Goal: Task Accomplishment & Management: Manage account settings

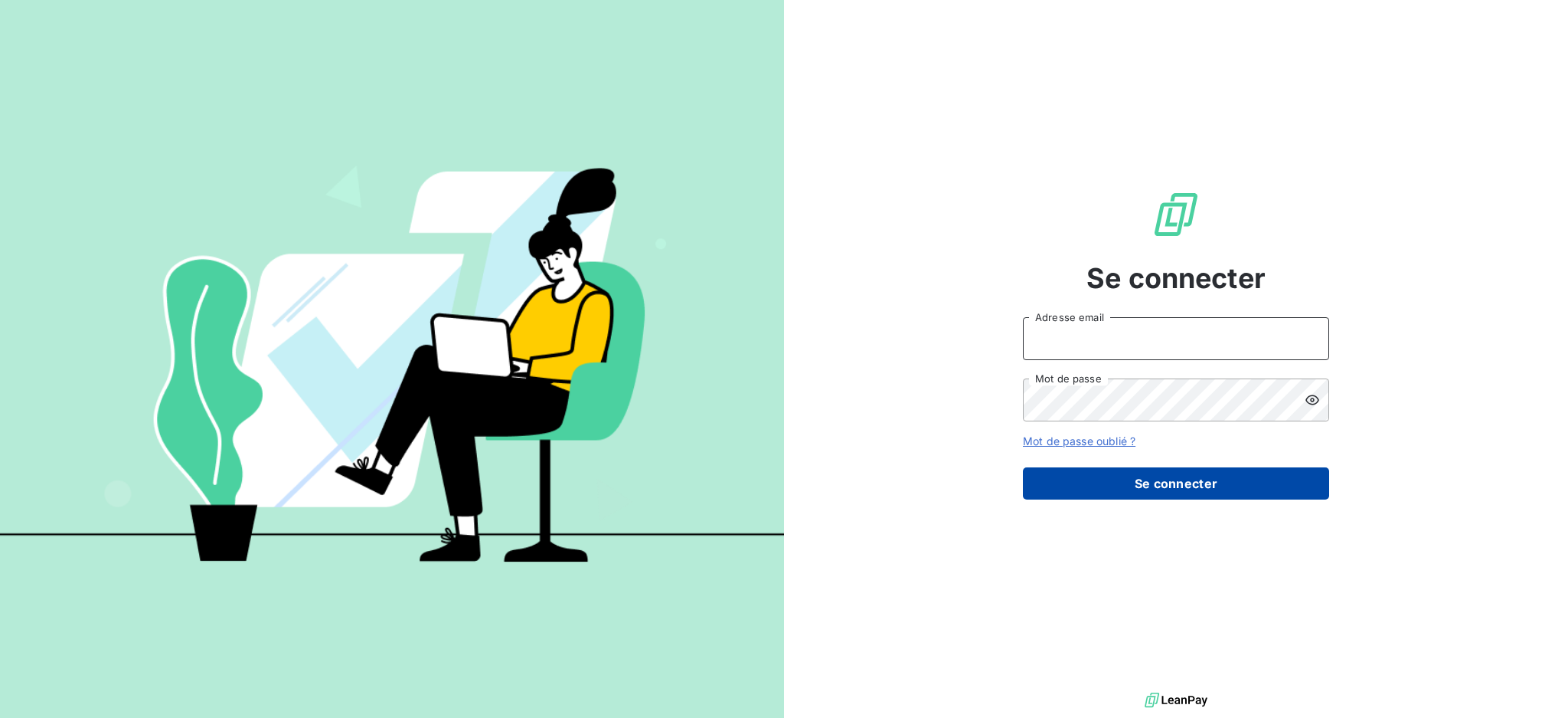
type input "[EMAIL_ADDRESS][DOMAIN_NAME]"
click at [1223, 482] on button "Se connecter" at bounding box center [1176, 483] width 306 height 32
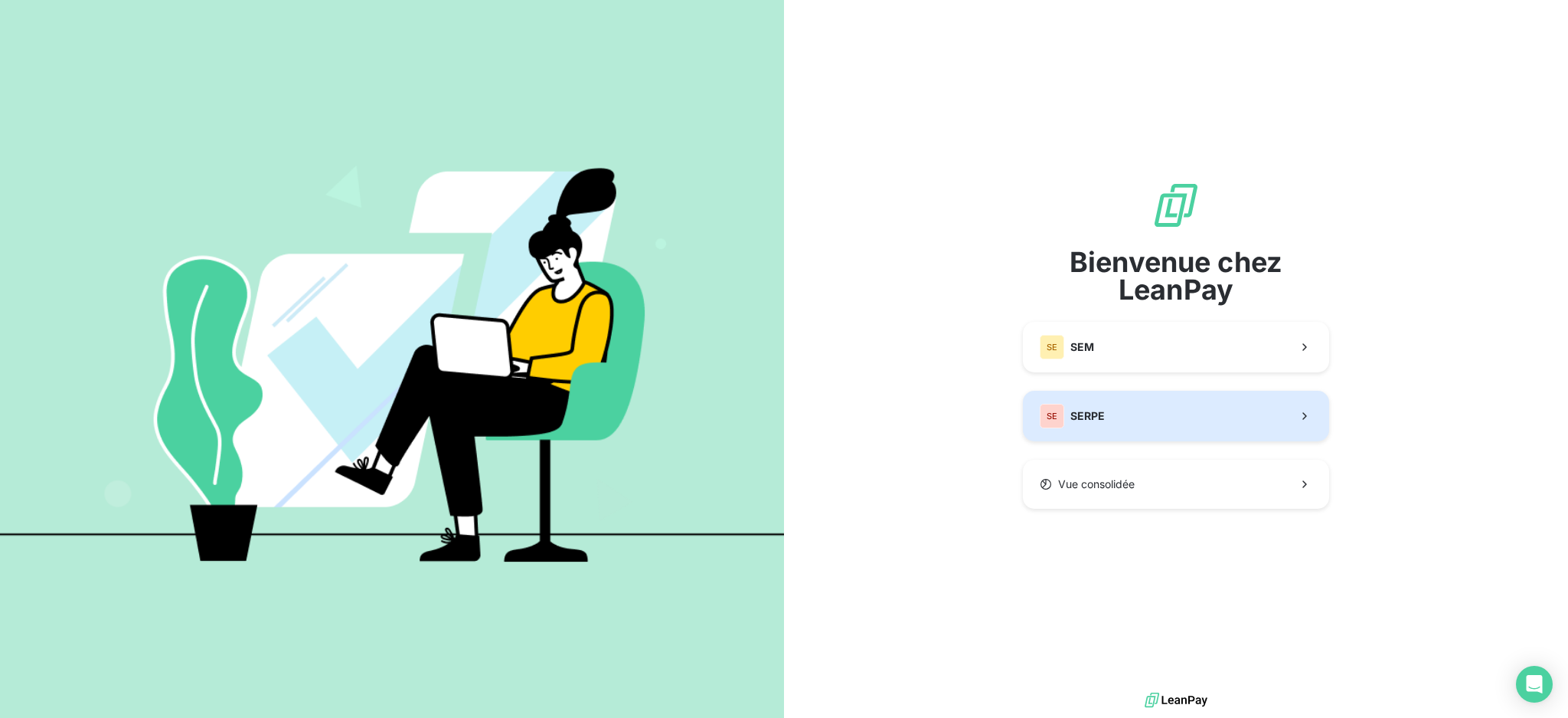
click at [1146, 418] on button "SE SERPE" at bounding box center [1176, 416] width 306 height 51
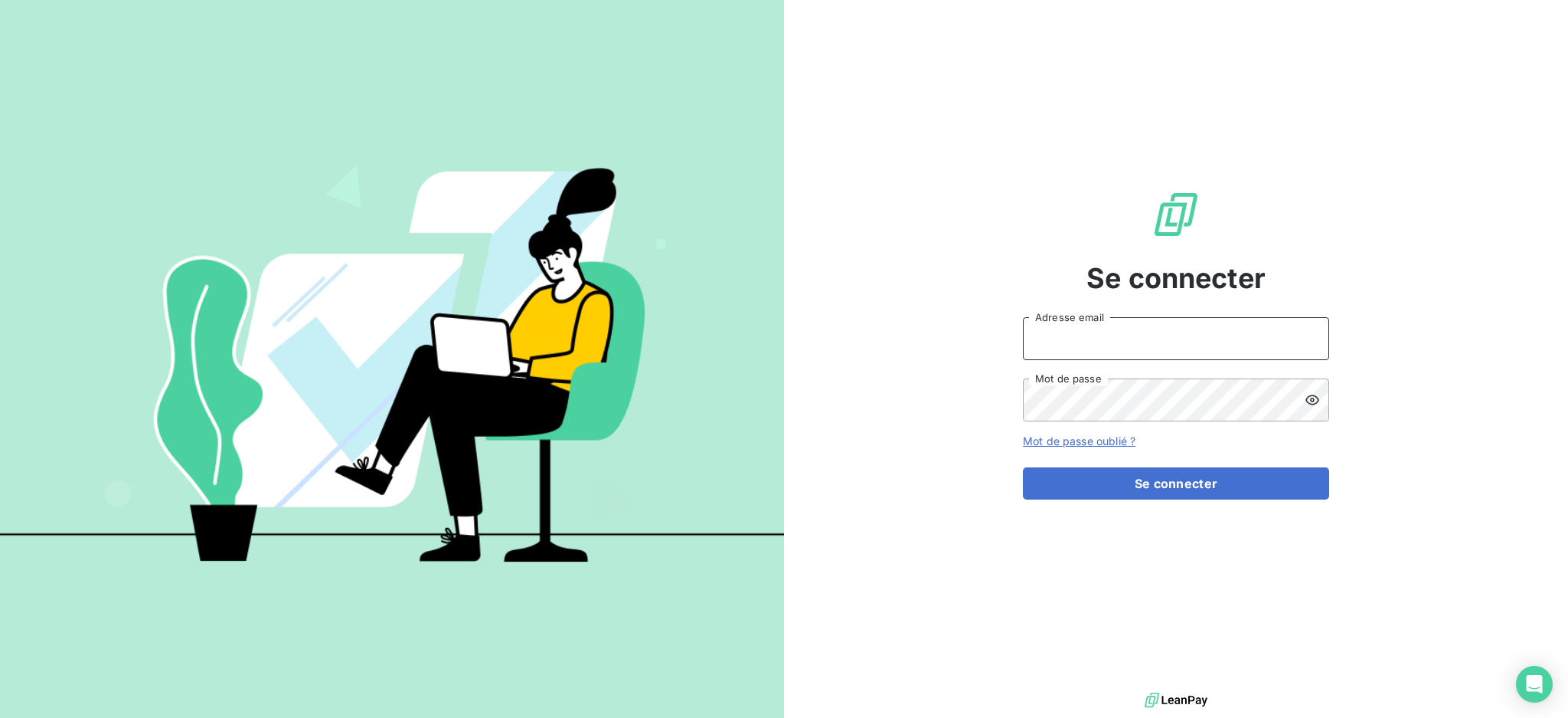
type input "[EMAIL_ADDRESS][DOMAIN_NAME]"
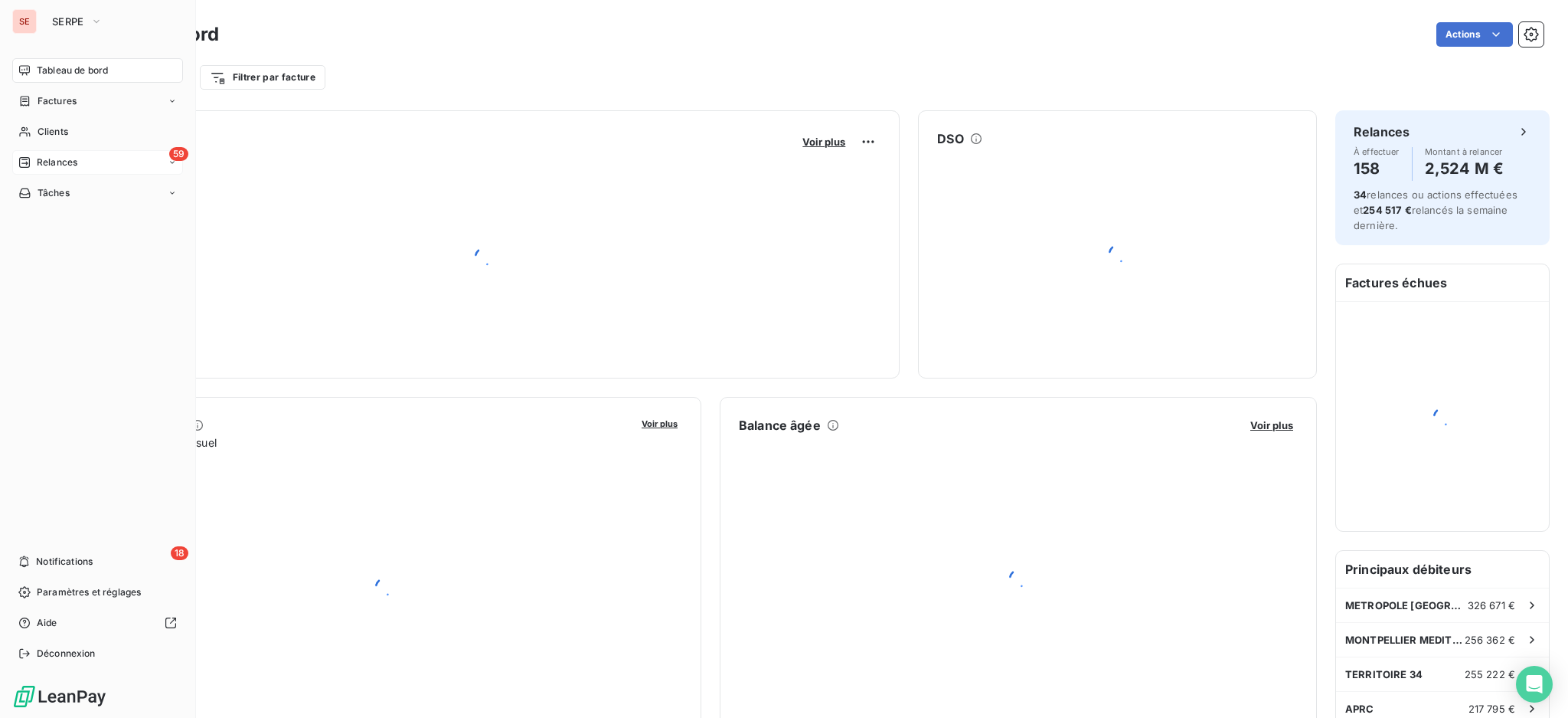
click at [59, 155] on span "Relances" at bounding box center [57, 162] width 41 height 14
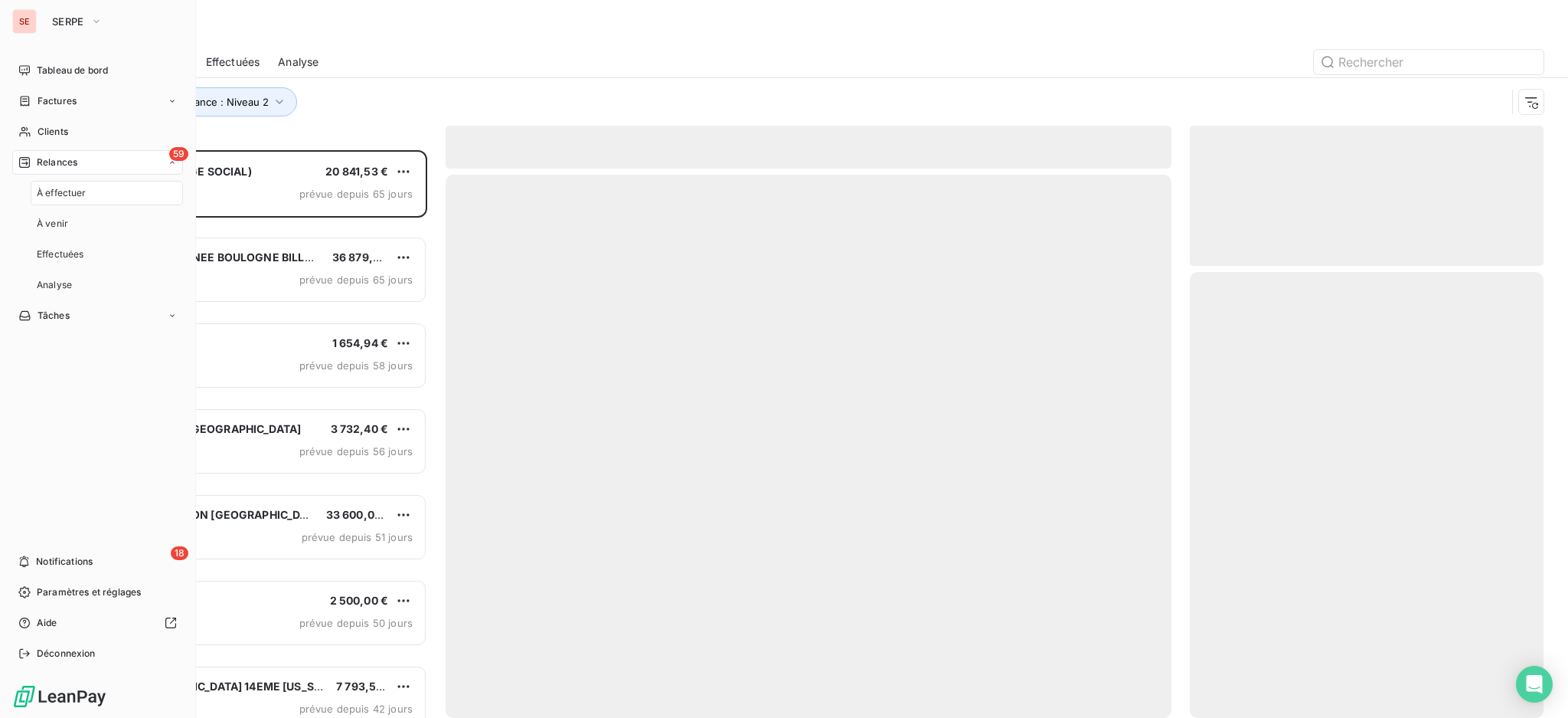
scroll to position [552, 337]
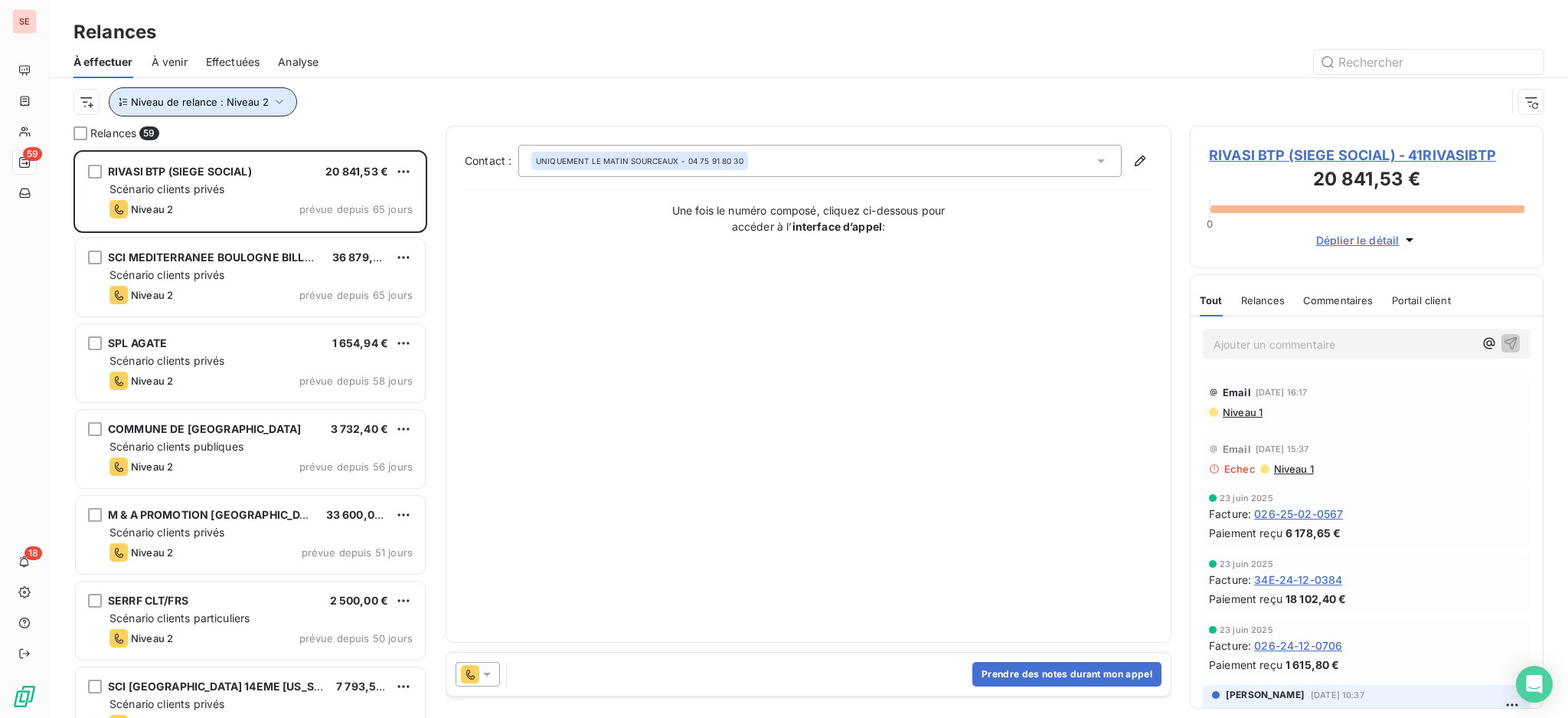
click at [284, 97] on icon "button" at bounding box center [280, 102] width 16 height 16
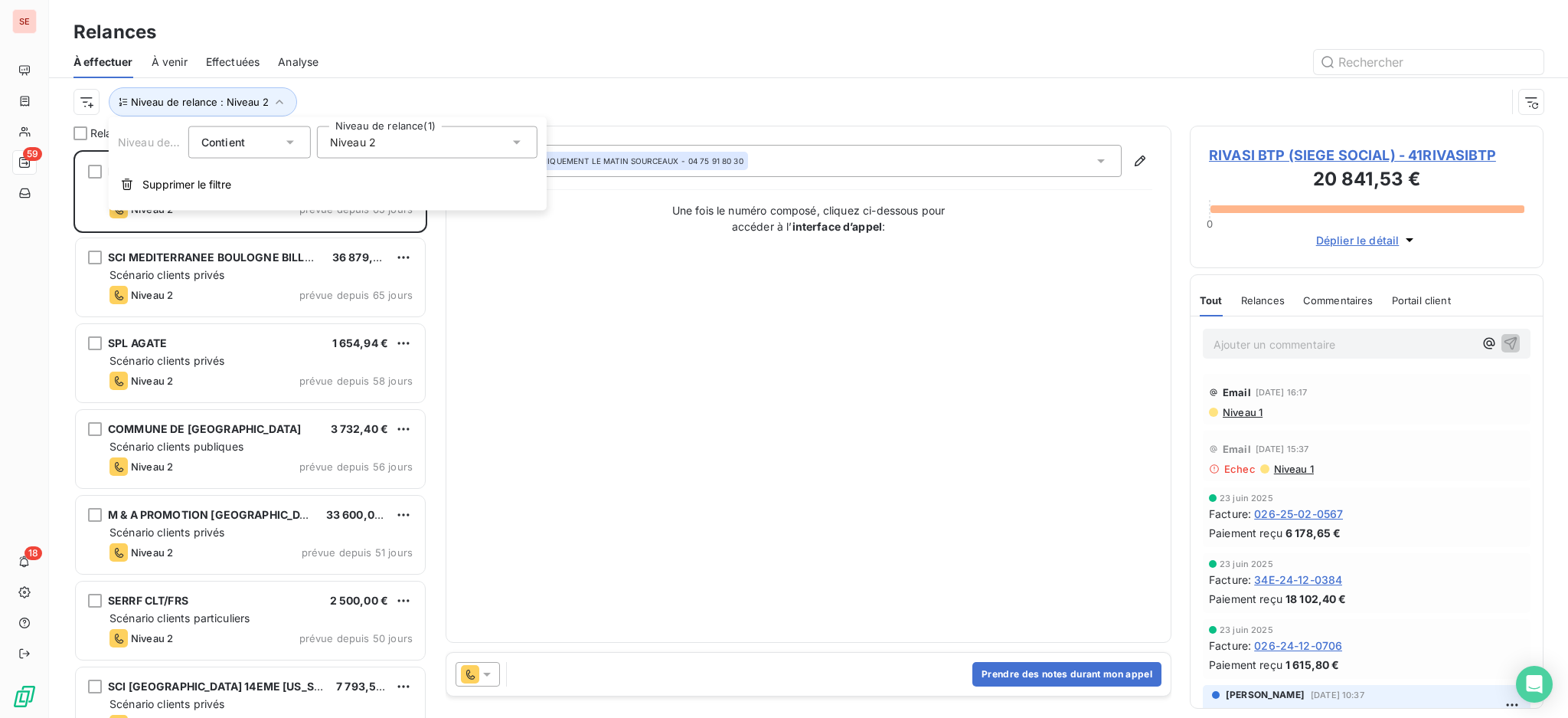
click at [517, 138] on icon at bounding box center [517, 143] width 16 height 16
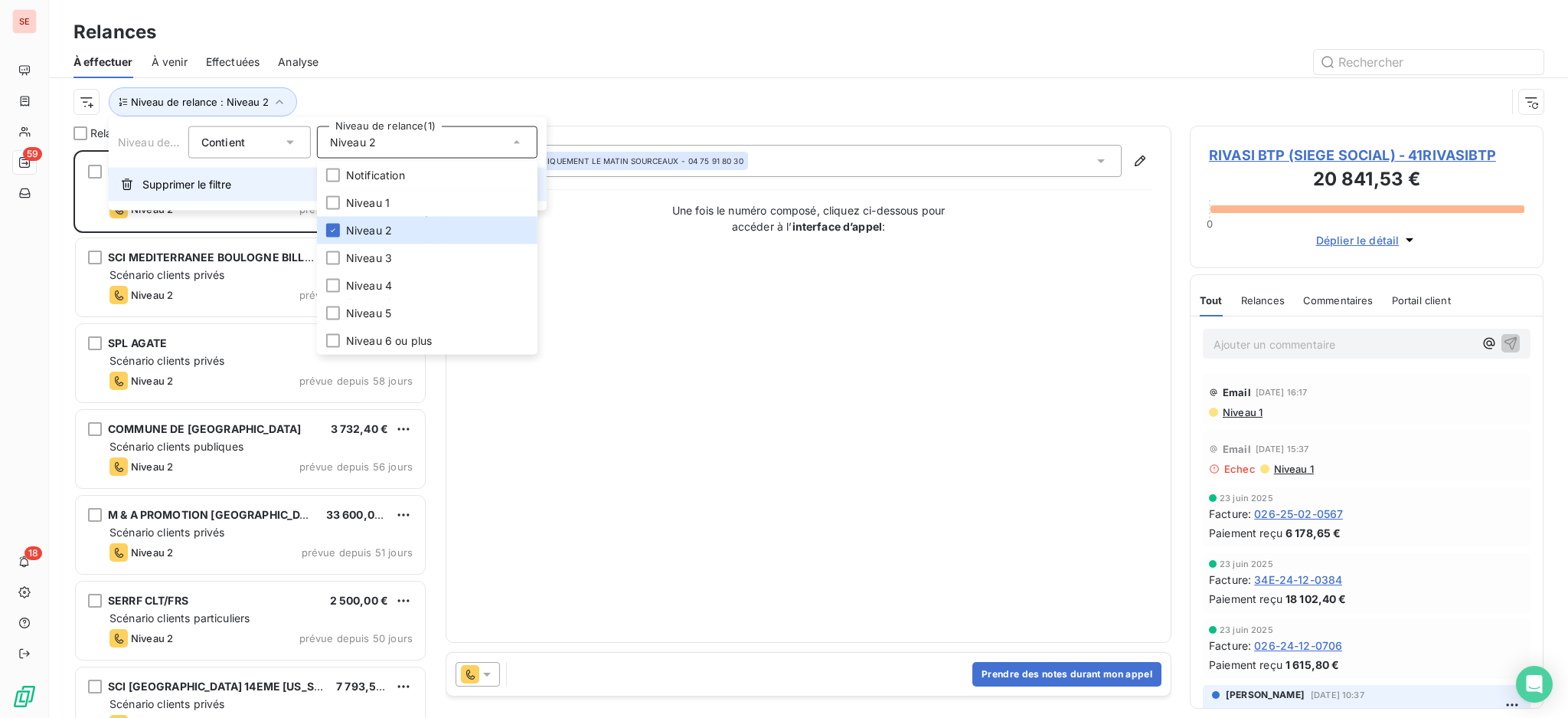
click at [212, 185] on span "Supprimer le filtre" at bounding box center [187, 185] width 89 height 16
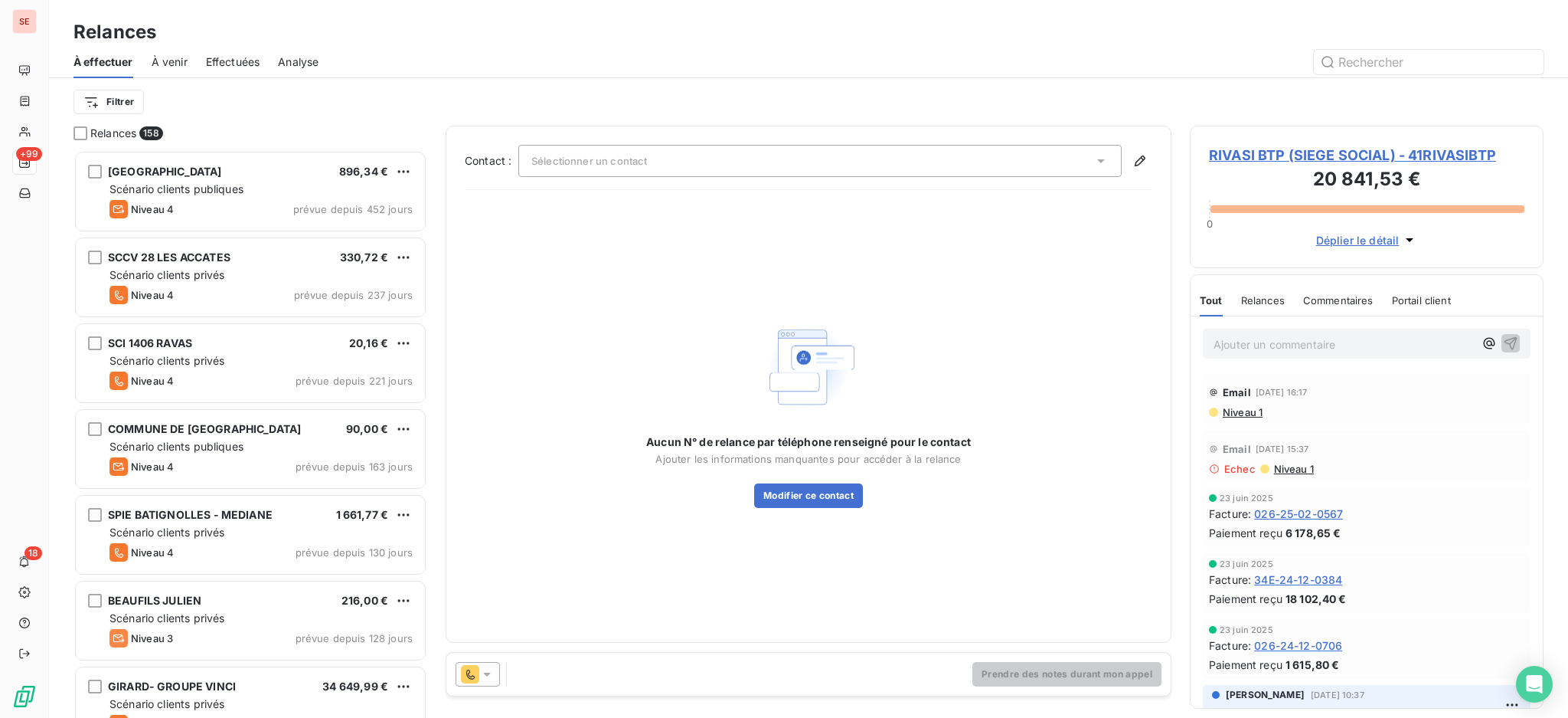
scroll to position [553, 337]
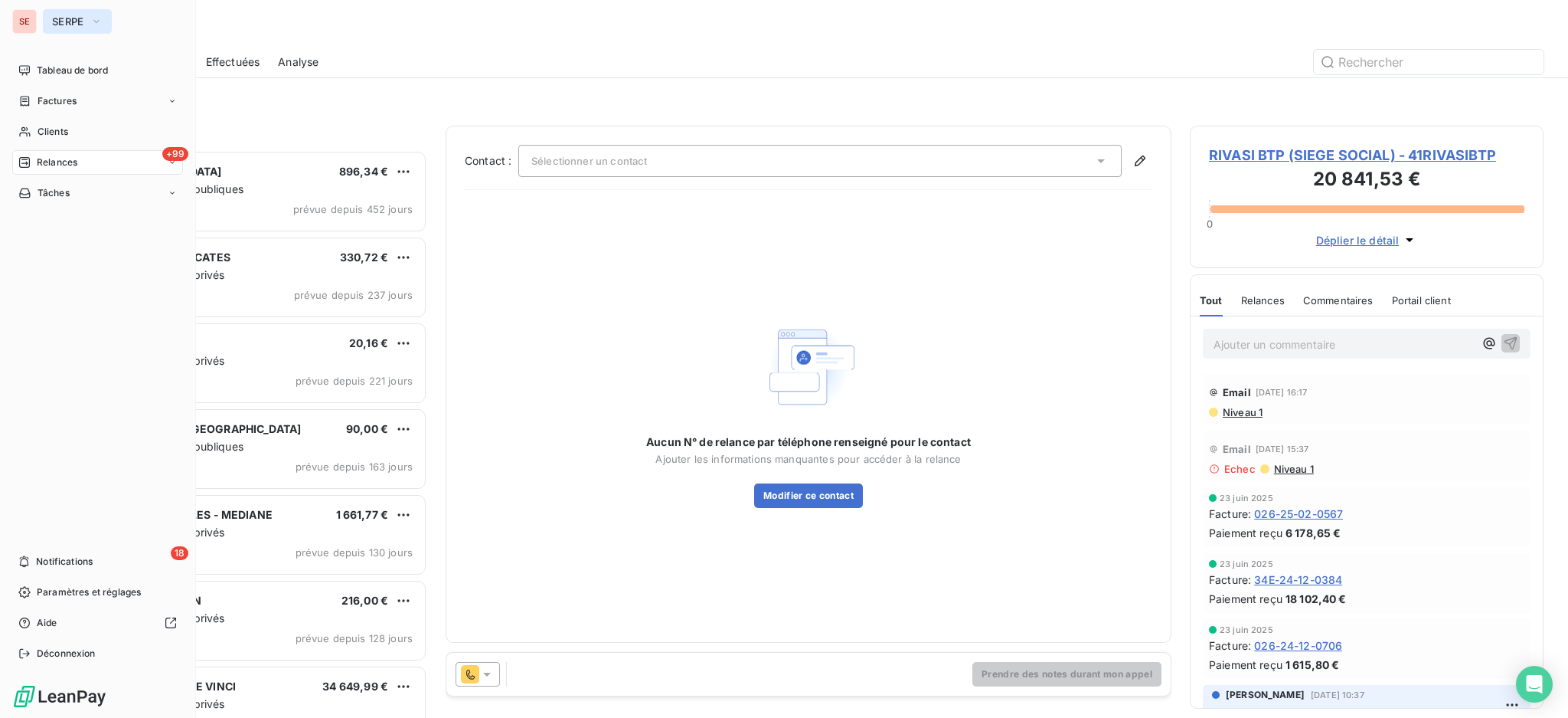
click at [94, 17] on icon "button" at bounding box center [97, 22] width 12 height 16
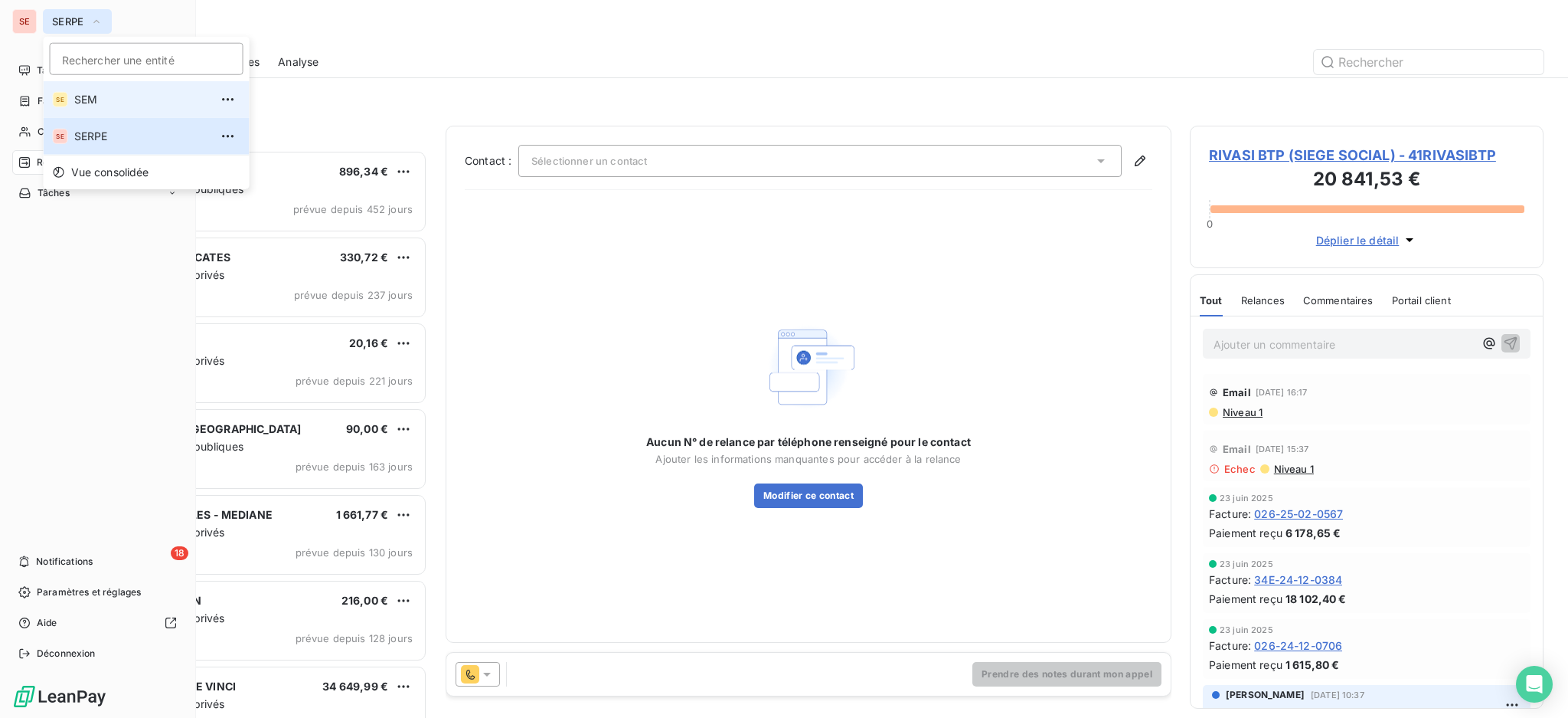
click at [89, 94] on span "SEM" at bounding box center [142, 100] width 136 height 16
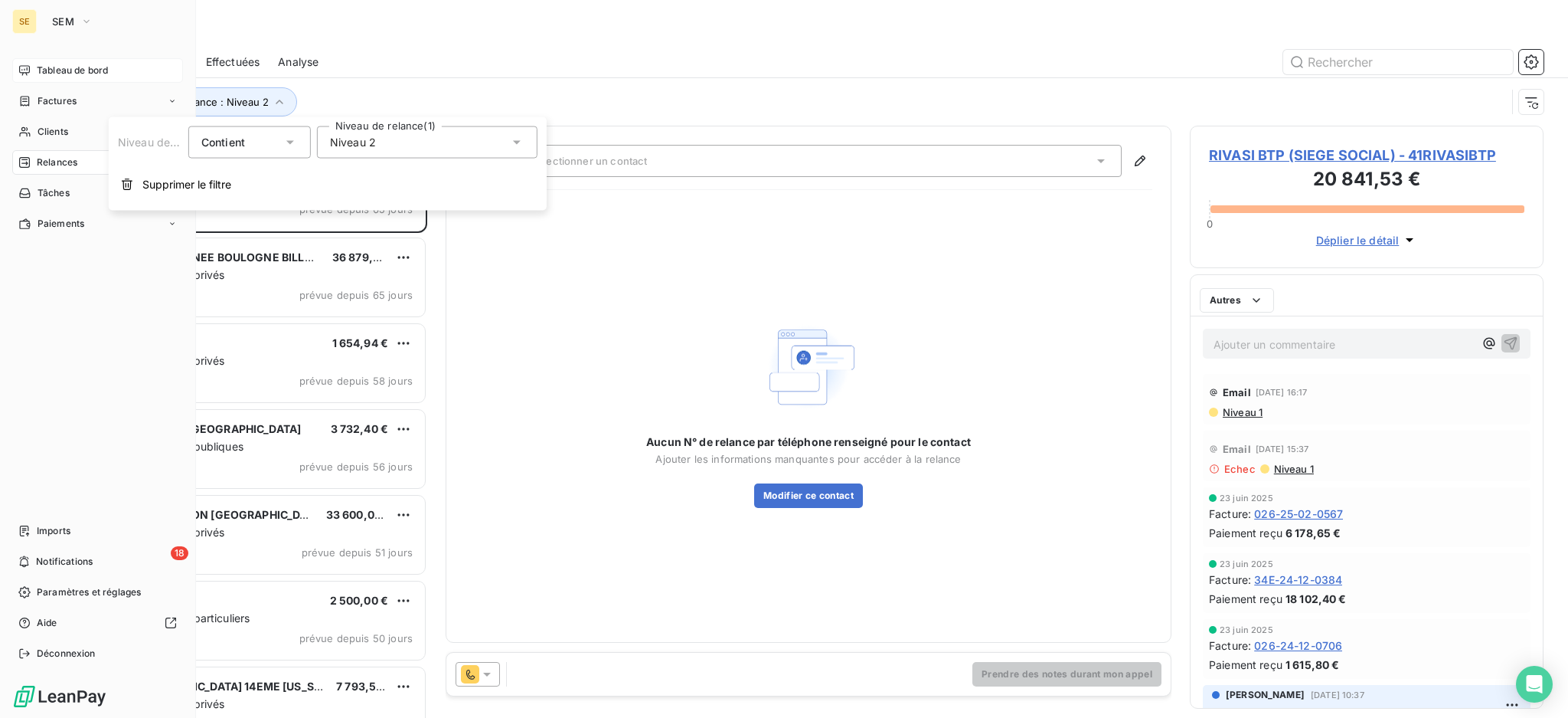
scroll to position [552, 337]
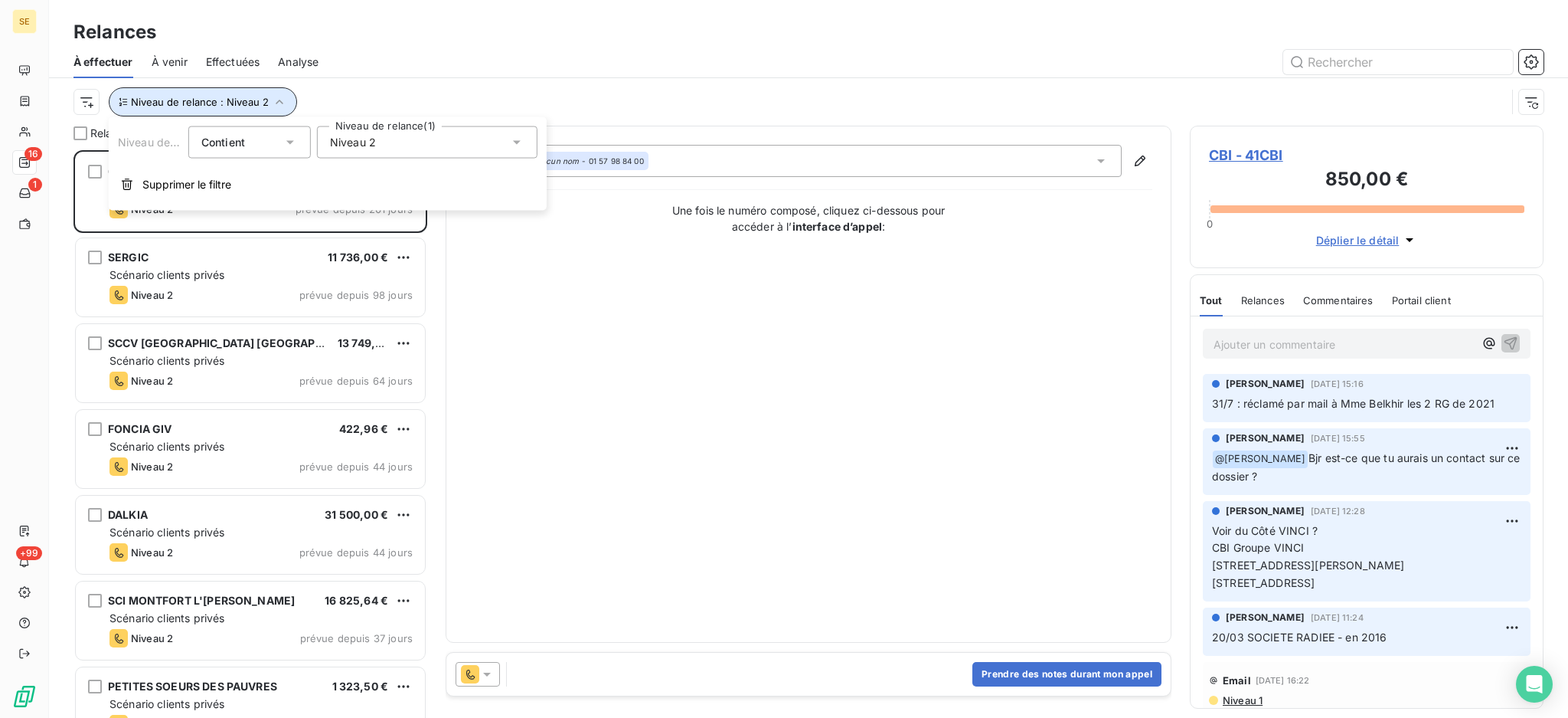
click at [281, 97] on icon "button" at bounding box center [280, 102] width 16 height 16
click at [272, 104] on icon "button" at bounding box center [280, 102] width 16 height 16
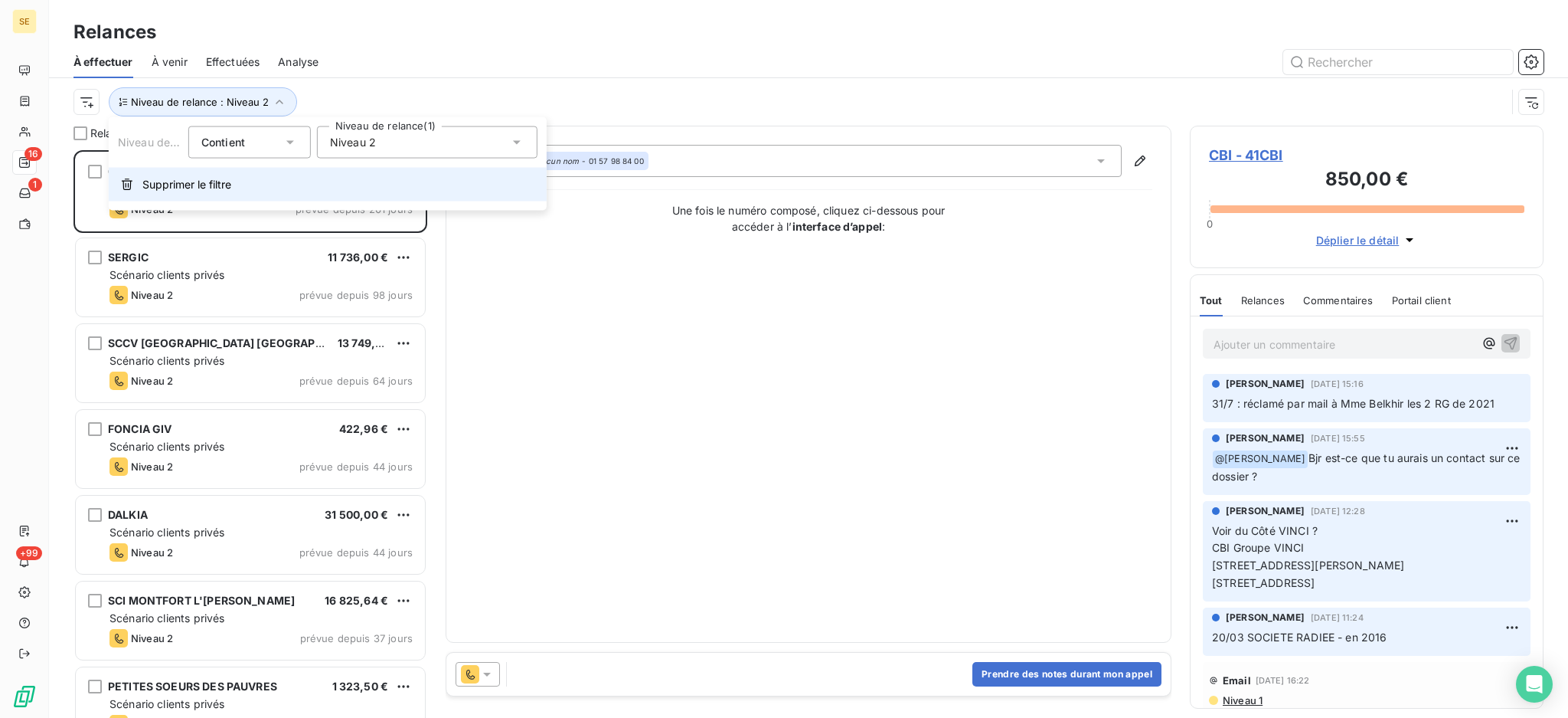
click at [189, 175] on button "Supprimer le filtre" at bounding box center [328, 184] width 438 height 34
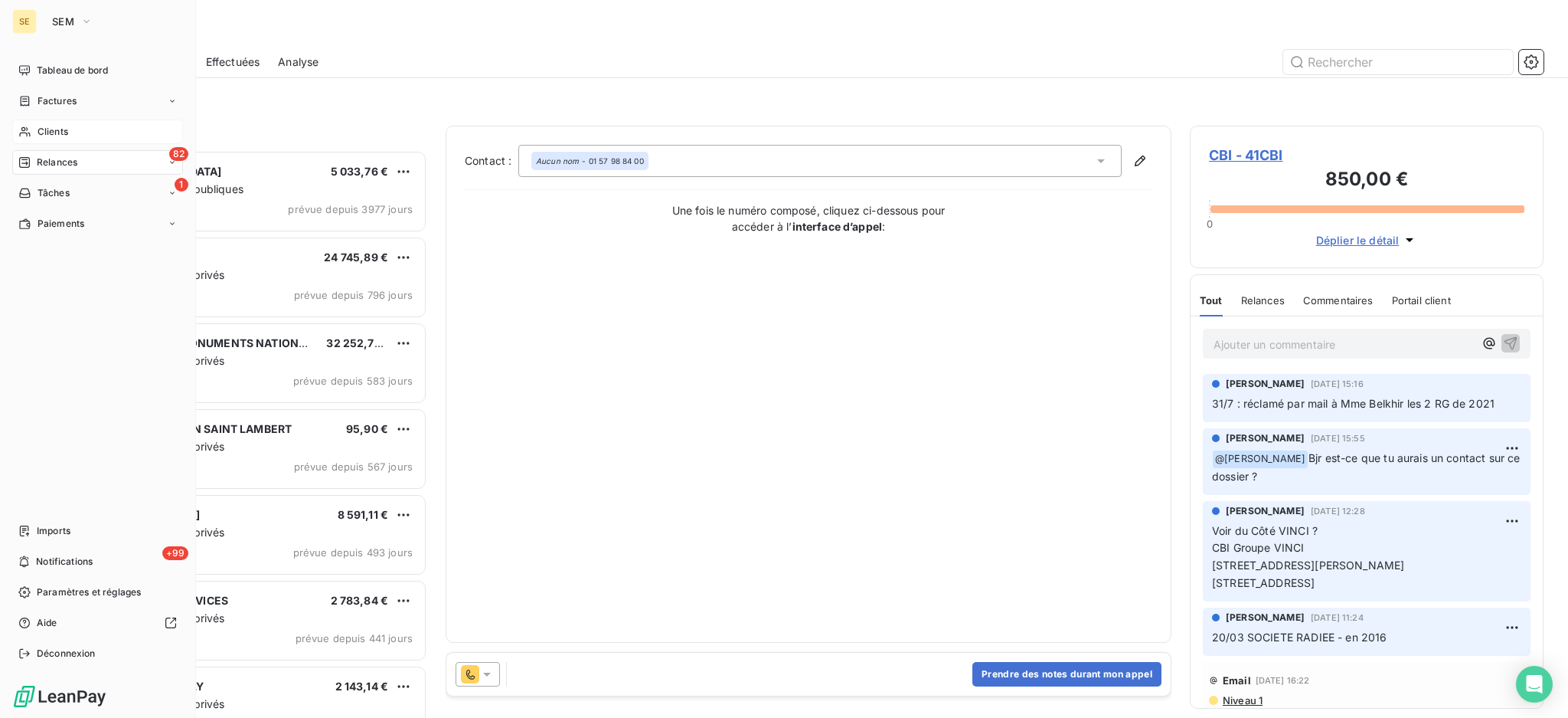
click at [46, 118] on nav "Tableau de bord Factures Clients 82 Relances 1 Tâches Paiements" at bounding box center [97, 147] width 171 height 178
click at [58, 94] on span "Factures" at bounding box center [57, 101] width 39 height 14
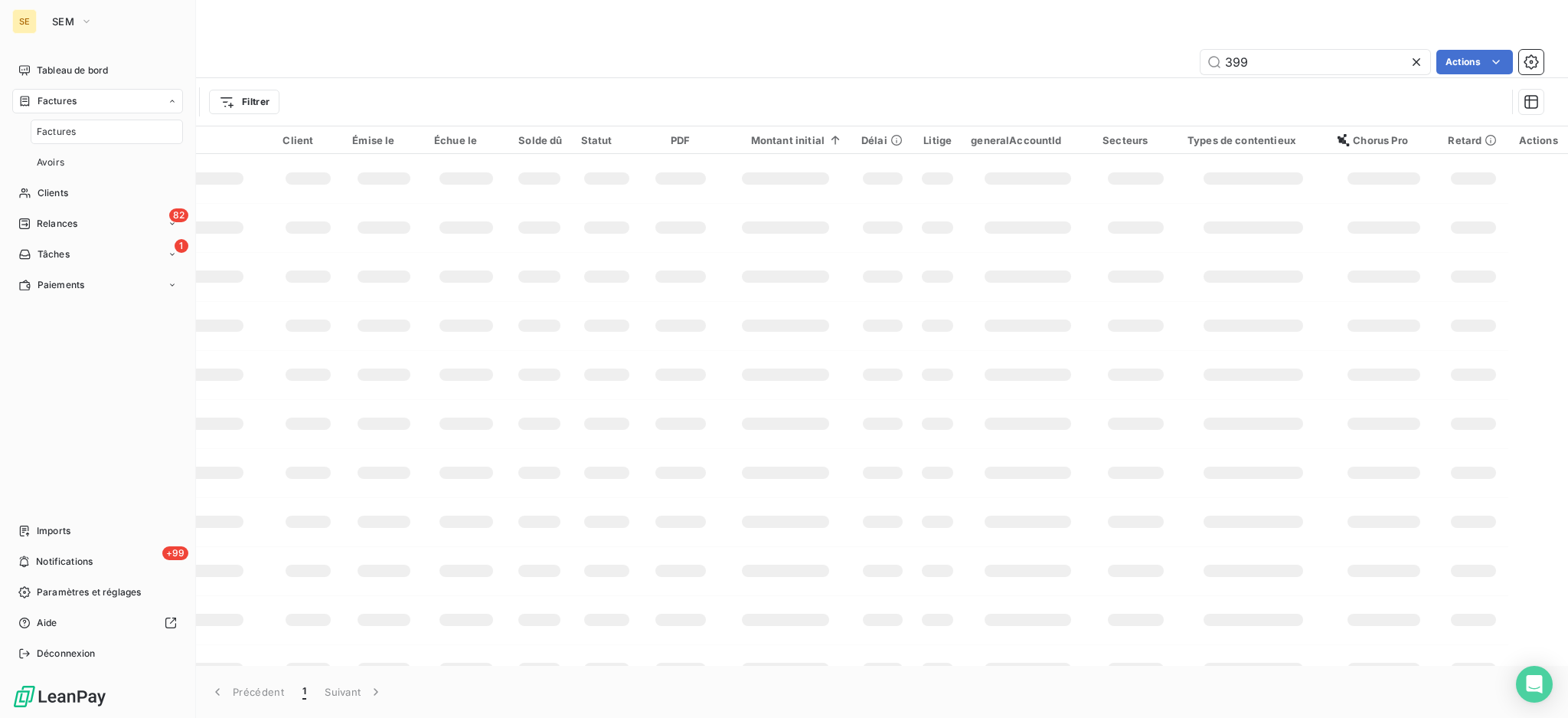
click at [56, 134] on span "Factures" at bounding box center [56, 132] width 39 height 14
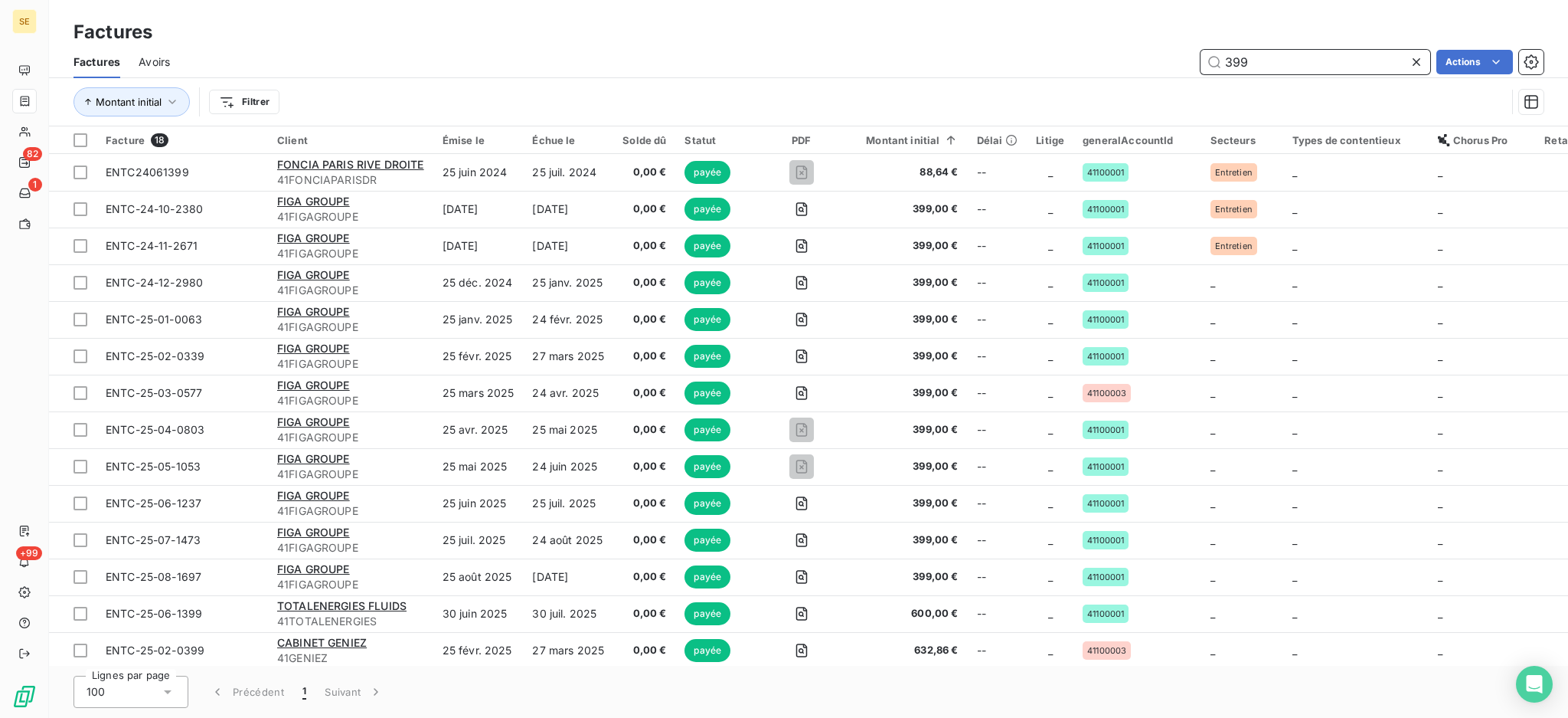
drag, startPoint x: 1280, startPoint y: 62, endPoint x: 1161, endPoint y: 55, distance: 119.2
click at [1161, 55] on div "399 Actions" at bounding box center [866, 62] width 1355 height 24
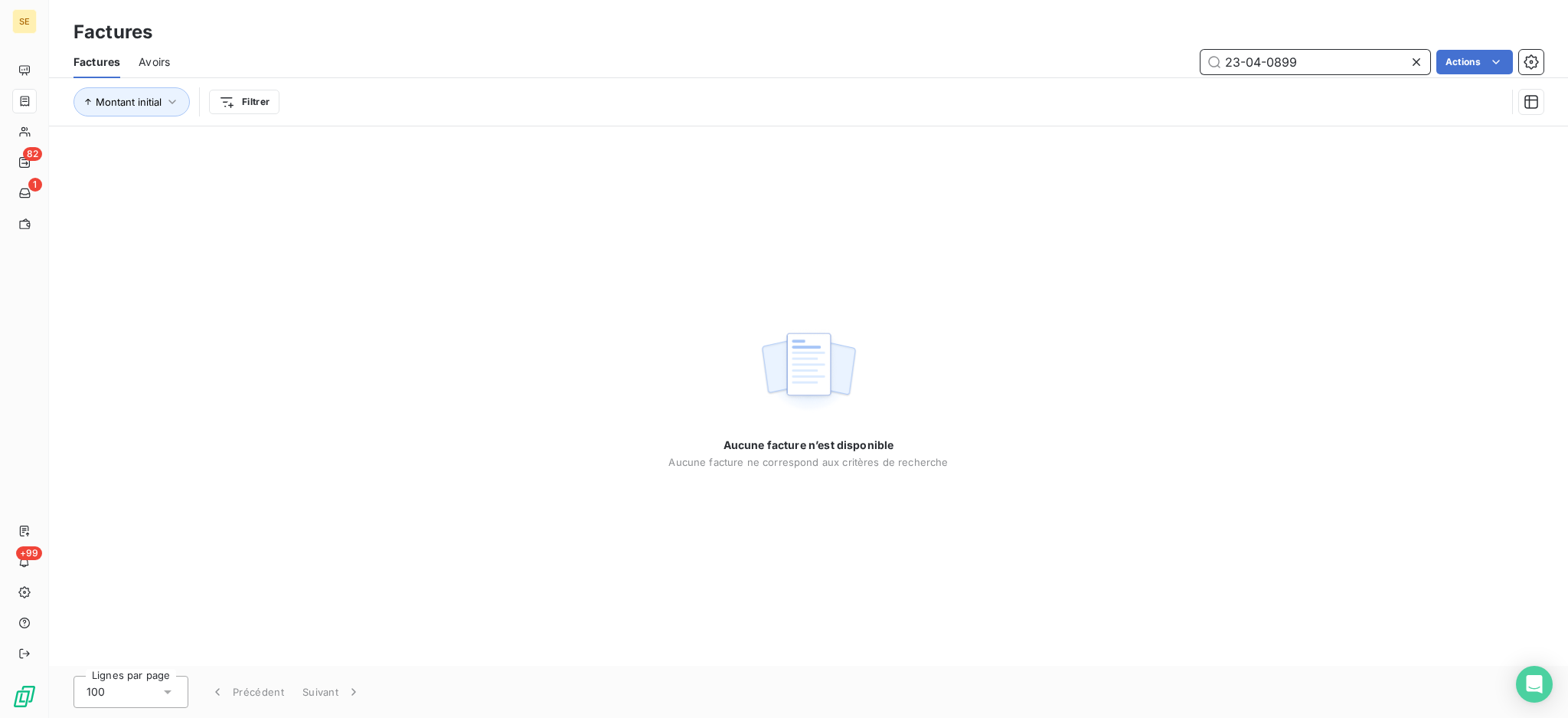
drag, startPoint x: 1266, startPoint y: 60, endPoint x: 1119, endPoint y: 44, distance: 147.9
click at [1119, 44] on div "Factures Factures Avoirs 23-04-0899 Actions Montant initial Filtrer" at bounding box center [808, 63] width 1519 height 126
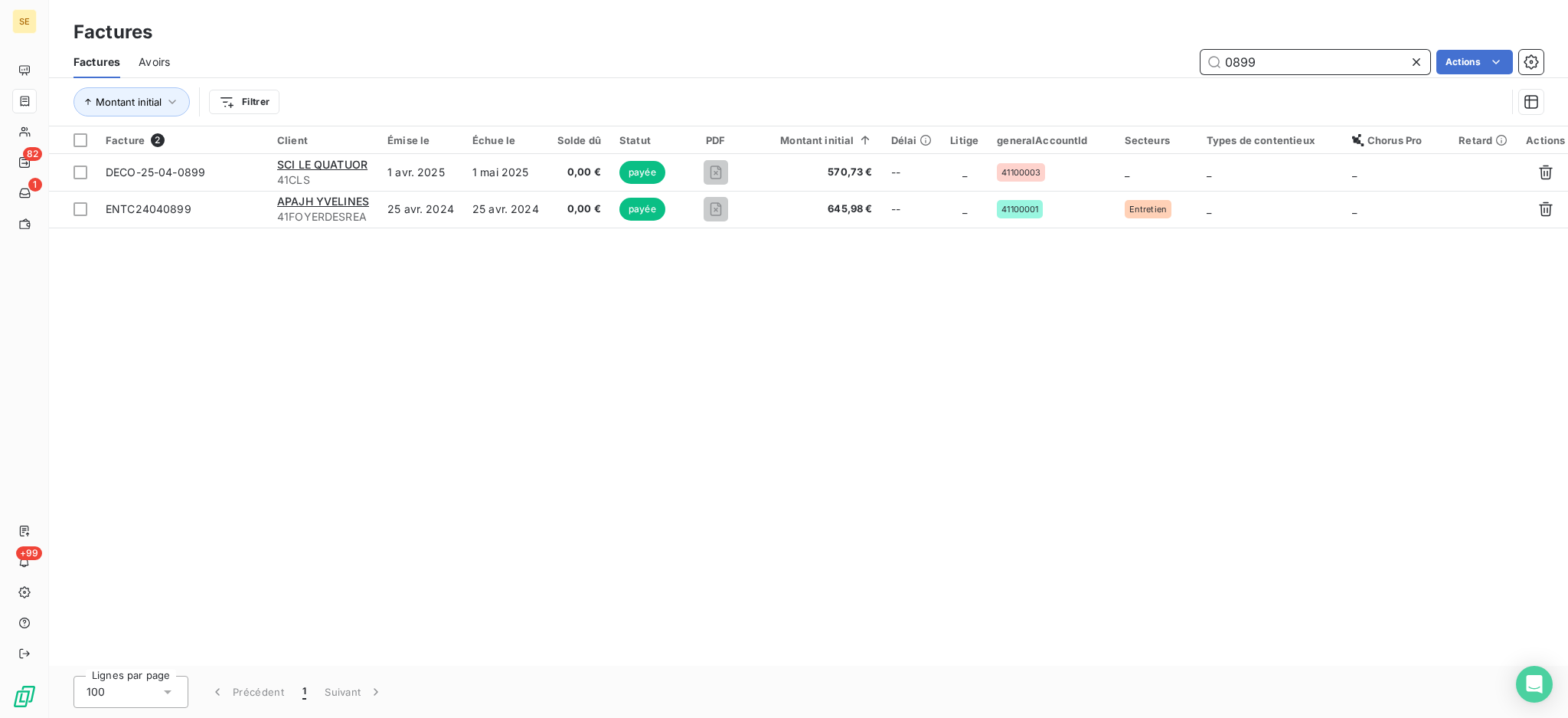
type input "0899"
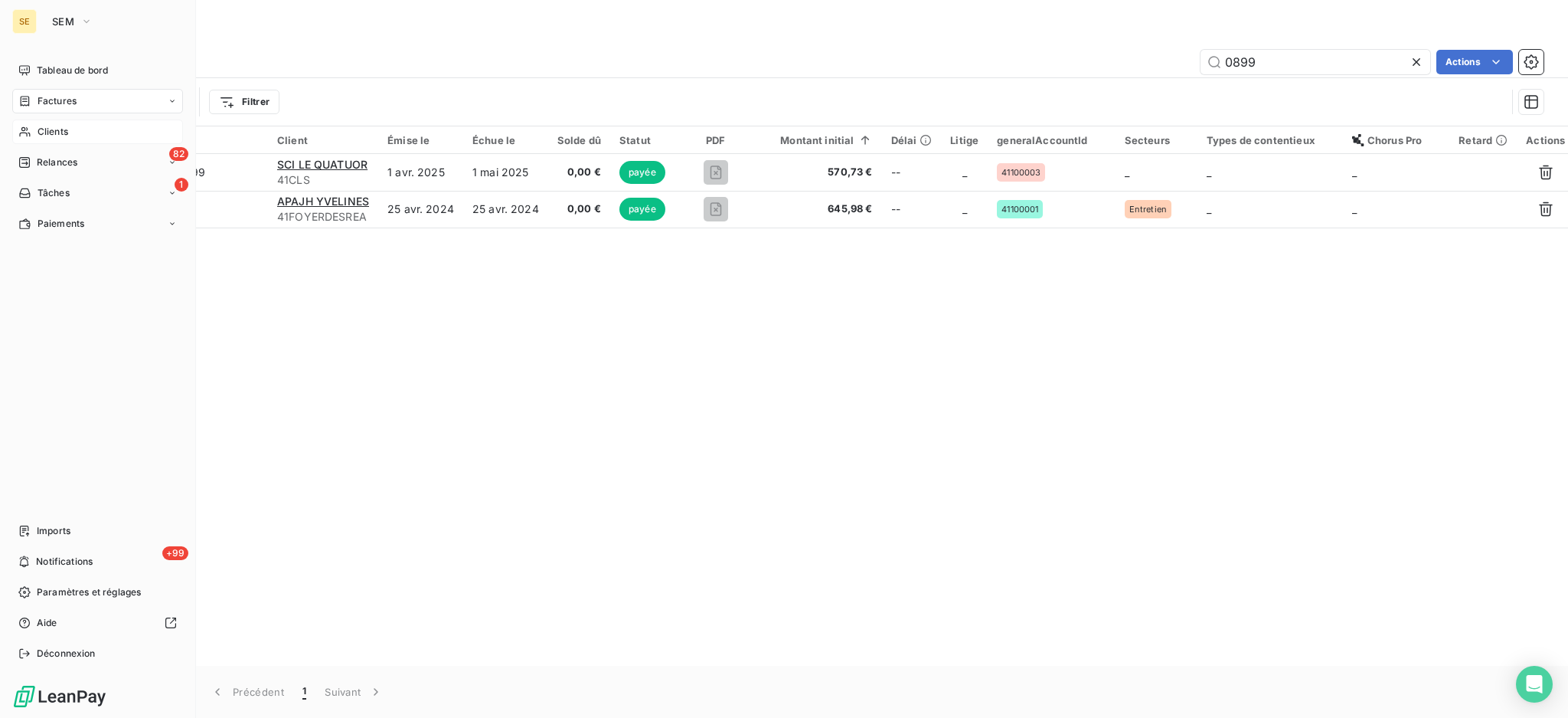
click at [48, 128] on span "Clients" at bounding box center [52, 132] width 30 height 14
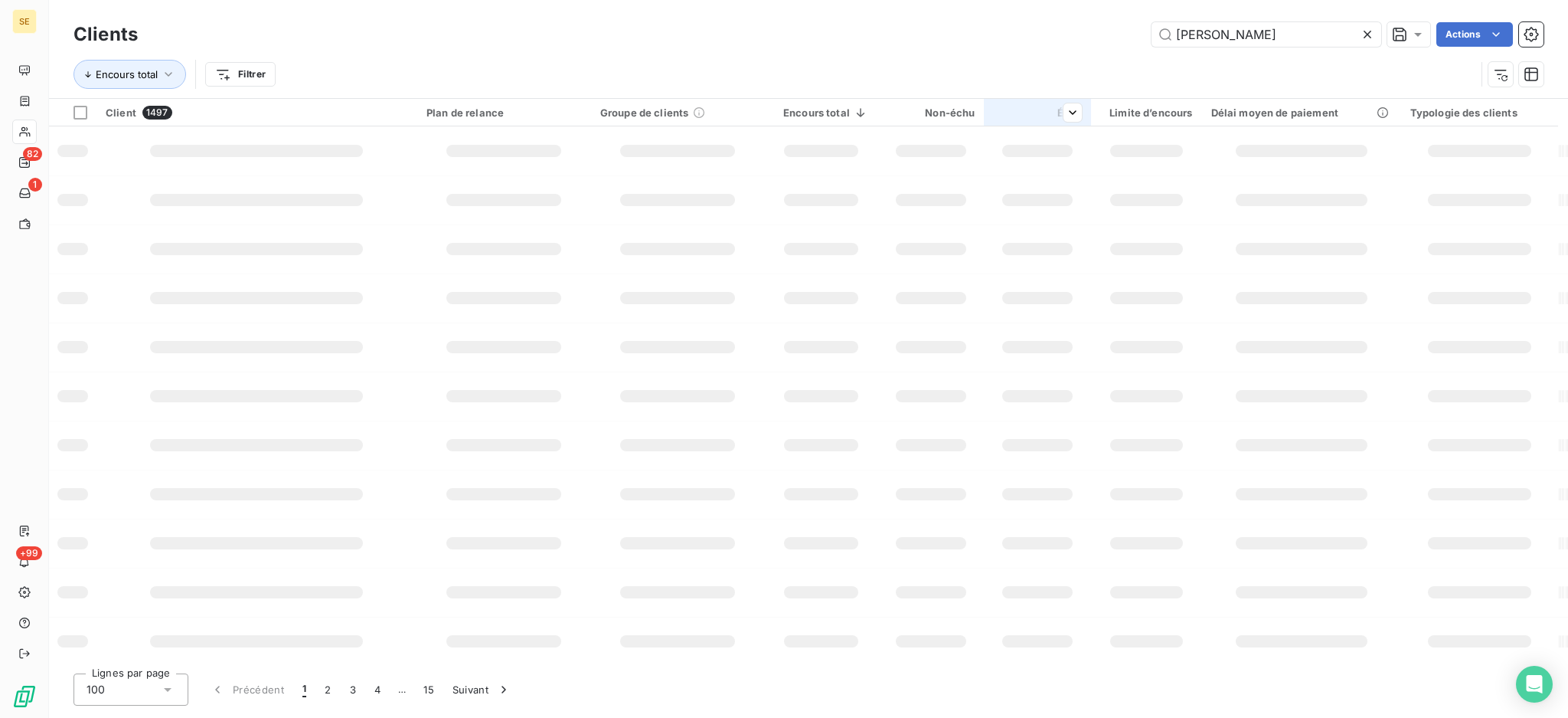
type input "simon"
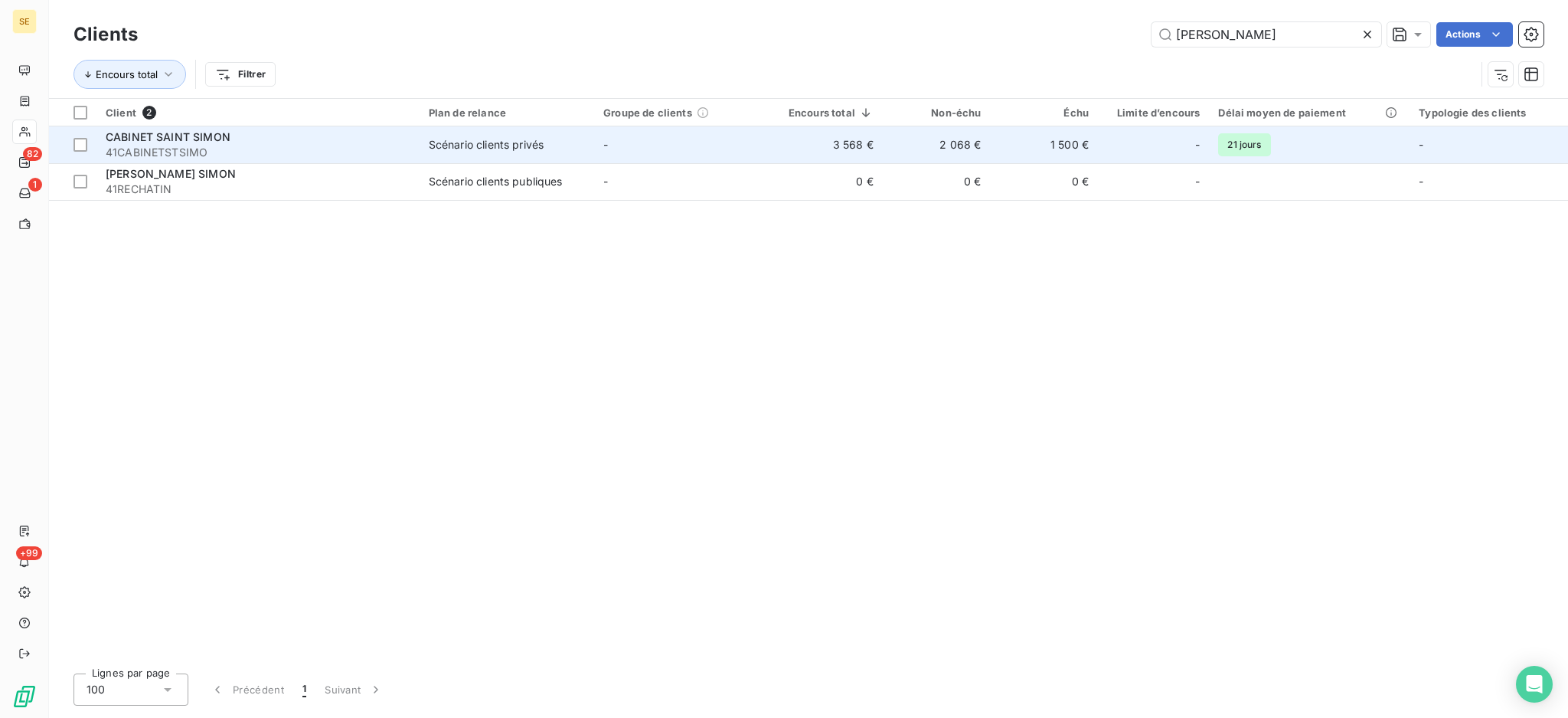
click at [350, 143] on div "CABINET SAINT SIMON" at bounding box center [258, 137] width 305 height 16
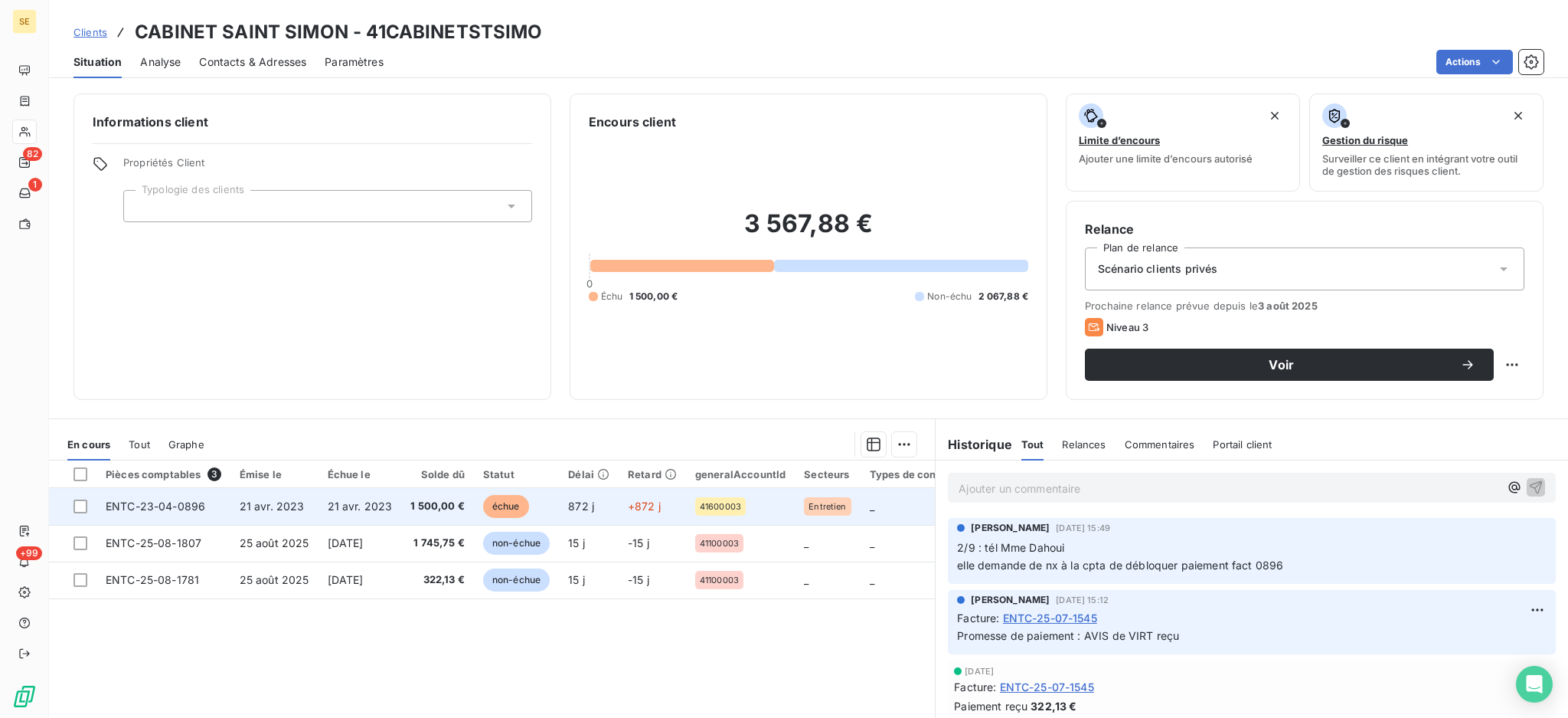
click at [313, 505] on td "21 avr. 2023" at bounding box center [274, 506] width 88 height 37
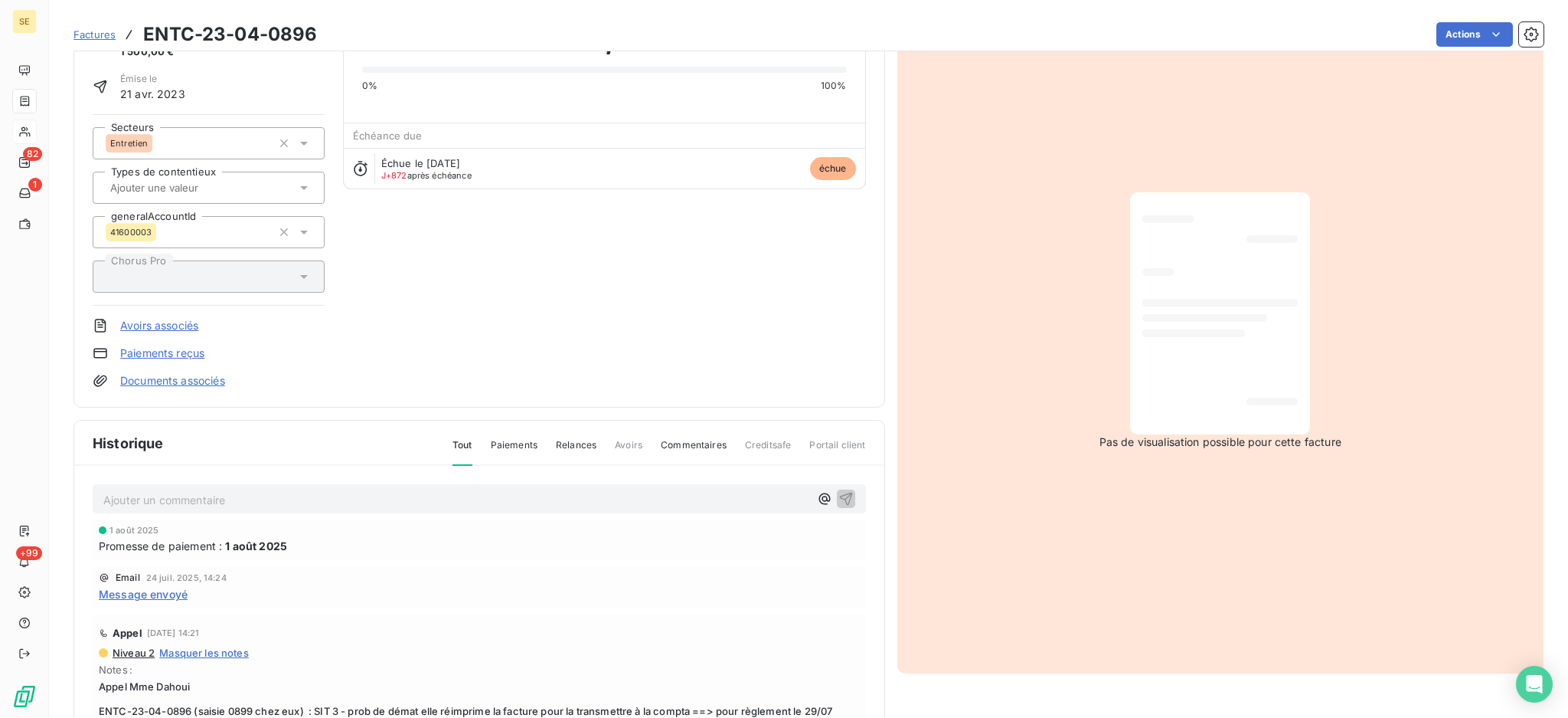
scroll to position [104, 0]
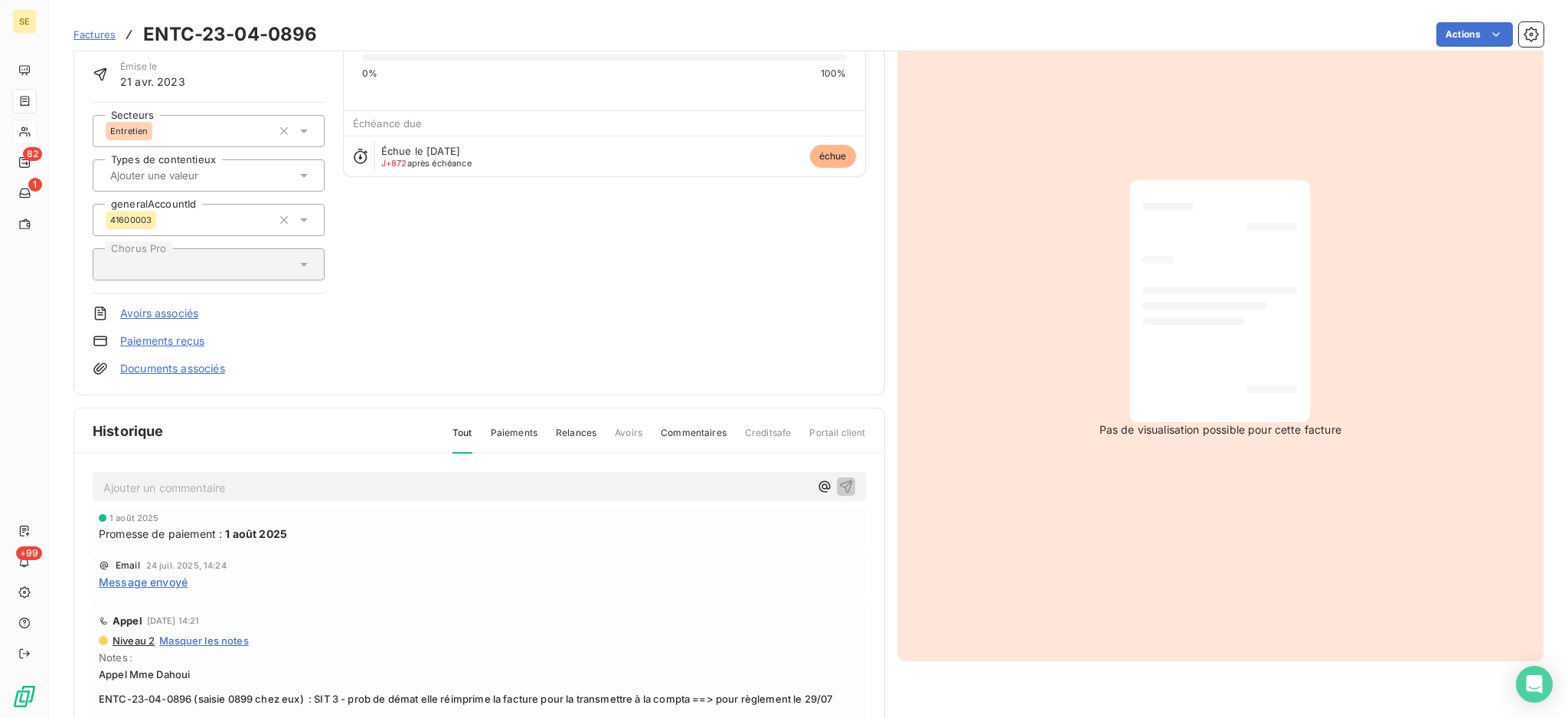
click at [164, 580] on span "Message envoyé" at bounding box center [143, 582] width 89 height 16
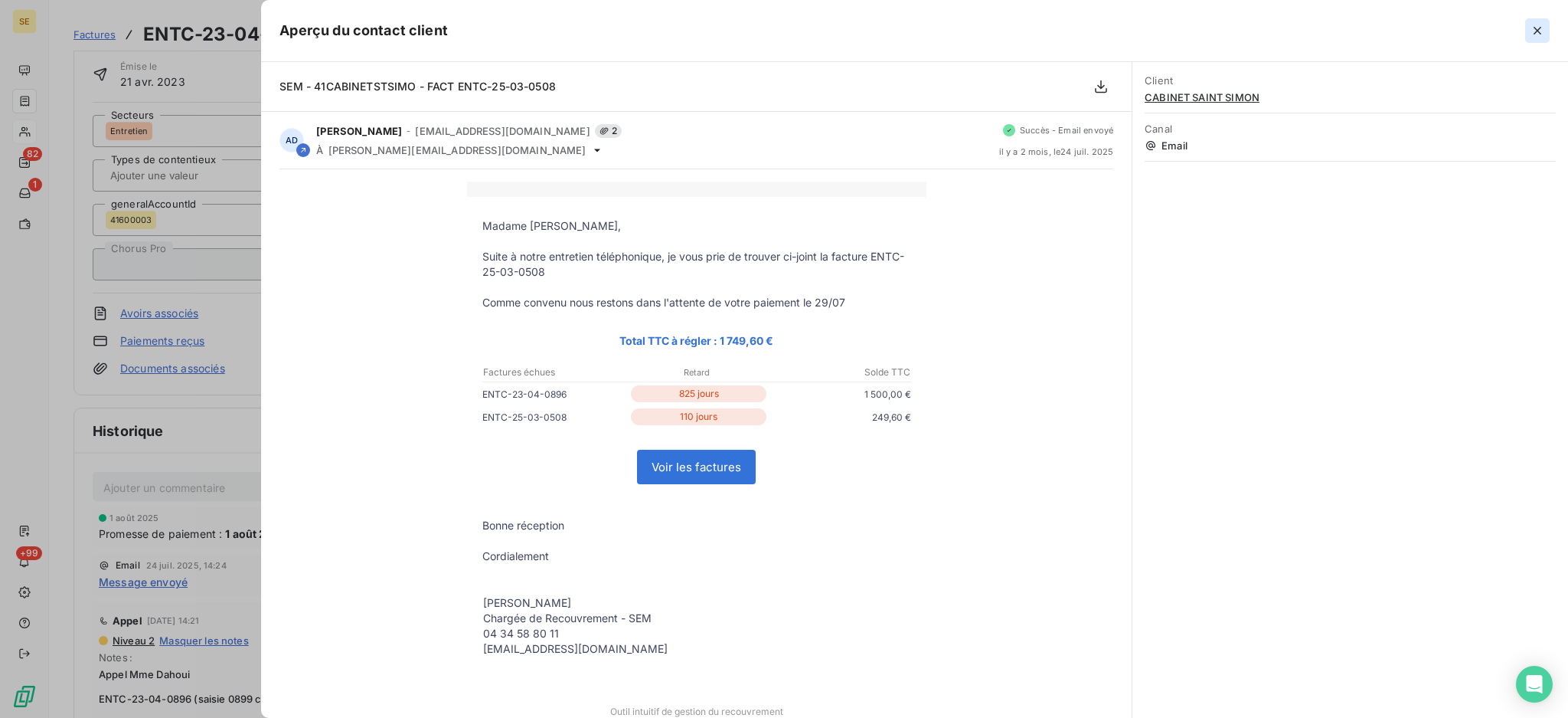
click at [1530, 25] on icon "button" at bounding box center [1538, 30] width 16 height 16
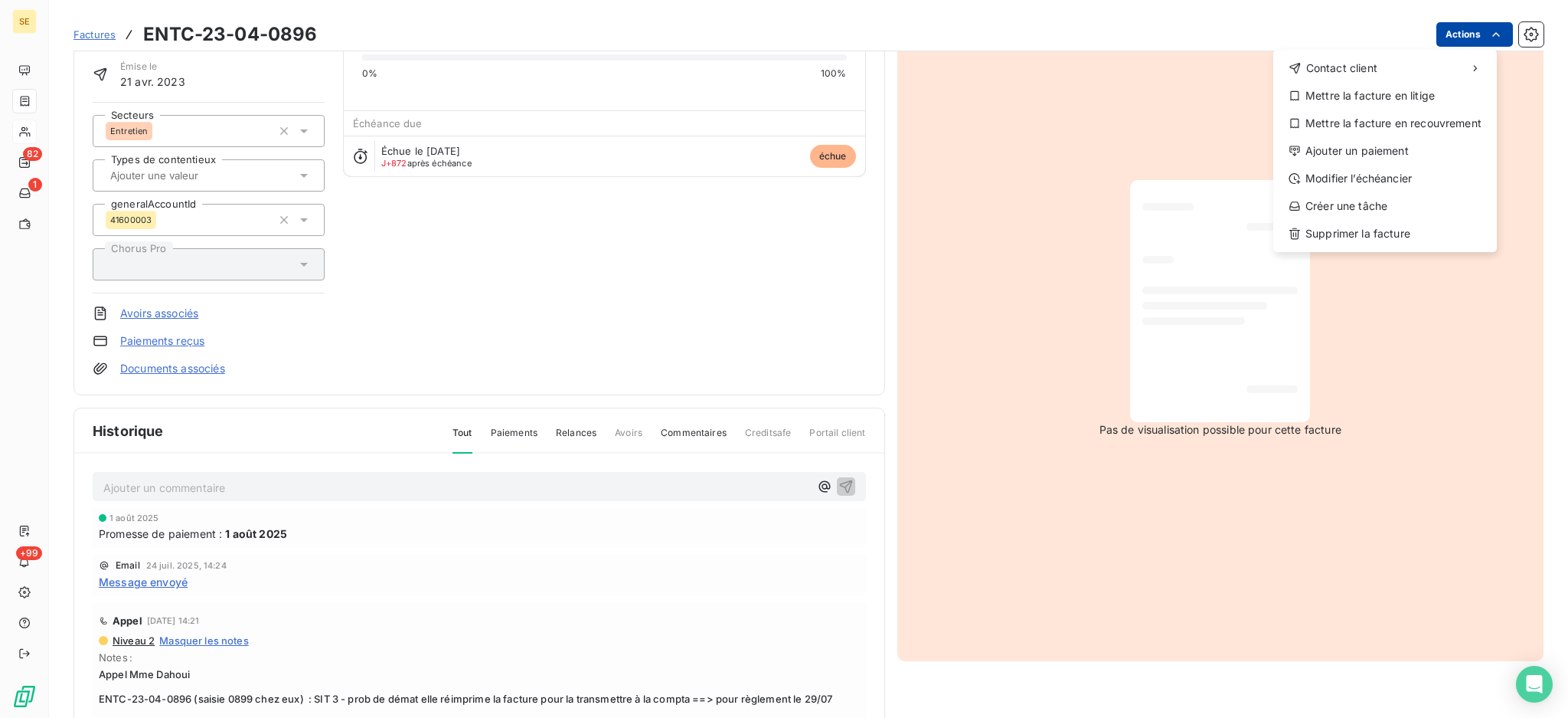
click at [1436, 27] on html "SE 82 1 +99 Factures ENTC-23-04-0896 Actions Contact client Mettre la facture e…" at bounding box center [784, 359] width 1568 height 718
click at [1404, 154] on div "Ajouter un paiement" at bounding box center [1385, 150] width 211 height 24
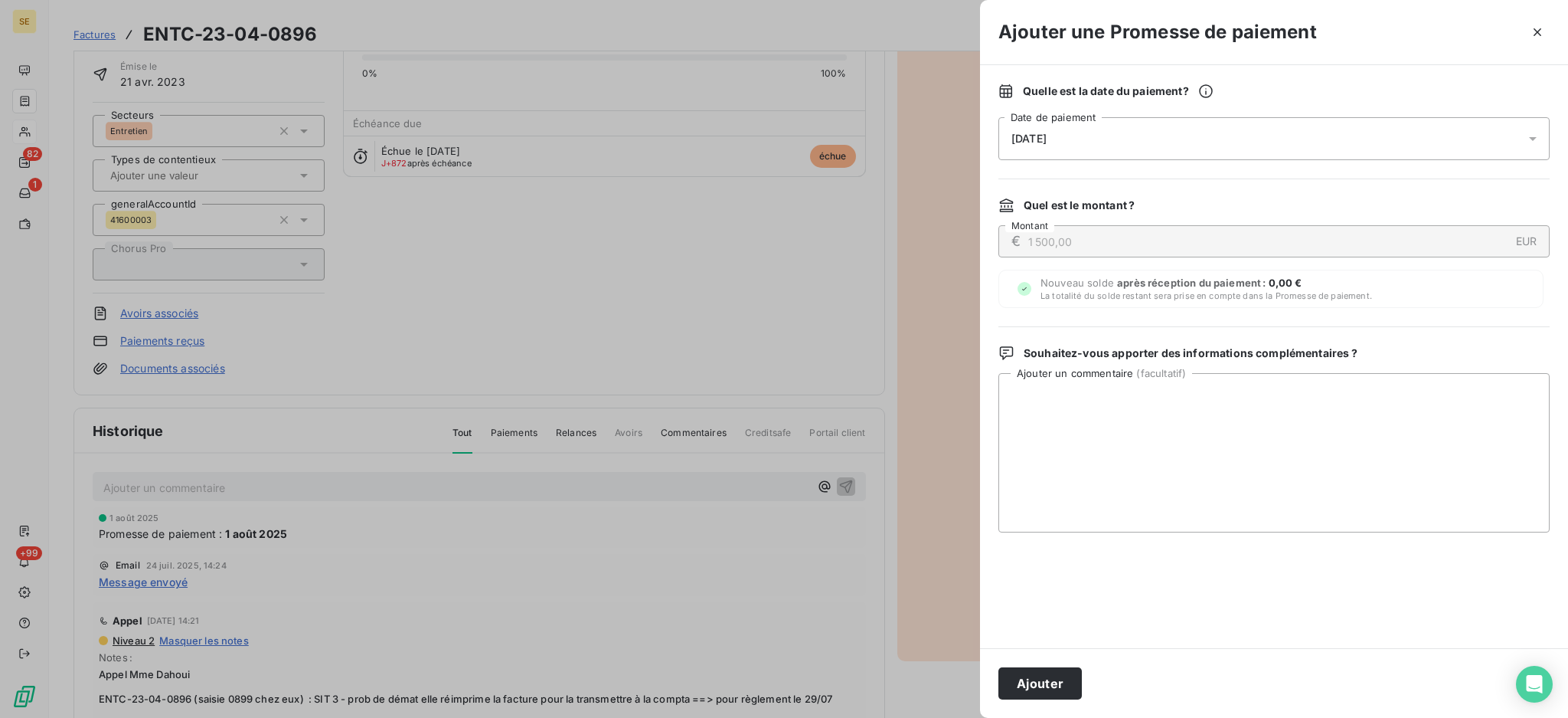
click at [1535, 139] on icon at bounding box center [1533, 139] width 16 height 16
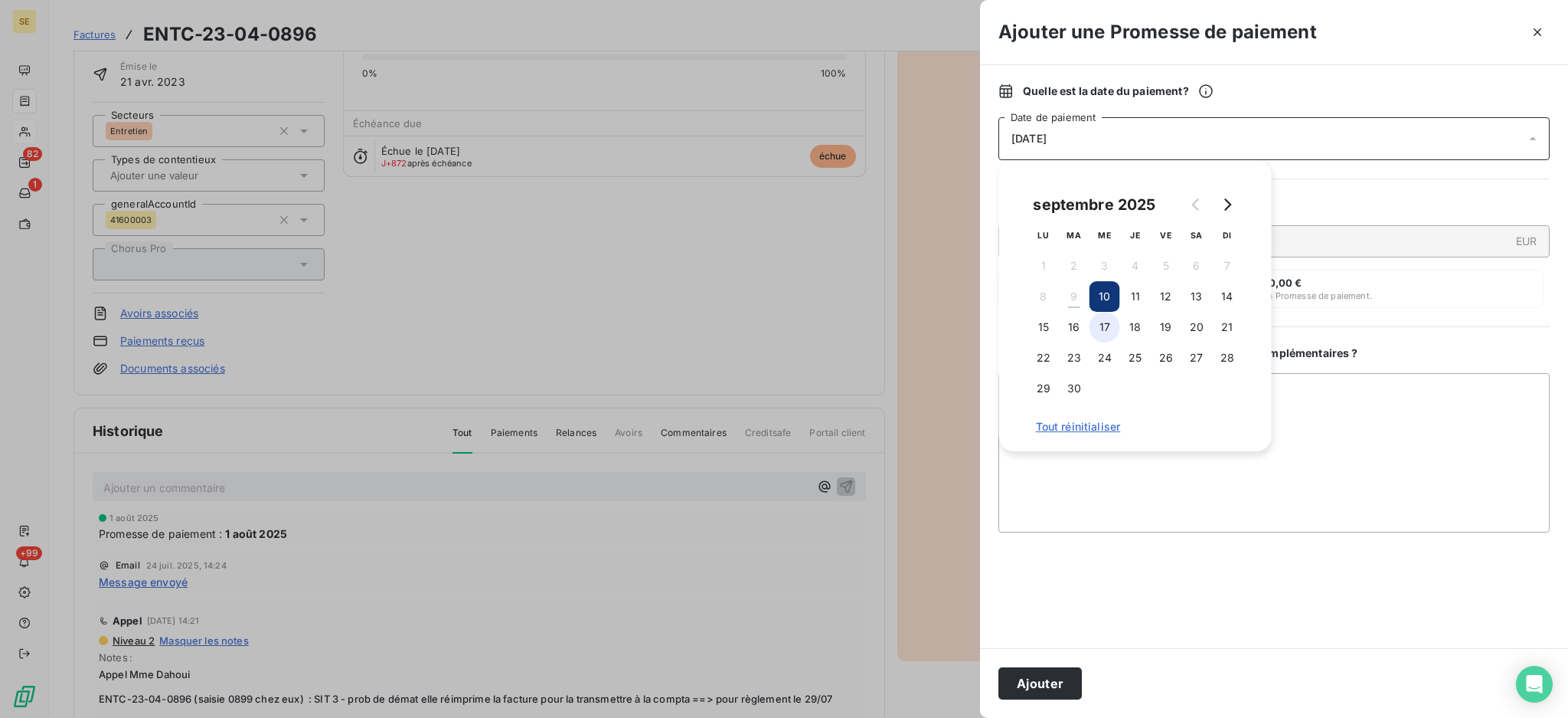
click at [1107, 324] on button "17" at bounding box center [1104, 327] width 30 height 30
click at [1376, 458] on textarea "Ajouter un commentaire ( facultatif )" at bounding box center [1273, 452] width 551 height 159
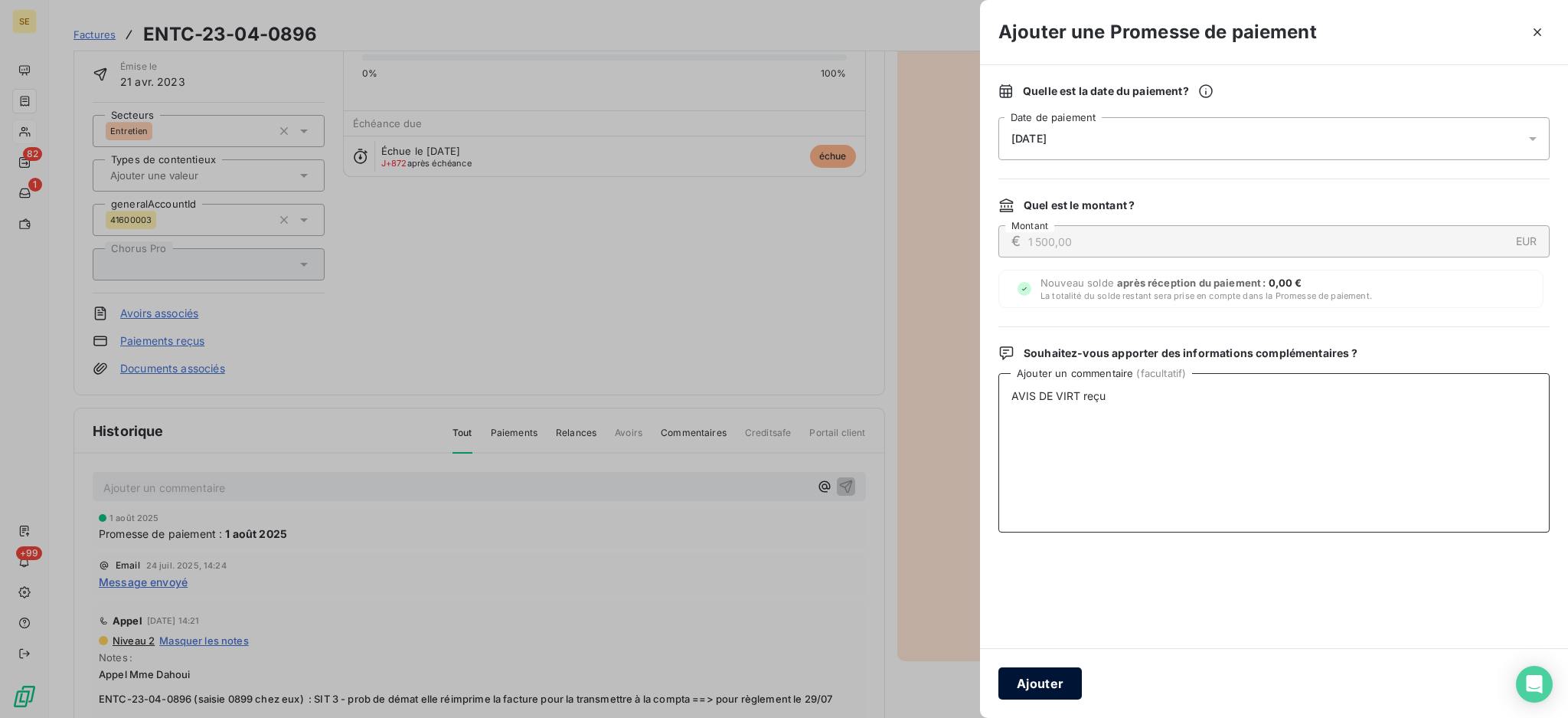
type textarea "AVIS DE VIRT reçu"
click at [1047, 679] on button "Ajouter" at bounding box center [1040, 683] width 83 height 32
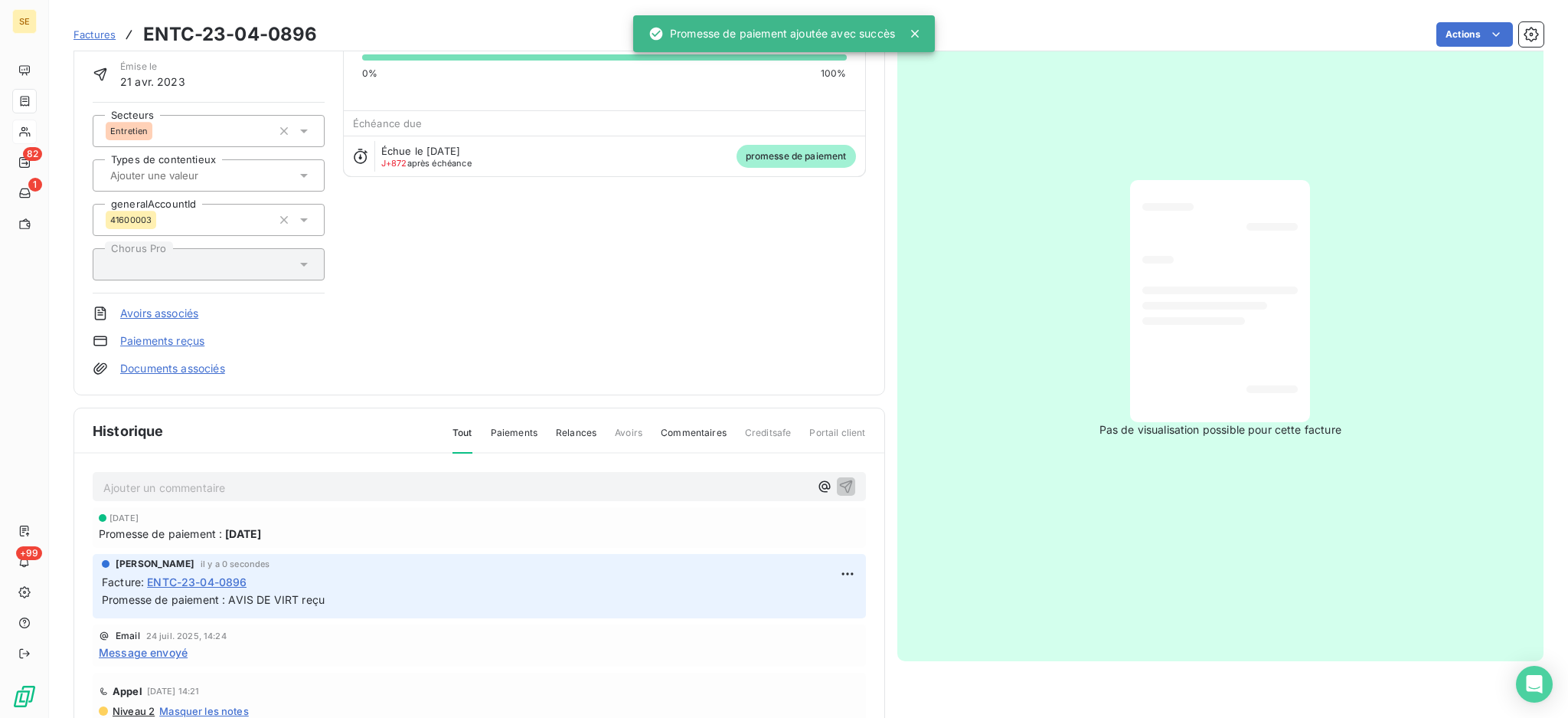
click at [184, 370] on link "Documents associés" at bounding box center [172, 369] width 105 height 16
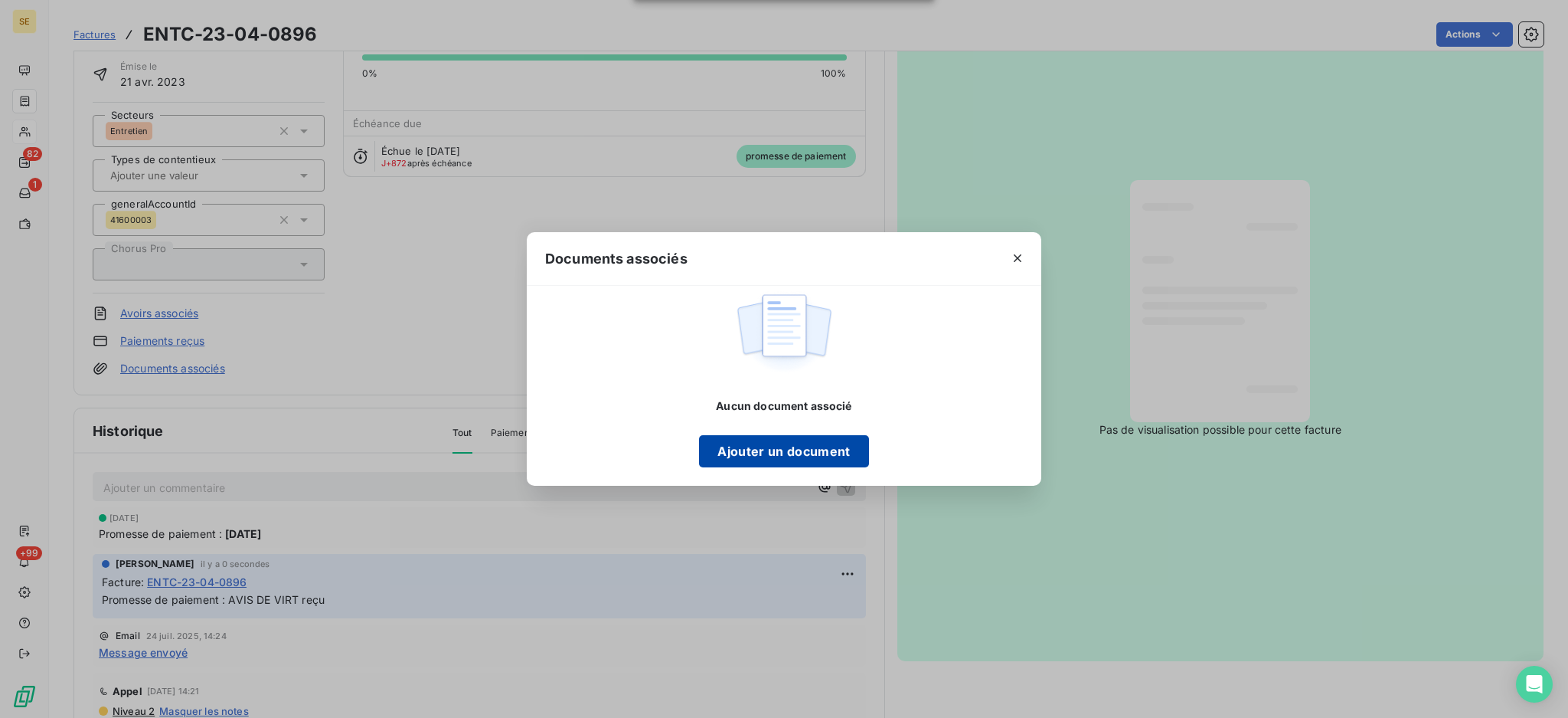
click at [768, 450] on button "Ajouter un document" at bounding box center [783, 451] width 169 height 32
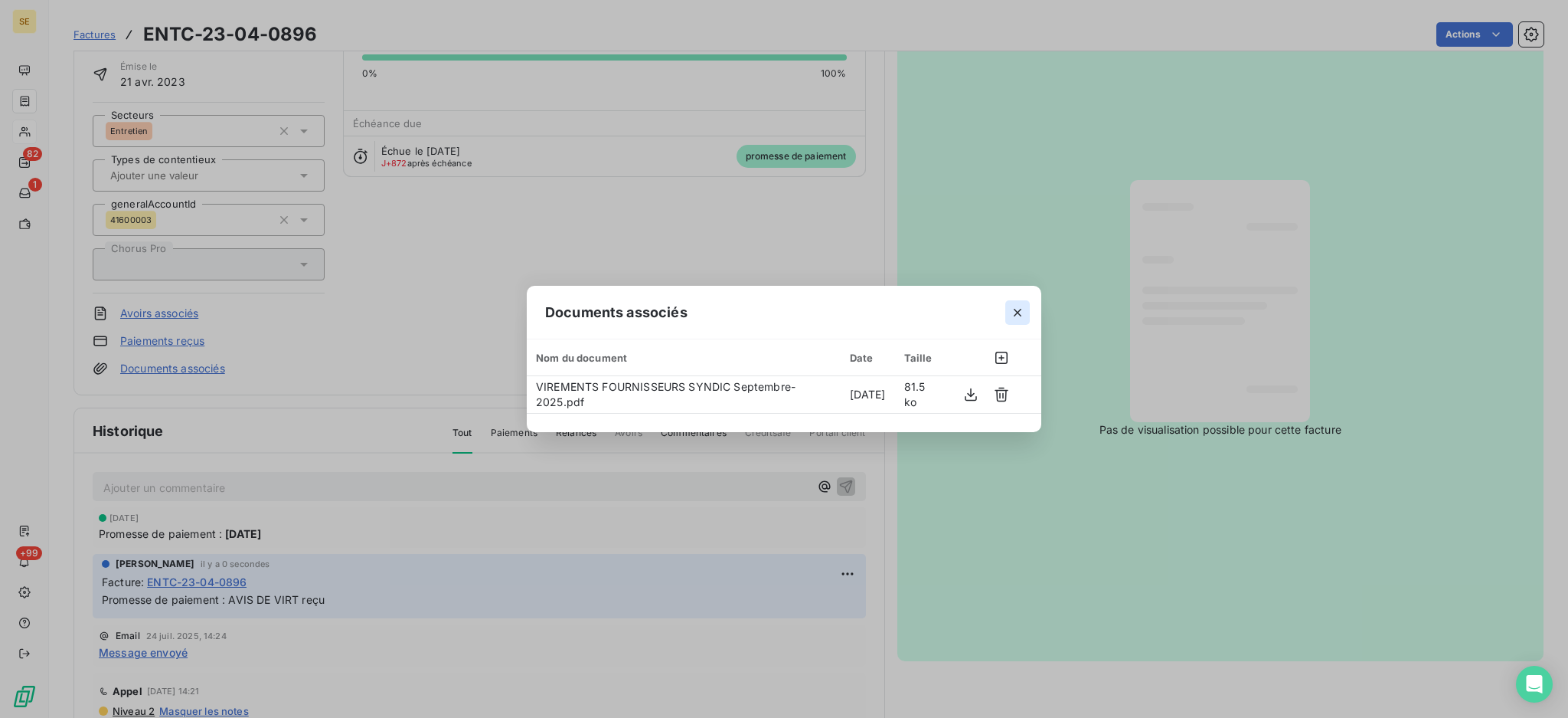
click at [1024, 305] on icon "button" at bounding box center [1018, 313] width 16 height 16
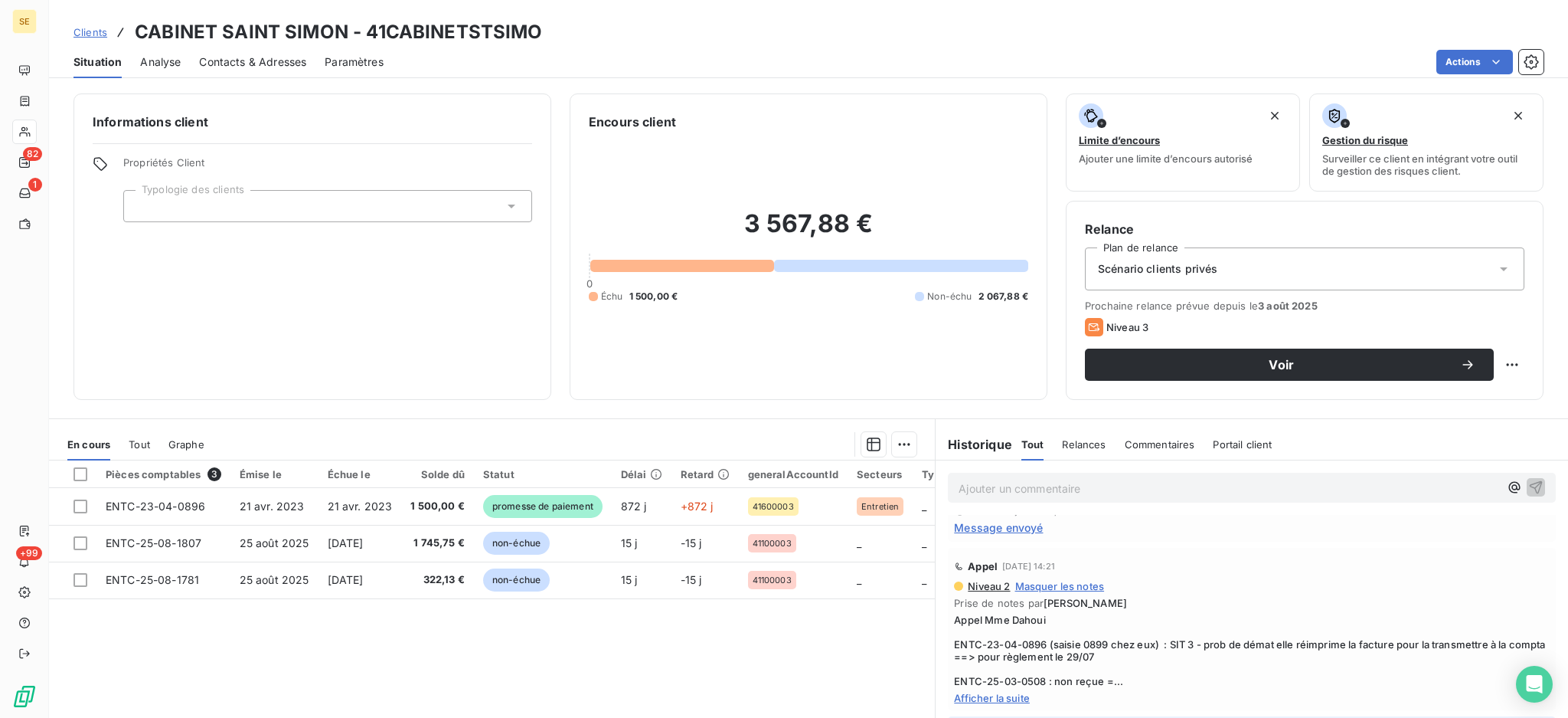
scroll to position [816, 0]
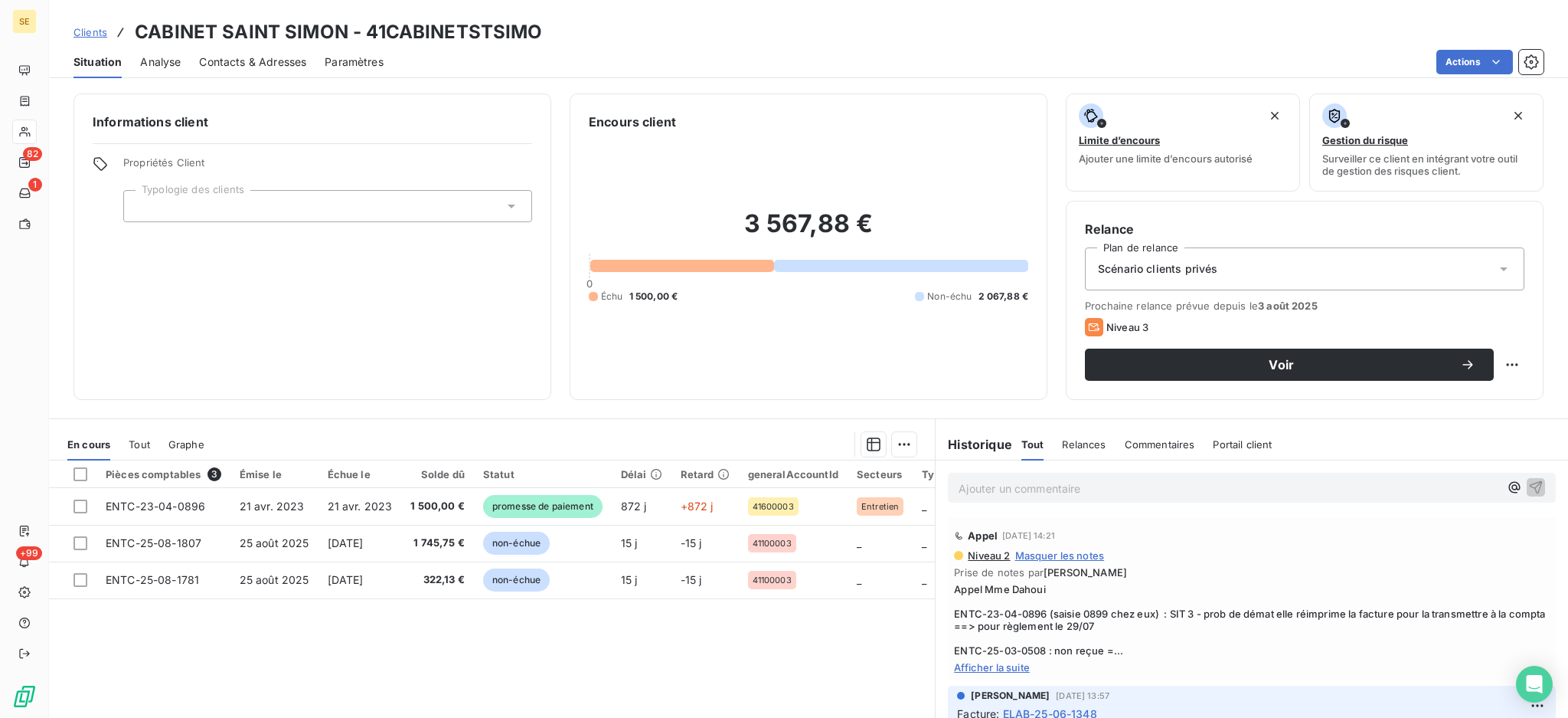
click at [998, 671] on span "Afficher la suite" at bounding box center [1252, 667] width 595 height 12
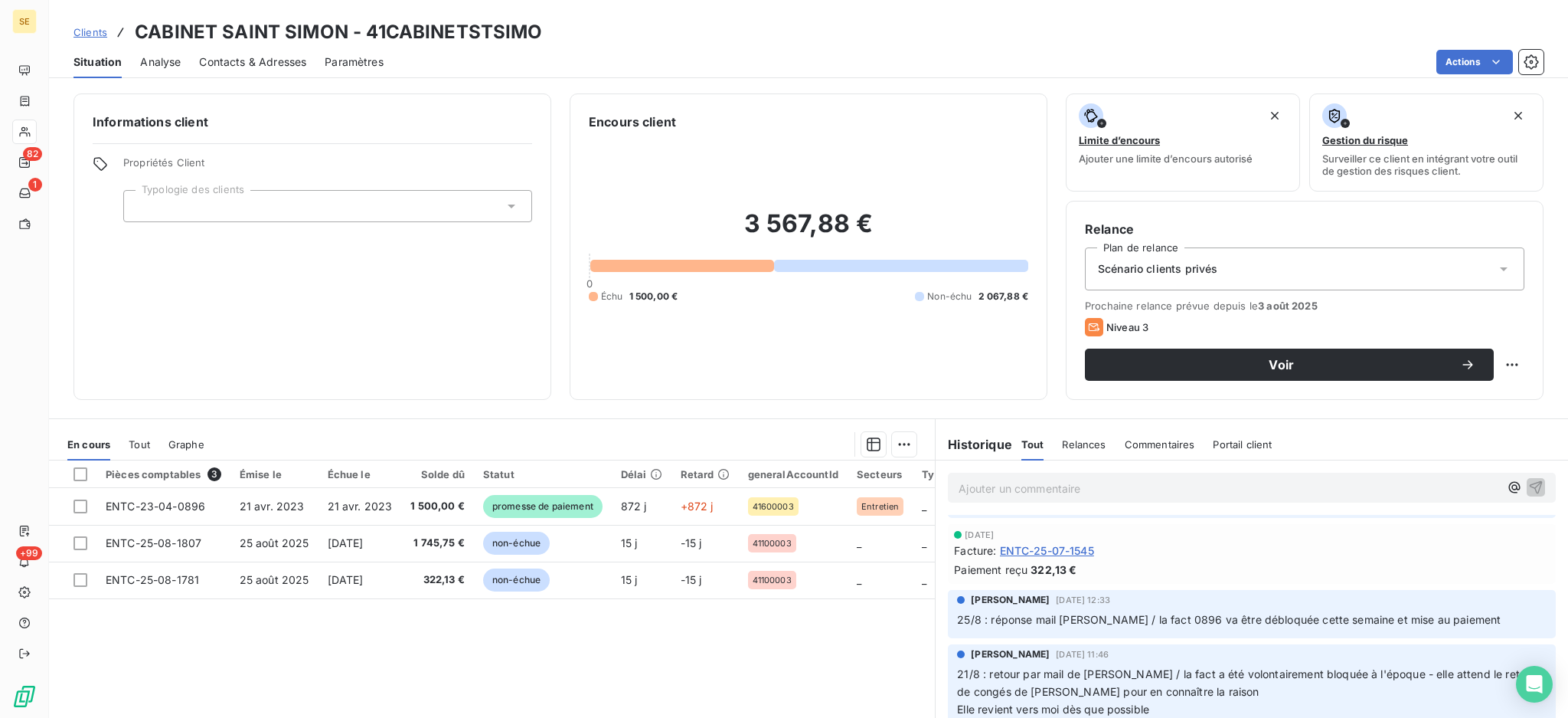
scroll to position [203, 0]
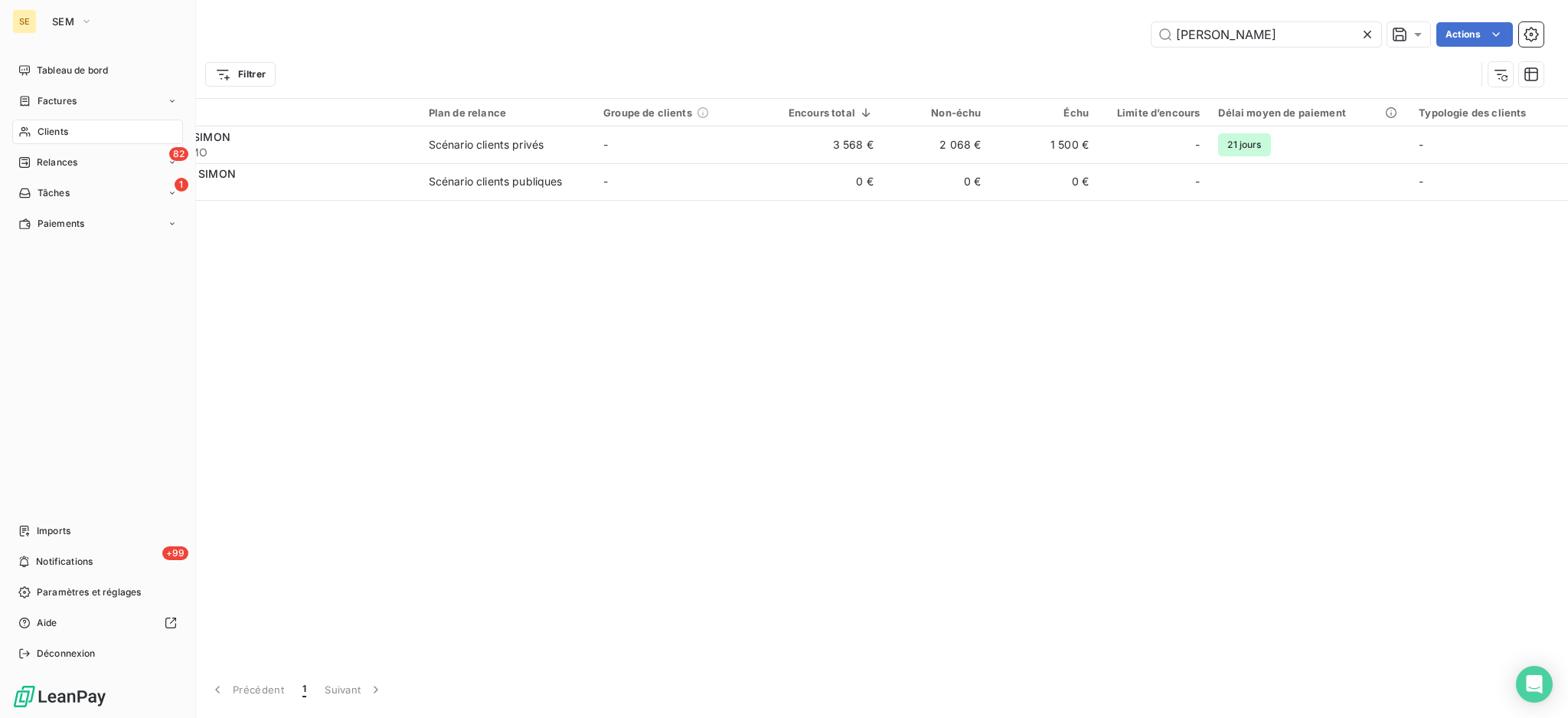
click at [51, 126] on span "Clients" at bounding box center [52, 132] width 30 height 14
click at [65, 104] on span "Factures" at bounding box center [57, 101] width 39 height 14
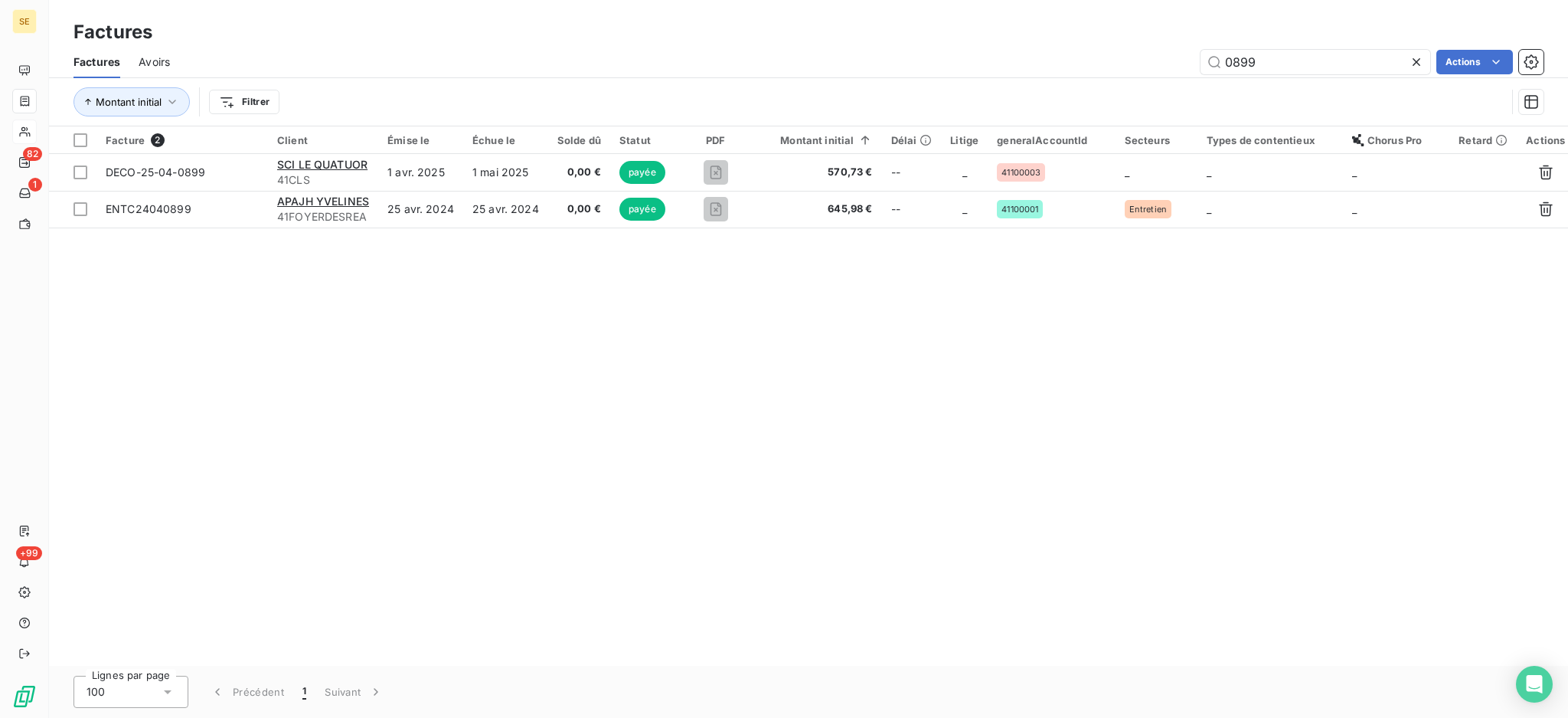
drag, startPoint x: 1303, startPoint y: 62, endPoint x: 1210, endPoint y: 44, distance: 94.7
click at [1210, 44] on div "Factures Factures Avoirs 0899 Actions Montant initial Filtrer" at bounding box center [808, 63] width 1519 height 126
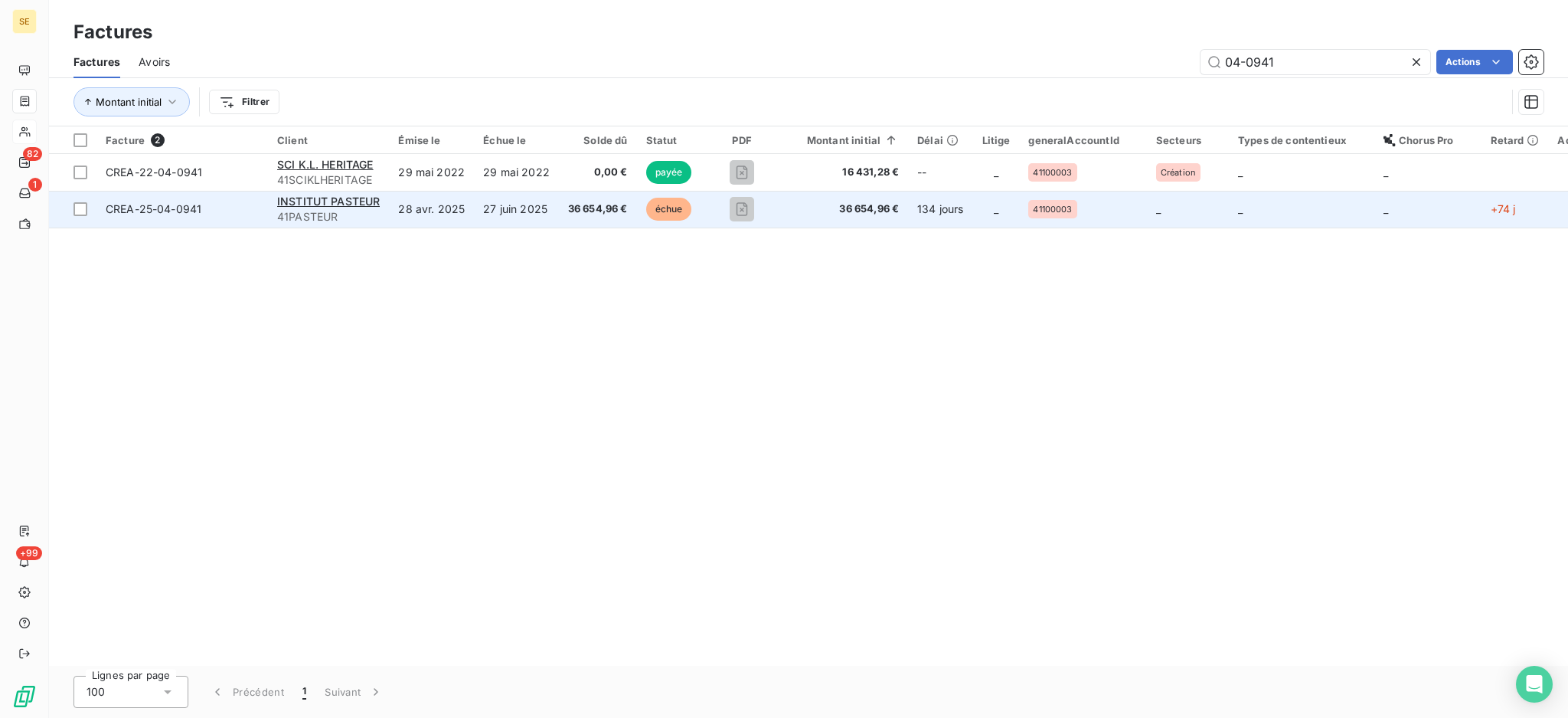
type input "04-0941"
click at [489, 209] on td "27 juin 2025" at bounding box center [516, 209] width 85 height 37
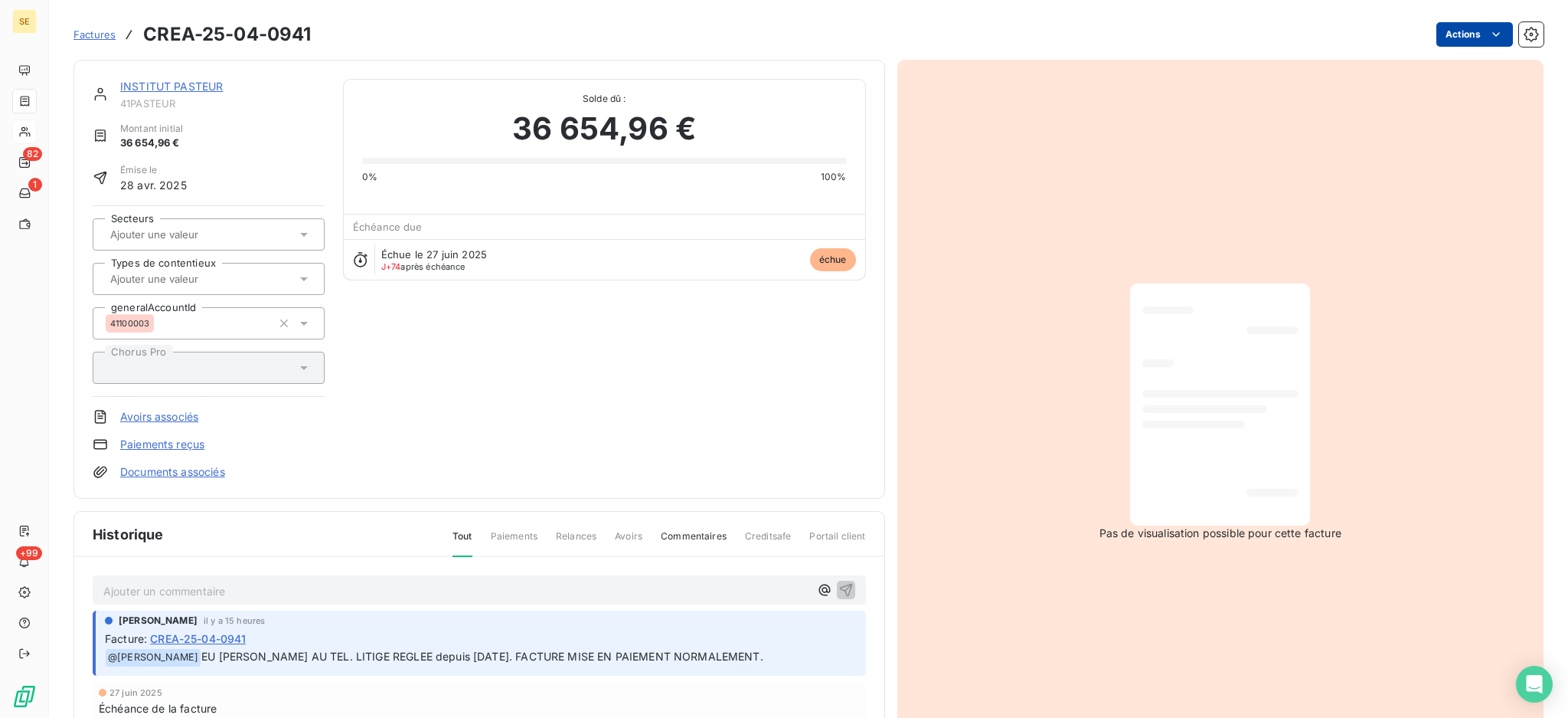
click at [1447, 34] on html "SE 82 1 +99 Factures CREA-25-04-0941 Actions INSTITUT PASTEUR 41PASTEUR Montant…" at bounding box center [784, 359] width 1568 height 718
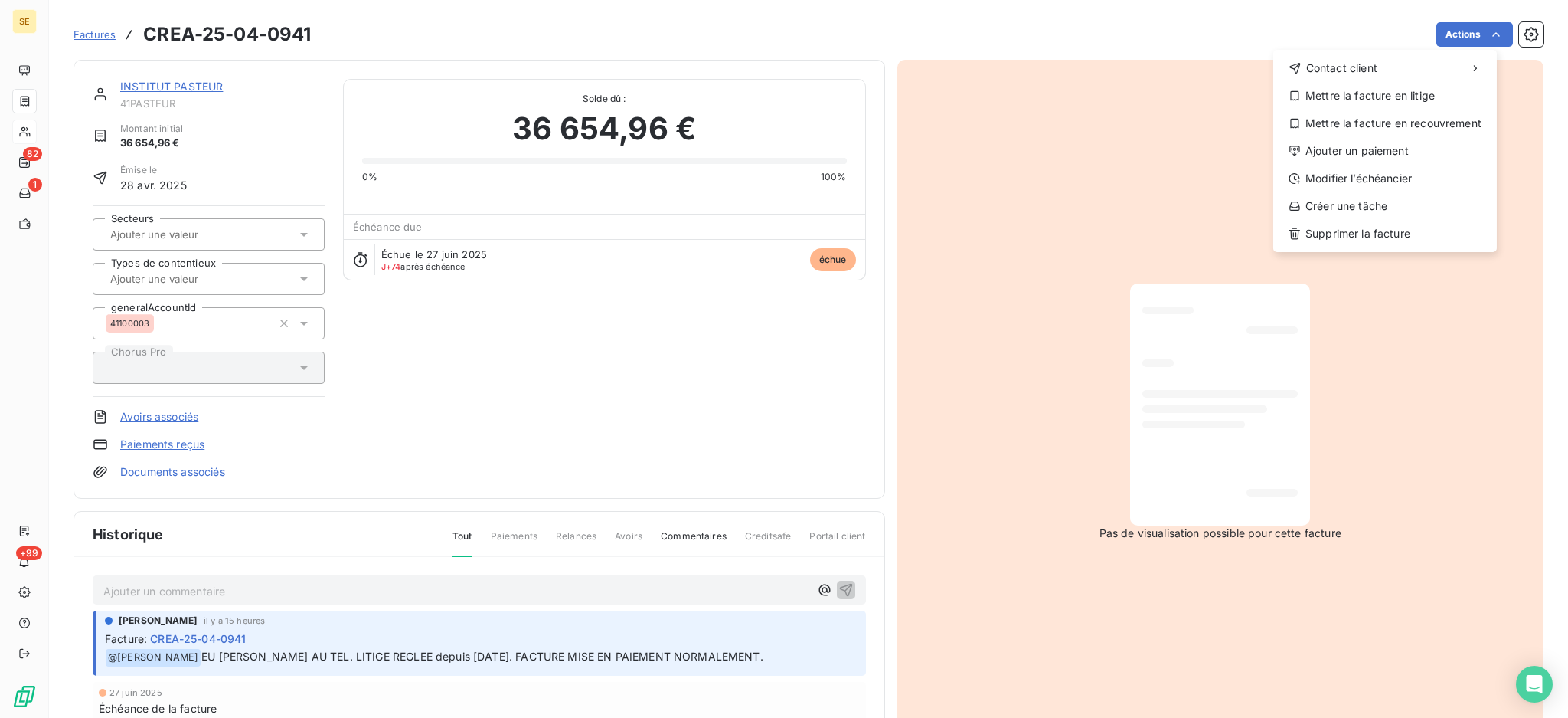
click at [39, 20] on html "SE 82 1 +99 Factures CREA-25-04-0941 Actions Contact client Mettre la facture e…" at bounding box center [784, 359] width 1568 height 718
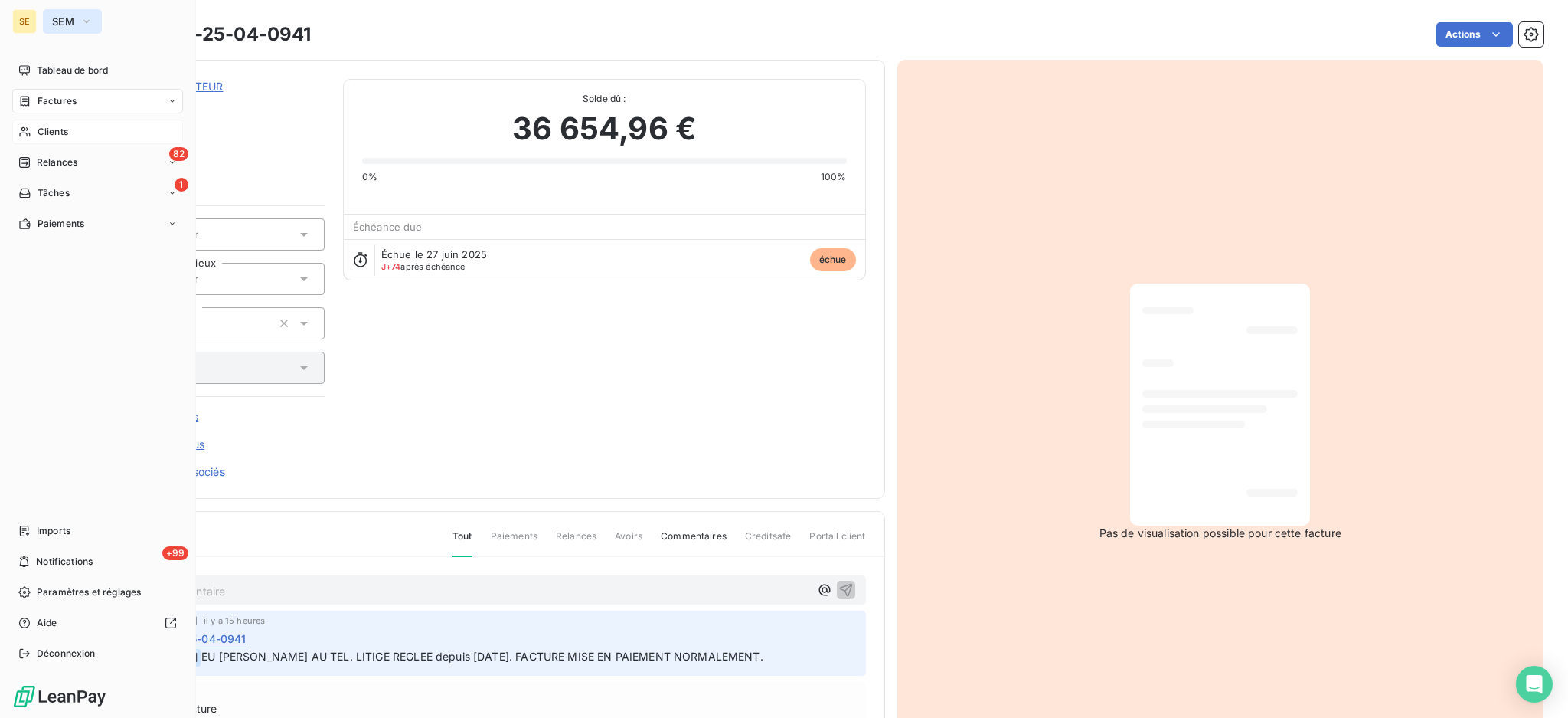
click at [87, 21] on icon "button" at bounding box center [87, 22] width 12 height 16
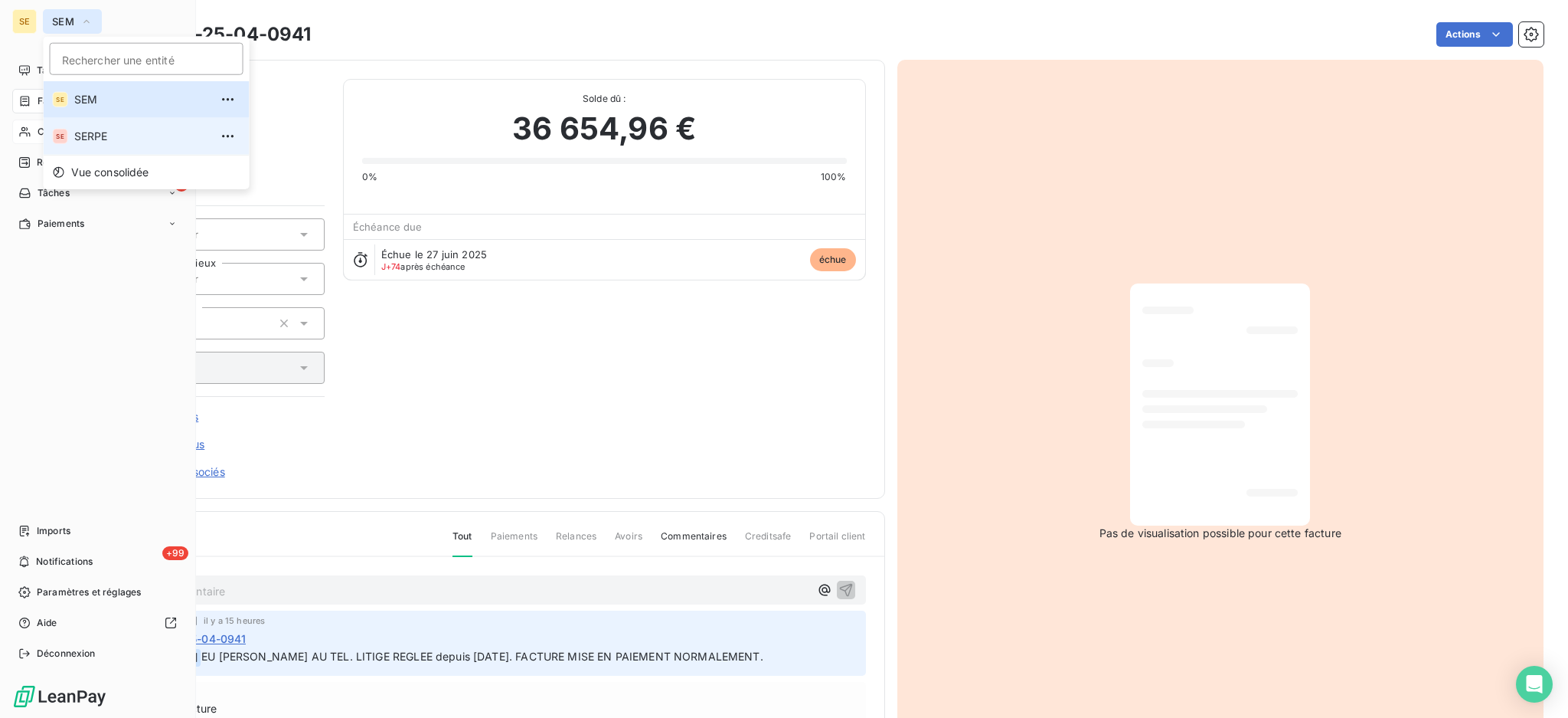
click at [98, 142] on span "SERPE" at bounding box center [142, 136] width 136 height 16
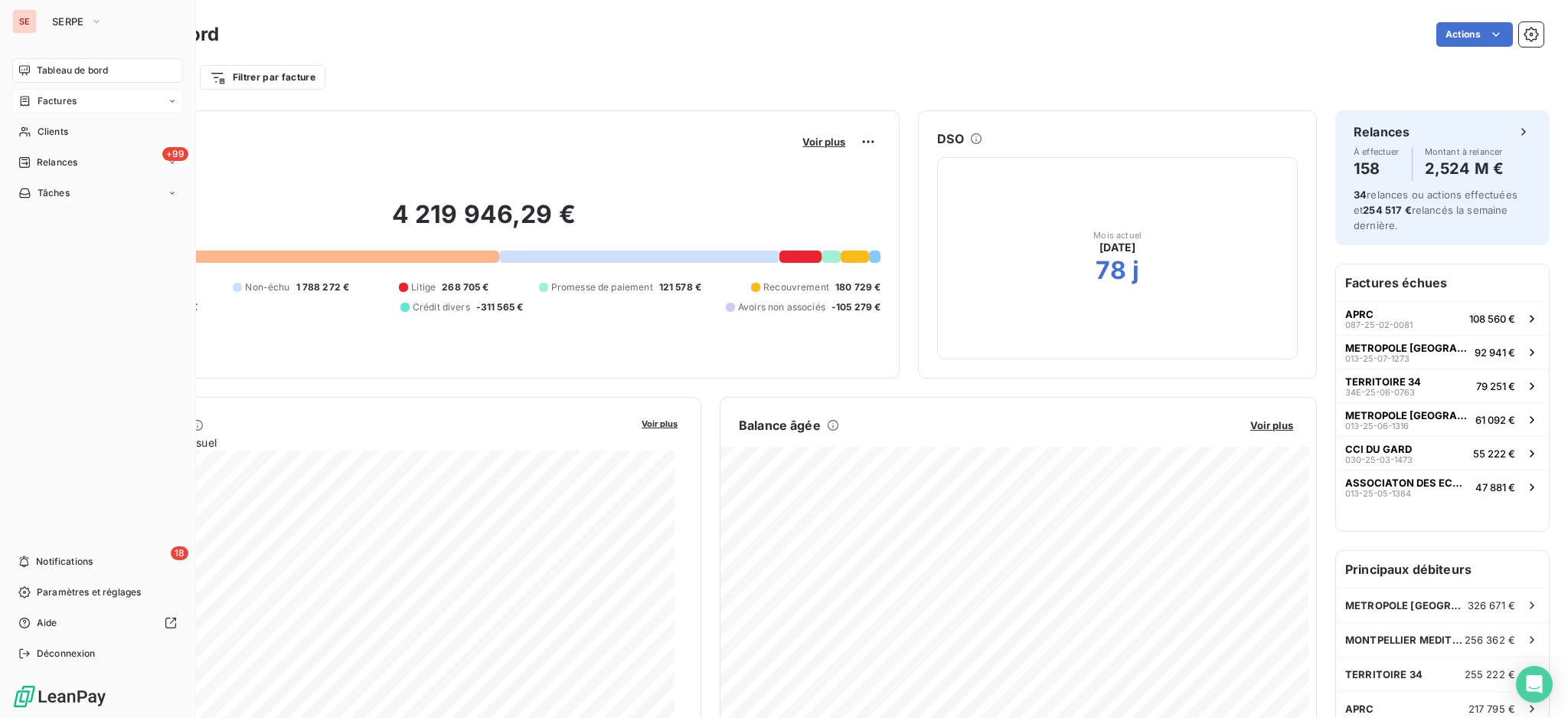
click at [70, 95] on span "Factures" at bounding box center [57, 101] width 39 height 14
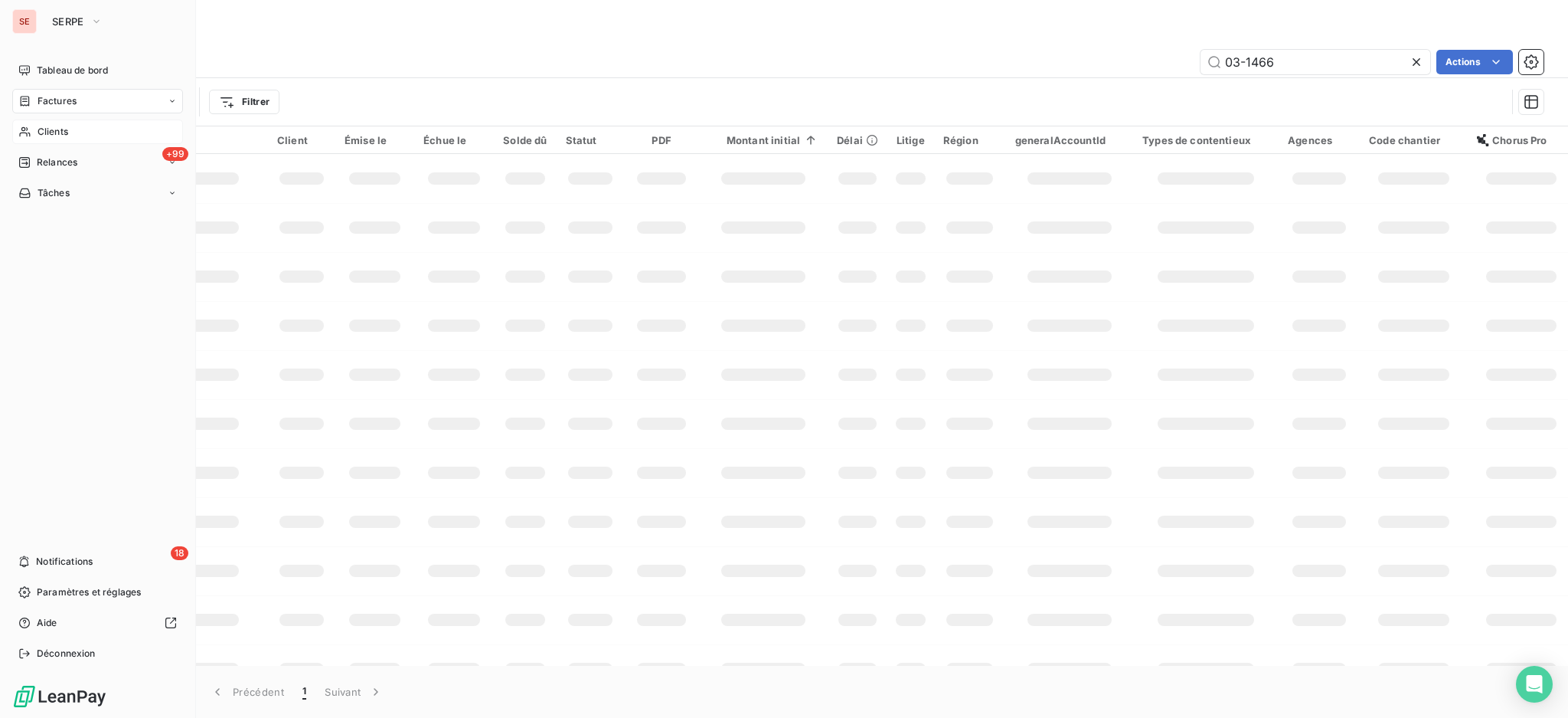
click at [44, 132] on span "Clients" at bounding box center [52, 132] width 30 height 14
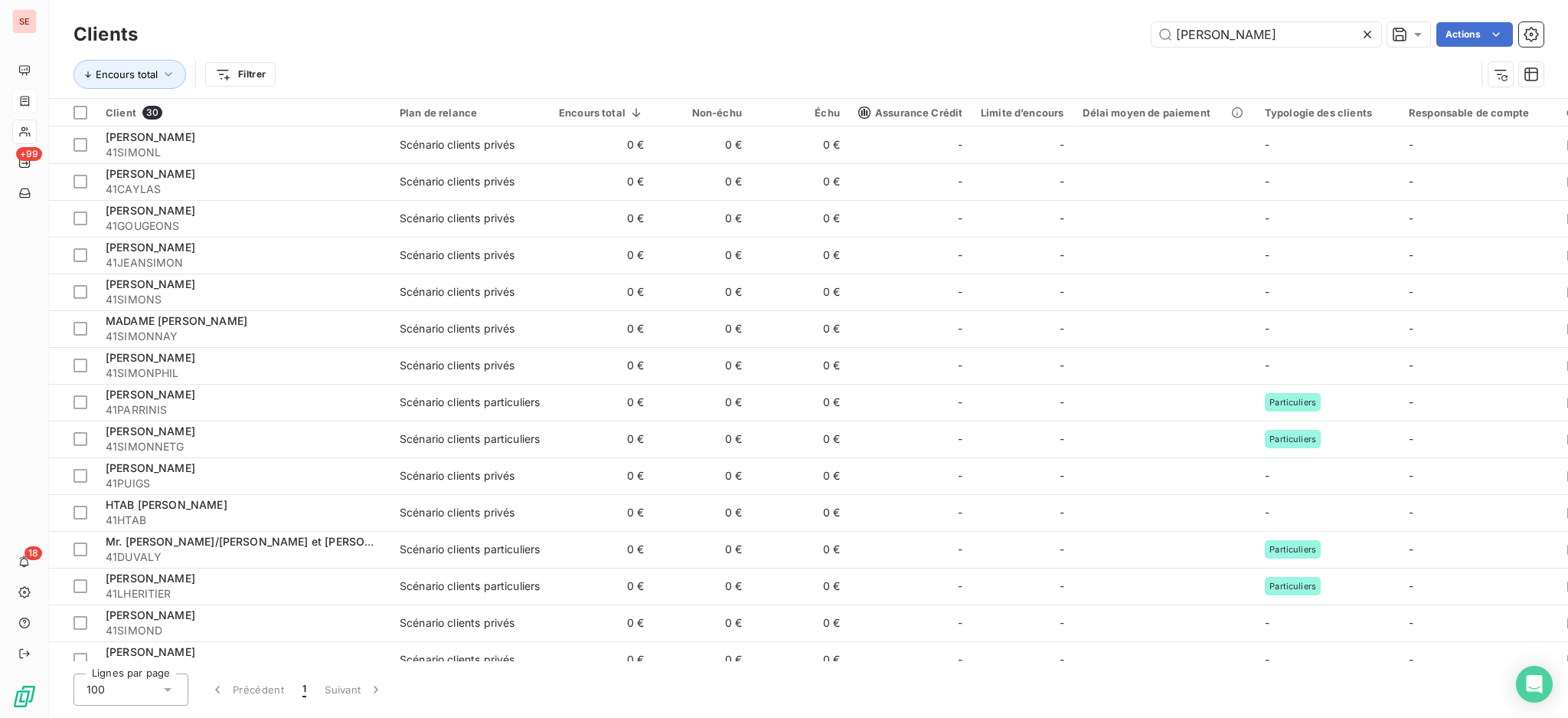
drag, startPoint x: 1275, startPoint y: 37, endPoint x: 1087, endPoint y: 16, distance: 189.2
click at [1087, 16] on div "Clients simon Actions Encours total Filtrer" at bounding box center [808, 49] width 1519 height 98
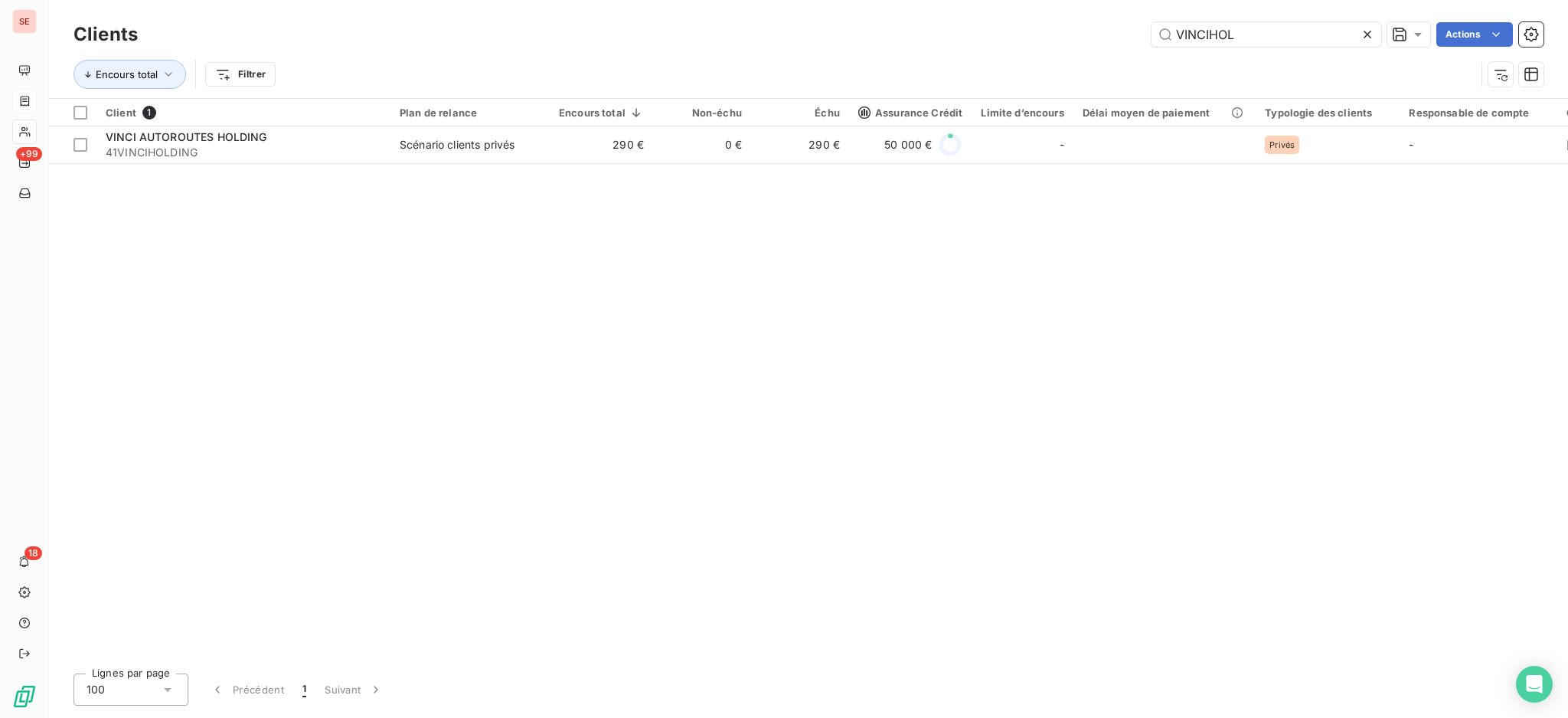
type input "VINCIHOL"
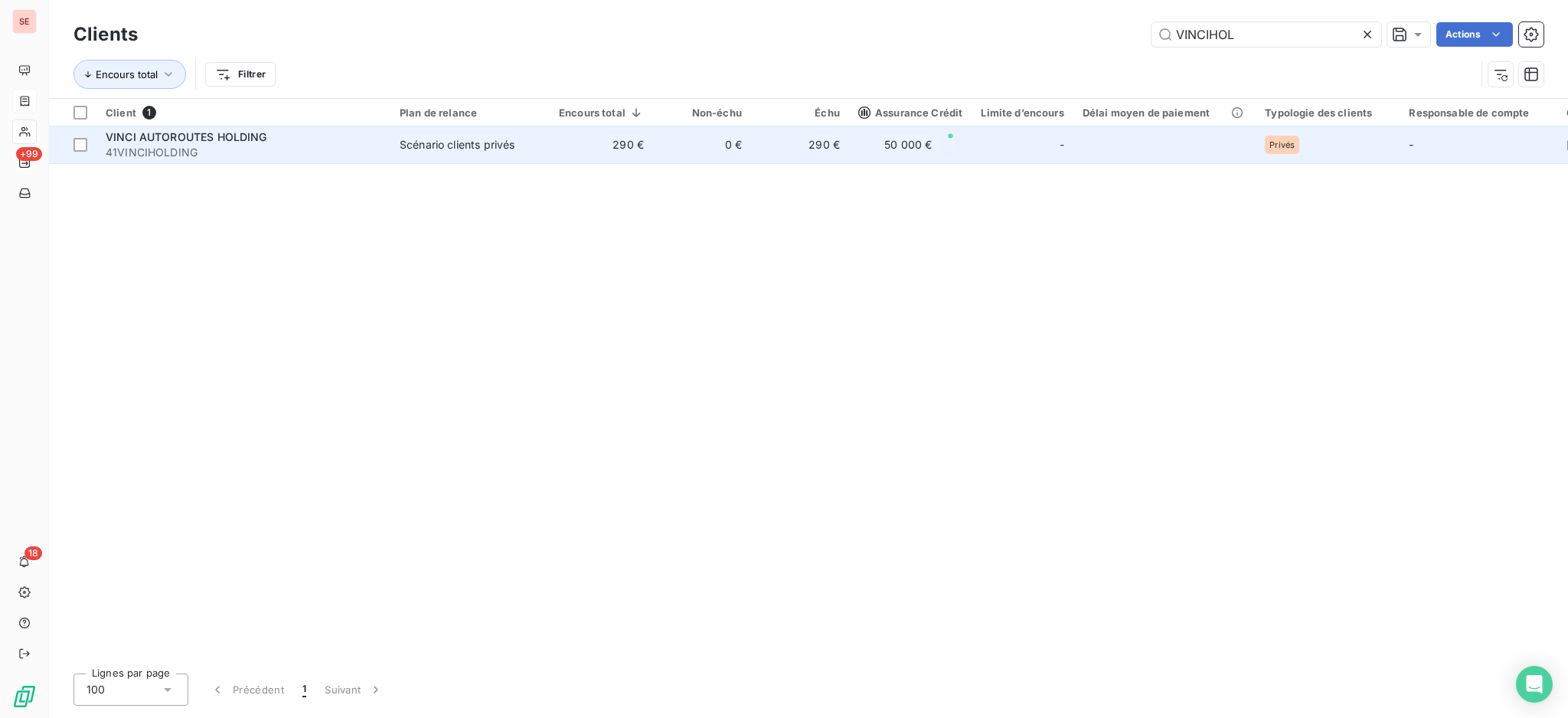
click at [490, 148] on div "Scénario clients privés" at bounding box center [457, 145] width 115 height 16
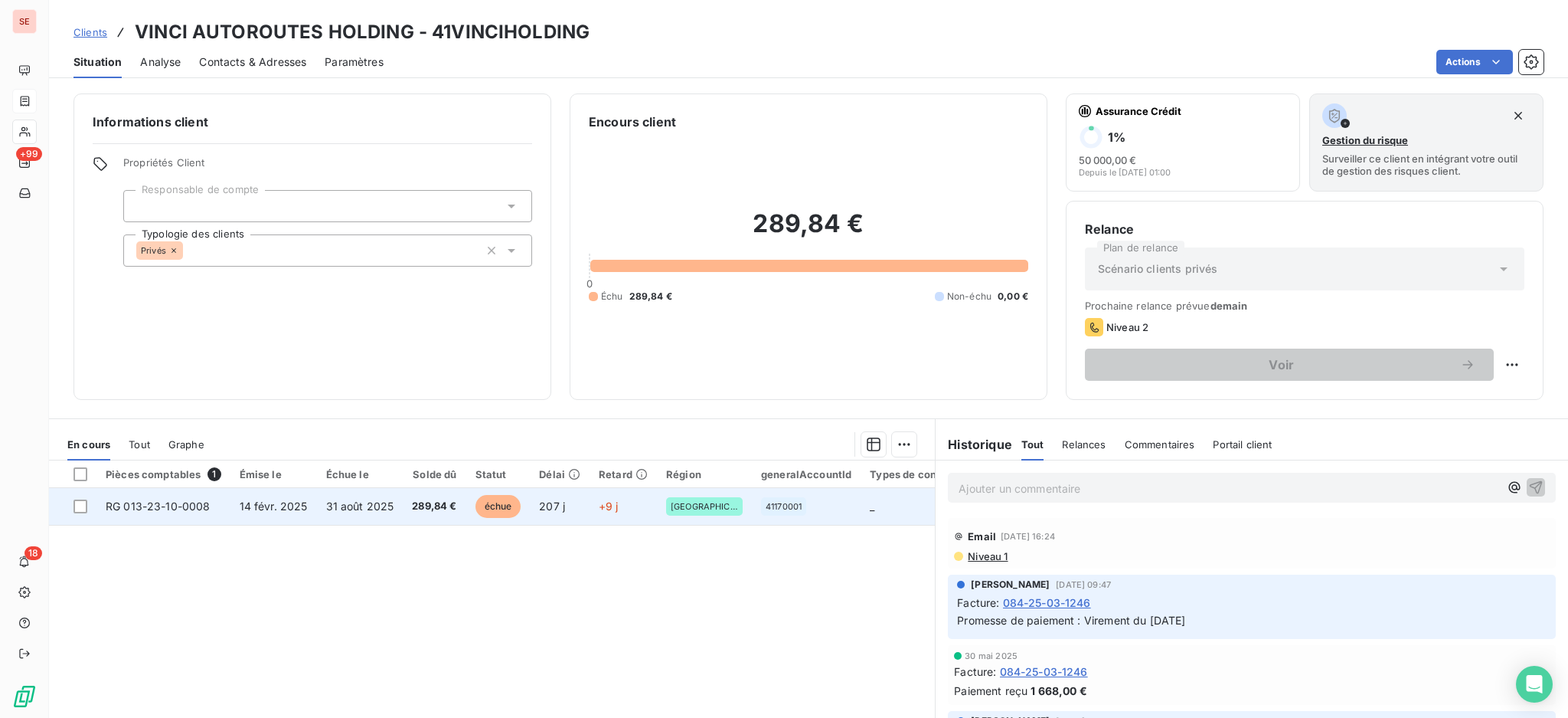
click at [332, 505] on span "31 août 2025" at bounding box center [360, 506] width 68 height 13
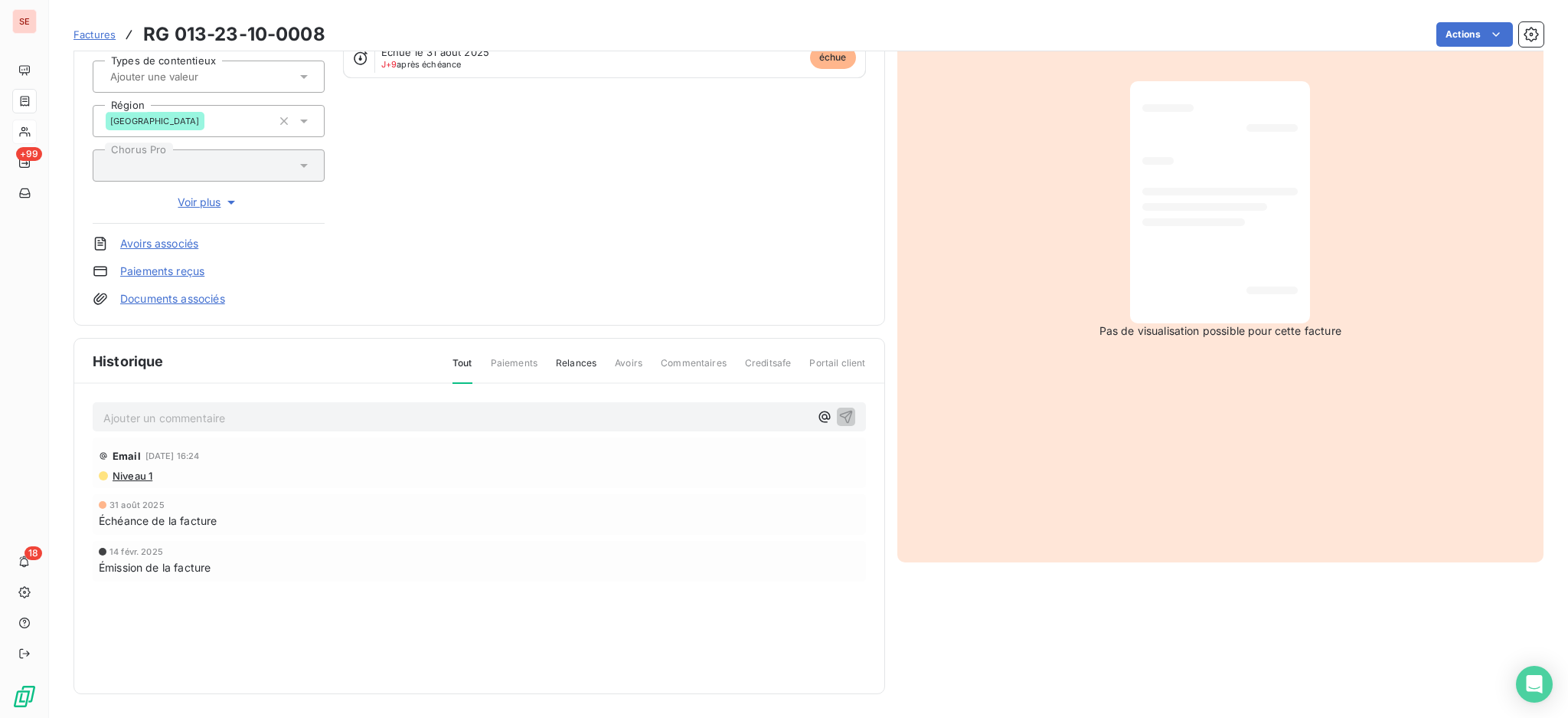
scroll to position [101, 0]
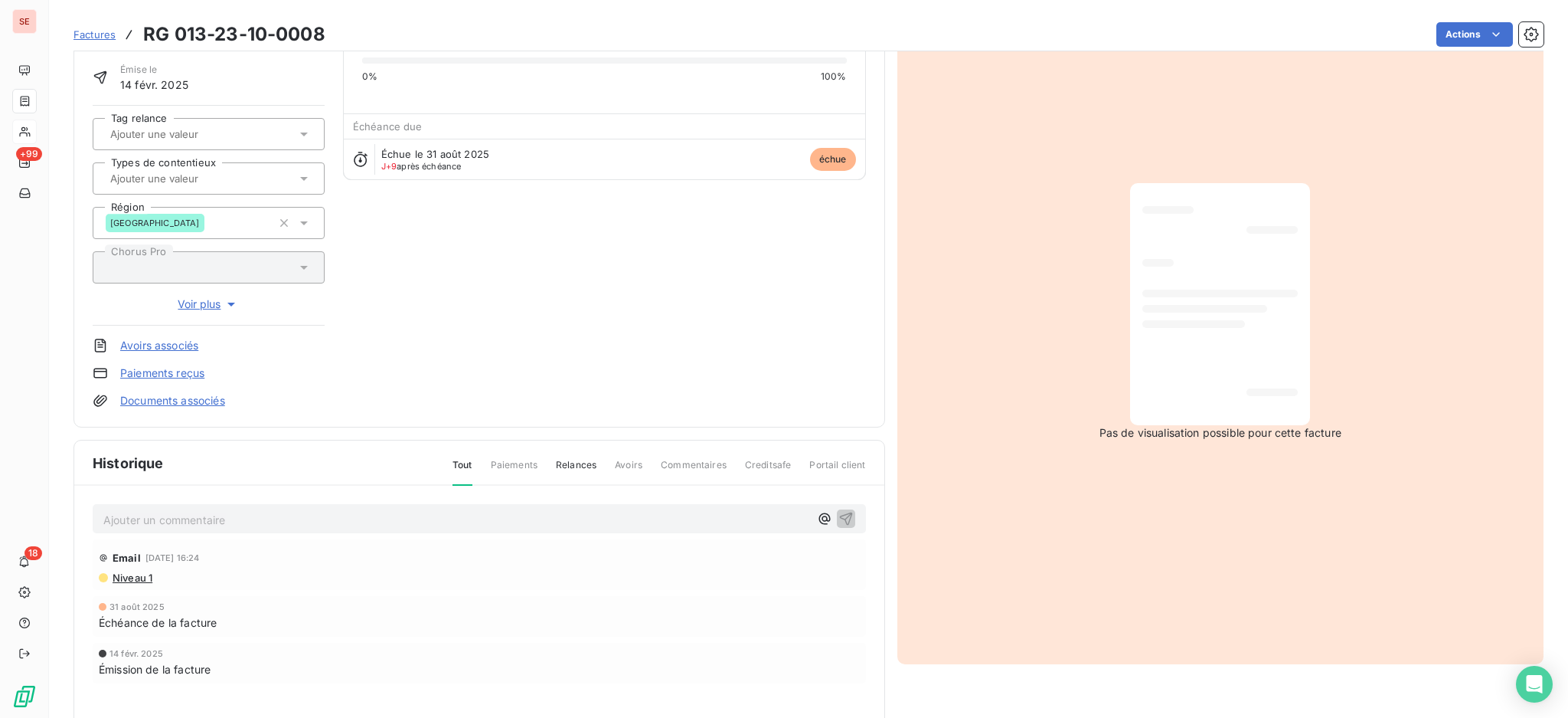
click at [258, 515] on p "Ajouter un commentaire ﻿" at bounding box center [457, 519] width 706 height 19
click at [284, 528] on p "SEVE Sebastien <sebastien.seve@vinci-construction.fr>" at bounding box center [457, 518] width 706 height 18
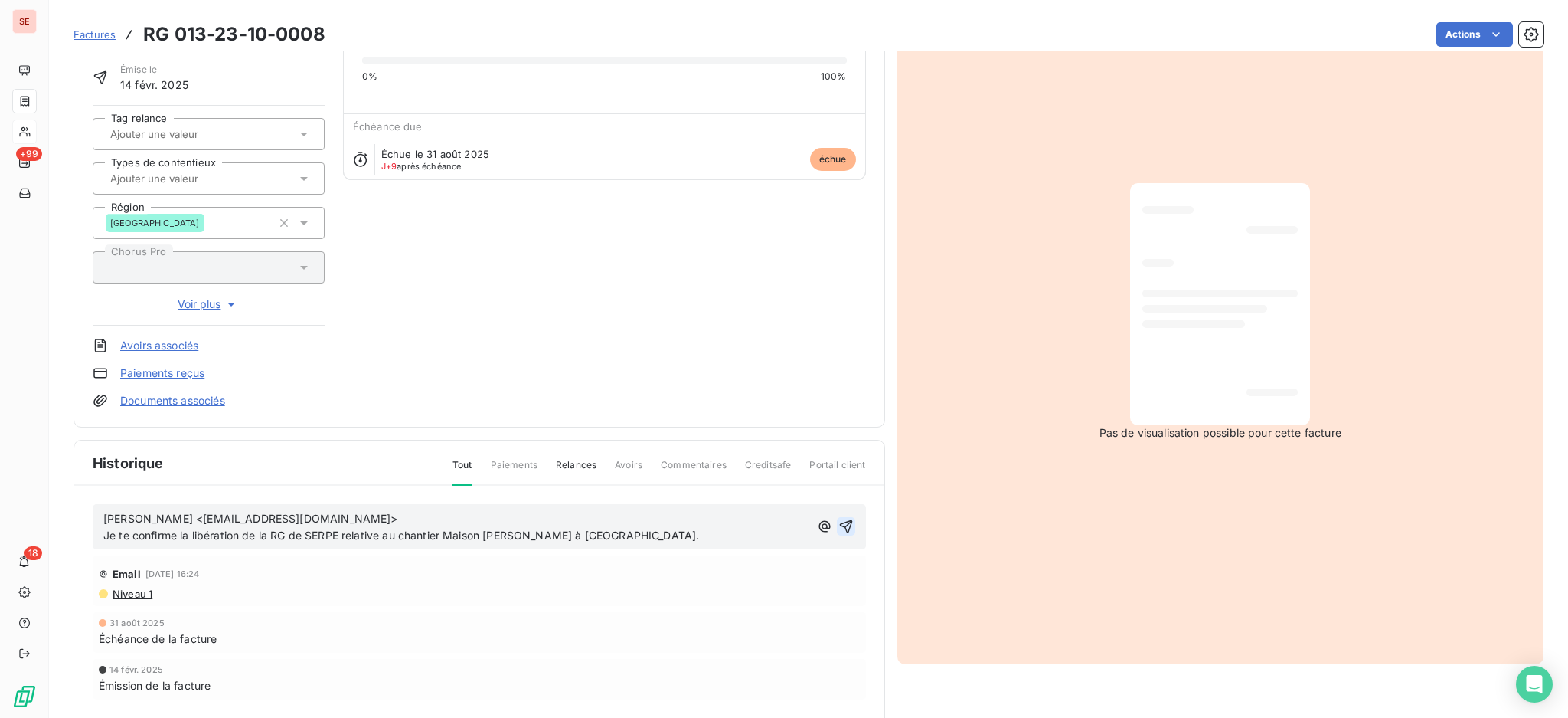
click at [839, 524] on icon "button" at bounding box center [846, 526] width 13 height 13
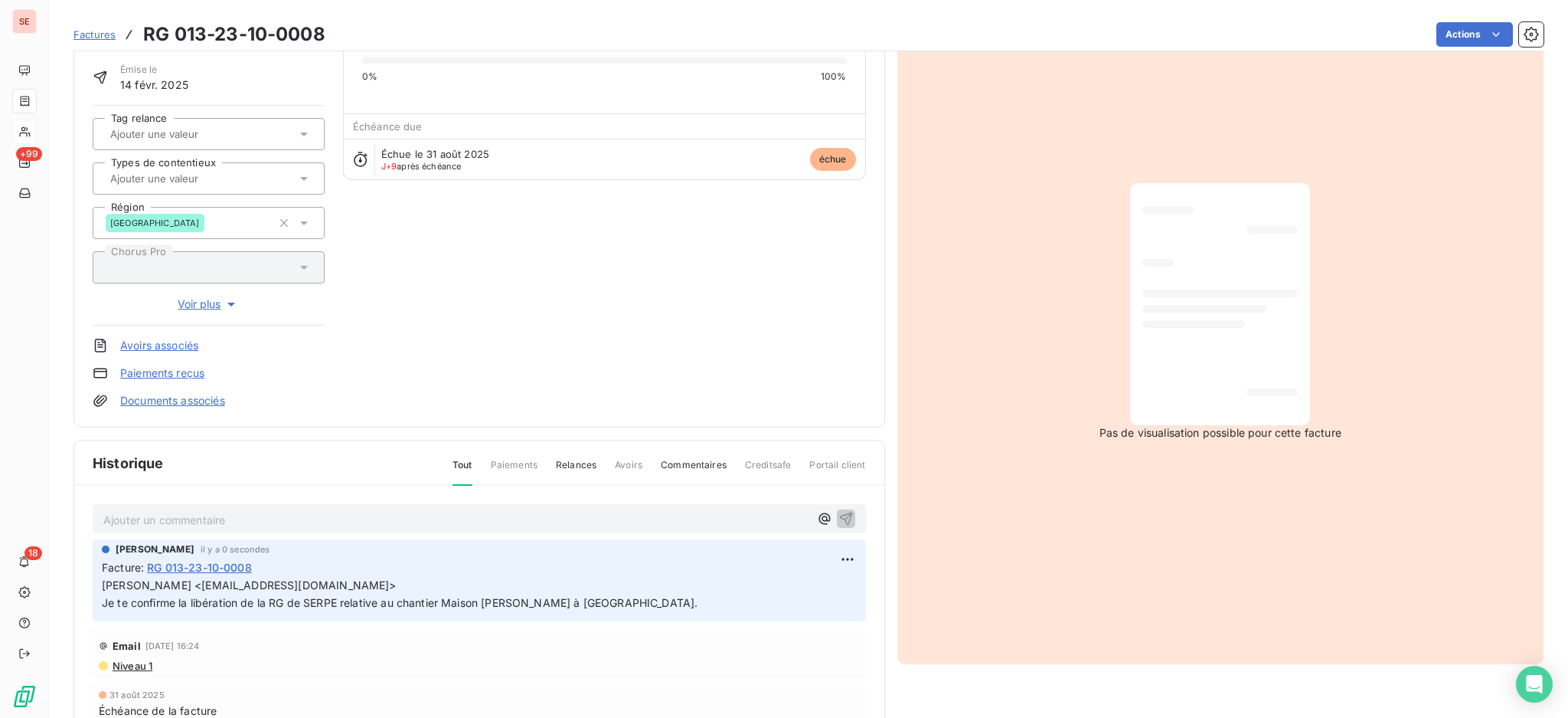
scroll to position [0, 0]
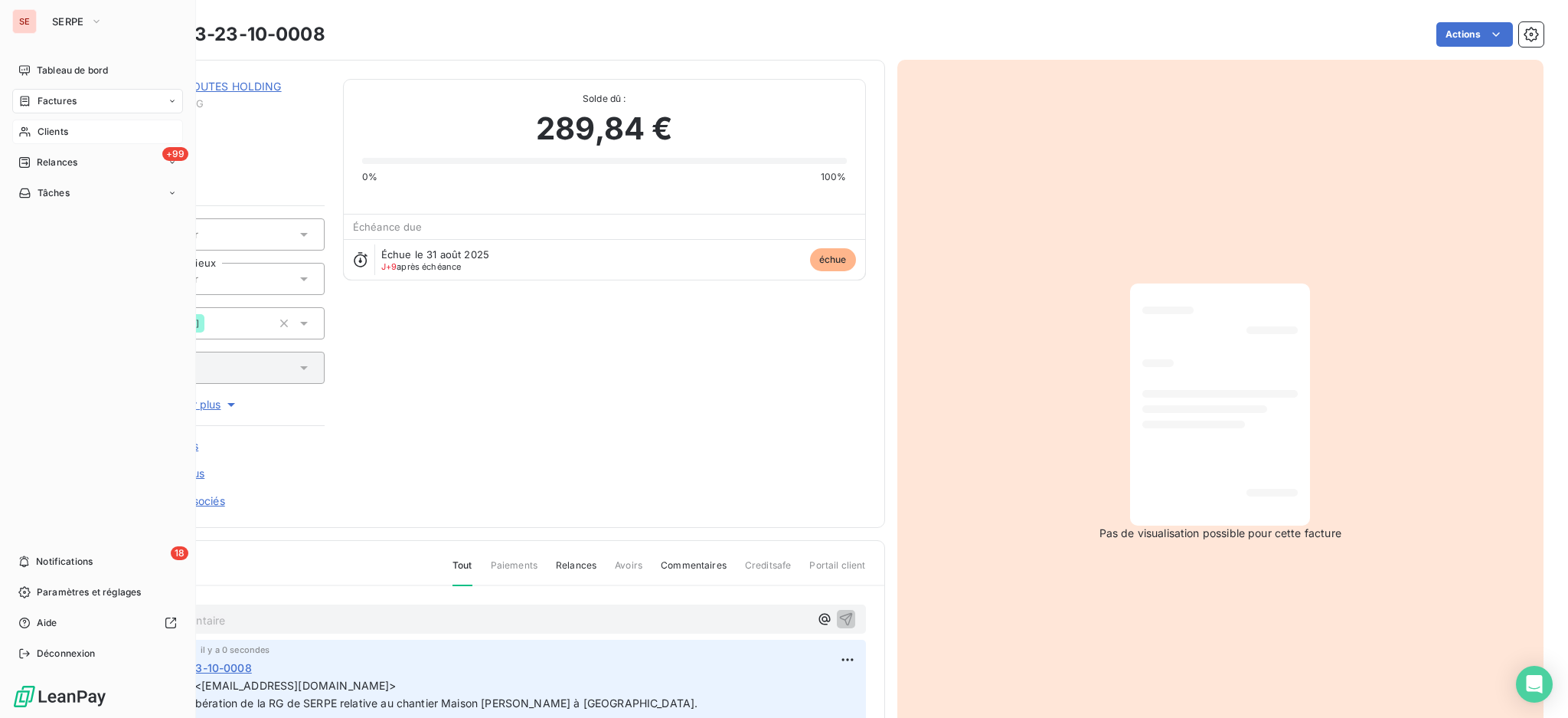
click at [62, 97] on span "Factures" at bounding box center [57, 101] width 39 height 14
click at [62, 95] on span "Factures" at bounding box center [57, 101] width 39 height 14
click at [46, 136] on span "Factures" at bounding box center [56, 132] width 39 height 14
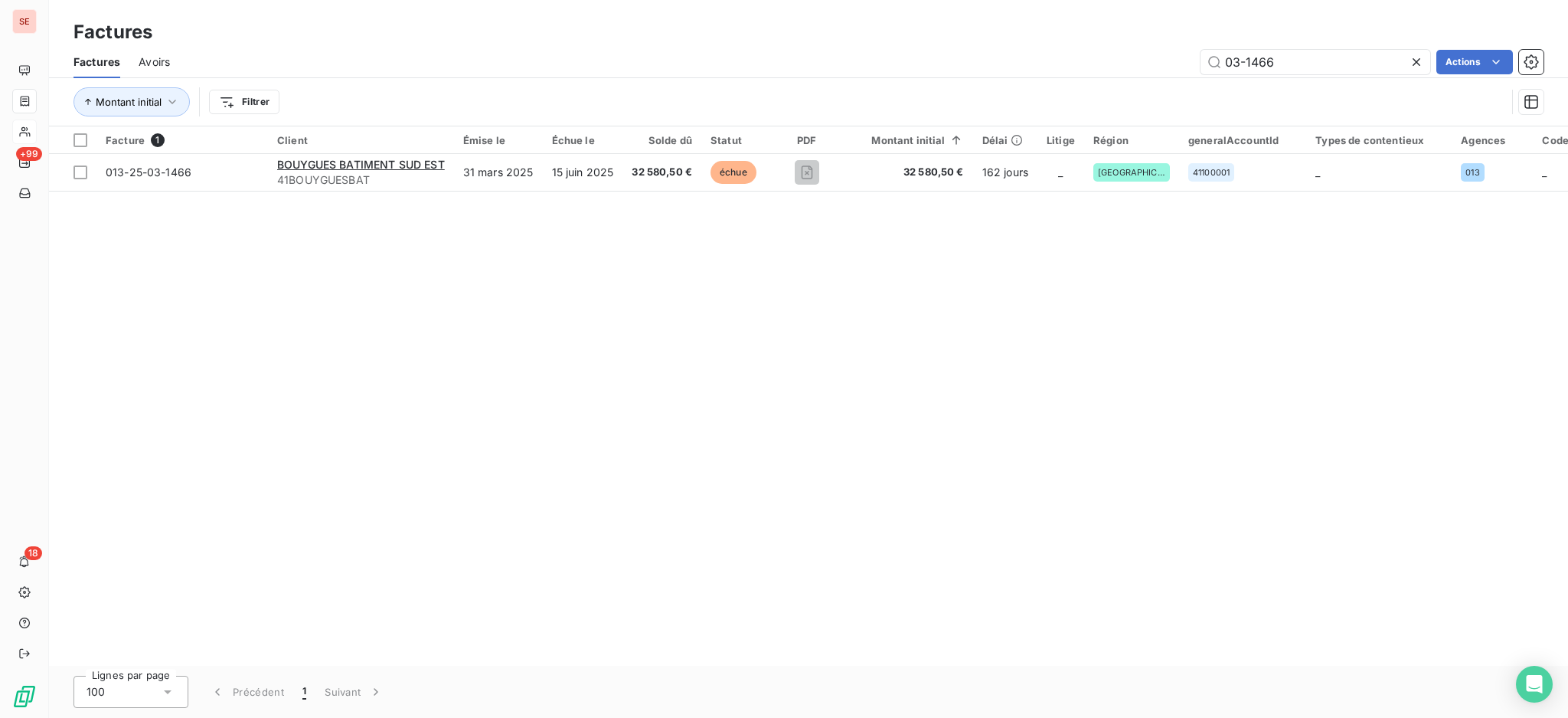
drag, startPoint x: 1332, startPoint y: 57, endPoint x: 1121, endPoint y: 52, distance: 211.1
click at [1154, 42] on div "Factures Factures Avoirs 03-1466 Actions Montant initial Filtrer" at bounding box center [808, 63] width 1519 height 126
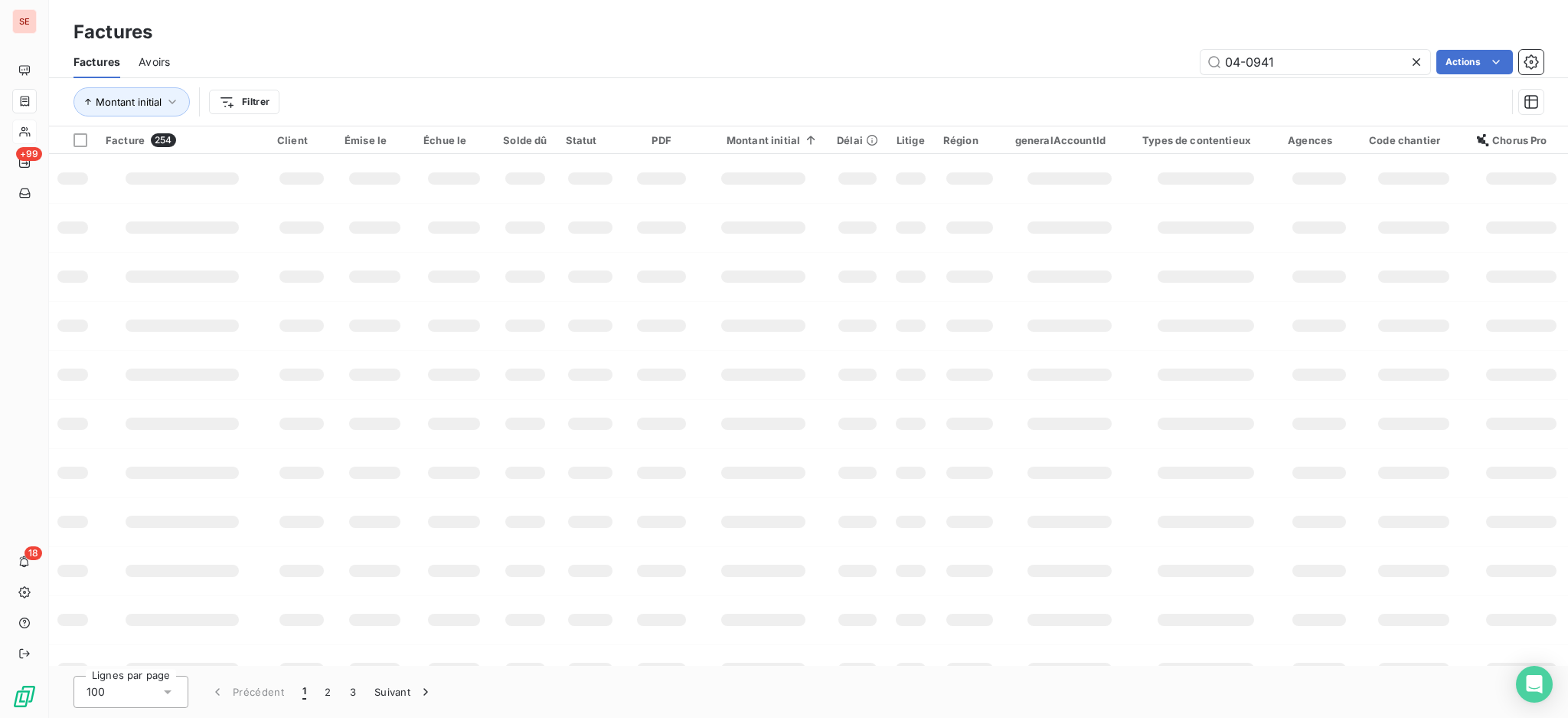
type input "04-0941"
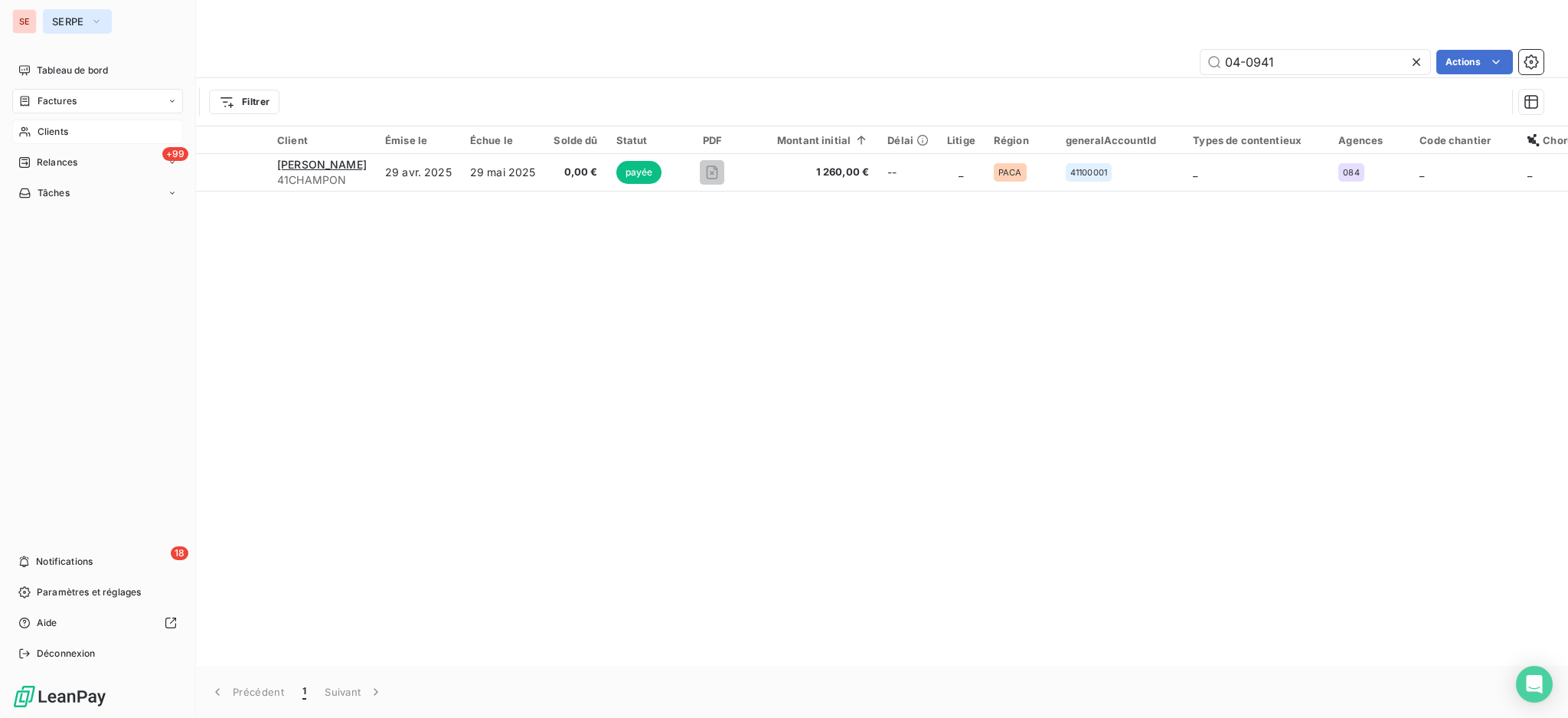
click at [62, 19] on span "SERPE" at bounding box center [68, 22] width 32 height 12
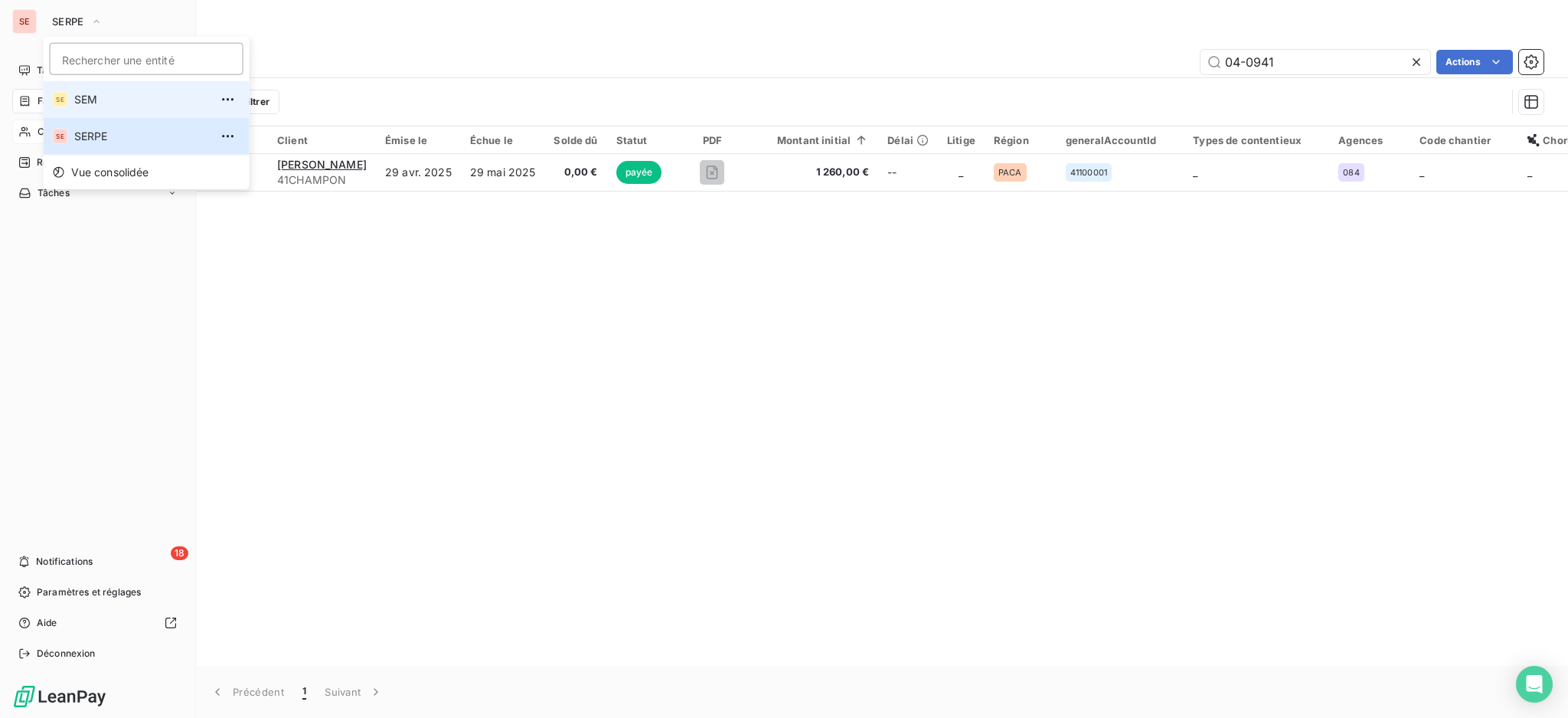
click at [100, 98] on span "SEM" at bounding box center [142, 100] width 136 height 16
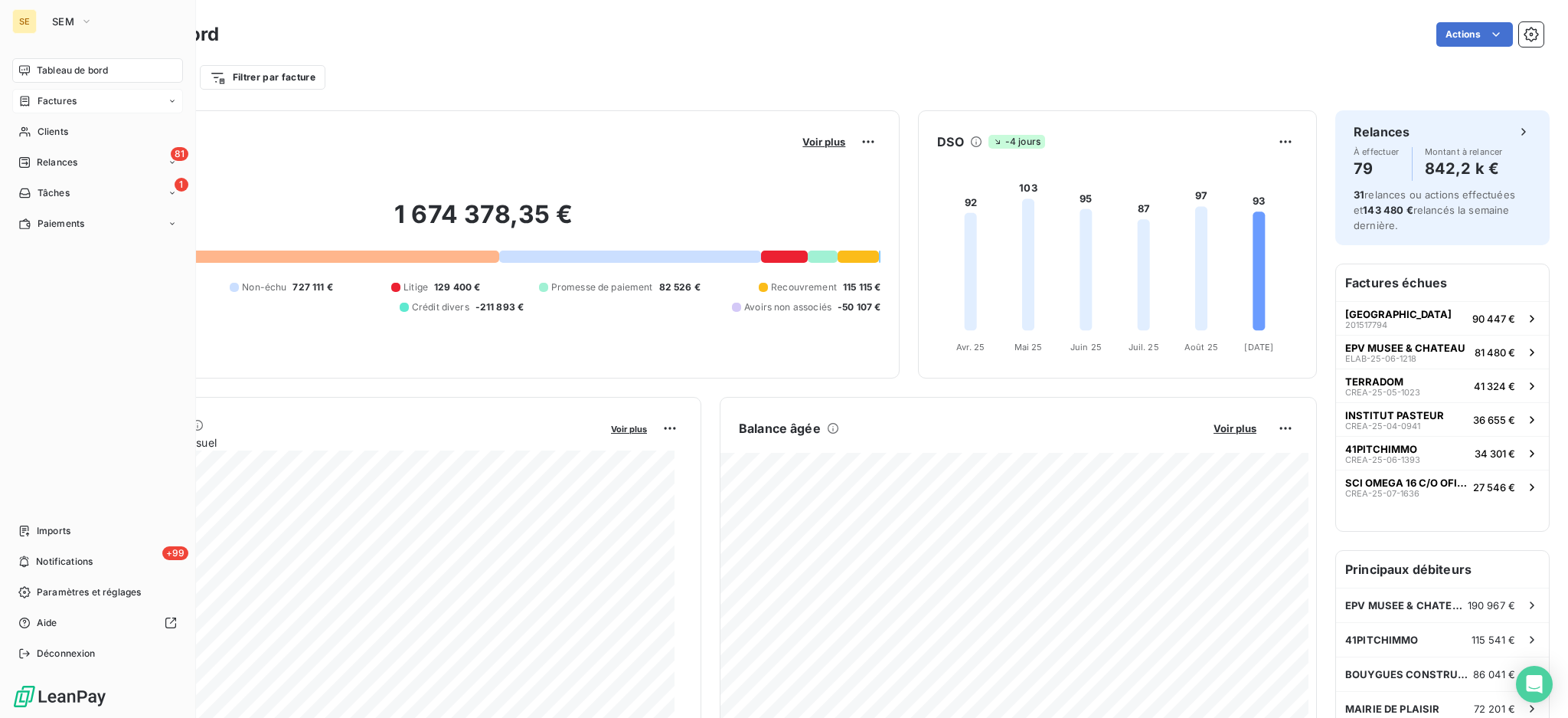
click at [57, 99] on span "Factures" at bounding box center [57, 101] width 39 height 14
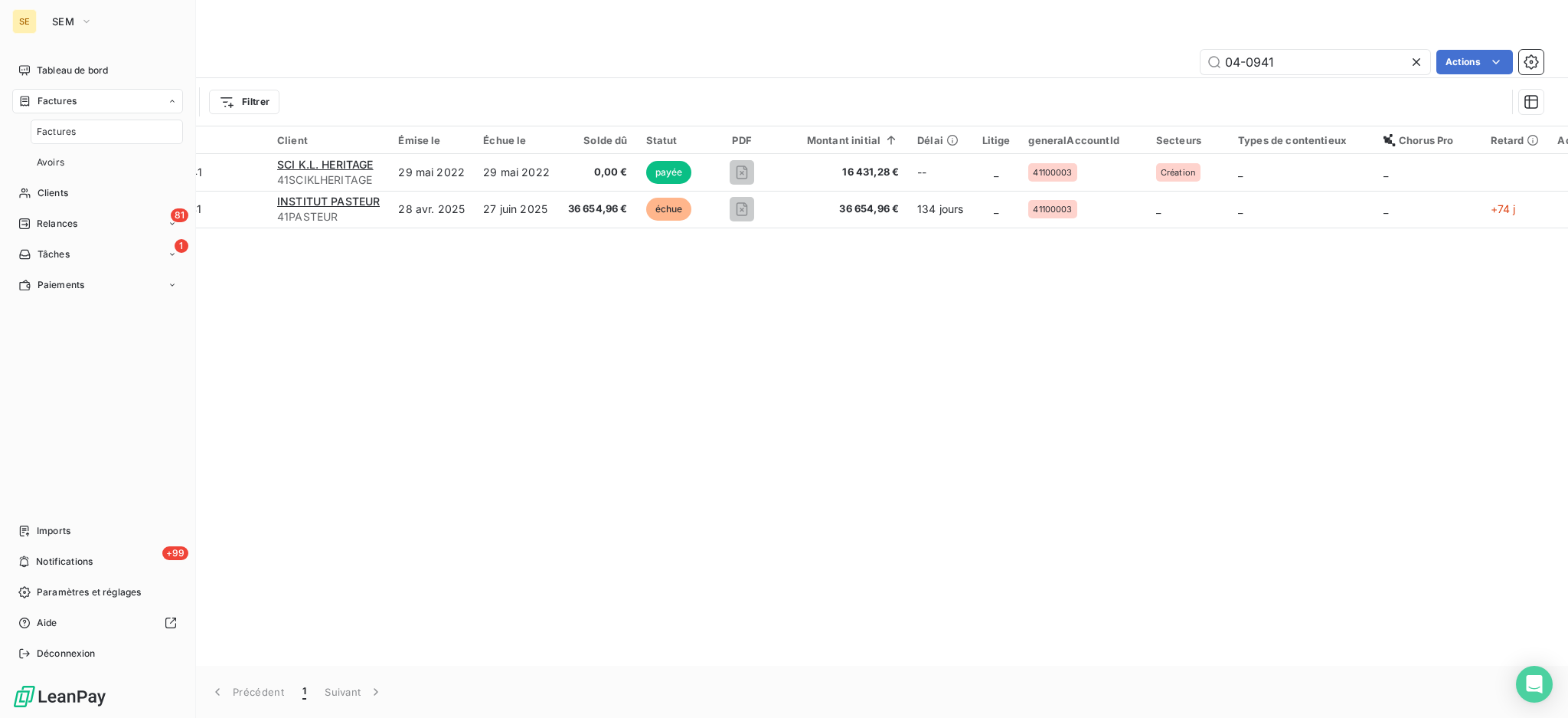
click at [48, 133] on span "Factures" at bounding box center [56, 132] width 39 height 14
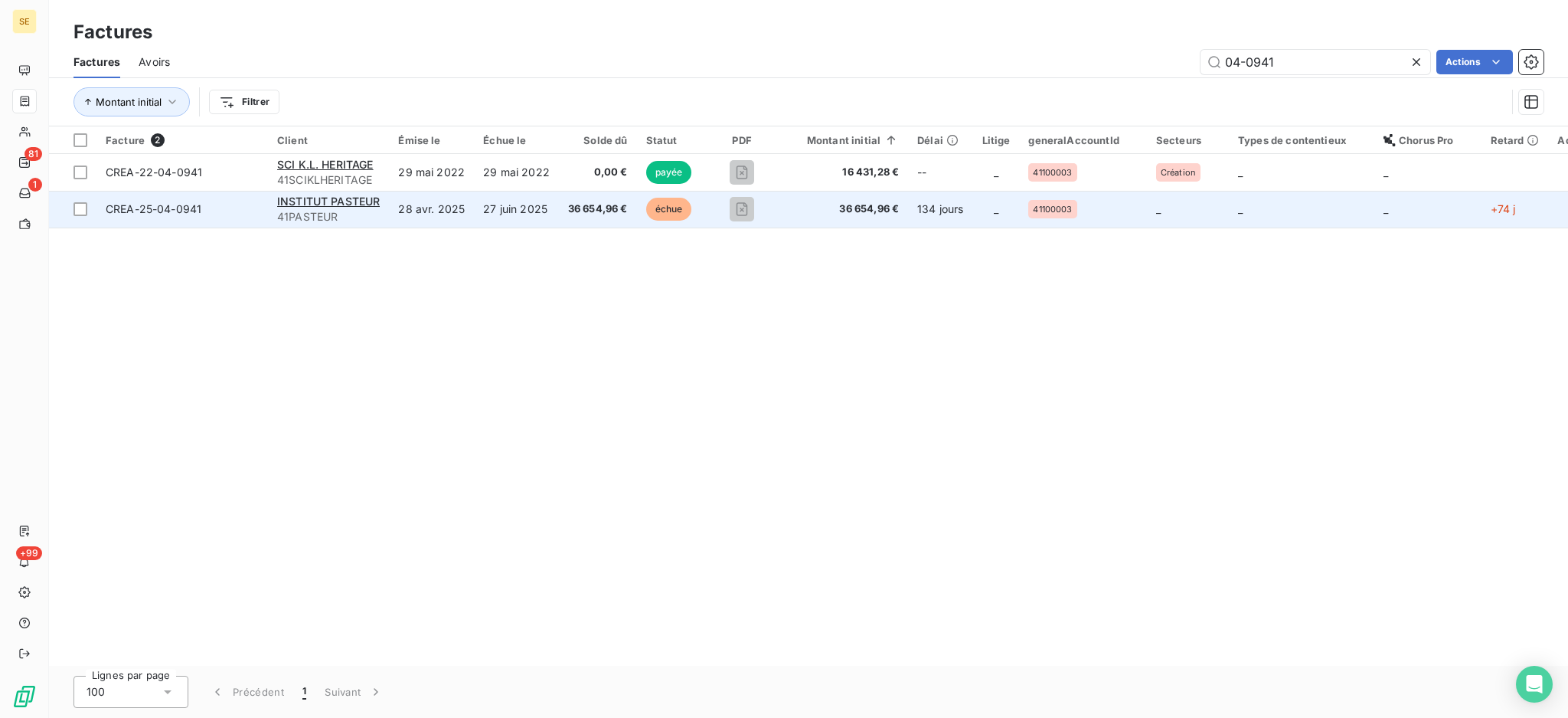
click at [588, 207] on span "36 654,96 €" at bounding box center [598, 209] width 60 height 16
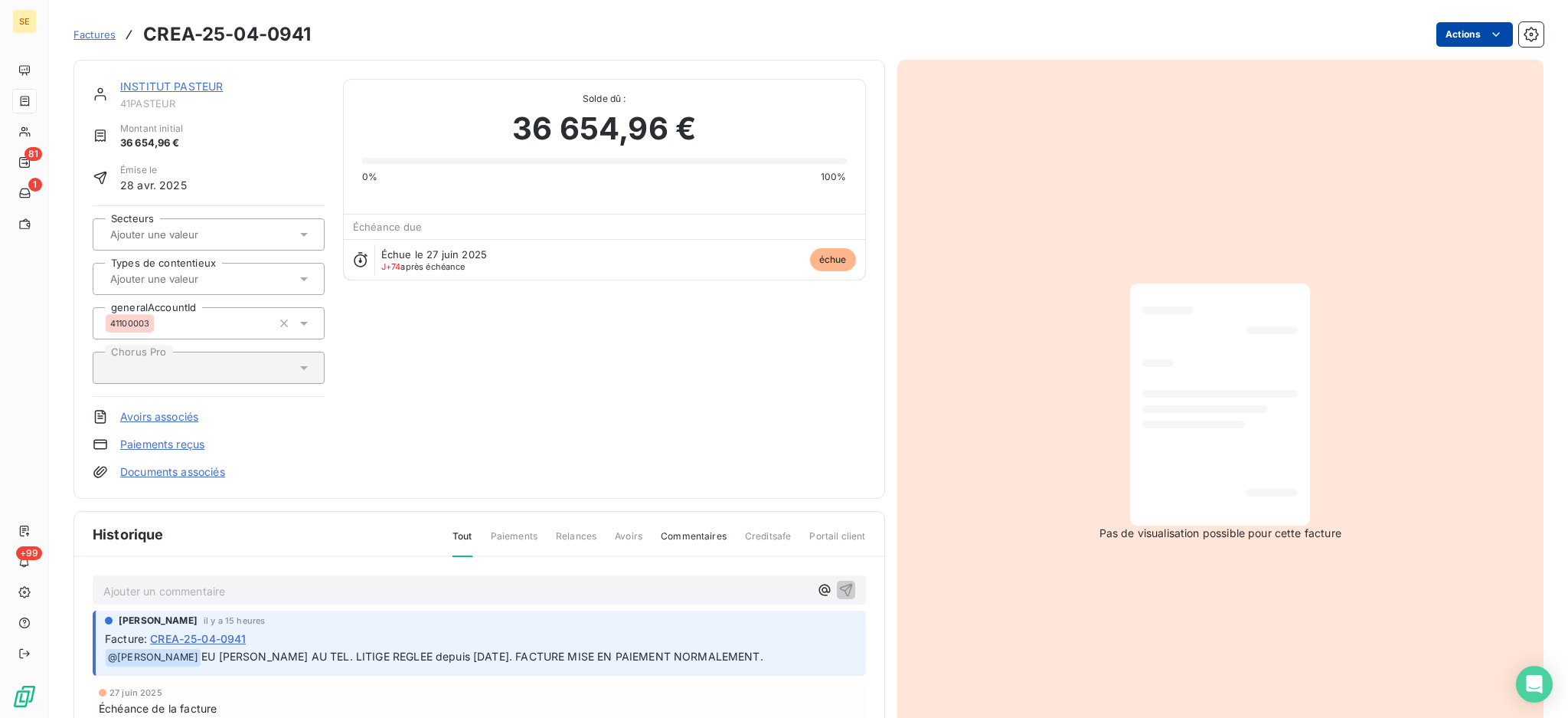
click at [1450, 35] on html "SE 81 1 +99 Factures CREA-25-04-0941 Actions INSTITUT PASTEUR 41PASTEUR Montant…" at bounding box center [784, 359] width 1568 height 718
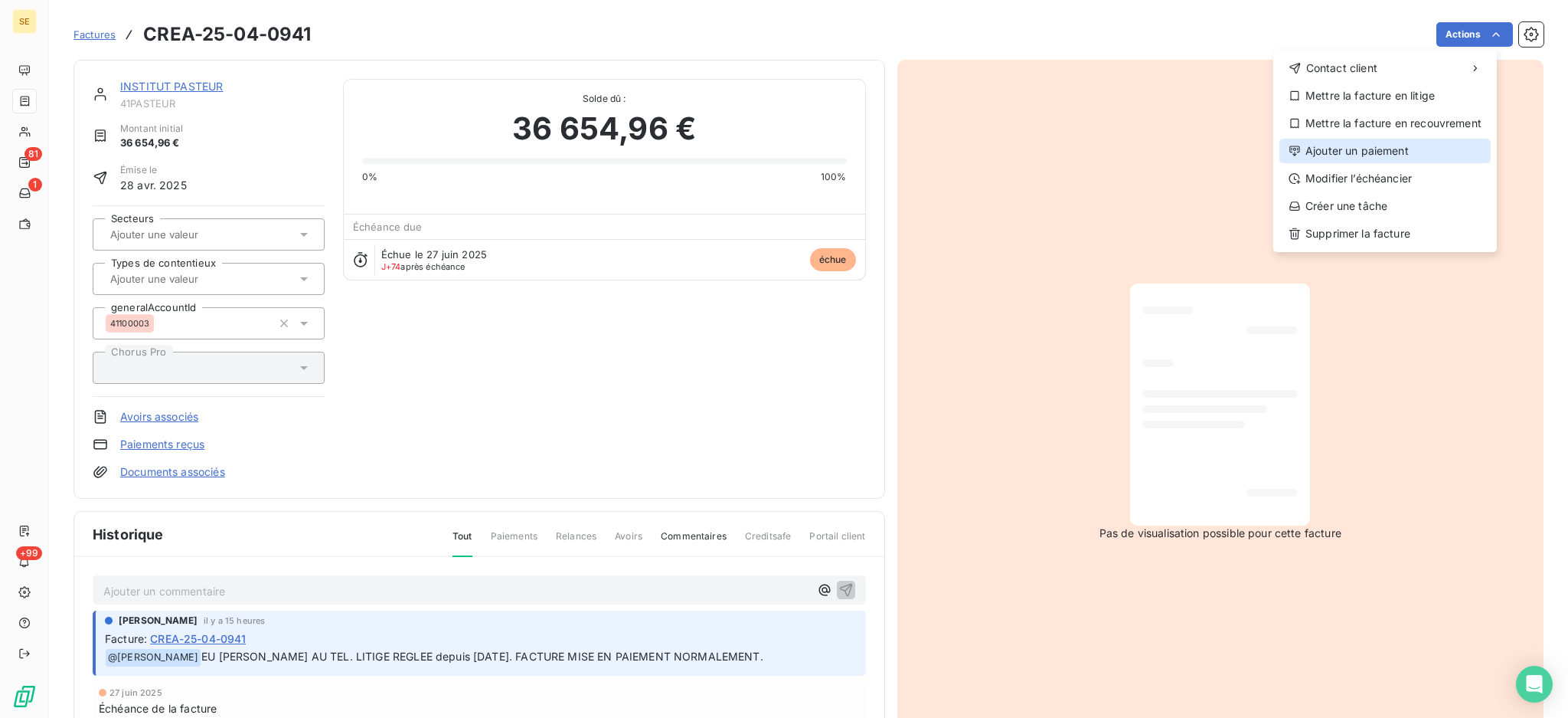
click at [1446, 151] on div "Ajouter un paiement" at bounding box center [1385, 150] width 211 height 24
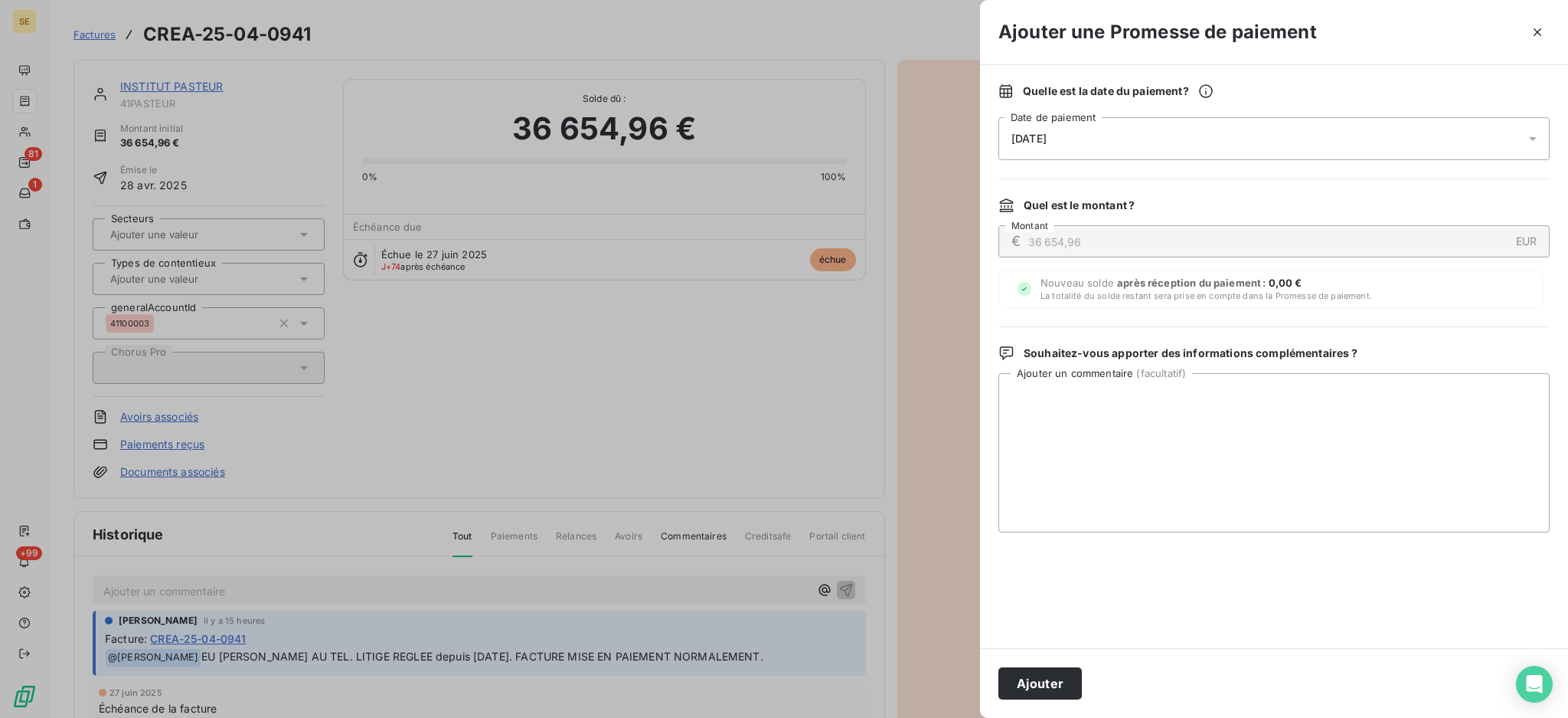
click at [1537, 136] on icon at bounding box center [1533, 139] width 16 height 16
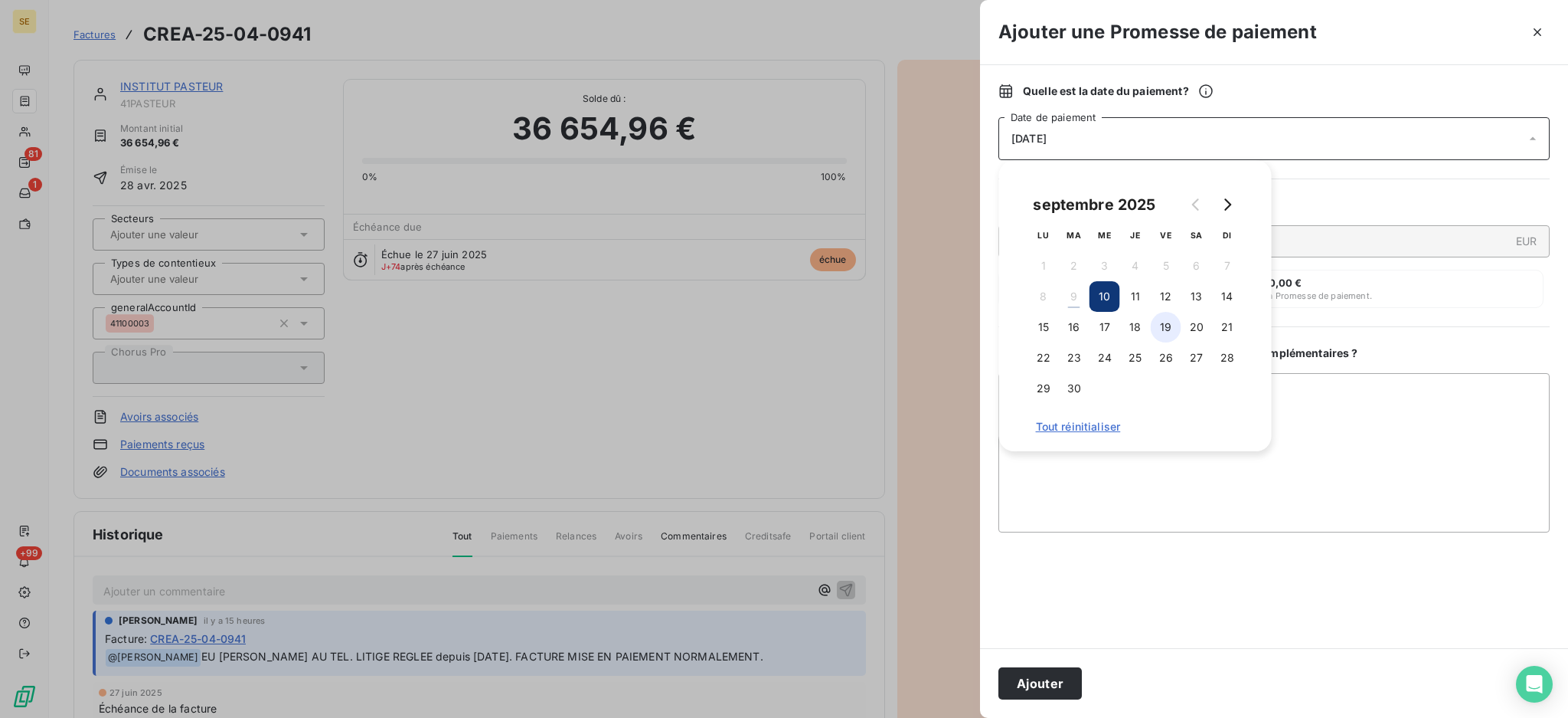
click at [1165, 328] on button "19" at bounding box center [1166, 327] width 30 height 30
click at [1375, 387] on textarea "Ajouter un commentaire ( facultatif )" at bounding box center [1273, 452] width 551 height 159
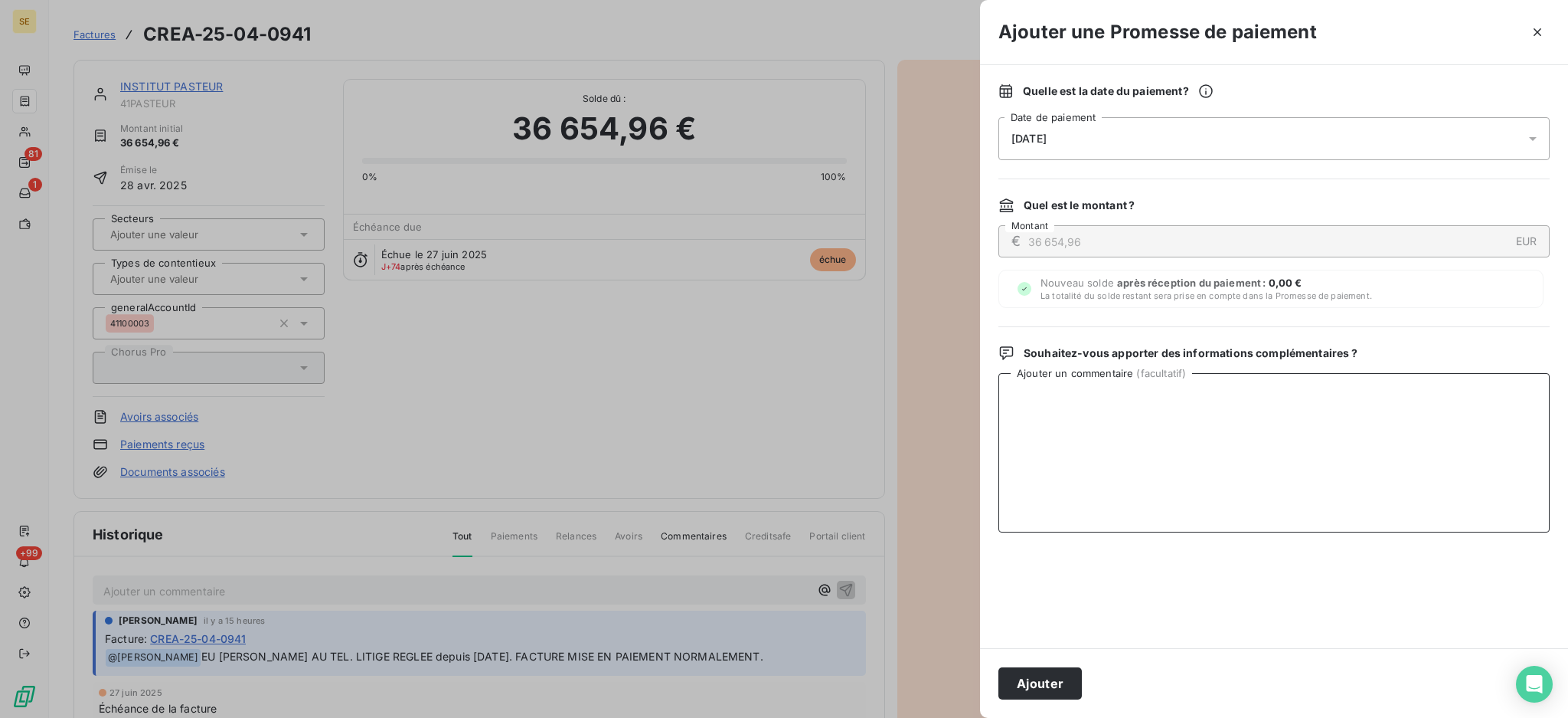
click at [1167, 401] on textarea "Ajouter un commentaire ( facultatif )" at bounding box center [1273, 452] width 551 height 159
paste textarea "Votre Facture a été marquée comme « Payée » par votre client, Institut Pasteur."
click at [1012, 392] on textarea "Votre Facture a été marquée comme « Payée » par votre client, Institut Pasteur." at bounding box center [1273, 452] width 551 height 159
type textarea "Votre Facture a été marquée comme « Payée » par votre client, Institut Pasteur."
click at [1044, 688] on button "Ajouter" at bounding box center [1040, 683] width 83 height 32
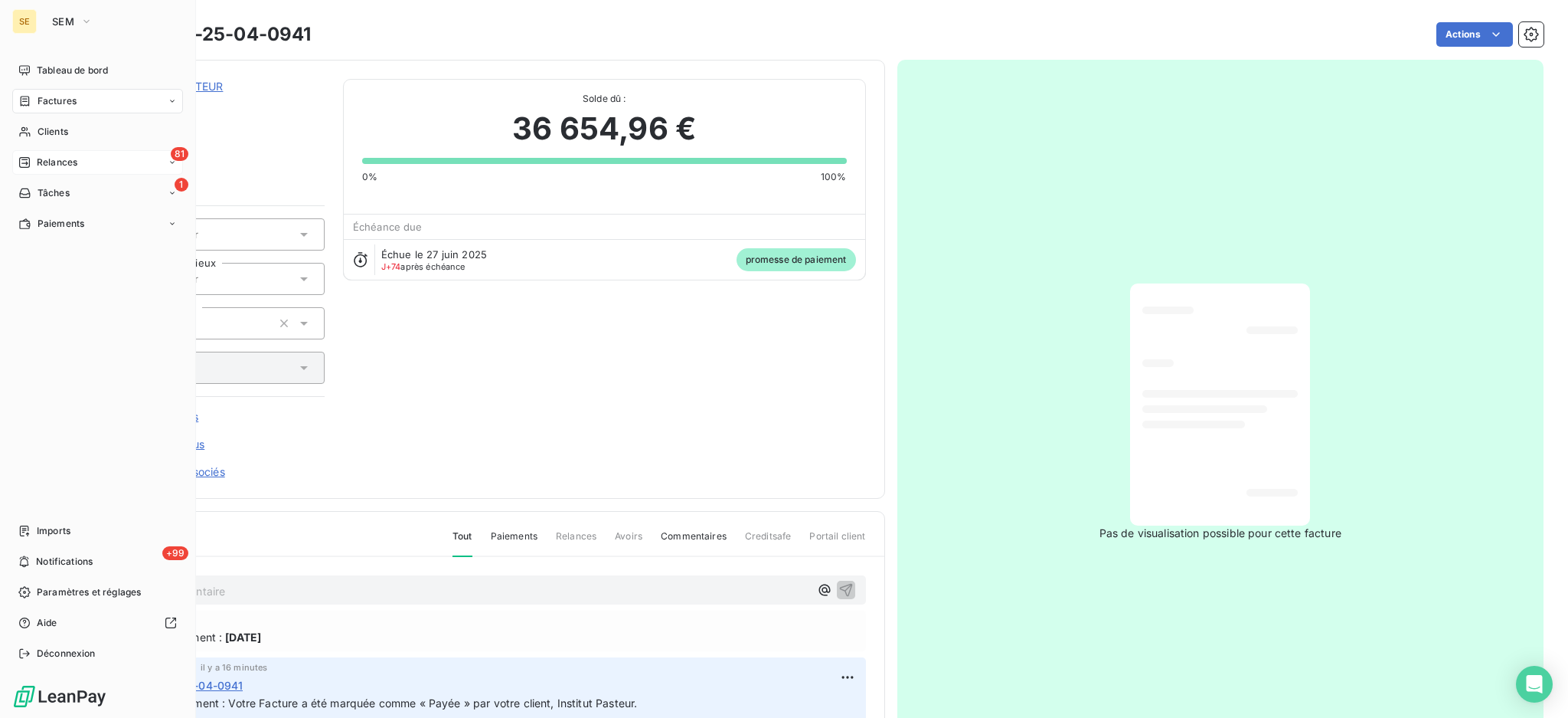
drag, startPoint x: 58, startPoint y: 158, endPoint x: 157, endPoint y: 172, distance: 100.0
click at [58, 158] on span "Relances" at bounding box center [57, 162] width 41 height 14
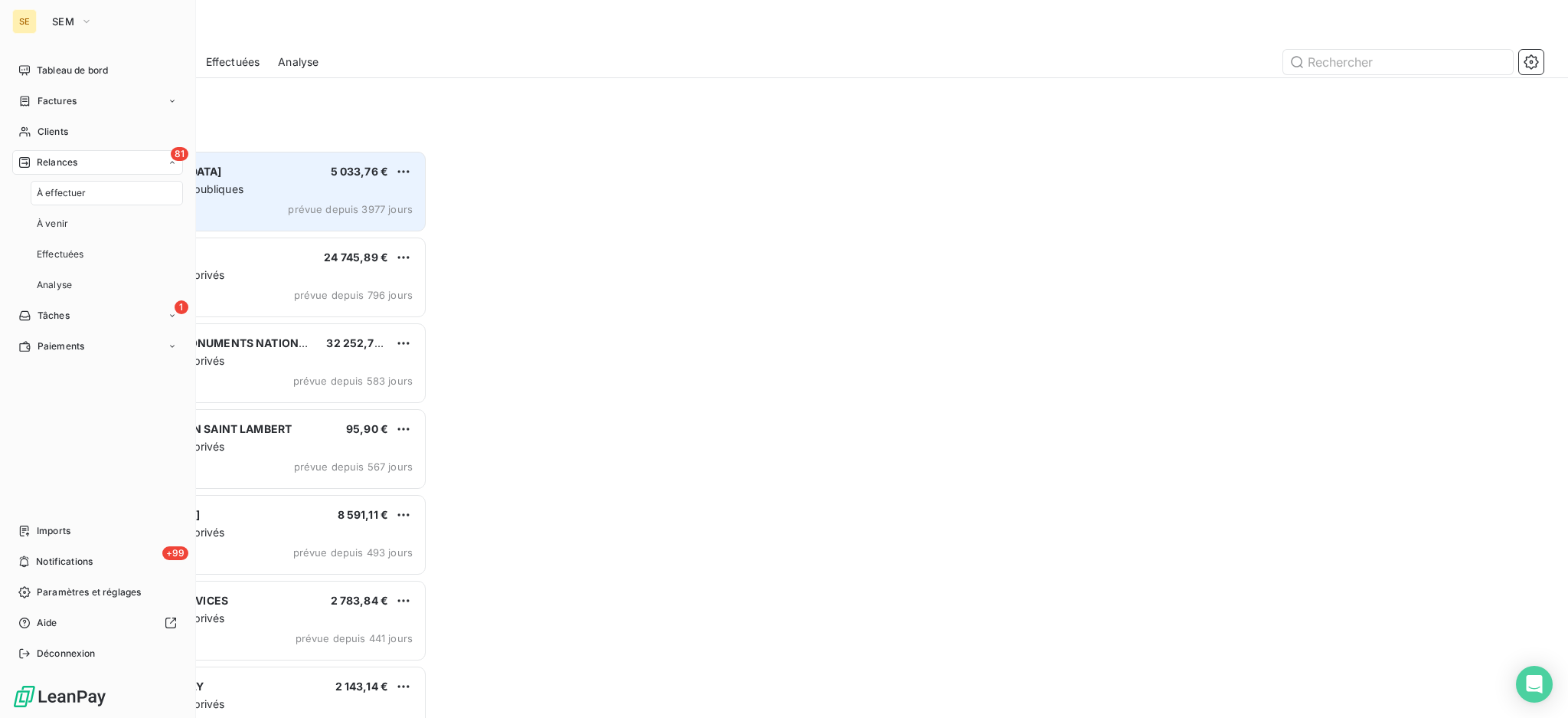
scroll to position [553, 337]
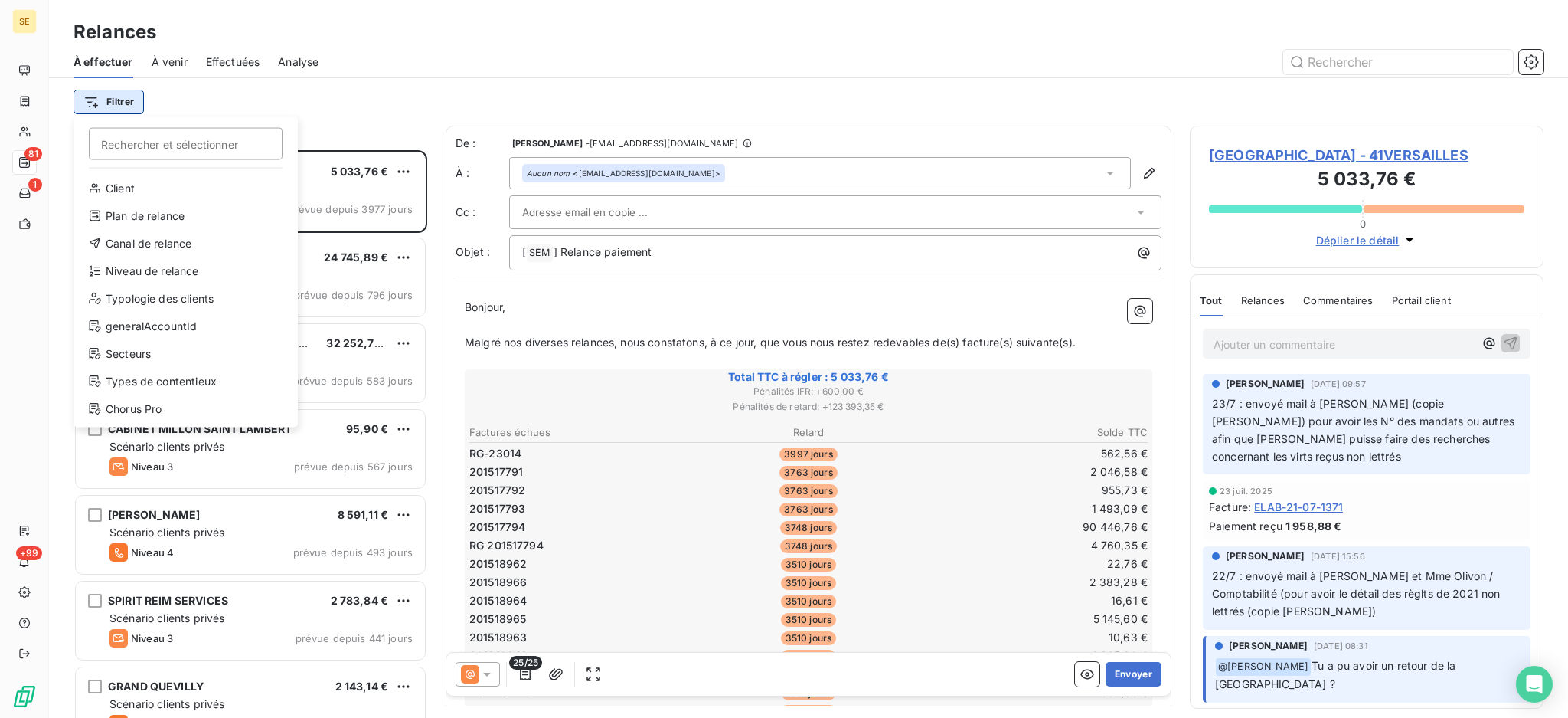
click at [112, 97] on html "SE 81 1 +99 Relances À effectuer À venir Effectuées Analyse Filtrer Rechercher …" at bounding box center [784, 359] width 1568 height 718
click at [137, 271] on div "Niveau de relance" at bounding box center [185, 271] width 212 height 24
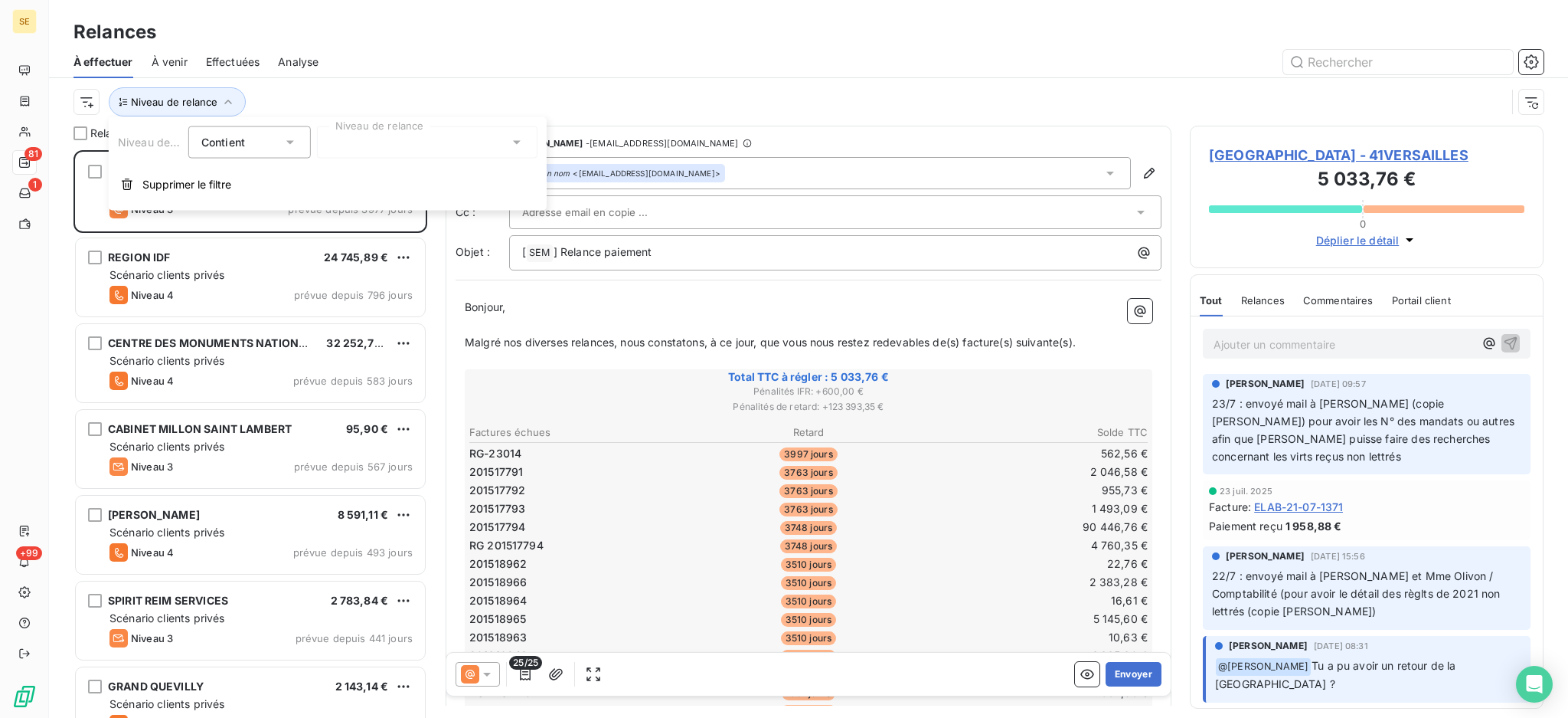
scroll to position [16, 16]
drag, startPoint x: 515, startPoint y: 140, endPoint x: 501, endPoint y: 146, distance: 15.2
click at [515, 139] on icon at bounding box center [517, 143] width 16 height 16
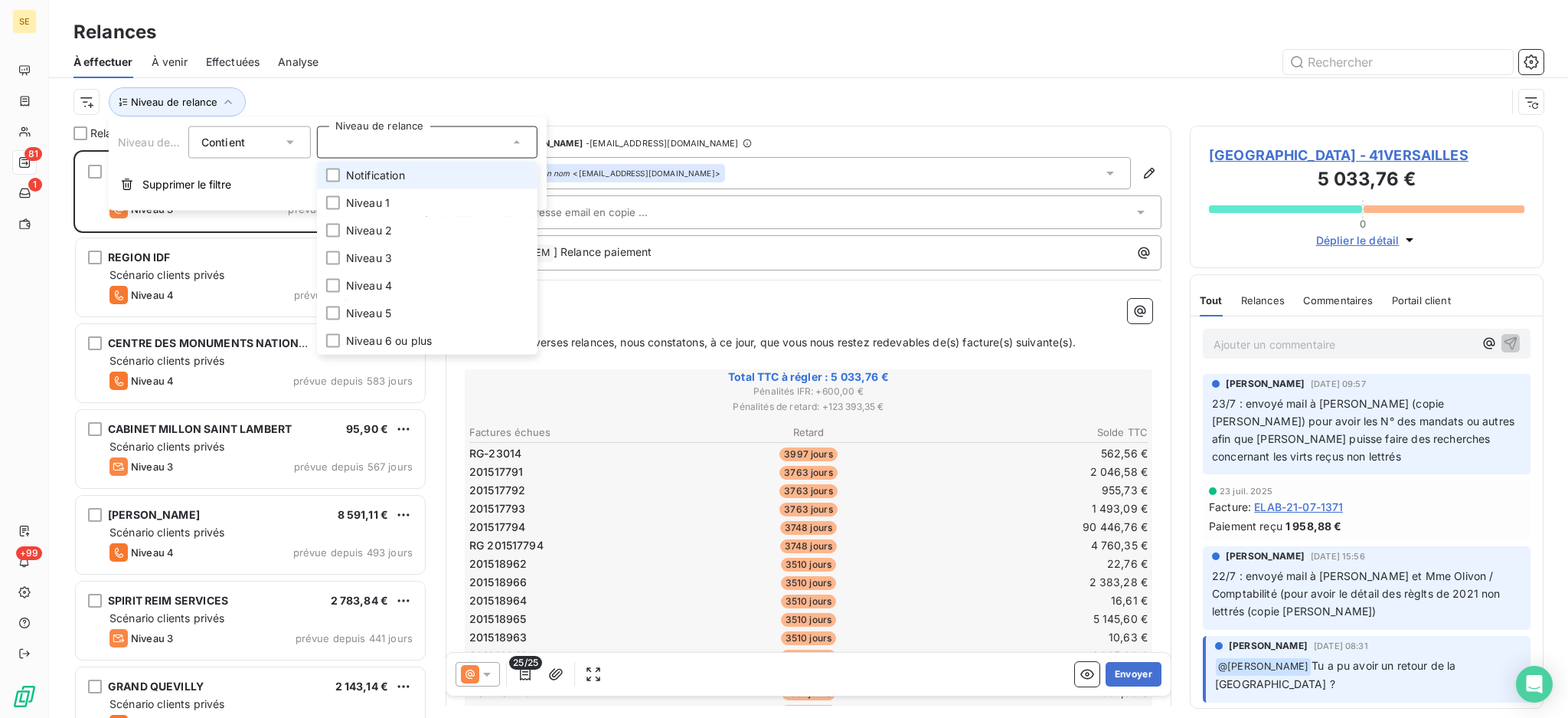
click at [436, 171] on li "Notification" at bounding box center [427, 175] width 221 height 27
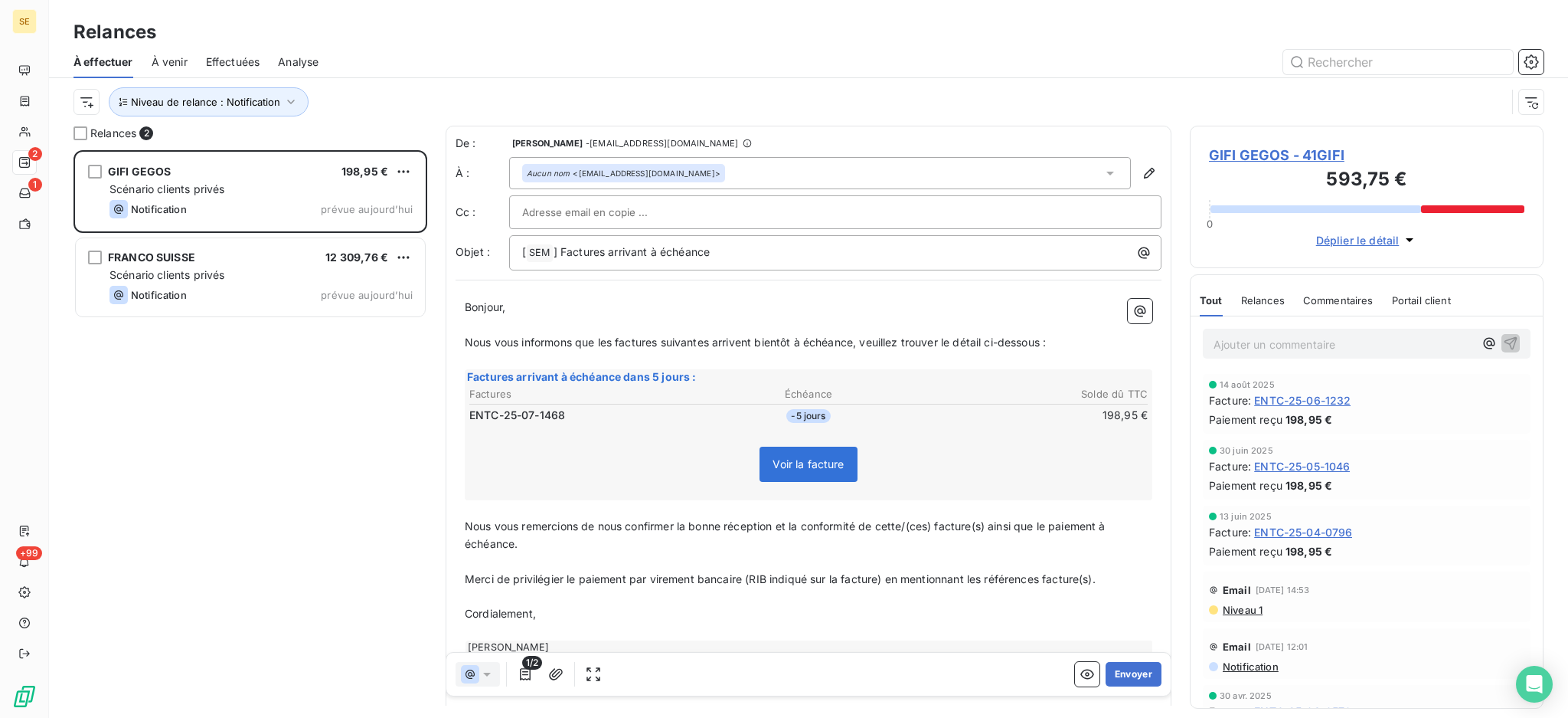
scroll to position [552, 337]
click at [755, 246] on p "[ SEM ﻿ ] Factures arrivant à échéance" at bounding box center [839, 253] width 634 height 19
click at [1115, 666] on button "Envoyer" at bounding box center [1134, 674] width 56 height 24
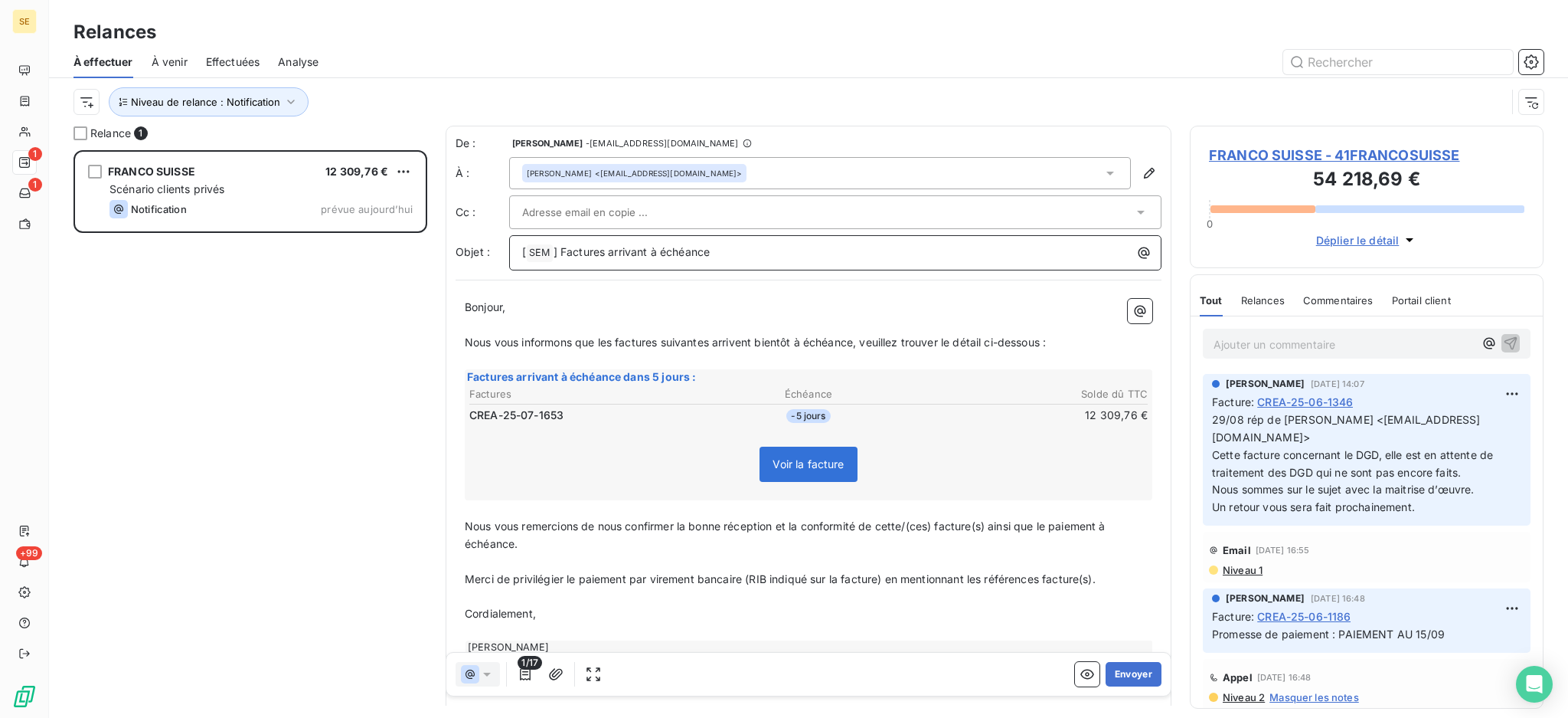
click at [743, 246] on p "[ SEM ﻿ ] Factures arrivant à échéance" at bounding box center [839, 253] width 634 height 19
click at [1230, 152] on span "FRANCO SUISSE - 41FRANCOSUISSE" at bounding box center [1366, 155] width 316 height 21
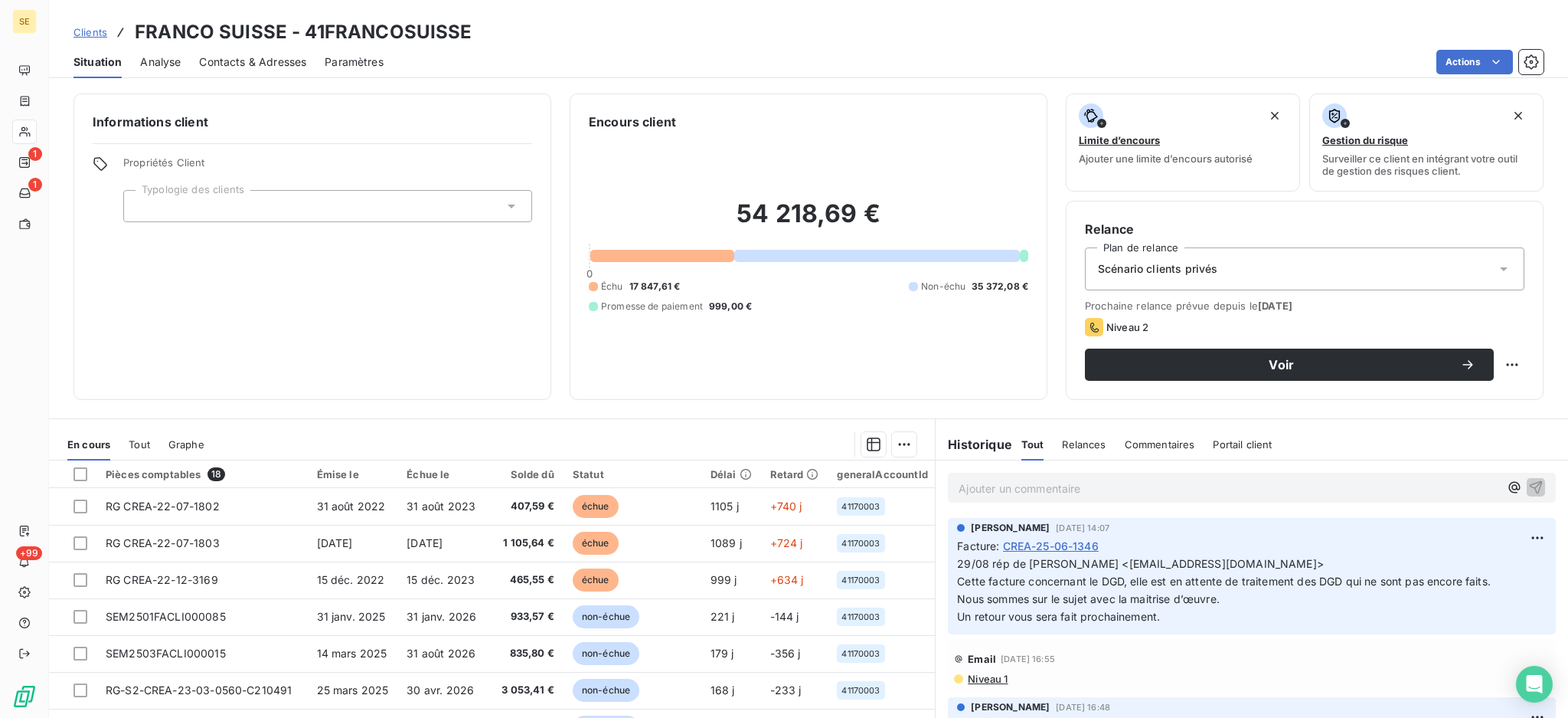
click at [257, 58] on span "Contacts & Adresses" at bounding box center [253, 62] width 108 height 16
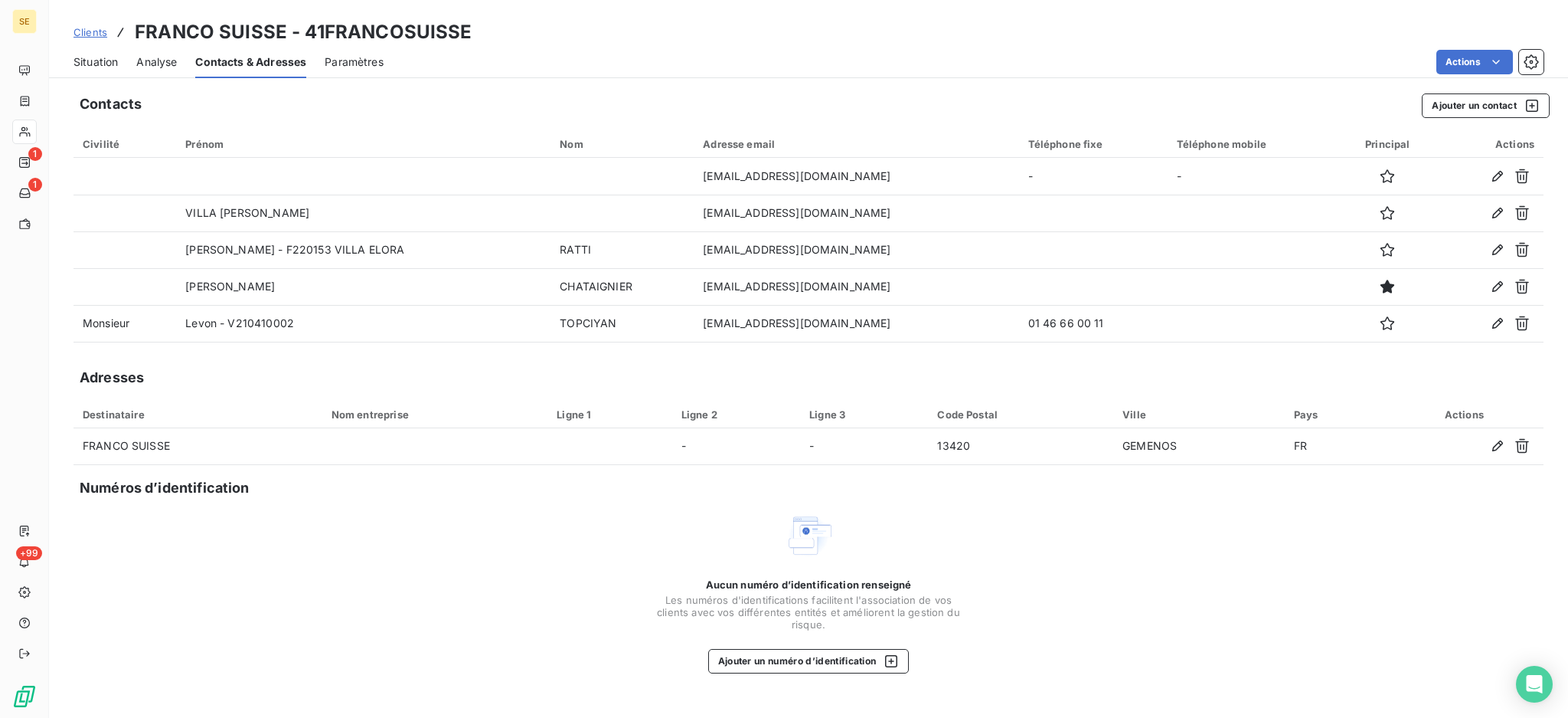
click at [108, 59] on span "Situation" at bounding box center [95, 62] width 44 height 16
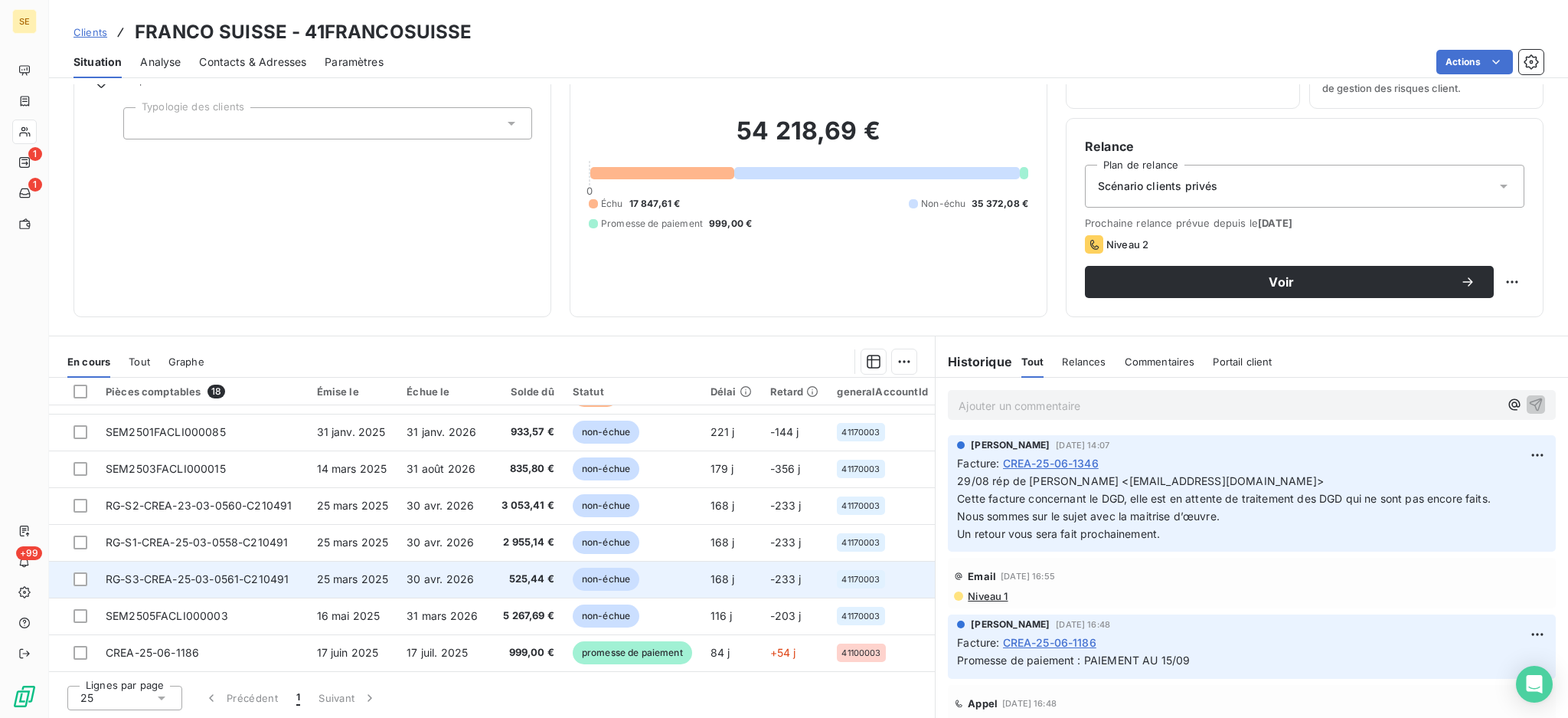
scroll to position [400, 0]
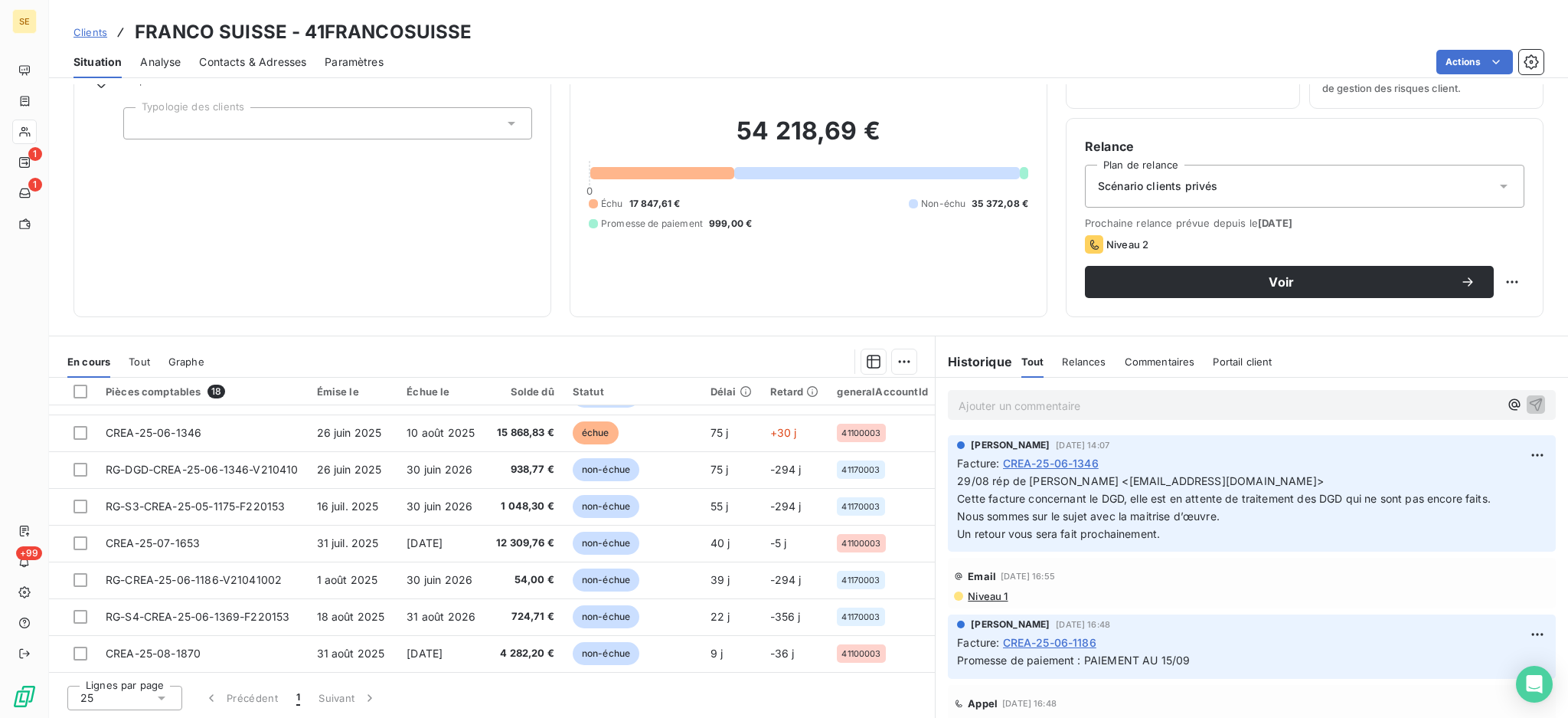
click at [164, 693] on icon at bounding box center [161, 698] width 16 height 16
click at [156, 667] on li "100" at bounding box center [124, 668] width 115 height 27
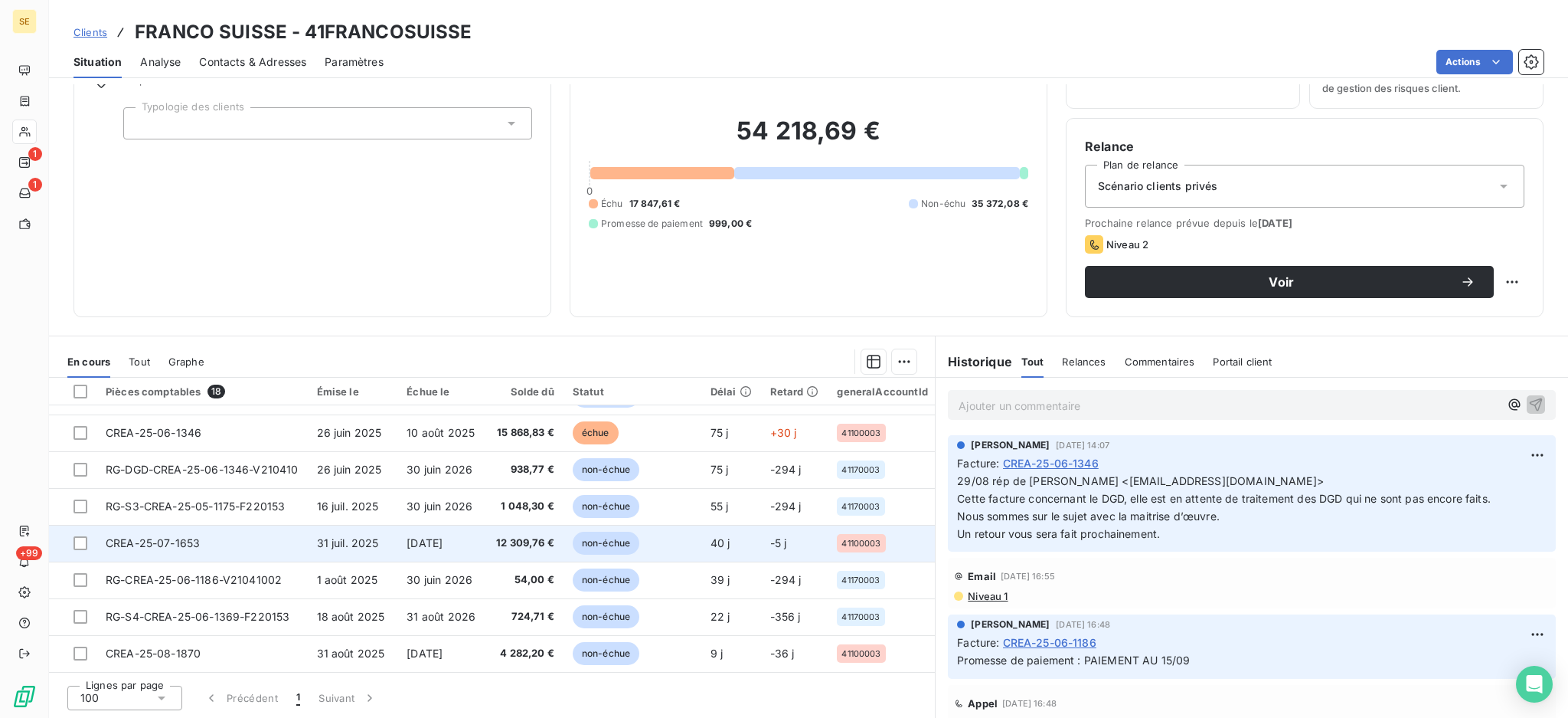
click at [249, 537] on td "CREA-25-07-1653" at bounding box center [202, 543] width 211 height 37
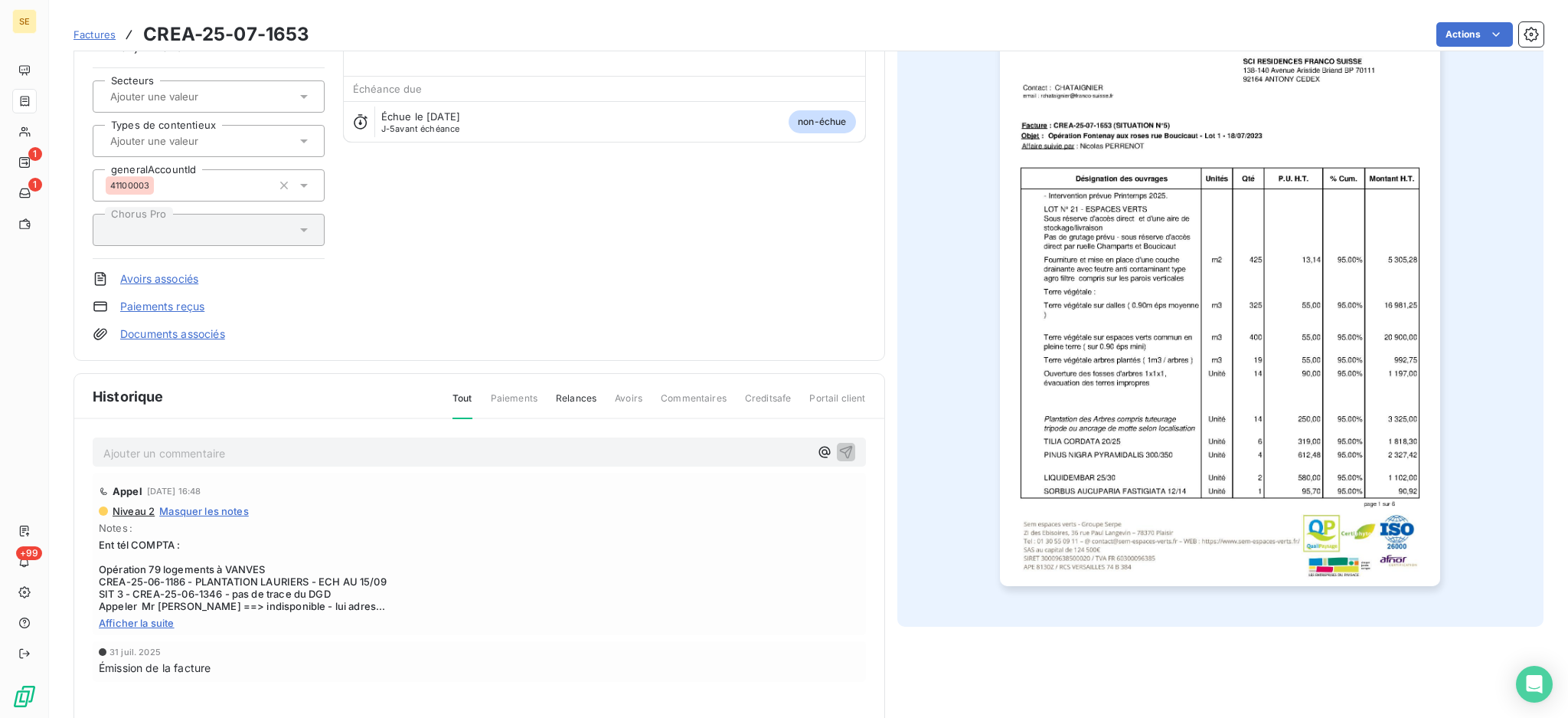
scroll to position [174, 0]
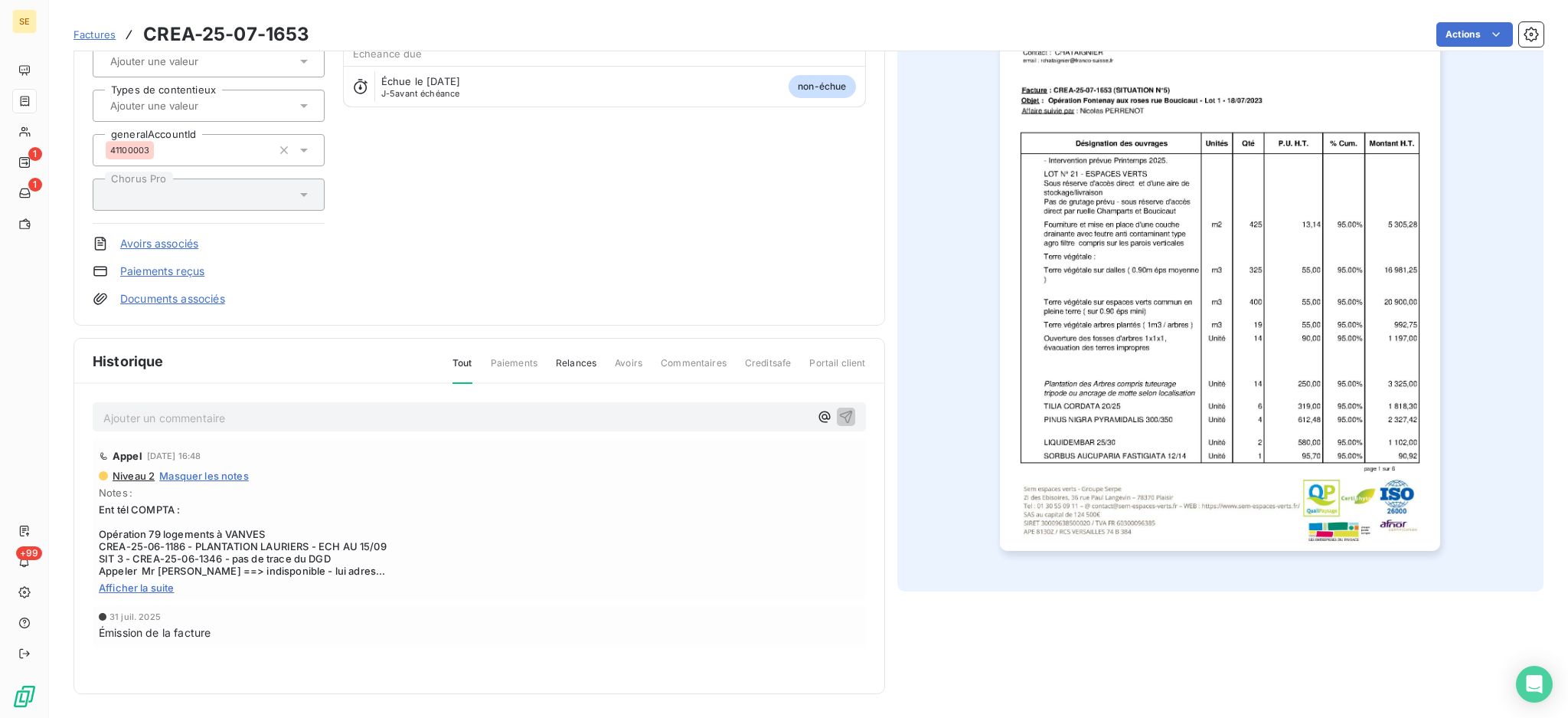
click at [121, 584] on span "Afficher la suite" at bounding box center [479, 588] width 761 height 12
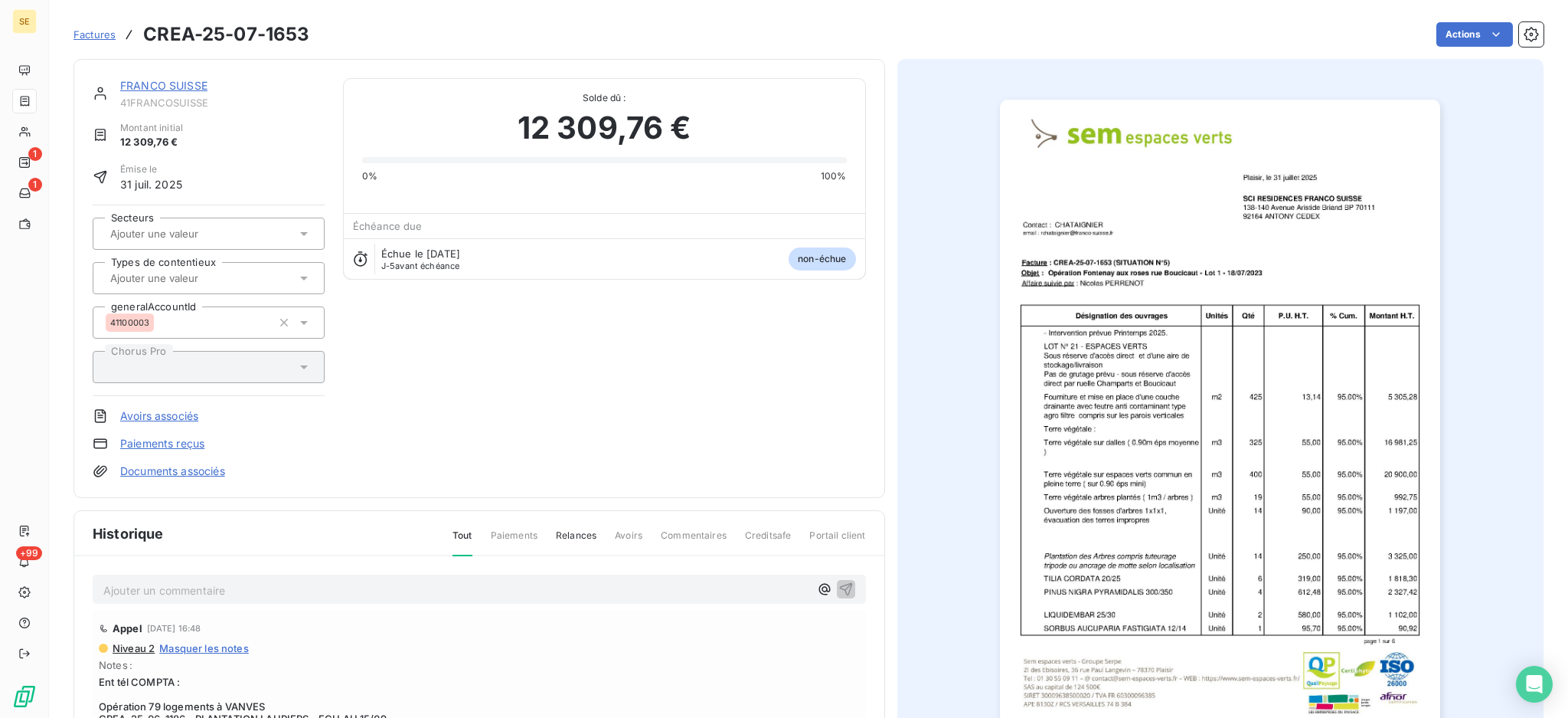
scroll to position [0, 0]
click at [139, 585] on p "Ajouter un commentaire ﻿" at bounding box center [457, 591] width 706 height 19
click at [839, 583] on icon "button" at bounding box center [846, 589] width 16 height 16
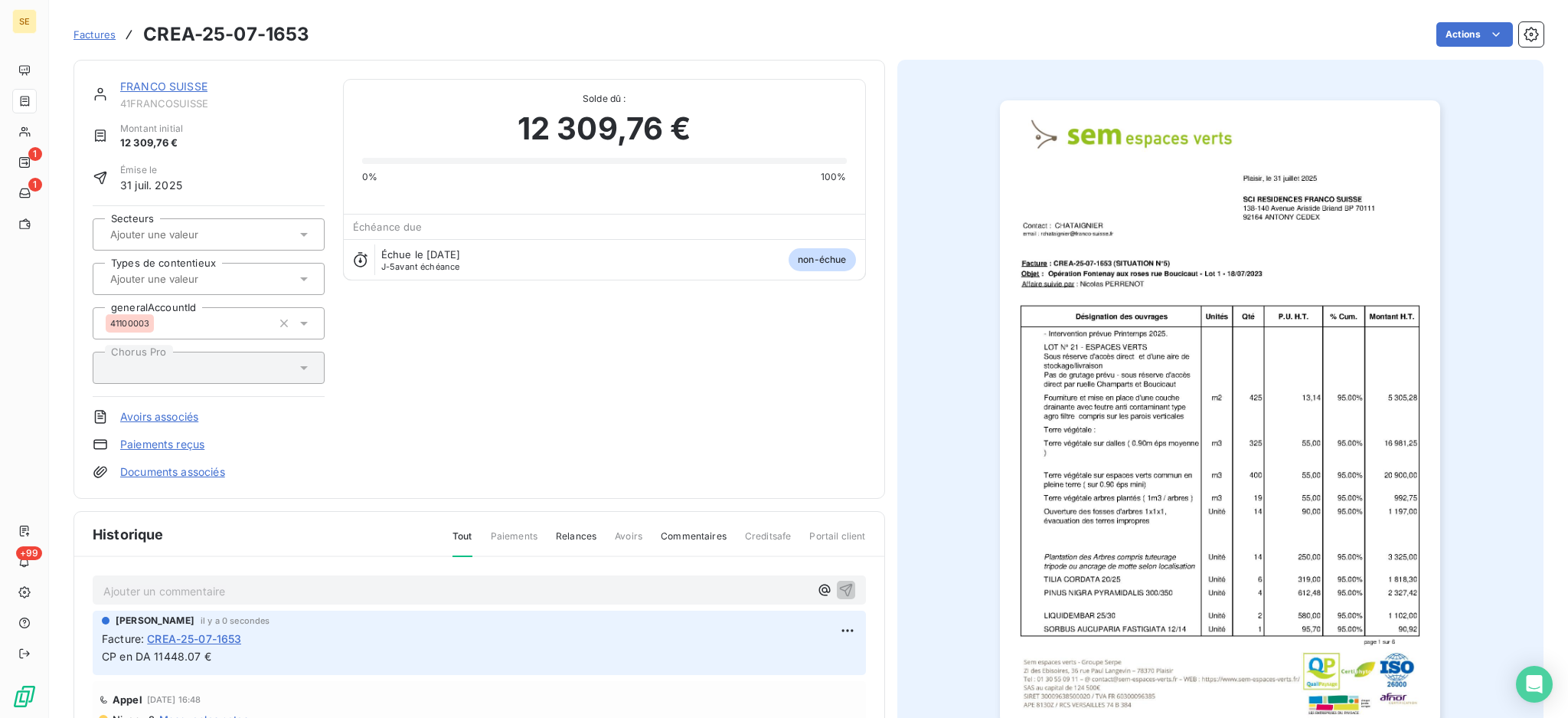
click at [188, 472] on link "Documents associés" at bounding box center [172, 472] width 105 height 16
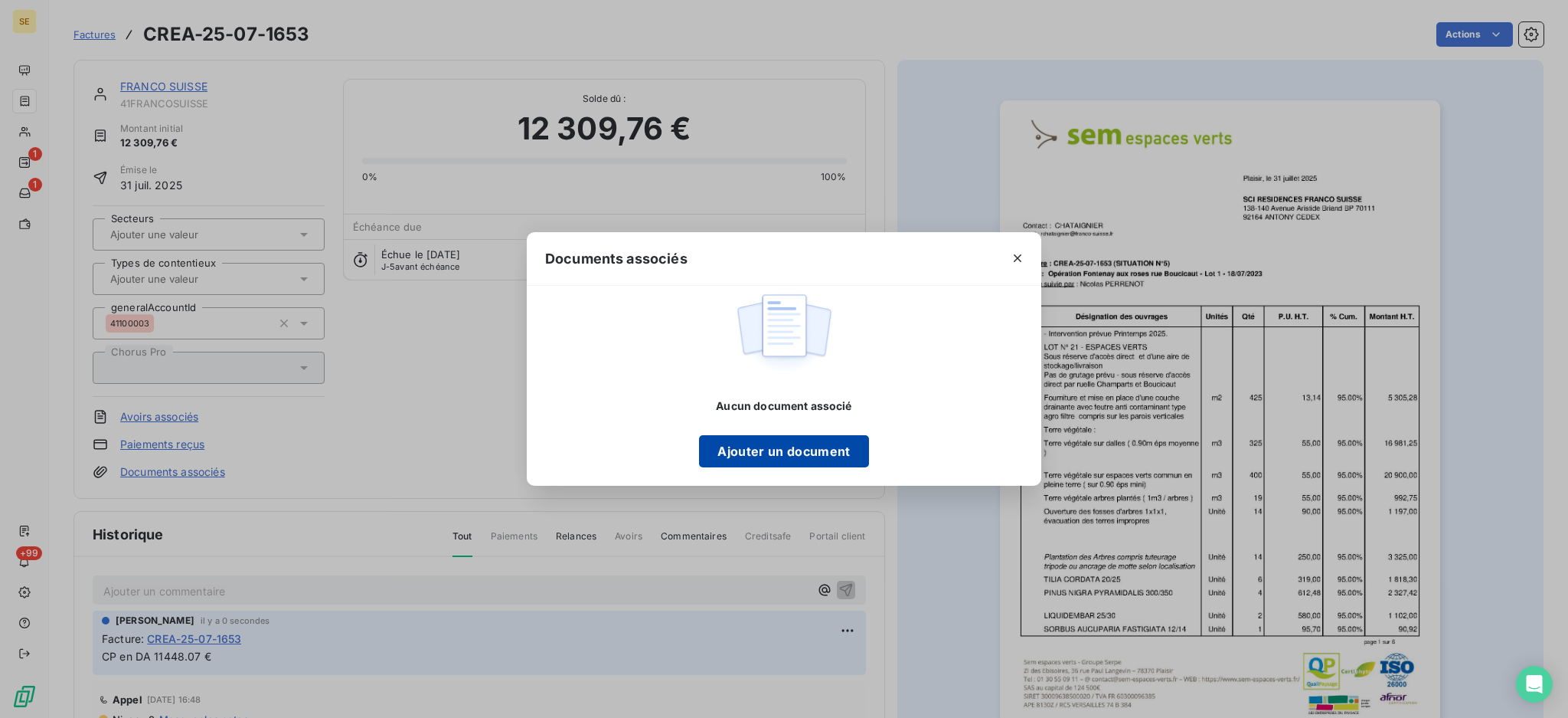
click at [733, 457] on button "Ajouter un document" at bounding box center [783, 451] width 169 height 32
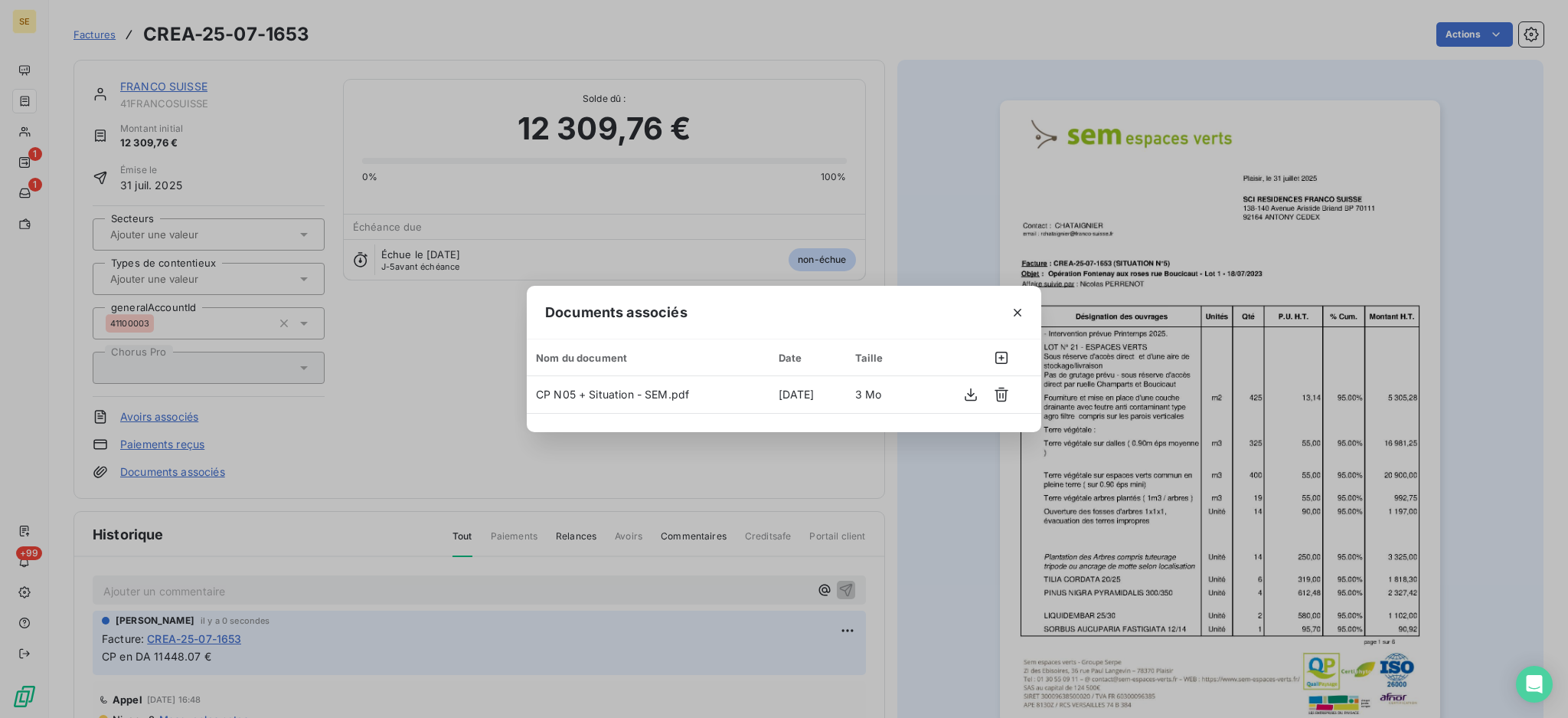
drag, startPoint x: 1020, startPoint y: 312, endPoint x: 987, endPoint y: 297, distance: 36.2
click at [1020, 311] on icon "button" at bounding box center [1018, 313] width 16 height 16
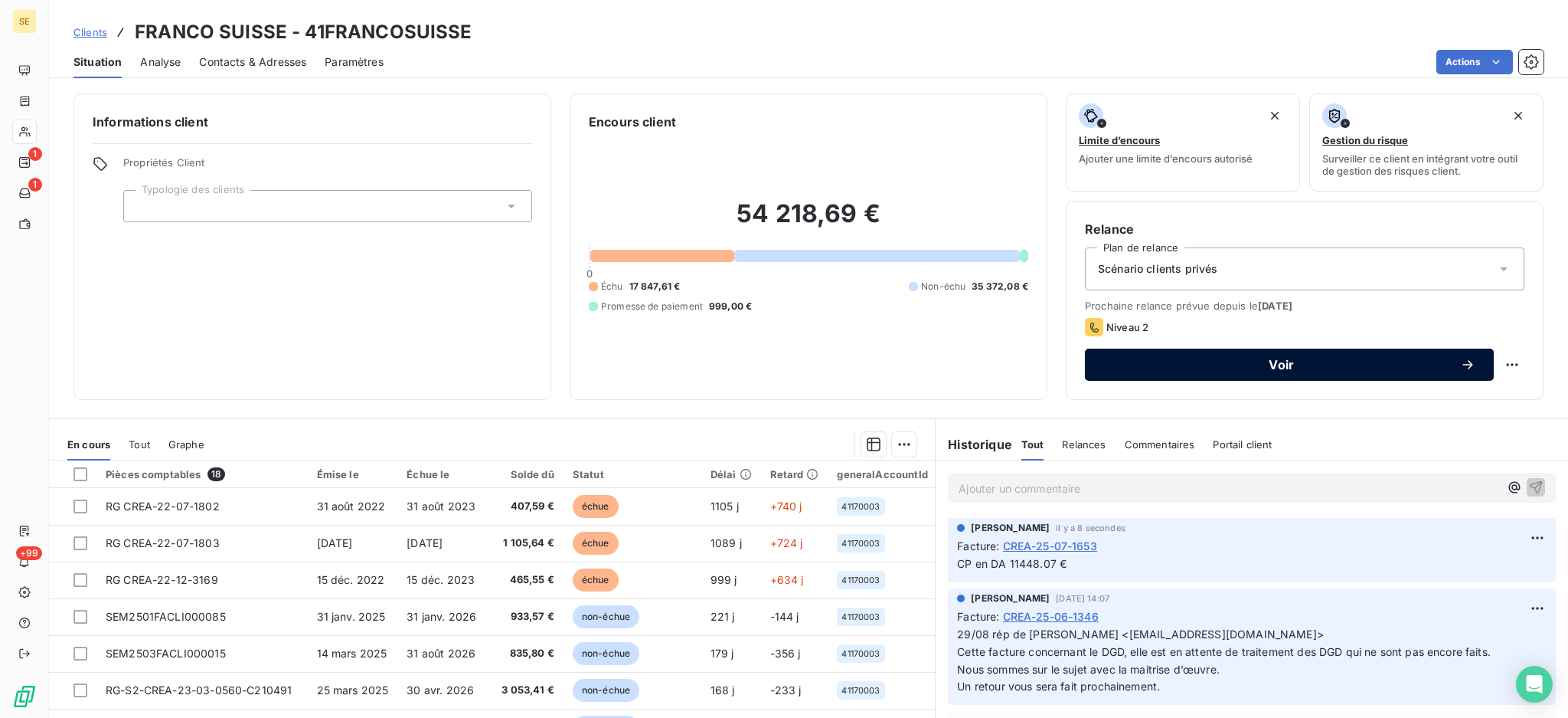
click at [1104, 363] on span "Voir" at bounding box center [1282, 365] width 357 height 12
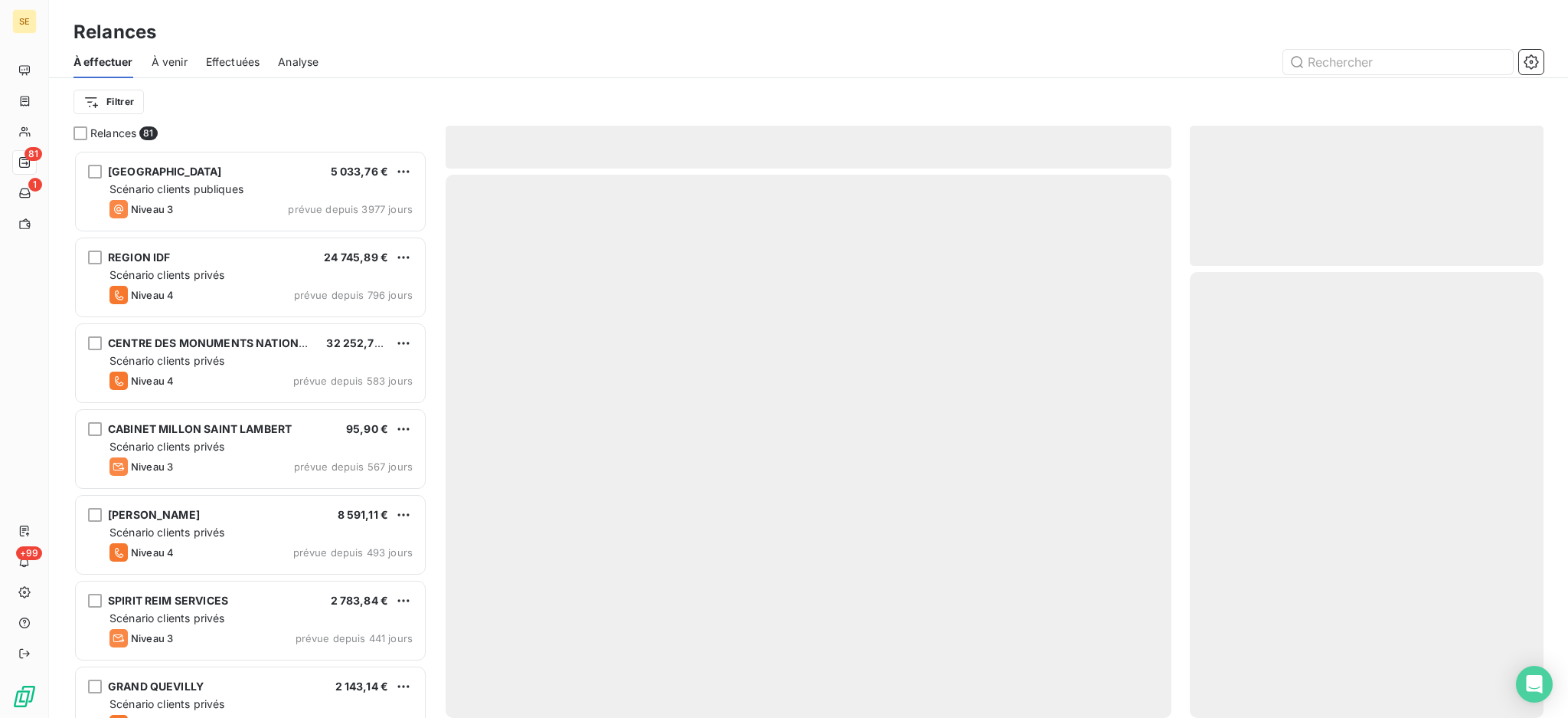
scroll to position [553, 337]
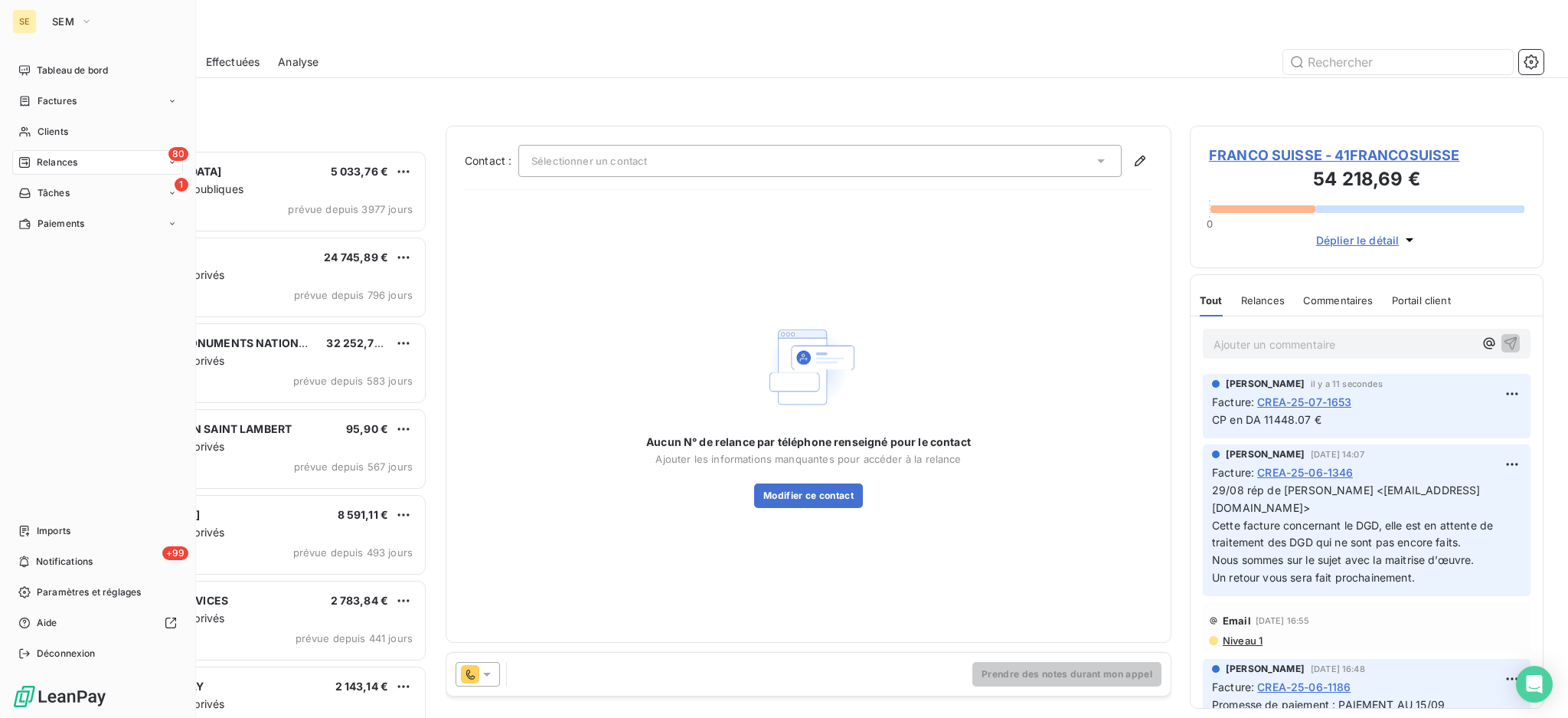
click at [65, 160] on span "Relances" at bounding box center [57, 162] width 41 height 14
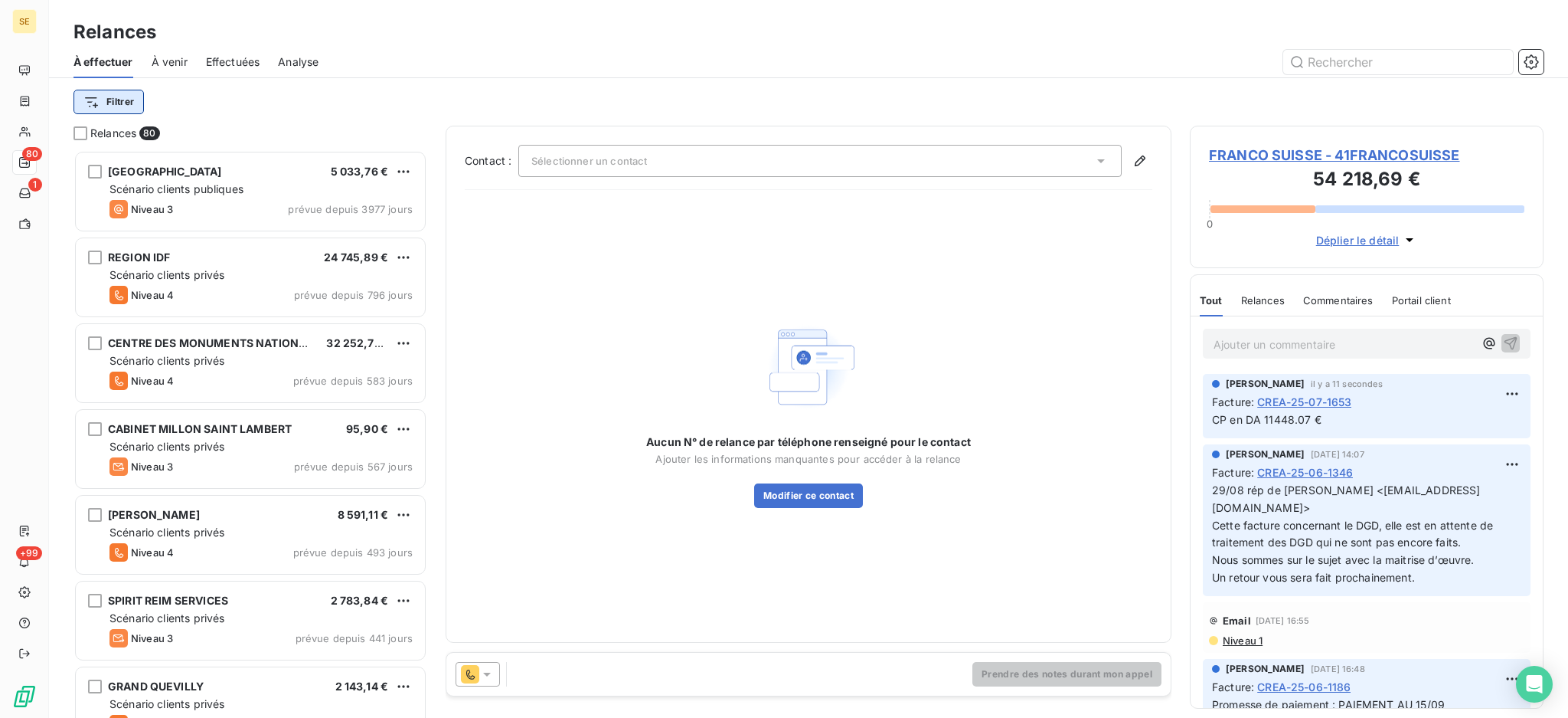
click at [132, 101] on html "SE 80 1 +99 Relances À effectuer À venir Effectuées Analyse Filtrer Relances 80…" at bounding box center [784, 359] width 1568 height 718
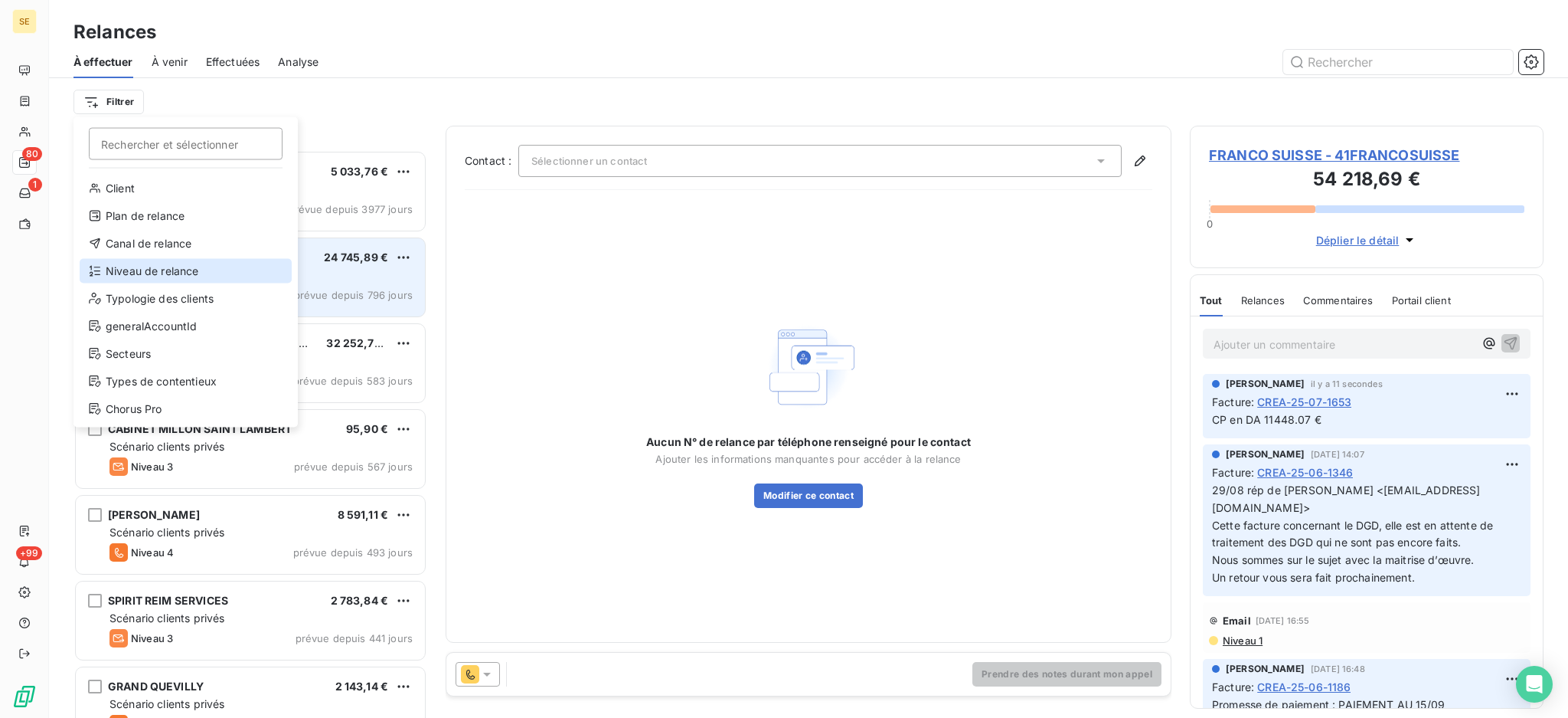
click at [175, 259] on div "Niveau de relance" at bounding box center [185, 271] width 212 height 24
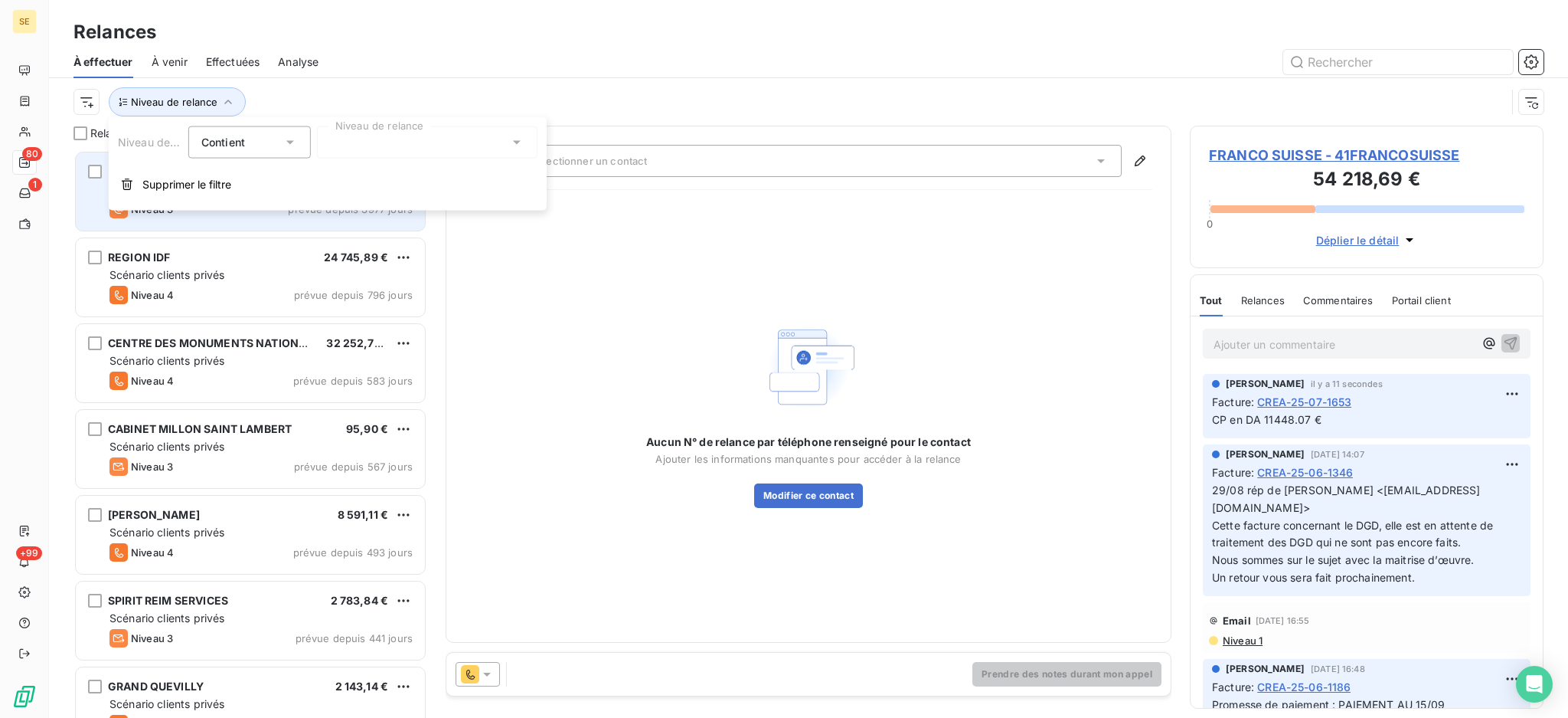
scroll to position [16, 16]
click at [520, 138] on icon at bounding box center [517, 143] width 16 height 16
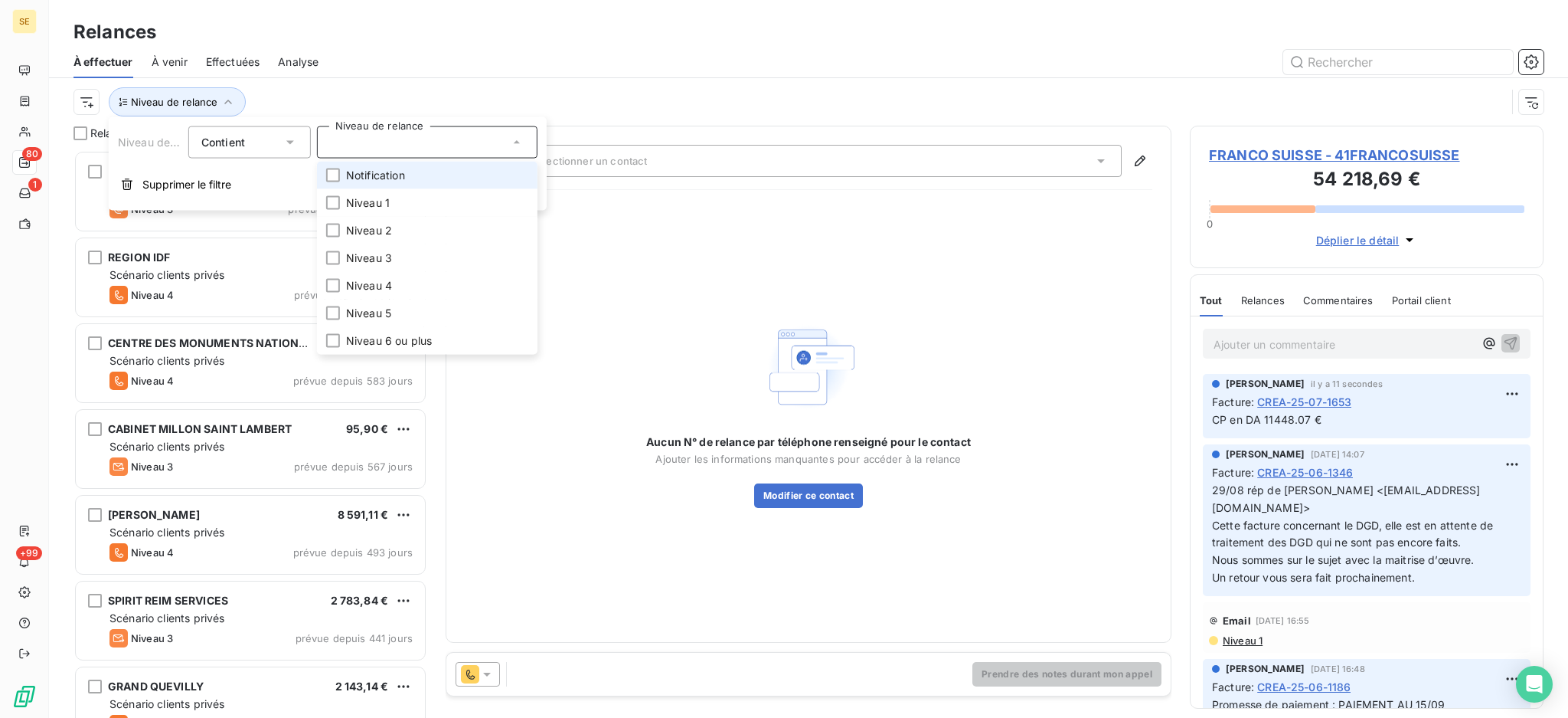
click at [446, 181] on li "Notification" at bounding box center [427, 175] width 221 height 27
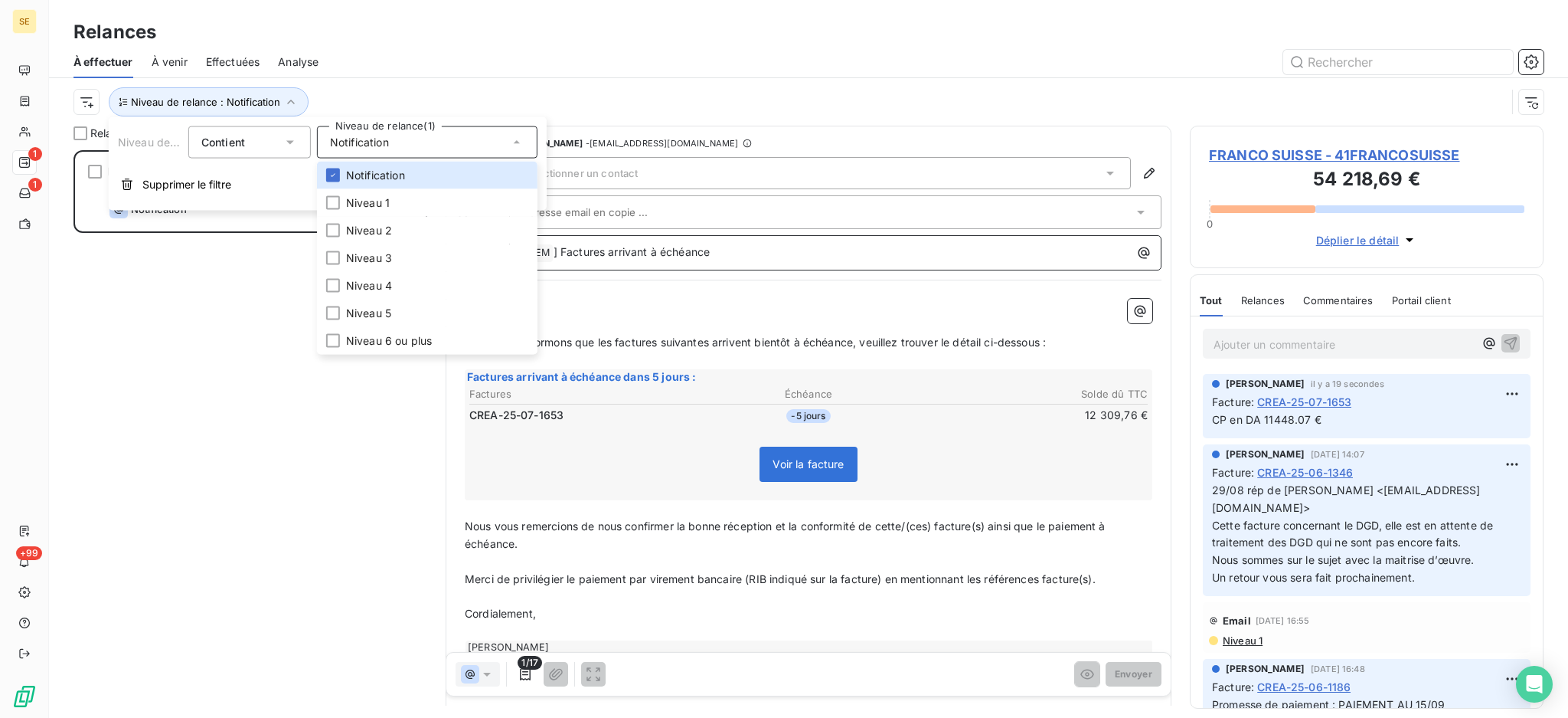
click at [743, 242] on div "[ SEM ﻿ ] Factures arrivant à échéance" at bounding box center [835, 252] width 641 height 22
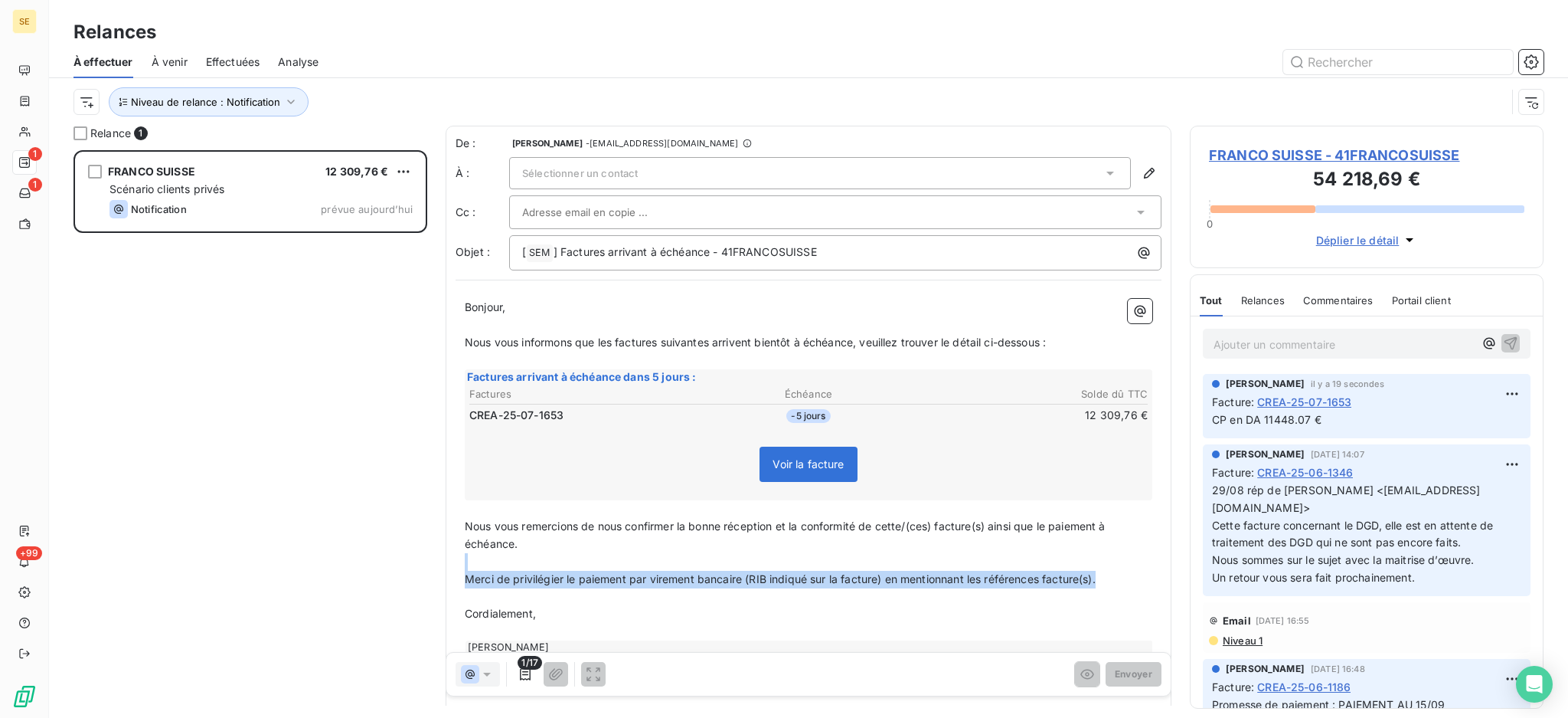
drag, startPoint x: 1112, startPoint y: 578, endPoint x: 459, endPoint y: 565, distance: 653.1
click at [459, 565] on div "Bonjour, ﻿ Nous vous informons que les factures suivantes arrivent bientôt à éc…" at bounding box center [809, 505] width 706 height 433
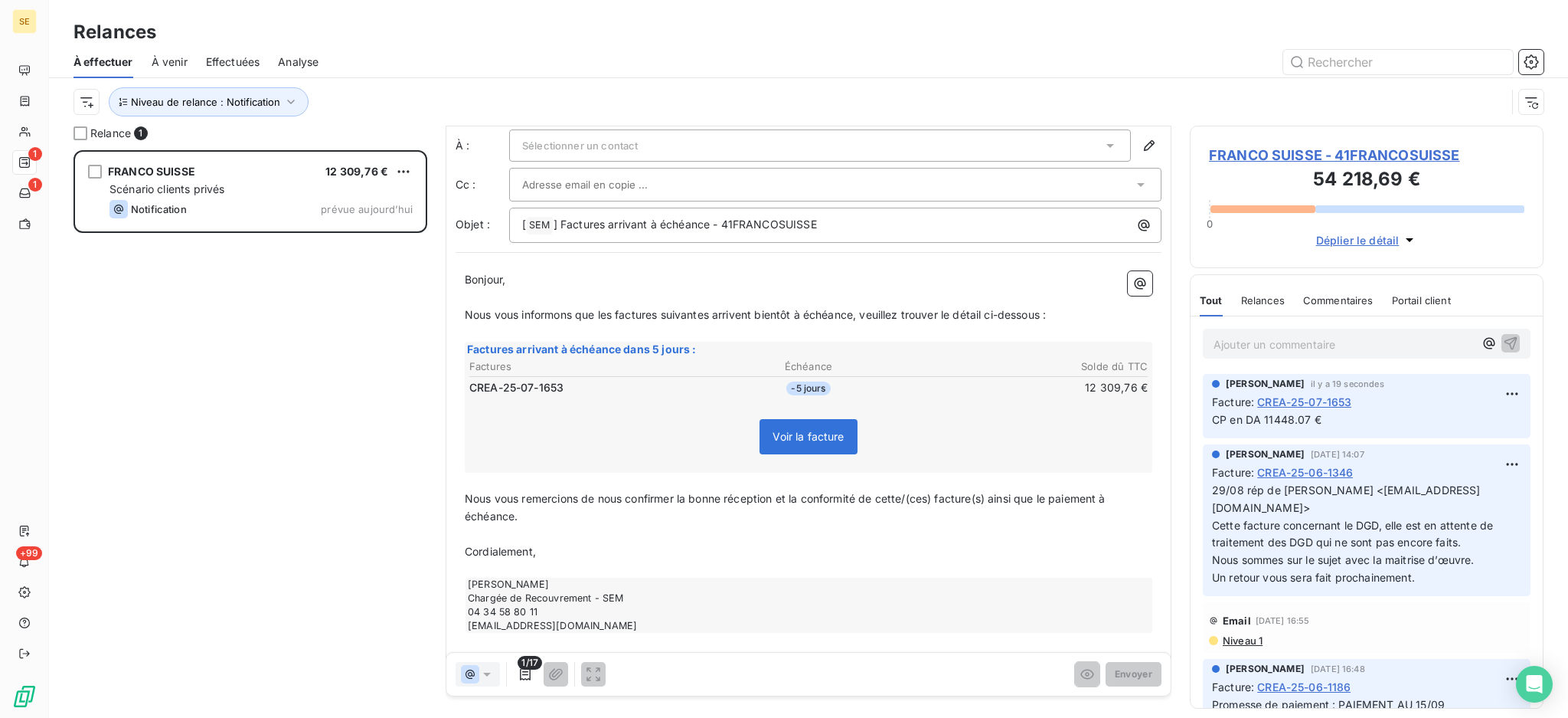
scroll to position [53, 0]
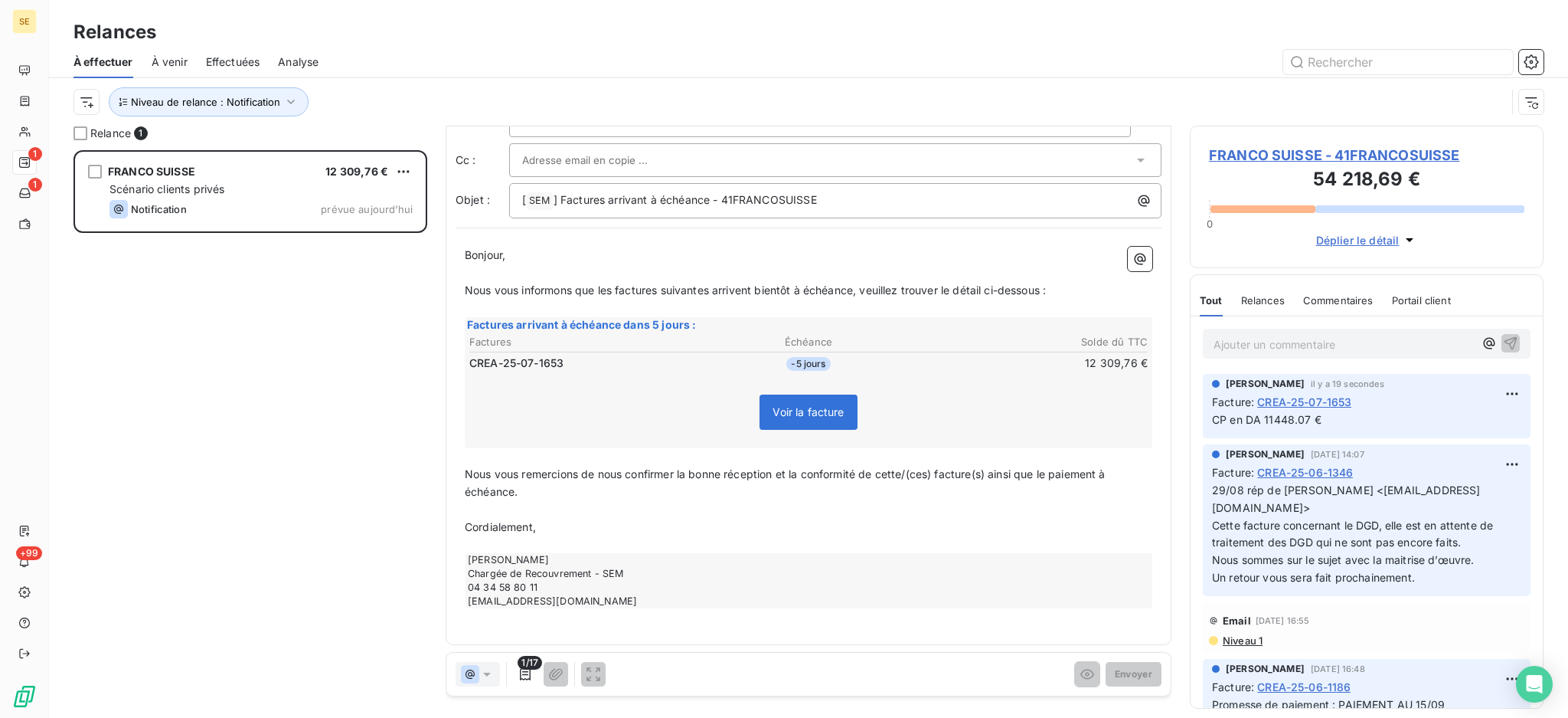
click at [330, 441] on div "FRANCO SUISSE 12 309,76 € Scénario clients privés Notification prévue aujourd’h…" at bounding box center [250, 434] width 354 height 568
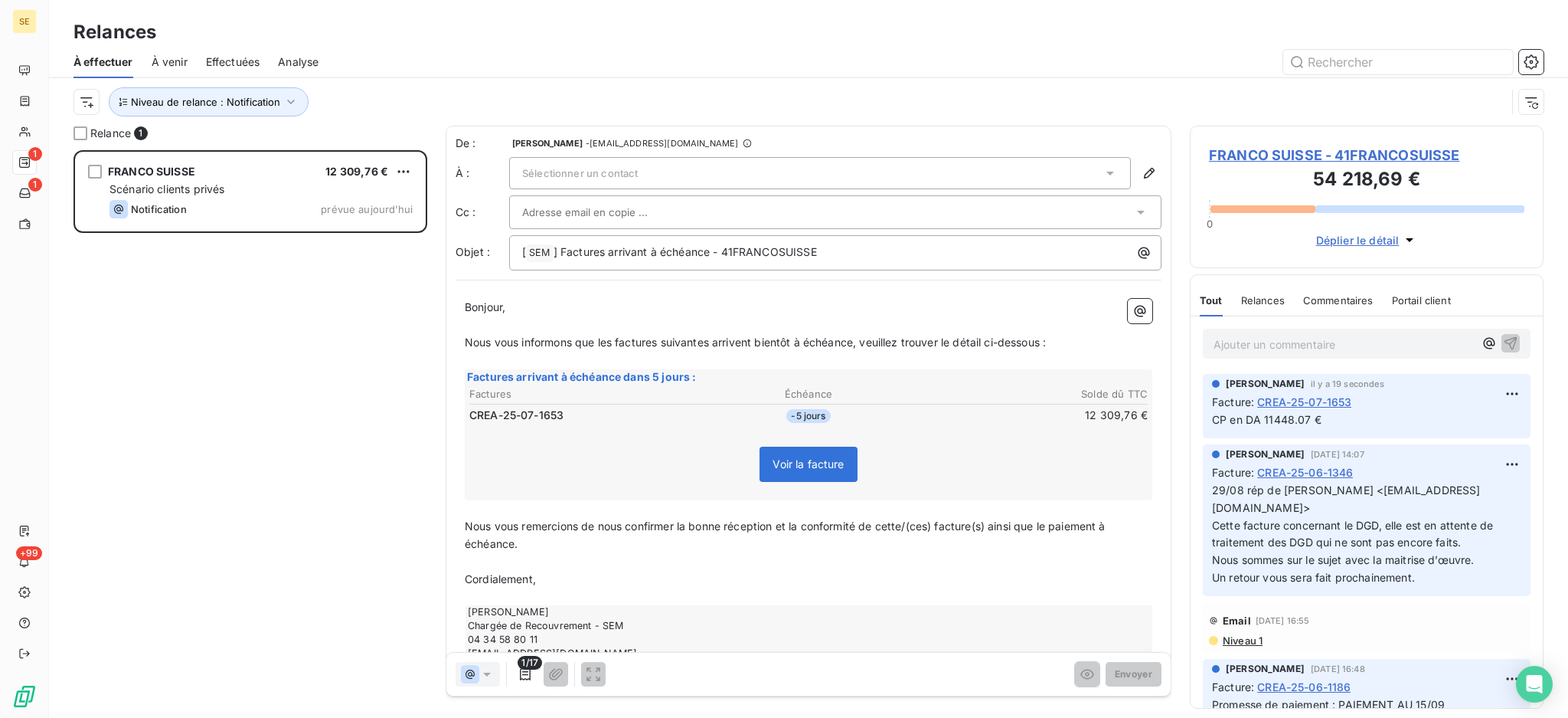
click at [1103, 169] on icon at bounding box center [1111, 173] width 16 height 16
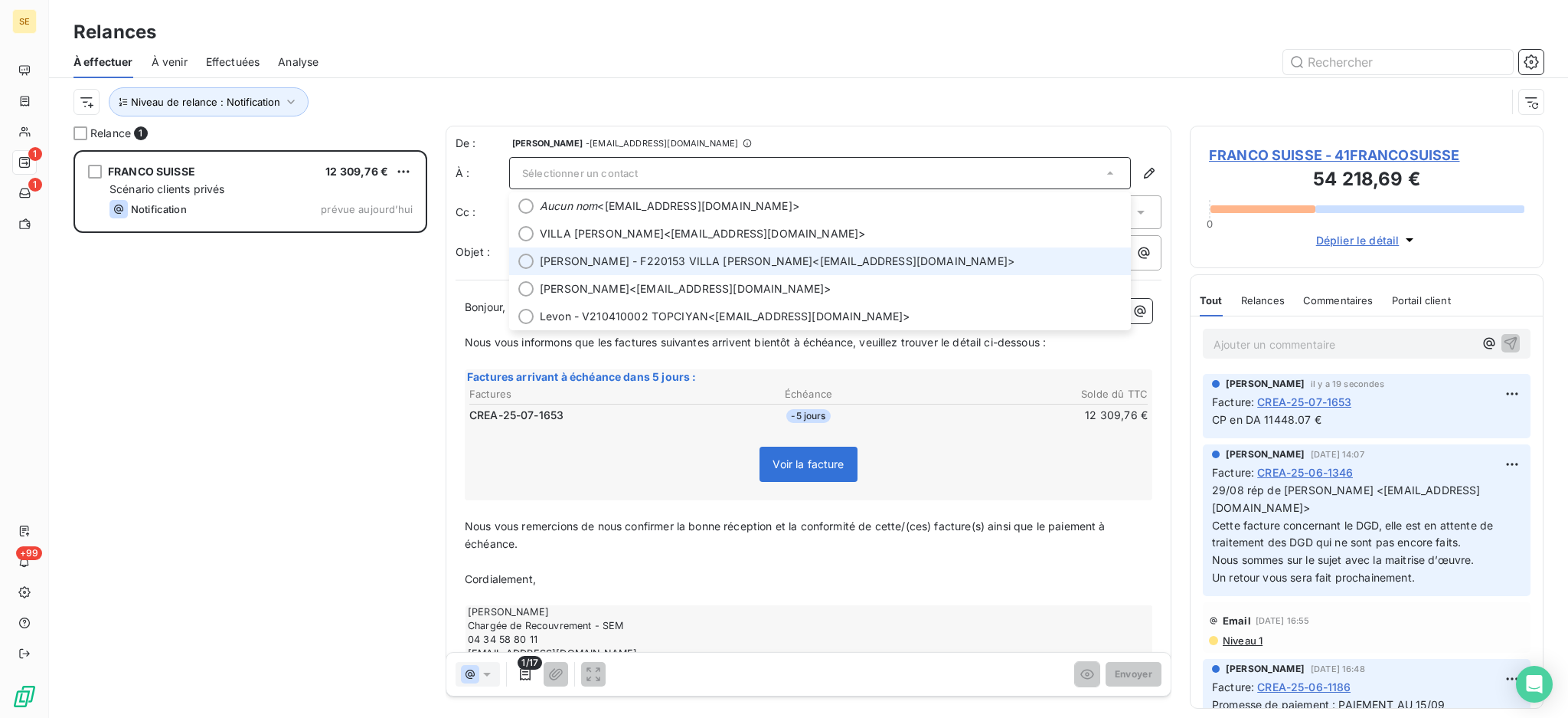
click at [746, 267] on span "James - F220153 VILLA ELORA RATTI <jratti@franco-suisse.fr>" at bounding box center [831, 261] width 582 height 16
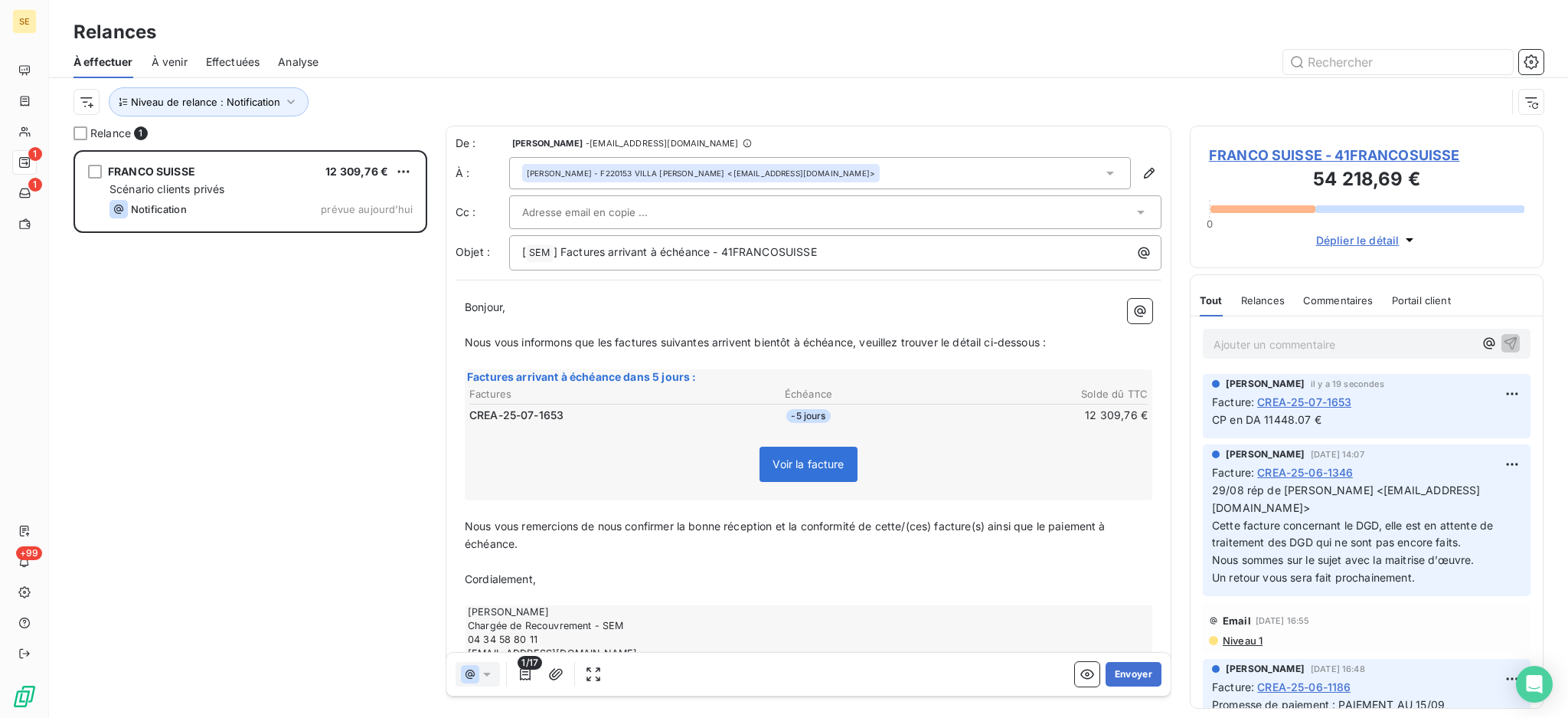
click at [1133, 209] on icon at bounding box center [1141, 212] width 16 height 16
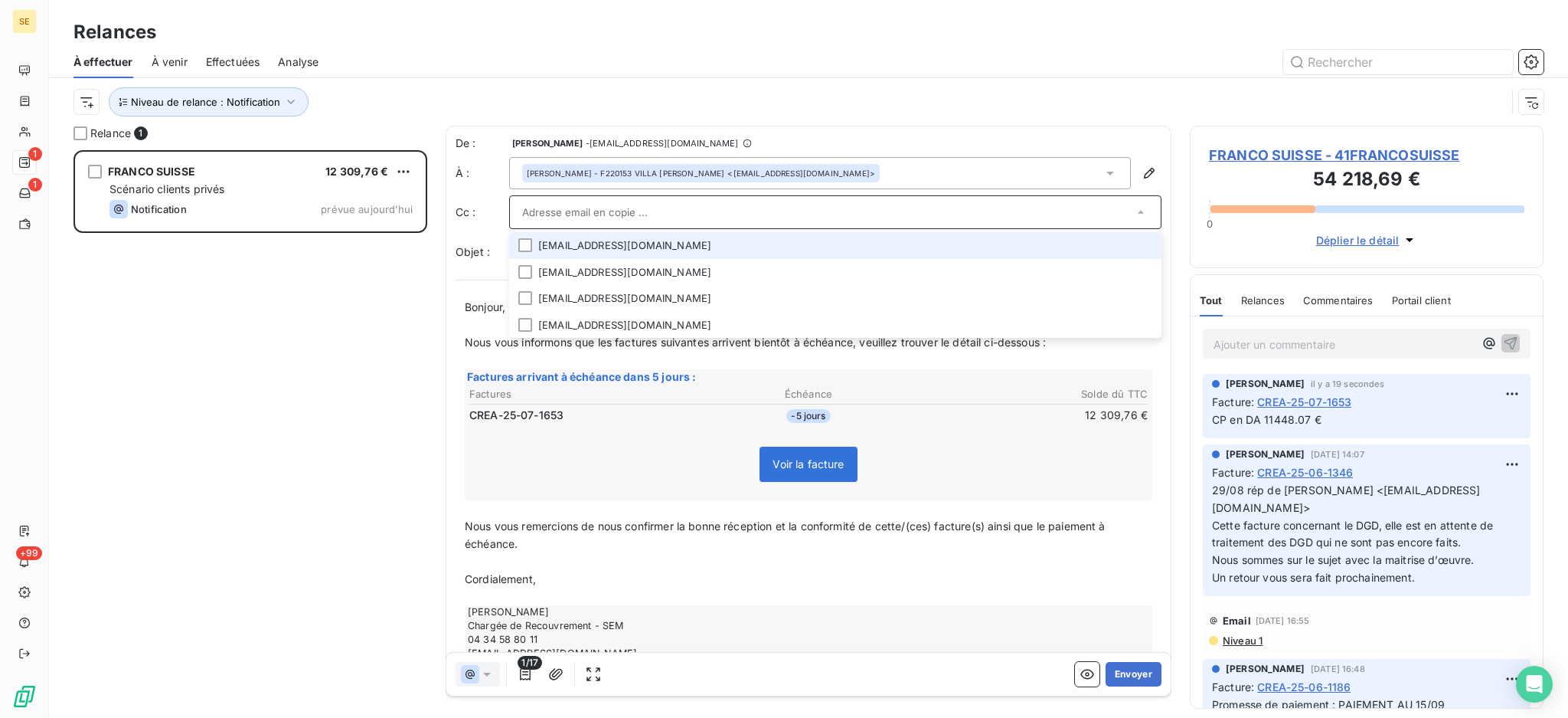
click at [1103, 165] on icon at bounding box center [1111, 173] width 16 height 16
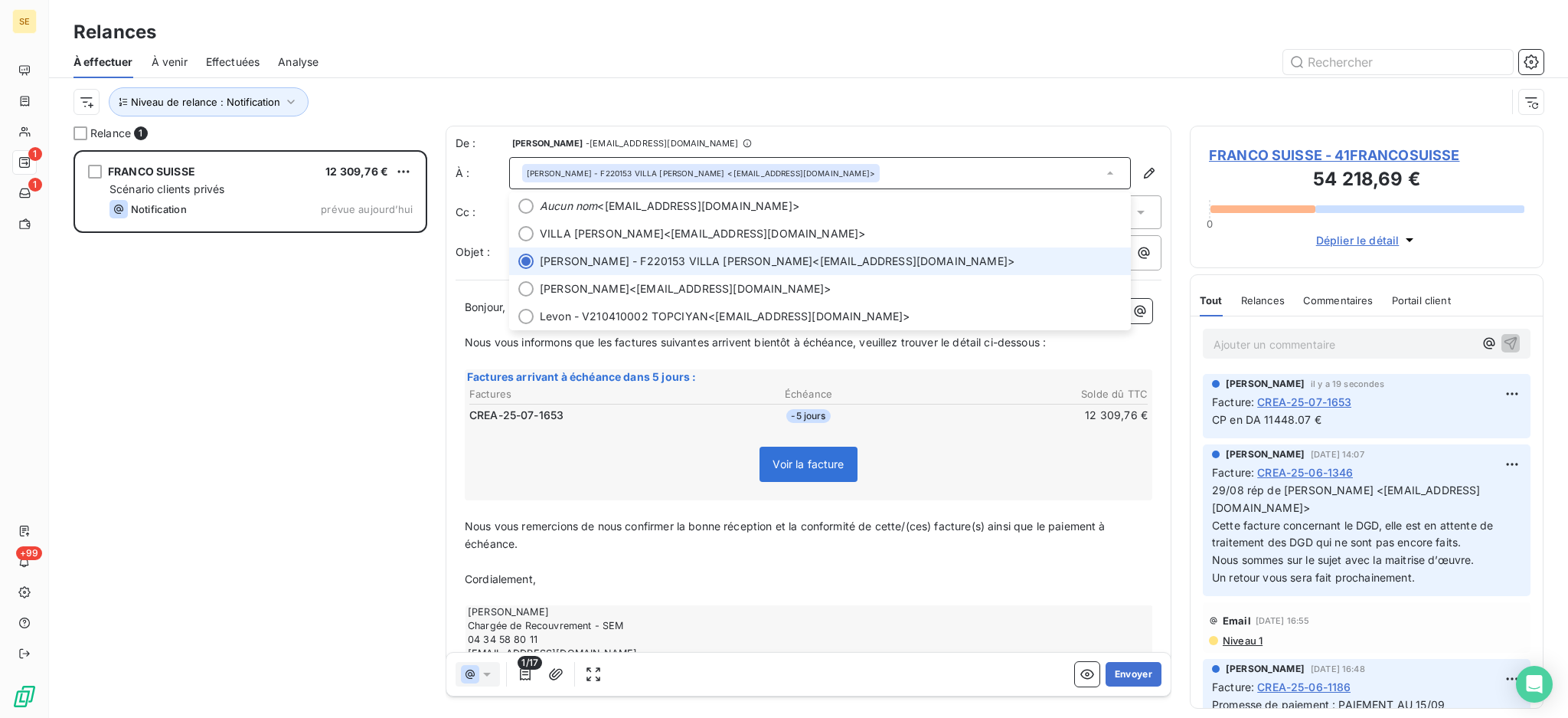
click at [977, 101] on div "Niveau de relance : Notification" at bounding box center [789, 101] width 1432 height 29
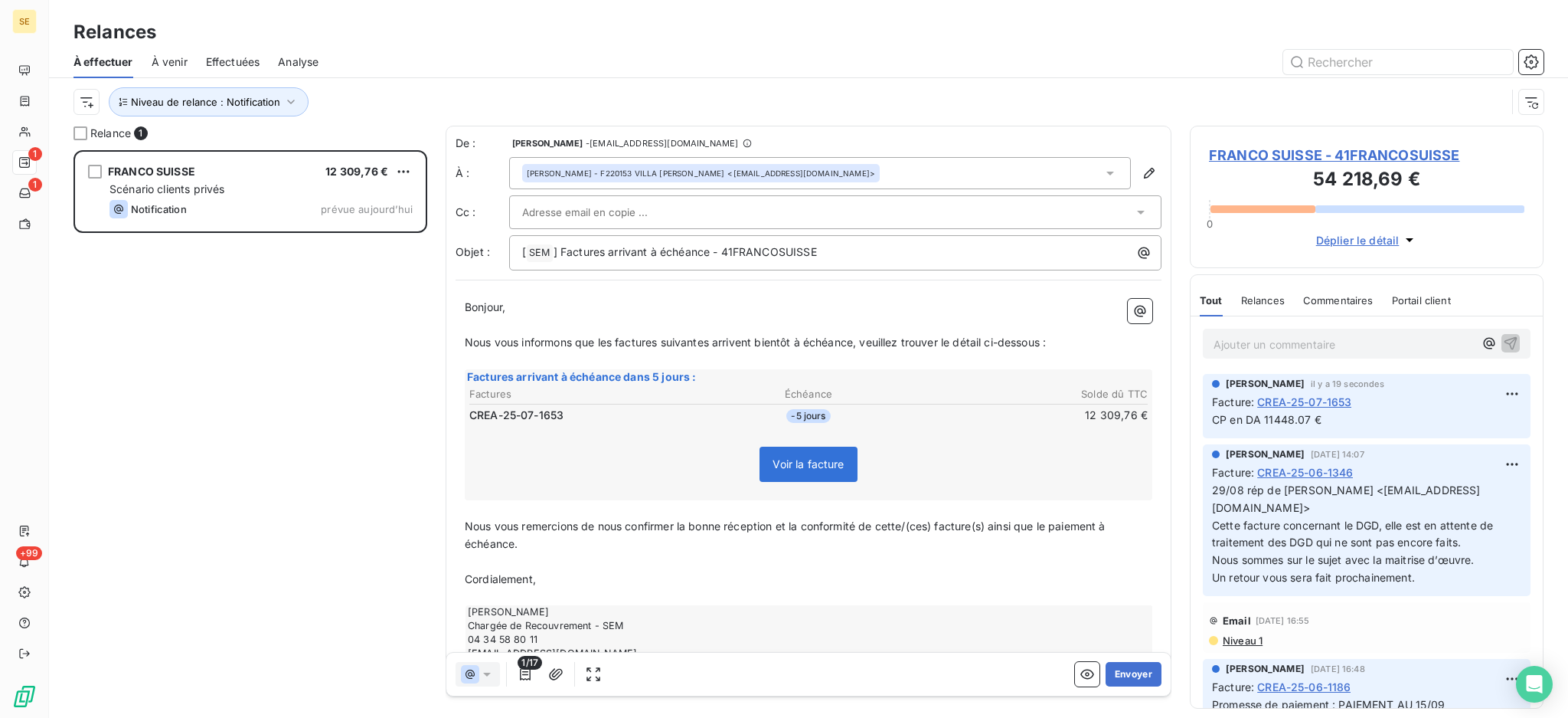
click at [1107, 172] on icon at bounding box center [1111, 173] width 8 height 4
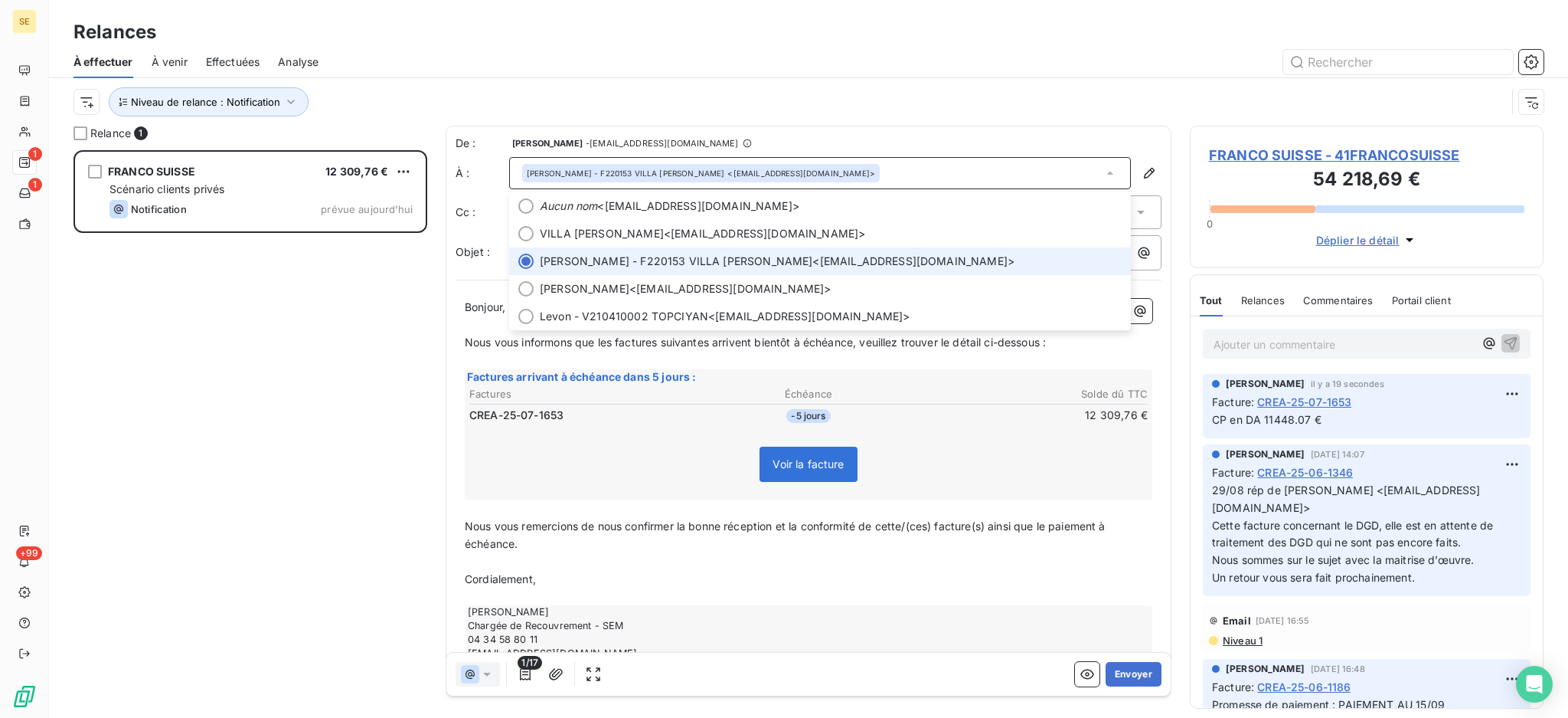
click at [1103, 171] on icon at bounding box center [1111, 173] width 16 height 16
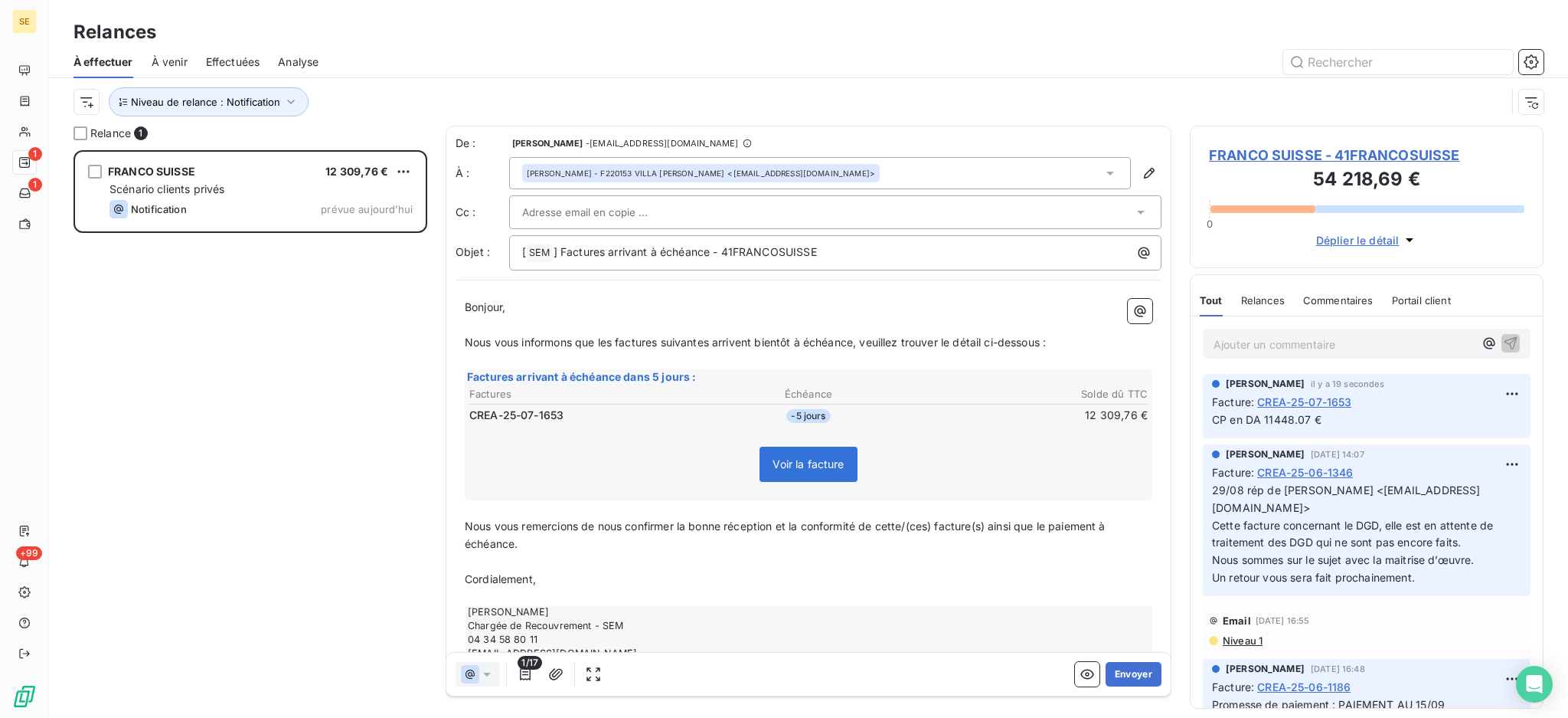
click at [1133, 210] on icon at bounding box center [1141, 212] width 16 height 16
click at [1104, 175] on div "James - F220153 VILLA ELORA RATTI <jratti@franco-suisse.fr>" at bounding box center [820, 172] width 622 height 32
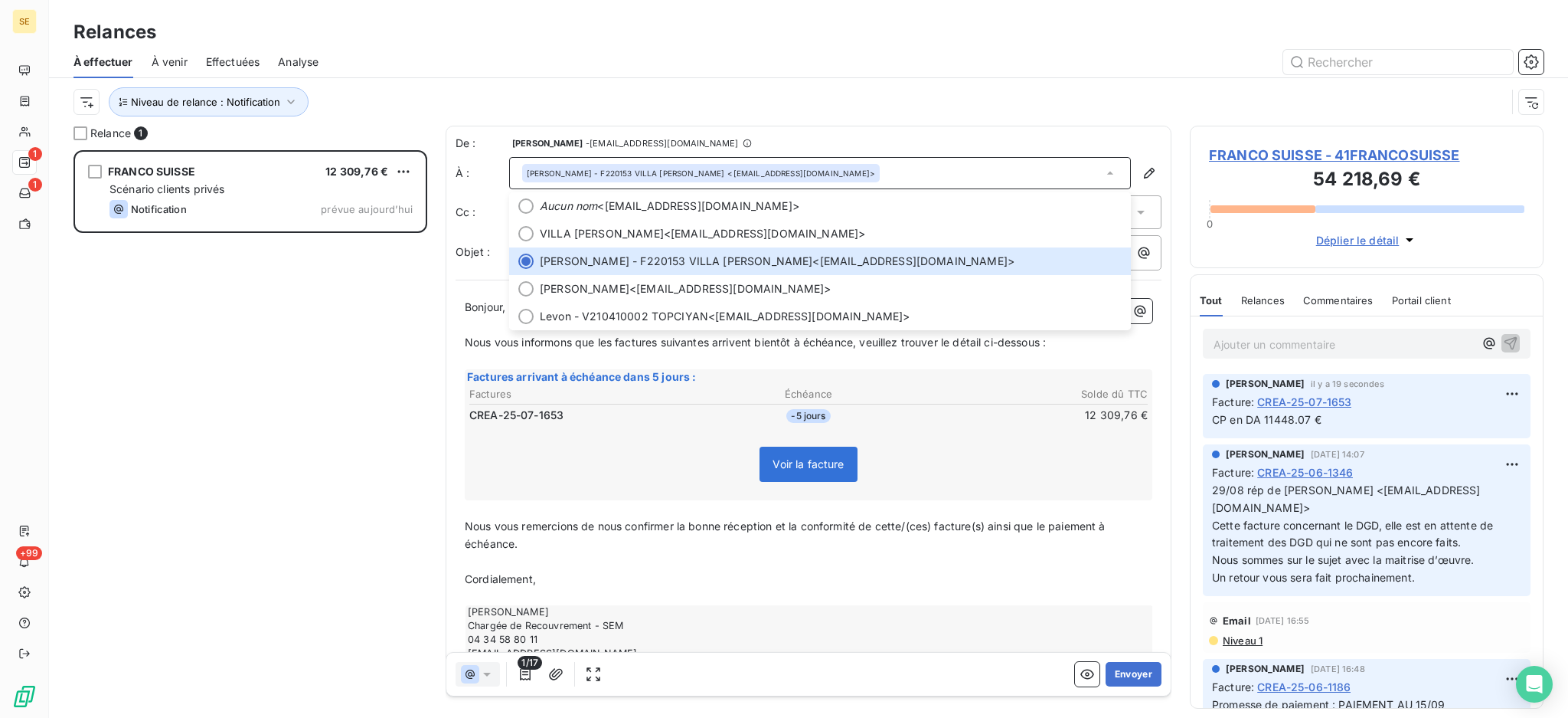
click at [1103, 169] on icon at bounding box center [1111, 173] width 16 height 16
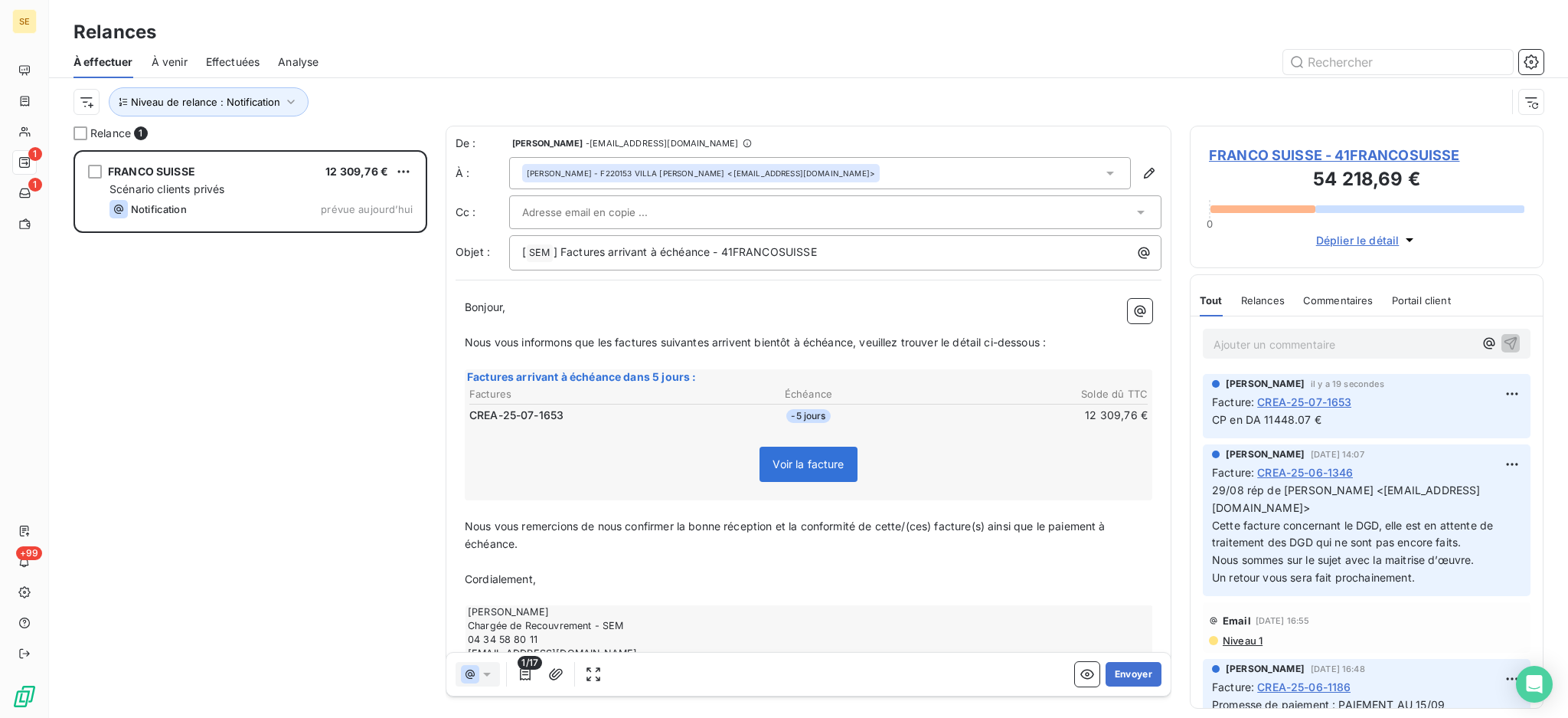
click at [1133, 209] on icon at bounding box center [1141, 212] width 16 height 16
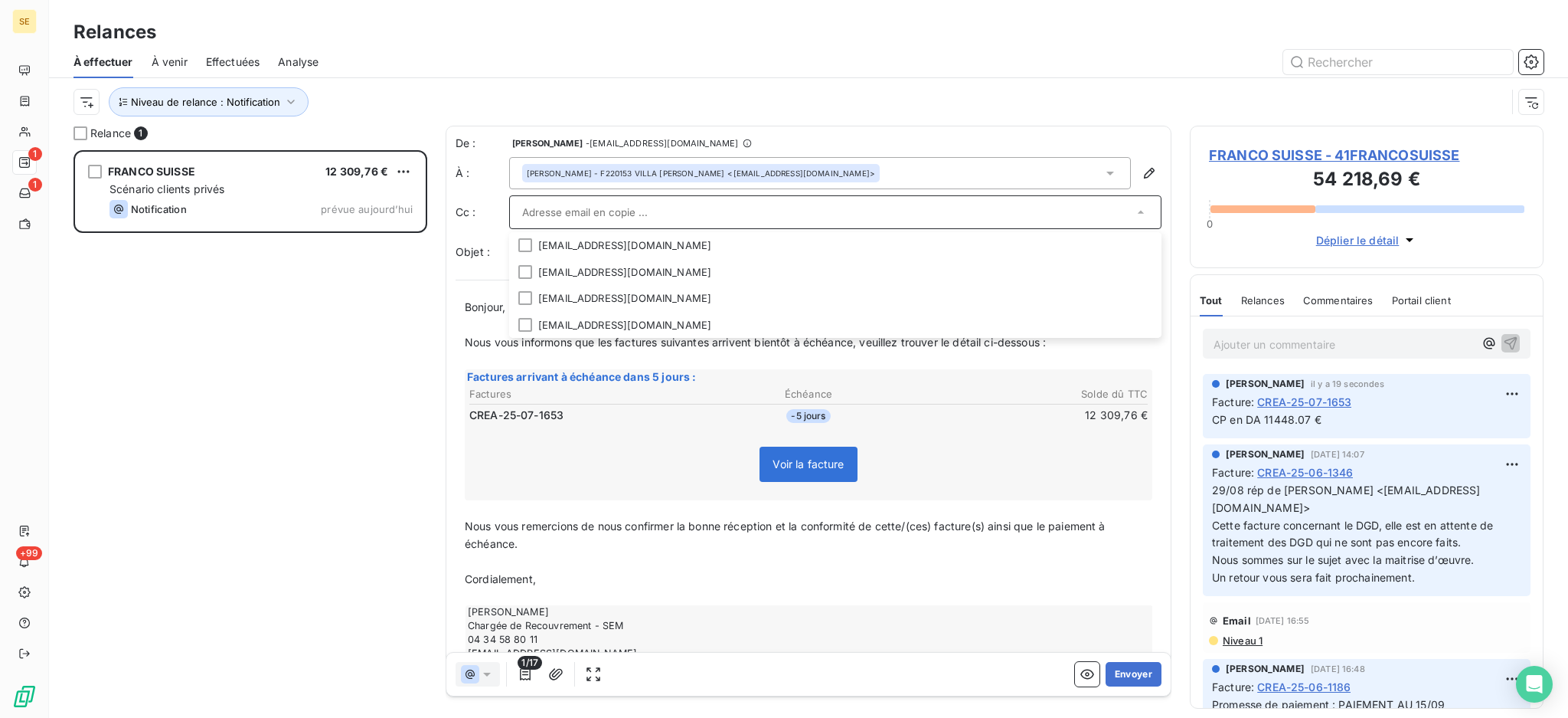
click at [1217, 150] on span "FRANCO SUISSE - 41FRANCOSUISSE" at bounding box center [1366, 155] width 316 height 21
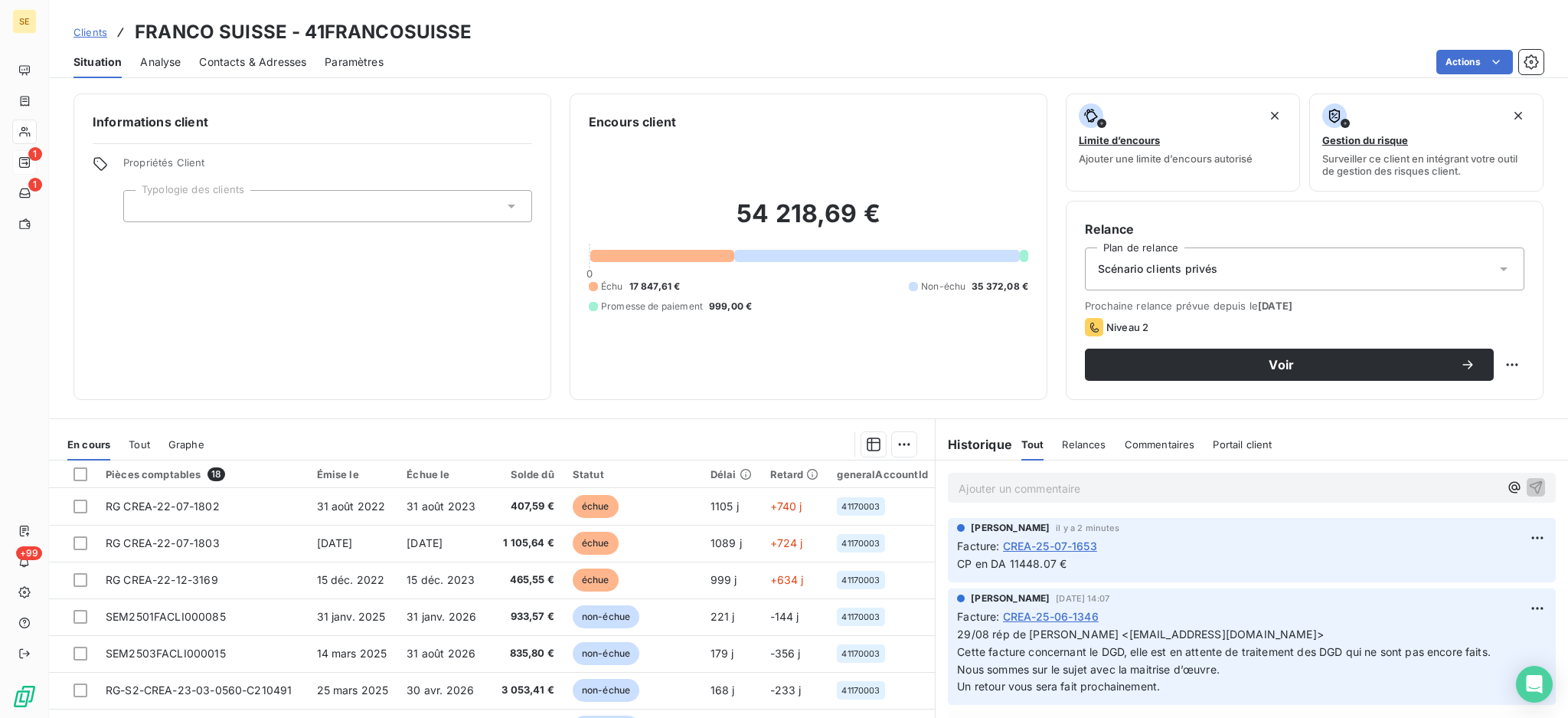
click at [278, 62] on span "Contacts & Adresses" at bounding box center [253, 62] width 108 height 16
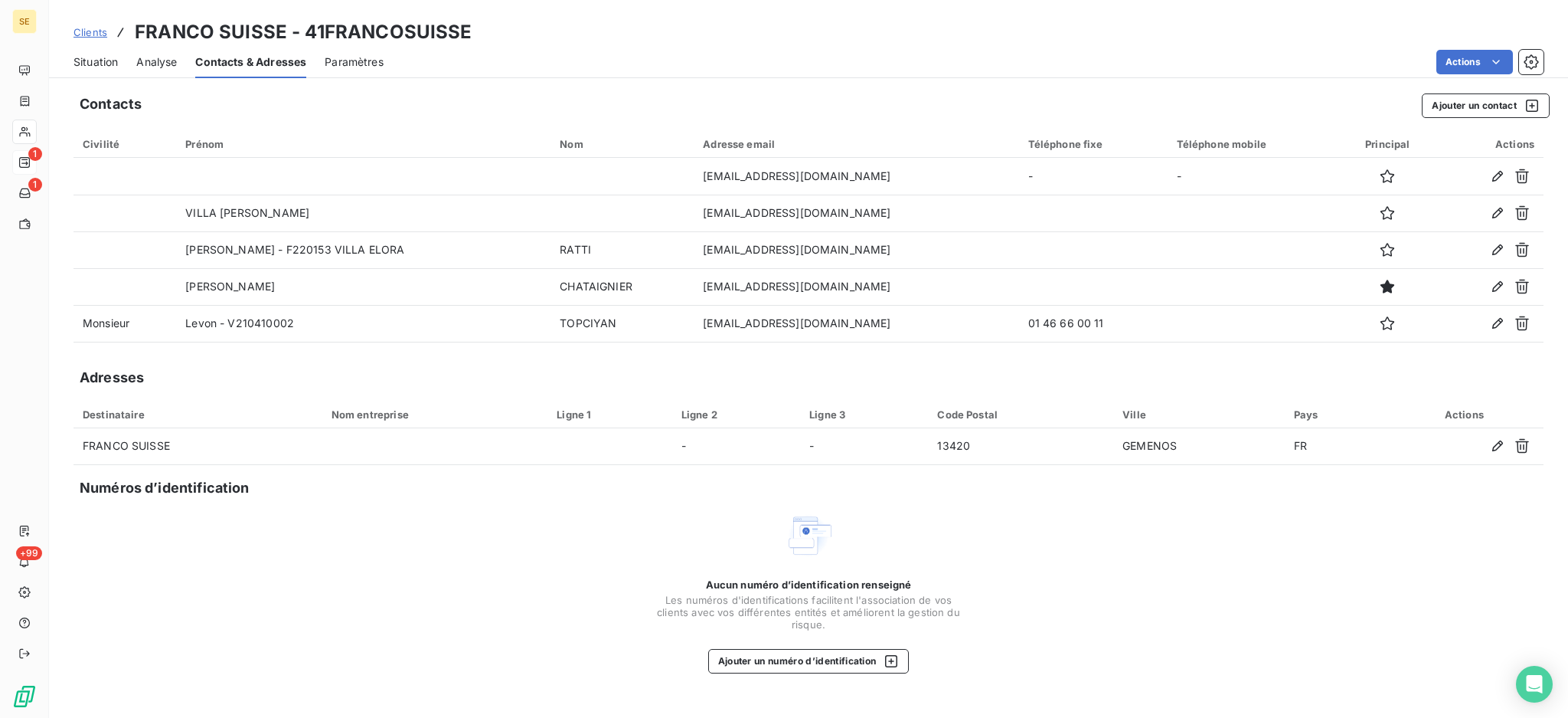
click at [94, 58] on span "Situation" at bounding box center [95, 62] width 44 height 16
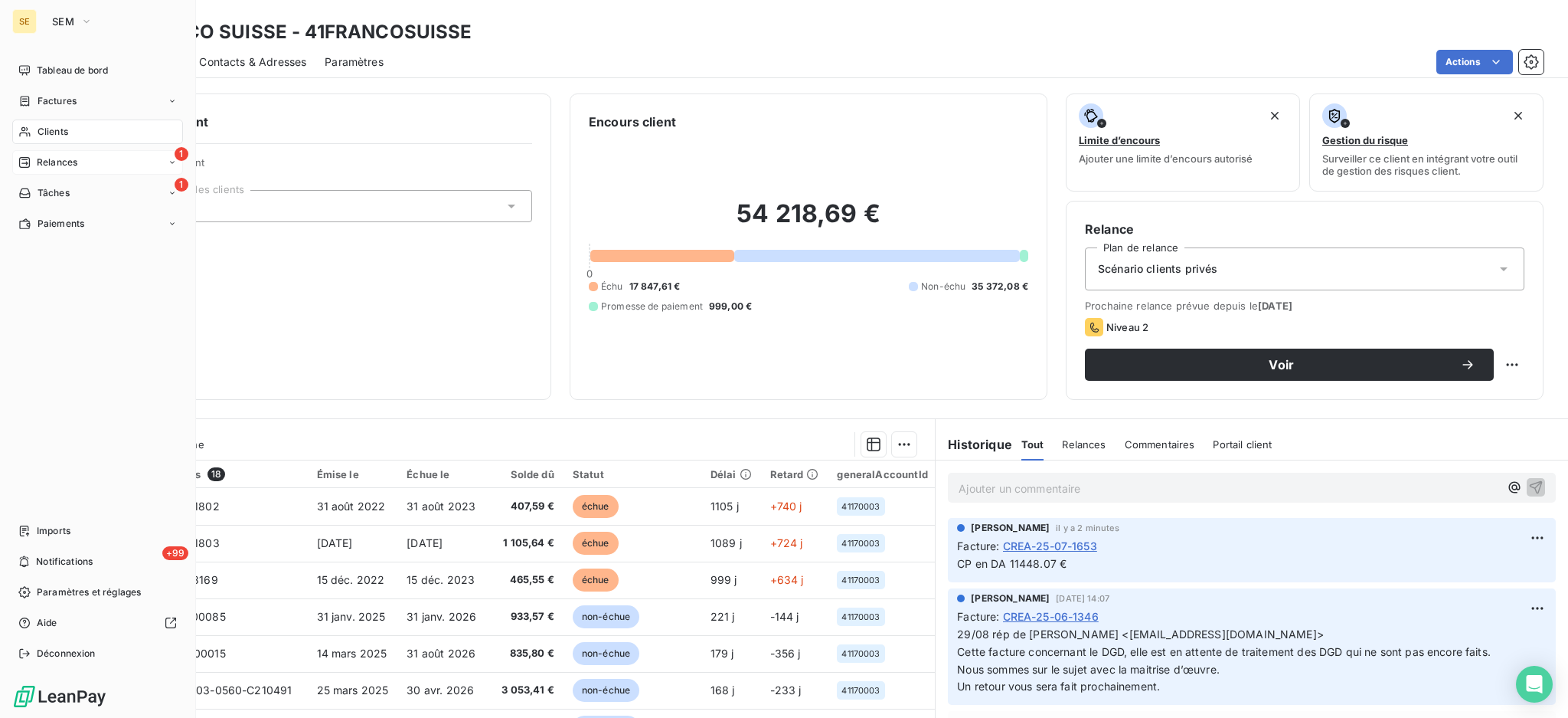
click at [55, 165] on span "Relances" at bounding box center [57, 162] width 41 height 14
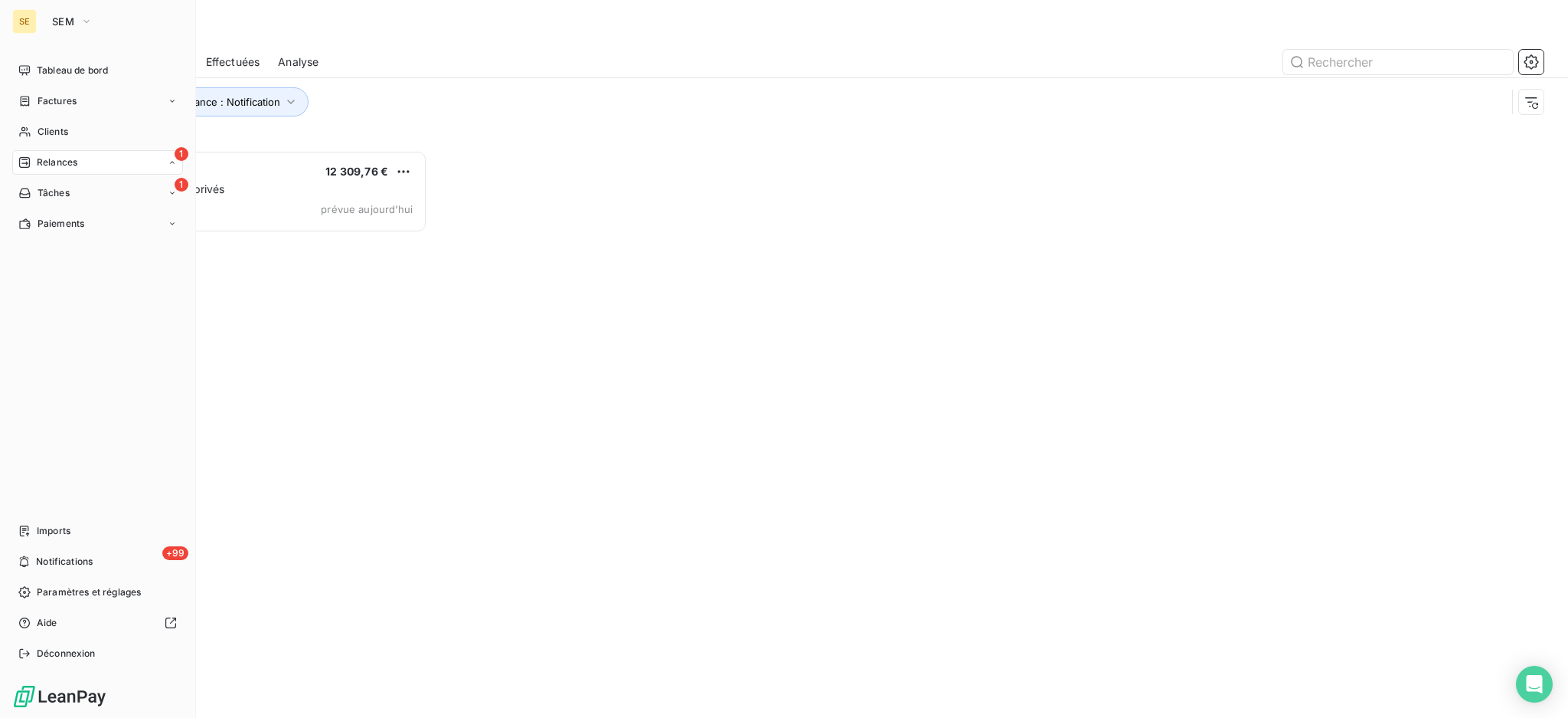
scroll to position [552, 337]
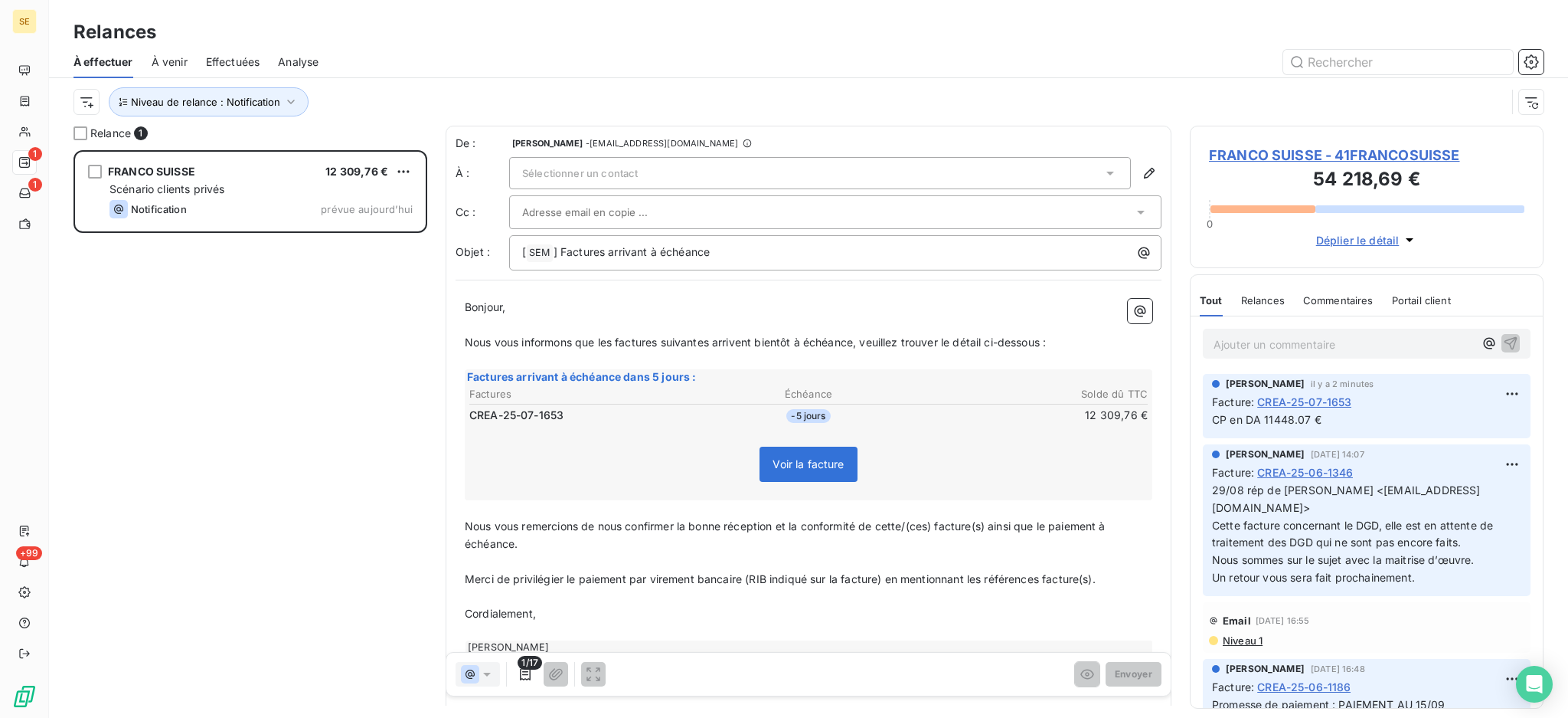
click at [1103, 172] on icon at bounding box center [1111, 173] width 16 height 16
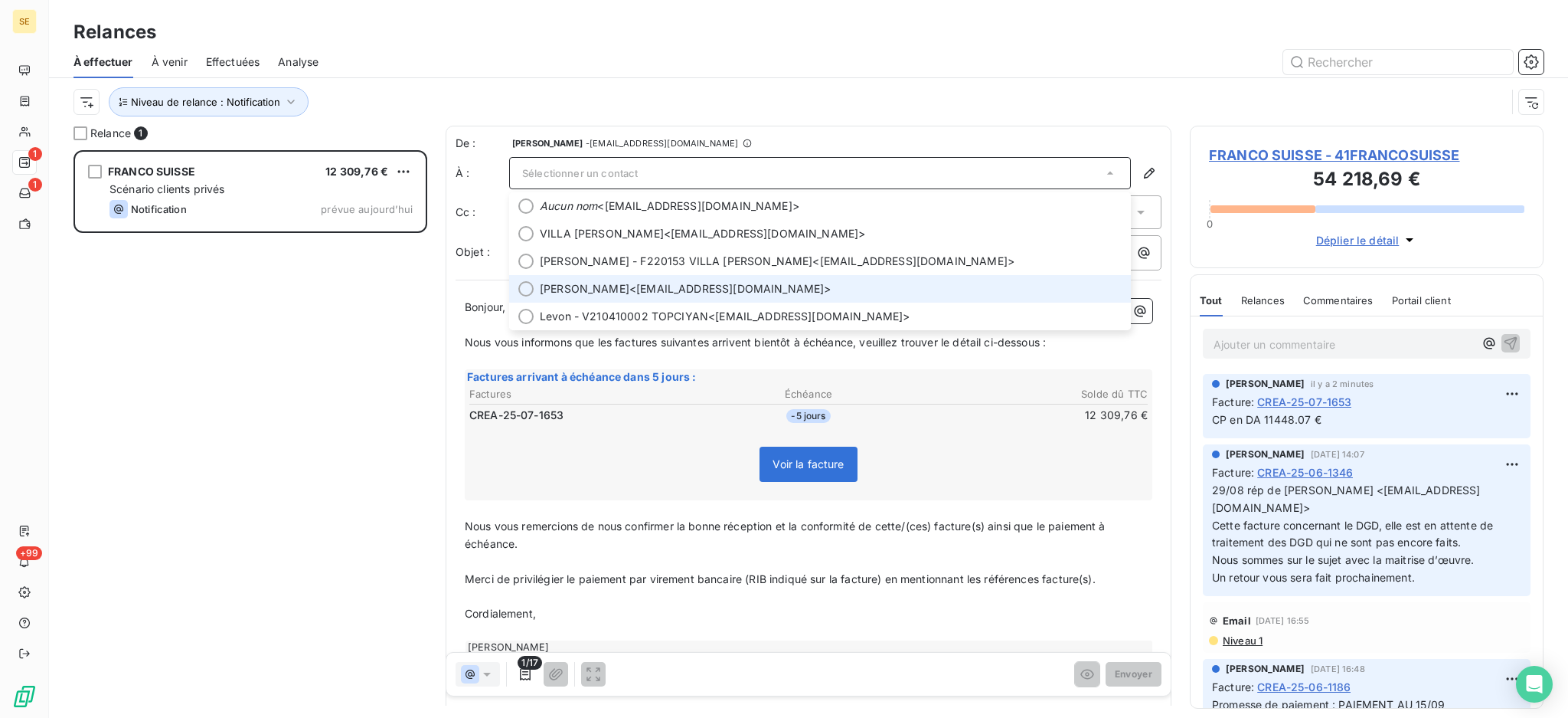
click at [527, 288] on div at bounding box center [526, 289] width 16 height 16
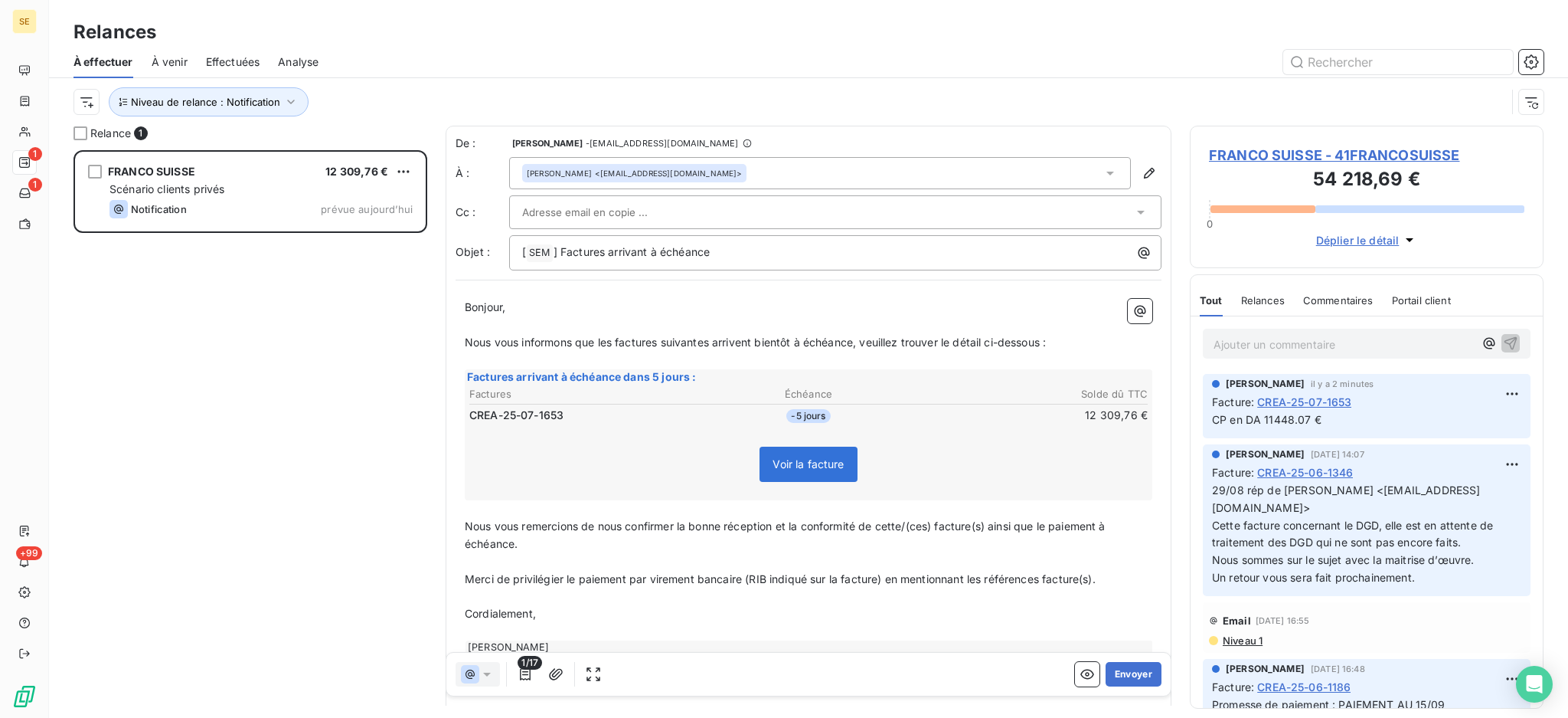
click at [1133, 212] on icon at bounding box center [1141, 212] width 16 height 16
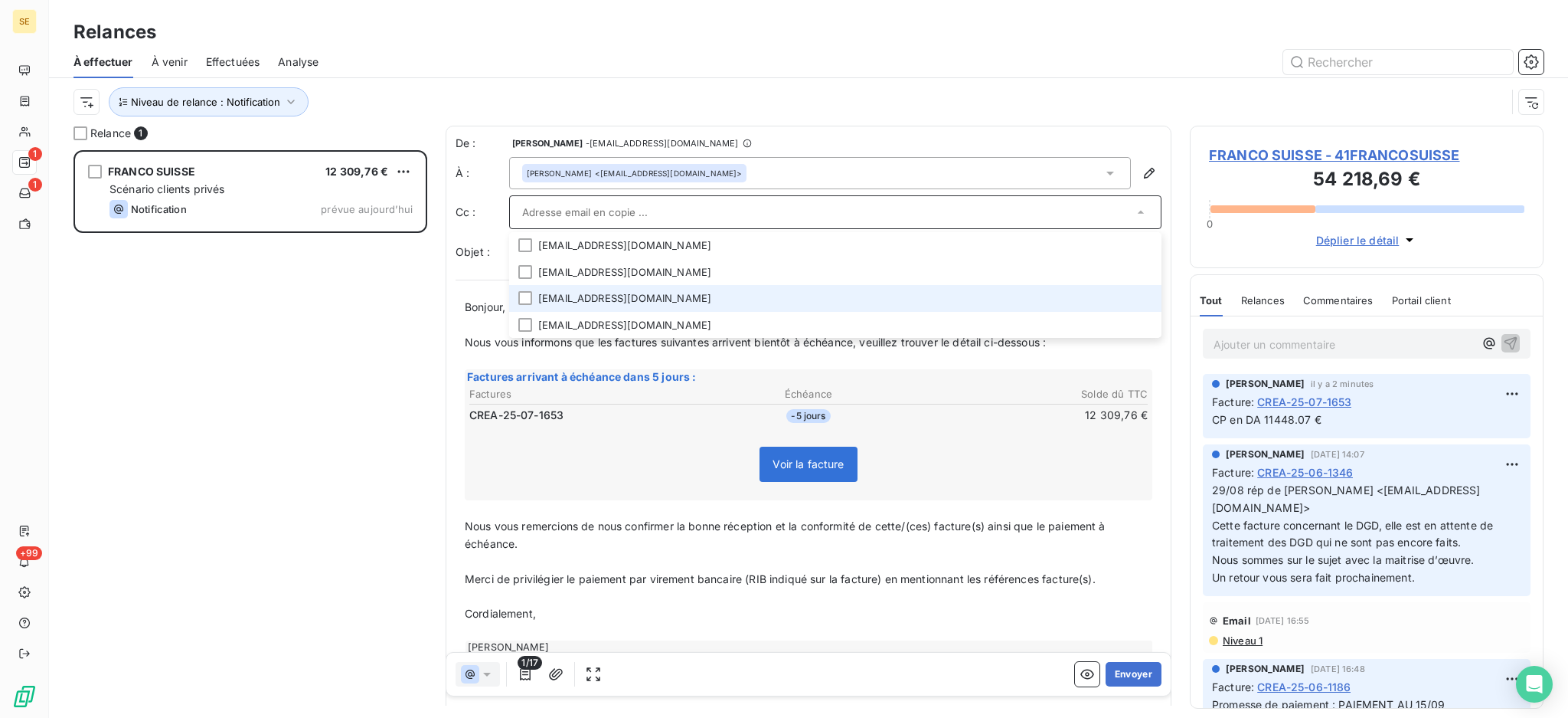
click at [649, 293] on li "jratti@franco-suisse.fr" at bounding box center [835, 299] width 652 height 27
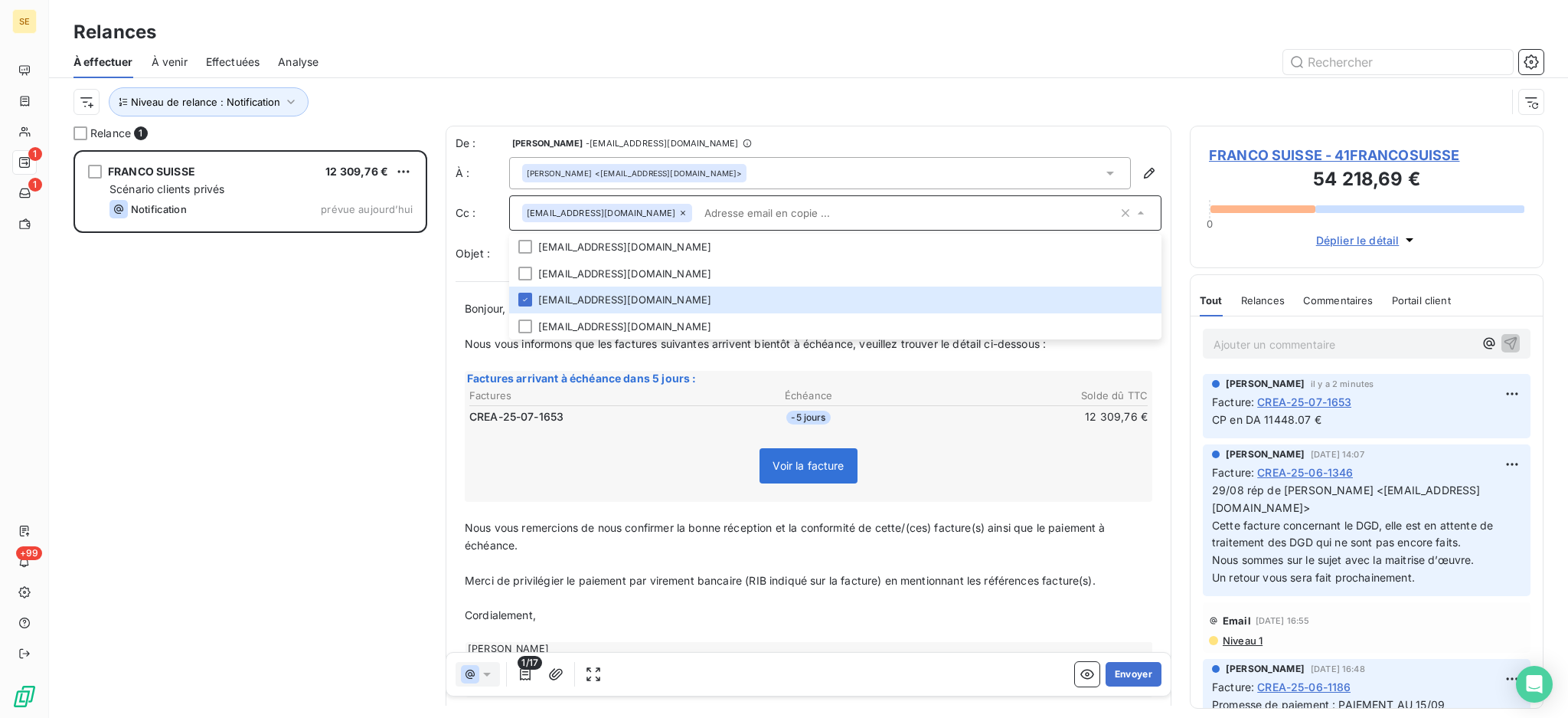
click at [792, 214] on input "text" at bounding box center [908, 212] width 419 height 23
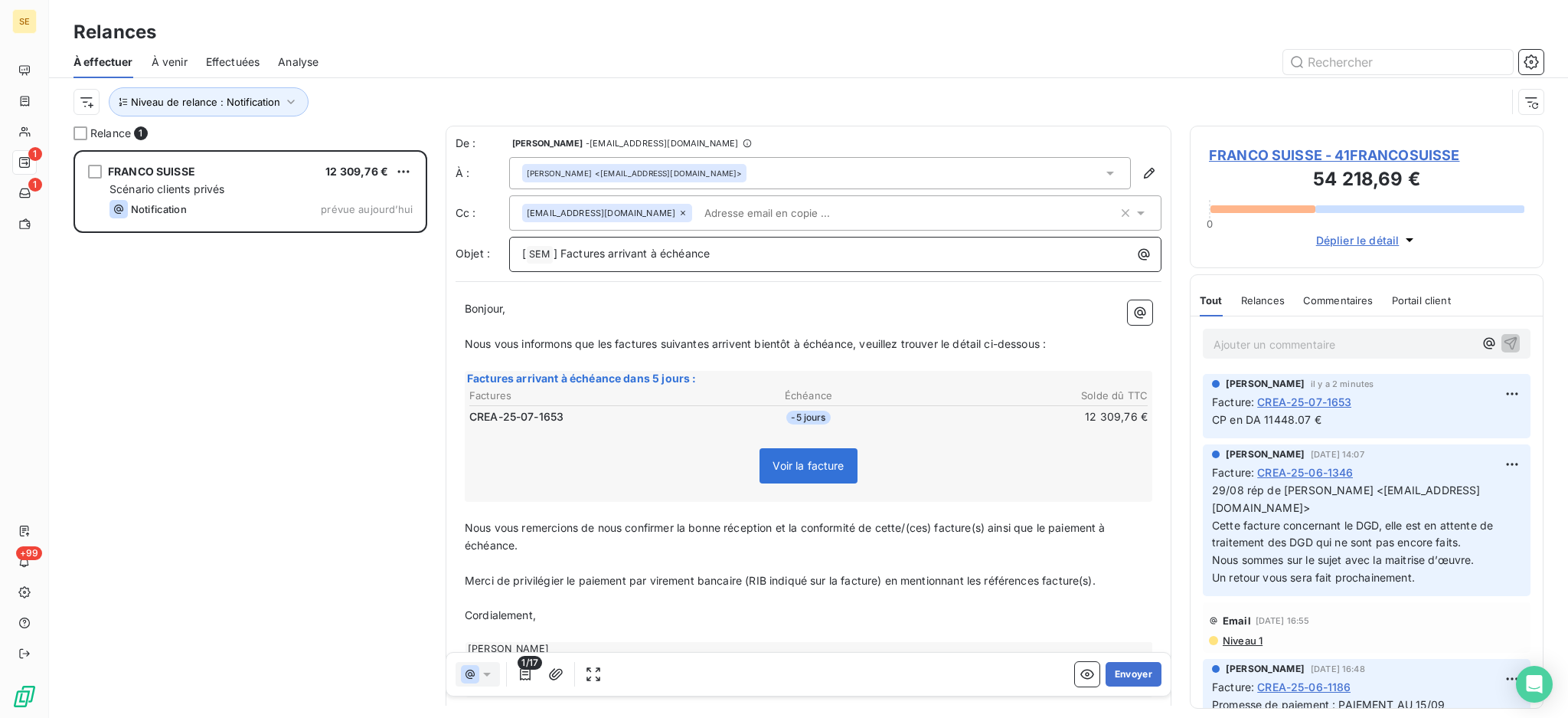
click at [972, 251] on p "[ SEM ﻿ ] Factures arrivant à échéance" at bounding box center [839, 254] width 634 height 19
click at [1113, 674] on button "Envoyer" at bounding box center [1134, 674] width 56 height 24
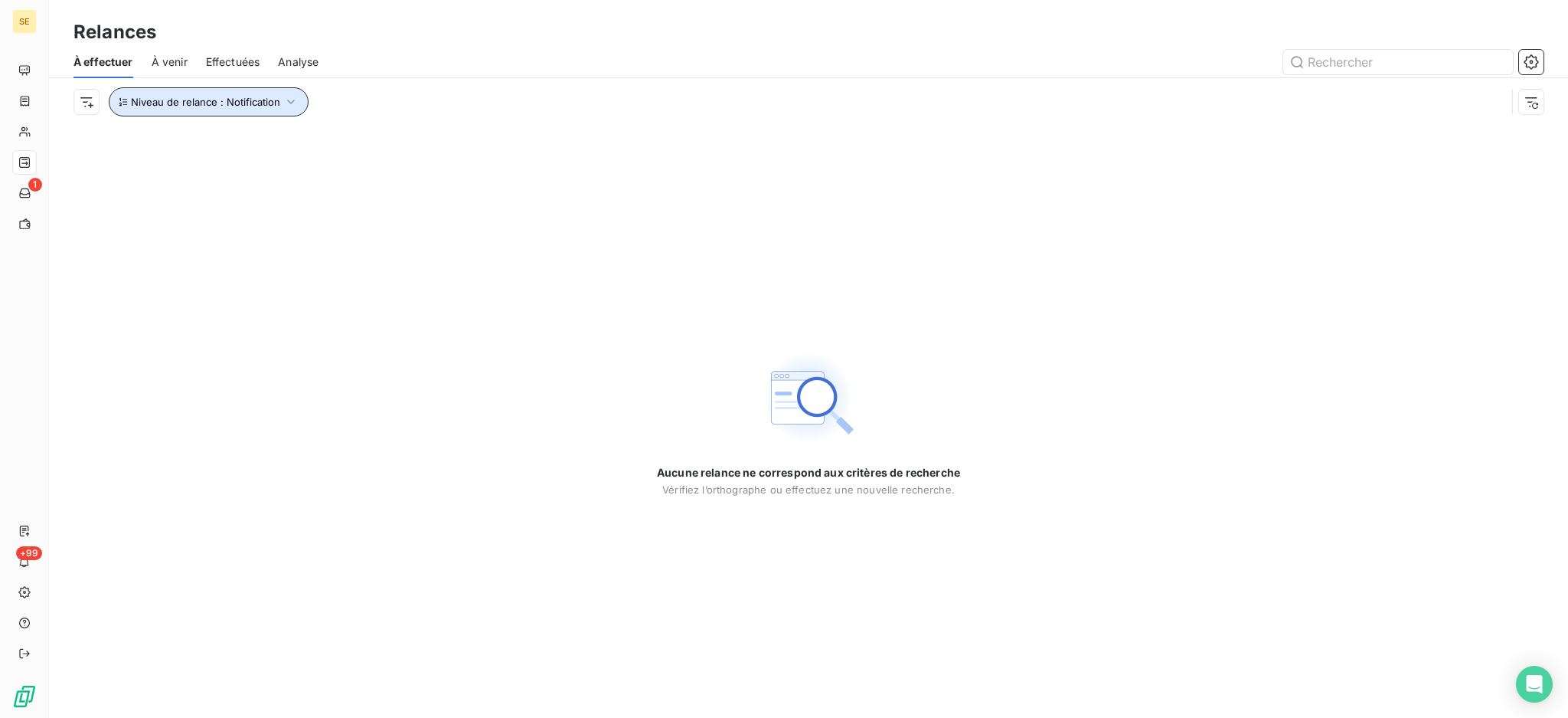
click at [291, 101] on icon "button" at bounding box center [291, 102] width 8 height 5
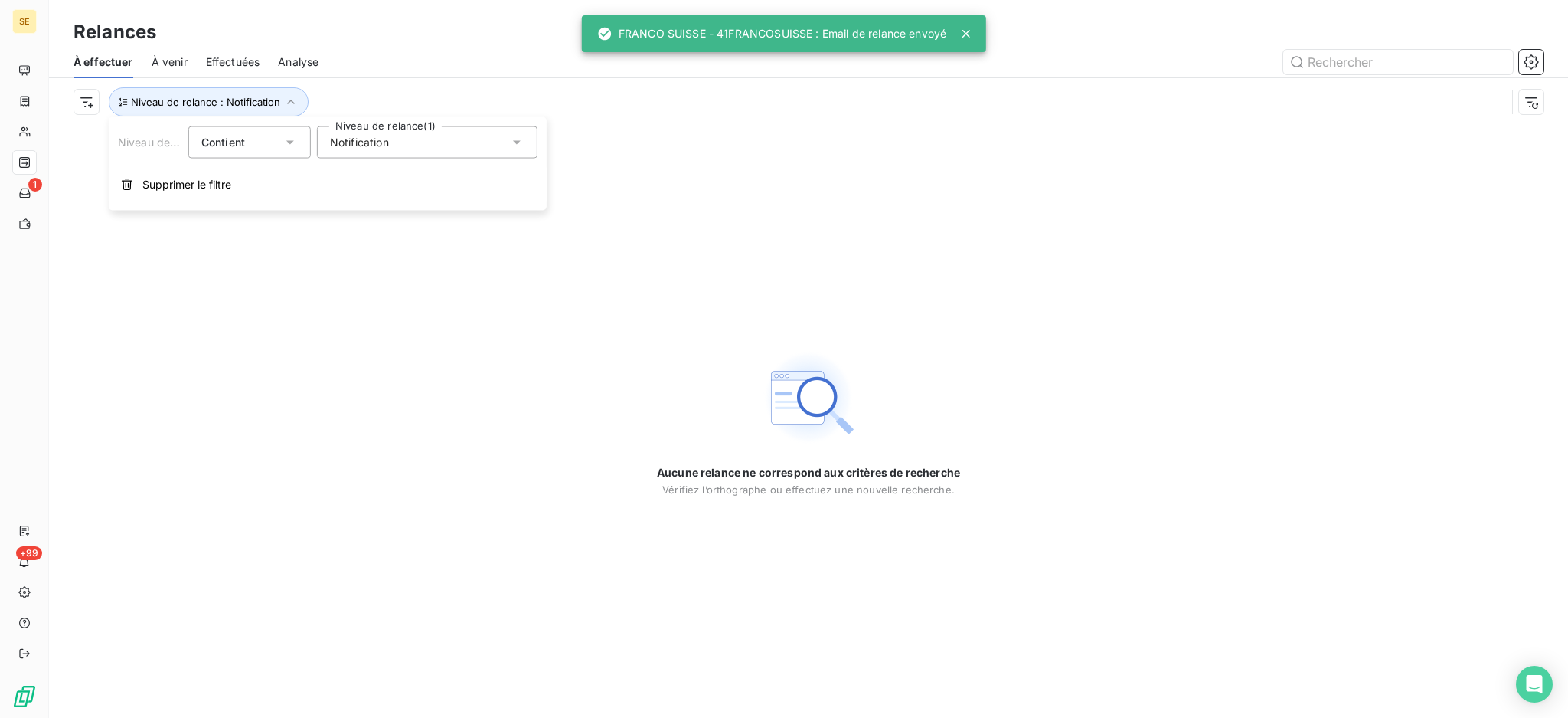
click at [510, 144] on icon at bounding box center [517, 143] width 16 height 16
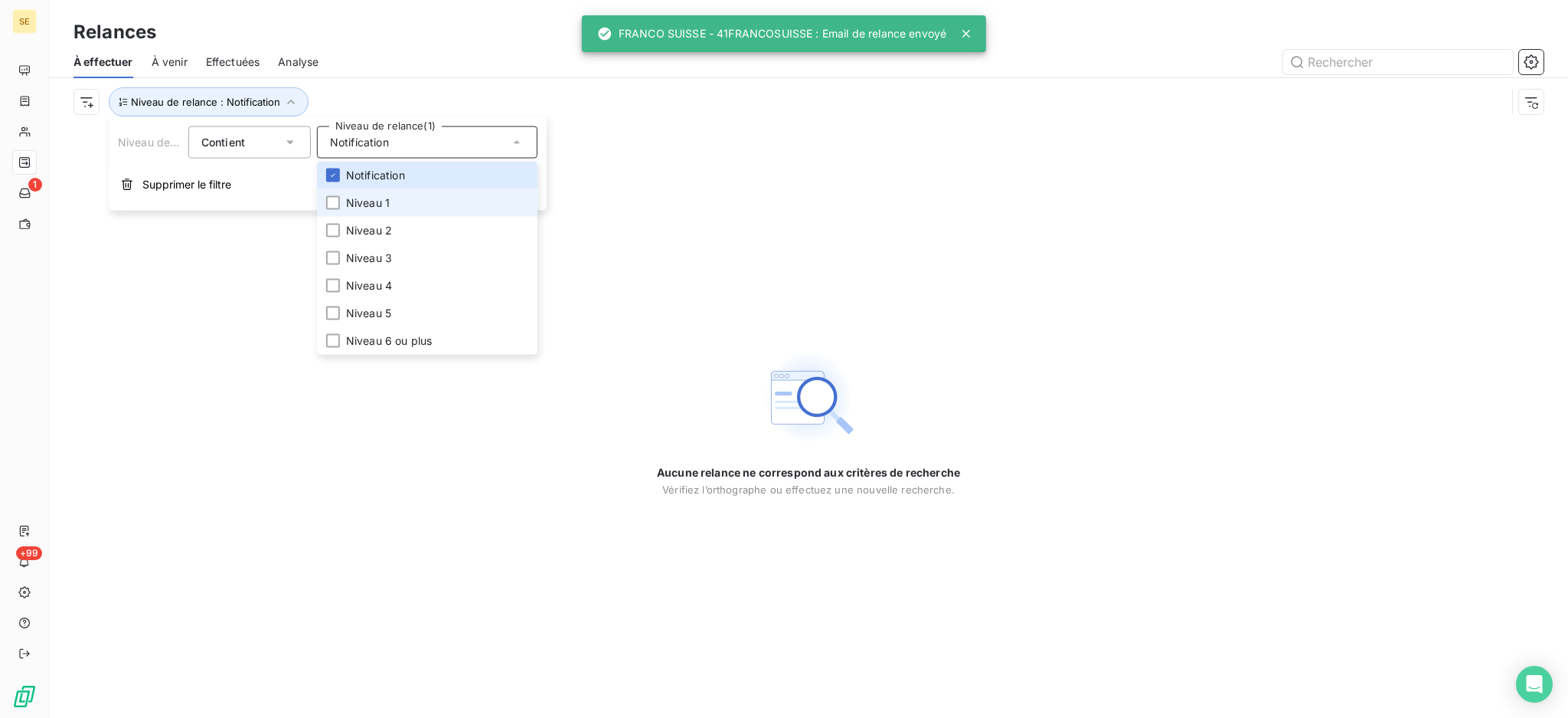
click at [389, 206] on li "Niveau 1" at bounding box center [427, 203] width 221 height 27
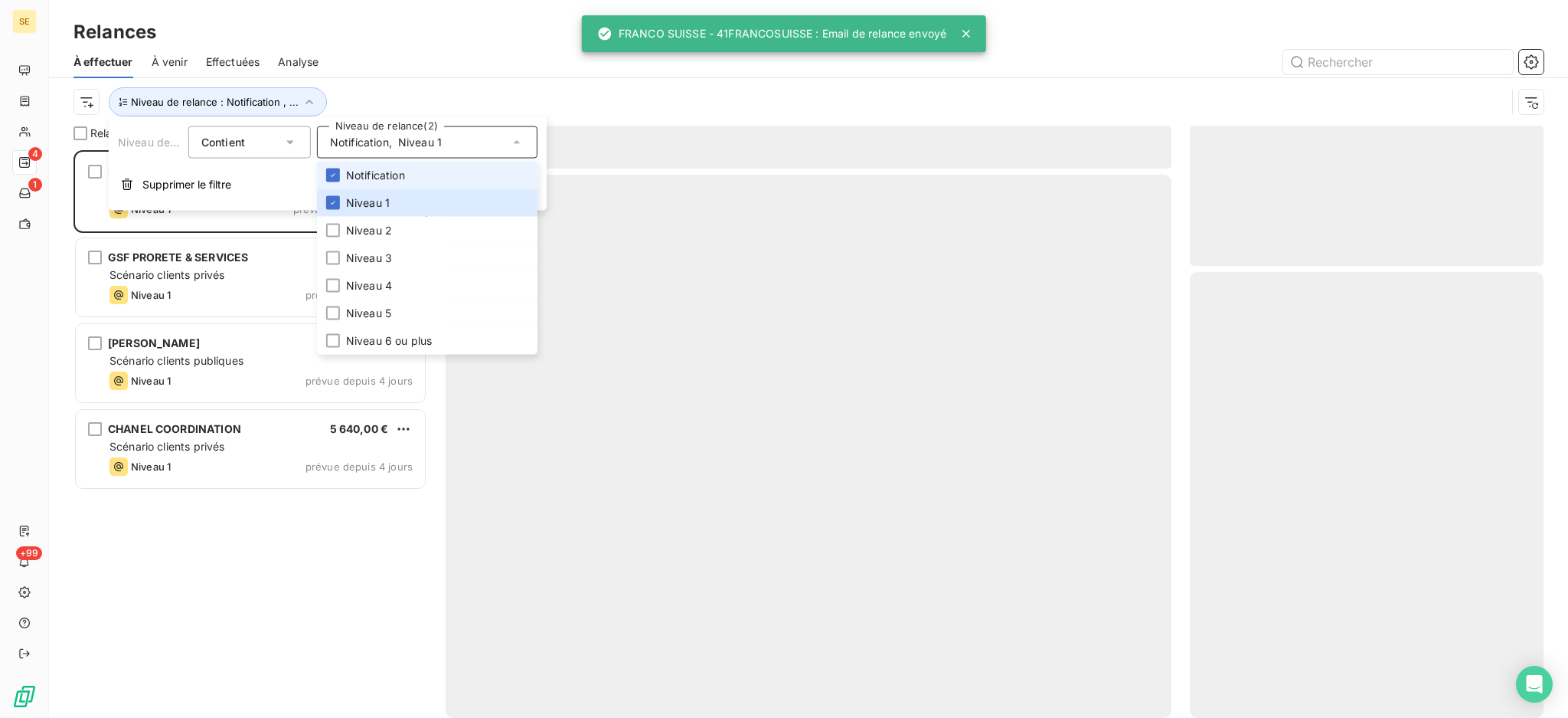
scroll to position [552, 337]
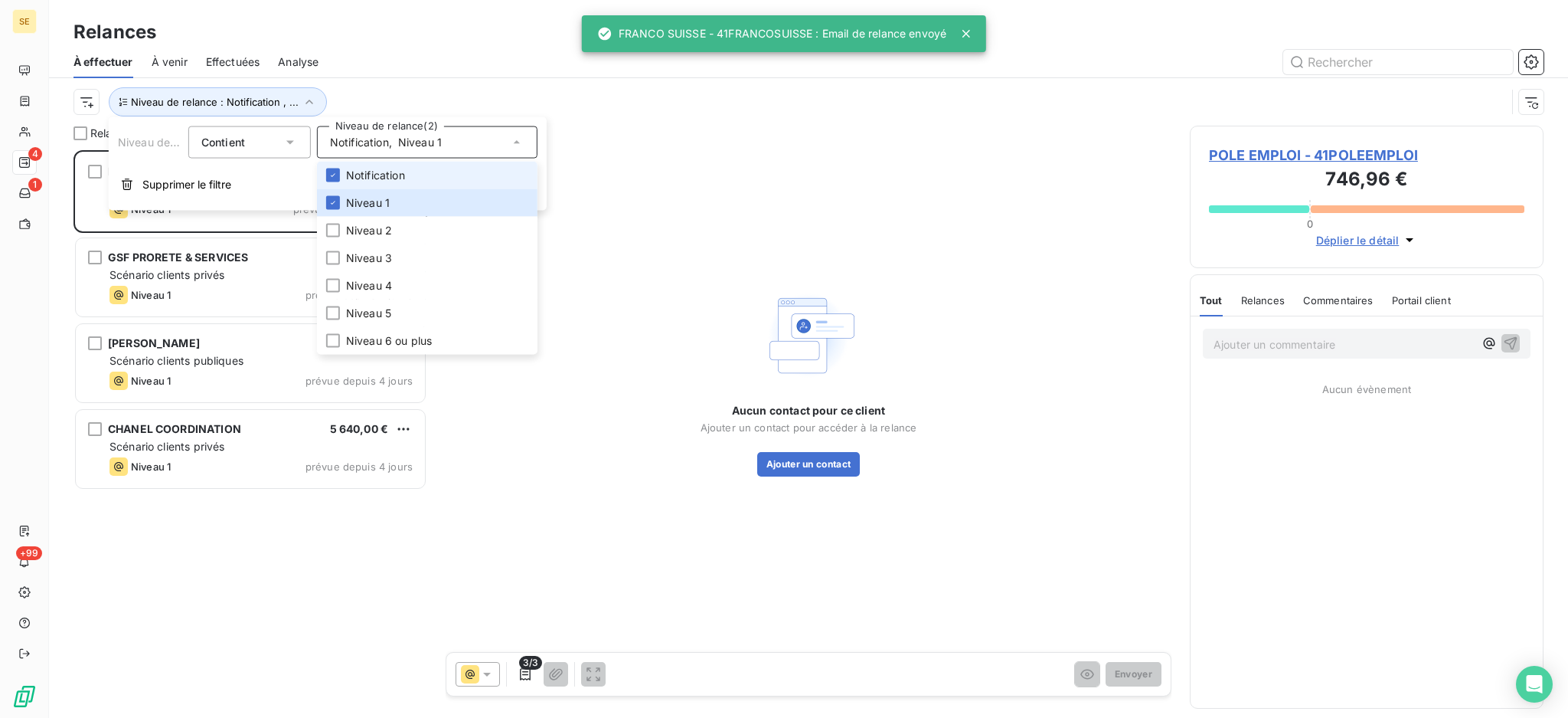
click at [362, 176] on span "Notification" at bounding box center [376, 175] width 59 height 16
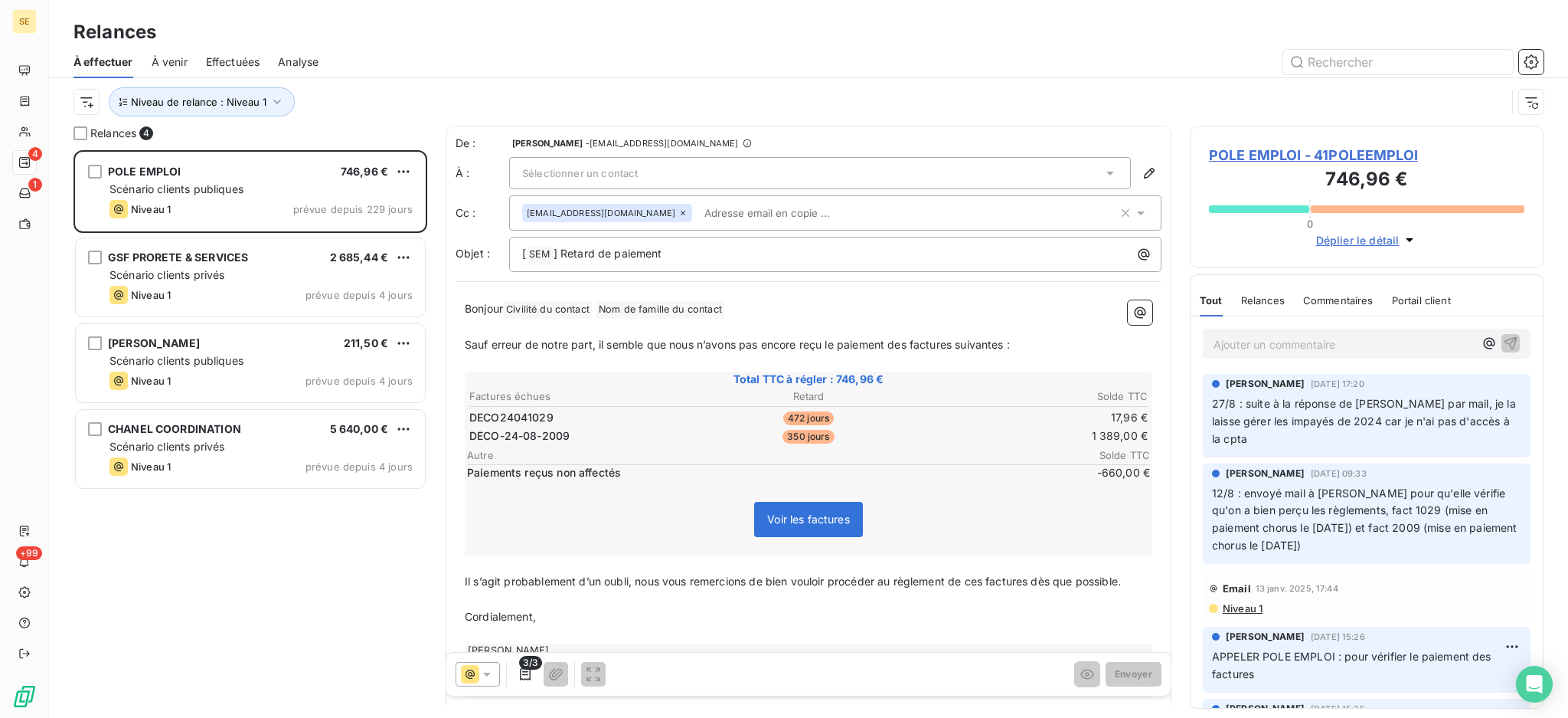
click at [313, 58] on span "Analyse" at bounding box center [298, 62] width 41 height 16
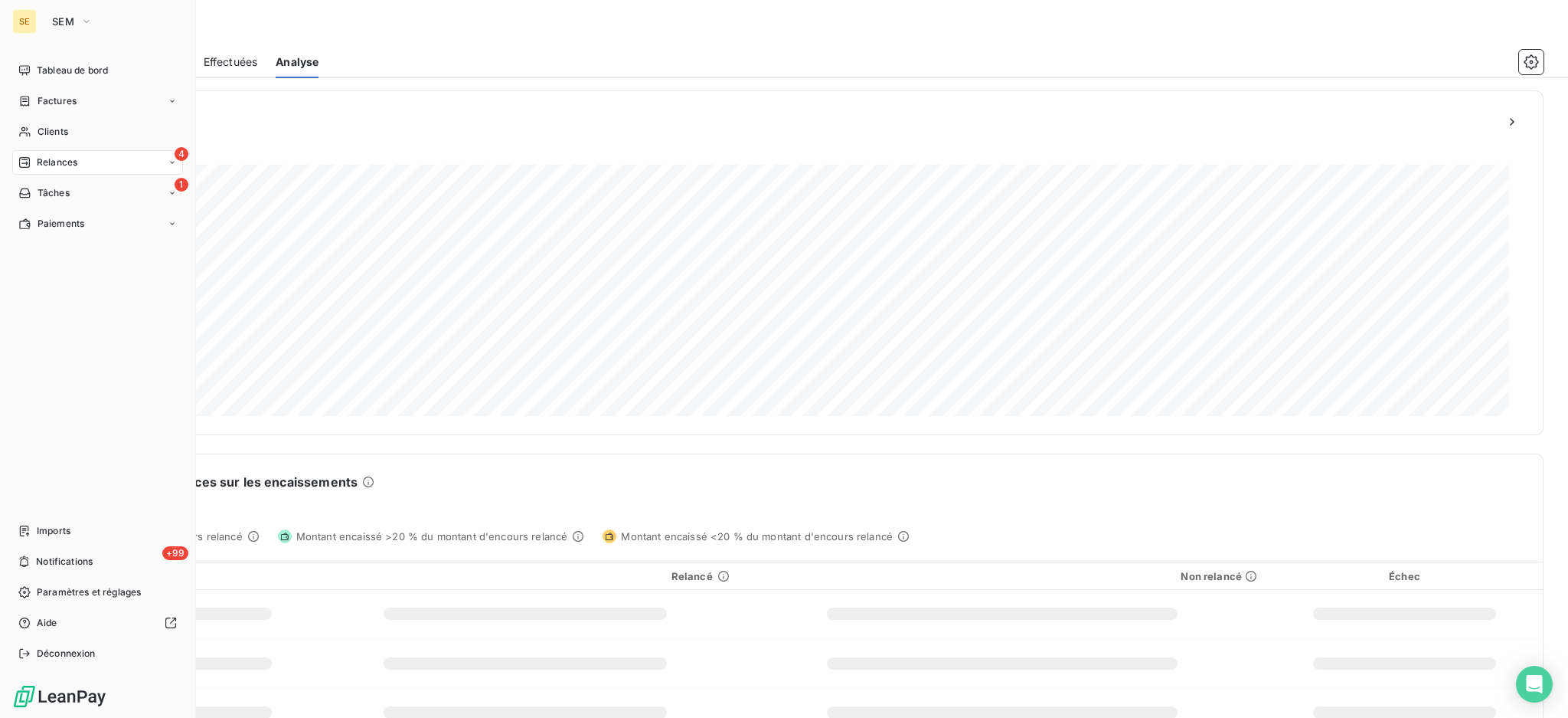
click at [69, 162] on span "Relances" at bounding box center [57, 162] width 41 height 14
click at [62, 170] on div "4 Relances" at bounding box center [97, 162] width 171 height 24
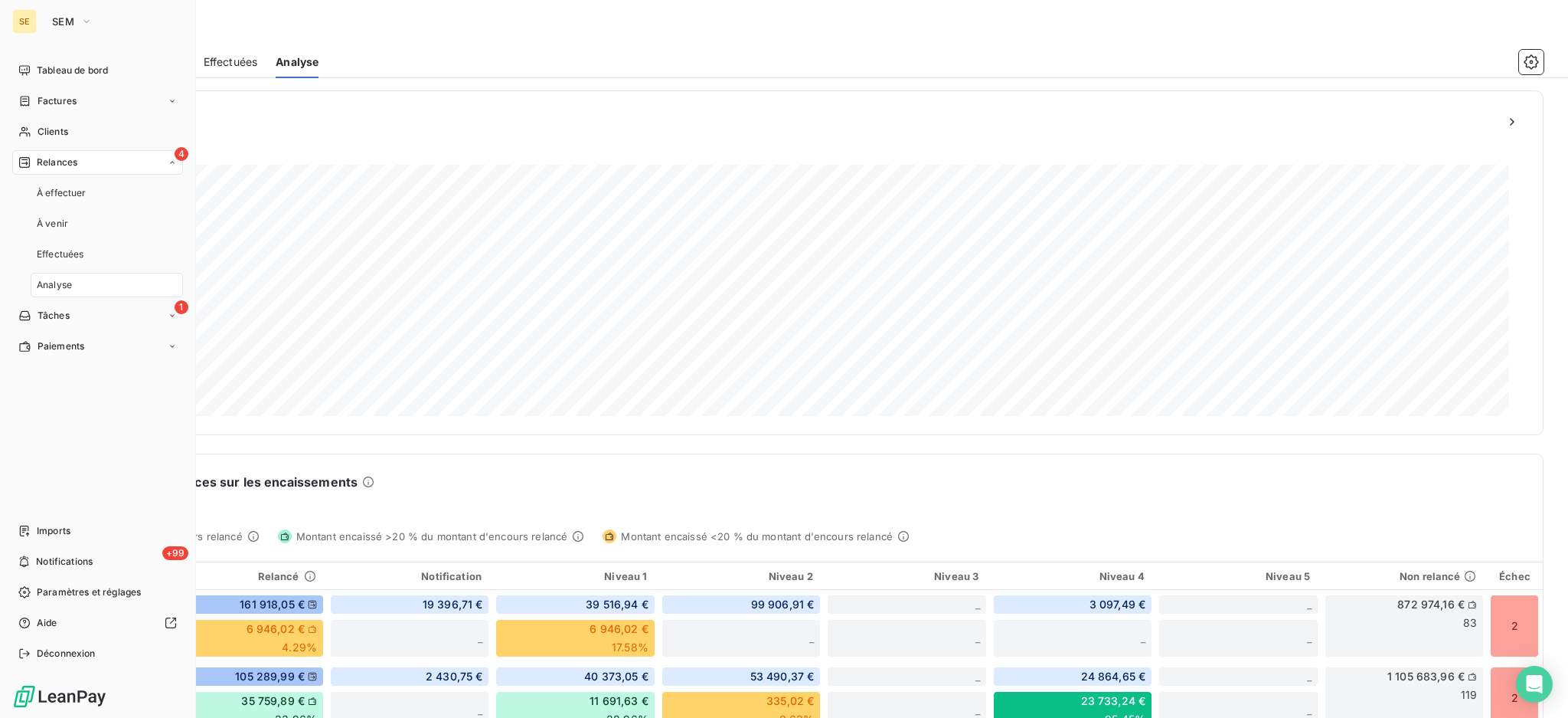
click at [58, 157] on span "Relances" at bounding box center [57, 162] width 41 height 14
click at [25, 159] on icon at bounding box center [25, 162] width 12 height 12
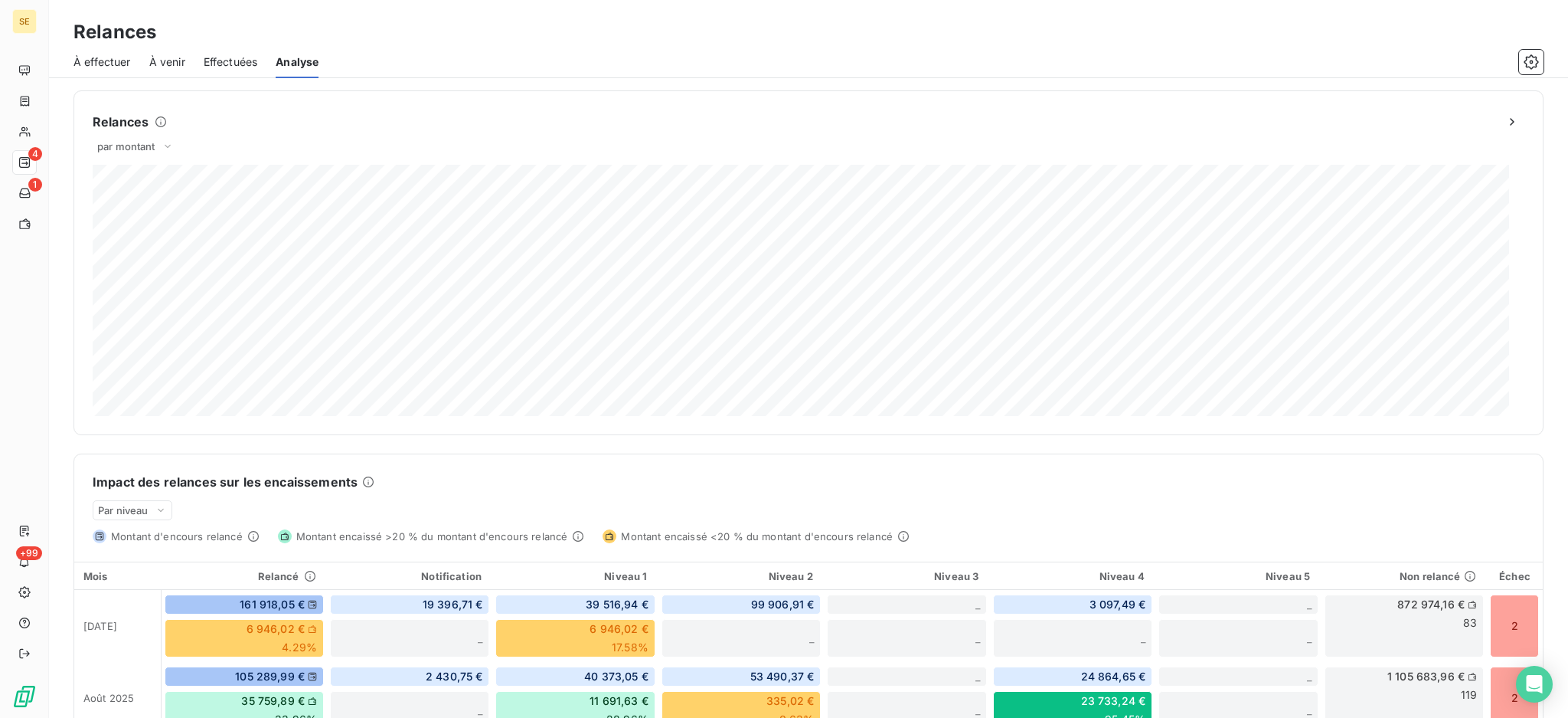
click at [94, 56] on span "À effectuer" at bounding box center [102, 62] width 58 height 16
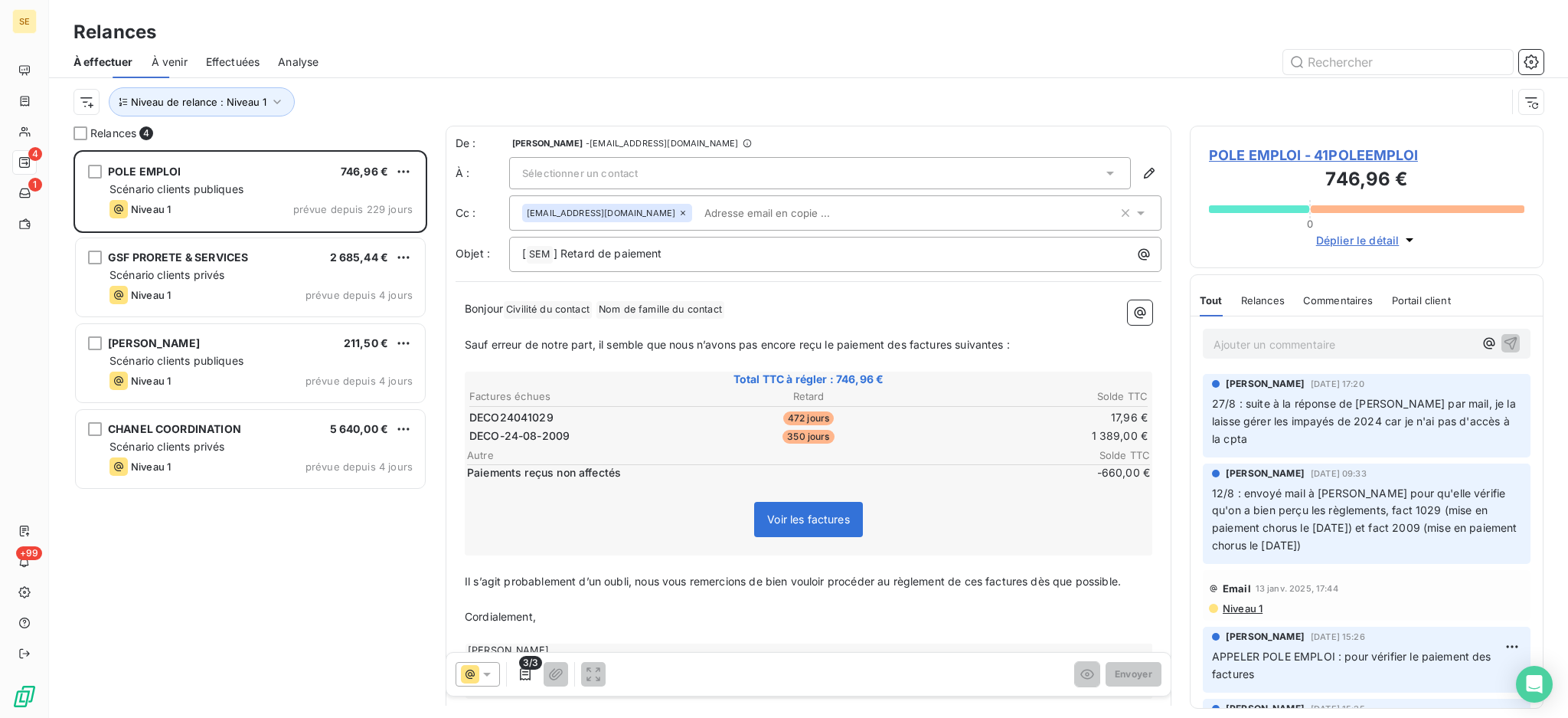
scroll to position [552, 337]
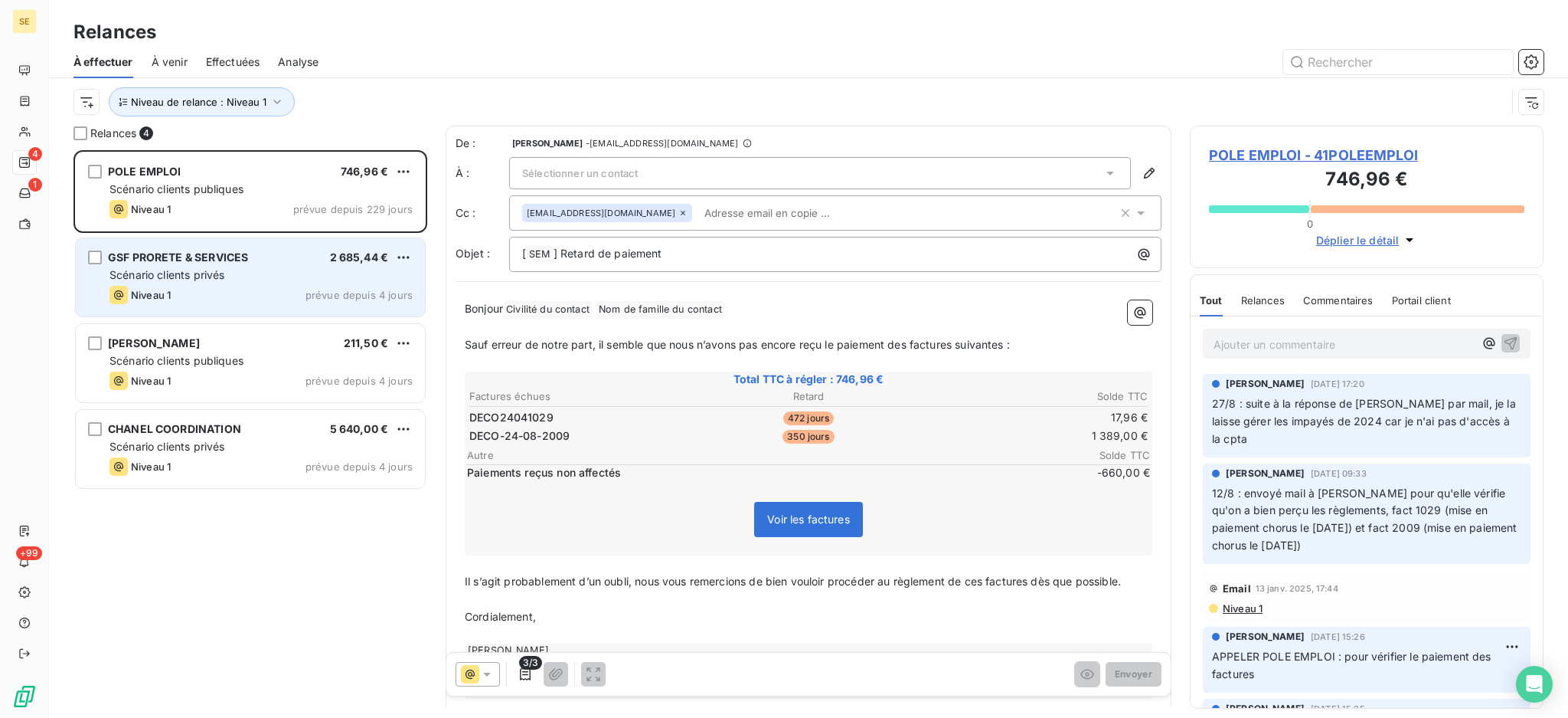
click at [313, 274] on div "Scénario clients privés" at bounding box center [261, 275] width 303 height 16
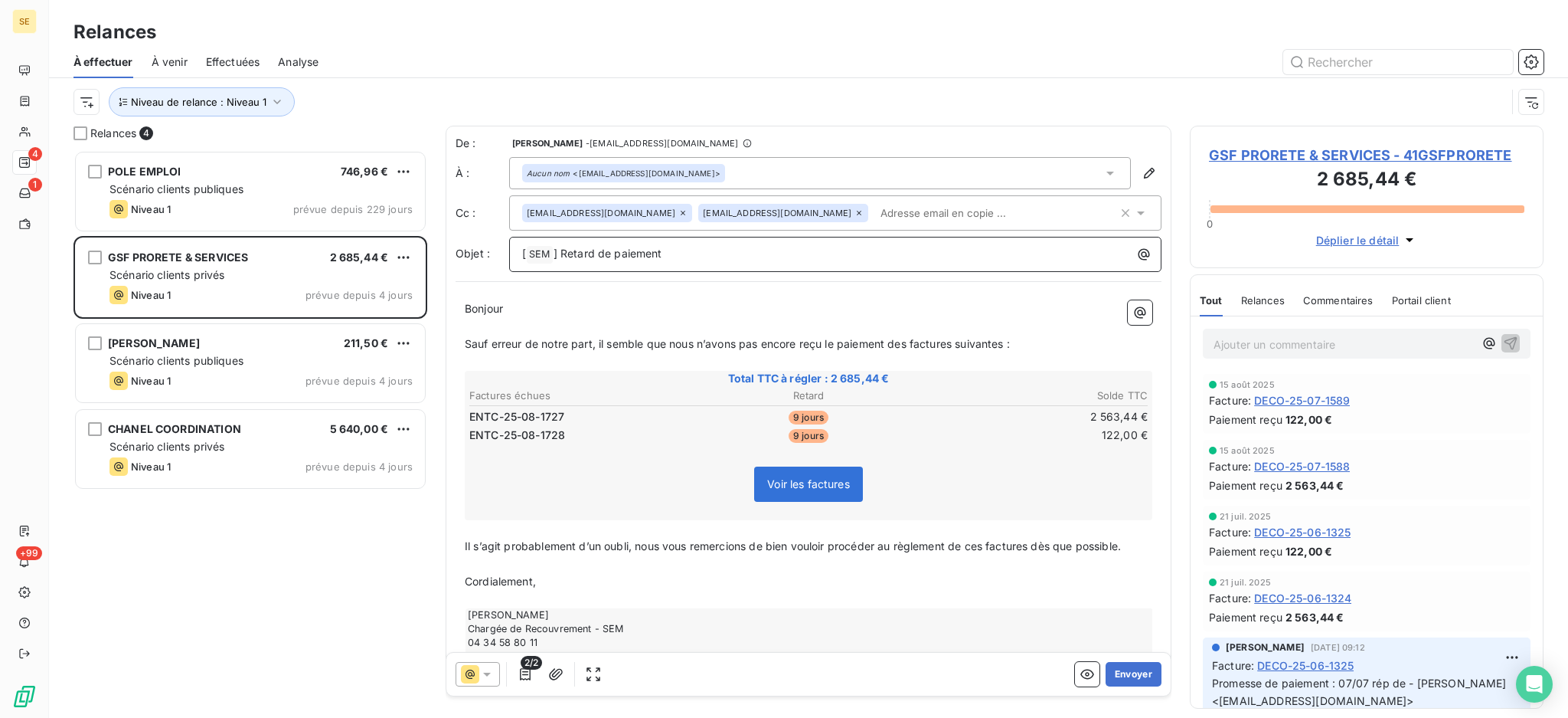
click at [673, 256] on p "[ SEM ﻿ ] Retard de paiement" at bounding box center [839, 254] width 634 height 19
click at [1112, 670] on button "Envoyer" at bounding box center [1134, 674] width 56 height 24
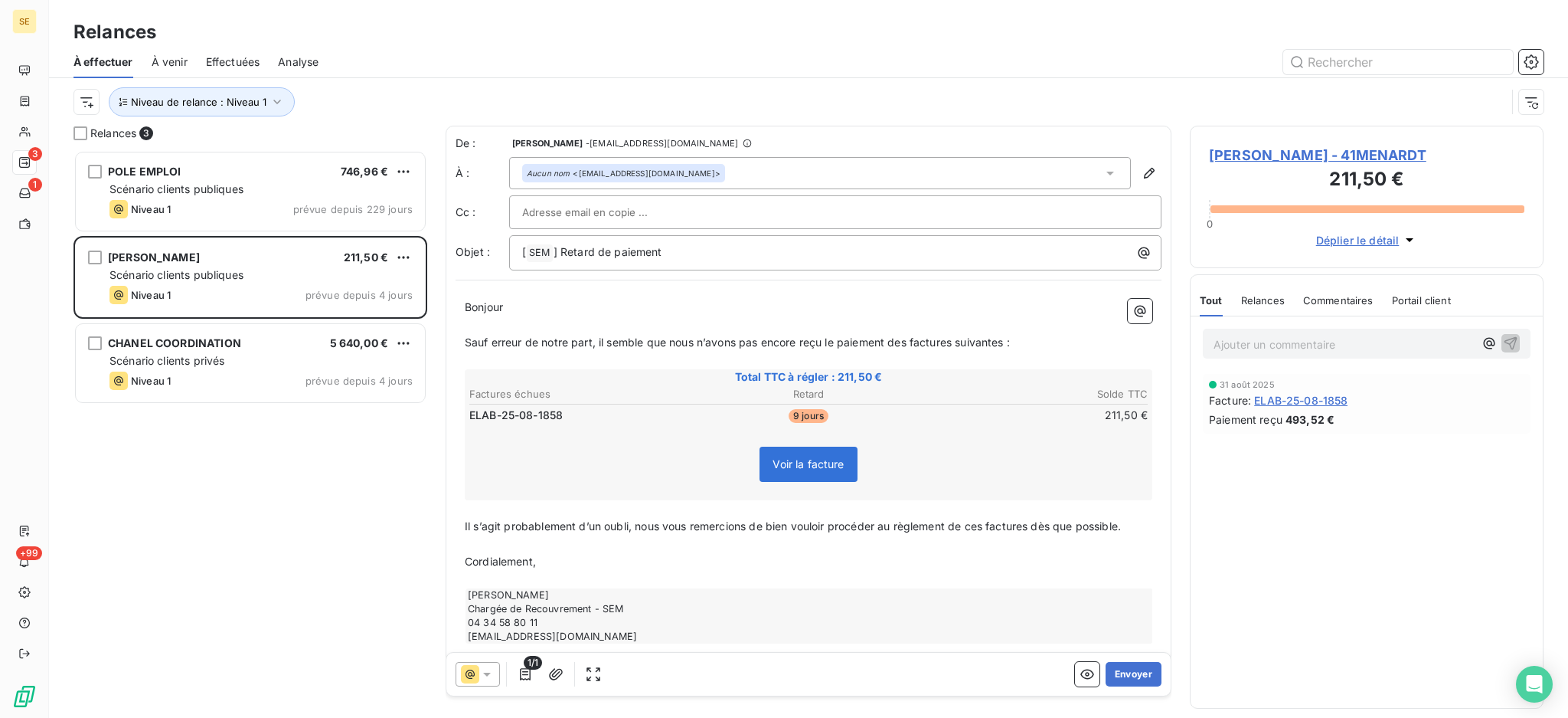
click at [1344, 152] on span "MENARD TANGUY - 41MENARDT" at bounding box center [1366, 155] width 316 height 21
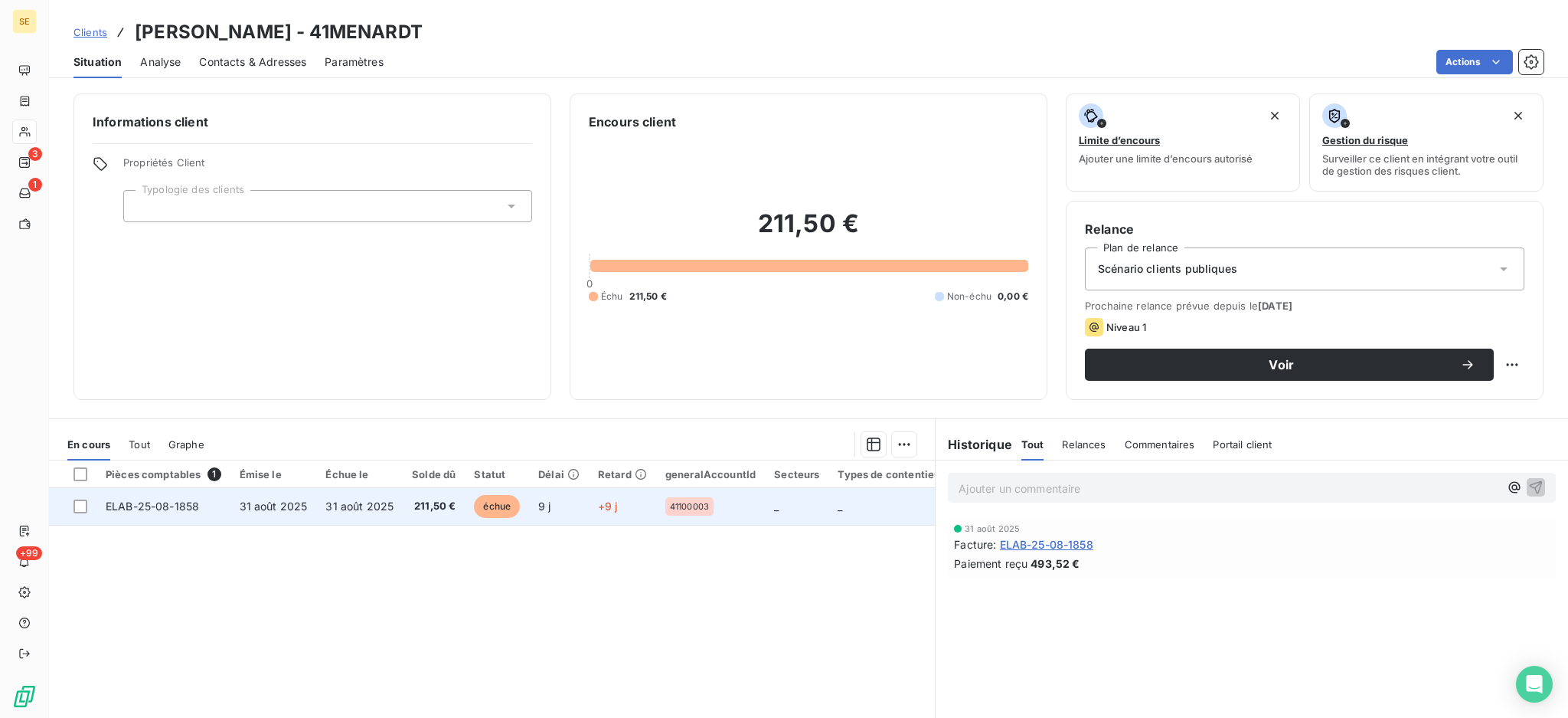
click at [286, 508] on span "31 août 2025" at bounding box center [274, 506] width 68 height 13
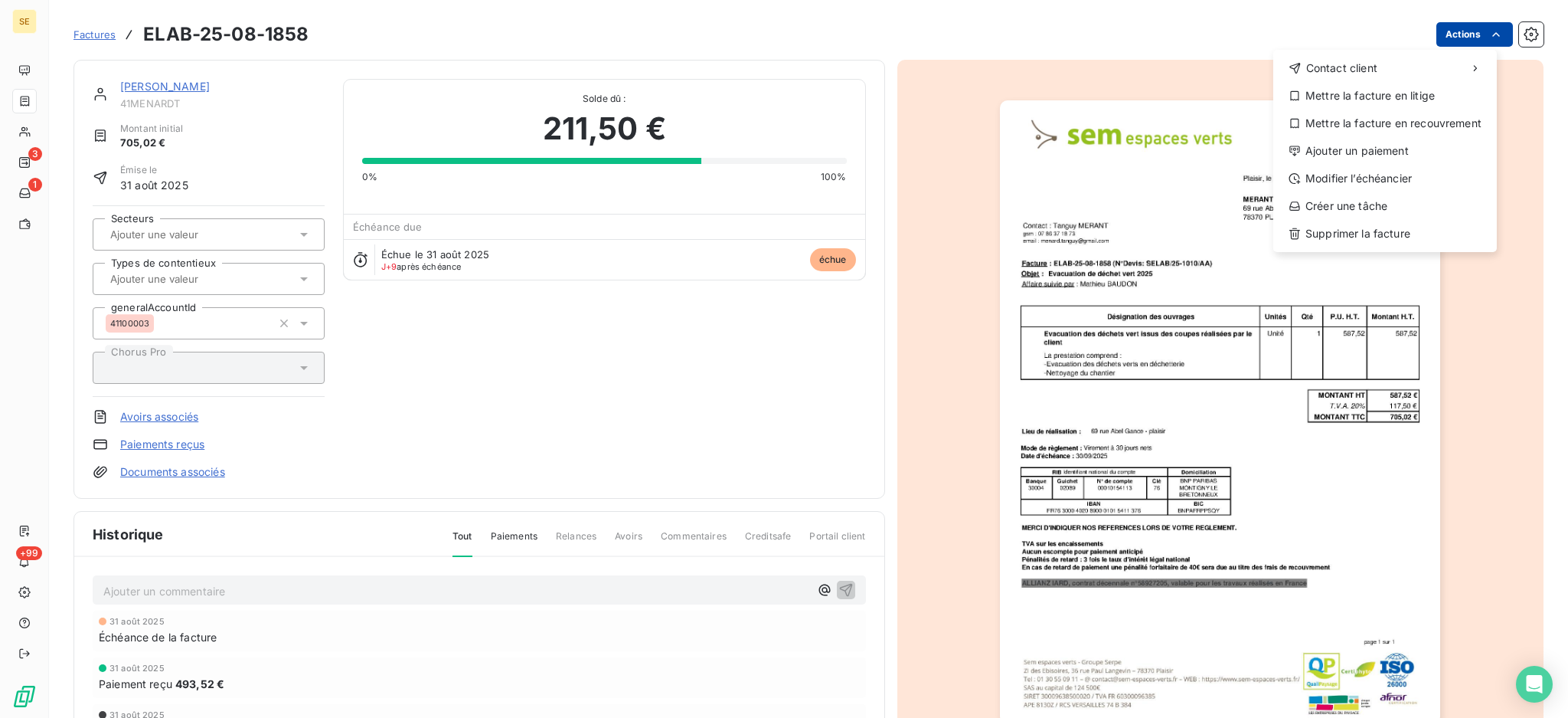
click at [1438, 35] on html "SE 3 1 +99 Factures ELAB-25-08-1858 Actions Contact client Mettre la facture en…" at bounding box center [784, 359] width 1568 height 718
click at [1383, 185] on div "Modifier l’échéancier" at bounding box center [1385, 178] width 211 height 24
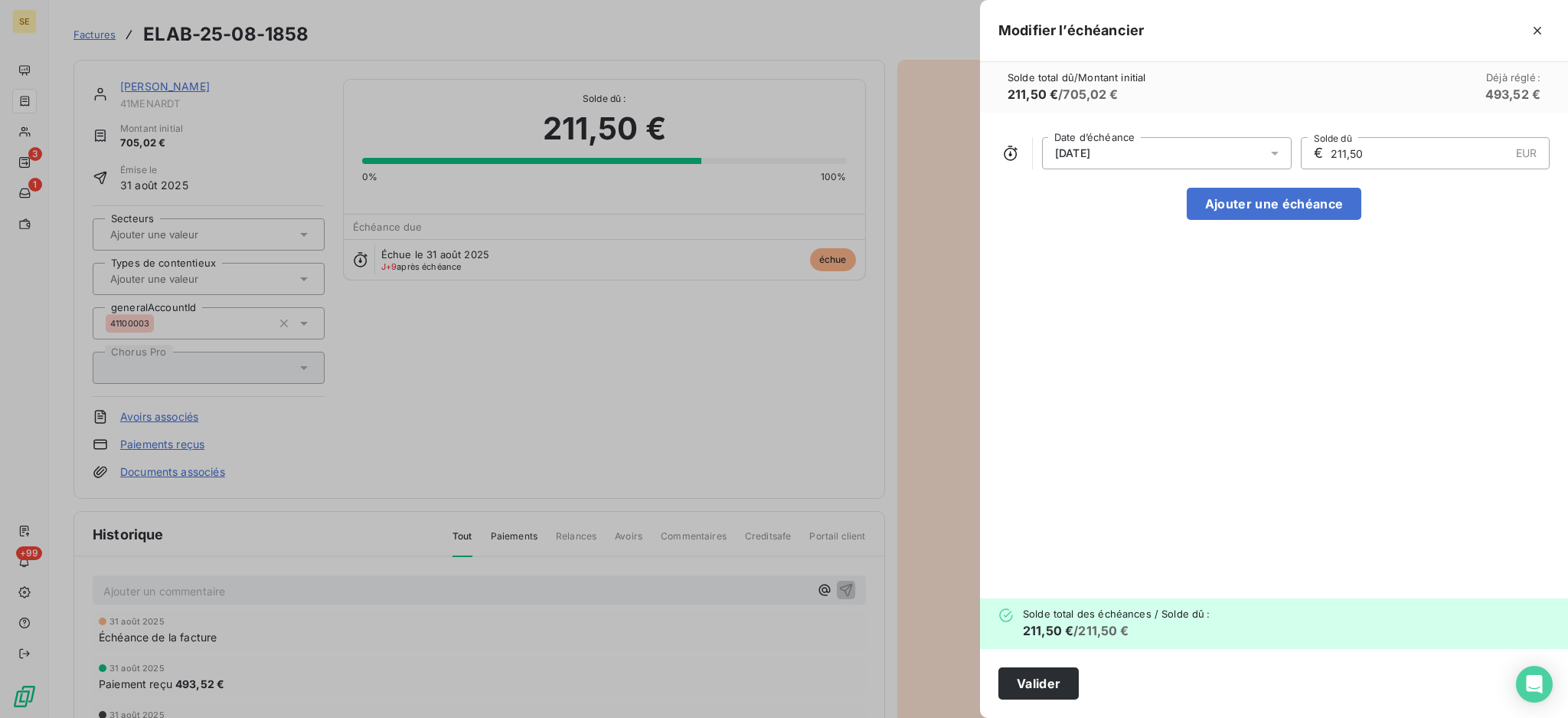
click at [1277, 149] on icon at bounding box center [1275, 154] width 16 height 16
click at [1265, 203] on button "Go to next month" at bounding box center [1259, 213] width 30 height 30
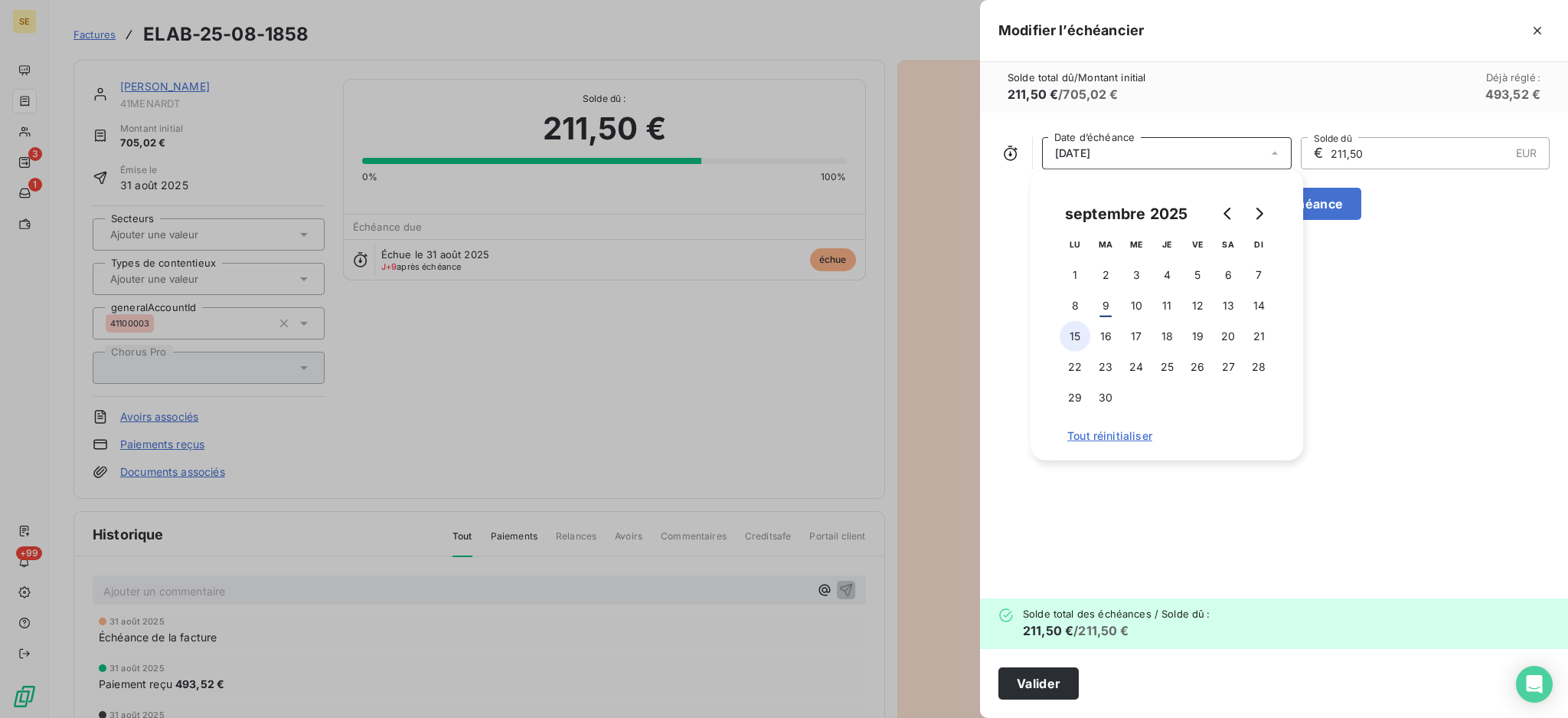
click at [1079, 335] on button "15" at bounding box center [1075, 336] width 30 height 30
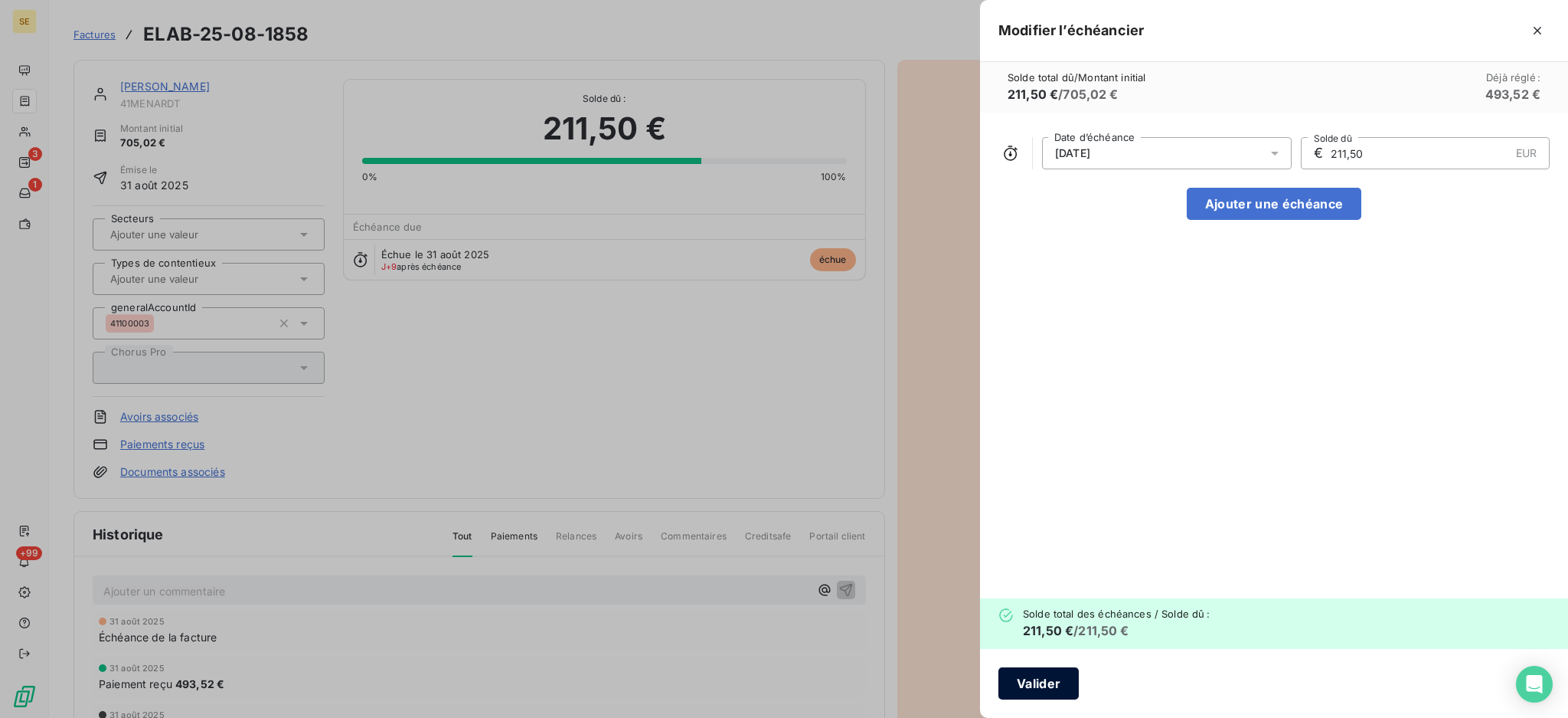
click at [1038, 678] on button "Valider" at bounding box center [1038, 683] width 80 height 32
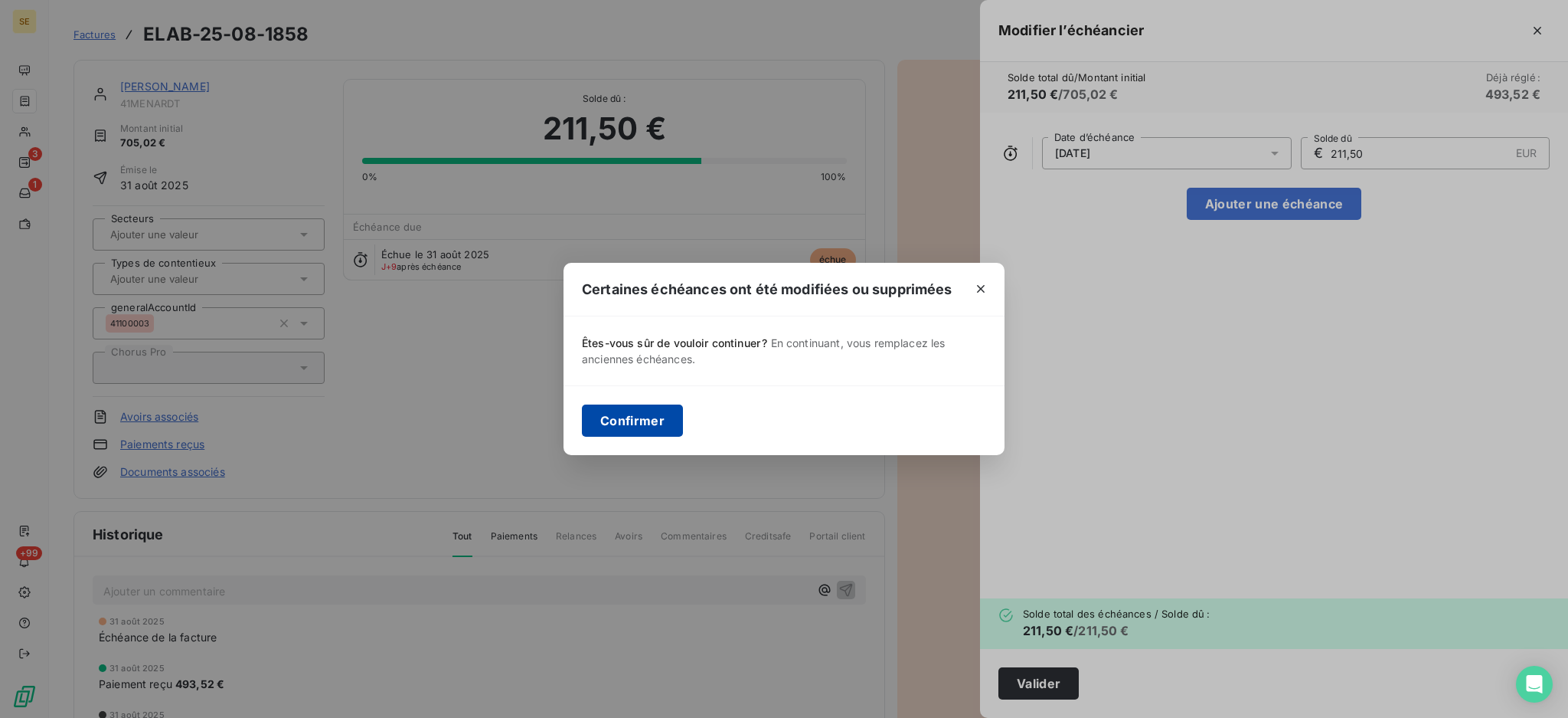
click at [645, 409] on button "Confirmer" at bounding box center [633, 420] width 101 height 32
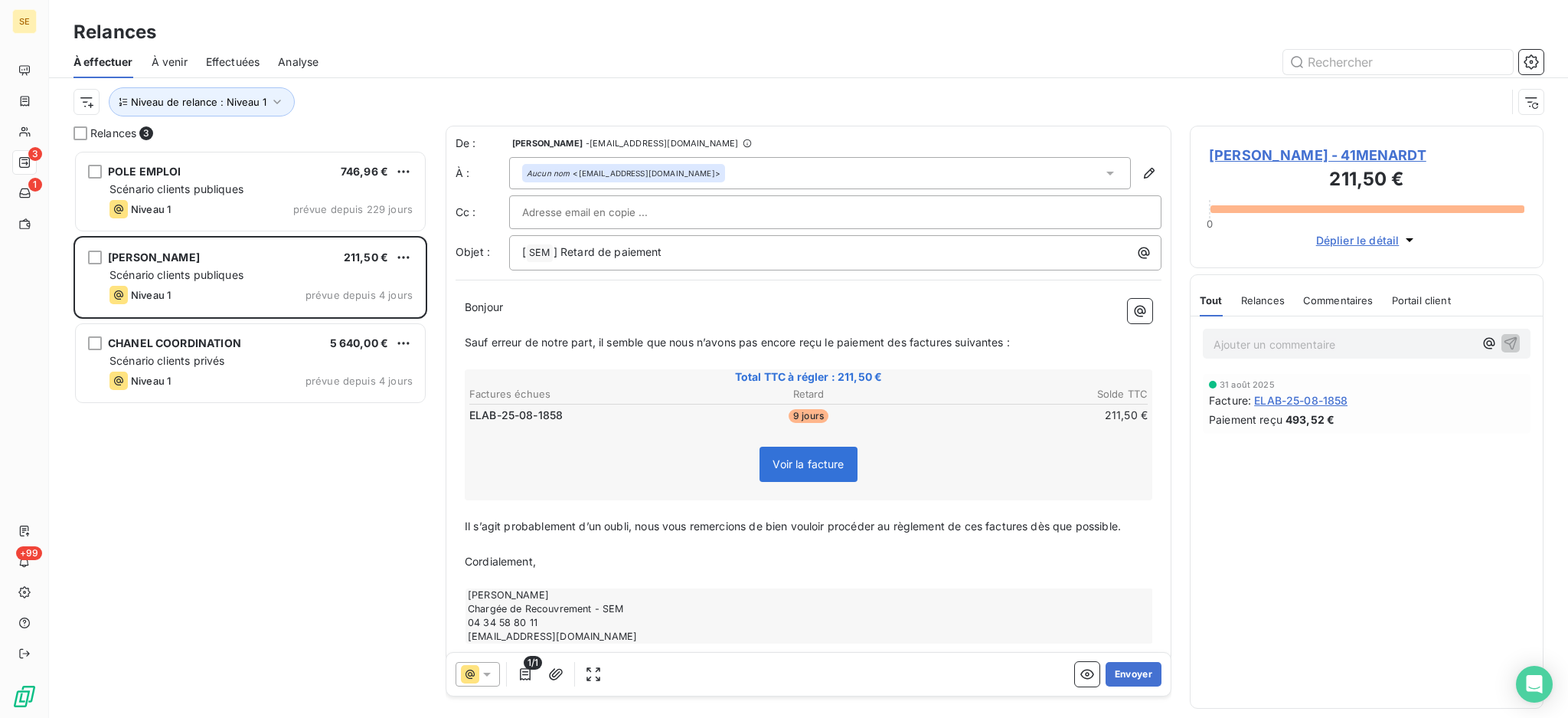
scroll to position [552, 337]
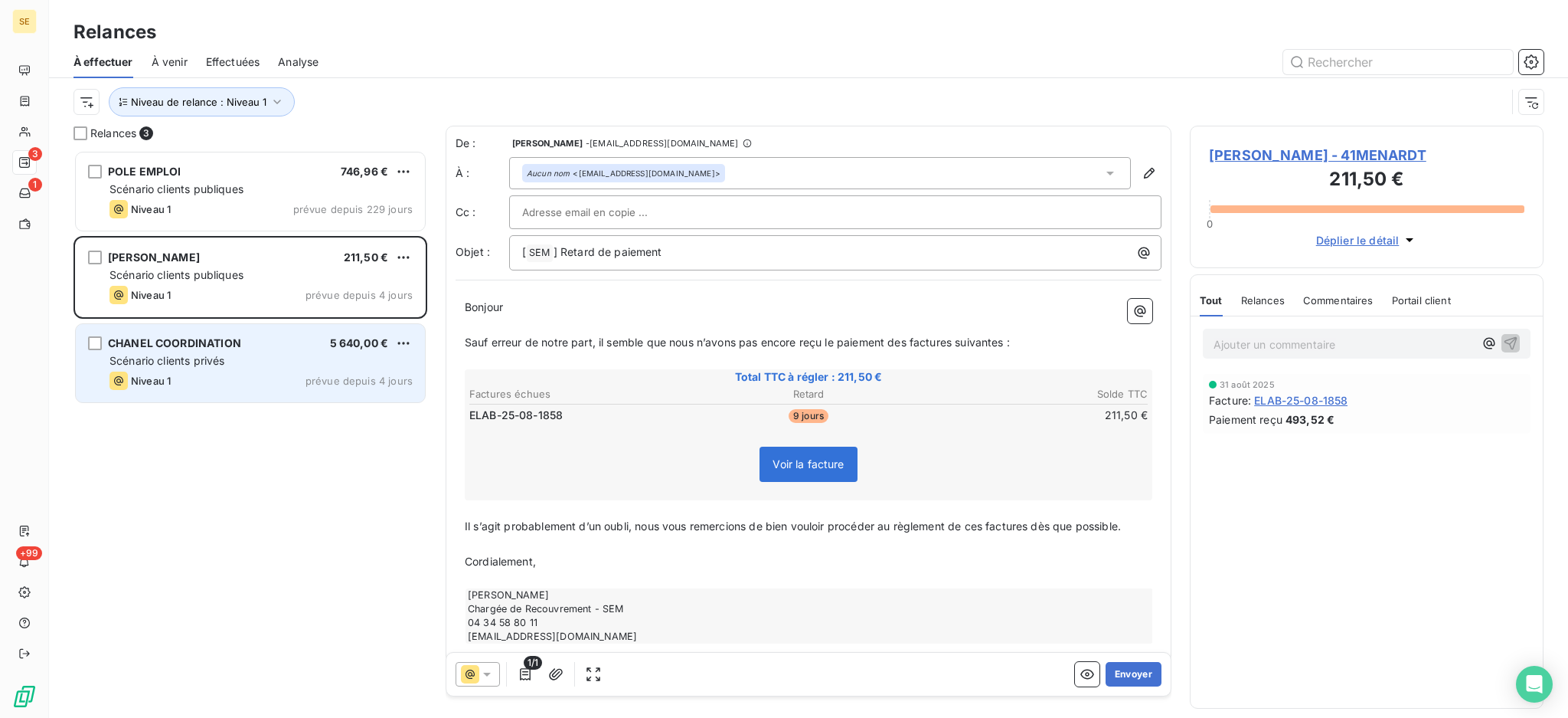
click at [193, 366] on div "Scénario clients privés" at bounding box center [261, 361] width 303 height 16
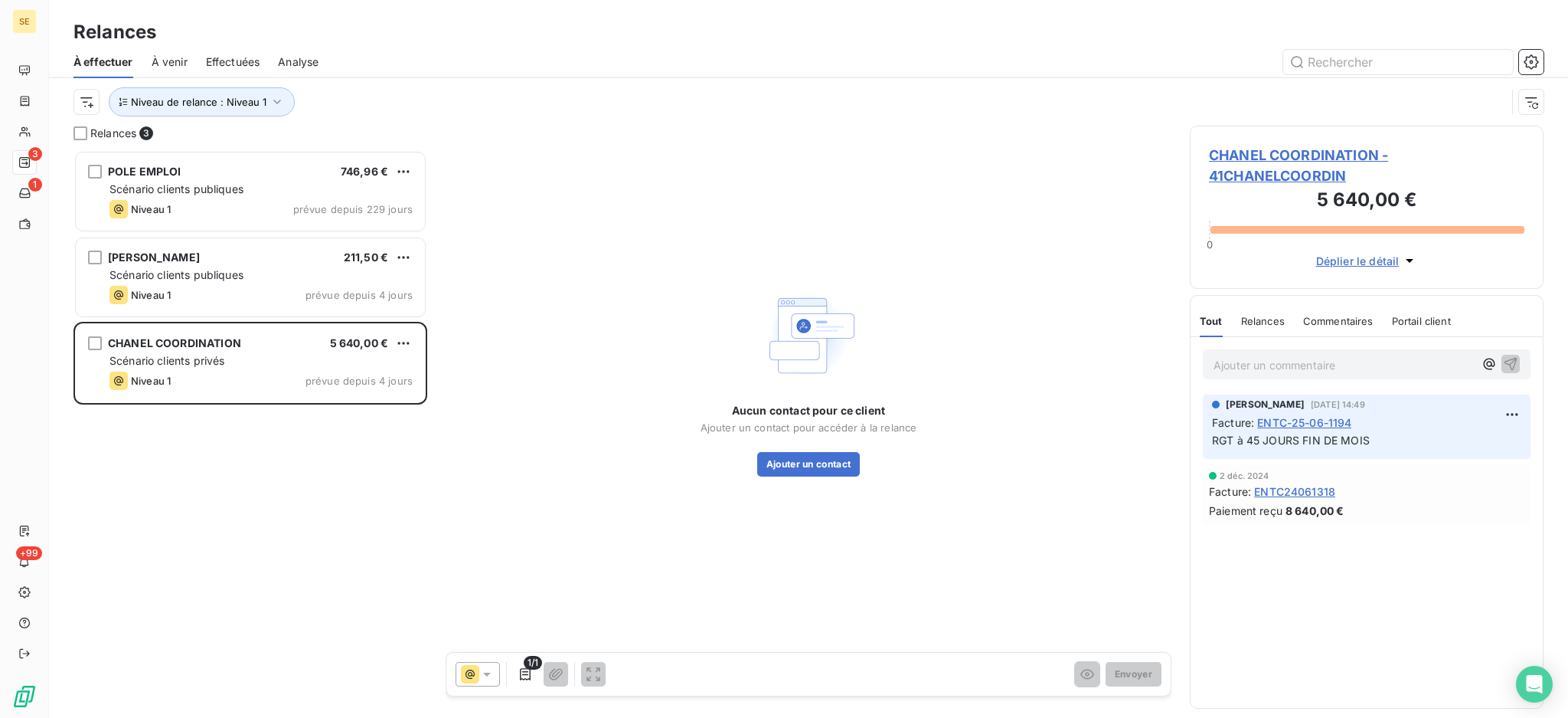
click at [1291, 154] on span "CHANEL COORDINATION - 41CHANELCOORDIN" at bounding box center [1366, 165] width 316 height 41
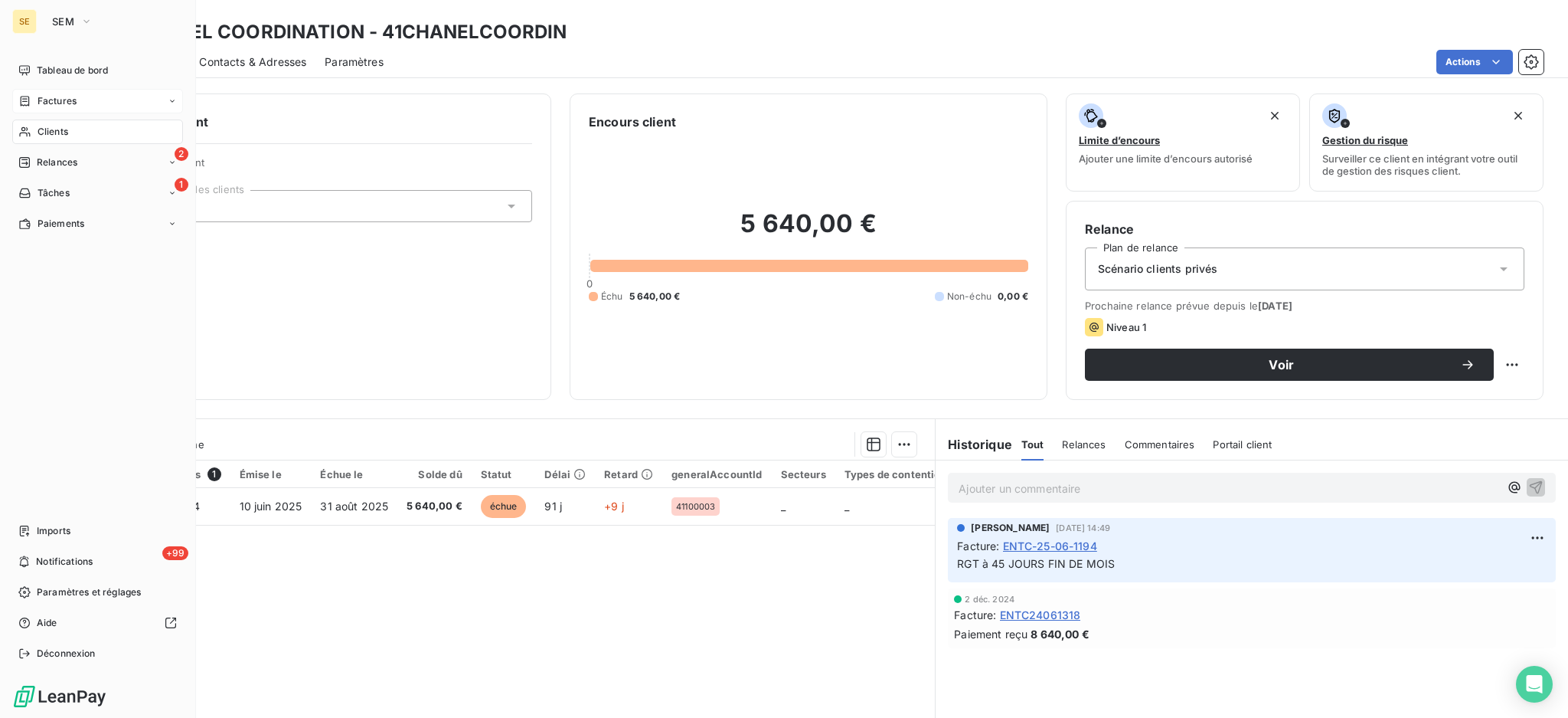
click at [58, 105] on span "Factures" at bounding box center [57, 101] width 39 height 14
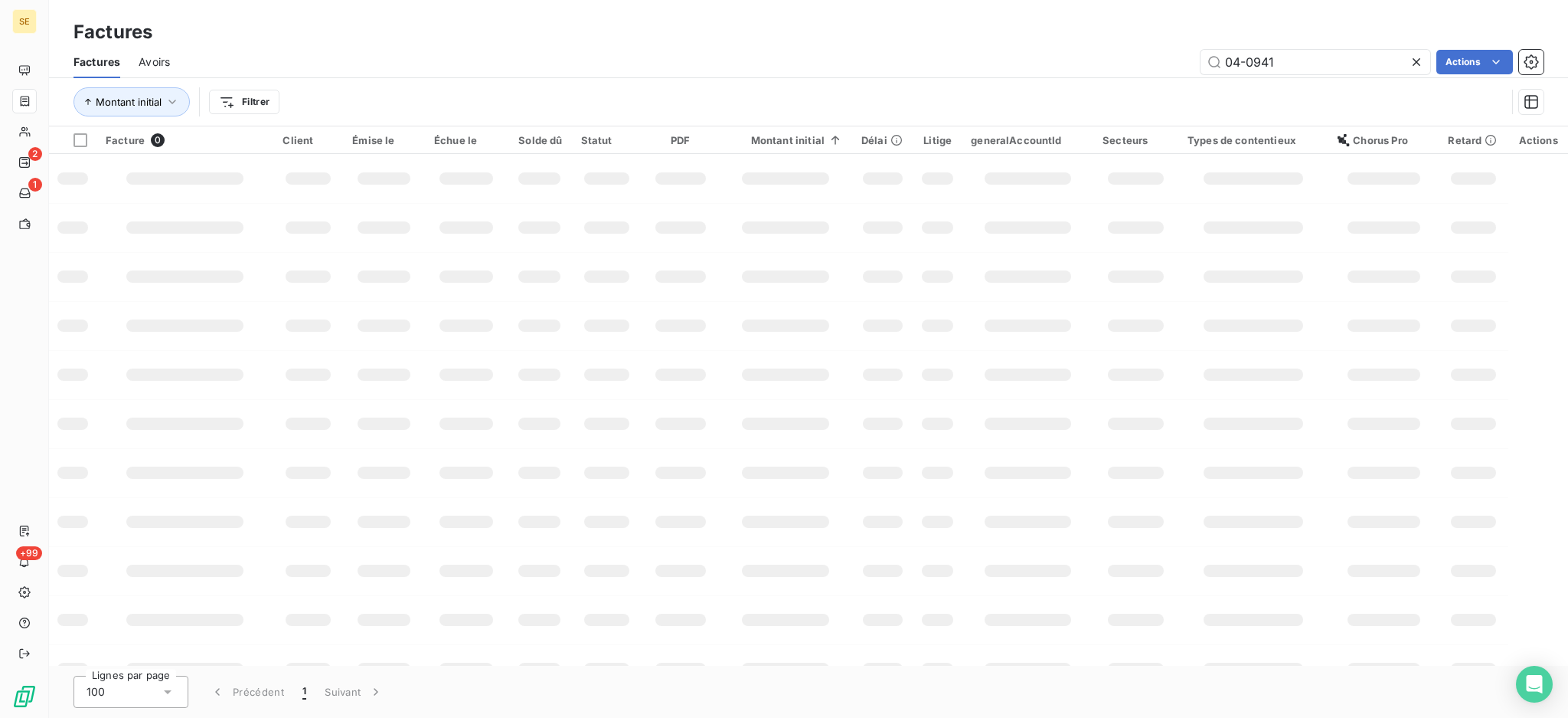
drag, startPoint x: 1308, startPoint y: 52, endPoint x: 1086, endPoint y: 43, distance: 222.2
click at [1086, 43] on div "Factures Factures Avoirs 04-0941 Actions Montant initial Filtrer" at bounding box center [808, 63] width 1519 height 126
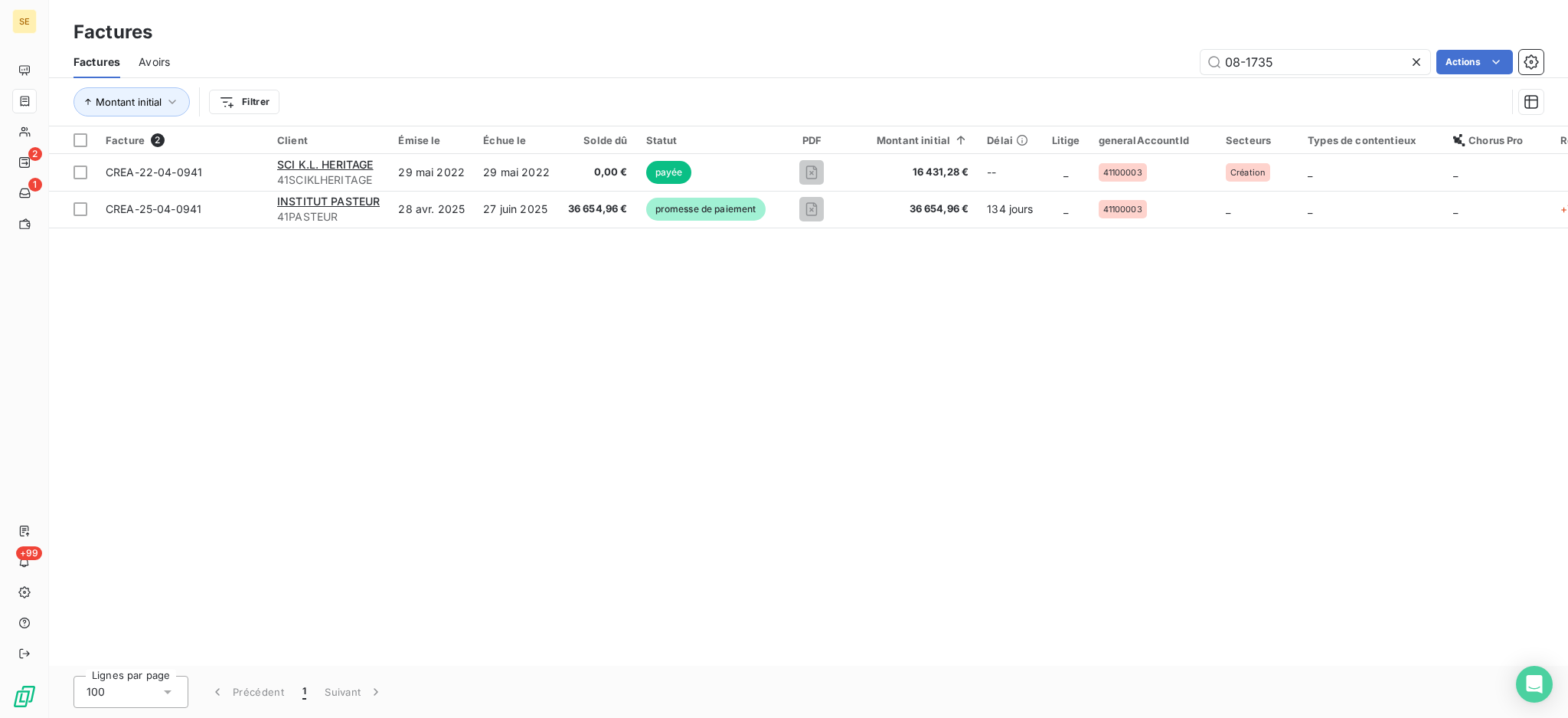
type input "08-1735"
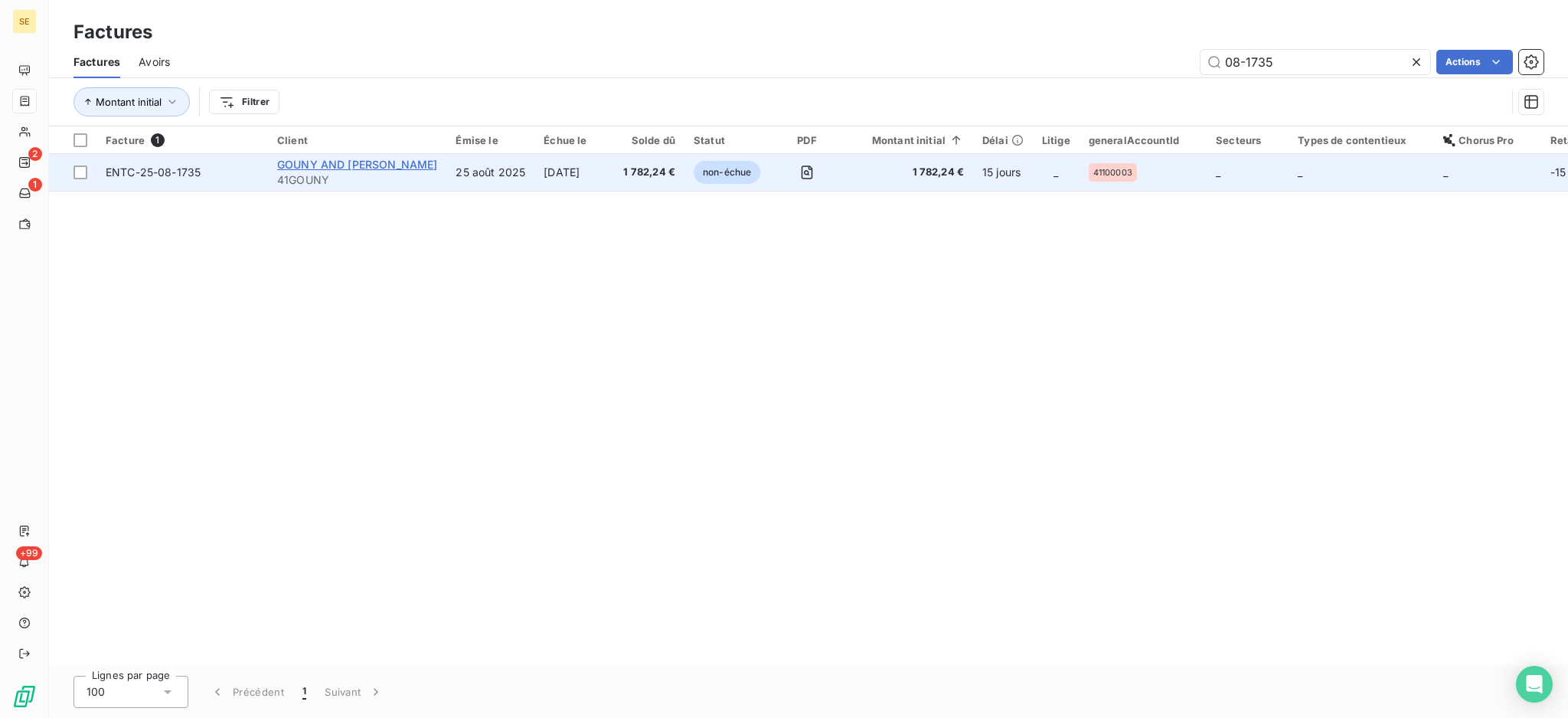
click at [370, 167] on span "GOUNY AND STARKLEY" at bounding box center [357, 164] width 160 height 13
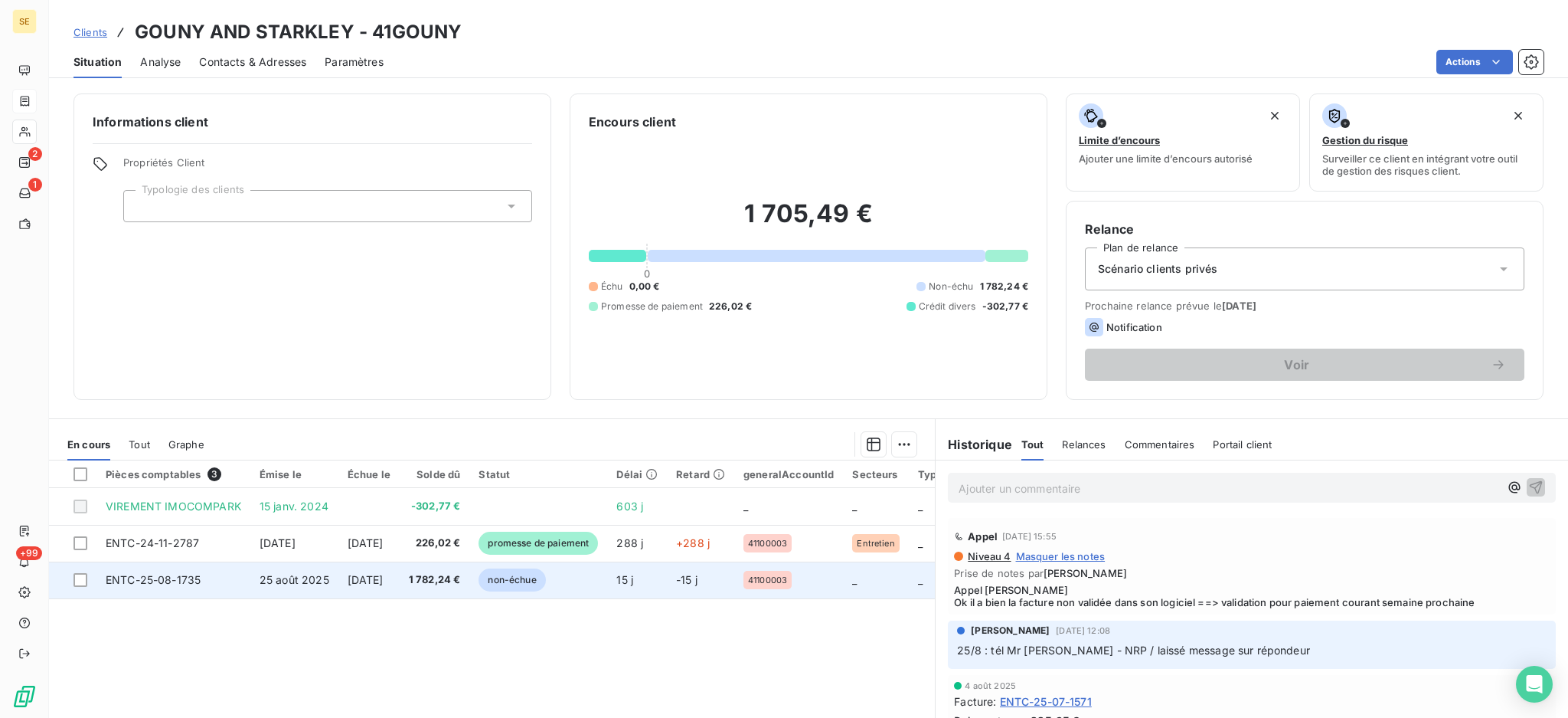
click at [373, 574] on span "24 sept. 2025" at bounding box center [366, 579] width 36 height 13
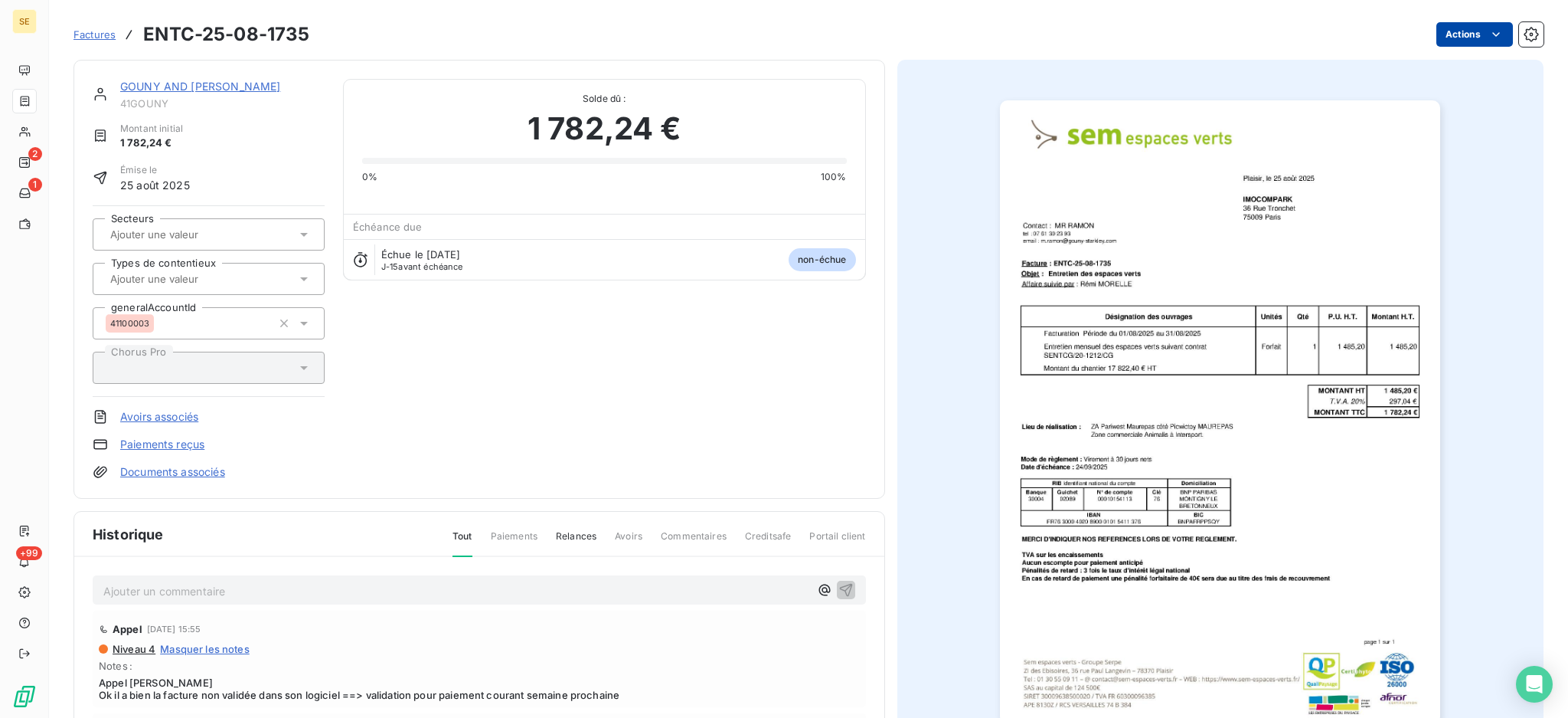
click at [1450, 32] on html "SE 2 1 +99 Factures ENTC-25-08-1735 Actions GOUNY AND STARKLEY 41GOUNY Montant …" at bounding box center [784, 359] width 1568 height 718
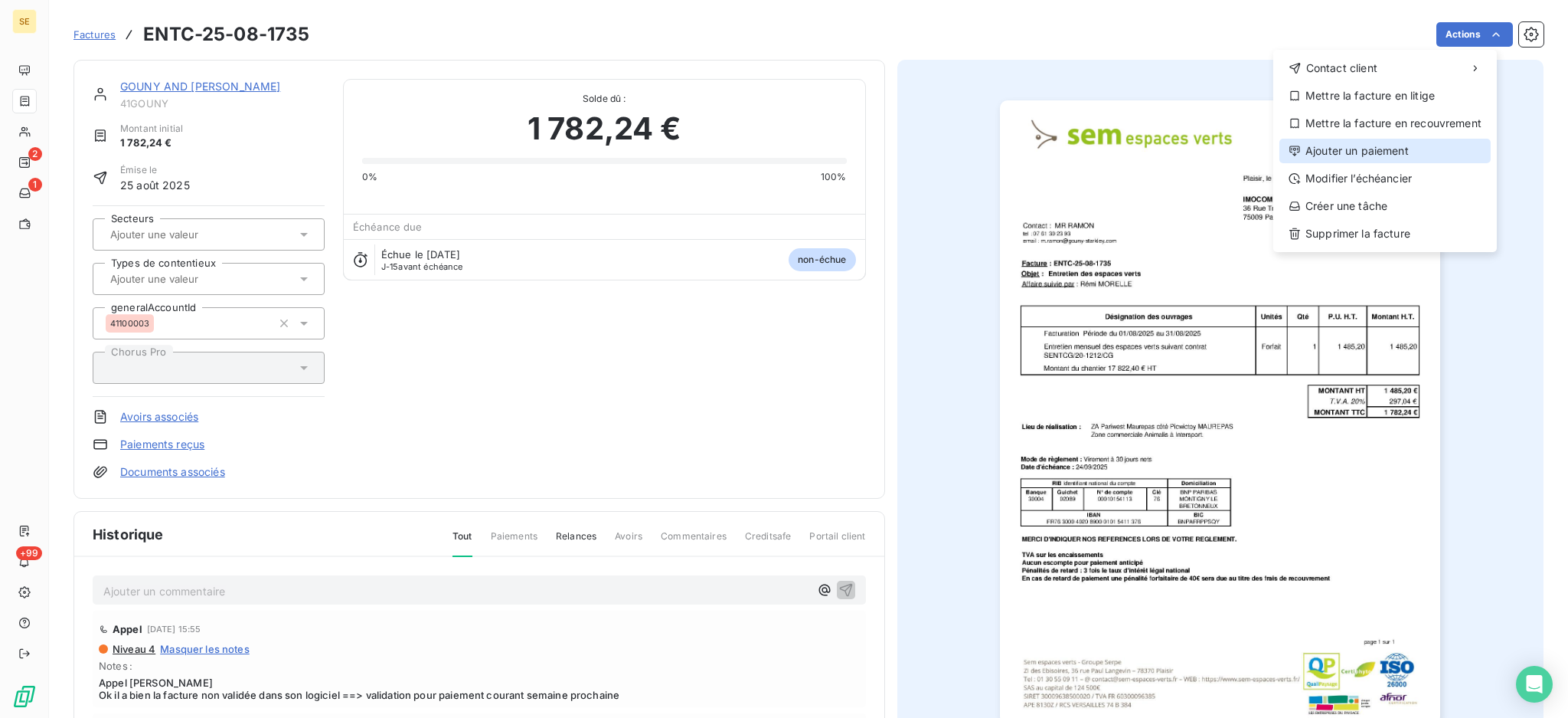
click at [1413, 160] on div "Ajouter un paiement" at bounding box center [1385, 150] width 211 height 24
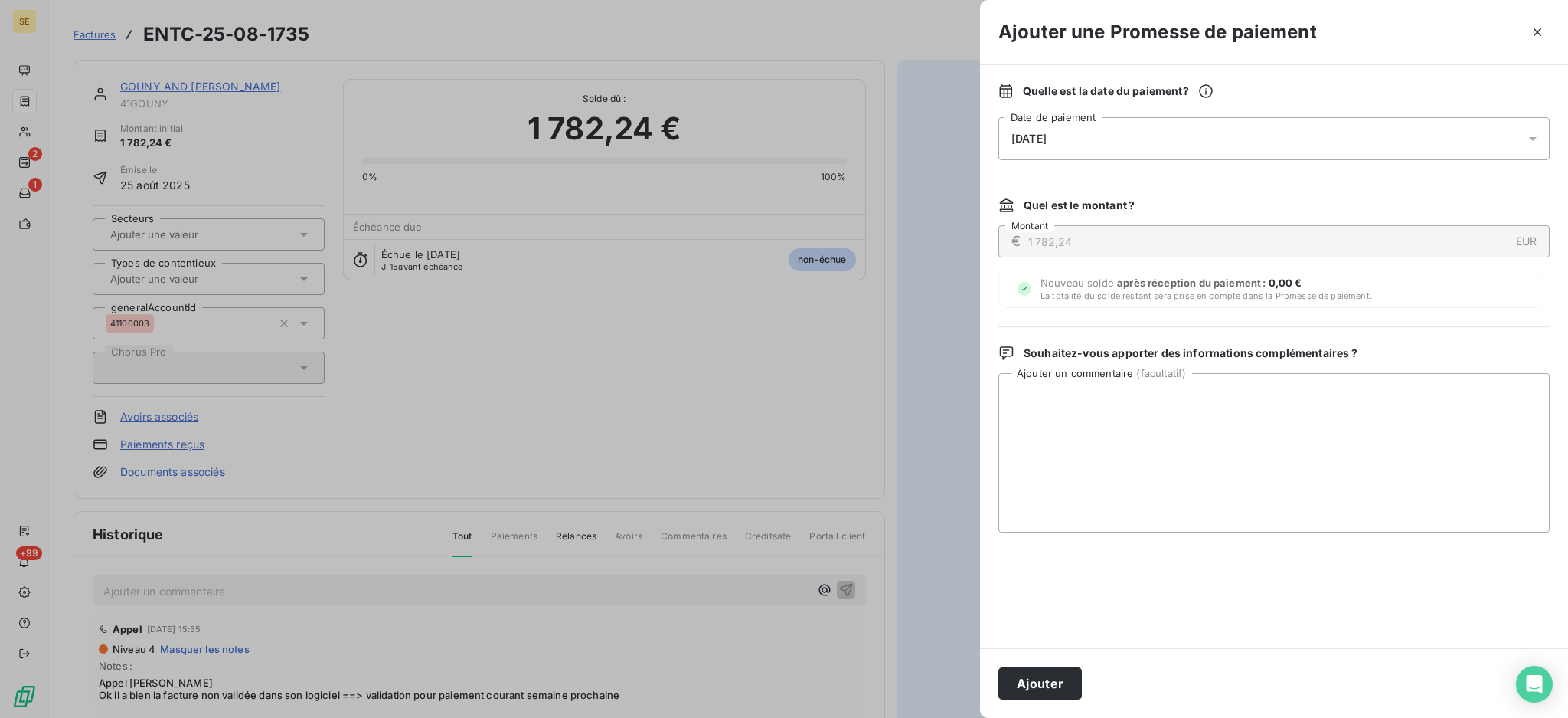
click at [1540, 131] on icon at bounding box center [1533, 139] width 16 height 16
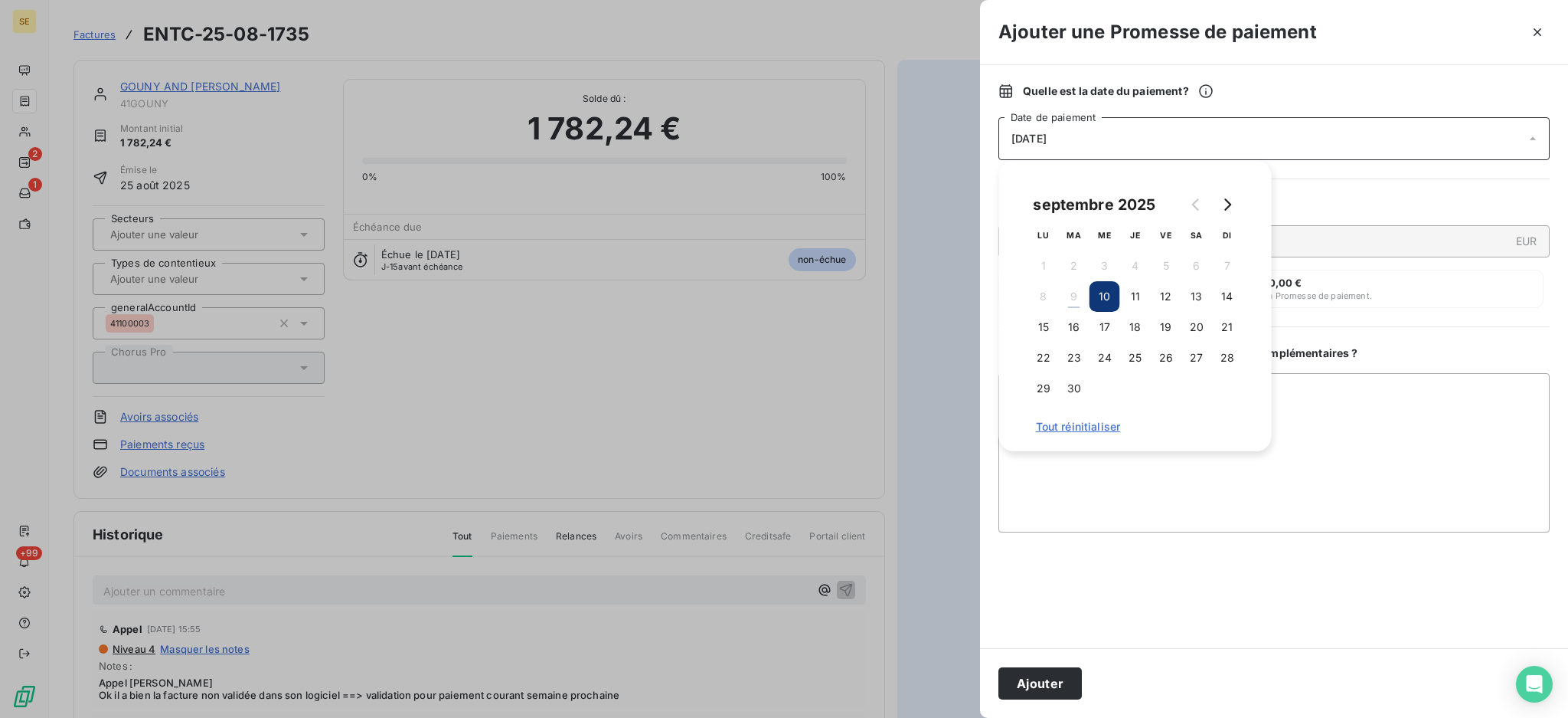
drag, startPoint x: 1107, startPoint y: 330, endPoint x: 1122, endPoint y: 338, distance: 17.0
click at [1107, 329] on button "17" at bounding box center [1104, 327] width 30 height 30
click at [1292, 388] on textarea "Ajouter un commentaire ( facultatif )" at bounding box center [1273, 452] width 551 height 159
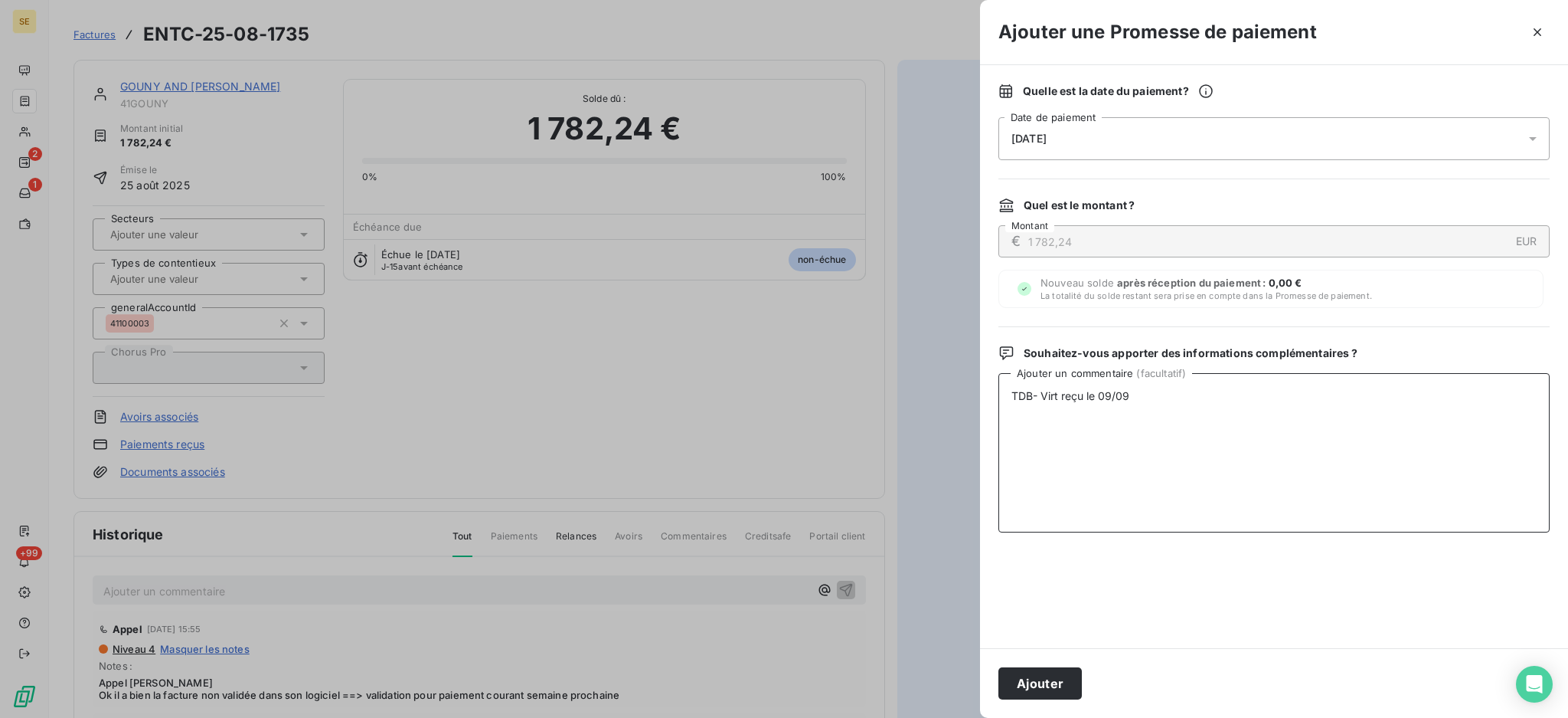
drag, startPoint x: 1222, startPoint y: 394, endPoint x: 986, endPoint y: 418, distance: 237.2
click at [986, 418] on div "Quelle est la date du paiement ? 17/09/2025 Date de paiement Quel est le montan…" at bounding box center [1274, 357] width 588 height 583
type textarea "TDB- Virt reçu le 09/09"
click at [1057, 674] on button "Ajouter" at bounding box center [1040, 683] width 83 height 32
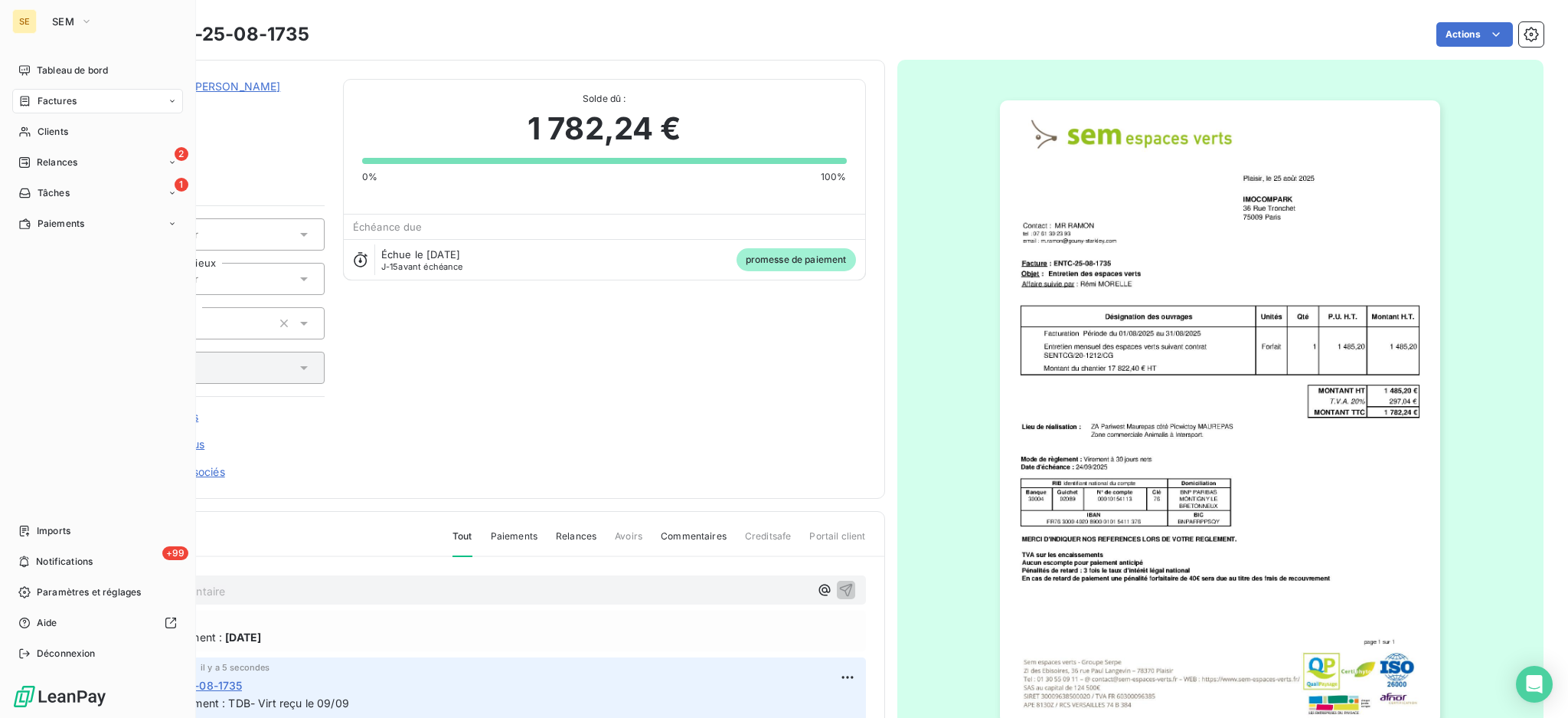
click at [67, 94] on span "Factures" at bounding box center [57, 101] width 39 height 14
click at [45, 102] on span "Factures" at bounding box center [57, 101] width 39 height 14
click at [49, 135] on span "Factures" at bounding box center [56, 132] width 39 height 14
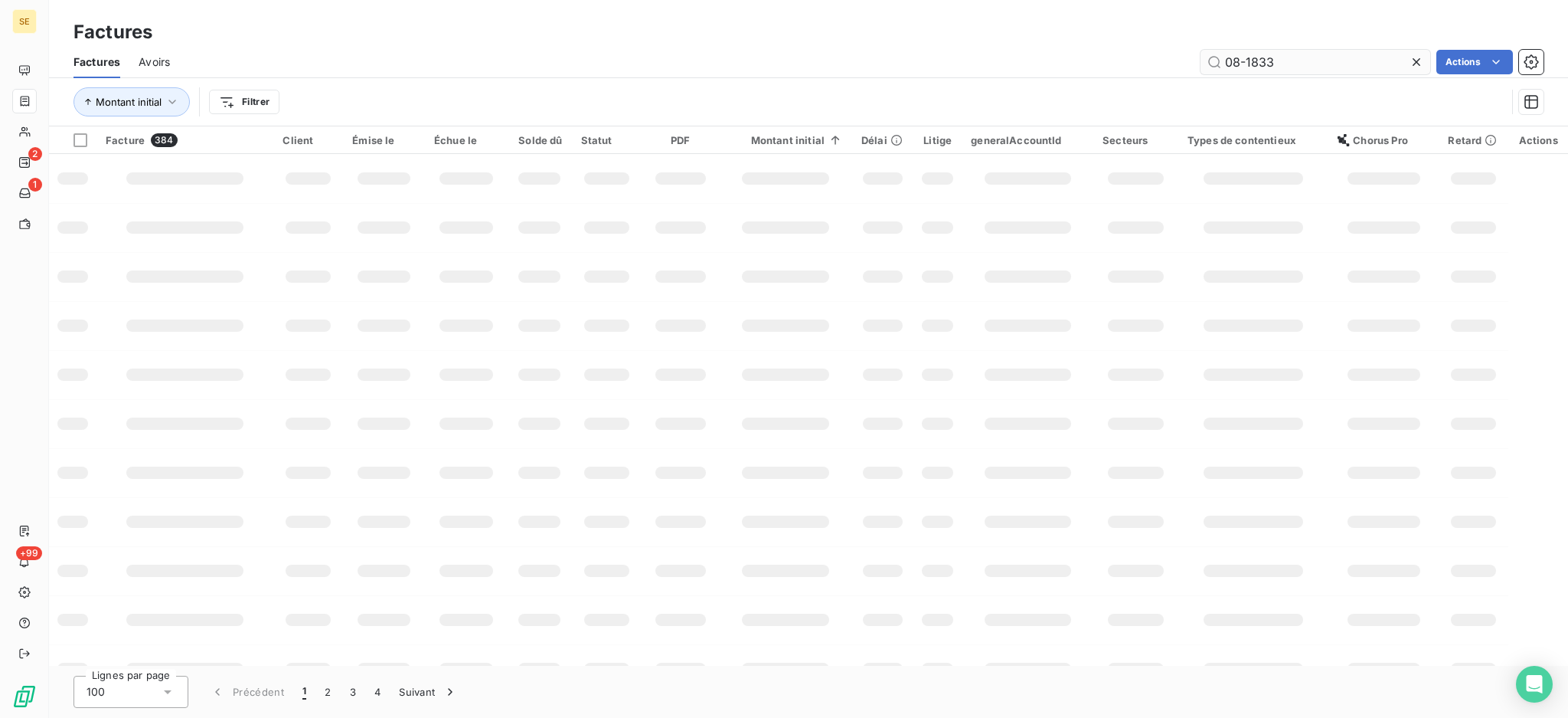
type input "08-1833"
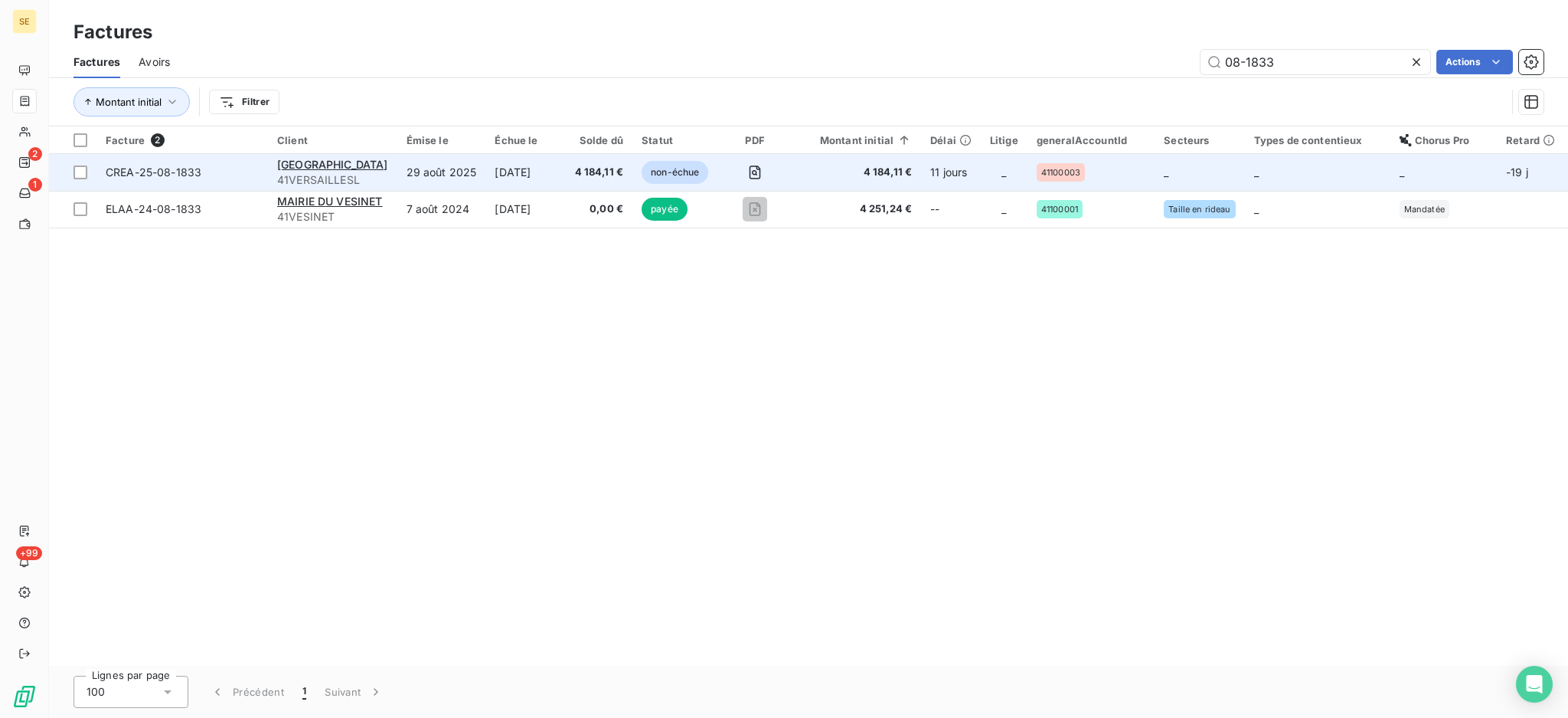
click at [422, 170] on td "29 août 2025" at bounding box center [442, 172] width 89 height 37
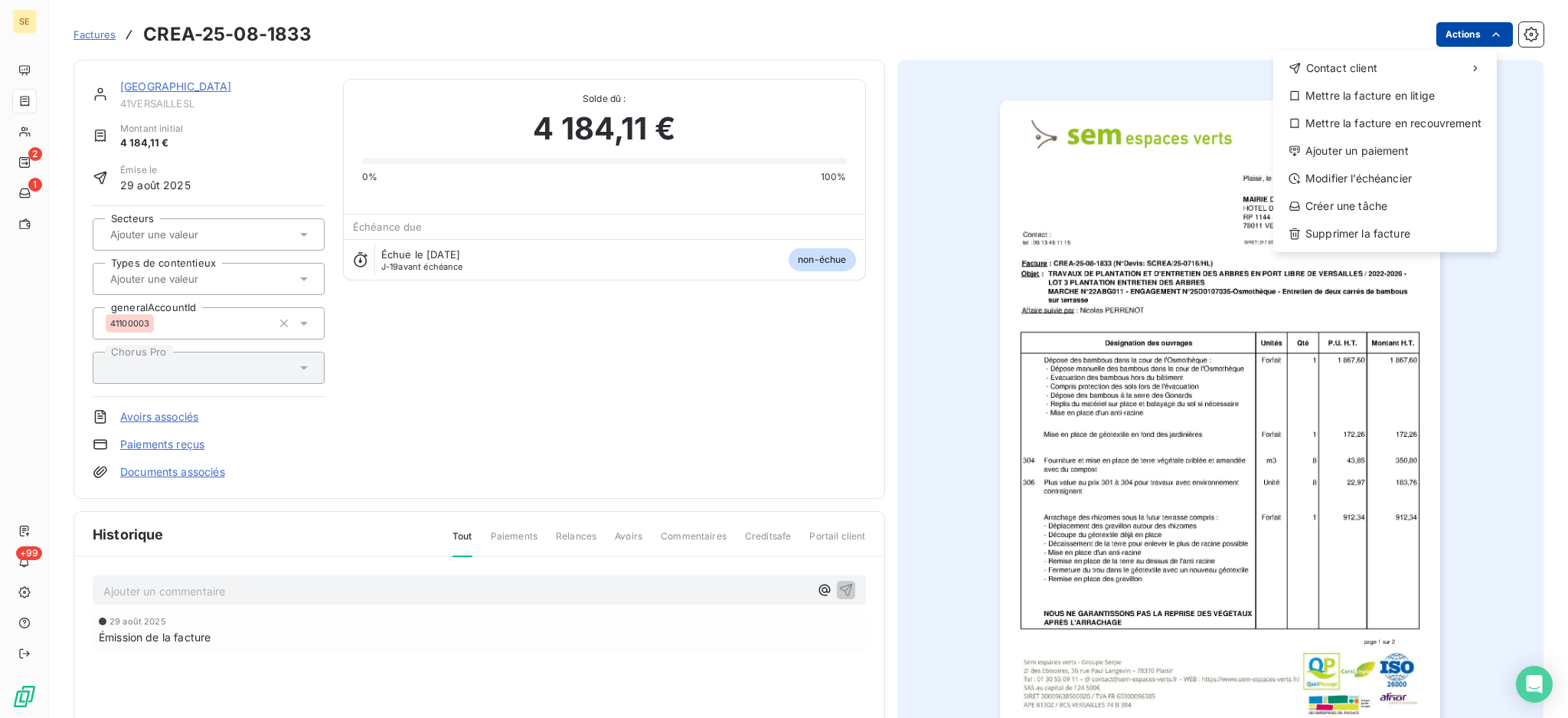
click at [1433, 30] on html "SE 2 1 +99 Factures CREA-25-08-1833 Actions Contact client Mettre la facture en…" at bounding box center [784, 359] width 1568 height 718
click at [1397, 146] on div "Ajouter un paiement" at bounding box center [1385, 150] width 211 height 24
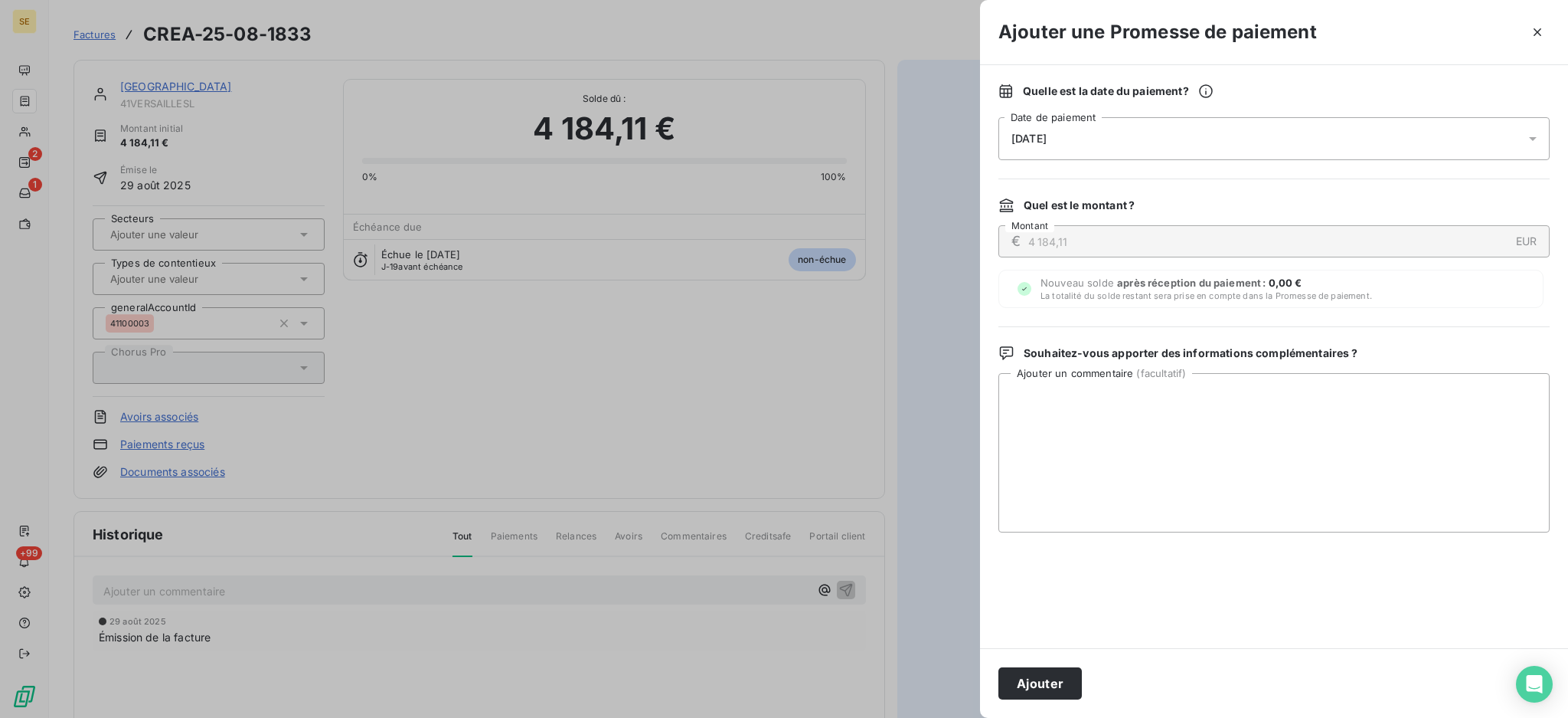
click at [1536, 136] on icon at bounding box center [1533, 139] width 16 height 16
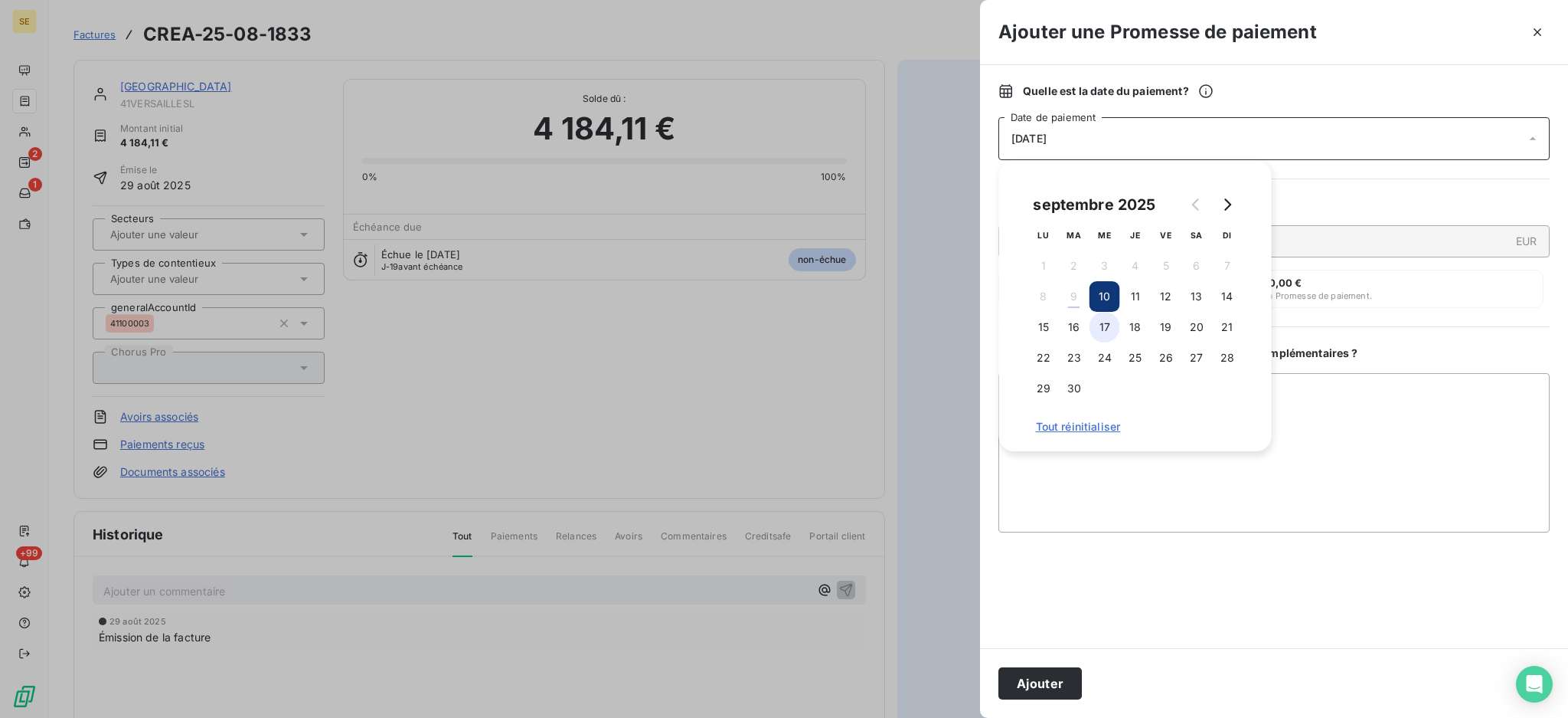
click at [1105, 331] on button "17" at bounding box center [1104, 327] width 30 height 30
click at [1317, 427] on textarea "Ajouter un commentaire ( facultatif )" at bounding box center [1273, 452] width 551 height 159
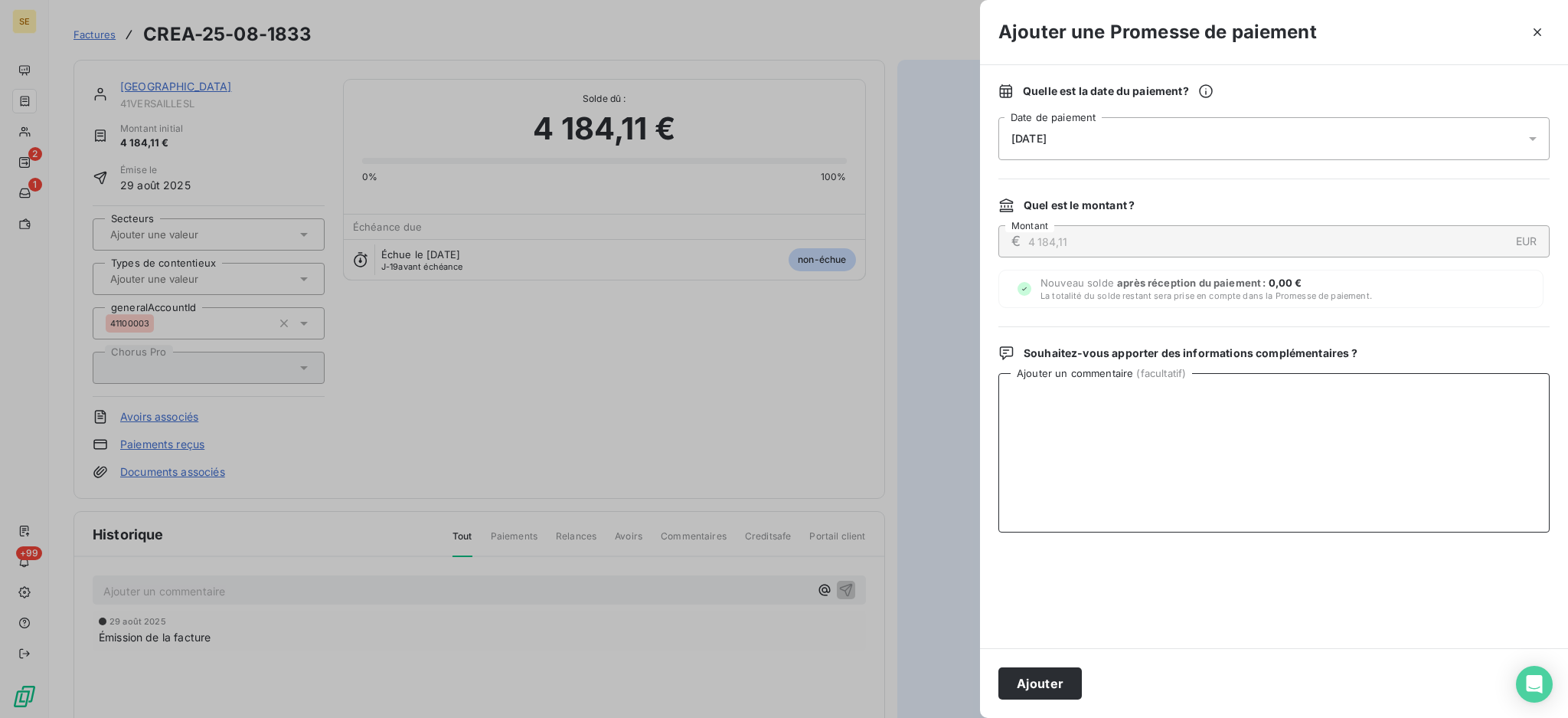
paste textarea "TDB- Virt reçu le 09/09"
type textarea "TDB- Virt reçu le 09/09"
click at [1026, 689] on button "Ajouter" at bounding box center [1040, 683] width 83 height 32
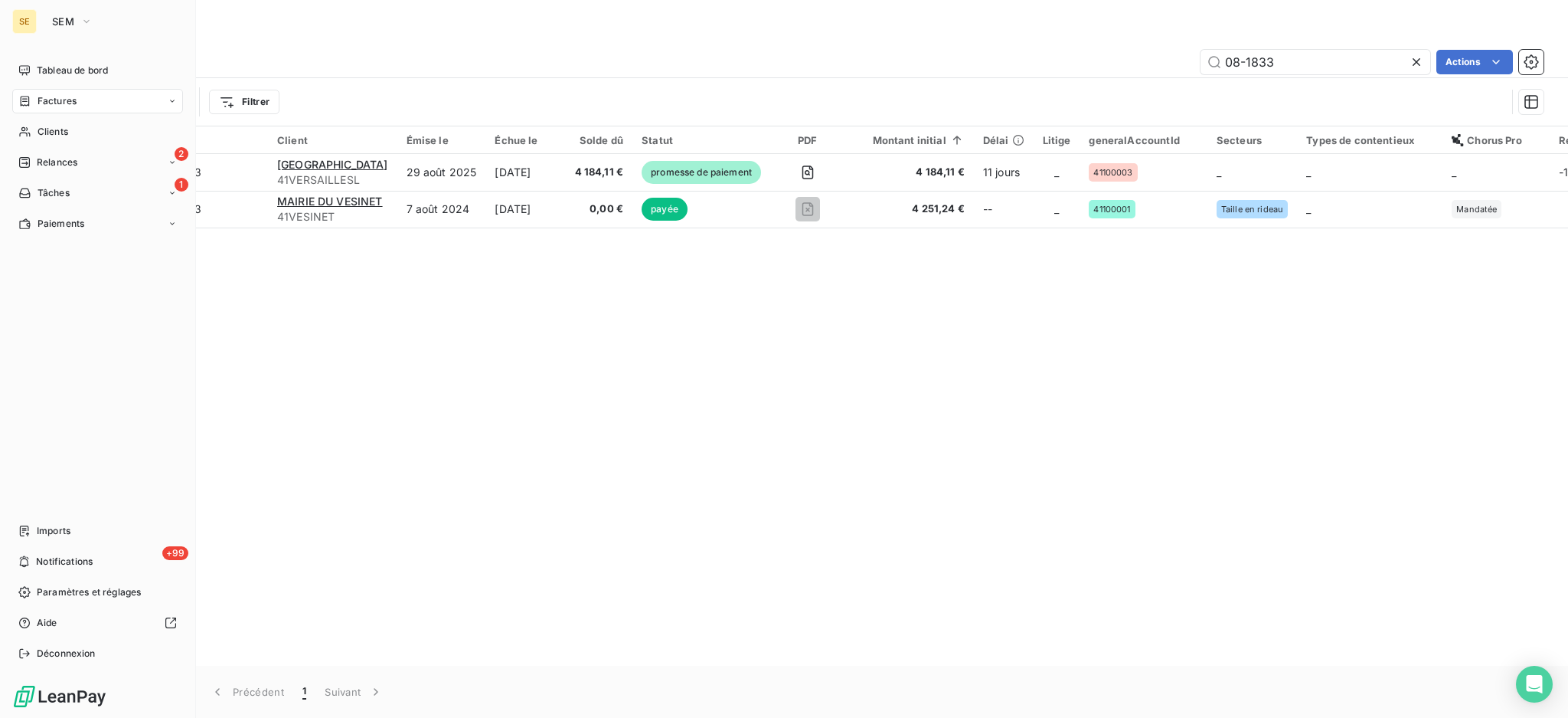
click at [49, 104] on span "Factures" at bounding box center [57, 101] width 39 height 14
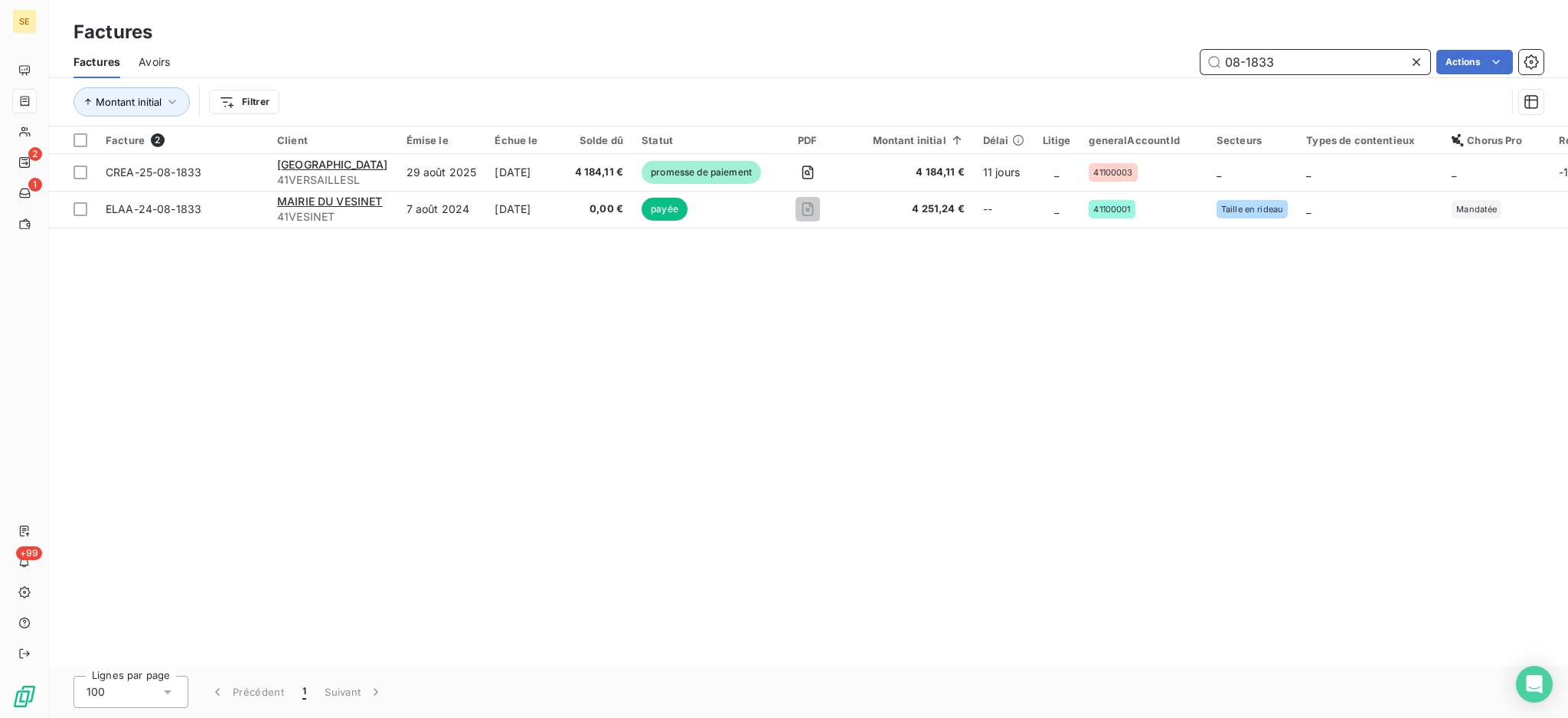
drag, startPoint x: 1315, startPoint y: 58, endPoint x: 1073, endPoint y: 33, distance: 243.3
click at [1075, 33] on div "Factures Factures Avoirs 08-1833 Actions Montant initial Filtrer" at bounding box center [808, 63] width 1519 height 126
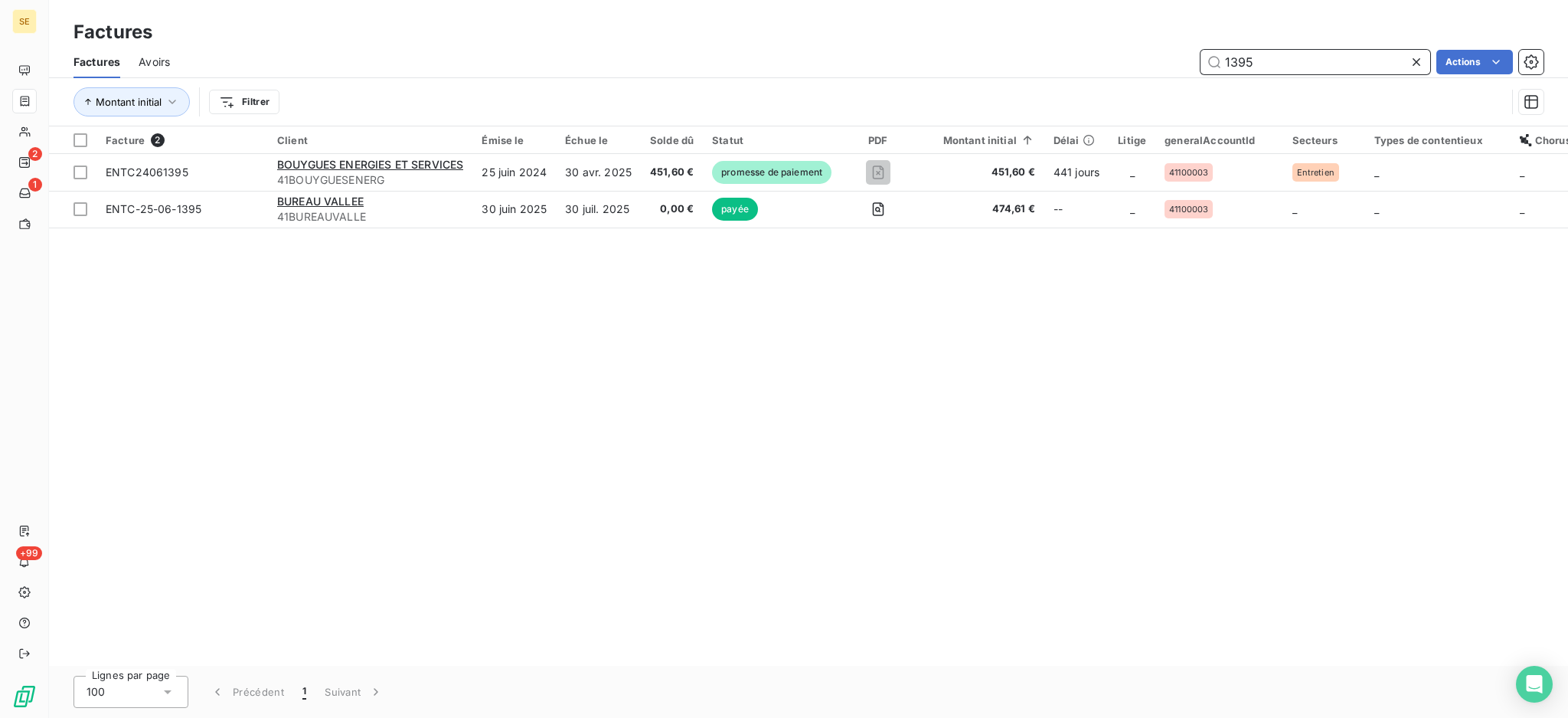
type input "1395"
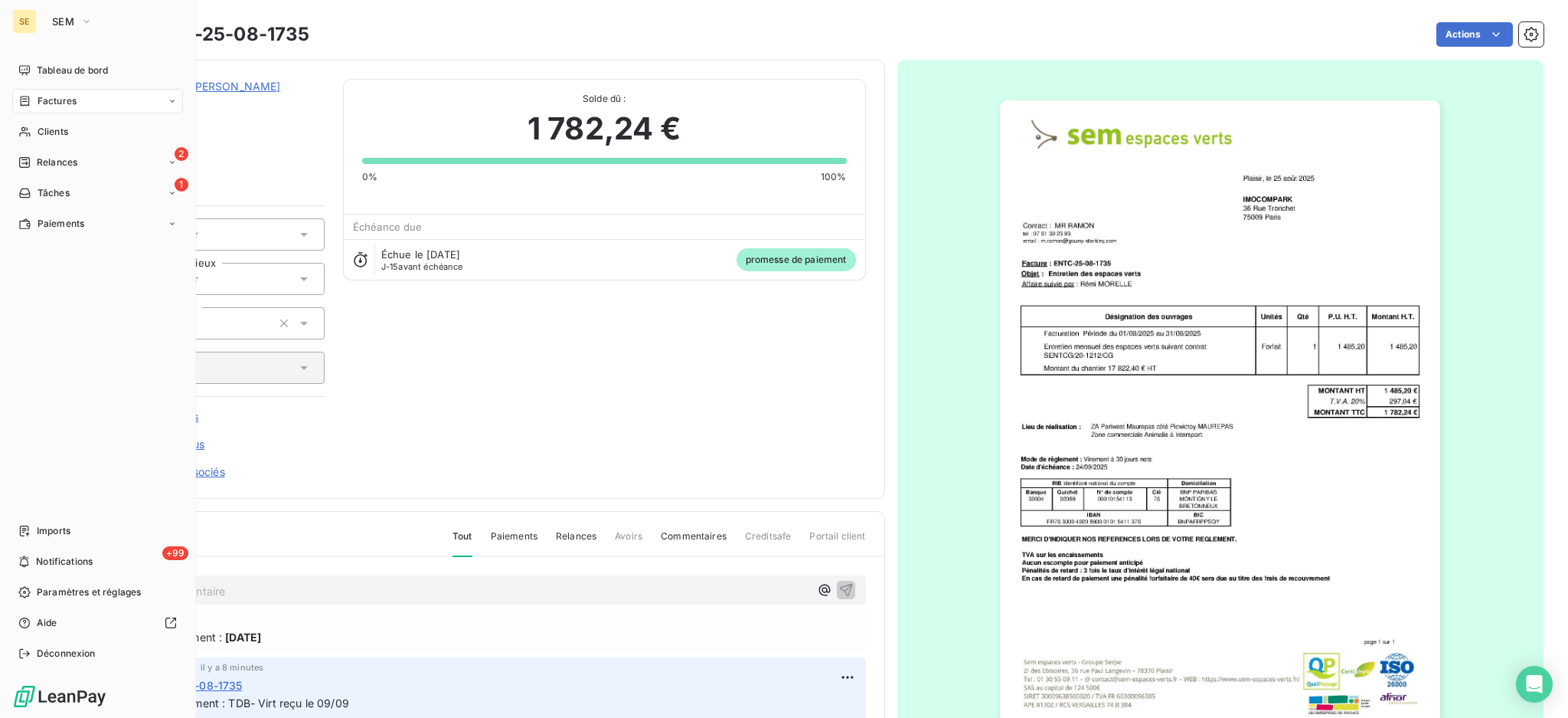
click at [53, 102] on span "Factures" at bounding box center [57, 101] width 39 height 14
click at [60, 133] on span "Factures" at bounding box center [56, 132] width 39 height 14
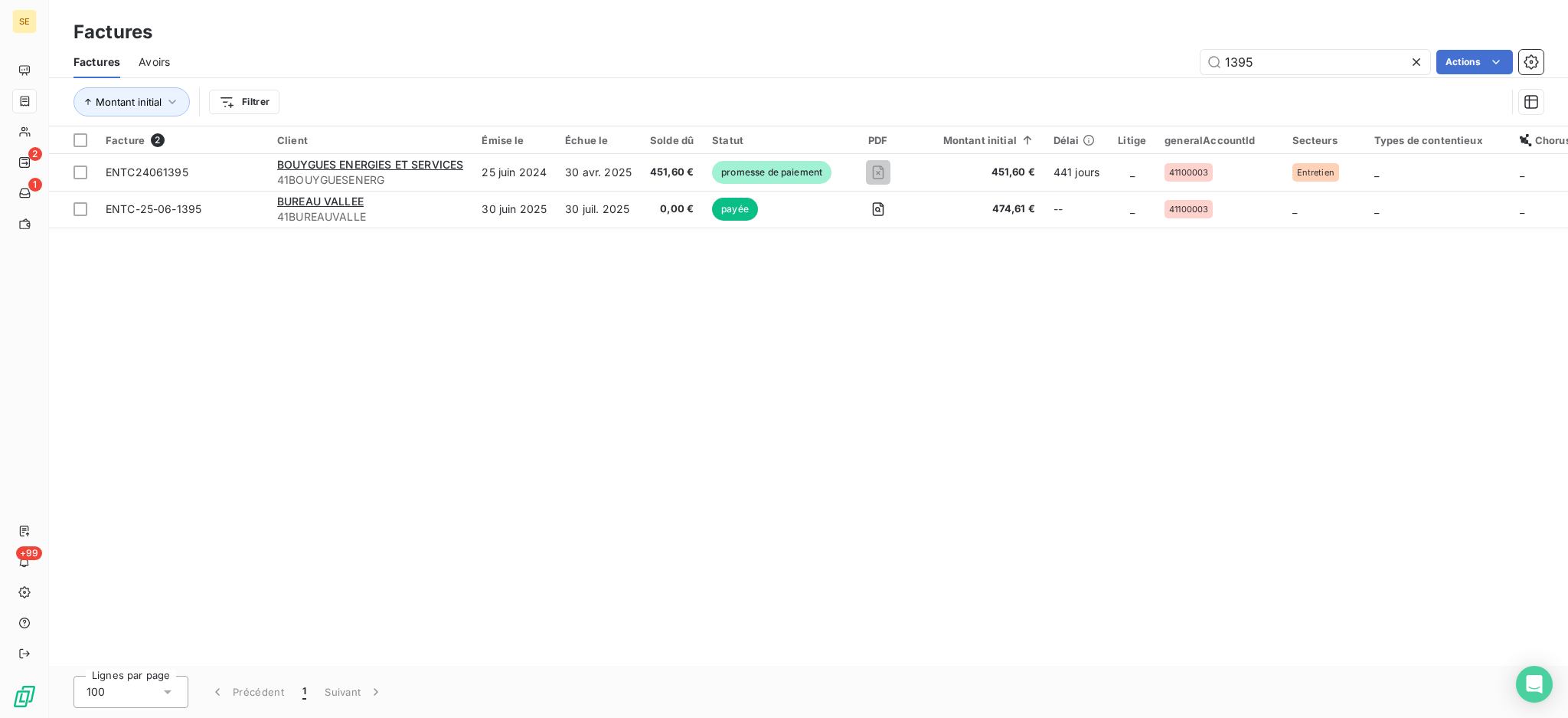
drag, startPoint x: 1325, startPoint y: 60, endPoint x: 1120, endPoint y: 37, distance: 206.3
click at [1133, 43] on div "Factures Factures Avoirs 1395 Actions Montant initial Filtrer" at bounding box center [808, 63] width 1519 height 126
type input "08-1742"
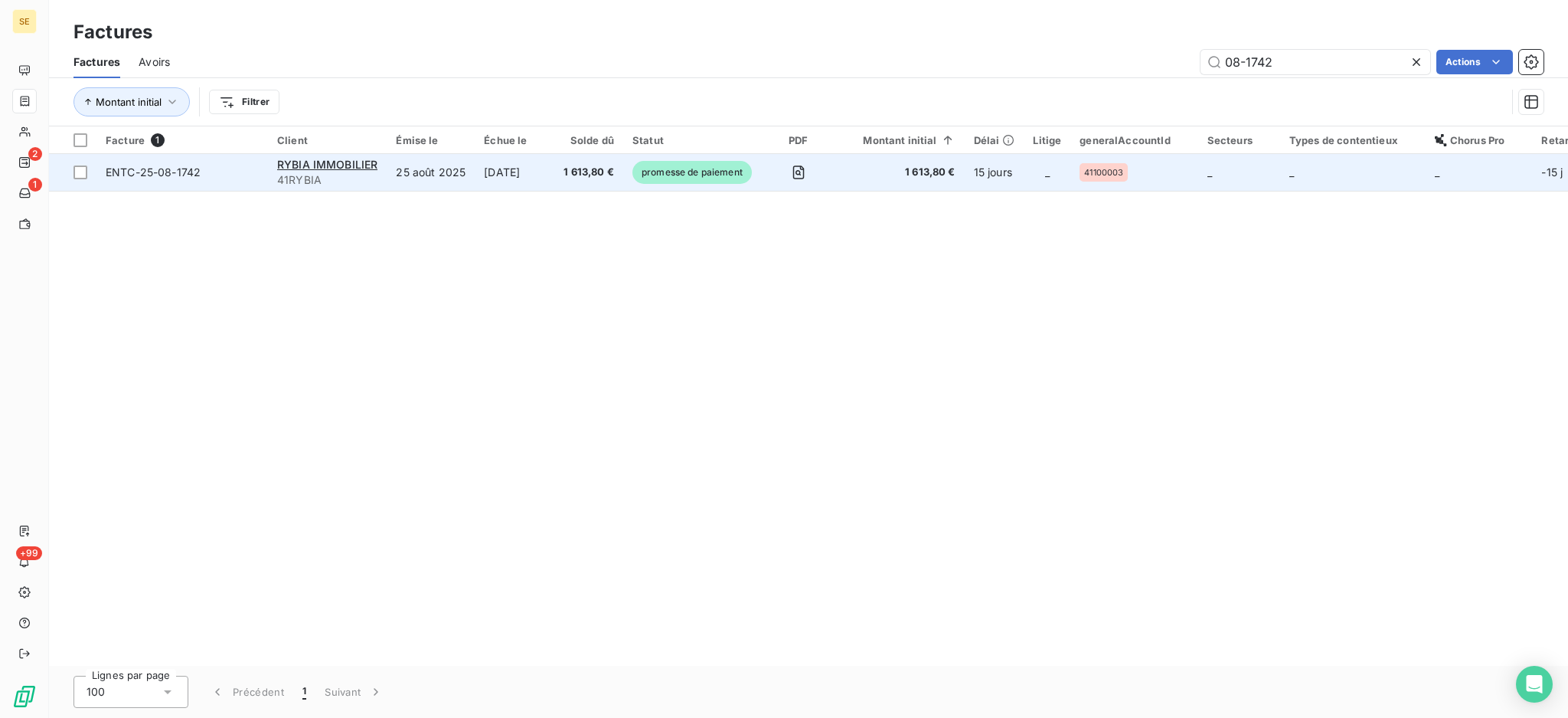
click at [475, 184] on td "24 sept. 2025" at bounding box center [514, 172] width 79 height 37
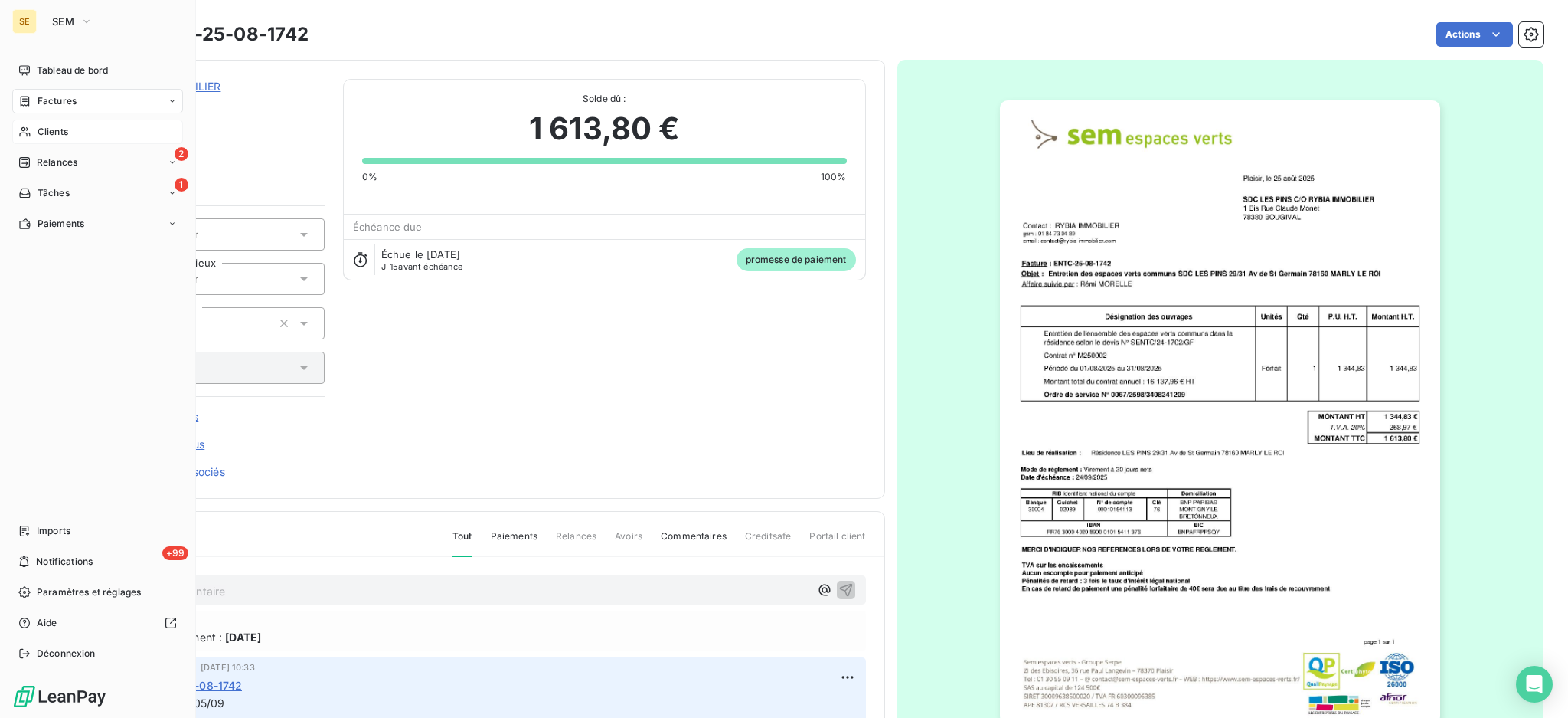
click at [65, 132] on span "Clients" at bounding box center [52, 132] width 30 height 14
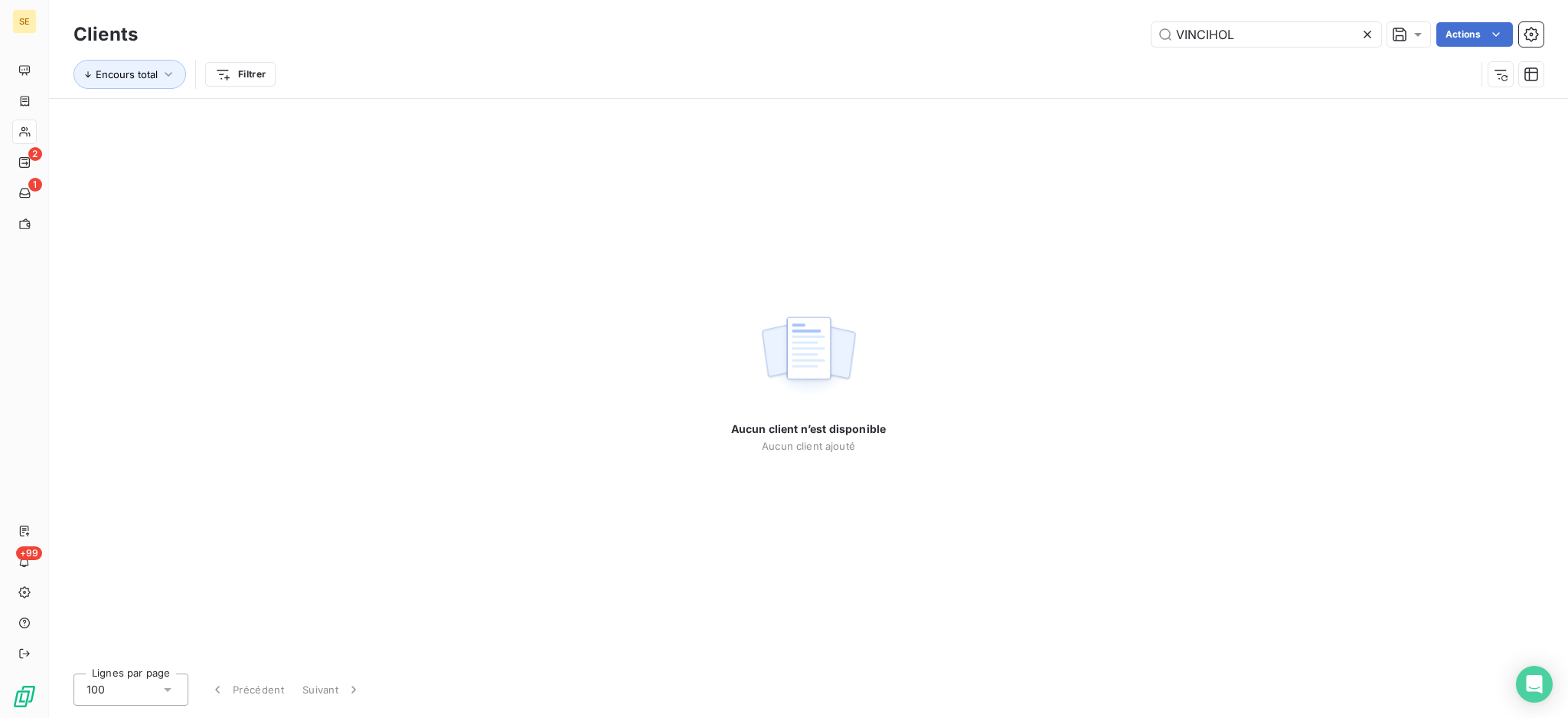
drag, startPoint x: 1268, startPoint y: 34, endPoint x: 1008, endPoint y: 8, distance: 261.3
click at [1025, 6] on div "Clients VINCIHOL Actions Encours total Filtrer" at bounding box center [808, 49] width 1519 height 98
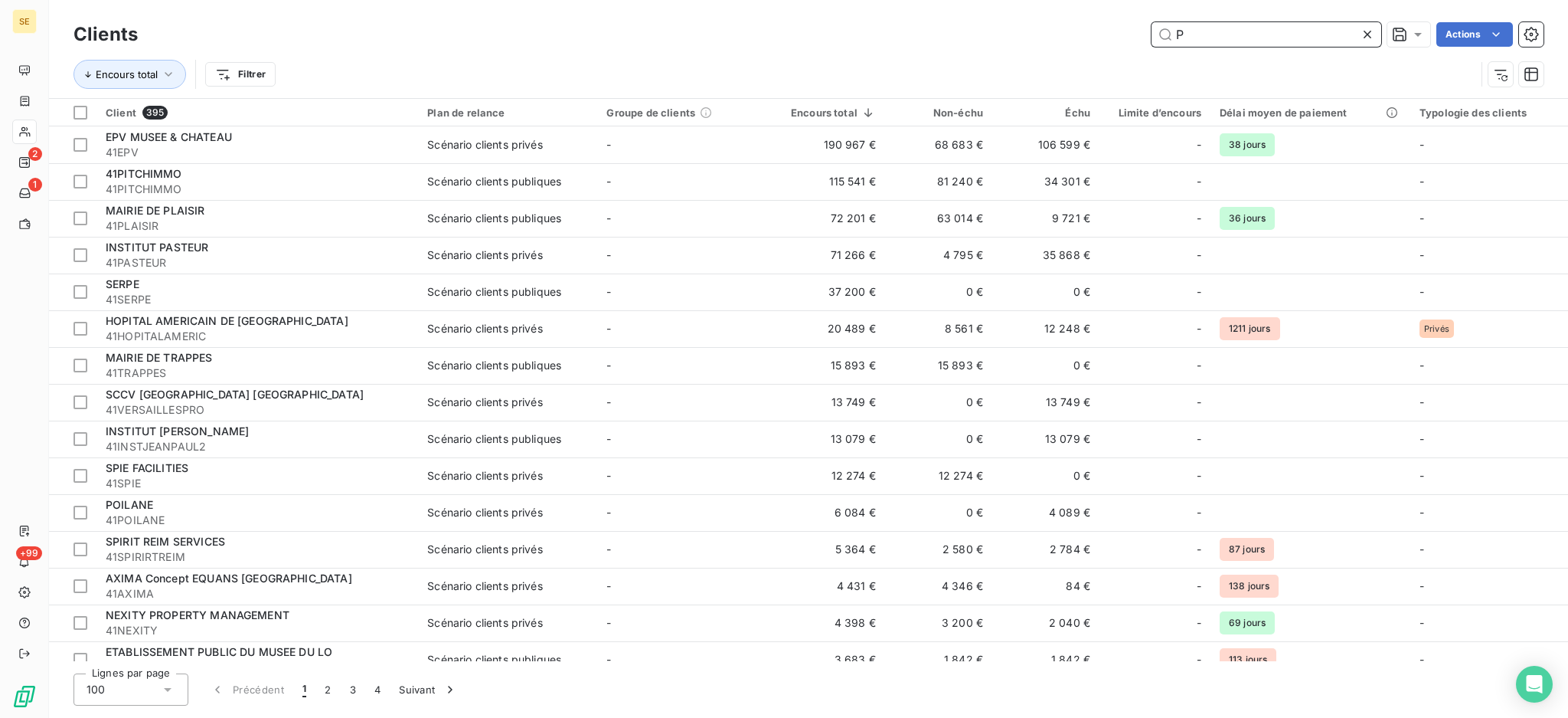
click at [1231, 41] on input "P" at bounding box center [1266, 34] width 230 height 24
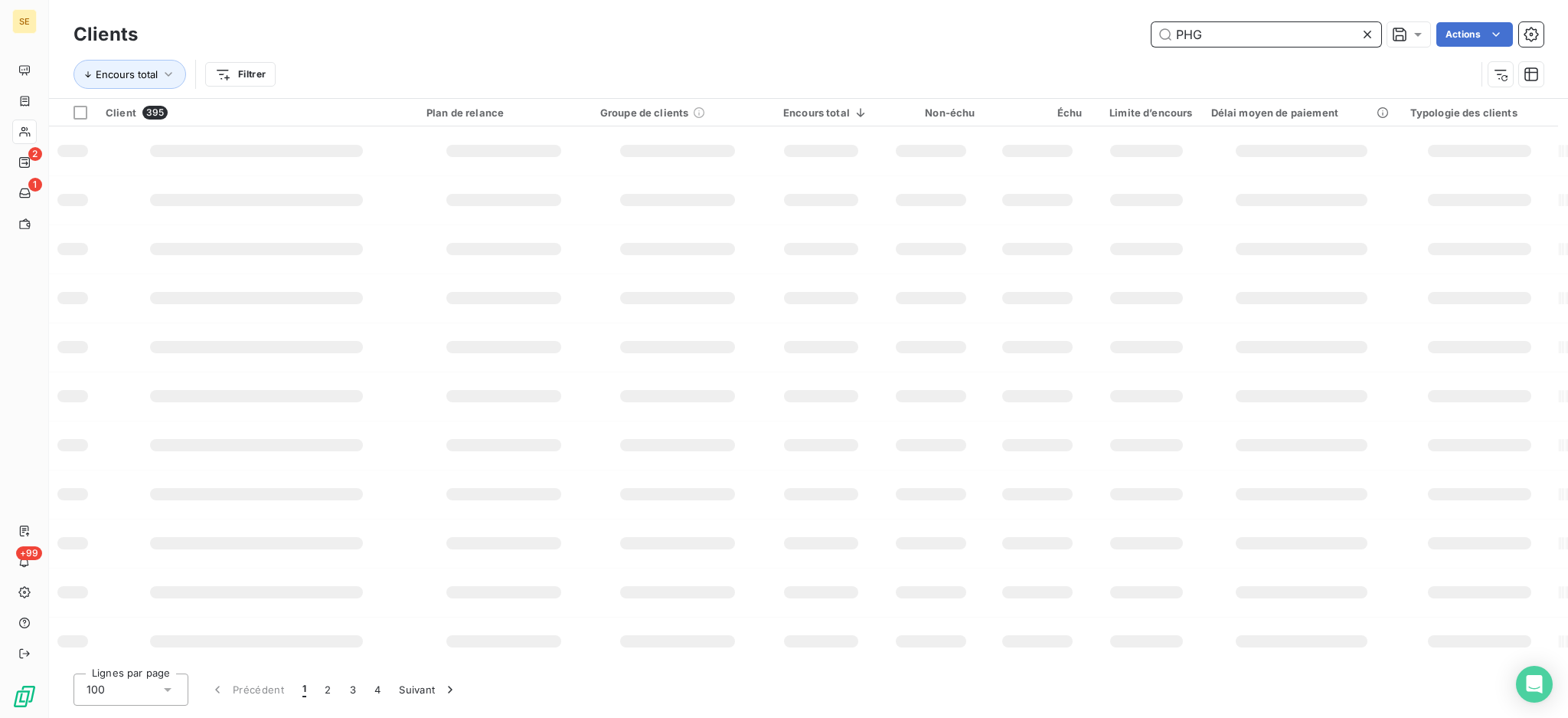
type input "PHG"
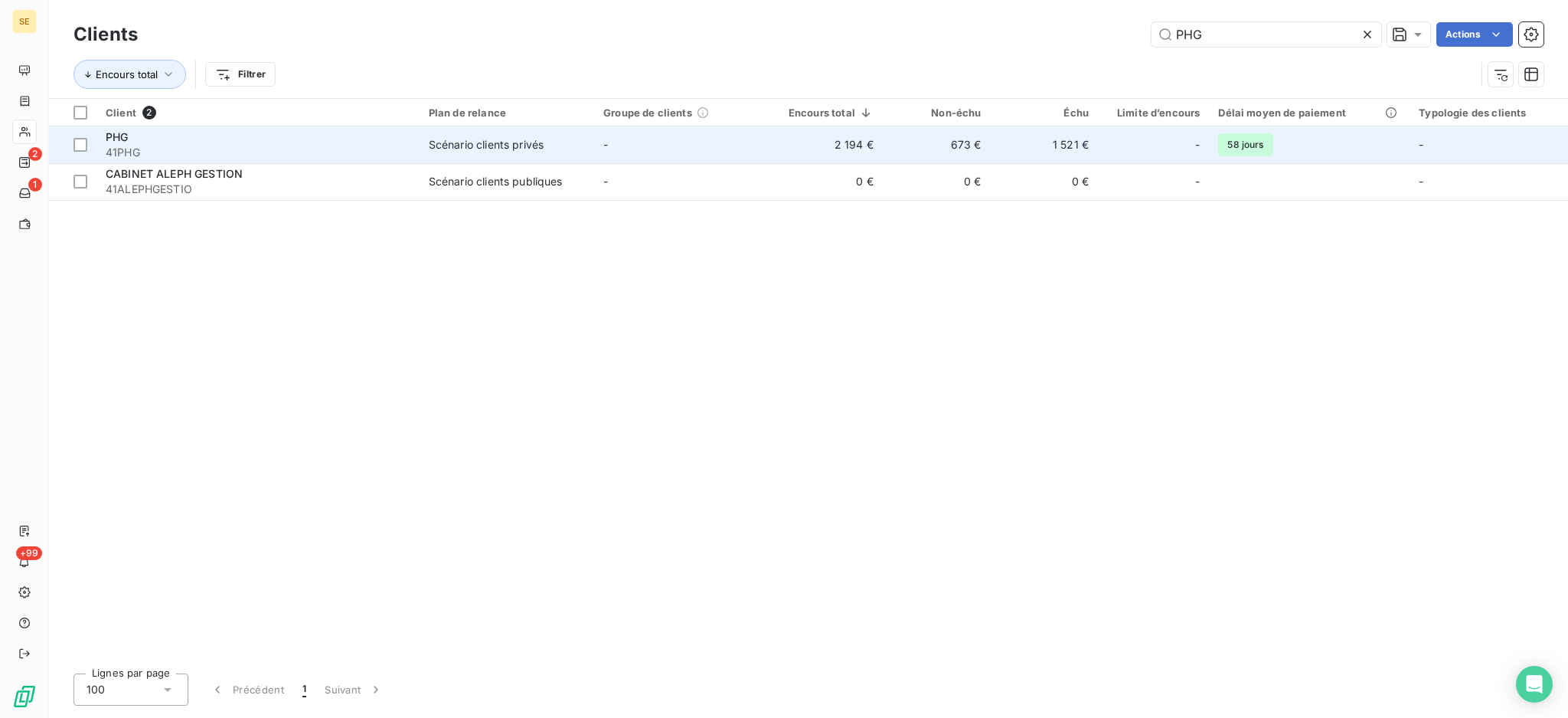
click at [447, 140] on div "Scénario clients privés" at bounding box center [486, 145] width 115 height 16
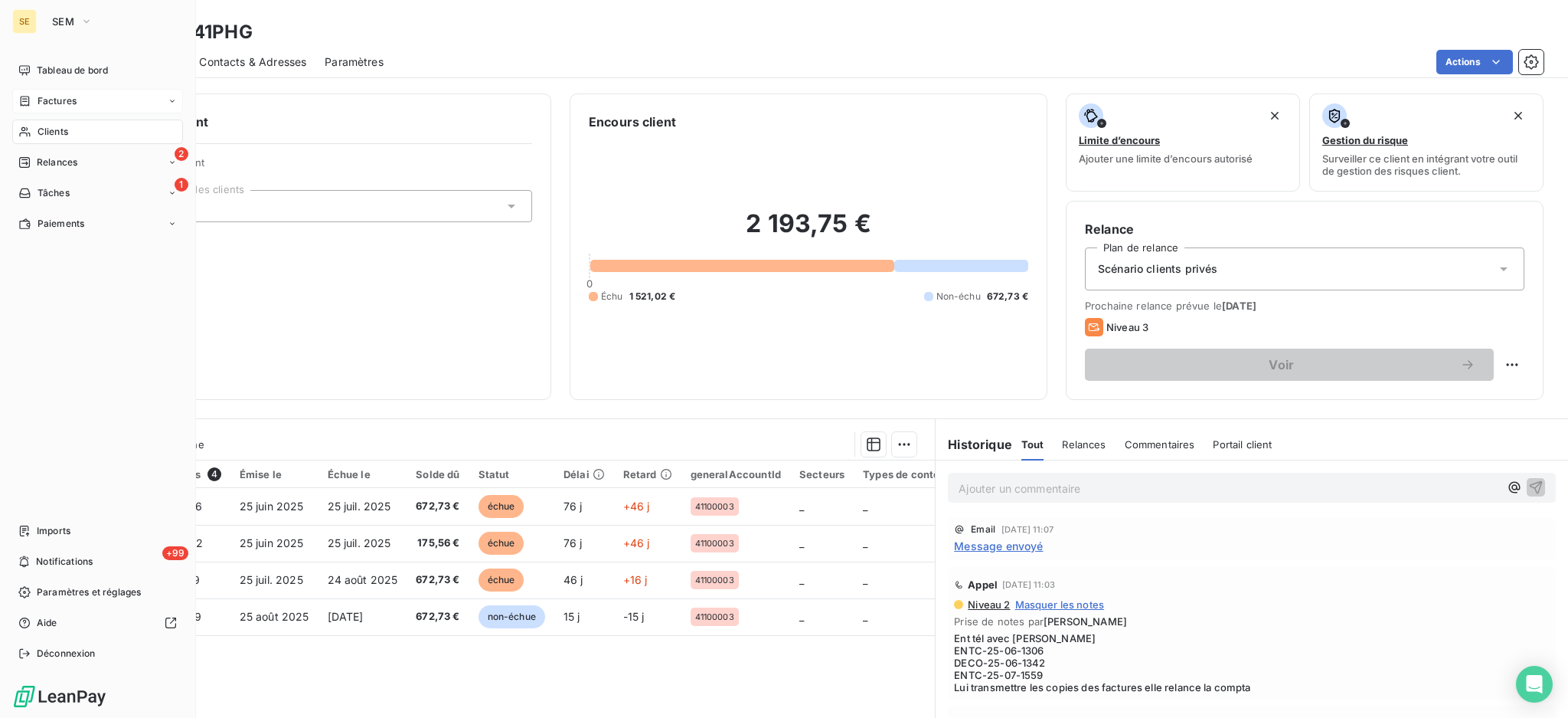
drag, startPoint x: 43, startPoint y: 133, endPoint x: 129, endPoint y: 107, distance: 89.8
click at [43, 132] on span "Clients" at bounding box center [52, 132] width 30 height 14
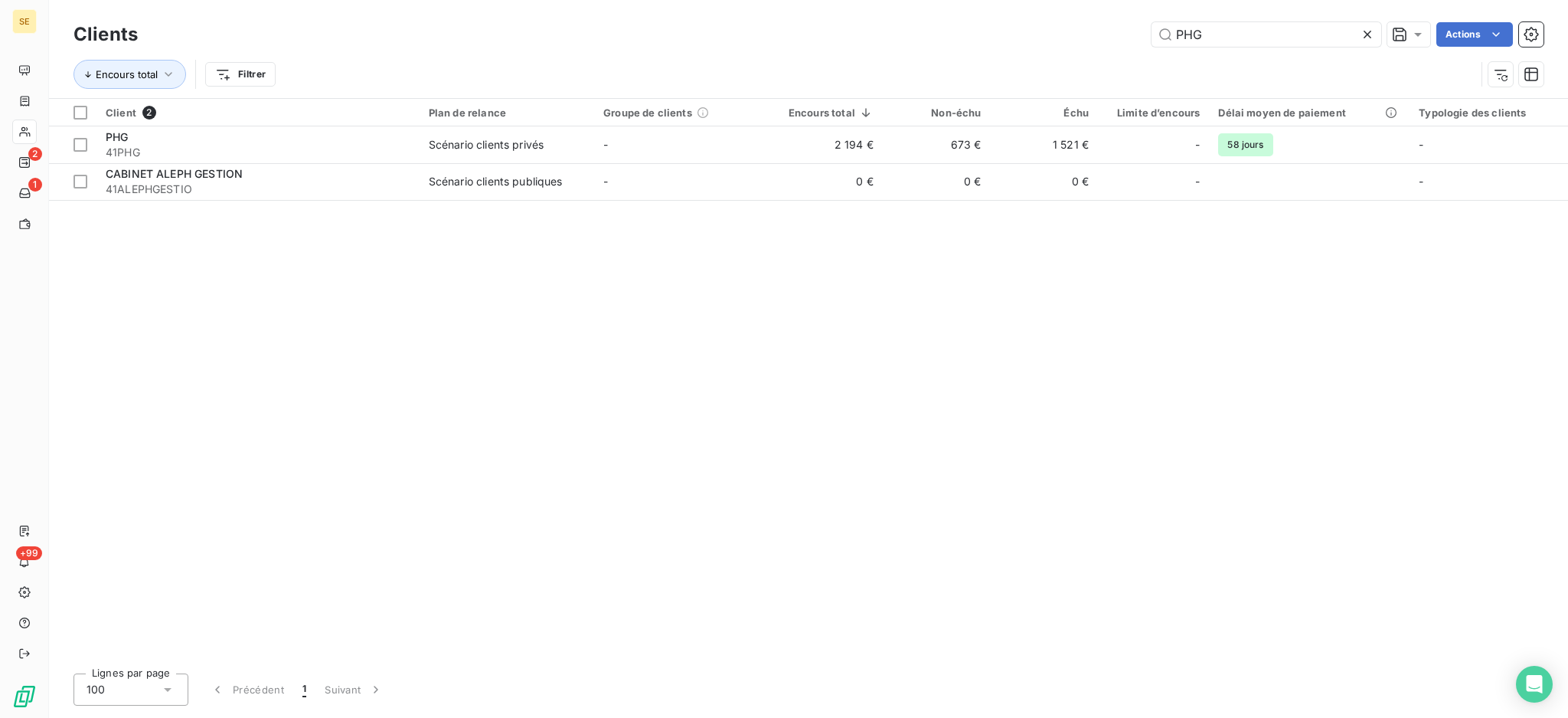
drag, startPoint x: 1221, startPoint y: 31, endPoint x: 1089, endPoint y: 12, distance: 133.4
click at [1089, 12] on div "Clients PHG Actions Encours total Filtrer" at bounding box center [808, 49] width 1519 height 98
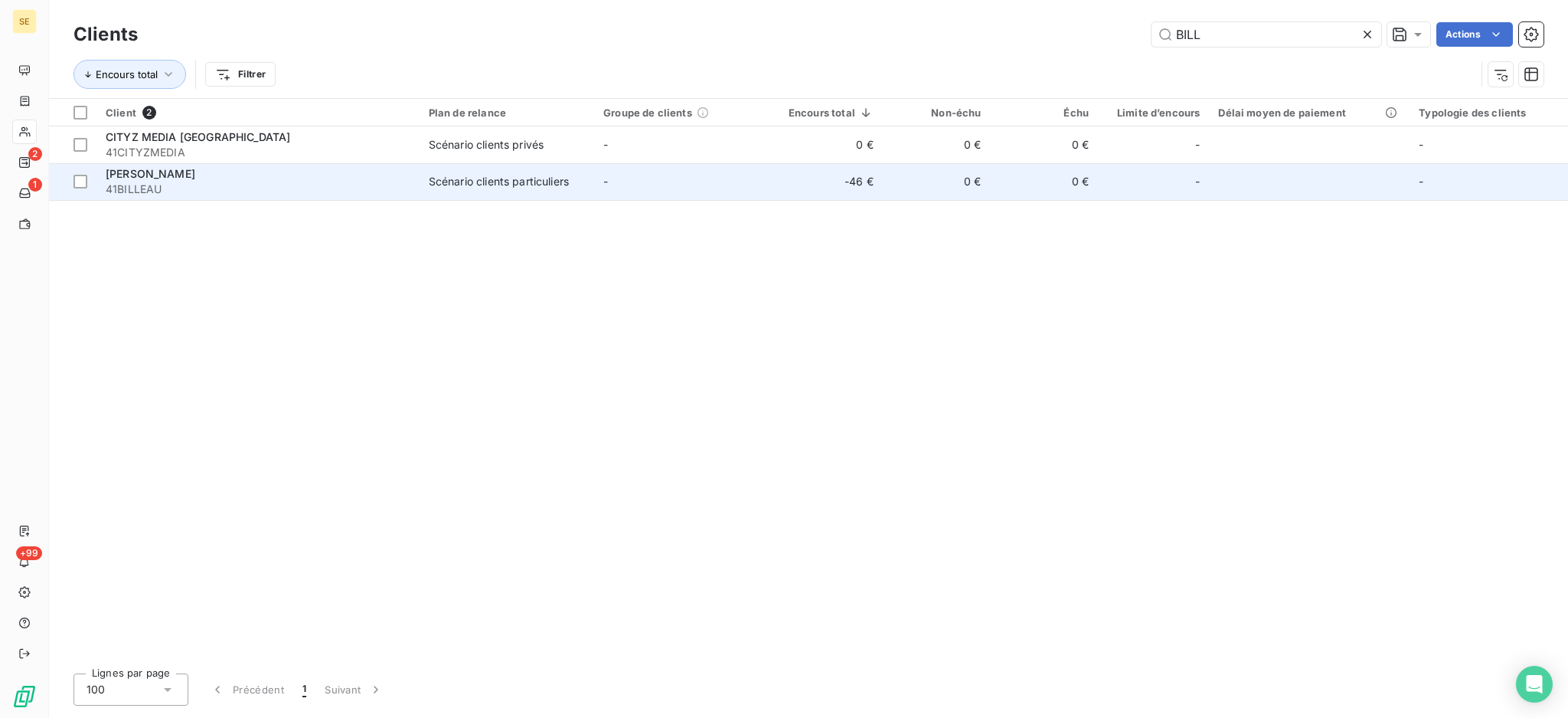
type input "BILL"
click at [544, 175] on div "Scénario clients particuliers" at bounding box center [499, 182] width 140 height 16
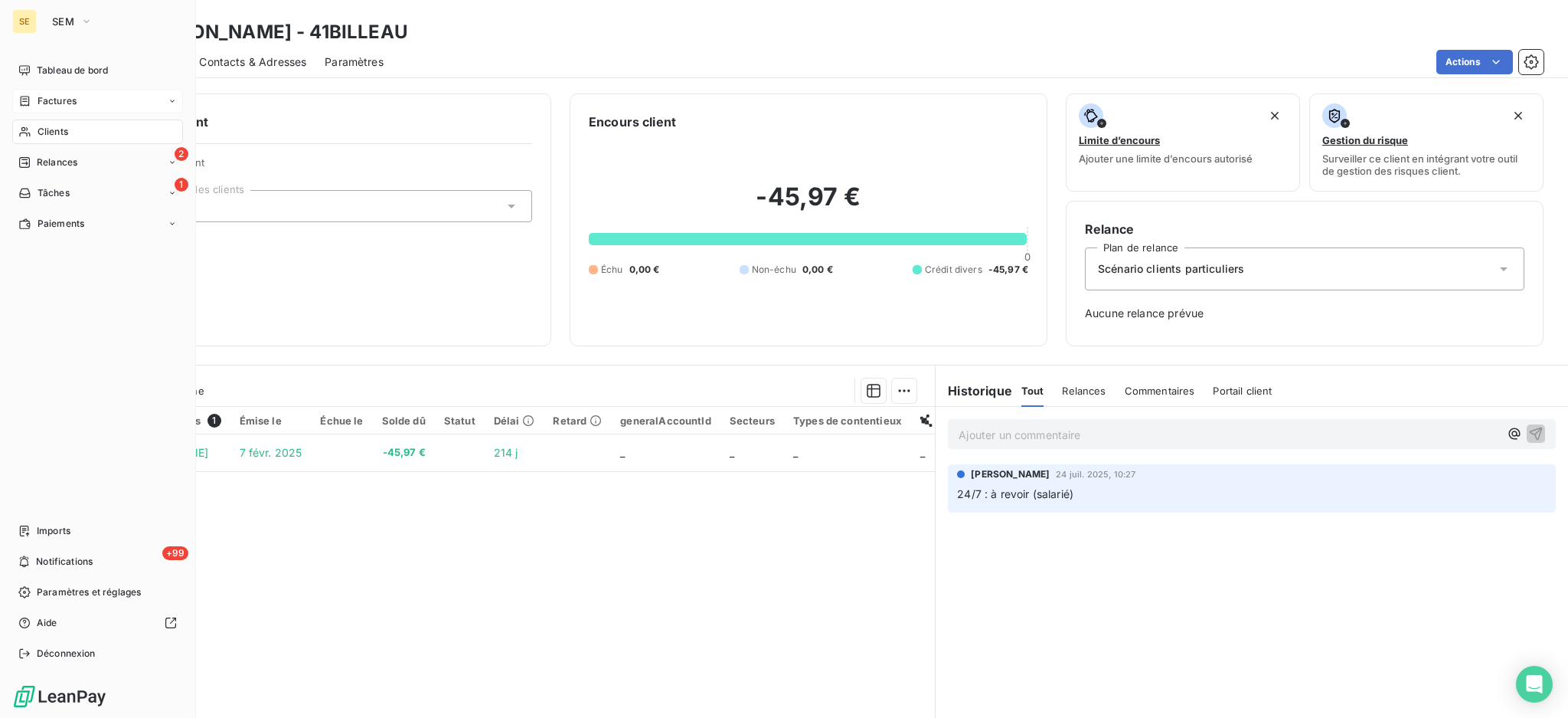
click at [65, 96] on span "Factures" at bounding box center [57, 101] width 39 height 14
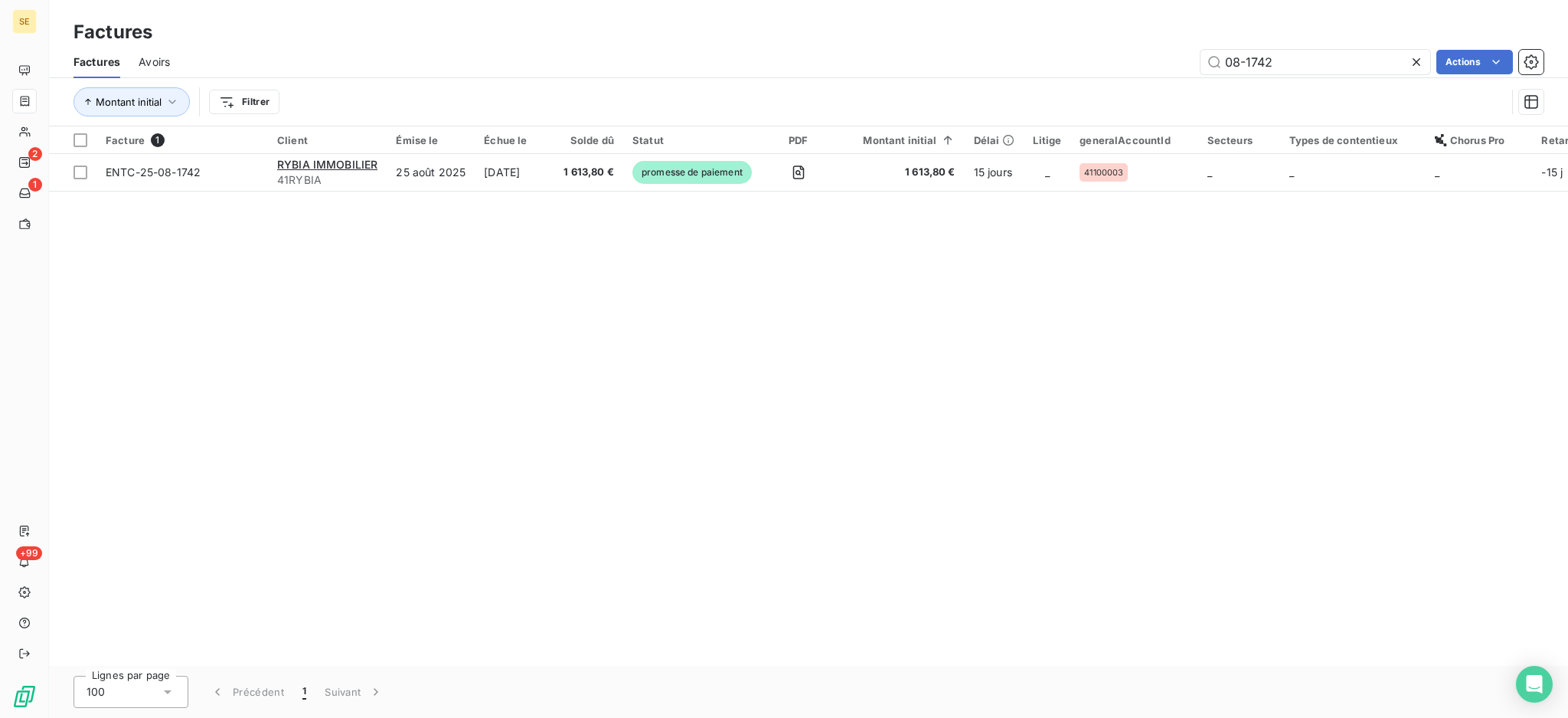
drag, startPoint x: 1270, startPoint y: 58, endPoint x: 1072, endPoint y: 62, distance: 198.0
click at [1072, 62] on div "08-1742 Actions" at bounding box center [866, 62] width 1355 height 24
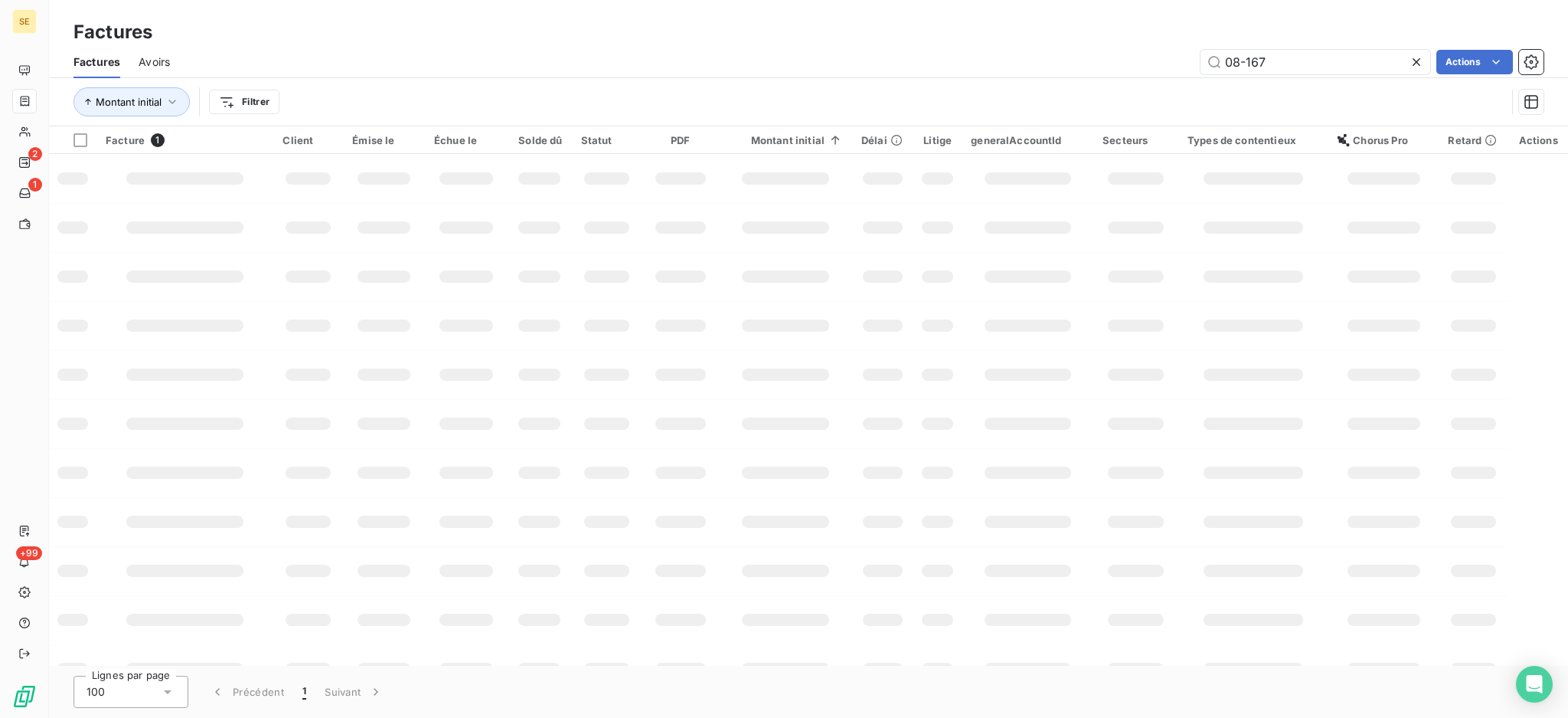
type input "08-1678"
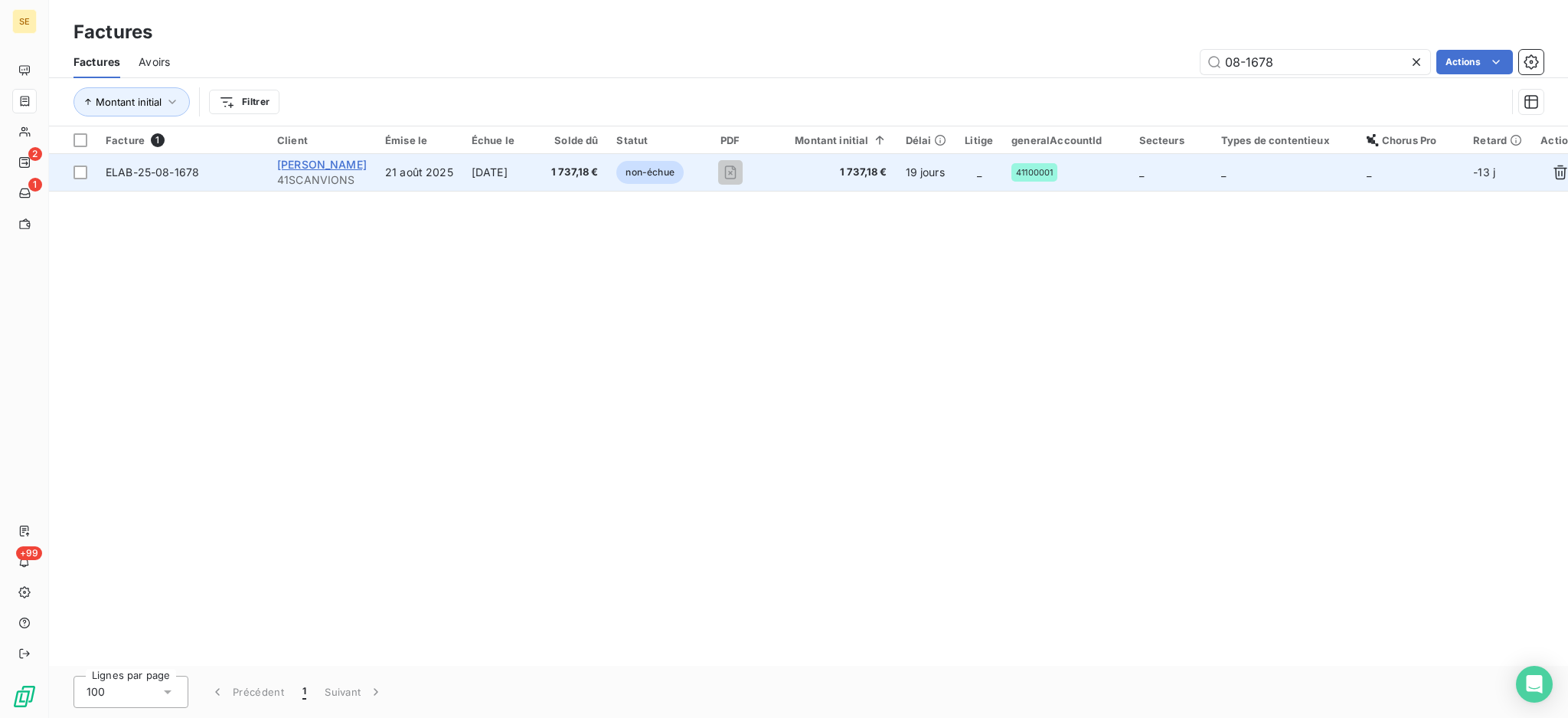
click at [304, 167] on span "SYLVIE SCANVION" at bounding box center [322, 164] width 90 height 13
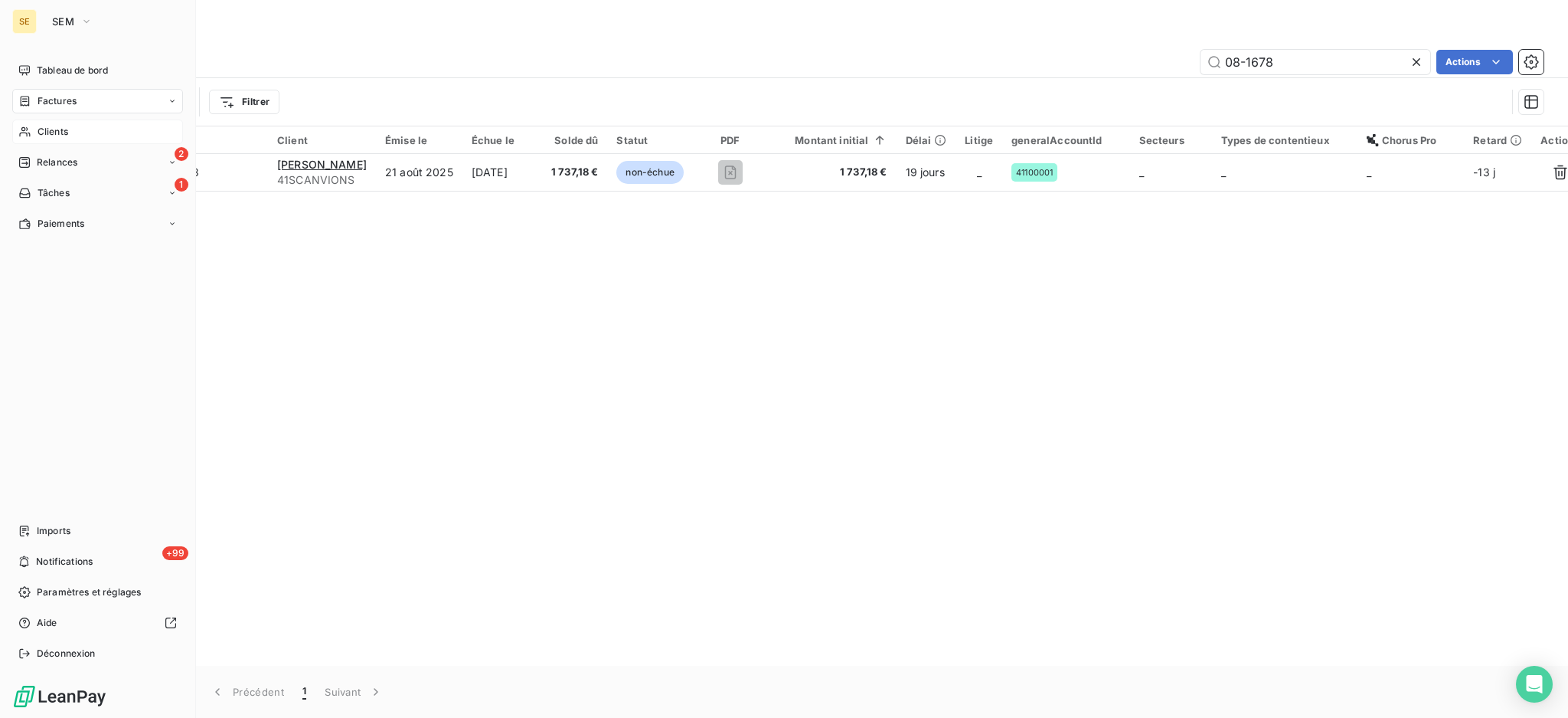
click at [44, 136] on span "Clients" at bounding box center [52, 132] width 30 height 14
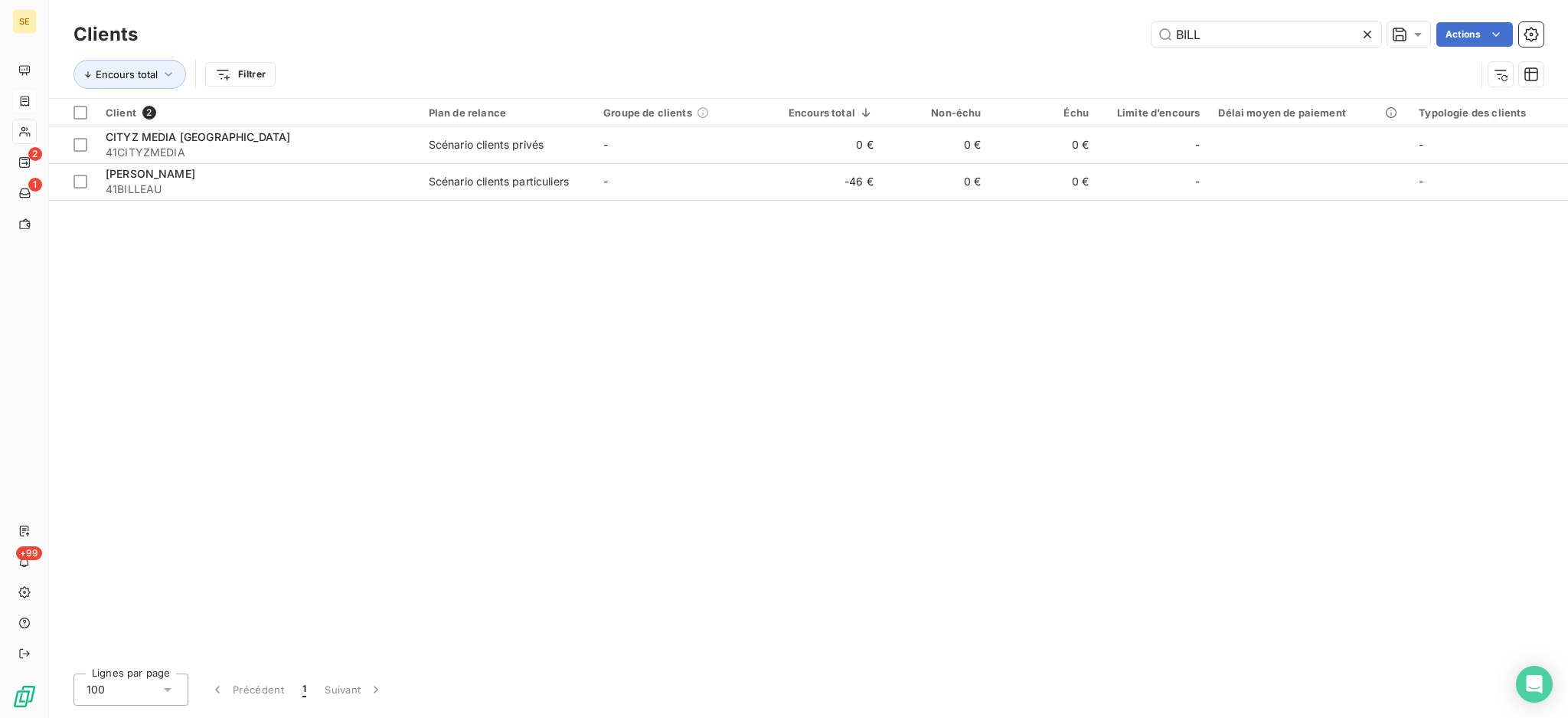
drag, startPoint x: 1213, startPoint y: 37, endPoint x: 1152, endPoint y: 22, distance: 62.8
click at [1152, 22] on div "BILL" at bounding box center [1266, 34] width 230 height 24
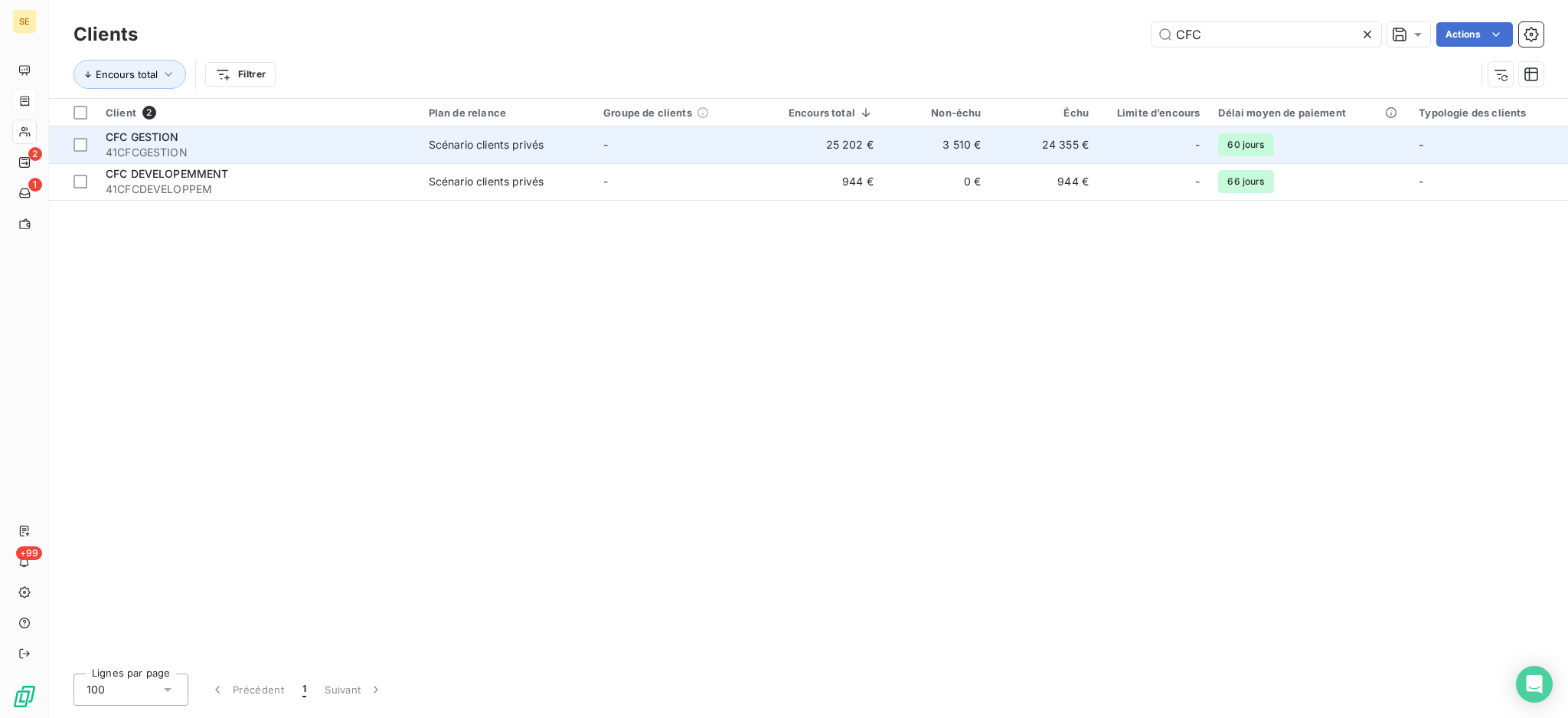
type input "CFC"
click at [638, 149] on td "-" at bounding box center [681, 144] width 175 height 37
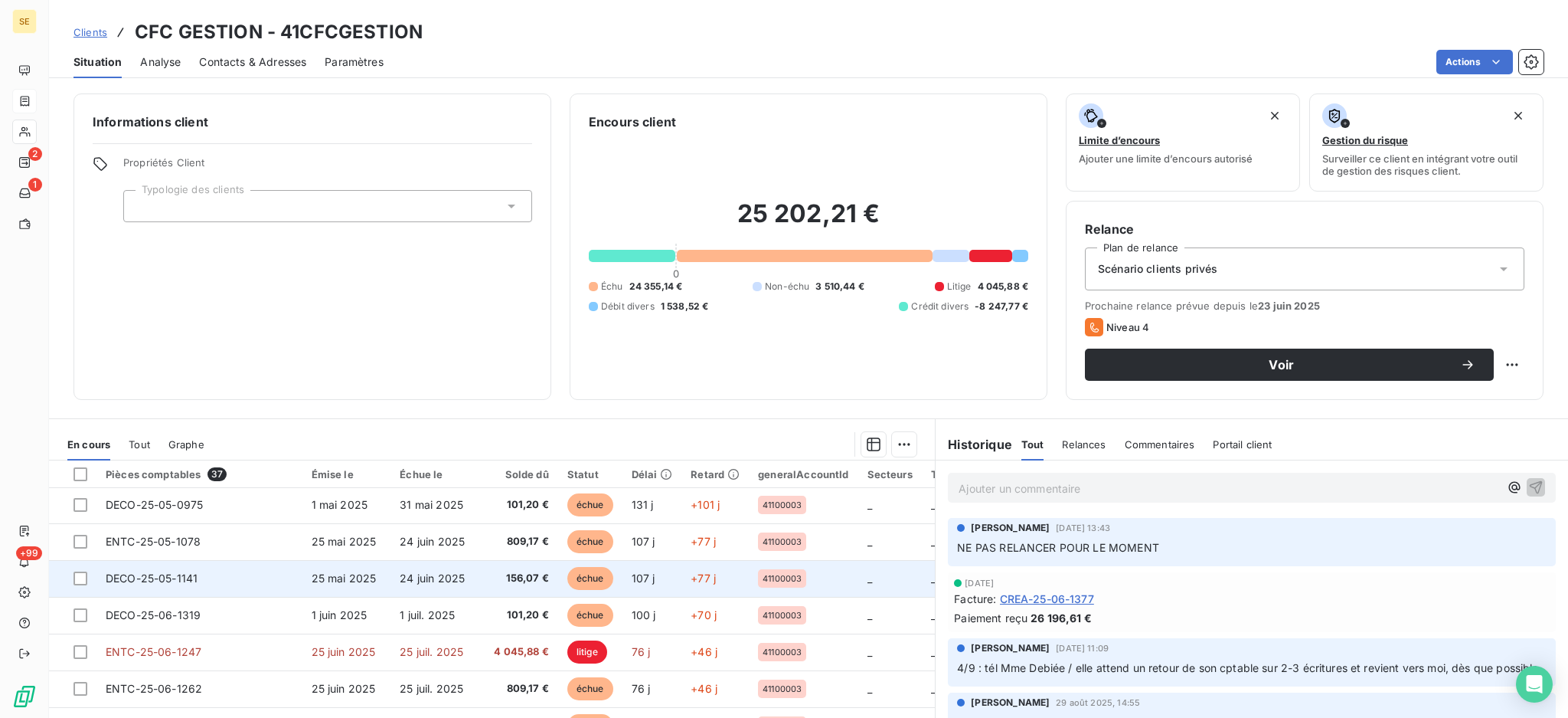
scroll to position [249, 0]
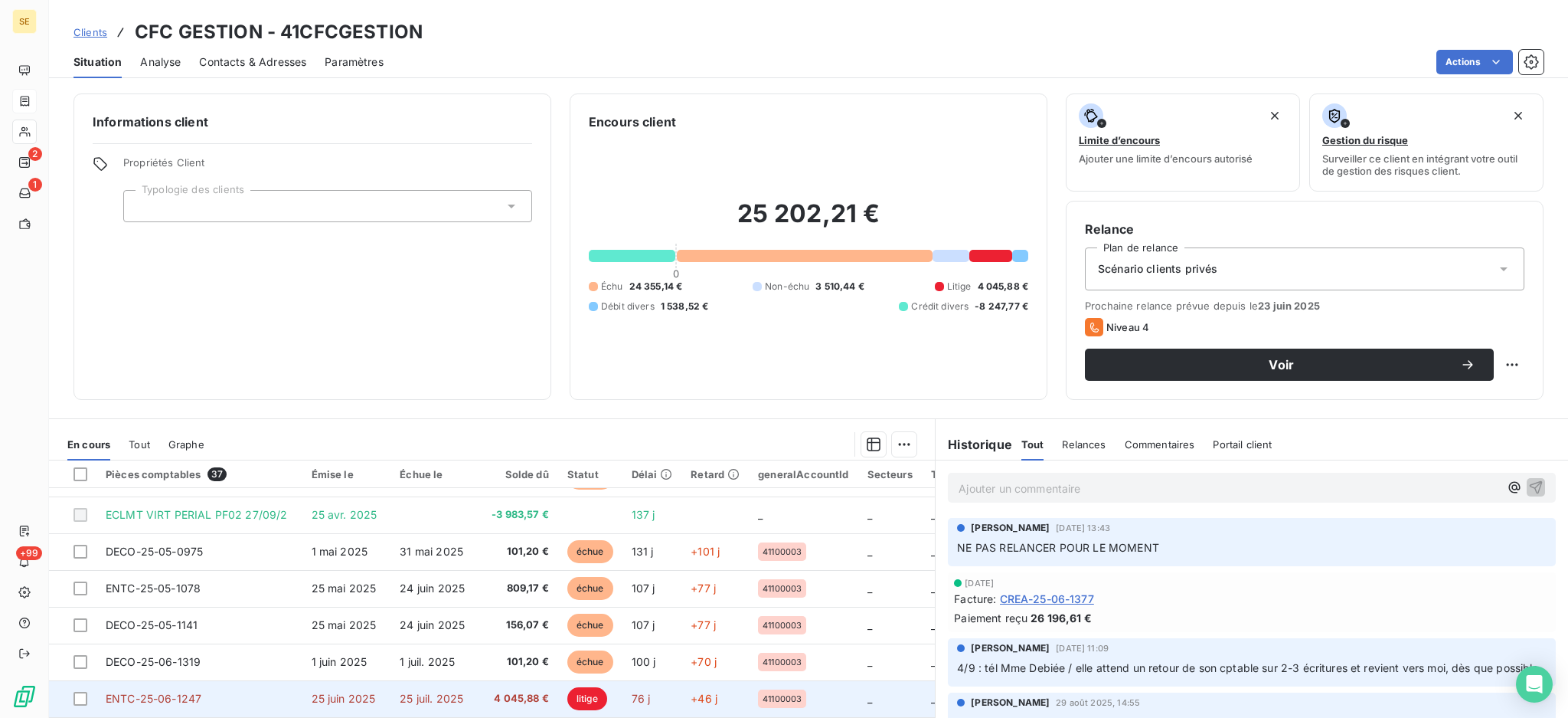
click at [450, 695] on span "25 juil. 2025" at bounding box center [432, 698] width 64 height 13
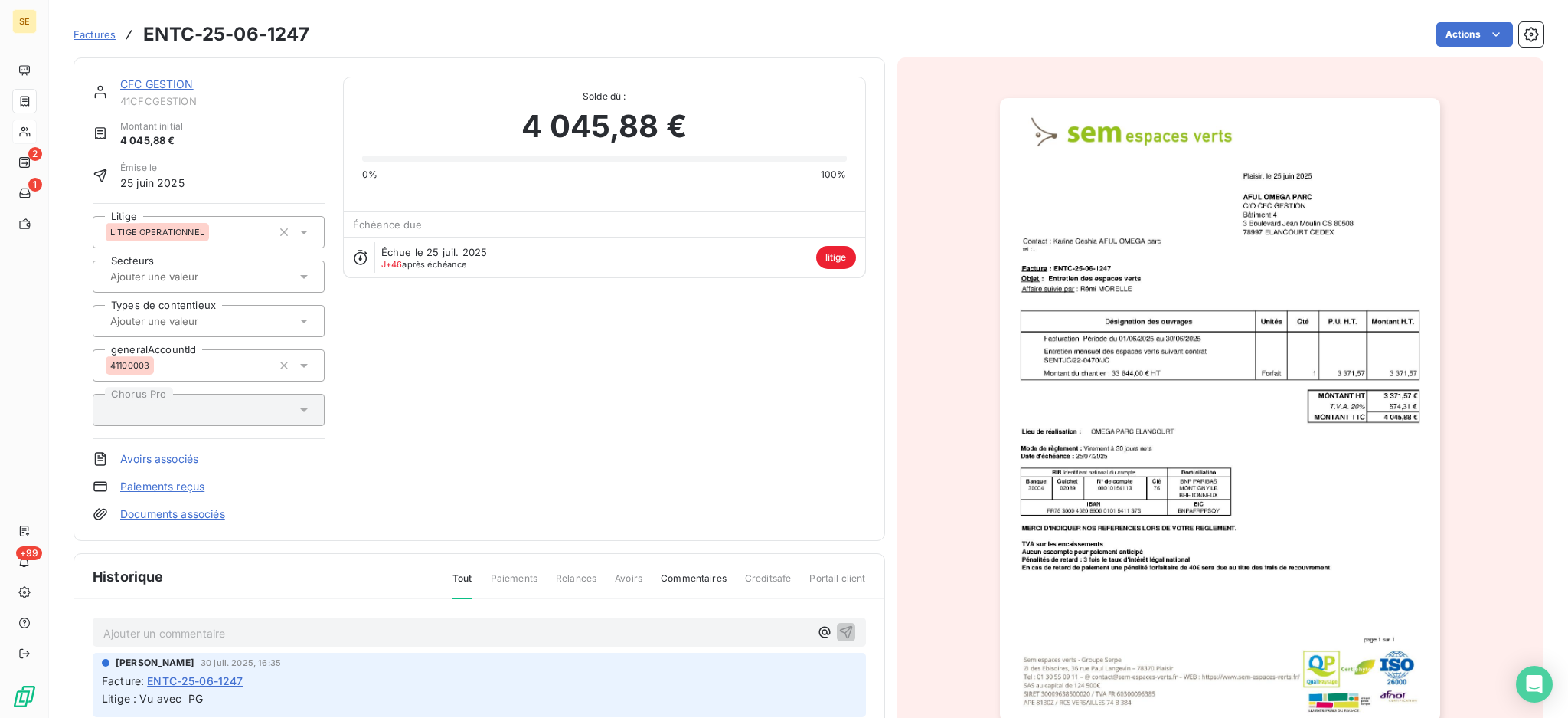
scroll to position [1, 0]
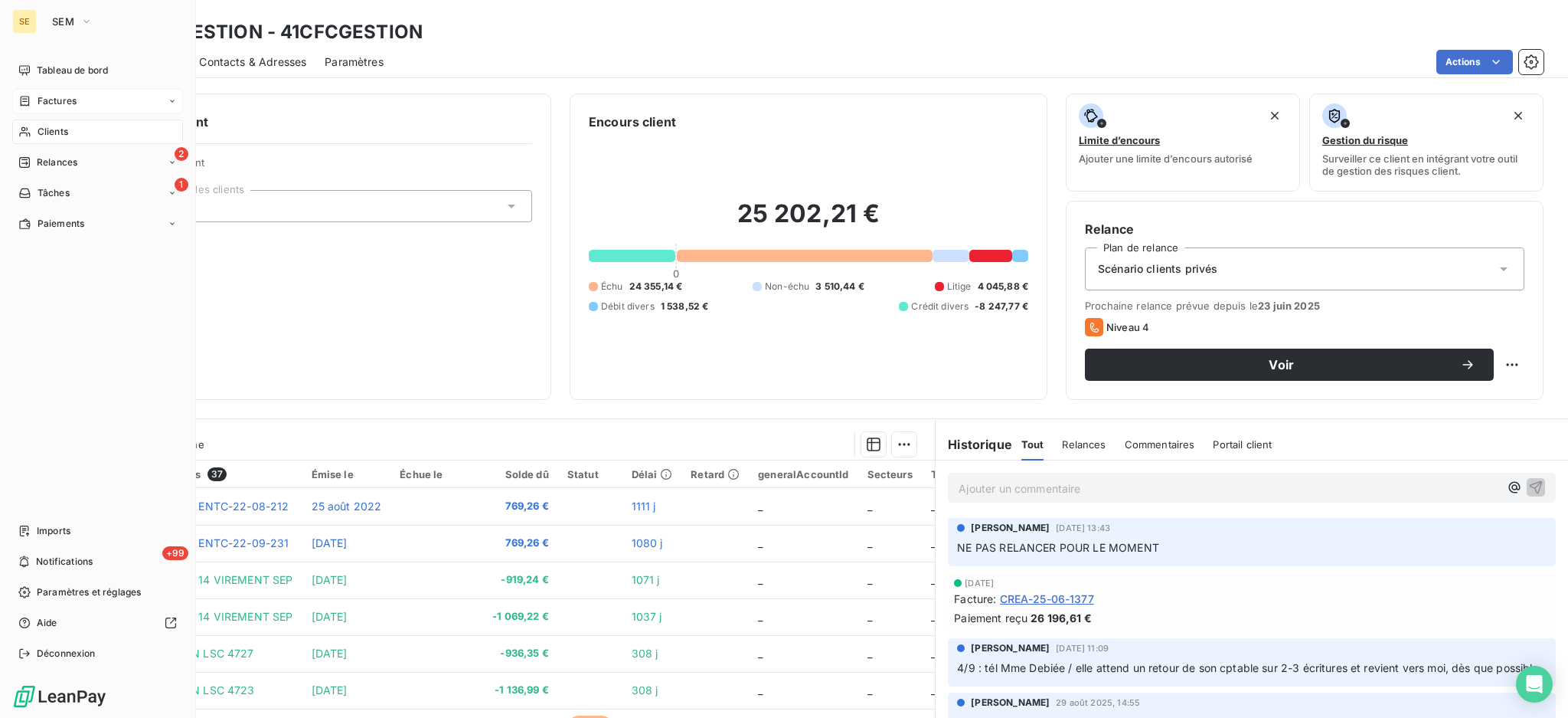
click at [31, 104] on div "Factures" at bounding box center [48, 101] width 58 height 14
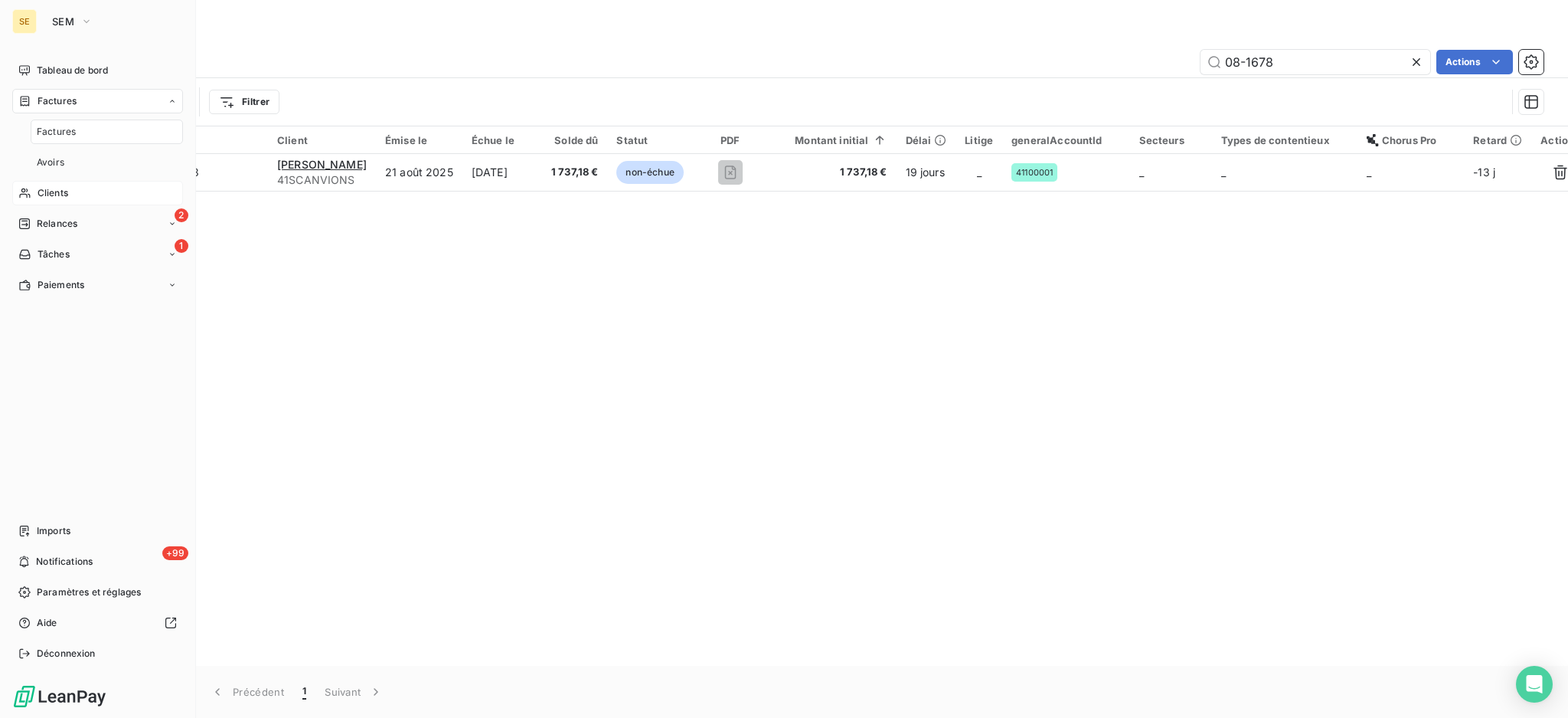
click at [66, 136] on span "Factures" at bounding box center [56, 132] width 39 height 14
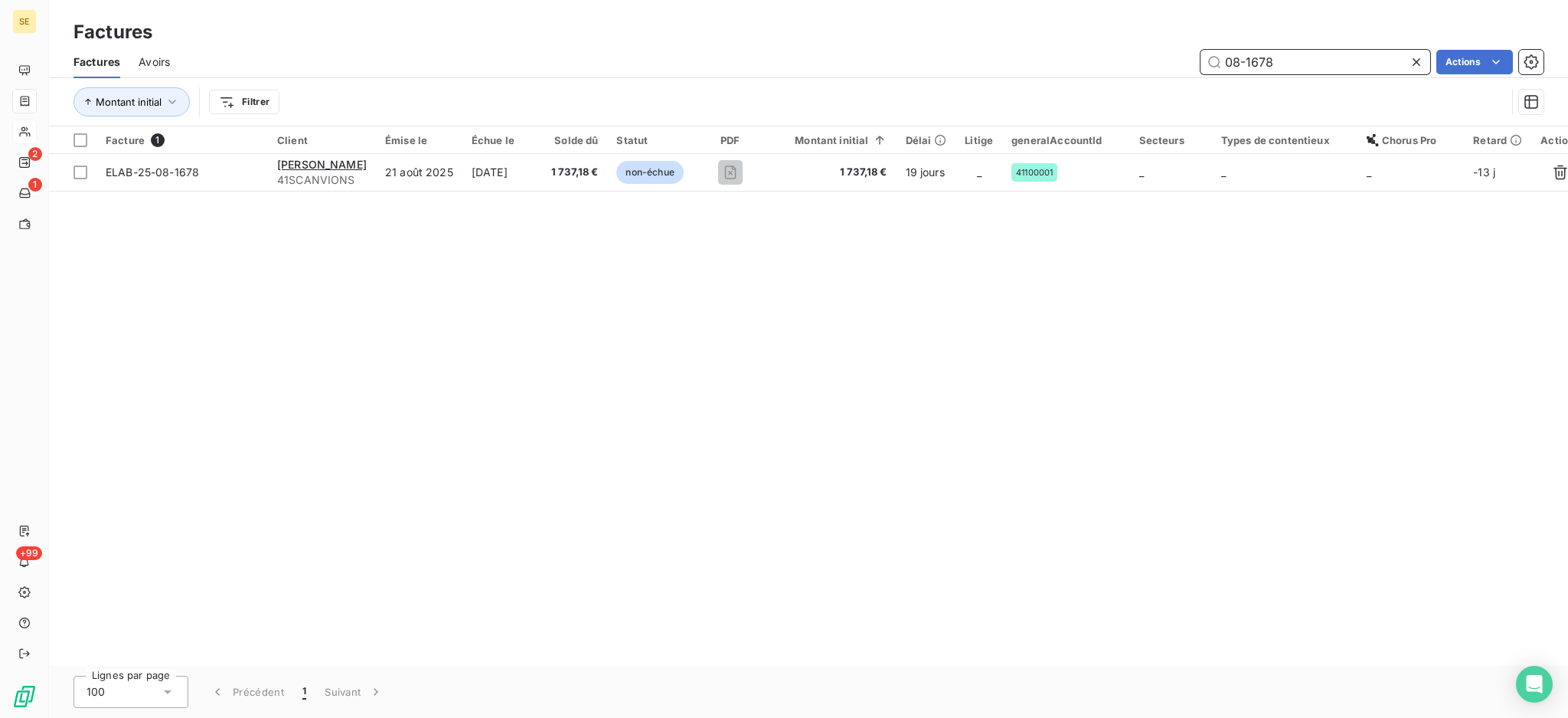
drag, startPoint x: 1330, startPoint y: 61, endPoint x: 1180, endPoint y: 35, distance: 152.2
click at [1180, 35] on div "Factures Factures Avoirs 08-1678 Actions Montant initial Filtrer" at bounding box center [808, 63] width 1519 height 126
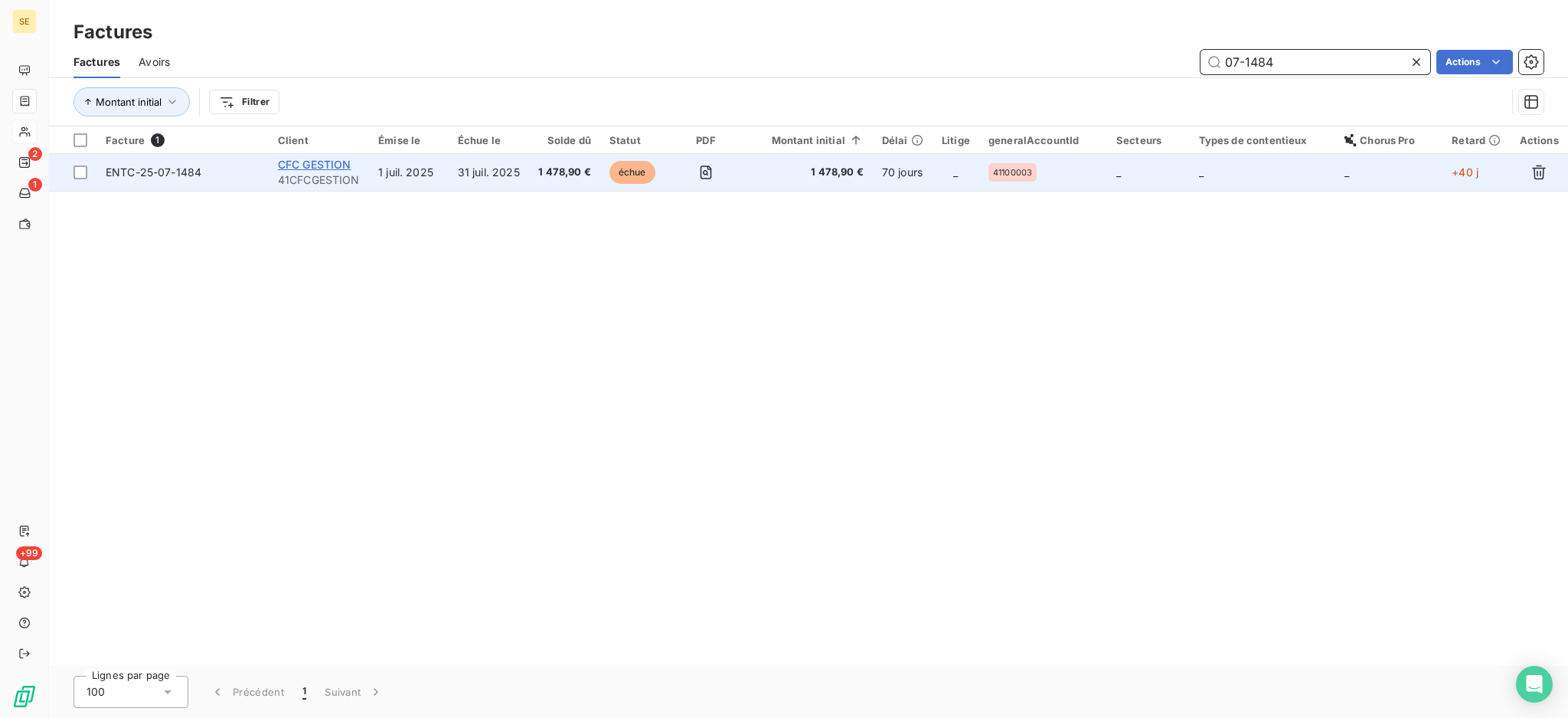
type input "07-1484"
click at [330, 168] on span "CFC GESTION" at bounding box center [315, 164] width 73 height 13
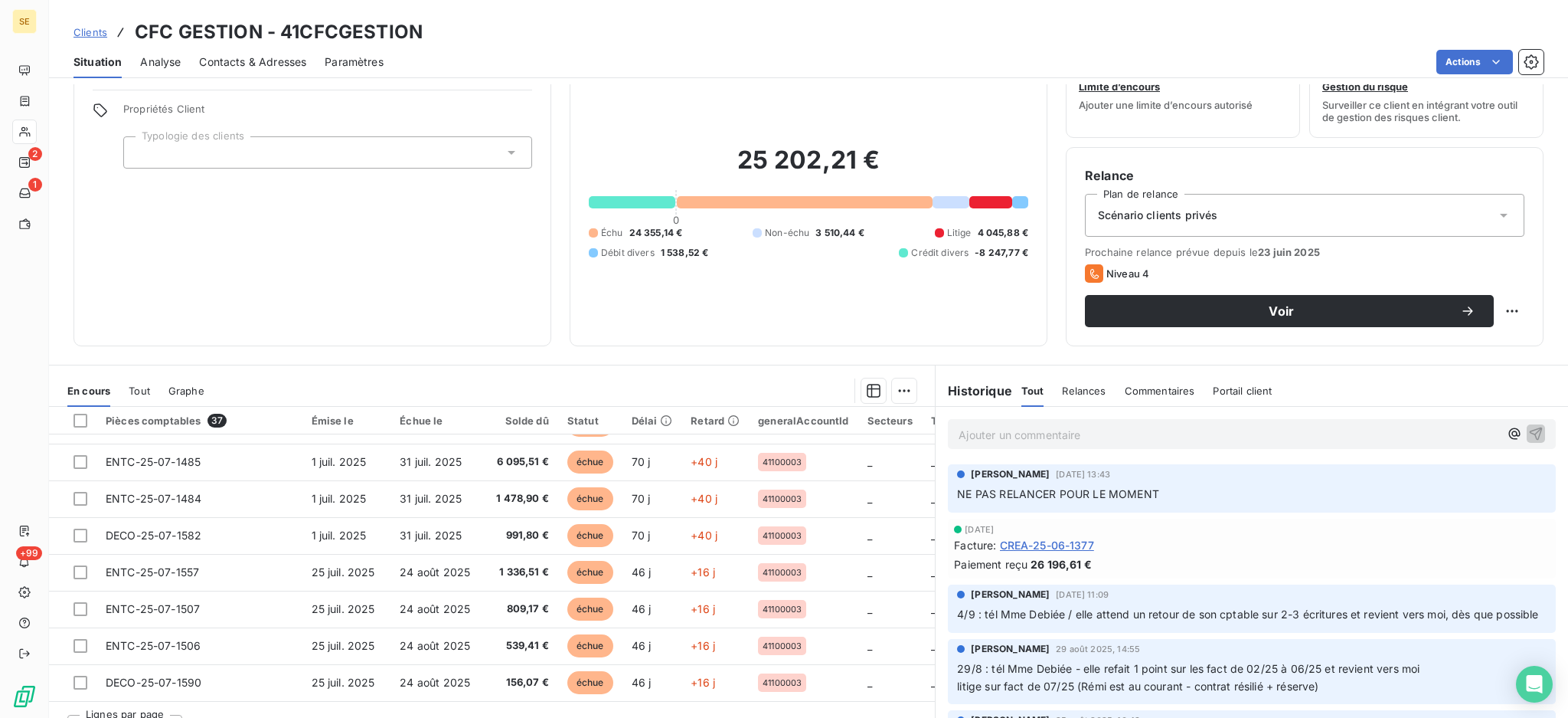
scroll to position [83, 0]
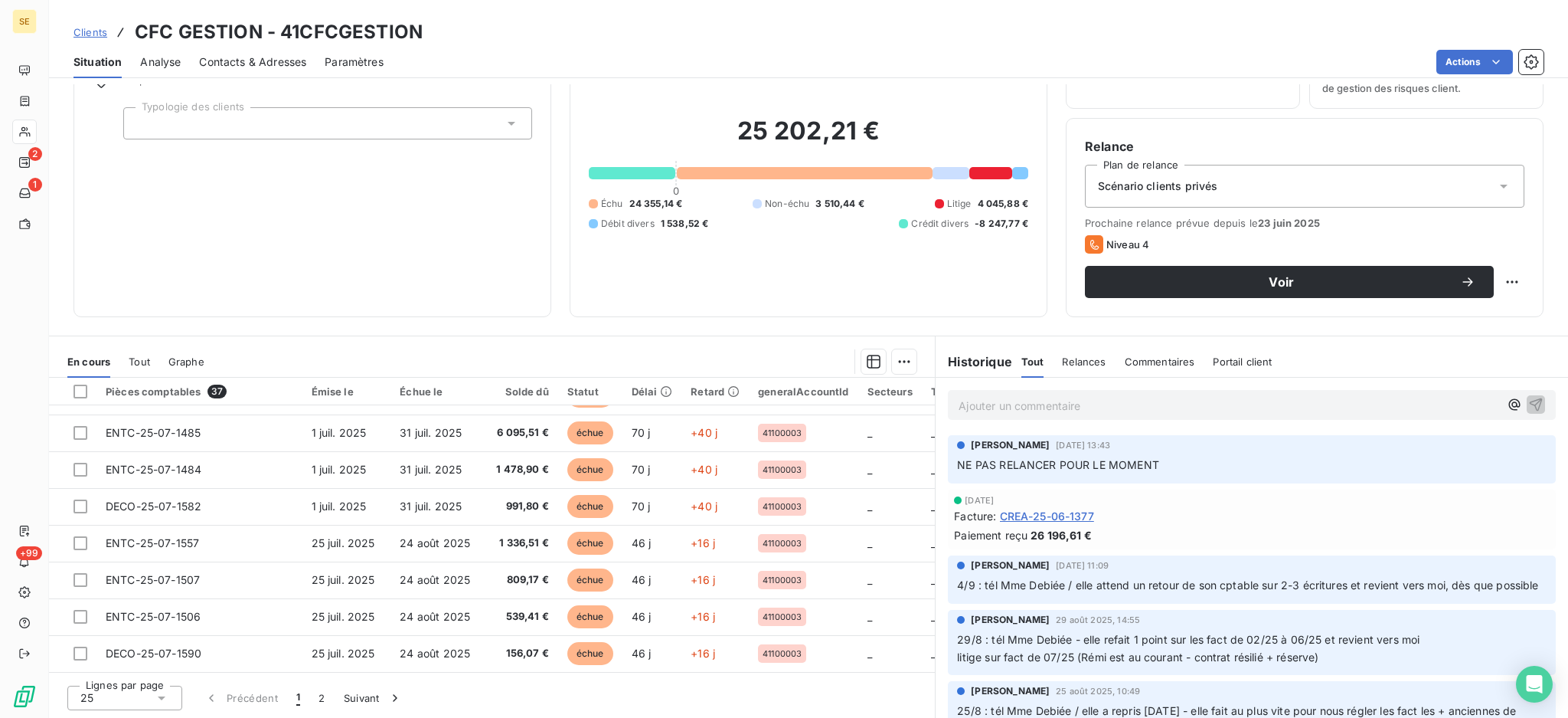
click at [162, 696] on icon at bounding box center [161, 698] width 8 height 4
click at [103, 663] on span "100" at bounding box center [108, 669] width 19 height 16
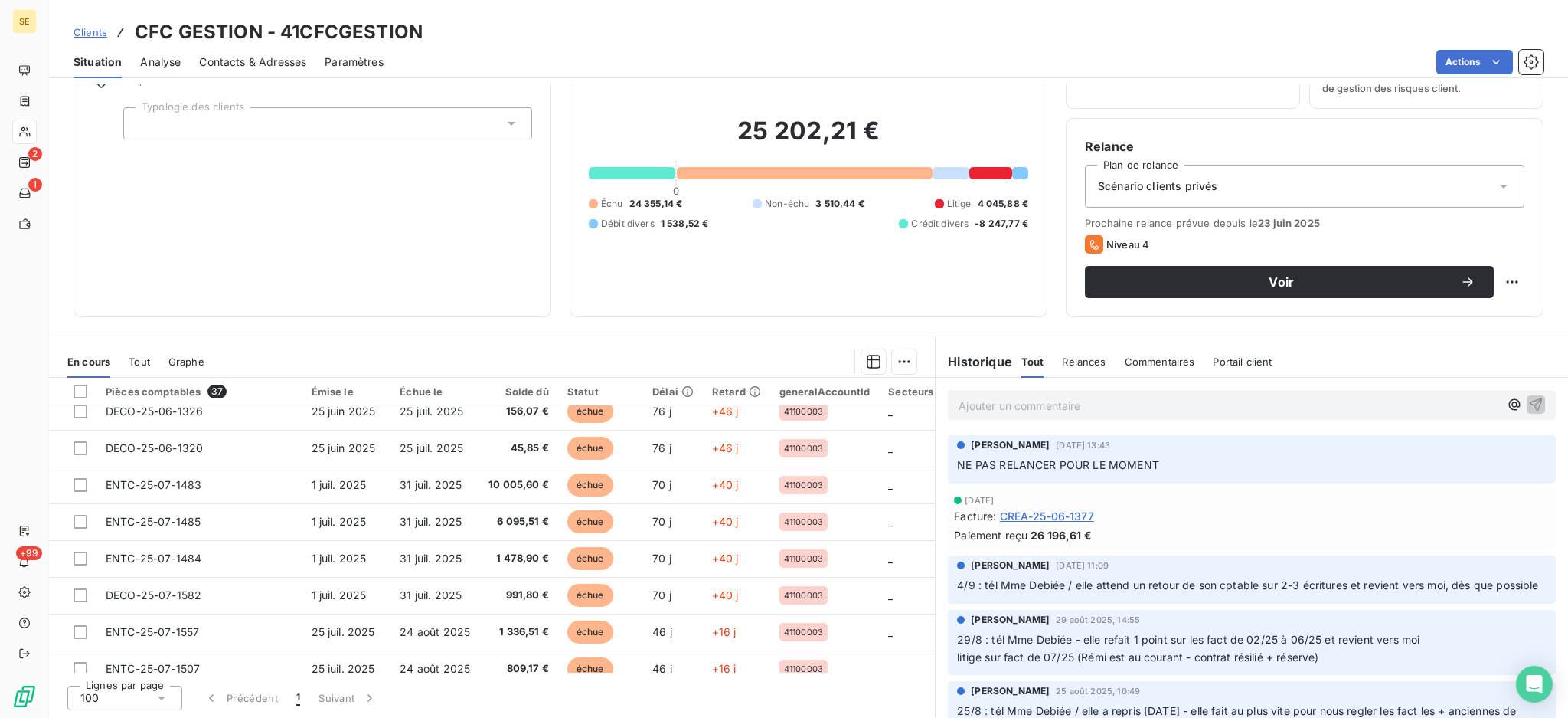
scroll to position [613, 0]
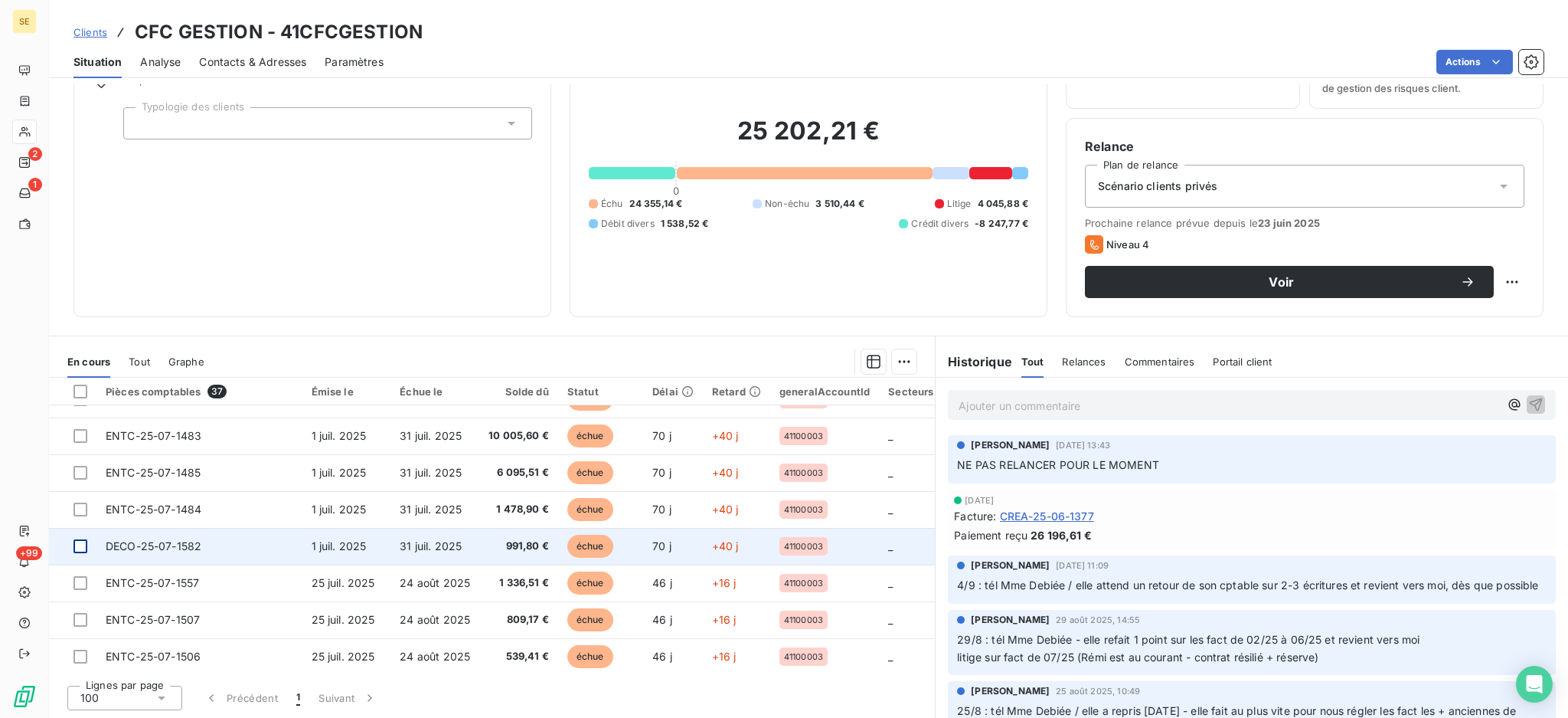
click at [83, 539] on div at bounding box center [80, 546] width 14 height 14
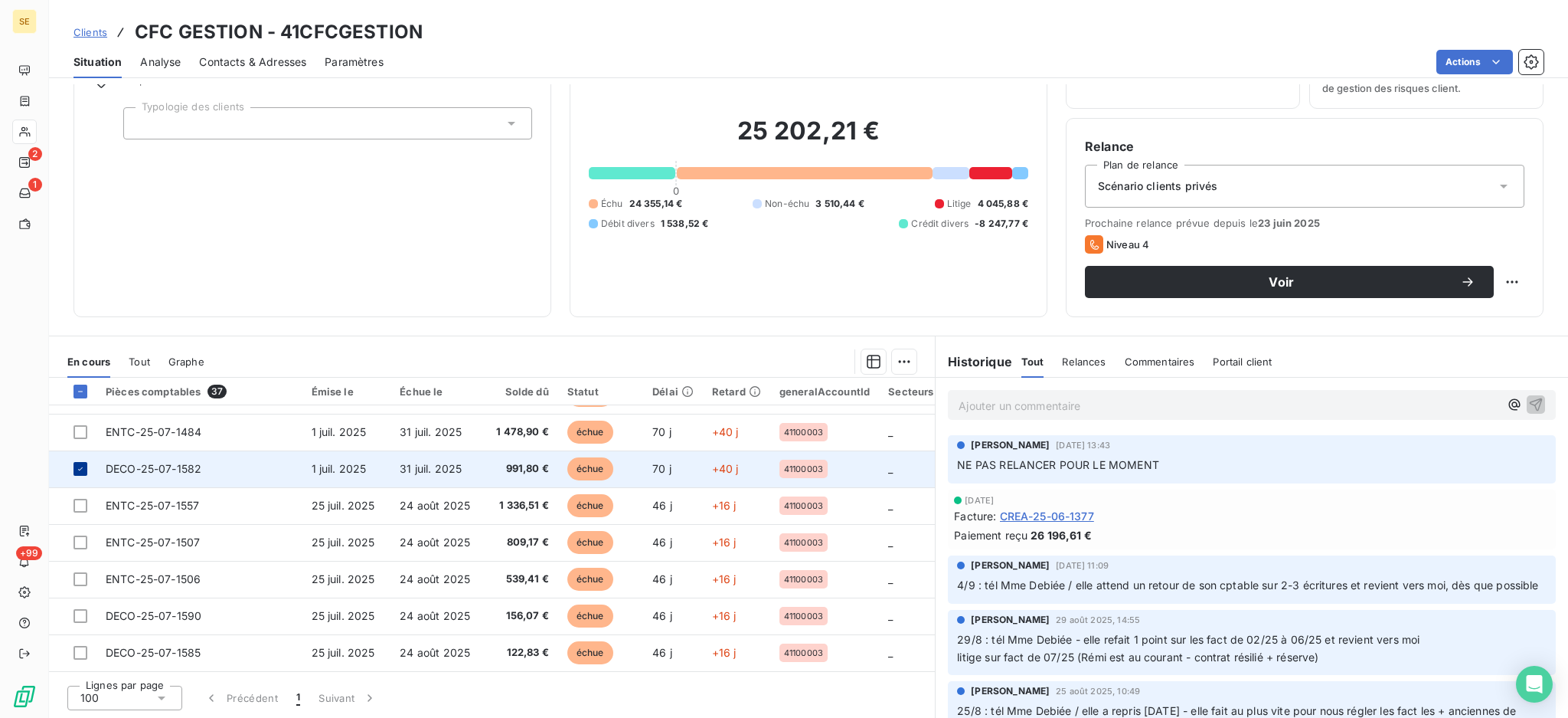
click at [76, 469] on icon at bounding box center [80, 469] width 9 height 9
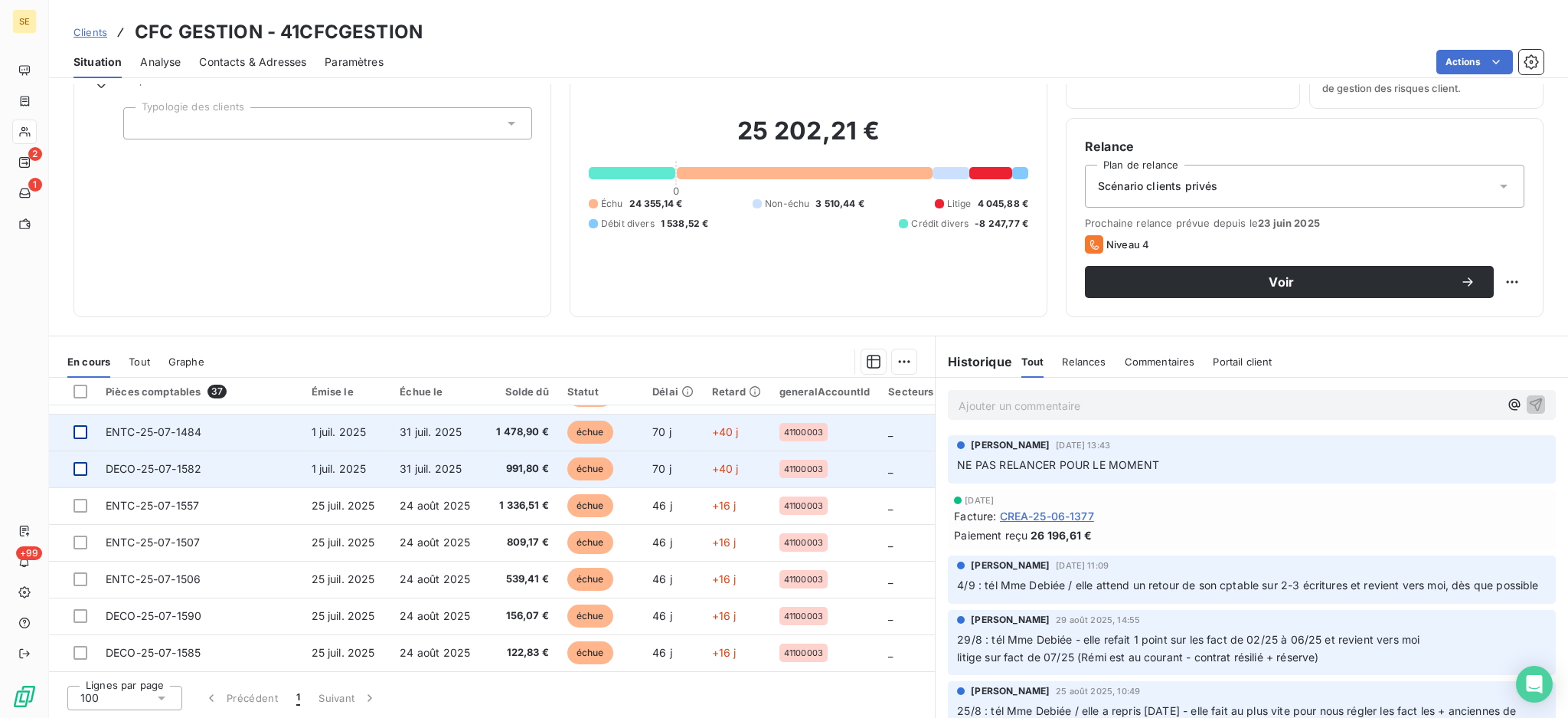
click at [73, 425] on div at bounding box center [80, 432] width 14 height 14
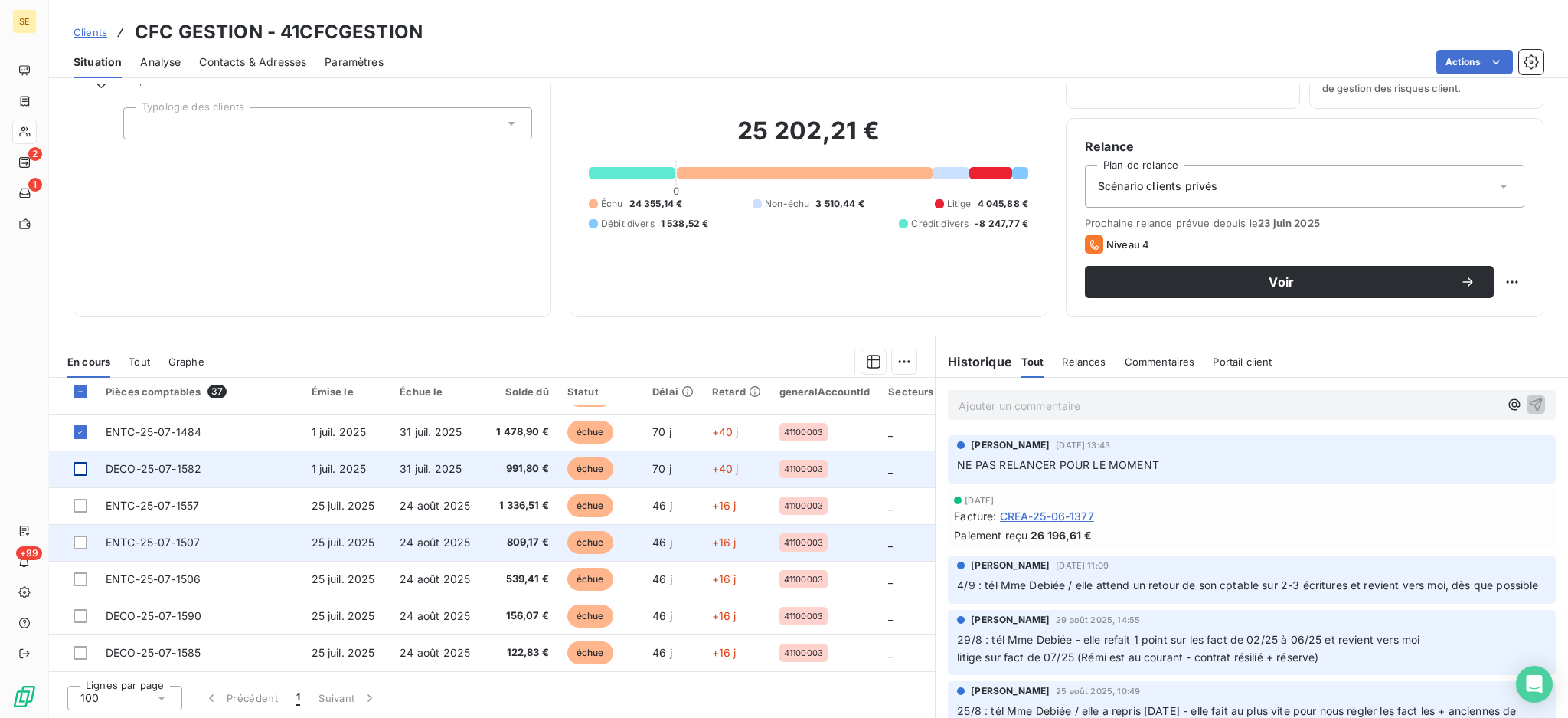
scroll to position [589, 0]
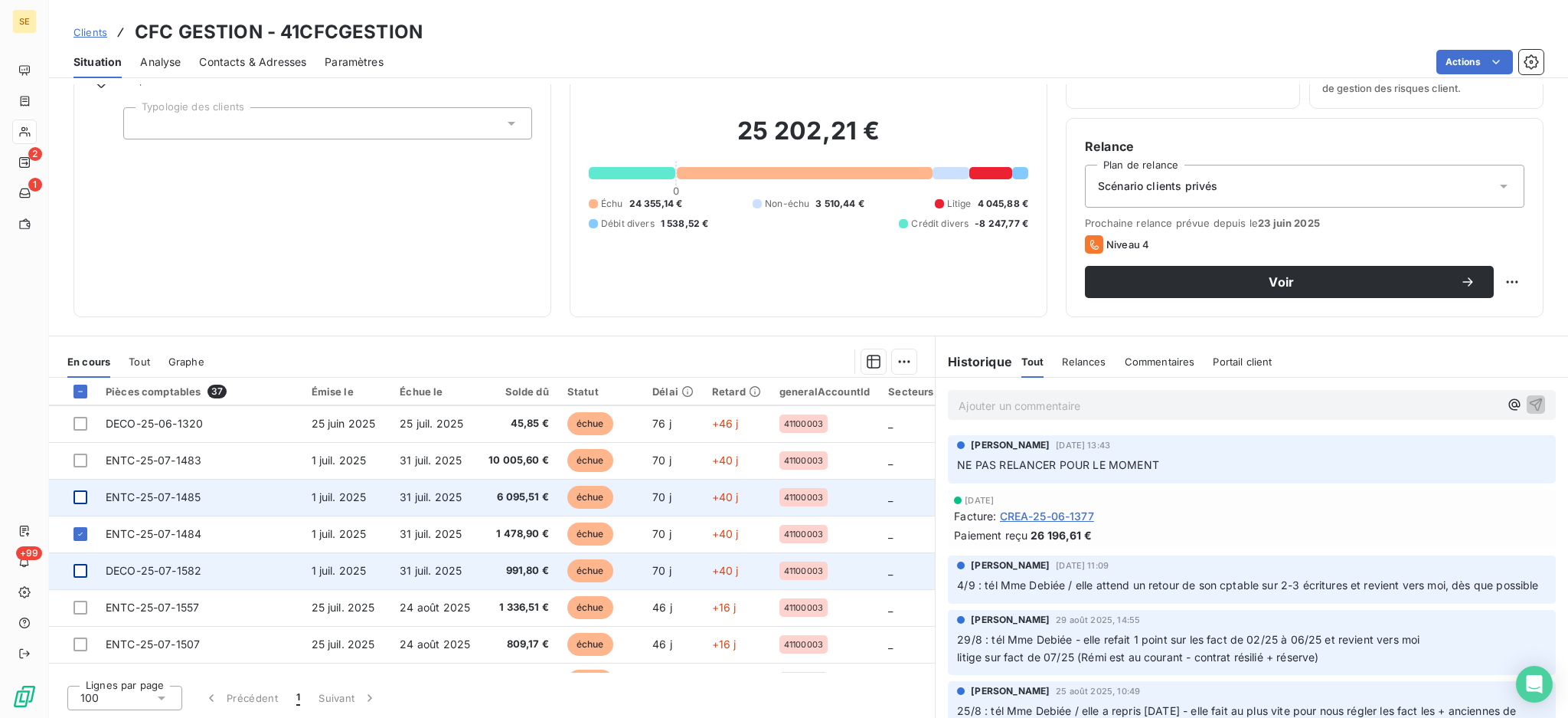
click at [79, 490] on div at bounding box center [80, 497] width 14 height 14
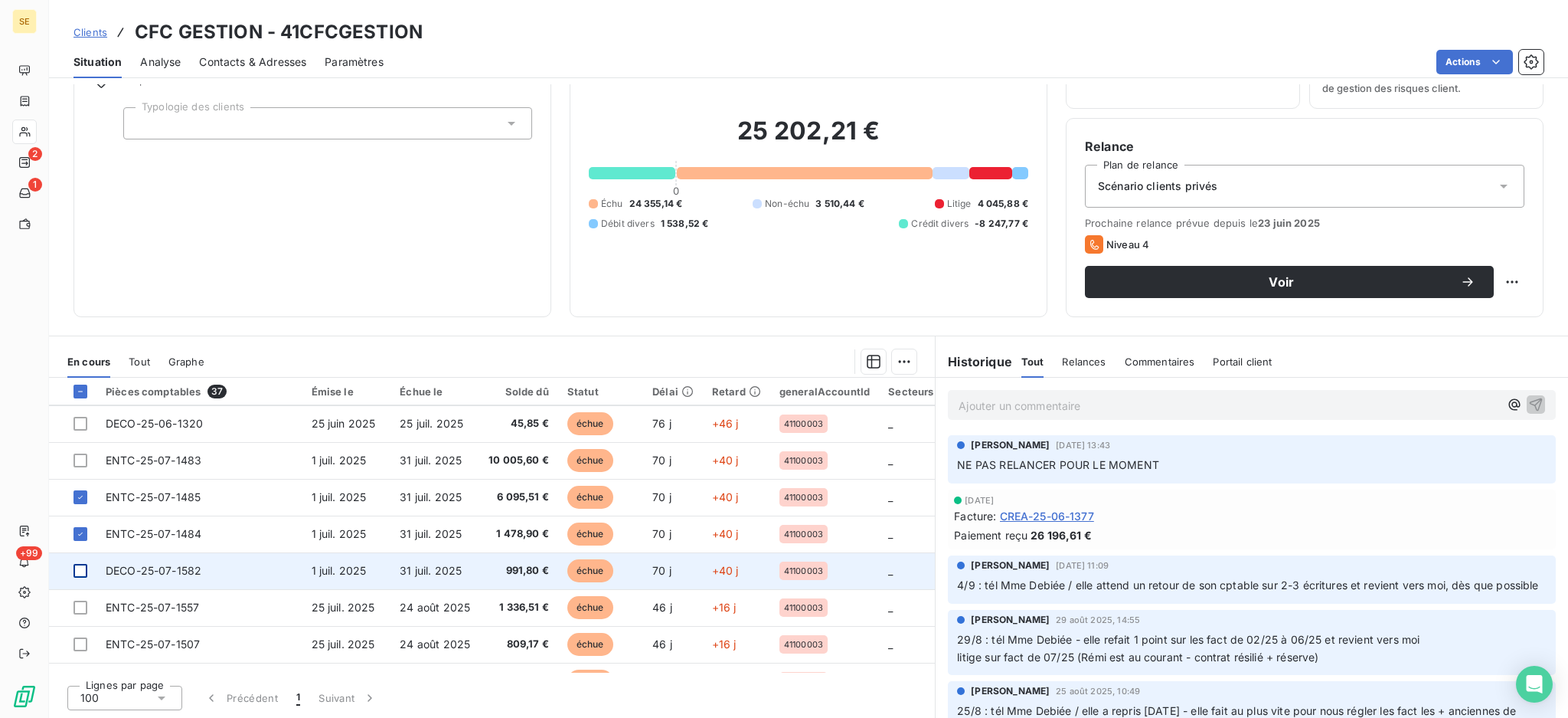
click at [79, 570] on div at bounding box center [80, 571] width 14 height 14
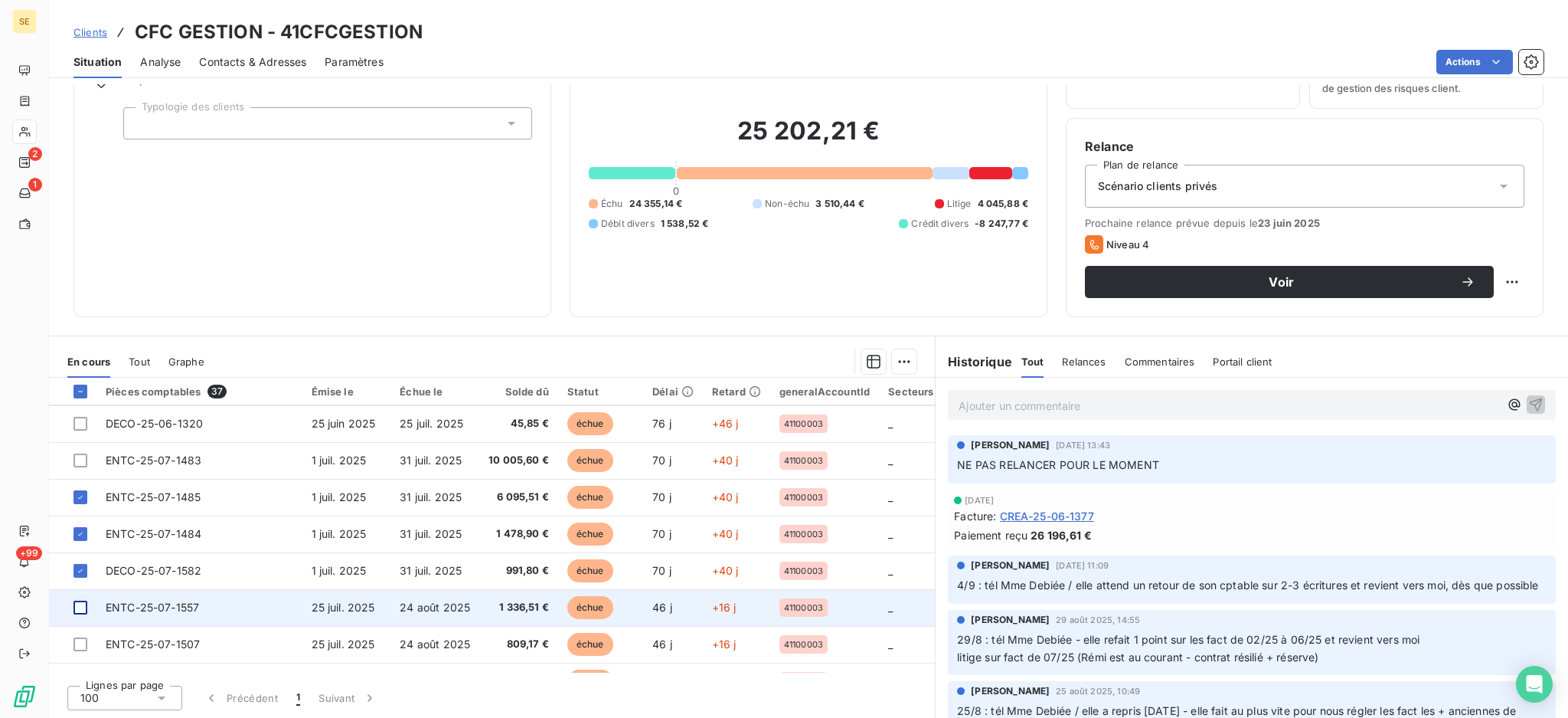
click at [79, 608] on div at bounding box center [80, 607] width 14 height 14
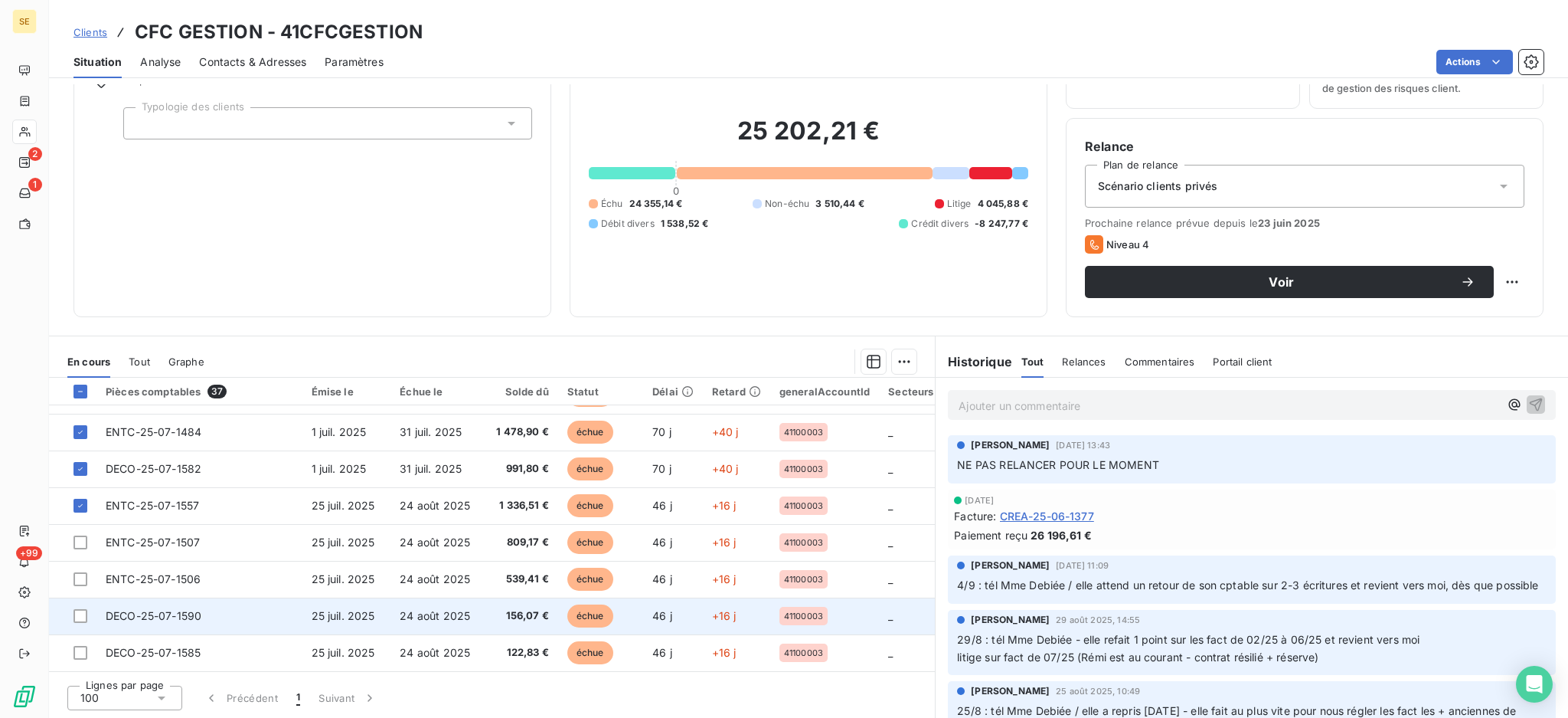
scroll to position [792, 0]
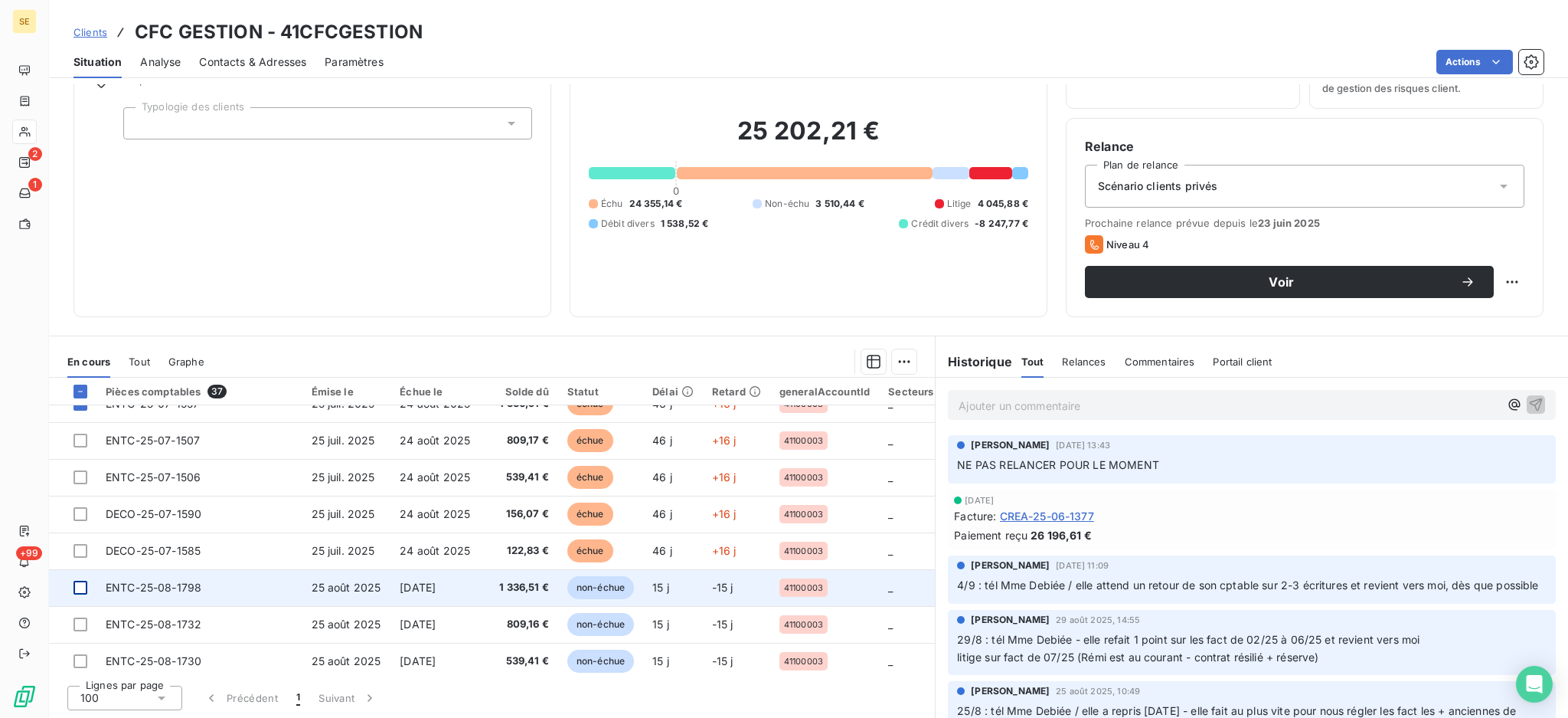
click at [79, 581] on div at bounding box center [80, 588] width 14 height 14
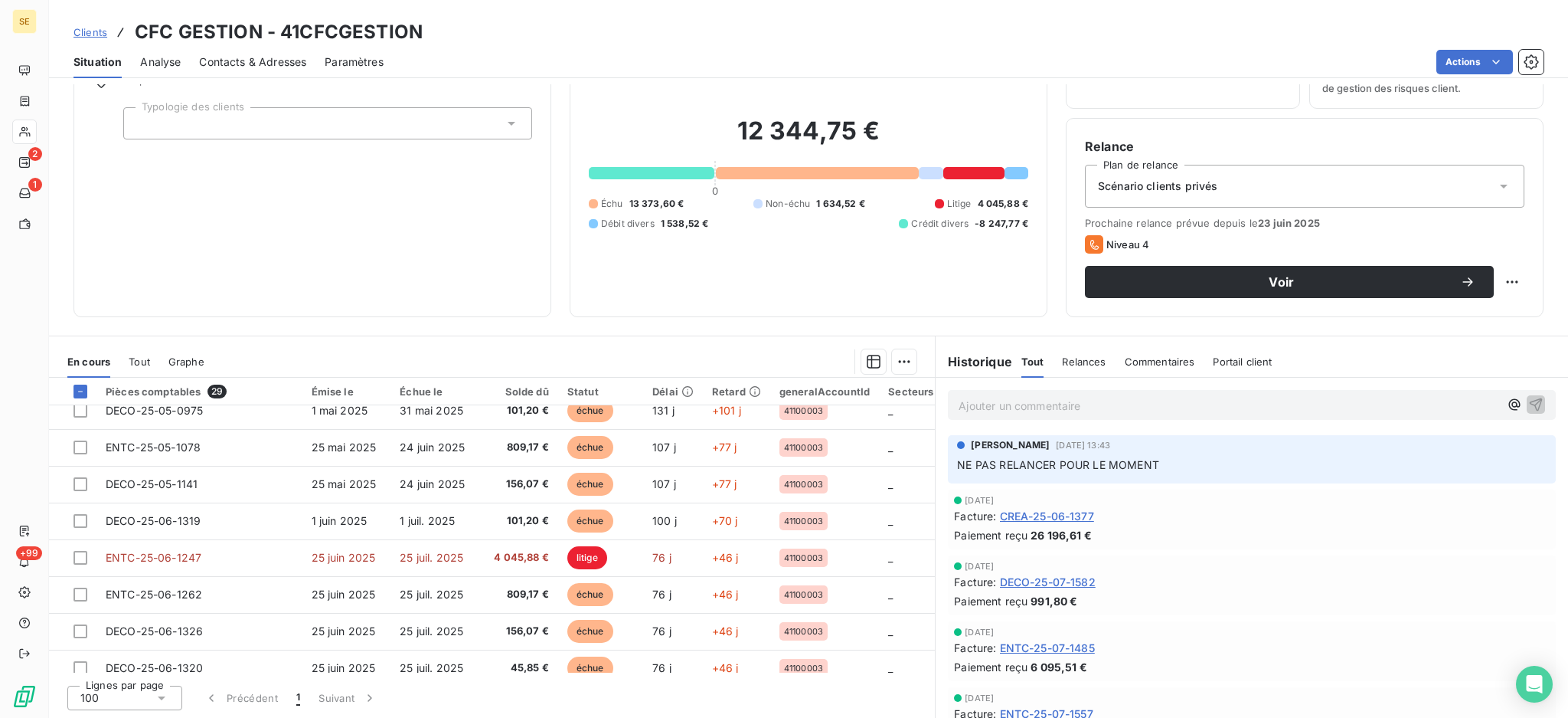
scroll to position [294, 0]
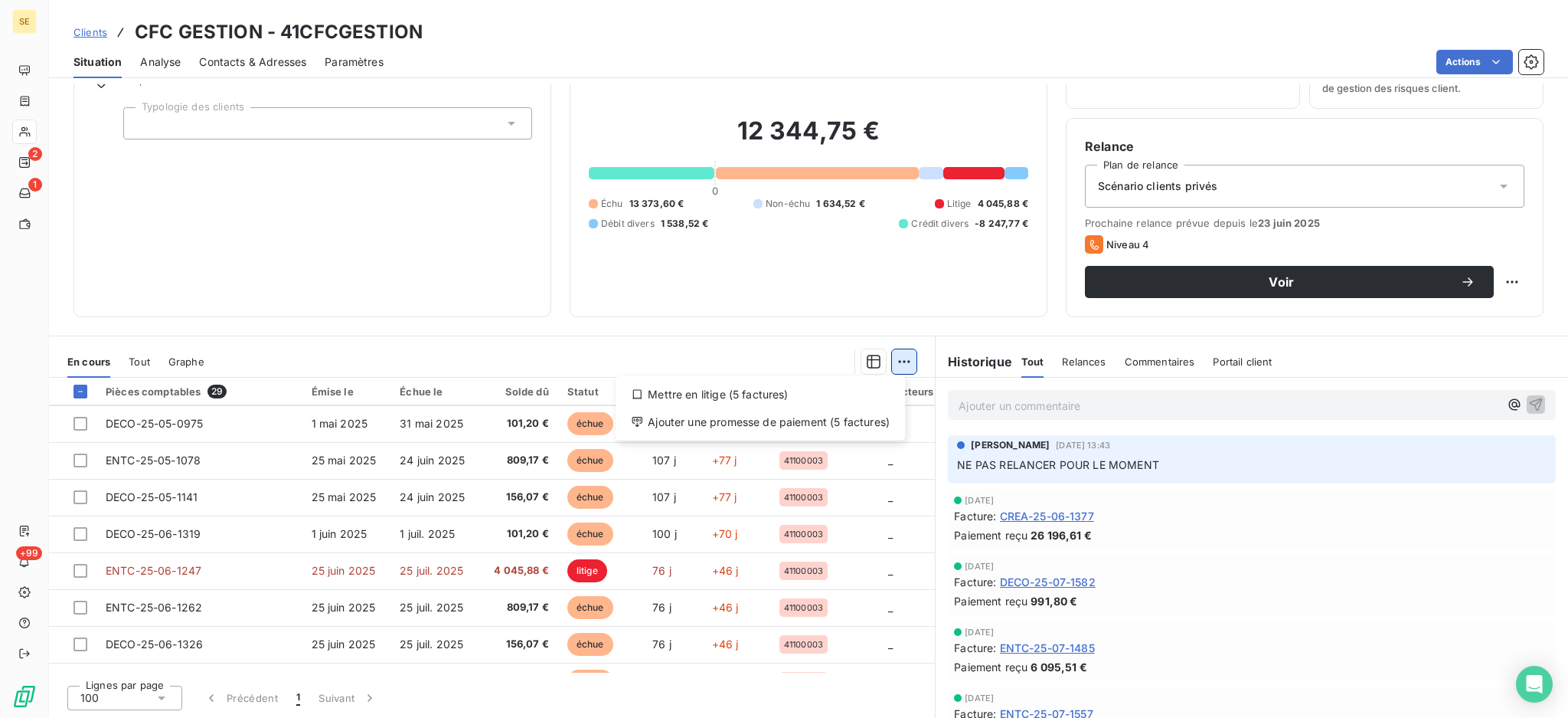
click at [899, 361] on html "SE 2 1 +99 Clients CFC GESTION - 41CFCGESTION Situation Analyse Contacts & Adre…" at bounding box center [784, 359] width 1568 height 718
click at [809, 418] on div "Ajouter une promesse de paiement (5 factures)" at bounding box center [761, 422] width 277 height 24
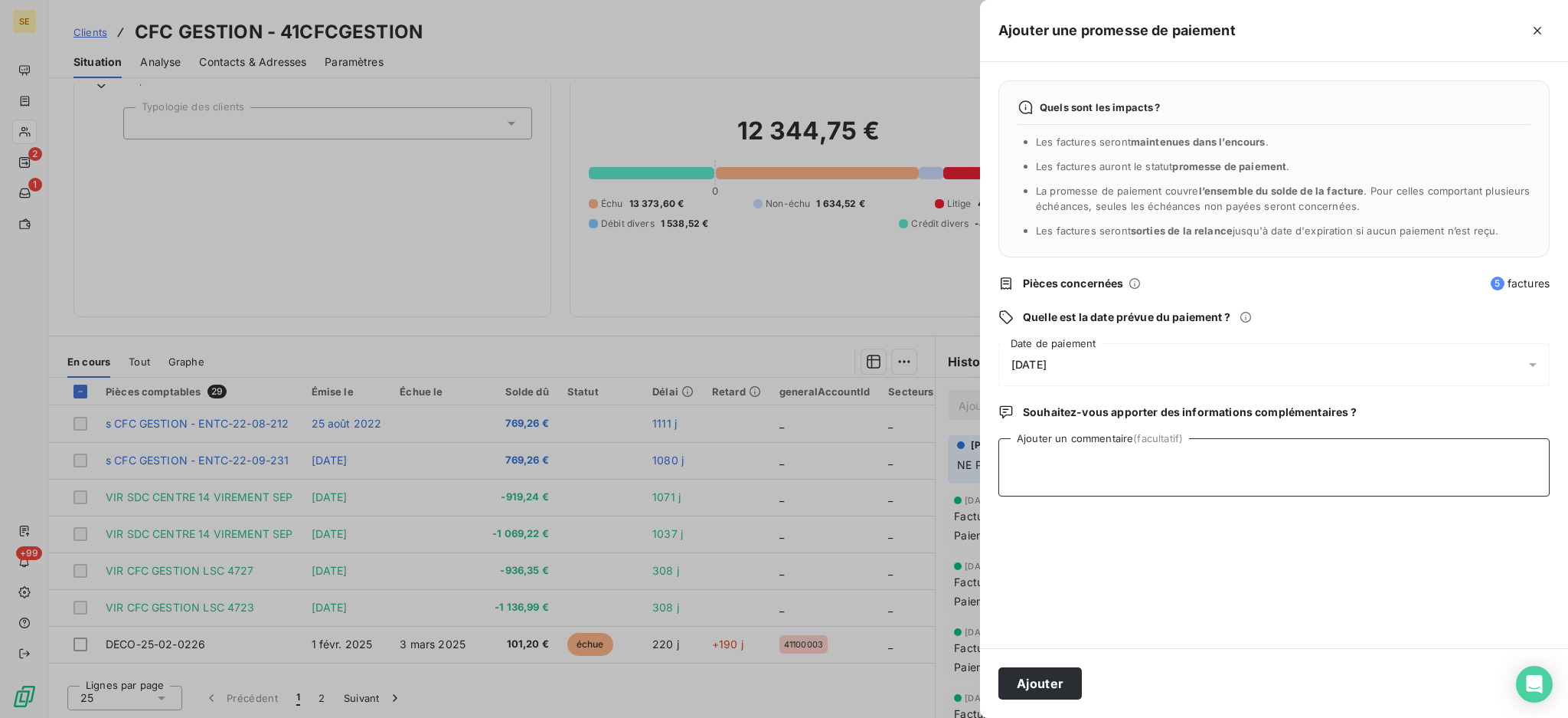
click at [1089, 465] on textarea "Ajouter un commentaire (facultatif)" at bounding box center [1273, 467] width 551 height 58
click at [1141, 476] on textarea "virt reçu le 0" at bounding box center [1273, 467] width 551 height 58
type textarea "virt reçu le 05/09"
click at [1036, 688] on button "Ajouter" at bounding box center [1040, 683] width 83 height 32
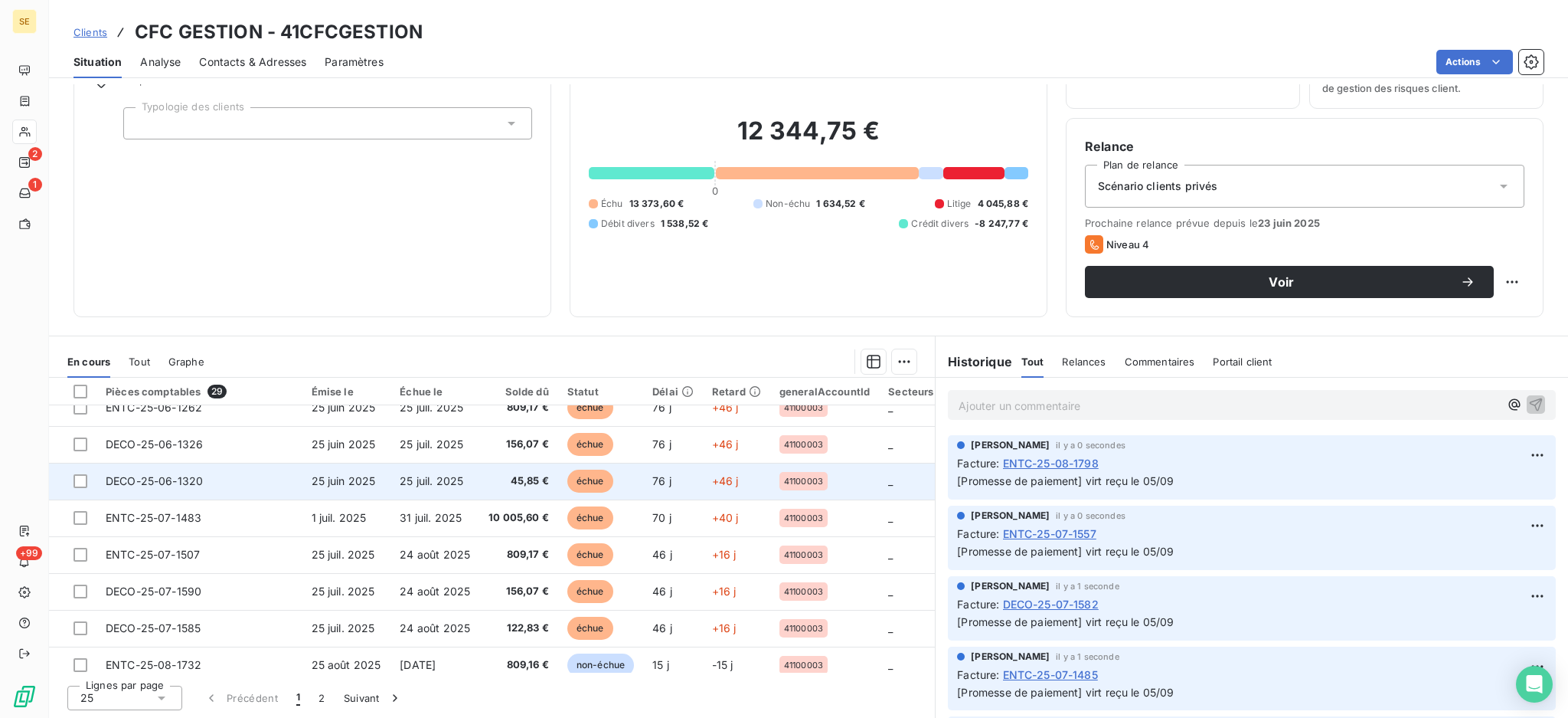
scroll to position [657, 0]
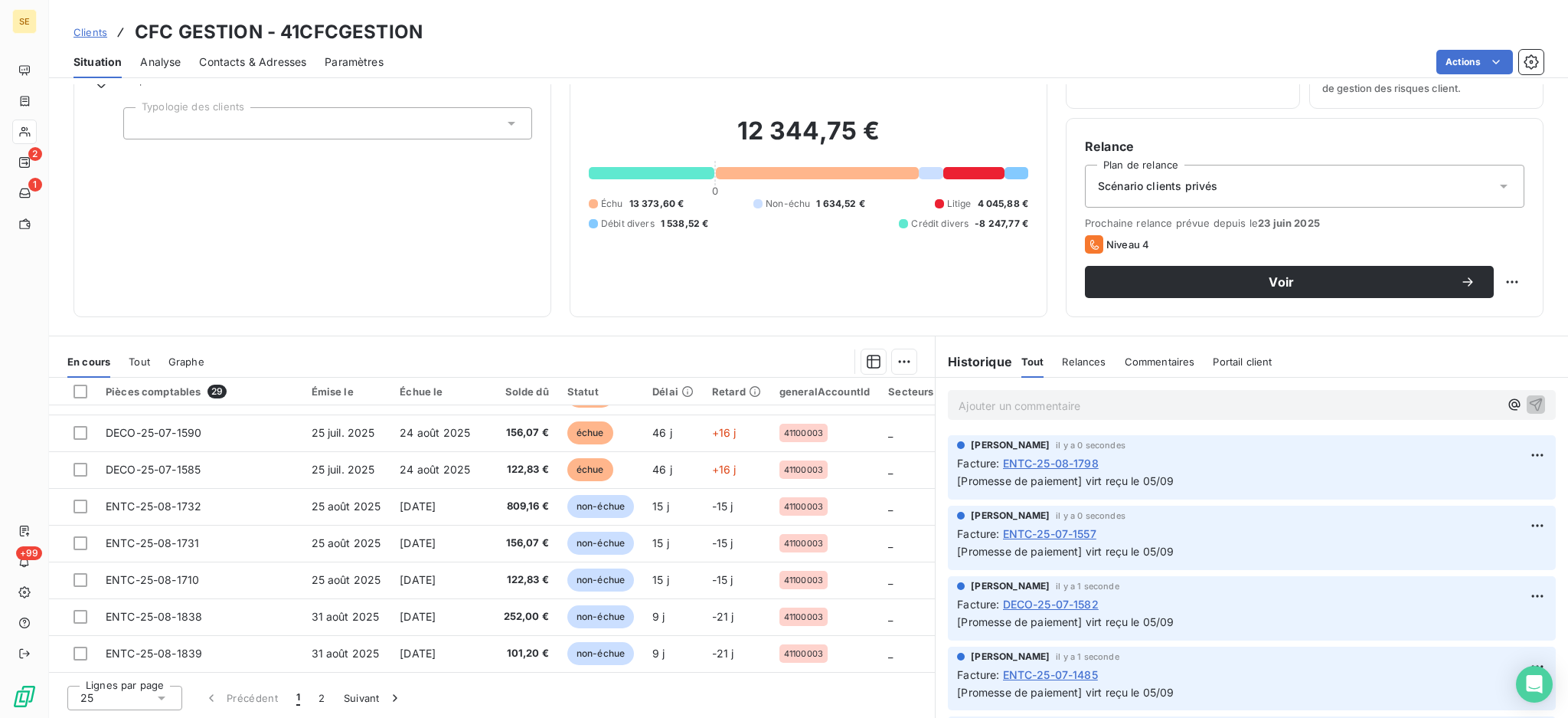
click at [1033, 460] on span "ENTC-25-08-1798" at bounding box center [1051, 463] width 96 height 16
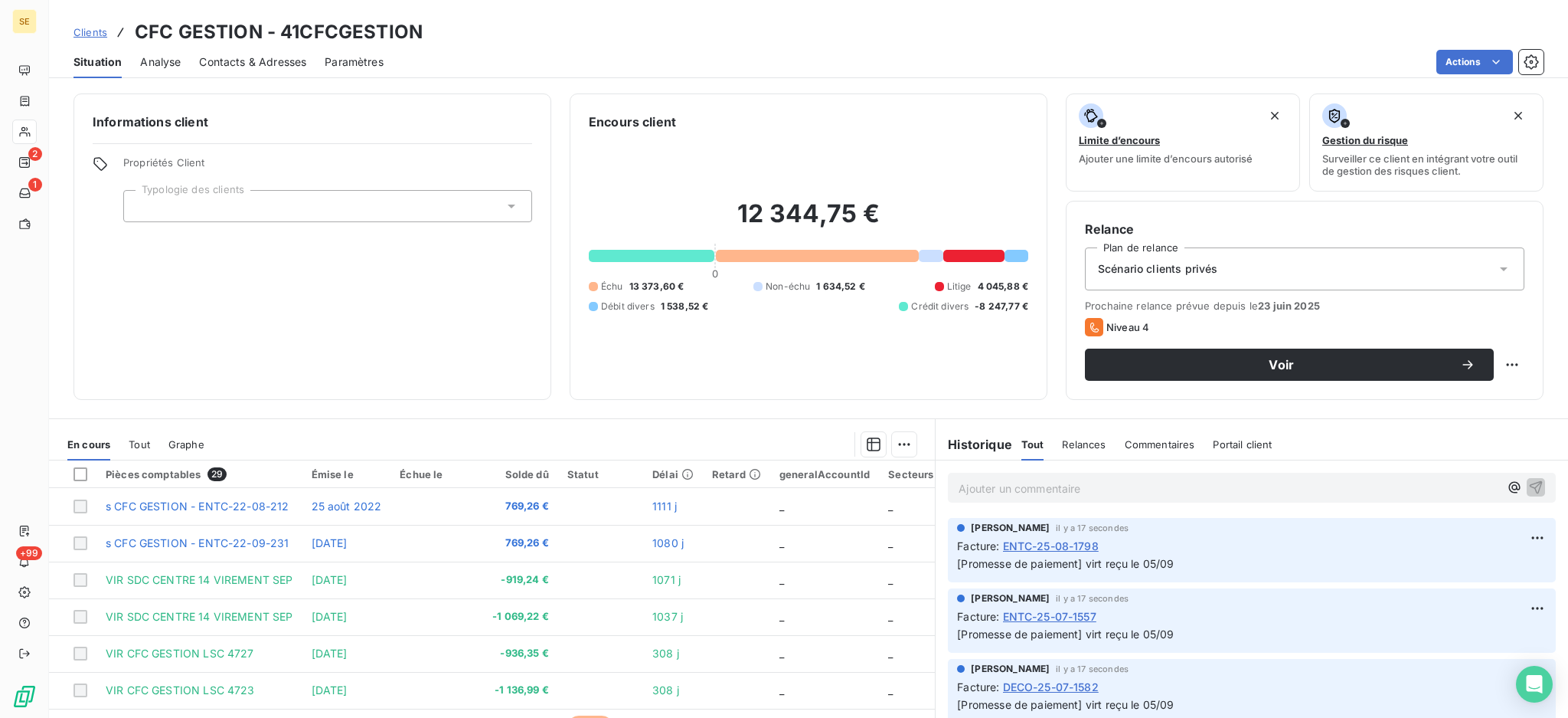
click at [136, 447] on span "Tout" at bounding box center [139, 444] width 22 height 12
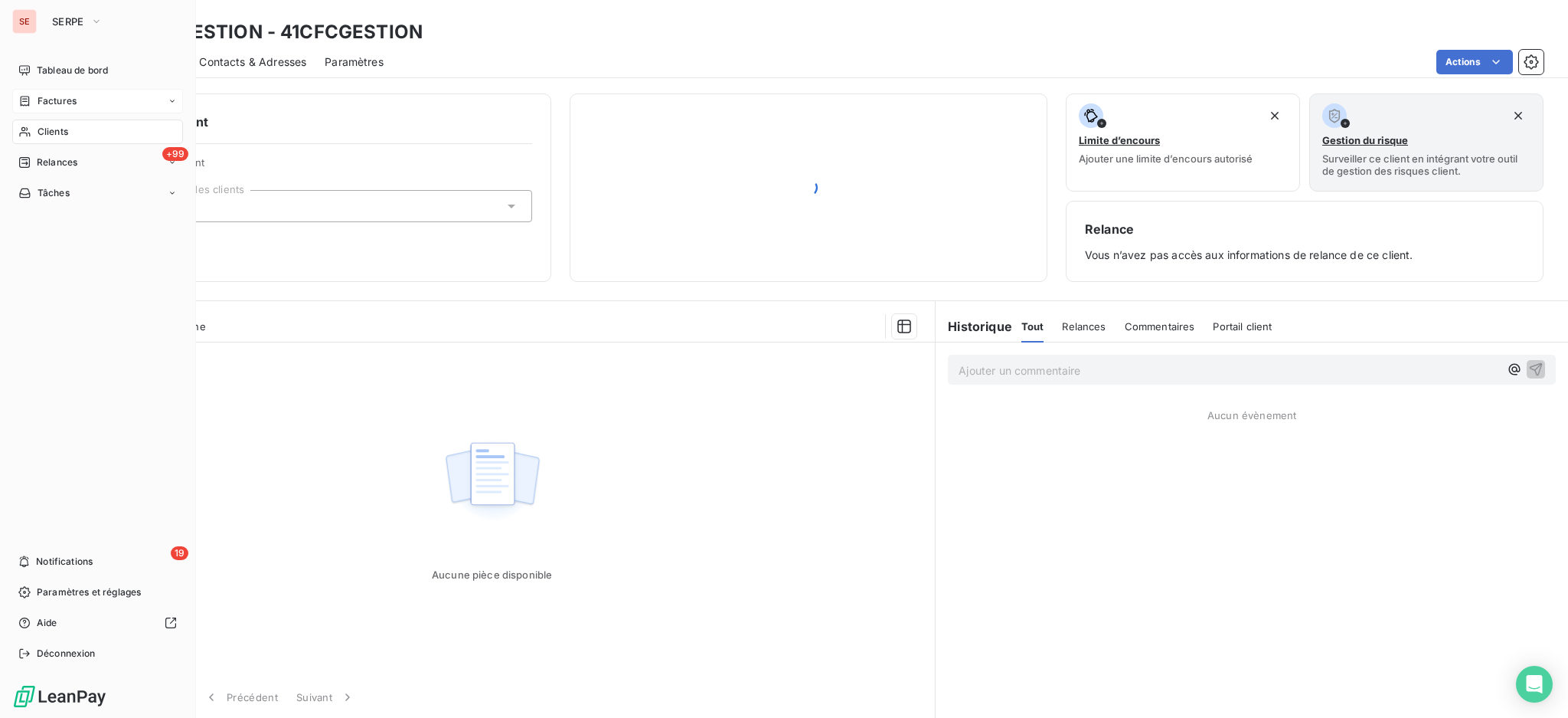
click at [55, 104] on span "Factures" at bounding box center [57, 101] width 39 height 14
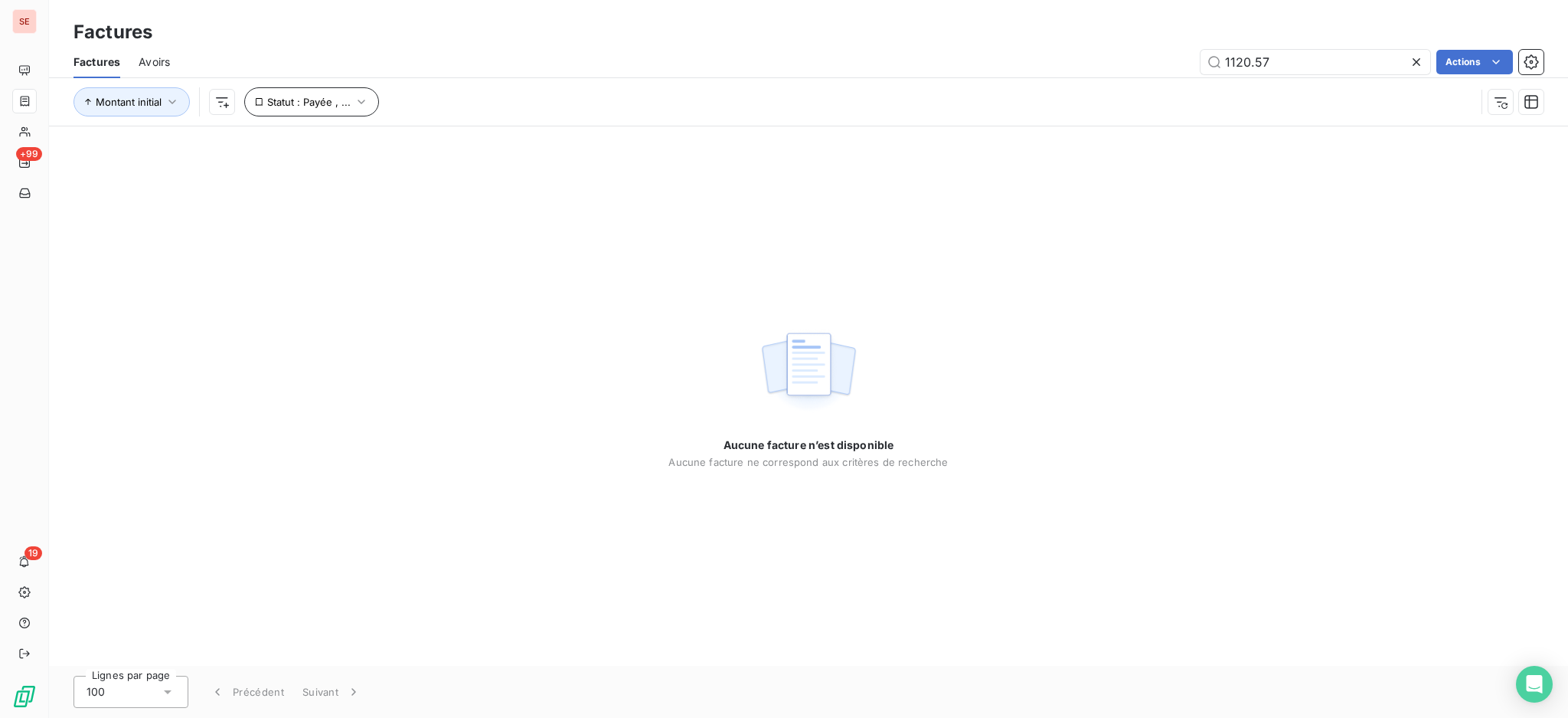
type input "1120.57"
click at [358, 97] on icon "button" at bounding box center [362, 102] width 16 height 16
click at [1271, 58] on input "1120.57" at bounding box center [1315, 62] width 230 height 24
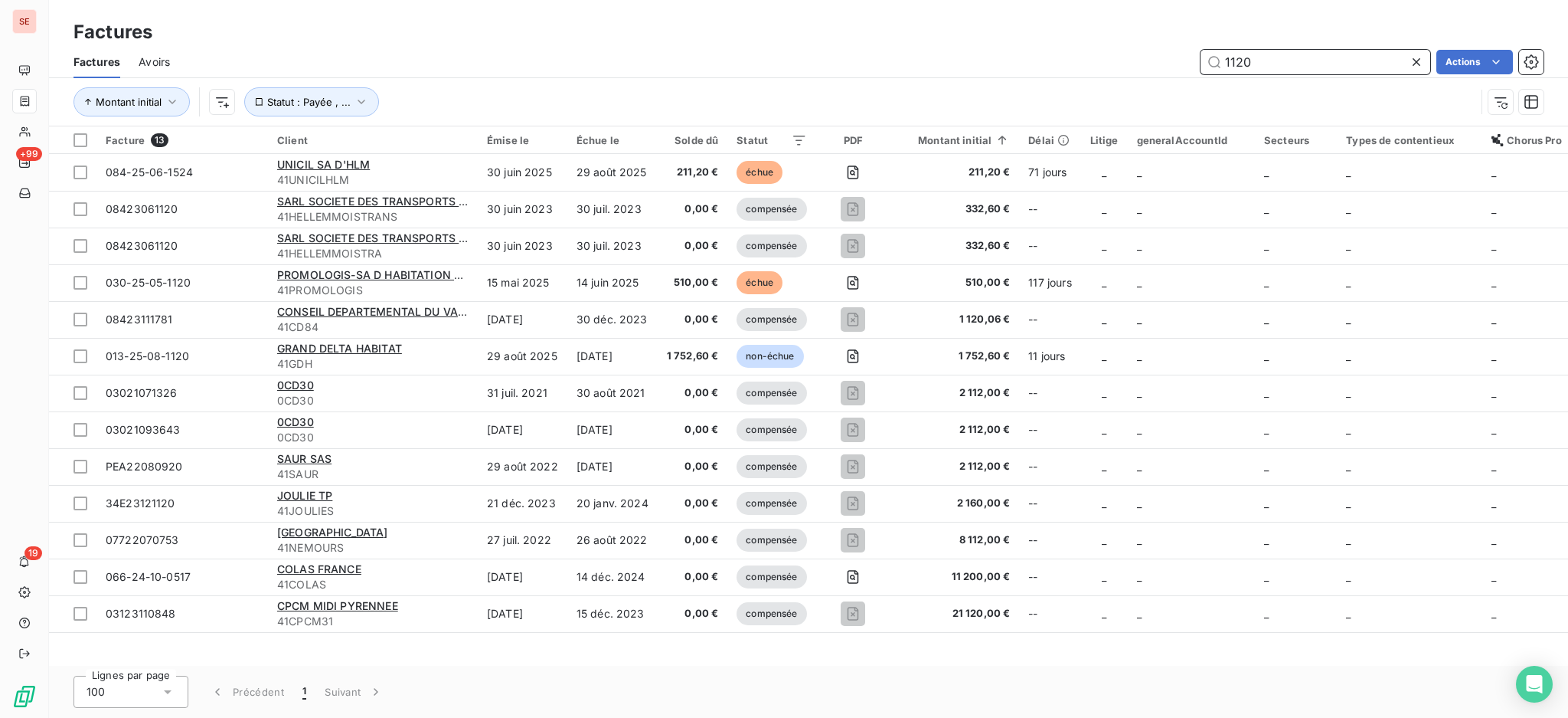
type input "1120"
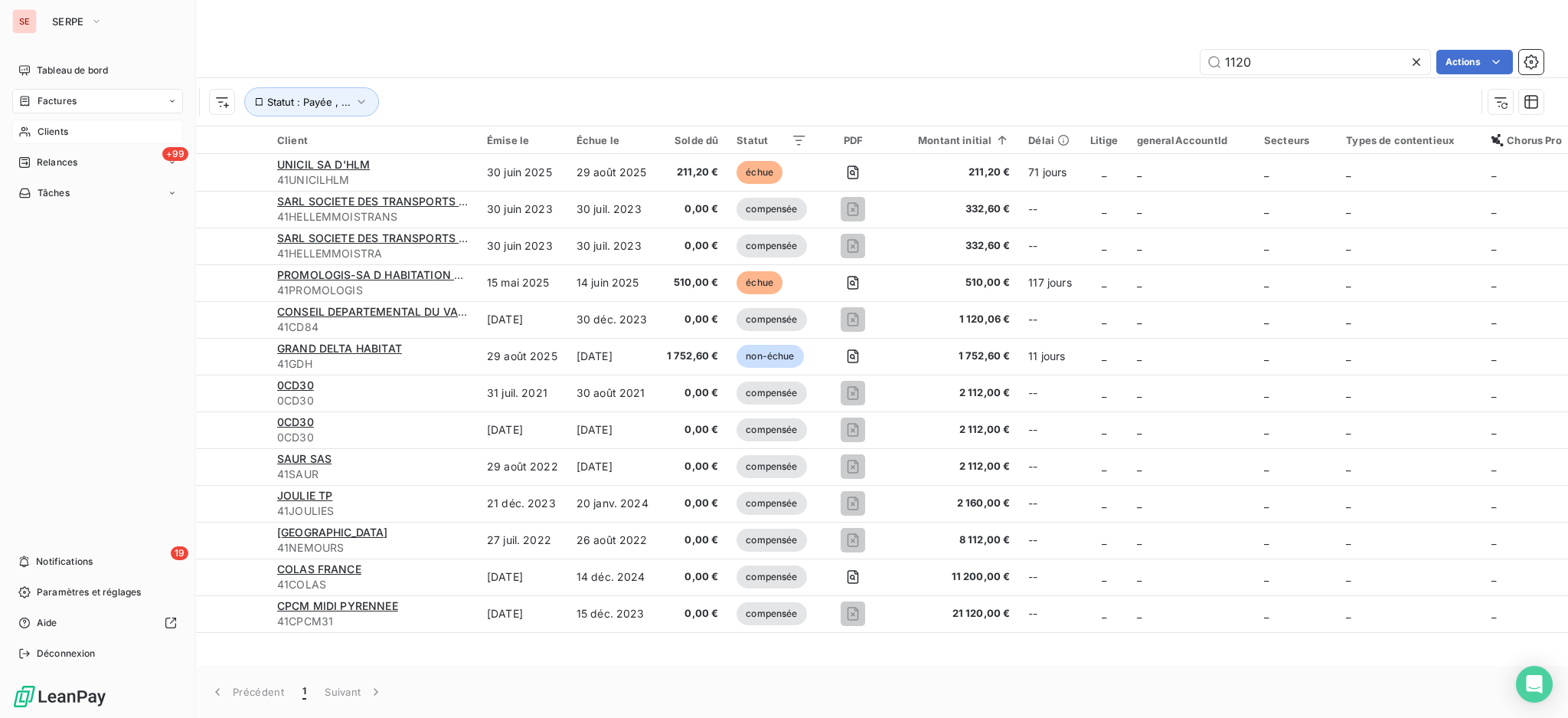
click at [76, 133] on div "Clients" at bounding box center [97, 131] width 171 height 24
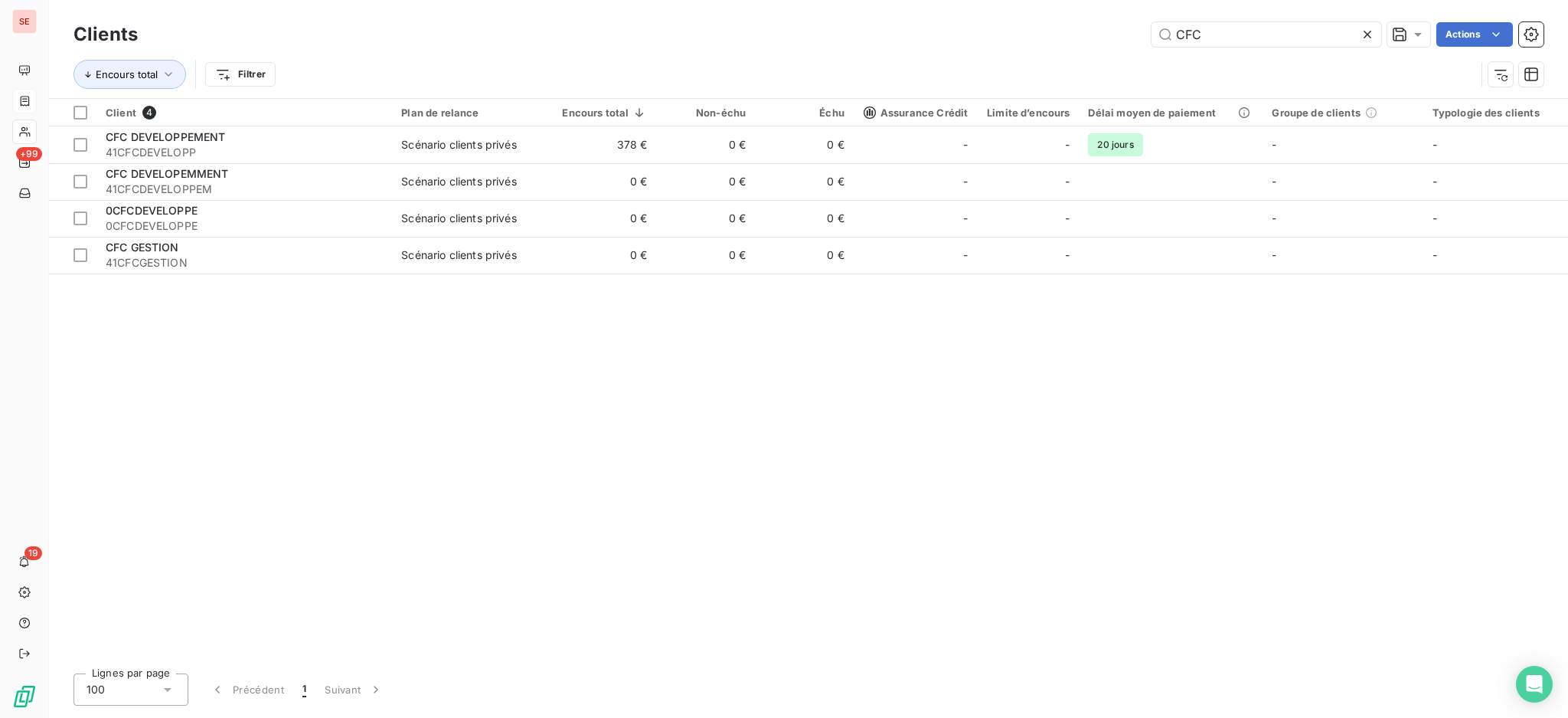
drag, startPoint x: 1226, startPoint y: 34, endPoint x: 938, endPoint y: 17, distance: 288.5
click at [941, 19] on div "Clients CFC Actions" at bounding box center [808, 34] width 1470 height 32
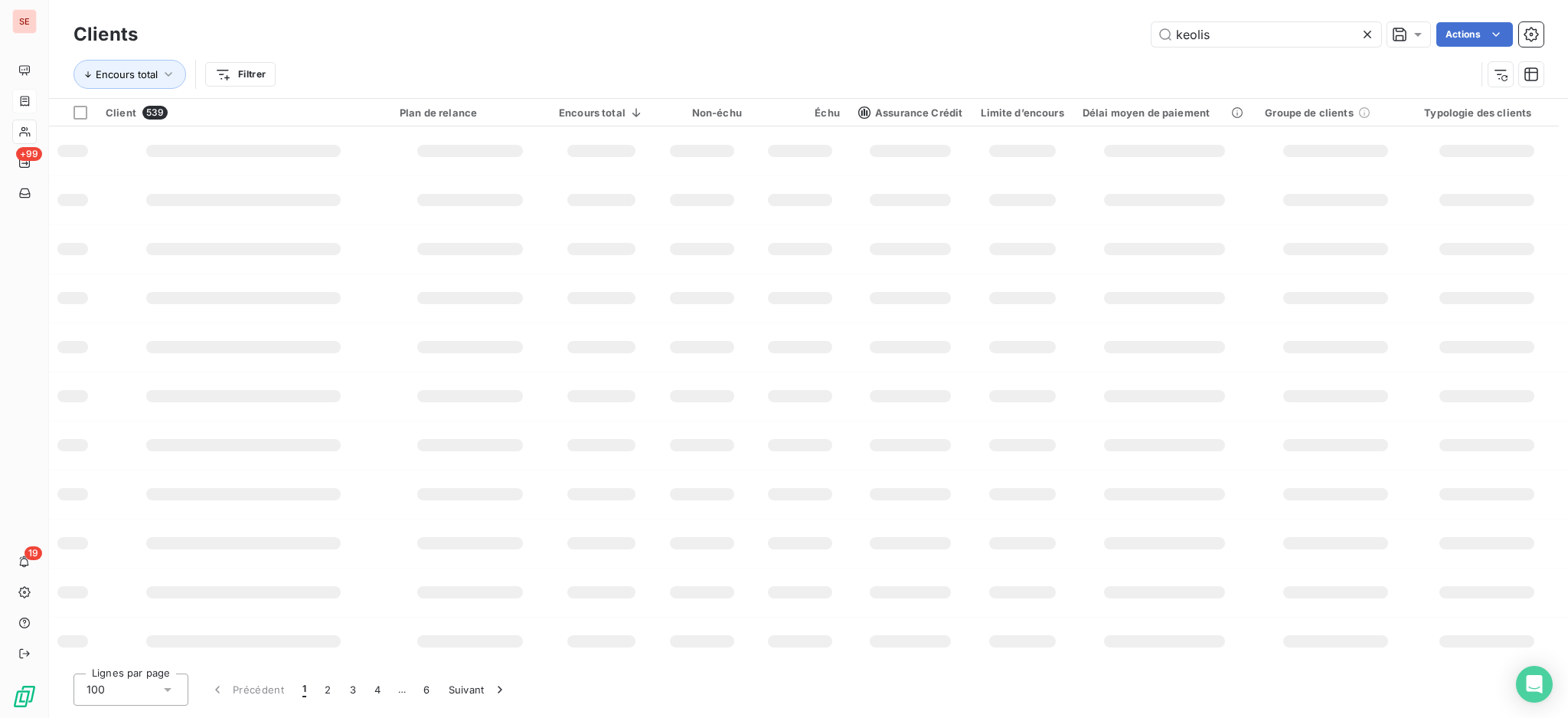
type input "keolis"
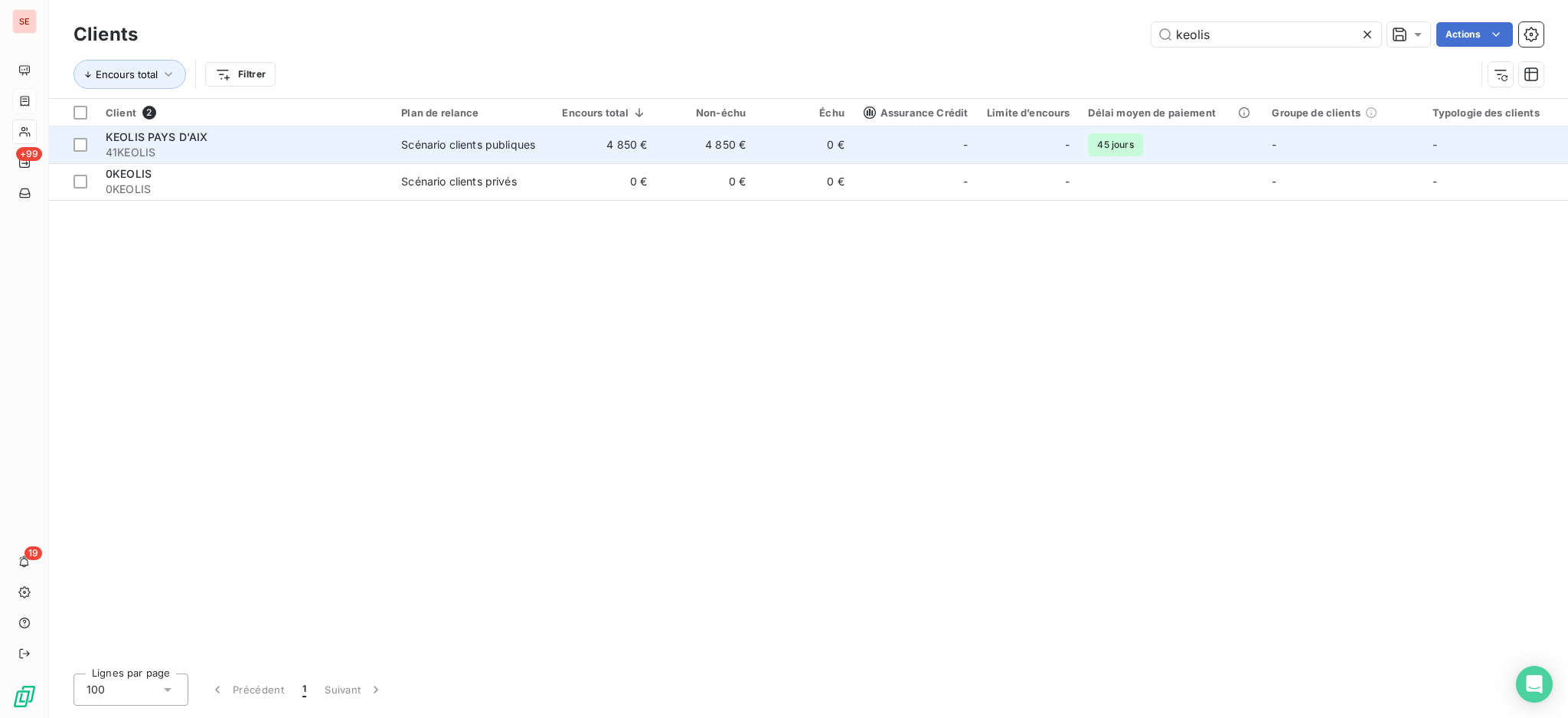
click at [648, 146] on td "4 850 €" at bounding box center [605, 144] width 104 height 37
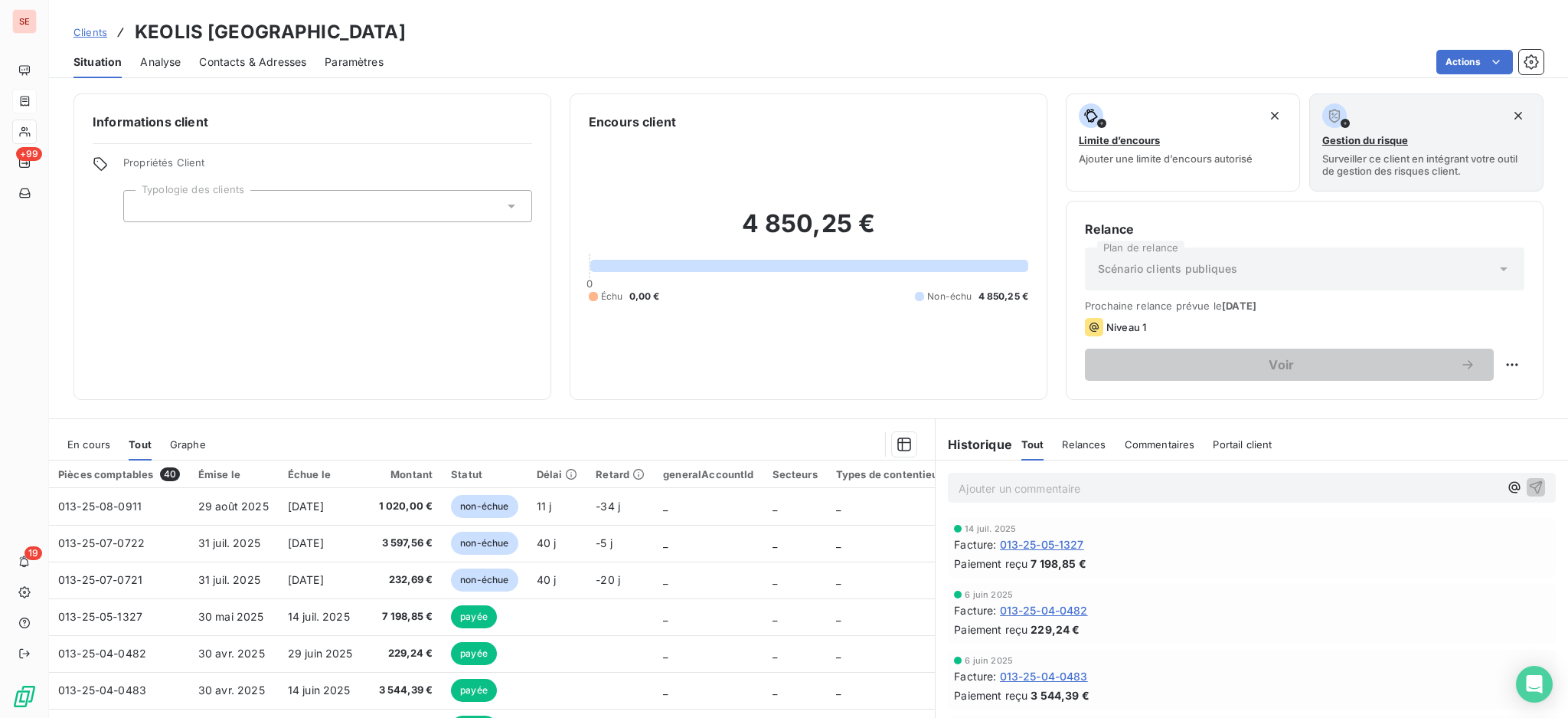
click at [87, 448] on span "En cours" at bounding box center [88, 444] width 43 height 12
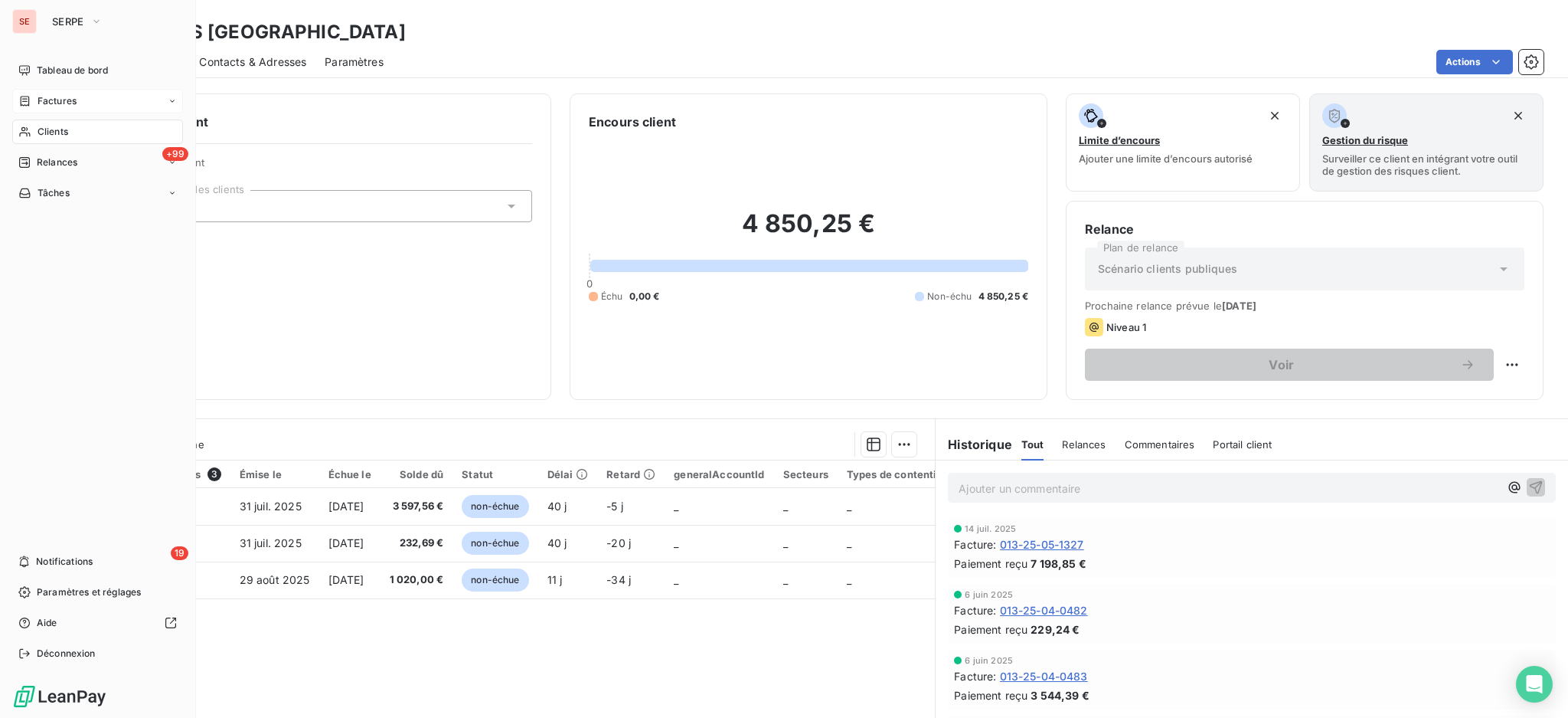
click at [58, 127] on span "Clients" at bounding box center [52, 132] width 30 height 14
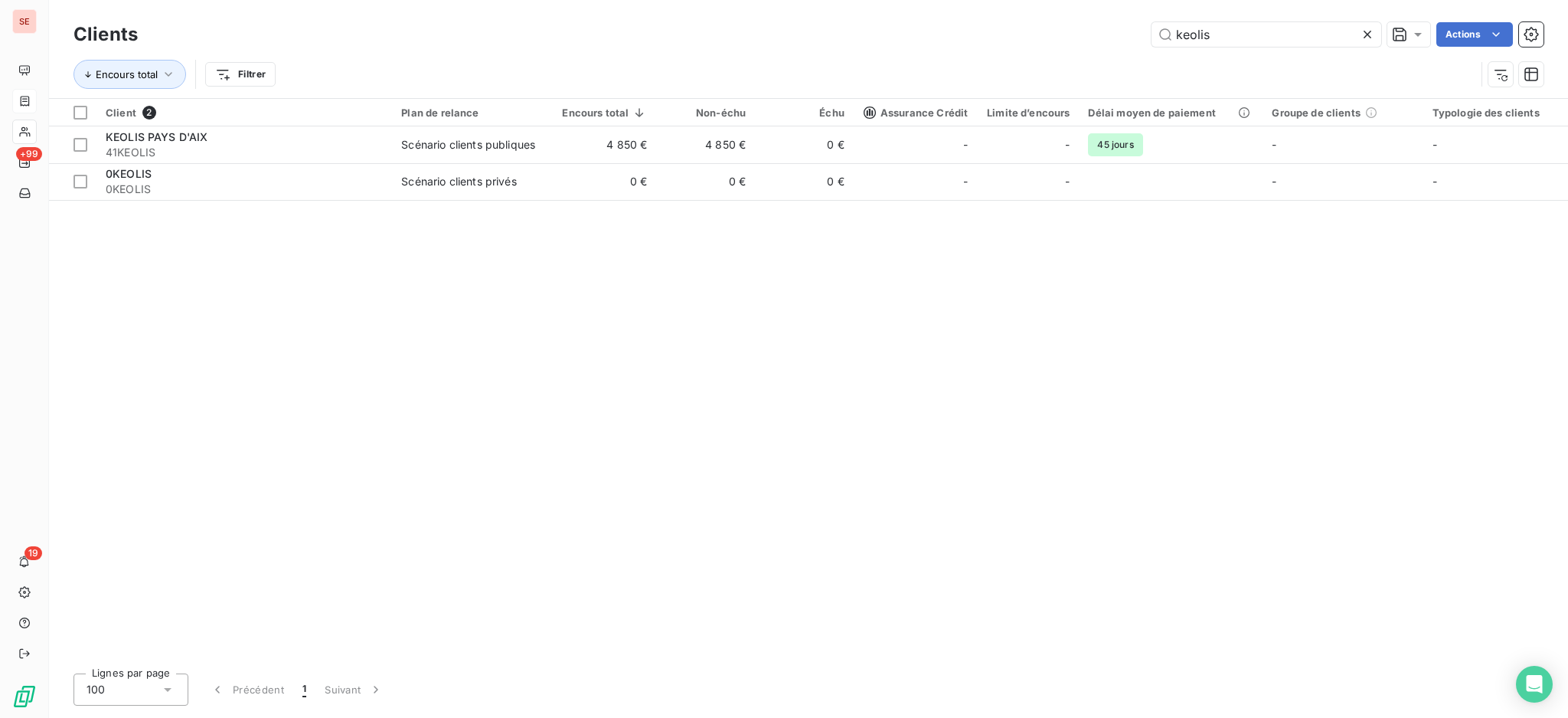
drag, startPoint x: 1152, startPoint y: 28, endPoint x: 1054, endPoint y: 18, distance: 98.5
click at [1054, 19] on div "Clients keolis Actions" at bounding box center [808, 34] width 1470 height 32
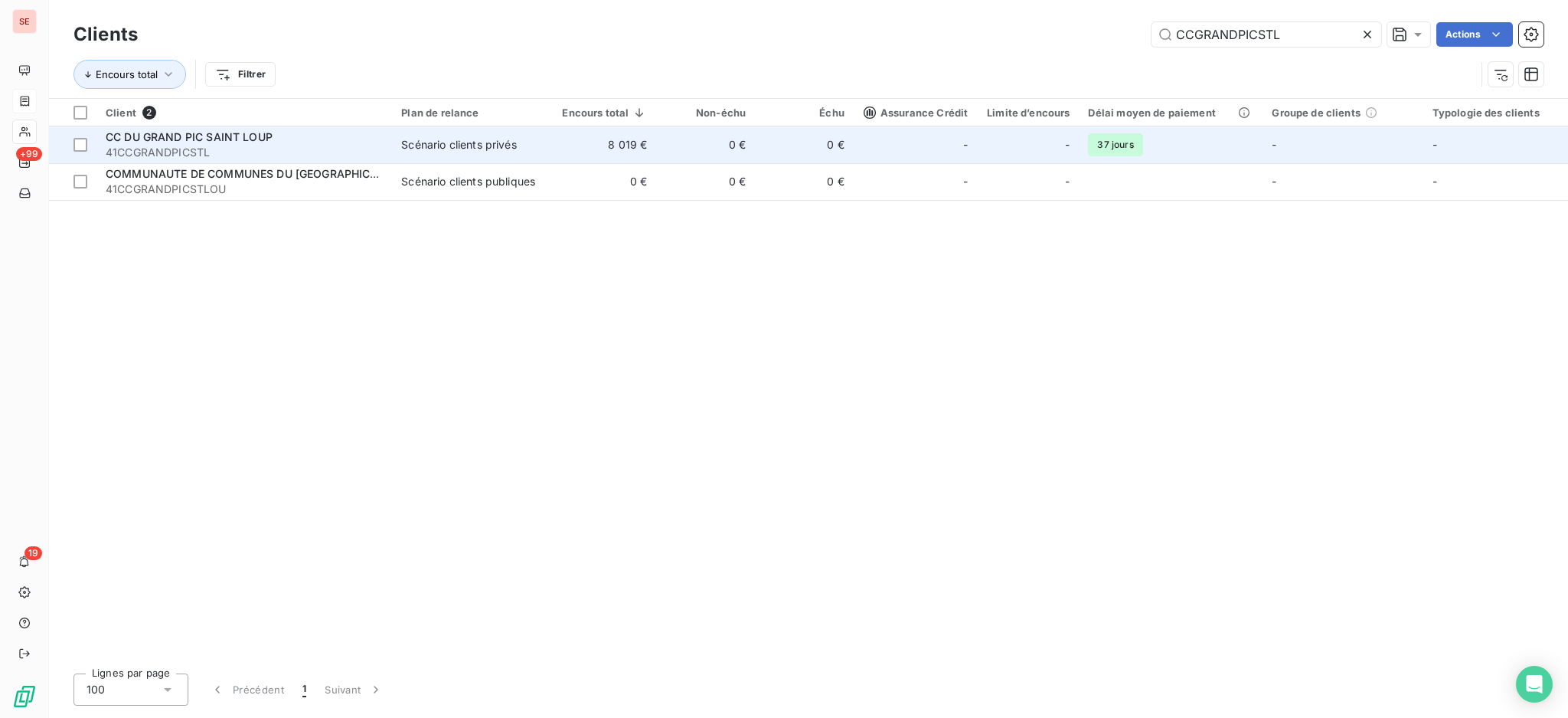
type input "CCGRANDPICSTL"
click at [363, 134] on div "CC DU GRAND PIC SAINT LOUP" at bounding box center [245, 137] width 277 height 16
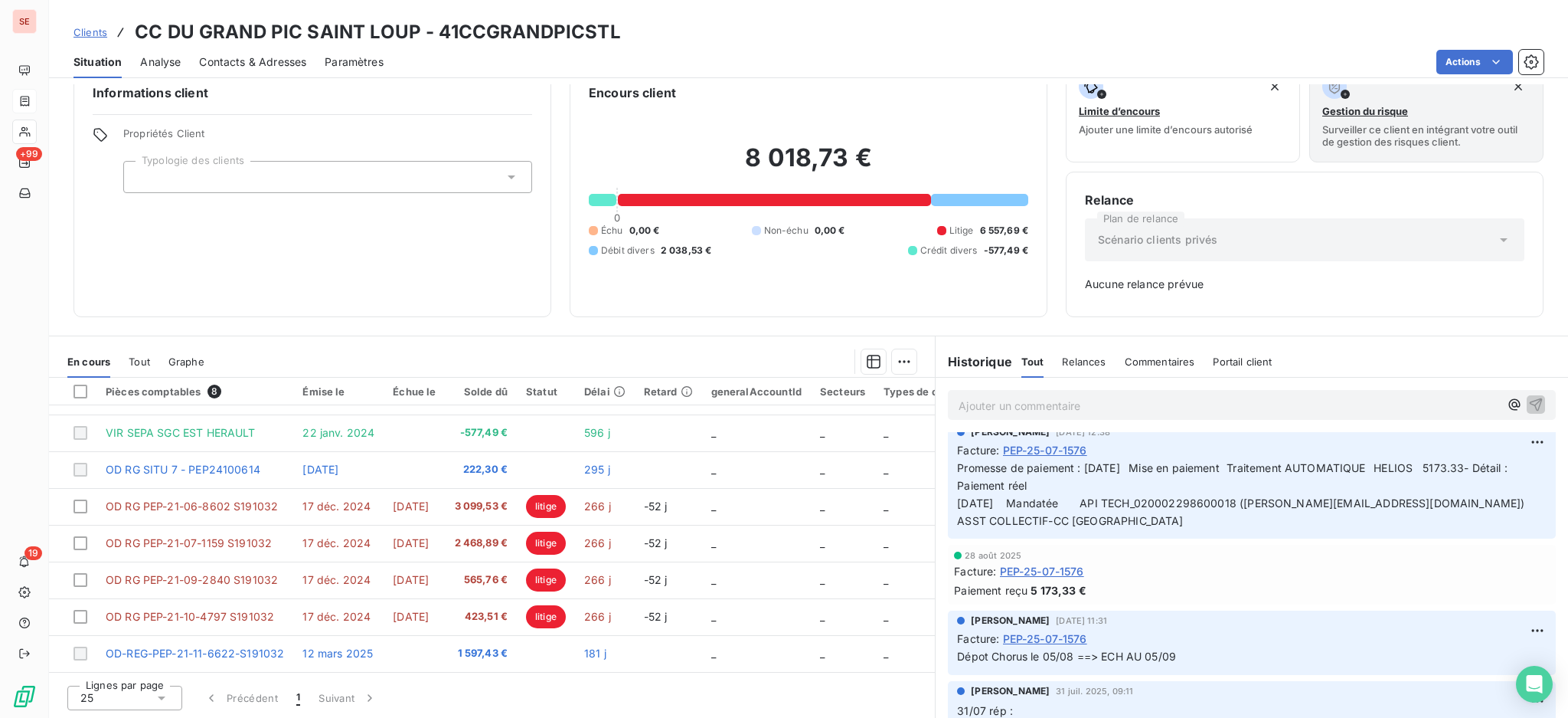
scroll to position [203, 0]
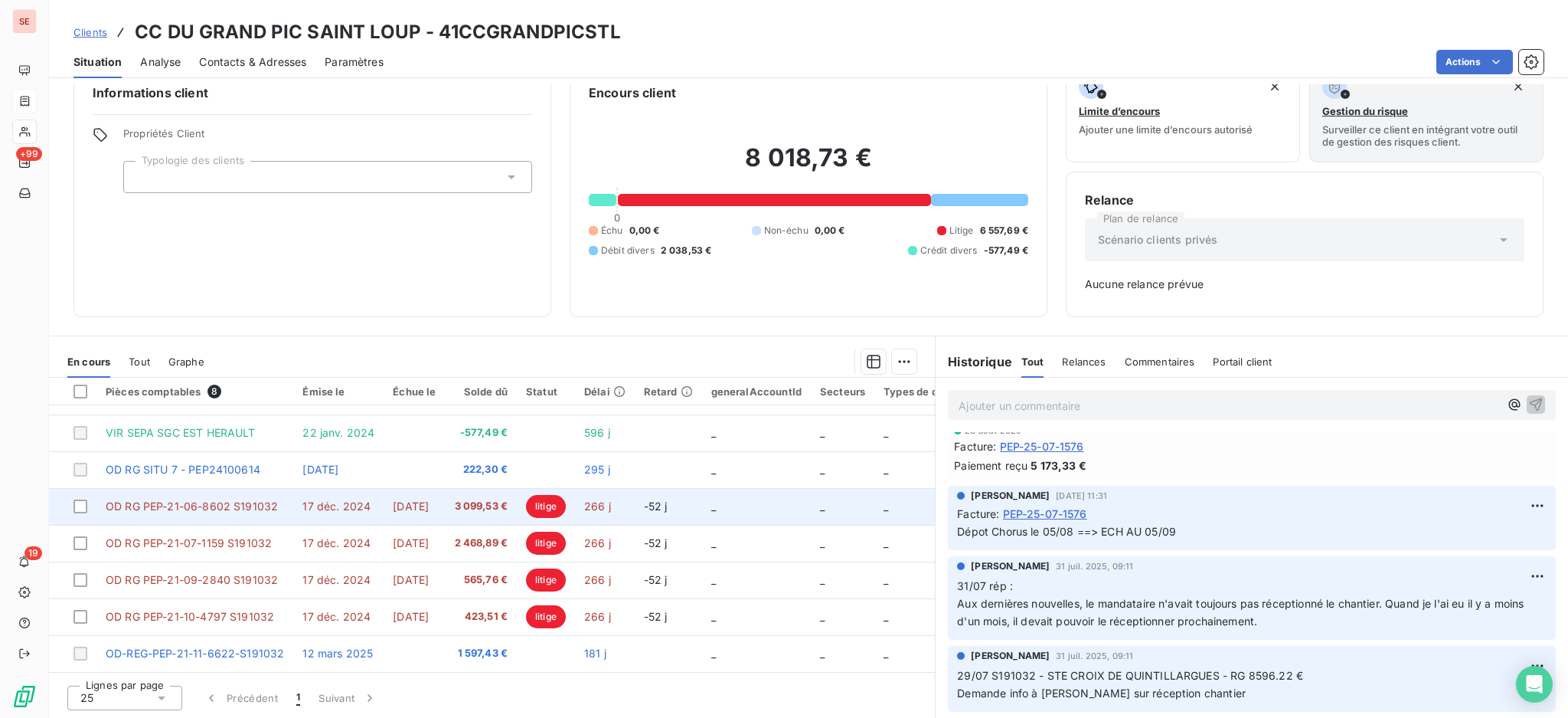
click at [345, 511] on td "17 déc. 2024" at bounding box center [338, 506] width 90 height 37
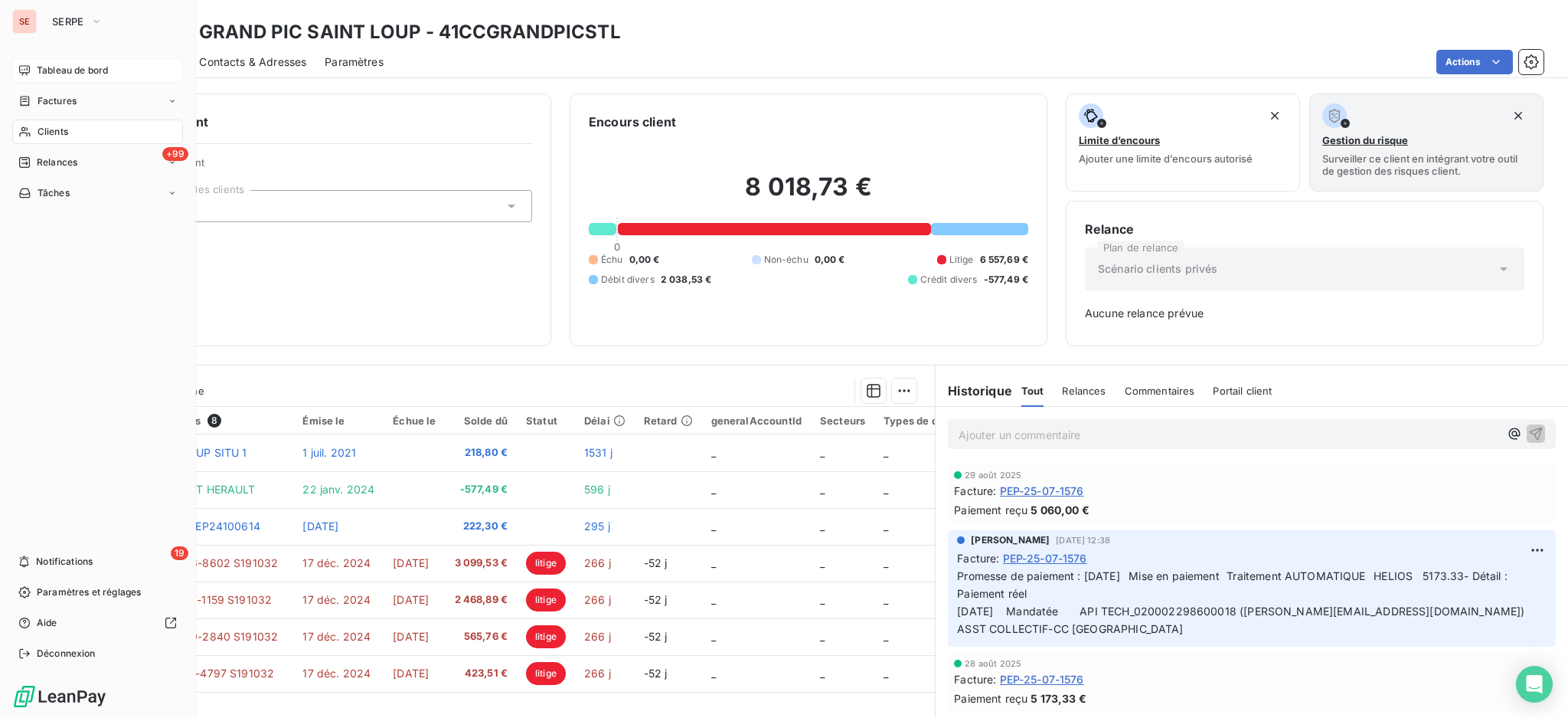
drag, startPoint x: 62, startPoint y: 105, endPoint x: 174, endPoint y: 79, distance: 115.0
click at [62, 105] on span "Factures" at bounding box center [57, 101] width 39 height 14
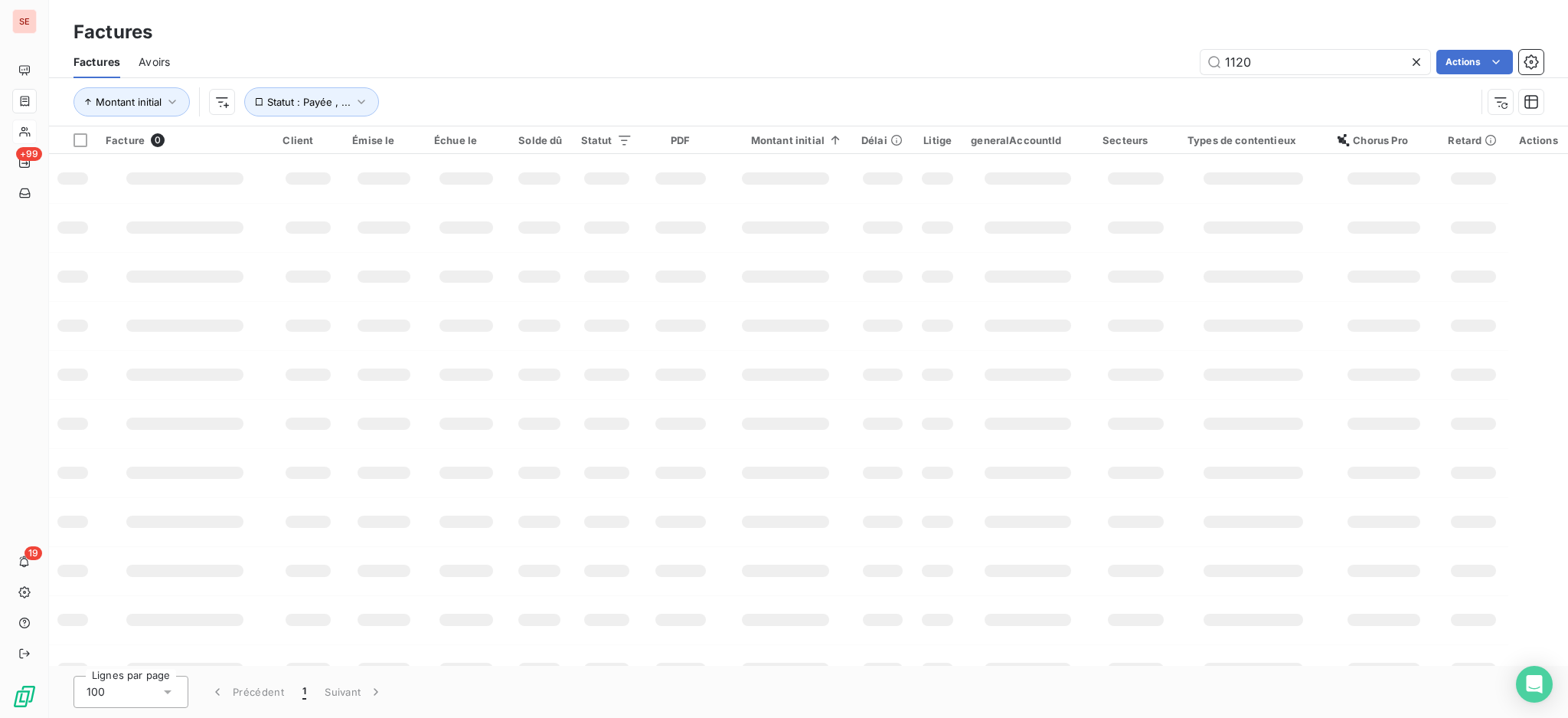
drag, startPoint x: 1306, startPoint y: 65, endPoint x: 960, endPoint y: 34, distance: 347.4
click at [997, 37] on div "Factures Factures Avoirs 1120 Actions Montant initial Statut : Payée , ..." at bounding box center [808, 63] width 1519 height 126
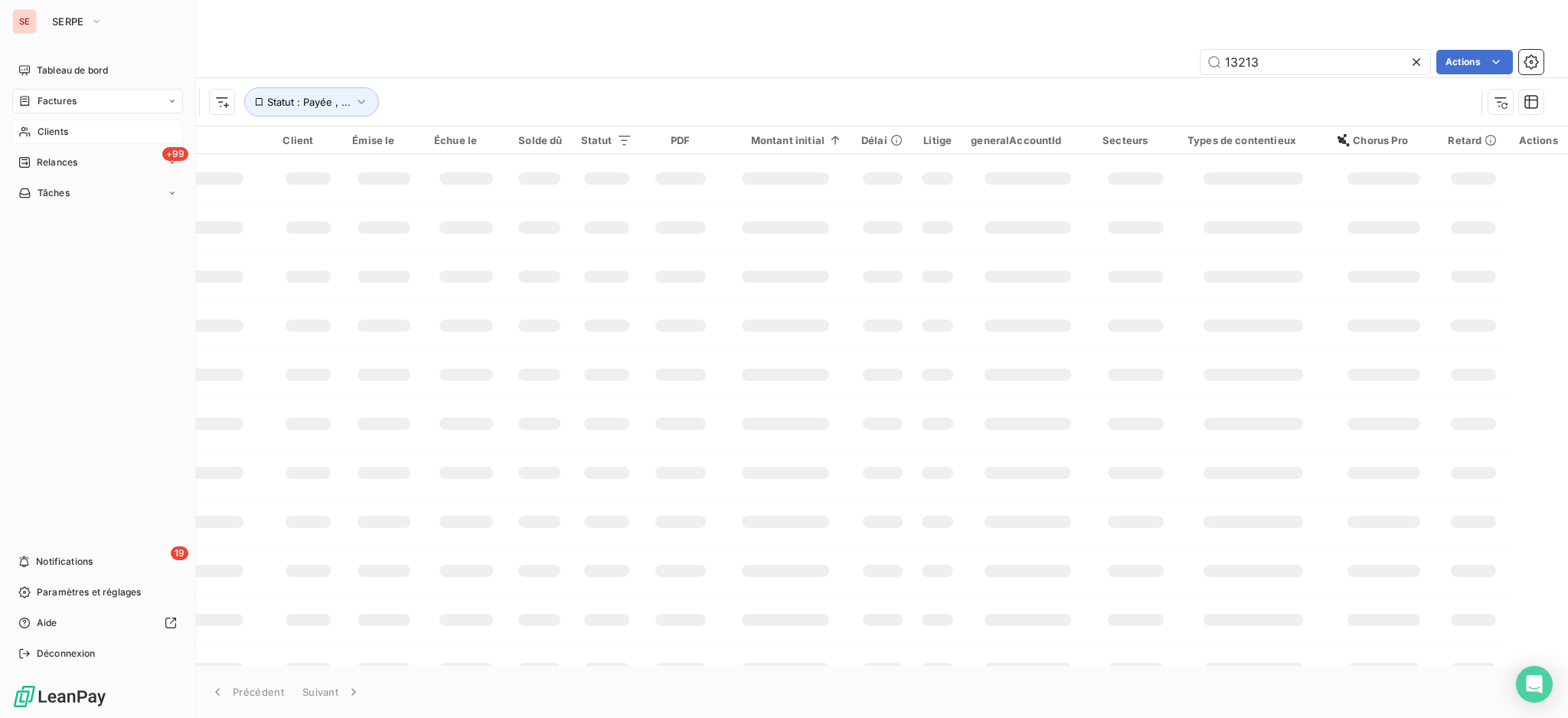
drag, startPoint x: 58, startPoint y: 96, endPoint x: 81, endPoint y: 92, distance: 23.3
click at [58, 95] on span "Factures" at bounding box center [57, 101] width 39 height 14
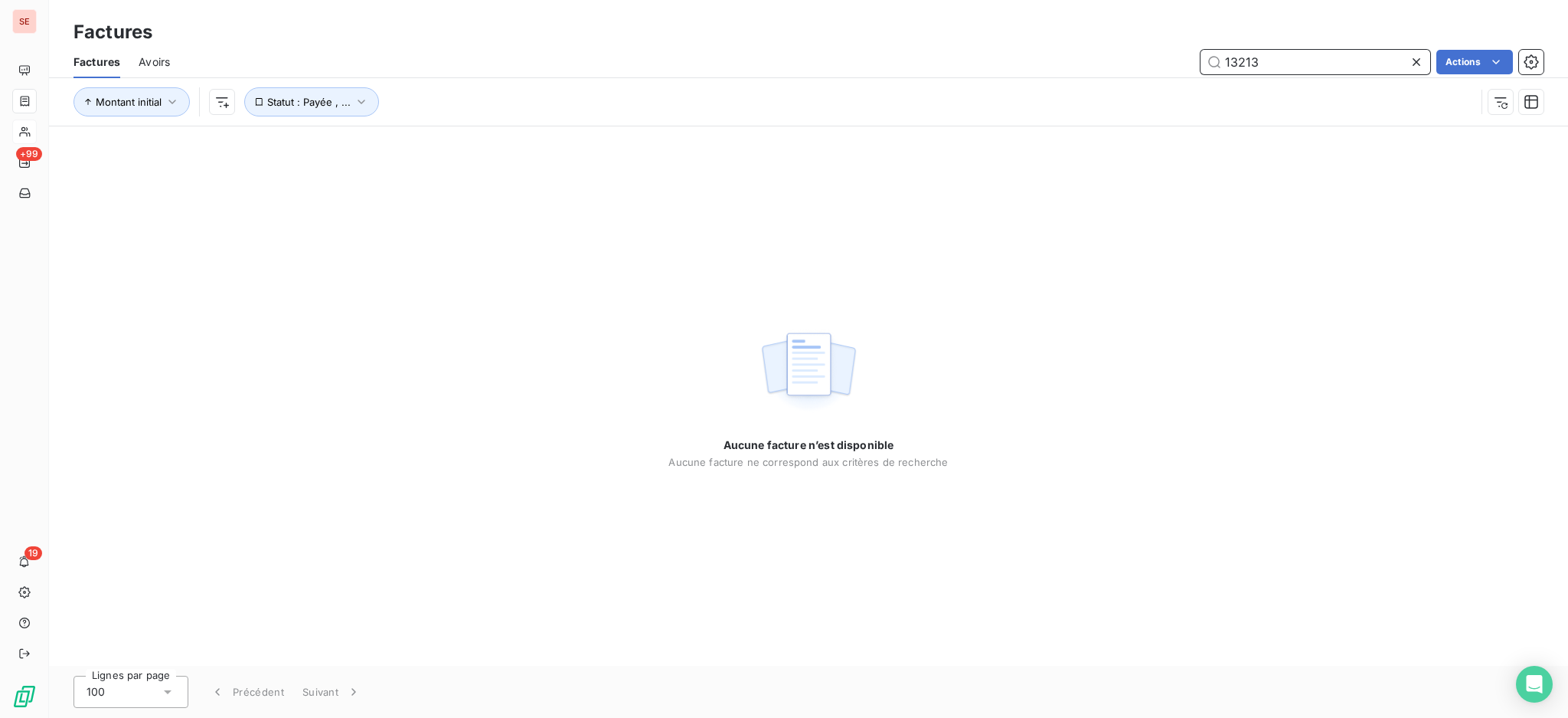
drag, startPoint x: 1288, startPoint y: 66, endPoint x: 1119, endPoint y: 63, distance: 169.0
click at [1119, 63] on div "13213 Actions" at bounding box center [866, 62] width 1355 height 24
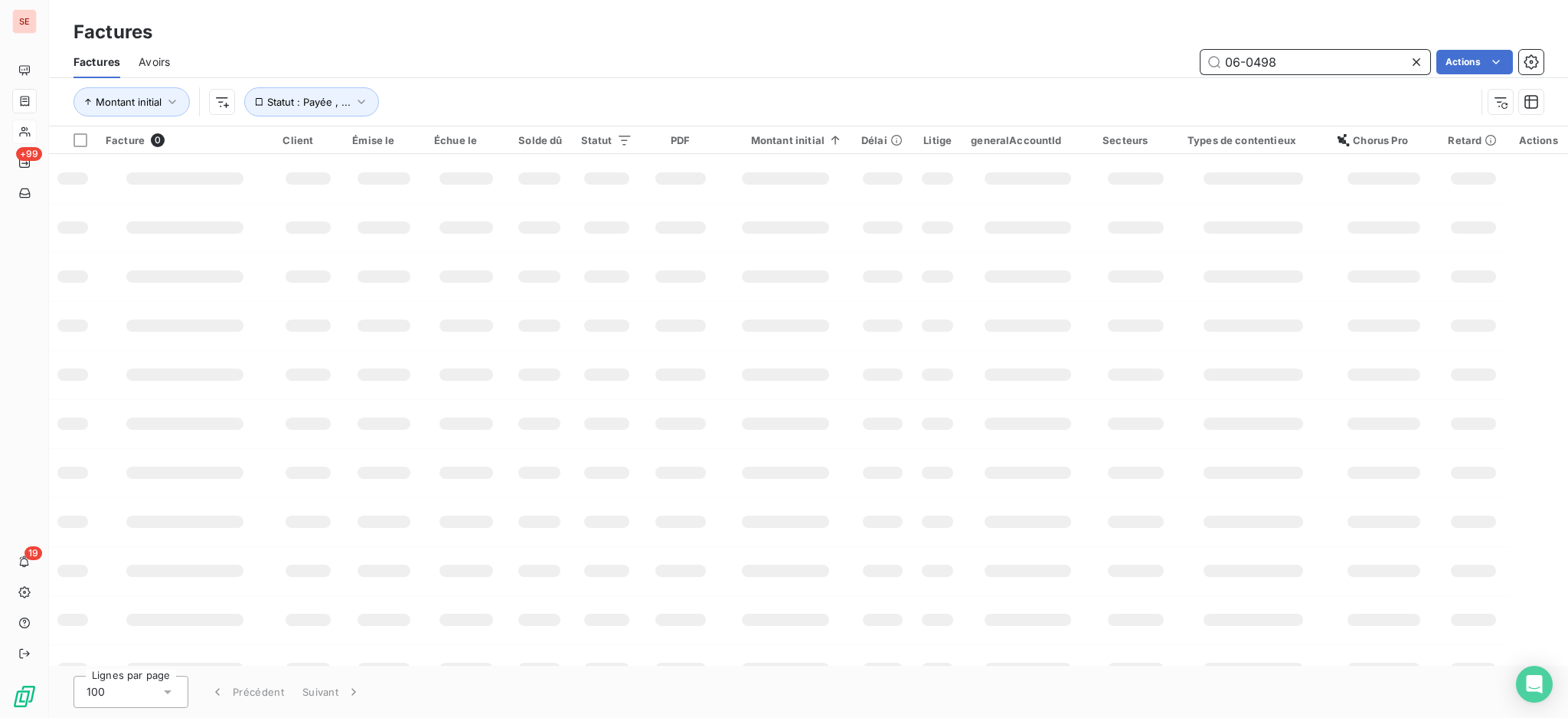
type input "06-0498"
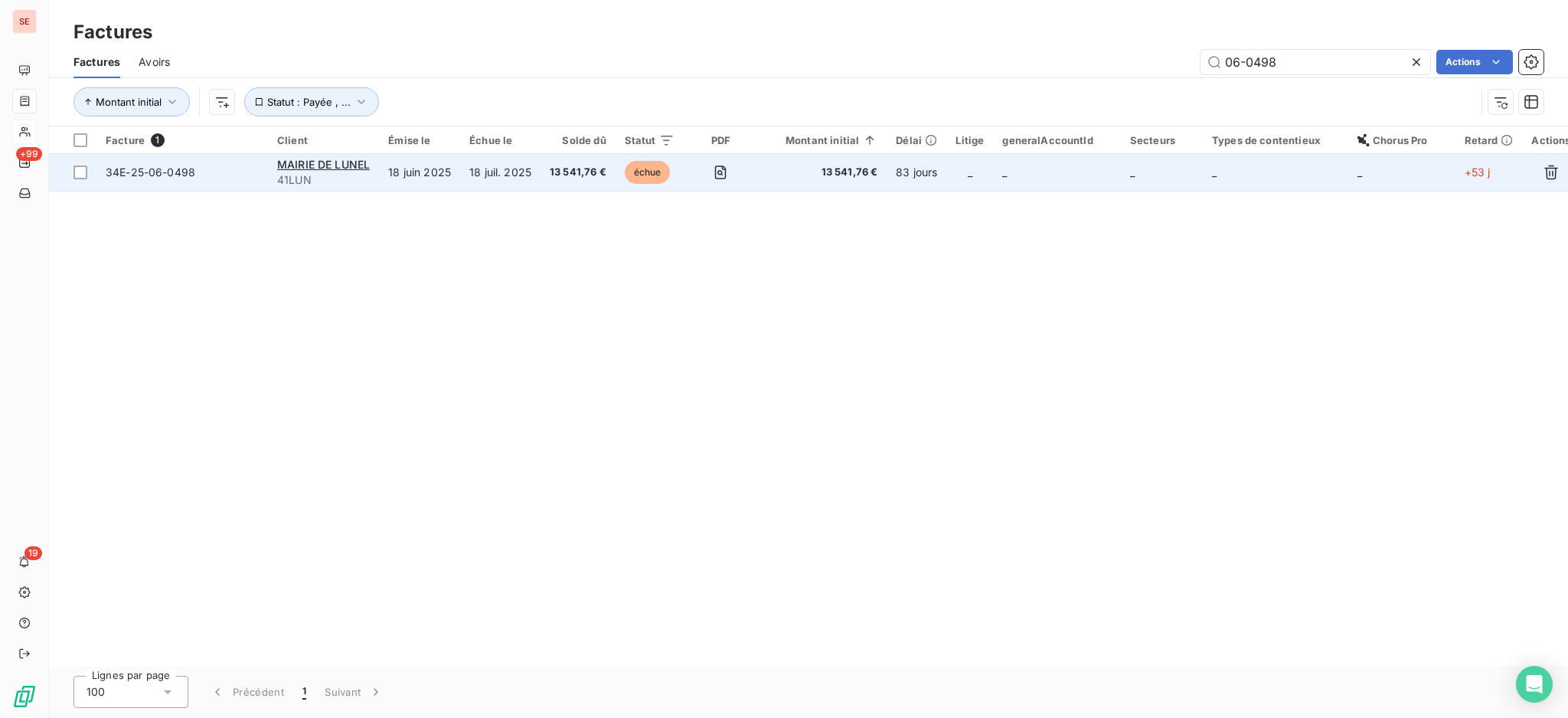
click at [517, 166] on td "18 juil. 2025" at bounding box center [500, 172] width 80 height 37
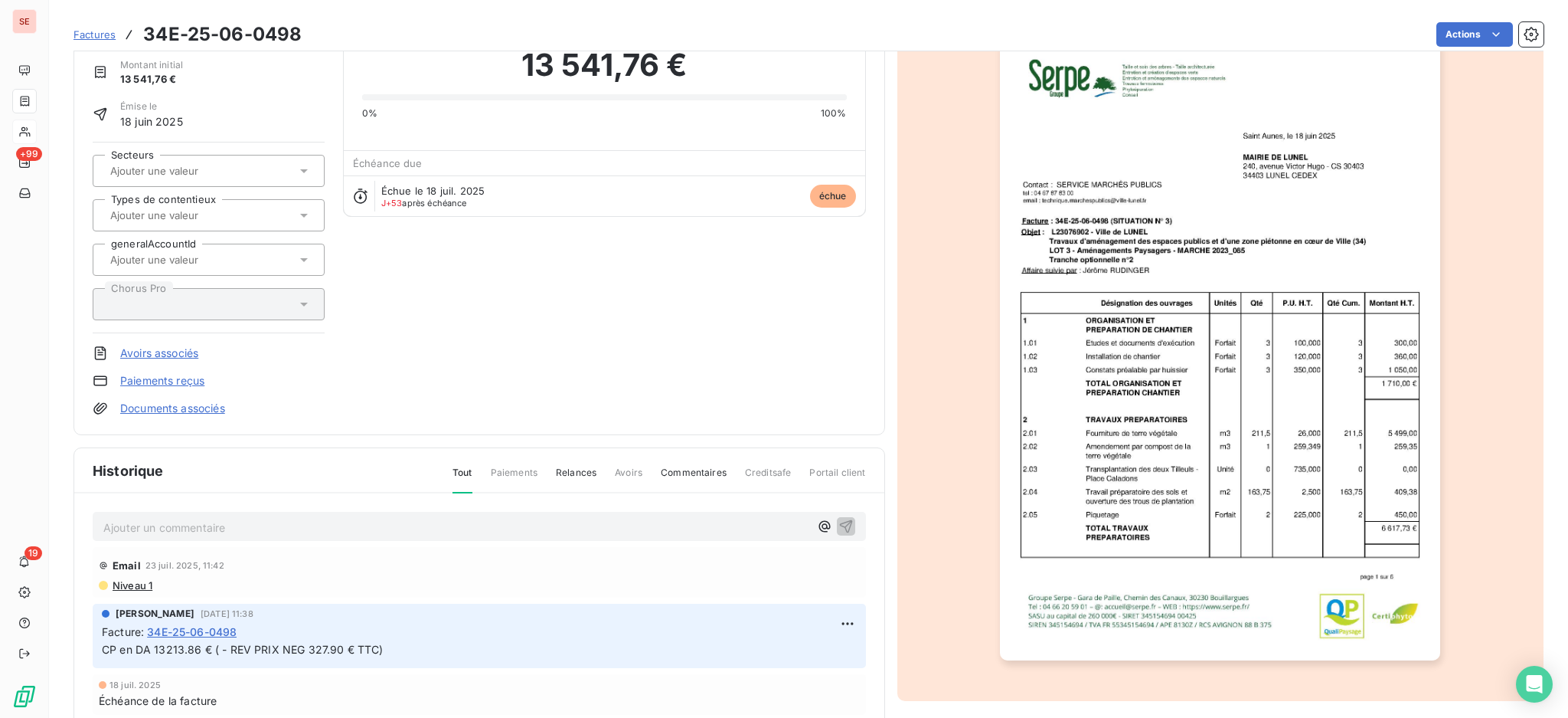
scroll to position [174, 0]
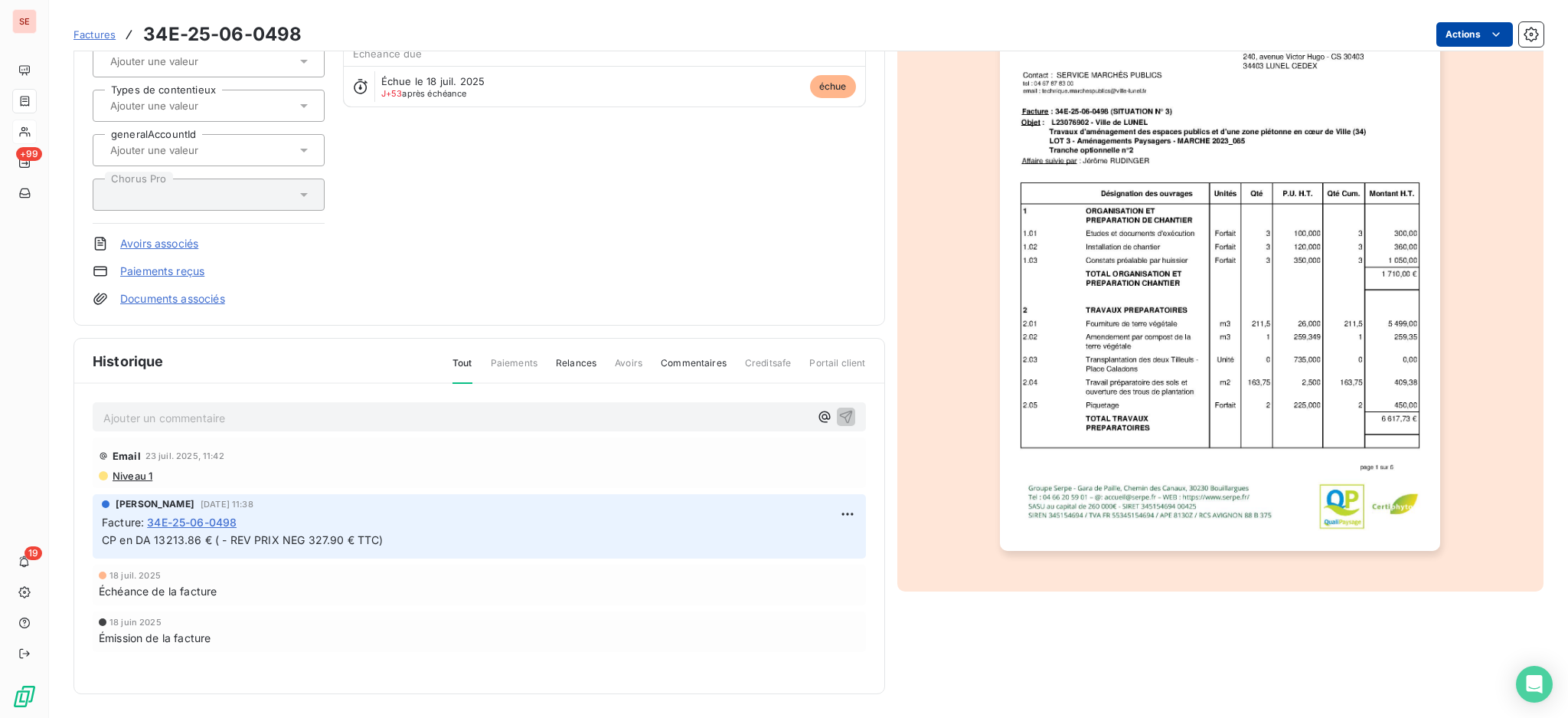
click at [1465, 37] on html "SE +99 19 Factures 34E-25-06-0498 Actions MAIRIE DE LUNEL 41LUN Montant initial…" at bounding box center [784, 359] width 1568 height 718
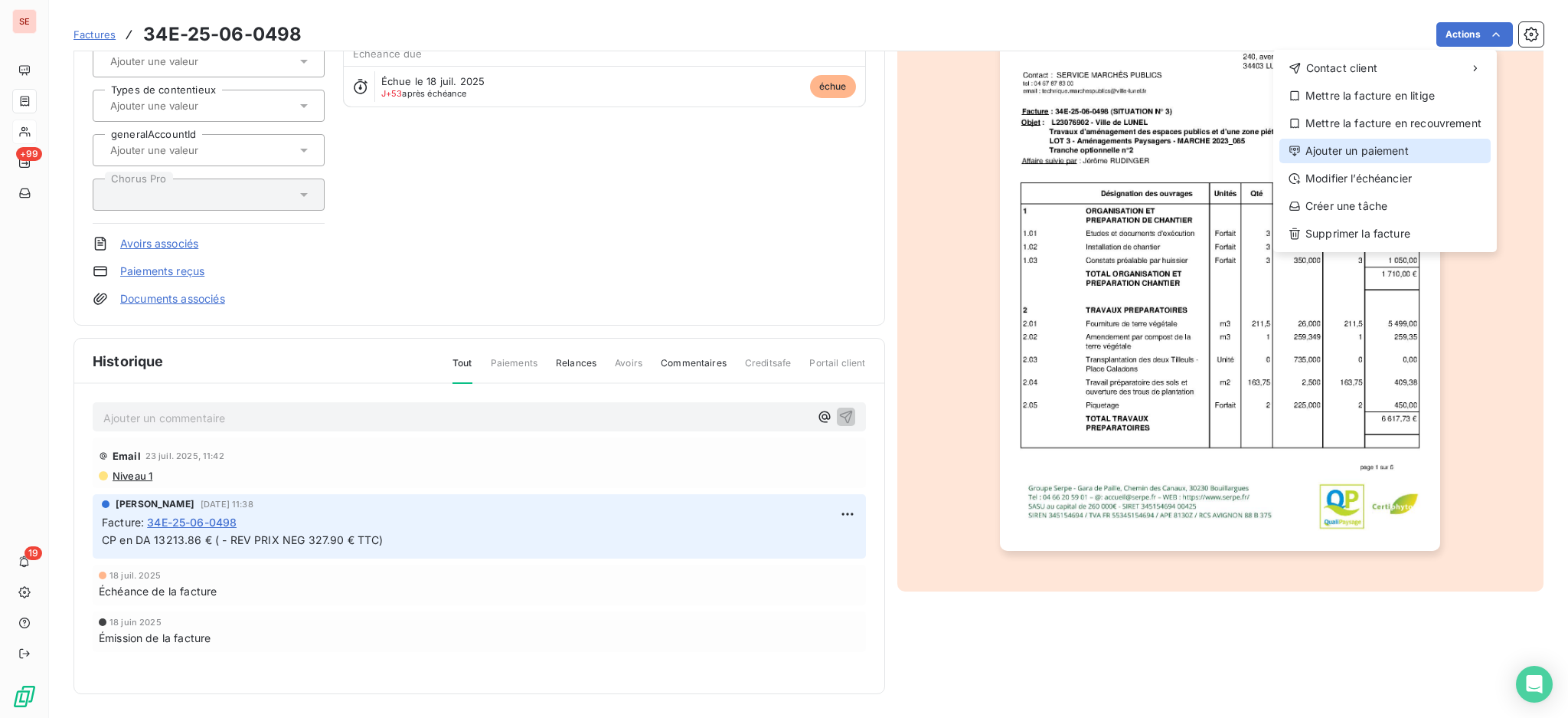
click at [1434, 155] on div "Ajouter un paiement" at bounding box center [1385, 150] width 211 height 24
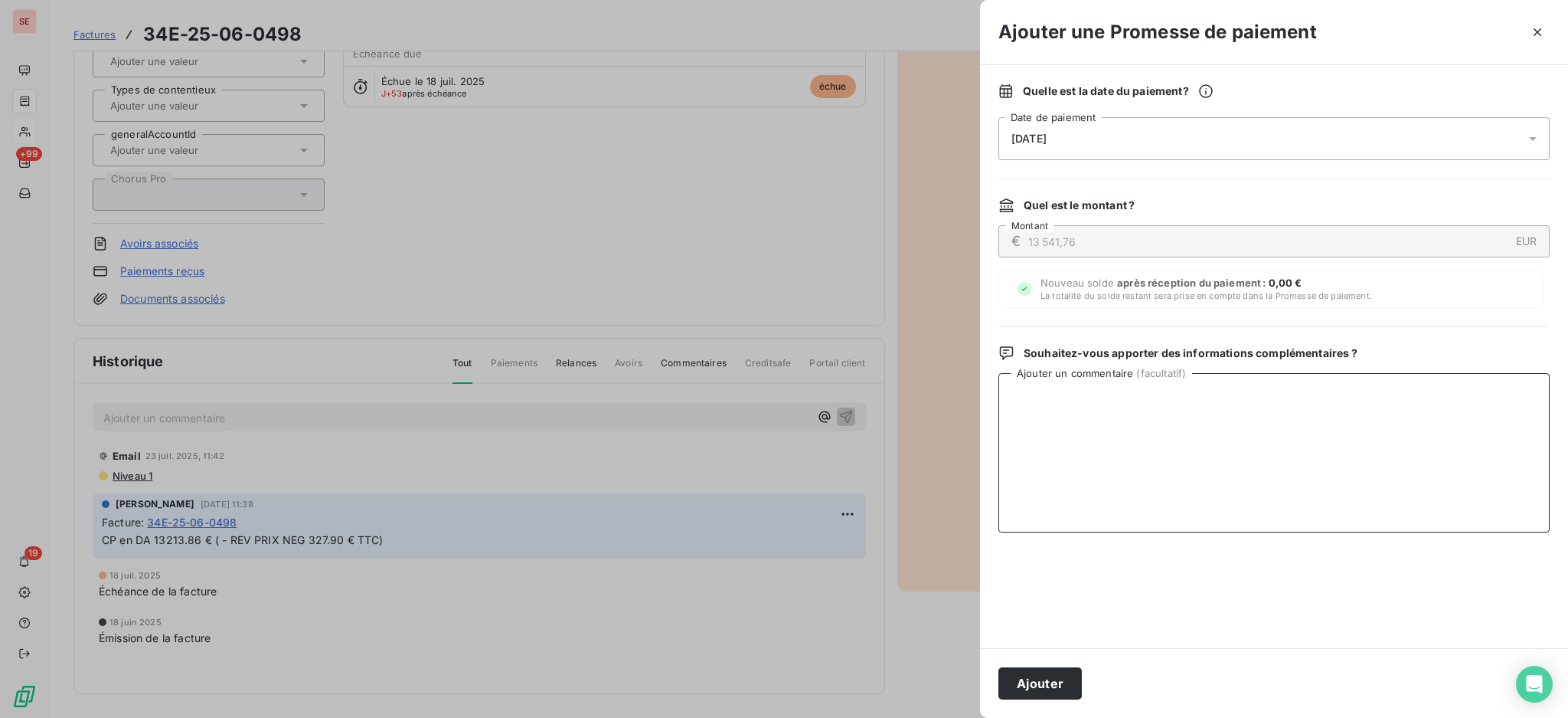
click at [1411, 412] on textarea "Ajouter un commentaire ( facultatif )" at bounding box center [1273, 452] width 551 height 159
type textarea "v"
type textarea "Virt reçu le 05/09"
click at [1030, 680] on button "Ajouter" at bounding box center [1040, 683] width 83 height 32
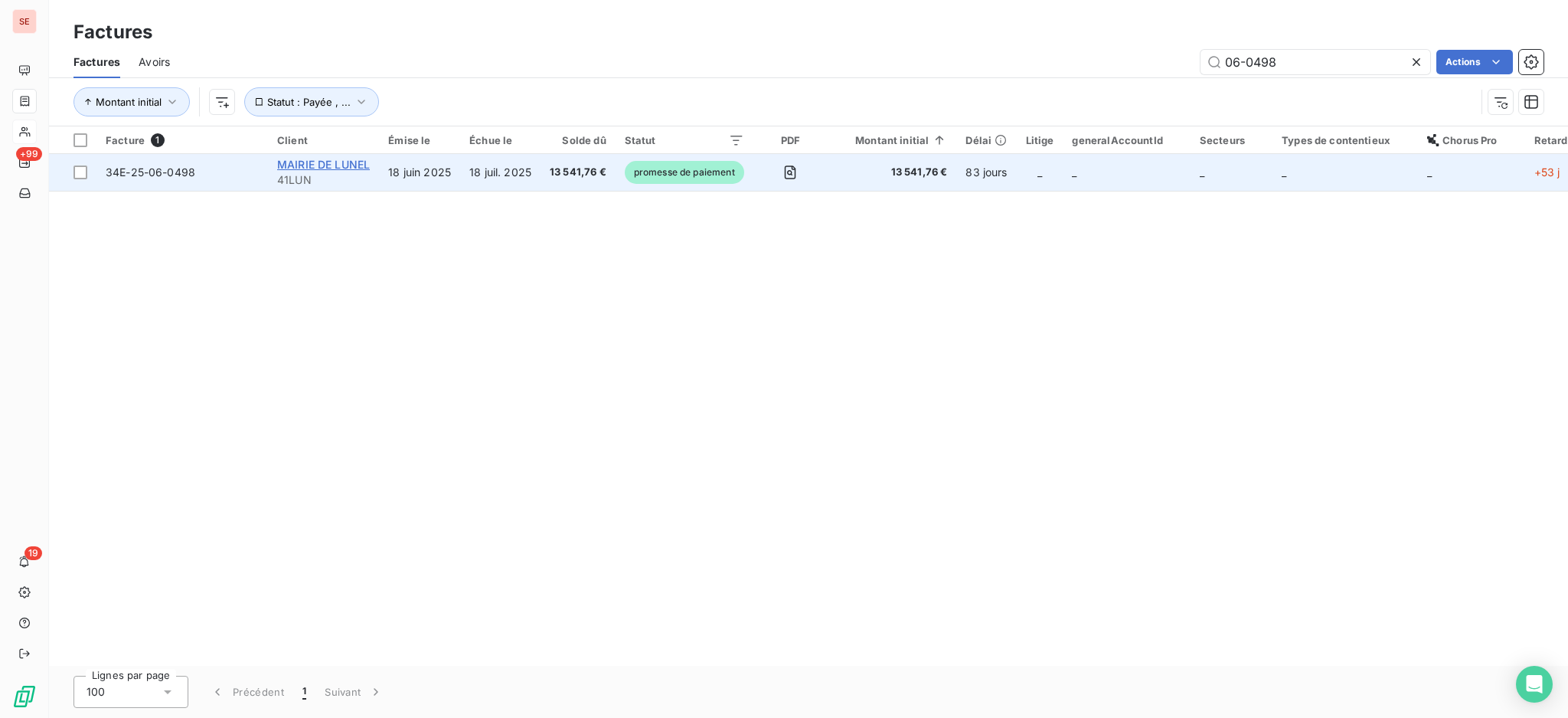
click at [300, 157] on span "MAIRIE DE LUNEL" at bounding box center [323, 164] width 93 height 13
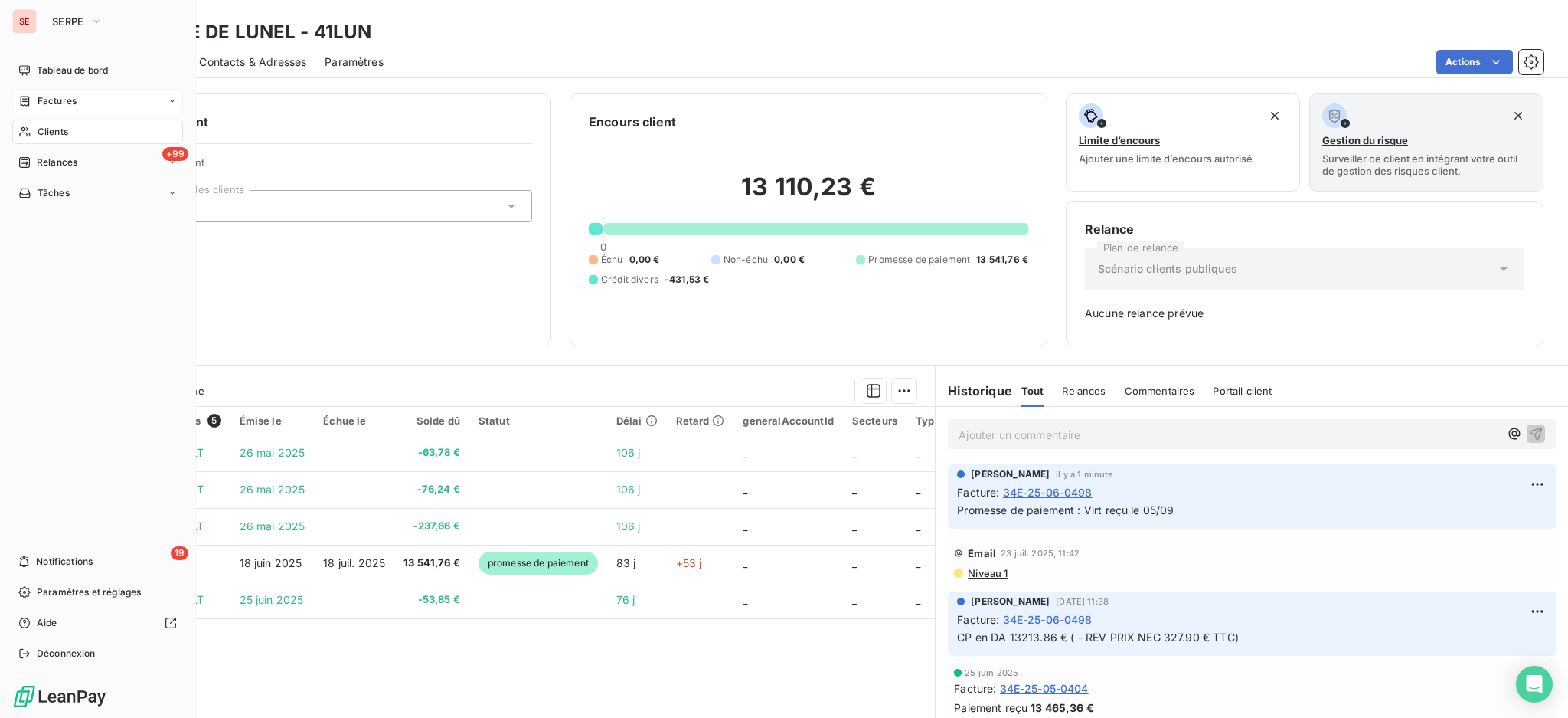
click at [57, 94] on span "Factures" at bounding box center [57, 101] width 39 height 14
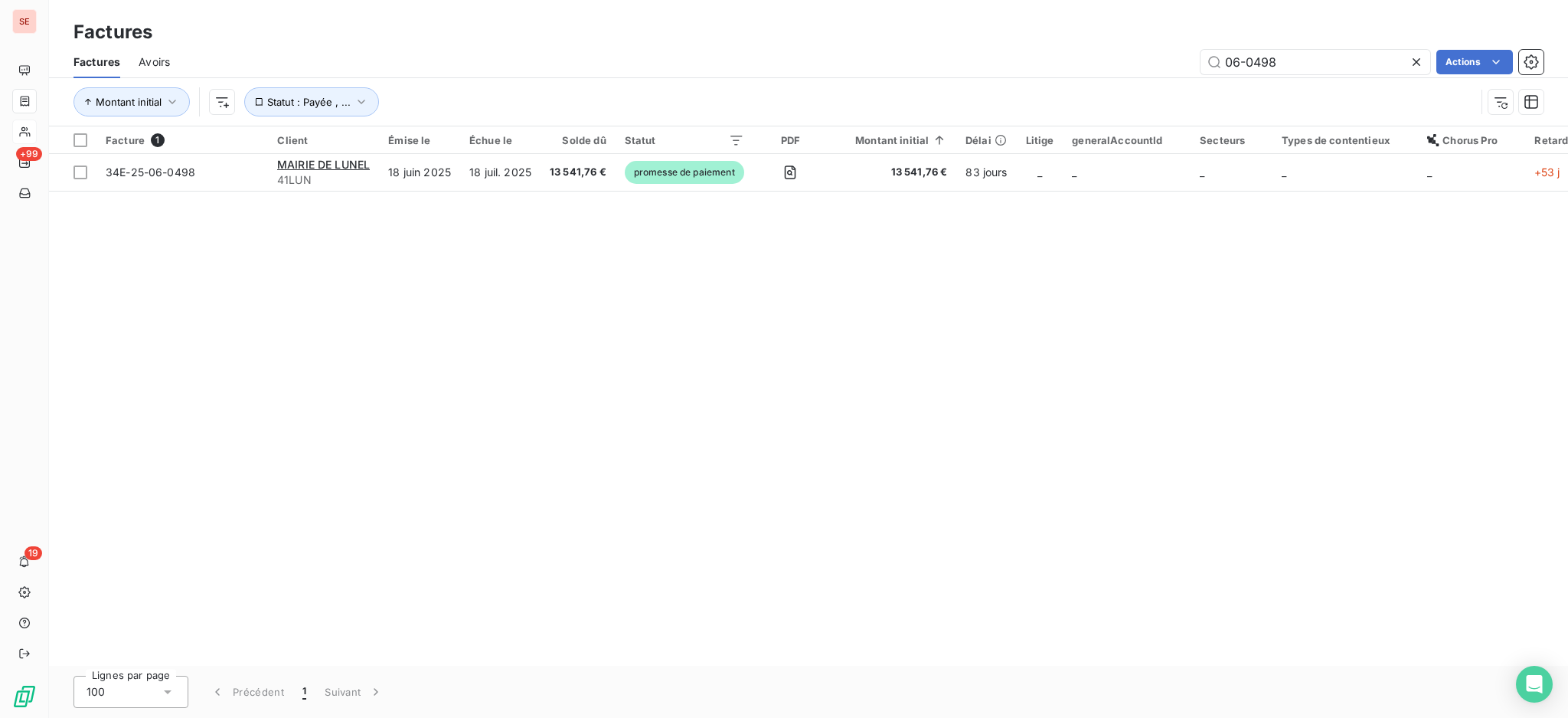
drag, startPoint x: 1346, startPoint y: 58, endPoint x: 1117, endPoint y: 53, distance: 229.1
click at [1123, 53] on div "06-0498 Actions" at bounding box center [866, 62] width 1355 height 24
type input "840"
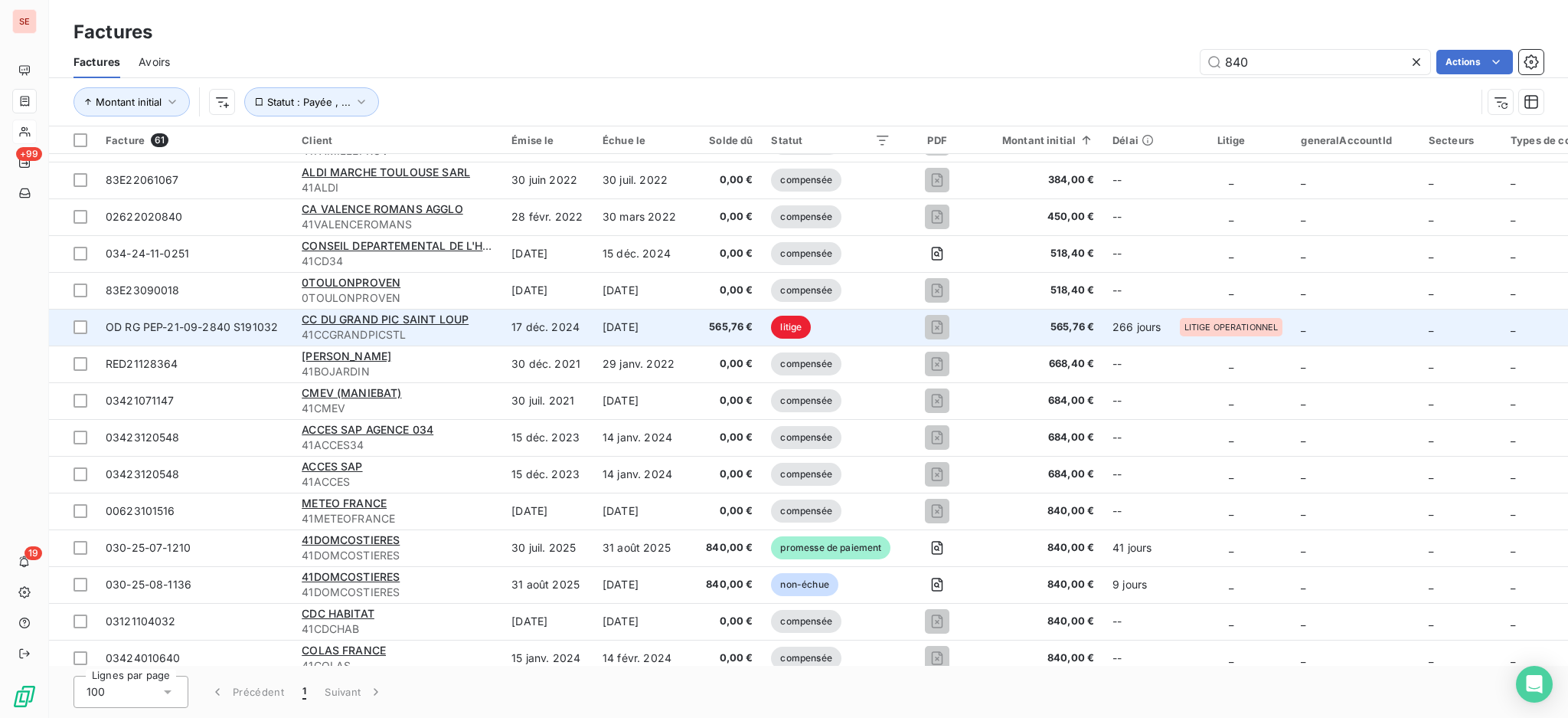
scroll to position [203, 0]
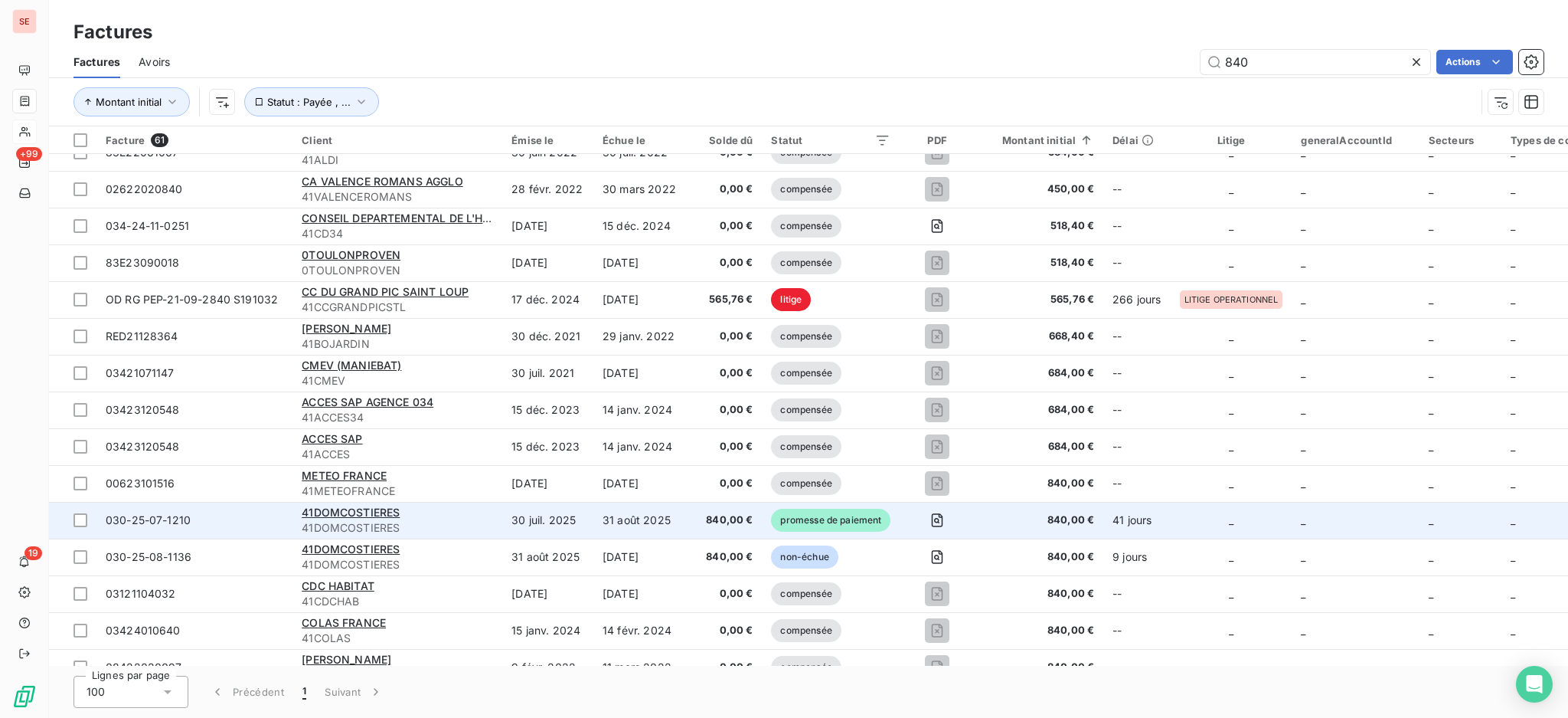
click at [320, 520] on span "41DOMCOSTIERES" at bounding box center [397, 528] width 192 height 16
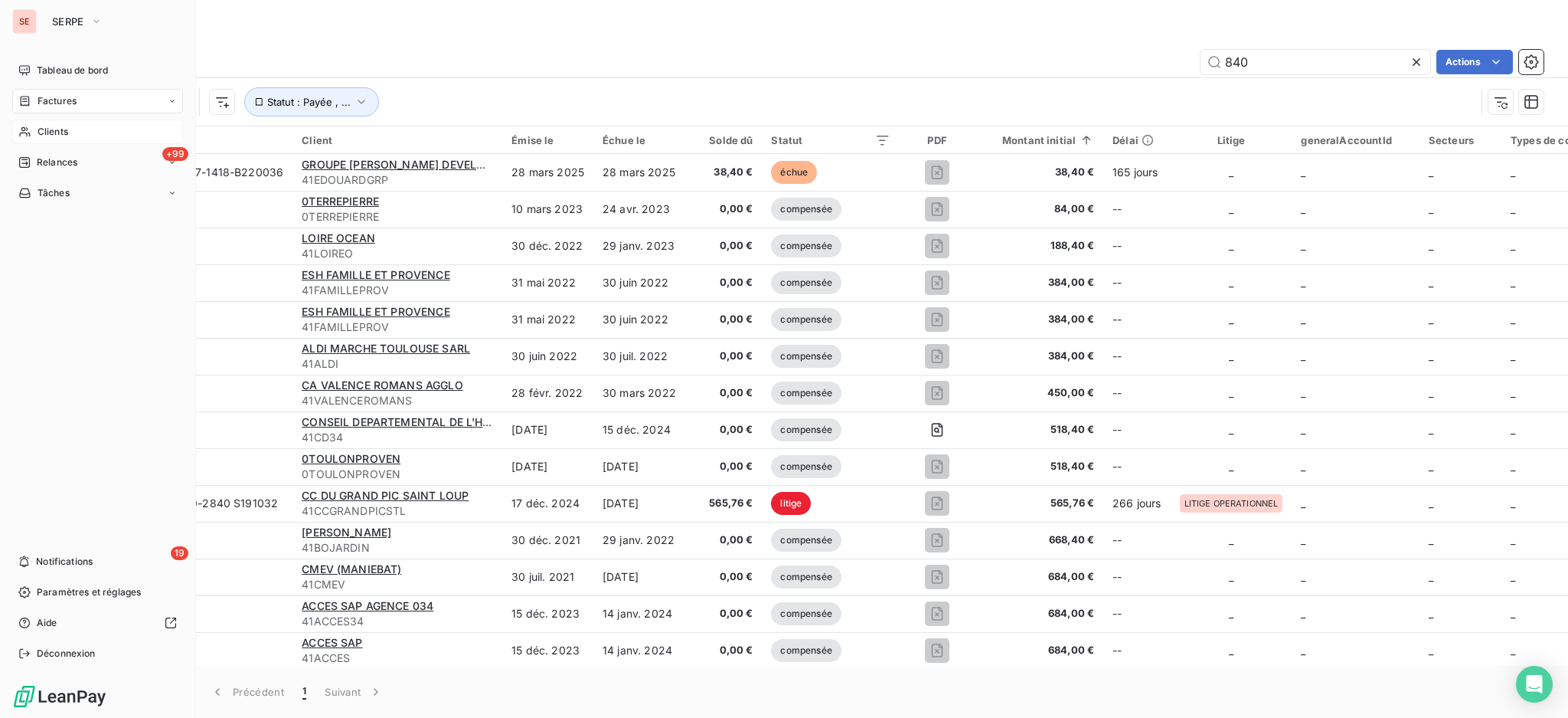
click at [52, 97] on span "Factures" at bounding box center [57, 101] width 39 height 14
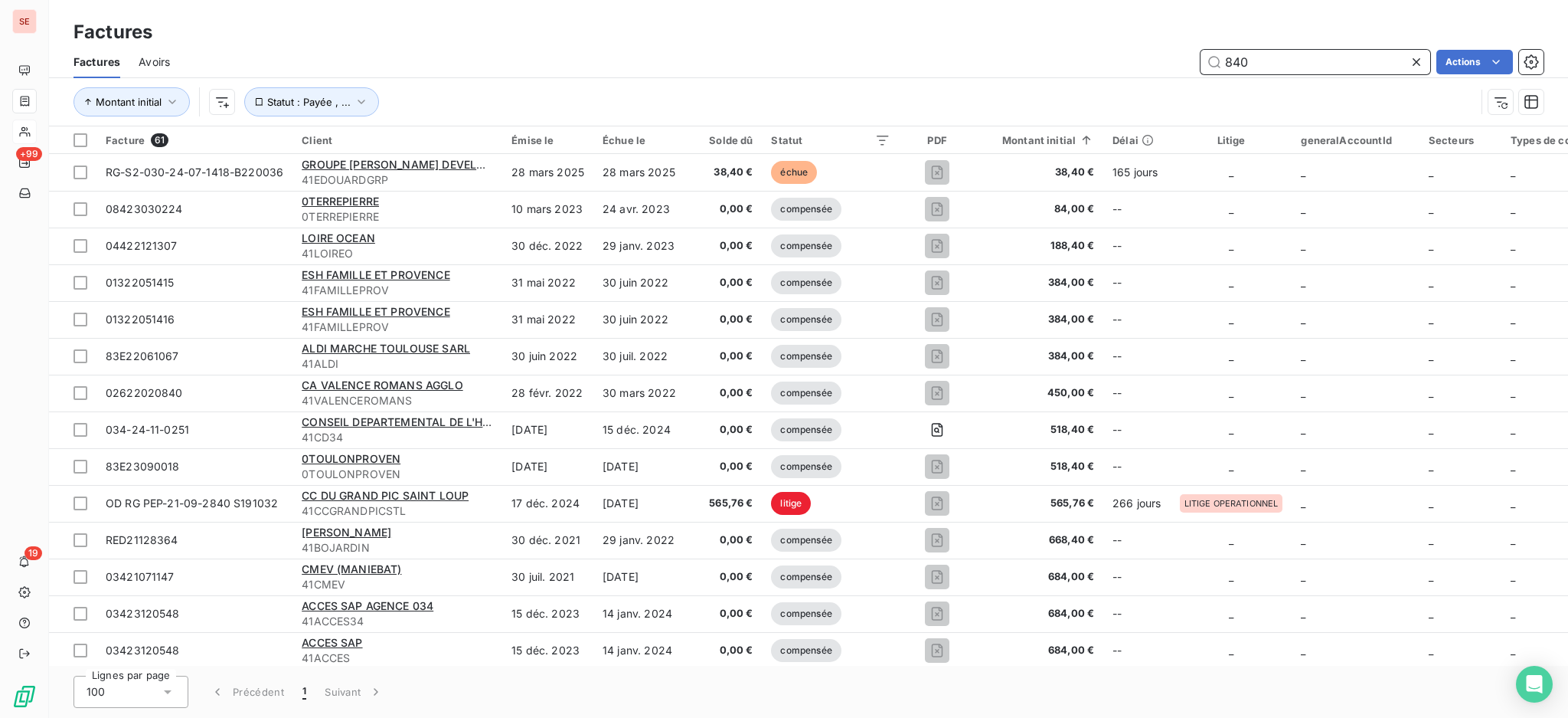
drag, startPoint x: 1246, startPoint y: 58, endPoint x: 1081, endPoint y: 60, distance: 165.0
click at [1086, 59] on div "840 Actions" at bounding box center [866, 62] width 1355 height 24
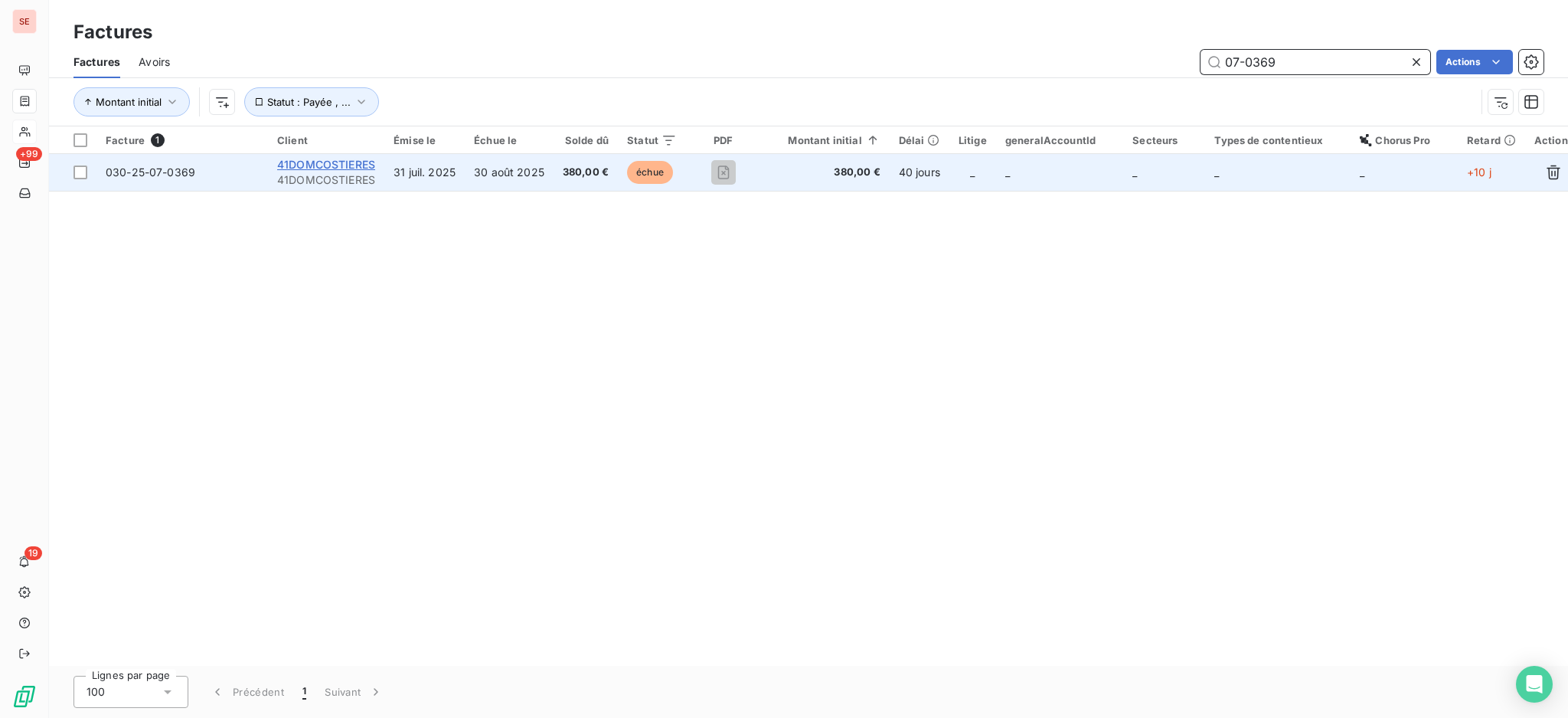
type input "07-0369"
click at [326, 158] on span "41DOMCOSTIERES" at bounding box center [327, 164] width 98 height 13
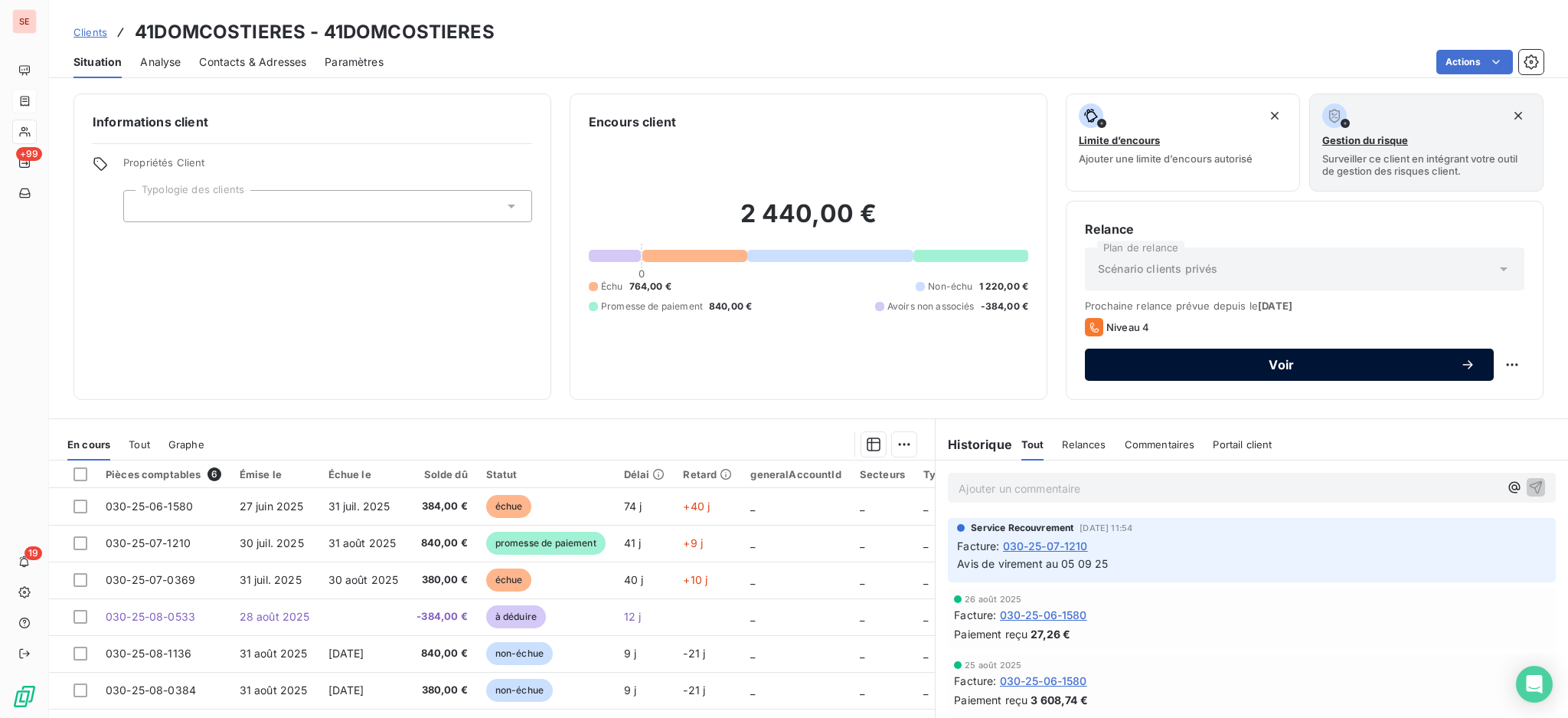
click at [1145, 360] on span "Voir" at bounding box center [1282, 365] width 357 height 12
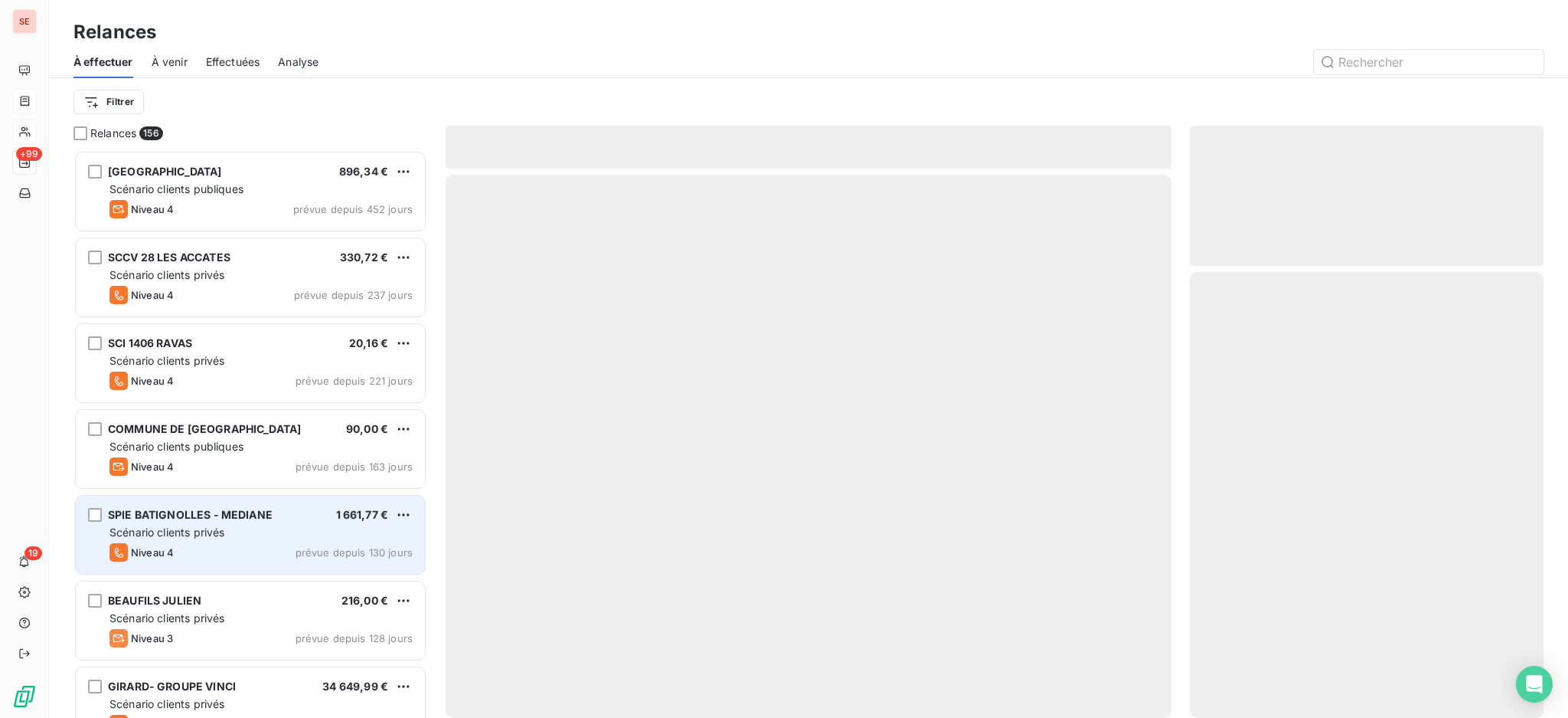
scroll to position [553, 337]
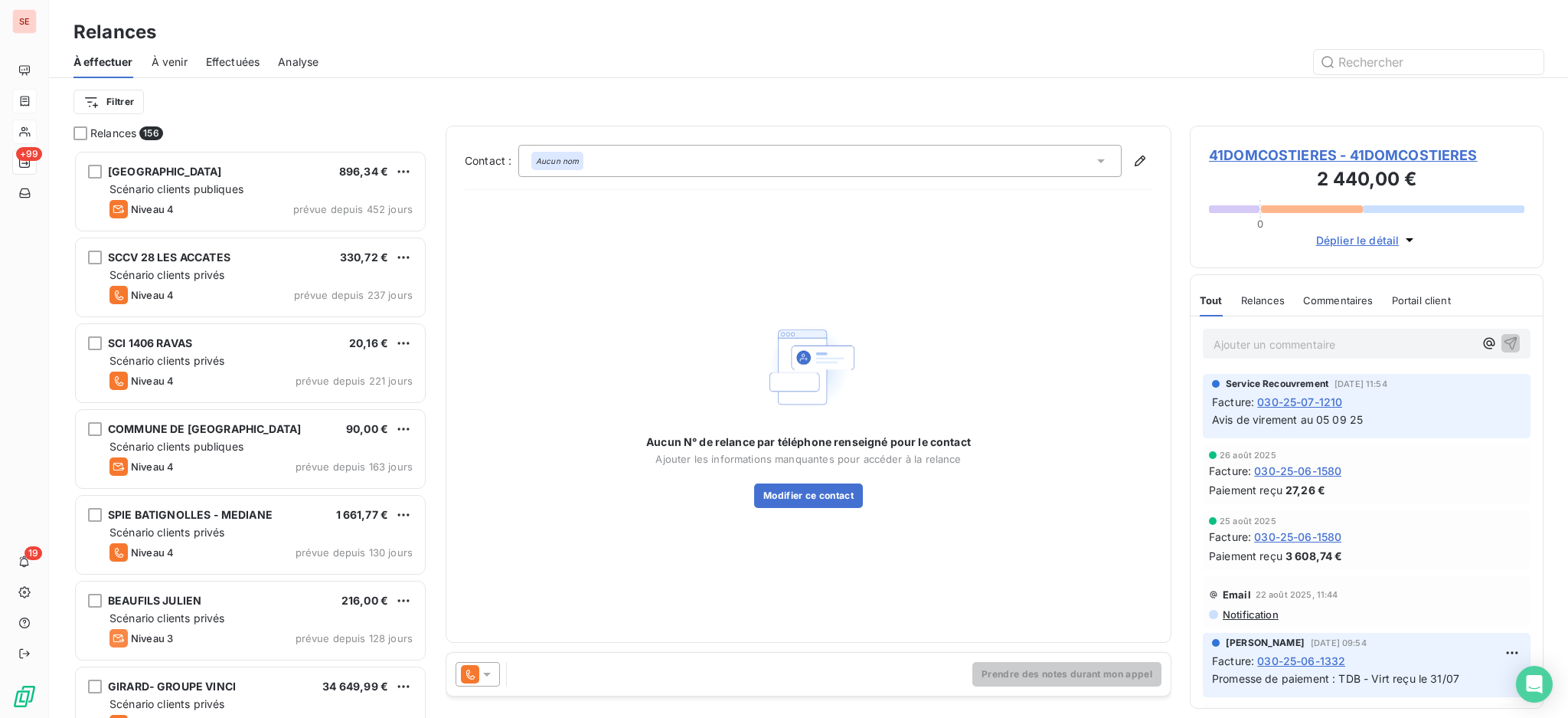
click at [482, 679] on icon at bounding box center [487, 674] width 16 height 16
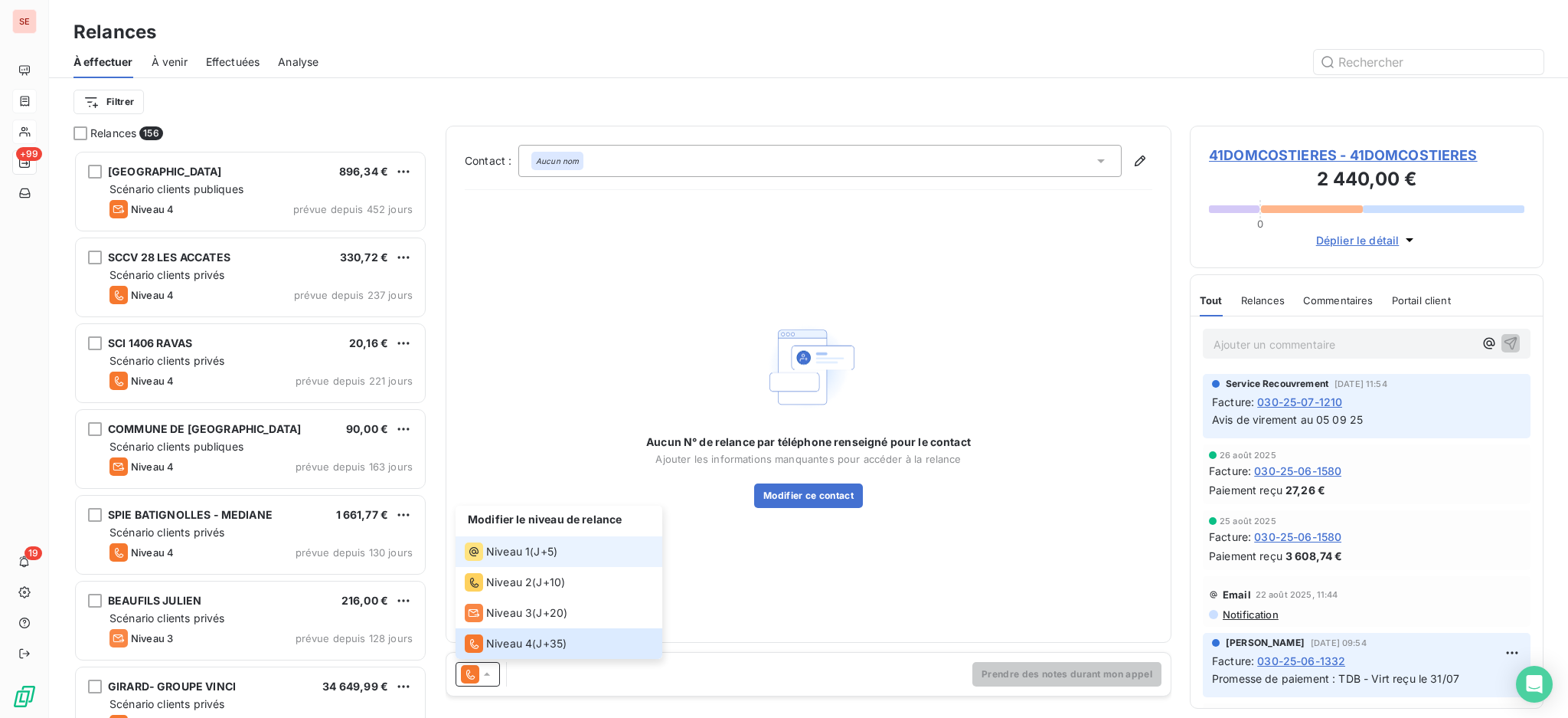
click at [510, 553] on span "Niveau 1" at bounding box center [508, 552] width 44 height 16
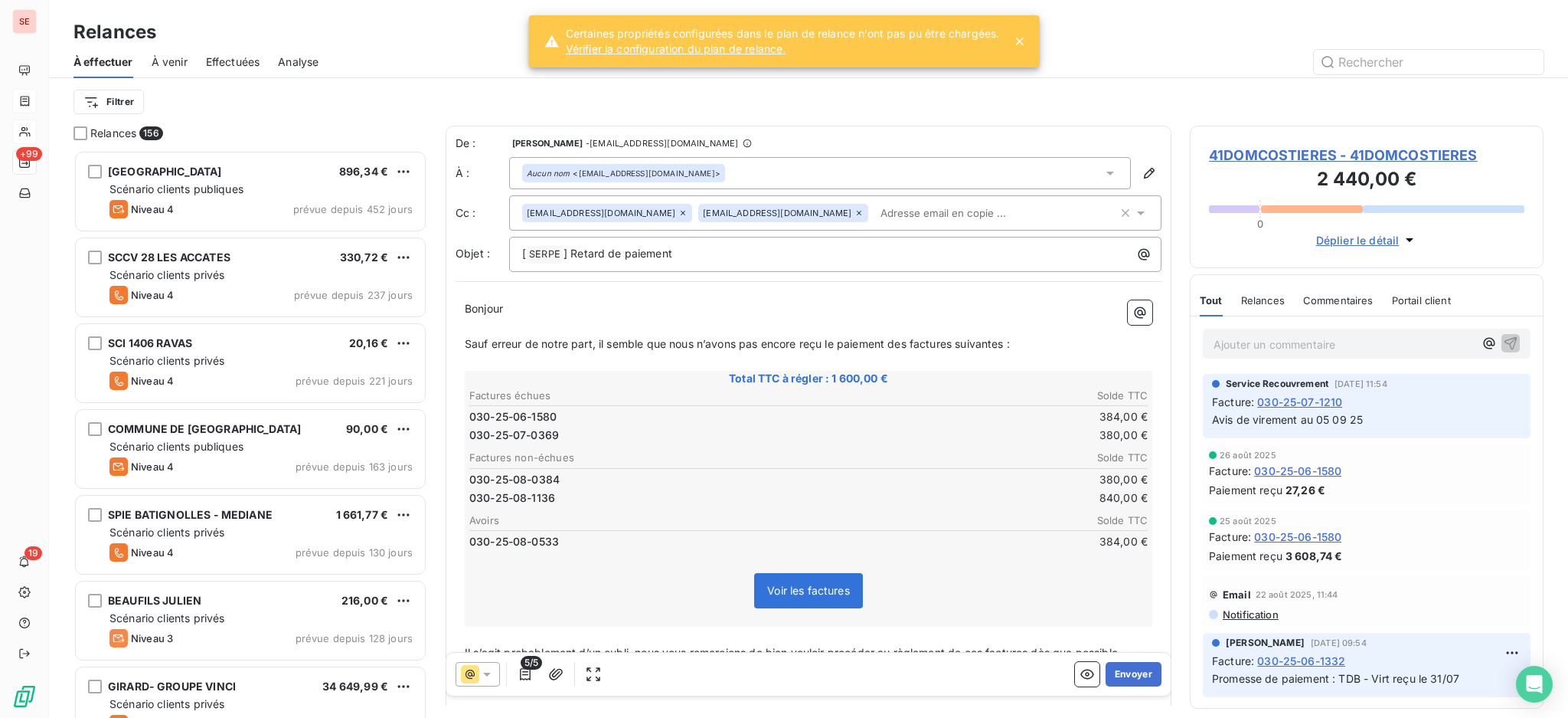
click at [1021, 34] on icon at bounding box center [1019, 41] width 16 height 16
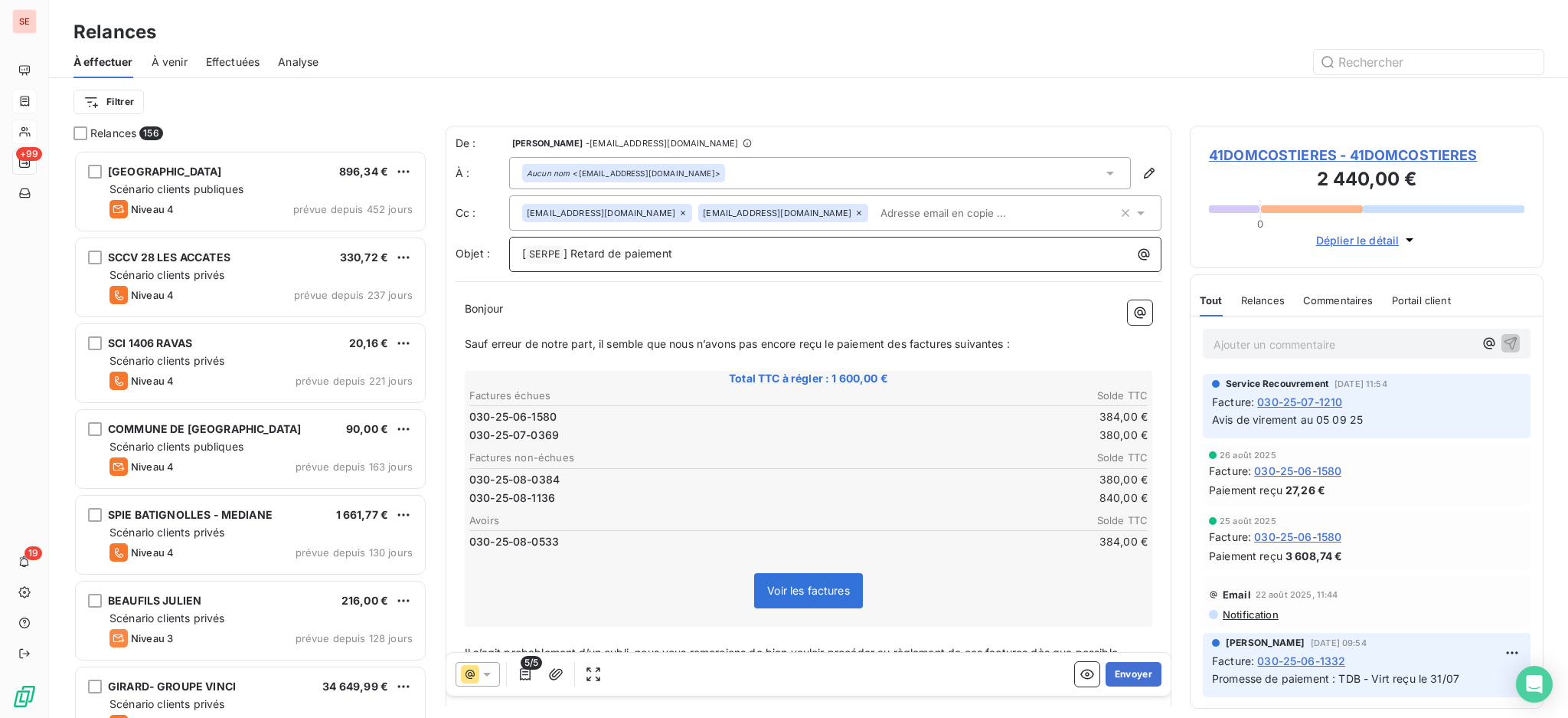
click at [719, 261] on p "[ SERPE ﻿ ] Retard de paiement" at bounding box center [839, 254] width 634 height 19
click at [528, 680] on icon "button" at bounding box center [525, 674] width 16 height 16
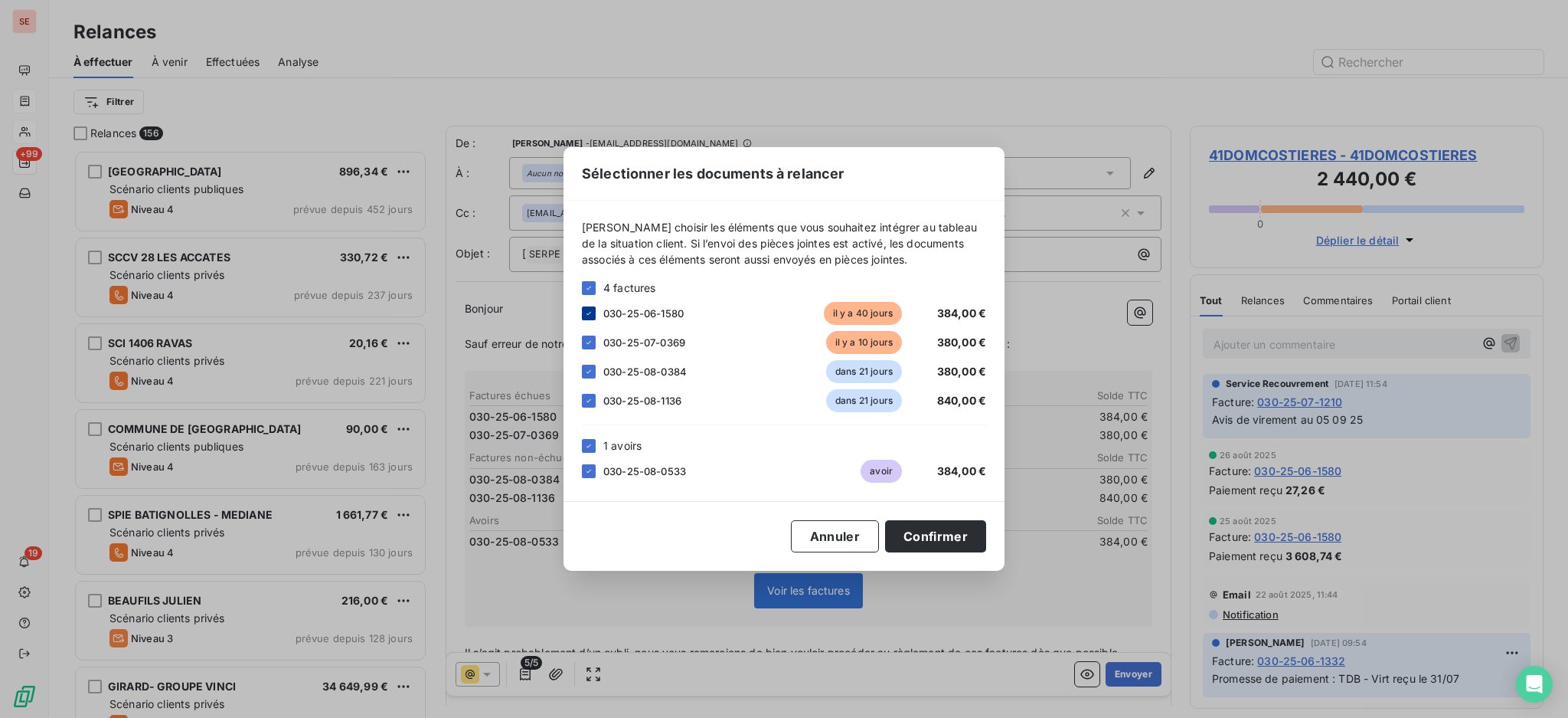
click at [586, 313] on icon at bounding box center [589, 313] width 9 height 9
click at [583, 366] on div at bounding box center [589, 372] width 14 height 14
click at [588, 396] on icon at bounding box center [589, 401] width 9 height 9
click at [584, 447] on icon at bounding box center [589, 446] width 9 height 9
click at [913, 532] on button "Confirmer" at bounding box center [936, 536] width 101 height 32
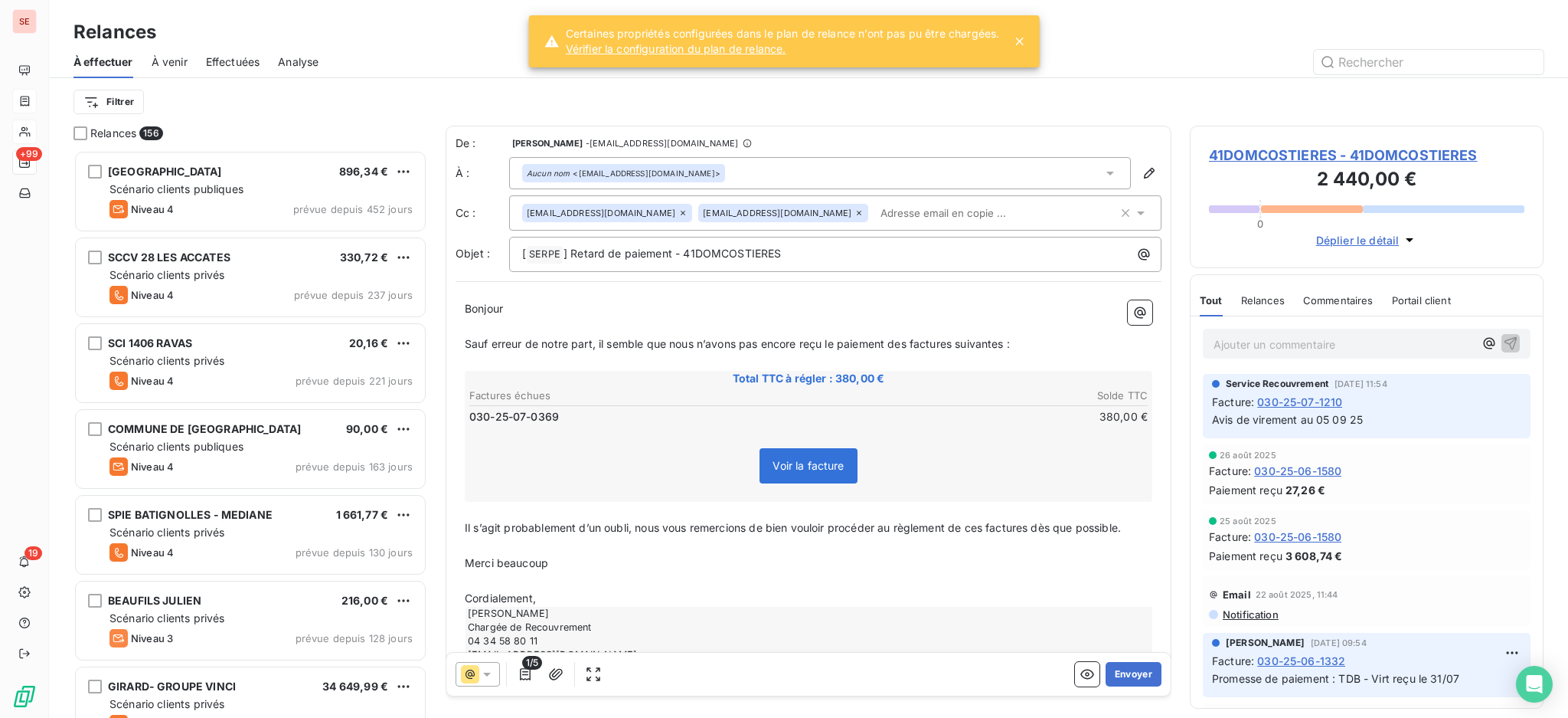
click at [1022, 37] on icon at bounding box center [1019, 41] width 16 height 16
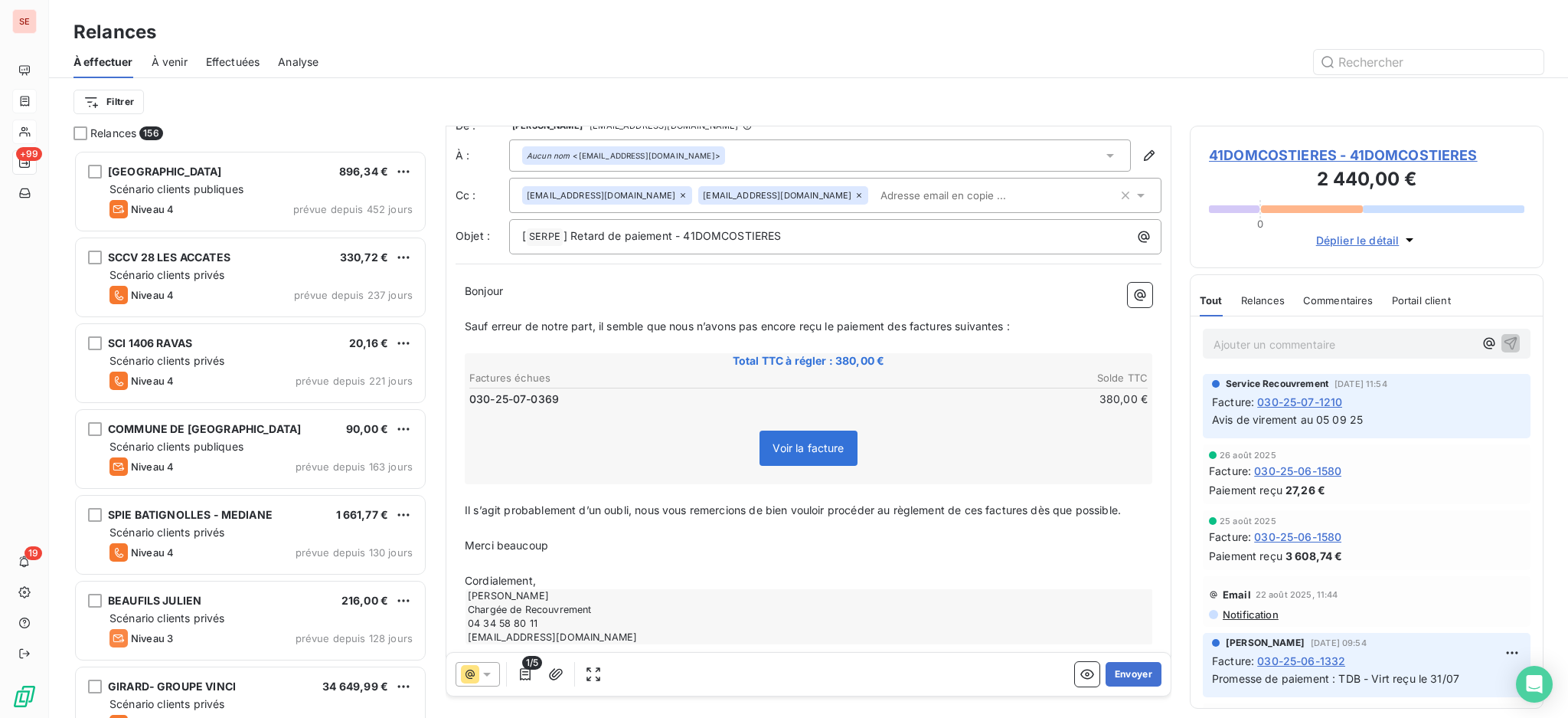
scroll to position [37, 0]
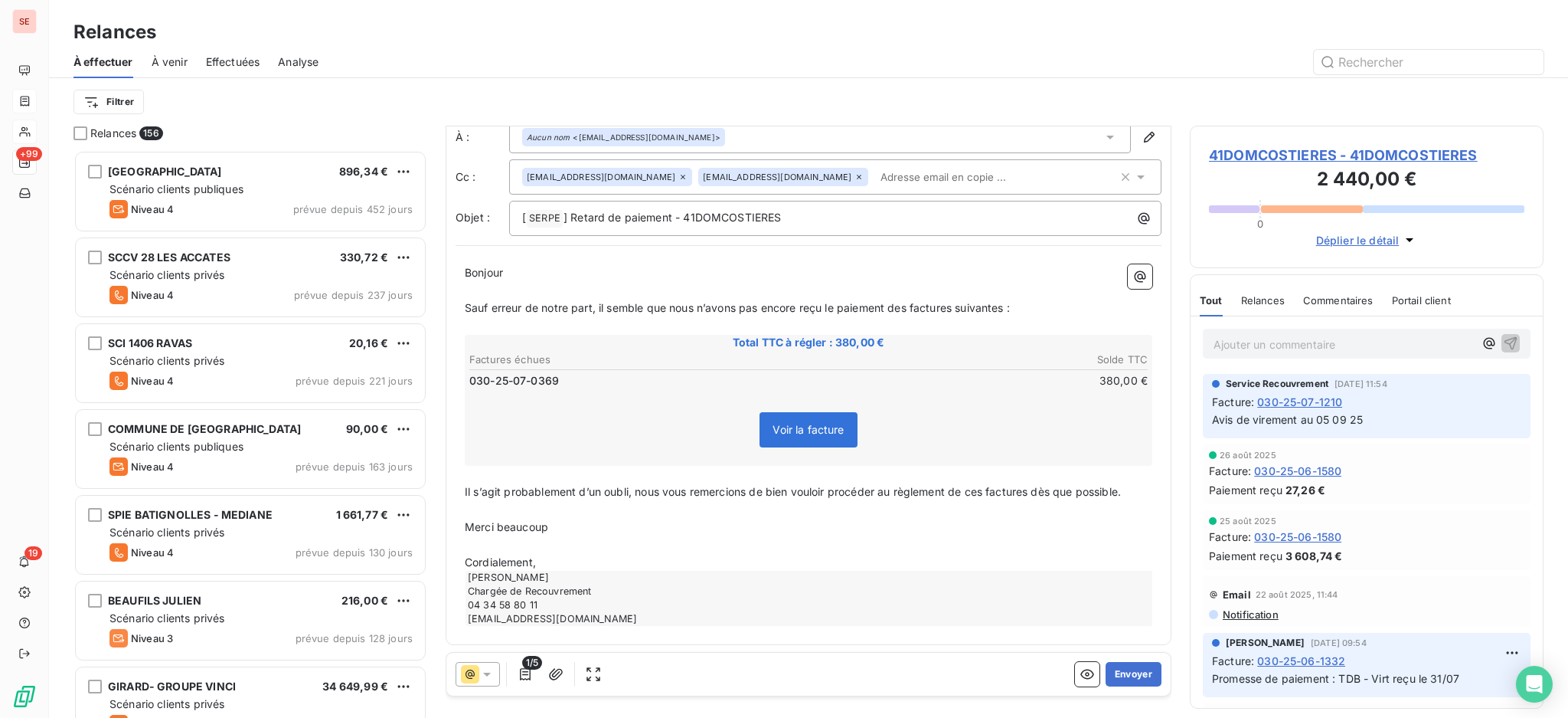
click at [557, 560] on p "Cordialement," at bounding box center [808, 562] width 687 height 18
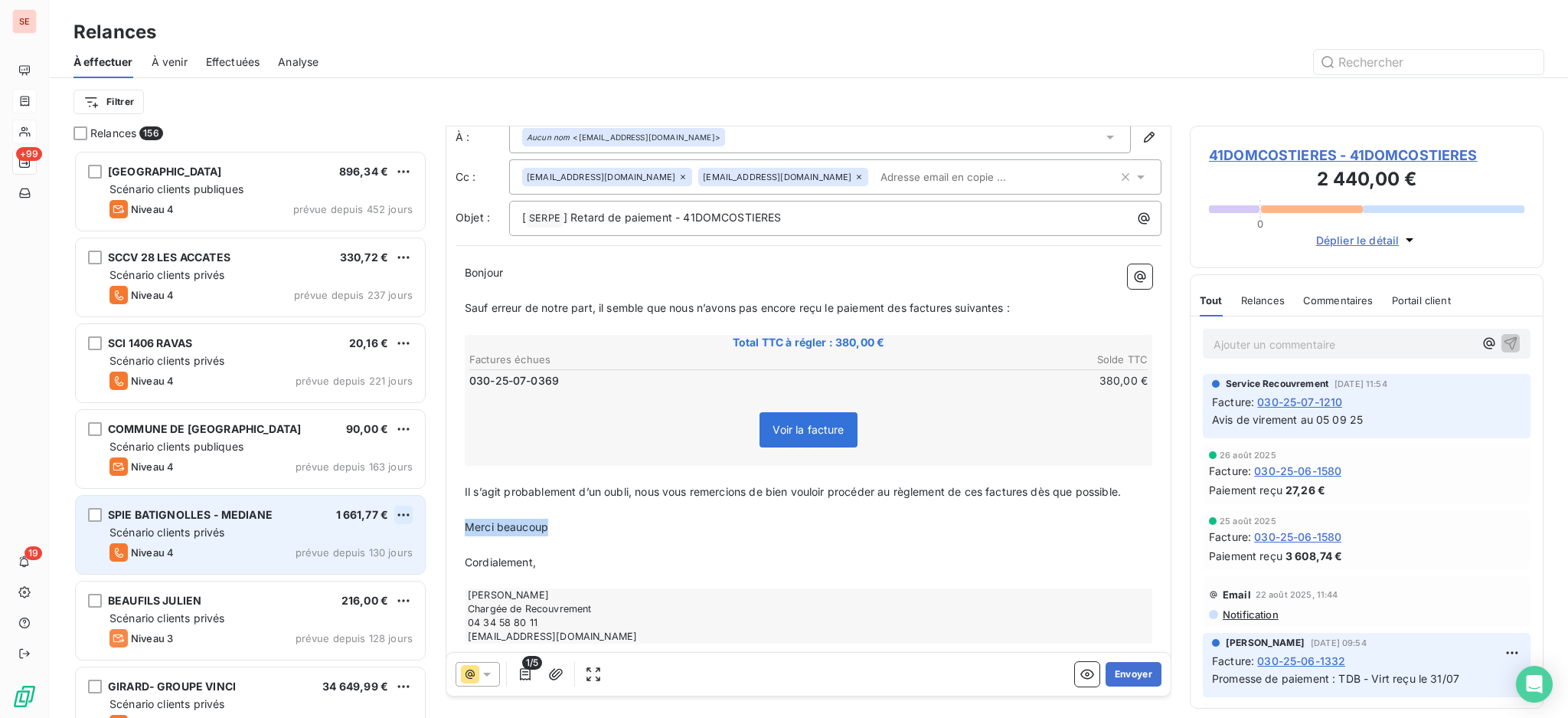
drag, startPoint x: 573, startPoint y: 528, endPoint x: 402, endPoint y: 522, distance: 171.1
click at [402, 522] on div "Relances 156 MAIRIE DE MALLEMORT 896,34 € Scénario clients publiques Niveau 4 p…" at bounding box center [808, 421] width 1519 height 592
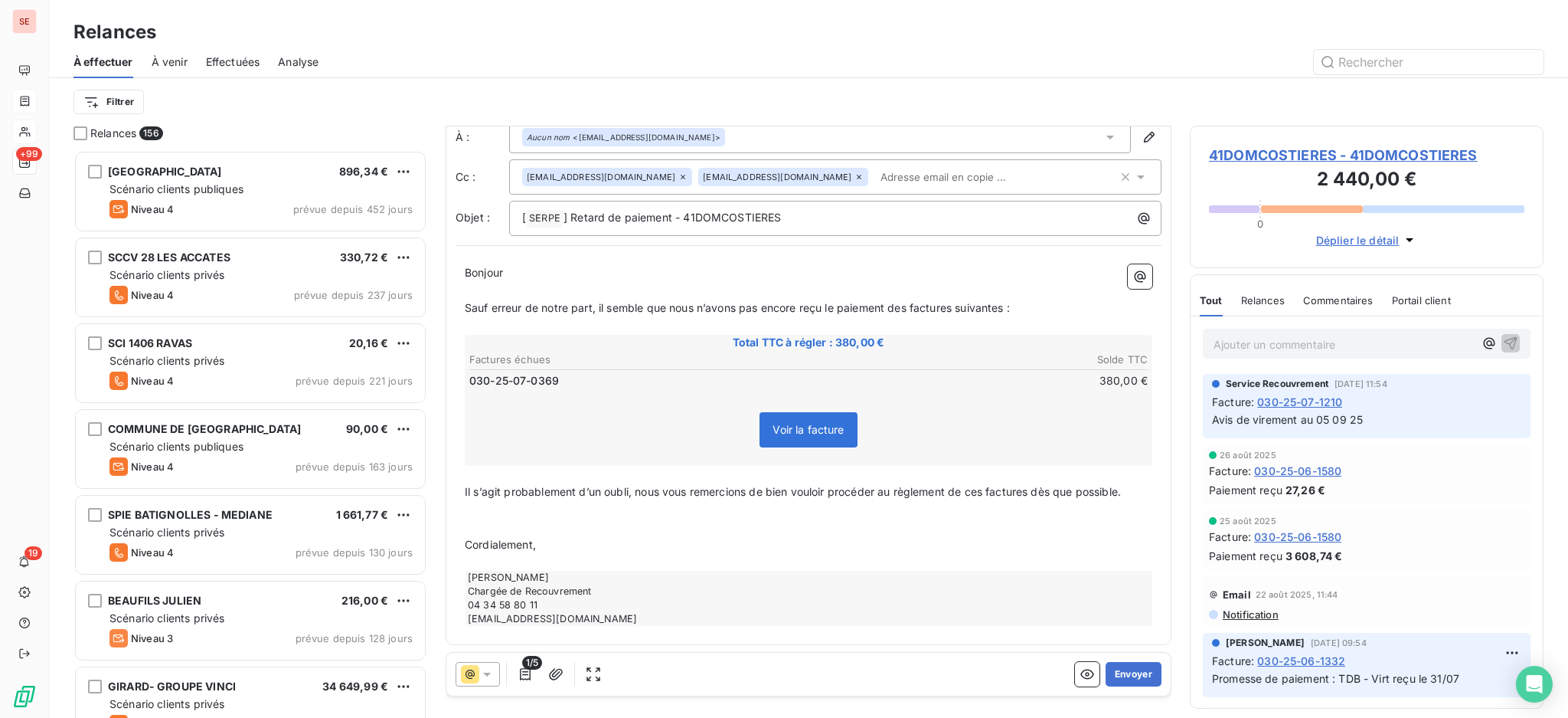
click at [503, 511] on p "﻿" at bounding box center [808, 510] width 687 height 18
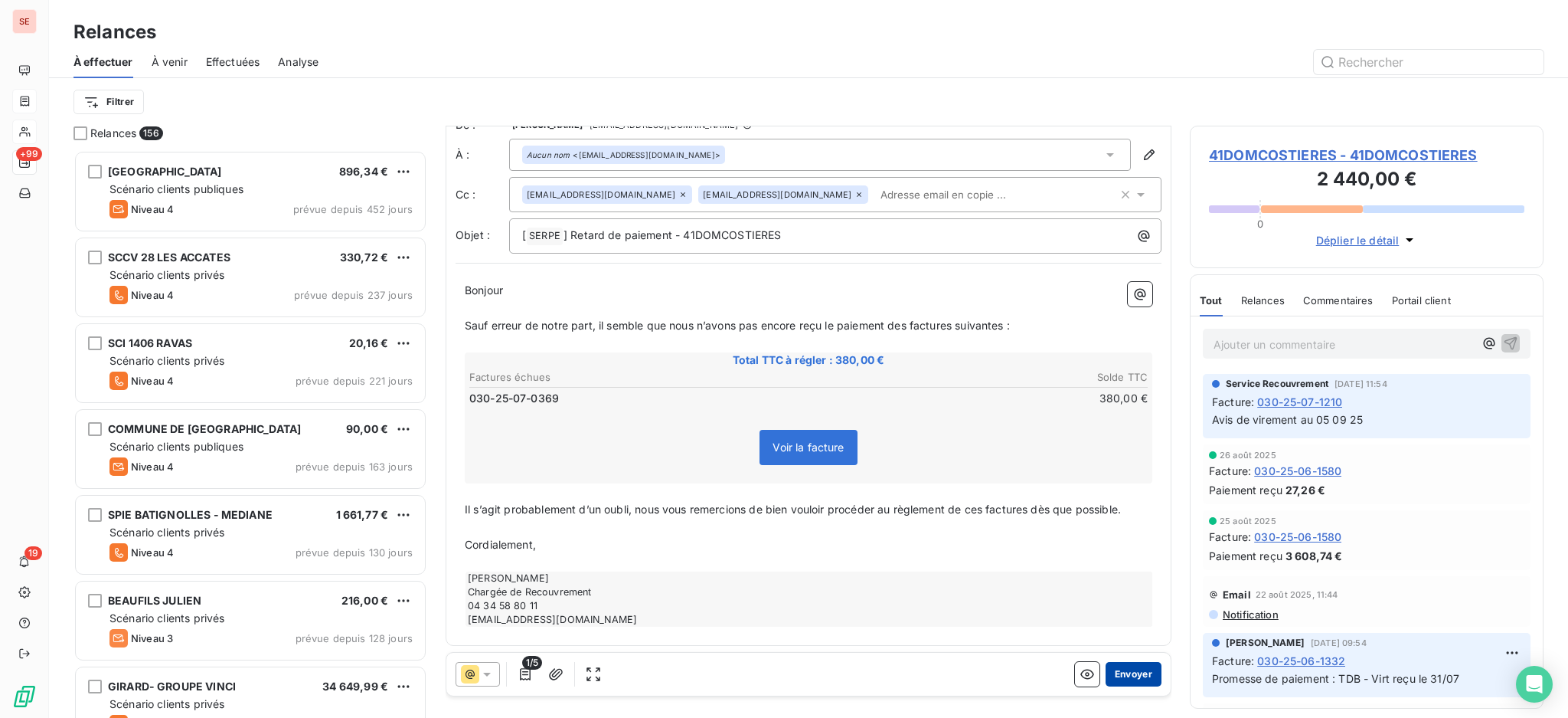
click at [1131, 674] on button "Envoyer" at bounding box center [1134, 674] width 56 height 24
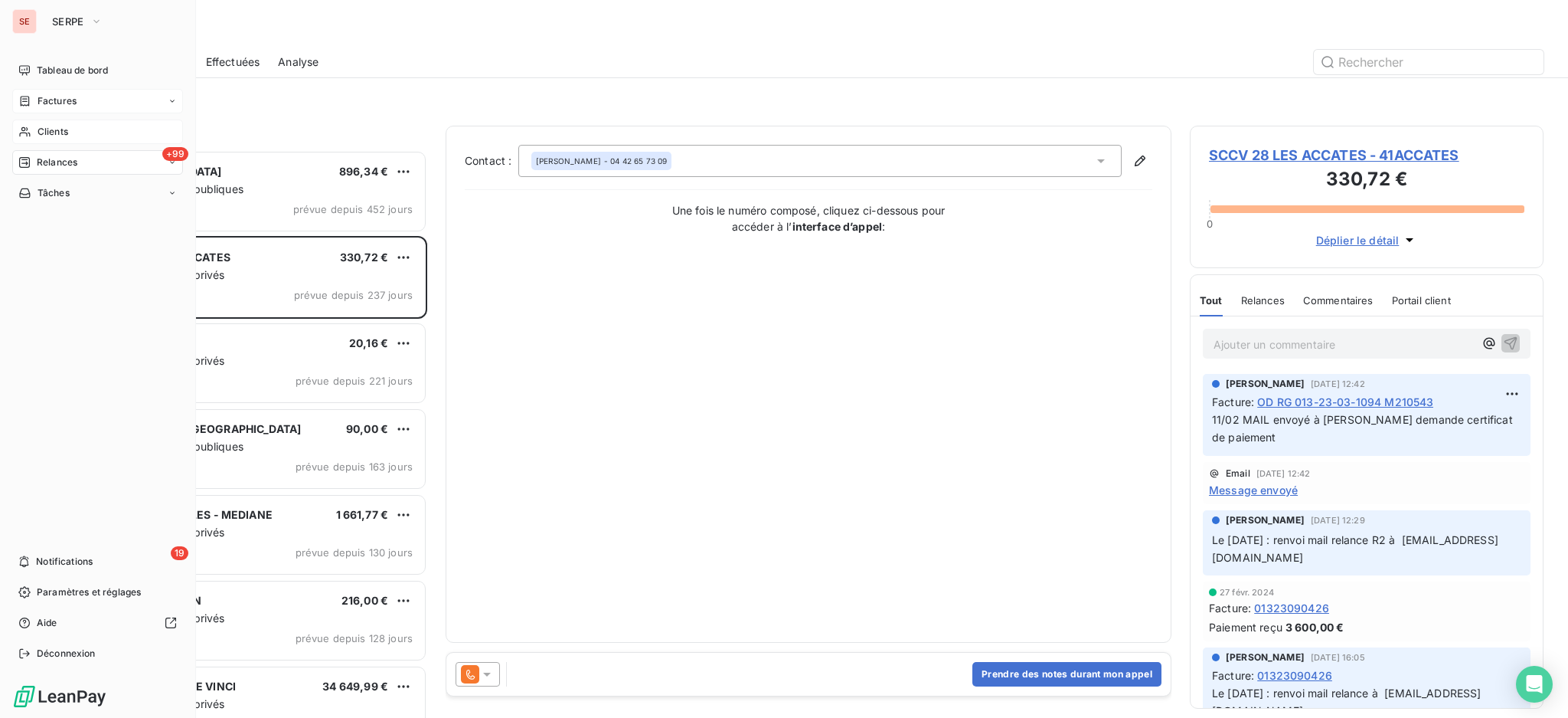
click at [51, 102] on span "Factures" at bounding box center [57, 101] width 39 height 14
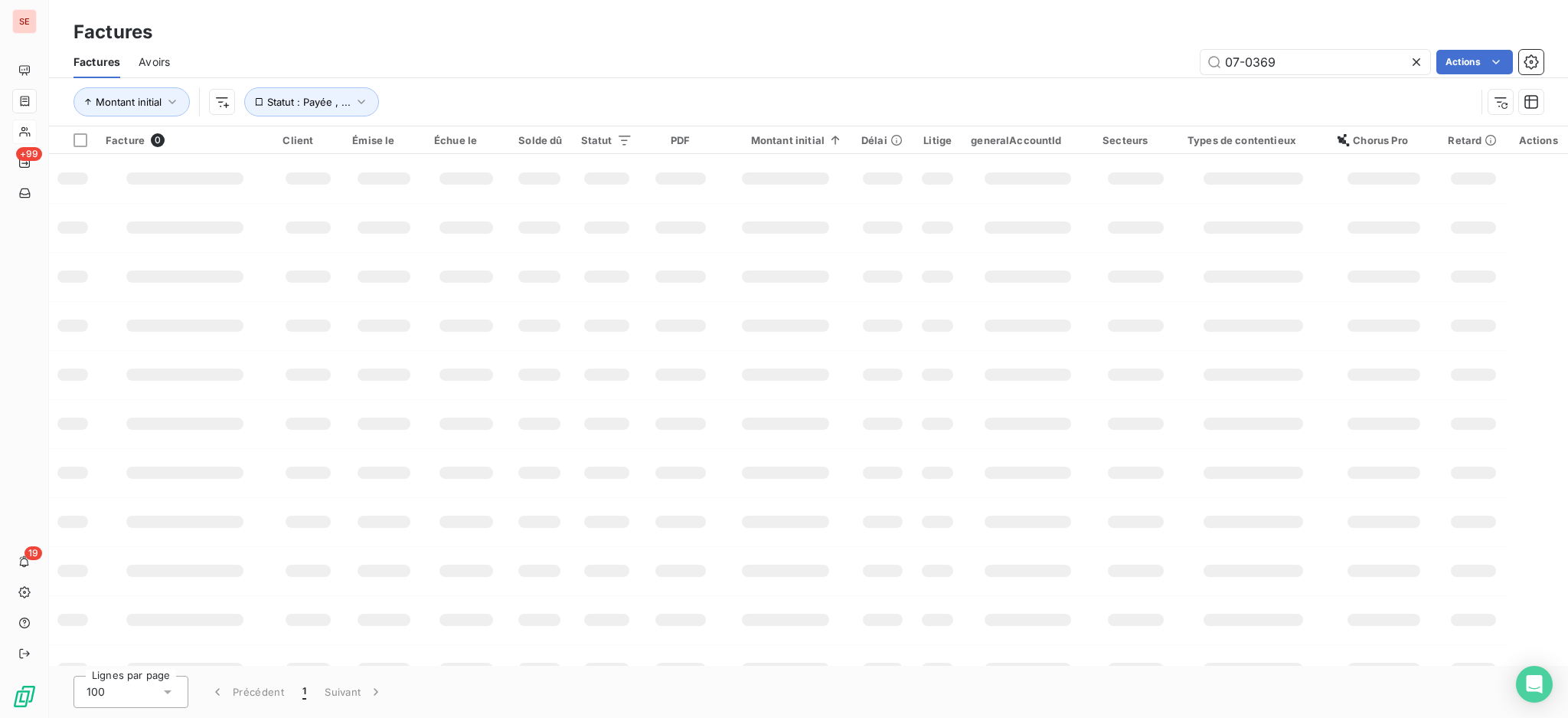
drag, startPoint x: 1323, startPoint y: 59, endPoint x: 976, endPoint y: 54, distance: 347.0
click at [1021, 50] on div "07-0369 Actions" at bounding box center [866, 62] width 1355 height 24
type input "1120"
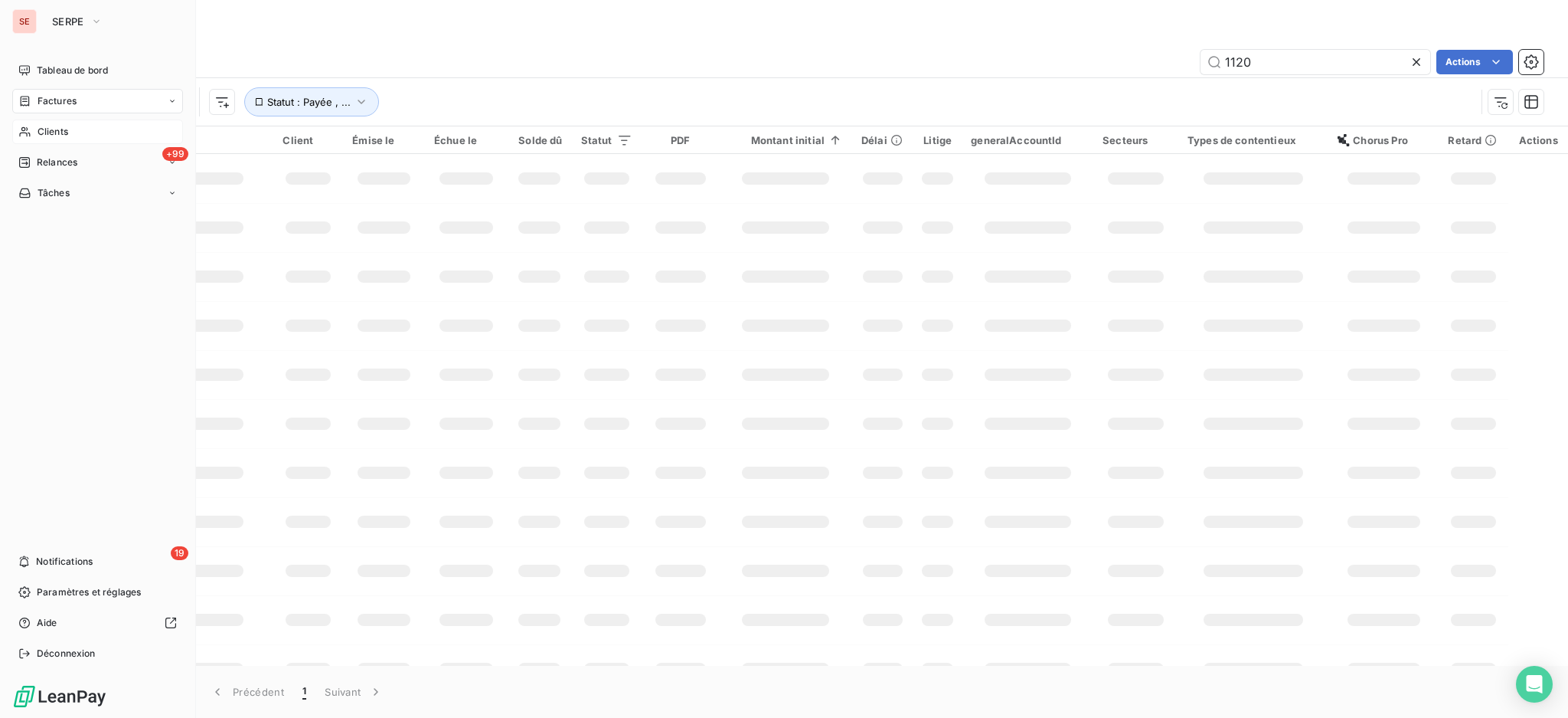
click at [45, 136] on span "Clients" at bounding box center [52, 132] width 30 height 14
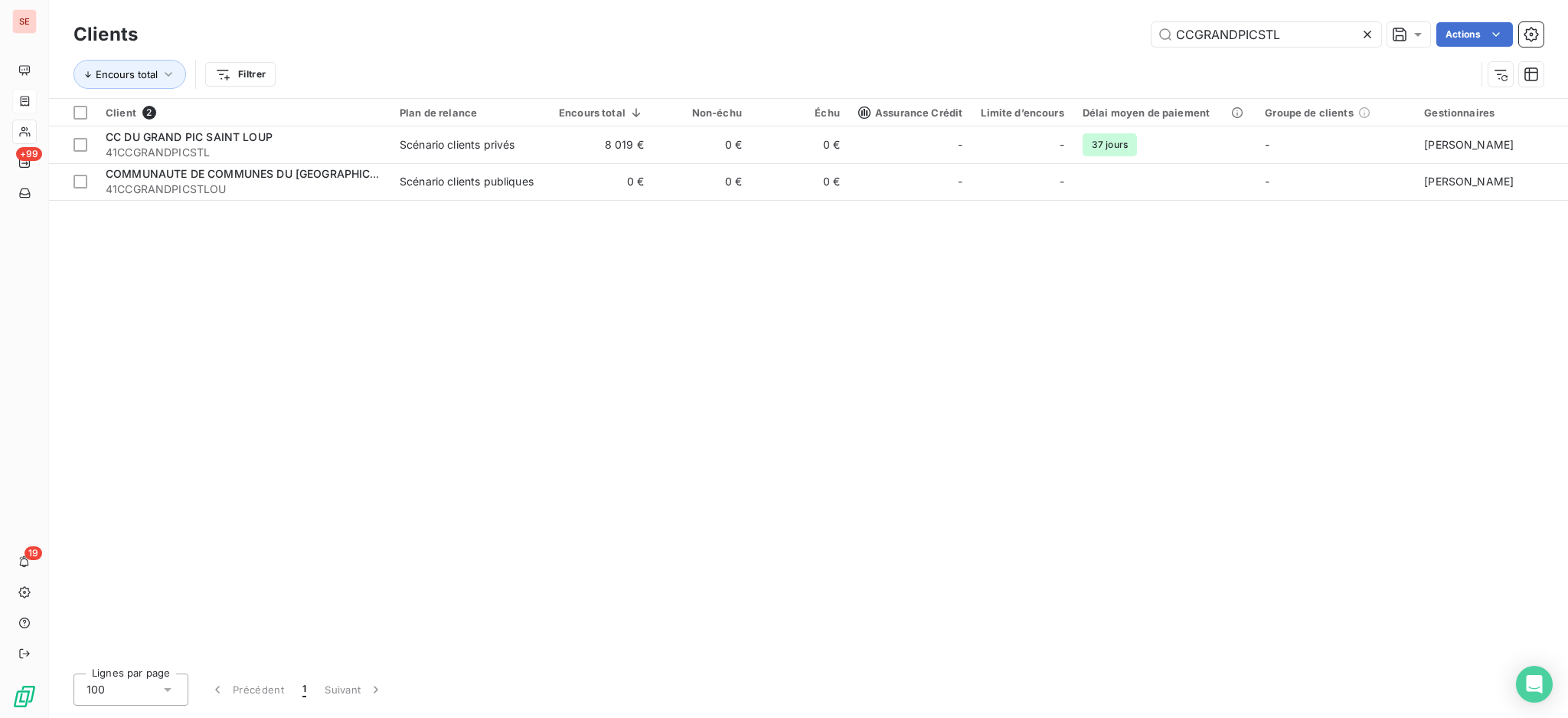
drag, startPoint x: 1306, startPoint y: 41, endPoint x: 1033, endPoint y: 19, distance: 273.9
click at [1033, 19] on div "Clients CCGRANDPICSTL Actions" at bounding box center [808, 34] width 1470 height 32
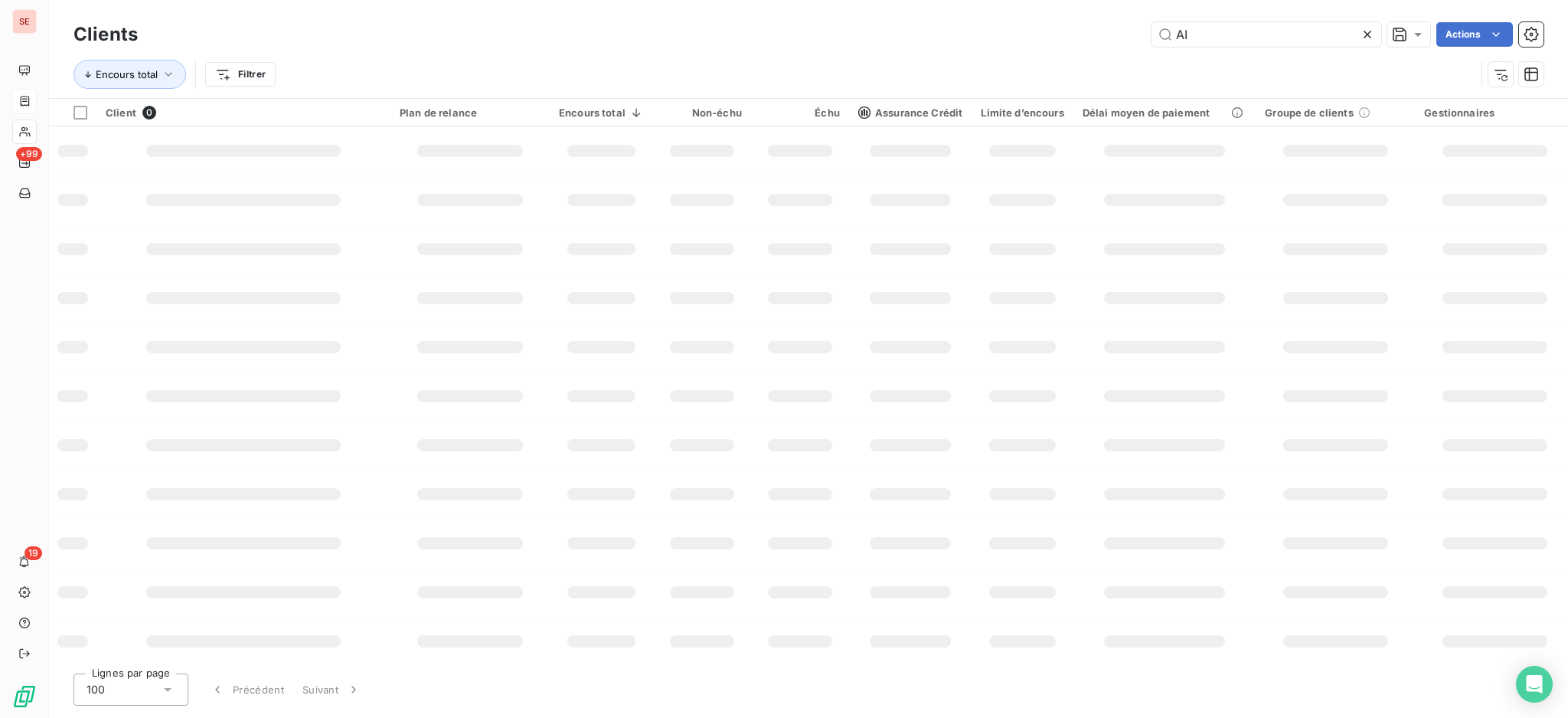
type input "A"
type input "L"
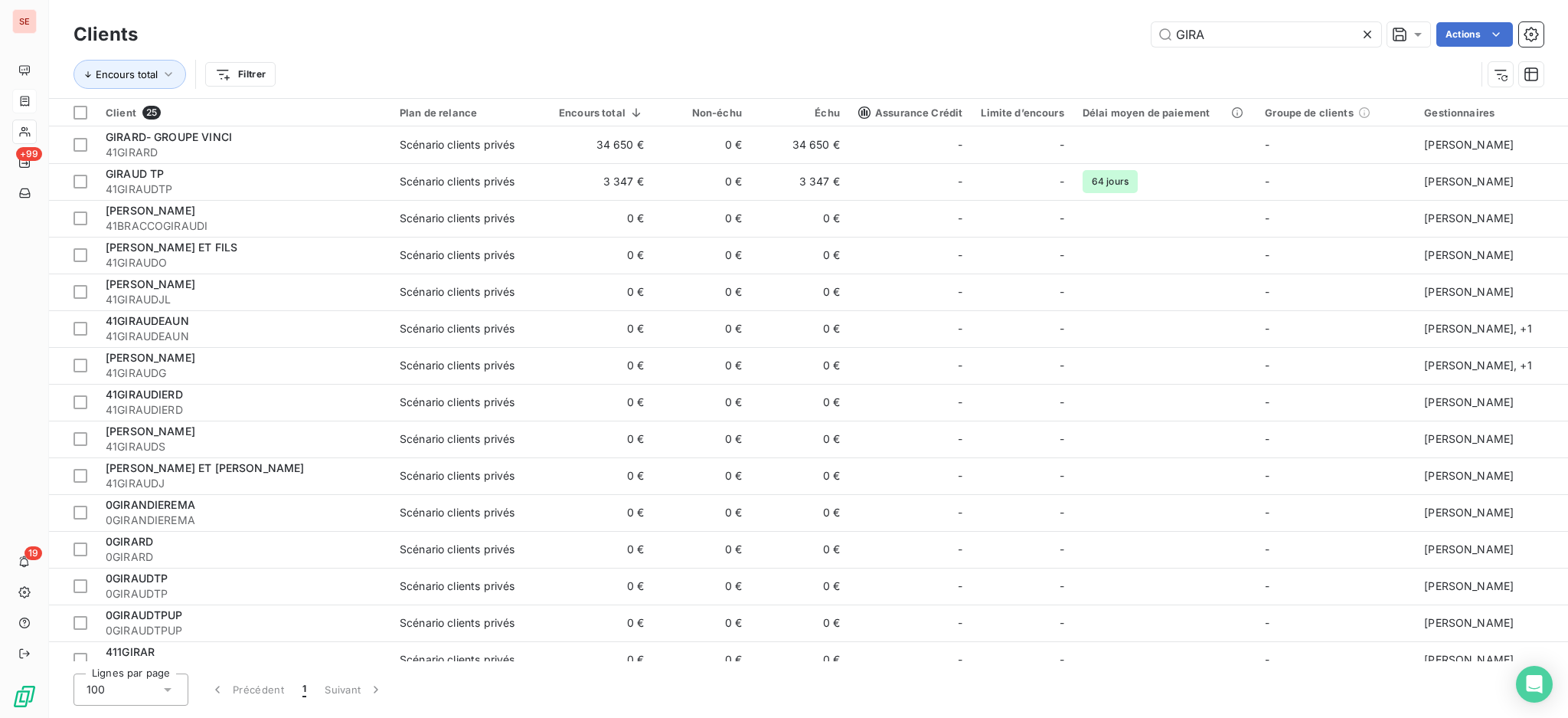
type input "GIRA"
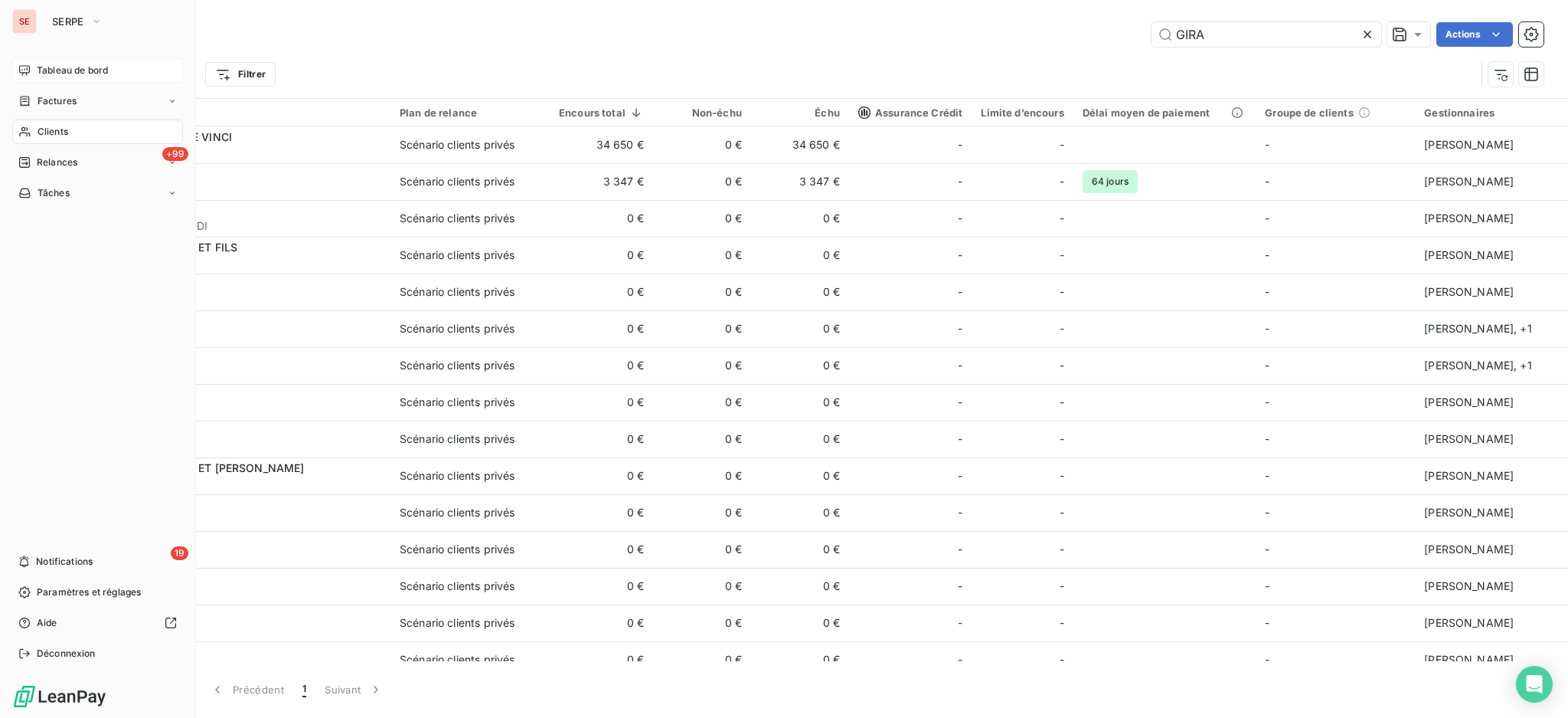
drag, startPoint x: 57, startPoint y: 95, endPoint x: 181, endPoint y: 65, distance: 127.6
click at [57, 94] on span "Factures" at bounding box center [57, 101] width 39 height 14
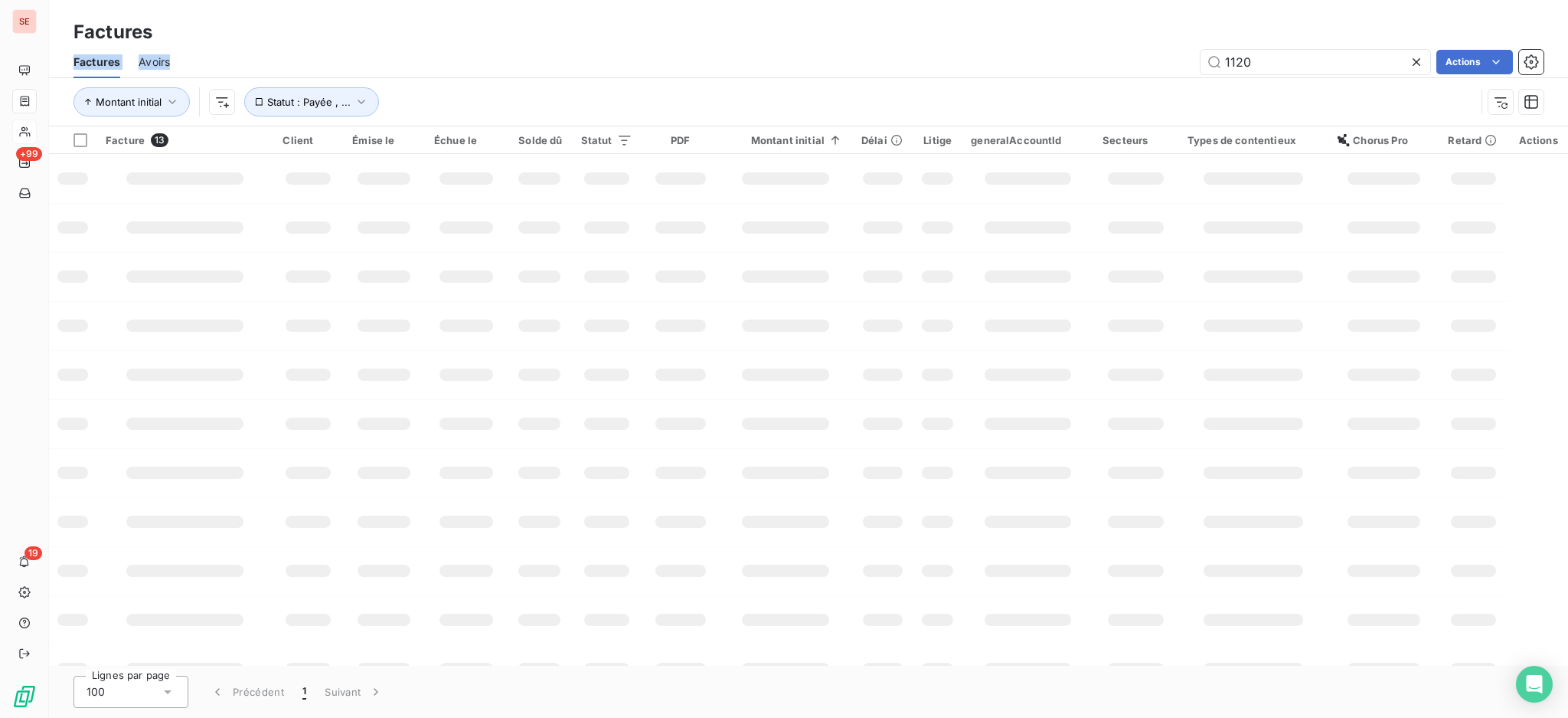
drag, startPoint x: 1306, startPoint y: 48, endPoint x: 1202, endPoint y: 36, distance: 104.7
click at [1210, 36] on div "Factures Factures Avoirs 1120 Actions Montant initial Statut : Payée , ..." at bounding box center [808, 63] width 1519 height 126
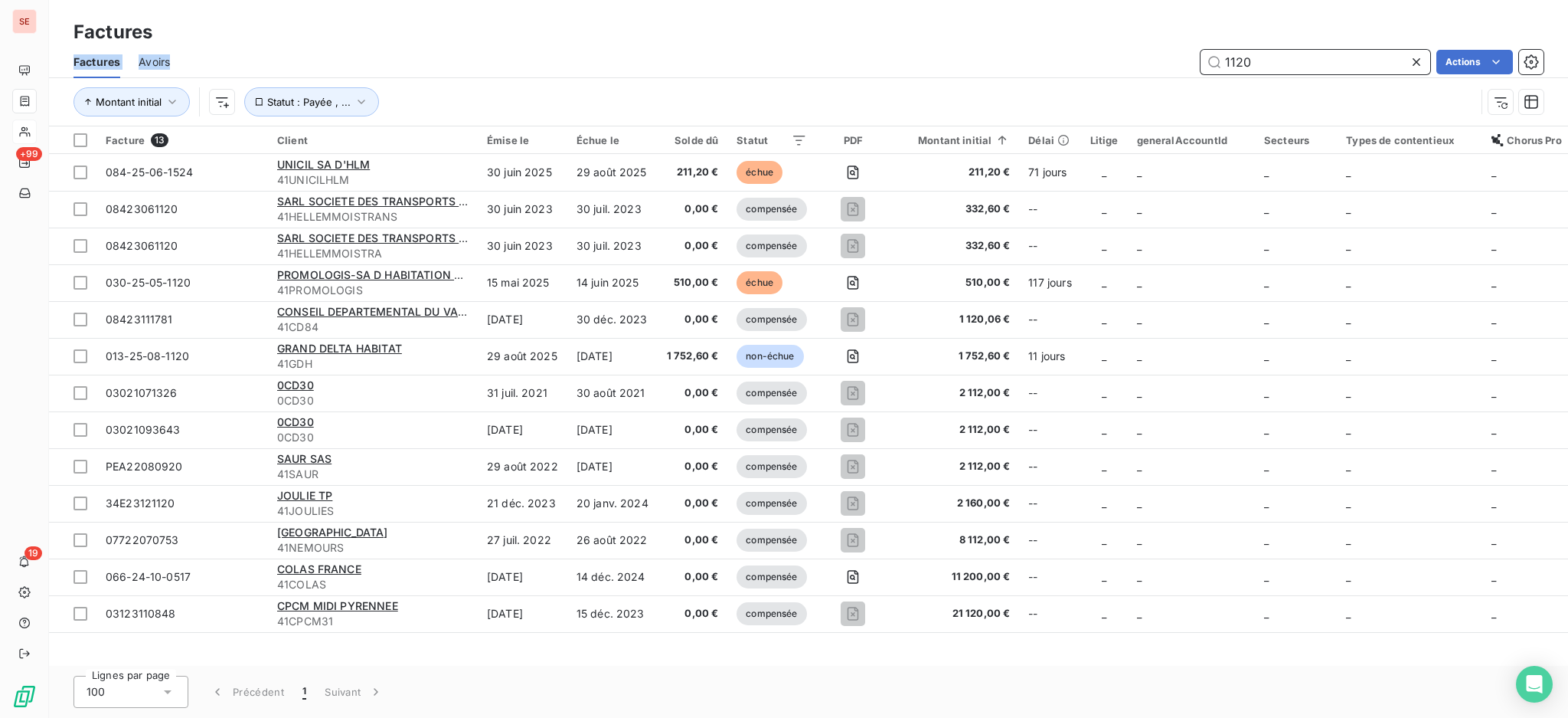
click at [1290, 68] on input "1120" at bounding box center [1315, 62] width 230 height 24
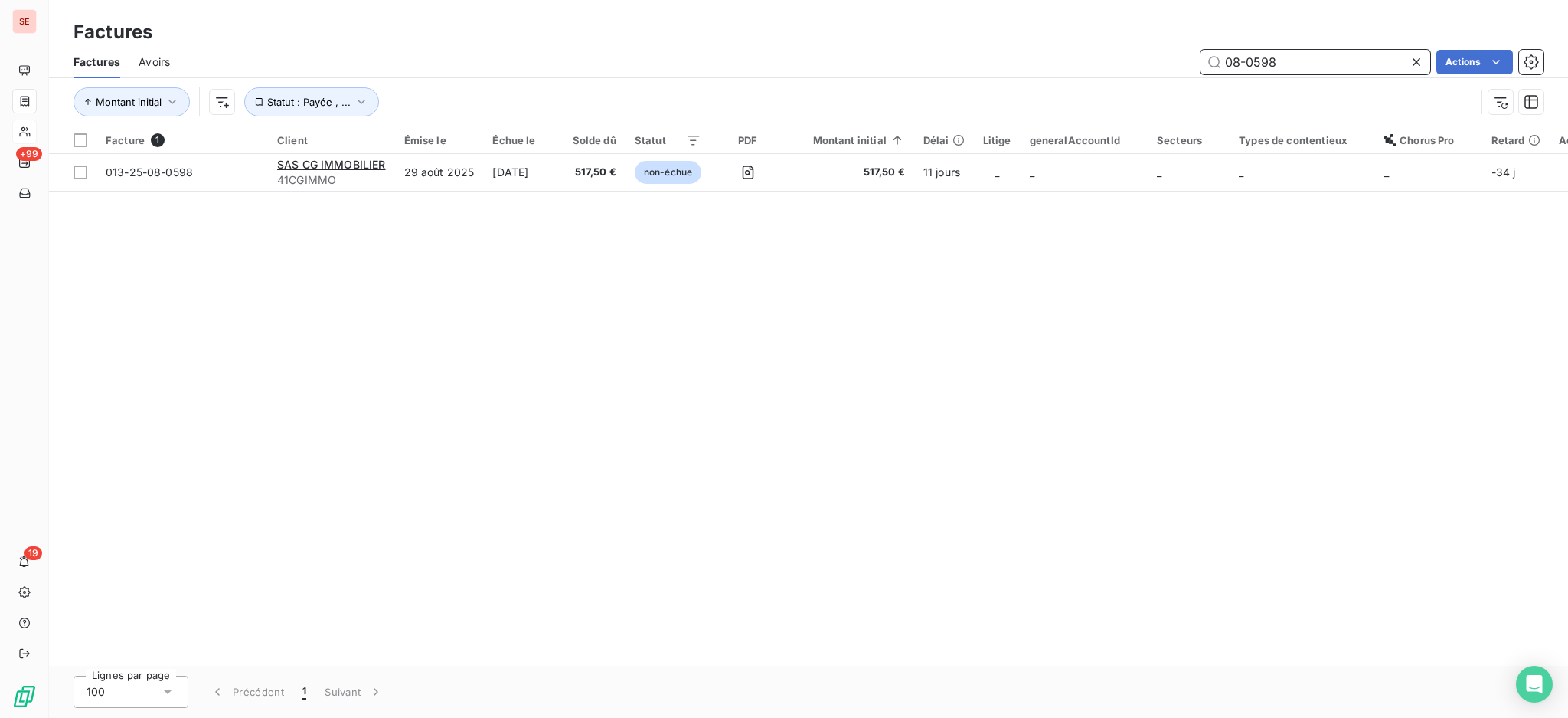
click at [1304, 58] on input "08-0598" at bounding box center [1315, 62] width 230 height 24
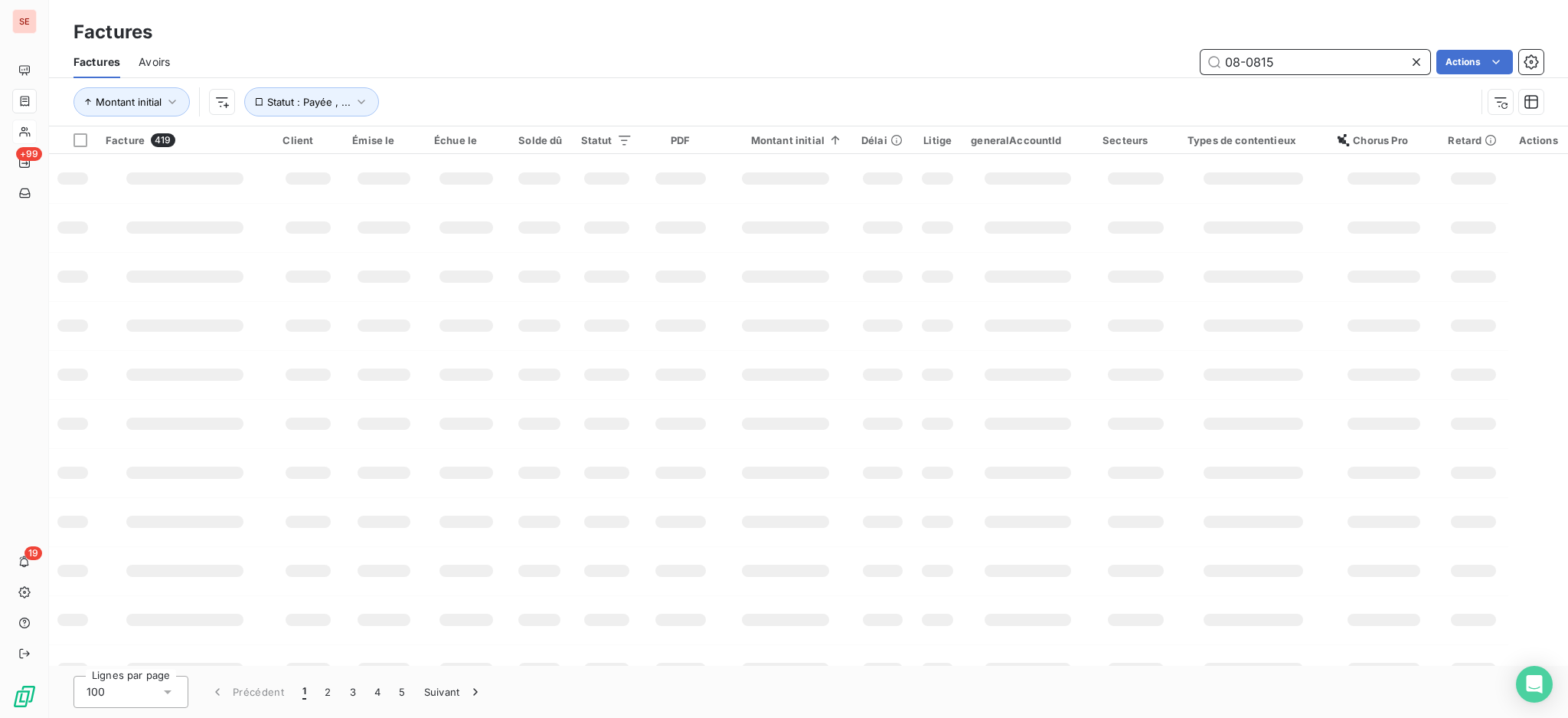
type input "08-0815"
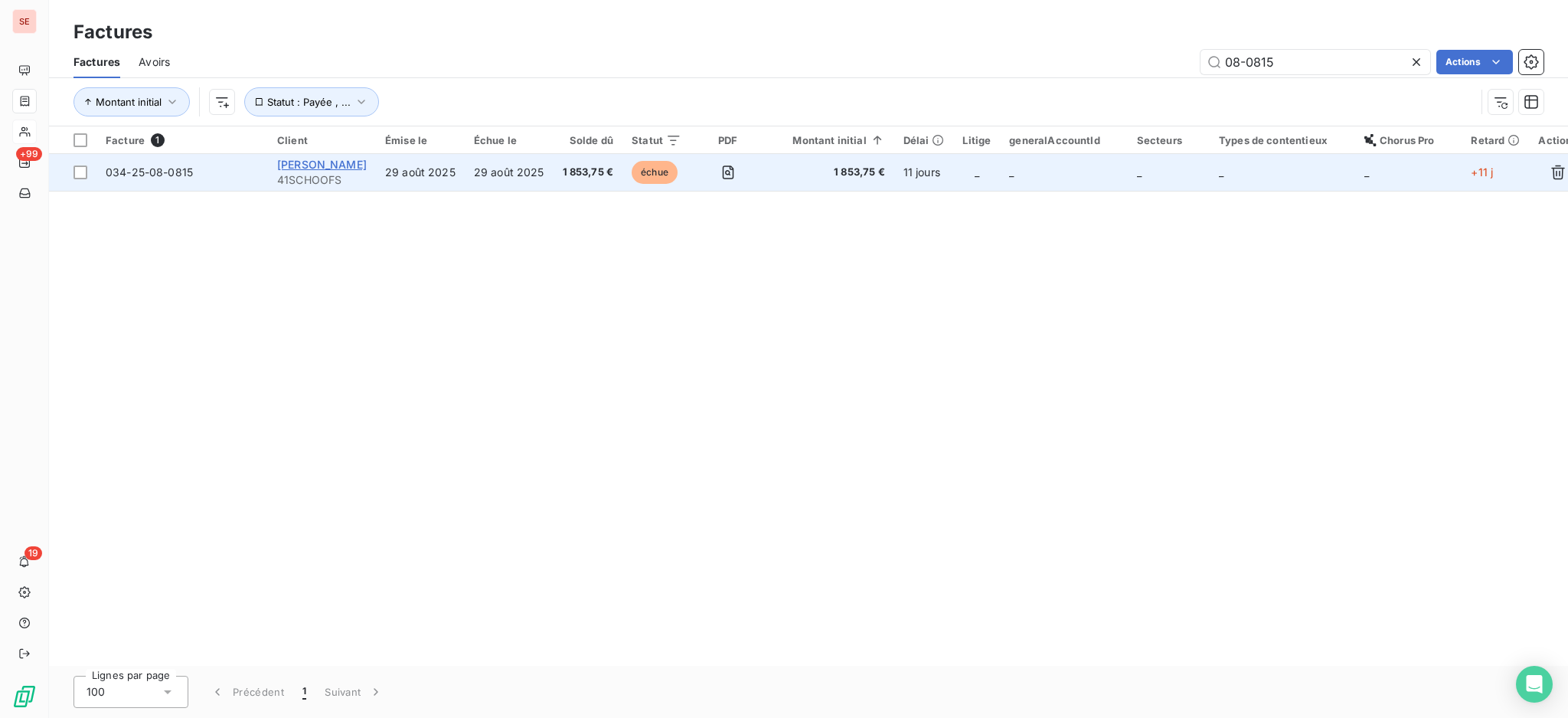
click at [329, 167] on span "SCHOOFS Philippe" at bounding box center [322, 164] width 90 height 13
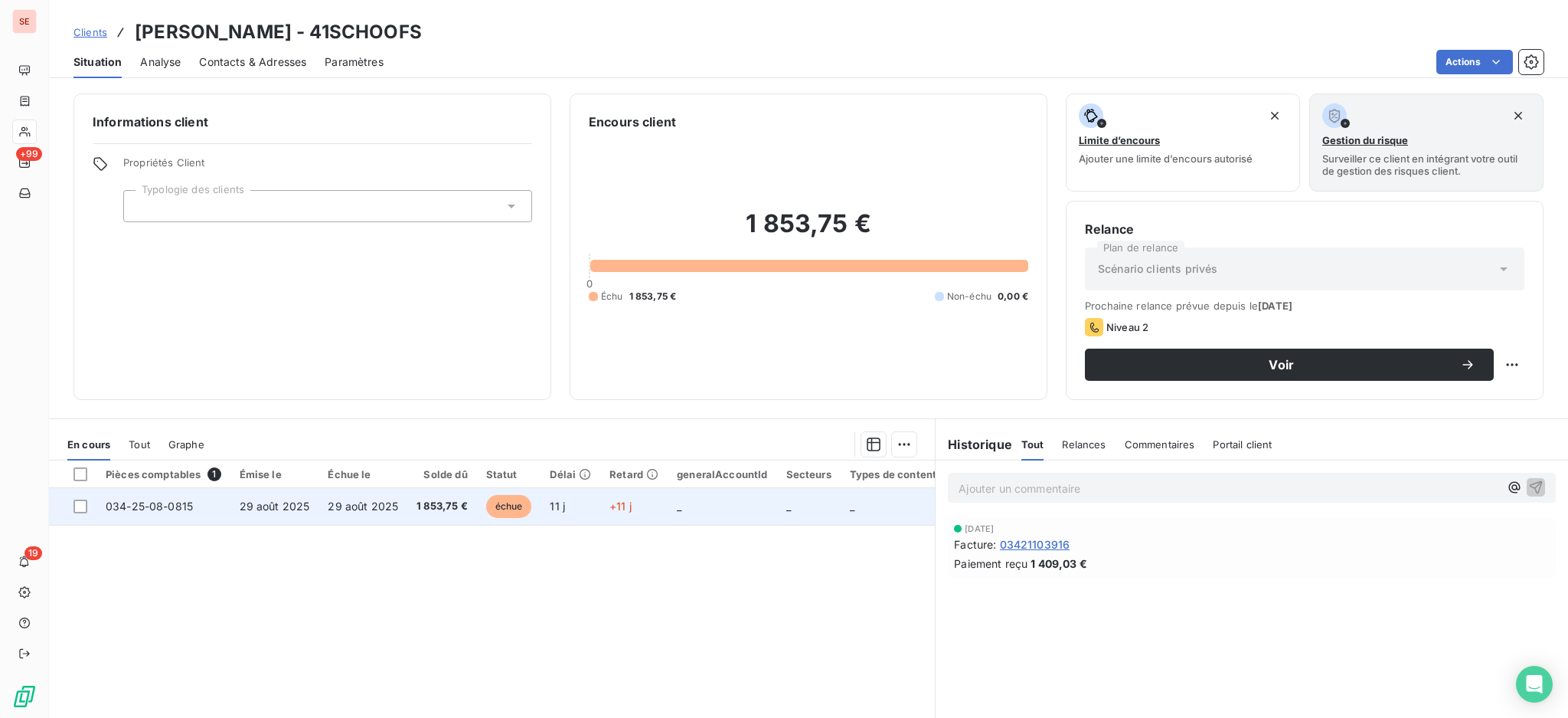
click at [334, 514] on td "29 août 2025" at bounding box center [363, 506] width 89 height 37
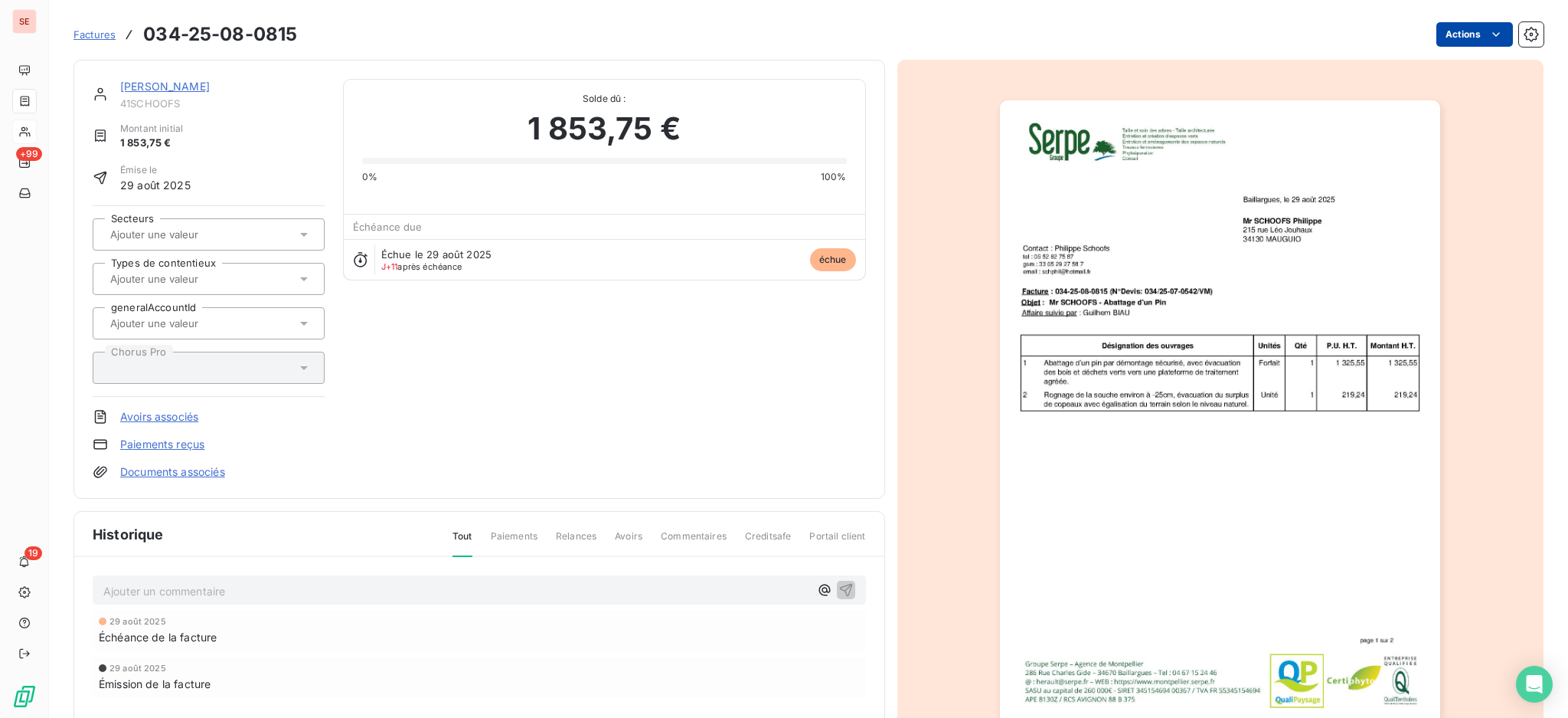
click at [1458, 34] on html "SE +99 19 Factures 034-25-08-0815 Actions SCHOOFS Philippe 41SCHOOFS Montant in…" at bounding box center [784, 359] width 1568 height 718
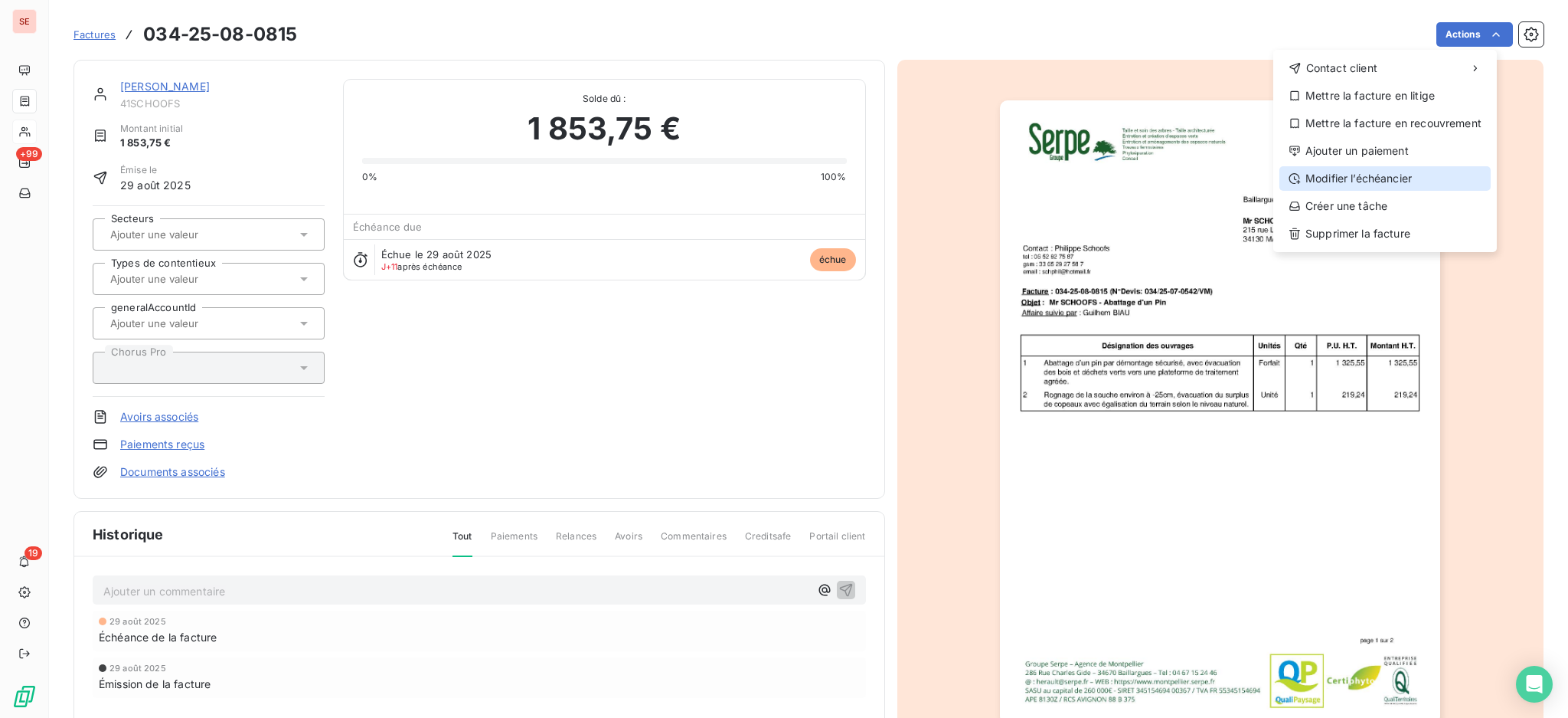
click at [1390, 183] on div "Modifier l’échéancier" at bounding box center [1385, 178] width 211 height 24
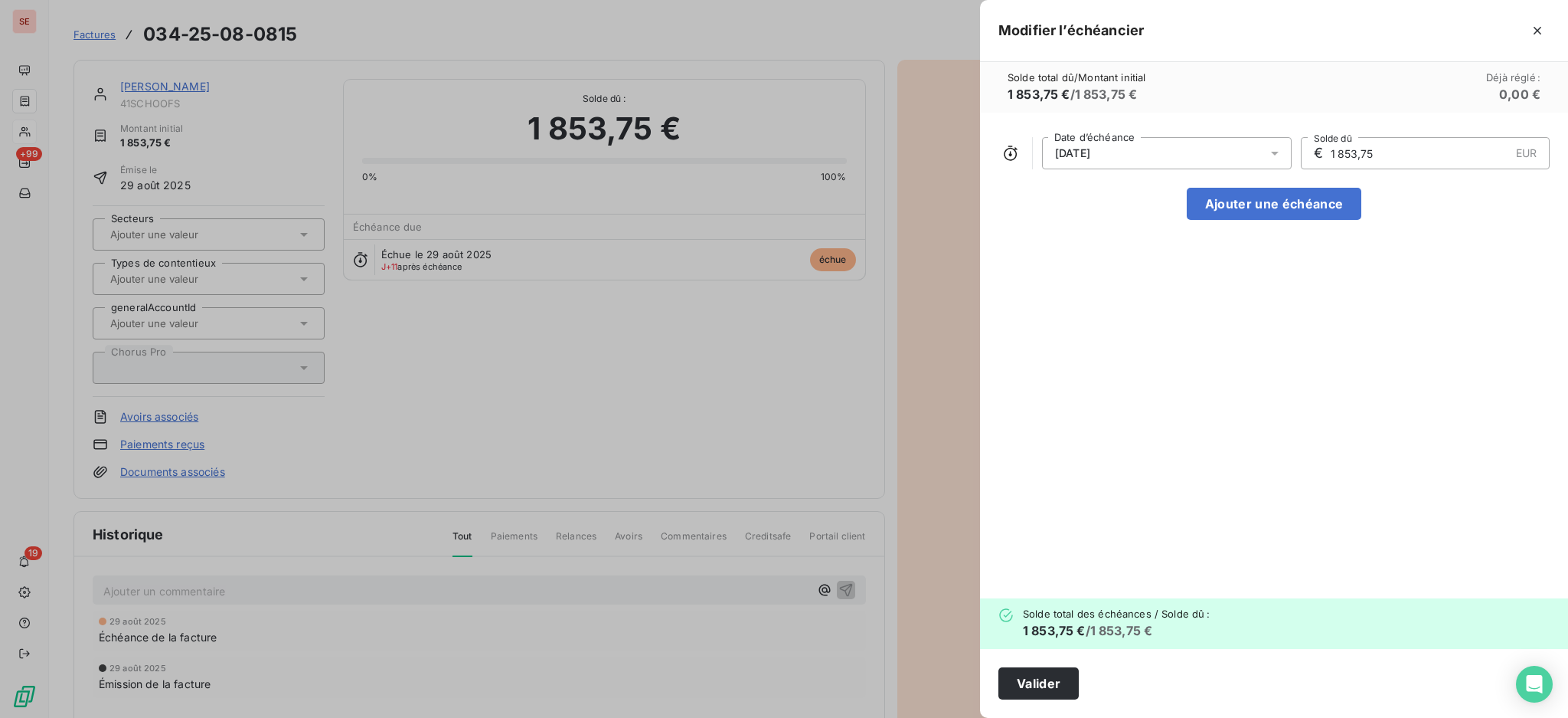
click at [1279, 154] on icon at bounding box center [1275, 154] width 16 height 16
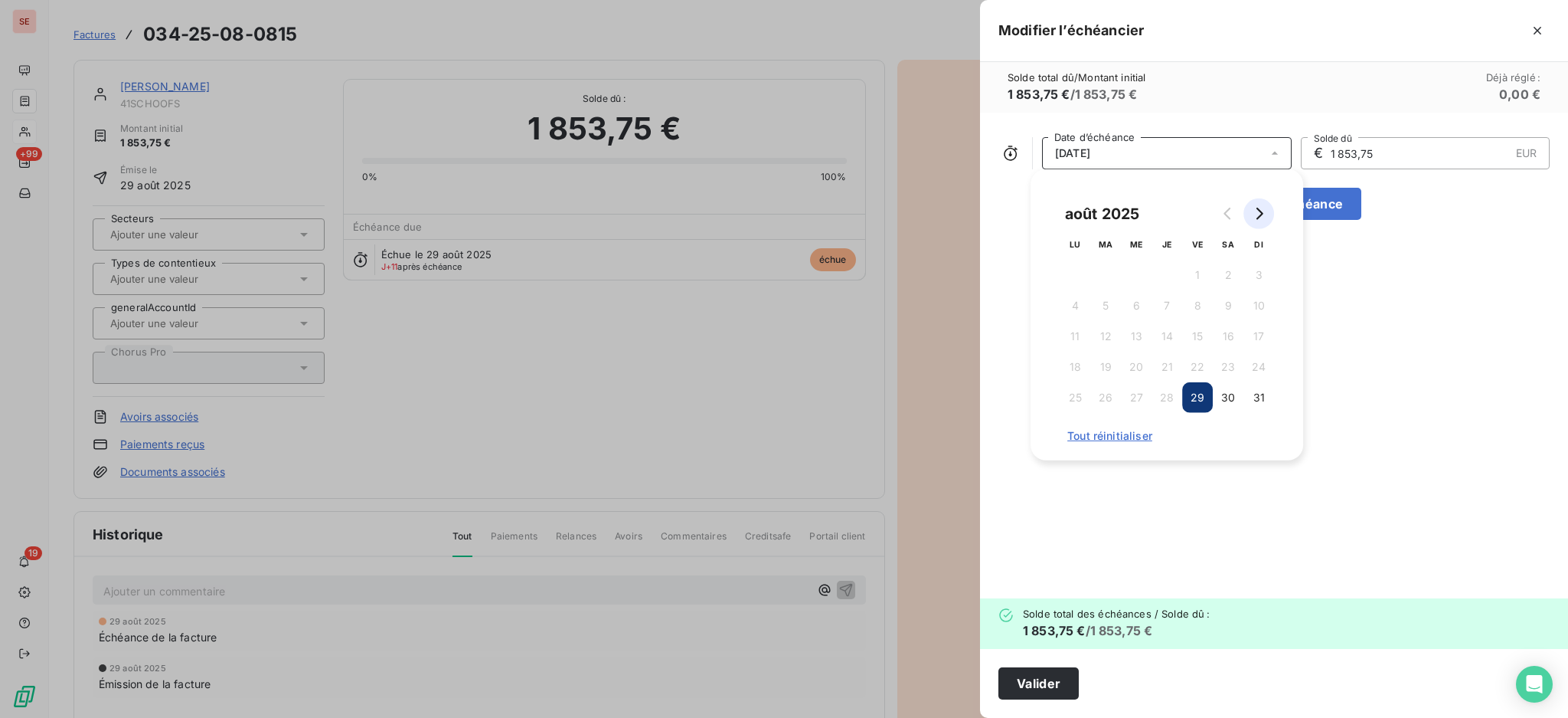
click at [1257, 224] on button "Go to next month" at bounding box center [1259, 213] width 30 height 30
click at [1081, 337] on button "15" at bounding box center [1075, 336] width 30 height 30
click at [1046, 680] on button "Valider" at bounding box center [1038, 683] width 80 height 32
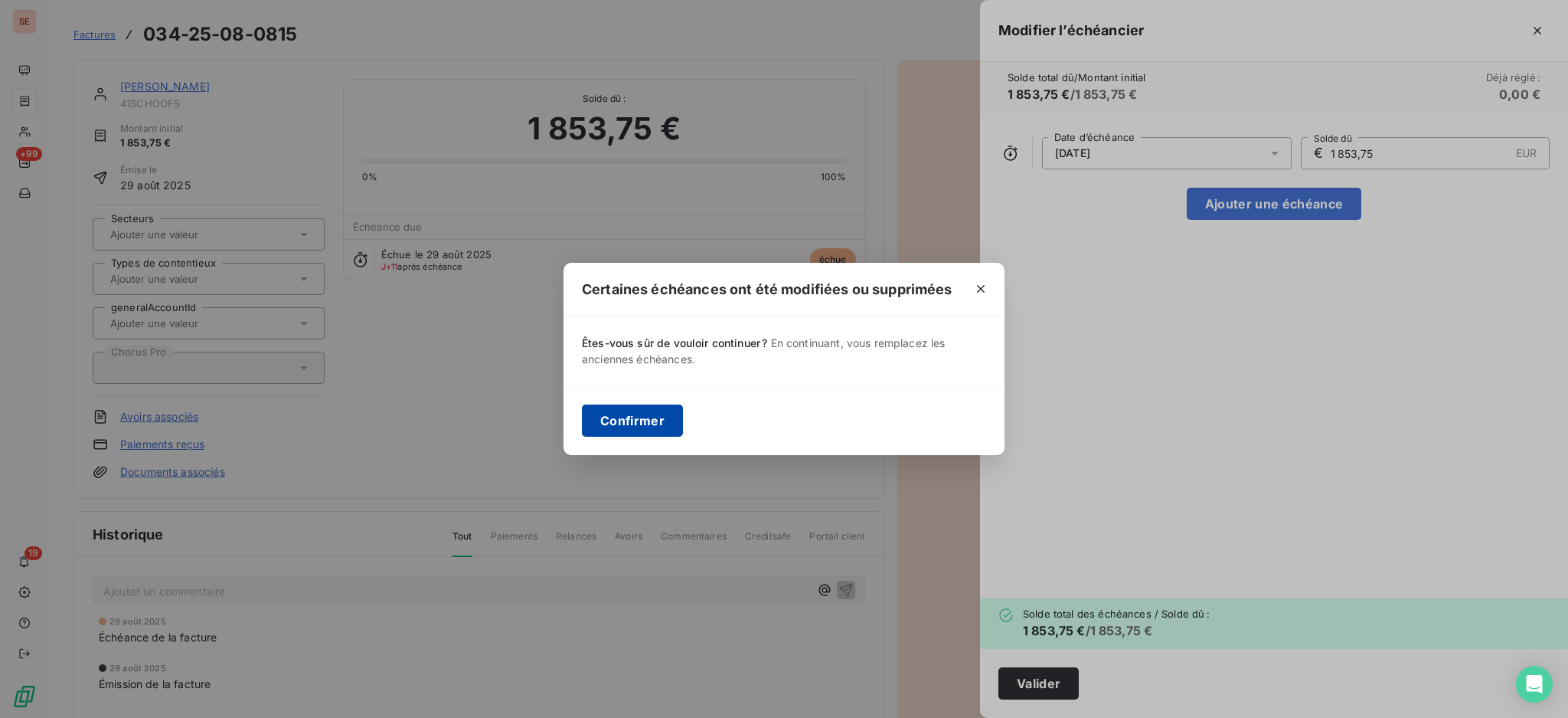
click at [630, 425] on button "Confirmer" at bounding box center [633, 420] width 101 height 32
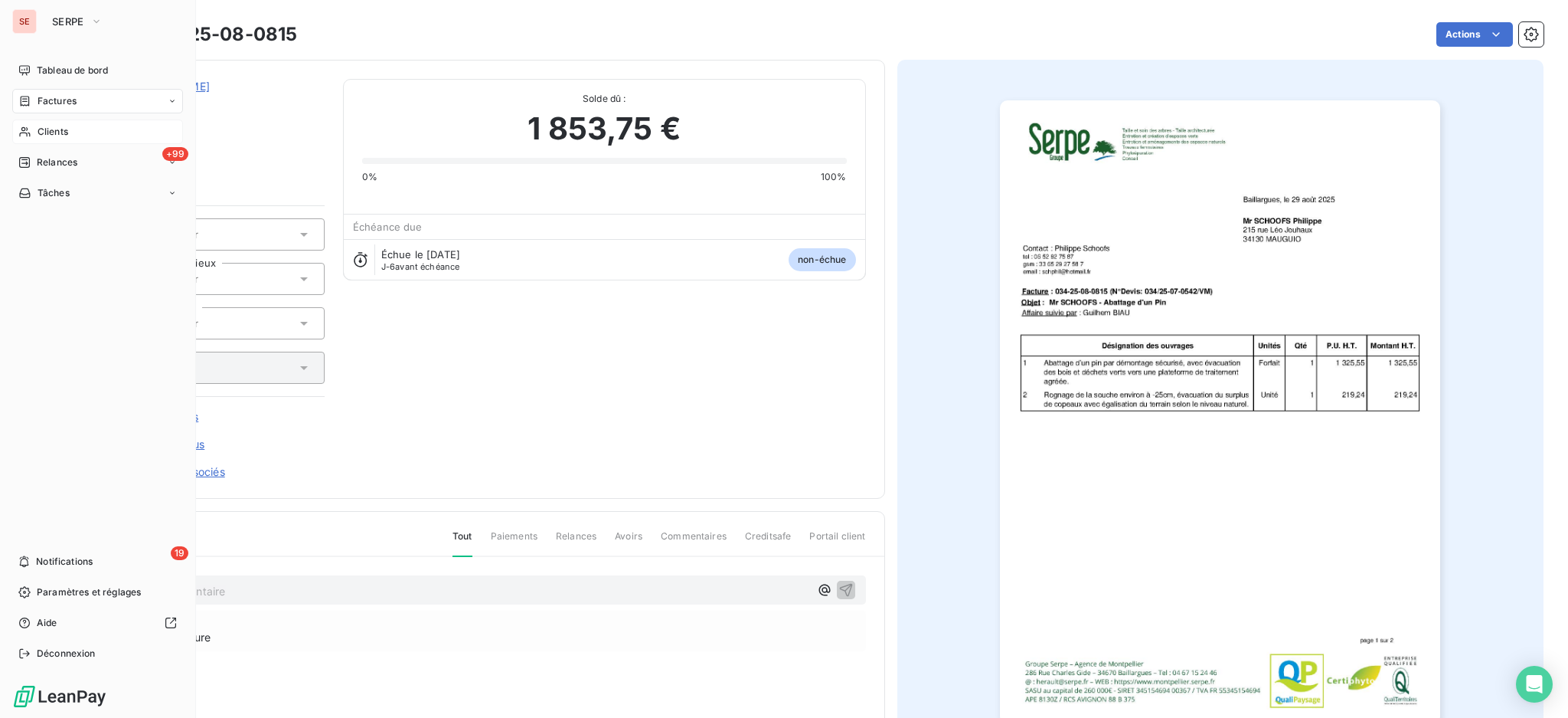
click at [55, 104] on span "Factures" at bounding box center [57, 101] width 39 height 14
click at [42, 97] on span "Factures" at bounding box center [57, 101] width 39 height 14
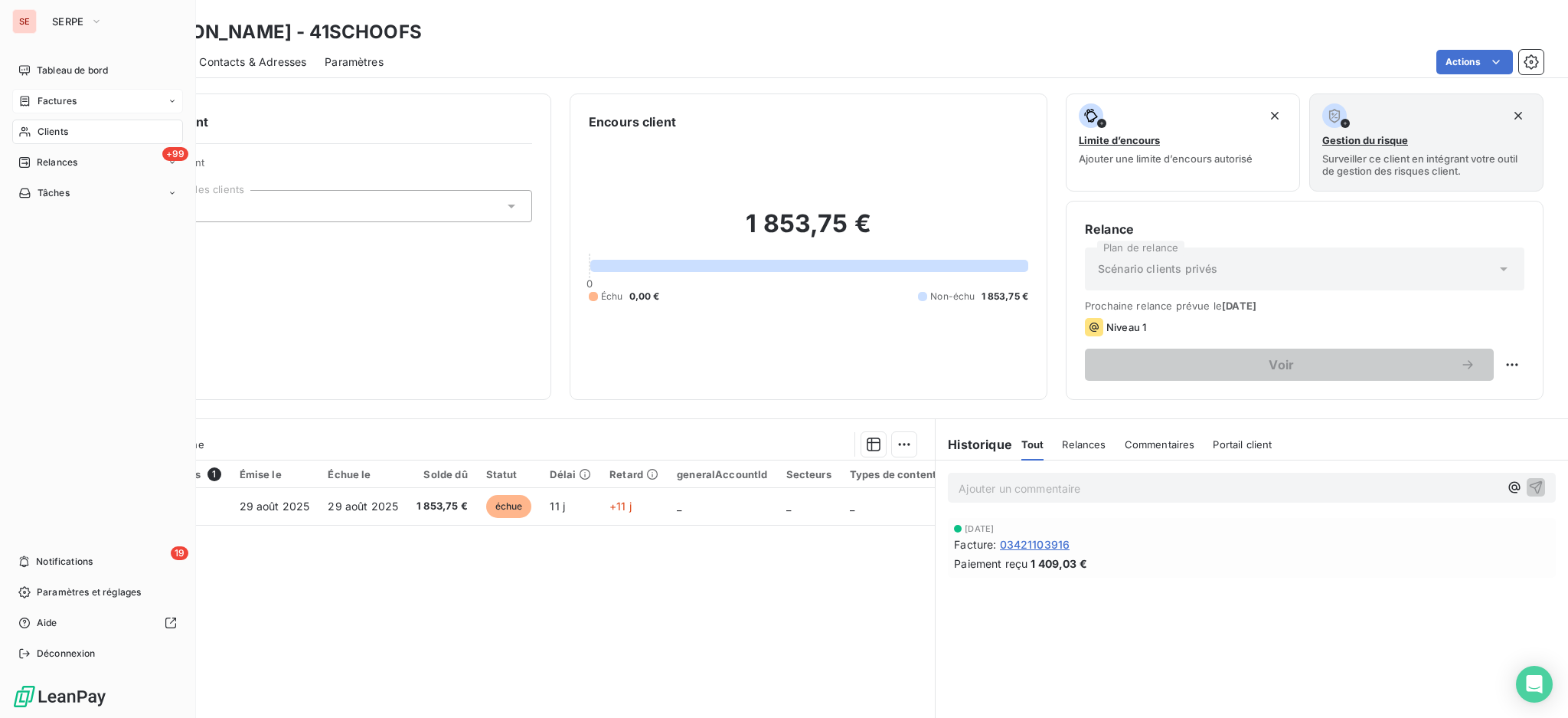
click at [53, 102] on span "Factures" at bounding box center [57, 101] width 39 height 14
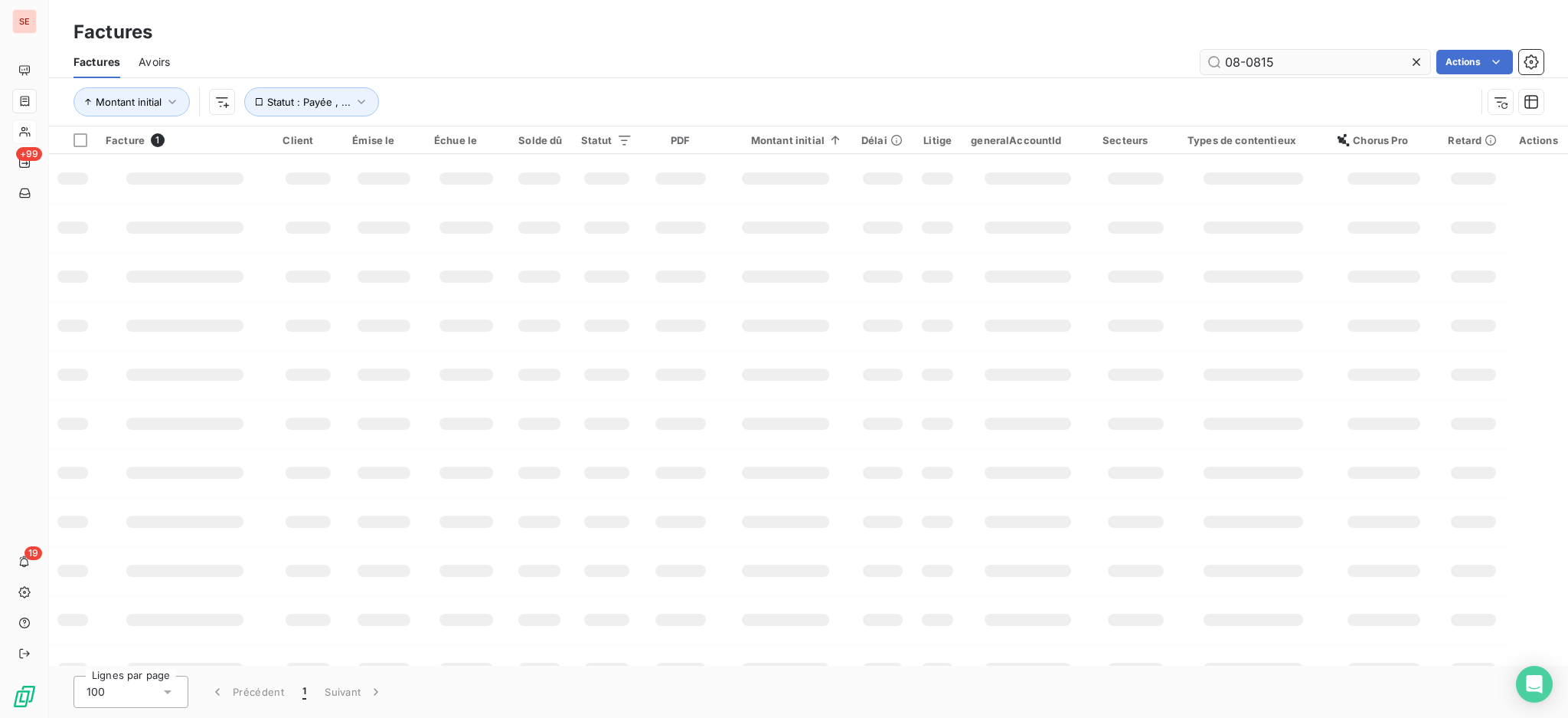
drag, startPoint x: 1354, startPoint y: 57, endPoint x: 1250, endPoint y: 51, distance: 104.2
click at [1250, 51] on input "08-0815" at bounding box center [1315, 62] width 230 height 24
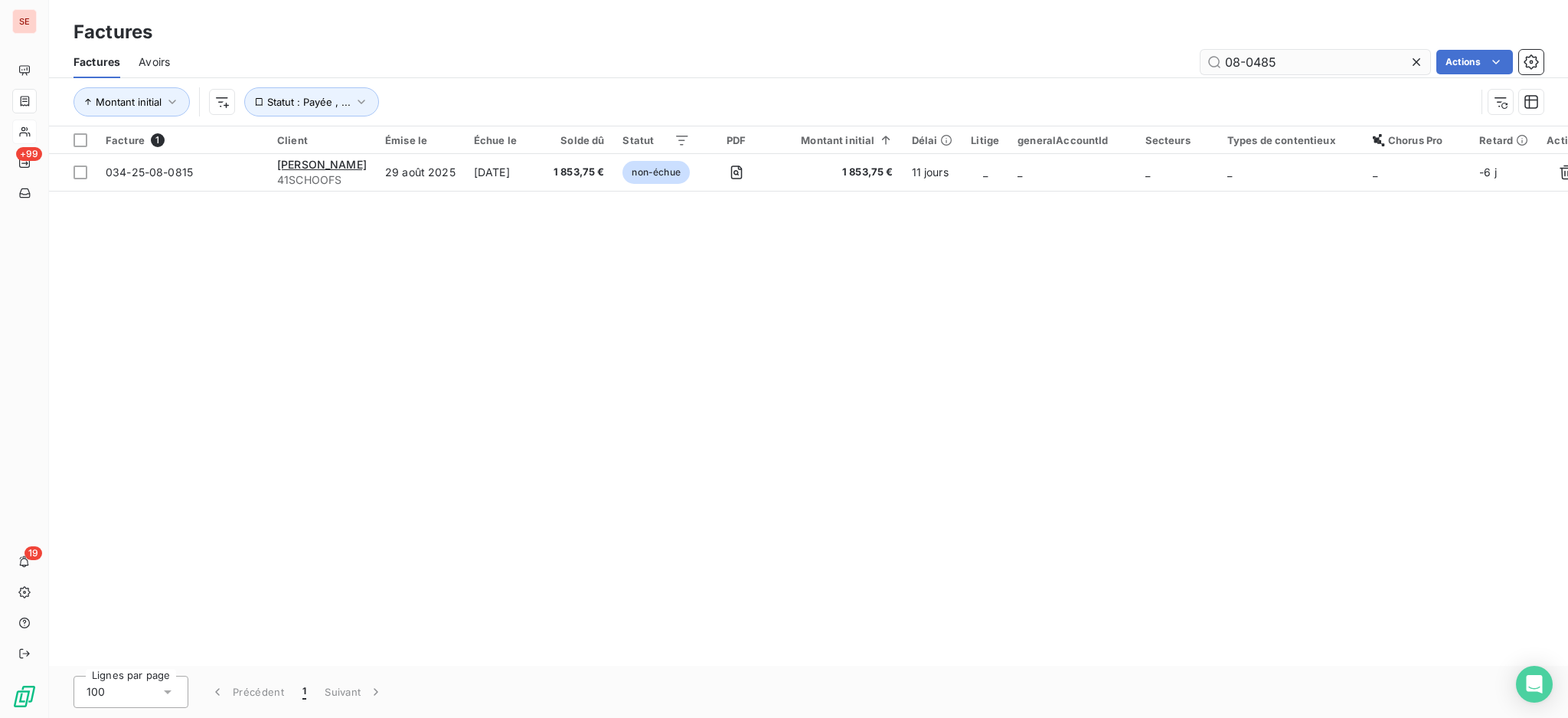
type input "08-0485"
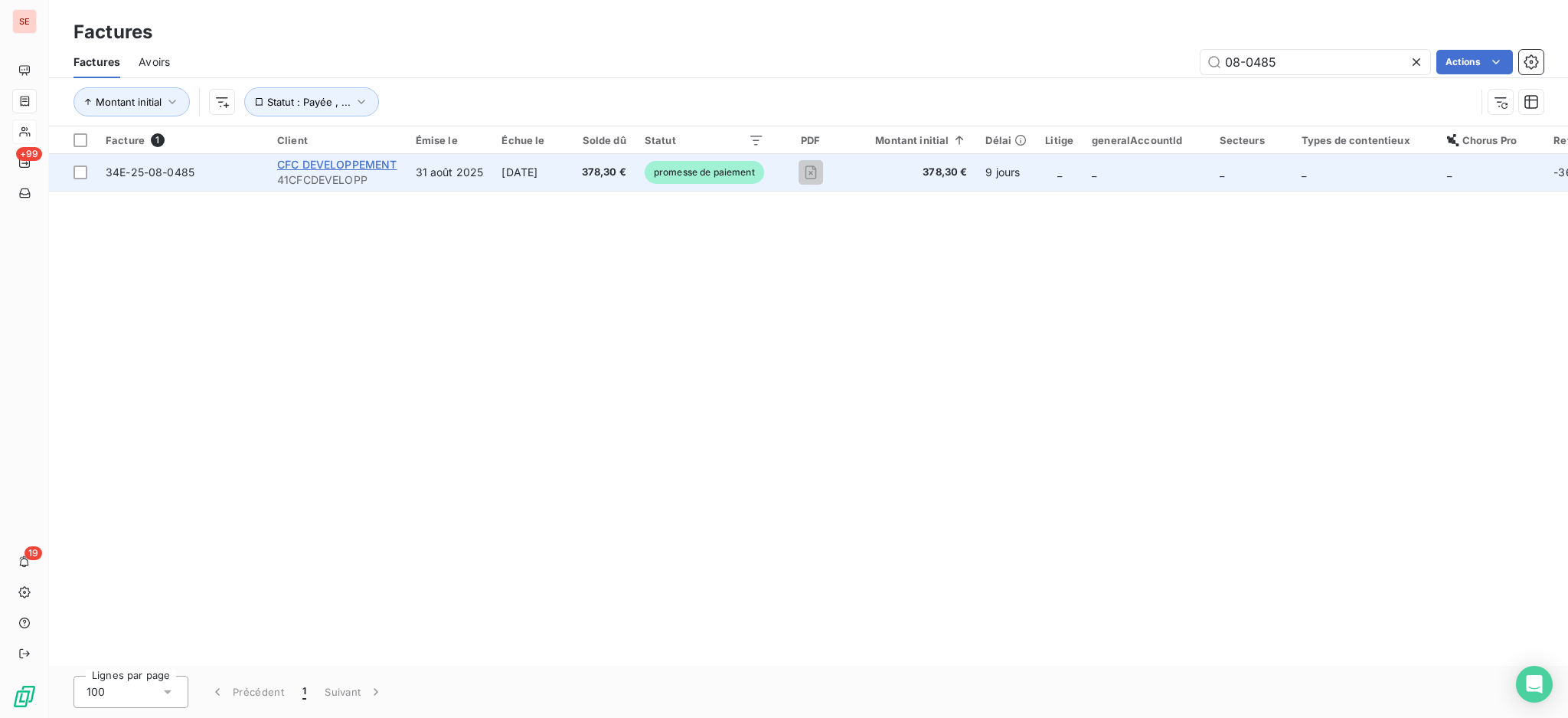
click at [344, 169] on span "CFC DEVELOPPEMENT" at bounding box center [337, 164] width 120 height 13
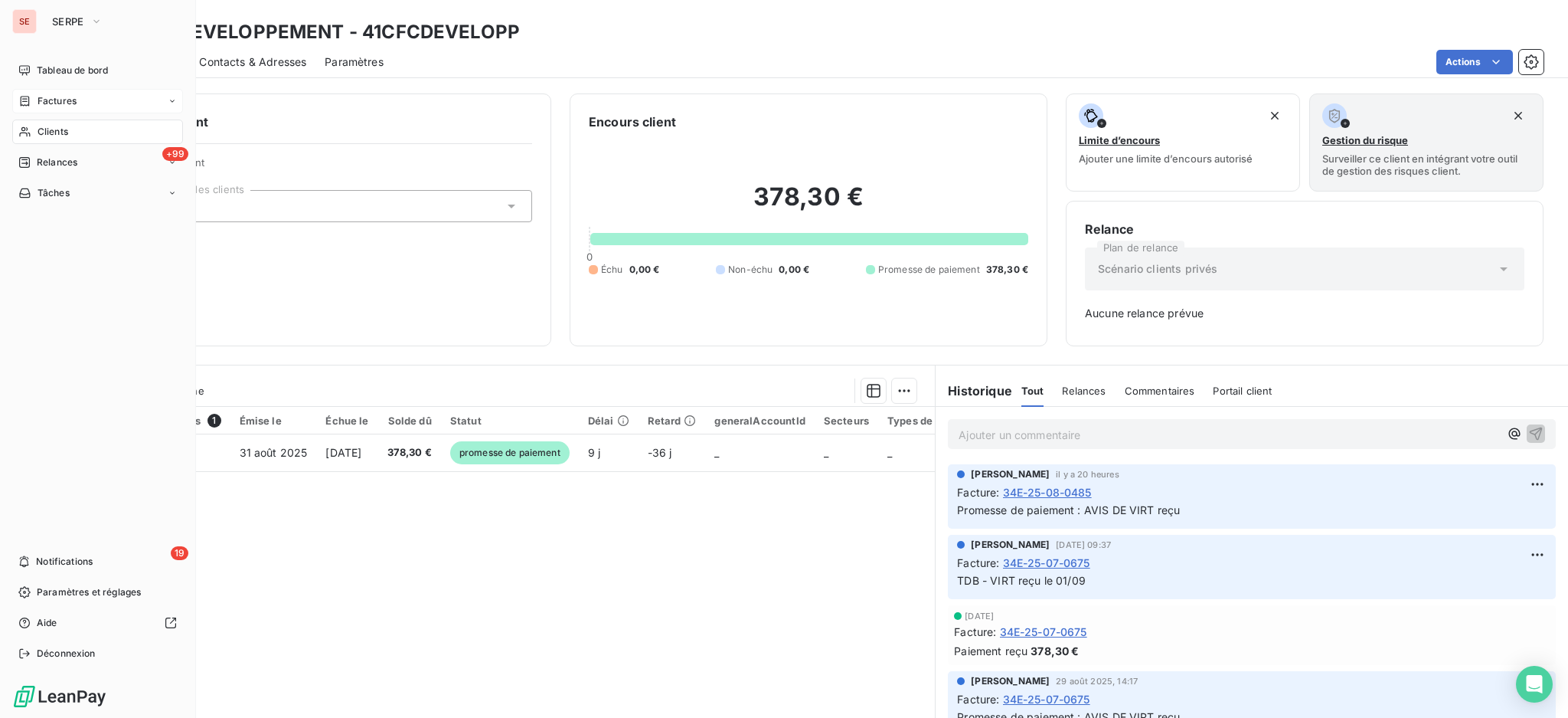
click at [58, 94] on span "Factures" at bounding box center [57, 101] width 39 height 14
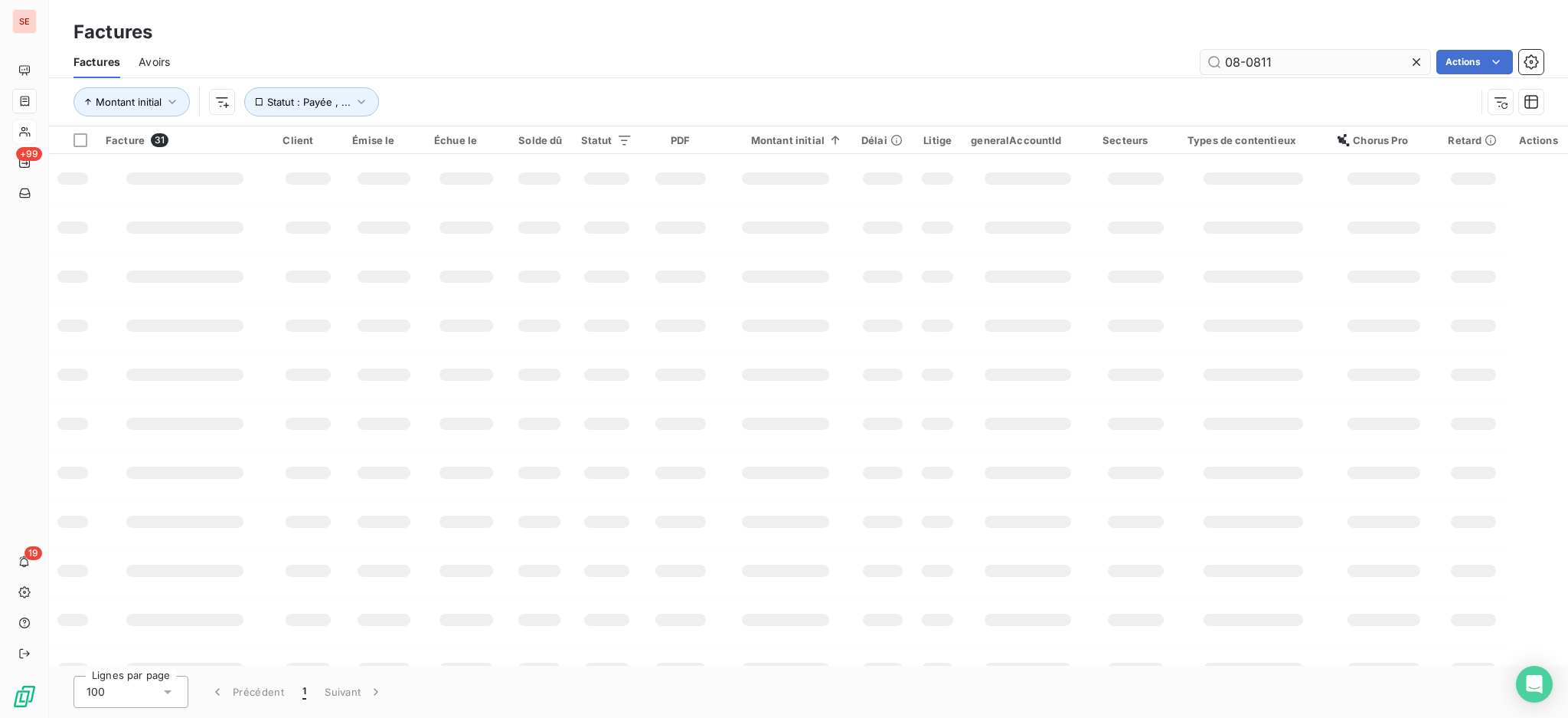
type input "08-0811"
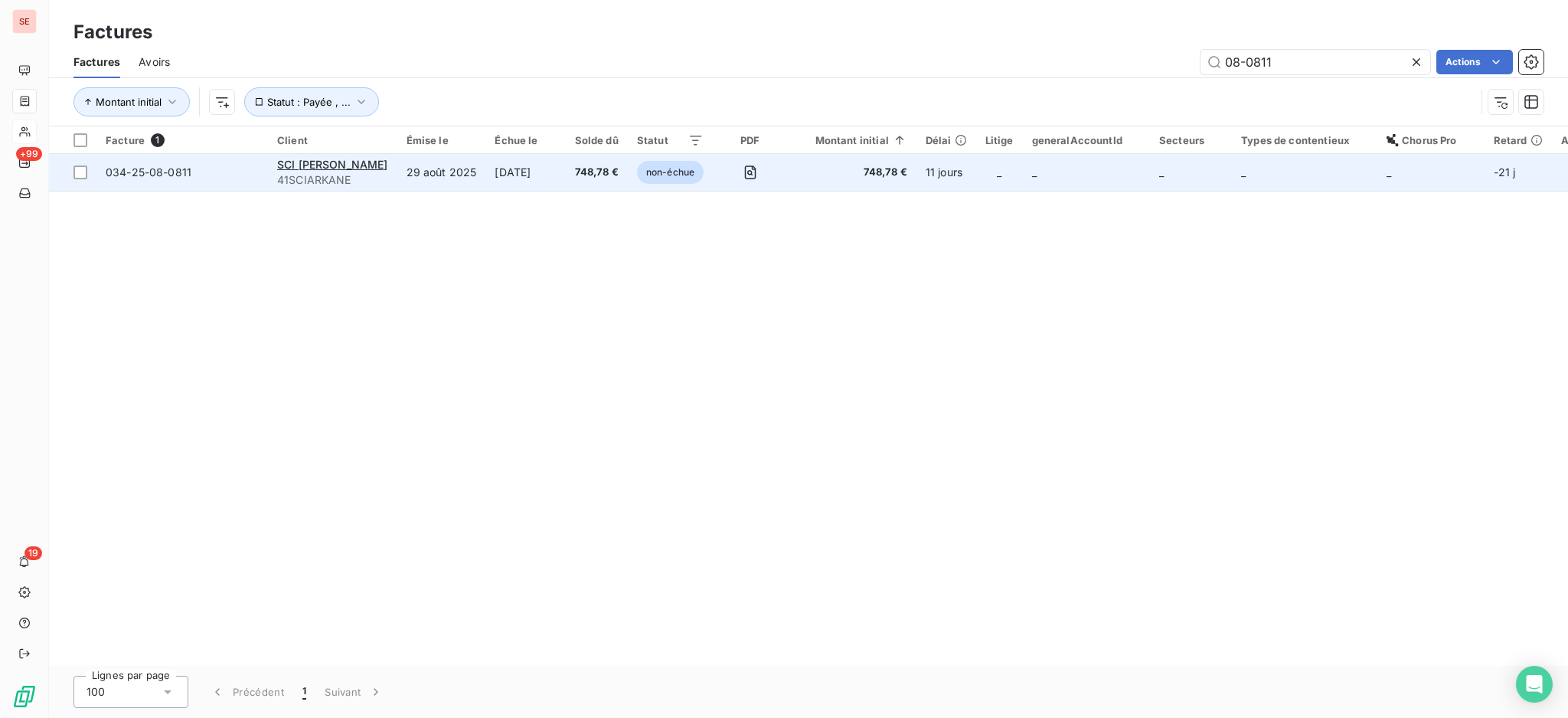
click at [345, 175] on span "41SCIARKANE" at bounding box center [333, 180] width 111 height 16
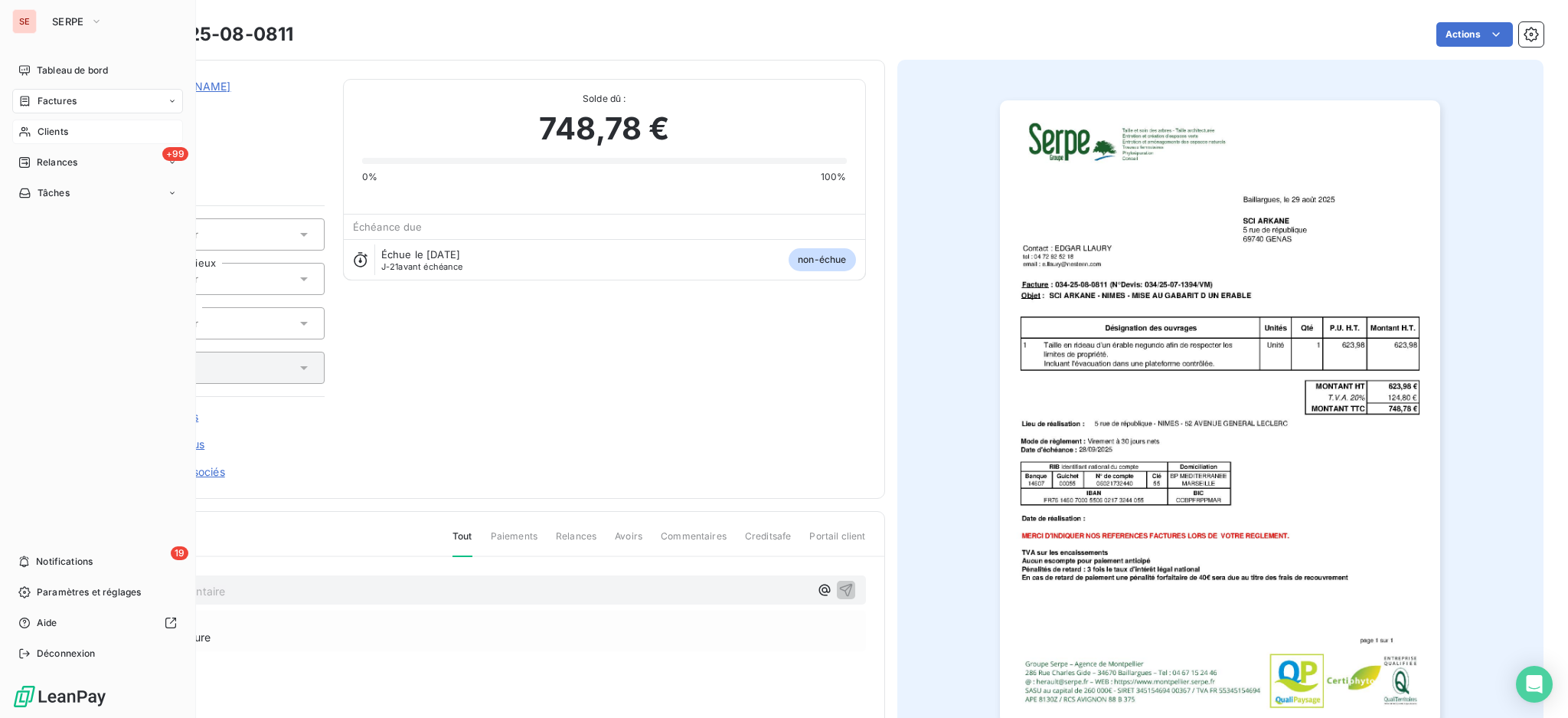
click at [51, 129] on span "Clients" at bounding box center [52, 132] width 30 height 14
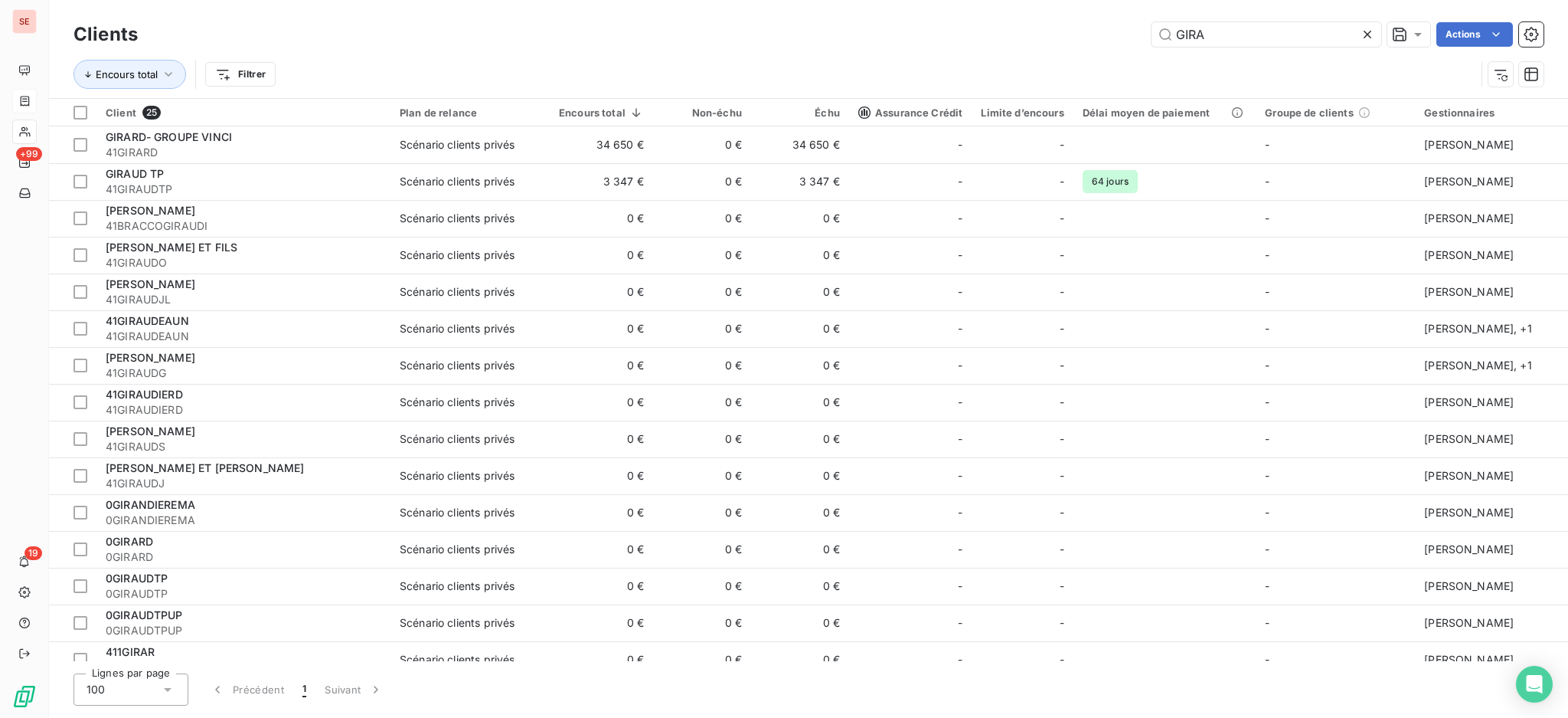
drag, startPoint x: 1221, startPoint y: 19, endPoint x: 1149, endPoint y: 16, distance: 72.1
click at [1149, 16] on div "Clients GIRA Actions Encours total Filtrer" at bounding box center [808, 49] width 1519 height 98
drag, startPoint x: 1199, startPoint y: 35, endPoint x: 1146, endPoint y: 25, distance: 53.9
click at [1146, 25] on div "GIRA Actions" at bounding box center [849, 34] width 1387 height 24
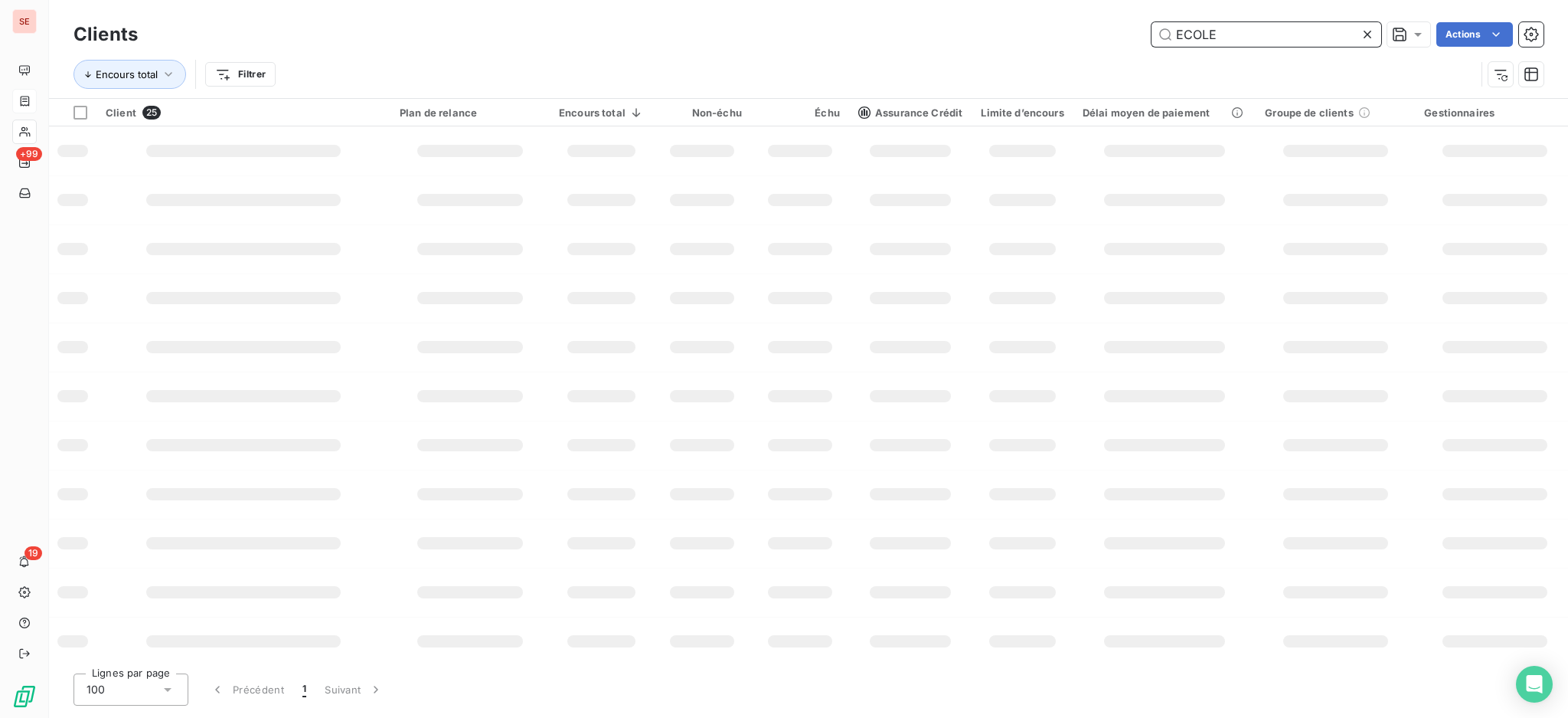
type input "ECOLE"
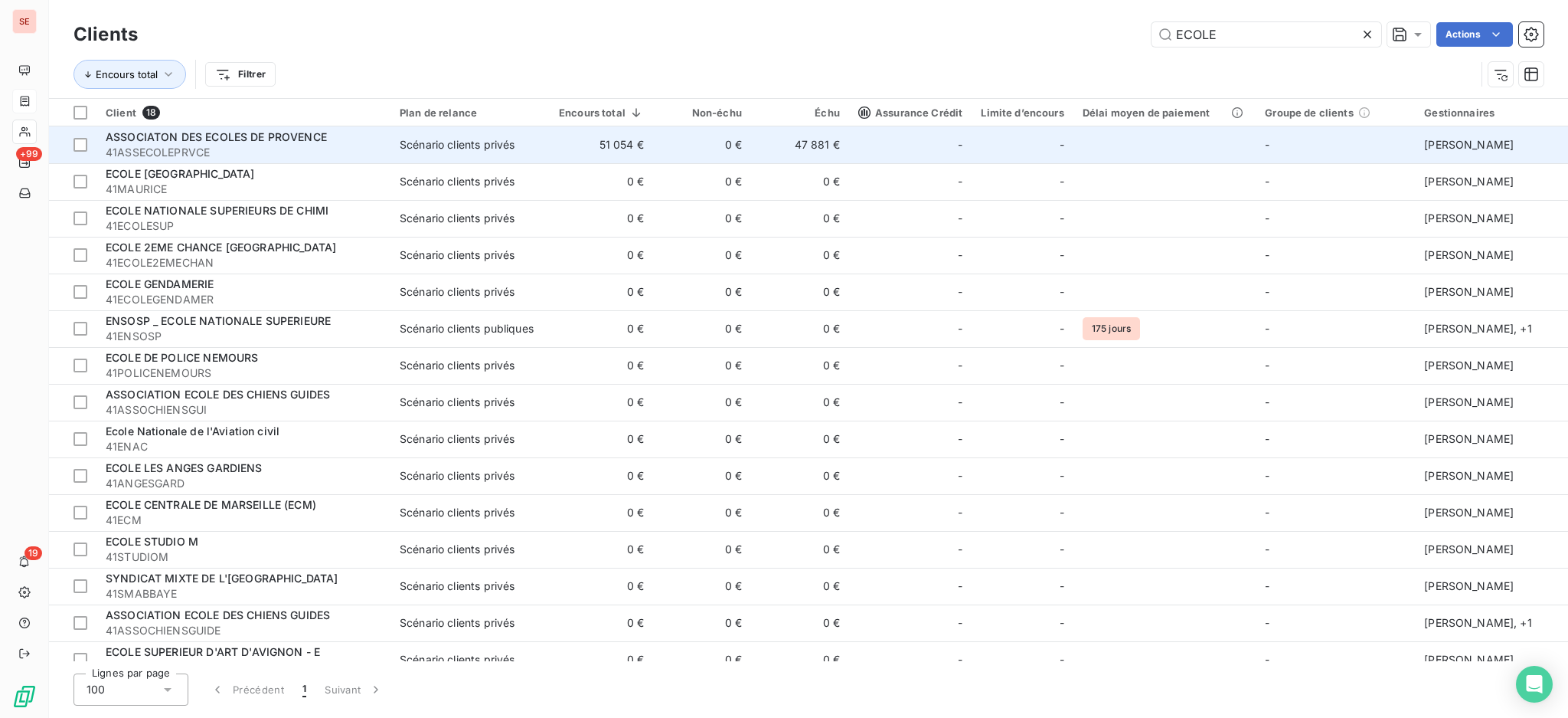
click at [592, 141] on td "51 054 €" at bounding box center [601, 144] width 104 height 37
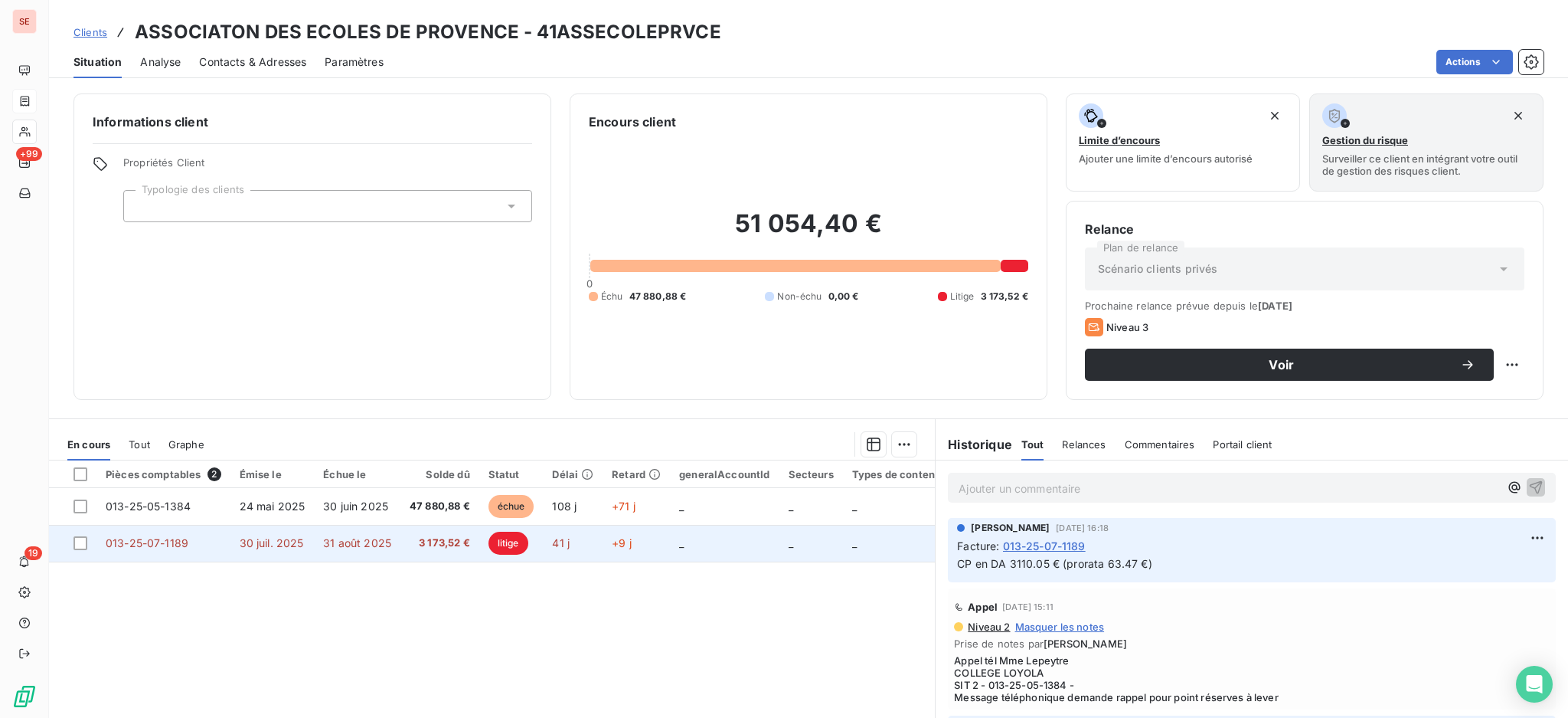
click at [291, 546] on span "30 juil. 2025" at bounding box center [272, 543] width 65 height 13
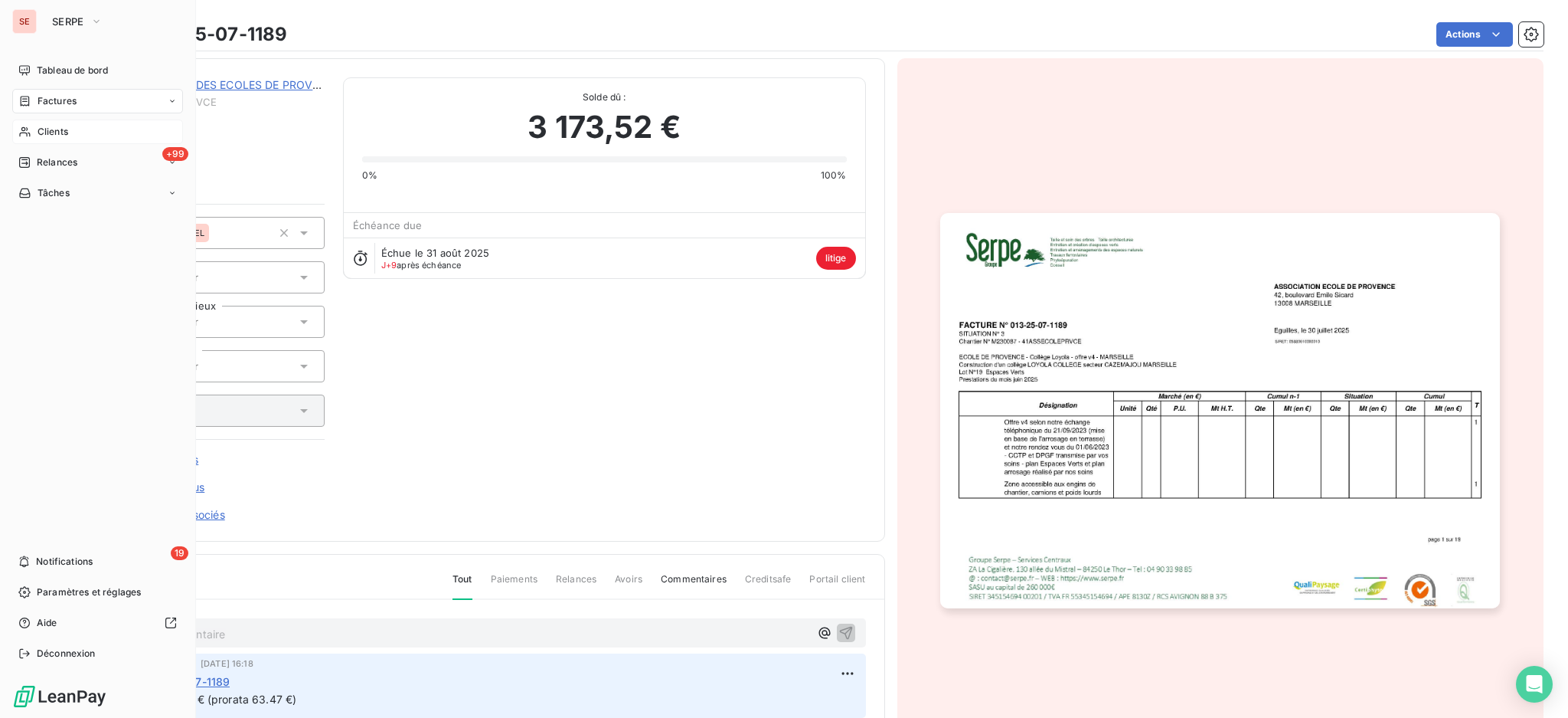
click at [65, 102] on span "Factures" at bounding box center [57, 101] width 39 height 14
click at [64, 90] on div "Factures" at bounding box center [97, 101] width 171 height 24
click at [40, 131] on span "Factures" at bounding box center [56, 132] width 39 height 14
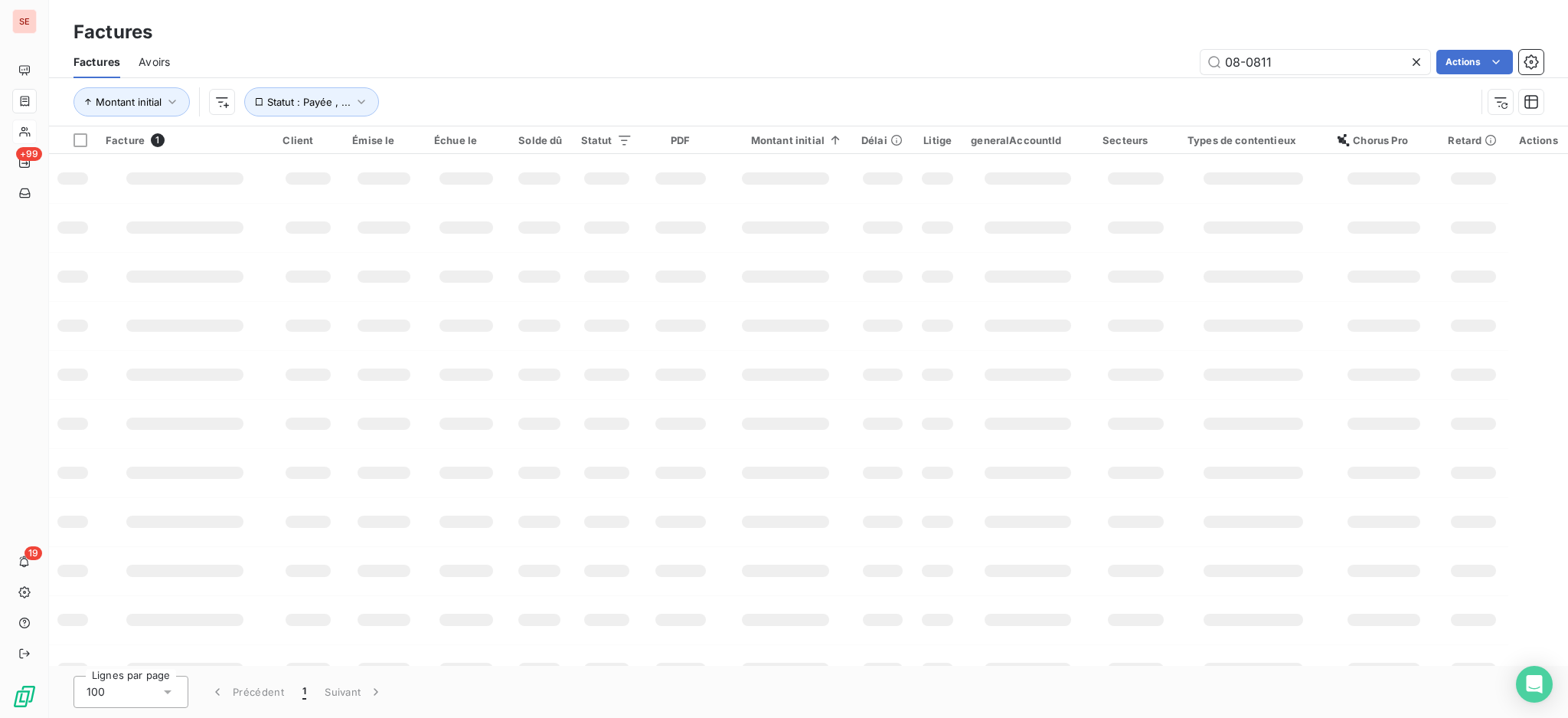
drag, startPoint x: 1290, startPoint y: 62, endPoint x: 991, endPoint y: 44, distance: 299.5
click at [1019, 46] on div "Factures Avoirs 08-0811 Actions" at bounding box center [808, 62] width 1519 height 32
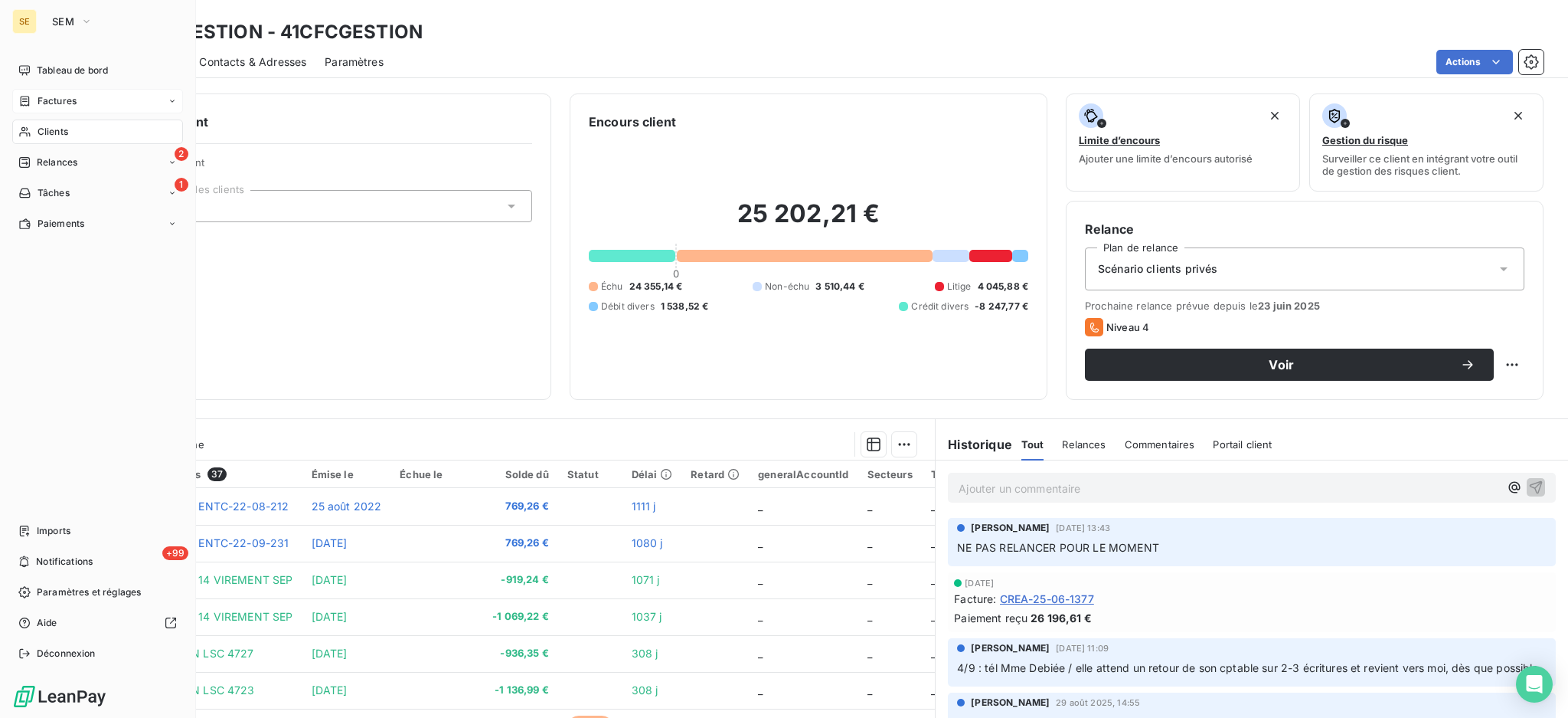
click at [76, 100] on div "Factures" at bounding box center [97, 101] width 171 height 24
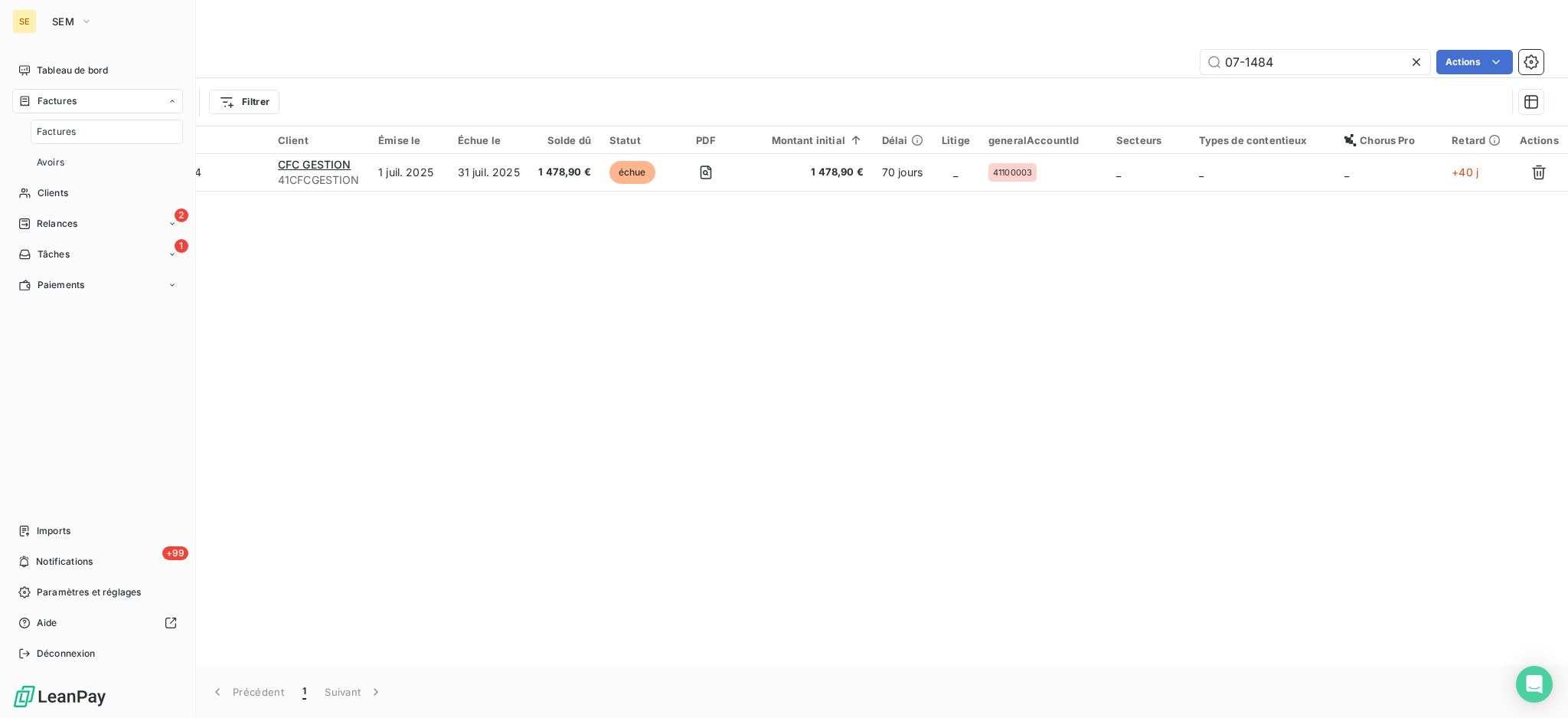
click at [92, 131] on div "Factures" at bounding box center [107, 131] width 153 height 24
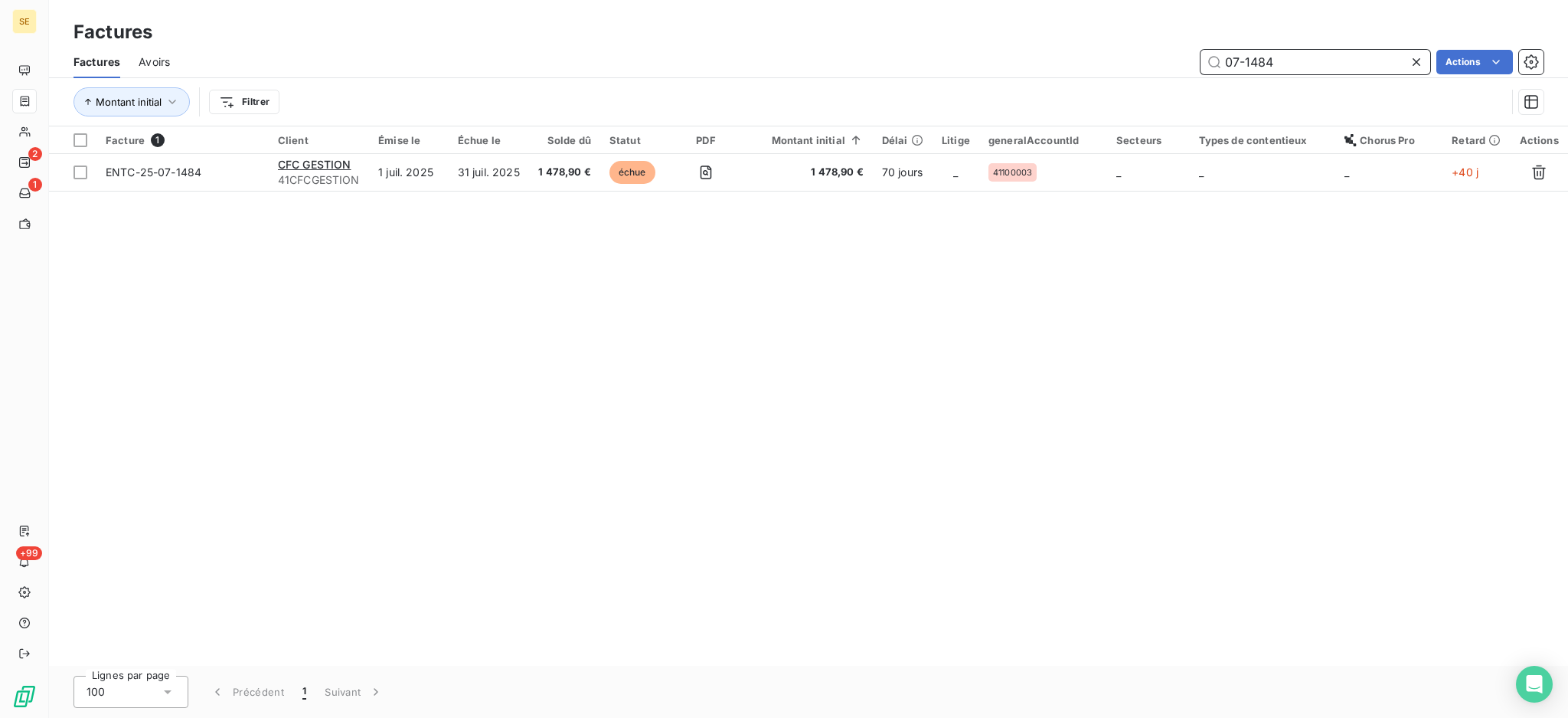
drag, startPoint x: 1282, startPoint y: 62, endPoint x: 1123, endPoint y: 55, distance: 159.2
click at [1123, 55] on div "07-1484 Actions" at bounding box center [866, 62] width 1355 height 24
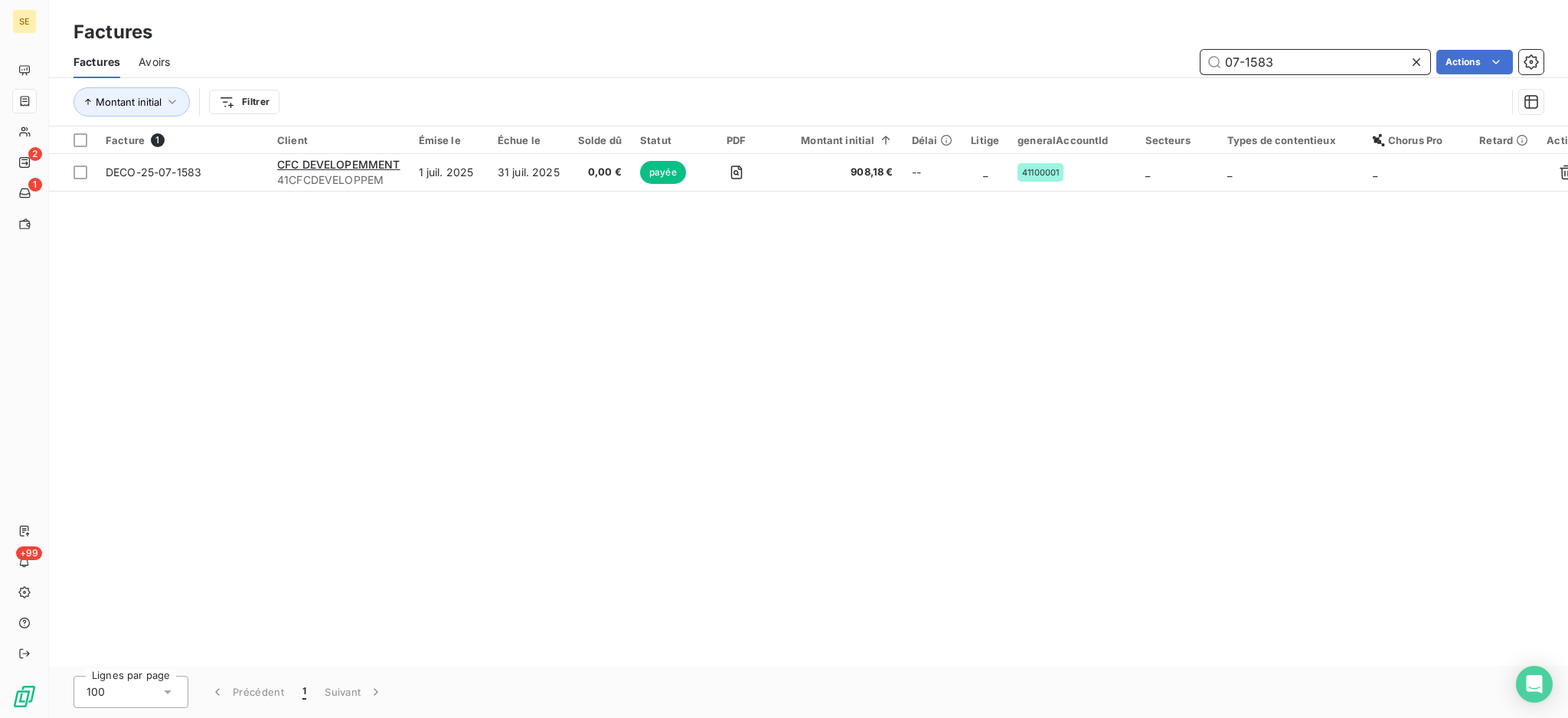
type input "07-1583"
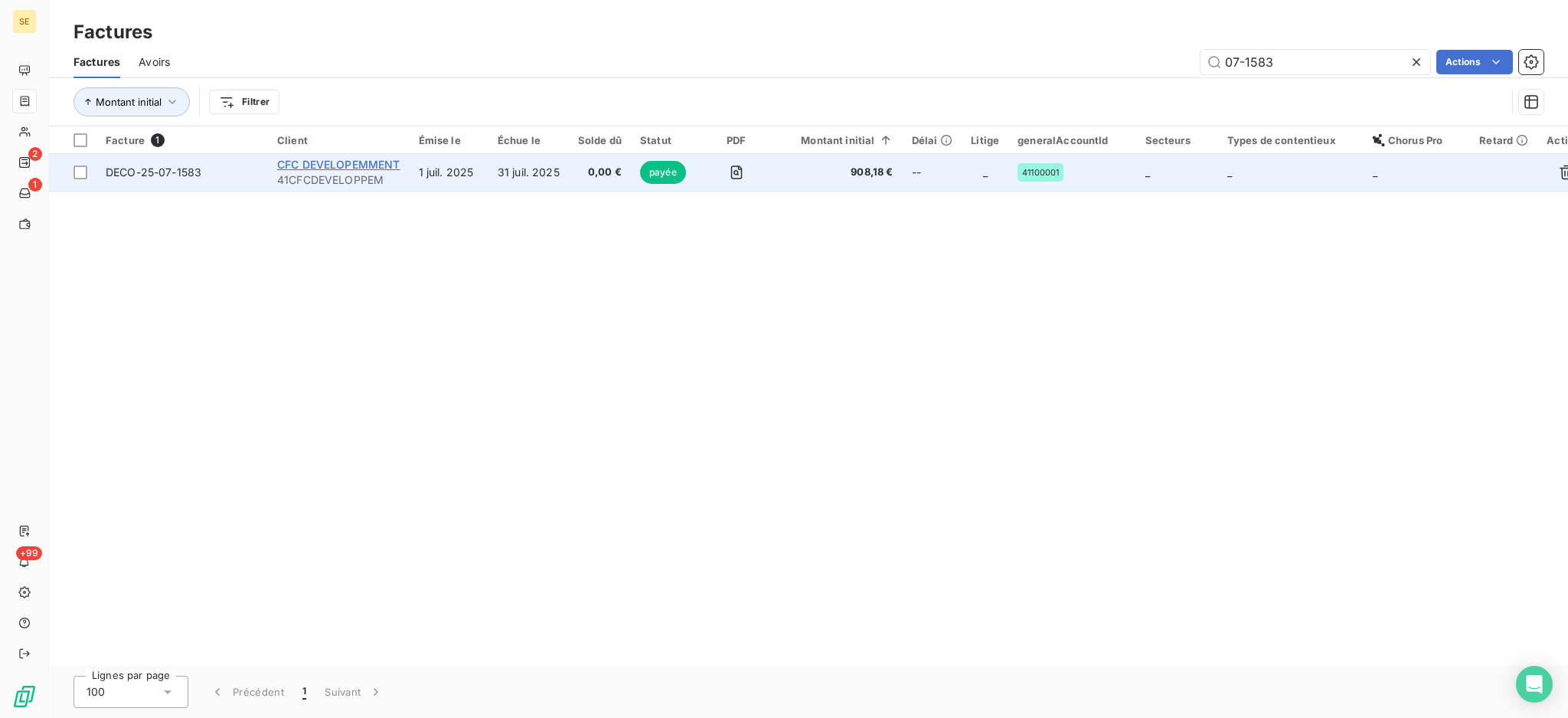
click at [337, 157] on span "CFC DEVELOPEMMENT" at bounding box center [339, 164] width 123 height 13
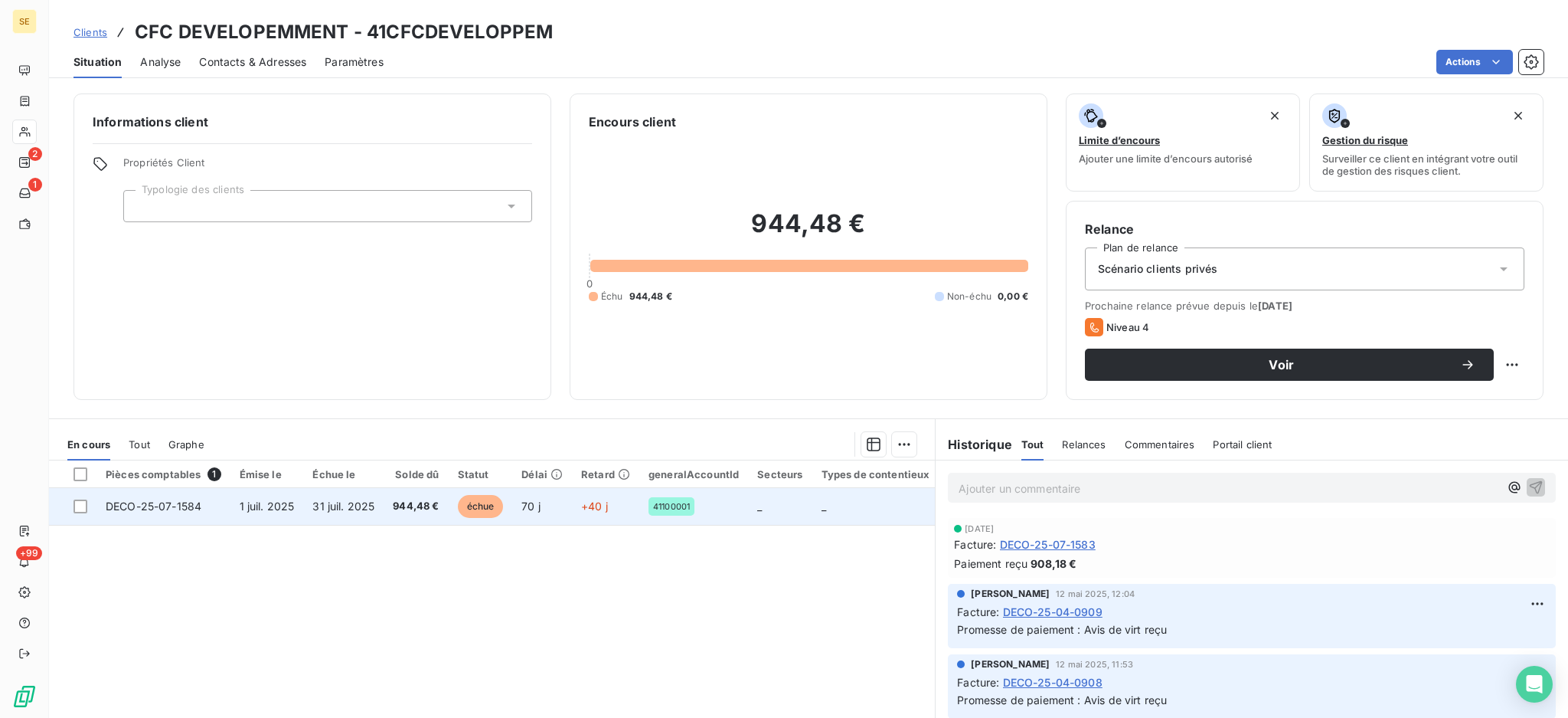
click at [212, 495] on td "DECO-25-07-1584" at bounding box center [164, 506] width 134 height 37
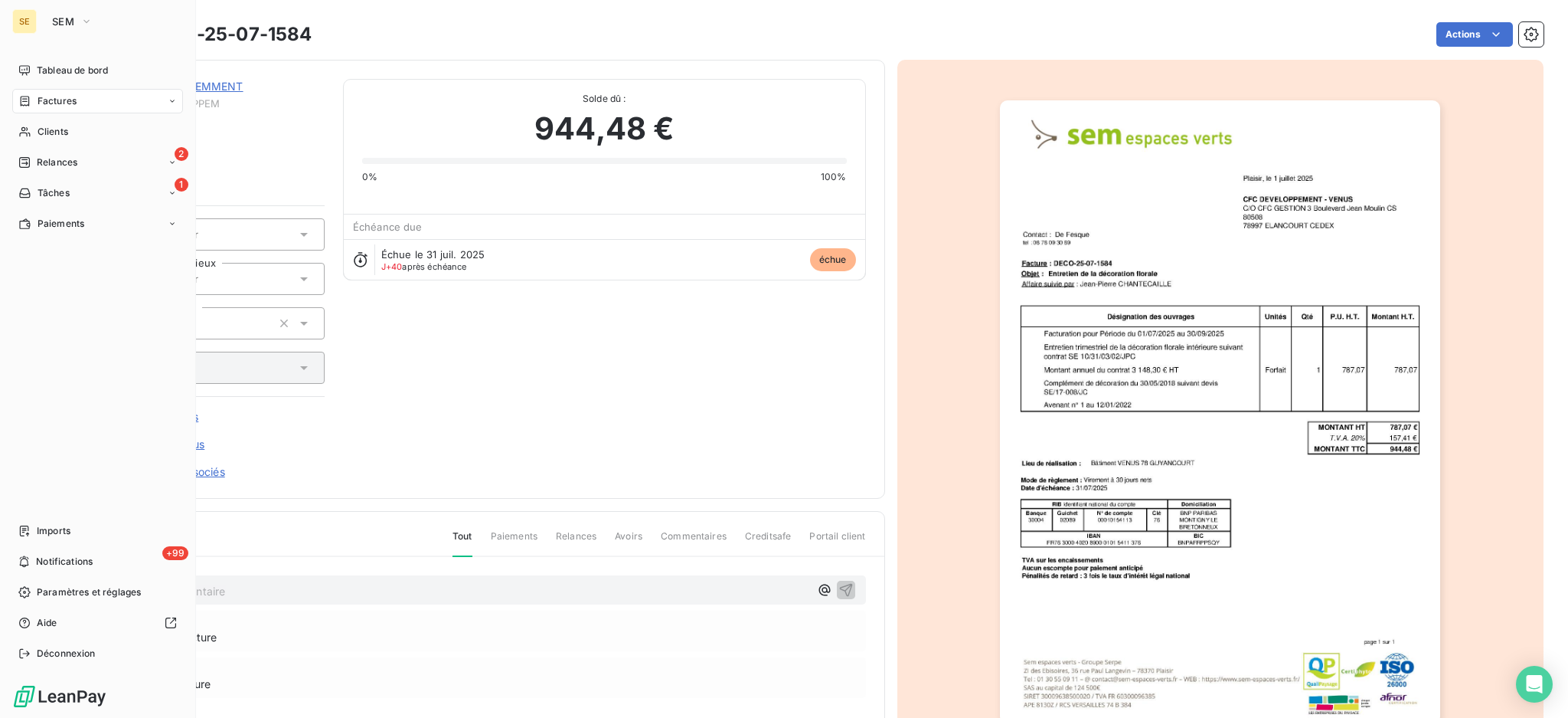
click at [60, 99] on span "Factures" at bounding box center [57, 101] width 39 height 14
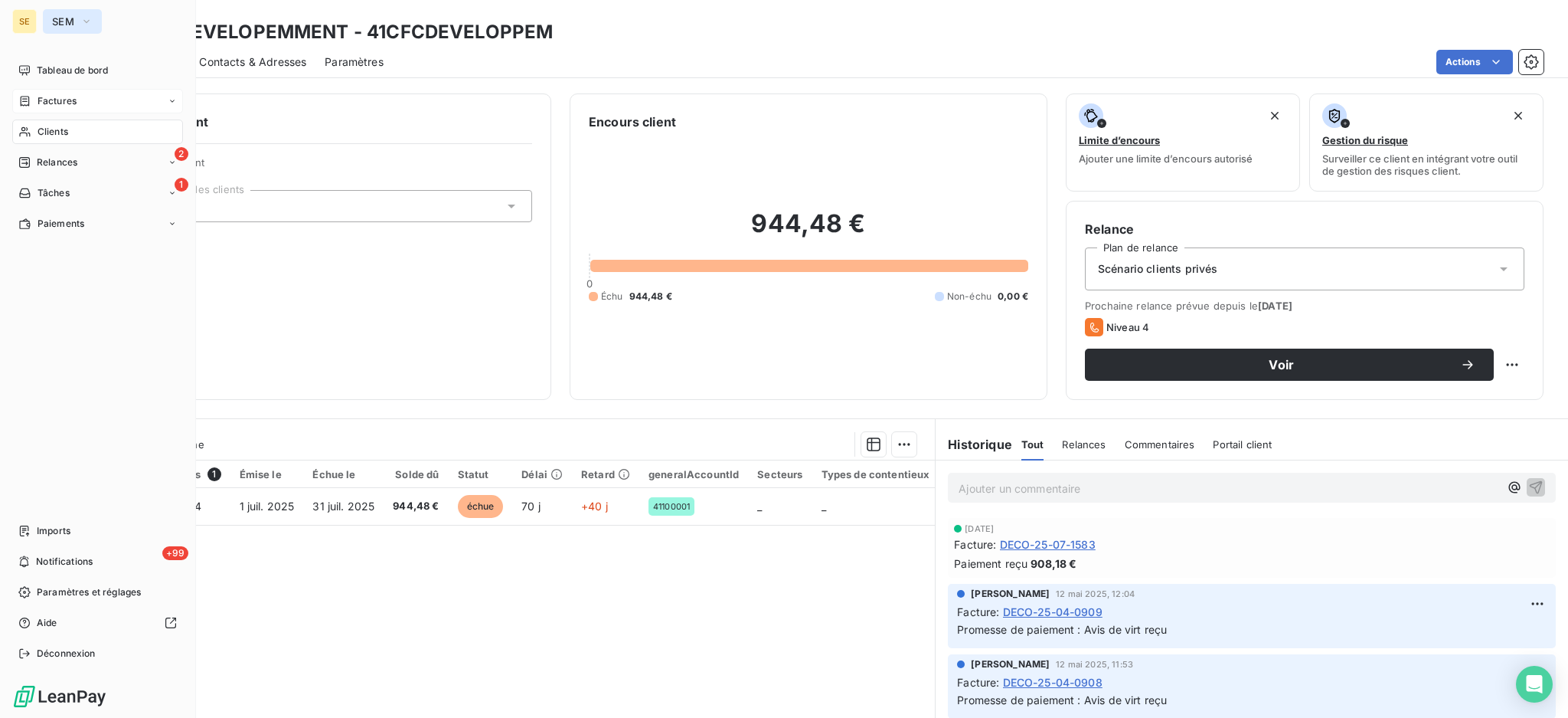
click at [57, 20] on span "SEM" at bounding box center [63, 22] width 22 height 12
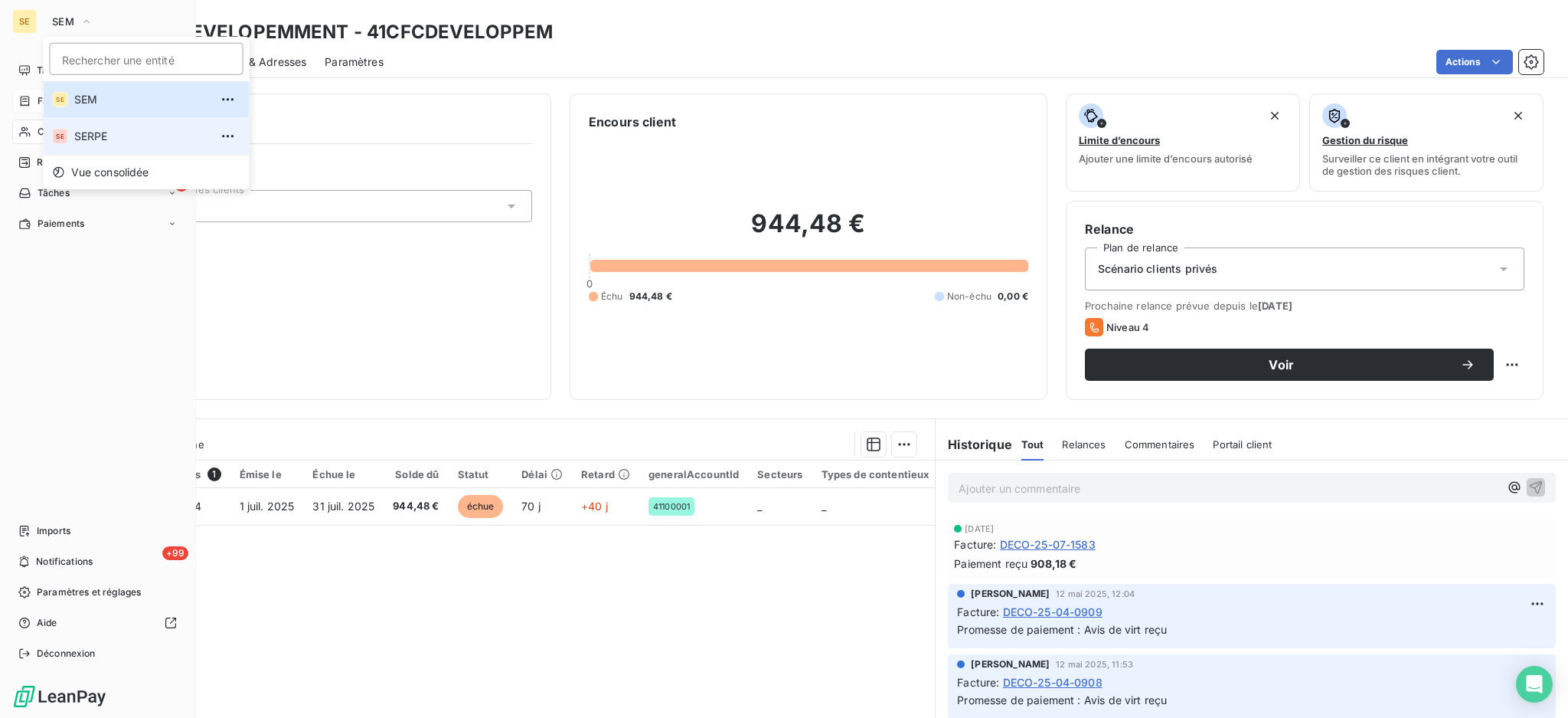
click at [86, 133] on span "SERPE" at bounding box center [142, 136] width 136 height 16
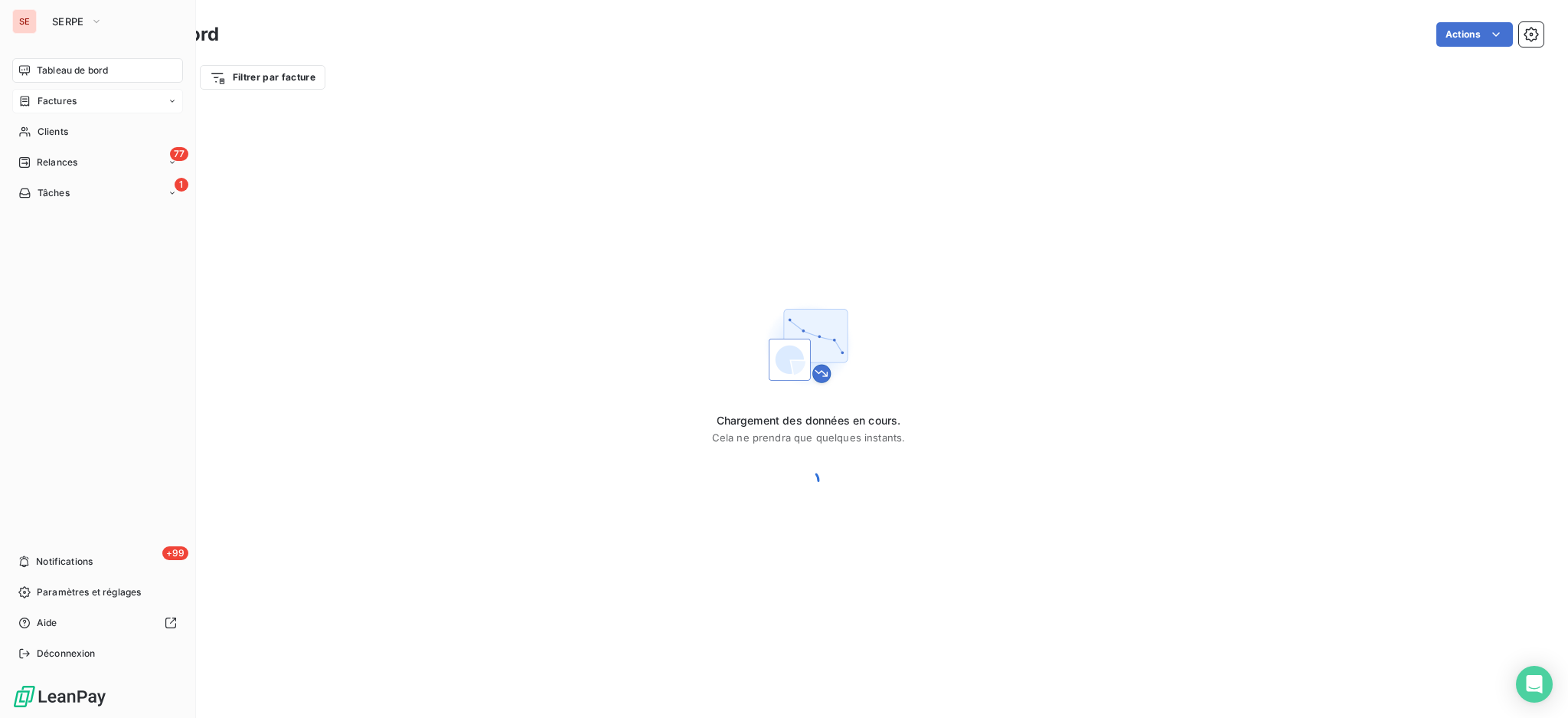
click at [69, 102] on span "Factures" at bounding box center [57, 101] width 39 height 14
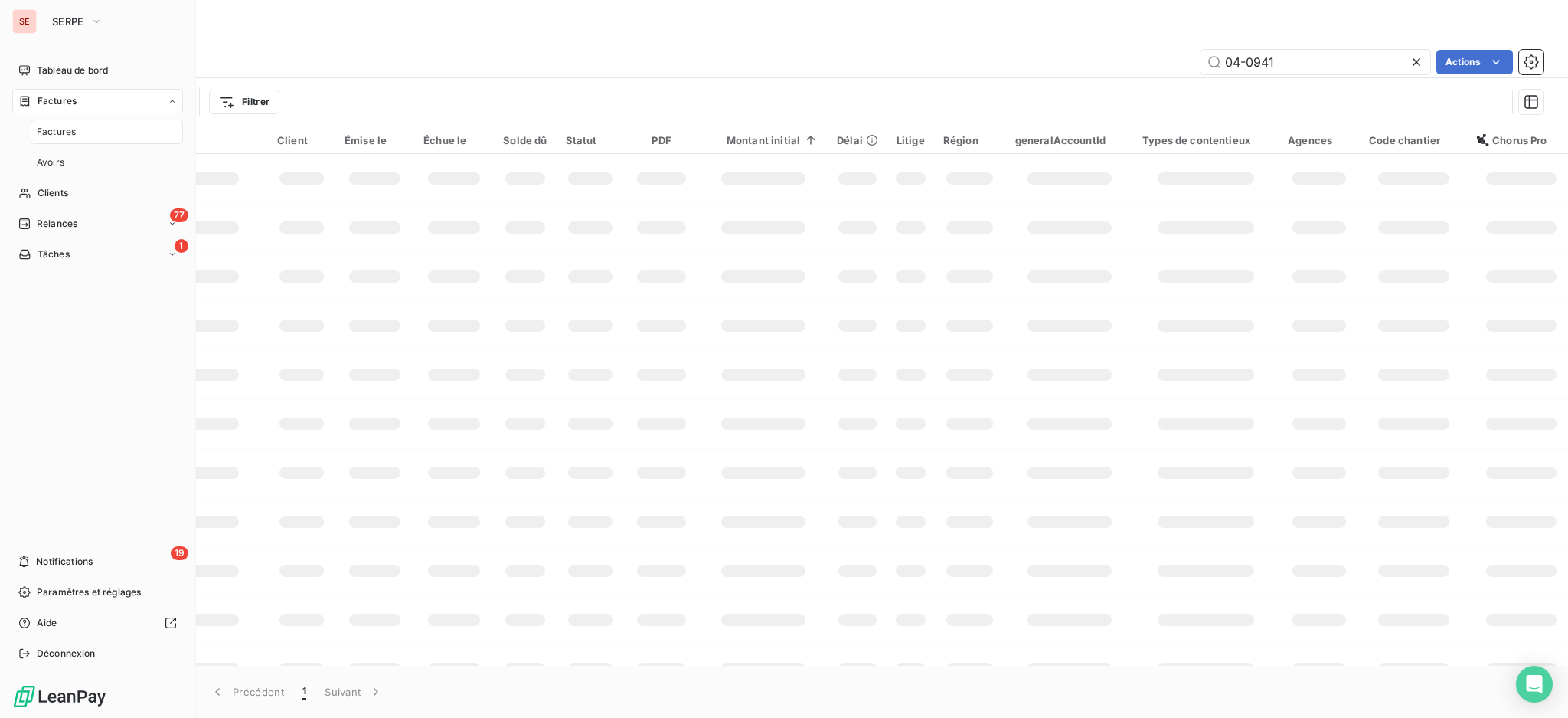
click at [58, 133] on span "Factures" at bounding box center [56, 132] width 39 height 14
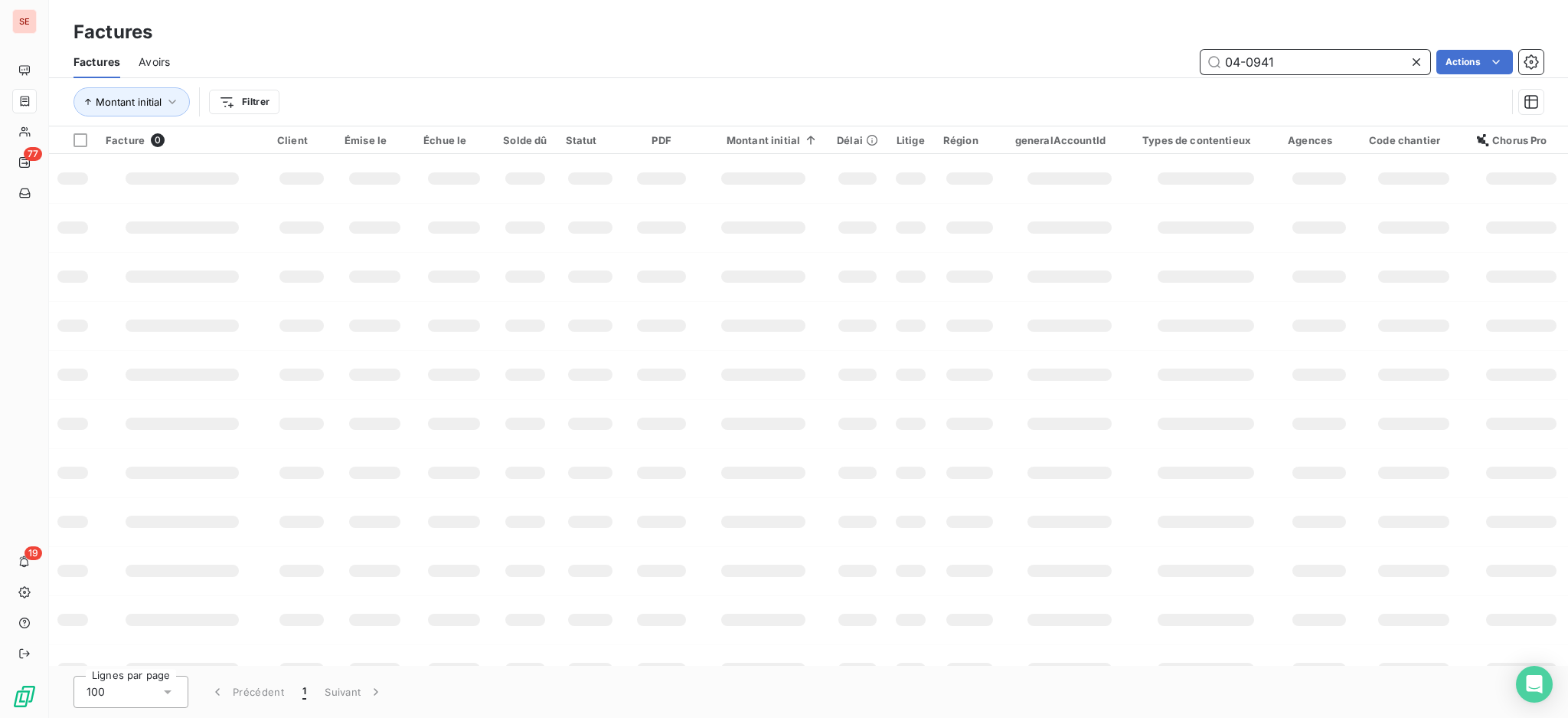
drag, startPoint x: 1325, startPoint y: 65, endPoint x: 913, endPoint y: 6, distance: 416.2
click at [914, 8] on div "Factures Factures Avoirs 04-0941 Actions Montant initial Filtrer" at bounding box center [808, 63] width 1519 height 126
type input "1127"
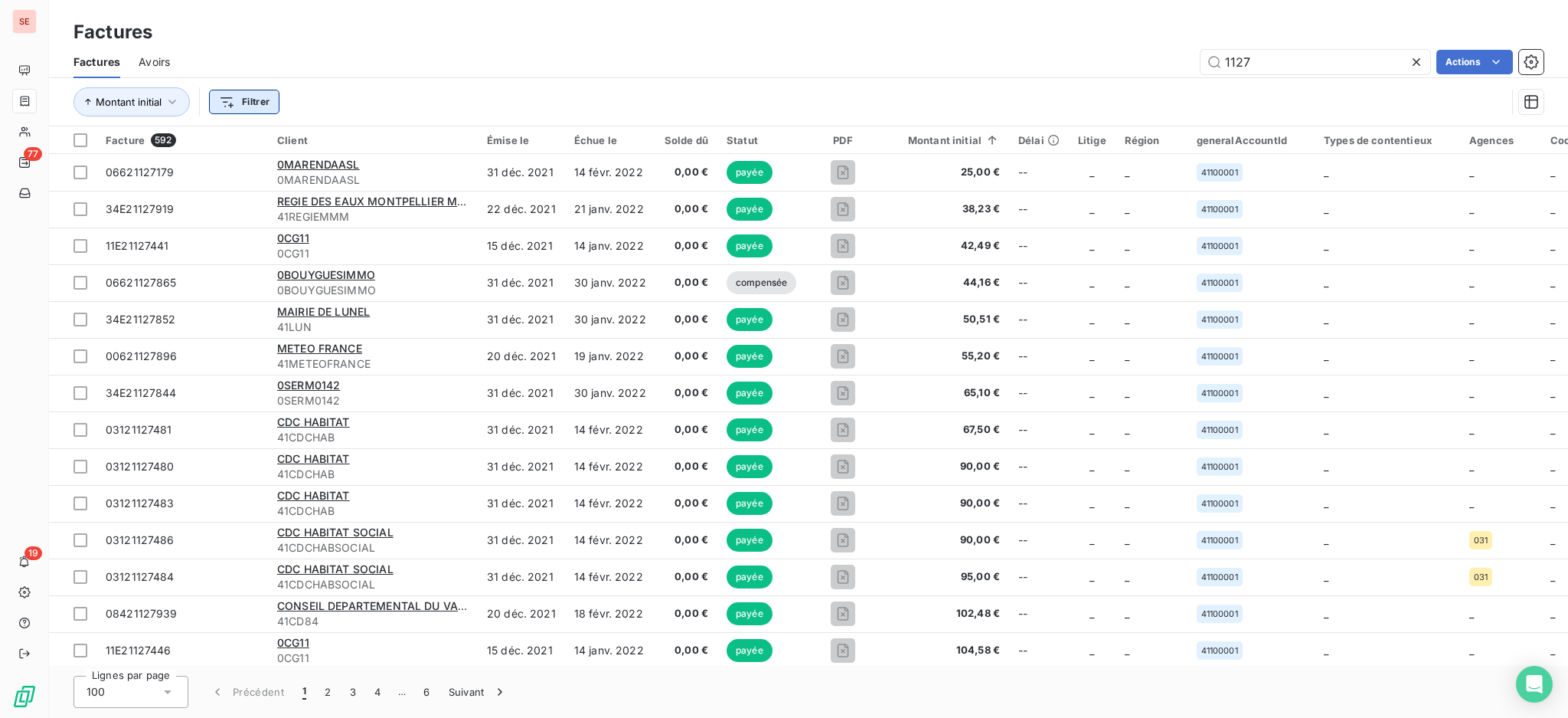
click at [249, 98] on html "SE 77 19 Factures Factures Avoirs 1127 Actions Montant initial Filtrer Facture …" at bounding box center [784, 359] width 1568 height 718
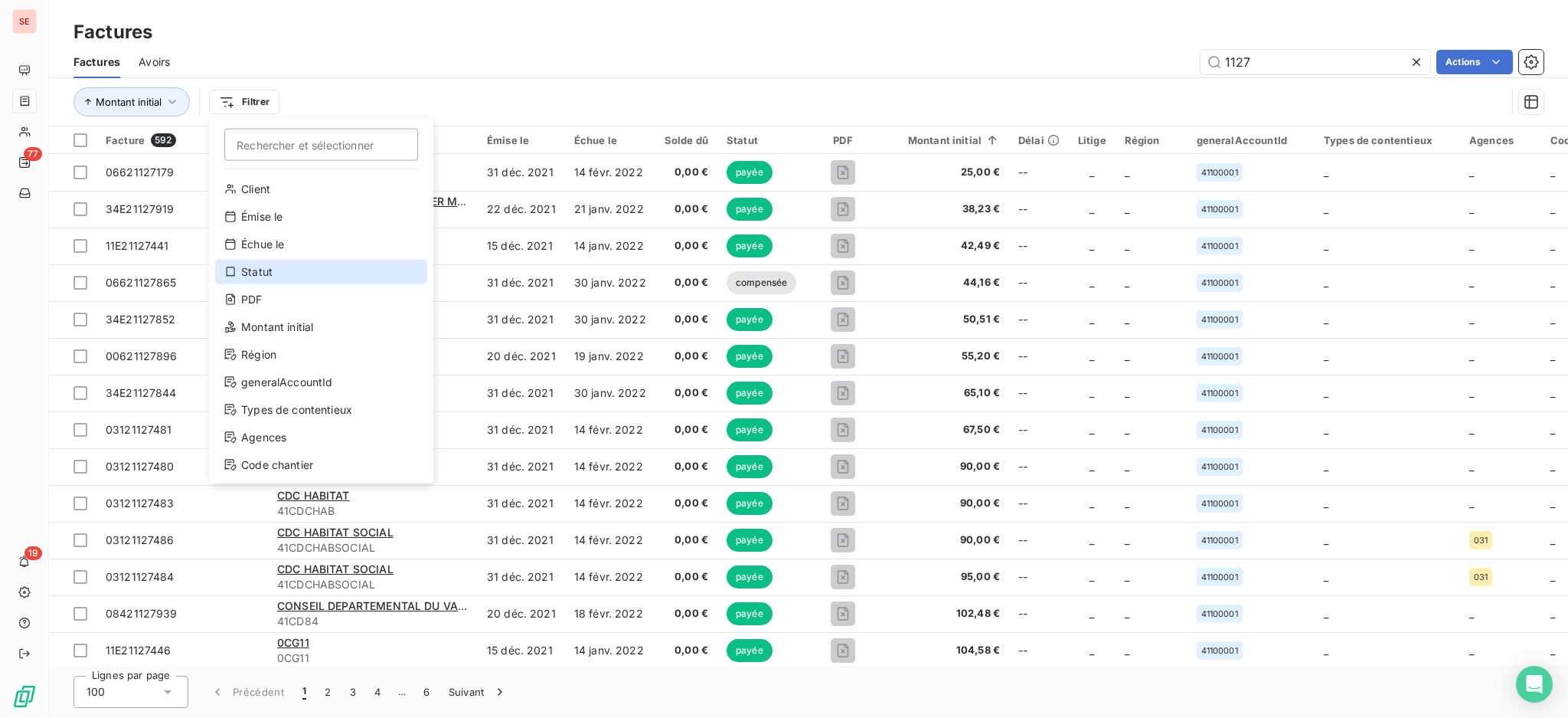
click at [287, 273] on div "Statut" at bounding box center [321, 271] width 212 height 24
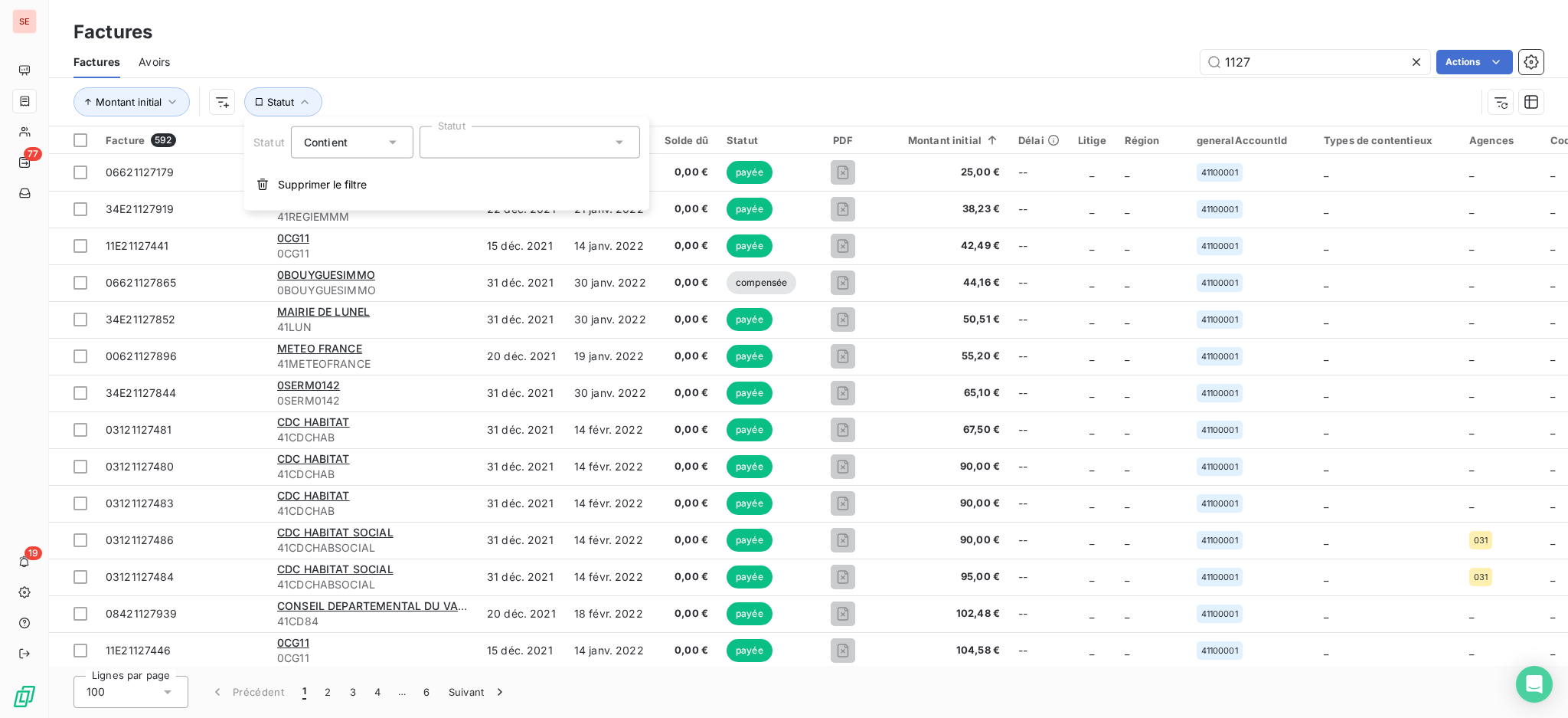
click at [394, 144] on icon at bounding box center [393, 143] width 16 height 16
click at [362, 207] on span "Ne contient pas" at bounding box center [363, 205] width 83 height 13
click at [622, 139] on icon at bounding box center [620, 143] width 16 height 16
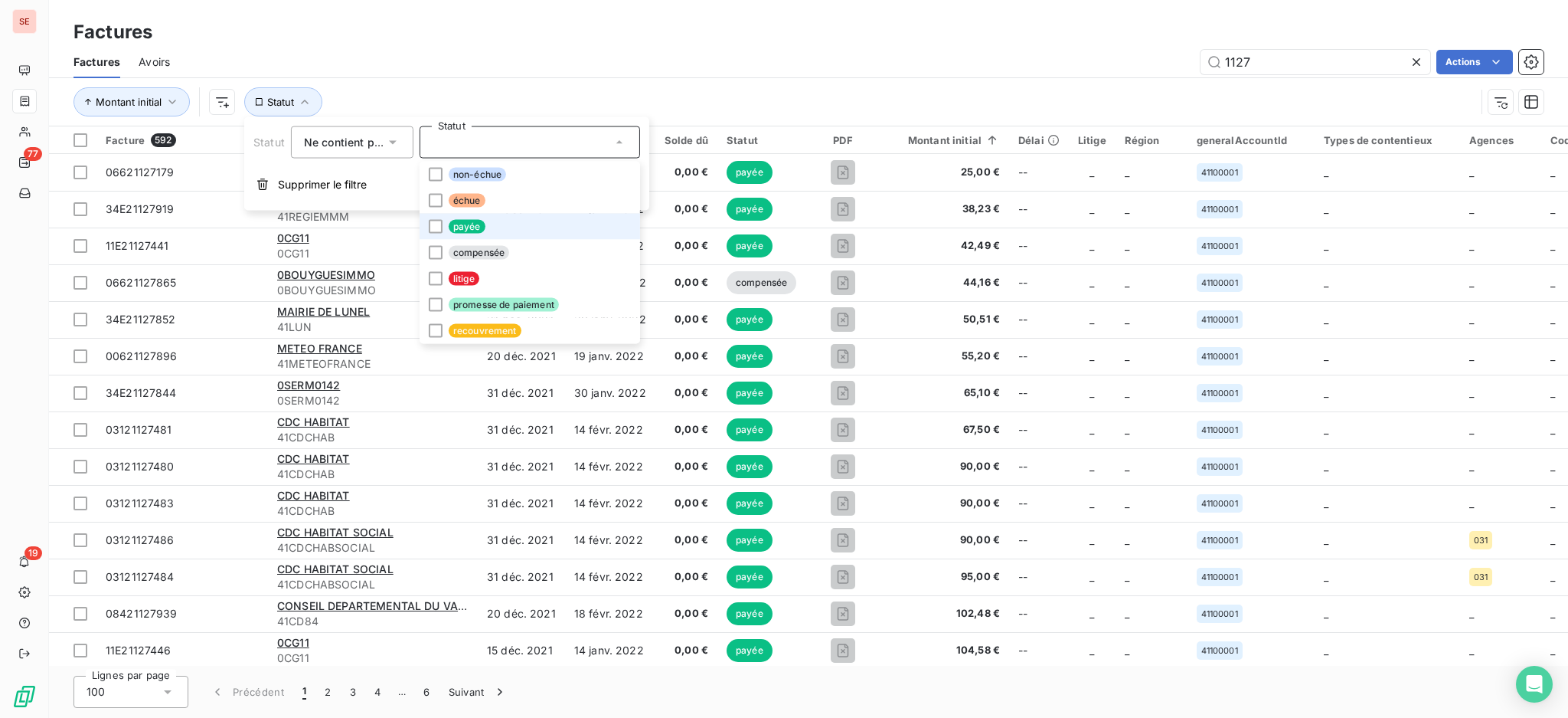
click at [522, 226] on li "payée" at bounding box center [529, 226] width 221 height 26
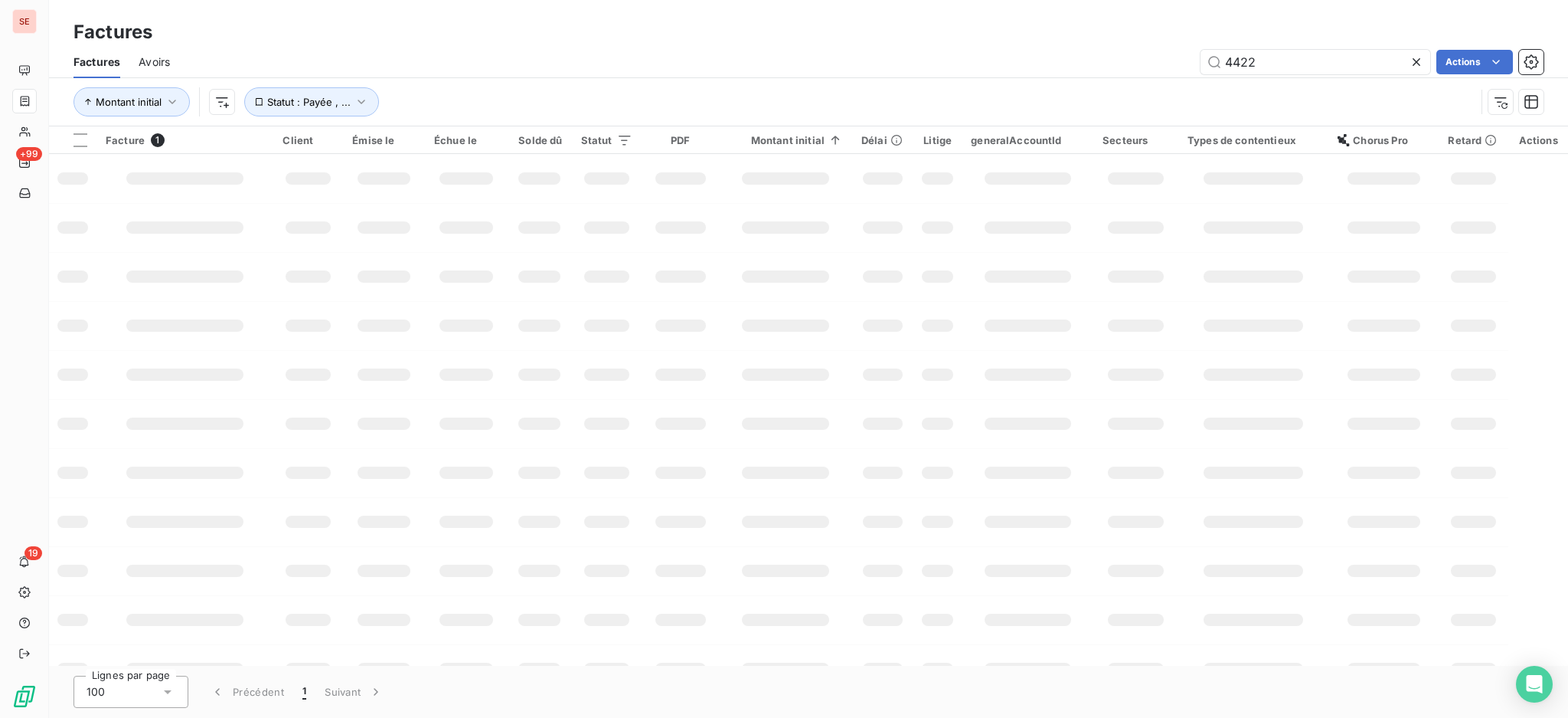
type input "4422"
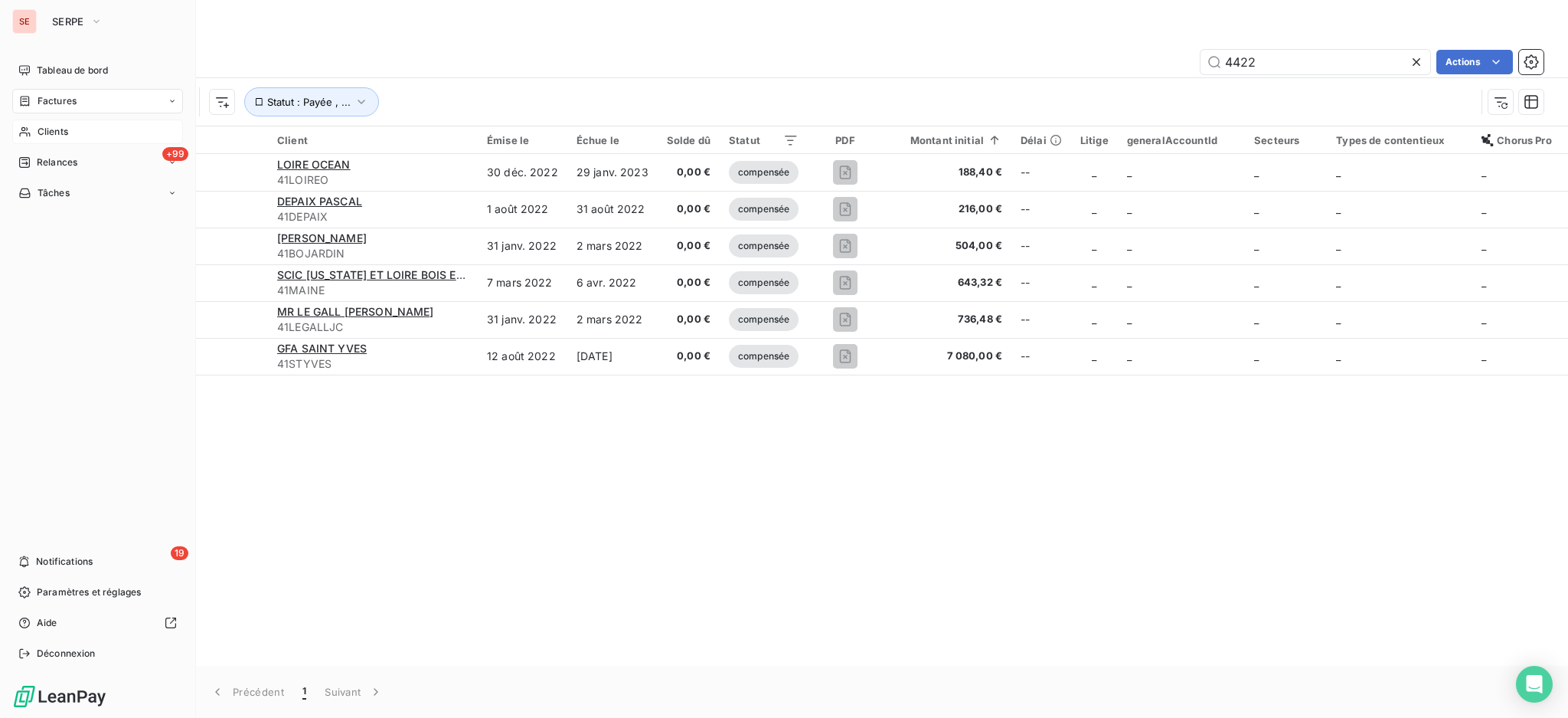
drag, startPoint x: 65, startPoint y: 136, endPoint x: 83, endPoint y: 128, distance: 19.7
click at [65, 135] on span "Clients" at bounding box center [52, 132] width 30 height 14
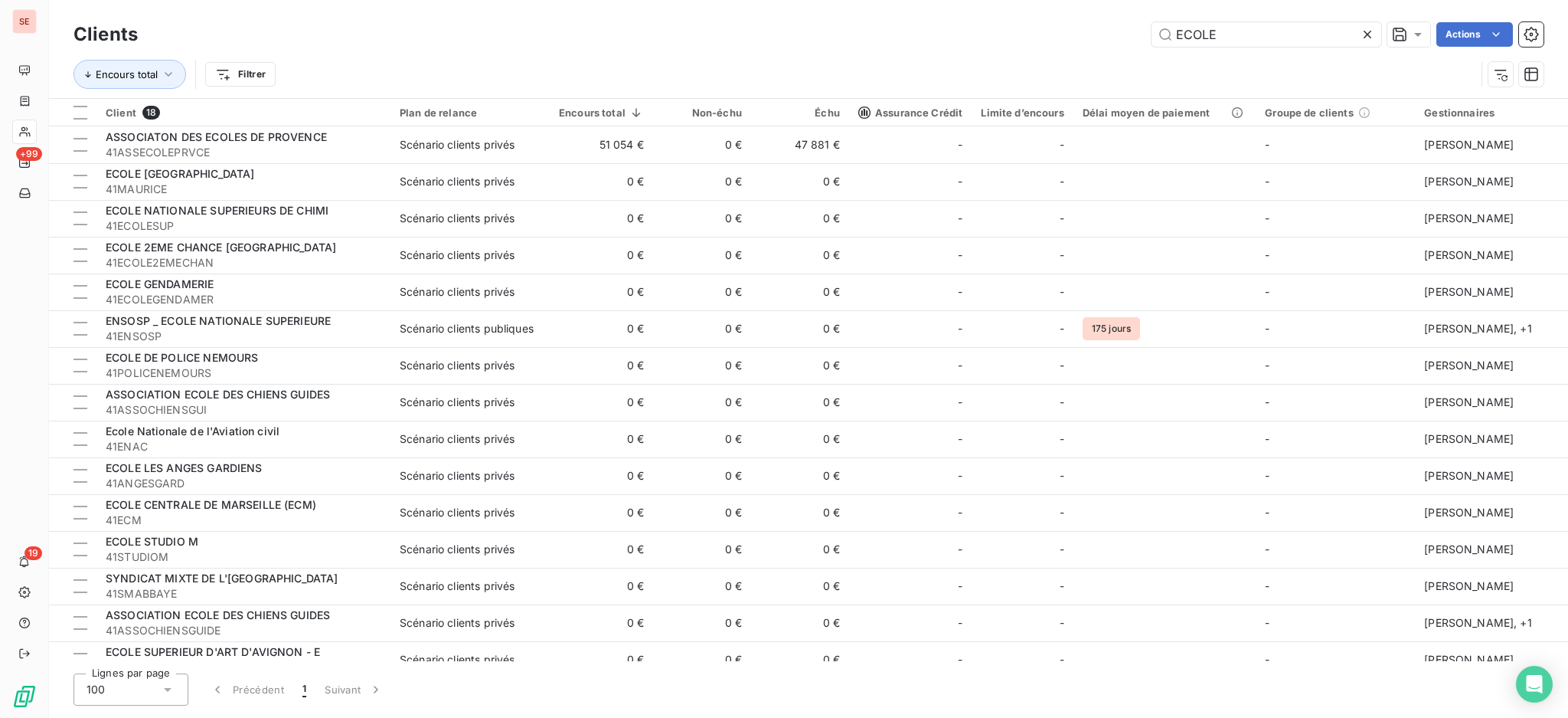
drag, startPoint x: 1289, startPoint y: 40, endPoint x: 1158, endPoint y: 5, distance: 135.6
click at [1164, 7] on div "Clients ECOLE Actions Encours total Filtrer" at bounding box center [808, 49] width 1519 height 98
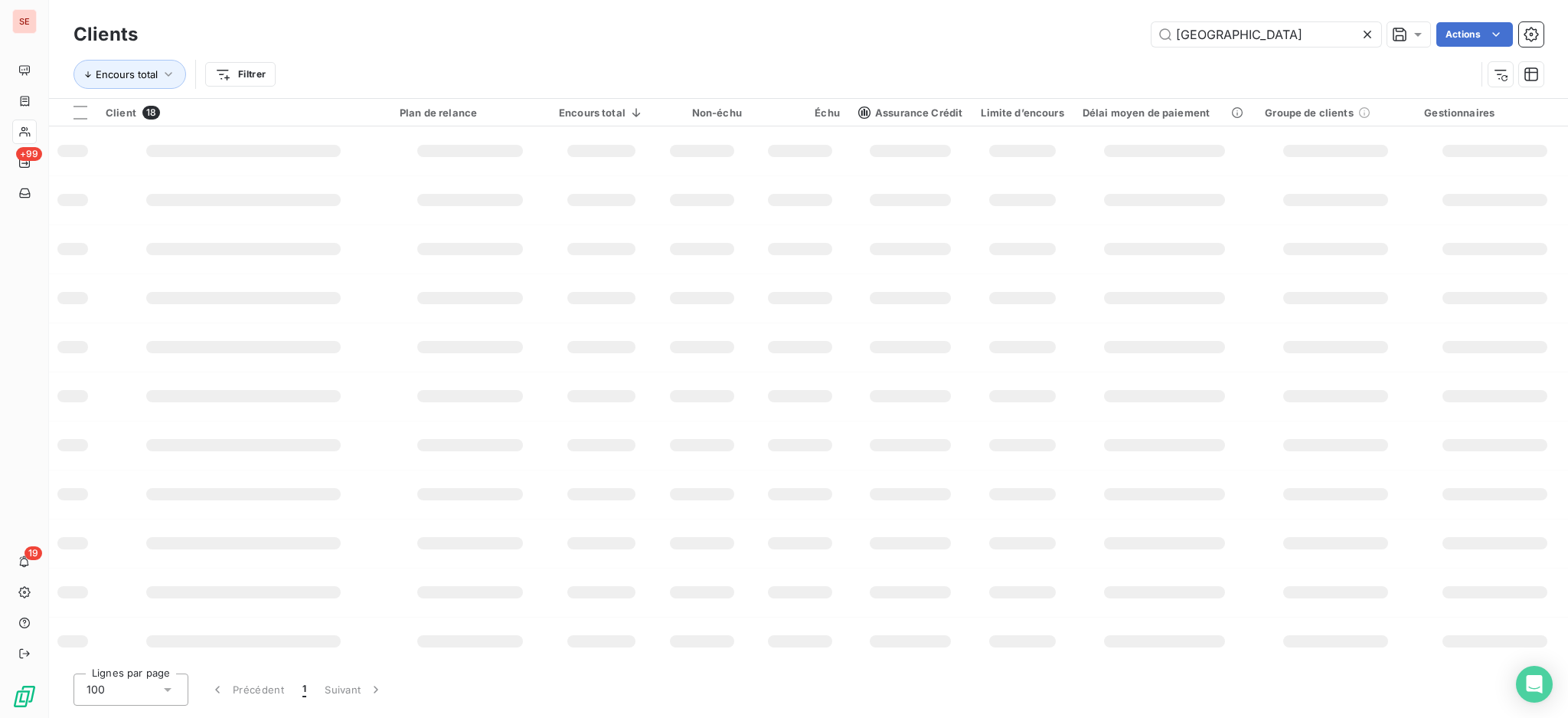
type input "MARSEILLE"
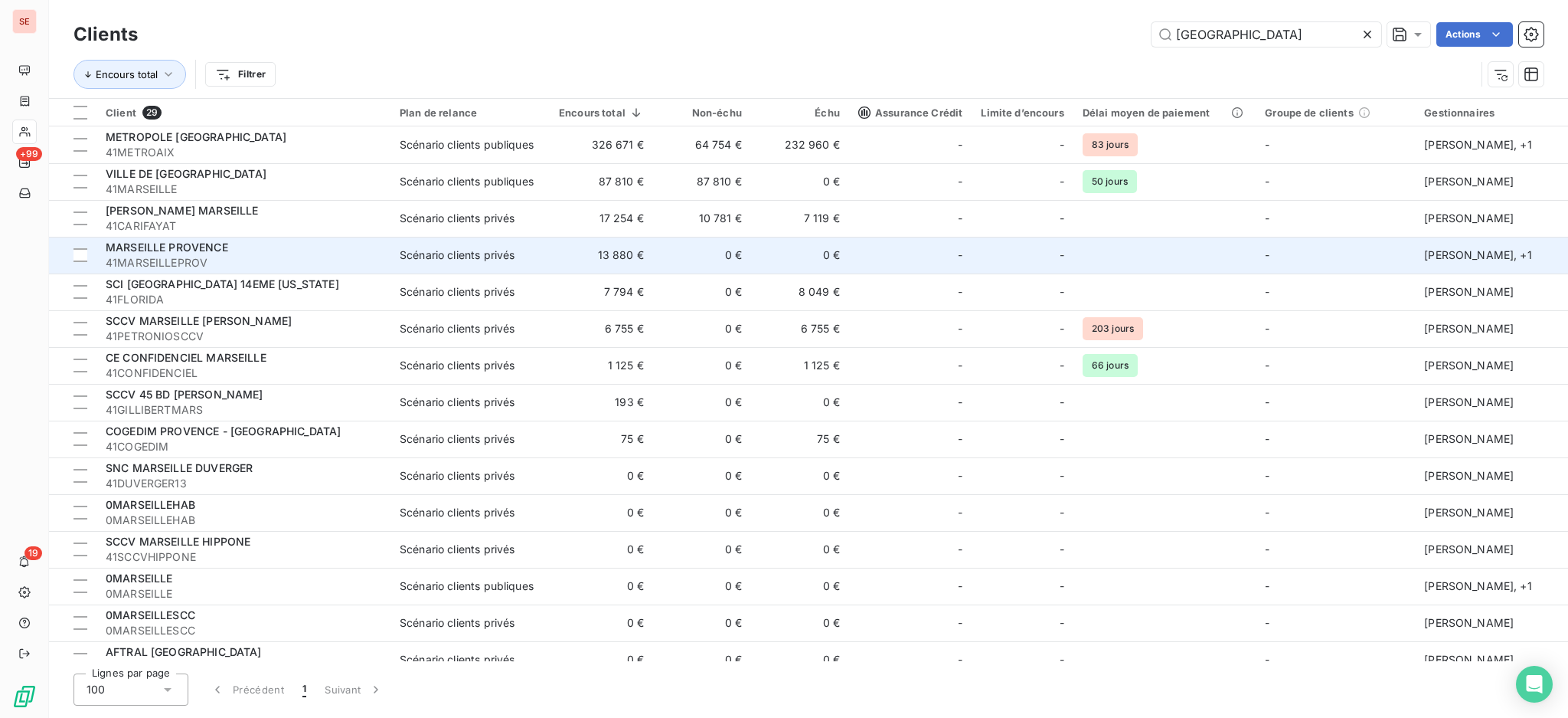
click at [444, 250] on div "Scénario clients privés" at bounding box center [457, 255] width 115 height 16
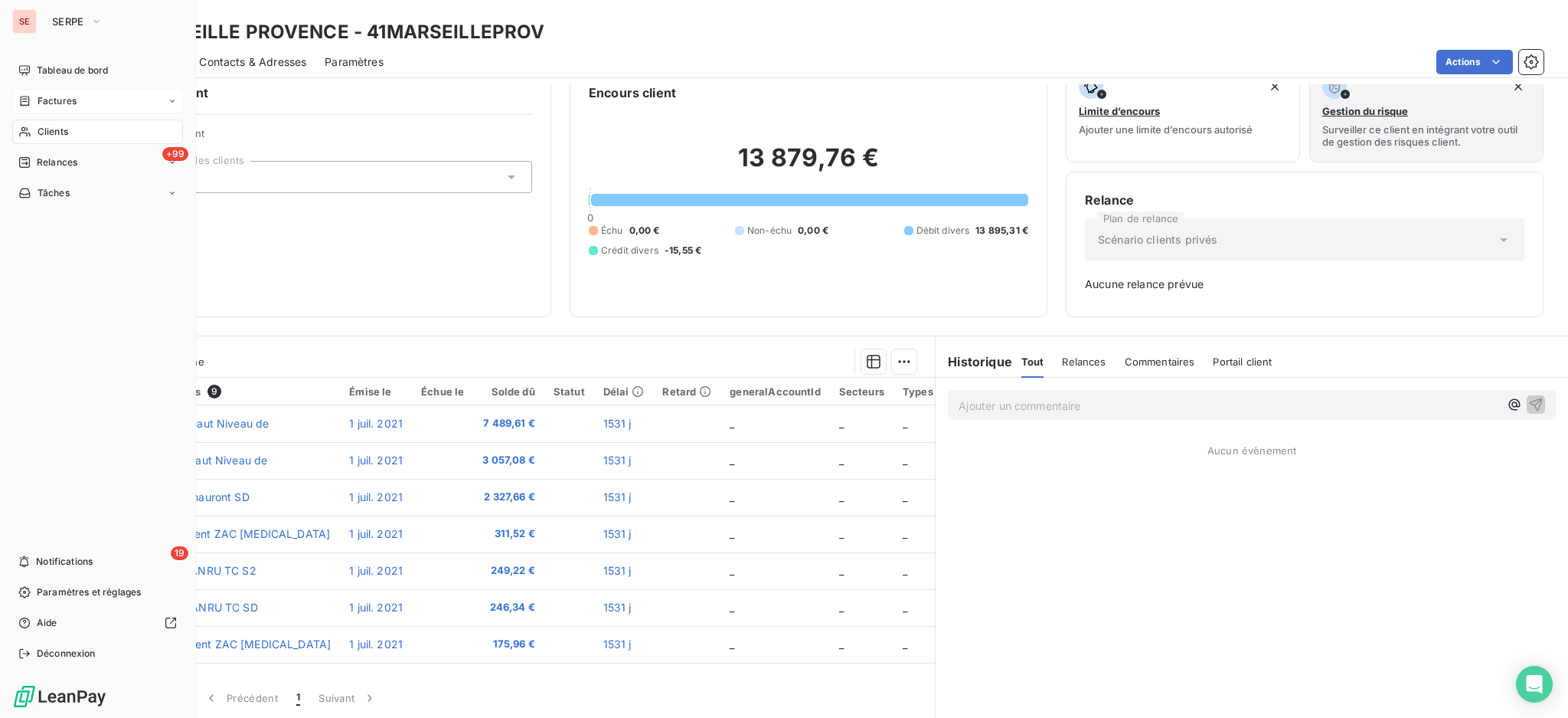
click at [47, 97] on span "Factures" at bounding box center [57, 101] width 39 height 14
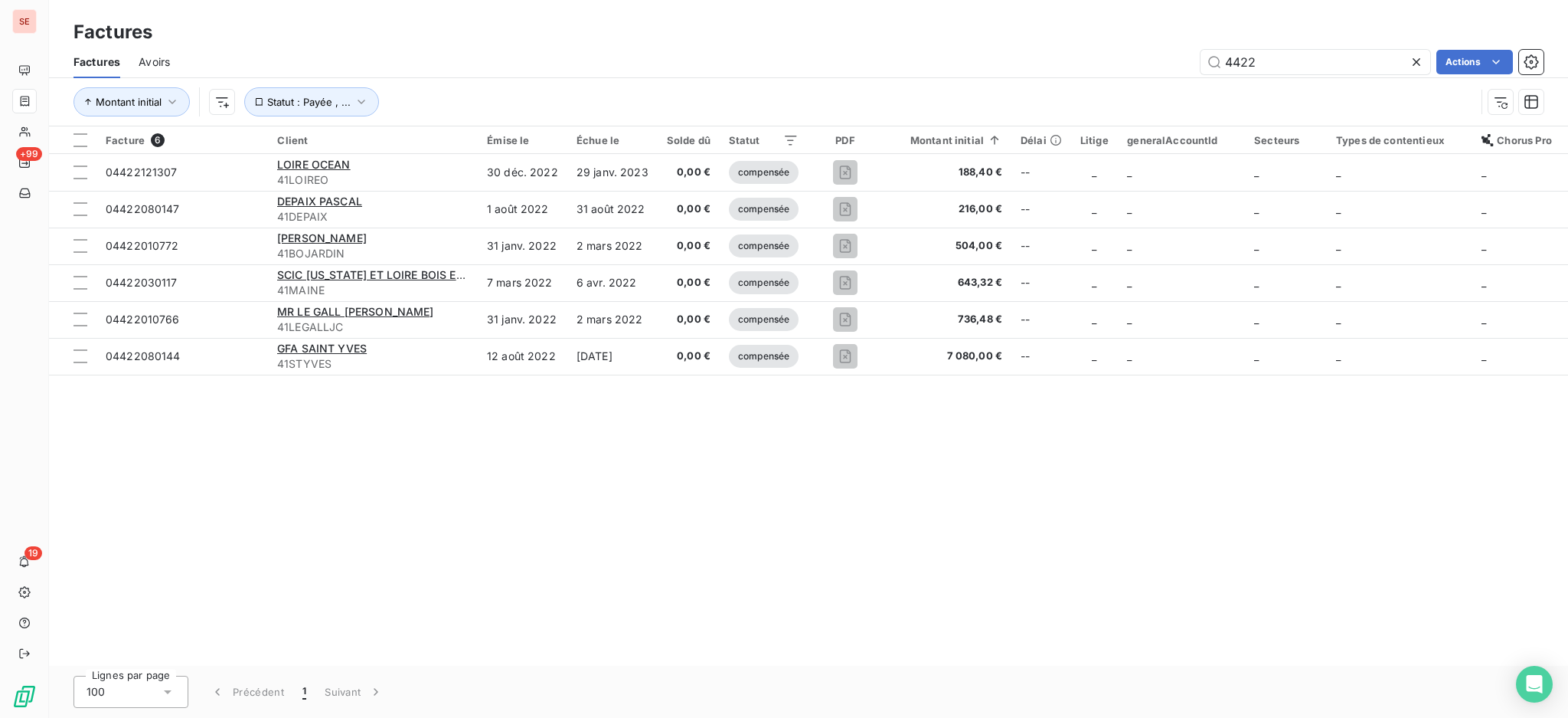
drag, startPoint x: 1312, startPoint y: 51, endPoint x: 1092, endPoint y: 16, distance: 222.8
click at [1101, 19] on div "Factures Factures Avoirs 4422 Actions Montant initial Statut : Payée , ..." at bounding box center [808, 63] width 1519 height 126
type input "08-0572"
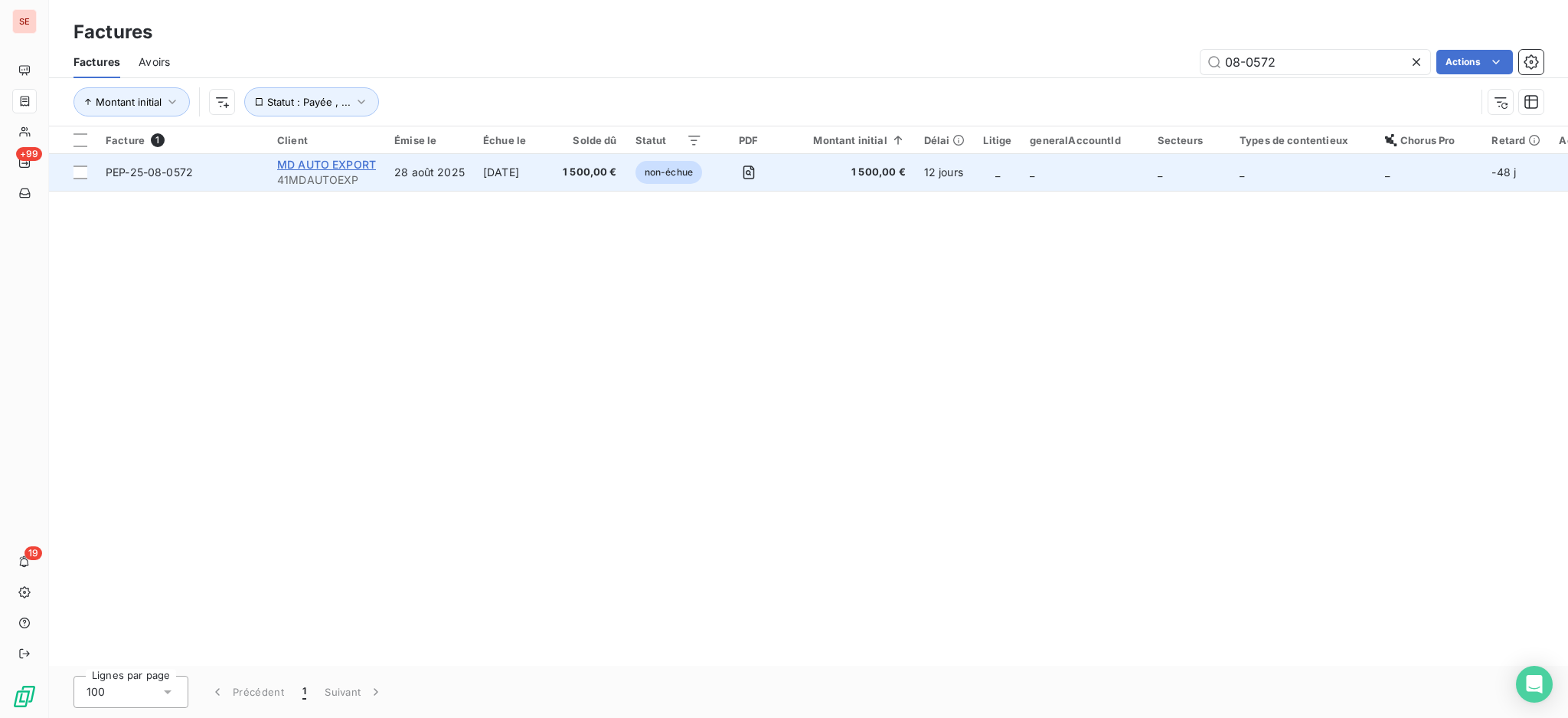
click at [338, 162] on span "MD AUTO EXPORT" at bounding box center [327, 164] width 99 height 13
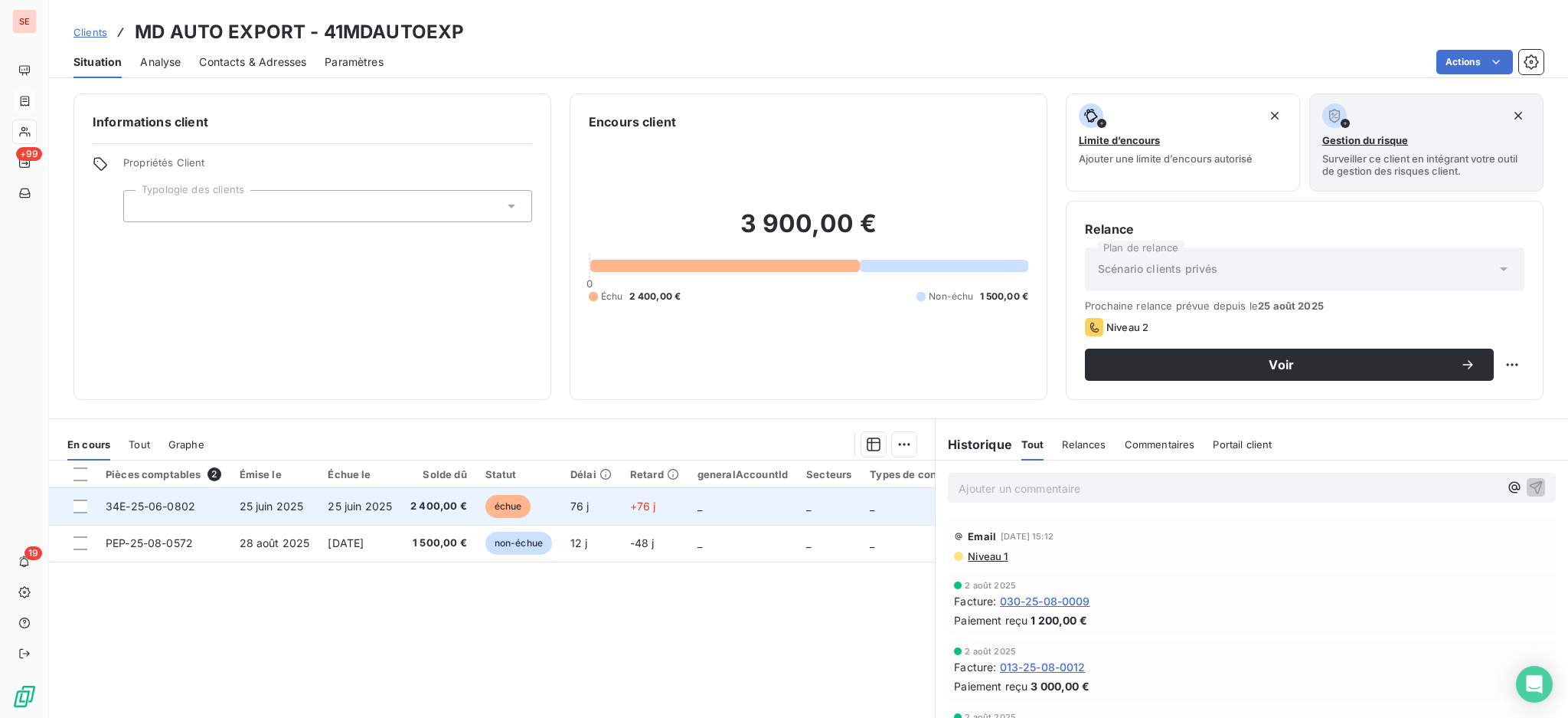
click at [295, 501] on span "25 juin 2025" at bounding box center [272, 506] width 65 height 13
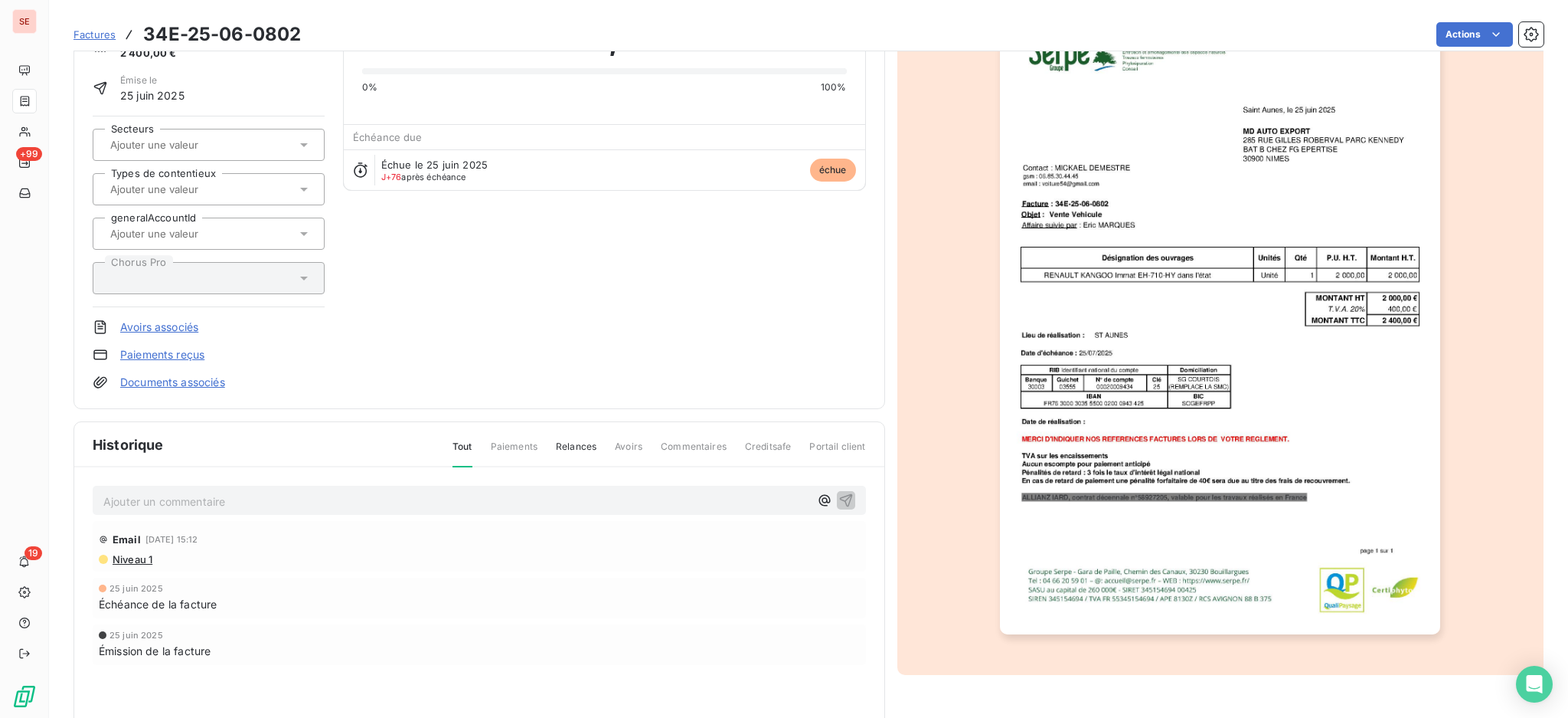
scroll to position [174, 0]
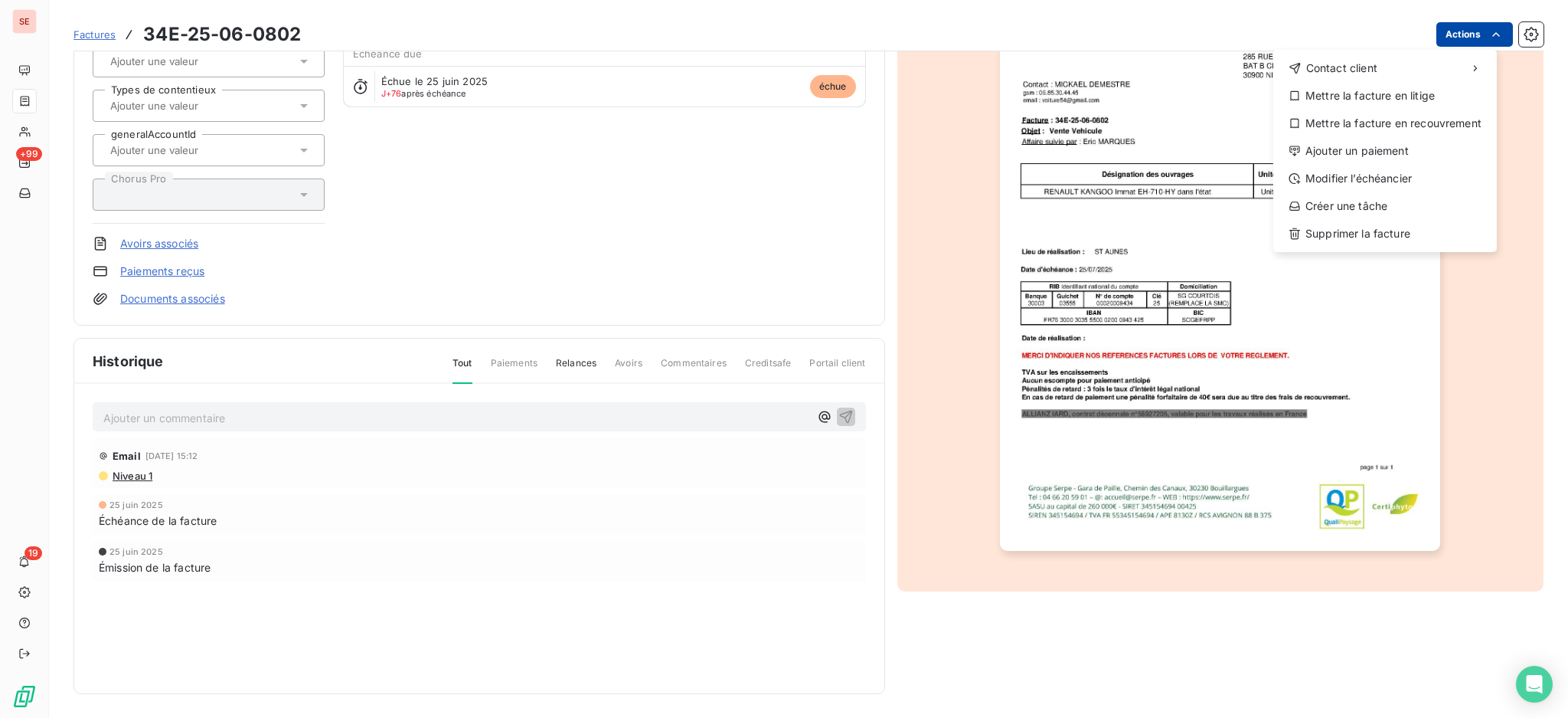
click at [1429, 35] on html "SE +99 19 Factures 34E-25-06-0802 Actions Contact client Mettre la facture en l…" at bounding box center [784, 359] width 1568 height 718
click at [1409, 170] on div "Modifier l’échéancier" at bounding box center [1385, 178] width 211 height 24
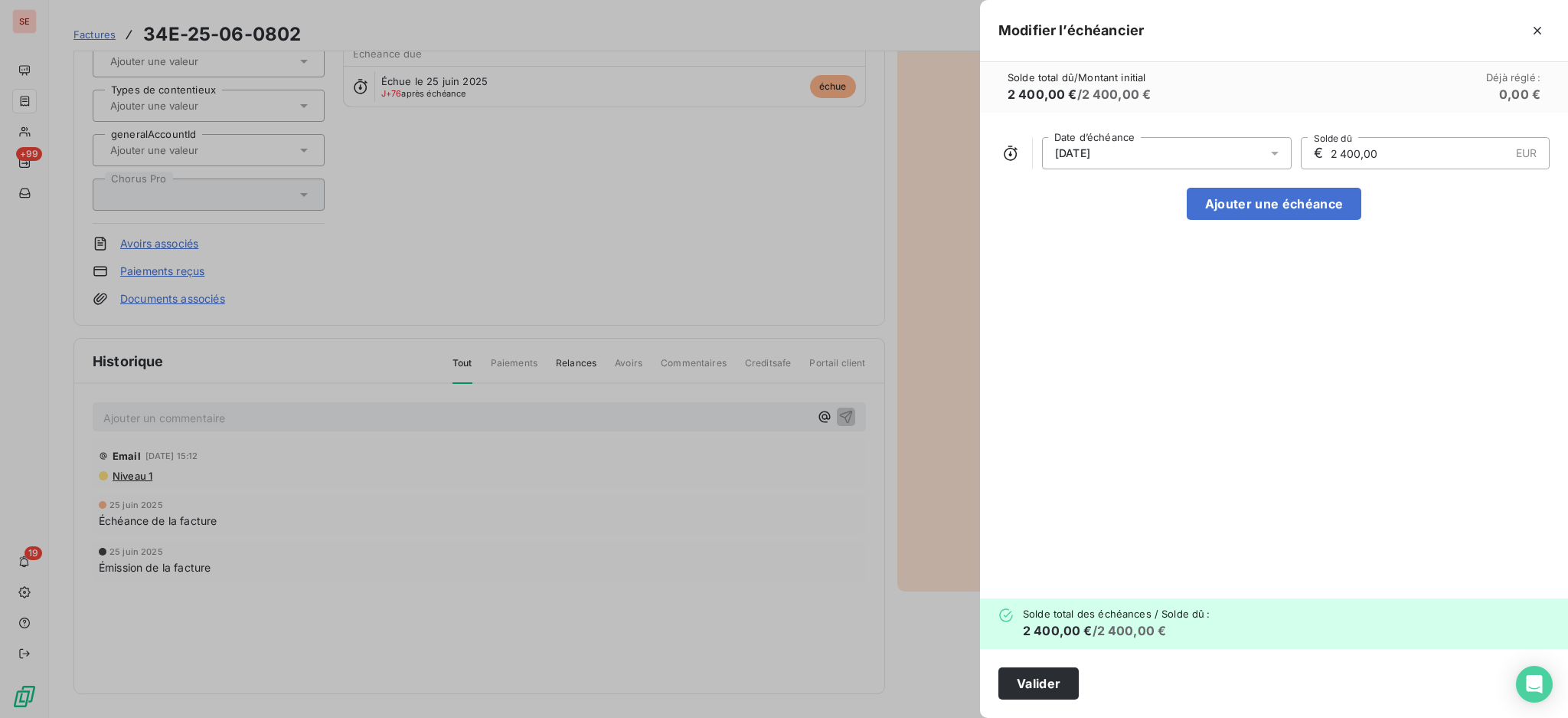
click at [1277, 154] on icon at bounding box center [1275, 154] width 16 height 16
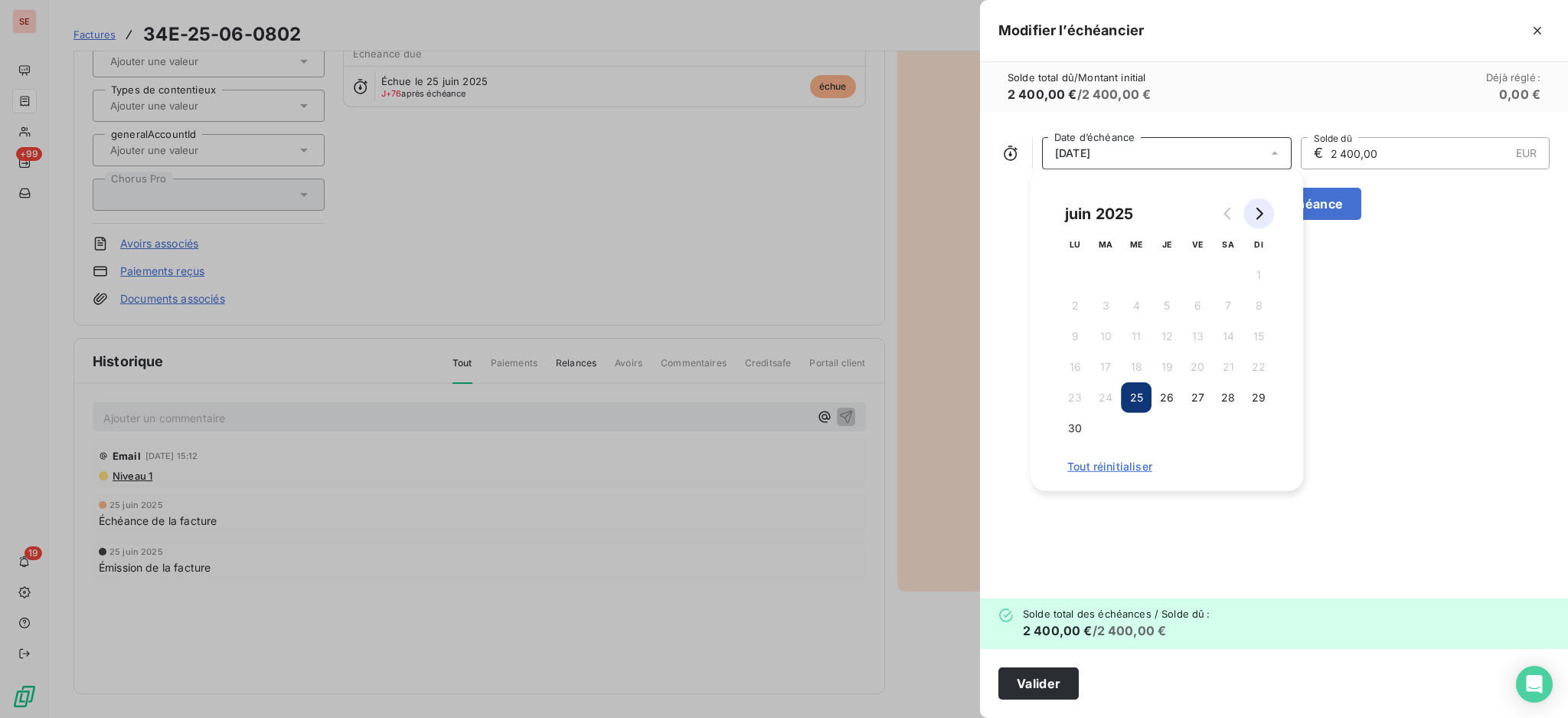
click at [1259, 218] on icon "Go to next month" at bounding box center [1259, 214] width 12 height 12
click at [1198, 373] on button "25" at bounding box center [1197, 366] width 30 height 30
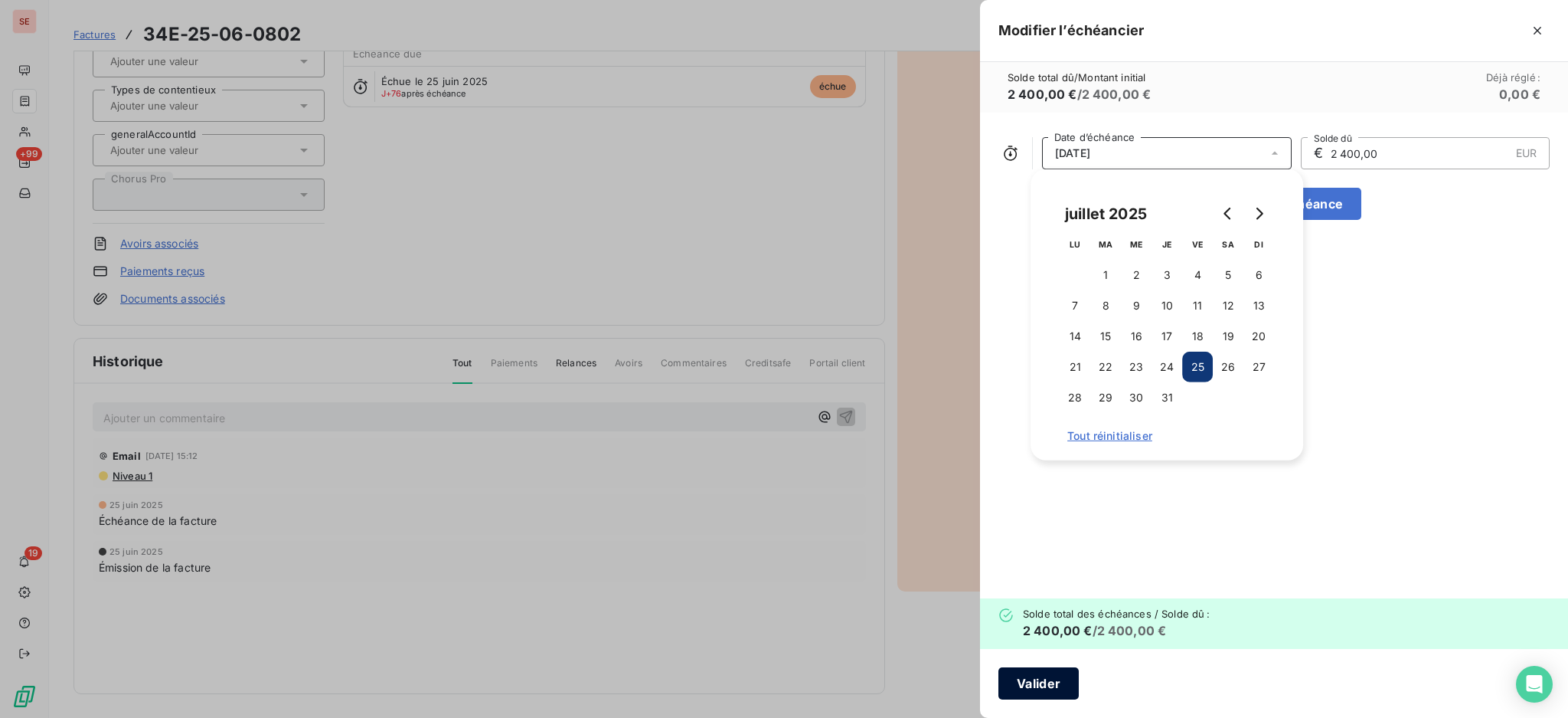
click at [1031, 676] on button "Valider" at bounding box center [1038, 683] width 80 height 32
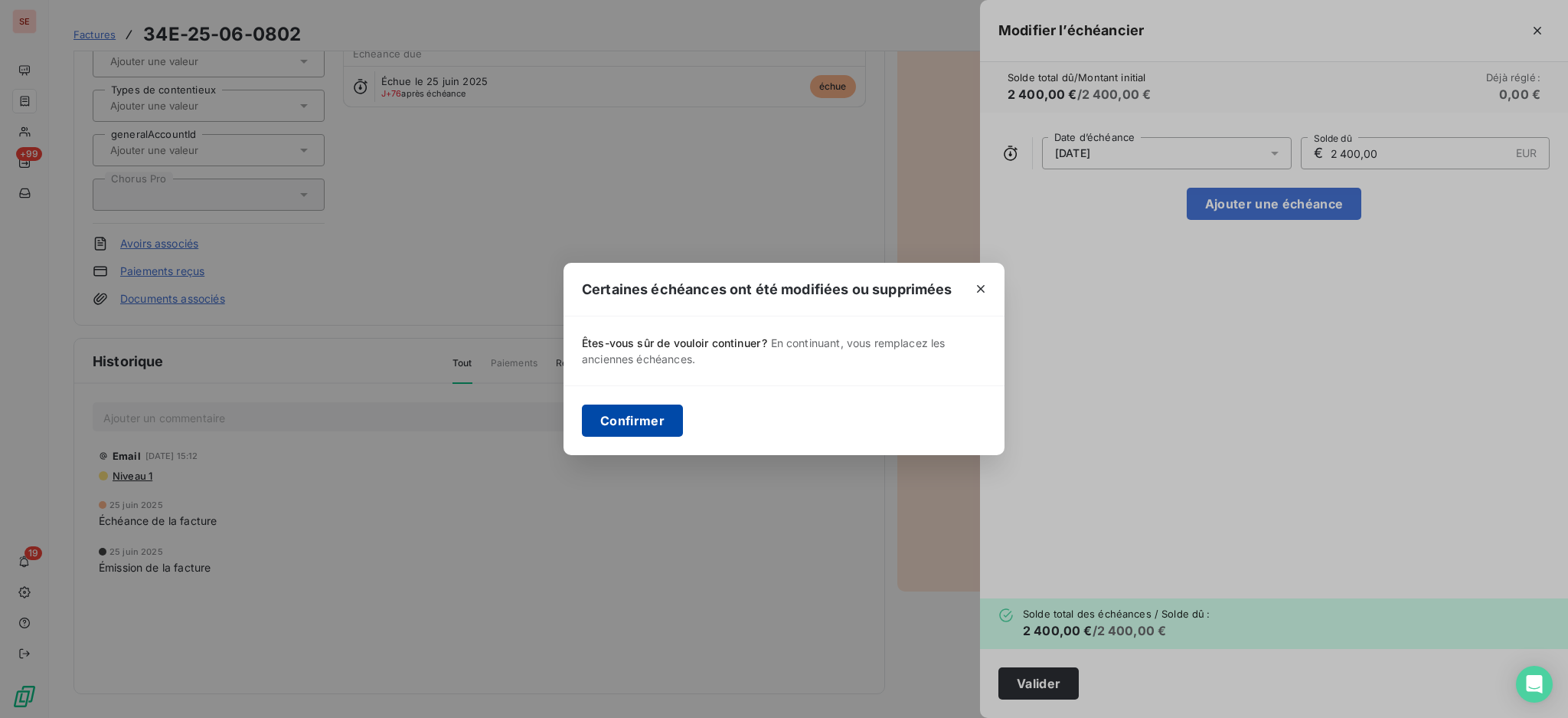
click at [649, 415] on button "Confirmer" at bounding box center [633, 420] width 101 height 32
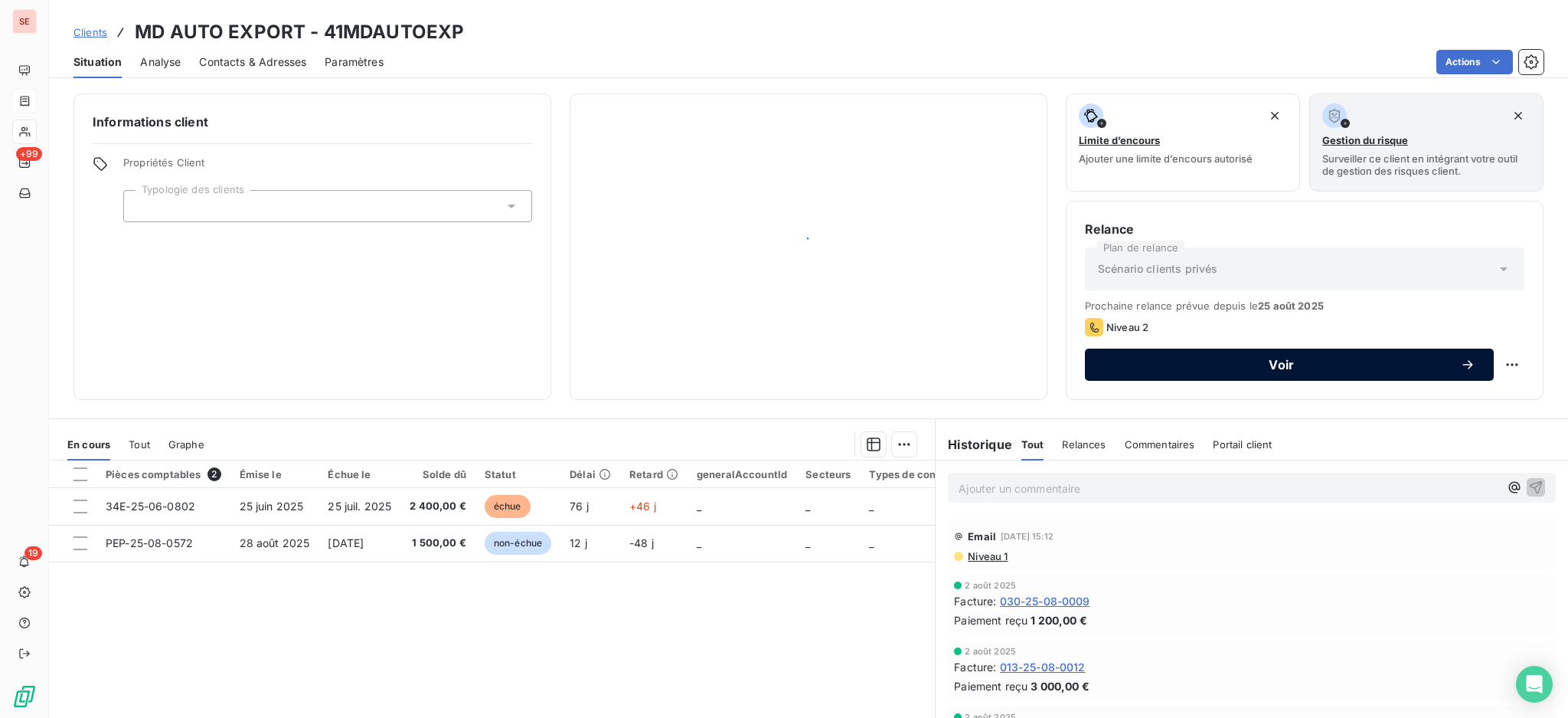
click at [1142, 361] on span "Voir" at bounding box center [1282, 365] width 357 height 12
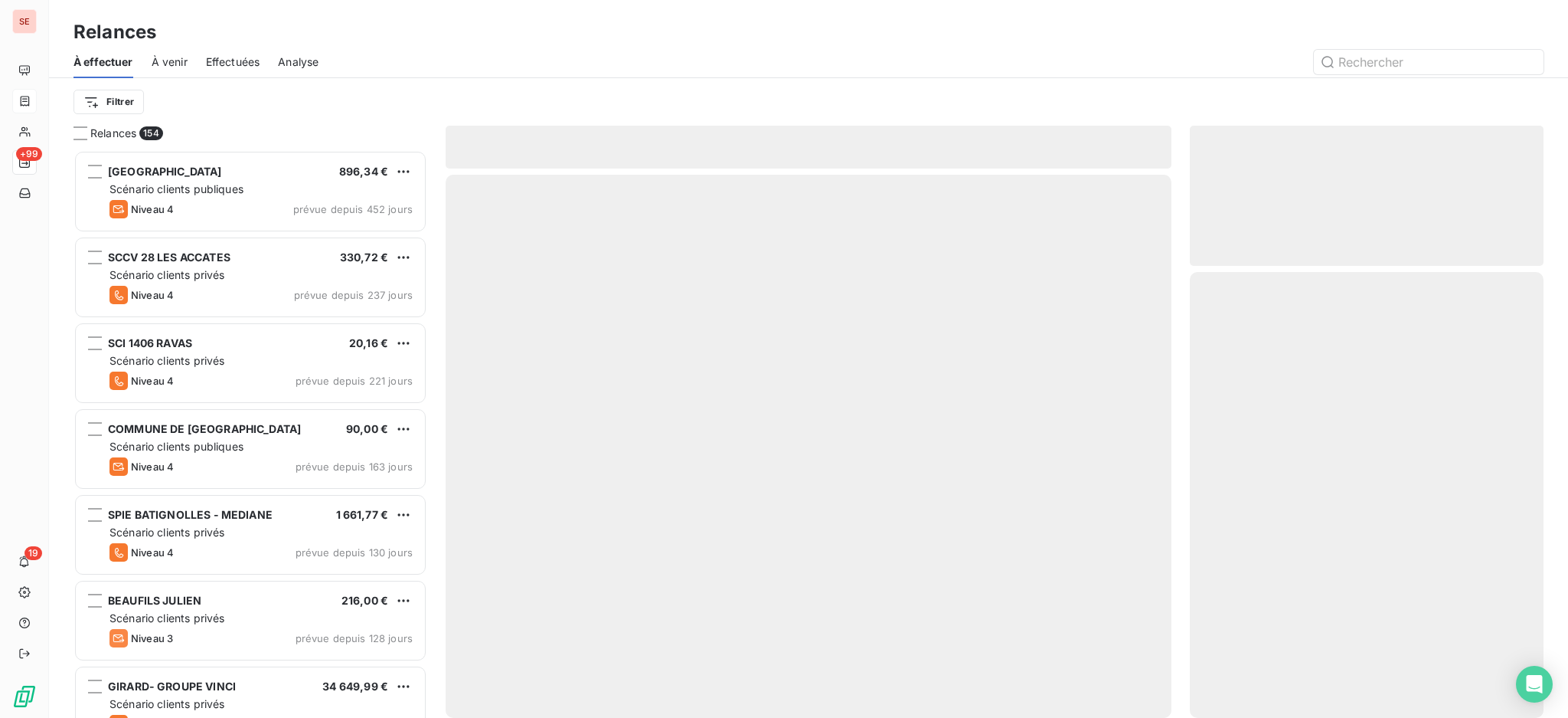
scroll to position [553, 337]
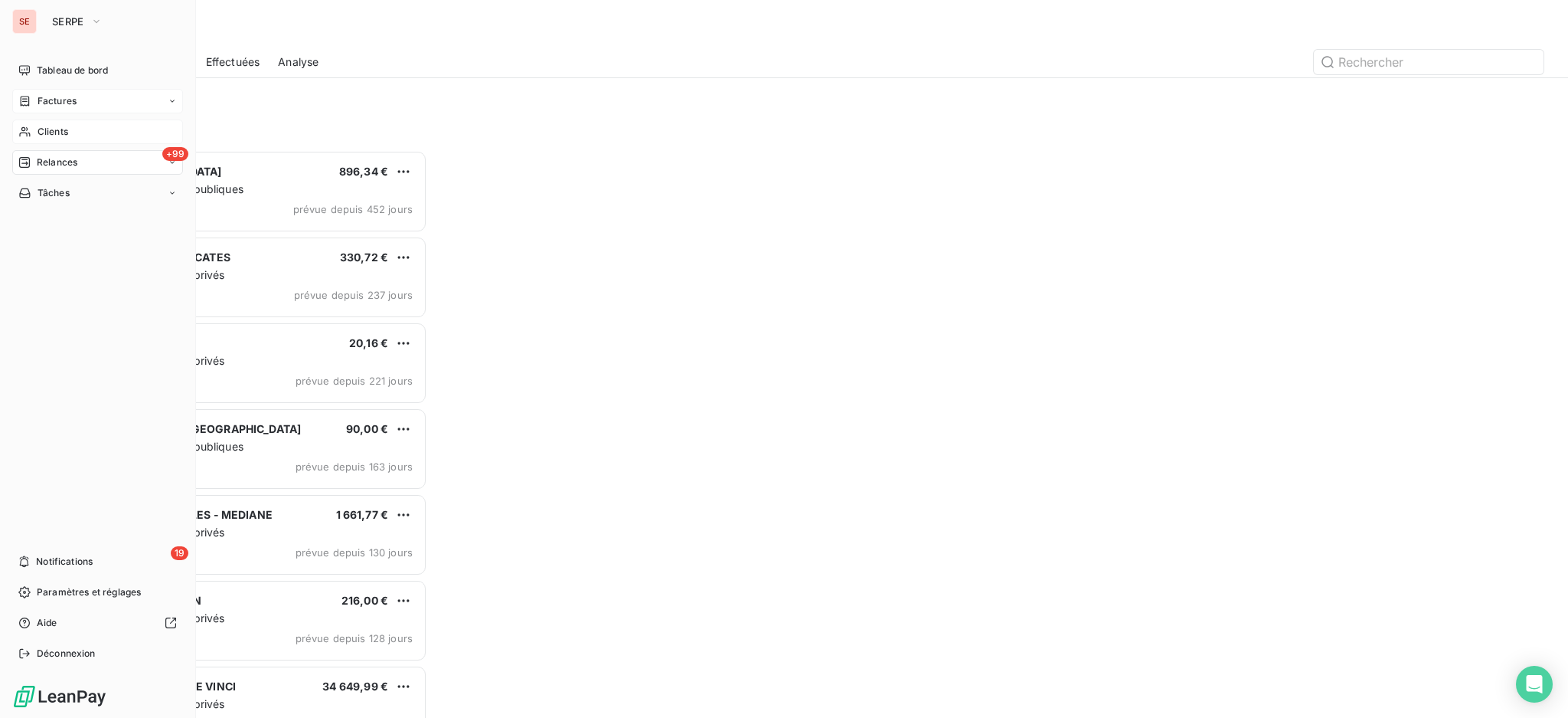
click at [65, 134] on span "Clients" at bounding box center [52, 132] width 30 height 14
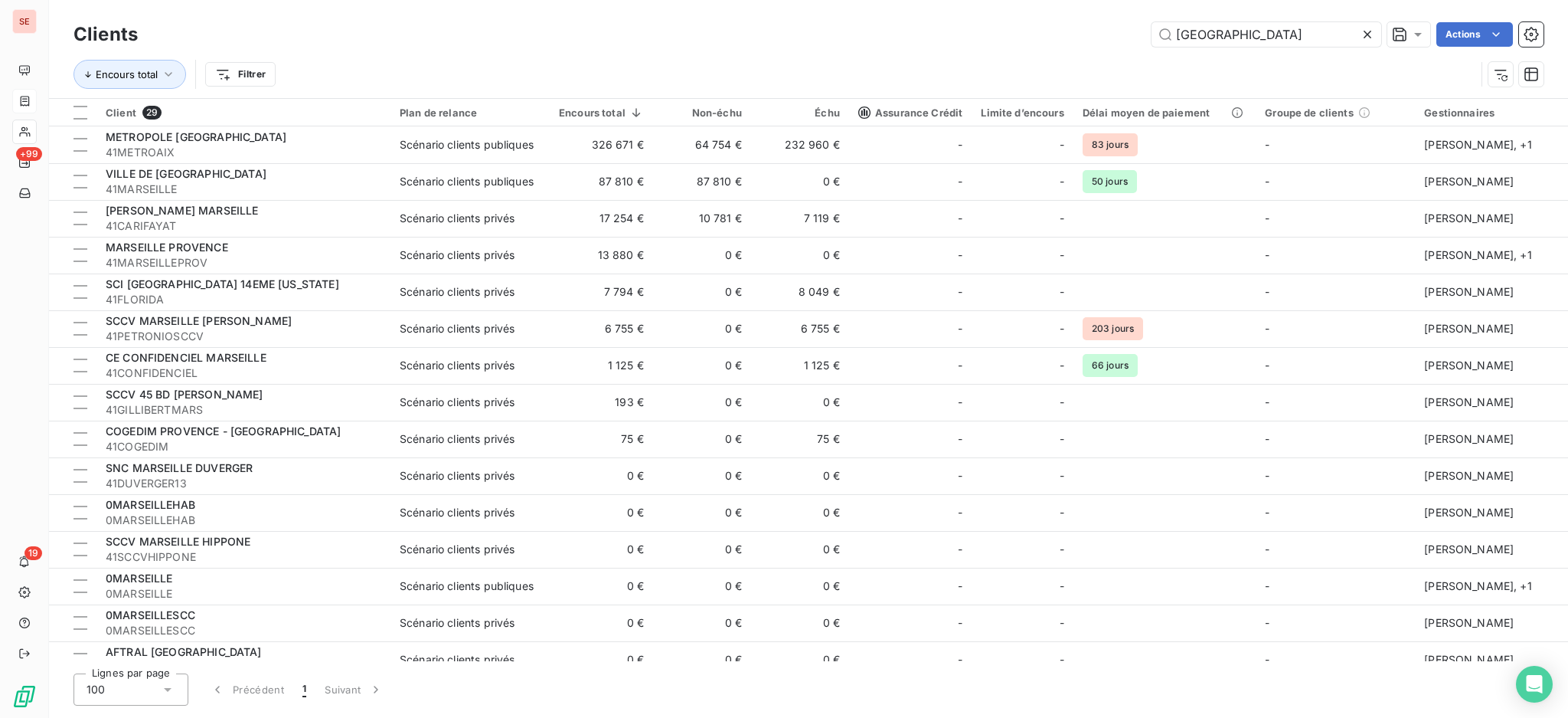
drag, startPoint x: 1255, startPoint y: 33, endPoint x: 1122, endPoint y: 17, distance: 134.0
click at [1122, 17] on div "Clients MARSEILLE Actions Encours total Filtrer" at bounding box center [808, 49] width 1519 height 98
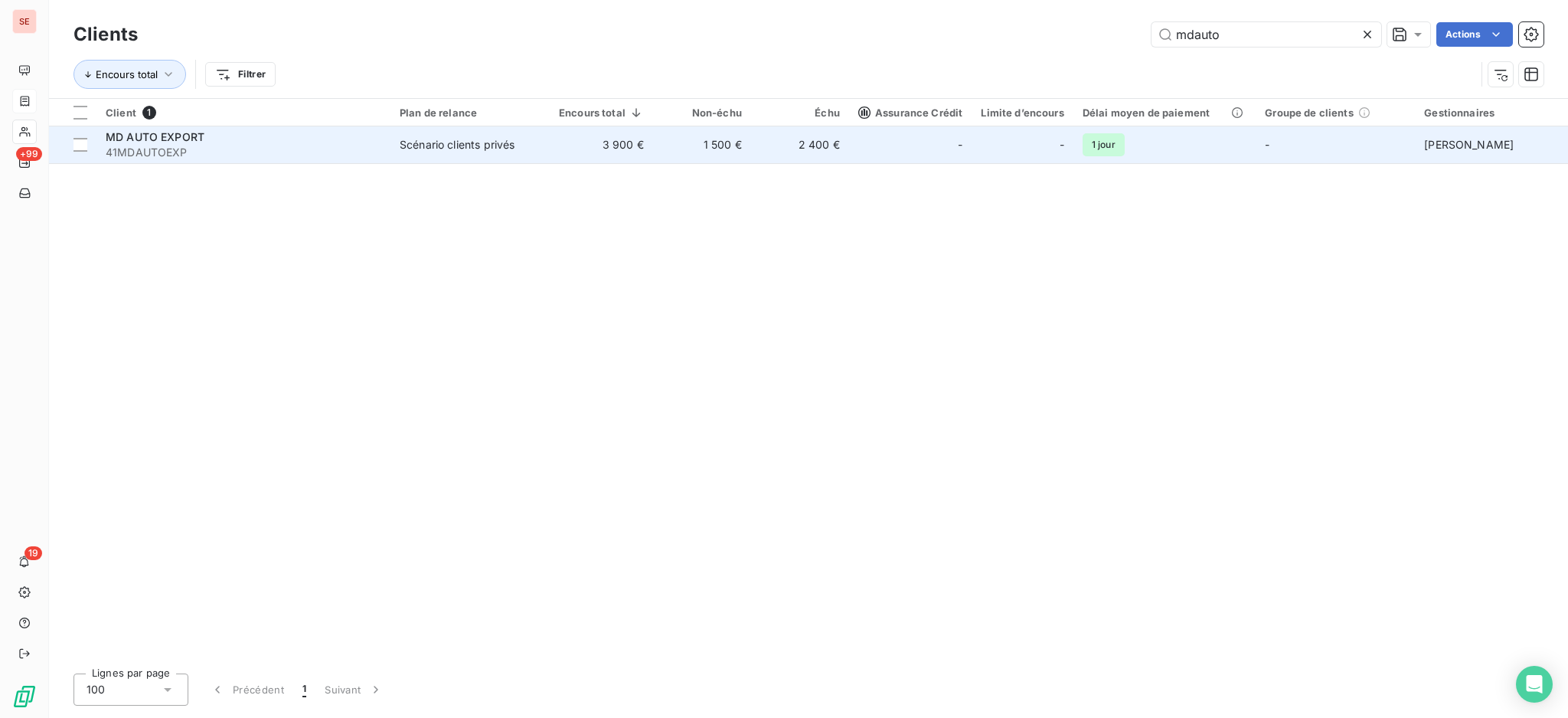
type input "mdauto"
click at [680, 148] on td "1 500 €" at bounding box center [702, 144] width 98 height 37
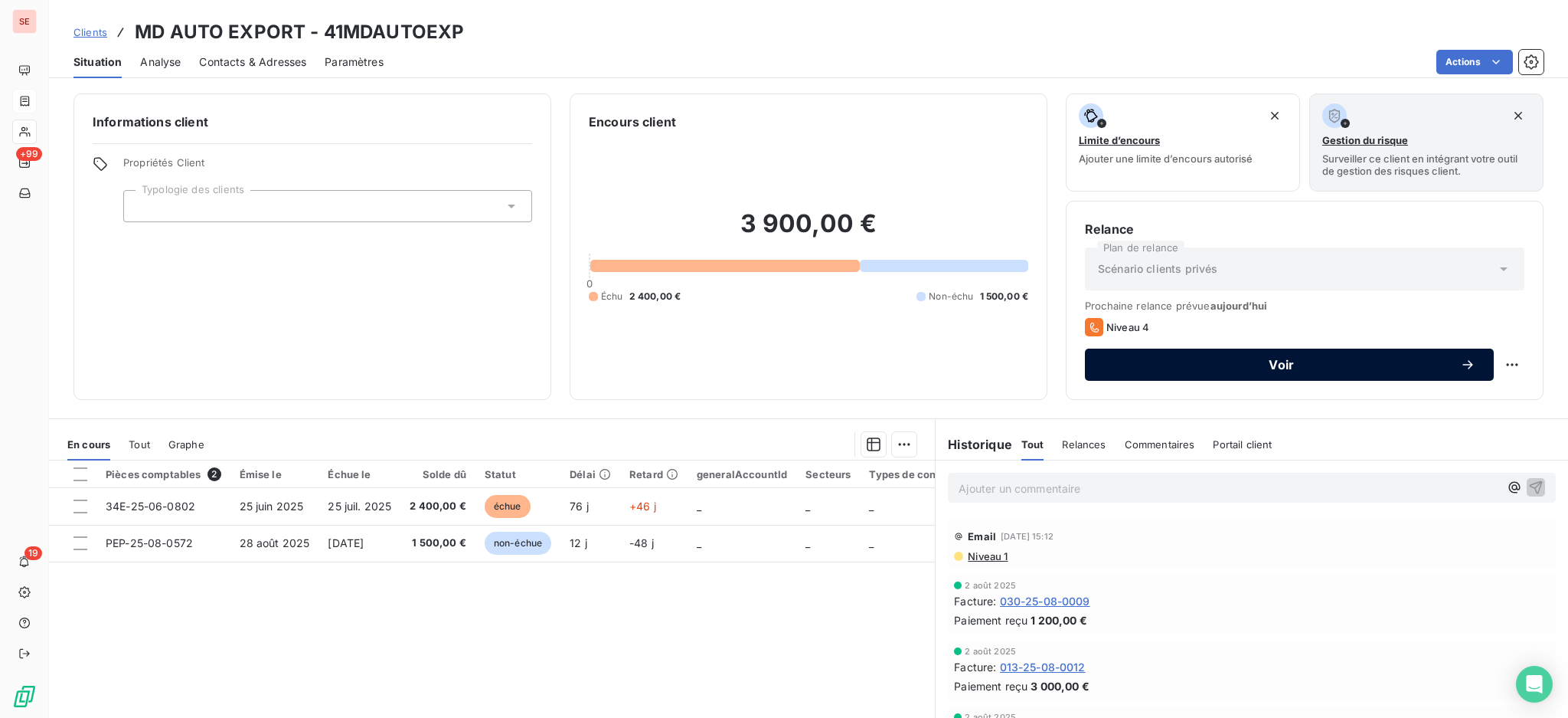
click at [1460, 363] on icon "button" at bounding box center [1468, 365] width 16 height 16
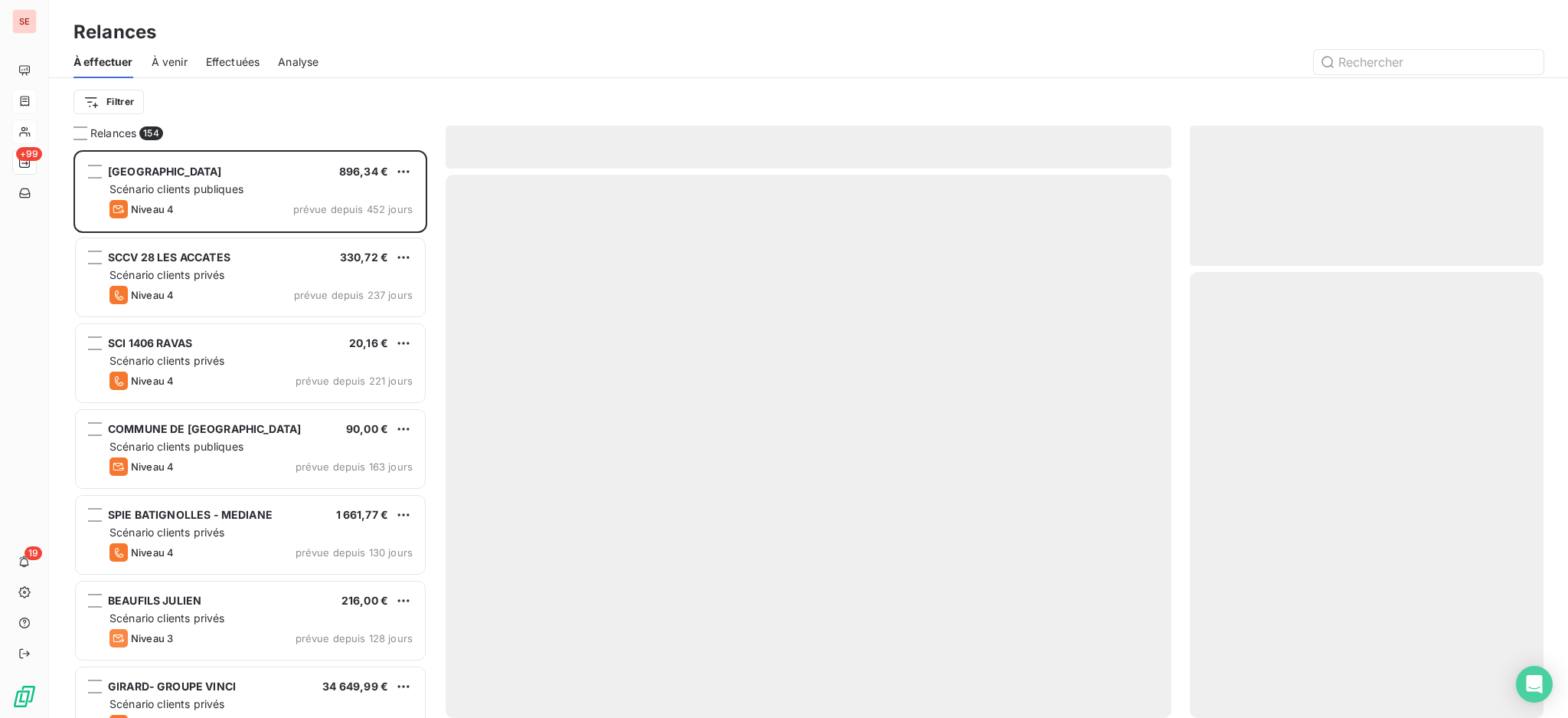
scroll to position [553, 337]
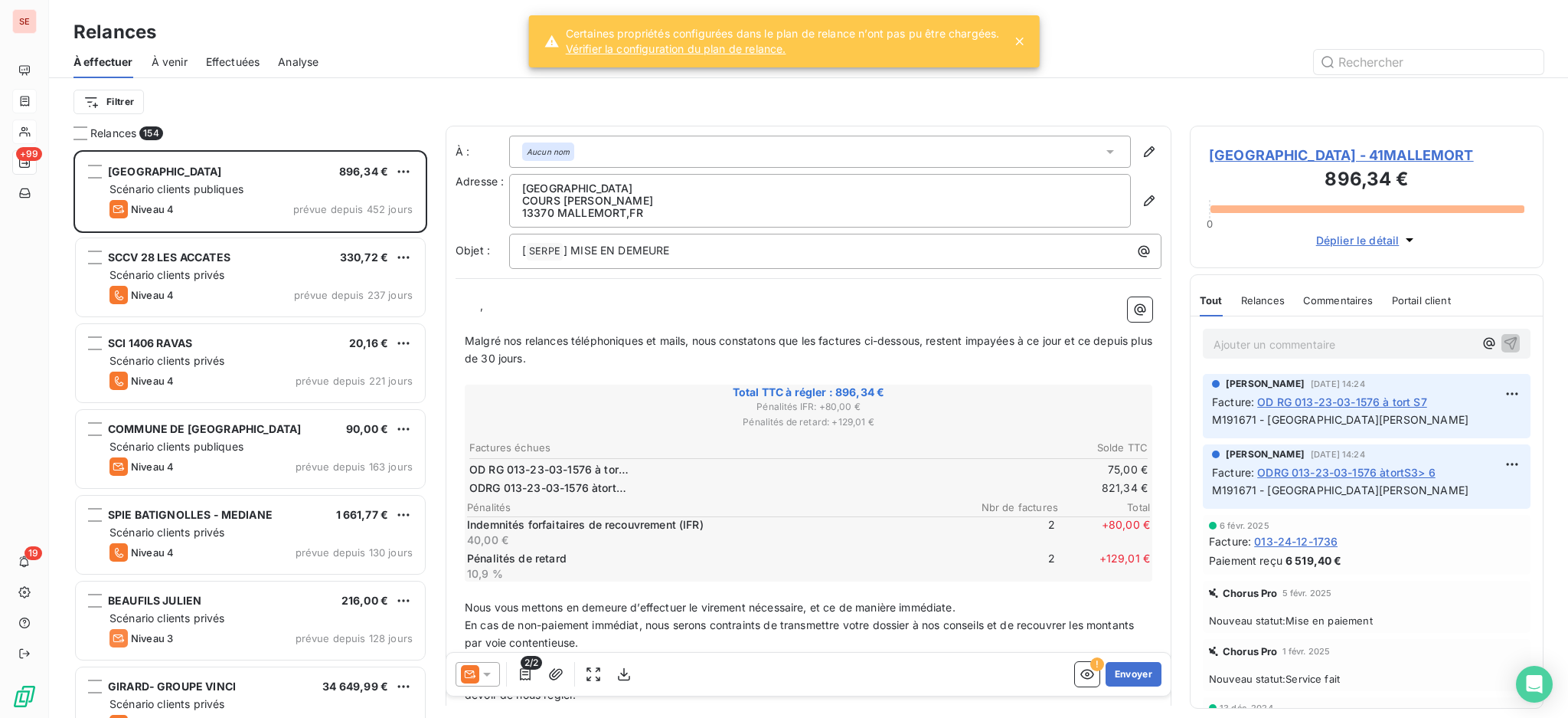
click at [1022, 42] on icon at bounding box center [1019, 41] width 8 height 8
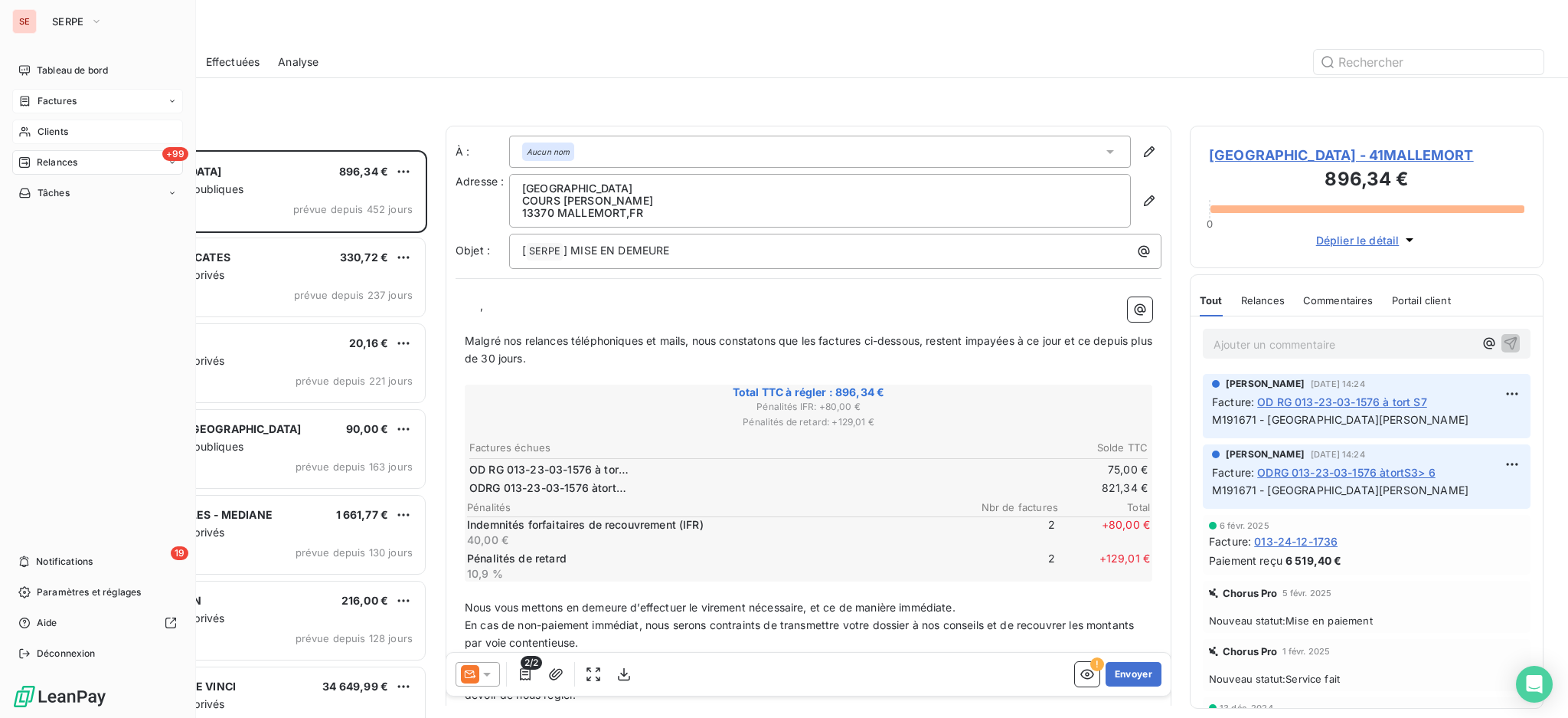
click at [59, 165] on span "Relances" at bounding box center [57, 162] width 41 height 14
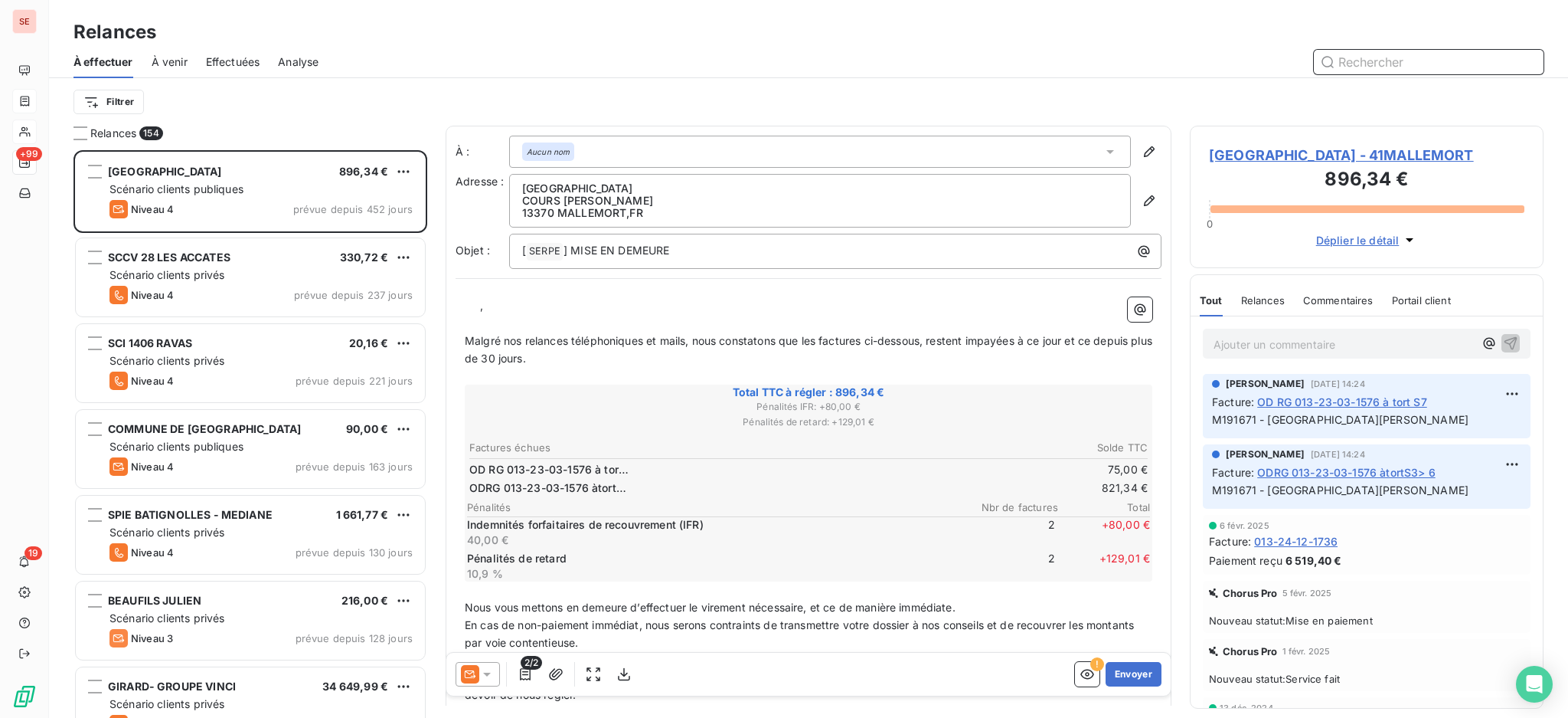
click at [1376, 62] on input "text" at bounding box center [1429, 62] width 230 height 24
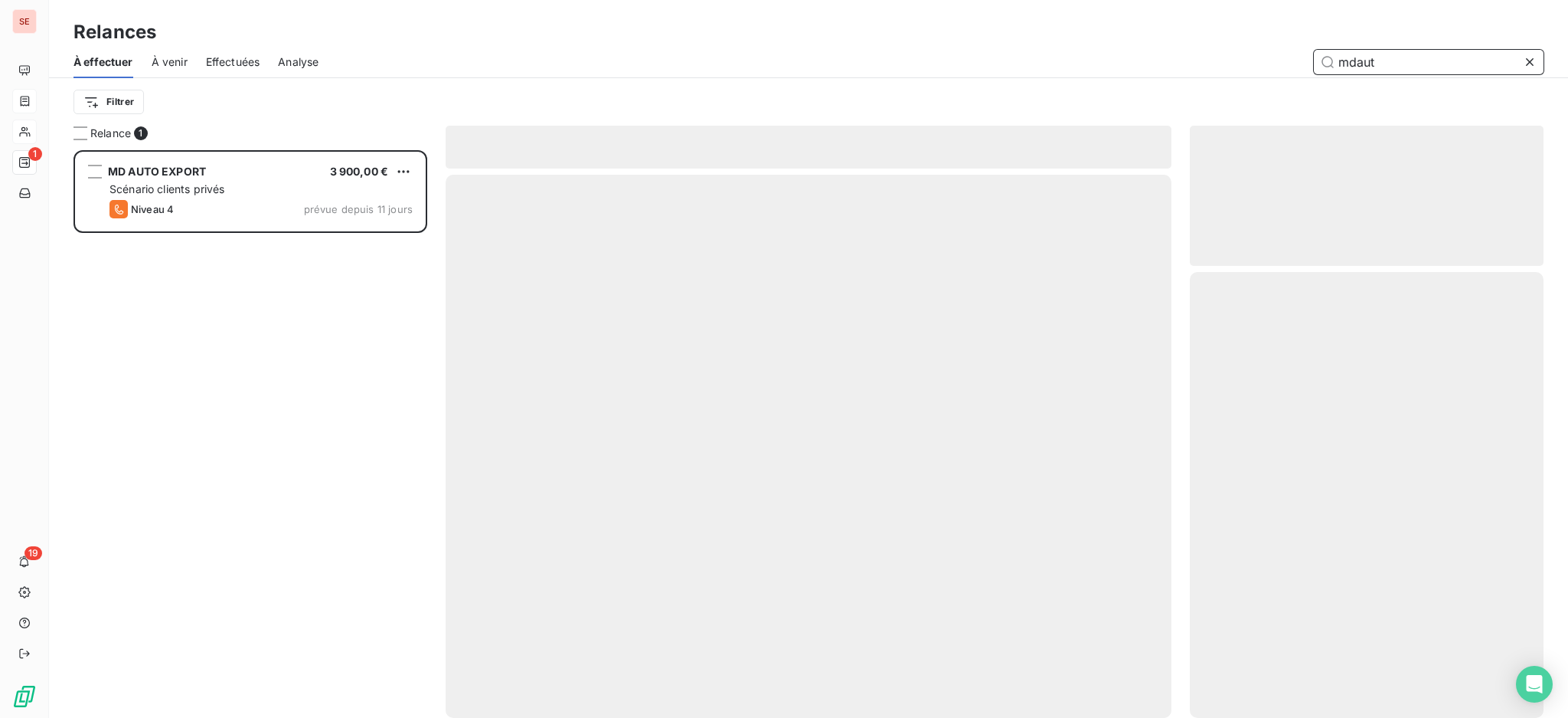
scroll to position [553, 337]
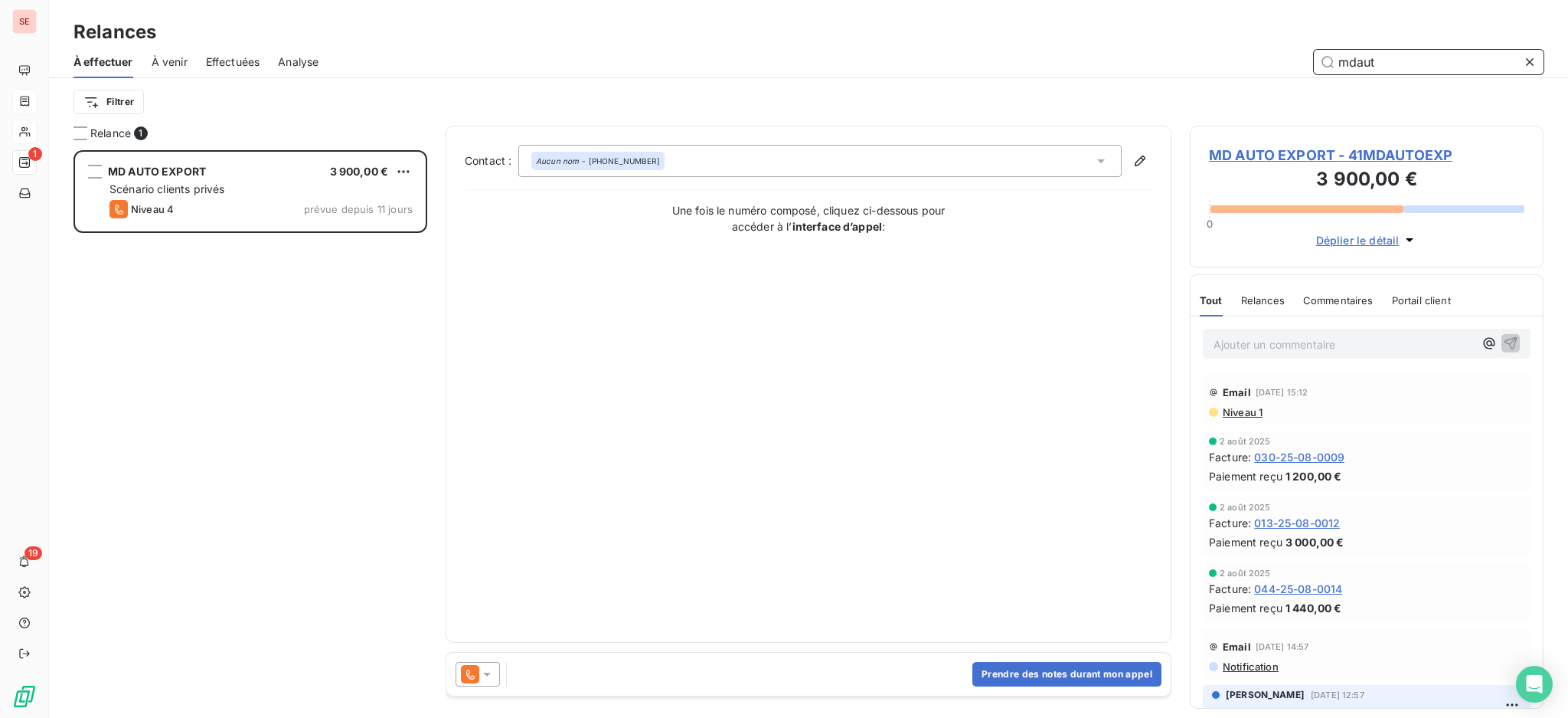
type input "mdaut"
click at [489, 676] on icon at bounding box center [487, 674] width 16 height 16
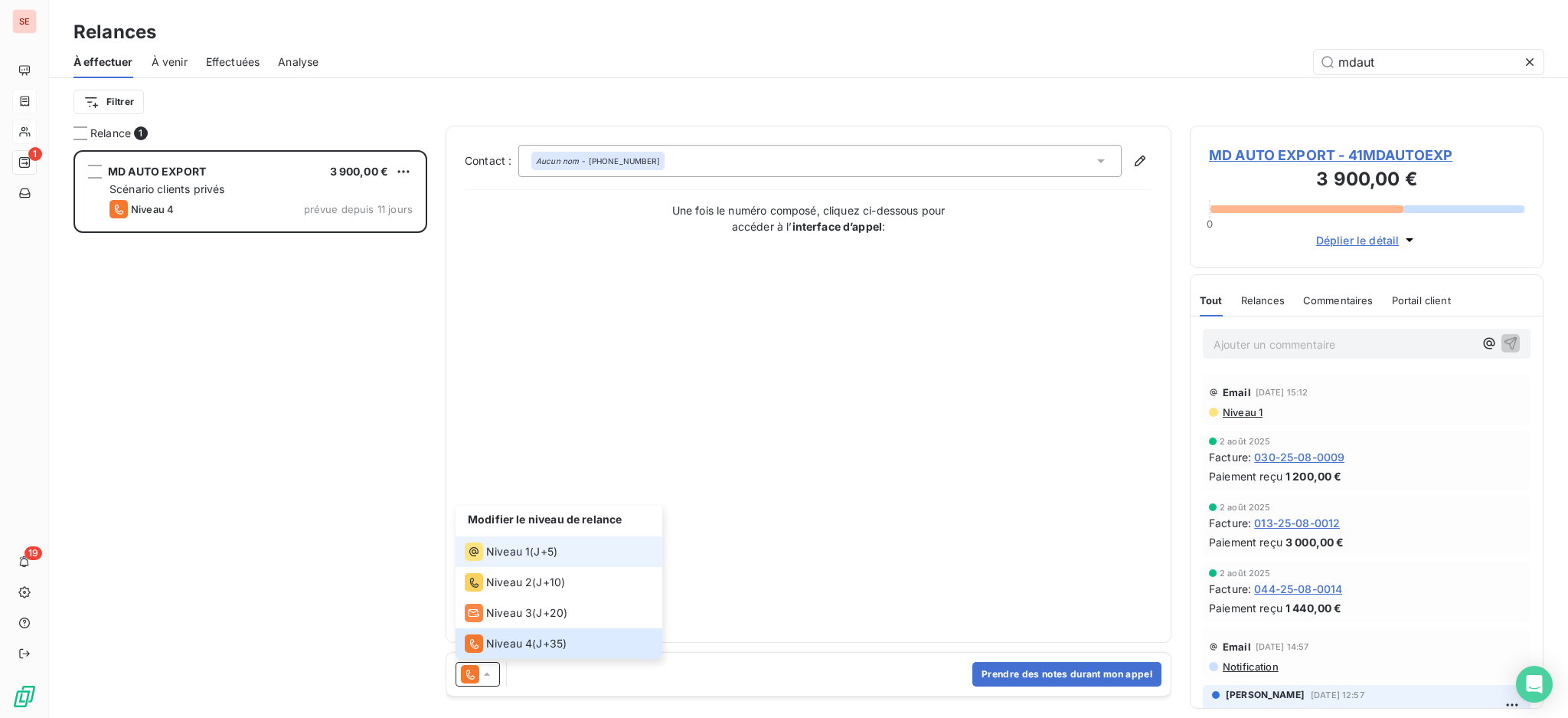
click at [508, 564] on li "Niveau 1 ( J+5 )" at bounding box center [559, 551] width 207 height 30
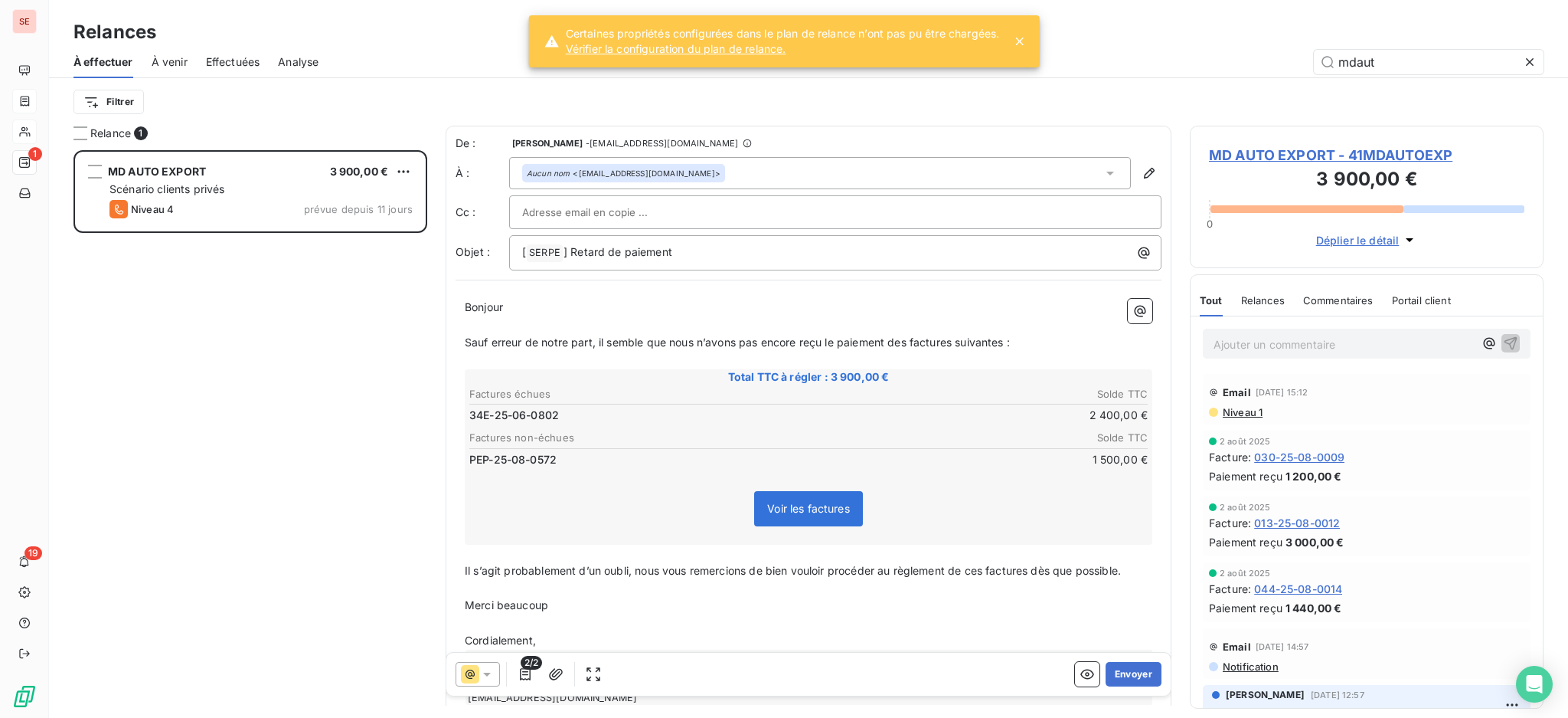
click at [1014, 45] on icon at bounding box center [1019, 41] width 16 height 16
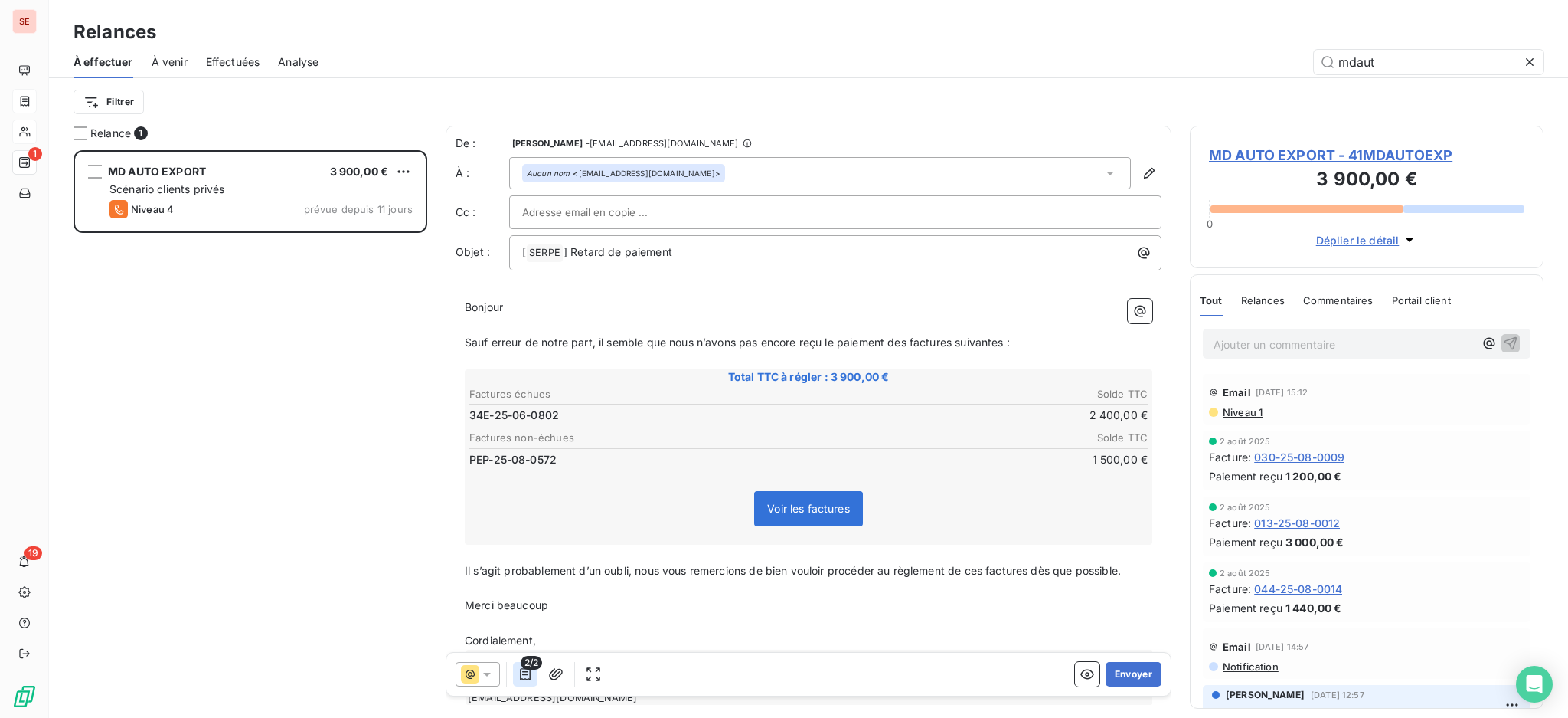
click at [522, 680] on icon "button" at bounding box center [525, 674] width 11 height 12
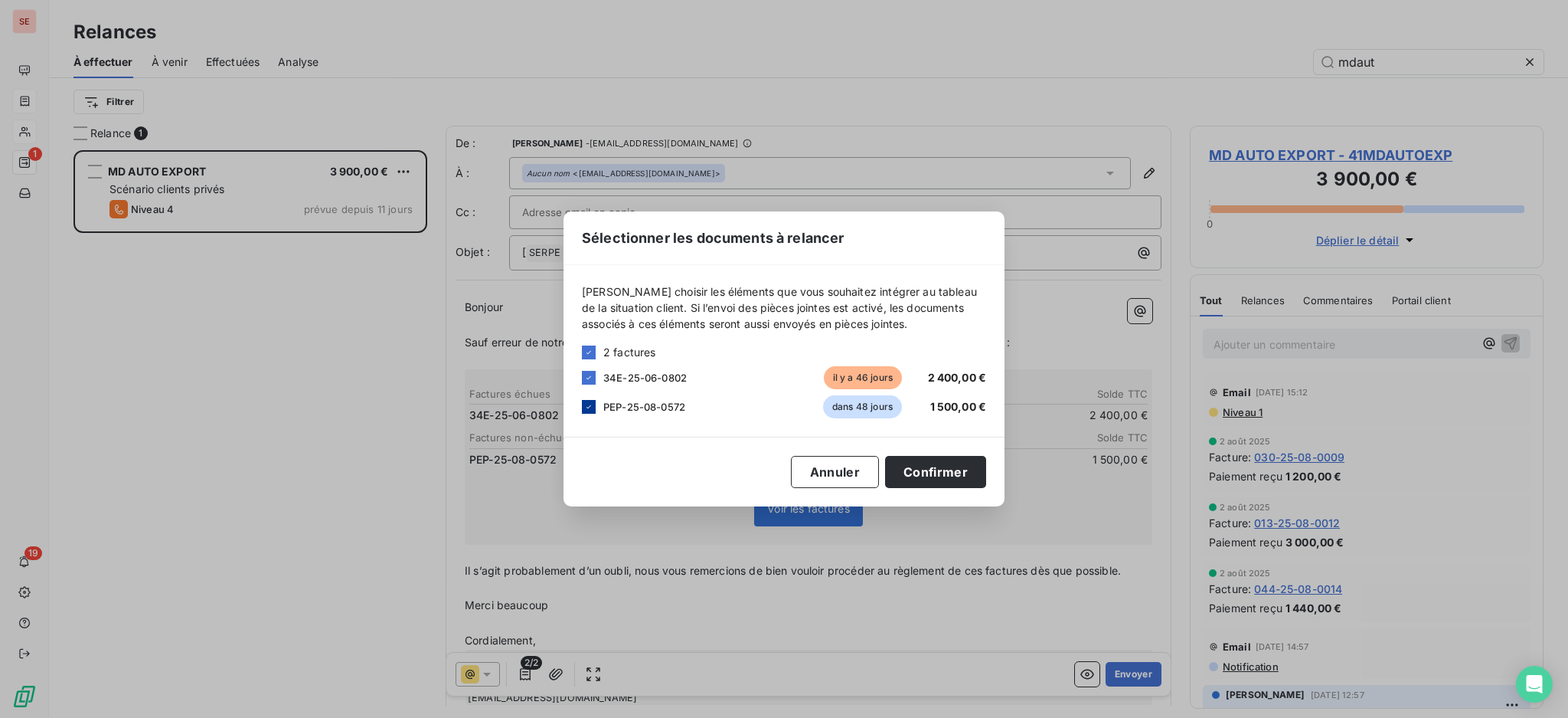
click at [586, 410] on icon at bounding box center [589, 407] width 9 height 9
click at [954, 476] on button "Confirmer" at bounding box center [936, 472] width 101 height 32
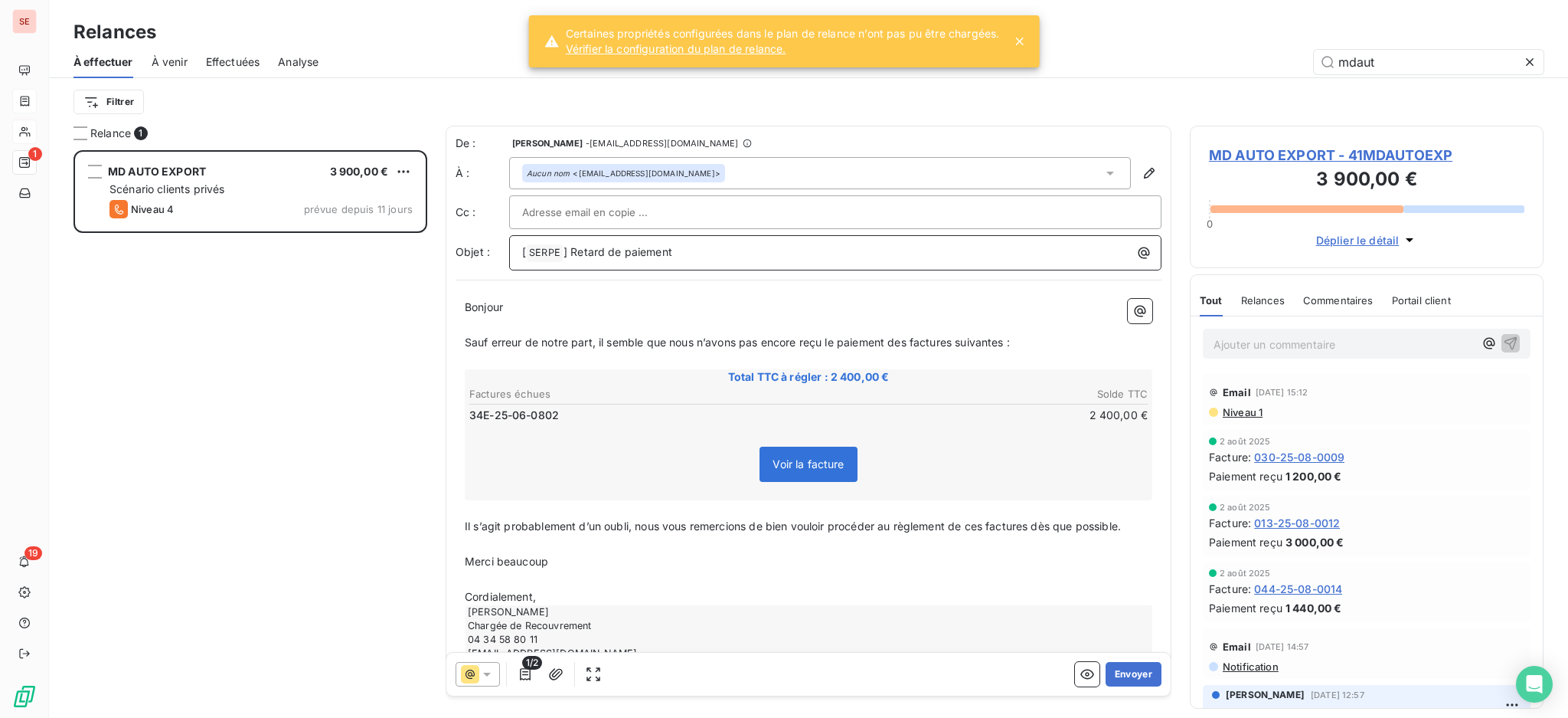
click at [745, 246] on p "[ SERPE ﻿ ] Retard de paiement" at bounding box center [839, 253] width 634 height 19
click at [1103, 172] on icon at bounding box center [1111, 173] width 16 height 16
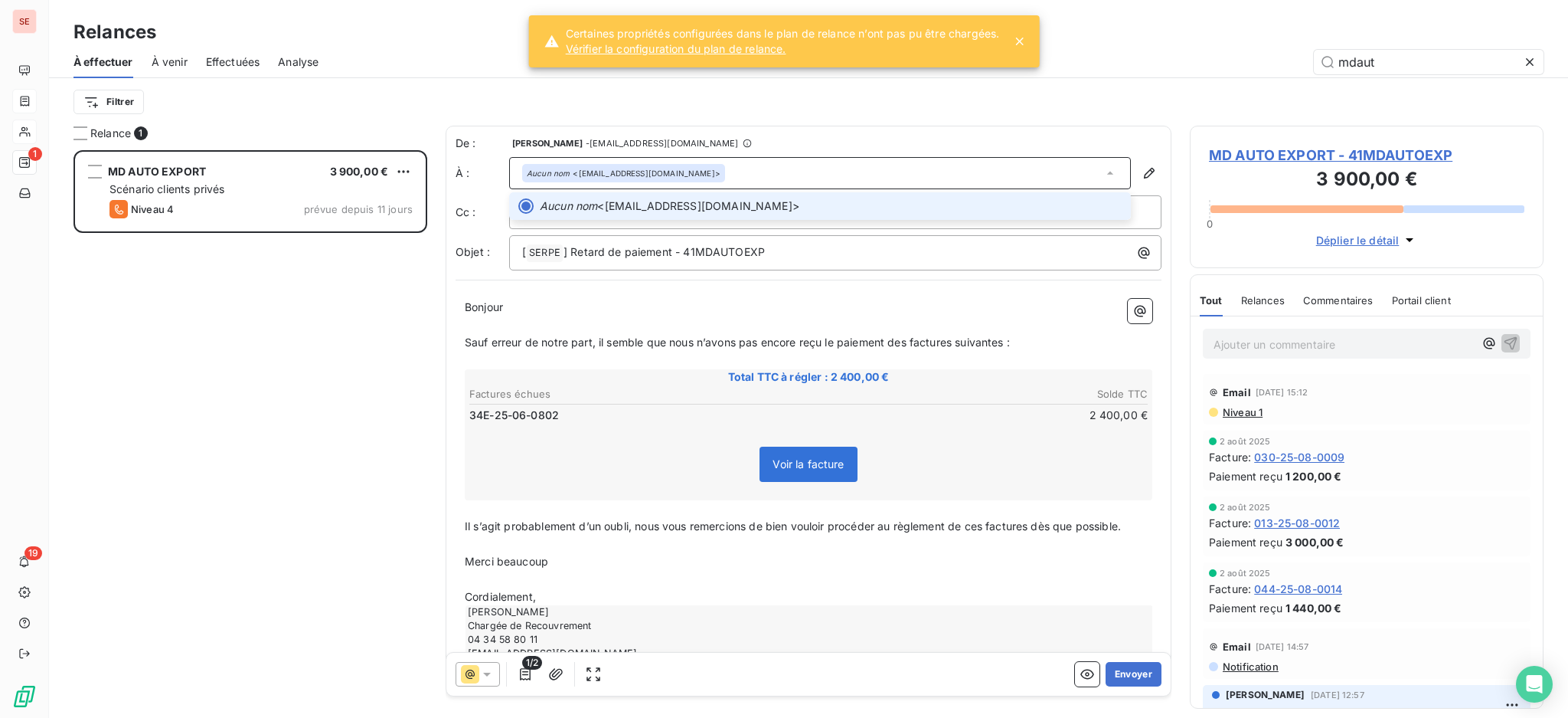
click at [1103, 172] on icon at bounding box center [1111, 173] width 16 height 16
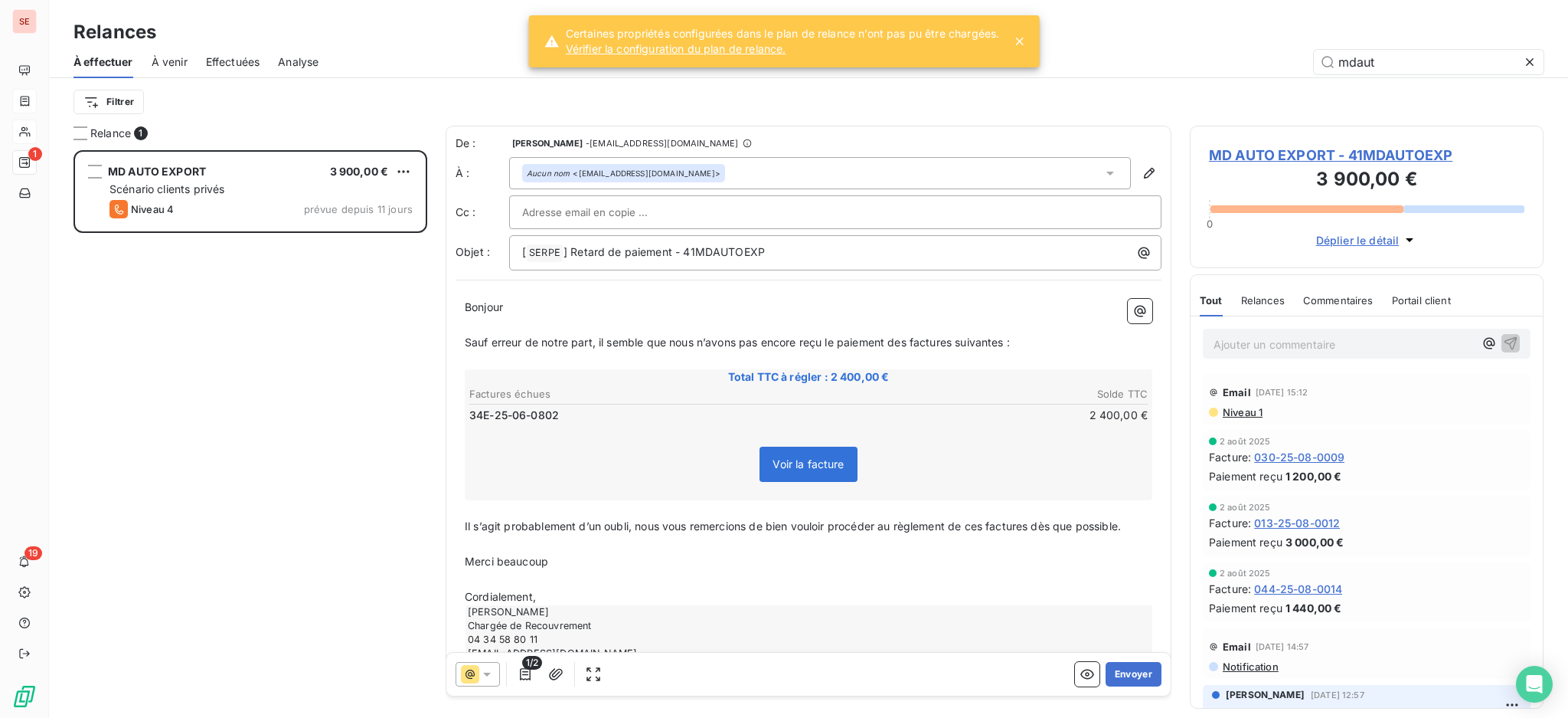
click at [627, 594] on p "Cordialement," at bounding box center [808, 597] width 687 height 18
drag, startPoint x: 560, startPoint y: 576, endPoint x: 461, endPoint y: 541, distance: 105.0
click at [461, 541] on div "Bonjour ﻿ ﻿ ﻿ ﻿ Sauf erreur de notre part, il semble que nous n’avons pas encor…" at bounding box center [809, 488] width 706 height 398
click at [1118, 673] on button "Envoyer" at bounding box center [1134, 674] width 56 height 24
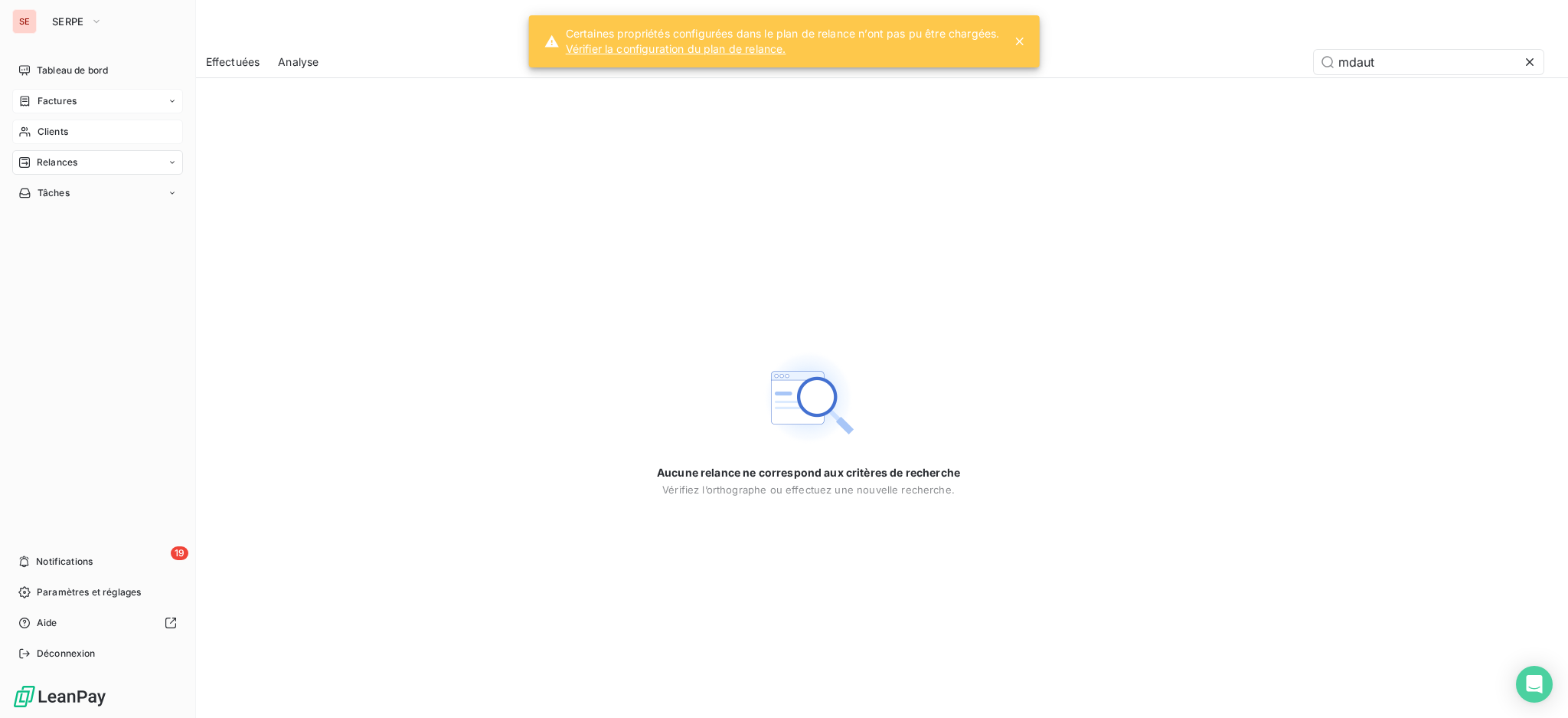
click at [56, 129] on span "Clients" at bounding box center [52, 132] width 30 height 14
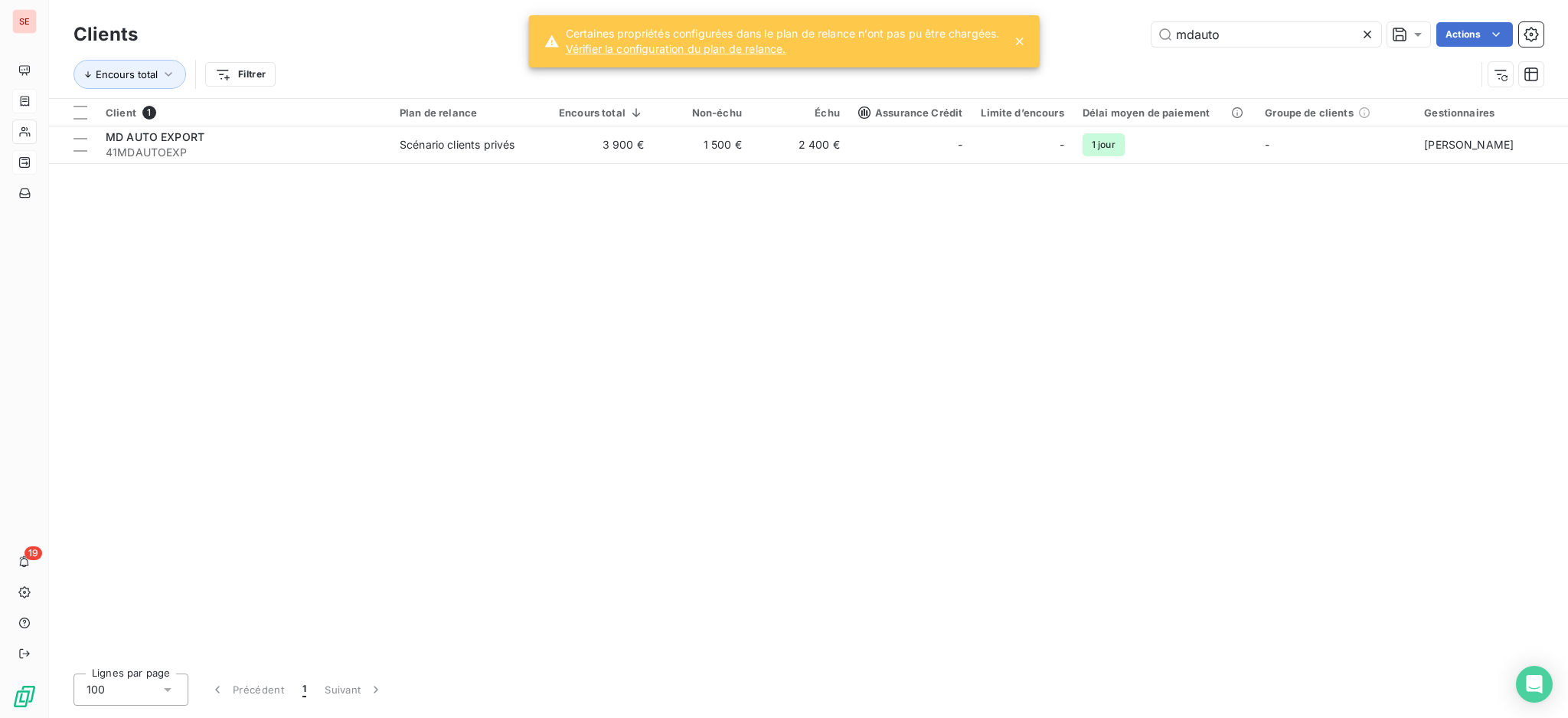
drag, startPoint x: 1242, startPoint y: 40, endPoint x: 1051, endPoint y: -11, distance: 197.7
click at [1051, 0] on html "SE 19 Clients mdauto Actions Encours total Filtrer Client 1 Plan de relance Enc…" at bounding box center [784, 359] width 1568 height 718
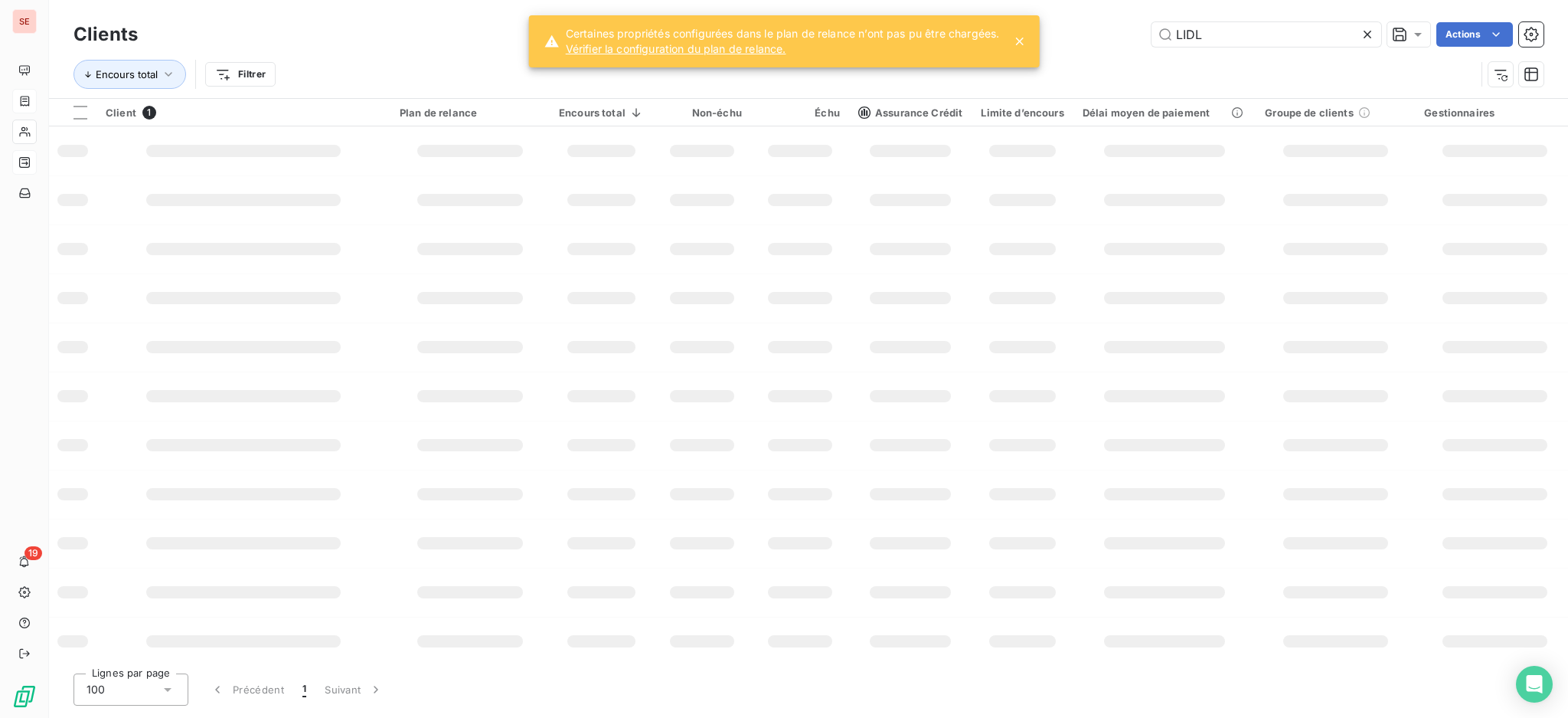
type input "LIDL"
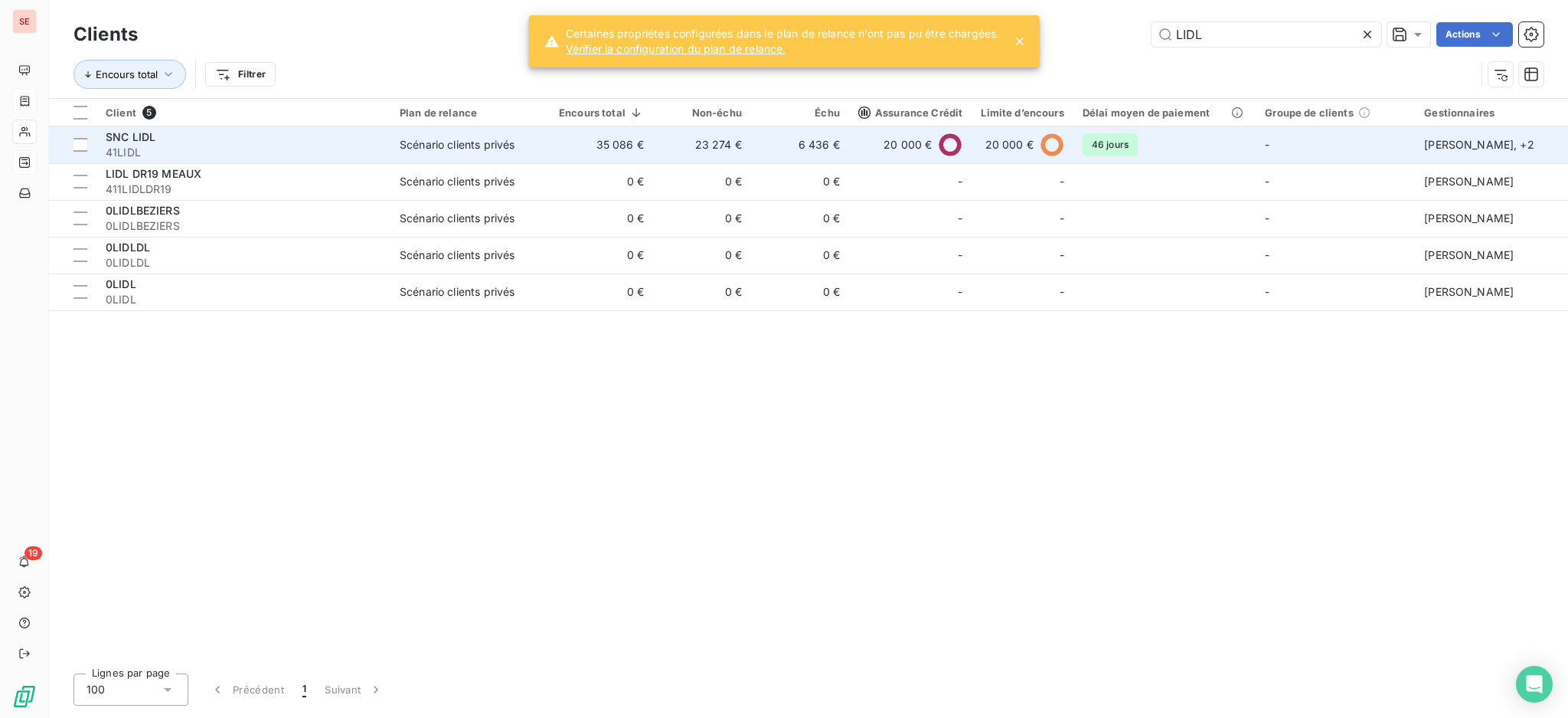
click at [667, 136] on td "23 274 €" at bounding box center [702, 144] width 98 height 37
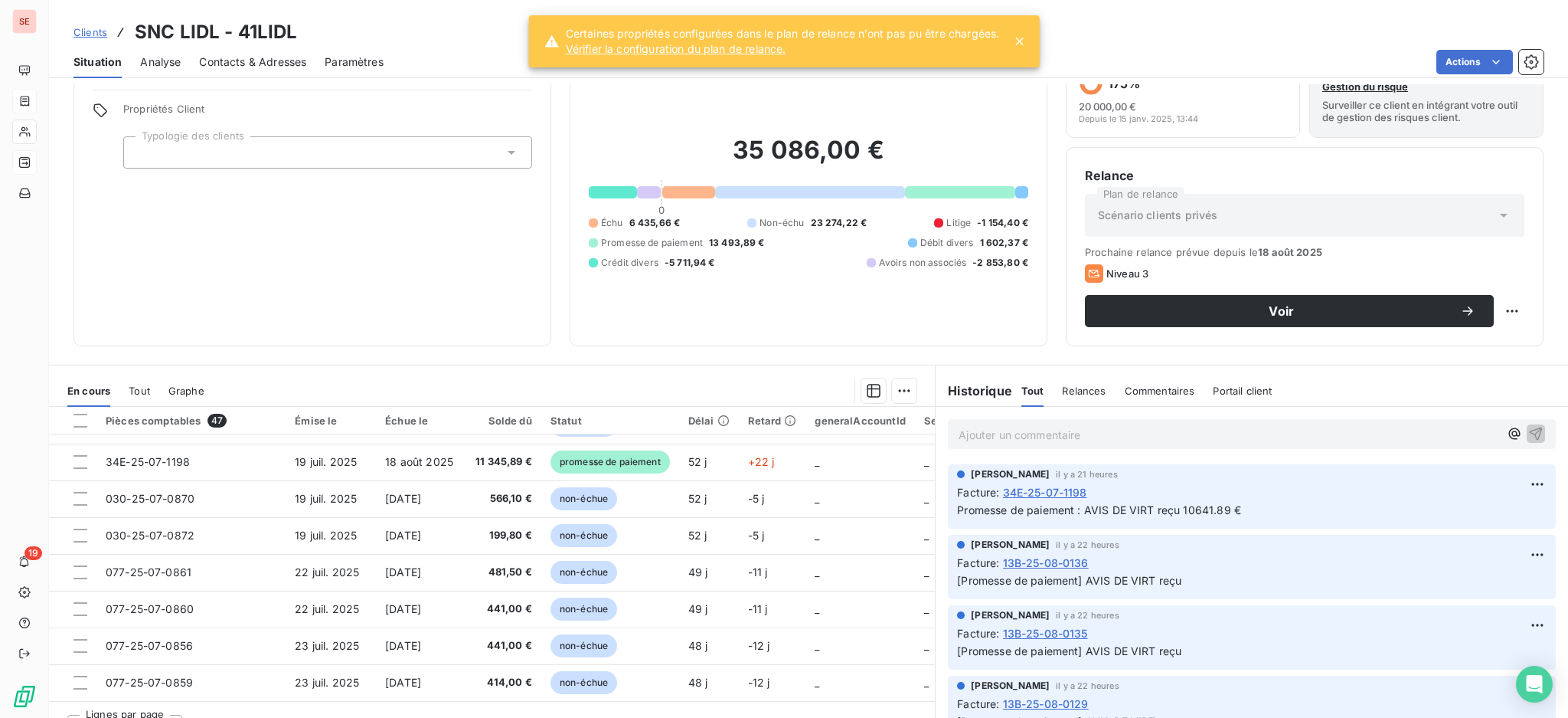
scroll to position [83, 0]
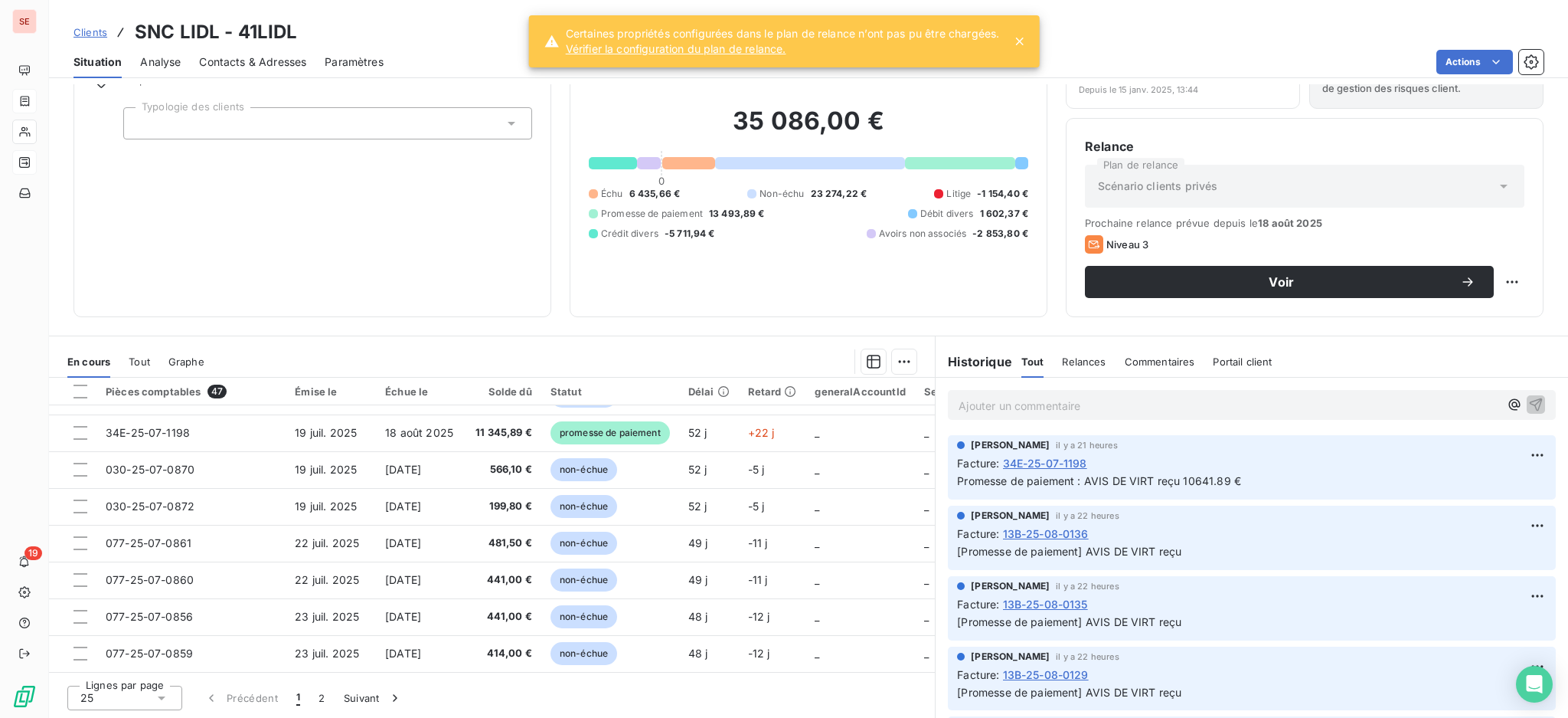
click at [161, 695] on icon at bounding box center [161, 698] width 16 height 16
click at [127, 670] on li "100" at bounding box center [124, 668] width 115 height 27
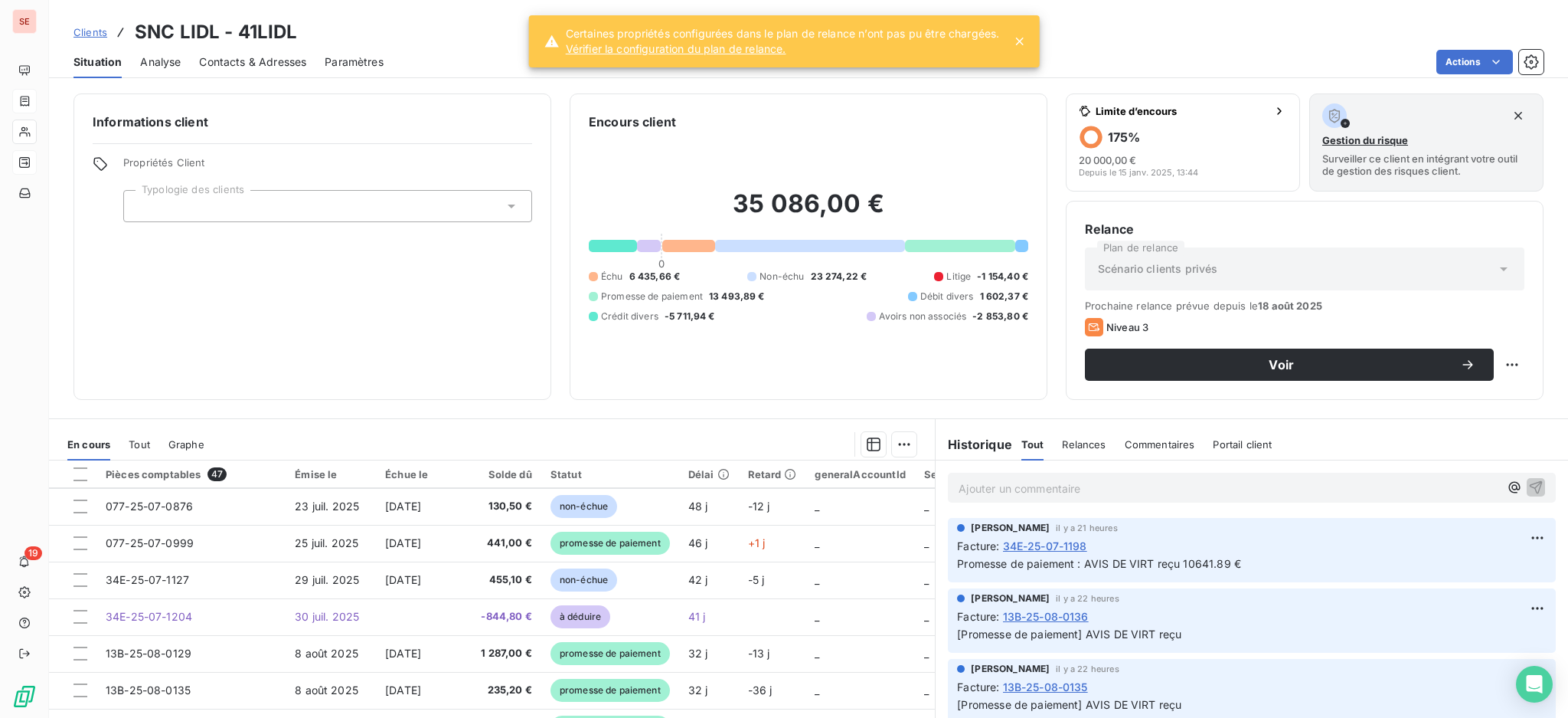
scroll to position [1123, 0]
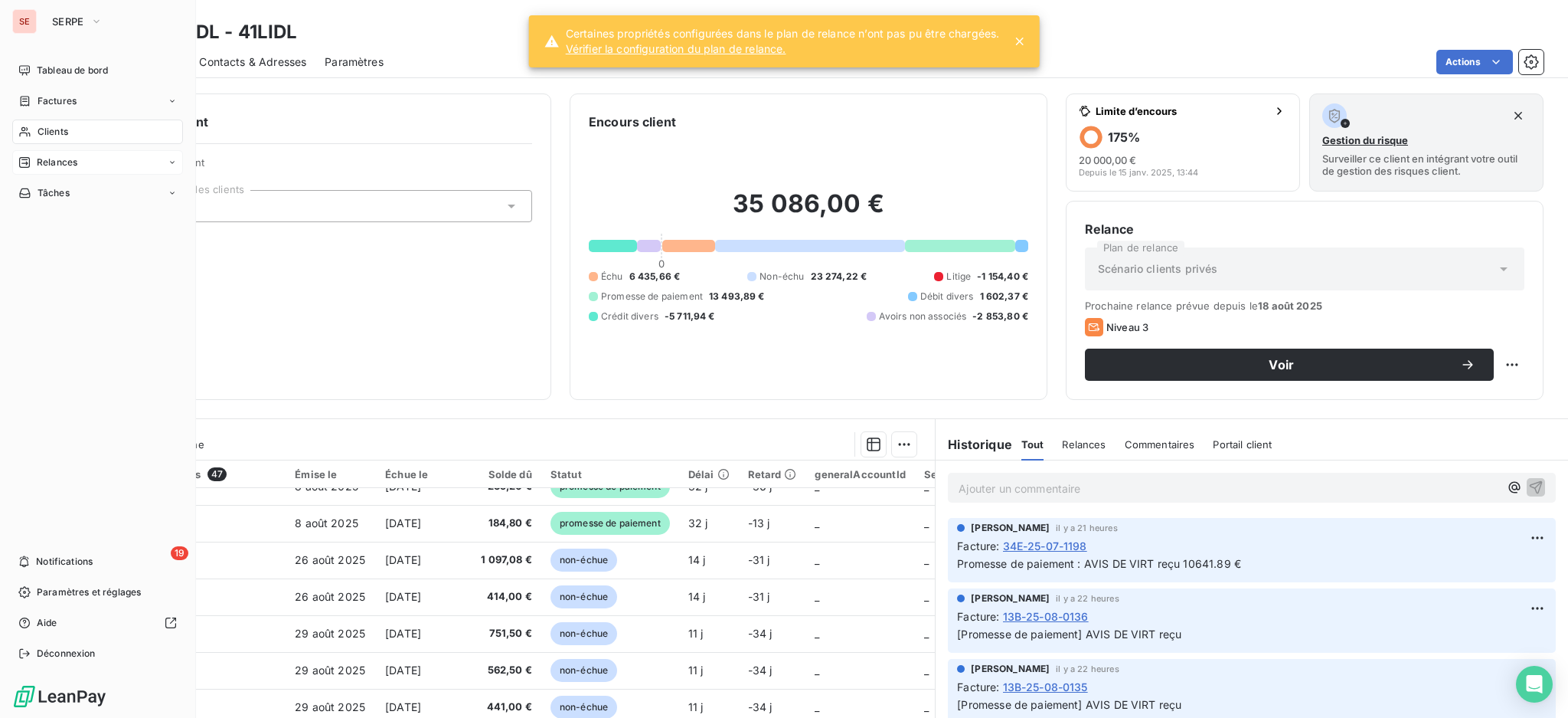
drag, startPoint x: 52, startPoint y: 95, endPoint x: 114, endPoint y: 86, distance: 62.6
click at [52, 95] on span "Factures" at bounding box center [57, 101] width 39 height 14
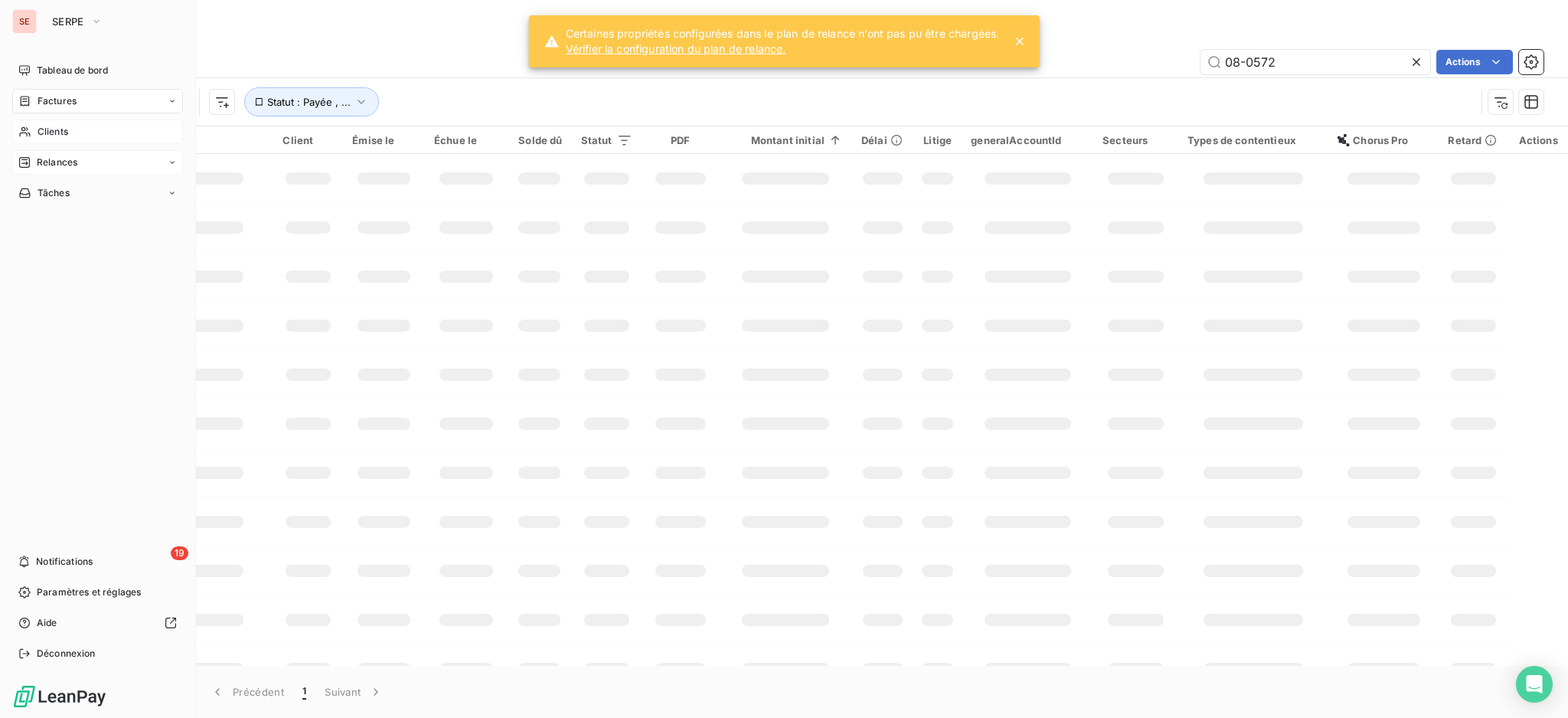
click at [60, 133] on span "Clients" at bounding box center [52, 132] width 30 height 14
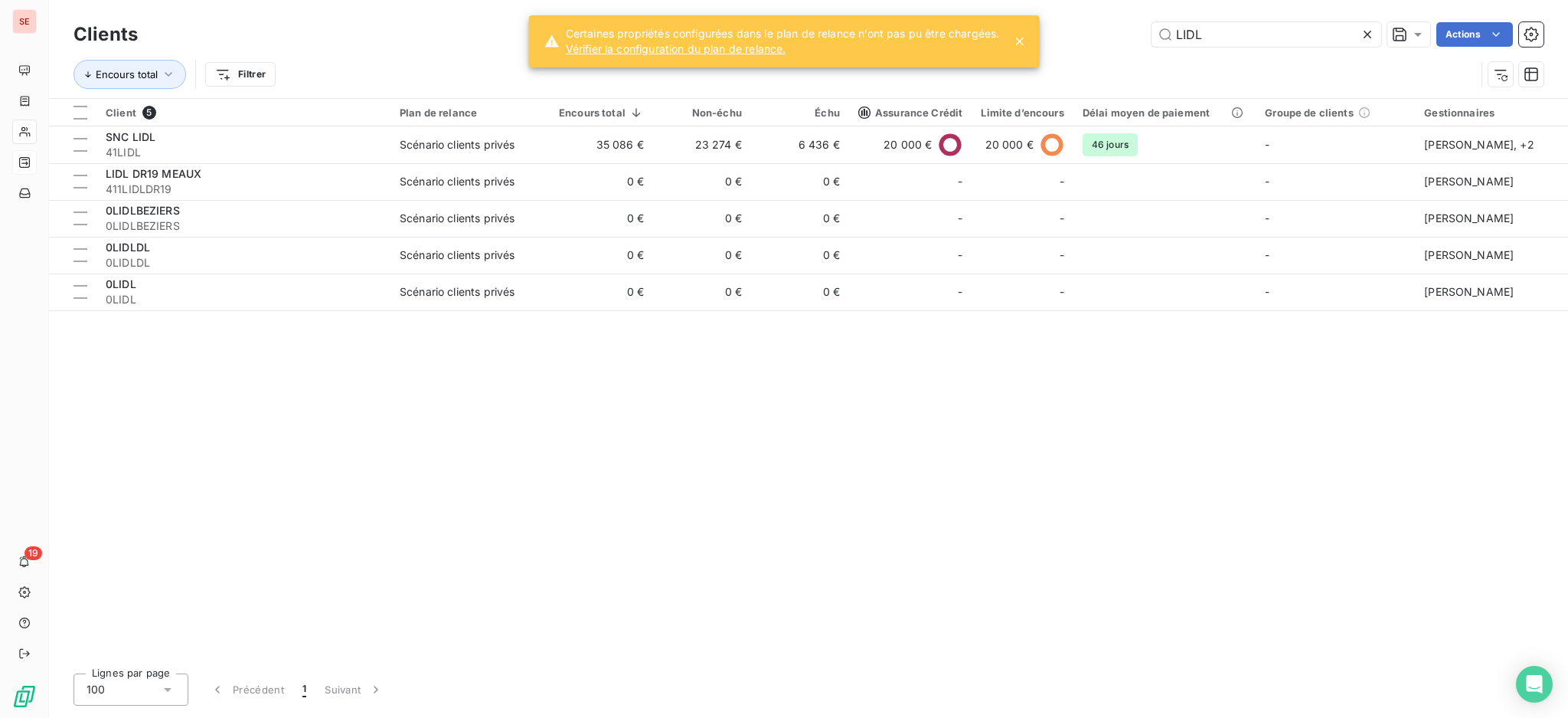
drag, startPoint x: 1247, startPoint y: 49, endPoint x: 1106, endPoint y: 14, distance: 145.3
click at [1106, 14] on div "Clients LIDL Actions Encours total Filtrer" at bounding box center [808, 49] width 1519 height 98
drag, startPoint x: 1217, startPoint y: 38, endPoint x: 1111, endPoint y: -5, distance: 114.4
click at [1111, 0] on html "SE 19 Clients LIDL Actions Encours total Filtrer Client 5 Plan de relance Encou…" at bounding box center [784, 359] width 1568 height 718
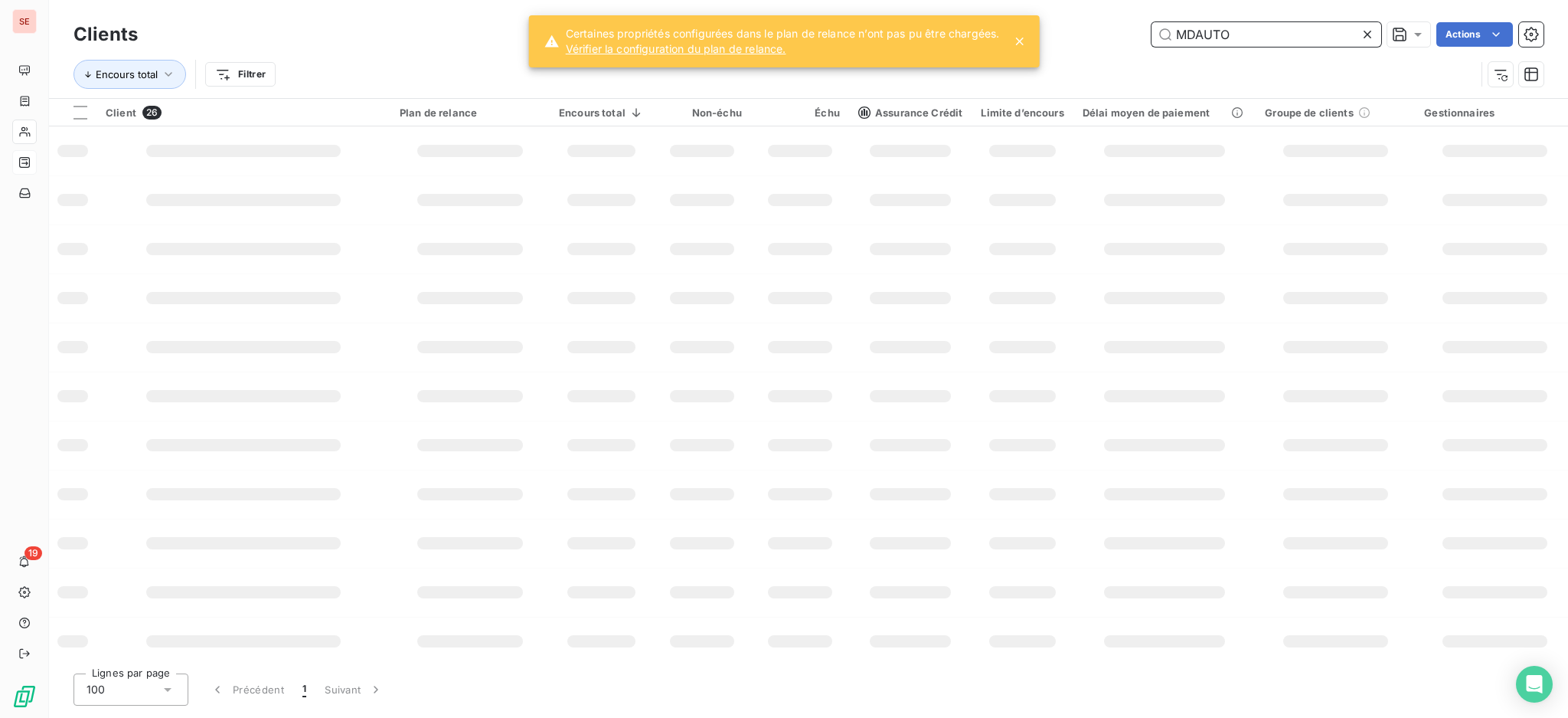
type input "MDAUTO"
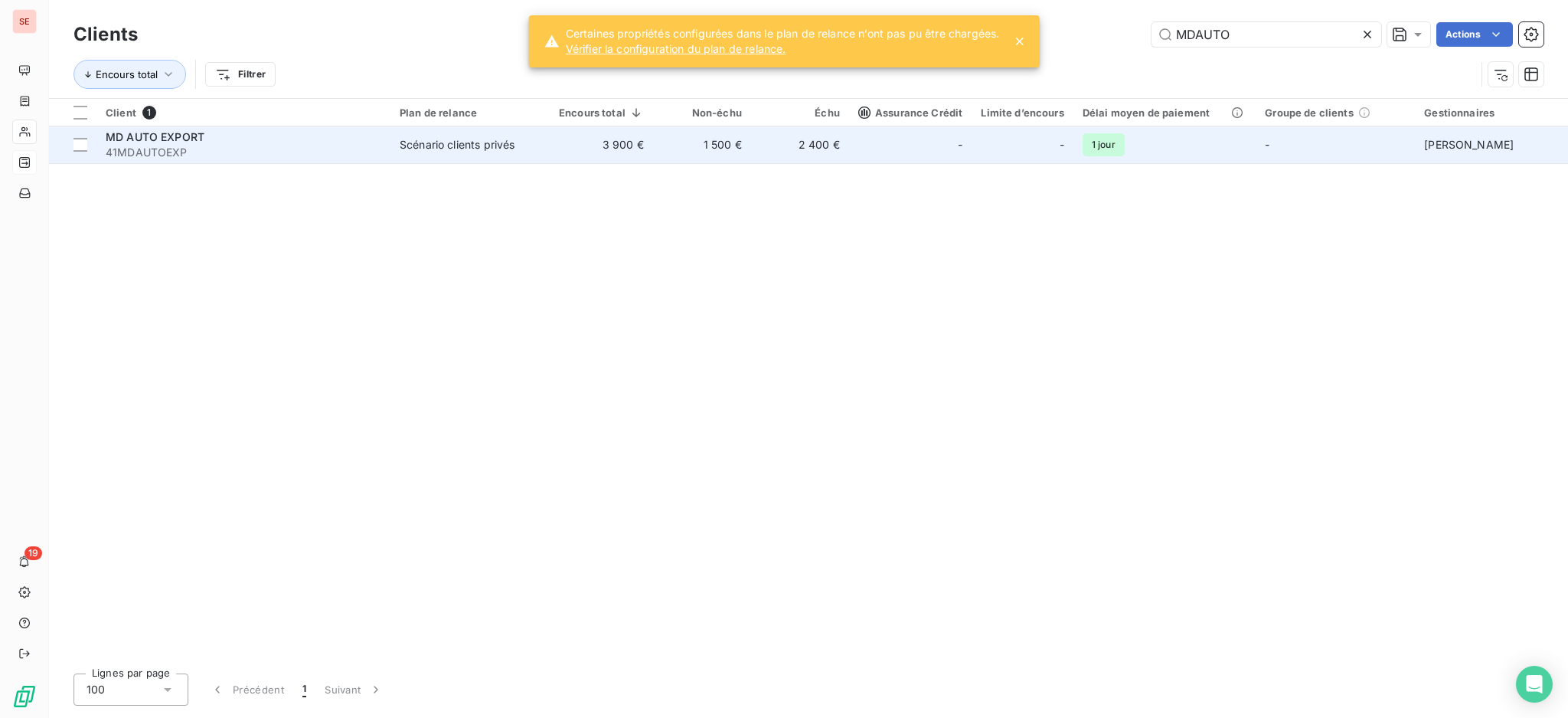
click at [616, 157] on td "3 900 €" at bounding box center [601, 144] width 104 height 37
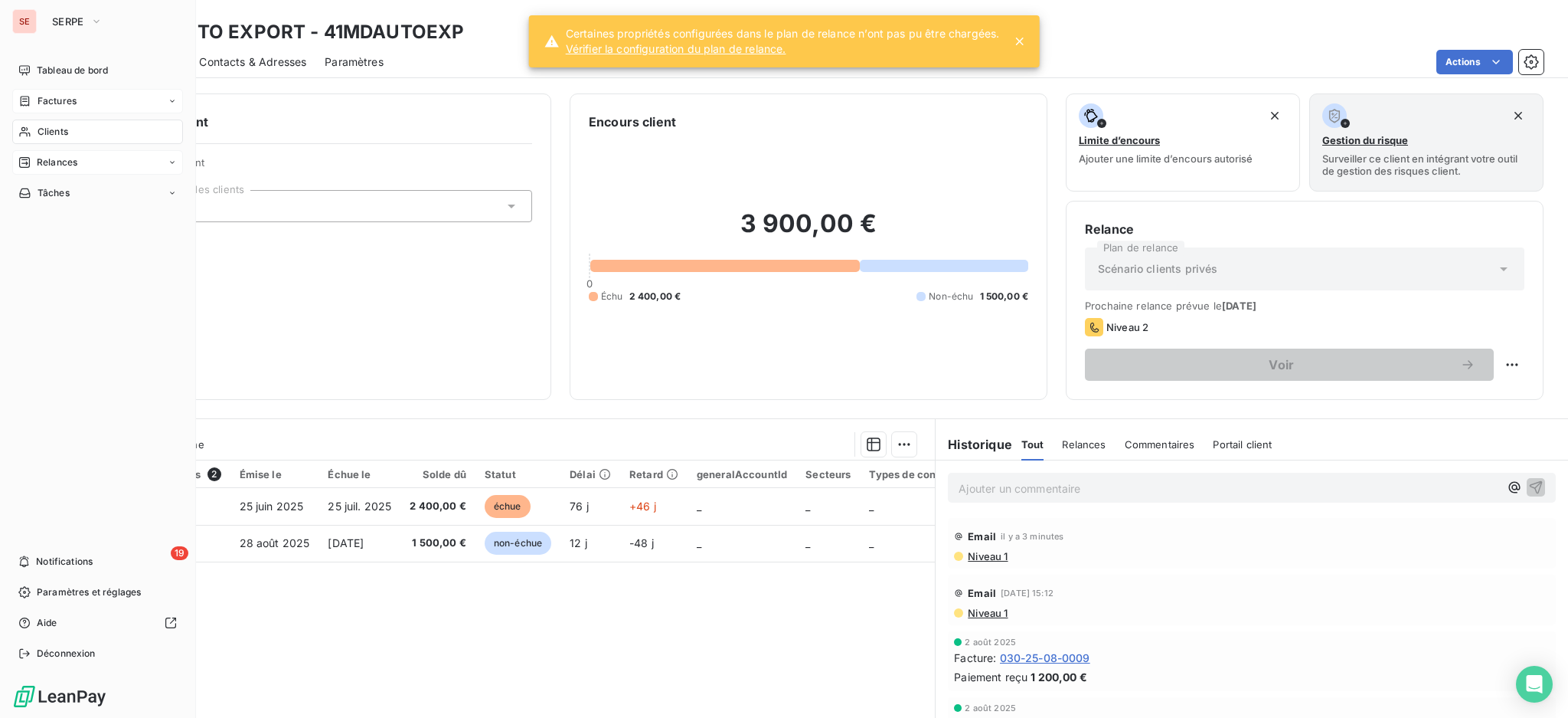
click at [65, 105] on span "Factures" at bounding box center [57, 101] width 39 height 14
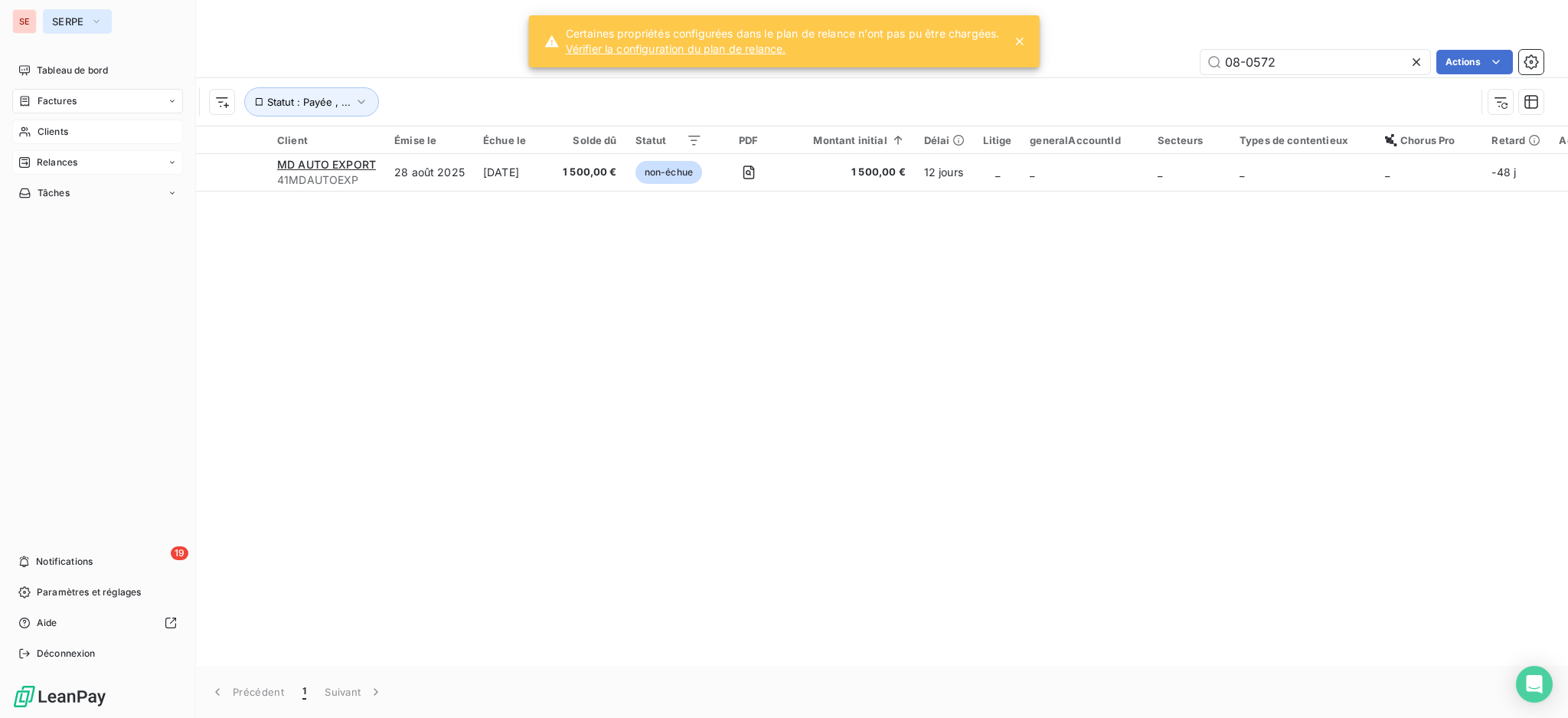
click at [78, 24] on span "SERPE" at bounding box center [68, 22] width 32 height 12
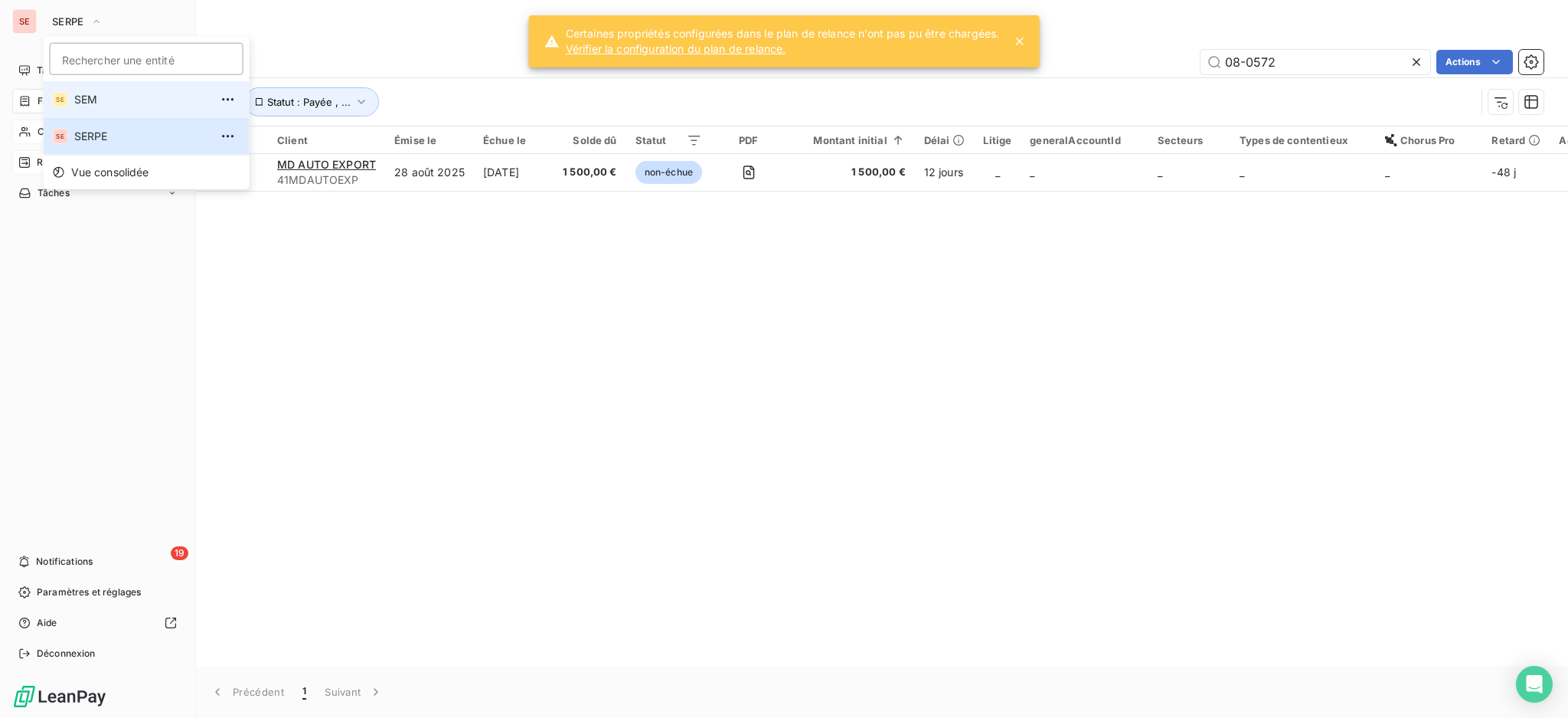
click at [107, 107] on span "SEM" at bounding box center [142, 100] width 136 height 16
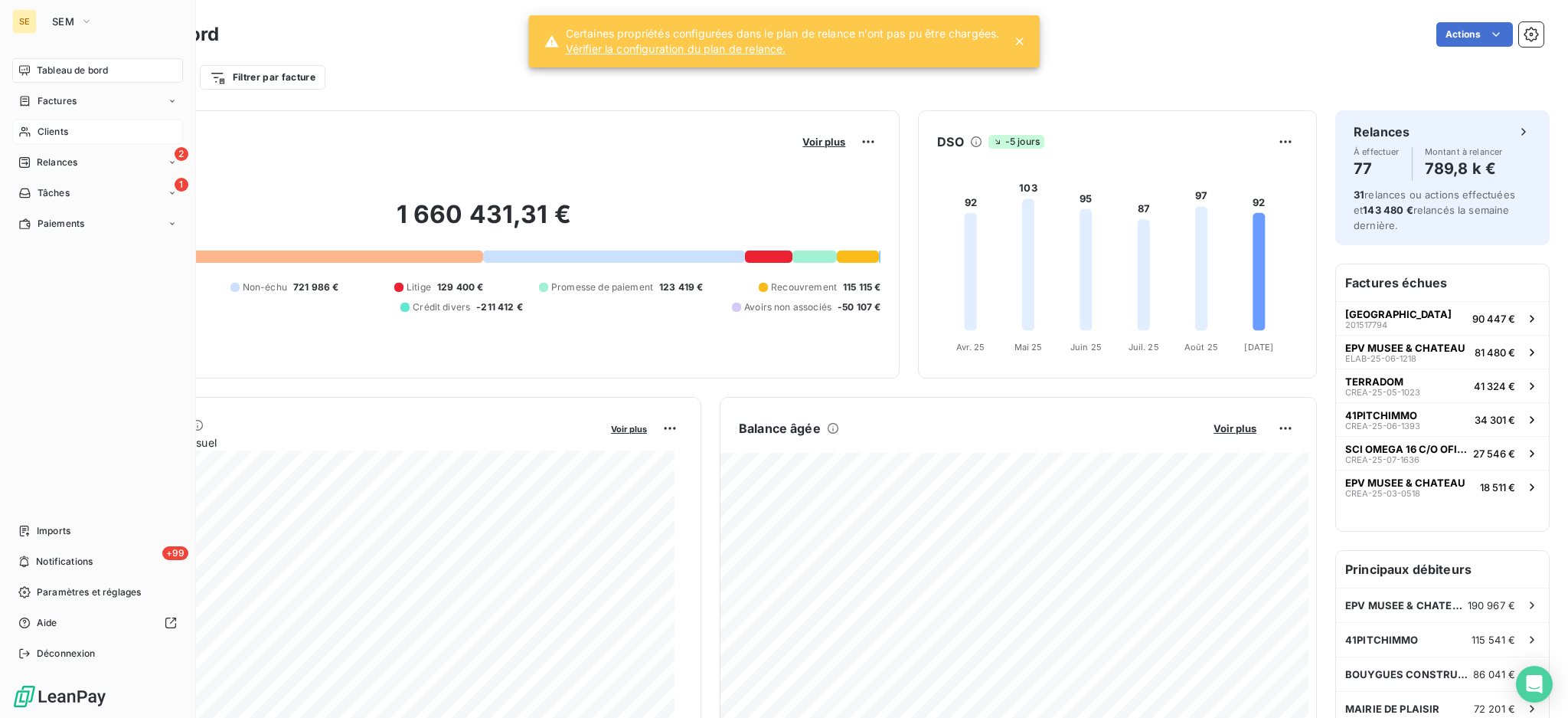
click at [54, 134] on span "Clients" at bounding box center [52, 132] width 30 height 14
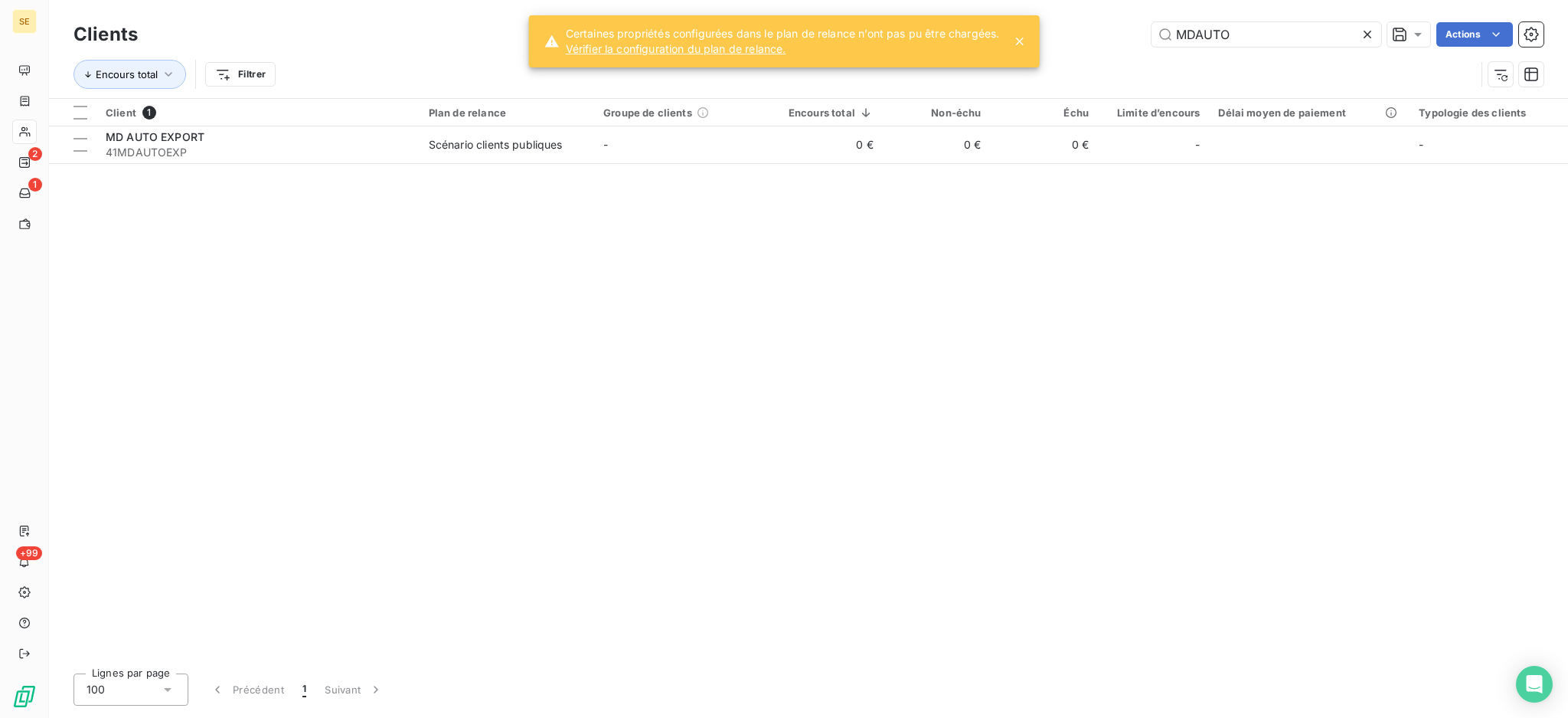
drag, startPoint x: 1265, startPoint y: 38, endPoint x: 1141, endPoint y: 23, distance: 124.9
click at [1141, 23] on div "MDAUTO Actions" at bounding box center [849, 34] width 1387 height 24
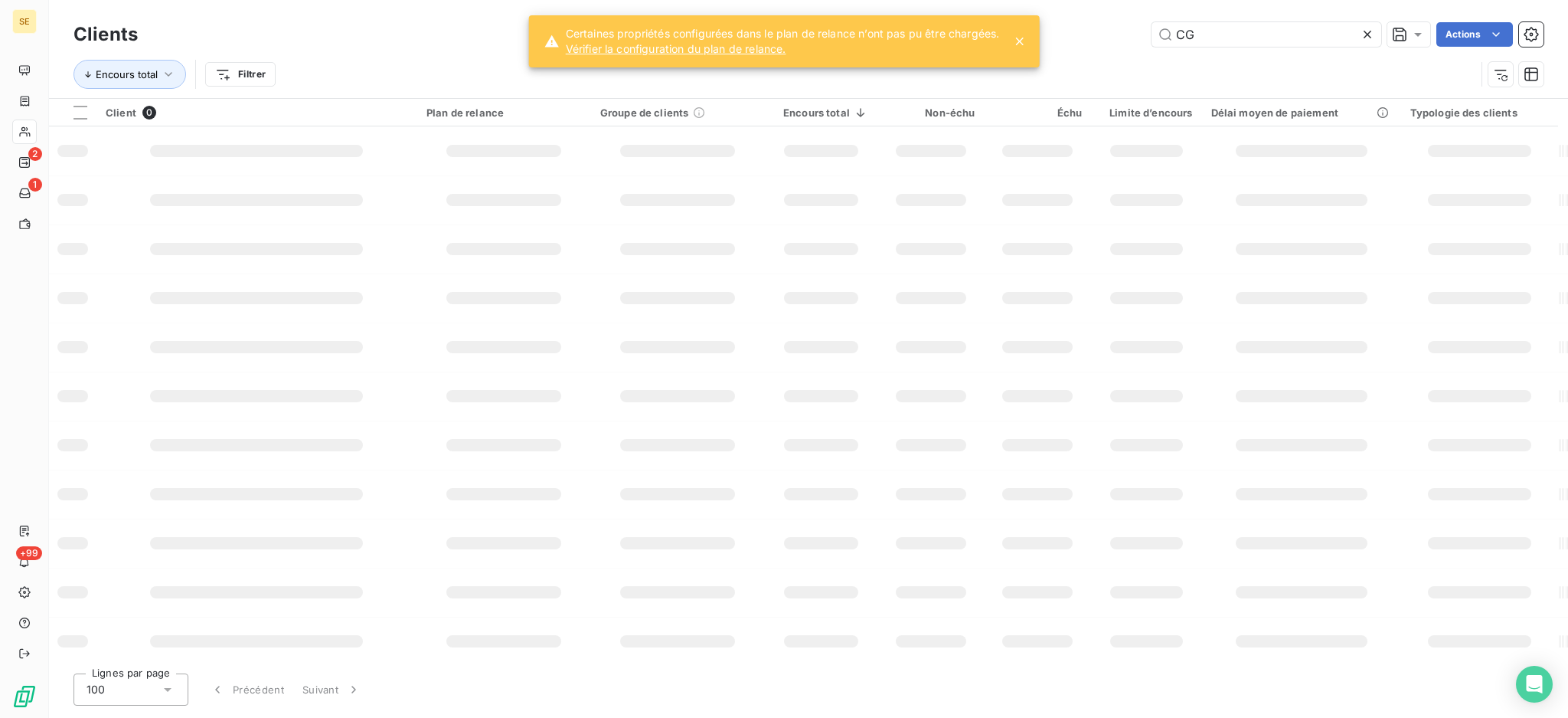
type input "C"
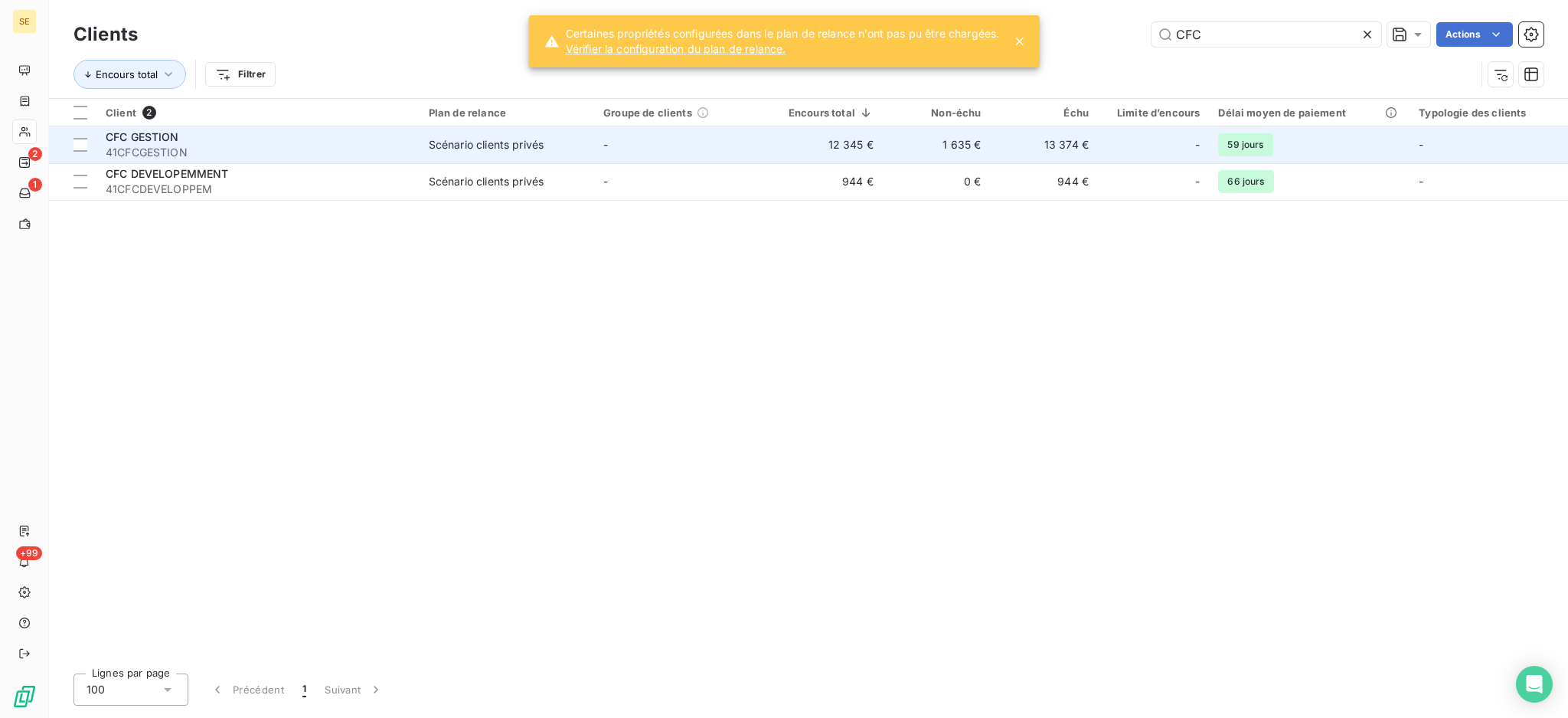
type input "CFC"
click at [578, 157] on td "Scénario clients privés" at bounding box center [507, 144] width 175 height 37
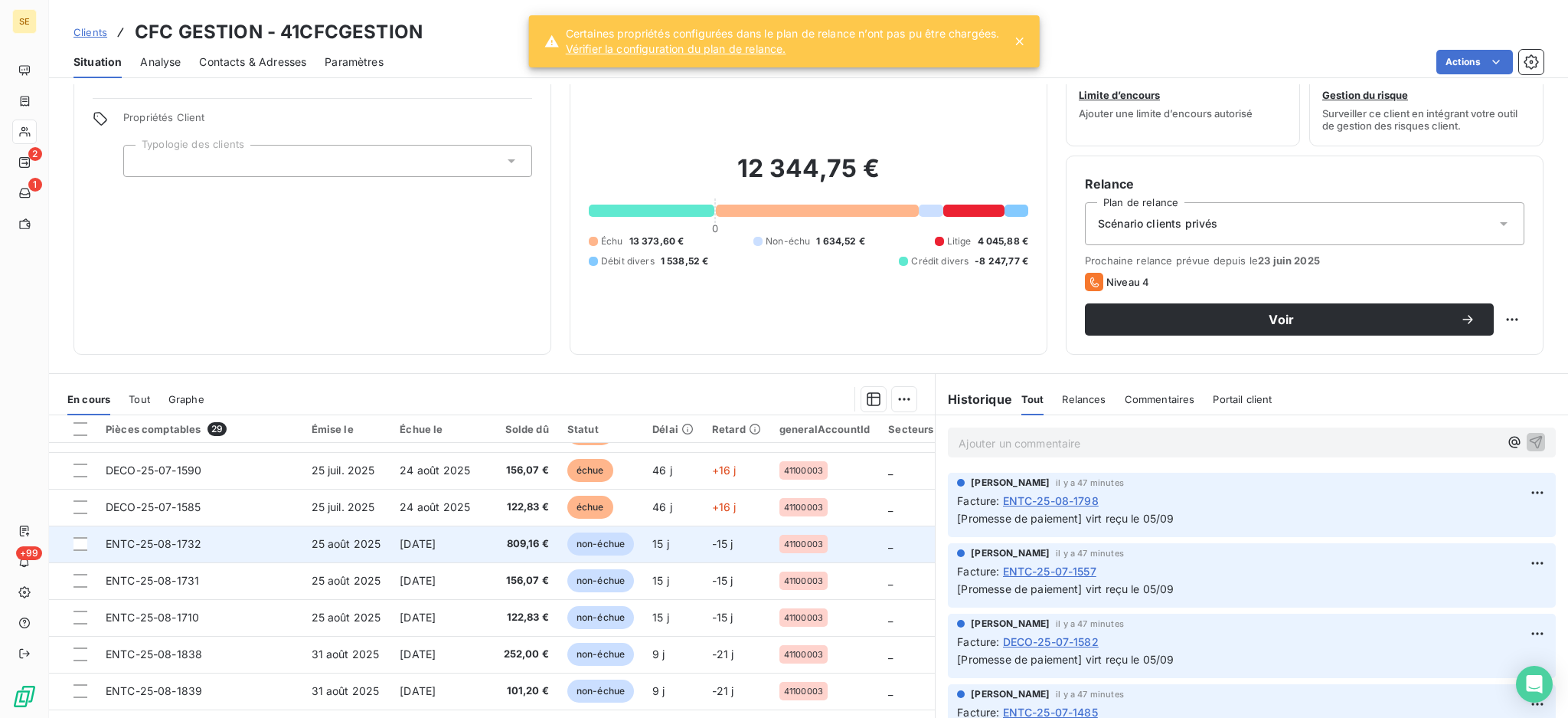
scroll to position [83, 0]
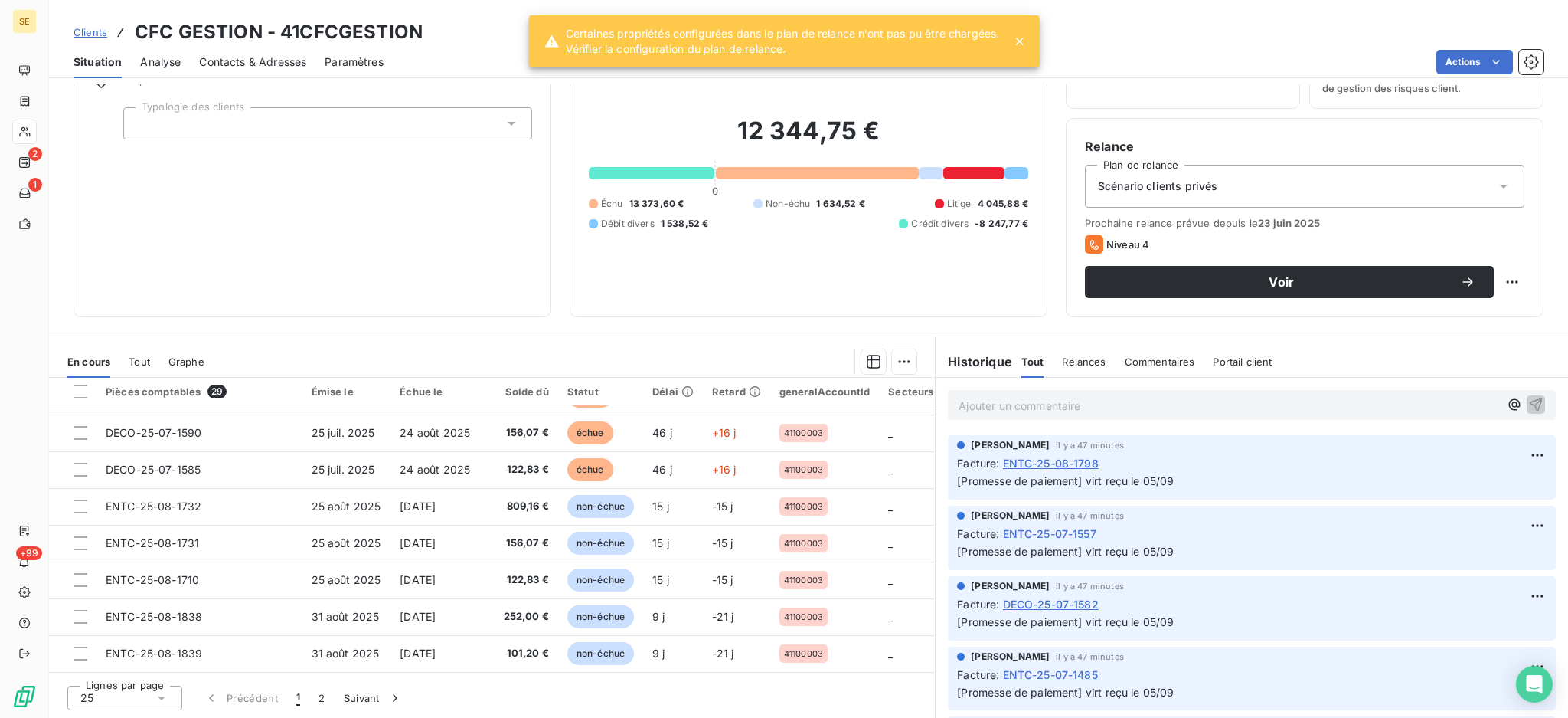
click at [164, 693] on icon at bounding box center [161, 698] width 16 height 16
click at [139, 670] on li "100" at bounding box center [124, 668] width 115 height 27
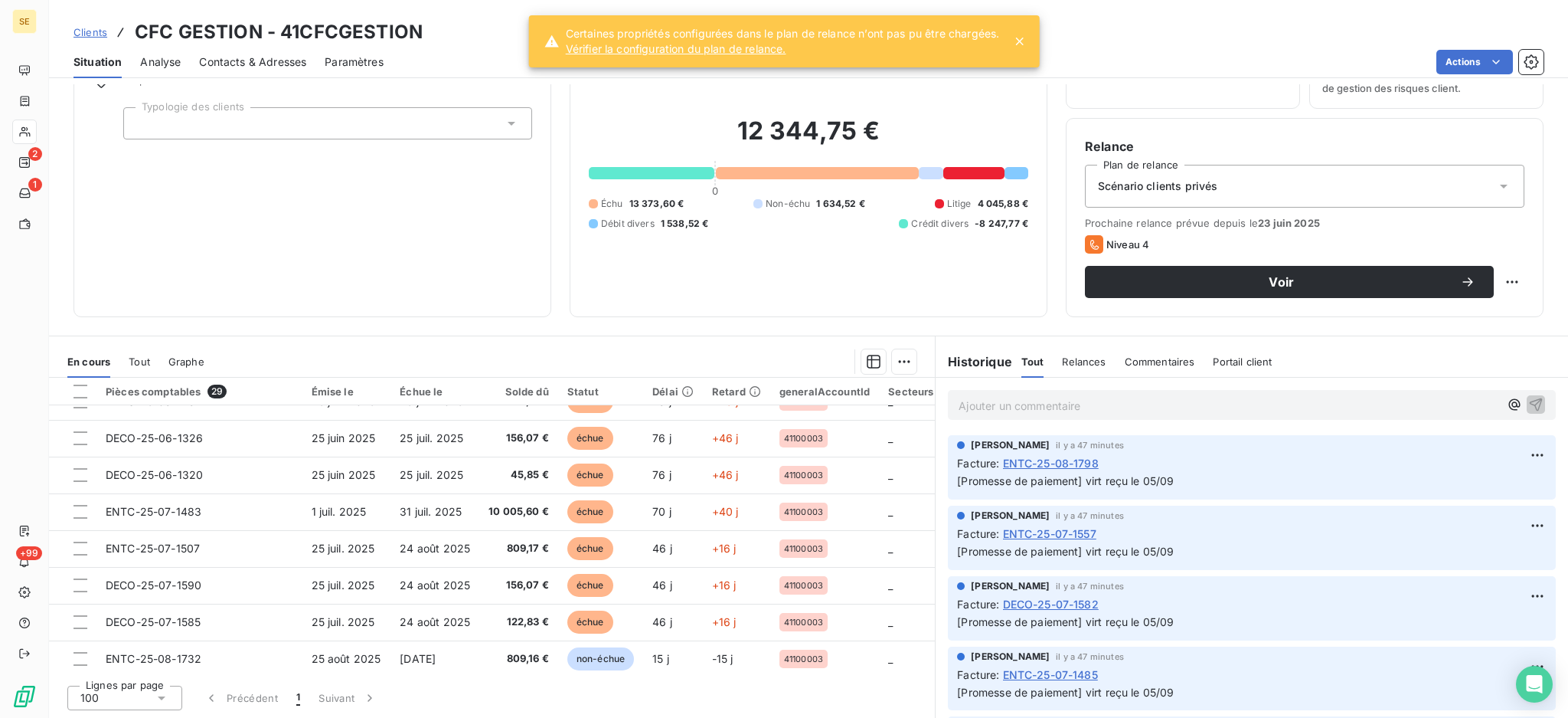
scroll to position [805, 0]
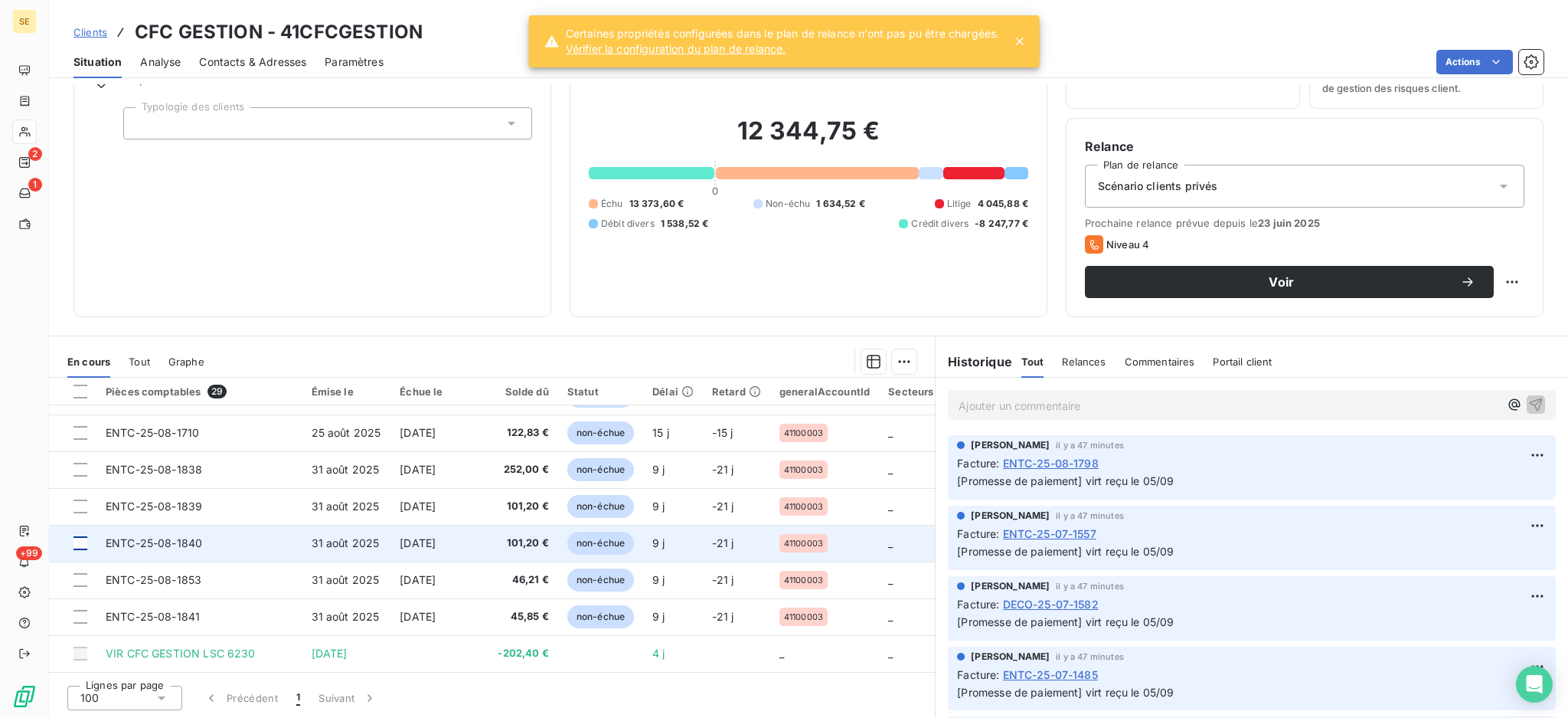
click at [81, 536] on div at bounding box center [80, 543] width 14 height 14
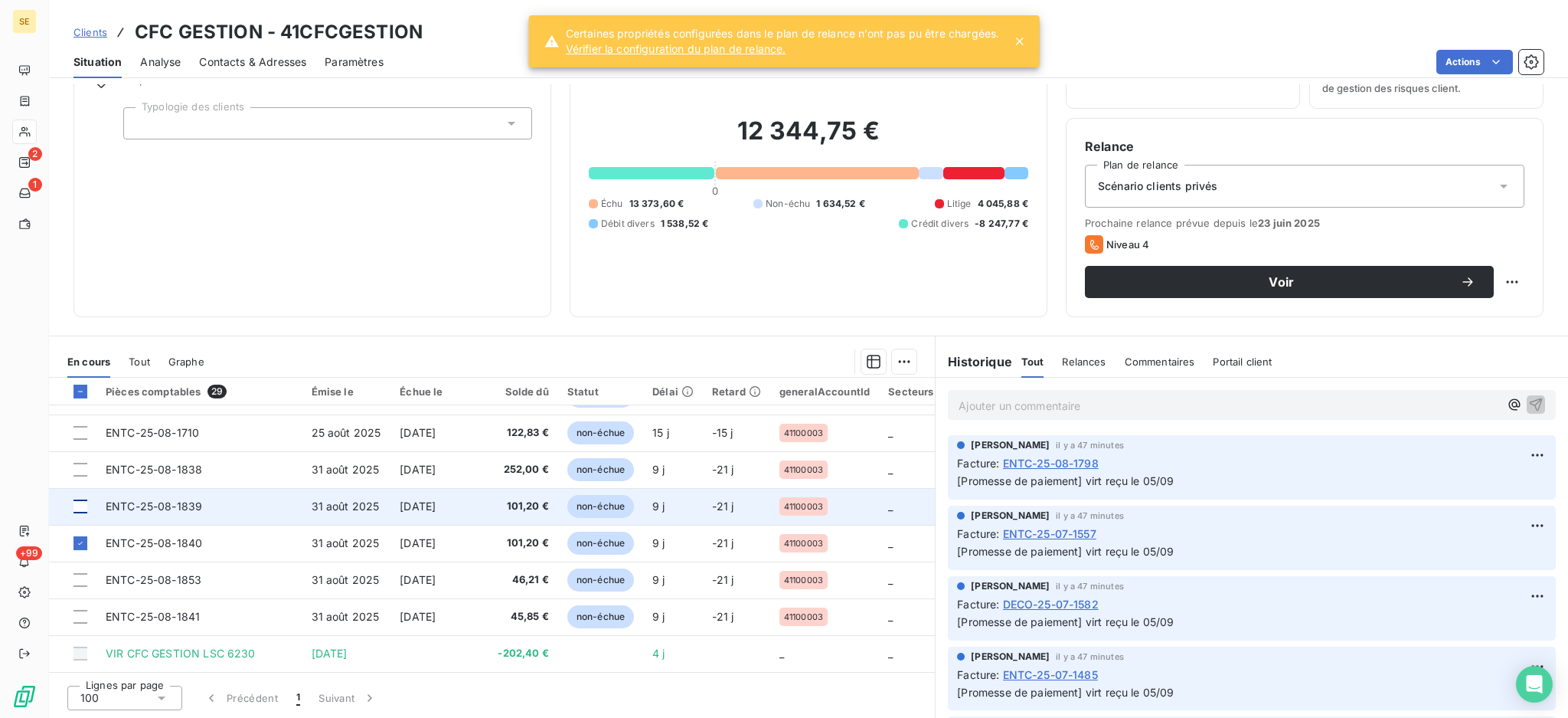
click at [83, 503] on div at bounding box center [80, 507] width 14 height 14
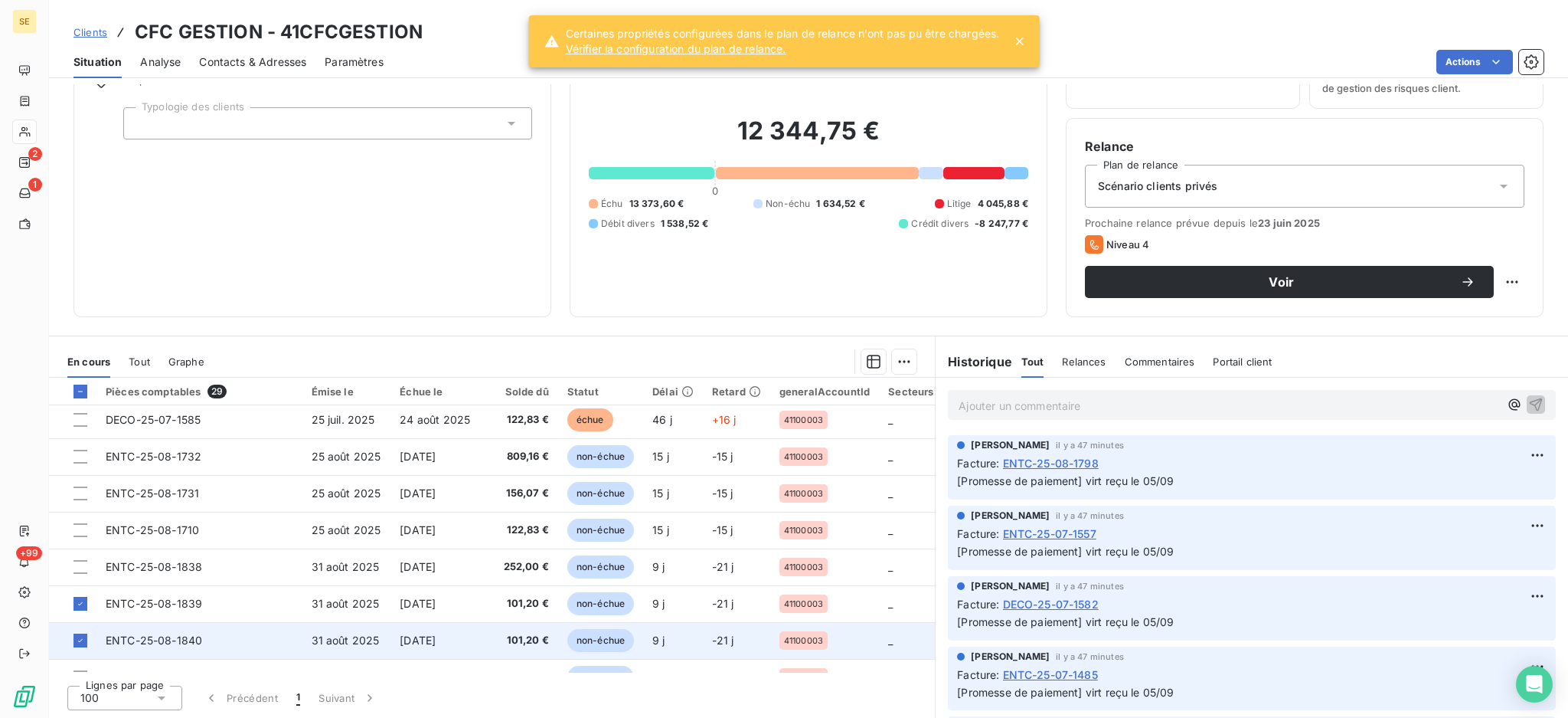
scroll to position [600, 0]
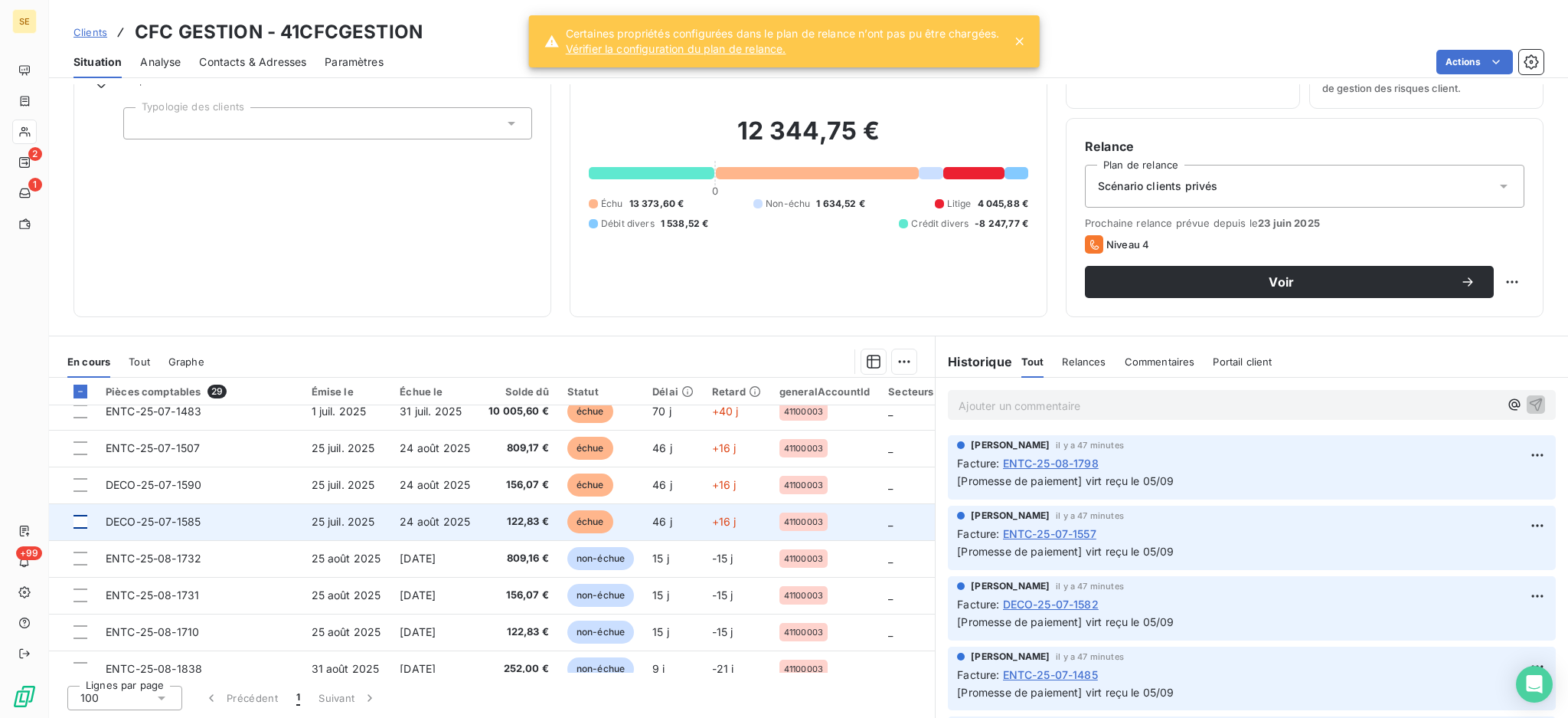
click at [76, 524] on div at bounding box center [80, 522] width 14 height 14
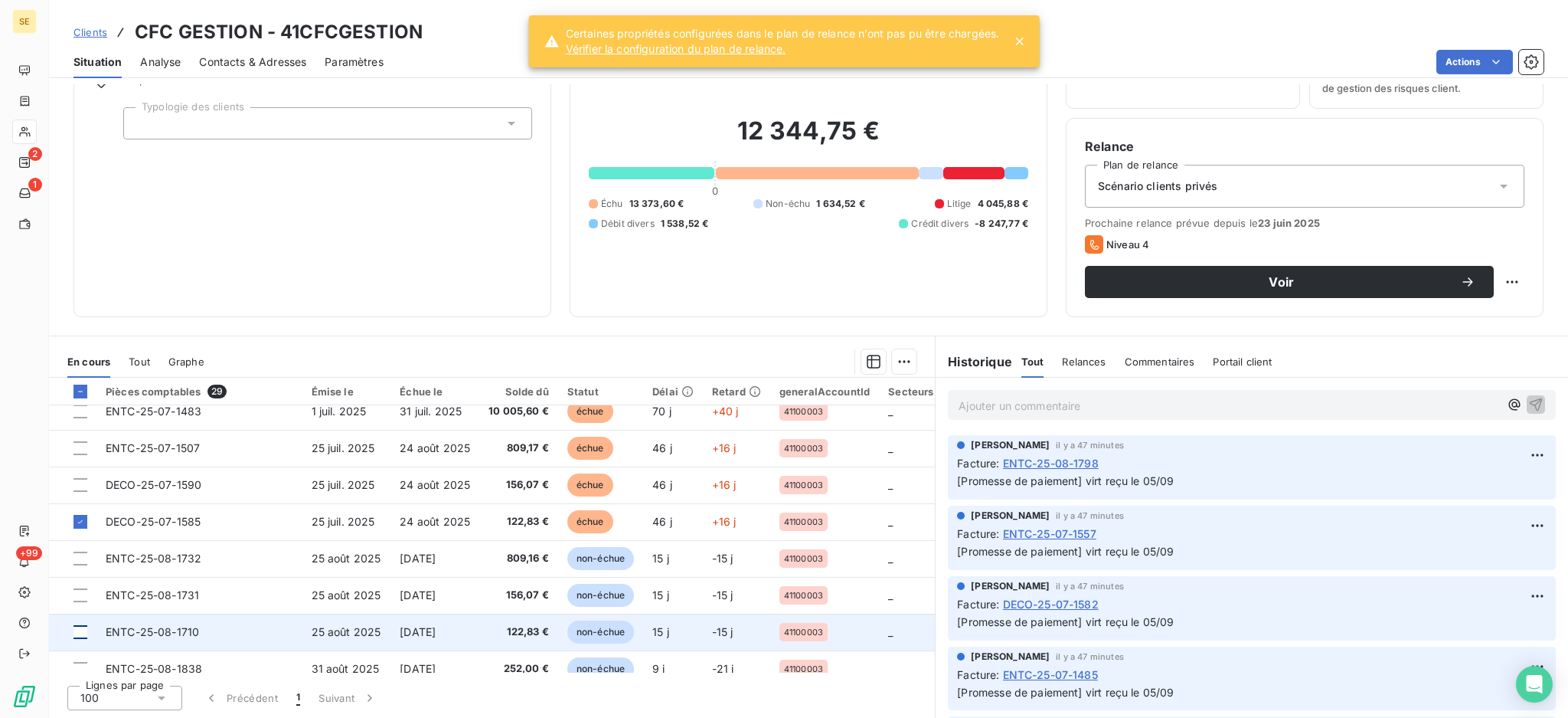
click at [77, 628] on div at bounding box center [80, 632] width 14 height 14
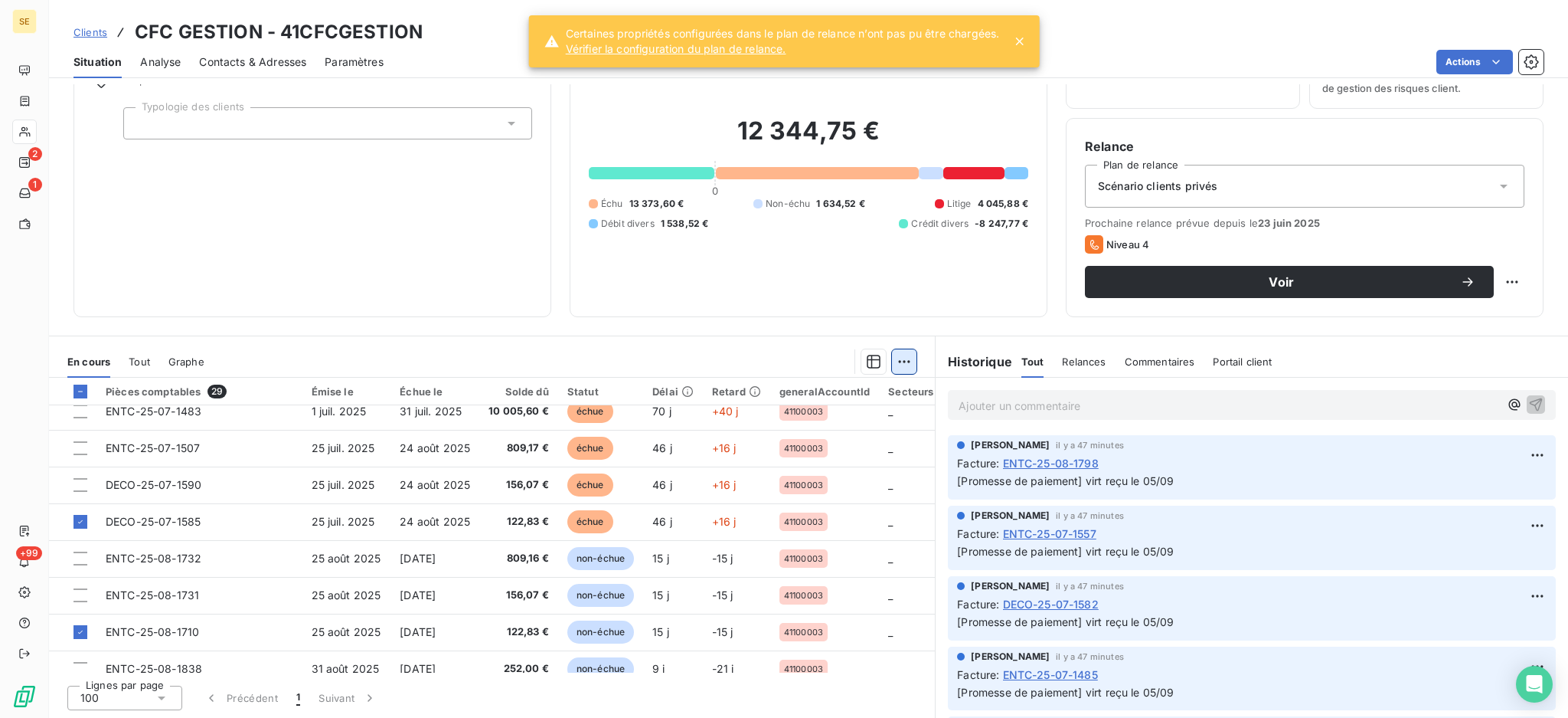
click at [898, 359] on html "SE 2 1 +99 Clients CFC GESTION - 41CFCGESTION Situation Analyse Contacts & Adre…" at bounding box center [784, 359] width 1568 height 718
click at [852, 416] on div "Ajouter une promesse de paiement (4 factures)" at bounding box center [761, 422] width 278 height 24
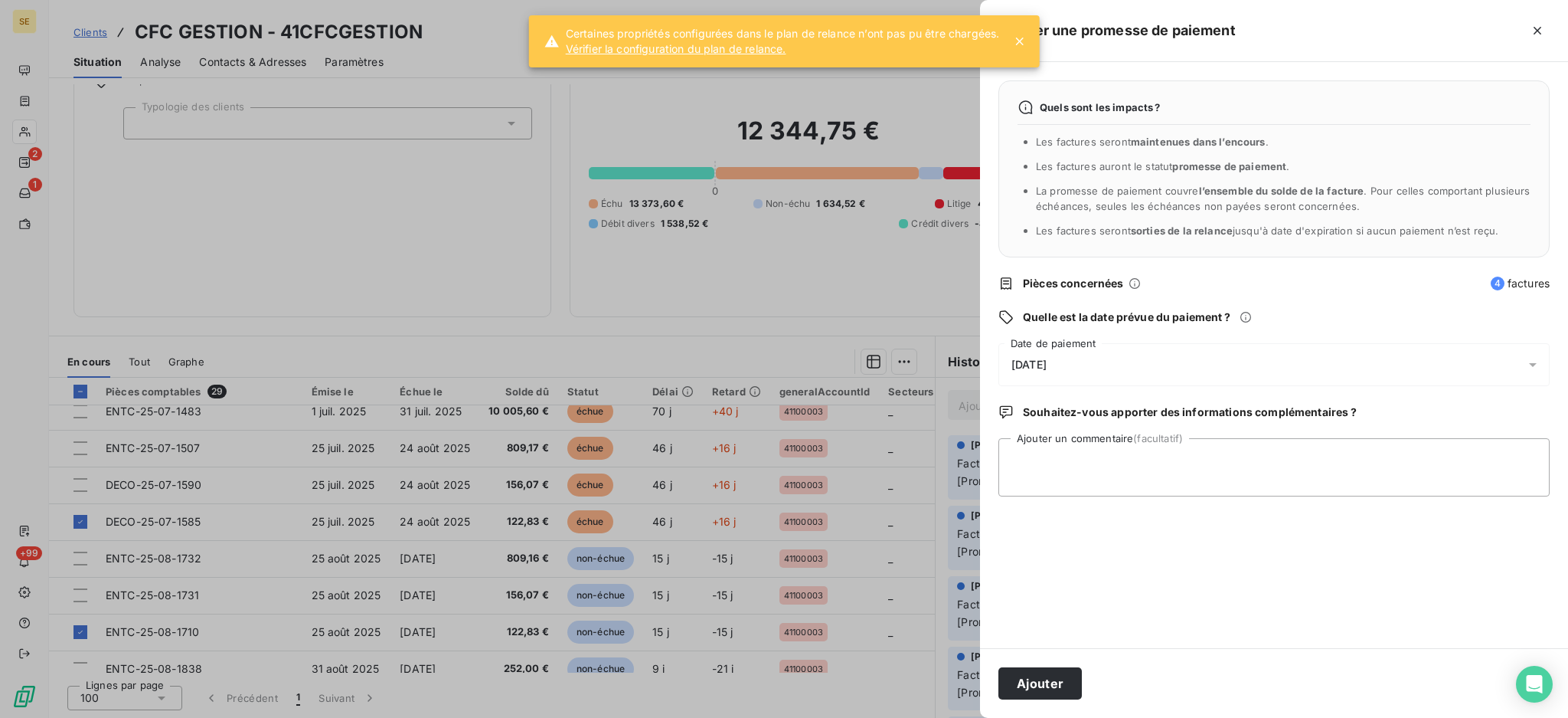
click at [1530, 361] on icon at bounding box center [1533, 365] width 16 height 16
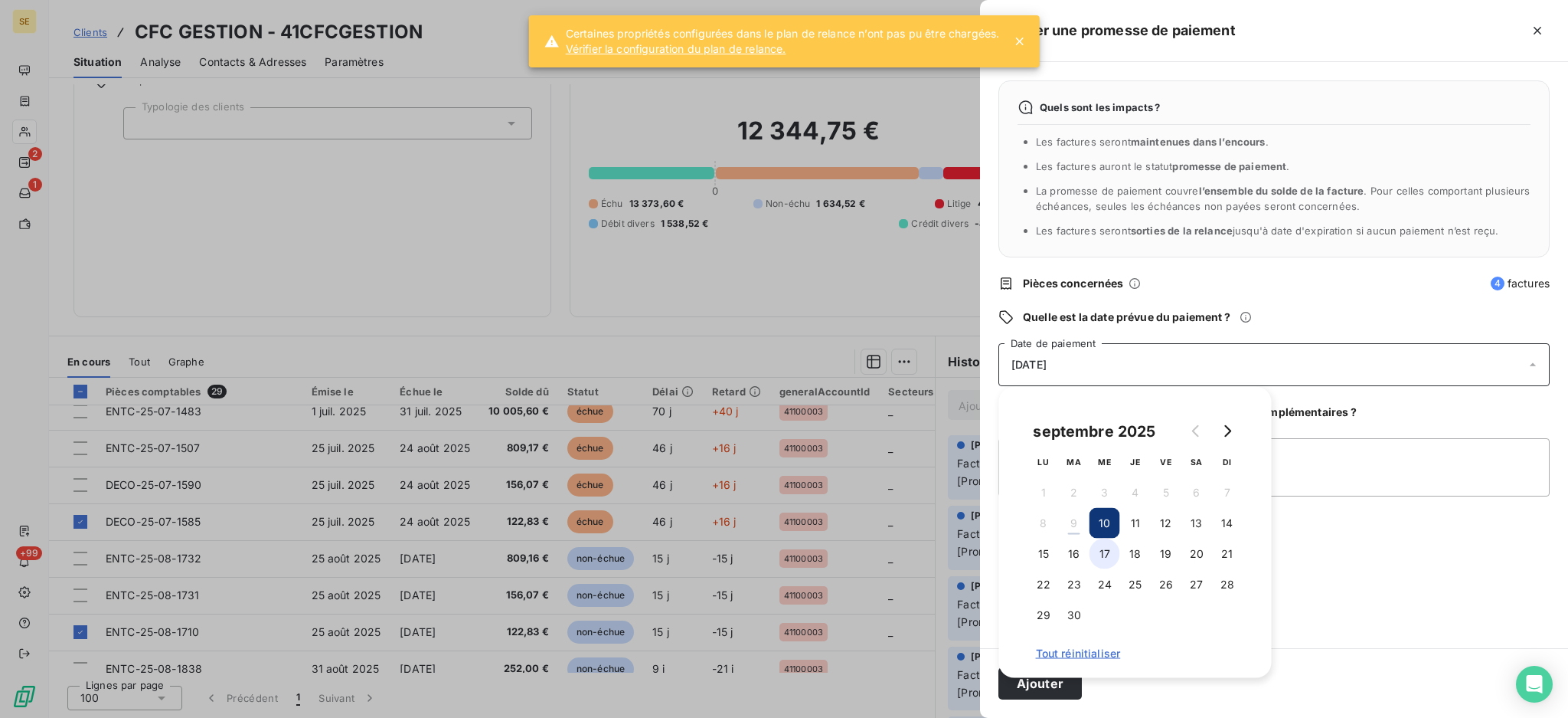
click at [1105, 557] on button "17" at bounding box center [1104, 554] width 30 height 30
click at [1343, 476] on textarea "Ajouter un commentaire (facultatif)" at bounding box center [1273, 467] width 551 height 58
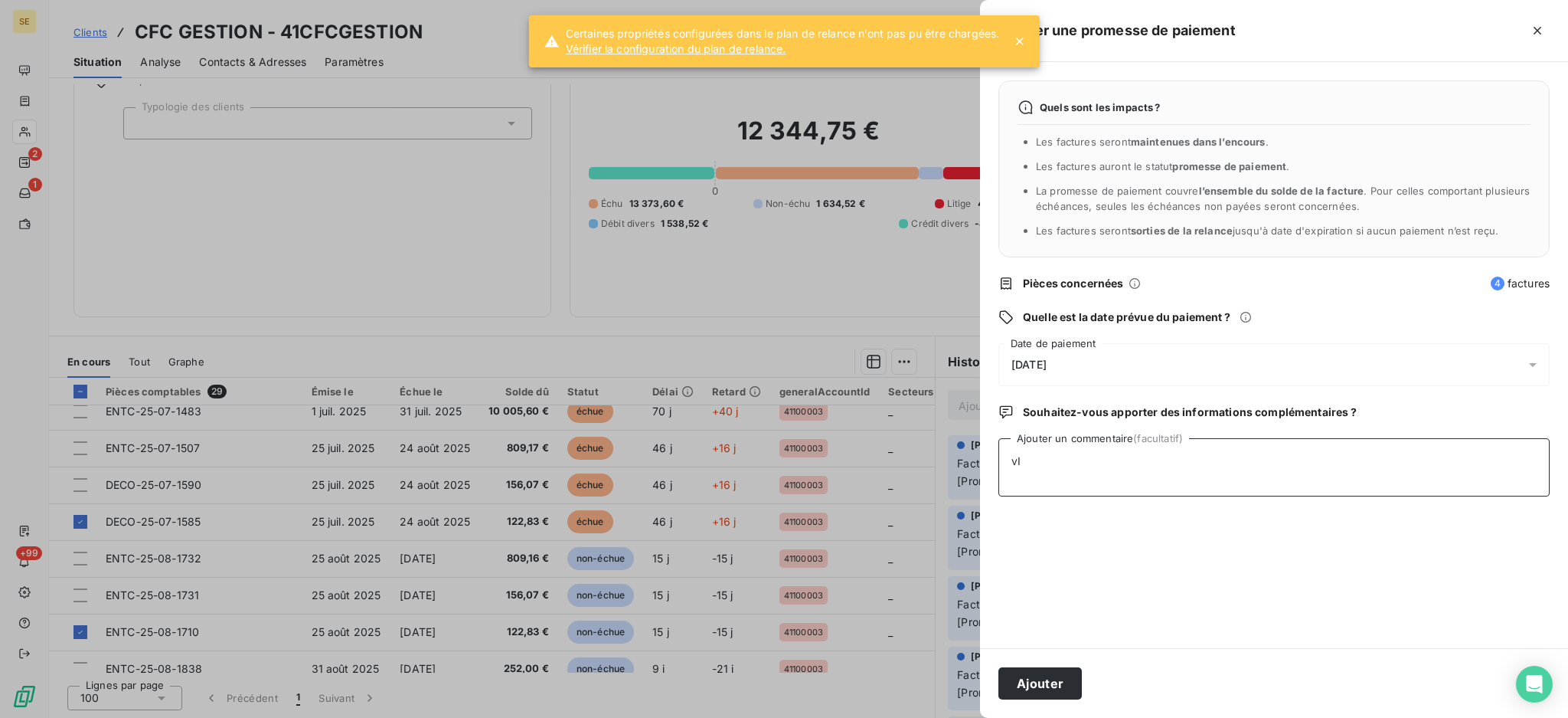
type textarea "v"
type textarea "Virt reçu le 05/09"
click at [1061, 681] on button "Ajouter" at bounding box center [1040, 683] width 83 height 32
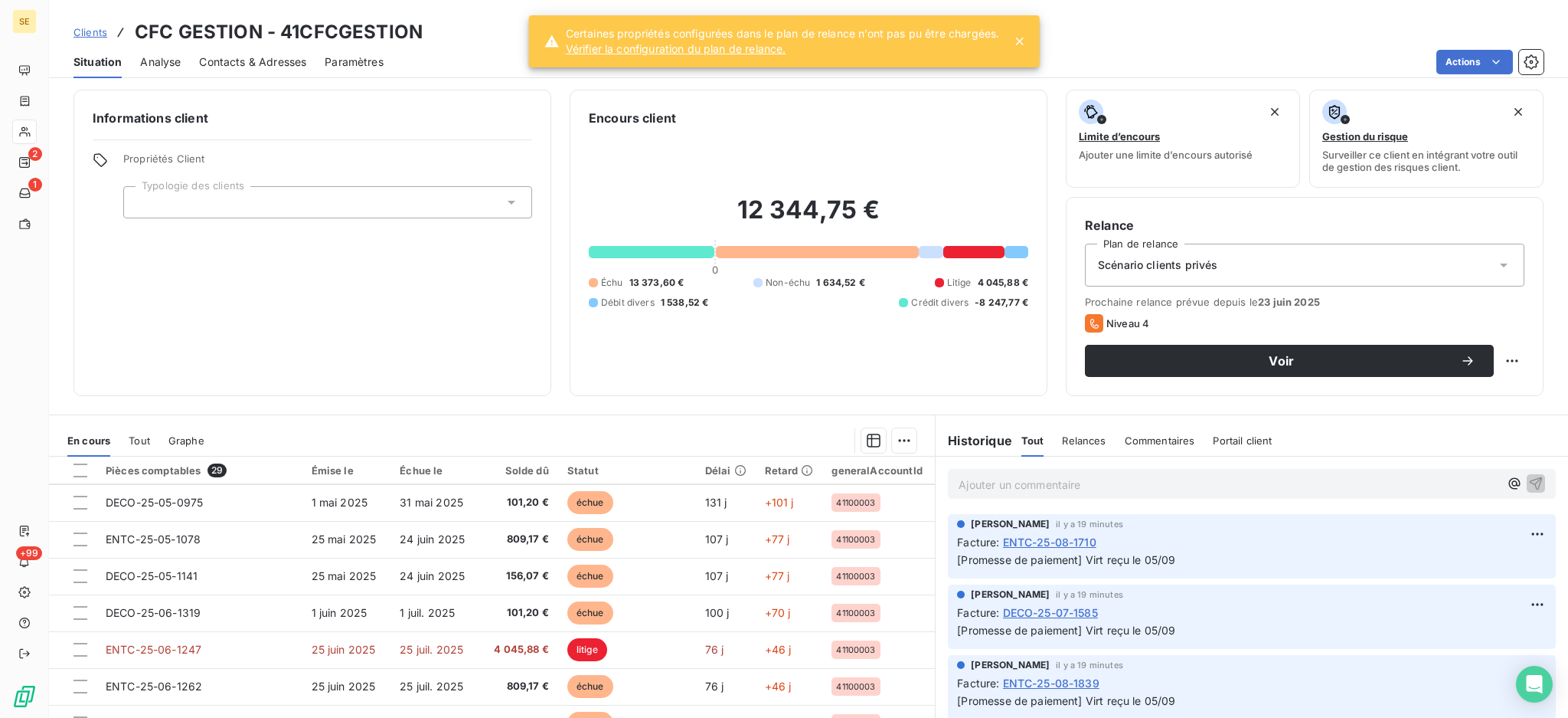
scroll to position [0, 0]
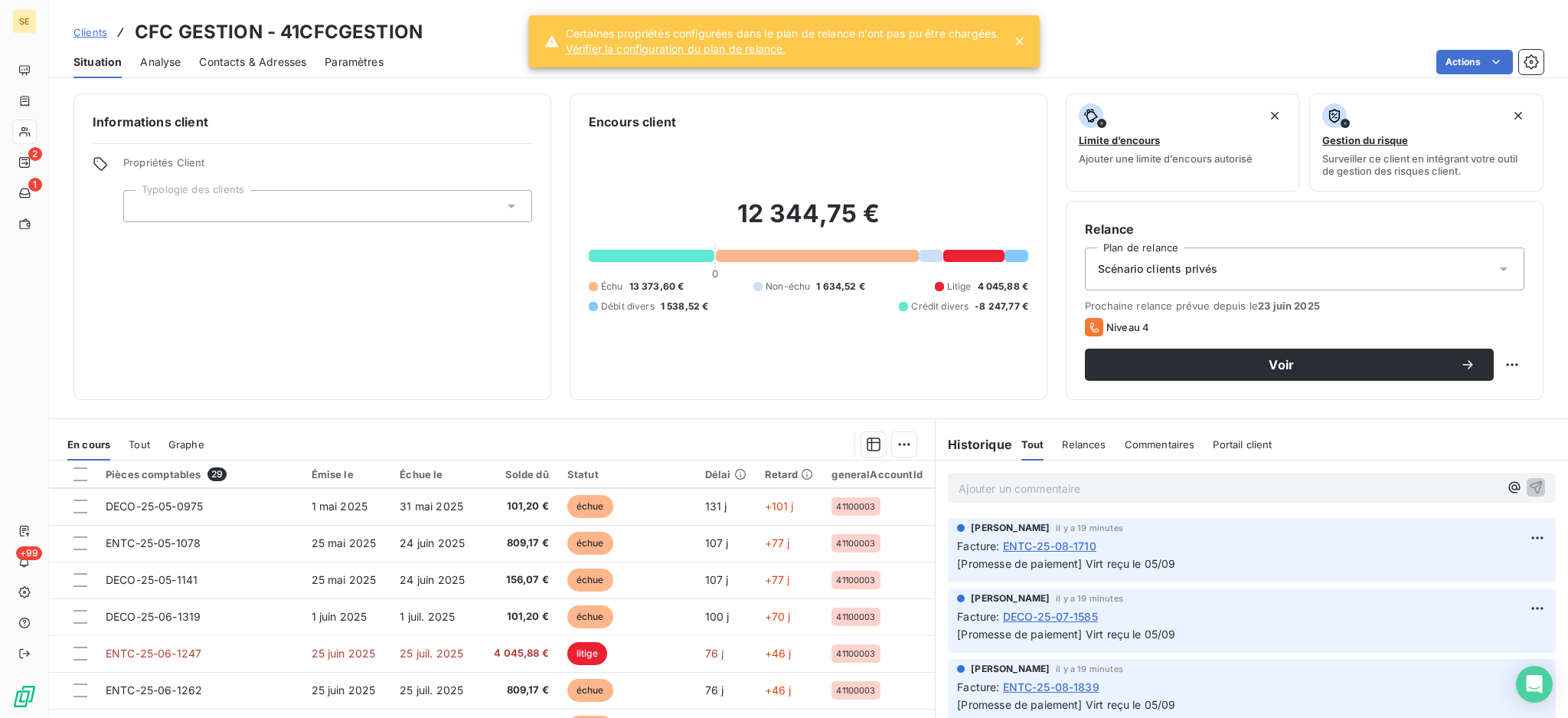
click at [997, 490] on p "Ajouter un commentaire ﻿" at bounding box center [1229, 488] width 541 height 19
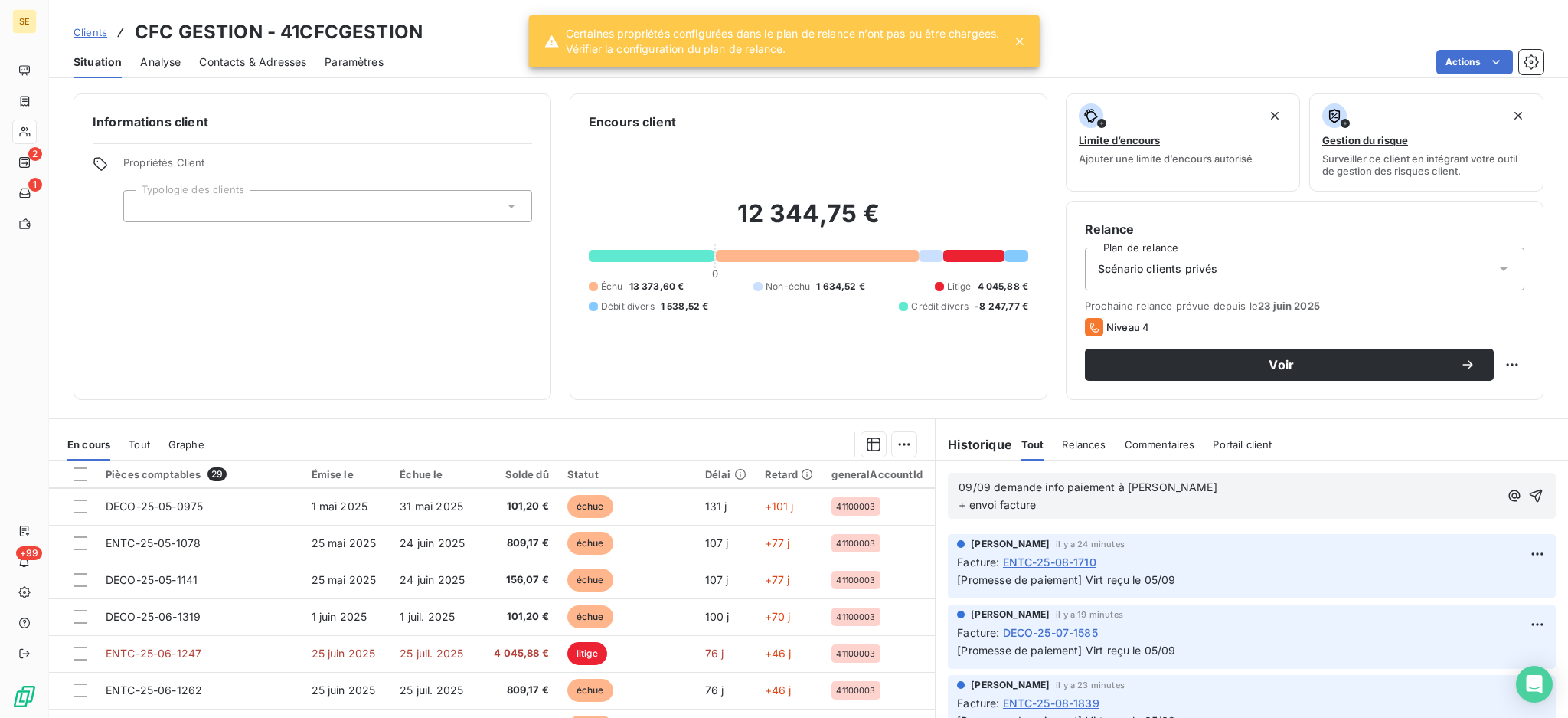
click at [1043, 504] on p "09/09 demande info paiement à Marie + envoi facture" at bounding box center [1229, 496] width 541 height 35
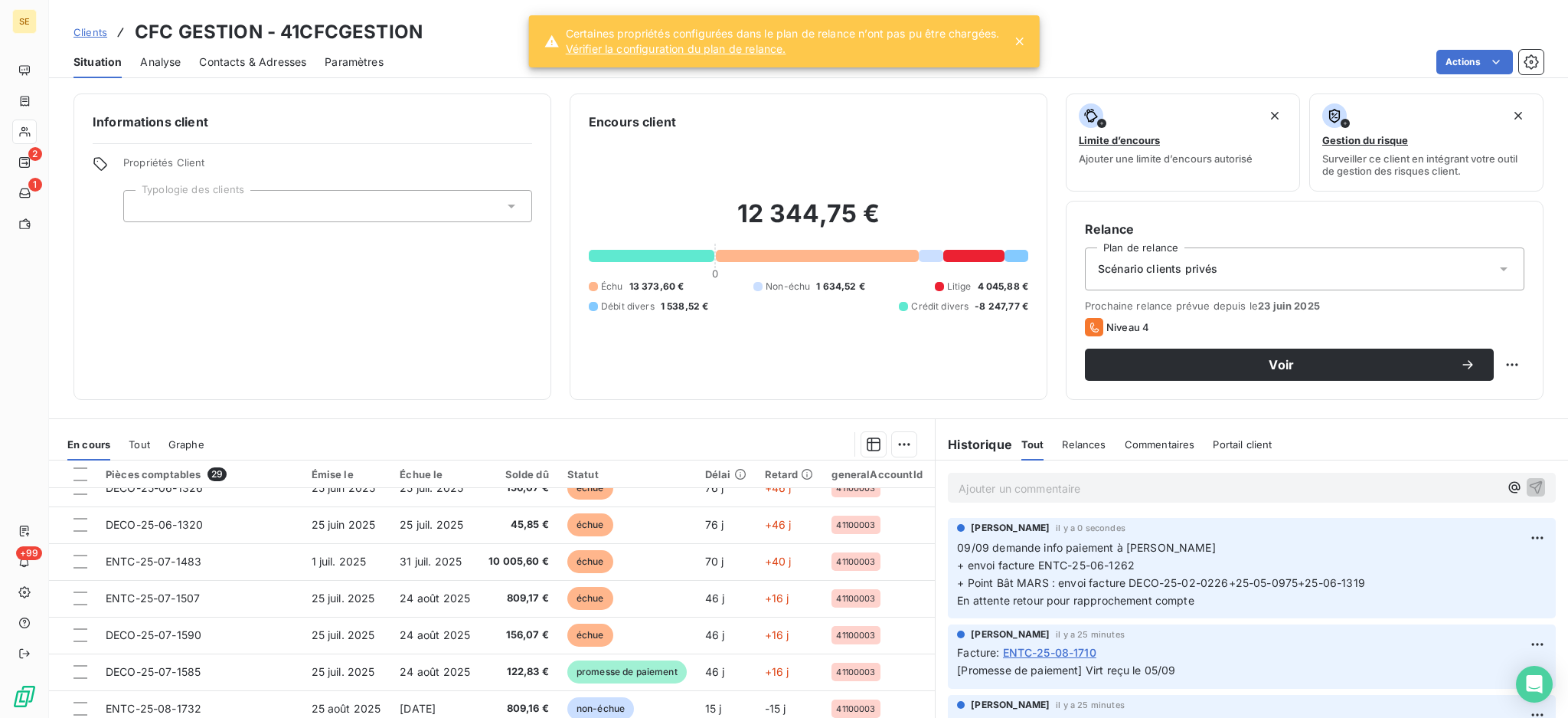
scroll to position [702, 0]
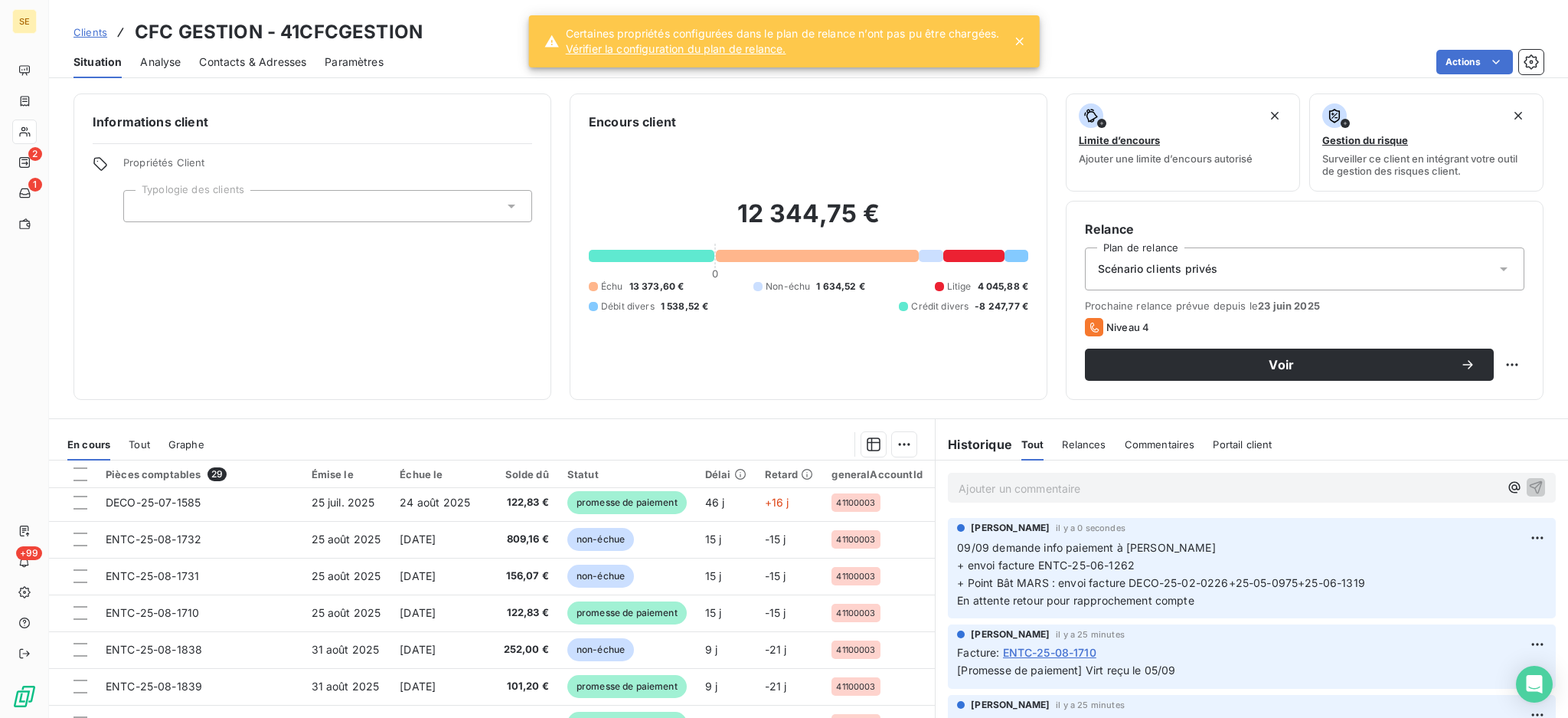
click at [1022, 40] on icon at bounding box center [1019, 41] width 8 height 8
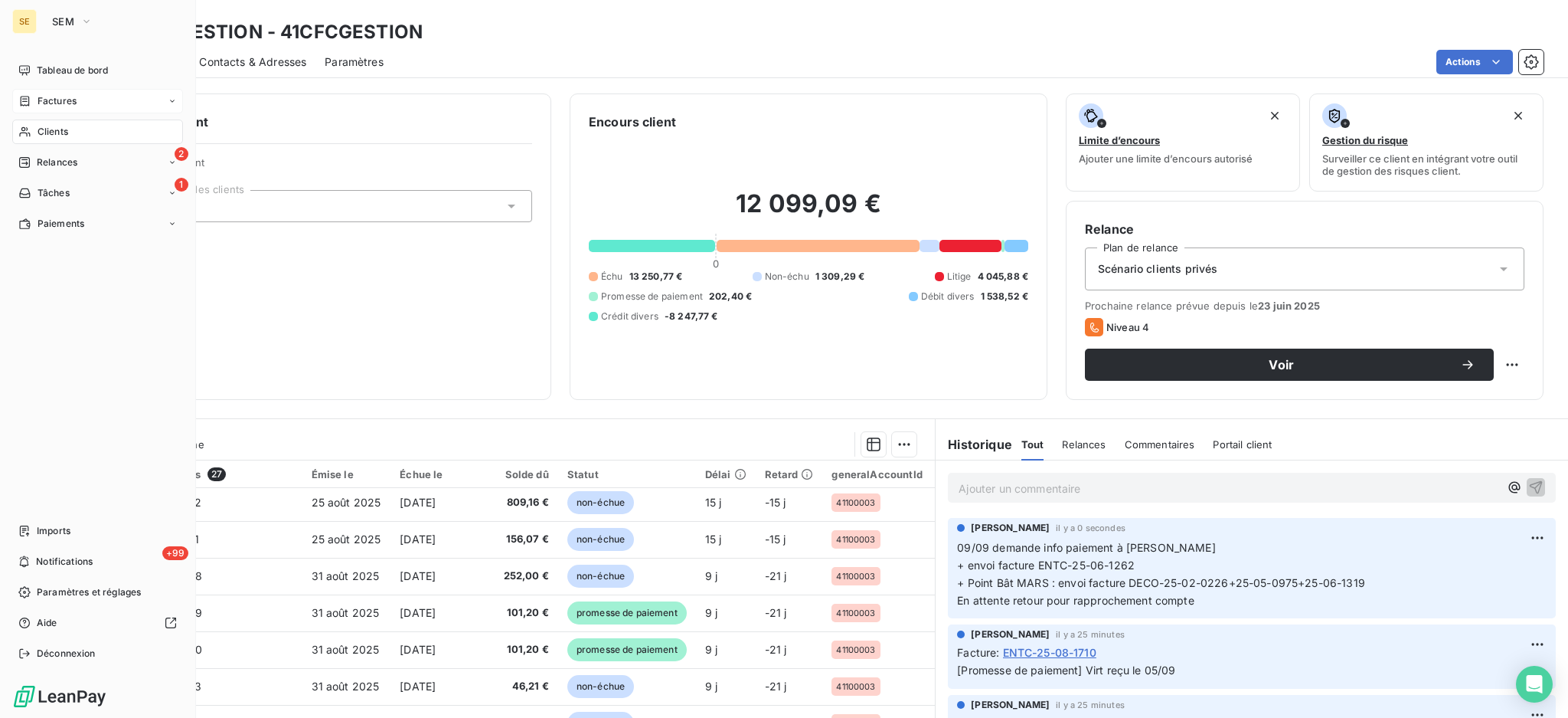
click at [52, 103] on span "Factures" at bounding box center [57, 101] width 39 height 14
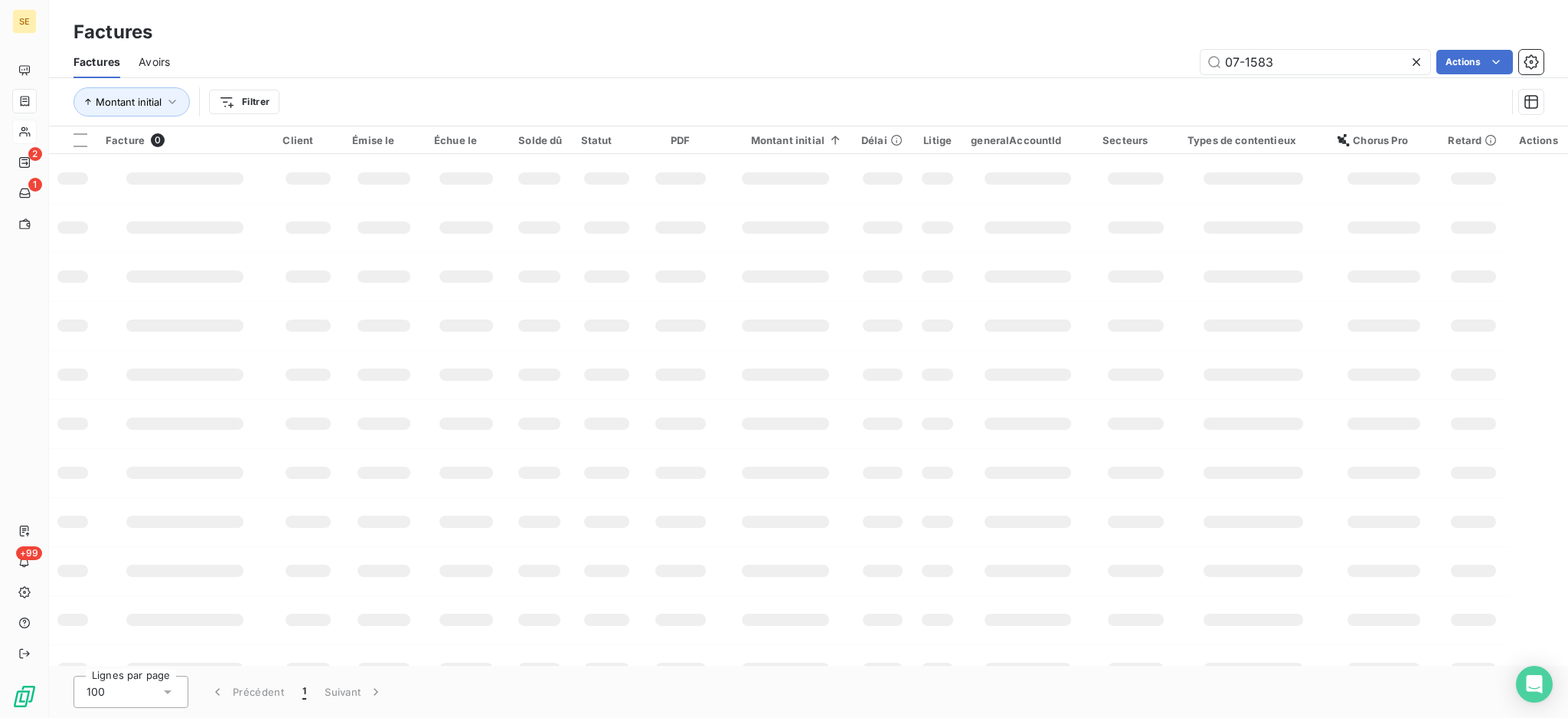
drag, startPoint x: 1296, startPoint y: 43, endPoint x: 1064, endPoint y: 5, distance: 235.1
click at [1164, 2] on div "Factures Factures Avoirs 07-1583 Actions Montant initial Filtrer" at bounding box center [808, 63] width 1519 height 126
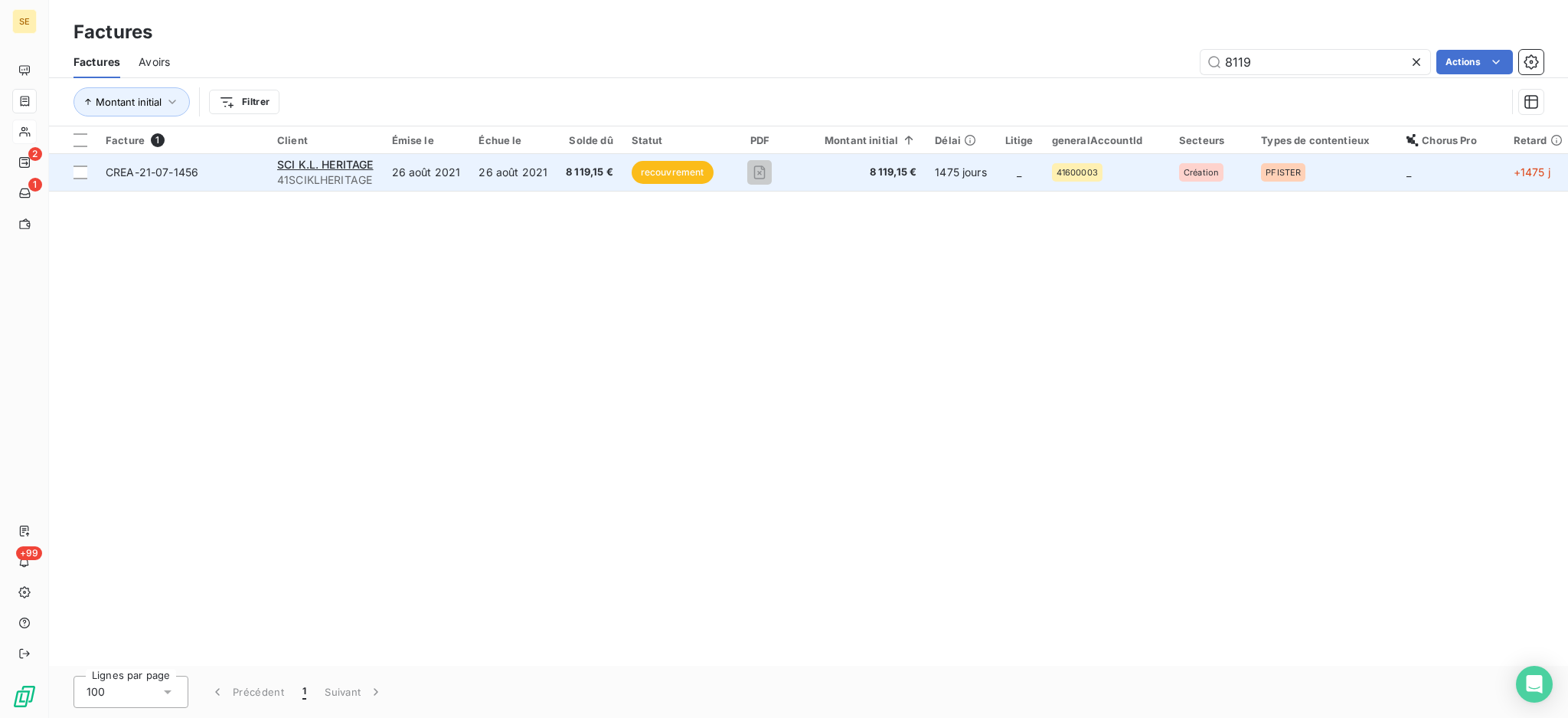
type input "8119"
click at [543, 179] on td "26 août 2021" at bounding box center [513, 172] width 87 height 37
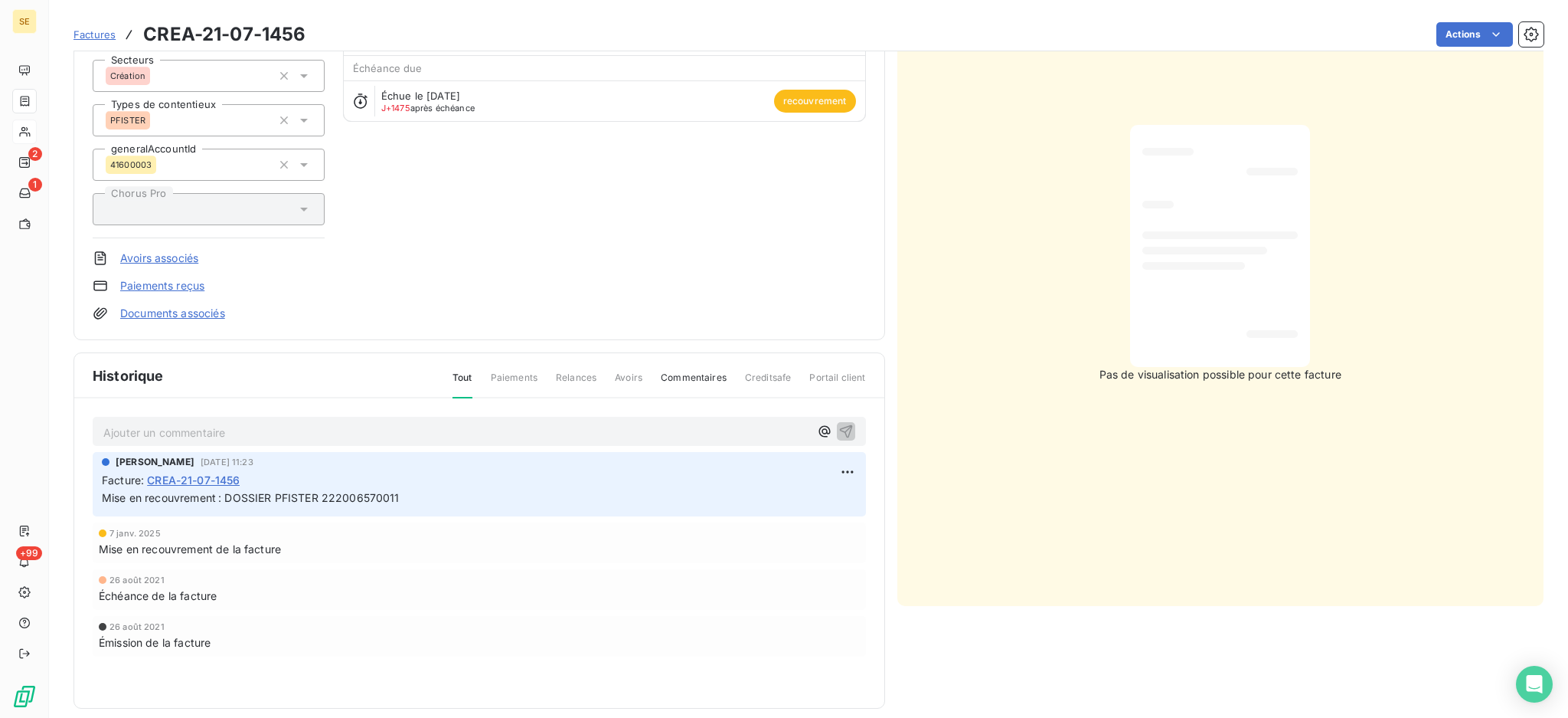
scroll to position [174, 0]
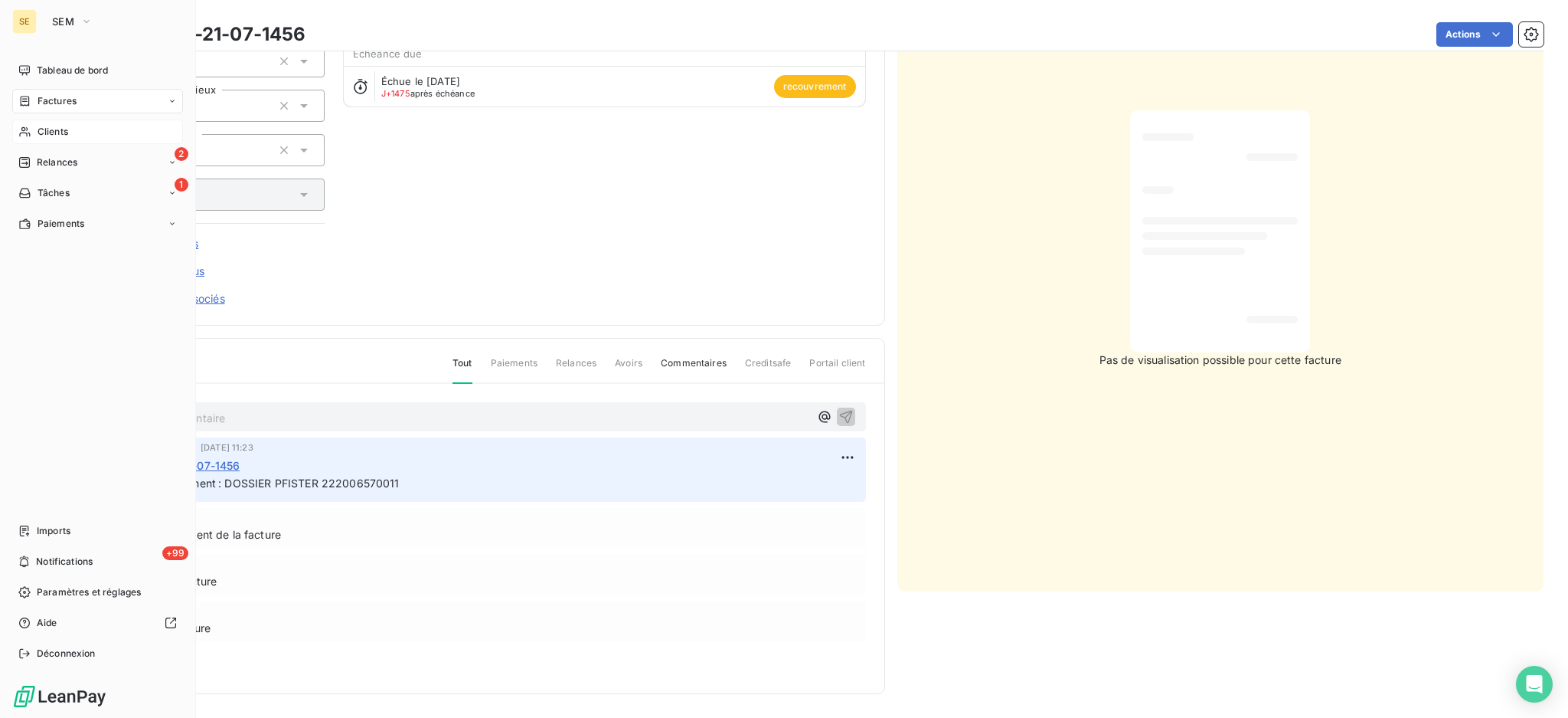
click at [55, 108] on div "Factures" at bounding box center [97, 101] width 171 height 24
click at [83, 22] on icon "button" at bounding box center [87, 22] width 12 height 16
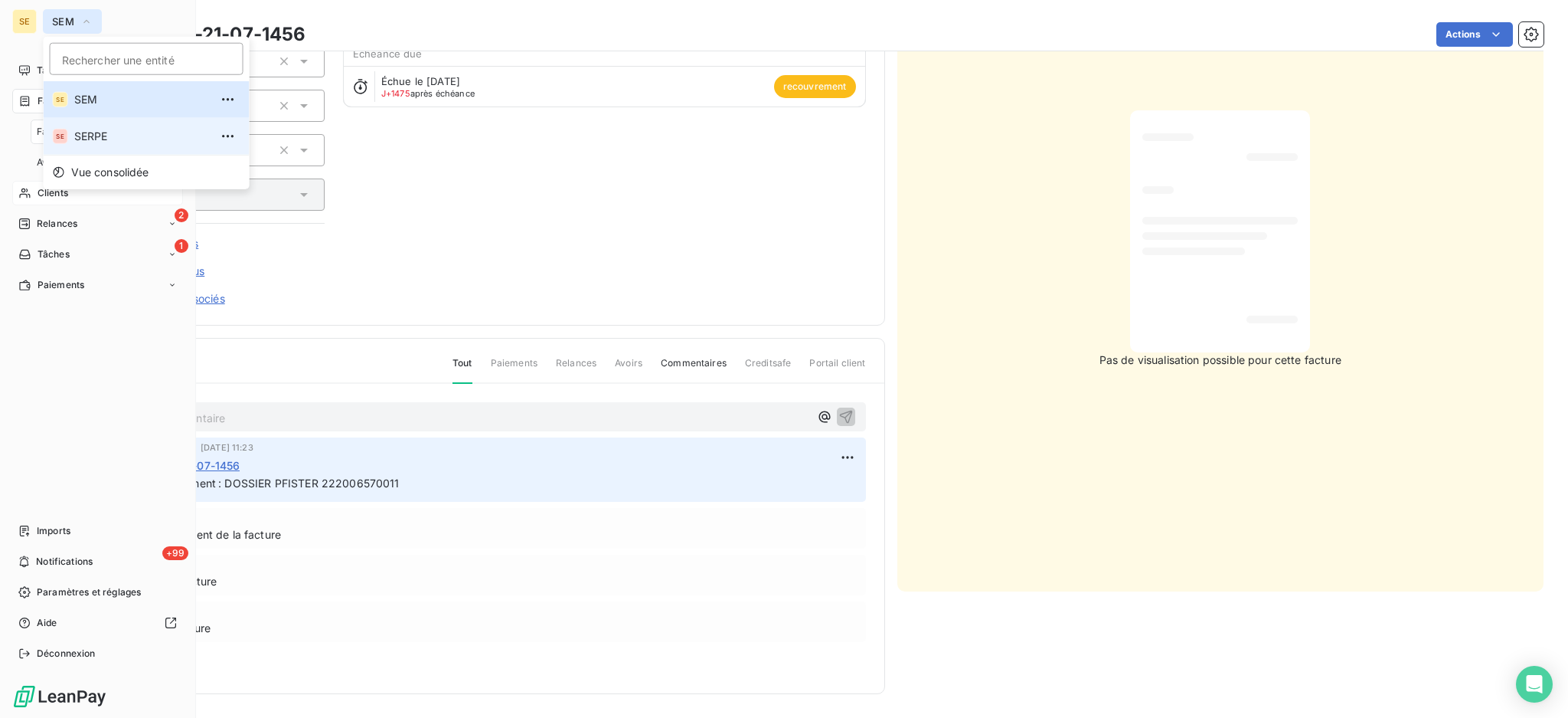
click at [79, 136] on span "SERPE" at bounding box center [142, 136] width 136 height 16
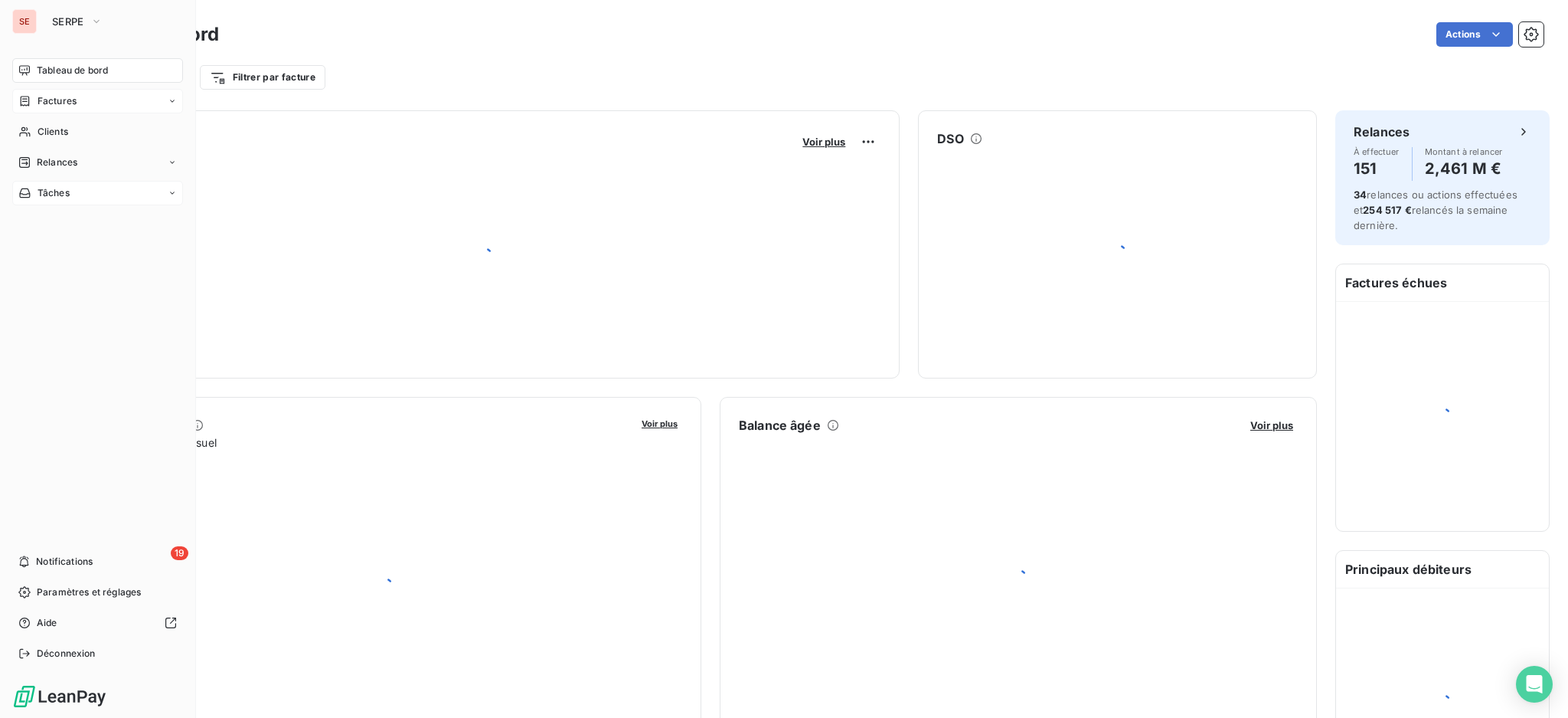
click at [63, 96] on span "Factures" at bounding box center [57, 101] width 39 height 14
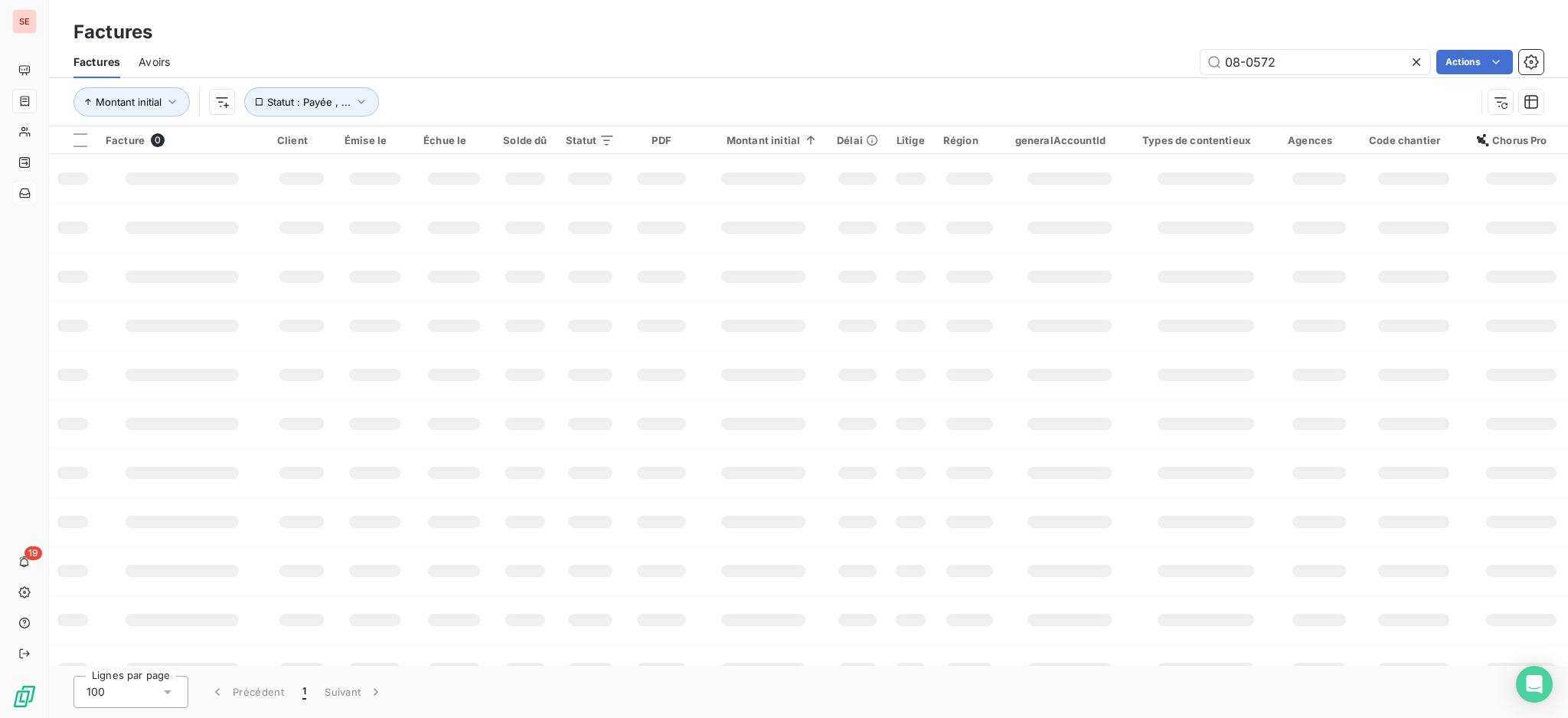
drag, startPoint x: 1209, startPoint y: 41, endPoint x: 1029, endPoint y: 31, distance: 180.3
click at [1129, 28] on div "Factures Factures Avoirs 08-0572 Actions Montant initial Statut : Payée , ..." at bounding box center [808, 63] width 1519 height 126
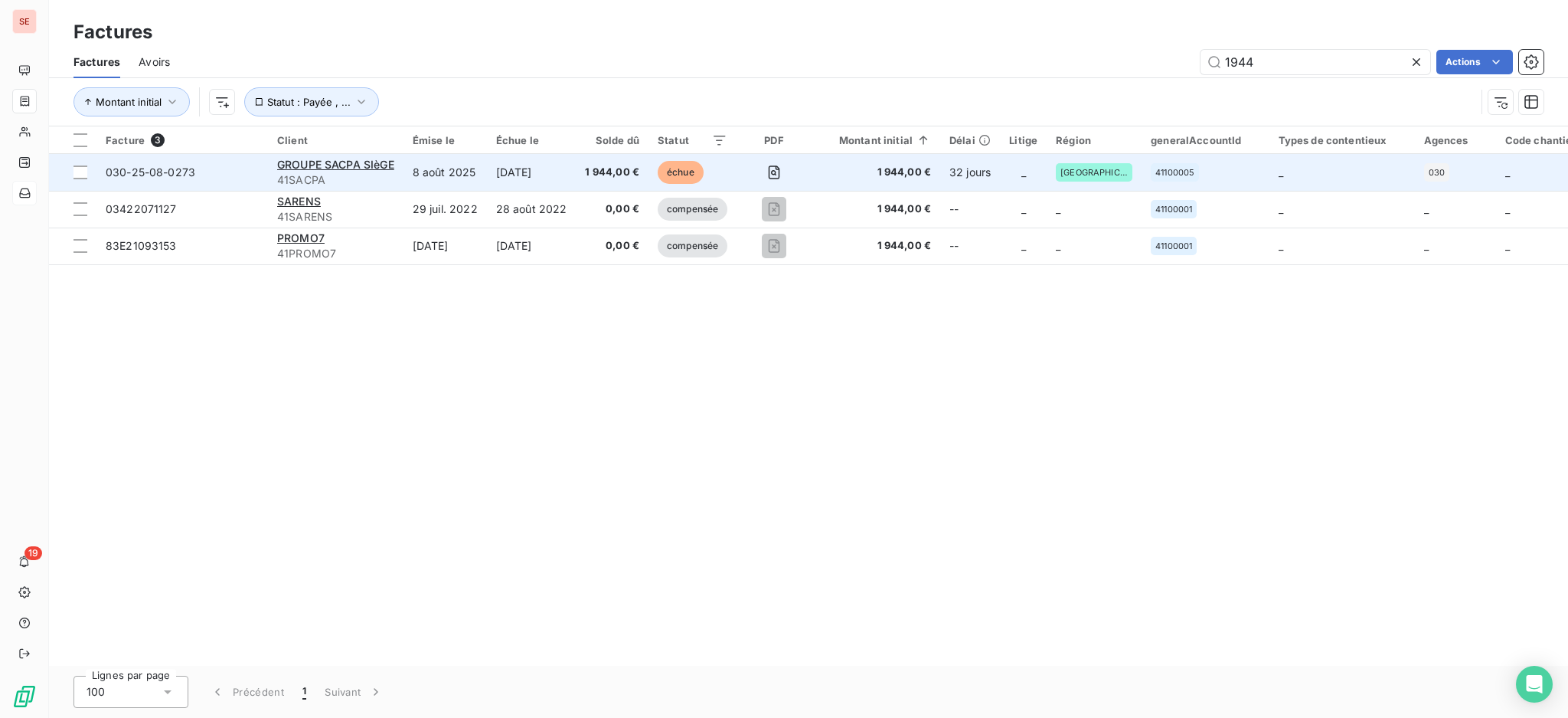
type input "1944"
click at [378, 171] on div "GROUPE SACPA SIèGE 41SACPA" at bounding box center [336, 172] width 117 height 30
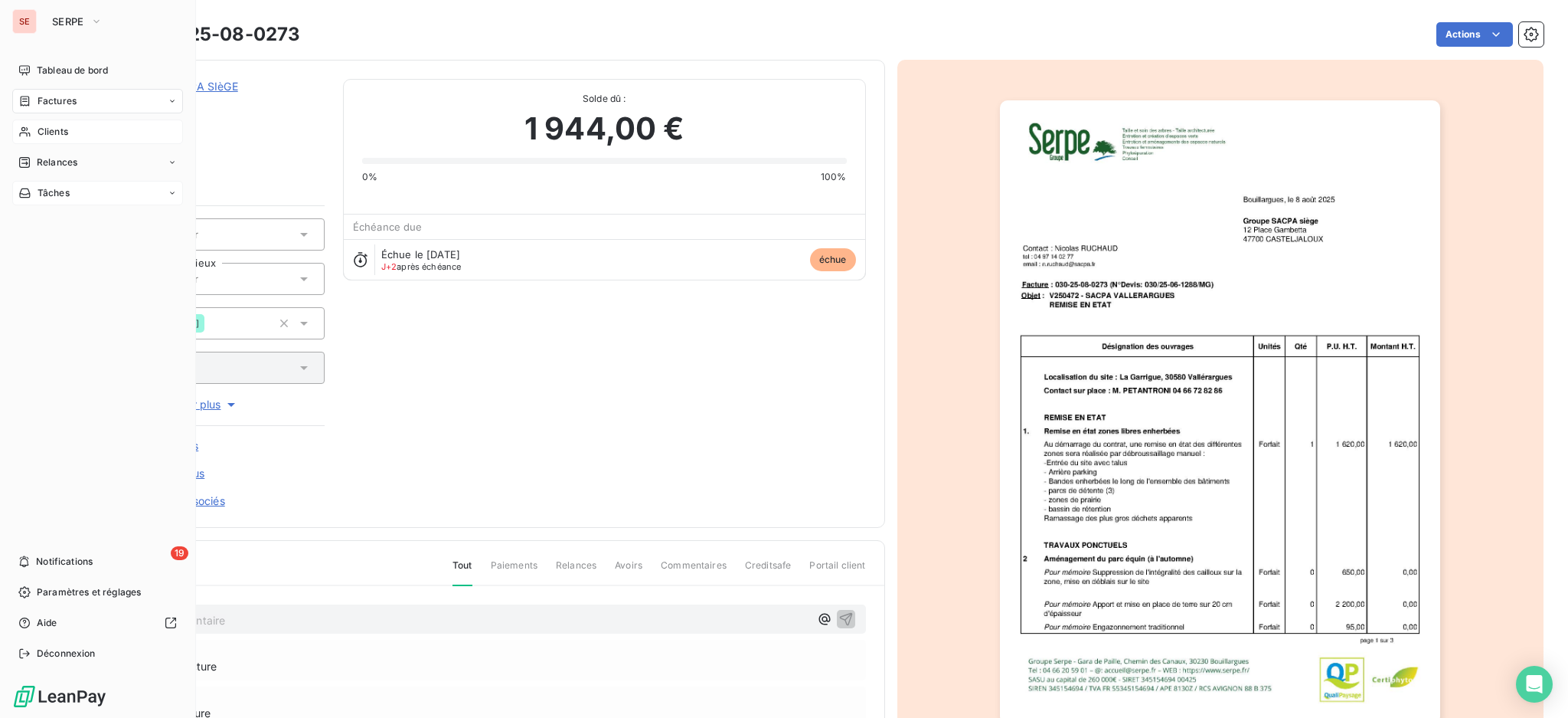
click at [49, 123] on div "Clients" at bounding box center [97, 131] width 171 height 24
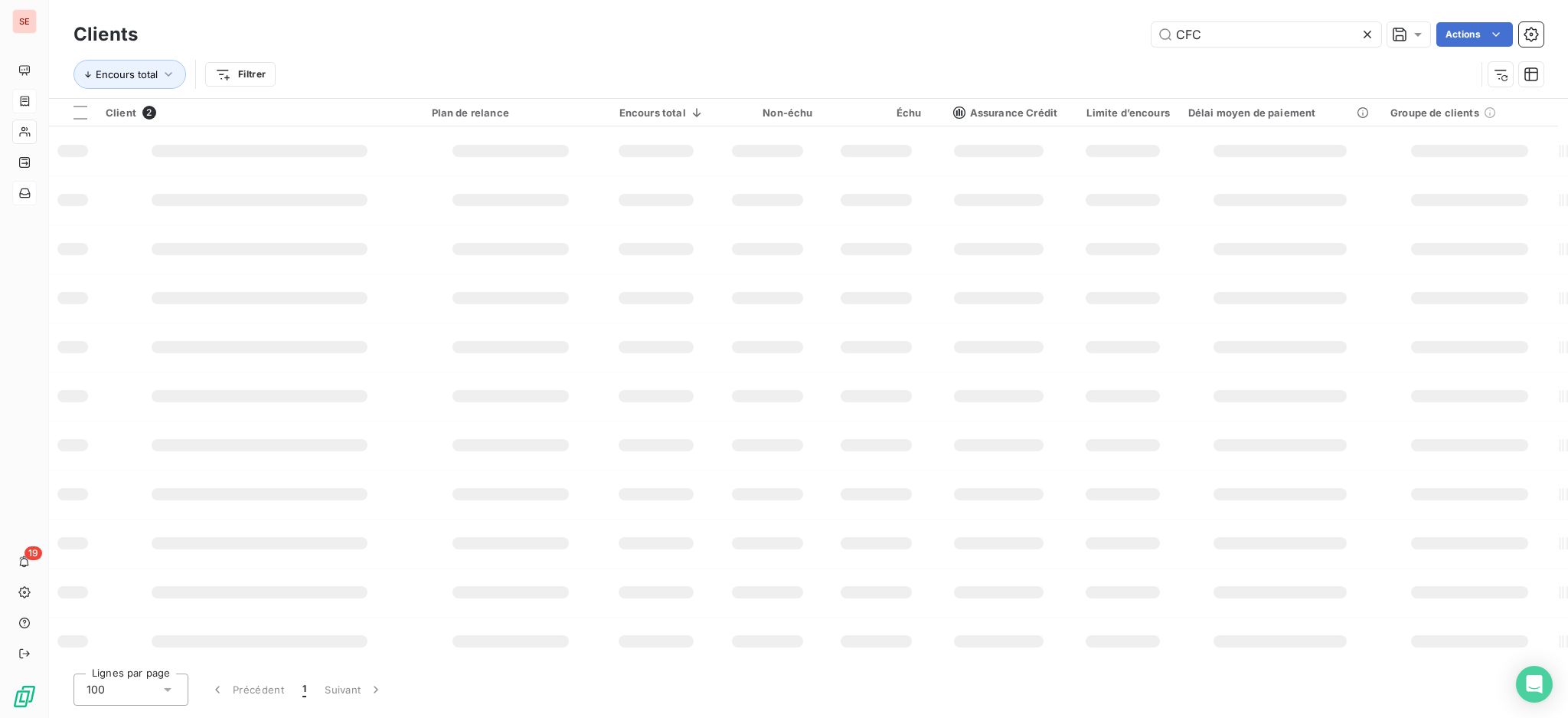
drag, startPoint x: 1263, startPoint y: 36, endPoint x: 1106, endPoint y: 10, distance: 159.1
click at [1112, 12] on div "Clients CFC Actions Encours total Filtrer" at bounding box center [808, 49] width 1519 height 98
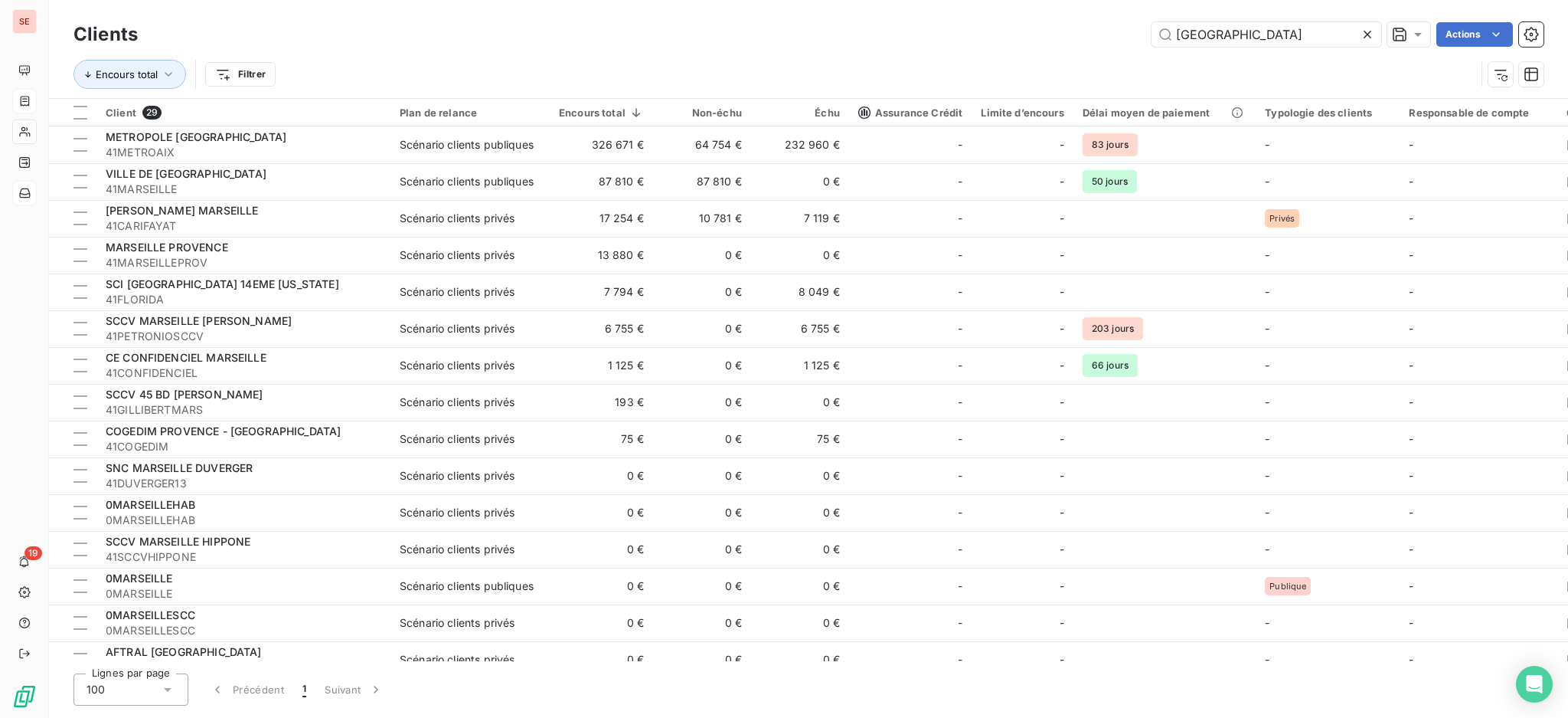
type input "MARSEILLE"
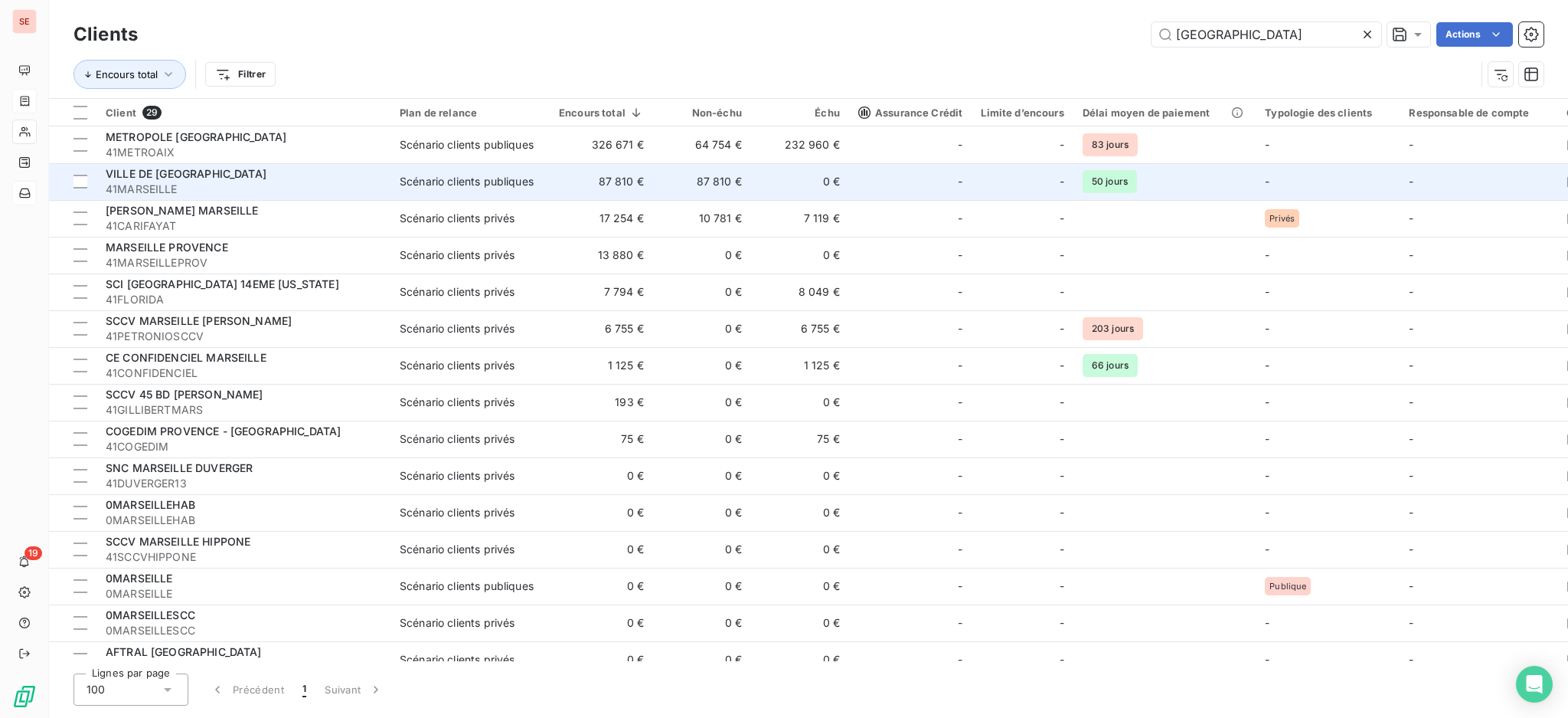
click at [443, 179] on div "Scénario clients publiques" at bounding box center [467, 182] width 134 height 16
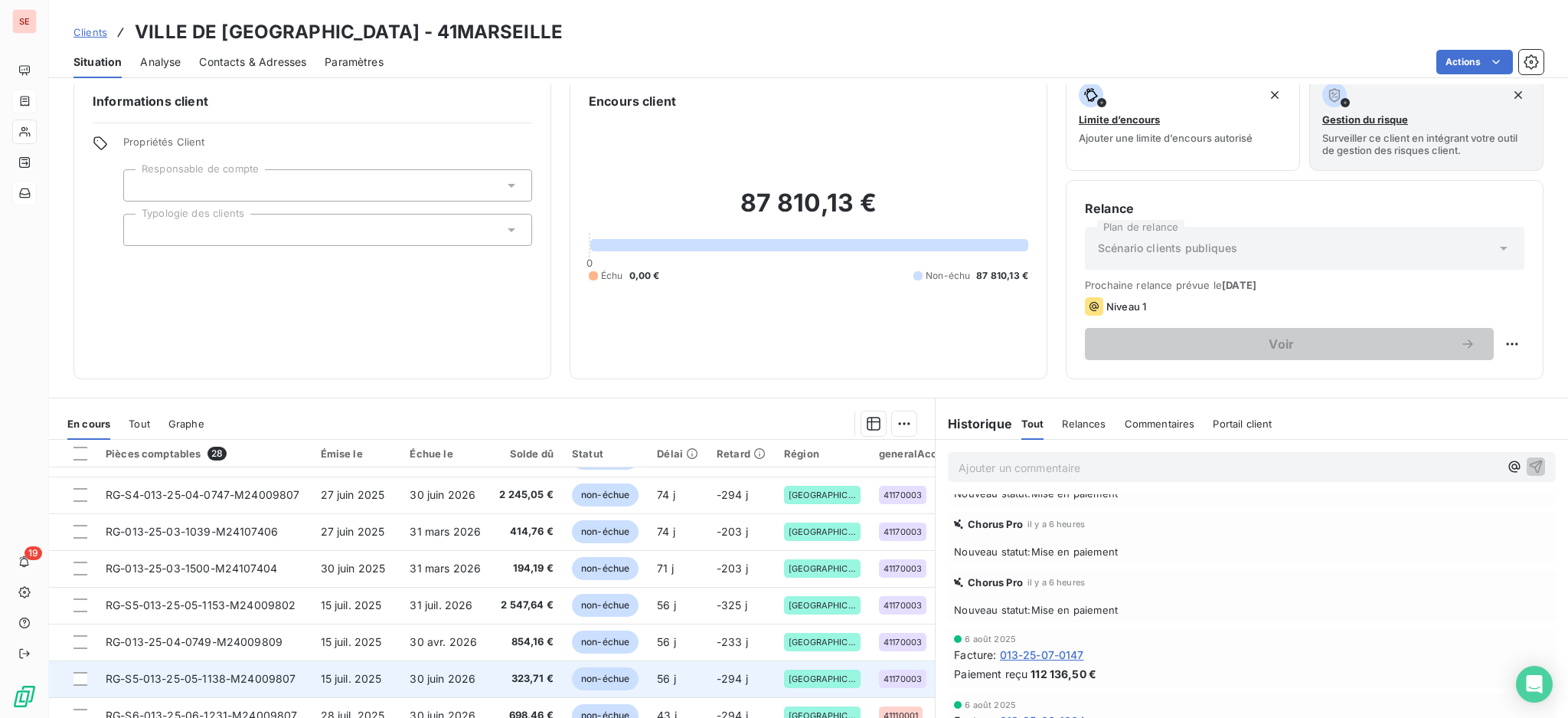
scroll to position [83, 0]
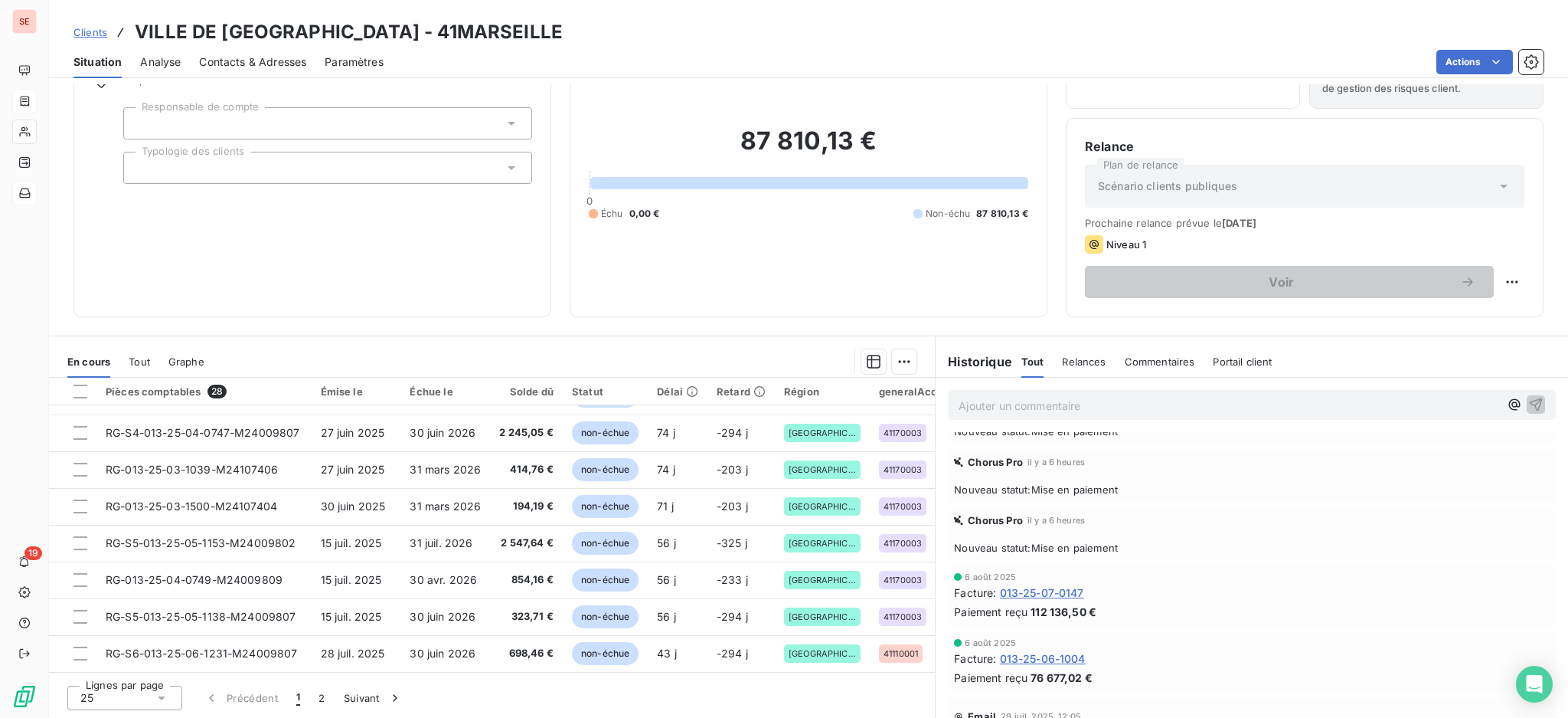
click at [161, 697] on icon at bounding box center [161, 698] width 8 height 4
click at [118, 674] on li "100" at bounding box center [124, 668] width 115 height 27
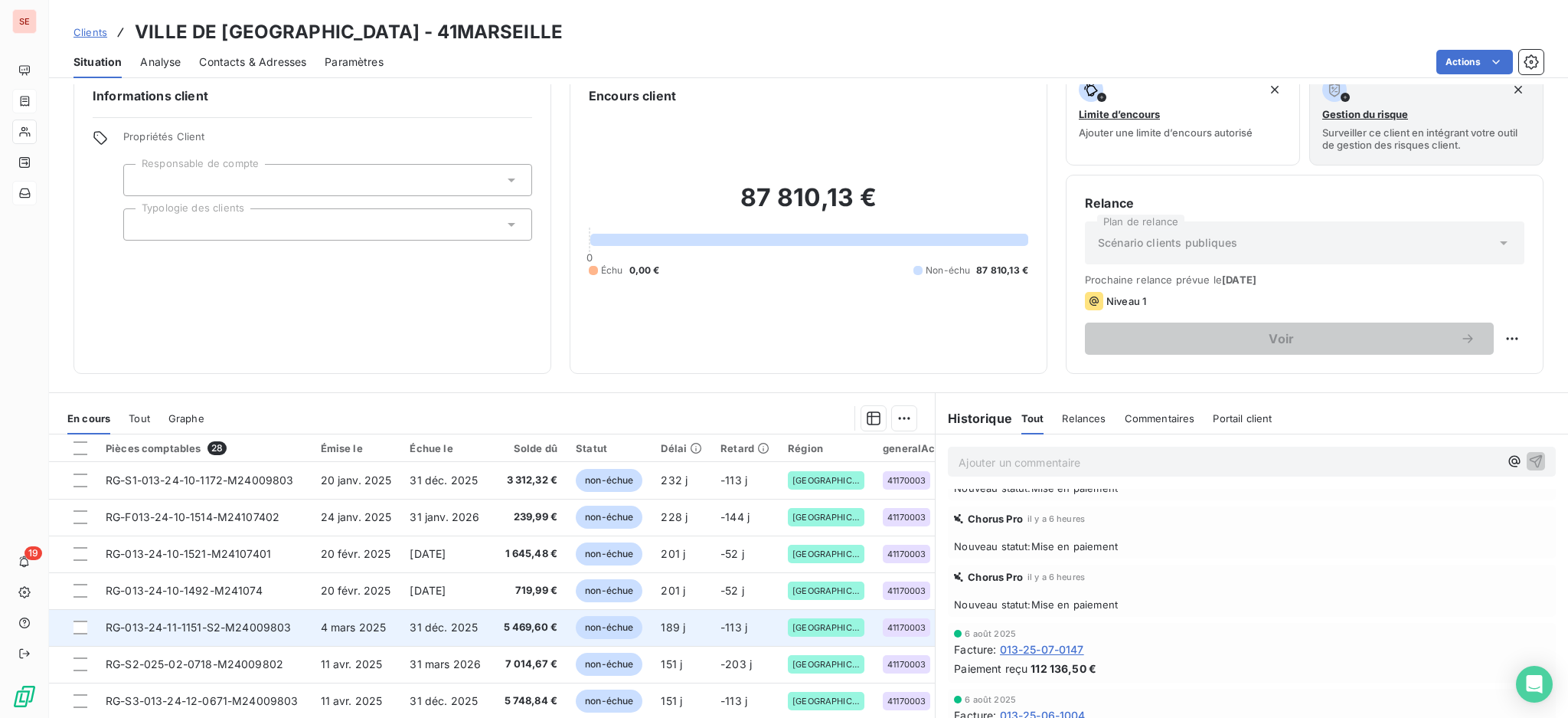
scroll to position [0, 0]
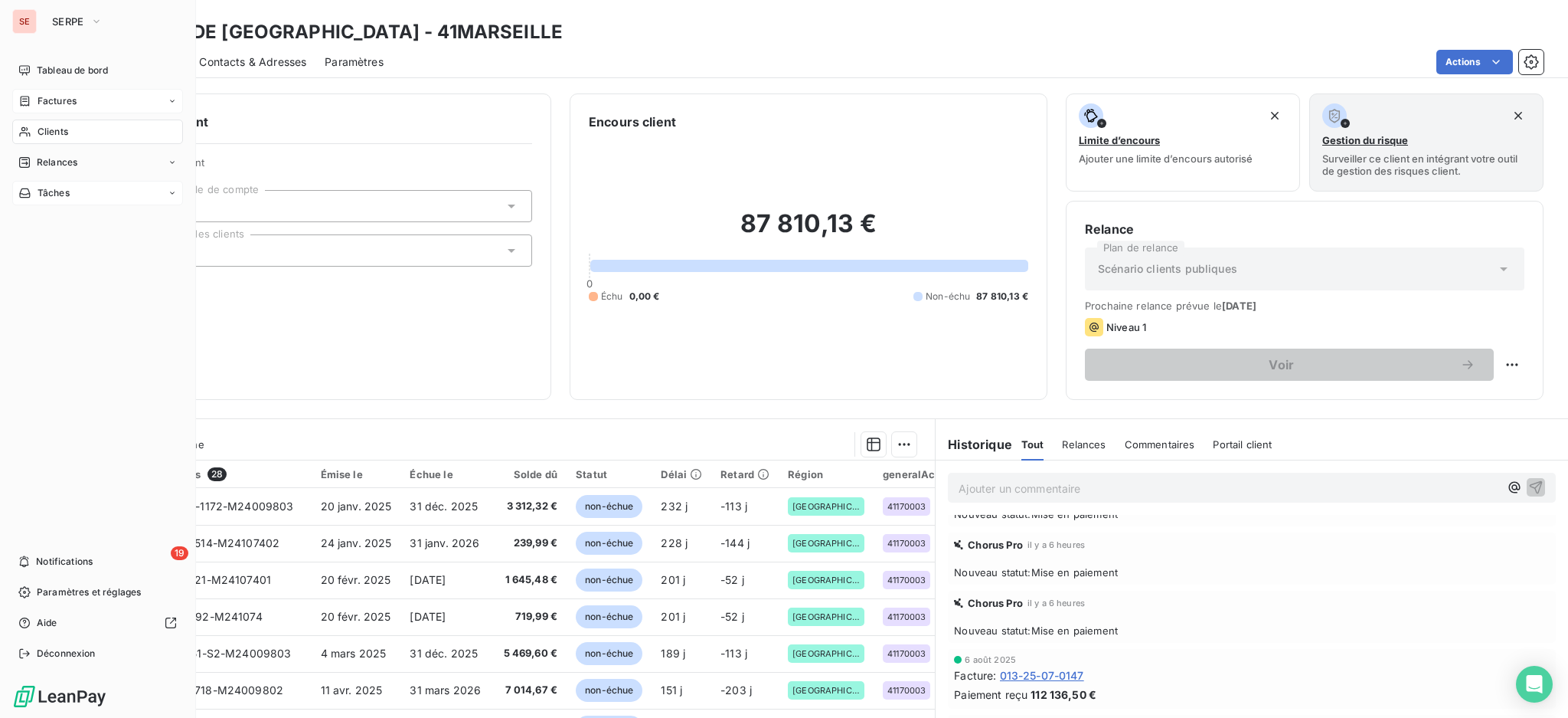
click at [46, 103] on span "Factures" at bounding box center [57, 101] width 39 height 14
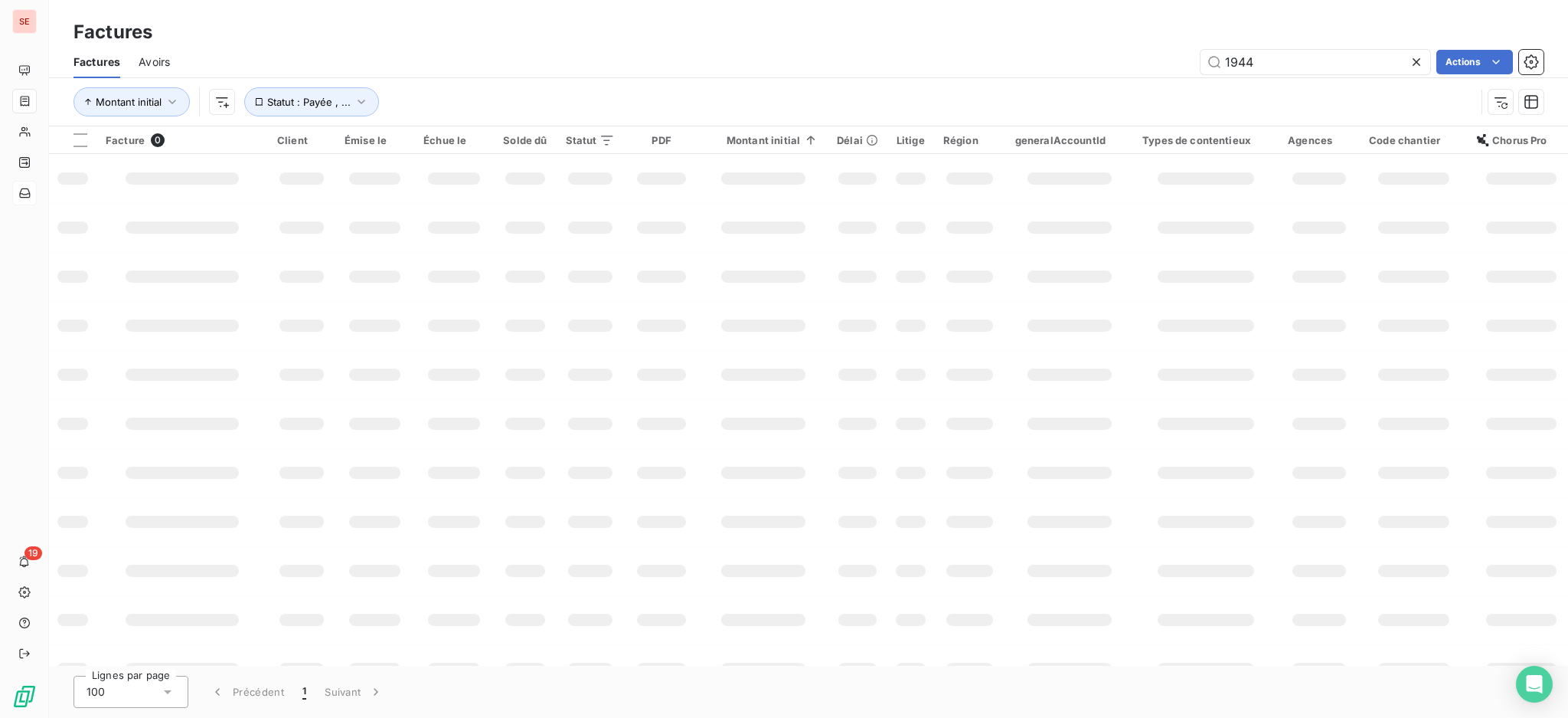
drag, startPoint x: 1293, startPoint y: 61, endPoint x: 1159, endPoint y: 62, distance: 134.0
click at [1159, 62] on div "1944 Actions" at bounding box center [866, 62] width 1355 height 24
type input "2452"
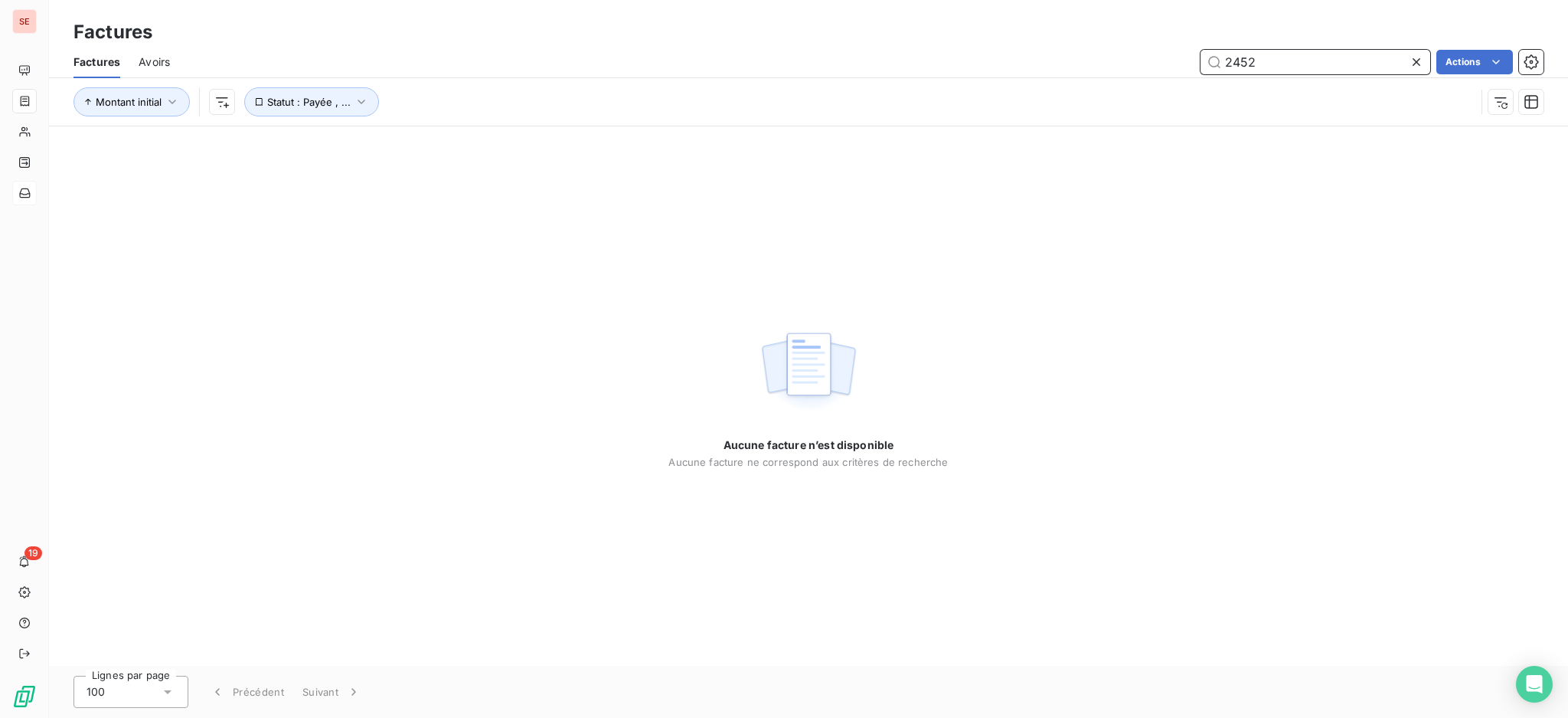
drag, startPoint x: 1273, startPoint y: 66, endPoint x: 1167, endPoint y: 55, distance: 106.6
click at [1167, 55] on div "2452 Actions" at bounding box center [866, 62] width 1355 height 24
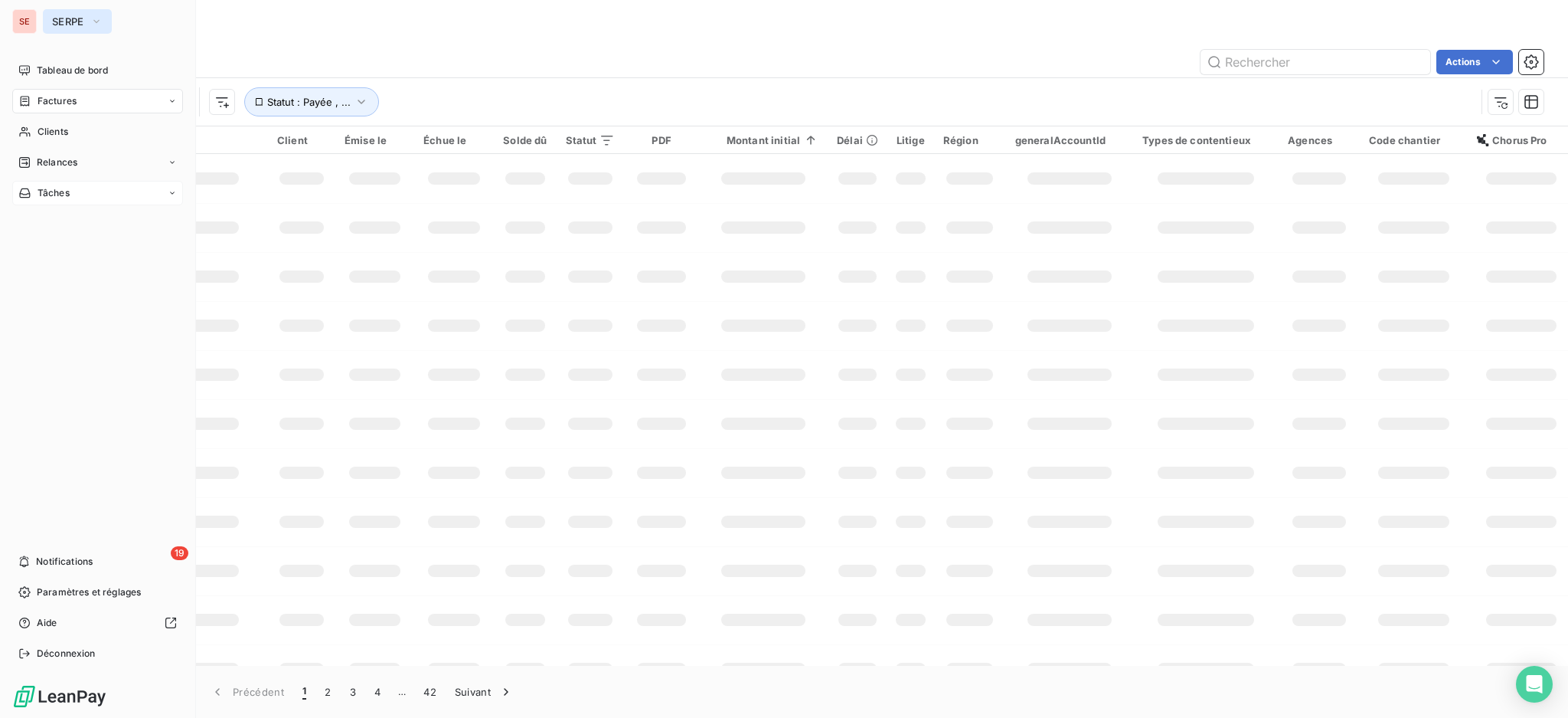
click at [69, 17] on span "SERPE" at bounding box center [68, 22] width 32 height 12
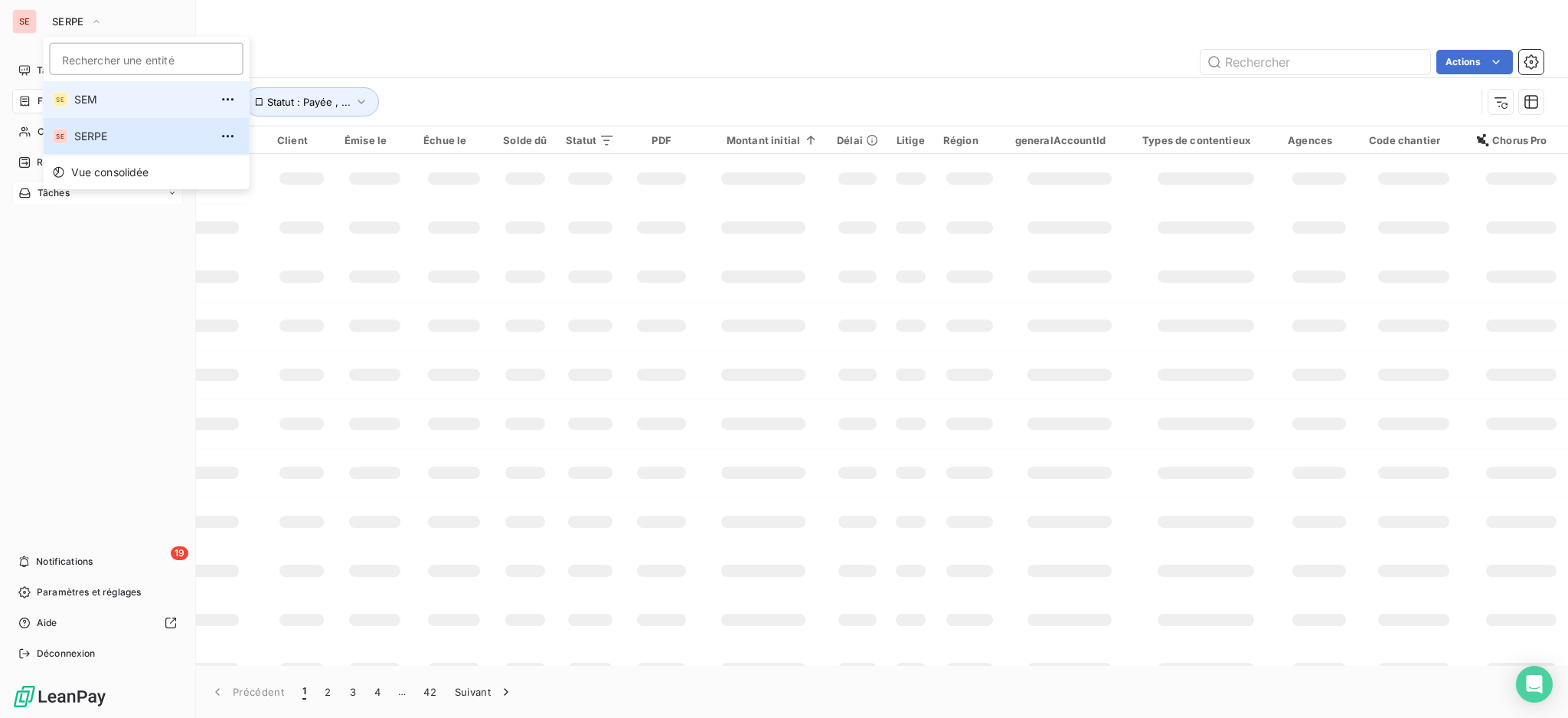
click at [109, 95] on span "SEM" at bounding box center [142, 100] width 136 height 16
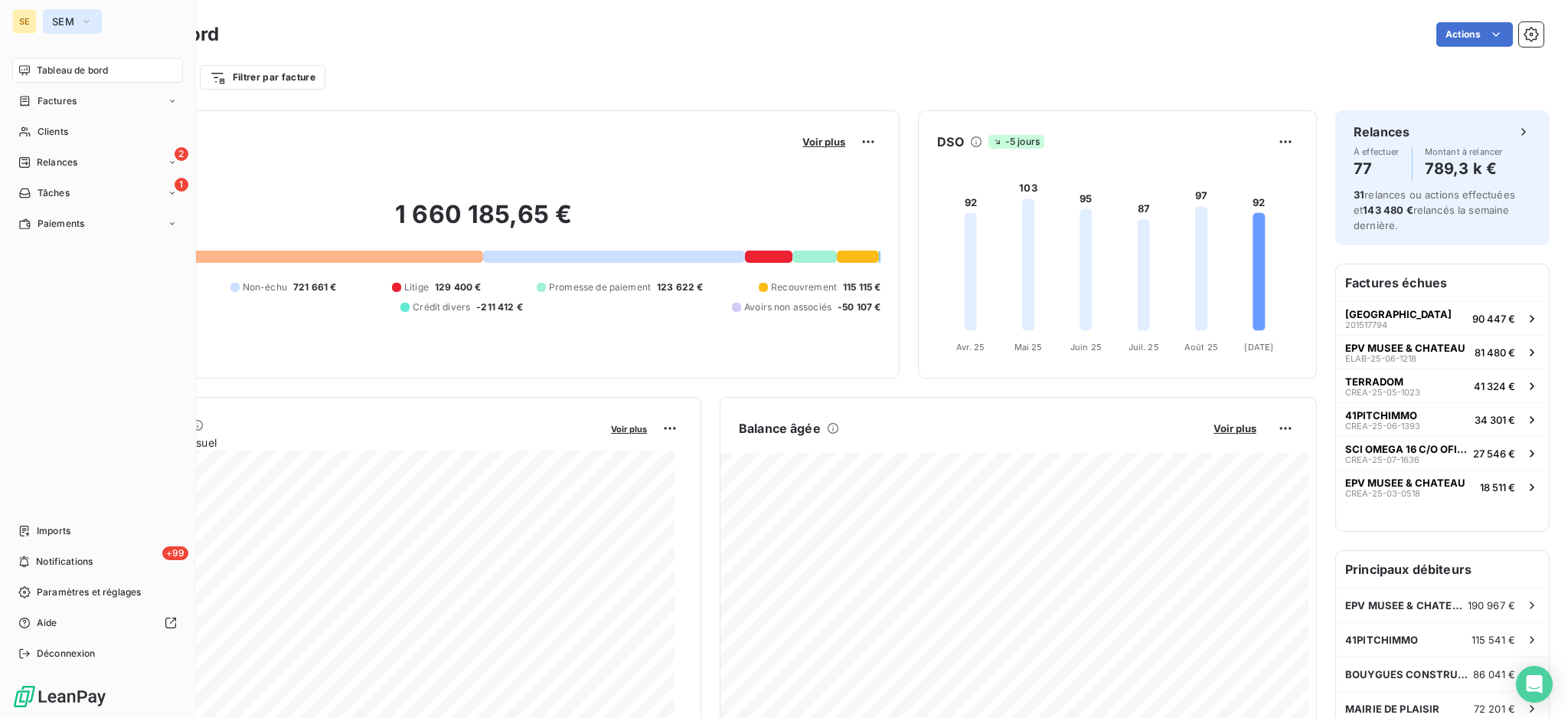
click at [65, 16] on span "SEM" at bounding box center [63, 22] width 22 height 12
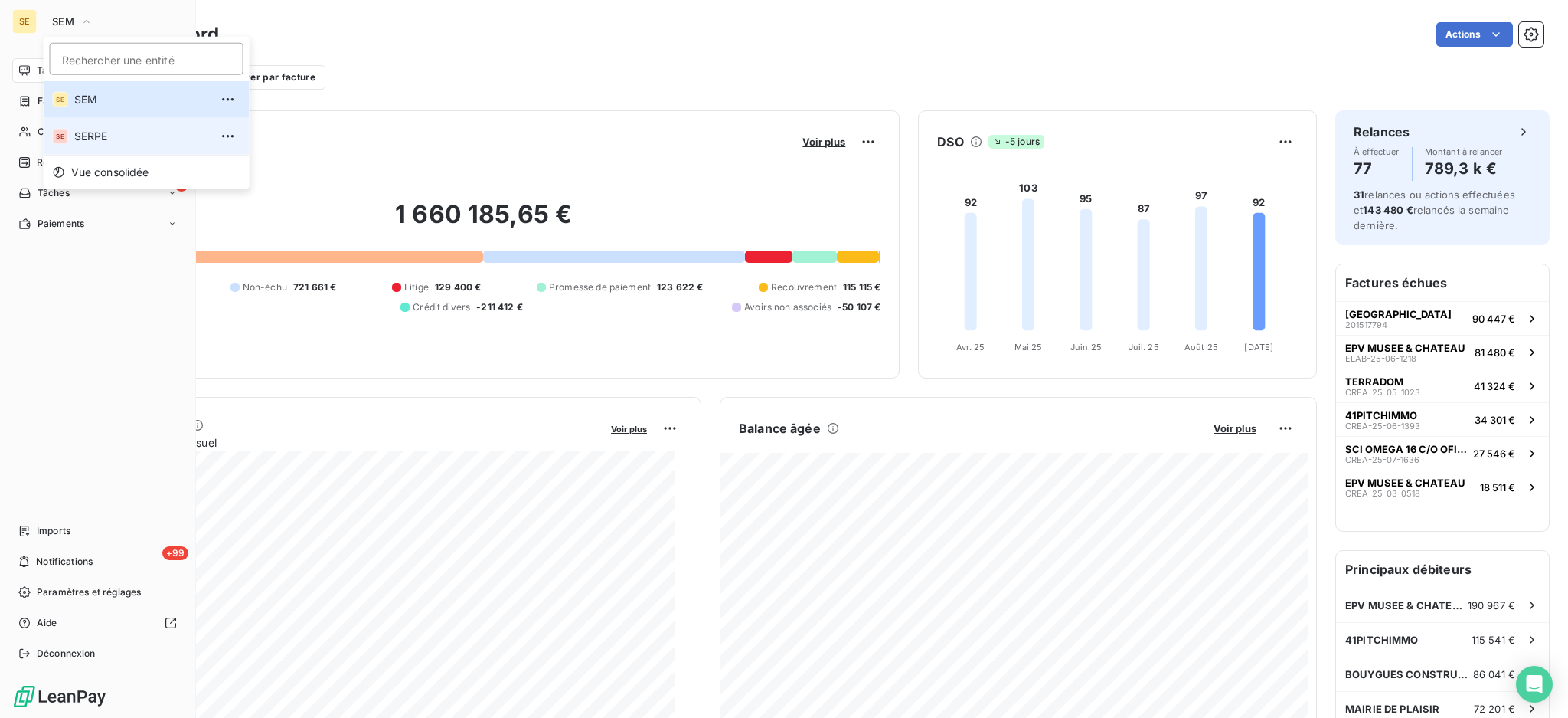
click at [88, 135] on span "SERPE" at bounding box center [142, 136] width 136 height 16
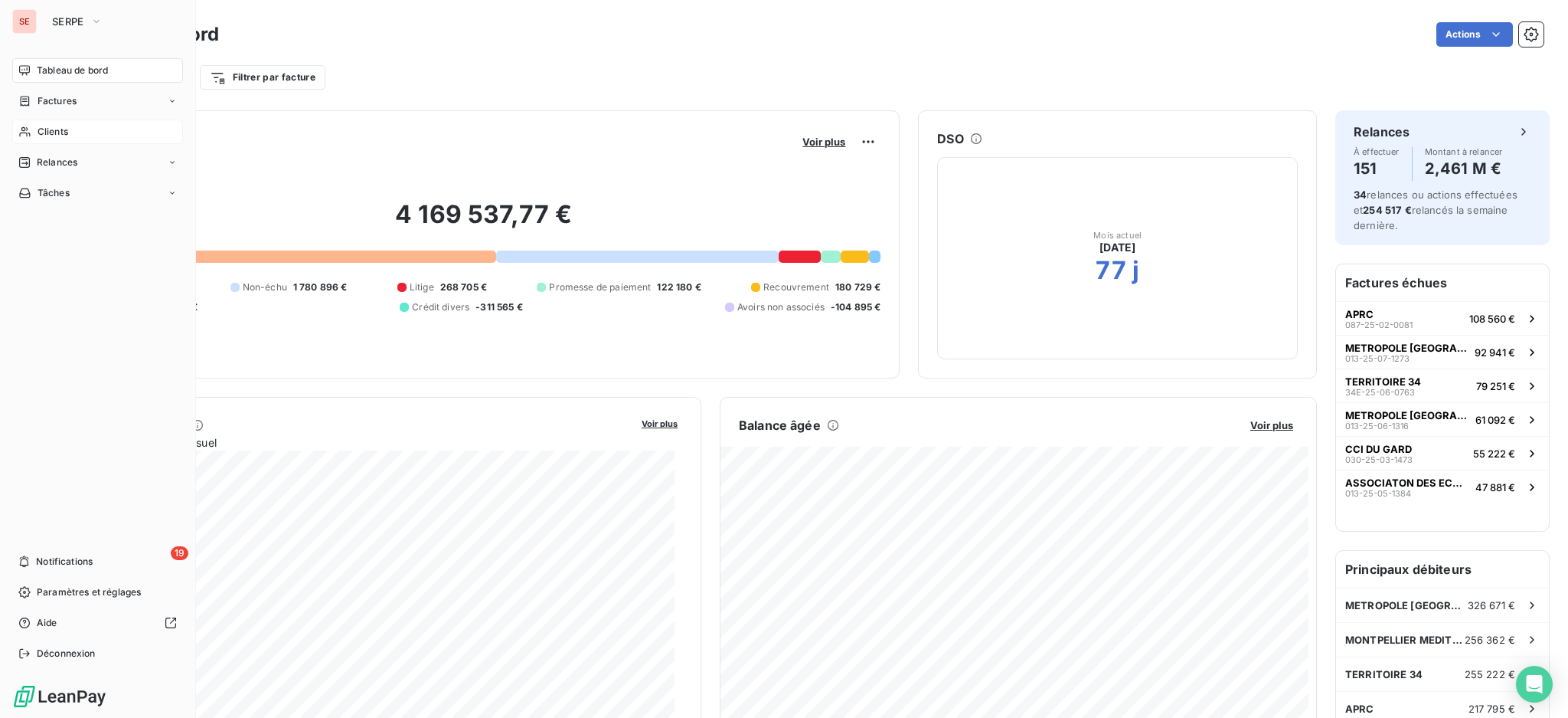
click at [31, 130] on div "Clients" at bounding box center [97, 131] width 171 height 24
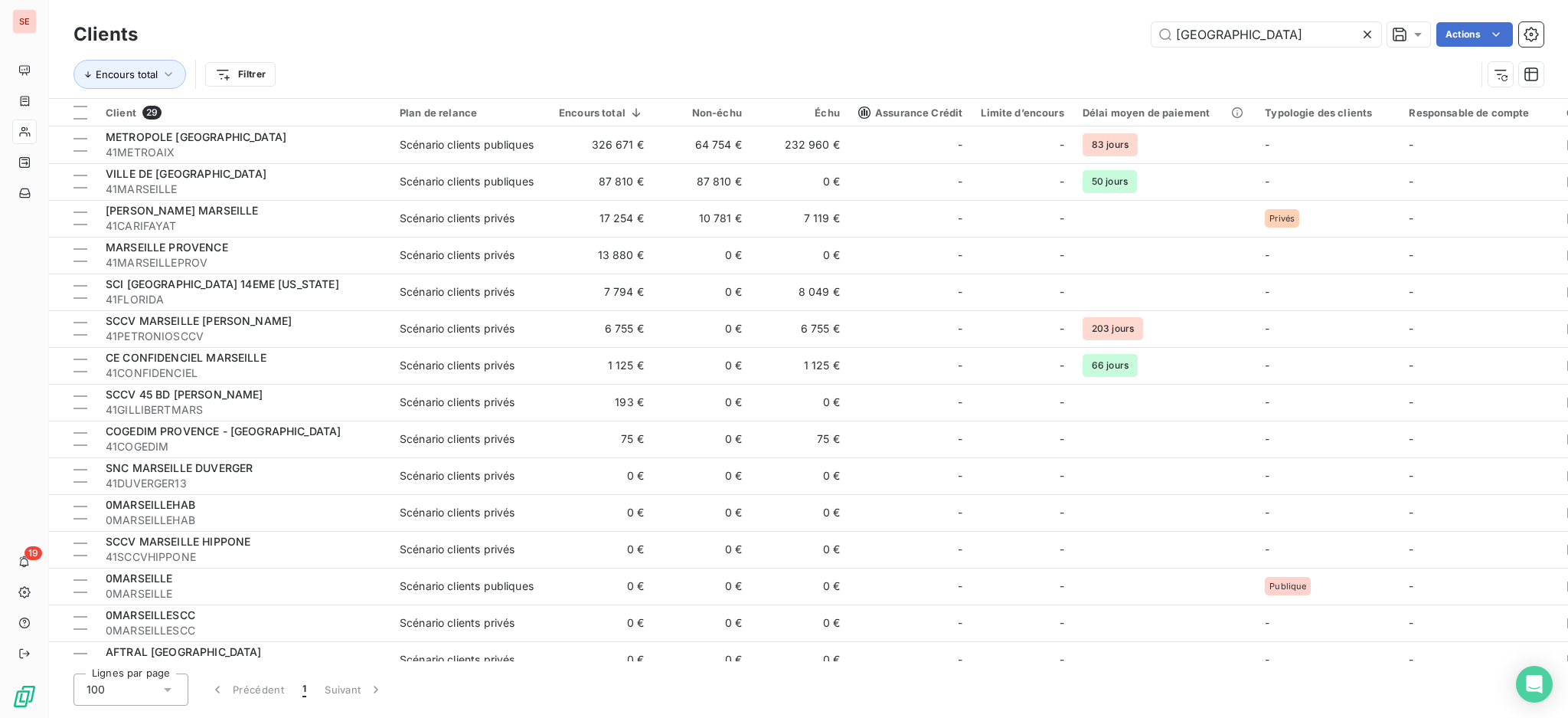
drag, startPoint x: 1295, startPoint y: 31, endPoint x: 1043, endPoint y: 23, distance: 252.1
click at [1043, 23] on div "MARSEILLE Actions" at bounding box center [849, 34] width 1387 height 24
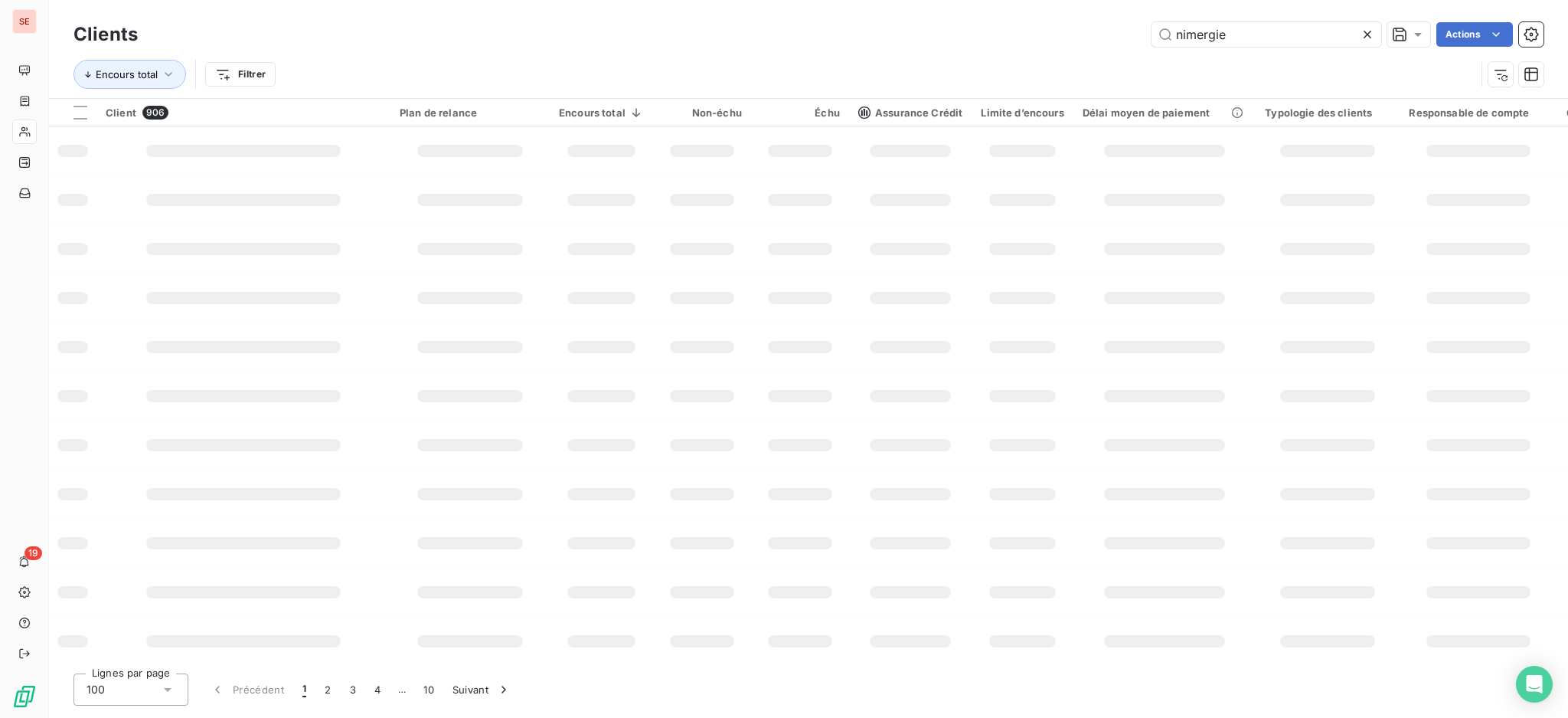
type input "nimergie"
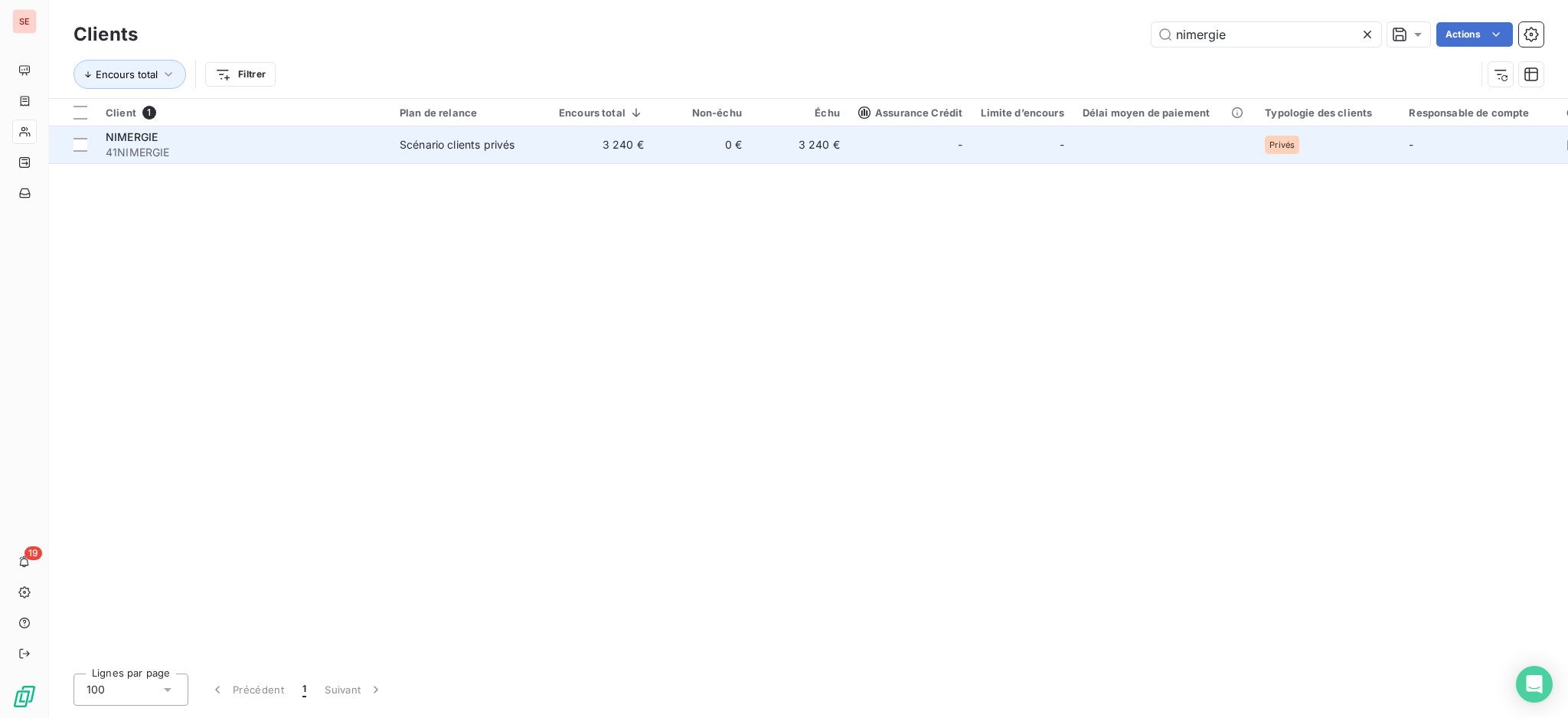
click at [366, 145] on span "41NIMERGIE" at bounding box center [244, 153] width 276 height 16
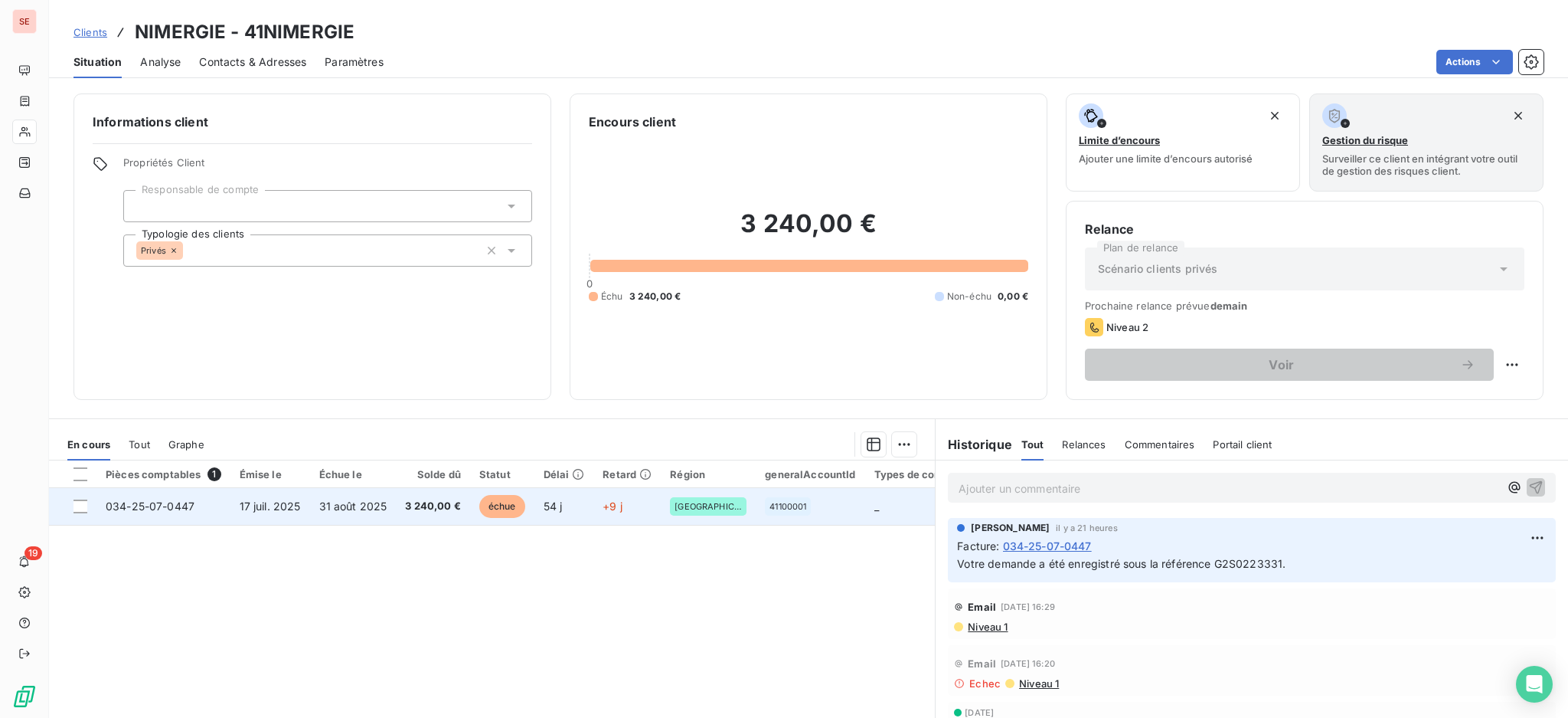
click at [436, 499] on span "3 240,00 €" at bounding box center [433, 507] width 56 height 16
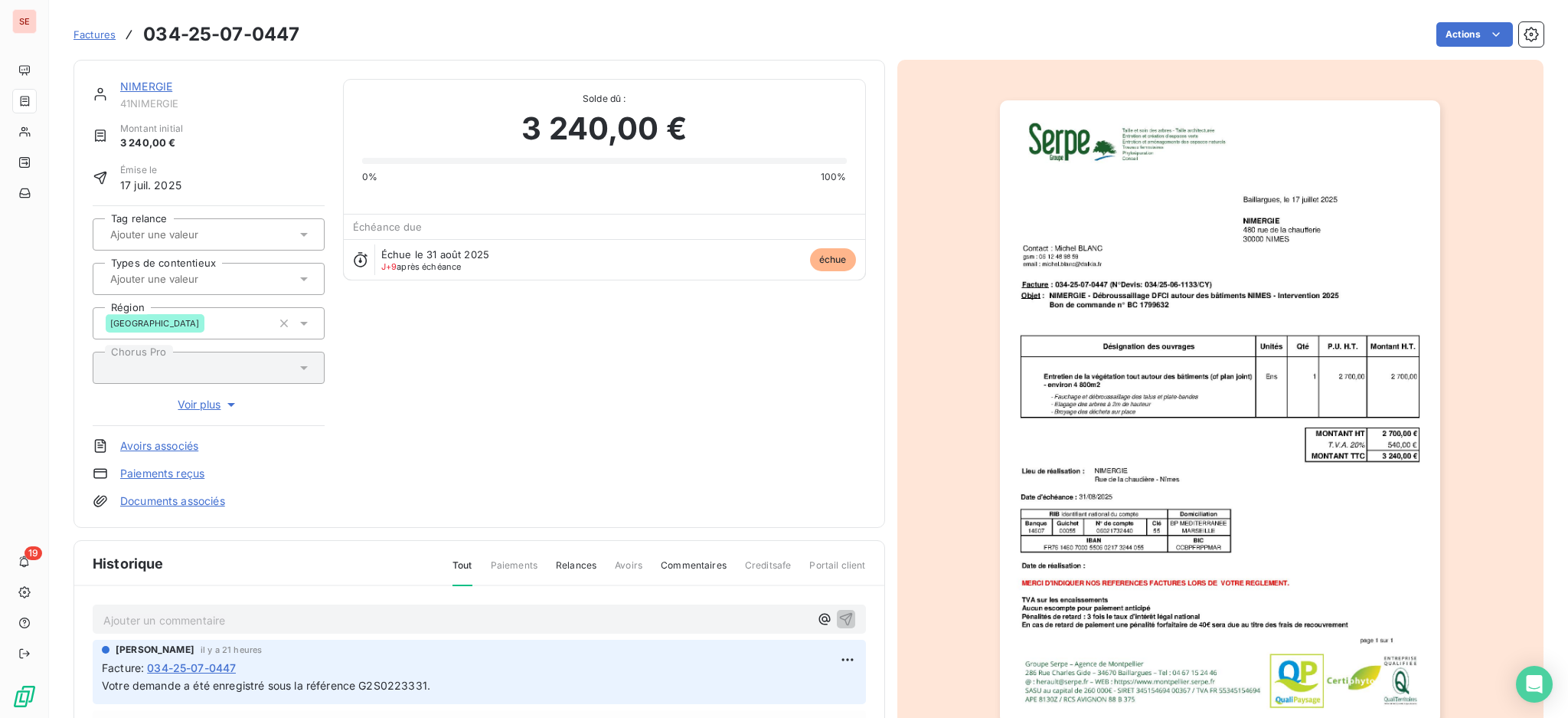
click at [516, 611] on p "Ajouter un commentaire ﻿" at bounding box center [457, 620] width 706 height 19
click at [345, 617] on p "05/09 rép :" at bounding box center [457, 619] width 706 height 18
click at [839, 620] on icon "button" at bounding box center [846, 618] width 13 height 13
click at [1450, 28] on html "SE 19 Factures 034-25-07-0447 Actions NIMERGIE 41NIMERGIE Montant initial 3 240…" at bounding box center [784, 359] width 1568 height 718
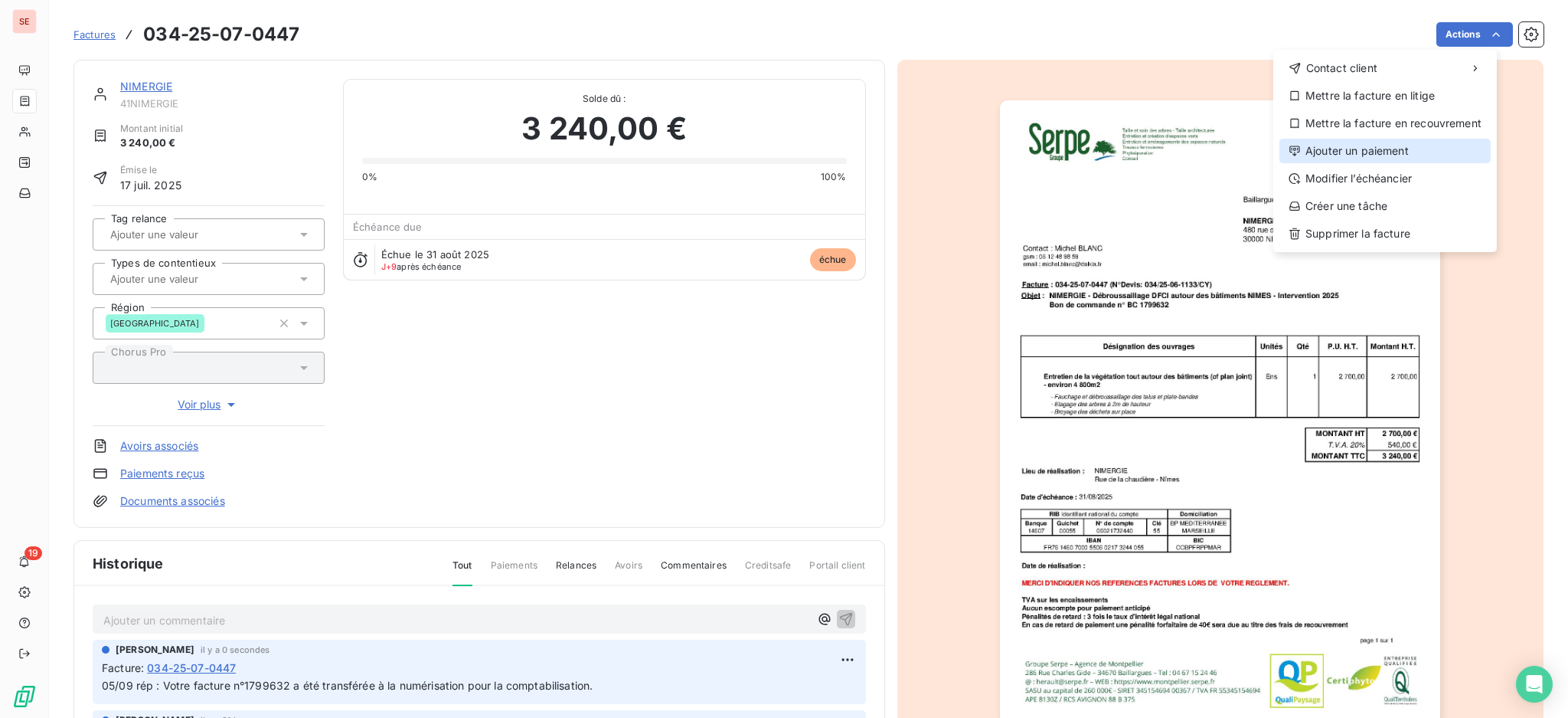
click at [1401, 146] on div "Ajouter un paiement" at bounding box center [1385, 150] width 211 height 24
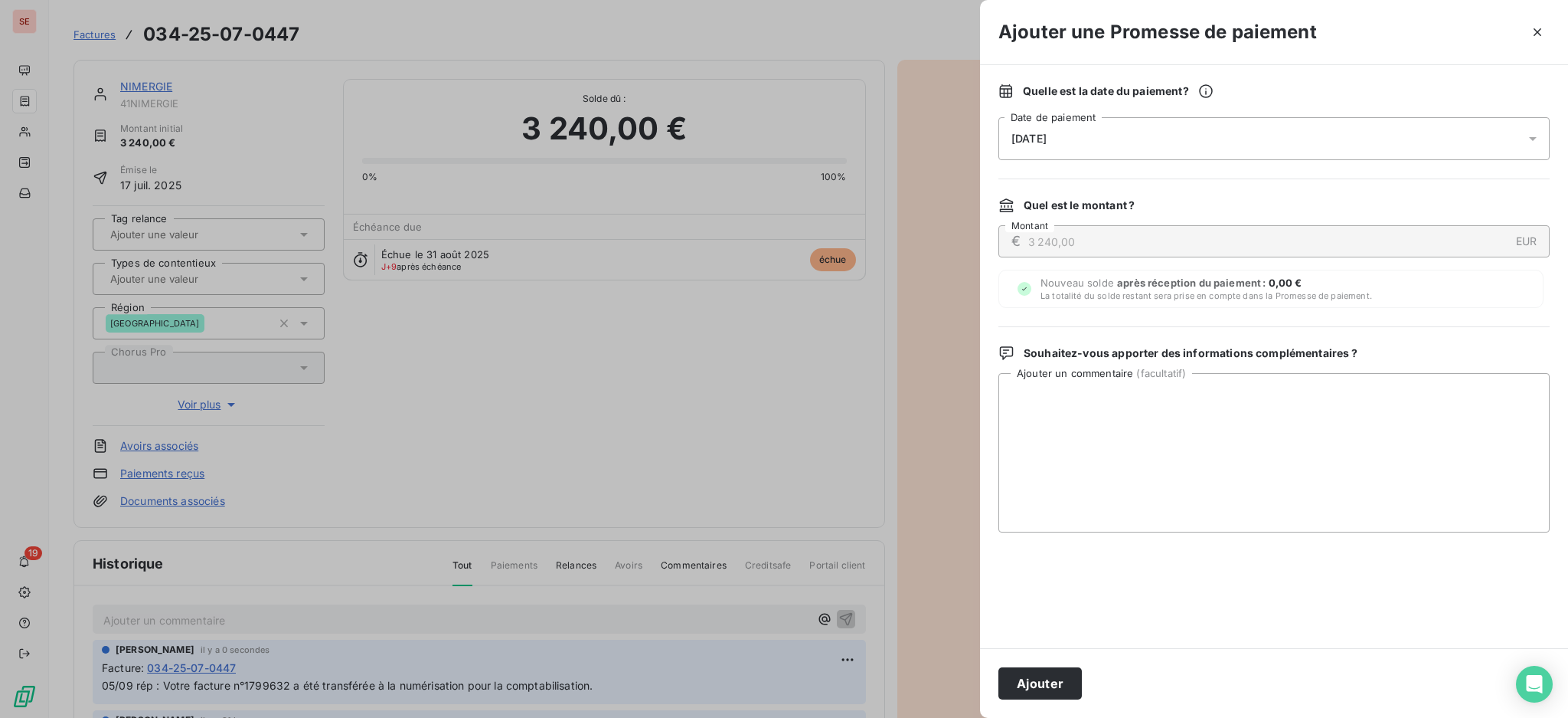
click at [1534, 147] on div at bounding box center [1537, 138] width 24 height 43
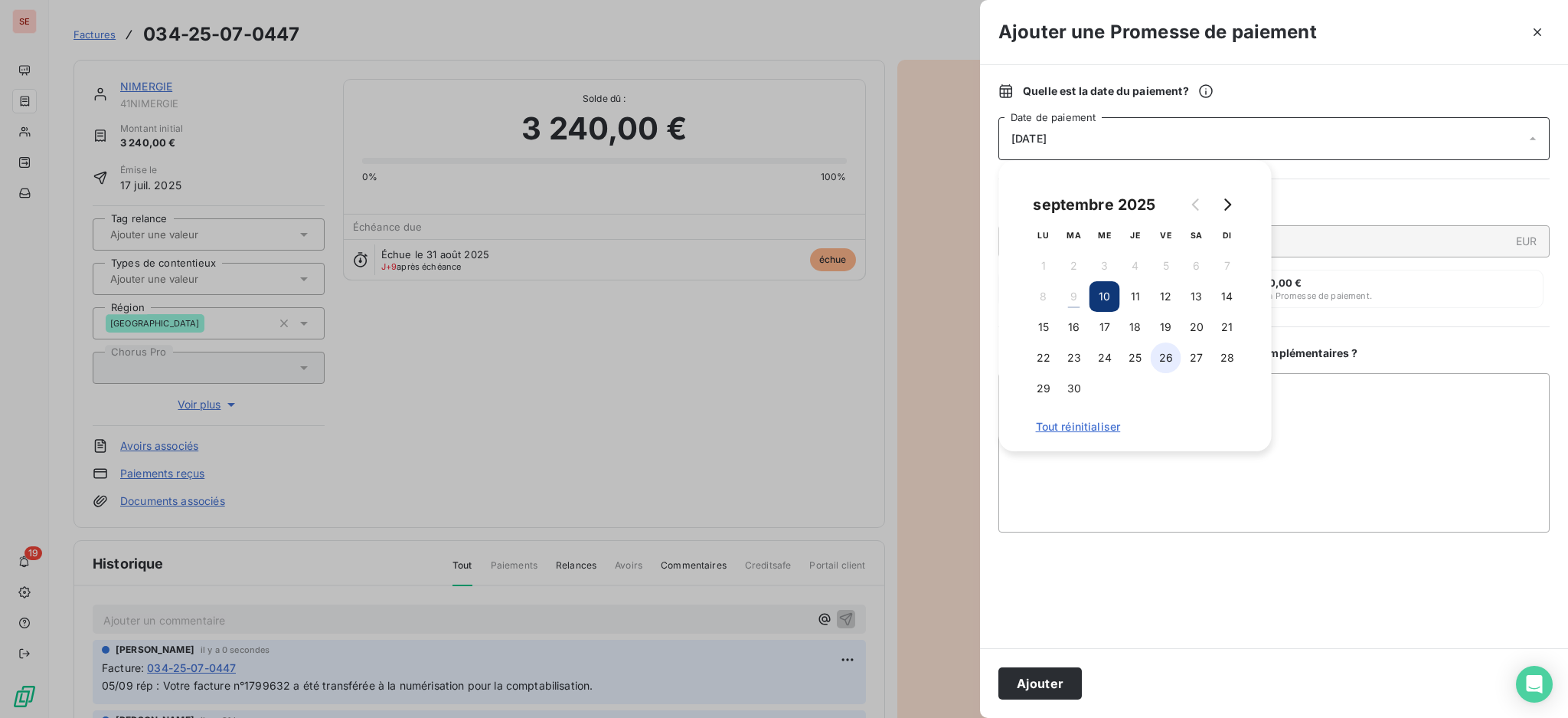
click at [1160, 359] on button "26" at bounding box center [1166, 357] width 30 height 30
click at [1044, 680] on button "Ajouter" at bounding box center [1040, 683] width 83 height 32
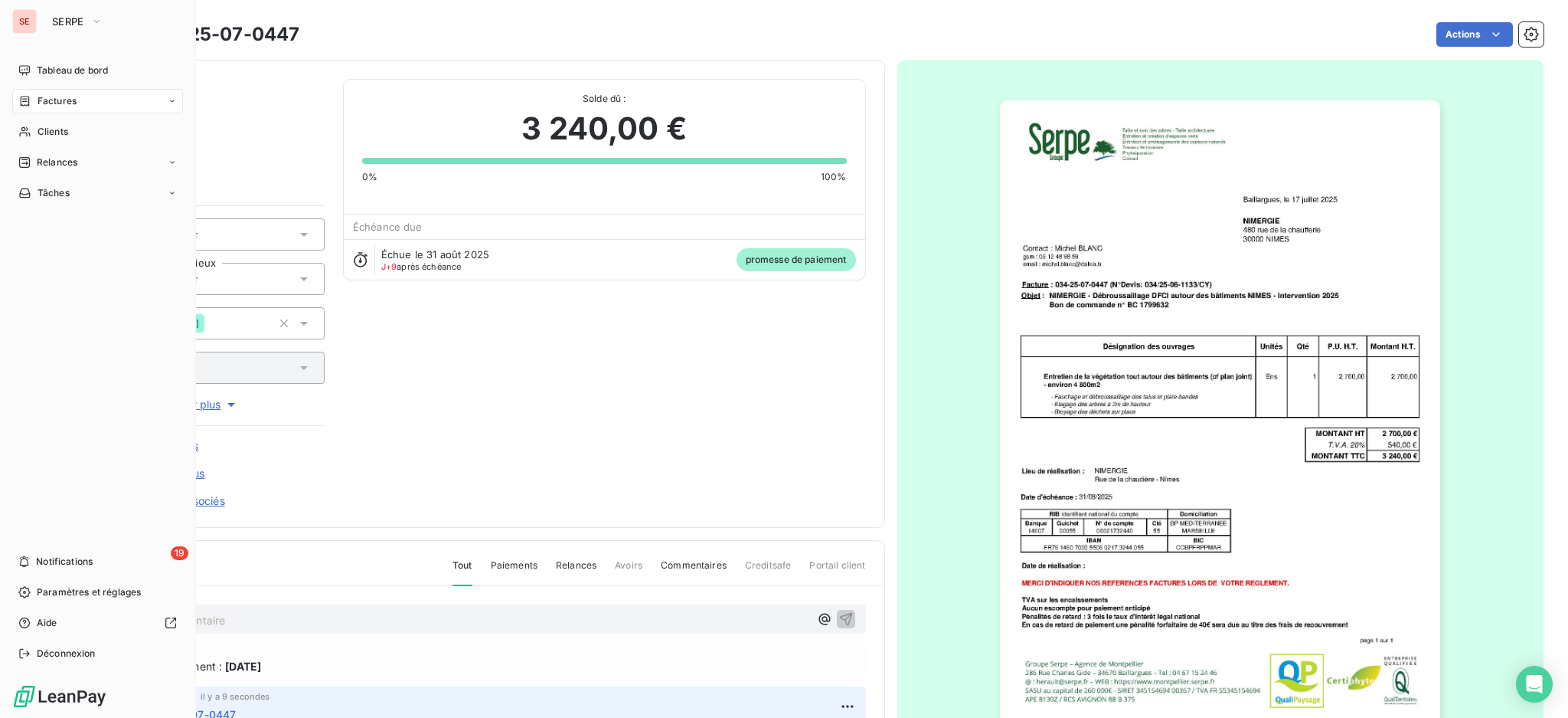
click at [55, 105] on span "Factures" at bounding box center [57, 101] width 39 height 14
click at [60, 101] on span "Factures" at bounding box center [57, 101] width 39 height 14
click at [50, 127] on span "Factures" at bounding box center [56, 132] width 39 height 14
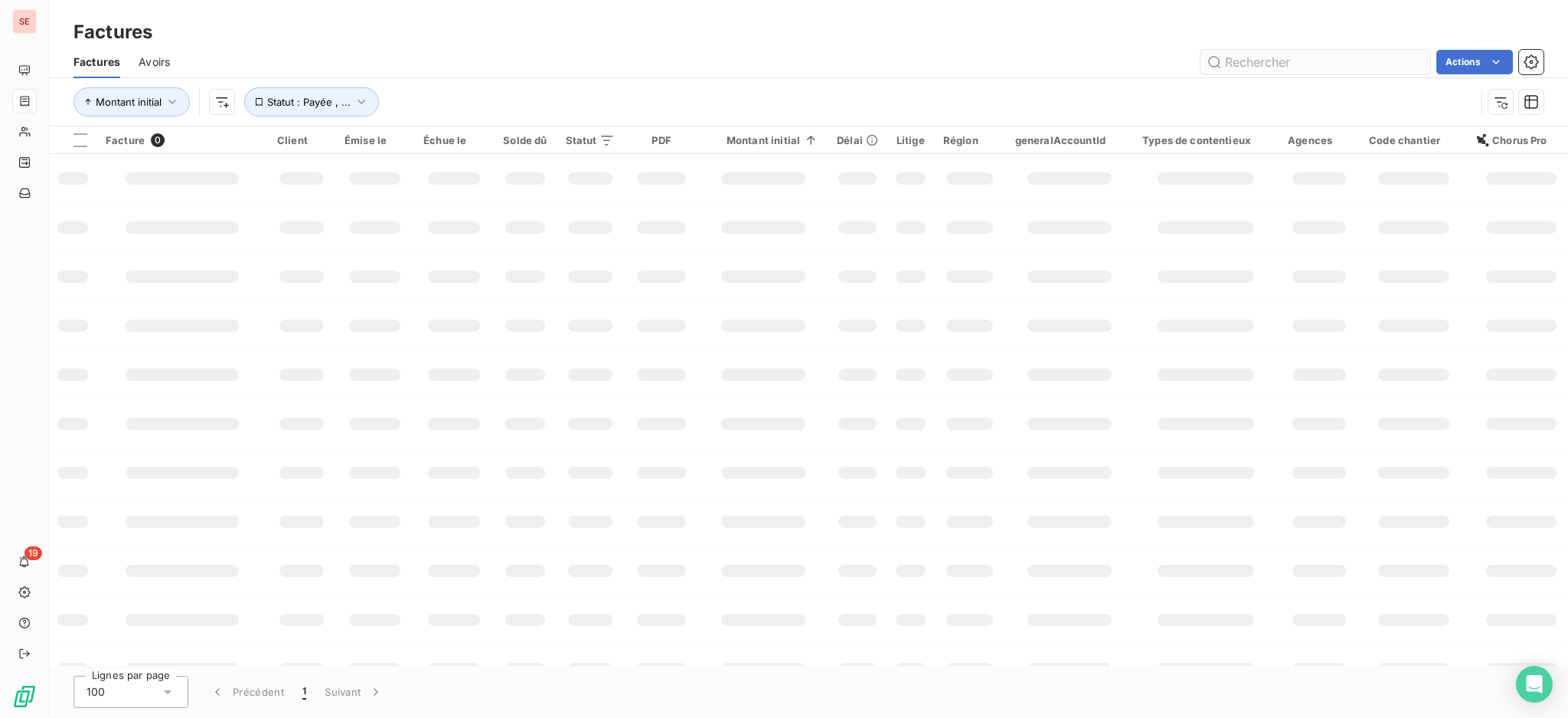
click at [1313, 58] on input "text" at bounding box center [1315, 62] width 230 height 24
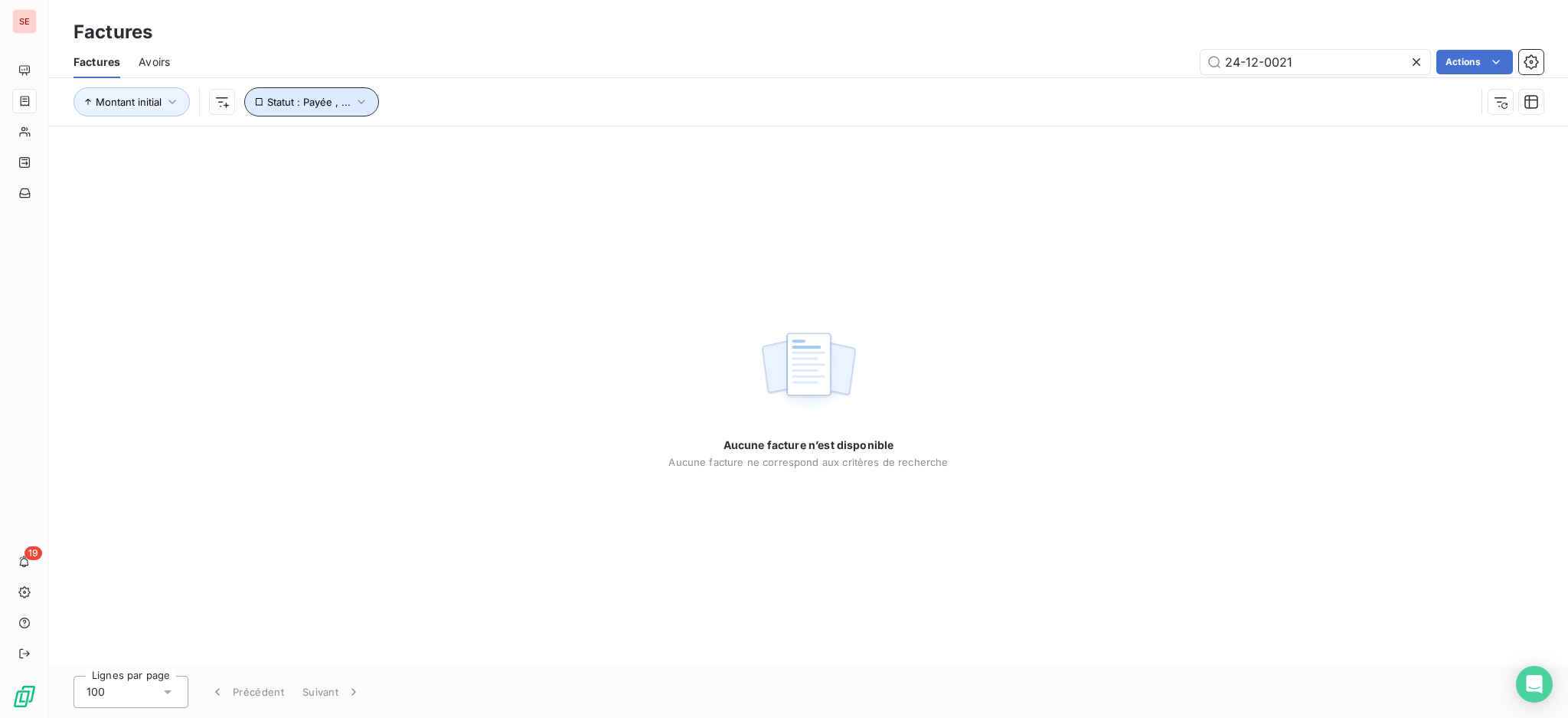
click at [359, 97] on icon "button" at bounding box center [362, 102] width 16 height 16
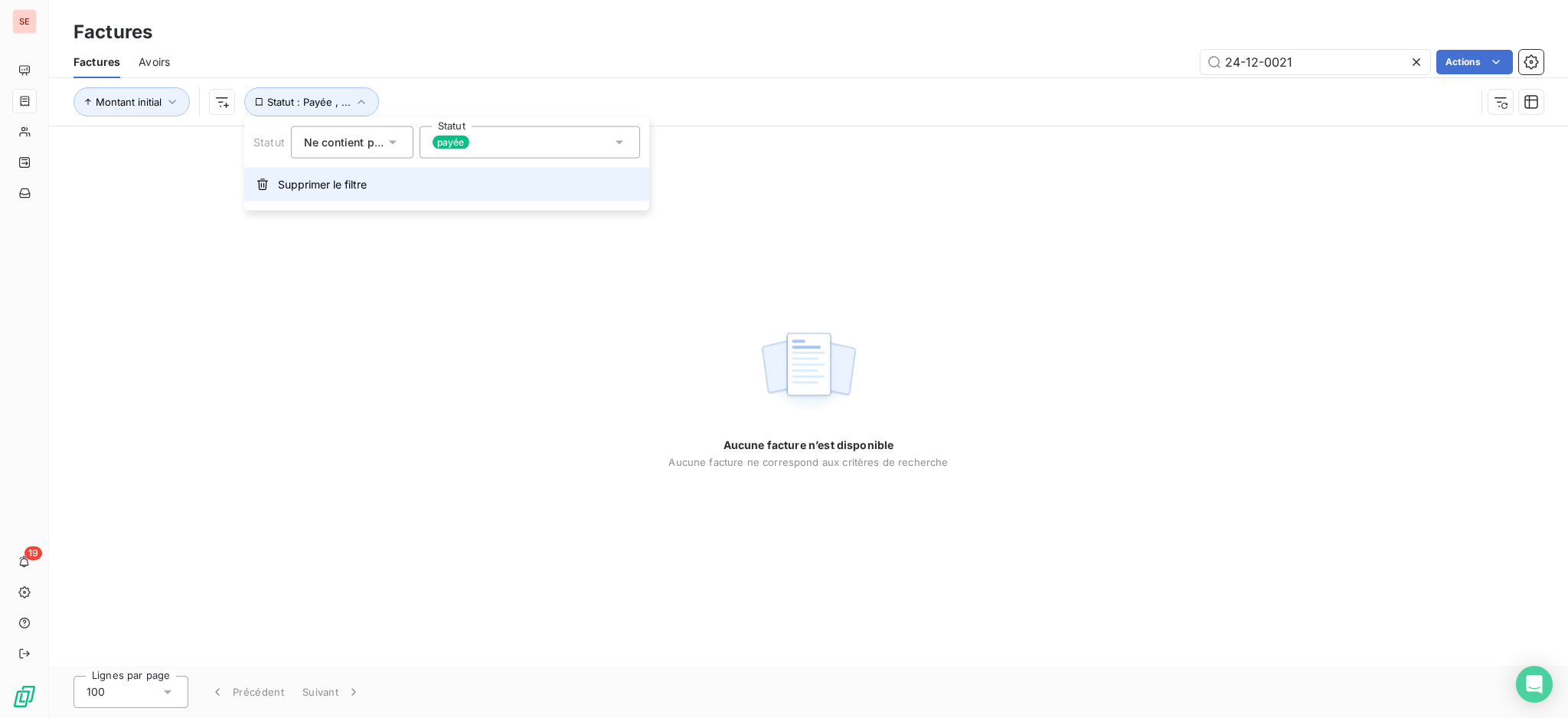
click at [323, 184] on span "Supprimer le filtre" at bounding box center [323, 185] width 89 height 16
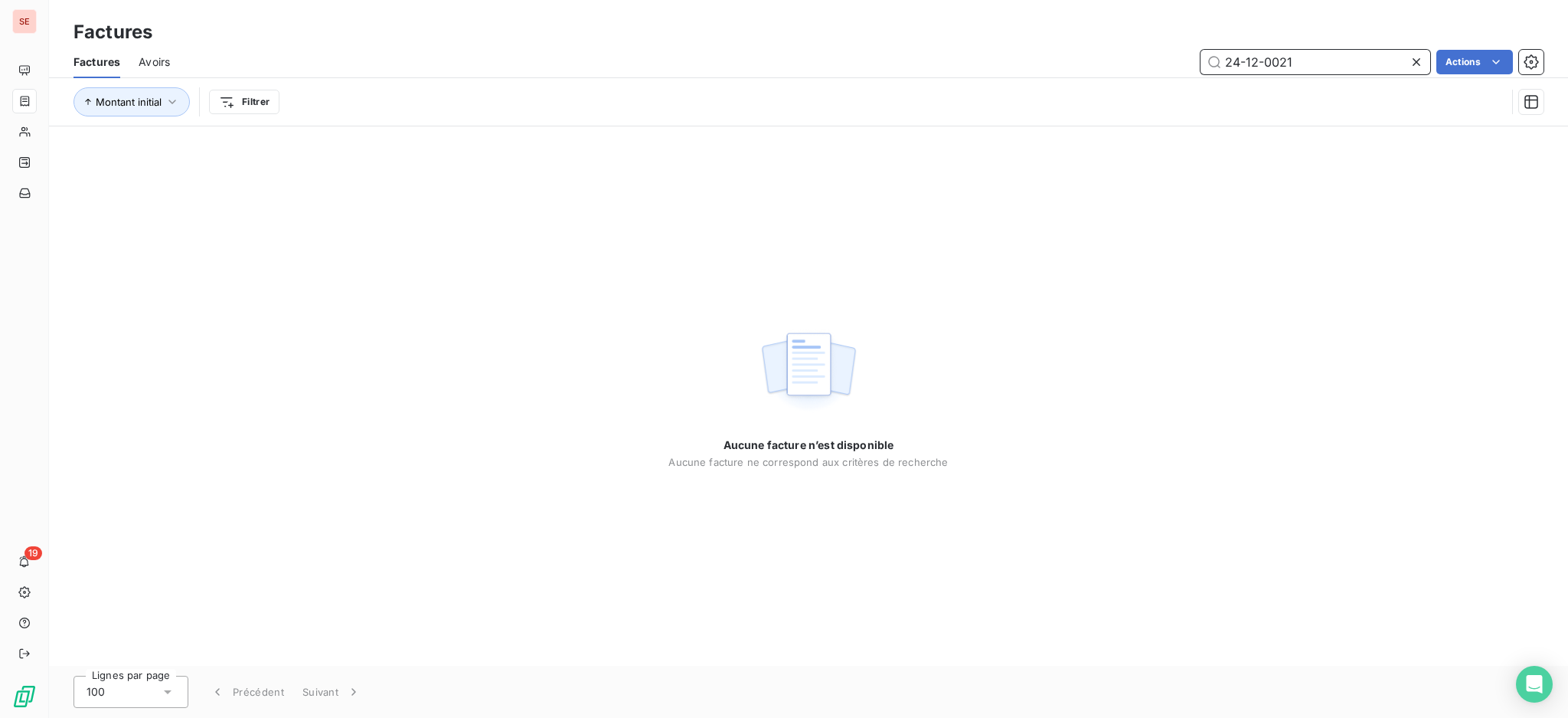
click at [1307, 55] on input "24-12-0021" at bounding box center [1315, 62] width 230 height 24
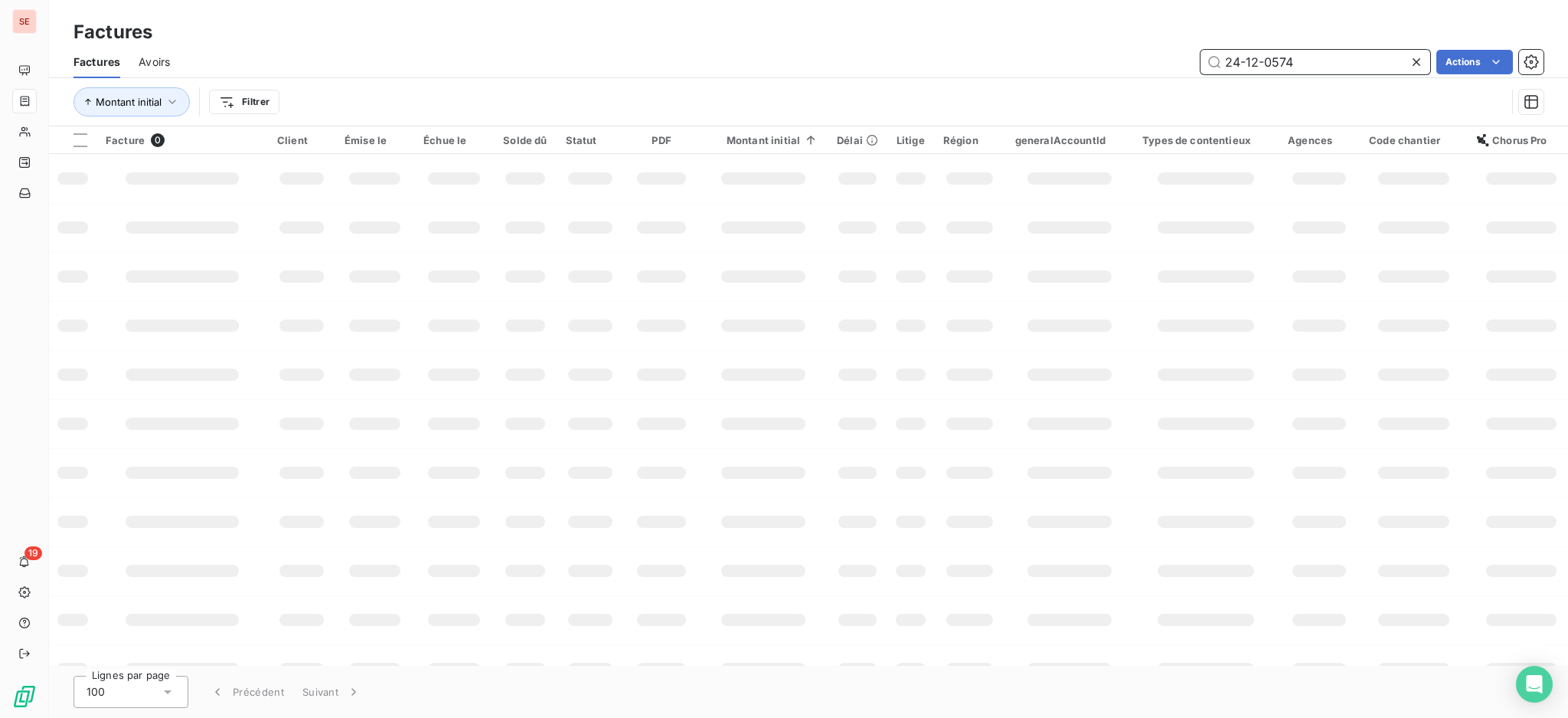
type input "24-12-0574"
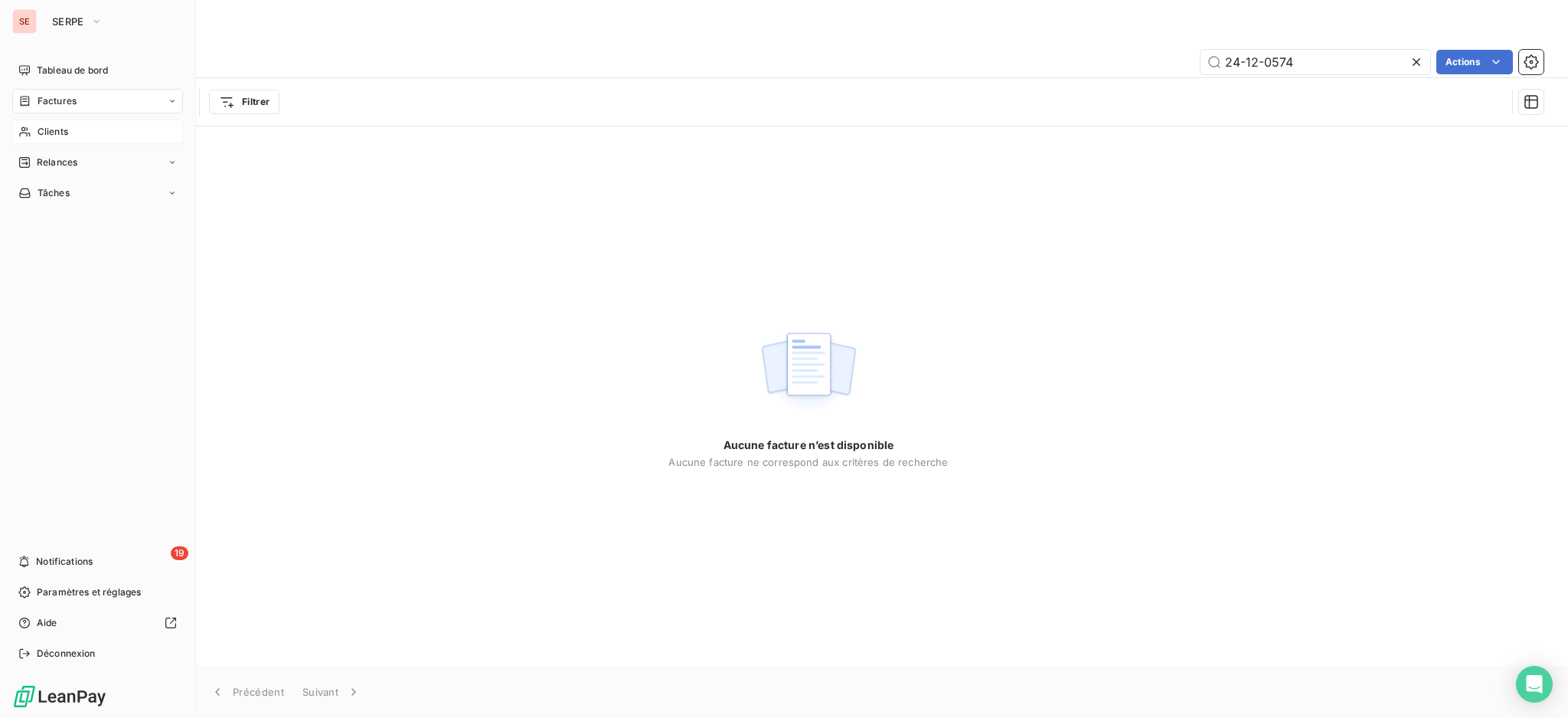
click at [42, 135] on span "Clients" at bounding box center [52, 132] width 30 height 14
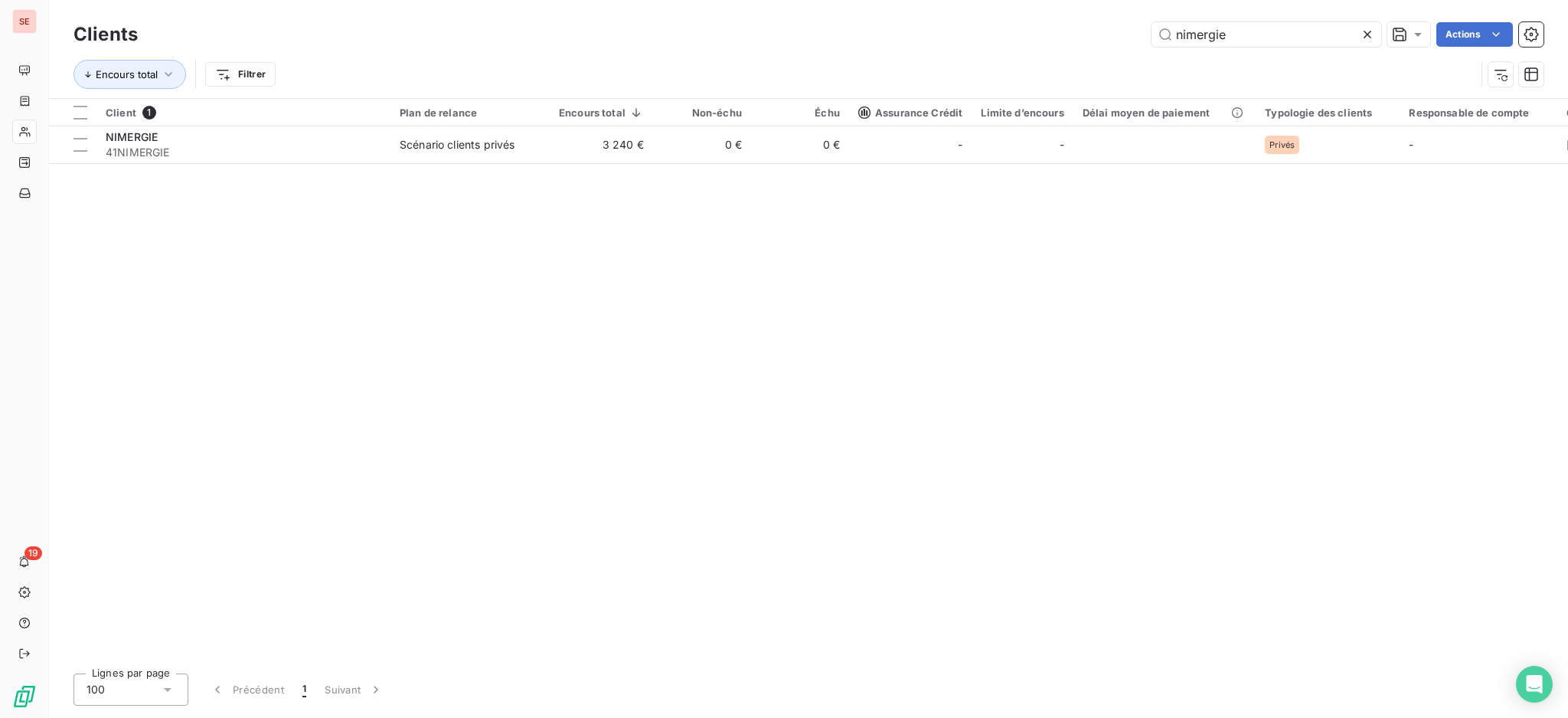
drag, startPoint x: 1234, startPoint y: 30, endPoint x: 1060, endPoint y: -7, distance: 177.9
click at [1060, 0] on html "SE 19 Clients nimergie Actions Encours total Filtrer Client 1 Plan de relance E…" at bounding box center [784, 359] width 1568 height 718
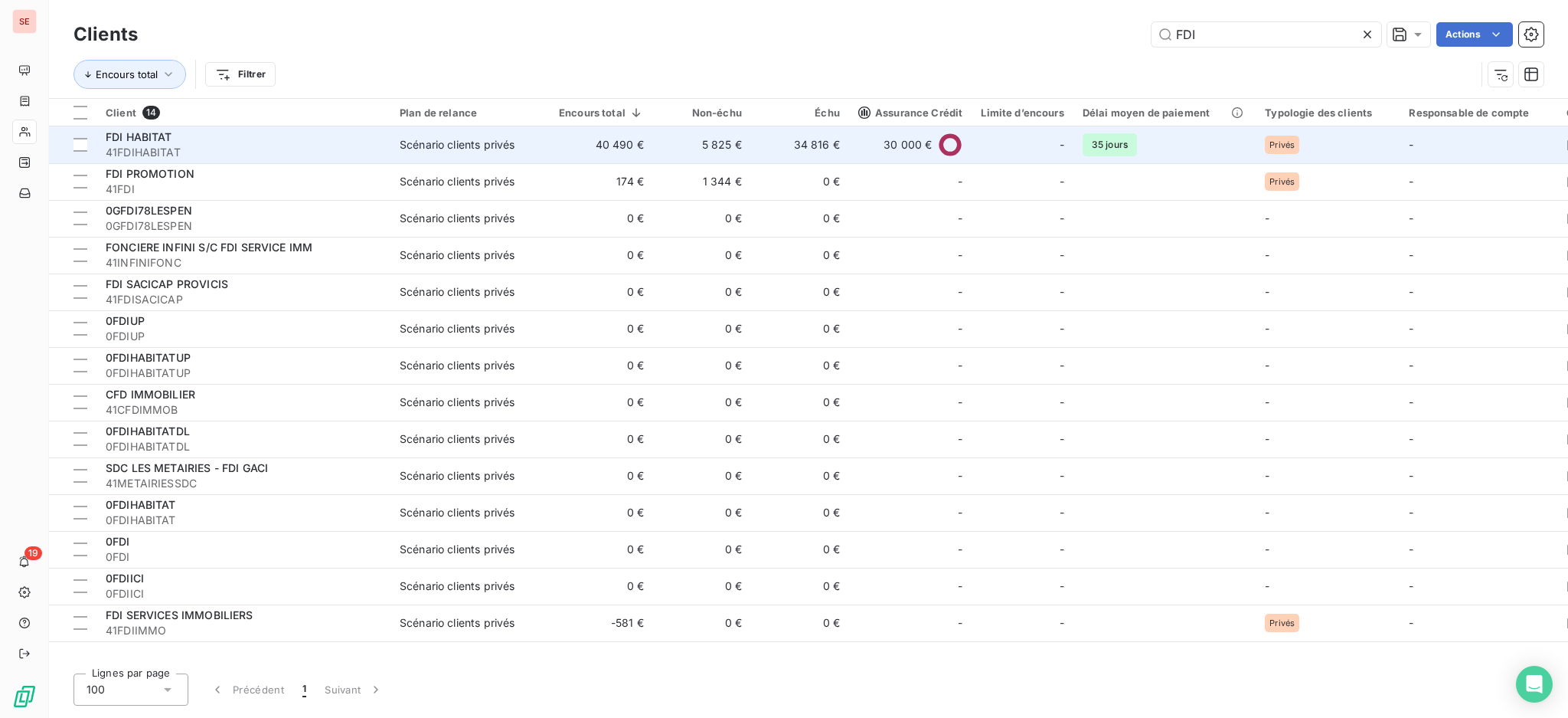
type input "FDI"
click at [561, 136] on td "40 490 €" at bounding box center [601, 144] width 104 height 37
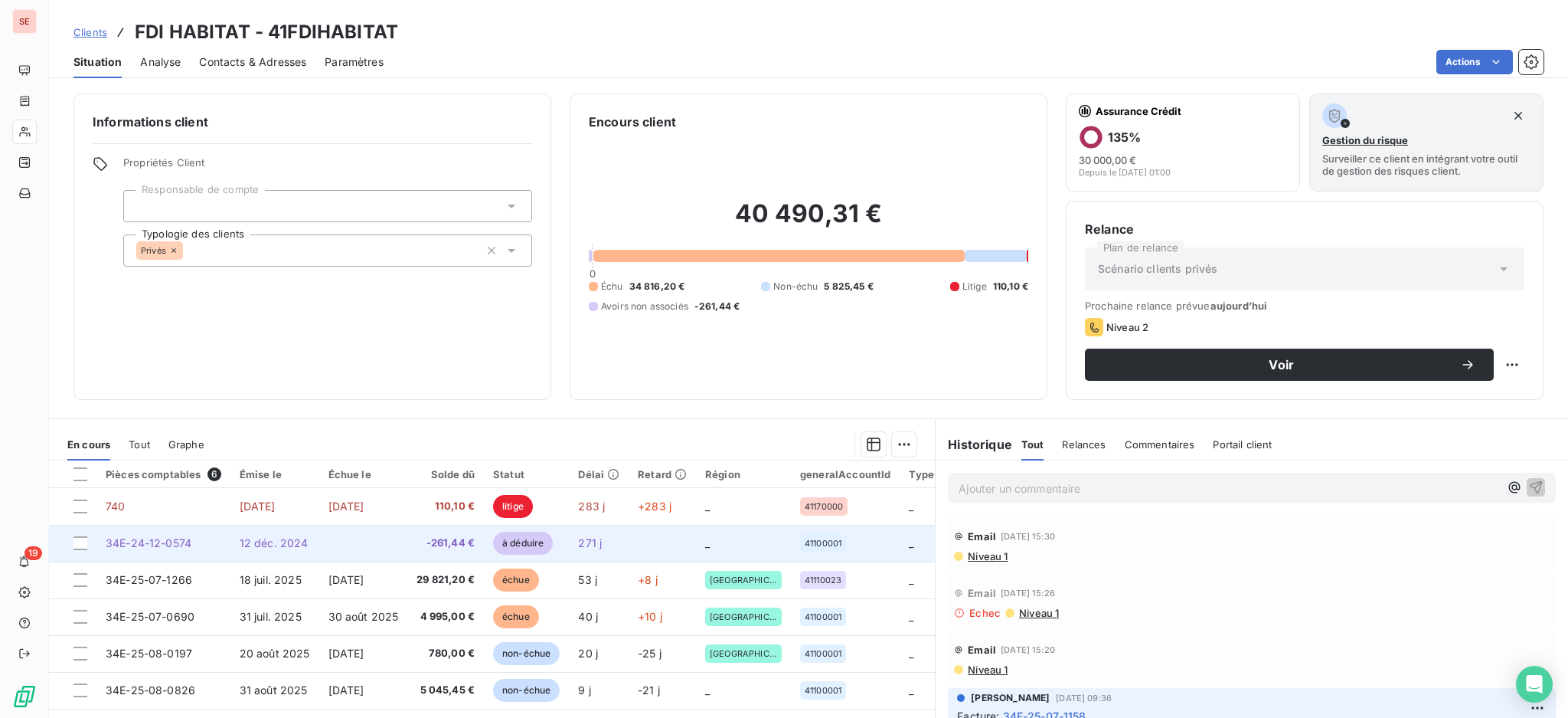
click at [415, 550] on td "-261,44 €" at bounding box center [446, 543] width 76 height 37
click at [275, 550] on td "12 déc. 2024" at bounding box center [275, 543] width 89 height 37
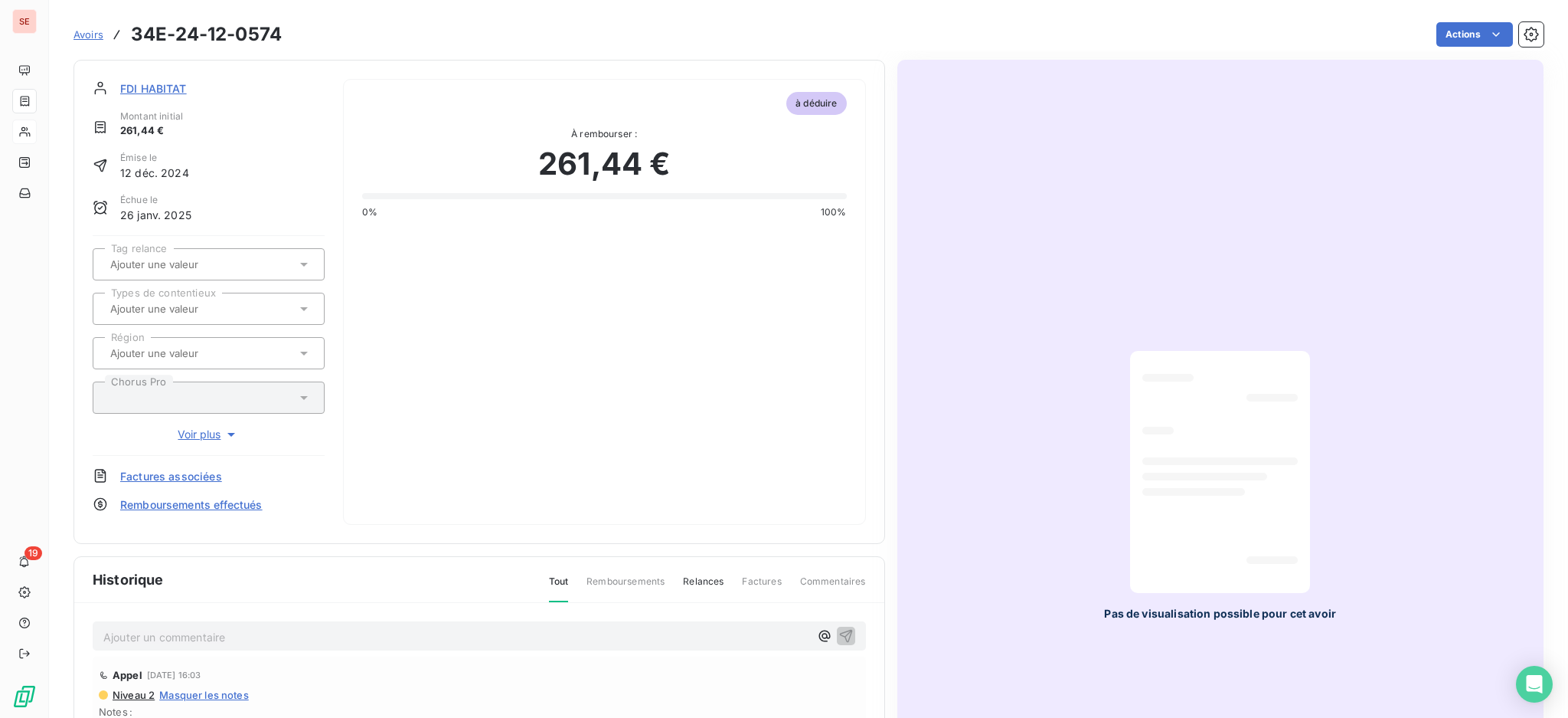
click at [405, 628] on p "Ajouter un commentaire ﻿" at bounding box center [457, 637] width 706 height 19
click at [839, 635] on icon "button" at bounding box center [846, 635] width 13 height 13
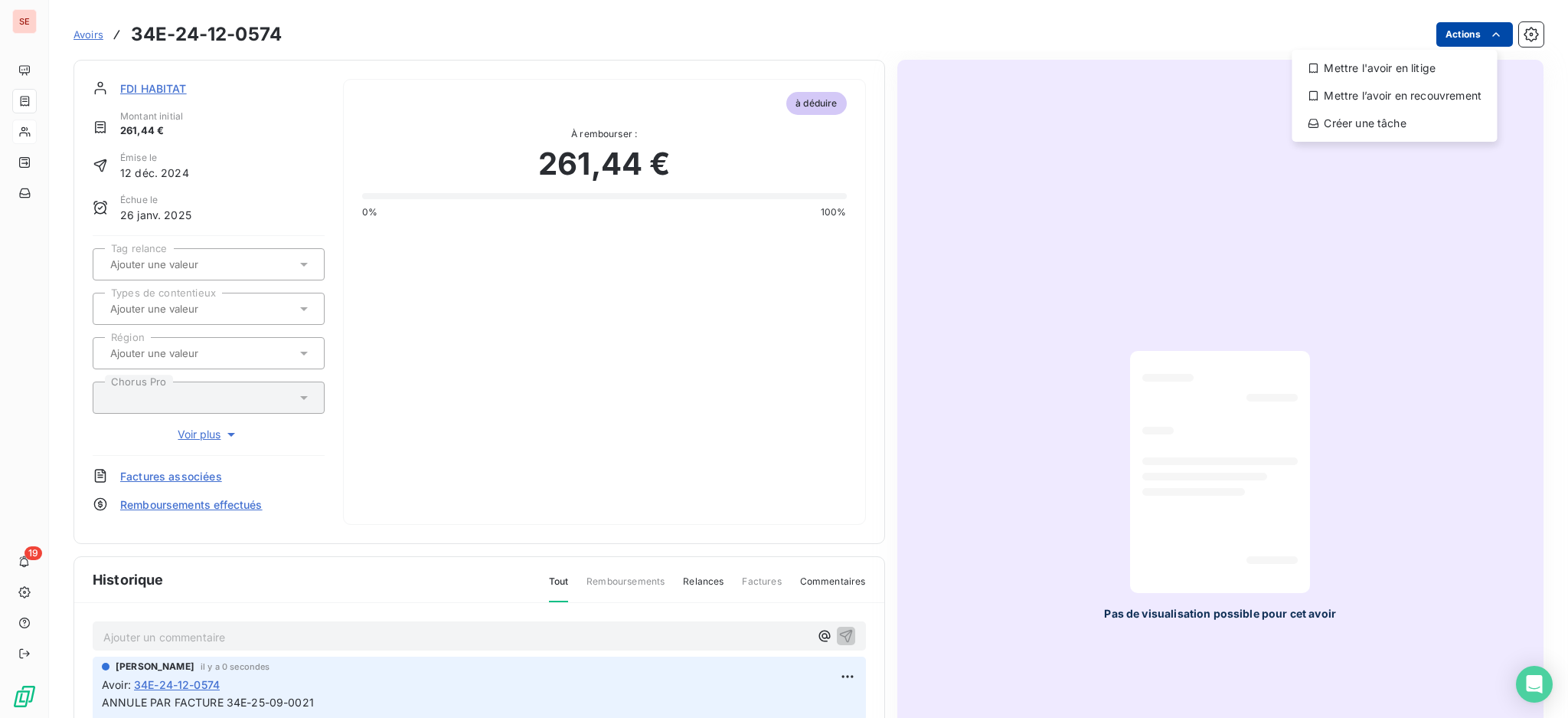
click at [1457, 34] on html "SE 19 Avoirs 34E-24-12-0574 Actions Mettre l'avoir en litige Mettre l’avoir en …" at bounding box center [784, 359] width 1568 height 718
click at [1218, 253] on html "SE 19 Avoirs 34E-24-12-0574 Actions Mettre l'avoir en litige Mettre l’avoir en …" at bounding box center [784, 359] width 1568 height 718
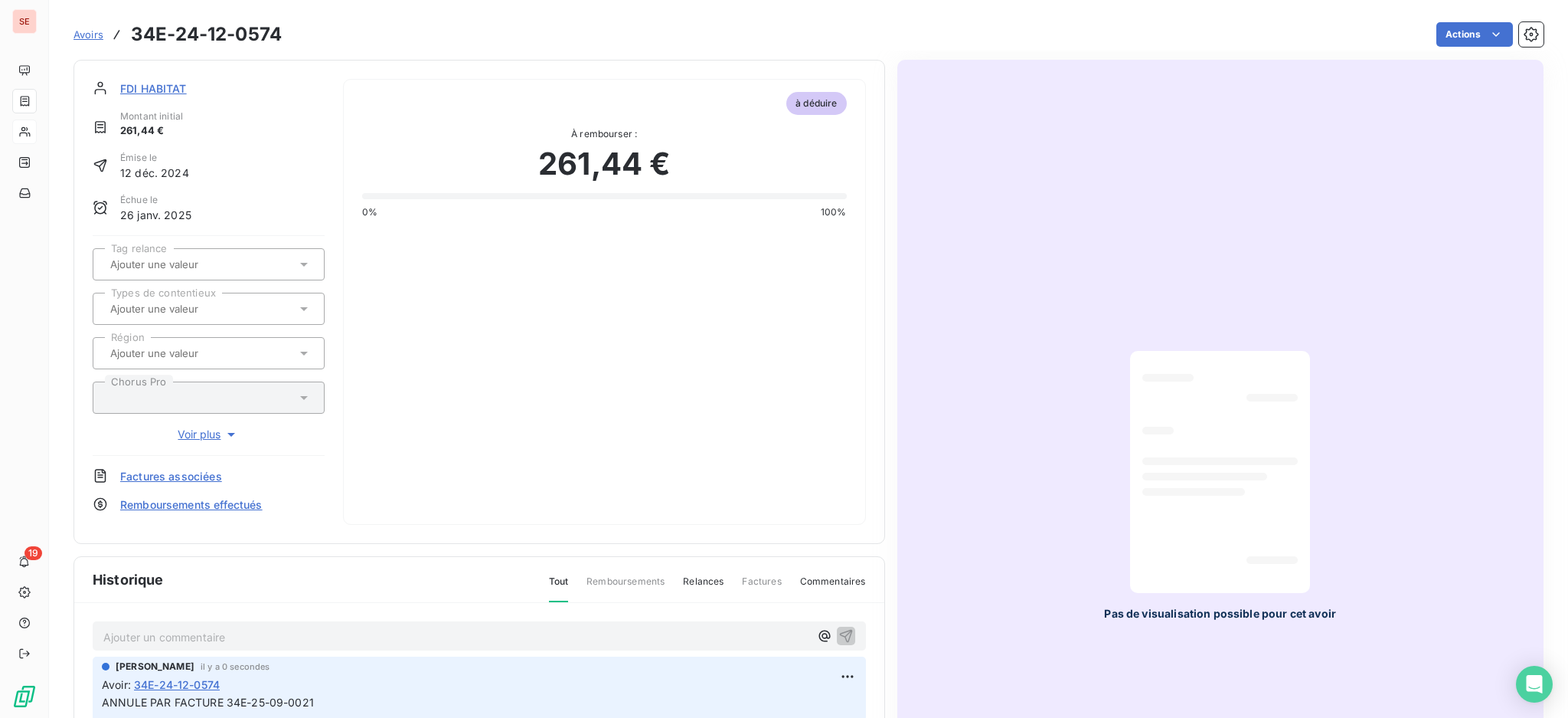
scroll to position [18, 0]
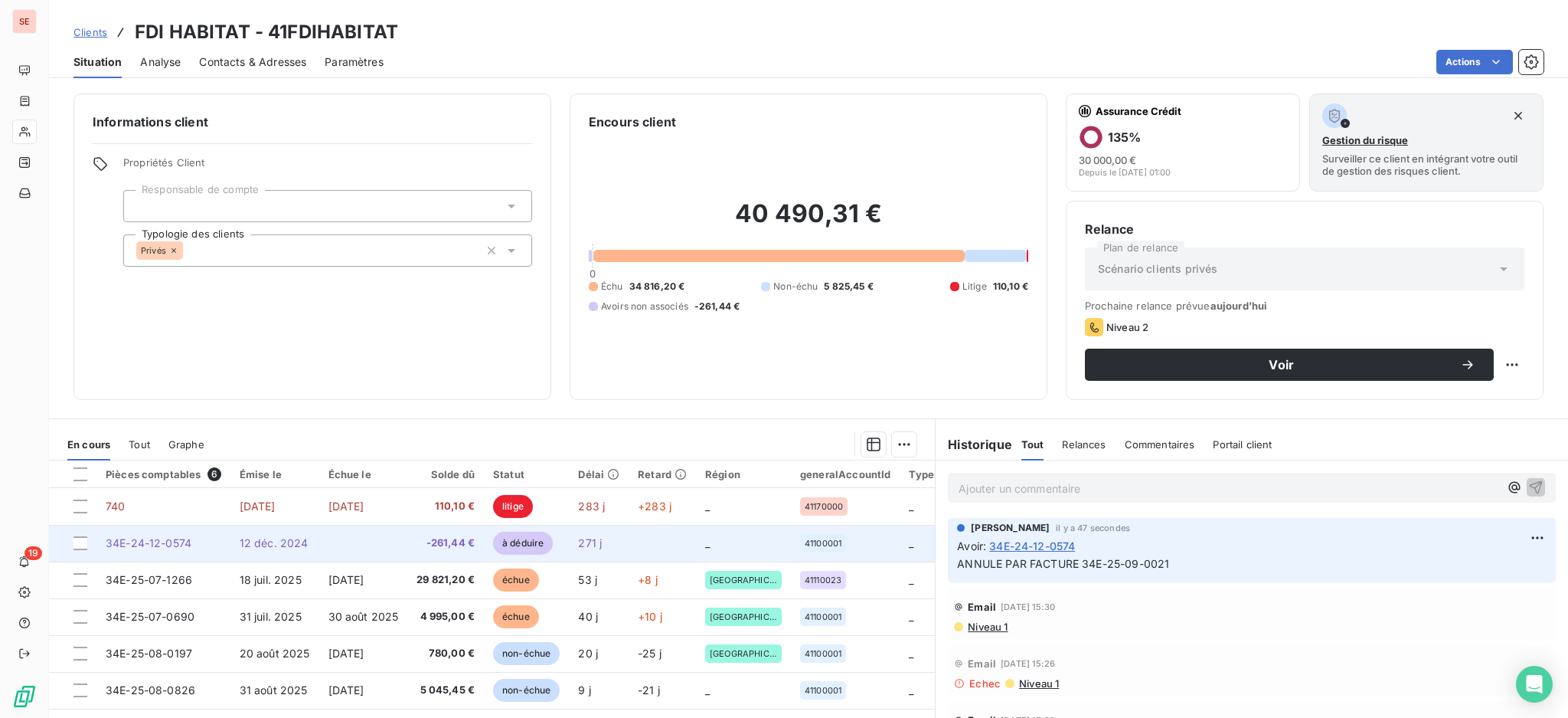
scroll to position [83, 0]
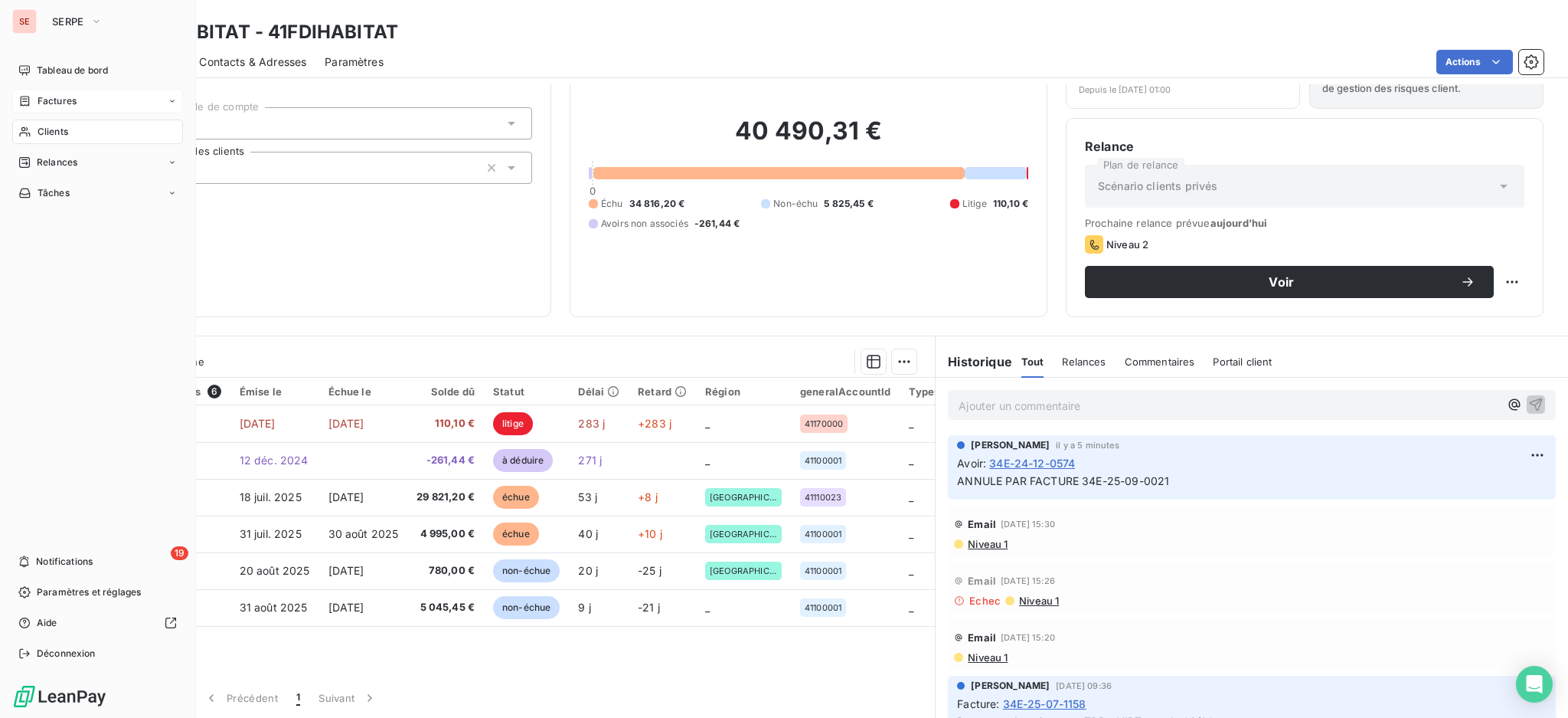
click at [62, 90] on div "Factures" at bounding box center [97, 101] width 171 height 24
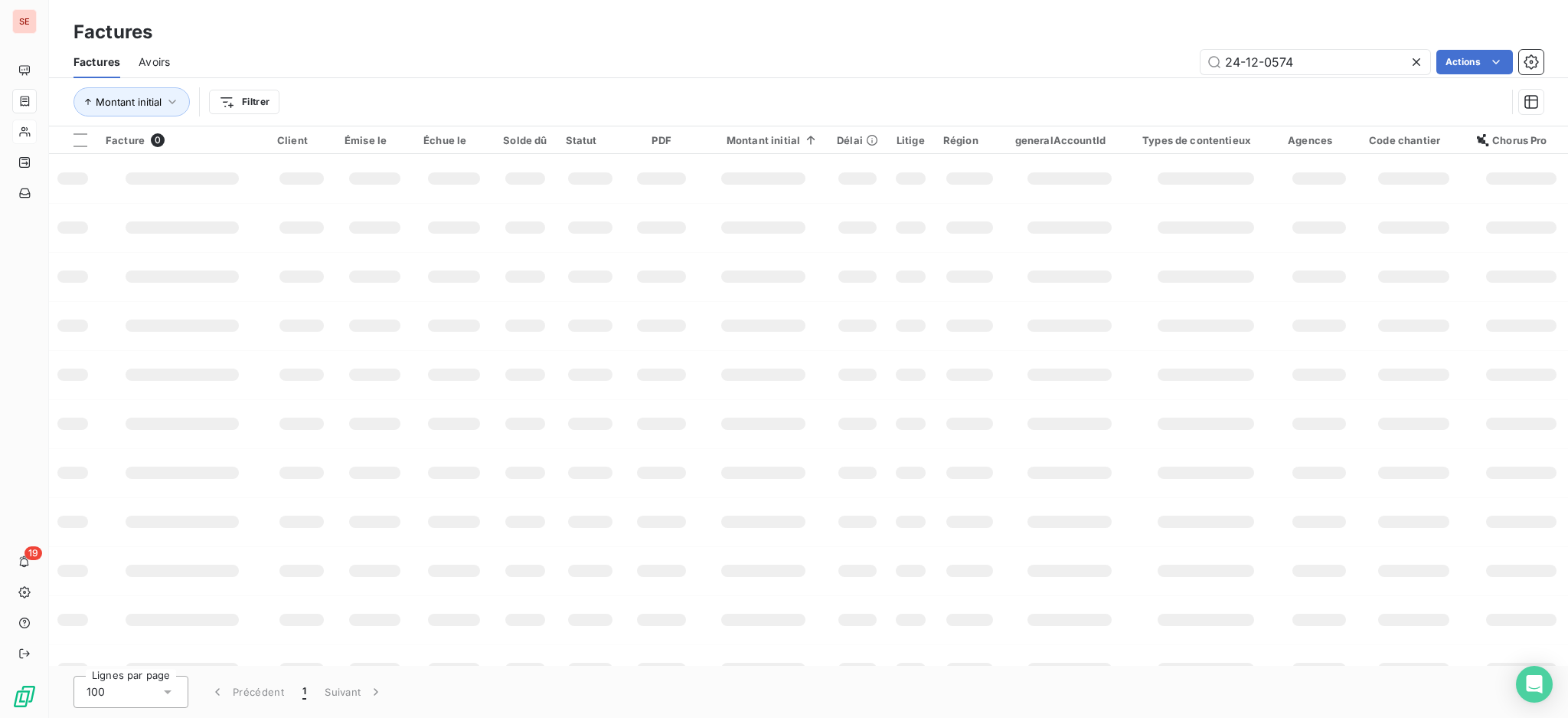
drag, startPoint x: 1337, startPoint y: 58, endPoint x: 986, endPoint y: 87, distance: 352.2
click at [1136, 53] on div "24-12-0574 Actions" at bounding box center [866, 62] width 1355 height 24
type input "25-06-0498"
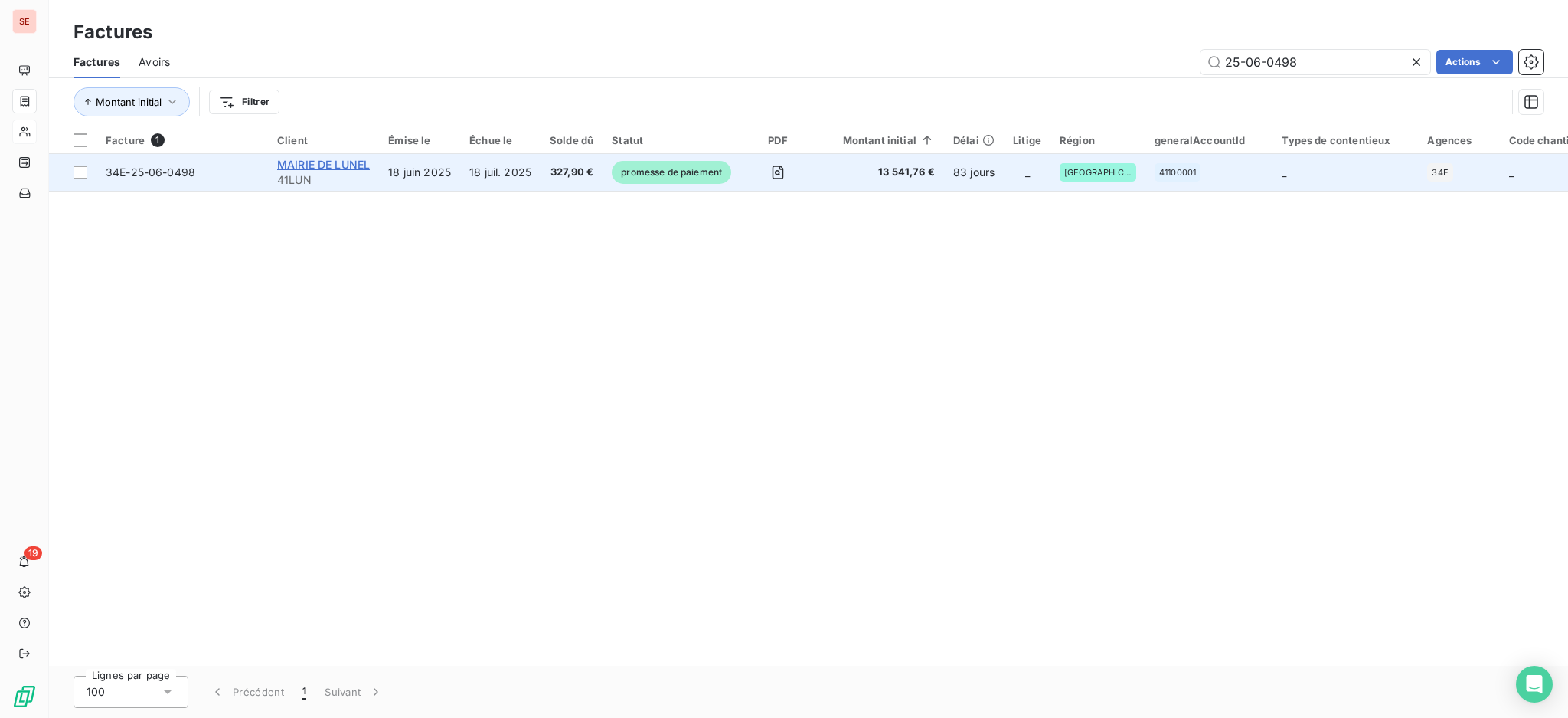
click at [359, 162] on span "MAIRIE DE LUNEL" at bounding box center [323, 164] width 93 height 13
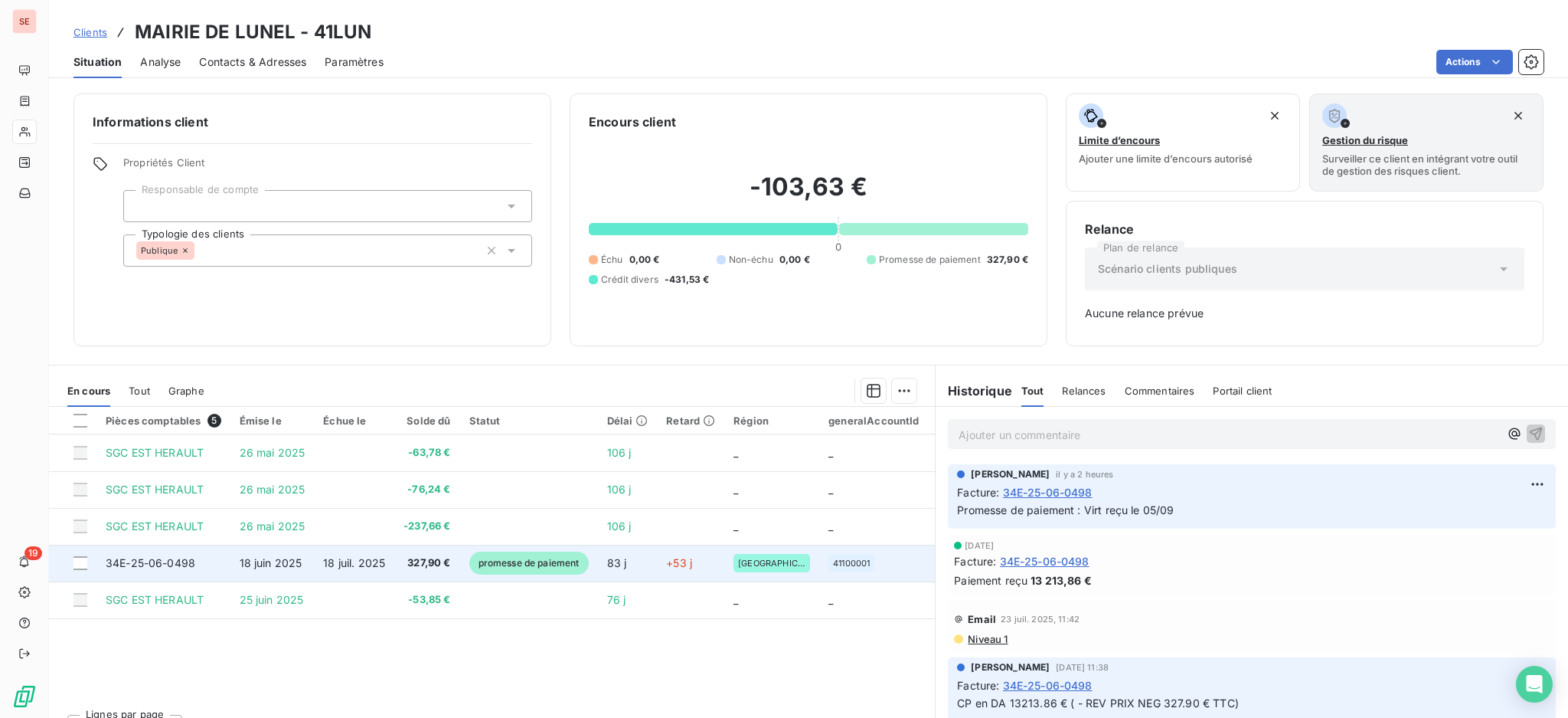
click at [352, 557] on span "18 juil. 2025" at bounding box center [355, 562] width 62 height 13
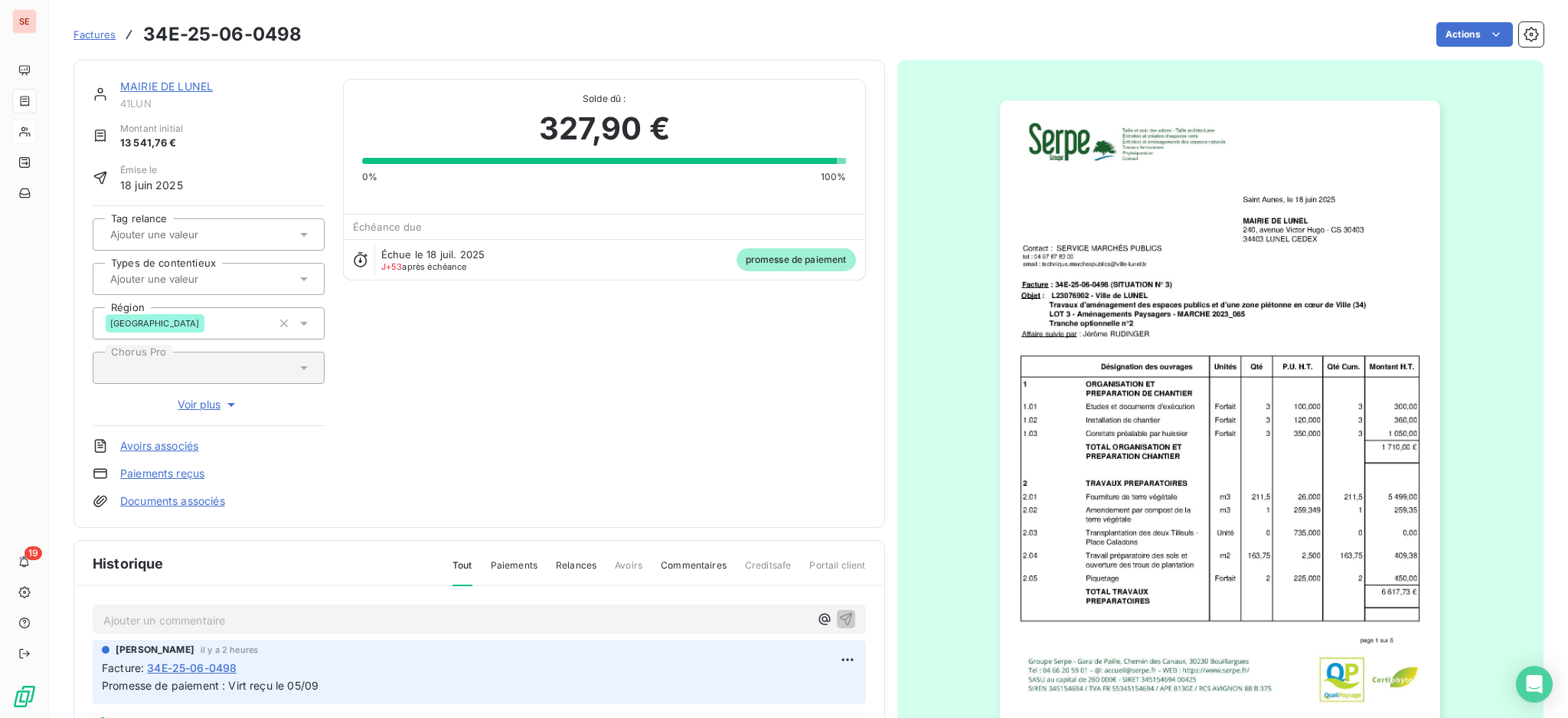
click at [200, 474] on link "Paiements reçus" at bounding box center [162, 473] width 84 height 16
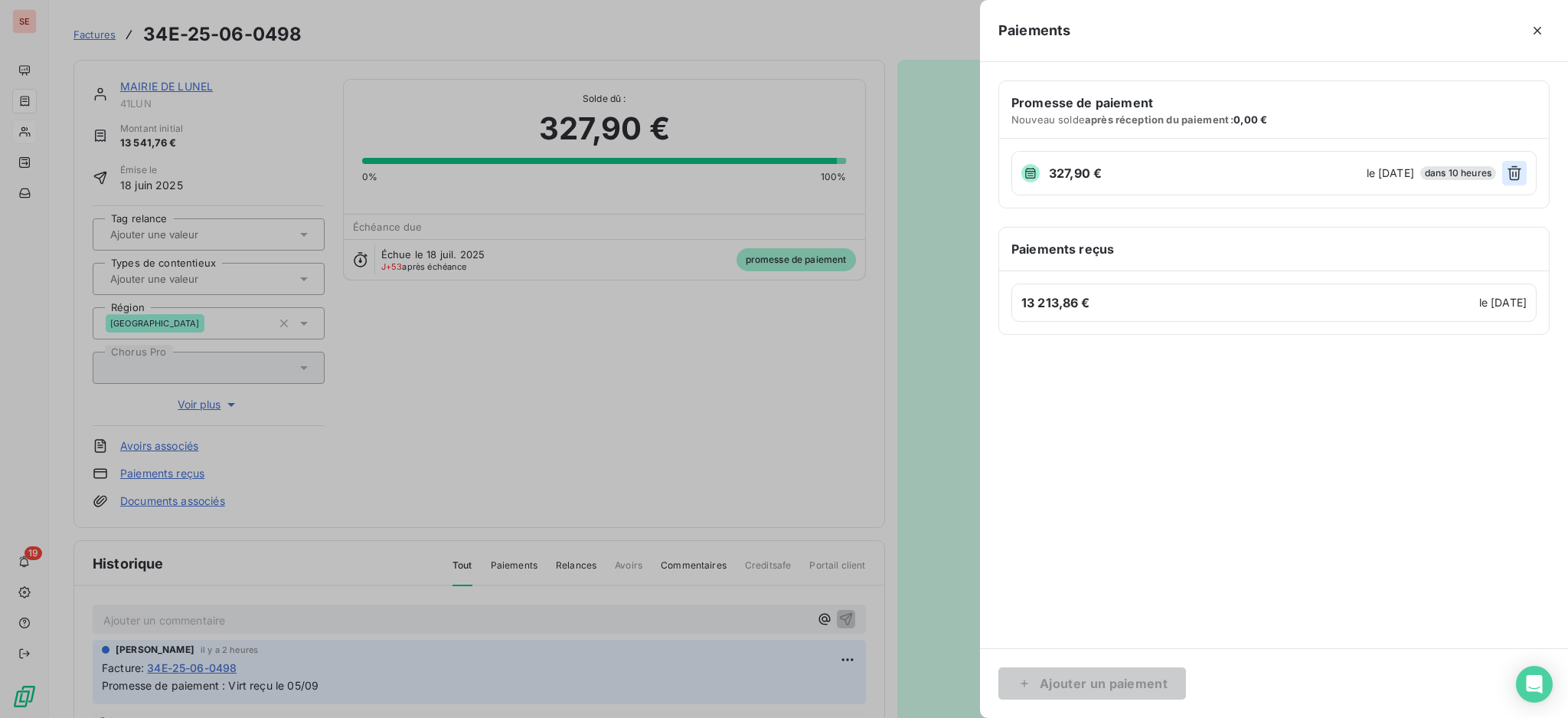
click at [1514, 175] on icon "button" at bounding box center [1515, 173] width 16 height 16
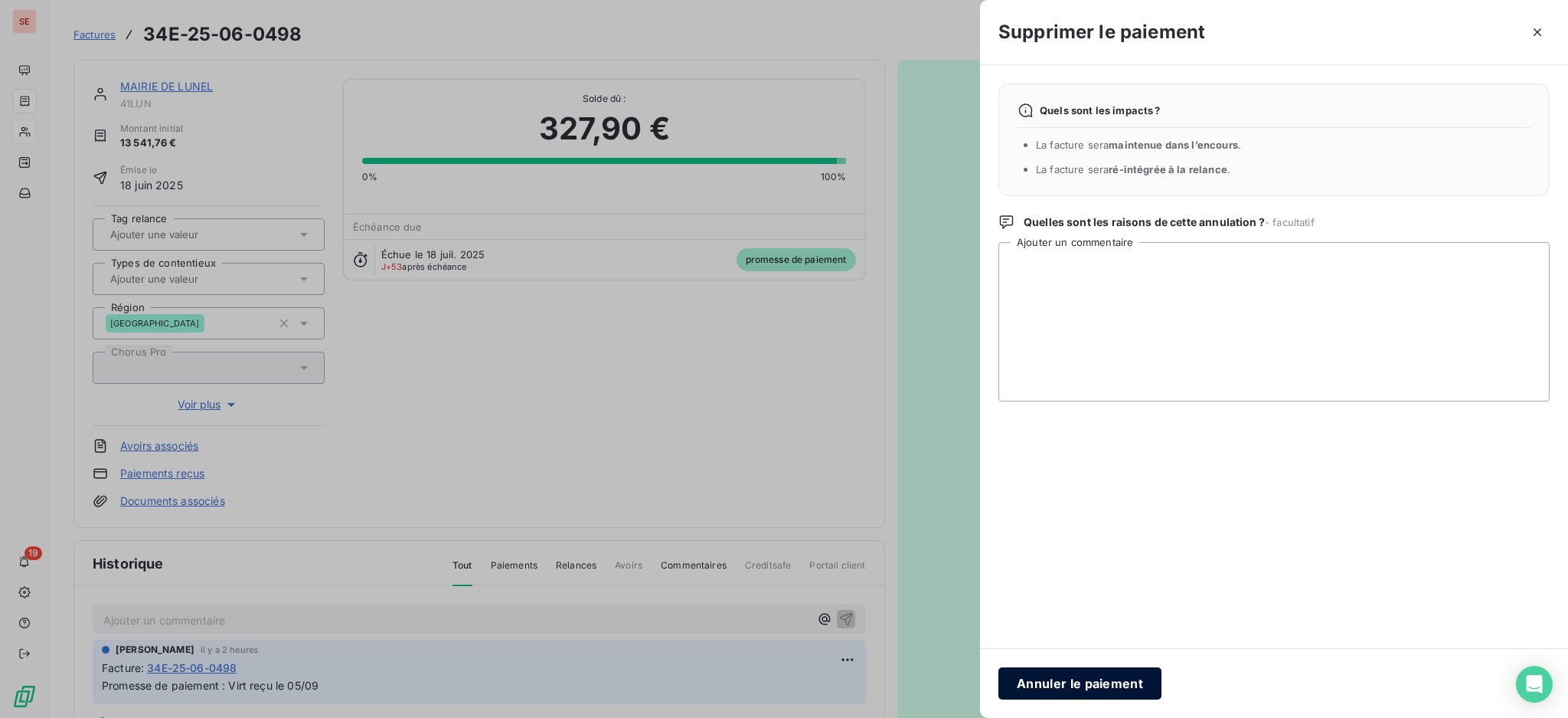
click at [1100, 681] on button "Annuler le paiement" at bounding box center [1079, 683] width 163 height 32
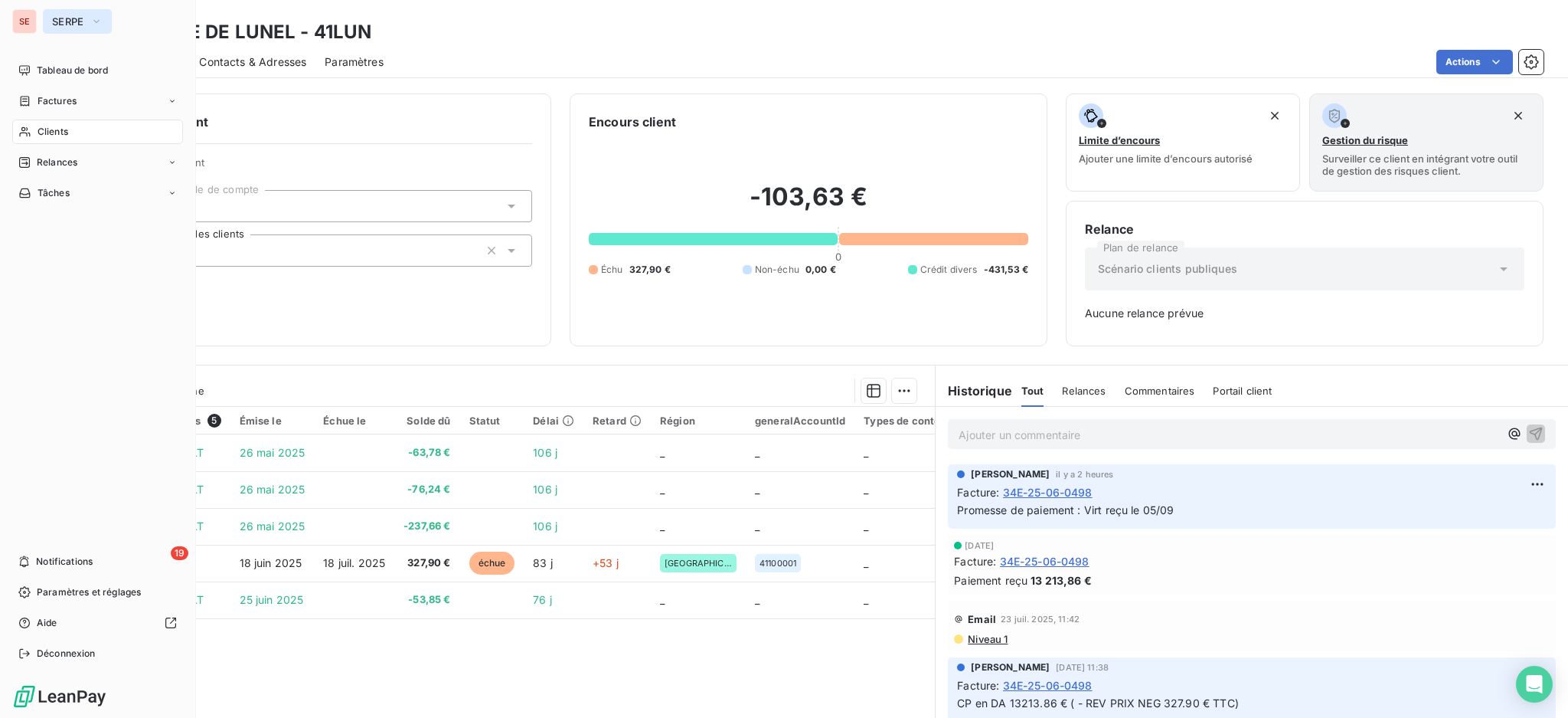
click at [62, 21] on span "SERPE" at bounding box center [68, 22] width 32 height 12
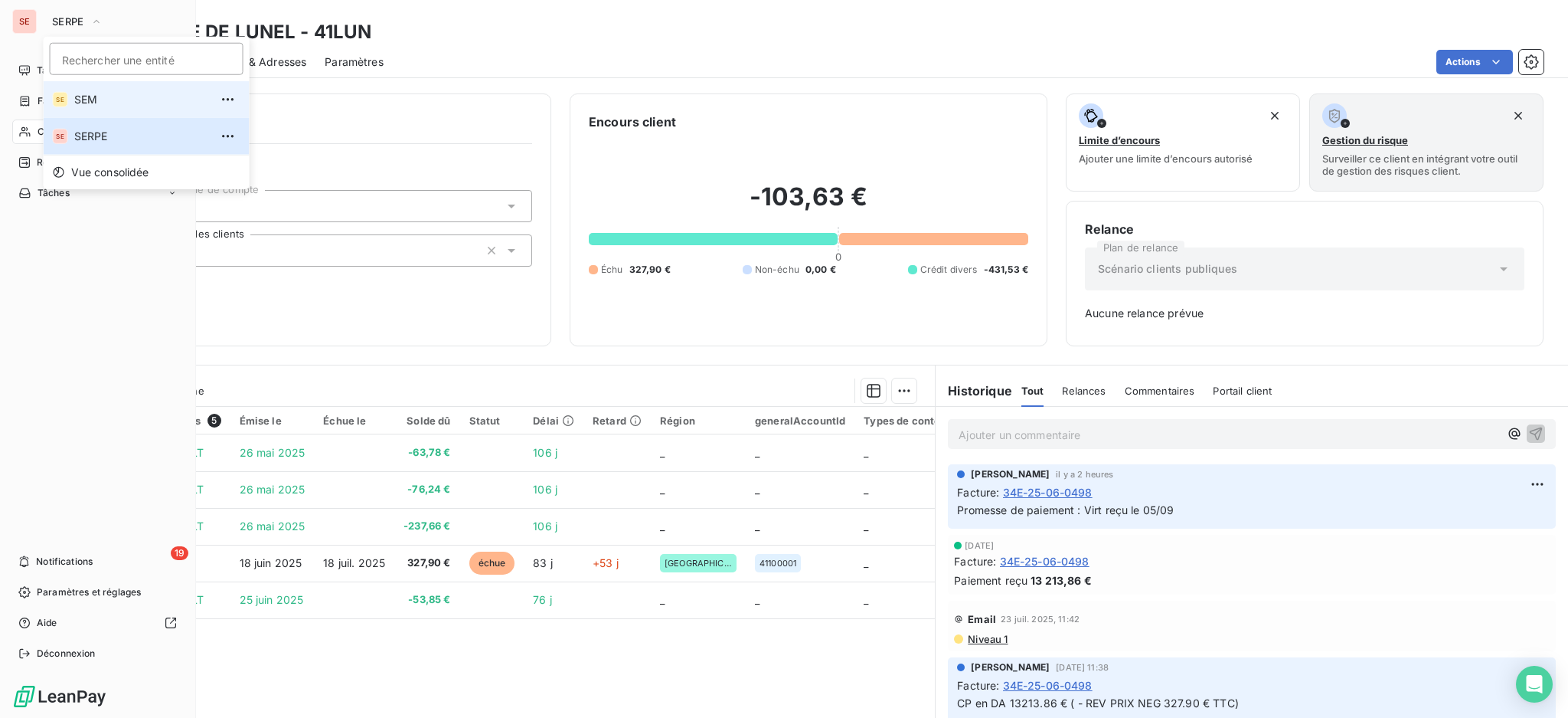
click at [91, 87] on li "SE SEM" at bounding box center [147, 99] width 206 height 37
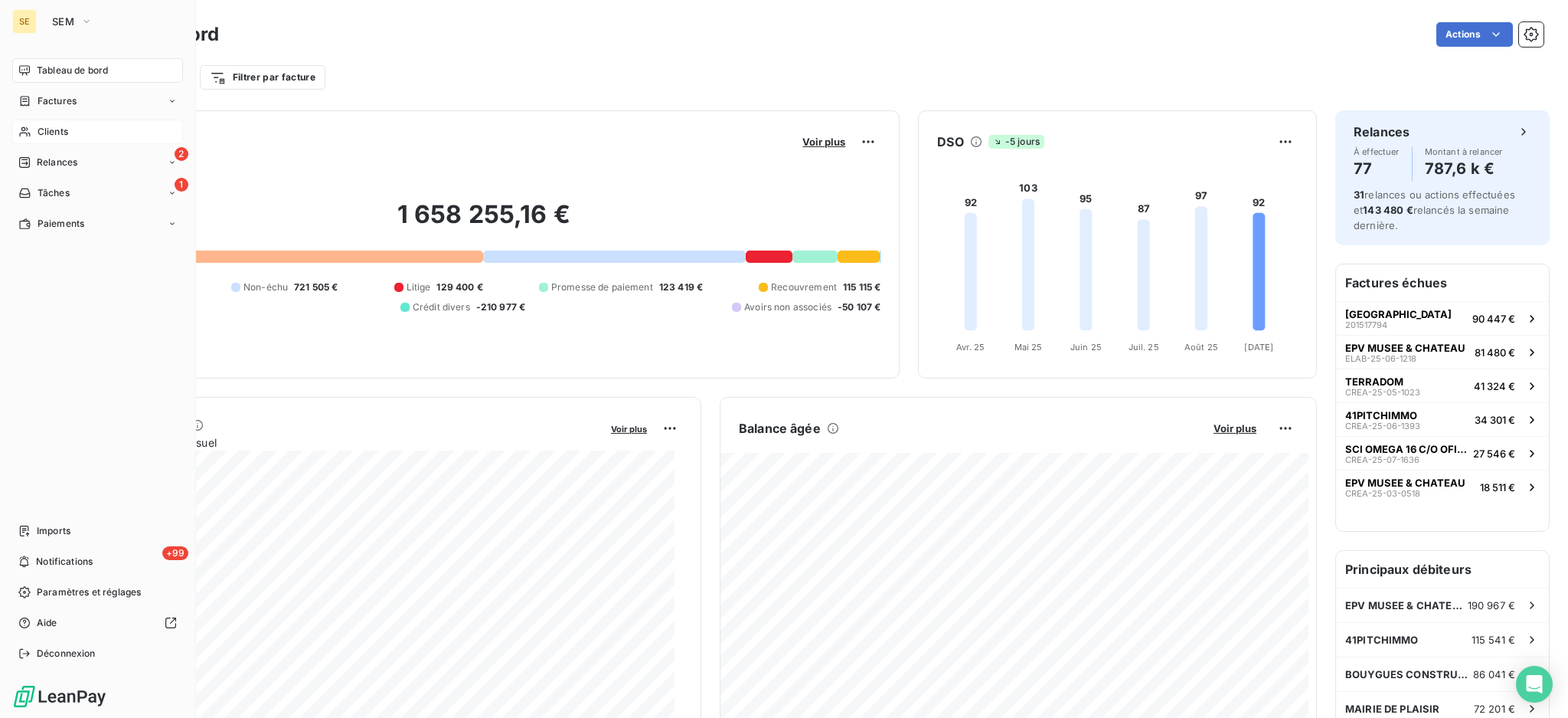
click at [59, 123] on div "Clients" at bounding box center [97, 131] width 171 height 24
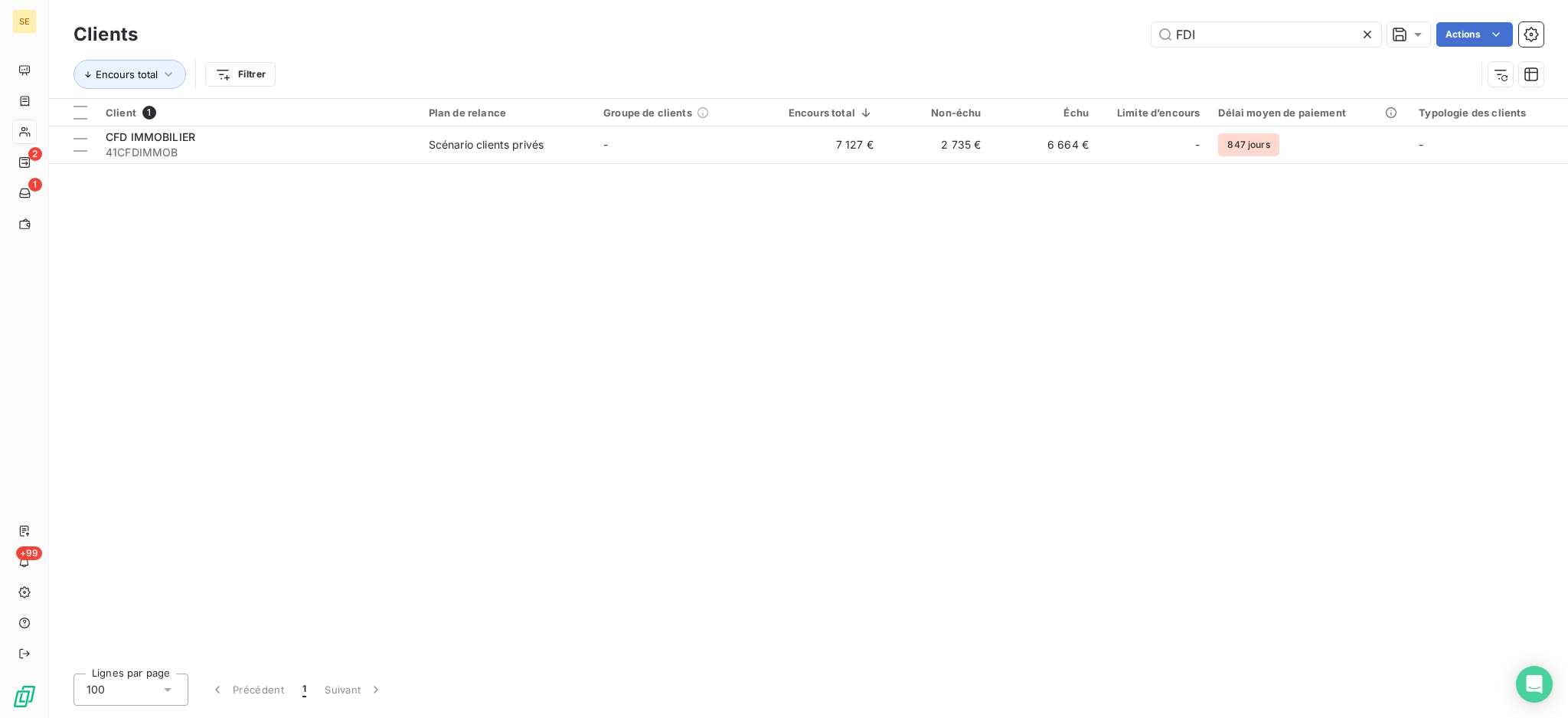
drag, startPoint x: 1236, startPoint y: 20, endPoint x: 1107, endPoint y: -7, distance: 131.8
click at [1107, 0] on html "SE 2 1 +99 Clients FDI Actions Encours total Filtrer Client 1 Plan de relance G…" at bounding box center [784, 359] width 1568 height 718
drag, startPoint x: 1240, startPoint y: 37, endPoint x: 1051, endPoint y: 33, distance: 189.0
click at [1108, 23] on div "FDI Actions" at bounding box center [849, 34] width 1387 height 24
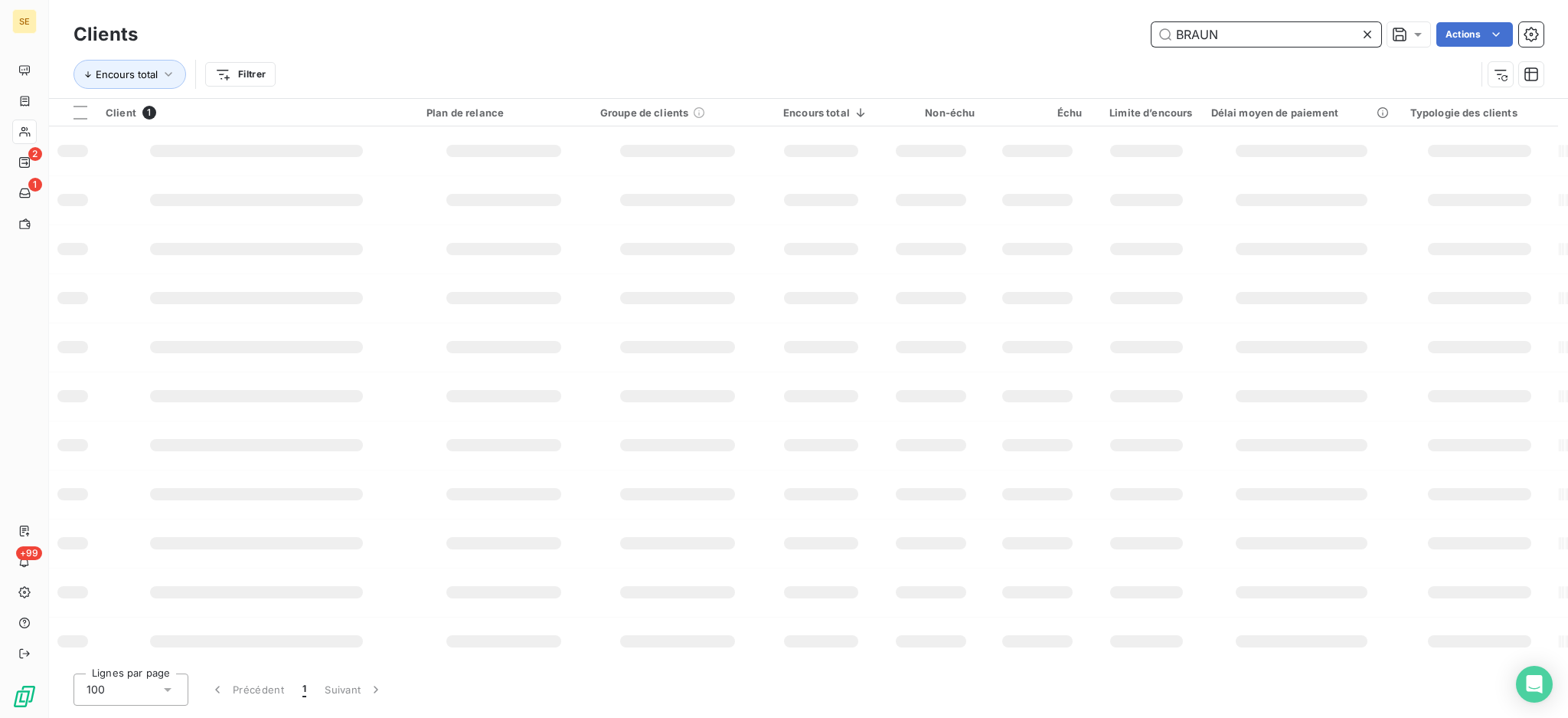
type input "BRAUN"
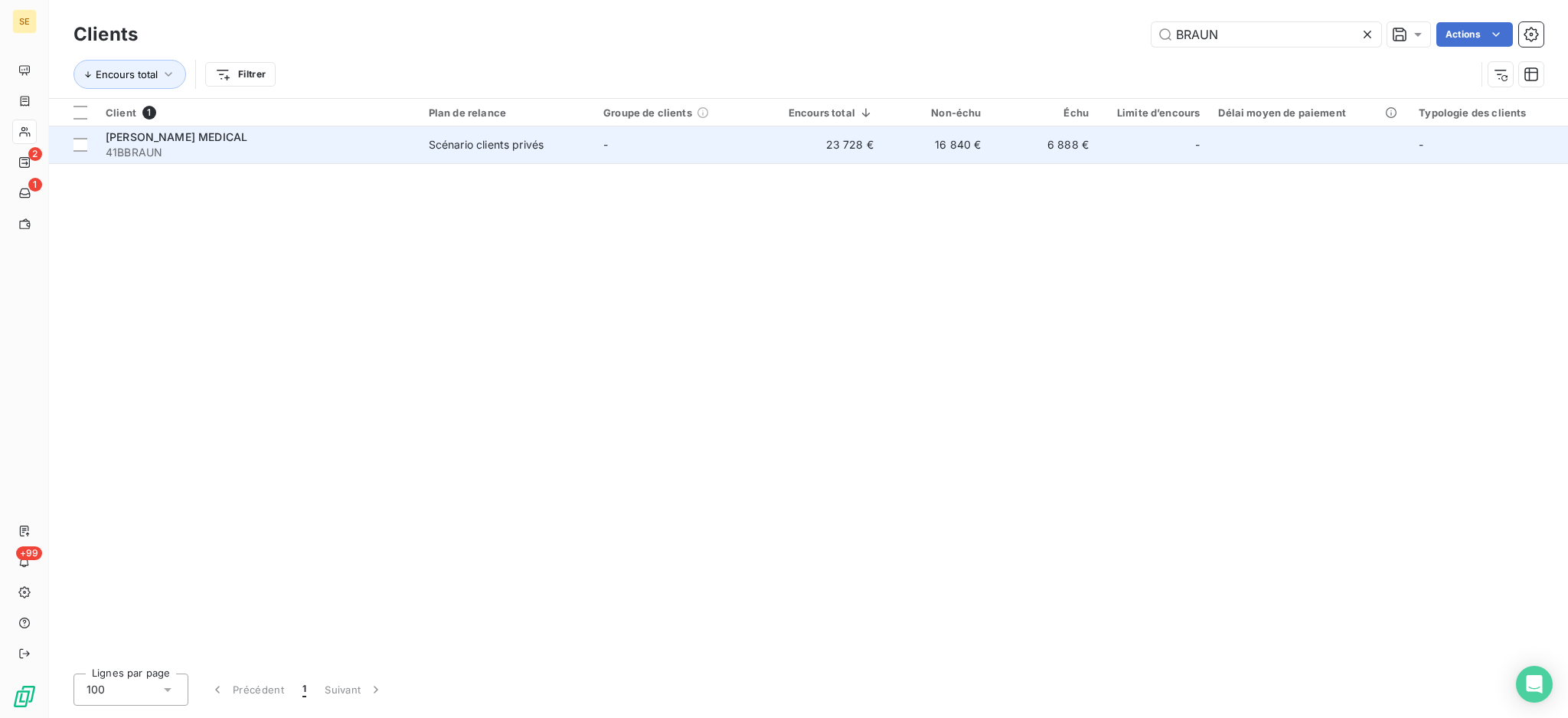
click at [452, 138] on div "Scénario clients privés" at bounding box center [486, 145] width 115 height 16
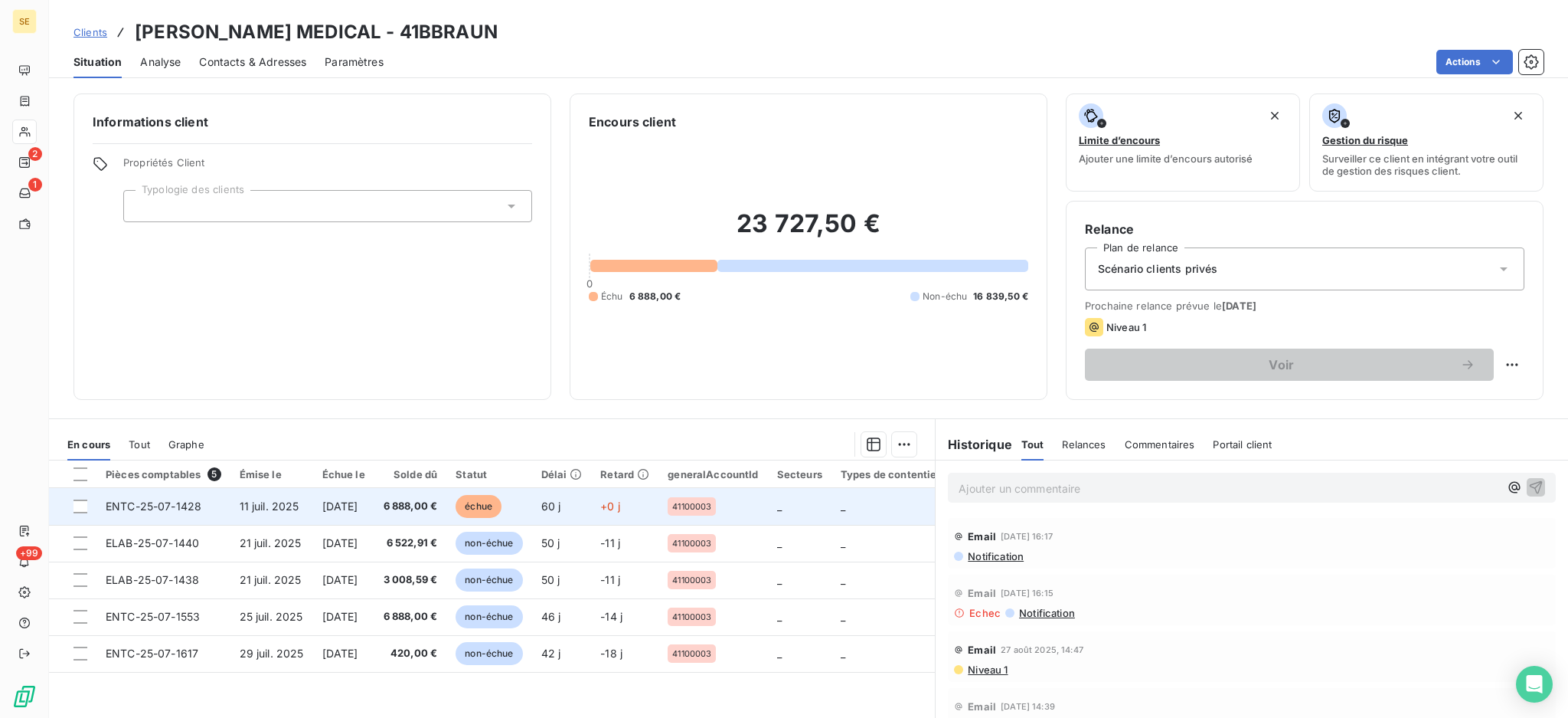
click at [147, 507] on span "ENTC-25-07-1428" at bounding box center [154, 506] width 96 height 13
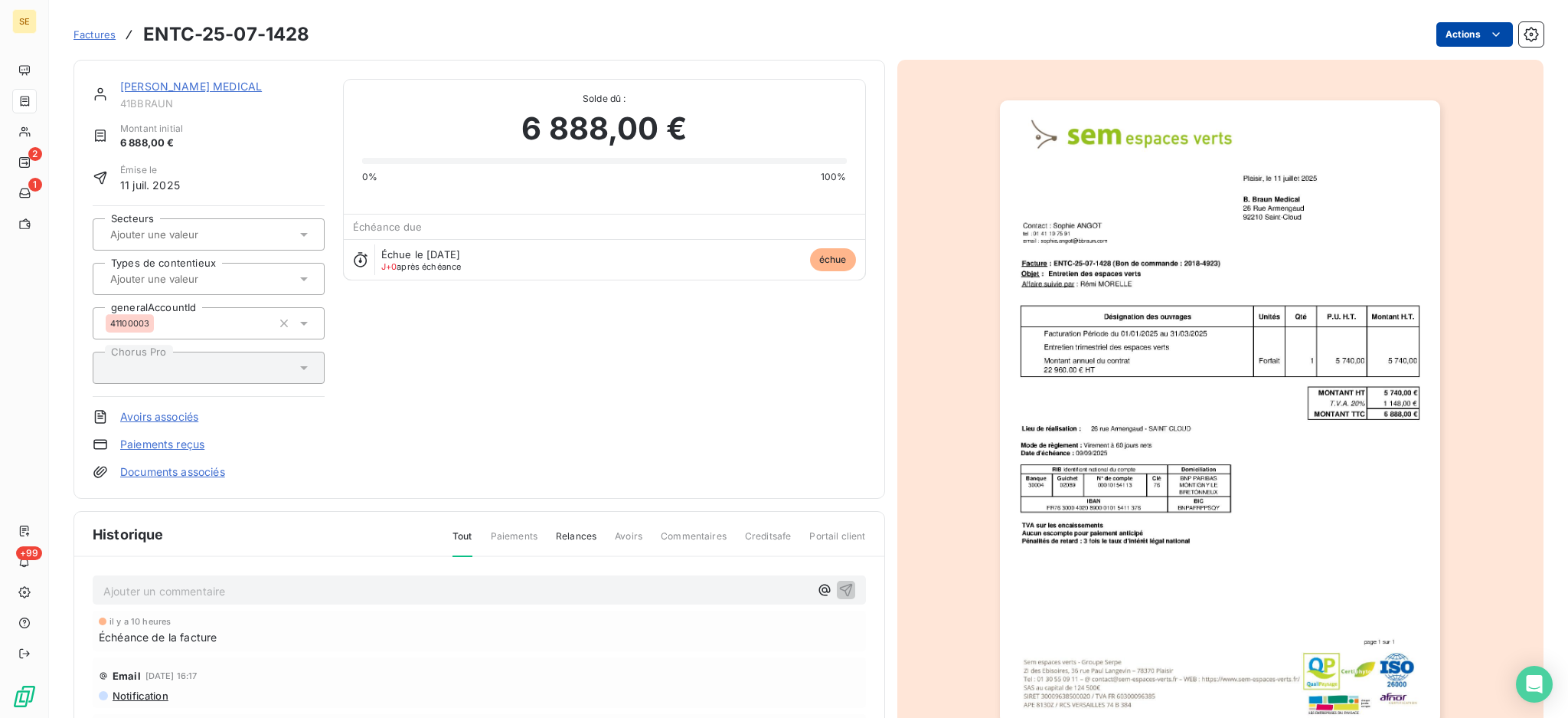
click at [1443, 27] on html "SE 2 1 +99 Factures ENTC-25-07-1428 Actions B. BRAUN MEDICAL 41BBRAUN Montant i…" at bounding box center [784, 359] width 1568 height 718
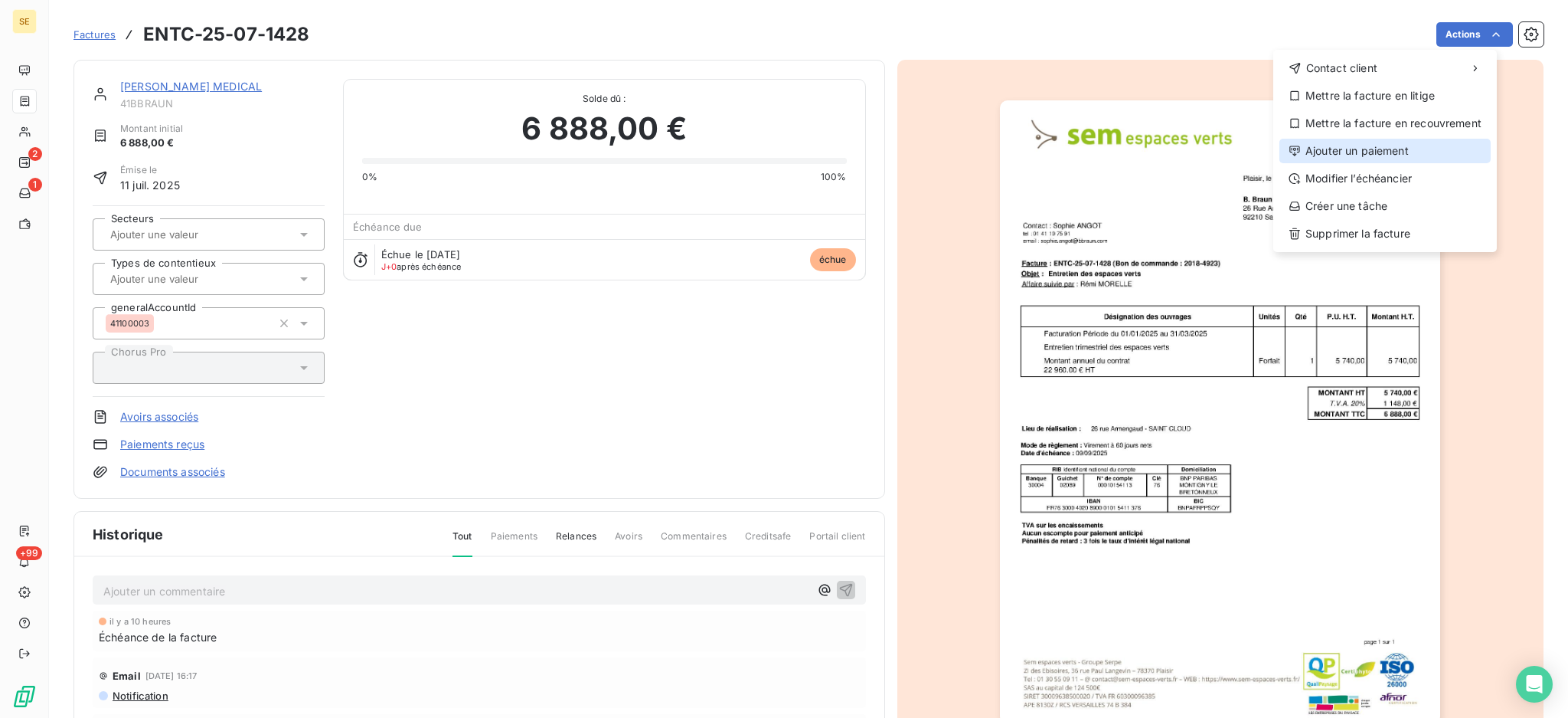
click at [1399, 157] on div "Ajouter un paiement" at bounding box center [1385, 150] width 211 height 24
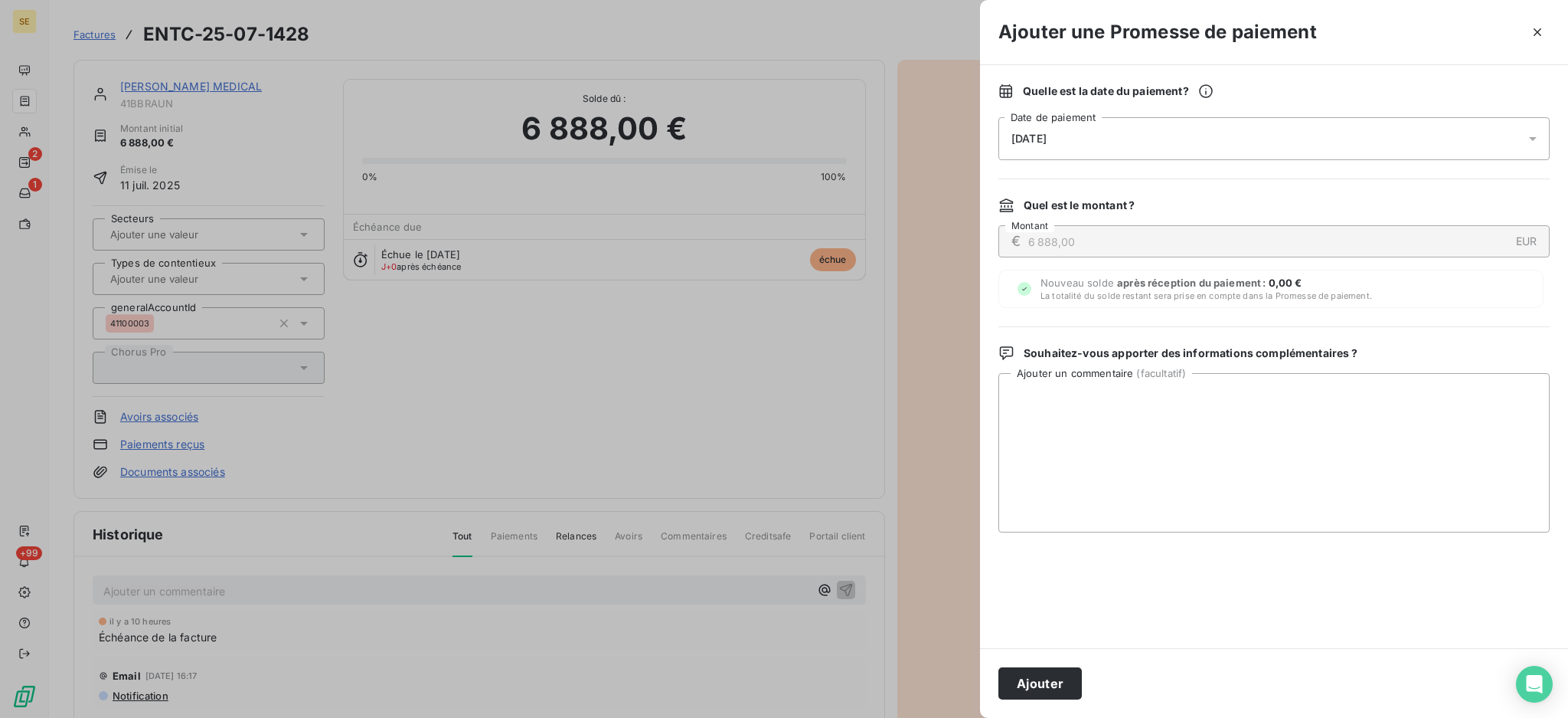
click at [1541, 142] on div at bounding box center [1537, 138] width 24 height 43
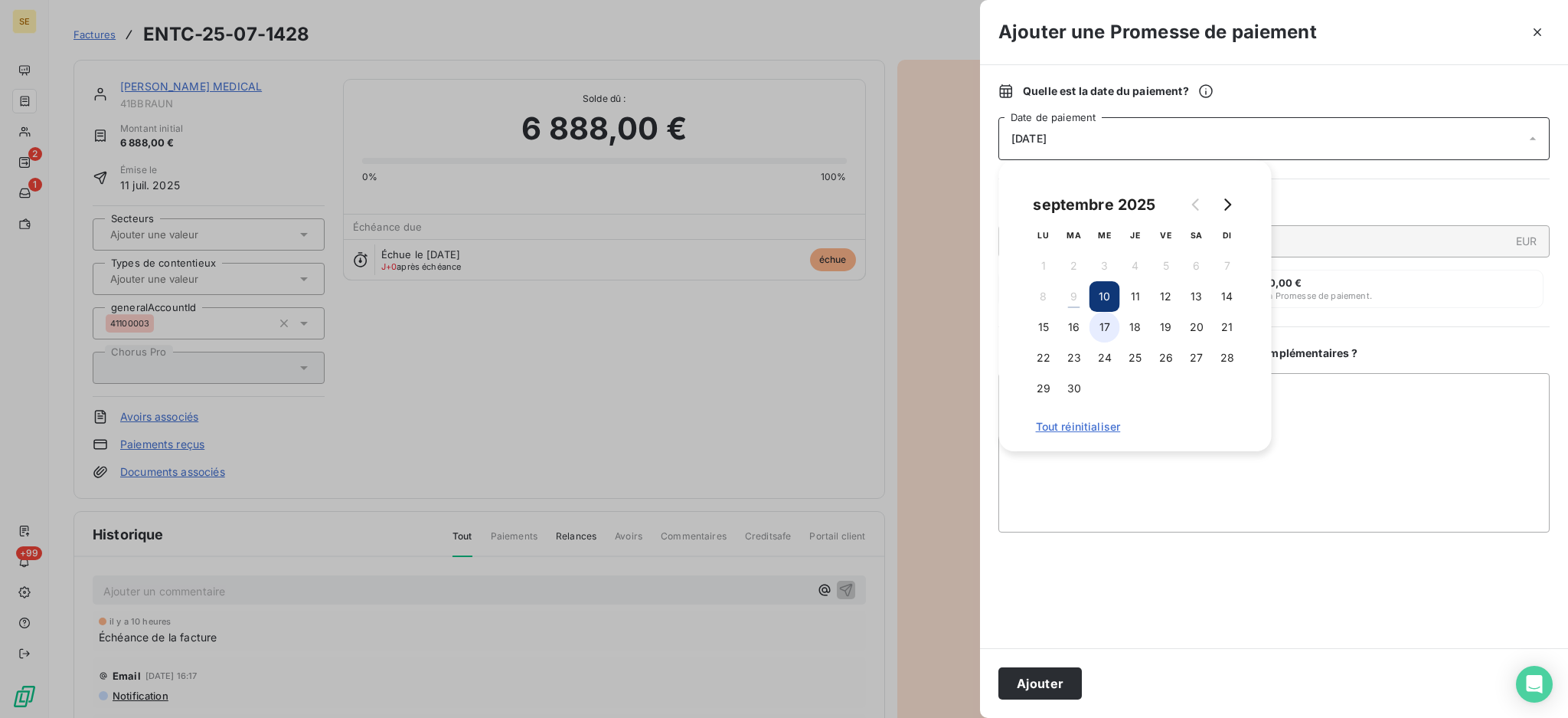
click at [1104, 322] on button "17" at bounding box center [1104, 327] width 30 height 30
click at [1278, 410] on textarea "Ajouter un commentaire ( facultatif )" at bounding box center [1273, 452] width 551 height 159
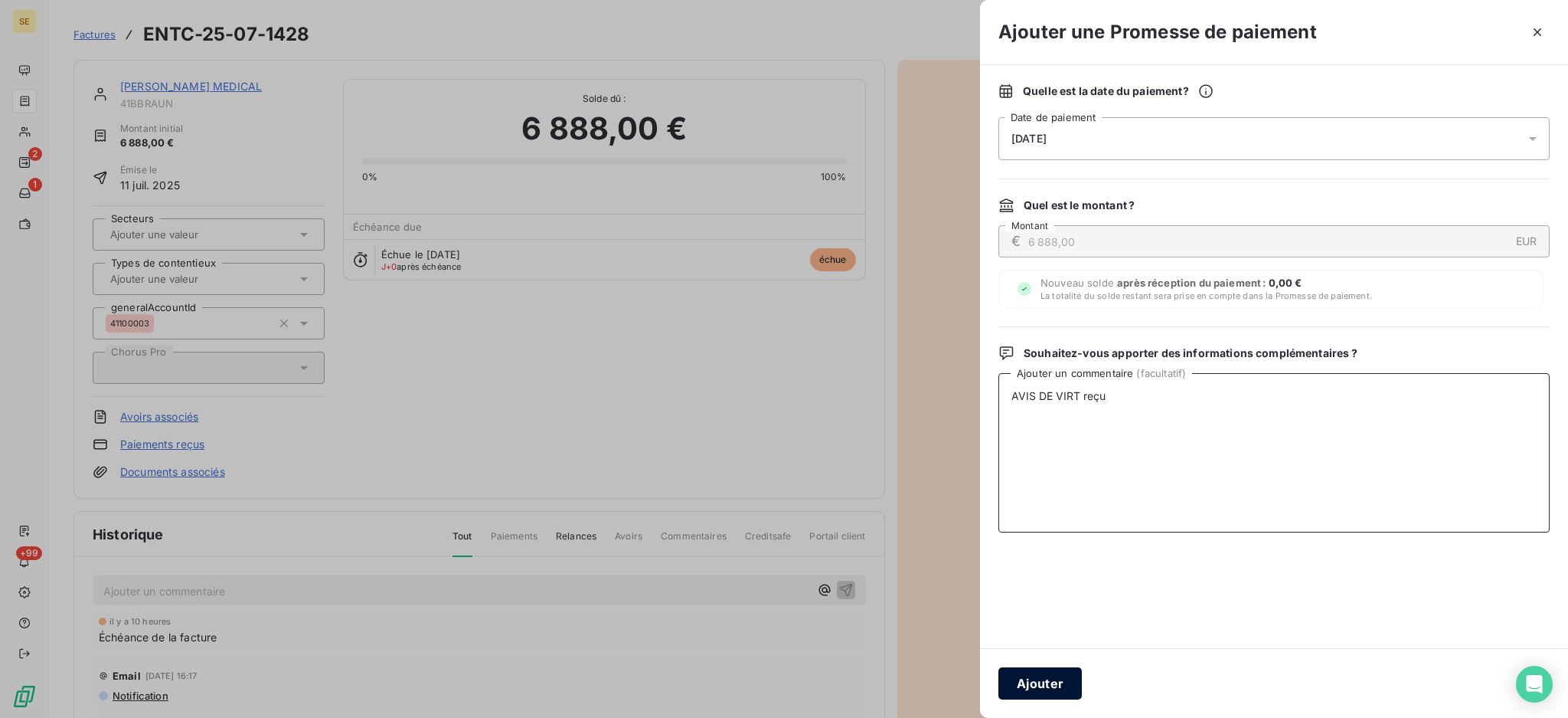
type textarea "AVIS DE VIRT reçu"
click at [1024, 679] on button "Ajouter" at bounding box center [1040, 683] width 83 height 32
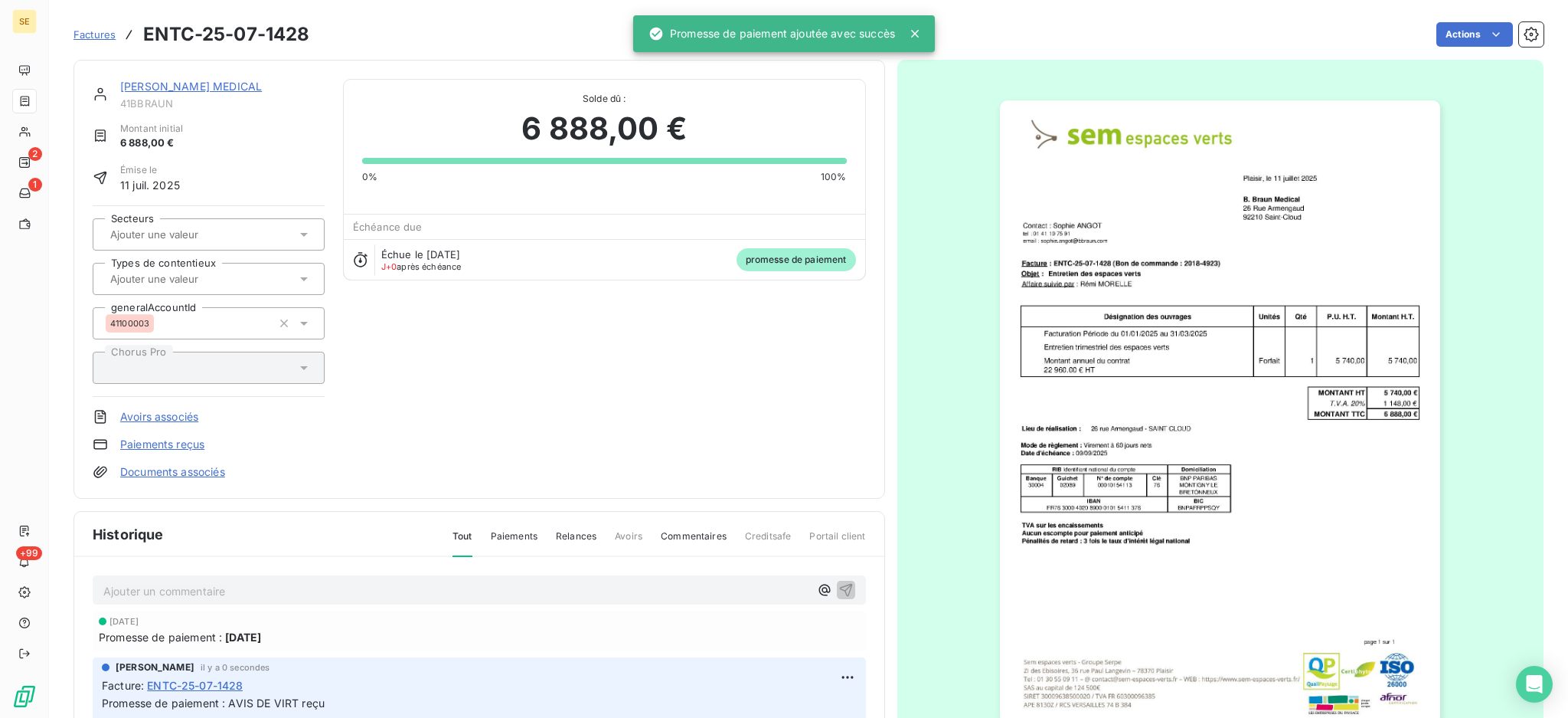
click at [221, 466] on link "Documents associés" at bounding box center [172, 472] width 105 height 16
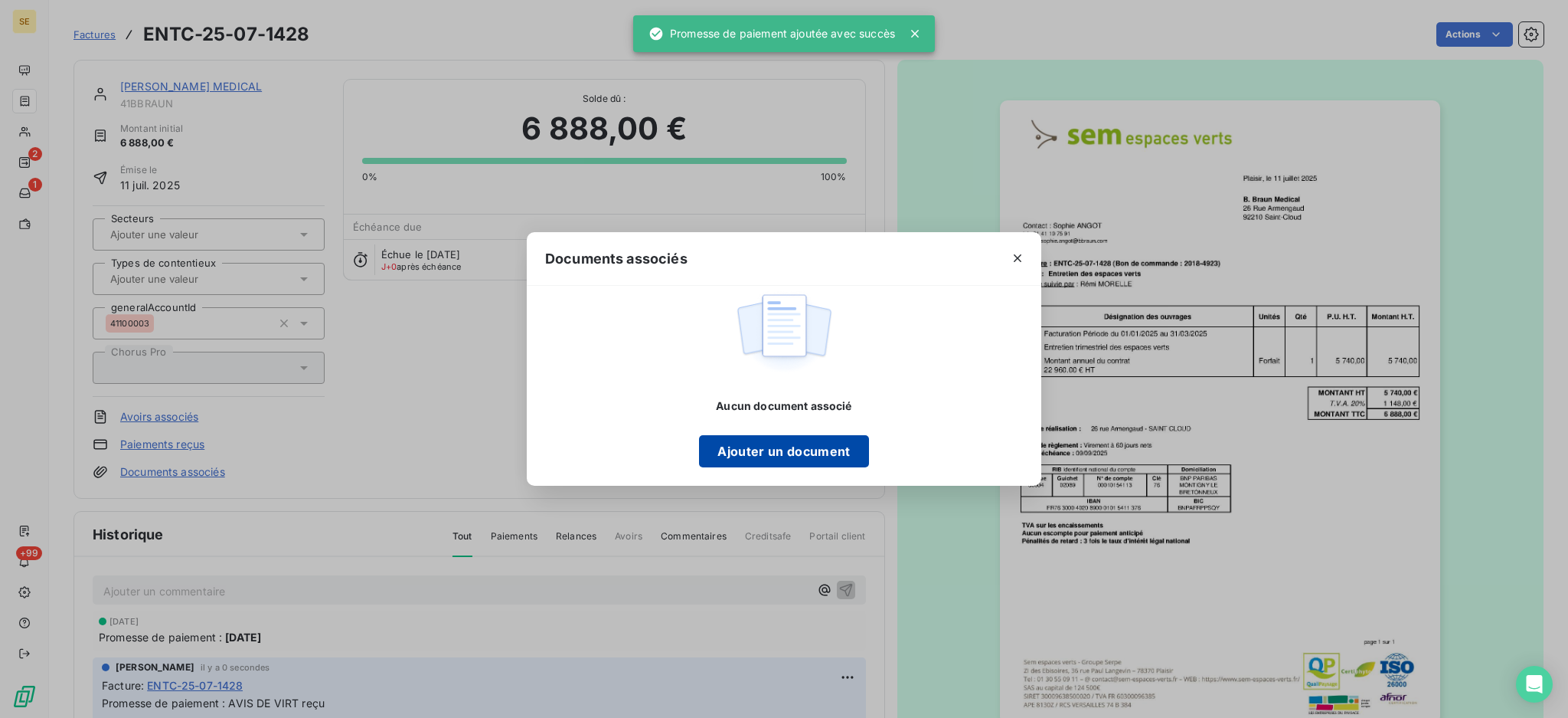
click at [758, 442] on button "Ajouter un document" at bounding box center [783, 451] width 169 height 32
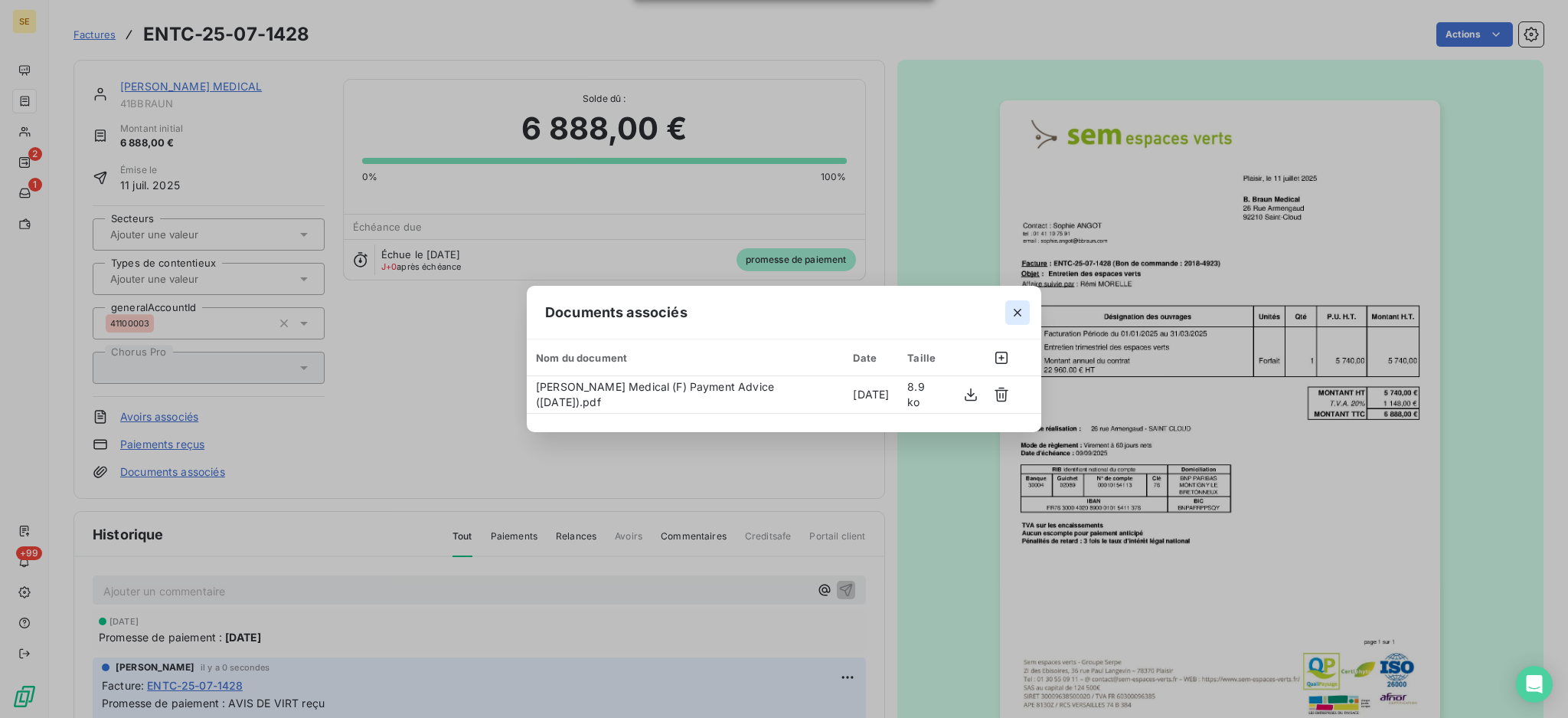
click at [1022, 310] on icon "button" at bounding box center [1018, 313] width 16 height 16
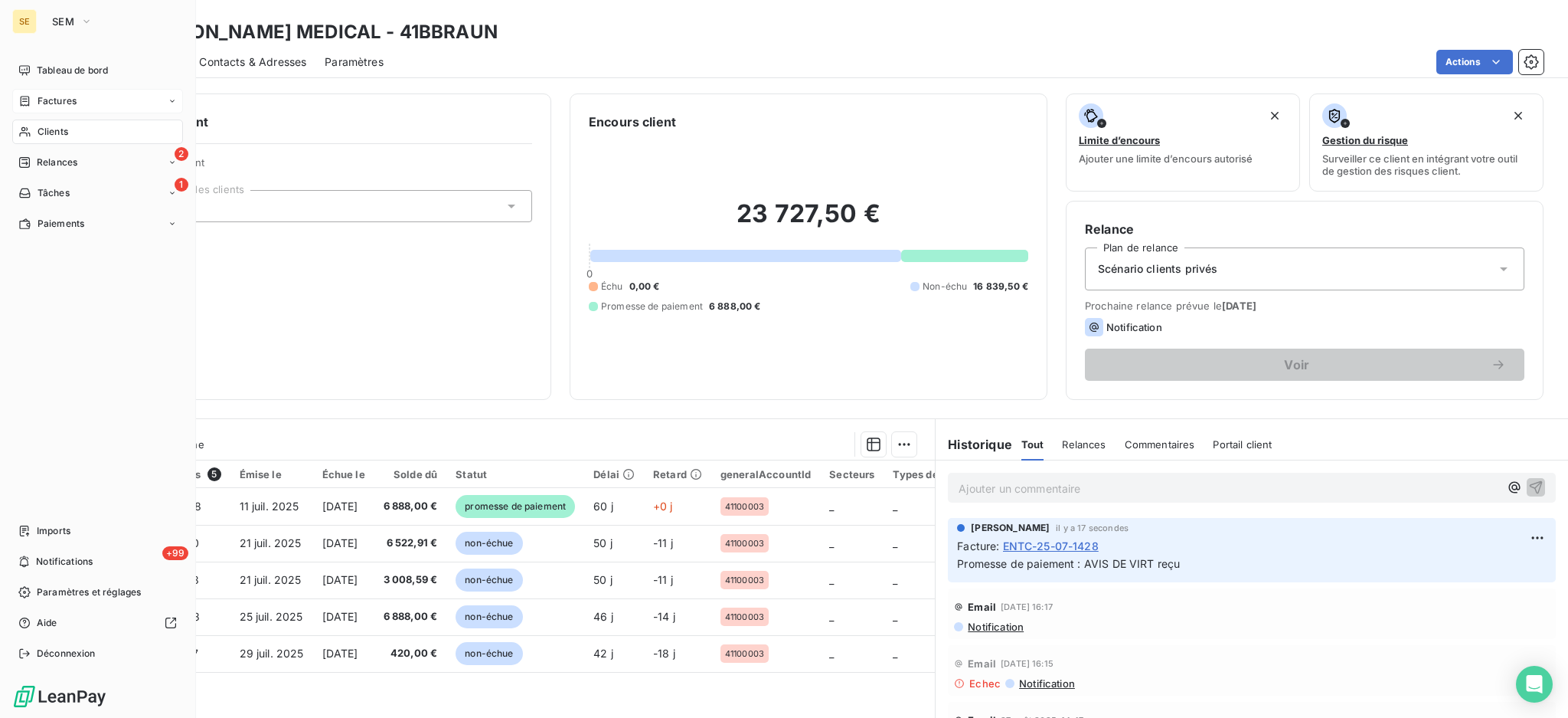
click at [48, 96] on span "Factures" at bounding box center [57, 101] width 39 height 14
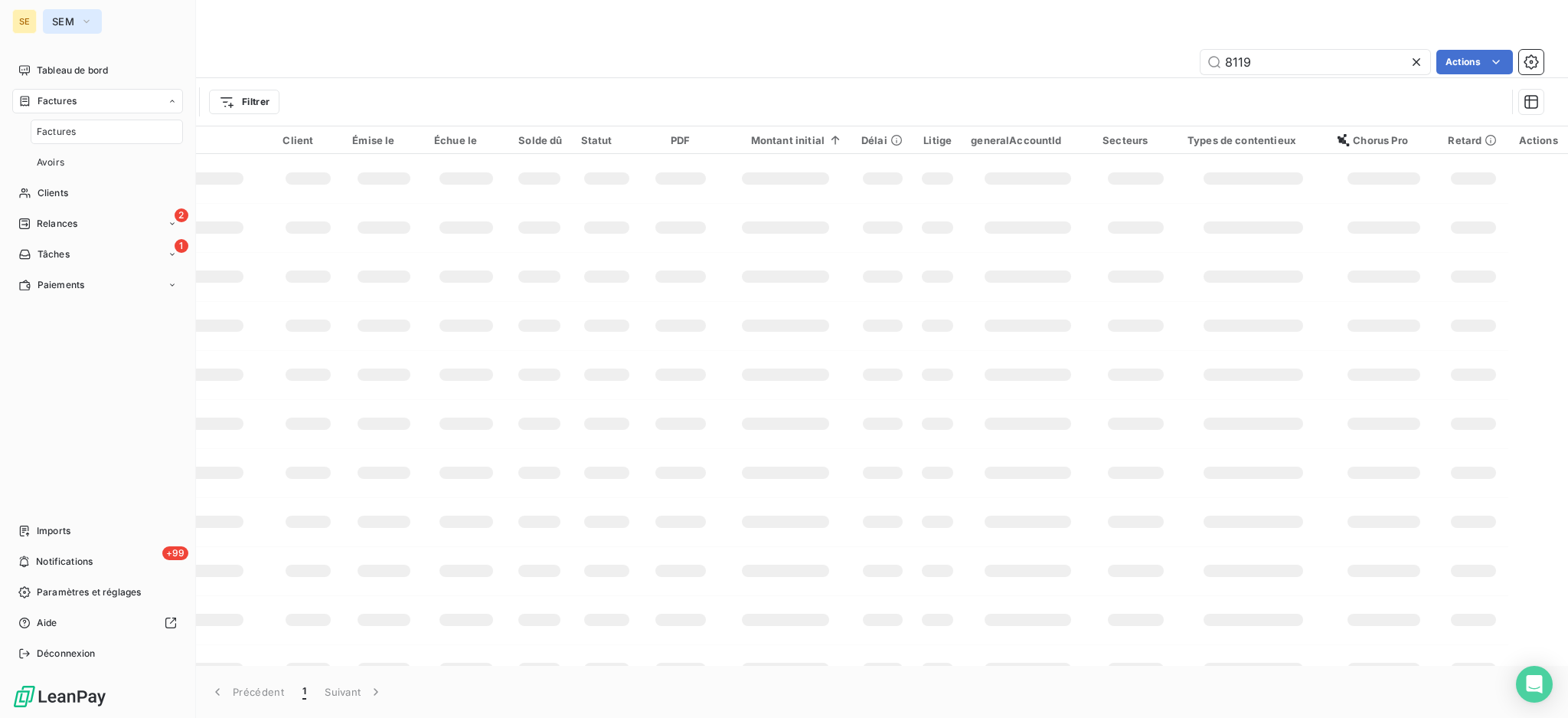
click at [89, 22] on icon "button" at bounding box center [87, 22] width 12 height 16
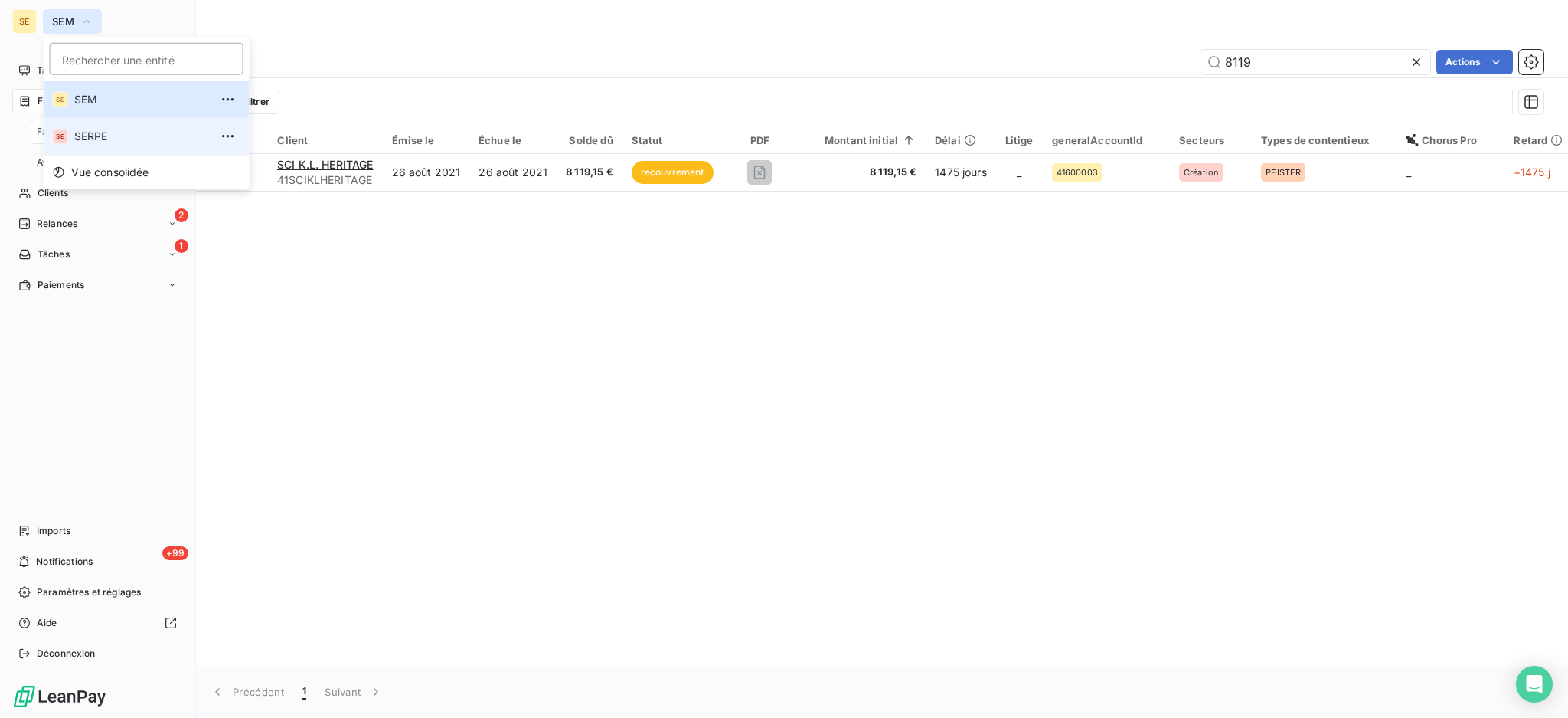
click at [88, 132] on span "SERPE" at bounding box center [142, 136] width 136 height 16
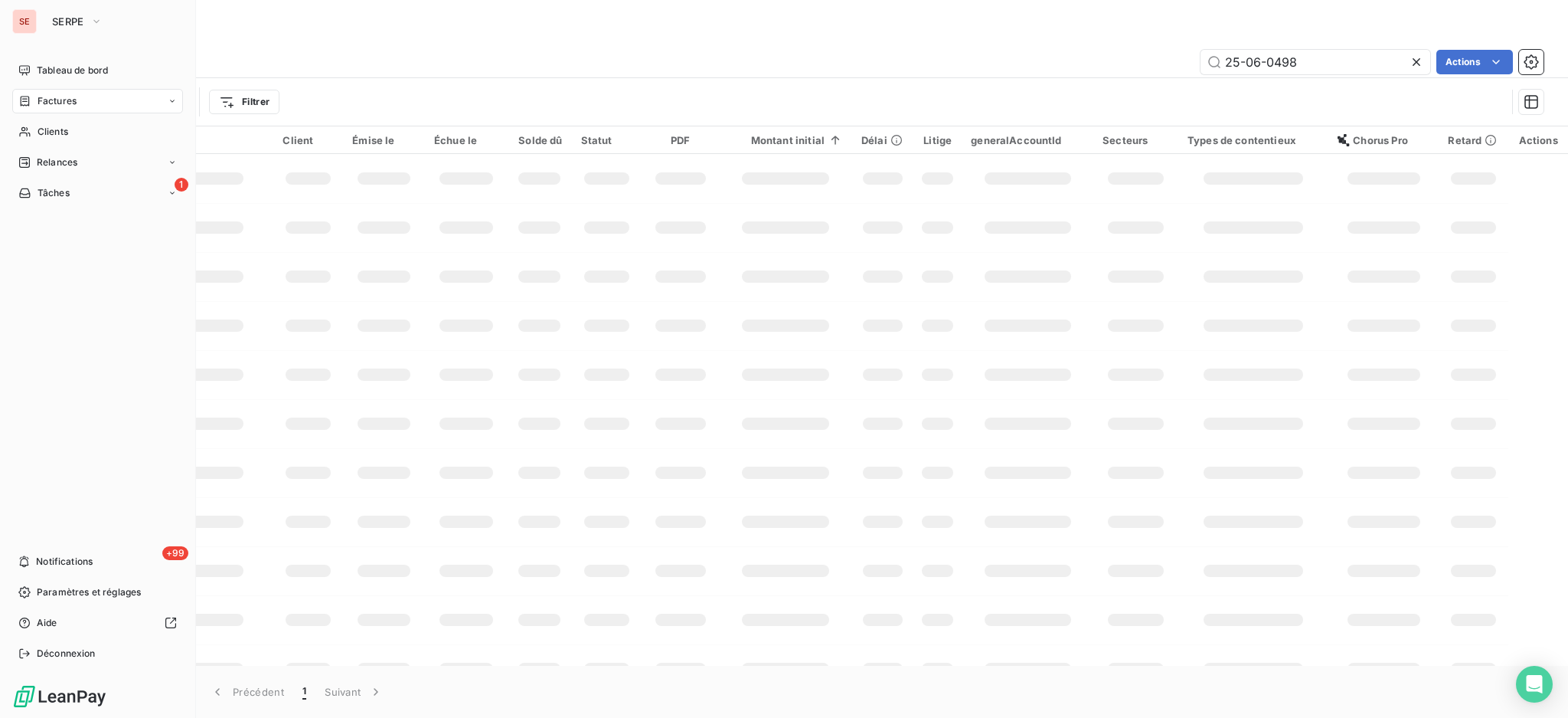
click at [60, 94] on span "Factures" at bounding box center [57, 101] width 39 height 14
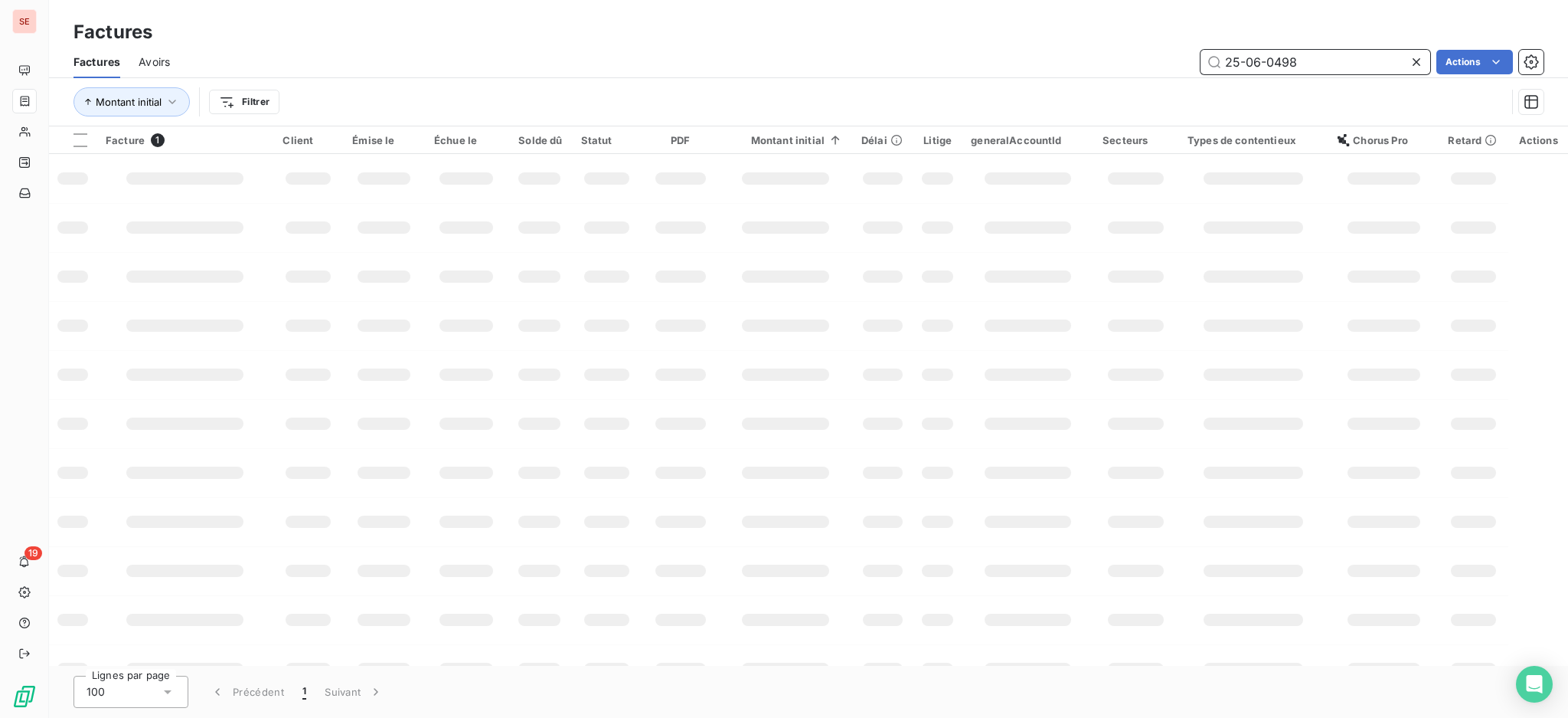
drag, startPoint x: 1321, startPoint y: 68, endPoint x: 1052, endPoint y: 44, distance: 270.1
click at [1152, 46] on div "Factures Avoirs 25-06-0498 Actions" at bounding box center [808, 62] width 1519 height 32
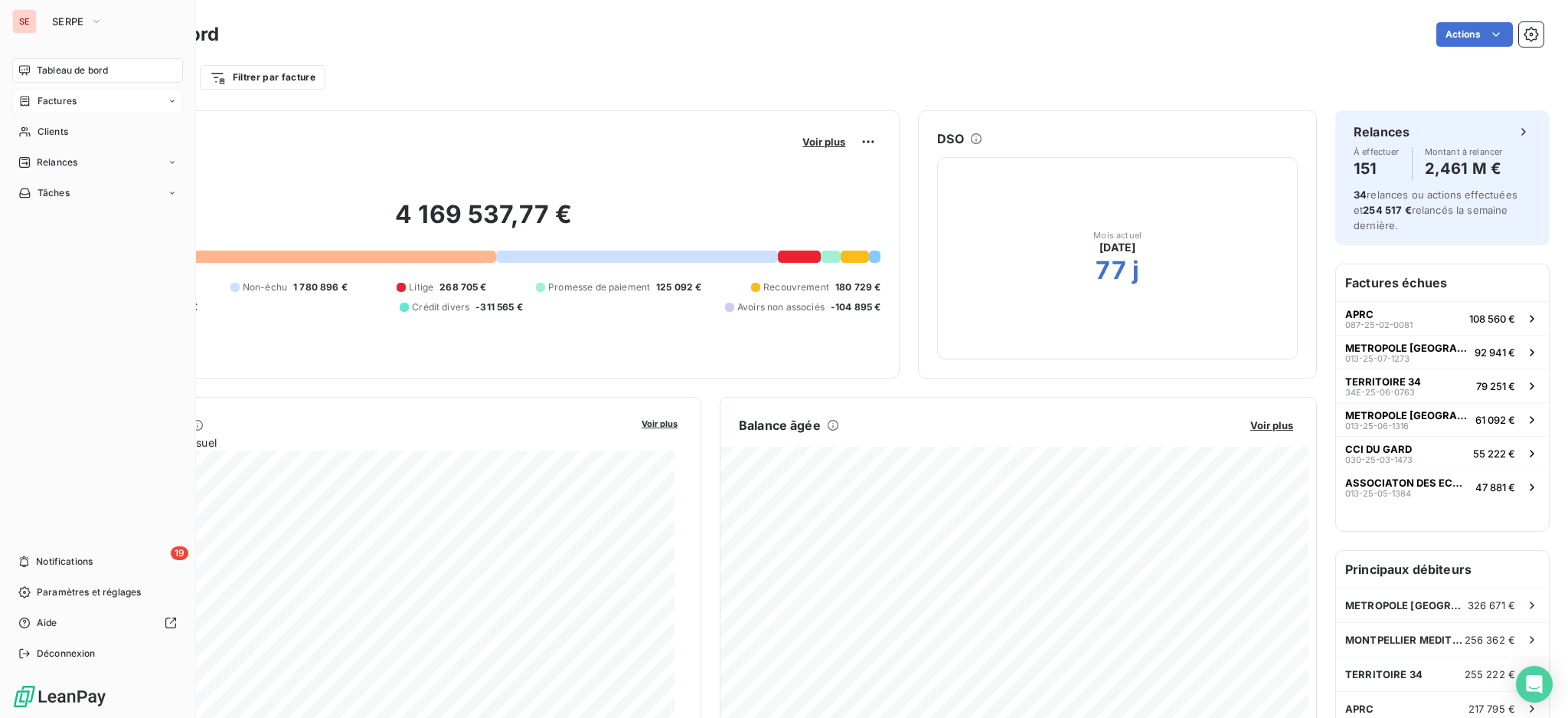
click at [72, 97] on span "Factures" at bounding box center [57, 101] width 39 height 14
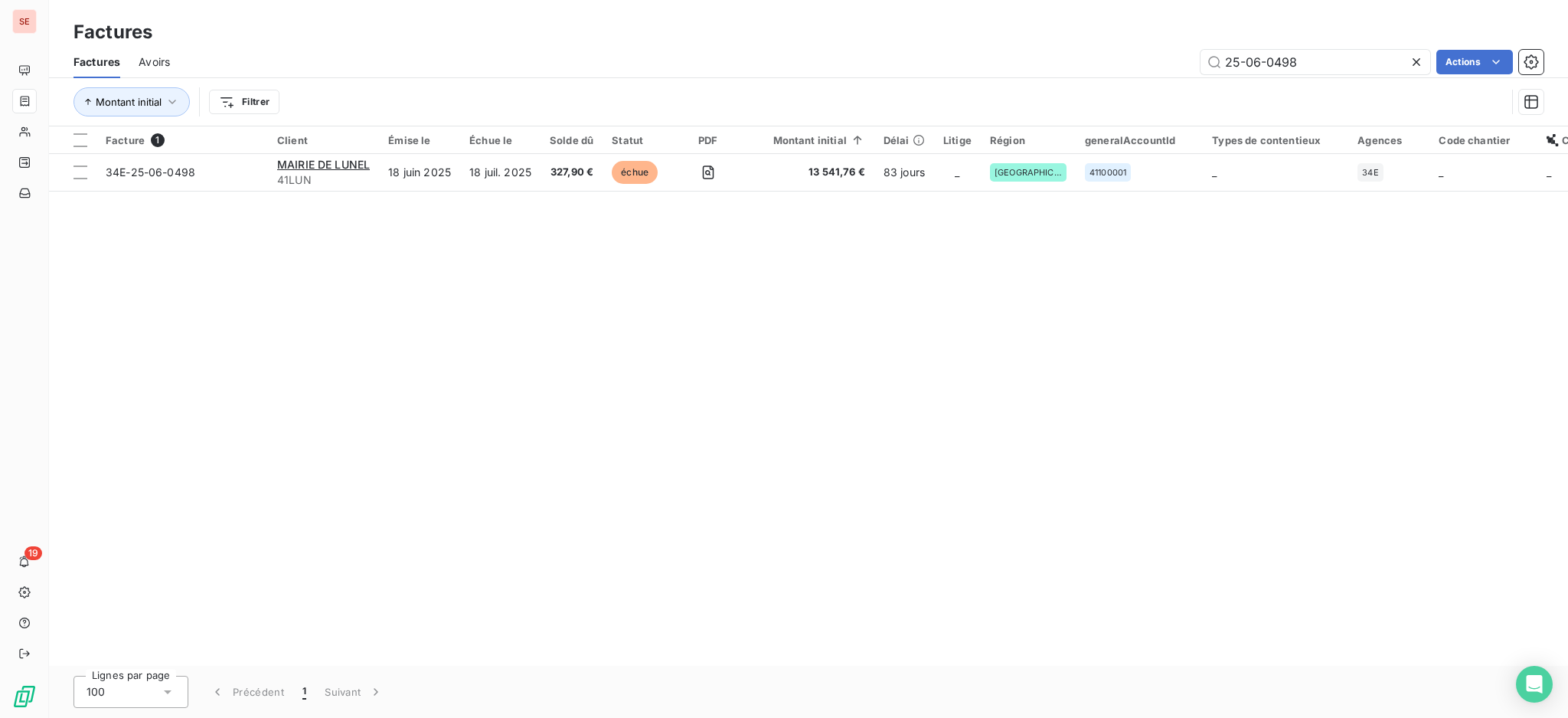
drag, startPoint x: 1343, startPoint y: 63, endPoint x: 1149, endPoint y: 43, distance: 195.0
click at [1155, 42] on div "Factures Factures Avoirs 25-06-0498 Actions Montant initial Filtrer" at bounding box center [808, 63] width 1519 height 126
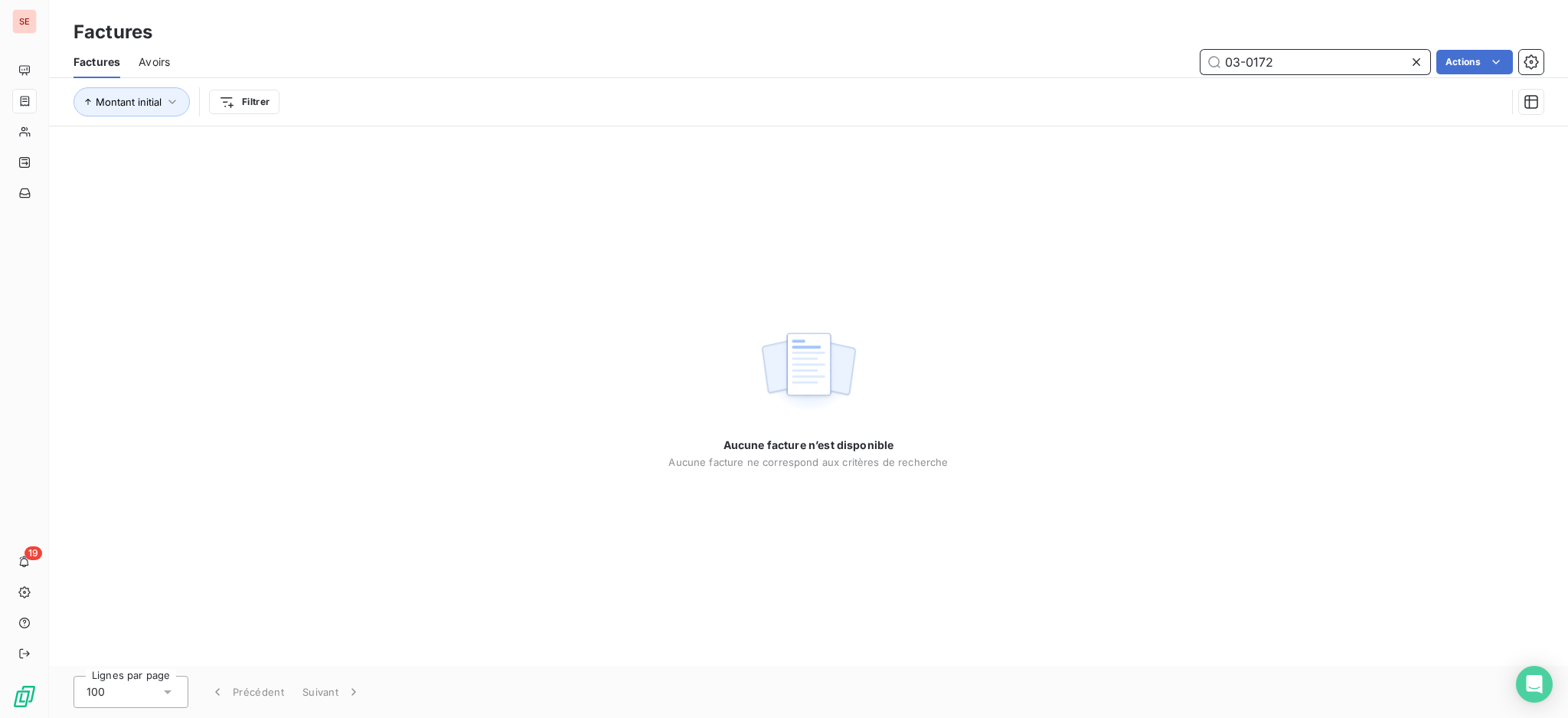
drag, startPoint x: 1337, startPoint y: 69, endPoint x: 1100, endPoint y: 108, distance: 240.2
click at [1147, 77] on div "Factures Avoirs 03-0172 Actions Montant initial Filtrer" at bounding box center [808, 86] width 1519 height 80
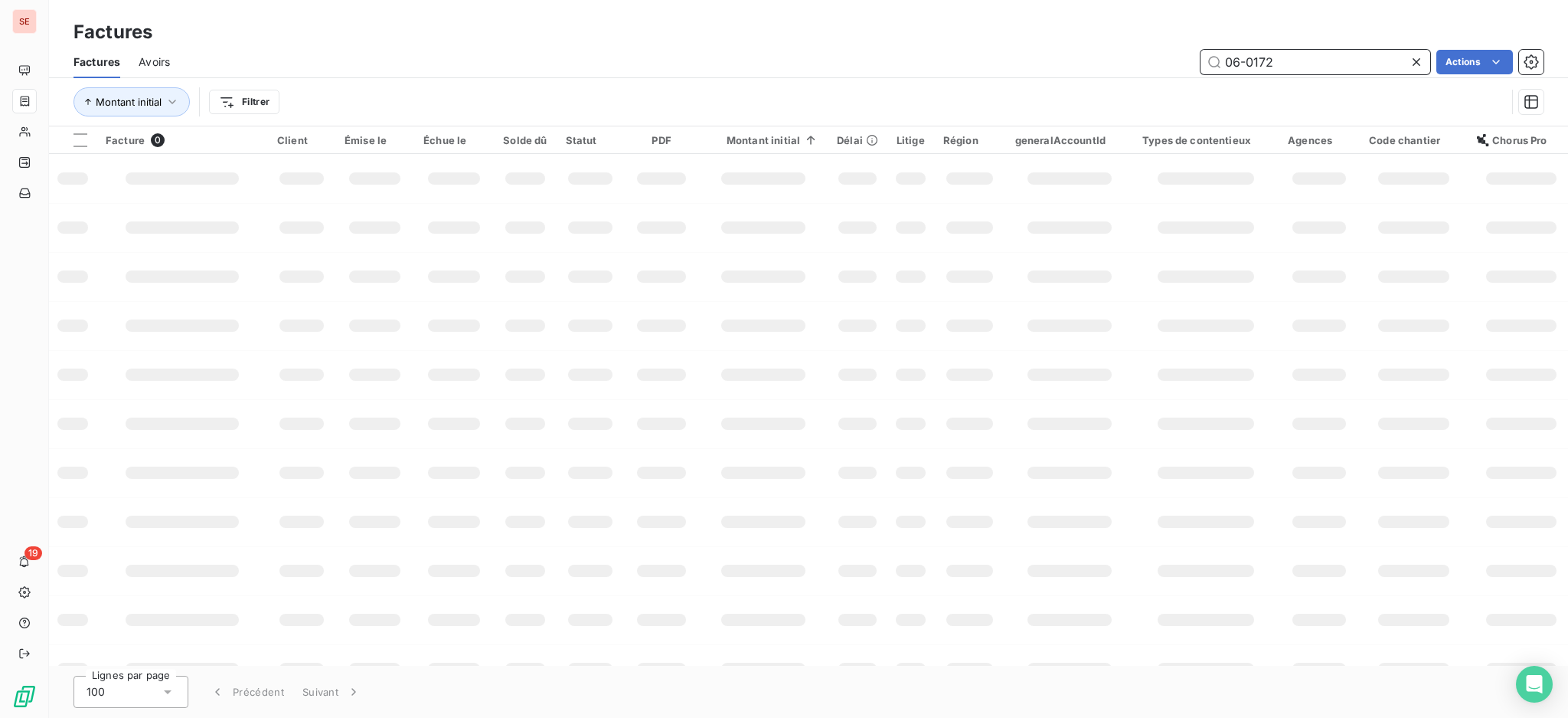
type input "06-0172"
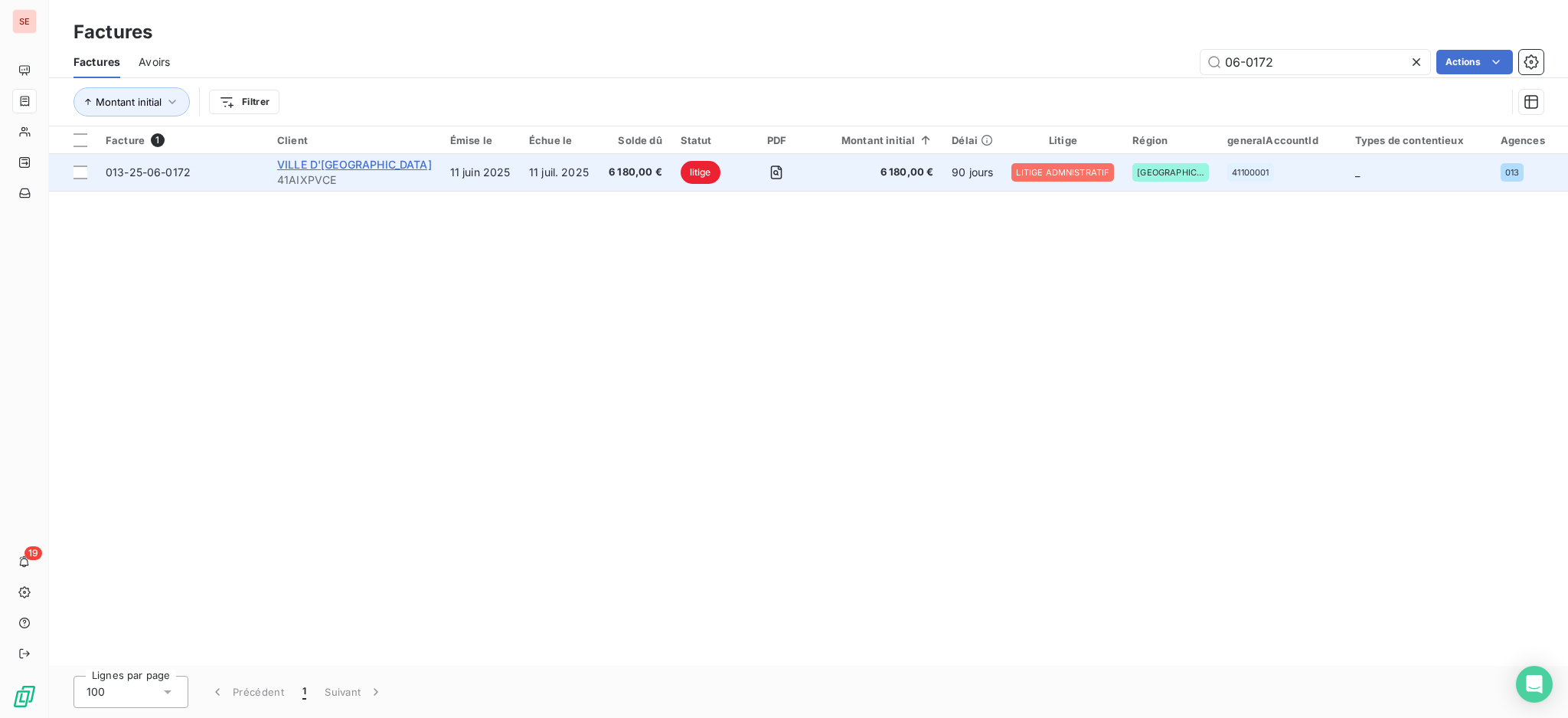
click at [380, 164] on span "VILLE D'AIX EN PROVENCE" at bounding box center [355, 164] width 154 height 13
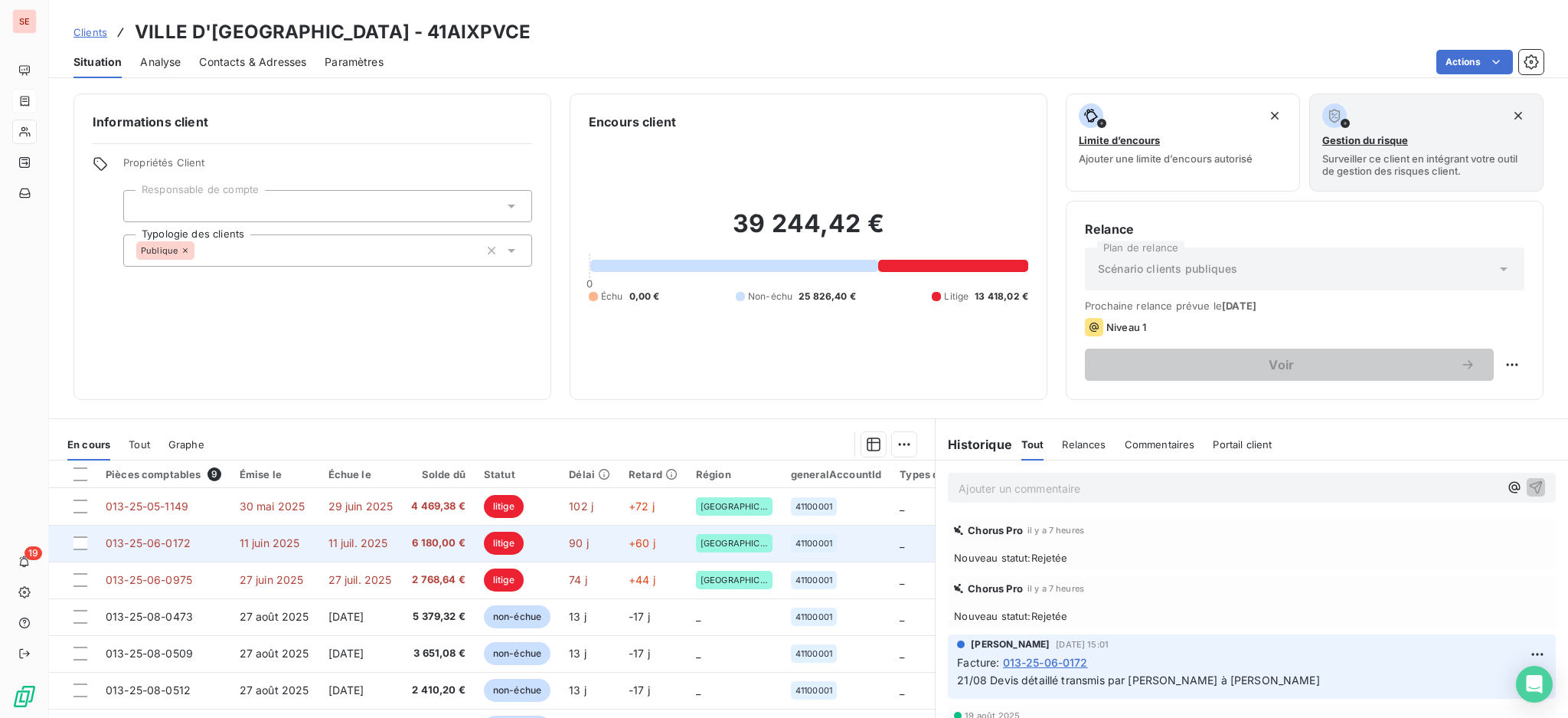
click at [221, 541] on td "013-25-06-0172" at bounding box center [164, 543] width 134 height 37
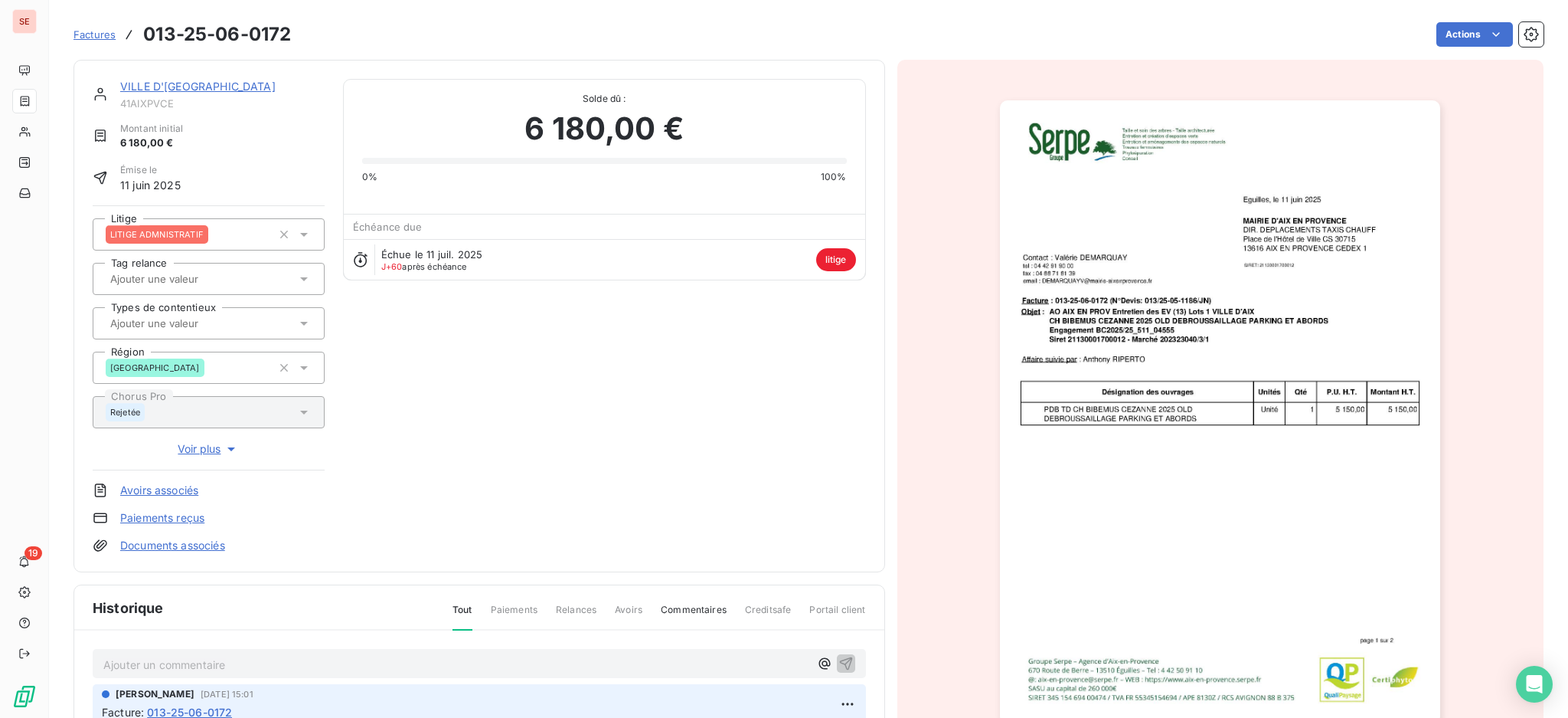
click at [254, 663] on p "Ajouter un commentaire ﻿" at bounding box center [457, 664] width 706 height 19
click at [305, 660] on span "ANNULEE PAR AVOIR 013-25-09-0087 + REFACT 013-25-09-0087" at bounding box center [277, 663] width 348 height 13
click at [303, 656] on span "ANNULEE PAR AVOIR 013-25-09-0087 + REFACT 013-25-09-0087" at bounding box center [277, 663] width 348 height 13
click at [839, 666] on icon "button" at bounding box center [846, 663] width 16 height 16
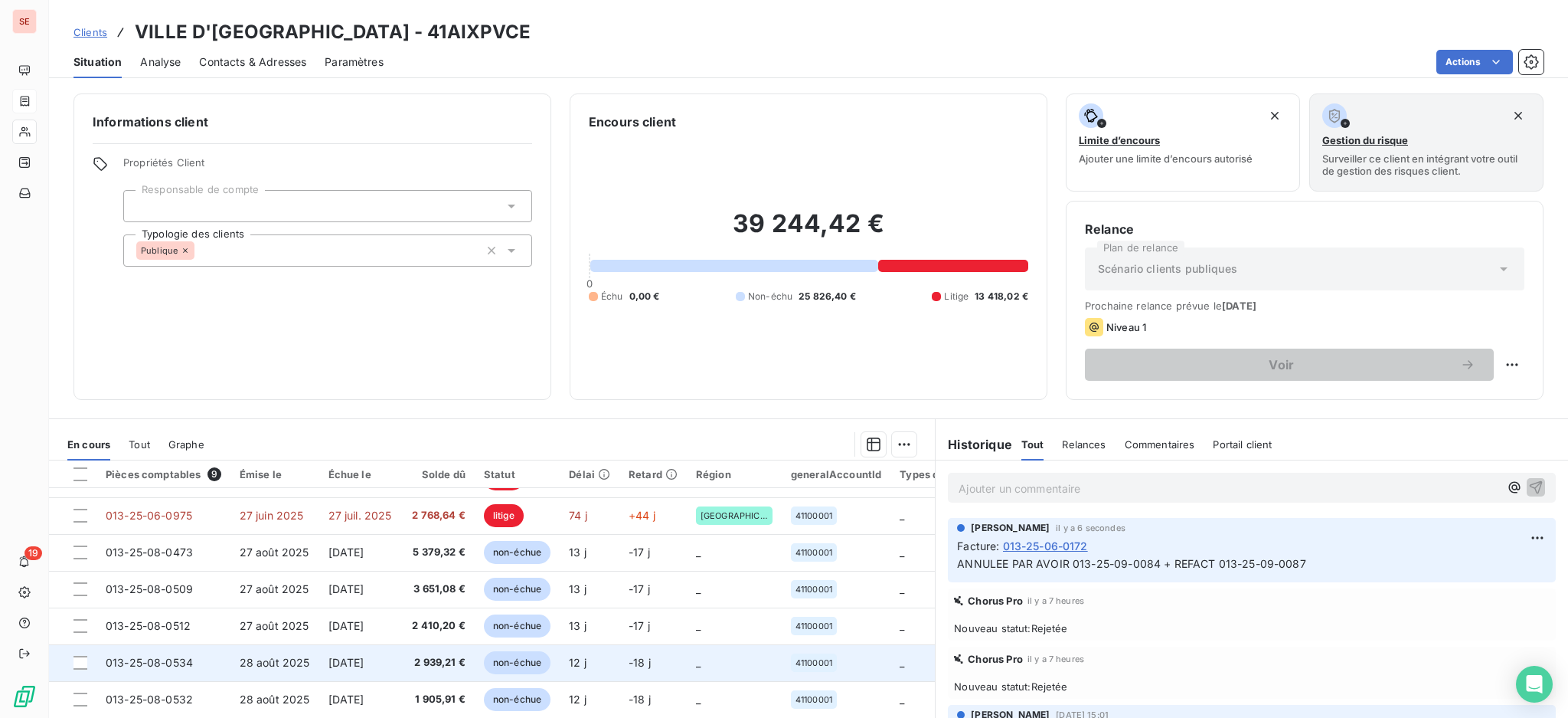
scroll to position [83, 0]
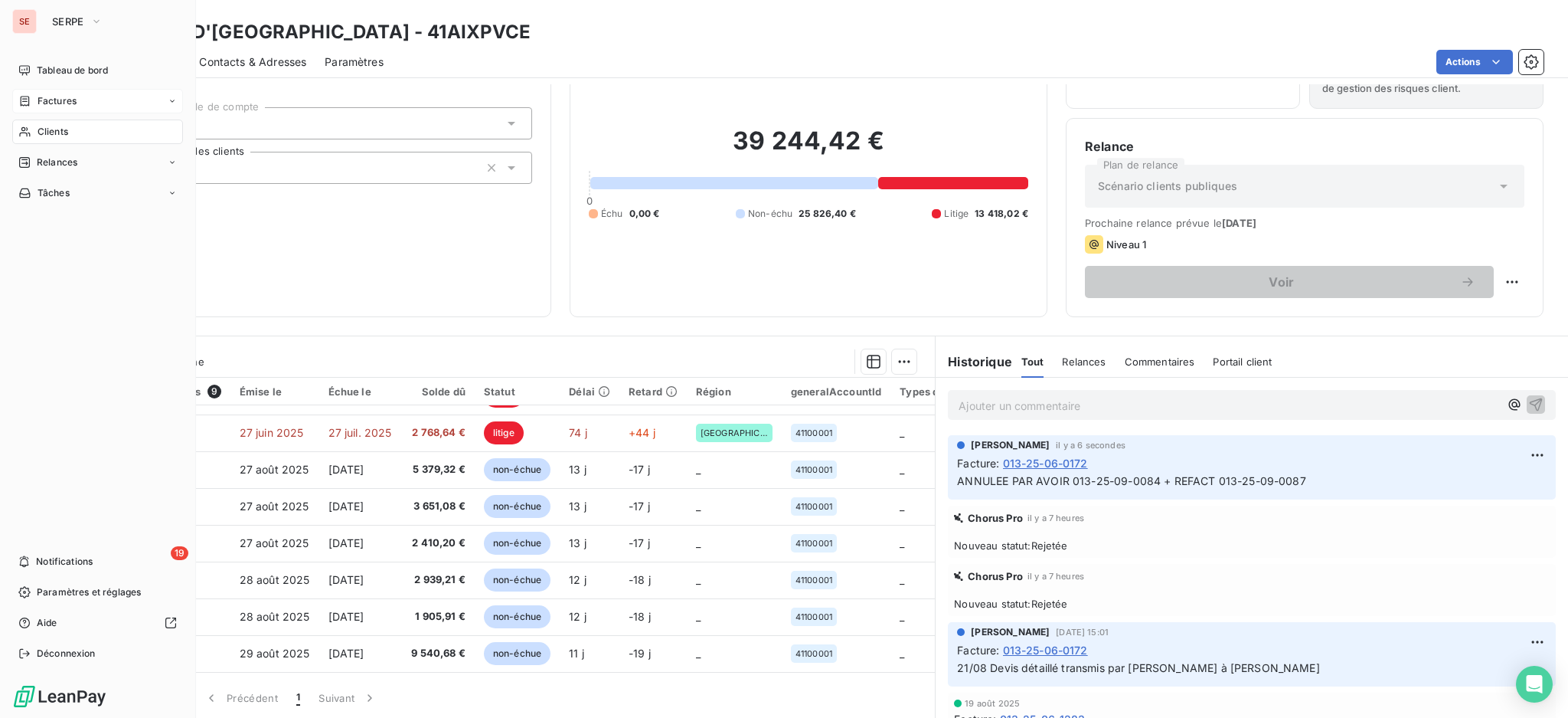
click at [49, 99] on span "Factures" at bounding box center [57, 101] width 39 height 14
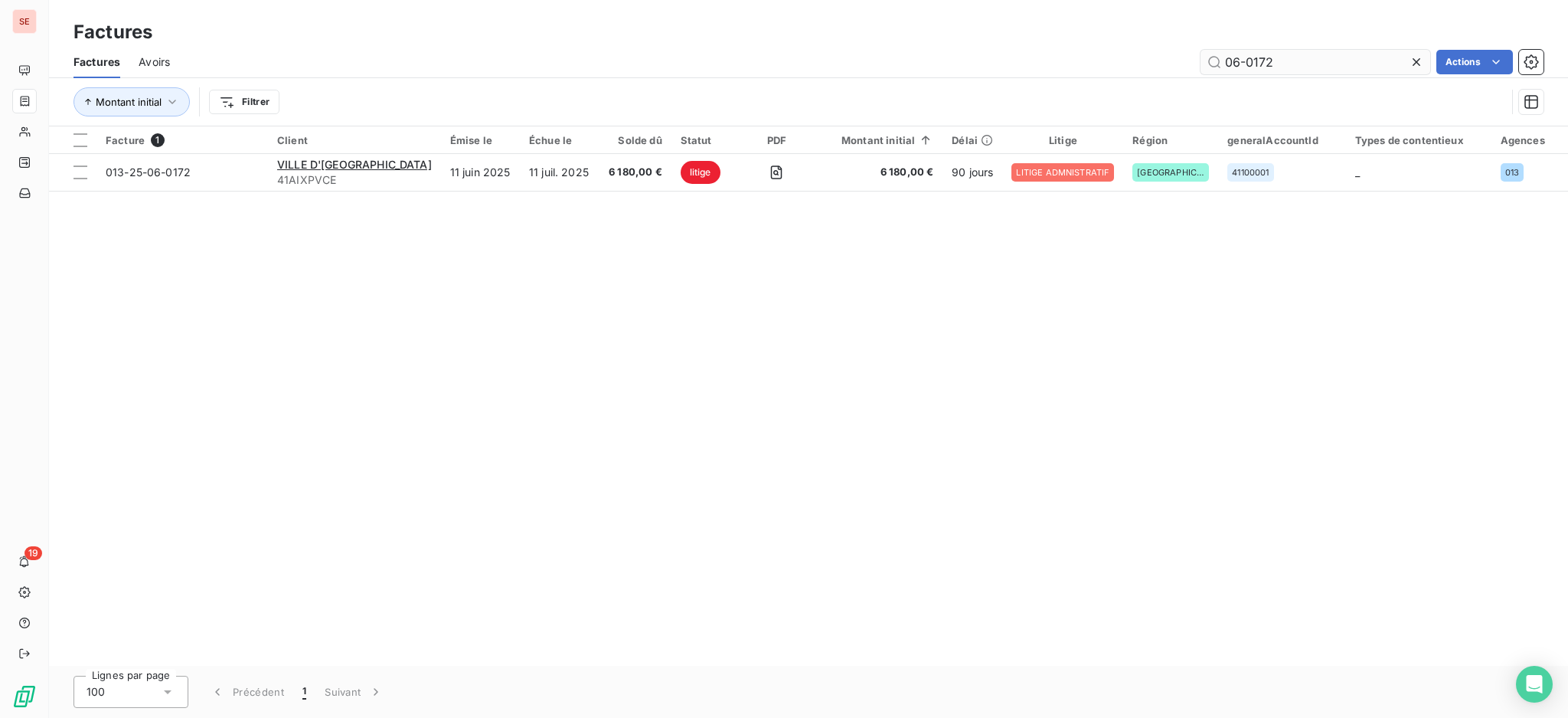
drag, startPoint x: 1280, startPoint y: 61, endPoint x: 1248, endPoint y: 48, distance: 34.5
click at [1248, 50] on input "06-0172" at bounding box center [1315, 62] width 230 height 24
type input "06-1316"
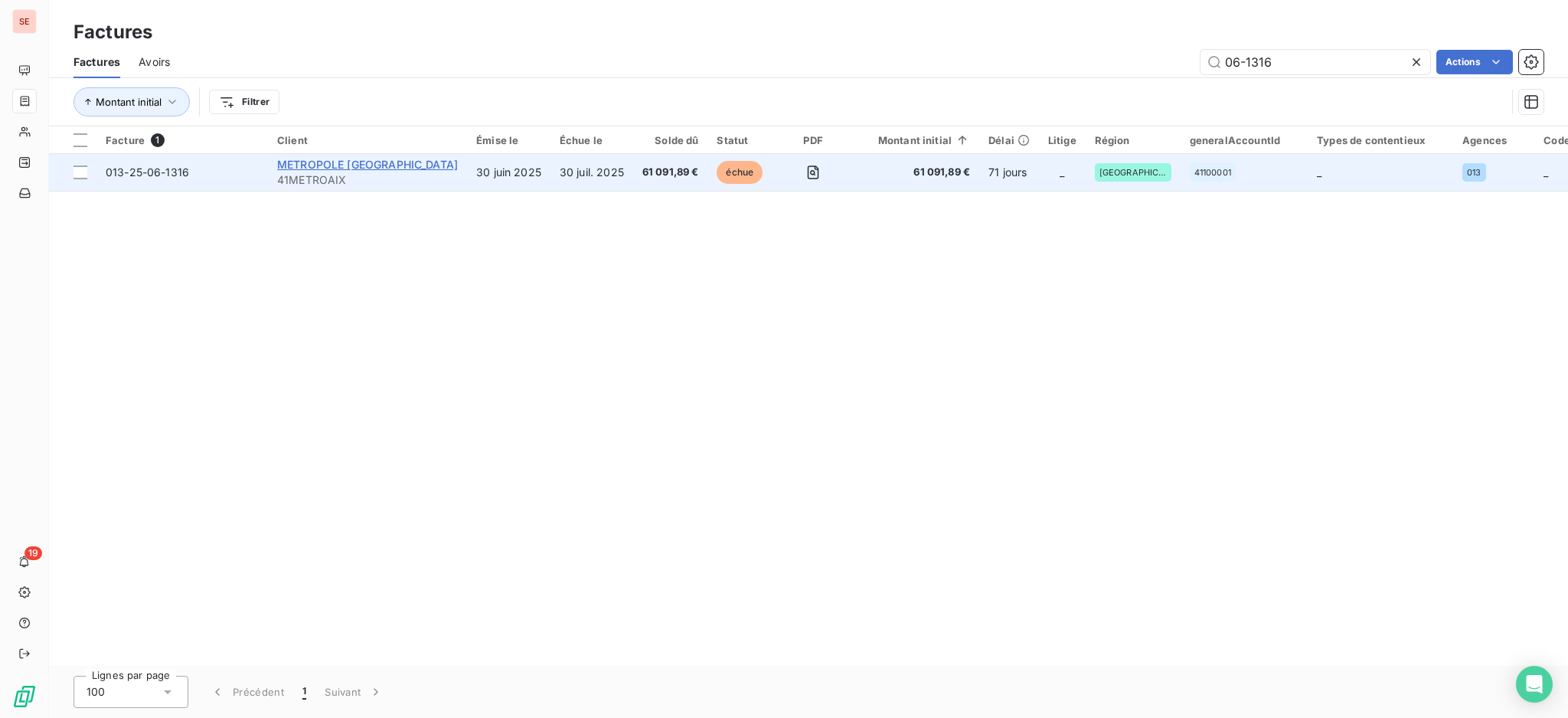
click at [433, 170] on div "METROPOLE [GEOGRAPHIC_DATA]" at bounding box center [368, 164] width 181 height 16
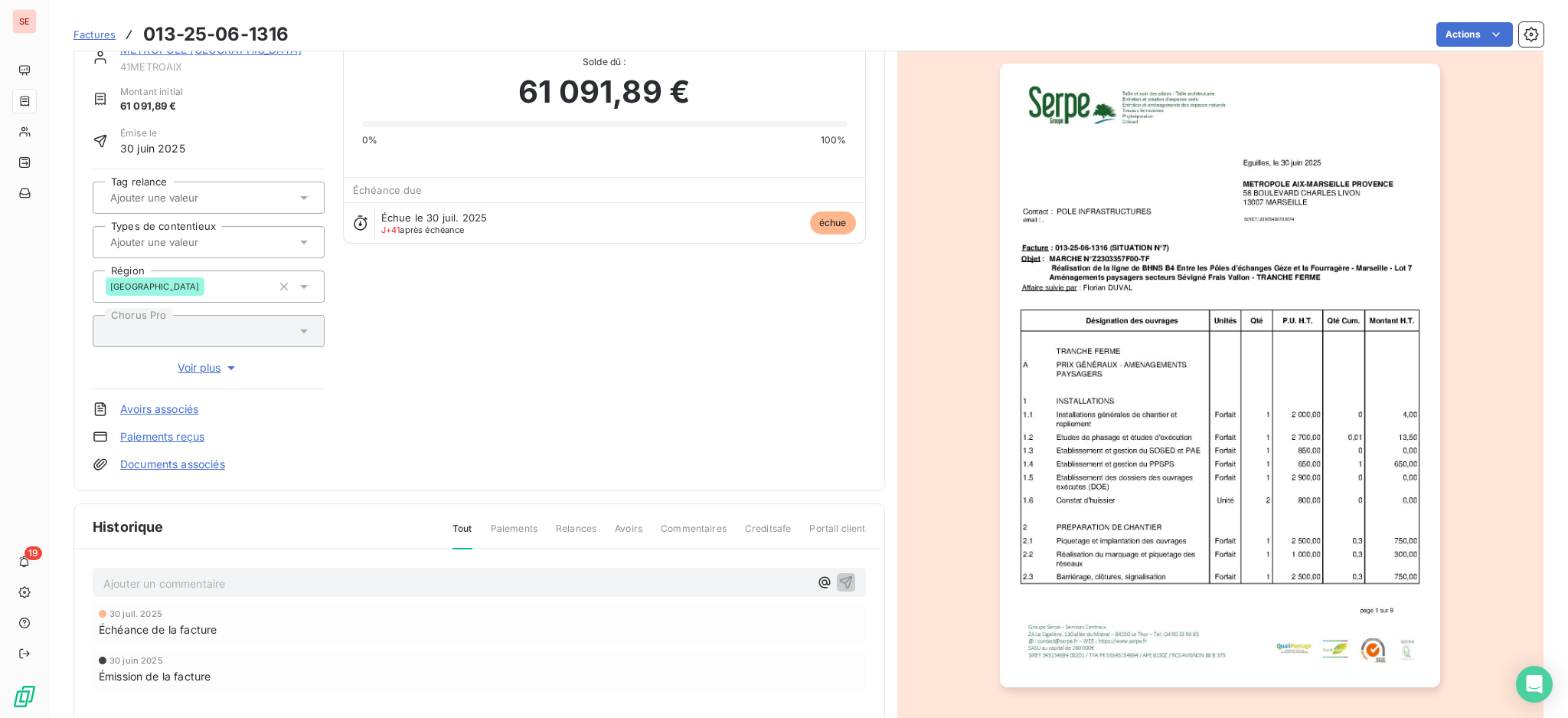
scroll to position [2, 0]
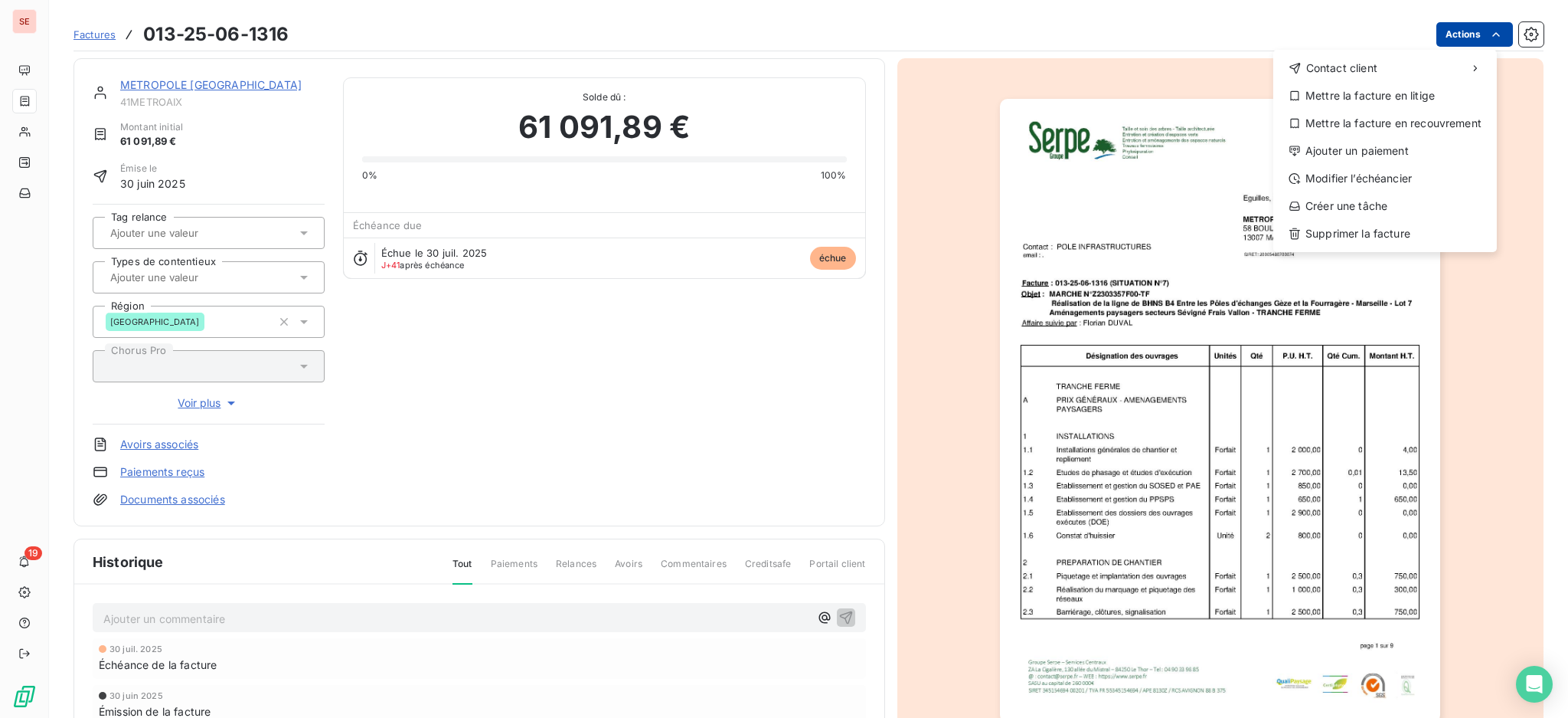
click at [1441, 28] on html "SE 19 Factures 013-25-06-1316 Actions Contact client Mettre la facture en litig…" at bounding box center [784, 359] width 1568 height 718
click at [1376, 97] on div "Mettre la facture en litige" at bounding box center [1385, 95] width 211 height 24
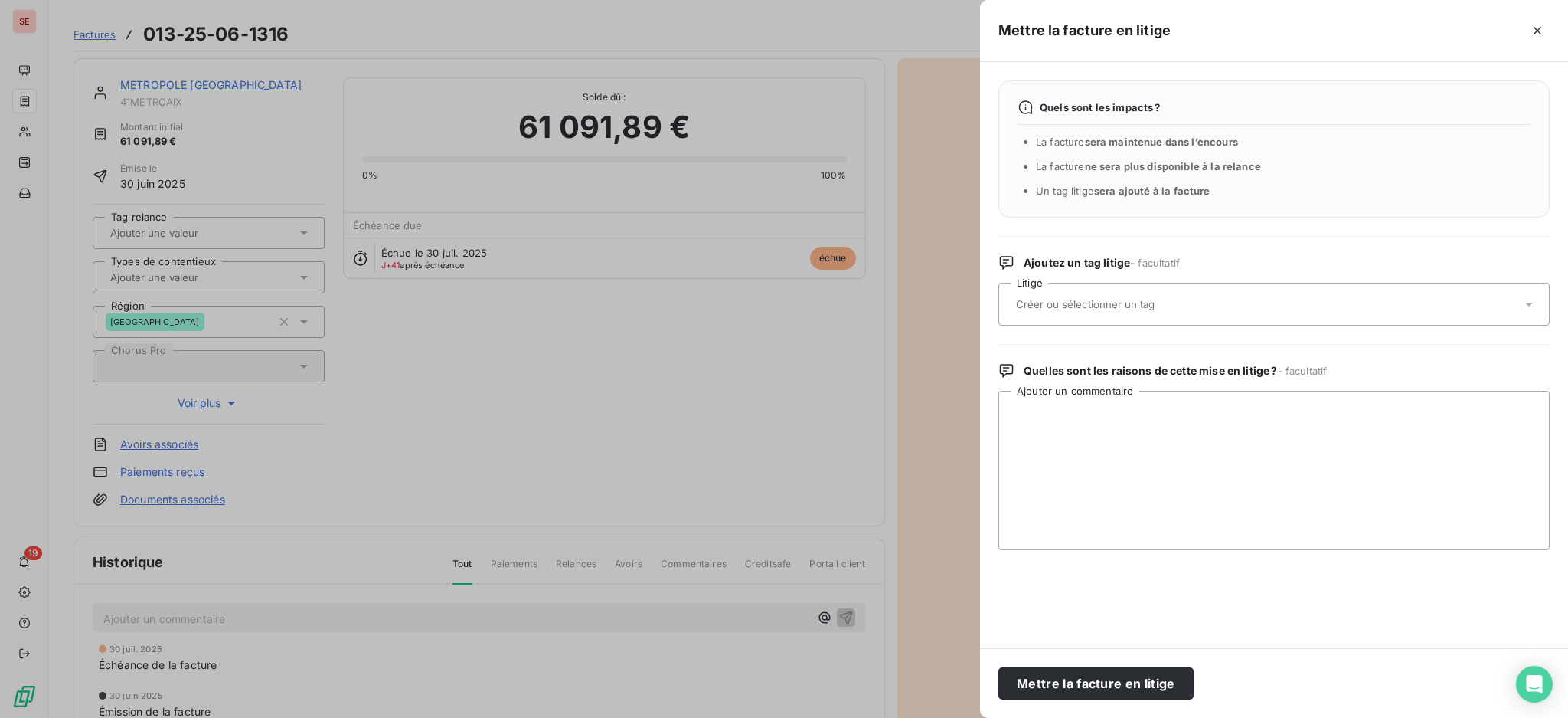
click at [1529, 300] on icon at bounding box center [1529, 304] width 16 height 16
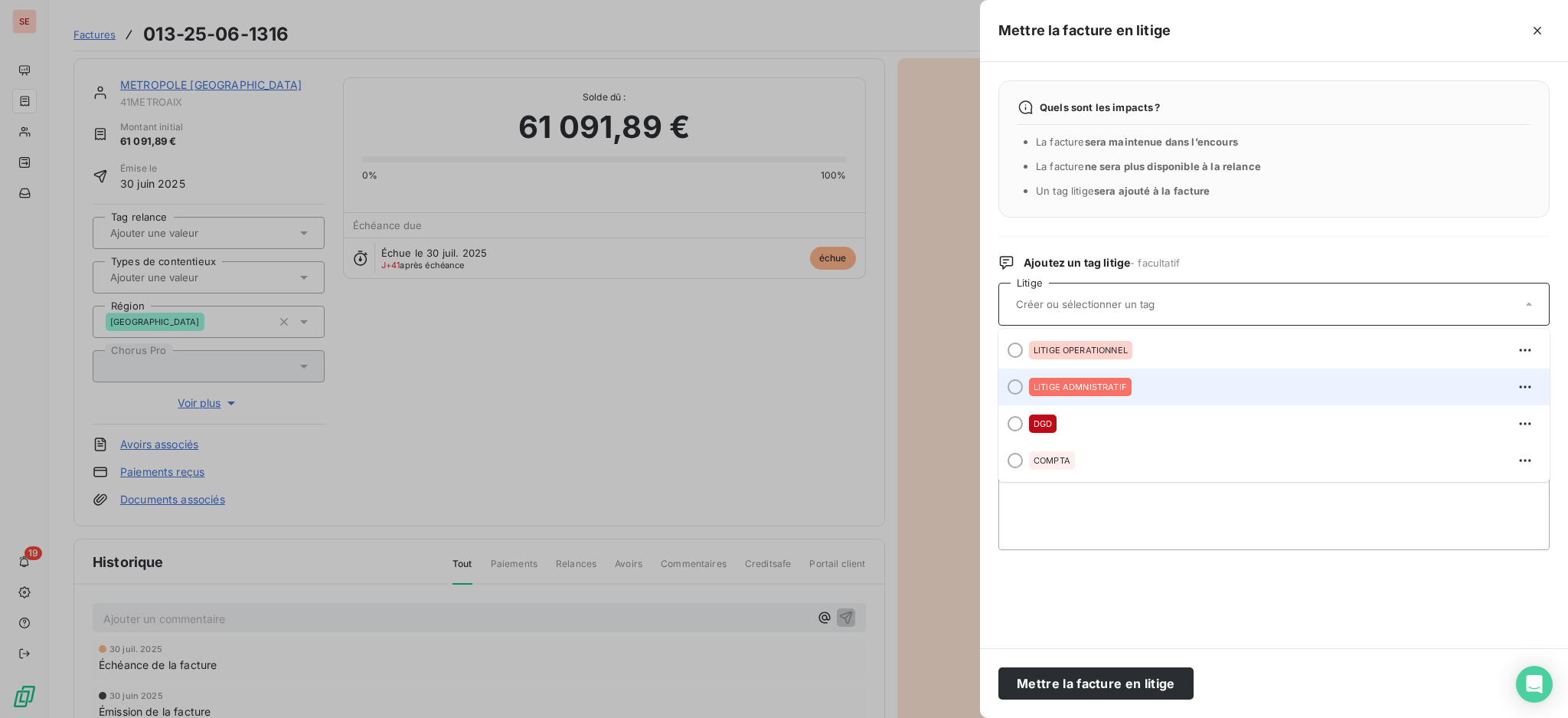
click at [1146, 380] on div "LITIGE ADMNISTRATIF" at bounding box center [1284, 386] width 508 height 24
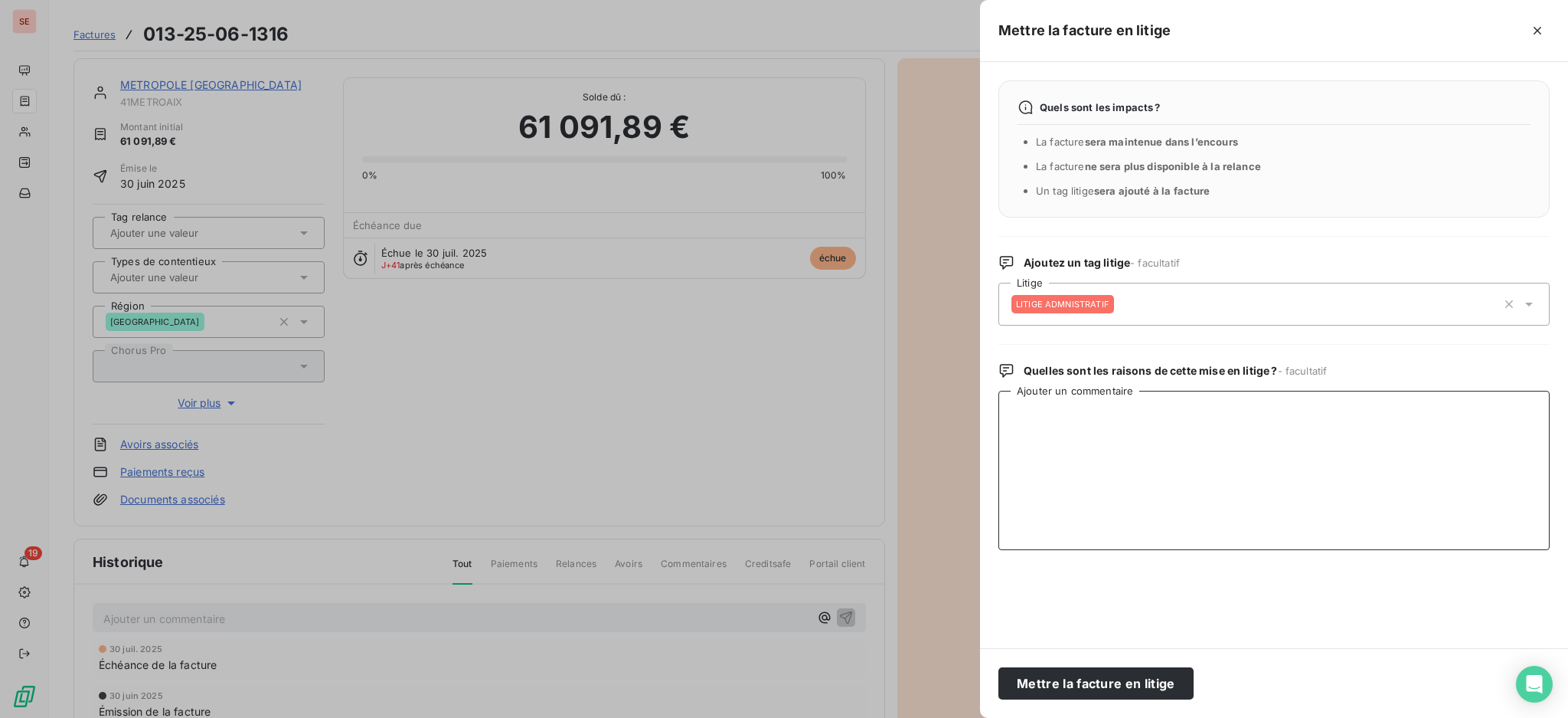
click at [1088, 417] on textarea "Ajouter un commentaire" at bounding box center [1273, 470] width 551 height 159
click at [1113, 414] on textarea "REJET CHORUS :" at bounding box center [1273, 470] width 551 height 159
paste textarea "FACTURE ERRONEE AVANCE NON RESORBEE"
type textarea "REJET CHORUS : FACTURE ERRONEE AVANCE NON RESORBEE"
click at [1116, 673] on button "Mettre la facture en litige" at bounding box center [1096, 683] width 196 height 32
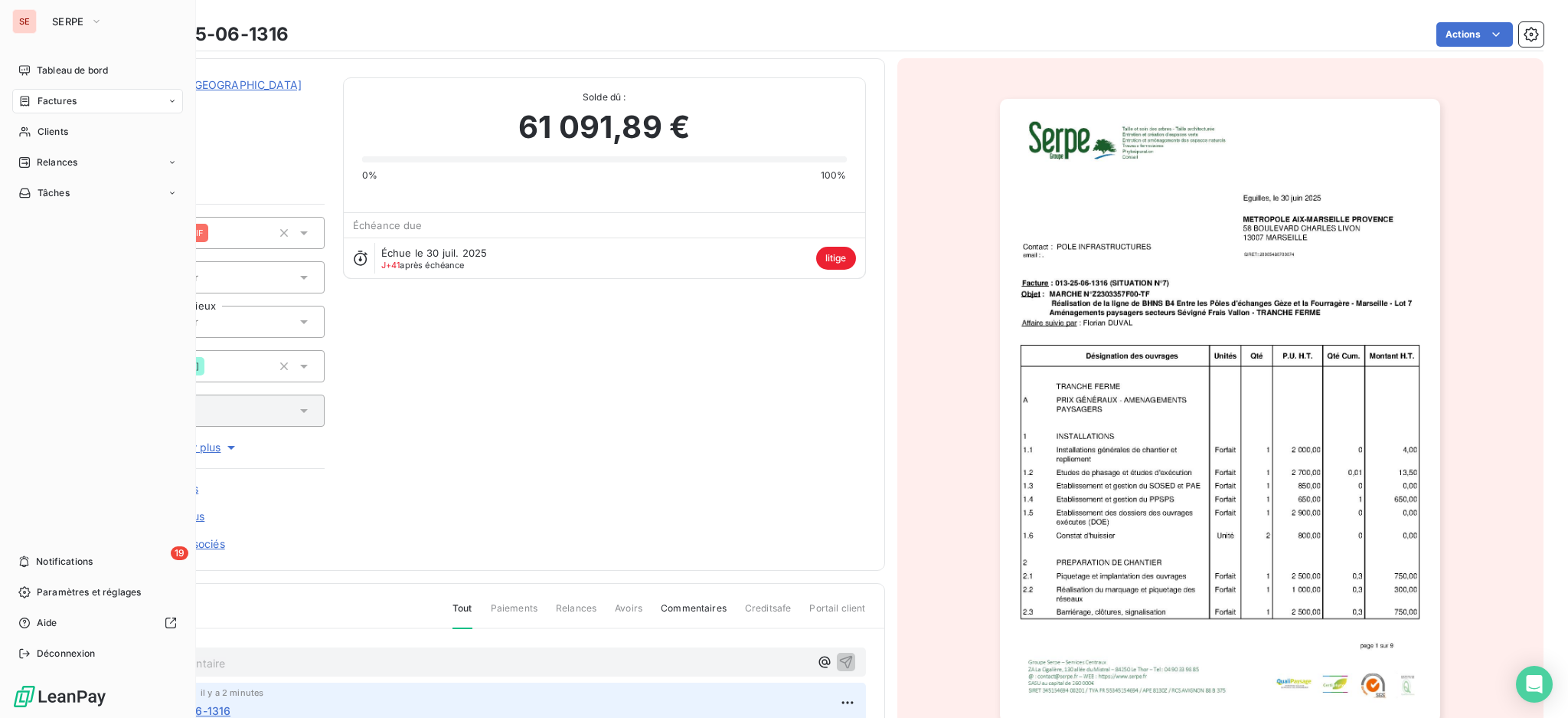
click at [68, 100] on span "Factures" at bounding box center [57, 101] width 39 height 14
click at [48, 130] on span "Clients" at bounding box center [52, 132] width 30 height 14
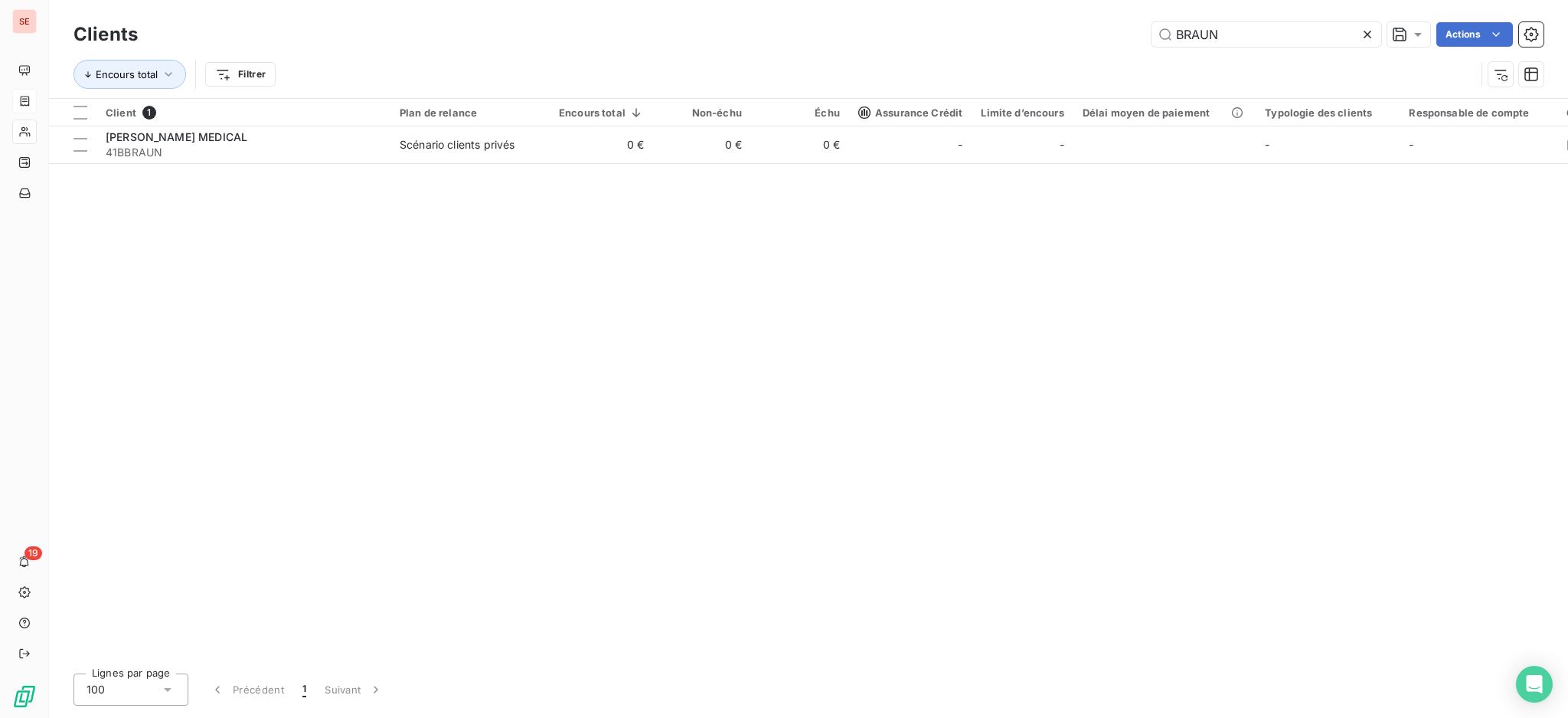
drag, startPoint x: 1291, startPoint y: 40, endPoint x: 1023, endPoint y: 27, distance: 268.3
click at [1125, 30] on div "BRAUN Actions" at bounding box center [849, 34] width 1387 height 24
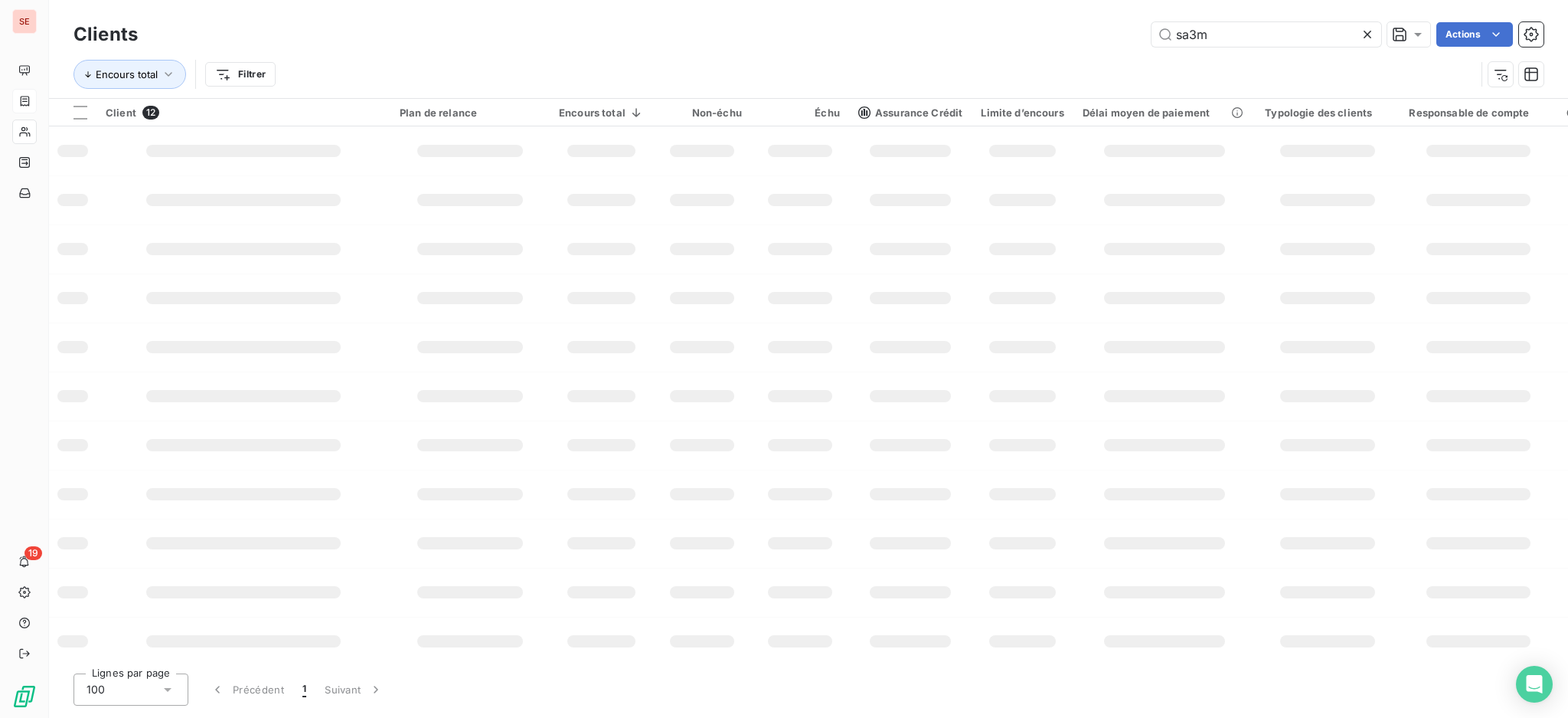
type input "sa3m"
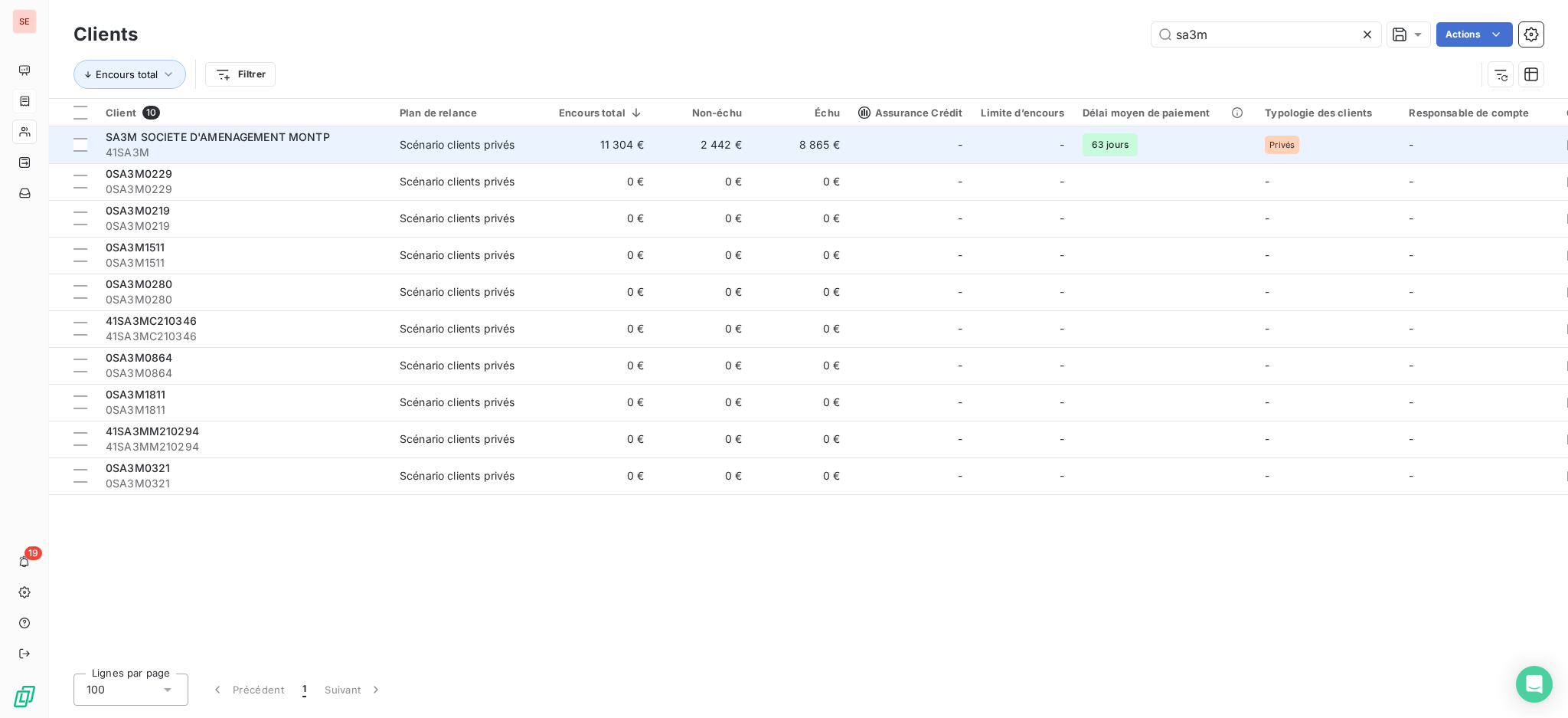
click at [541, 154] on td "Scénario clients privés" at bounding box center [470, 144] width 159 height 37
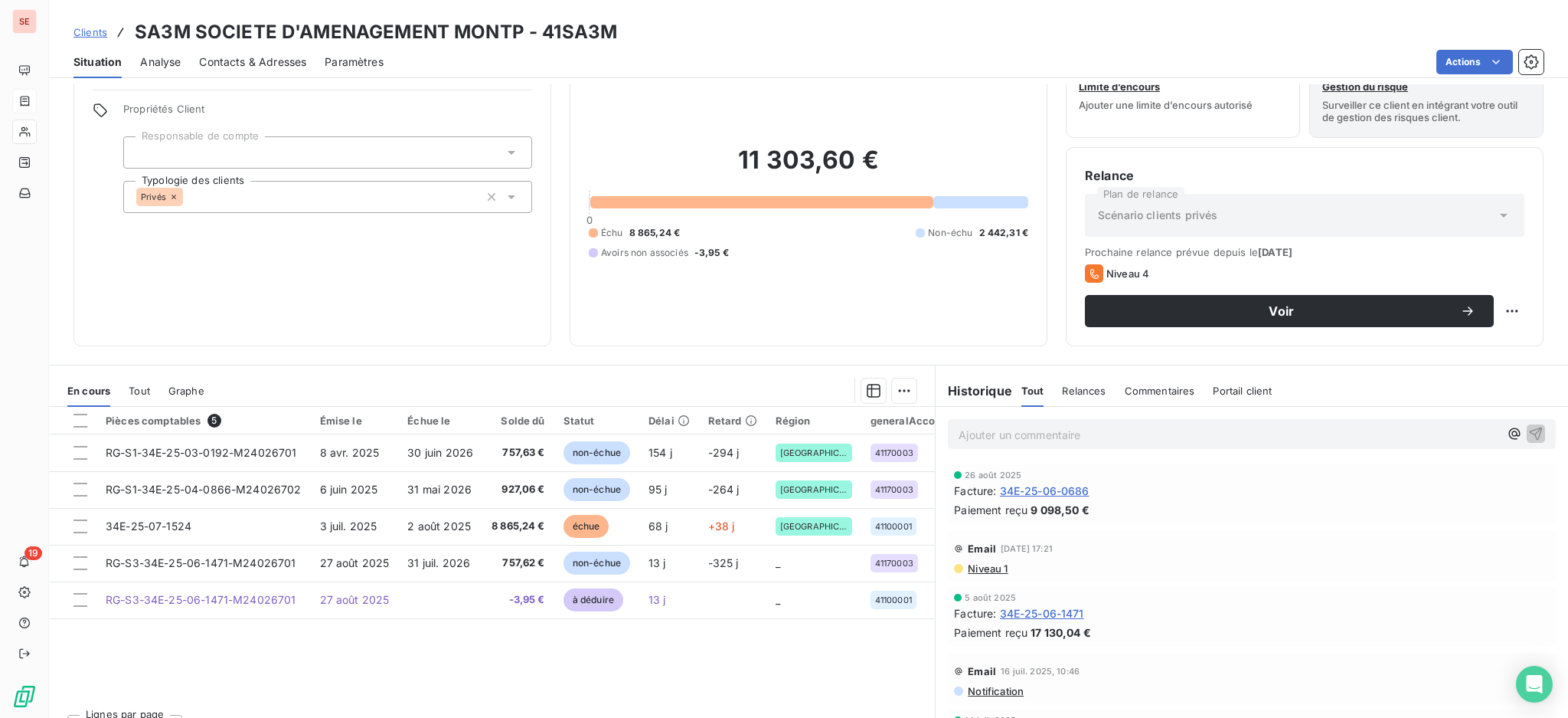
scroll to position [83, 0]
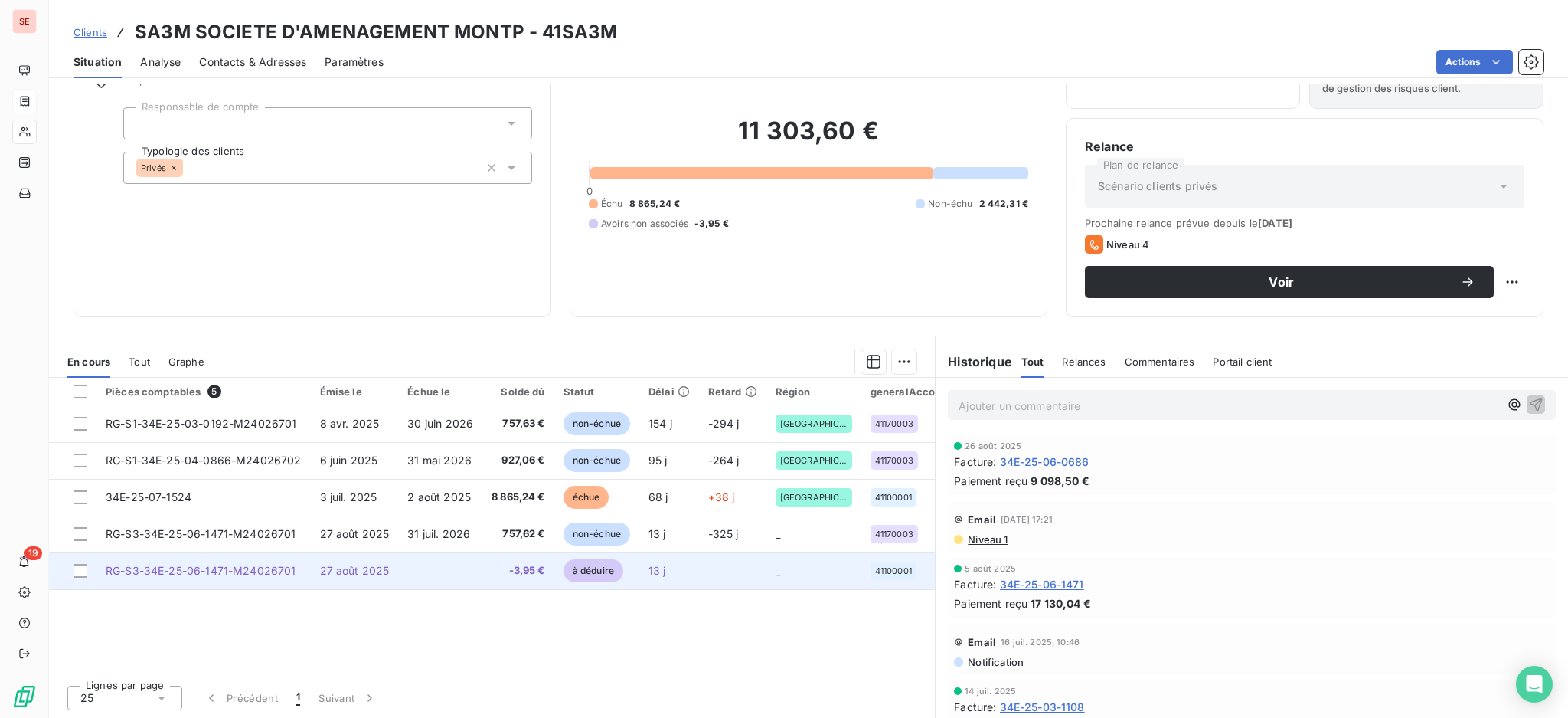
click at [418, 571] on td at bounding box center [440, 570] width 84 height 37
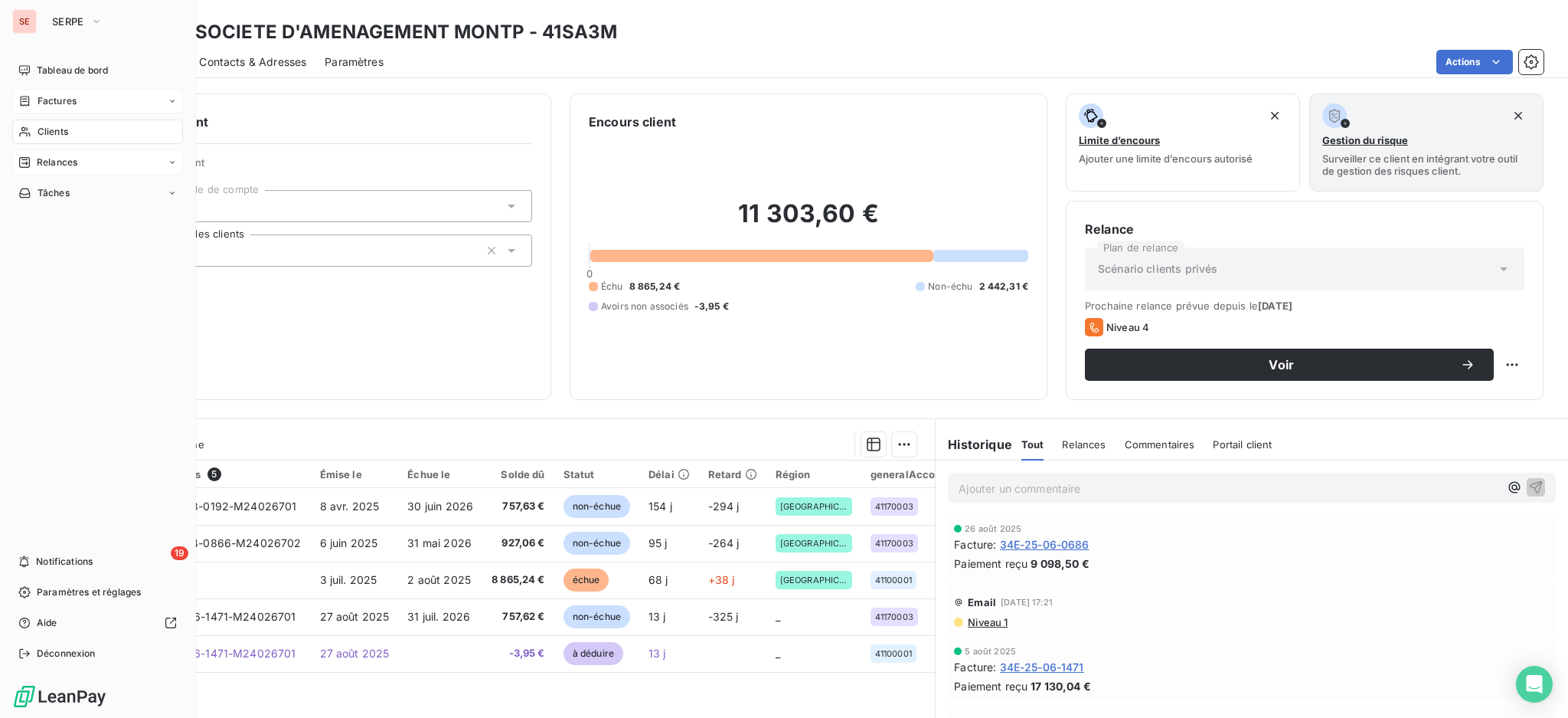
click at [45, 157] on span "Relances" at bounding box center [57, 162] width 41 height 14
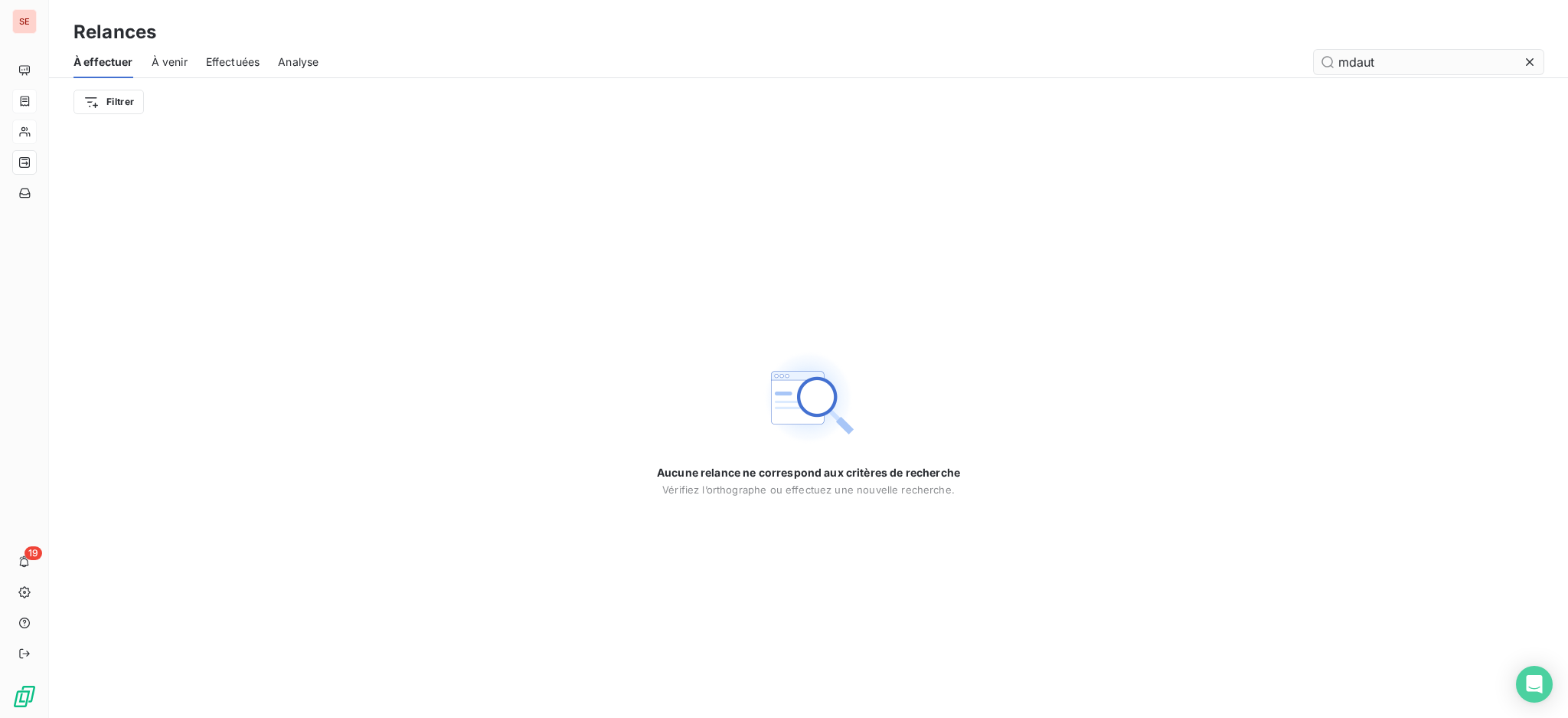
click at [1528, 58] on icon at bounding box center [1530, 62] width 16 height 16
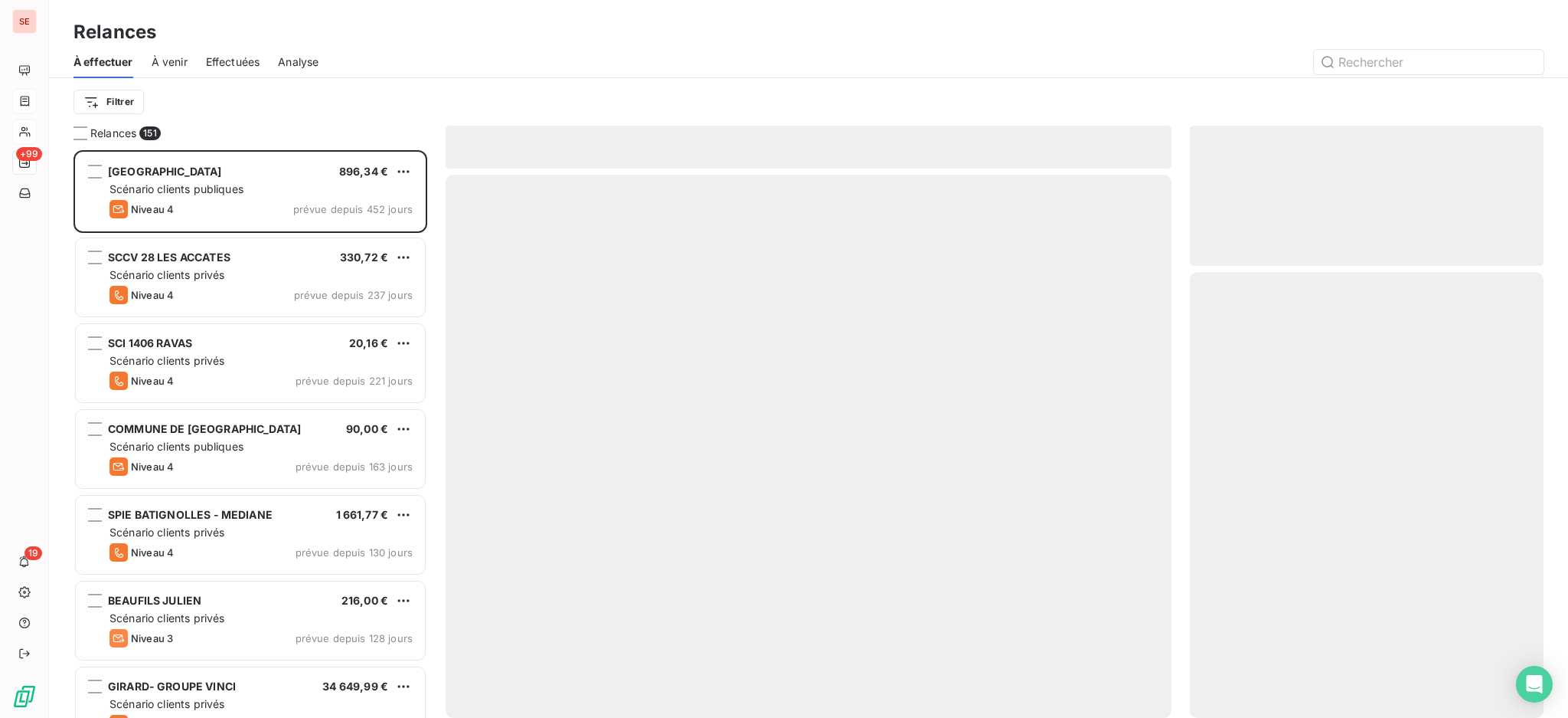
scroll to position [553, 337]
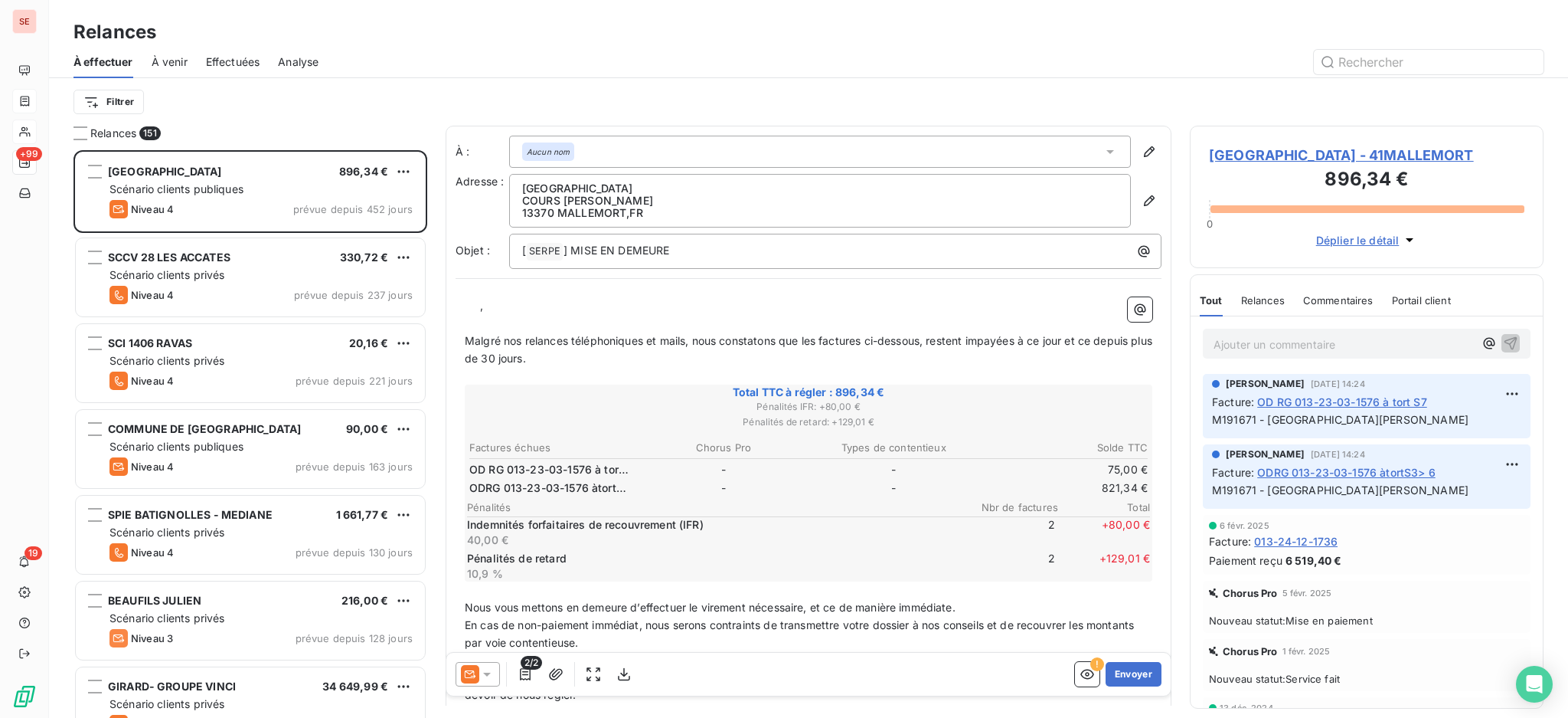
click at [229, 55] on span "Effectuées" at bounding box center [233, 62] width 55 height 16
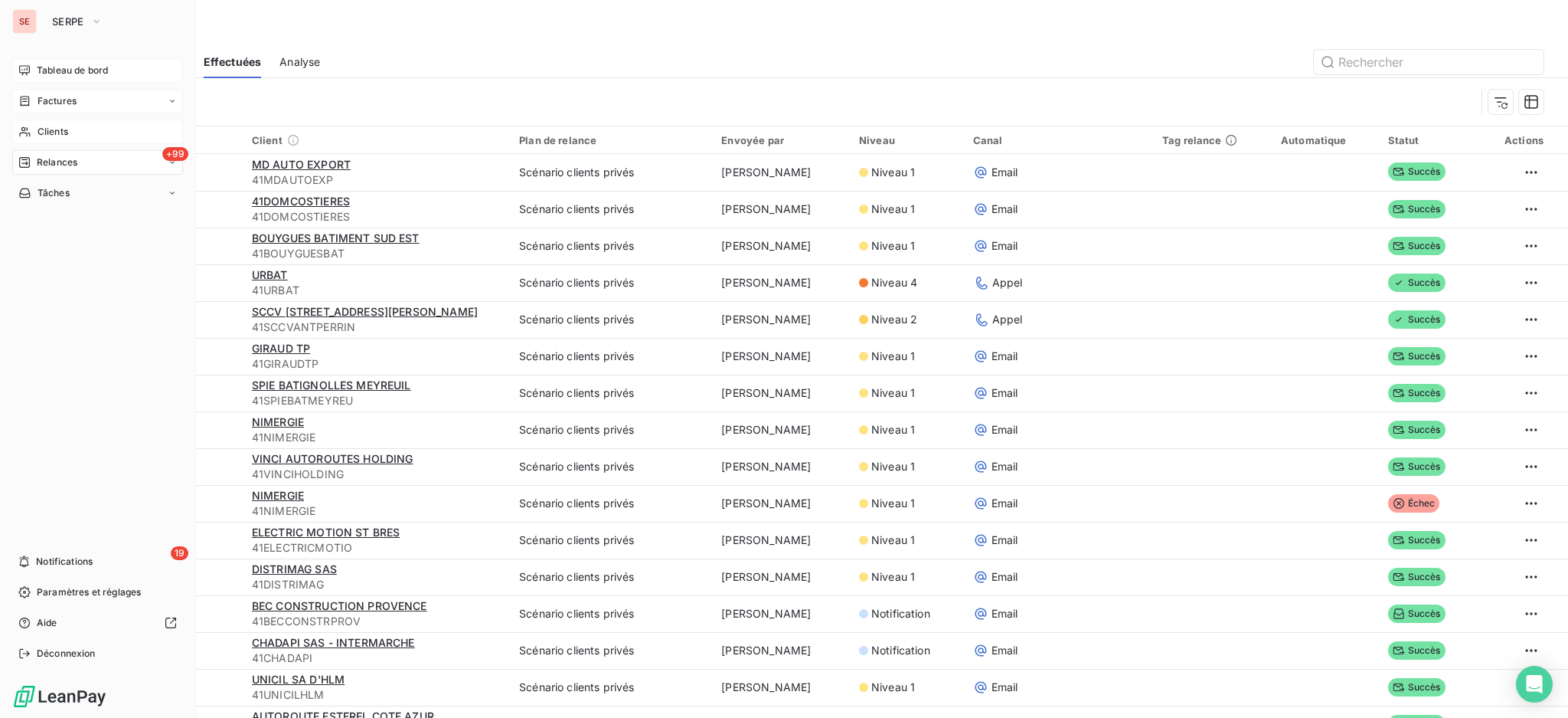
click at [43, 72] on span "Tableau de bord" at bounding box center [72, 71] width 71 height 14
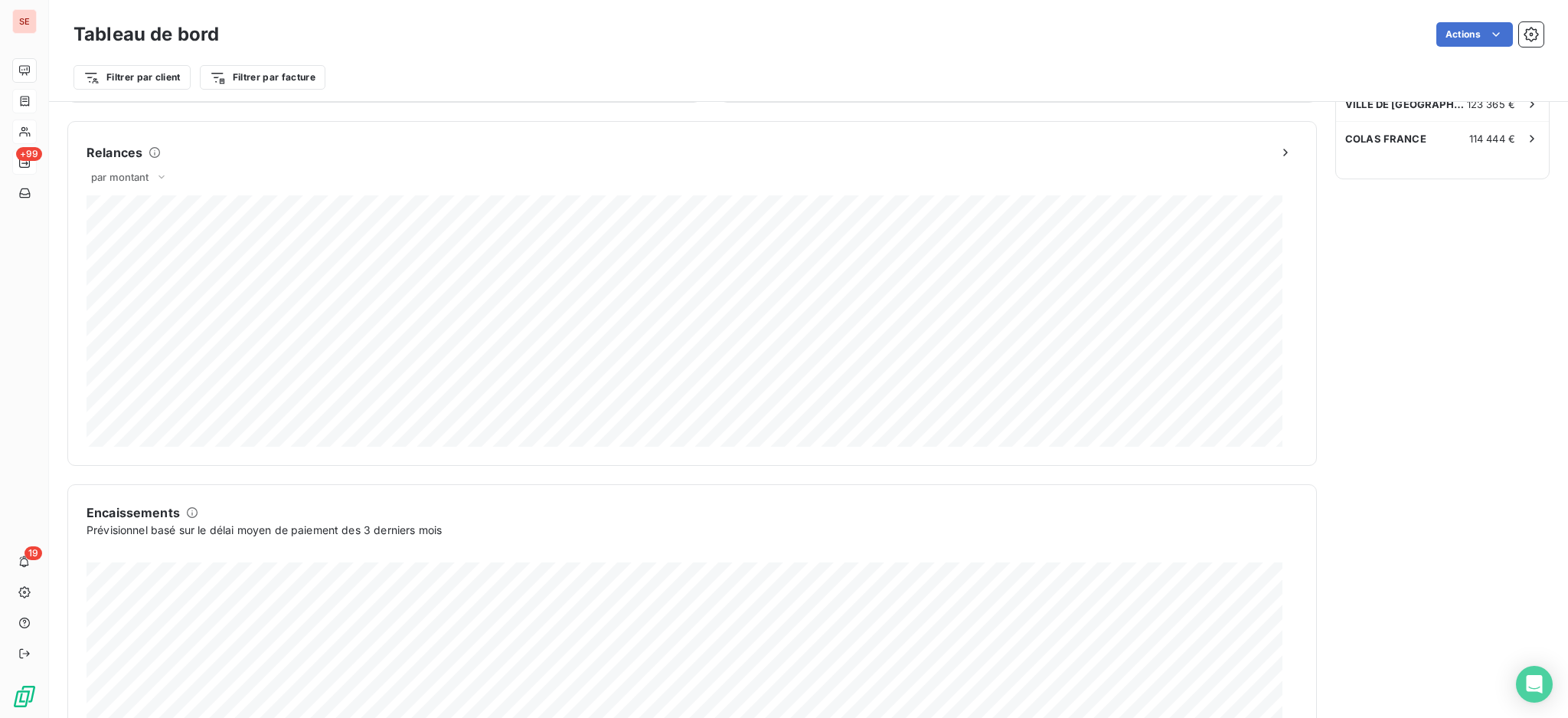
scroll to position [775, 0]
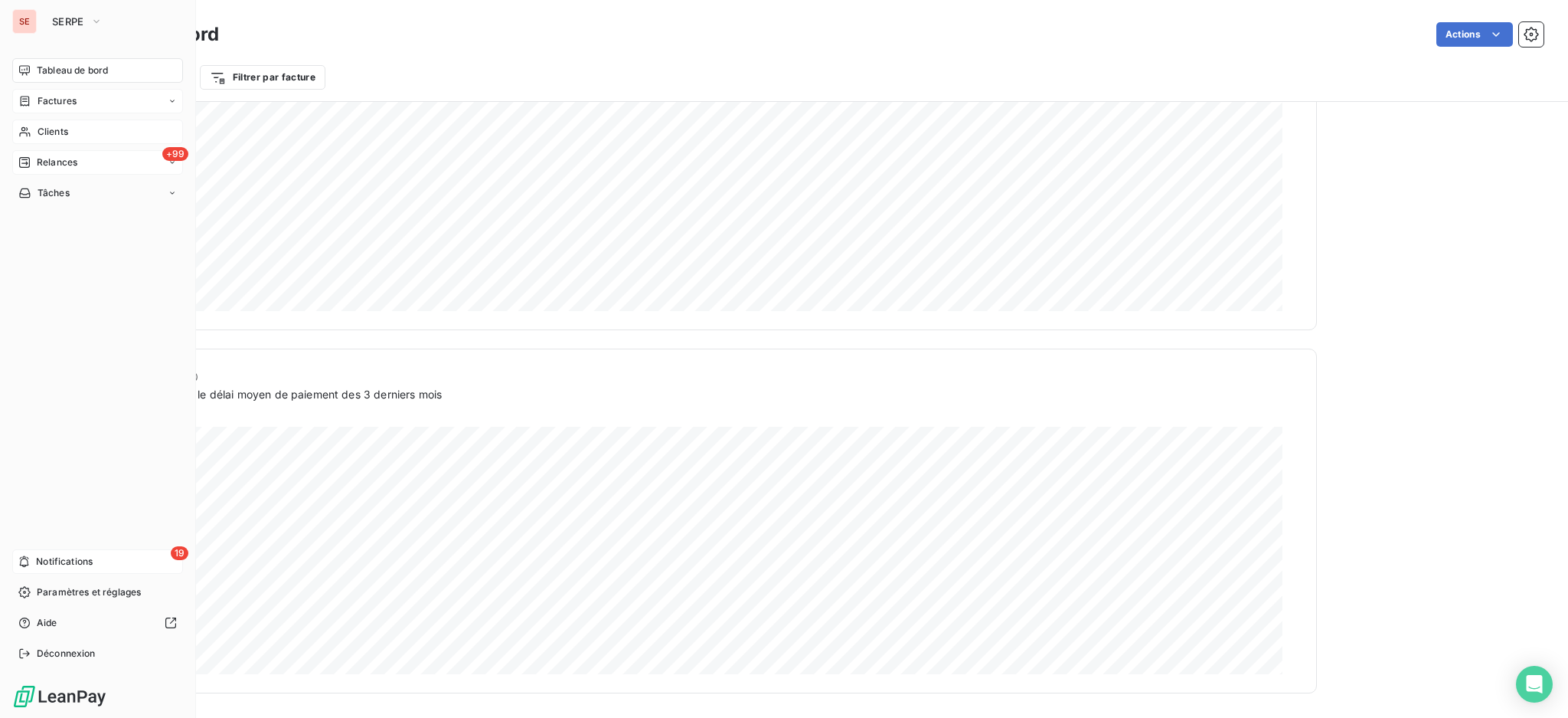
click at [90, 563] on span "Notifications" at bounding box center [64, 561] width 57 height 14
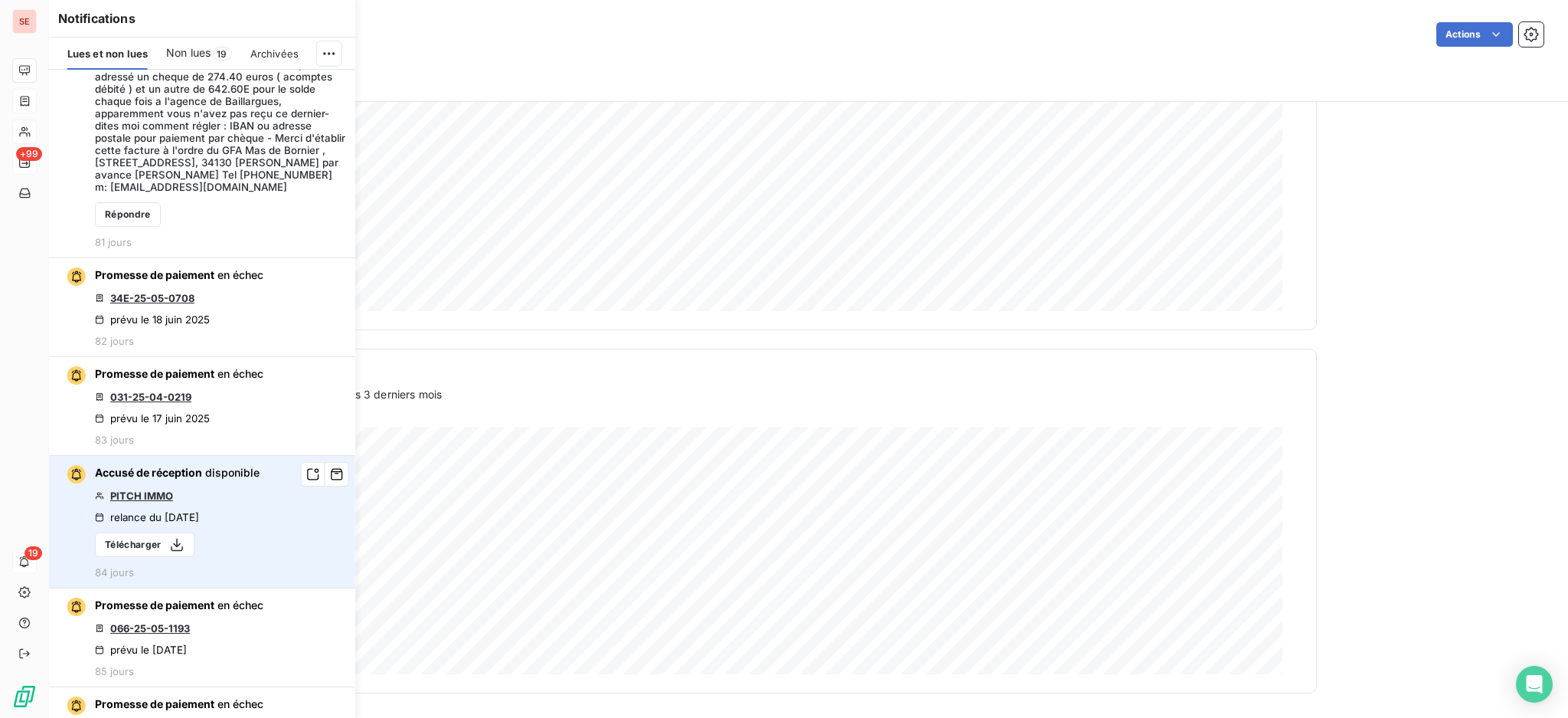
scroll to position [4085, 0]
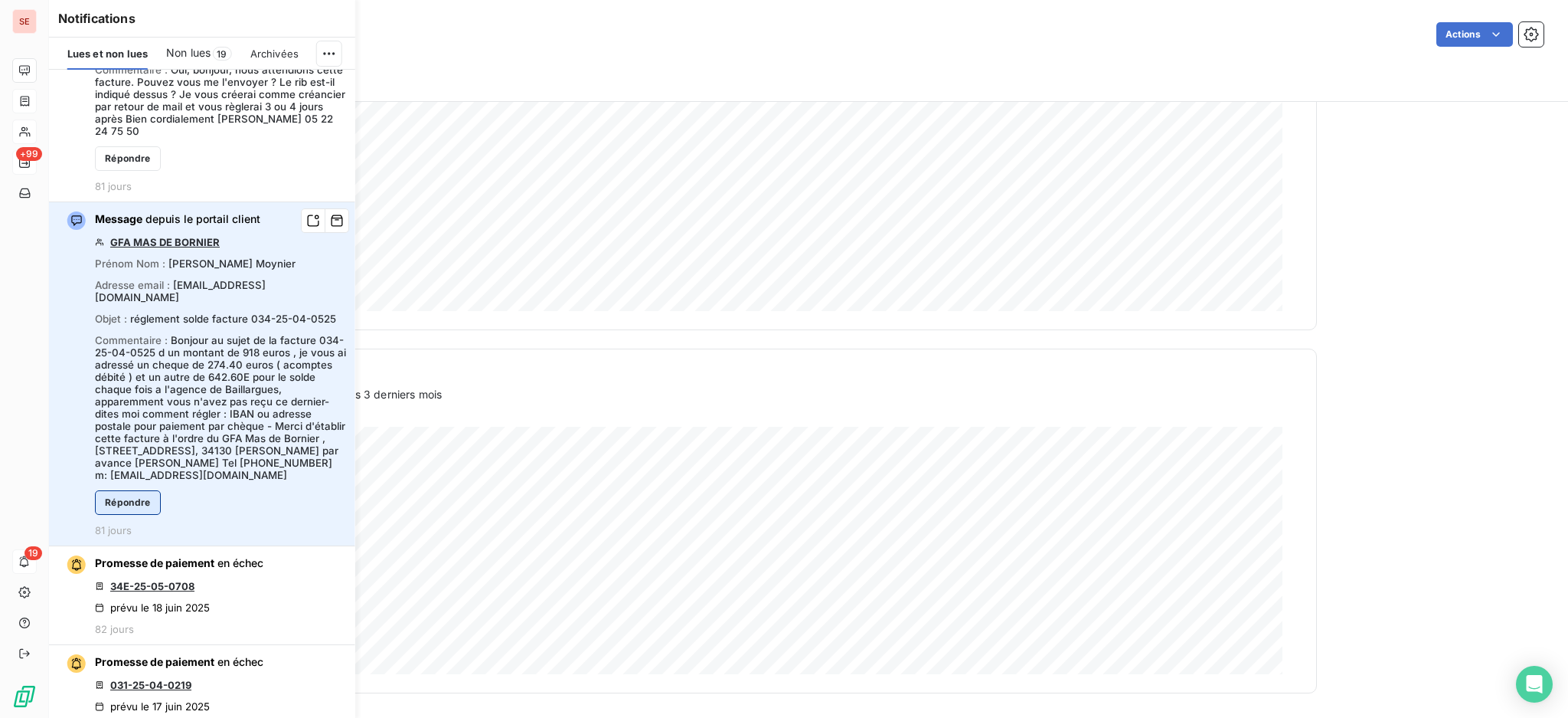
click at [135, 499] on button "Répondre" at bounding box center [128, 502] width 65 height 24
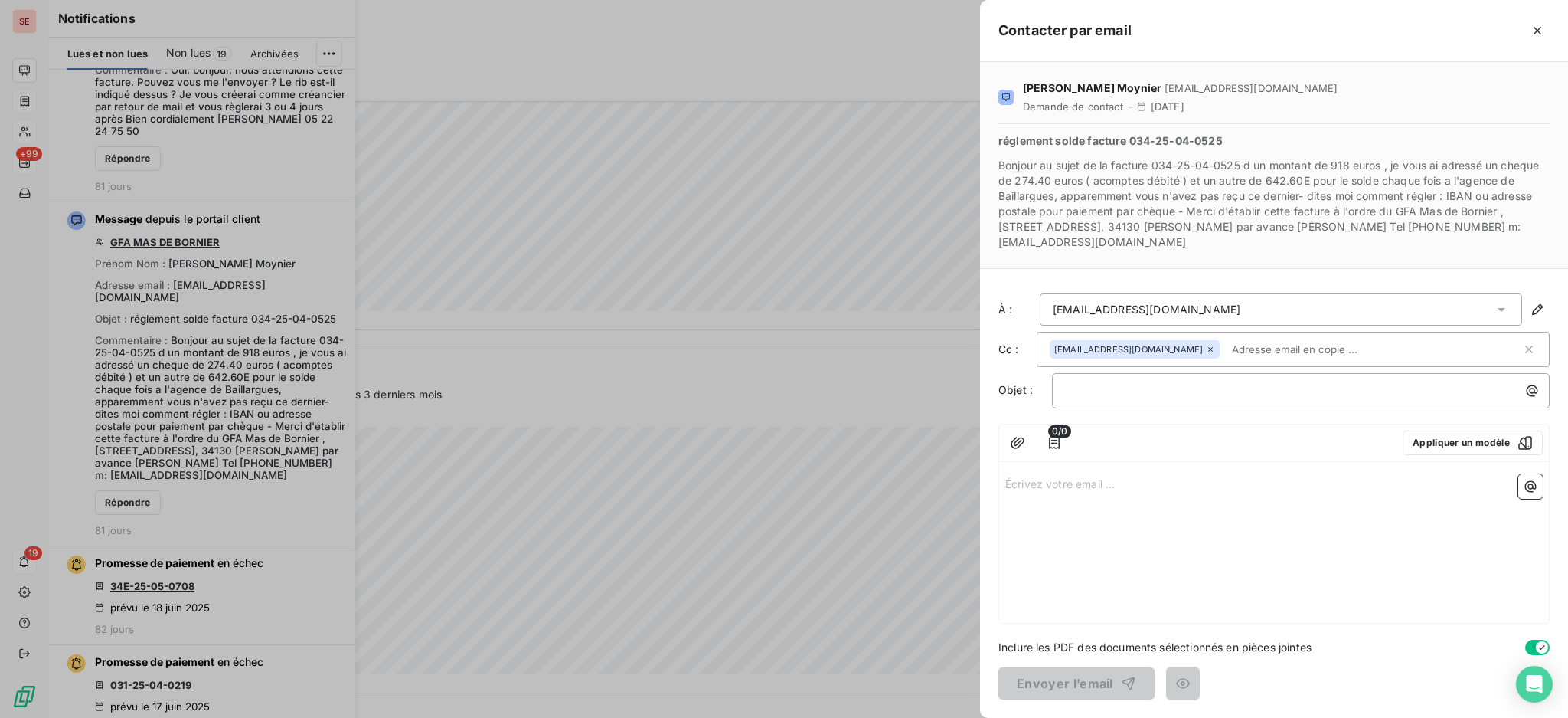
click at [1536, 21] on button "button" at bounding box center [1537, 30] width 24 height 24
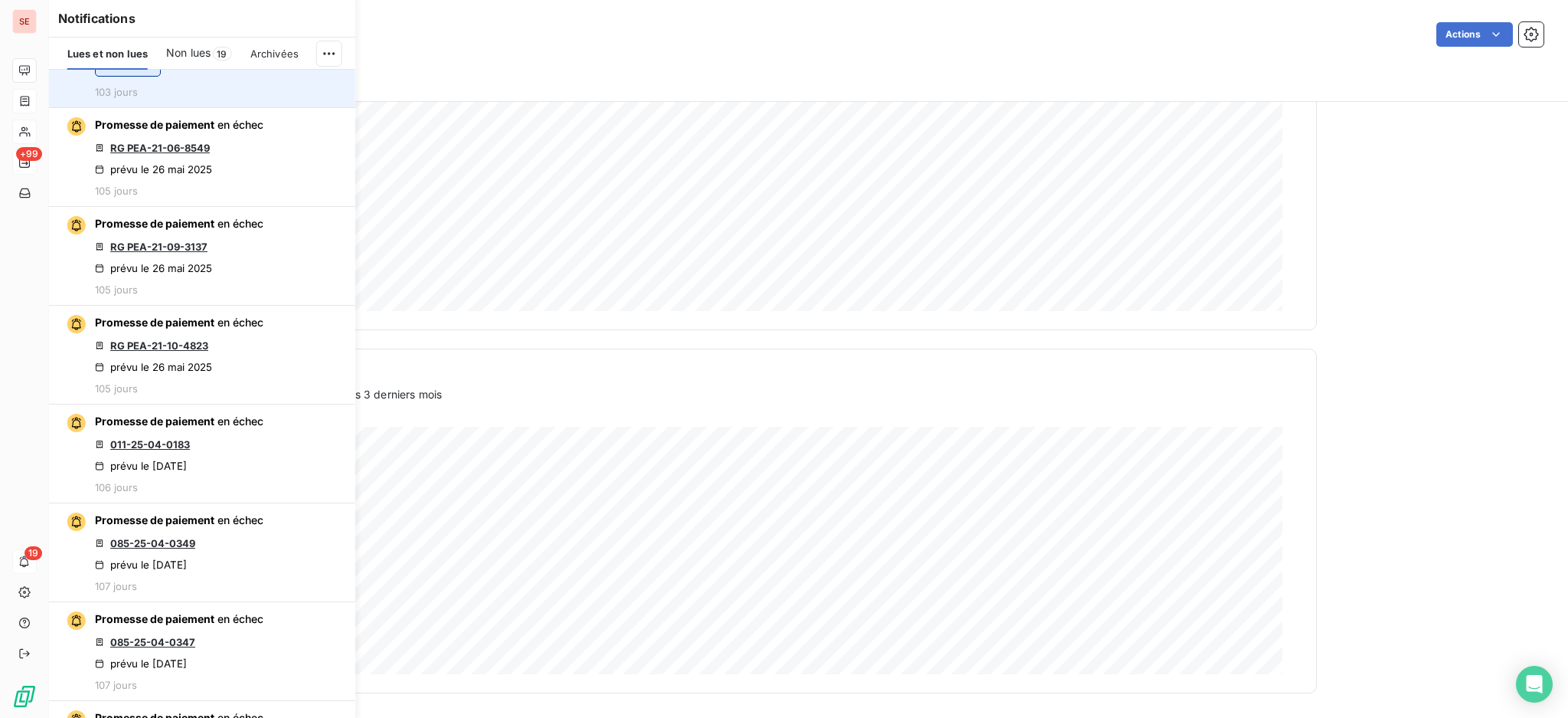
scroll to position [8783, 0]
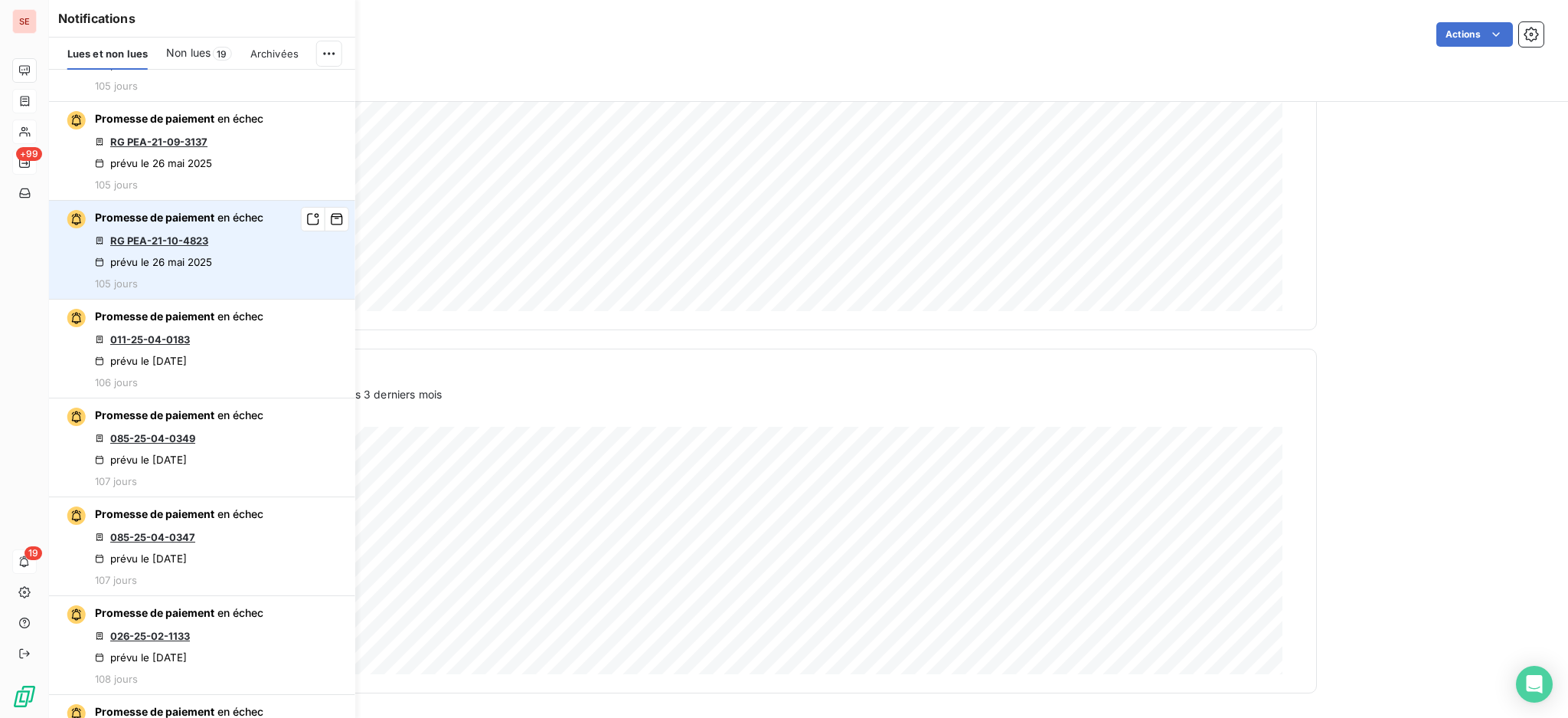
click at [156, 235] on link "RG PEA-21-10-4823" at bounding box center [159, 241] width 98 height 12
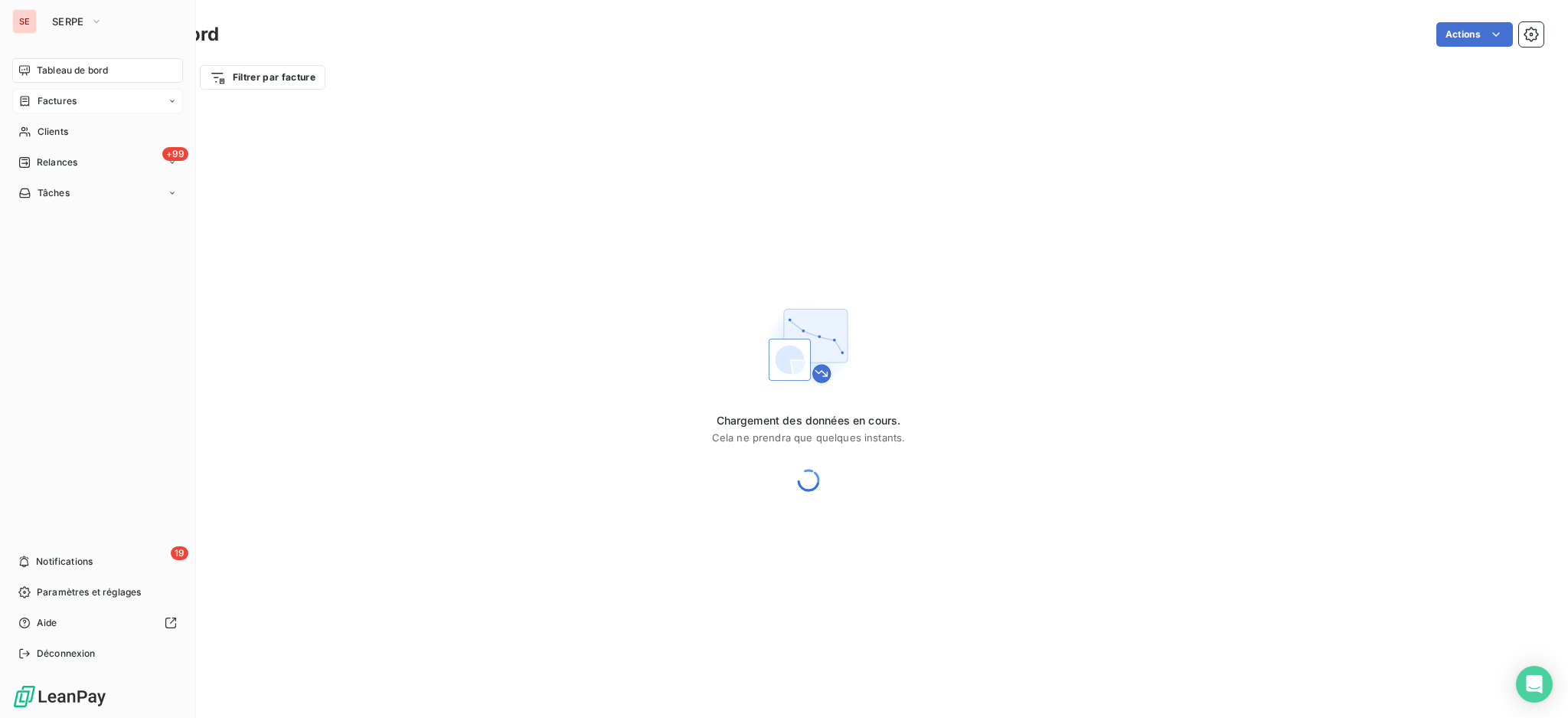
click at [58, 99] on span "Factures" at bounding box center [57, 101] width 39 height 14
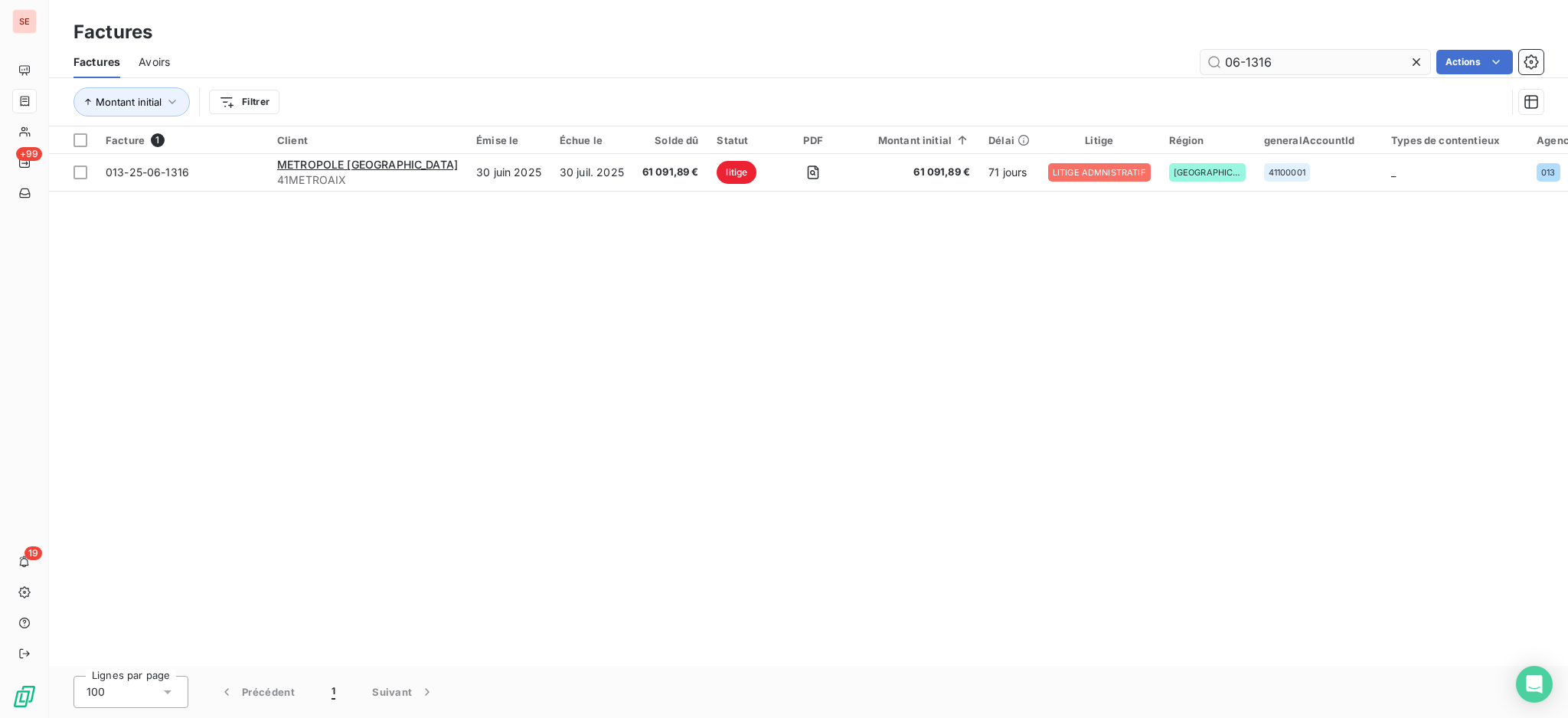
drag, startPoint x: 1317, startPoint y: 55, endPoint x: 1230, endPoint y: 59, distance: 87.1
click at [1242, 59] on input "06-1316" at bounding box center [1315, 62] width 230 height 24
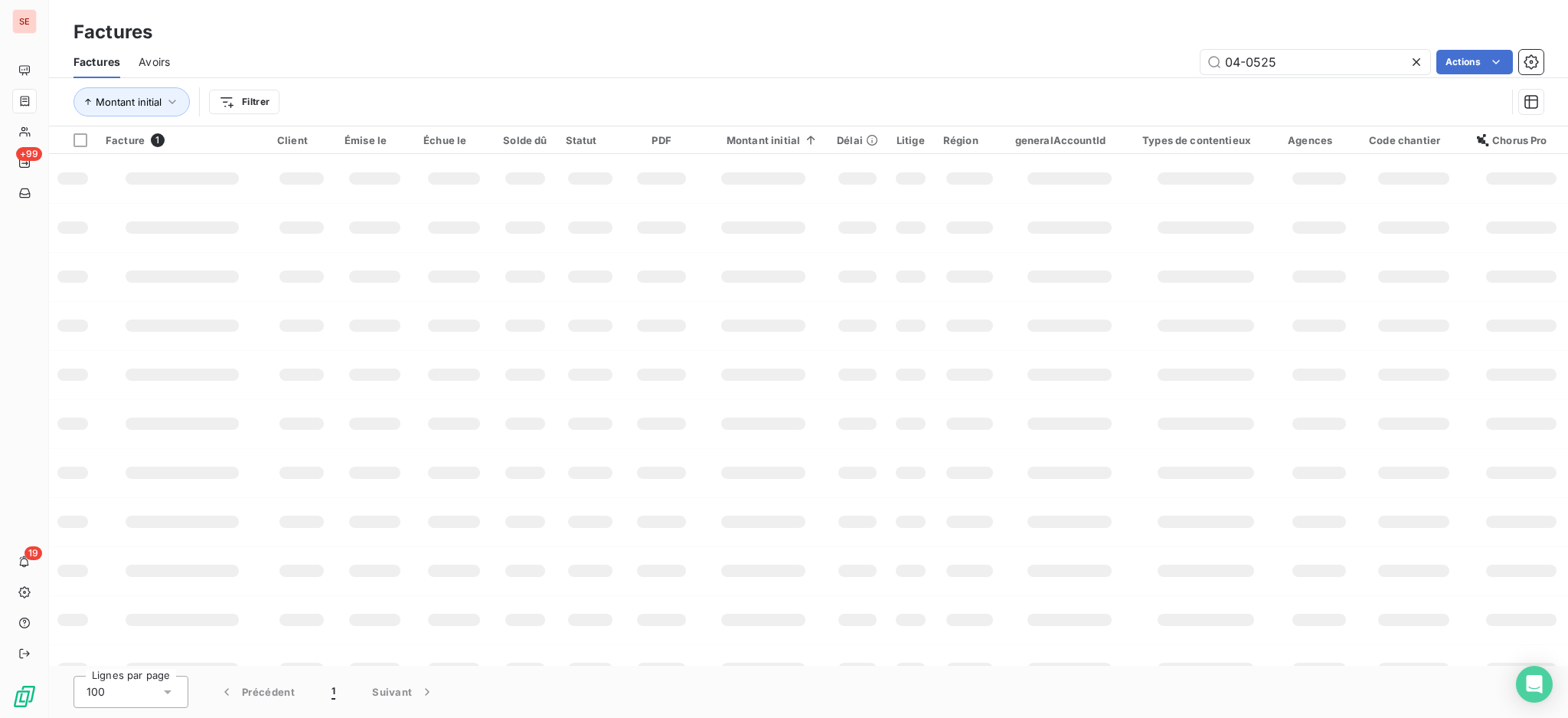
type input "04-0525"
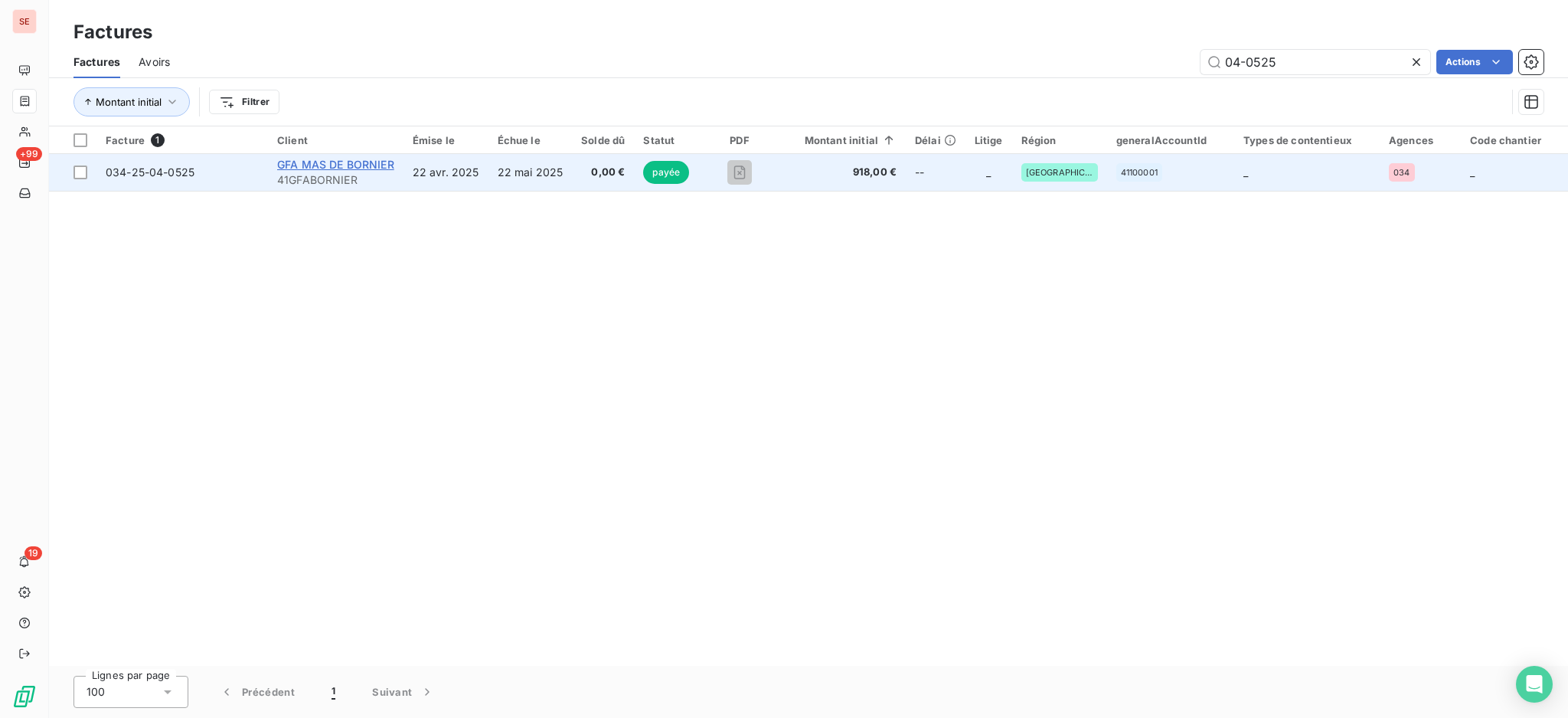
click at [376, 159] on span "GFA MAS DE BORNIER" at bounding box center [336, 164] width 117 height 13
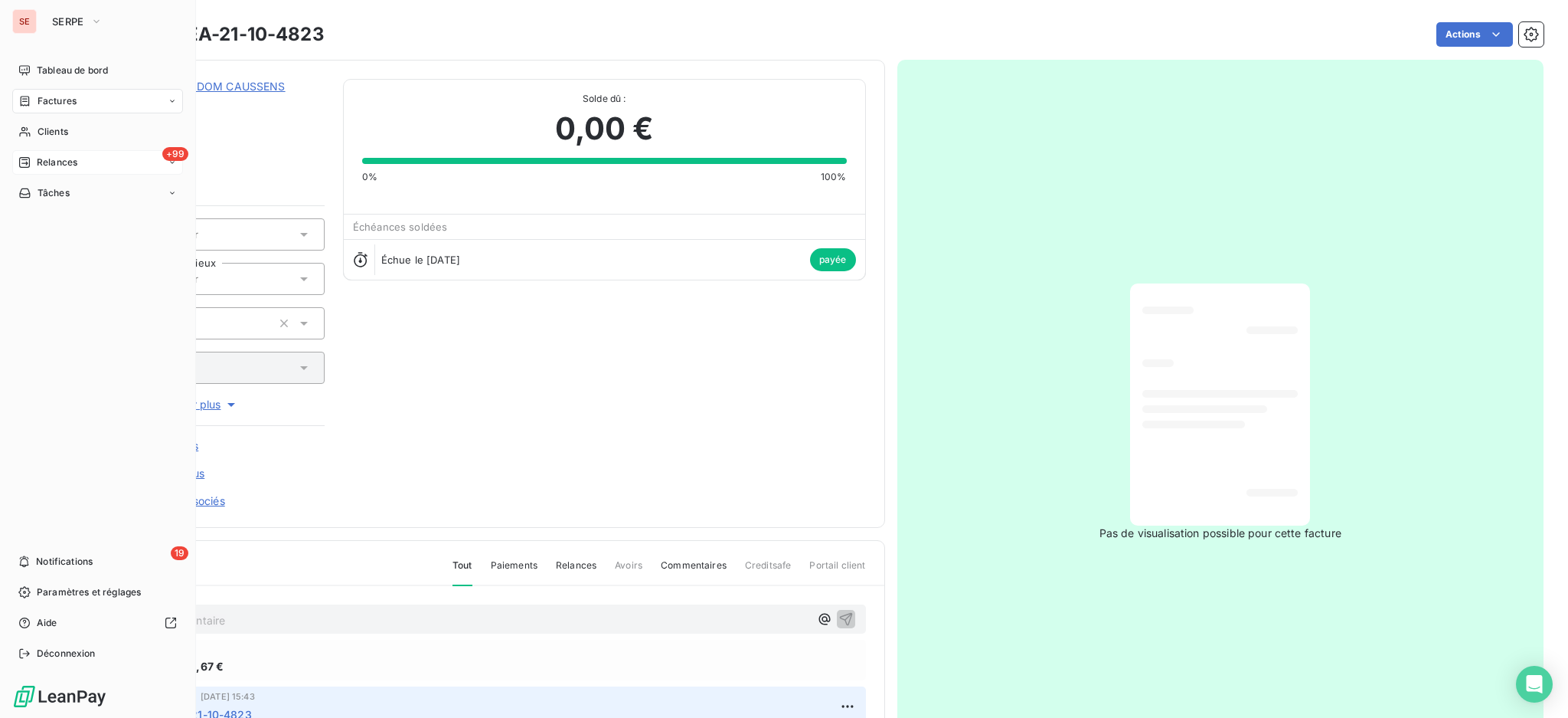
click at [53, 160] on span "Relances" at bounding box center [57, 162] width 41 height 14
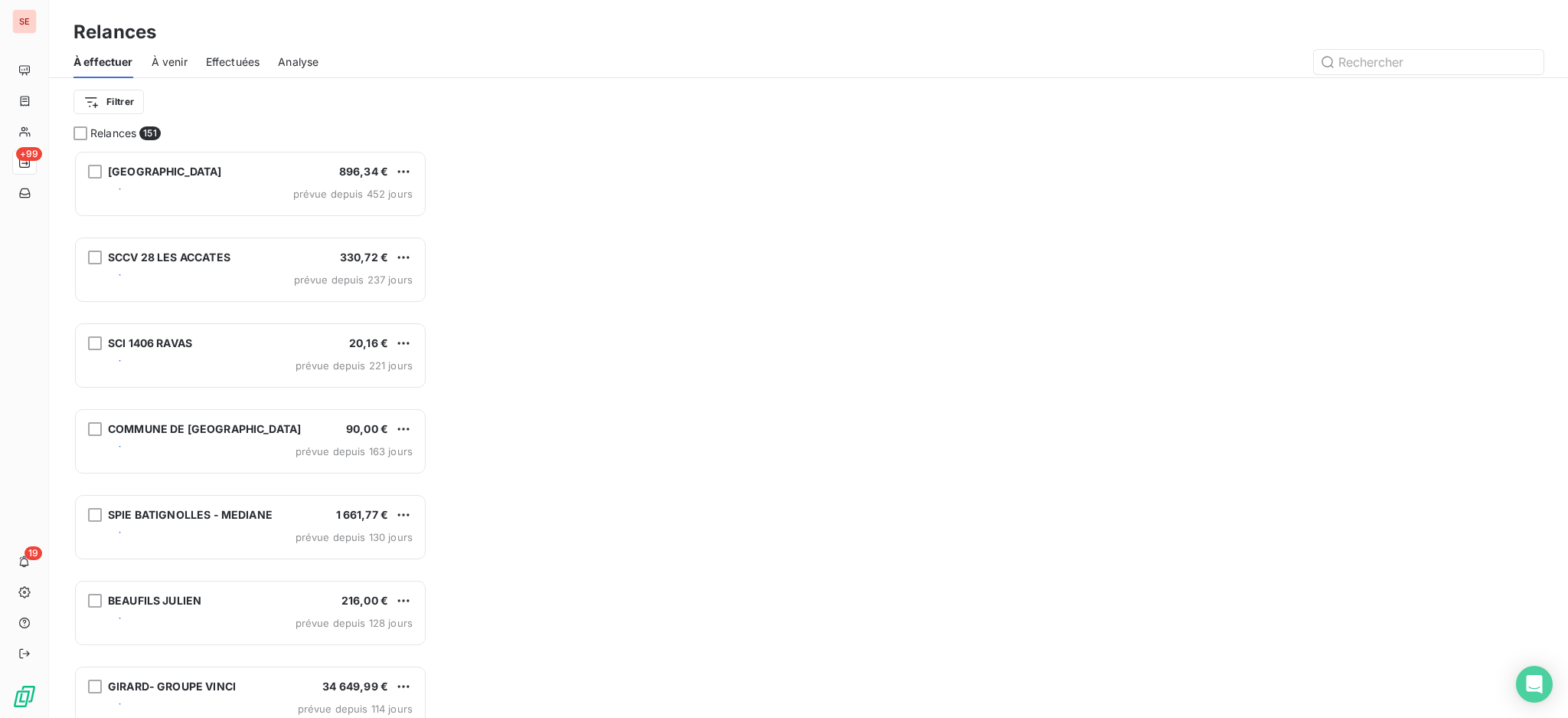
scroll to position [553, 337]
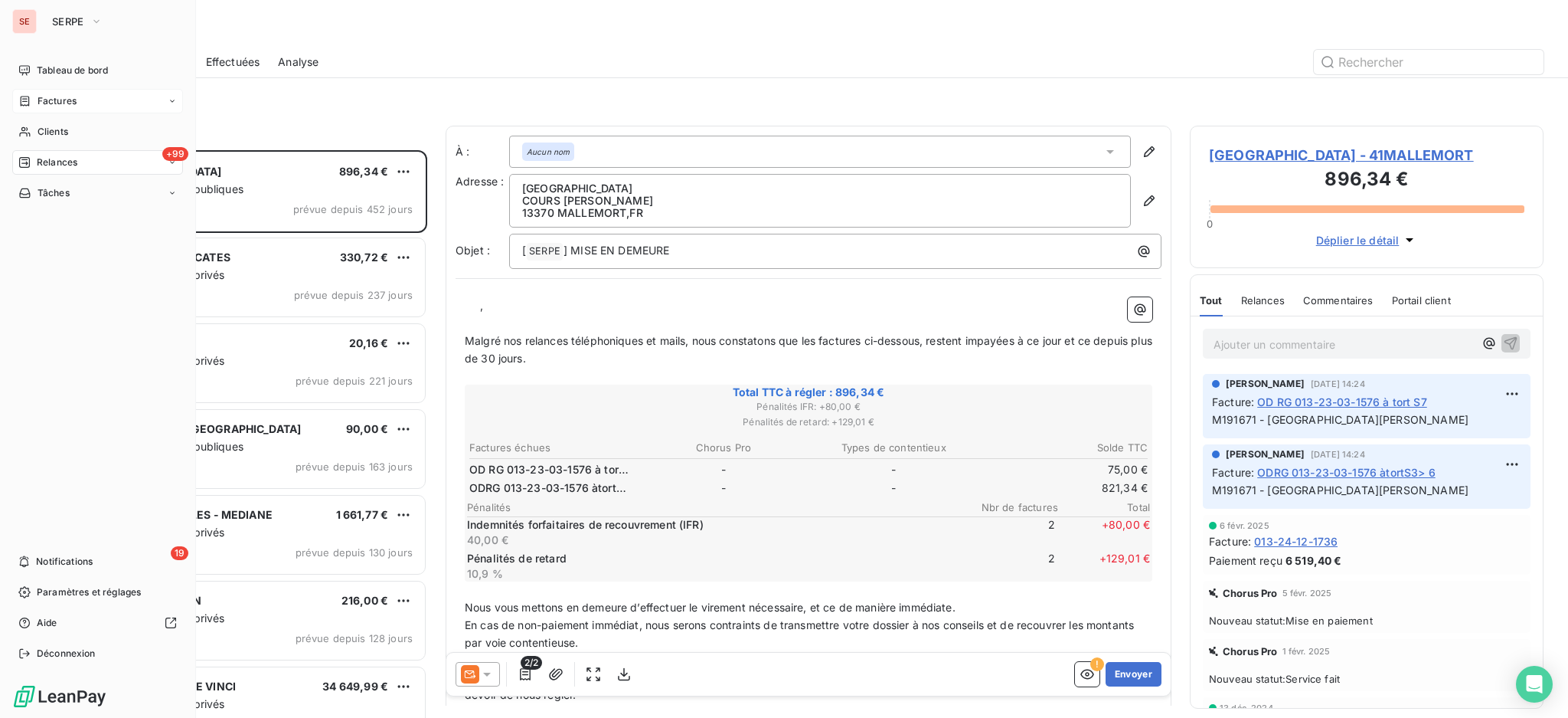
drag, startPoint x: 81, startPoint y: 99, endPoint x: 90, endPoint y: 98, distance: 9.1
click at [81, 99] on div "Factures" at bounding box center [97, 101] width 171 height 24
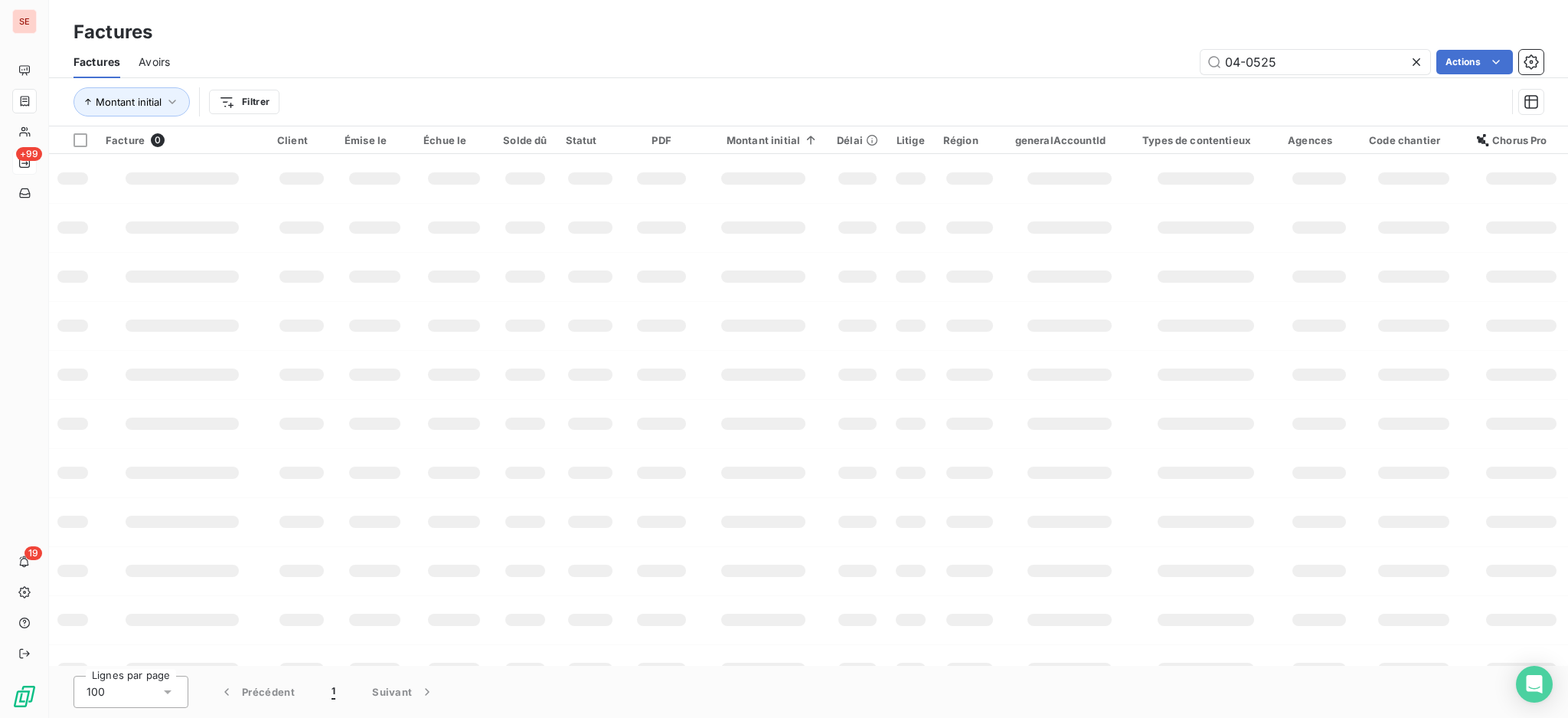
drag, startPoint x: 1229, startPoint y: 62, endPoint x: 1051, endPoint y: 44, distance: 178.9
click at [1058, 47] on div "Factures Avoirs 04-0525 Actions" at bounding box center [808, 62] width 1519 height 32
type input "07-0318"
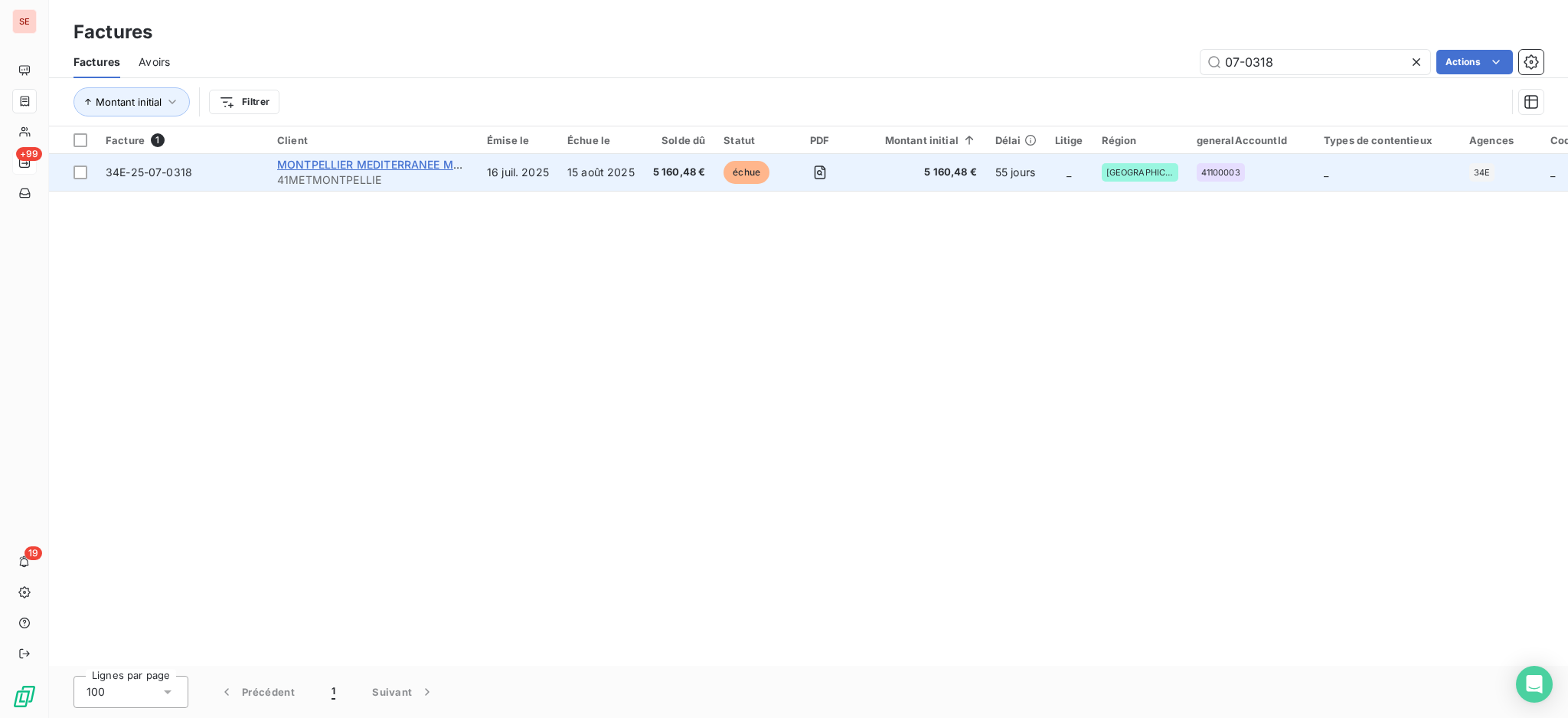
click at [337, 162] on span "MONTPELLIER MEDITERRANEE METROPOLE" at bounding box center [394, 164] width 233 height 13
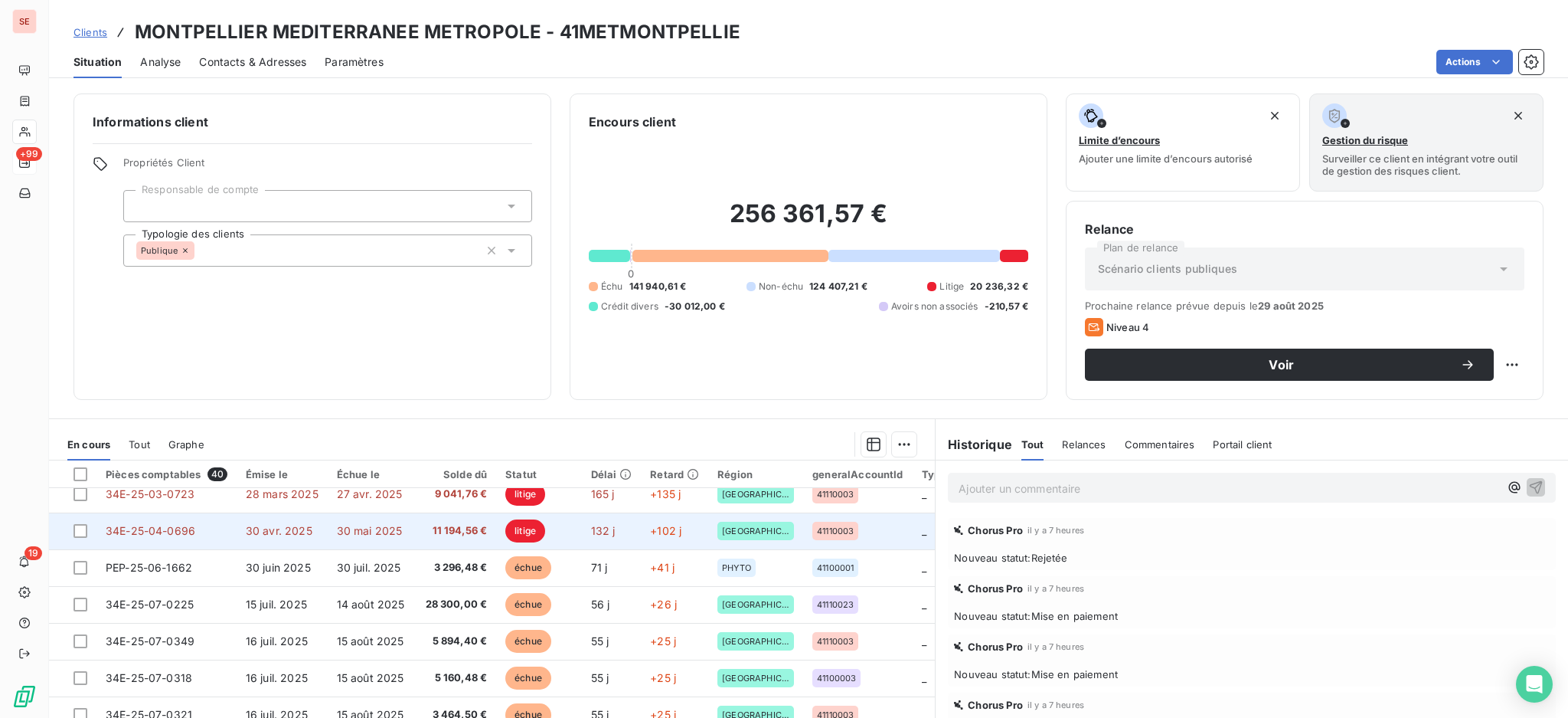
scroll to position [203, 0]
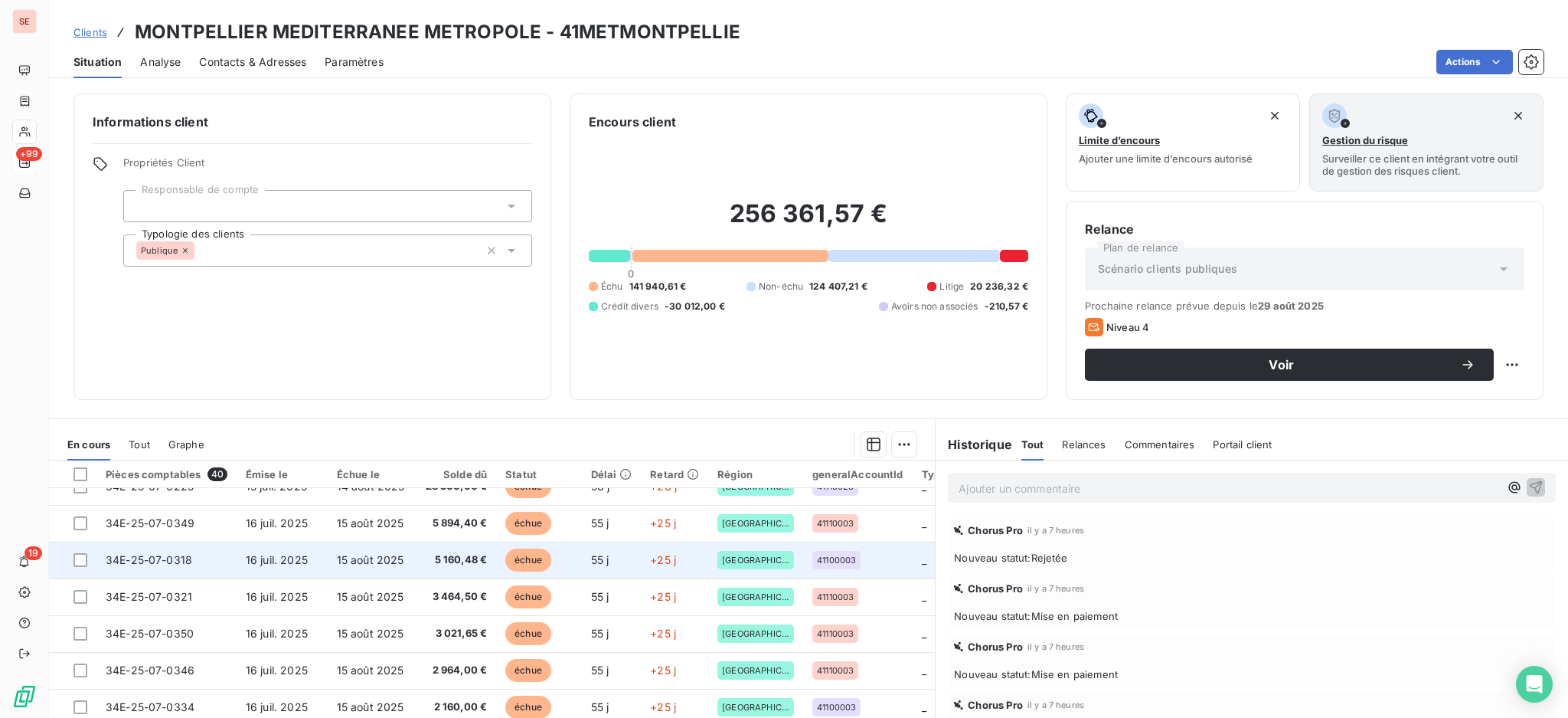
click at [245, 559] on span "16 juil. 2025" at bounding box center [277, 559] width 62 height 13
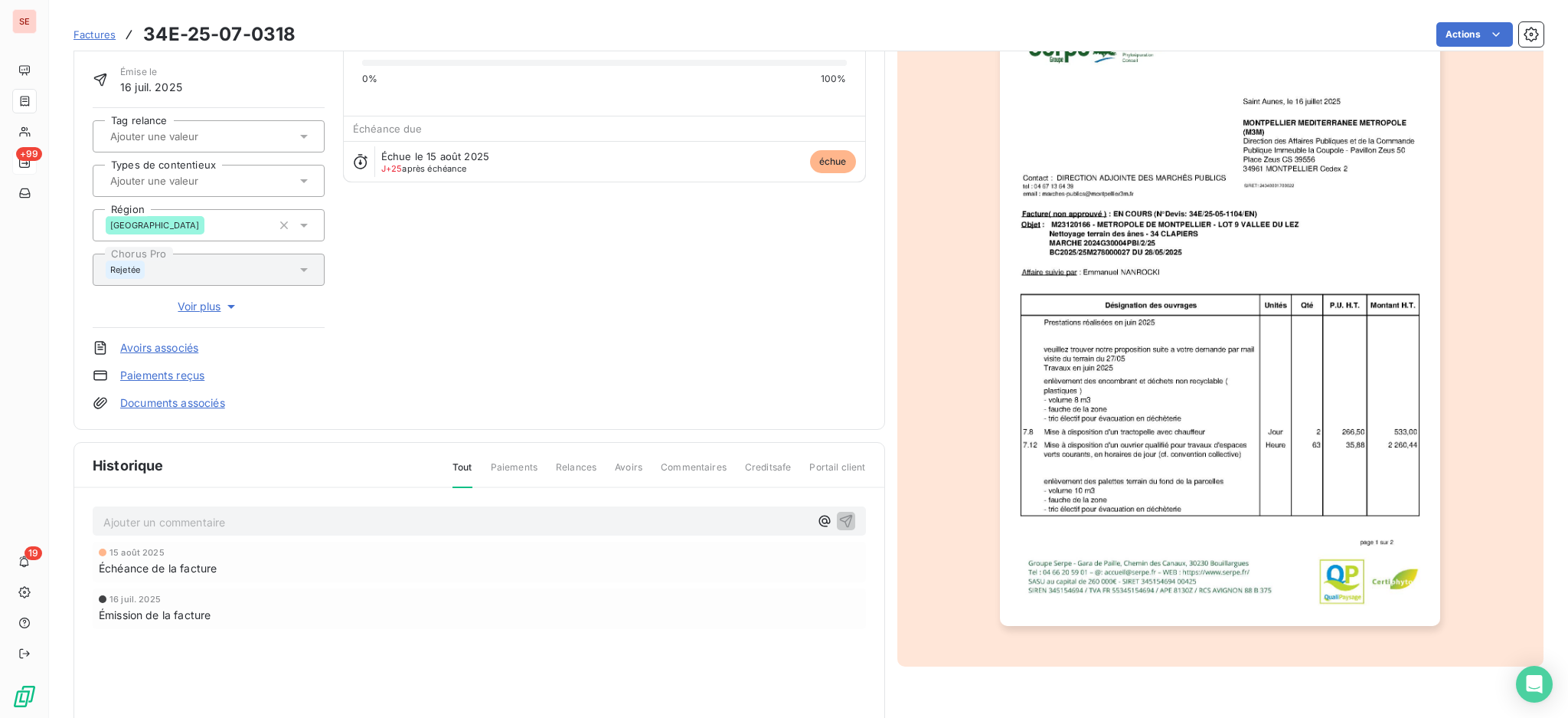
scroll to position [104, 0]
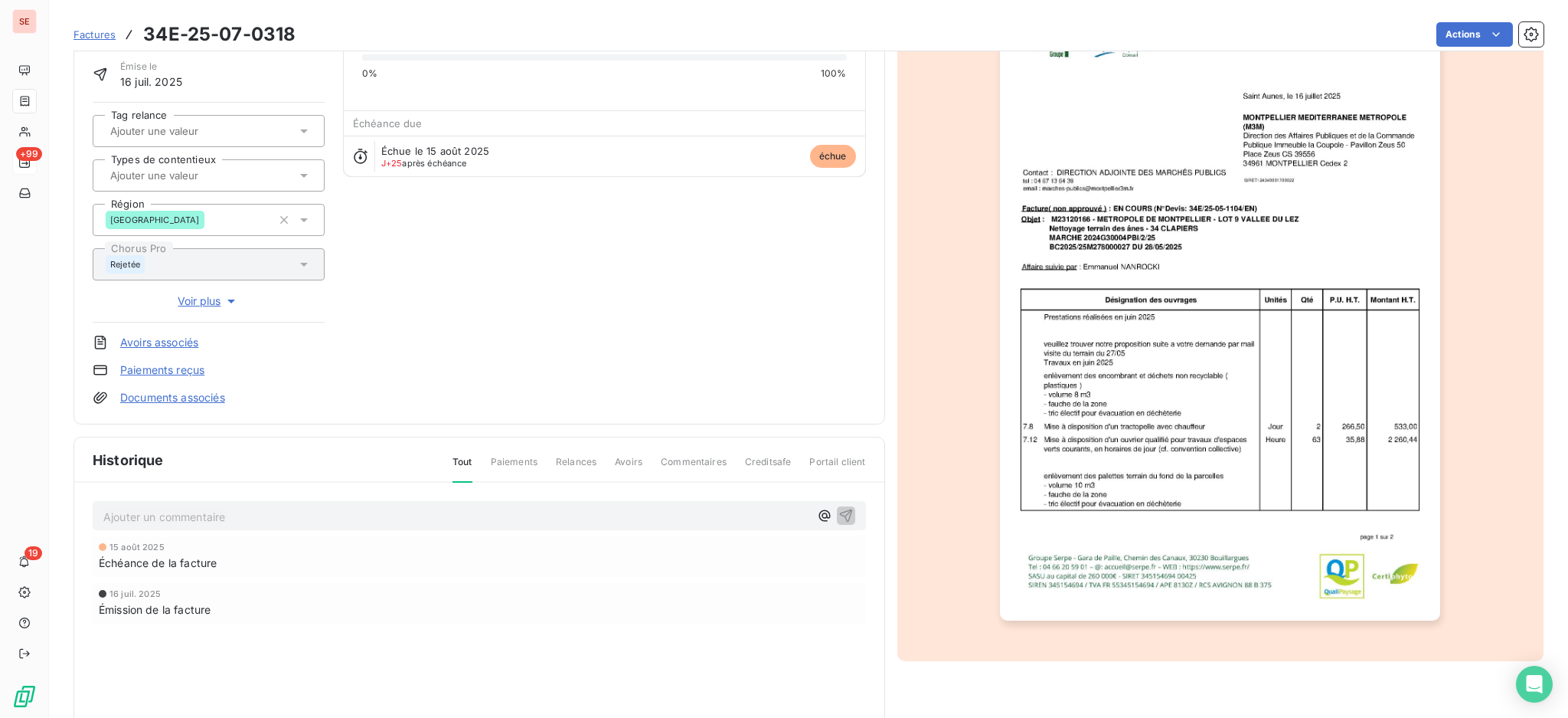
click at [425, 519] on p "Ajouter un commentaire ﻿" at bounding box center [457, 516] width 706 height 19
drag, startPoint x: 465, startPoint y: 511, endPoint x: 58, endPoint y: 536, distance: 407.8
click at [58, 536] on section "Factures 34E-25-07-0318 Actions MONTPELLIER MEDITERRANEE METROPOLE 41METMONTPEL…" at bounding box center [808, 359] width 1519 height 718
copy span "Dépôt Chorus le 09/09 ==> ECH AU 09/10"
click at [844, 510] on icon "button" at bounding box center [846, 515] width 16 height 16
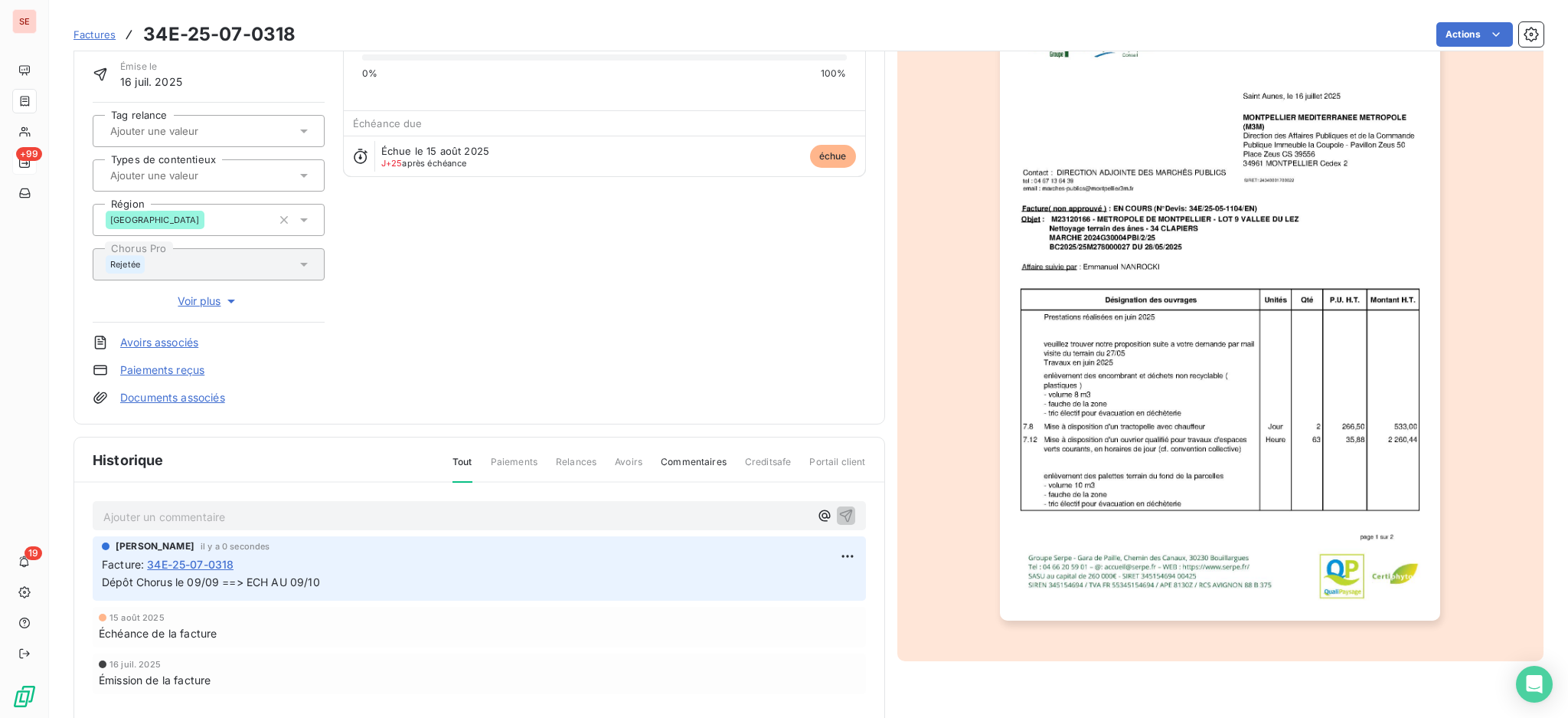
click at [168, 392] on link "Documents associés" at bounding box center [172, 398] width 105 height 16
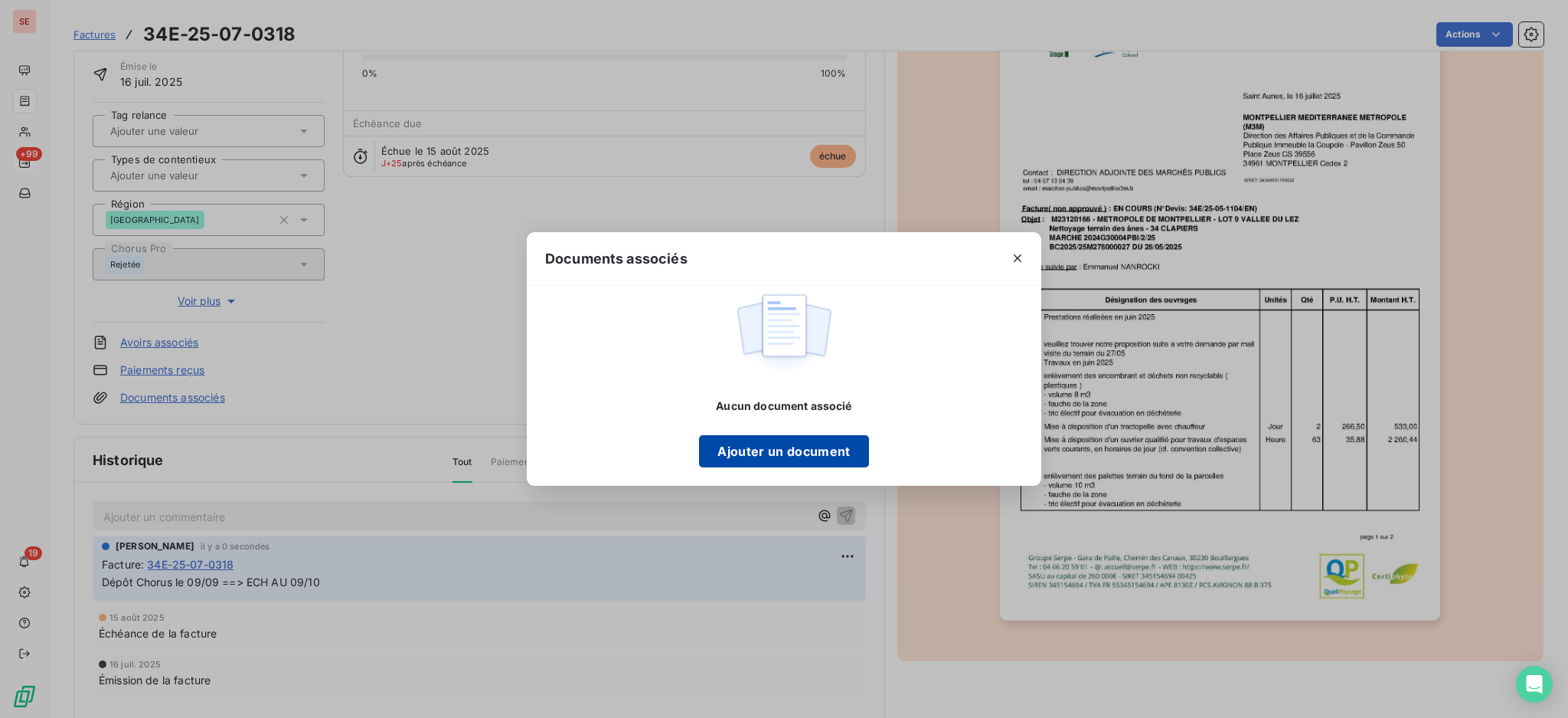
click at [813, 445] on button "Ajouter un document" at bounding box center [783, 451] width 169 height 32
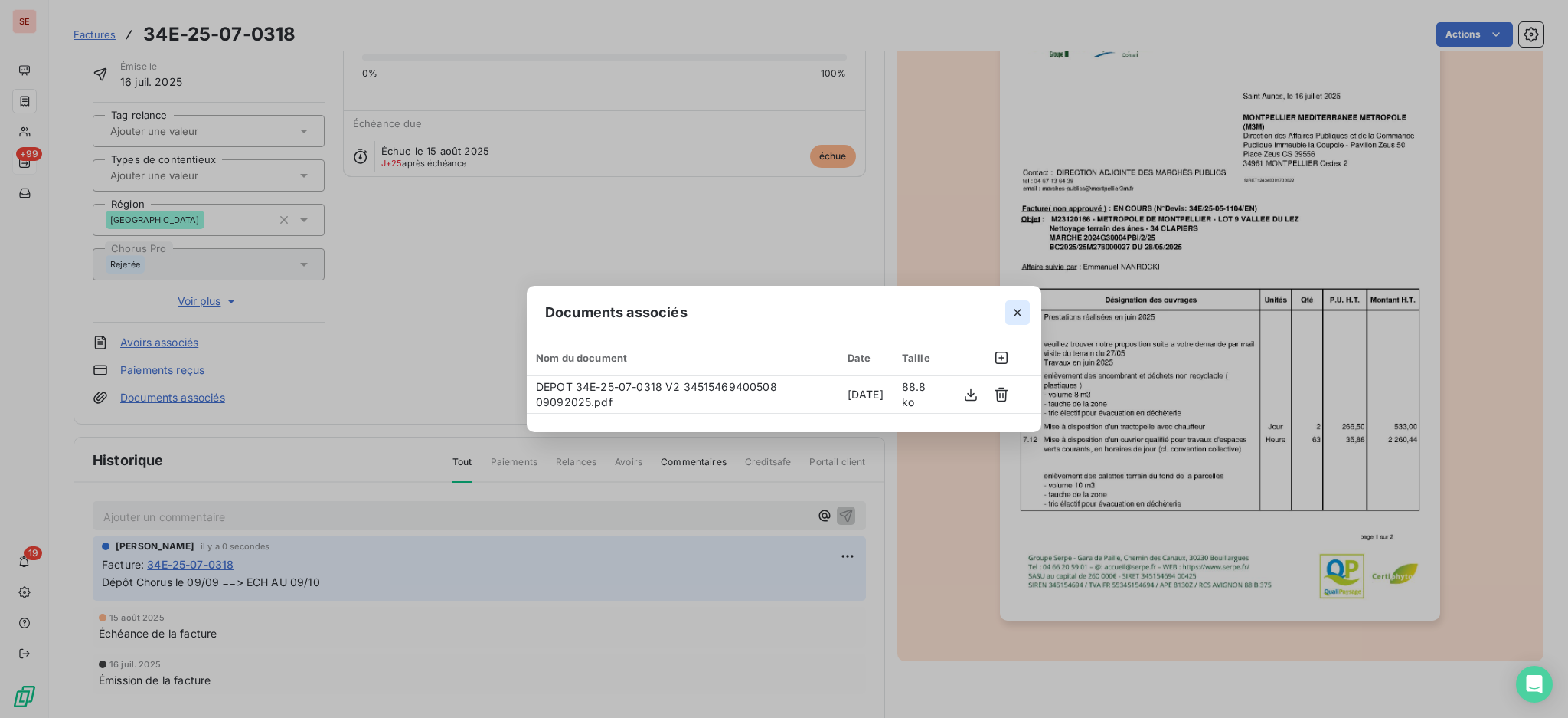
click at [1024, 307] on icon "button" at bounding box center [1018, 313] width 16 height 16
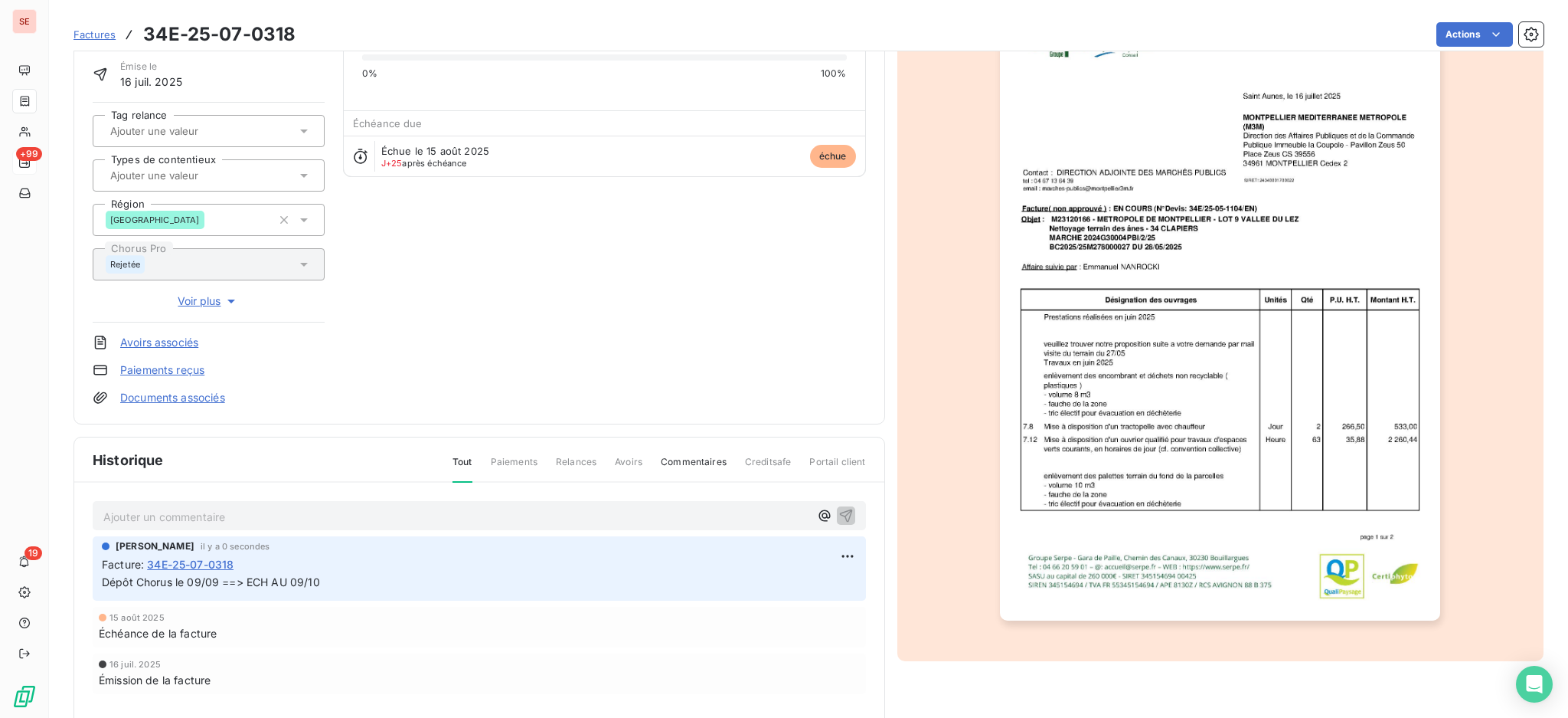
click at [178, 397] on link "Documents associés" at bounding box center [172, 398] width 105 height 16
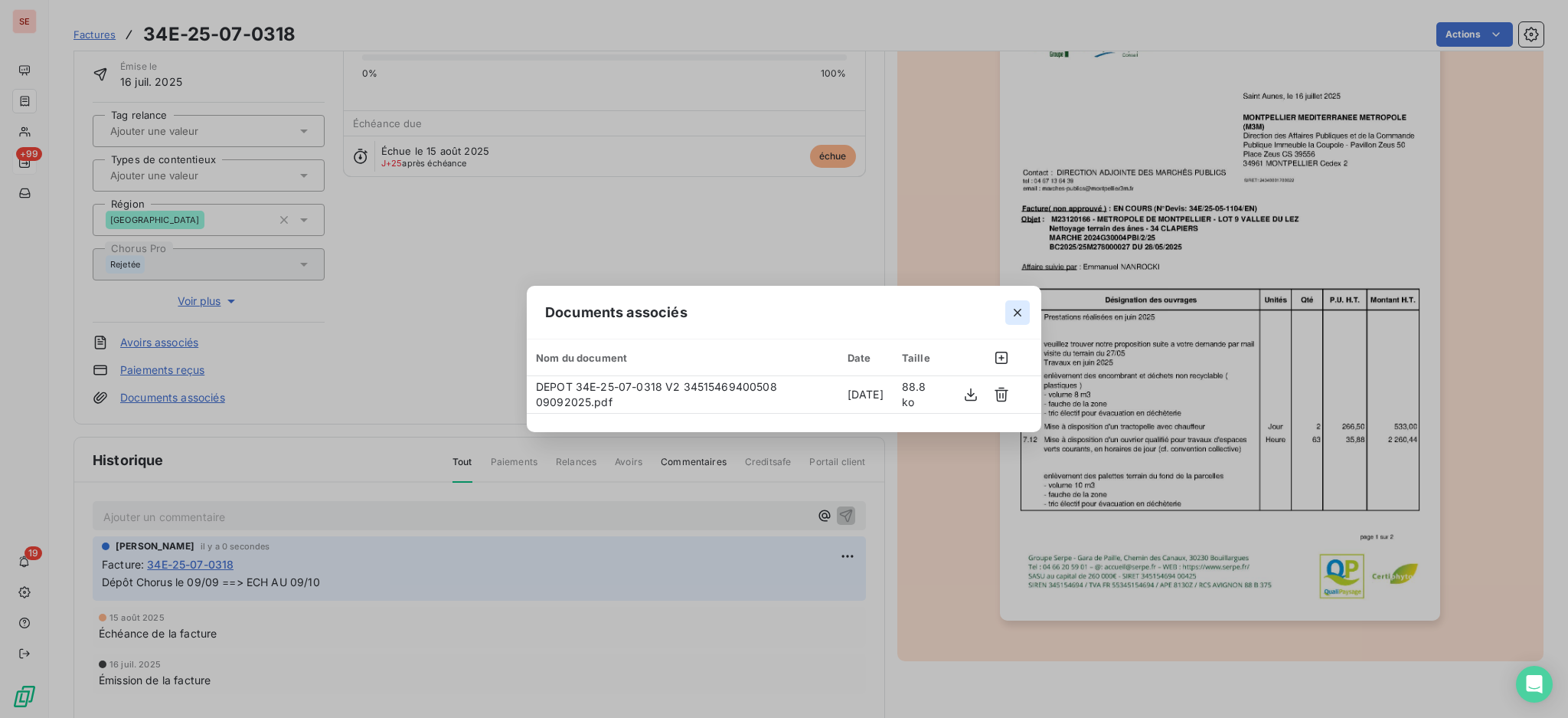
click at [1019, 309] on icon "button" at bounding box center [1018, 313] width 16 height 16
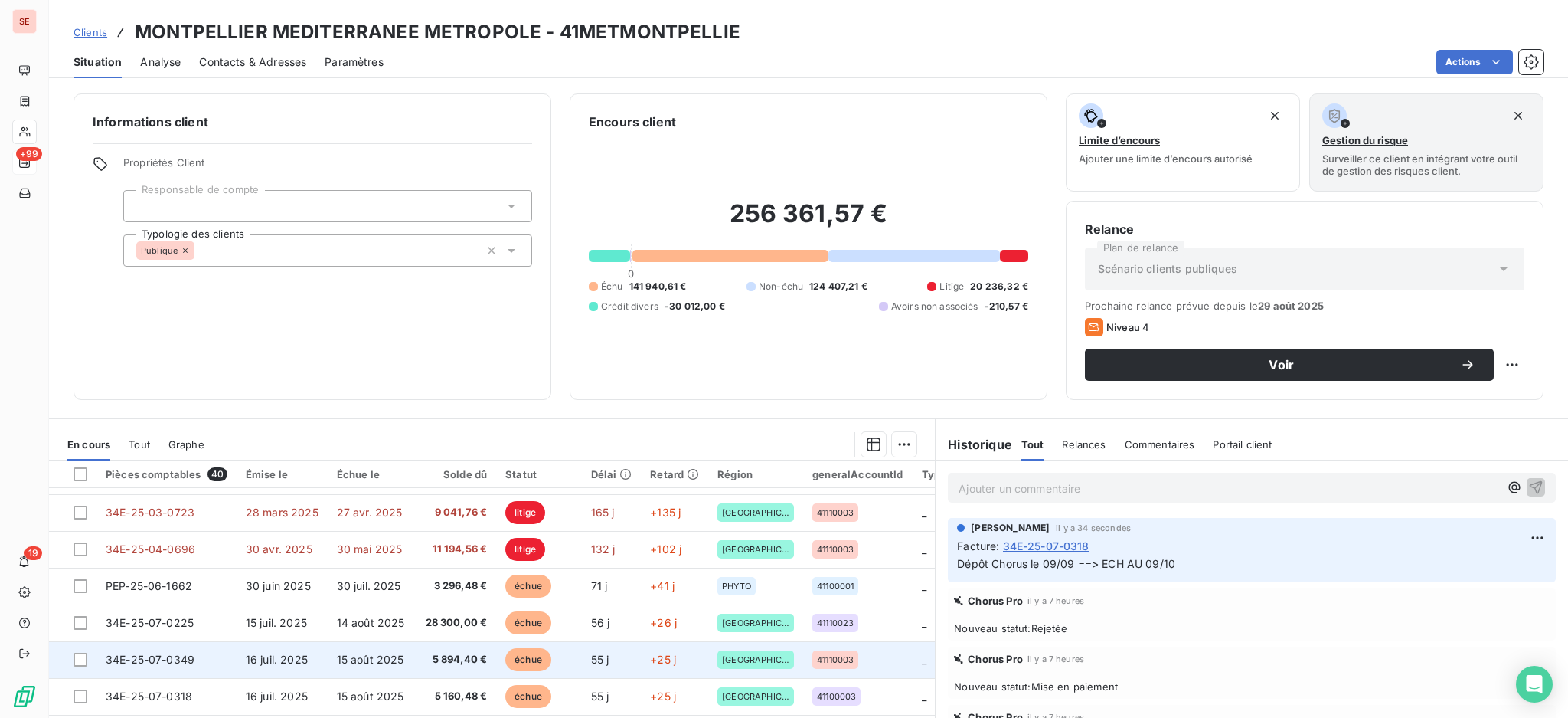
scroll to position [203, 0]
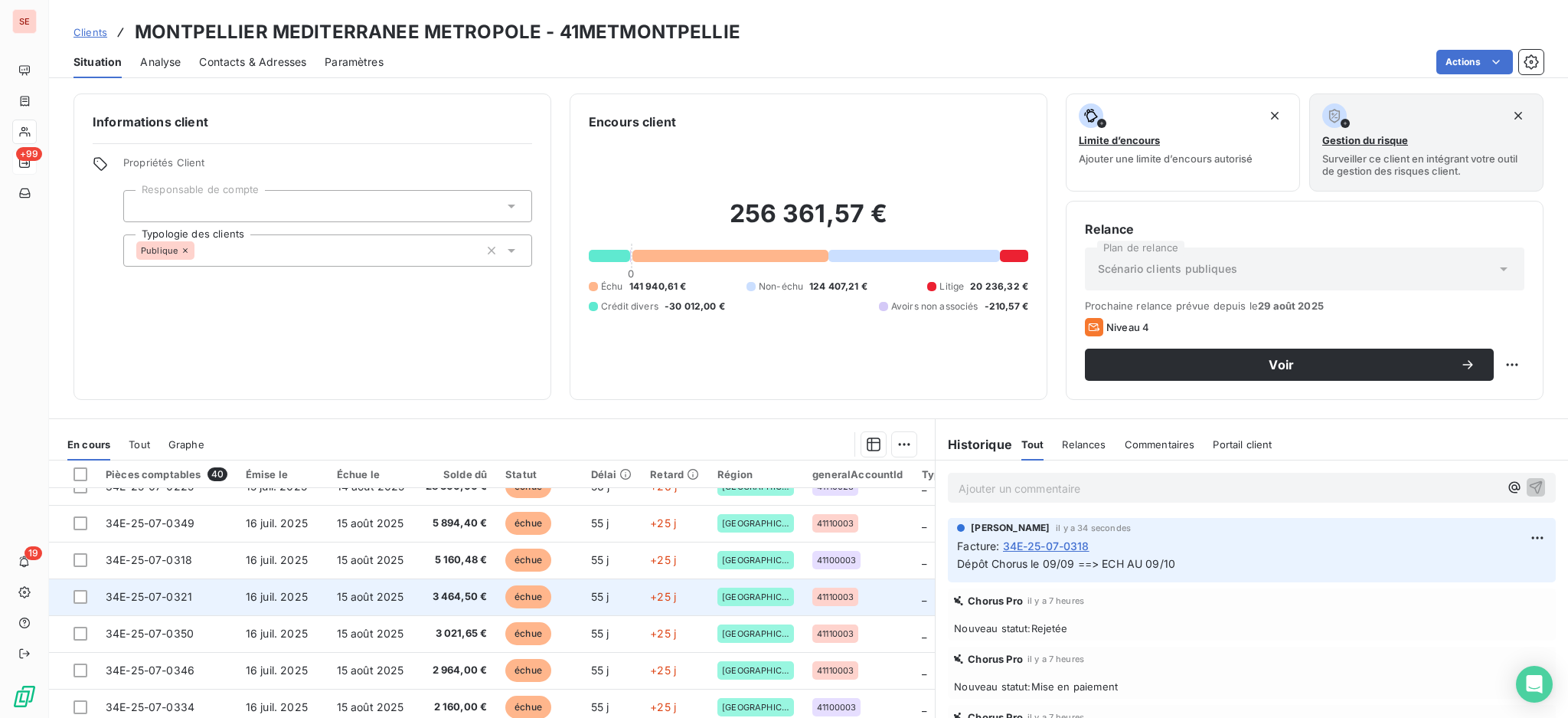
click at [168, 592] on span "34E-25-07-0321" at bounding box center [149, 596] width 87 height 13
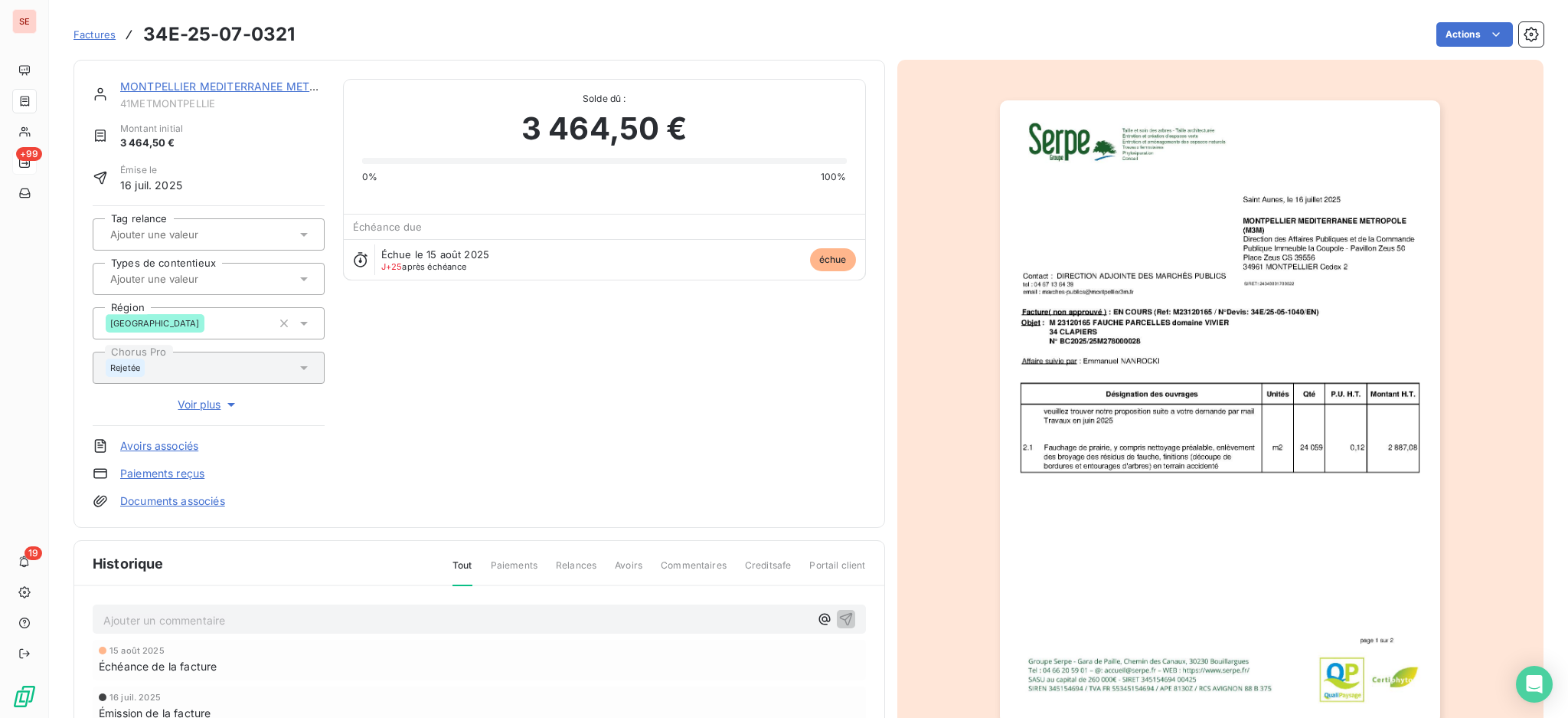
click at [347, 621] on p "Ajouter un commentaire ﻿" at bounding box center [457, 620] width 706 height 19
click at [201, 500] on link "Documents associés" at bounding box center [172, 501] width 105 height 16
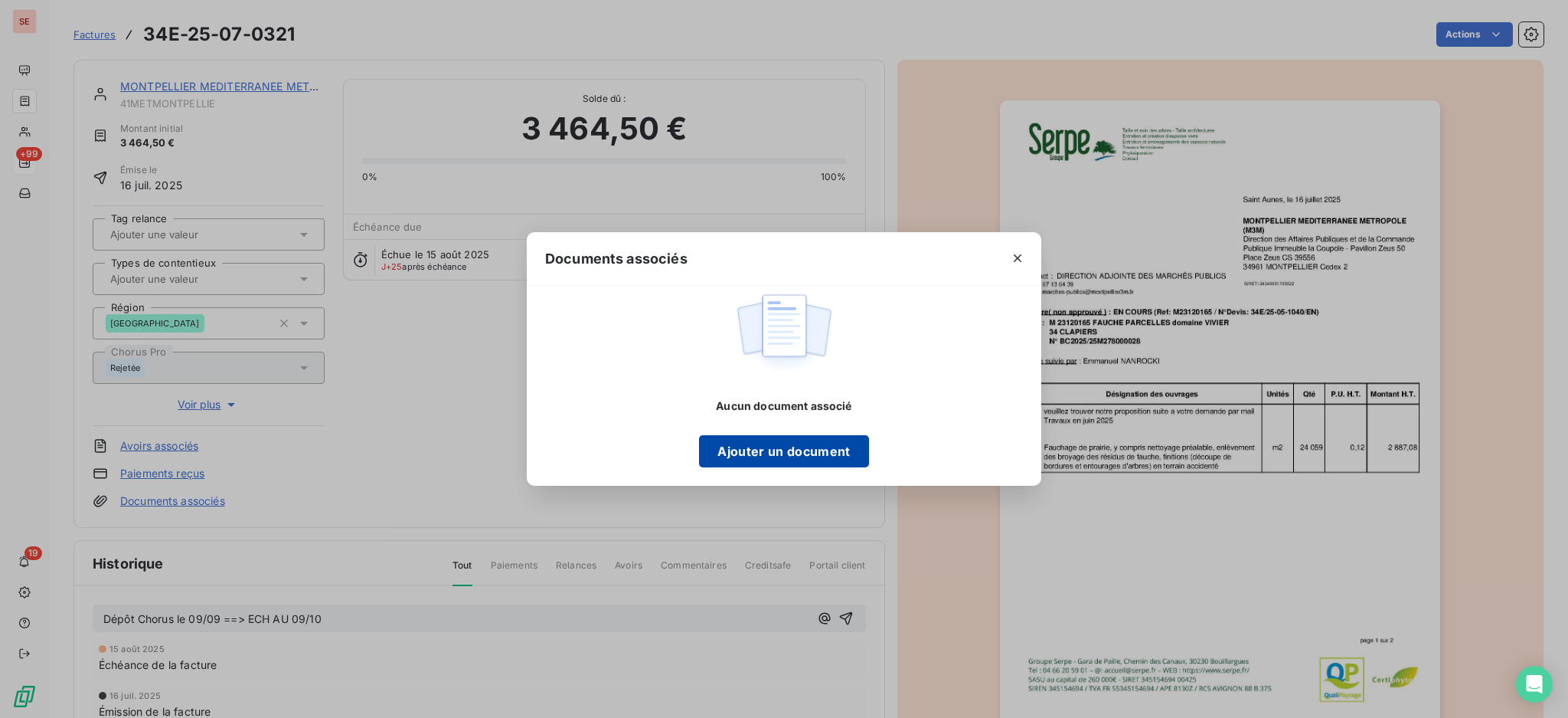
click at [735, 436] on button "Ajouter un document" at bounding box center [783, 451] width 169 height 32
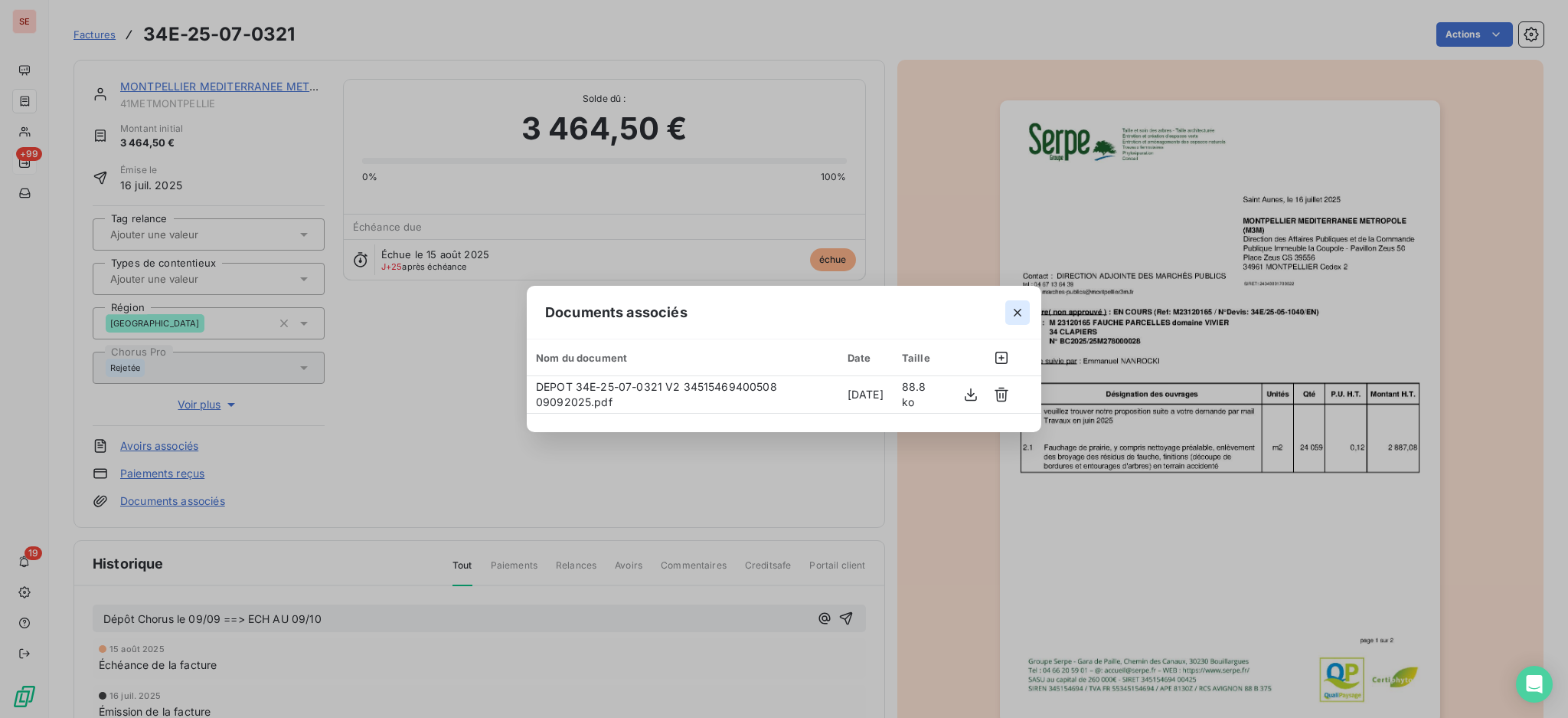
click at [1022, 309] on icon "button" at bounding box center [1018, 313] width 16 height 16
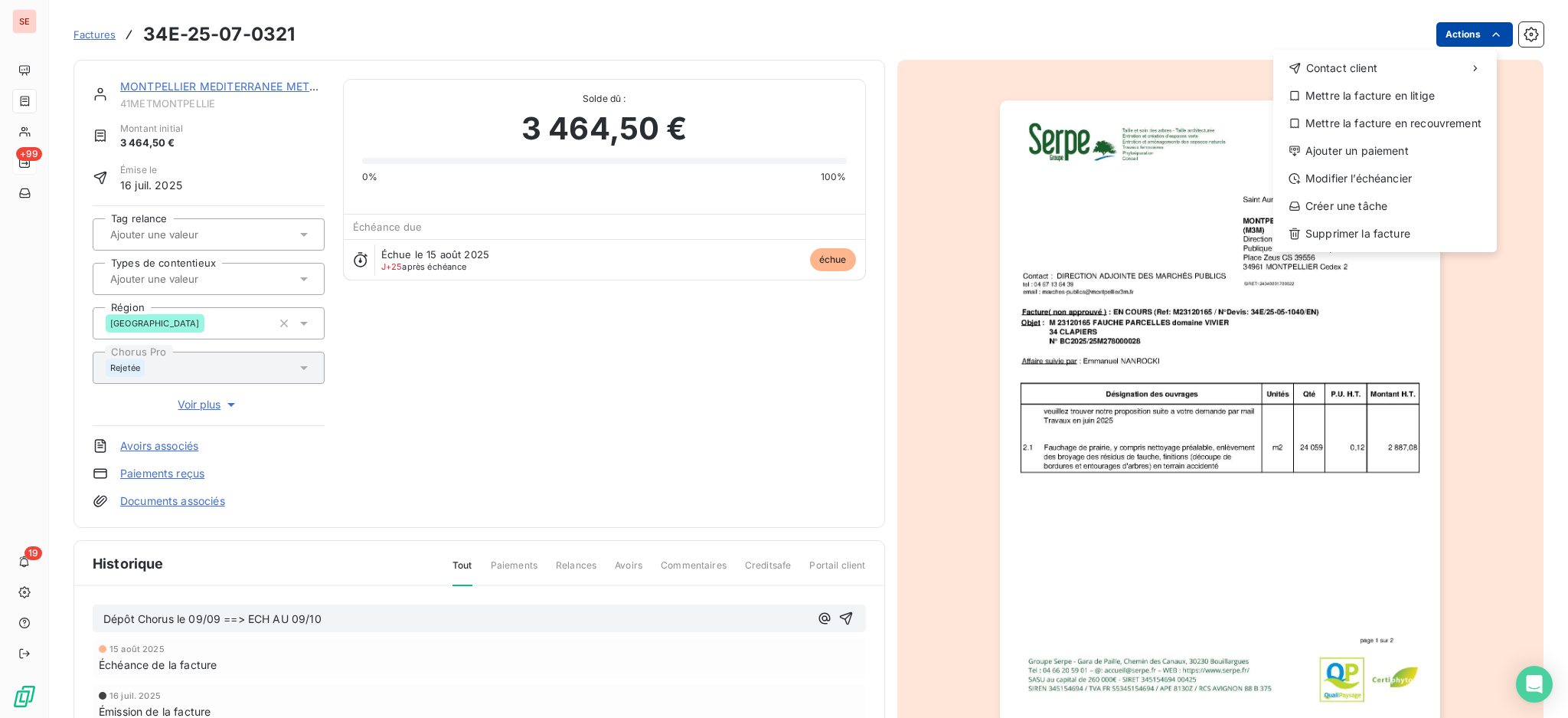
click at [1439, 31] on html "SE +99 19 Factures 34E-25-07-0321 Actions Contact client Mettre la facture en l…" at bounding box center [784, 359] width 1568 height 718
click at [1350, 141] on div "Ajouter un paiement" at bounding box center [1385, 150] width 211 height 24
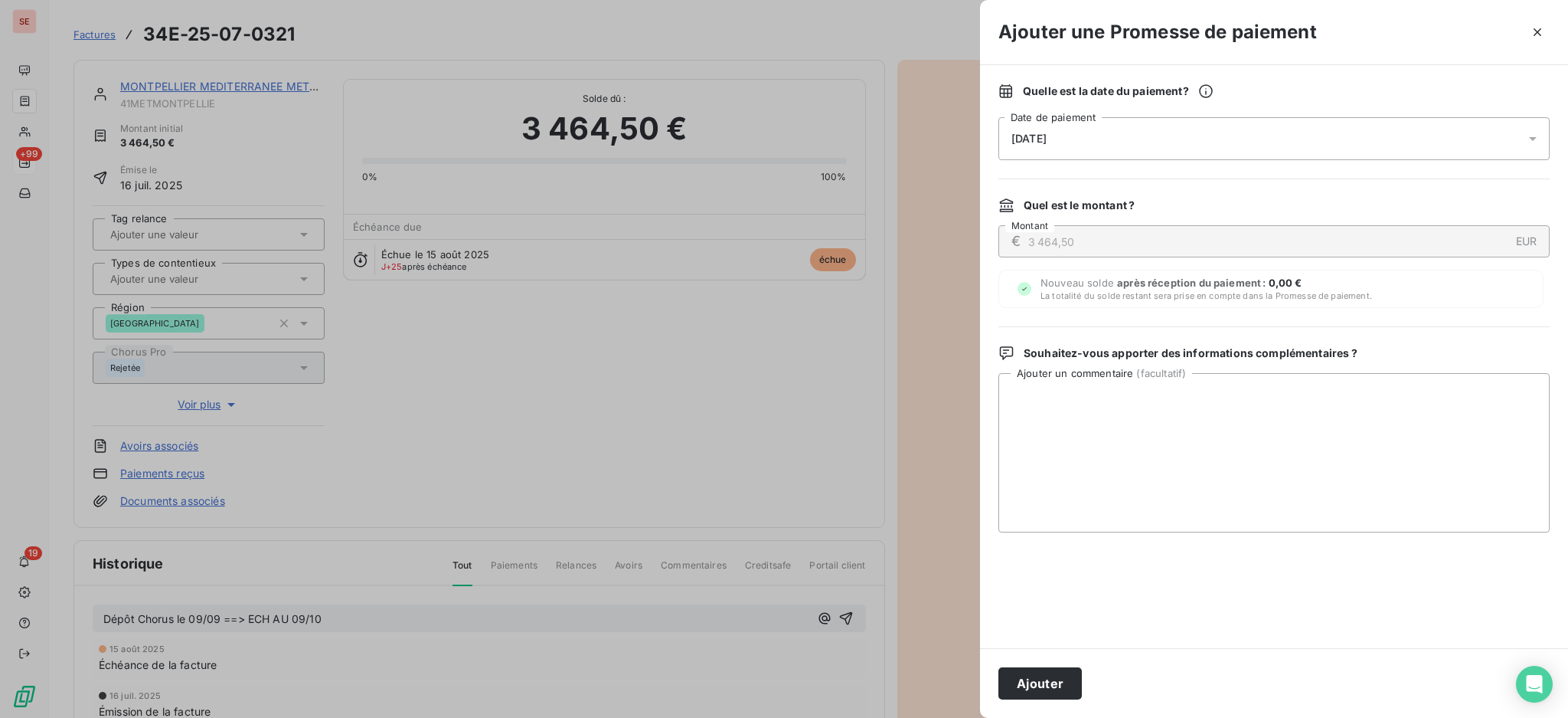
click at [1534, 32] on icon "button" at bounding box center [1538, 32] width 16 height 16
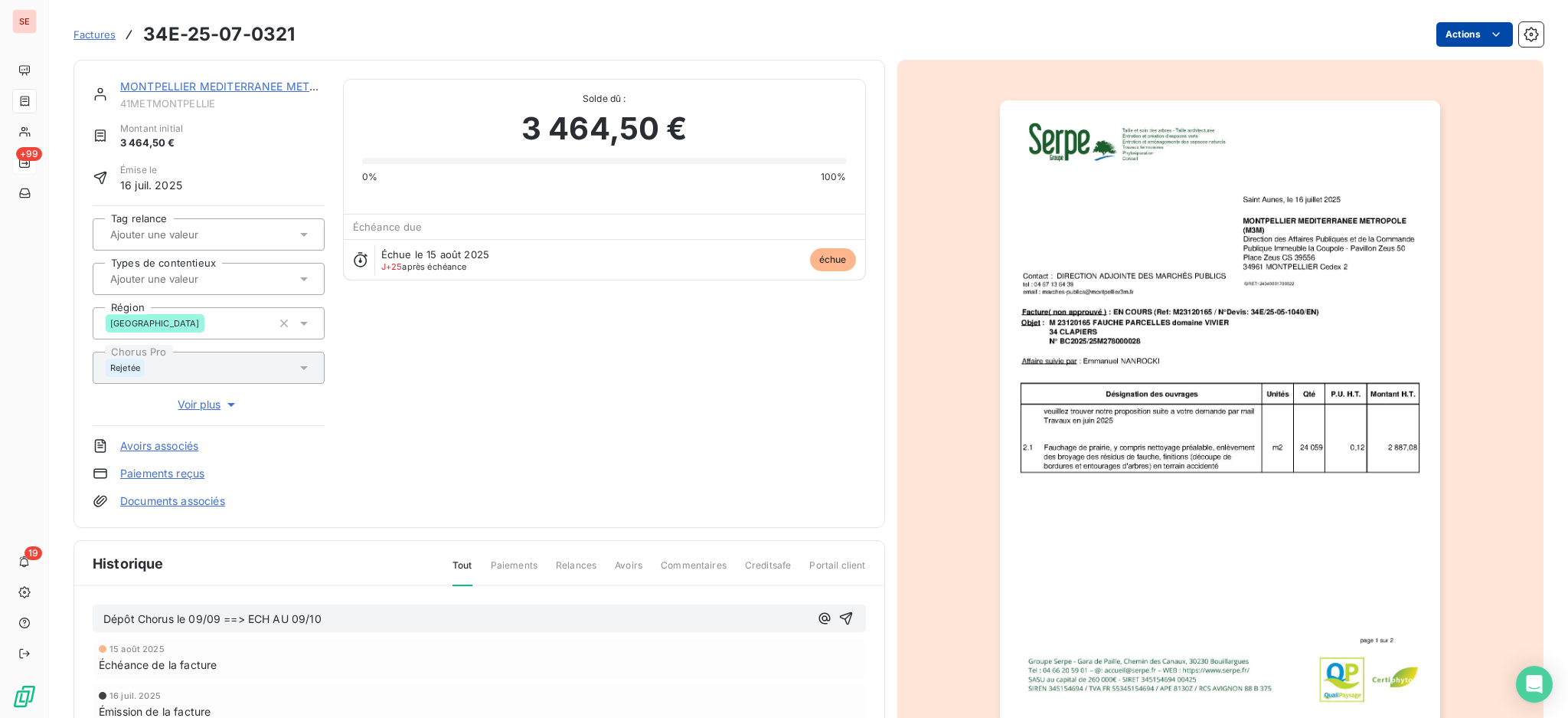
click at [1441, 31] on html "SE +99 19 Factures 34E-25-07-0321 Actions MONTPELLIER MEDITERRANEE METROPOLE 41…" at bounding box center [784, 359] width 1568 height 718
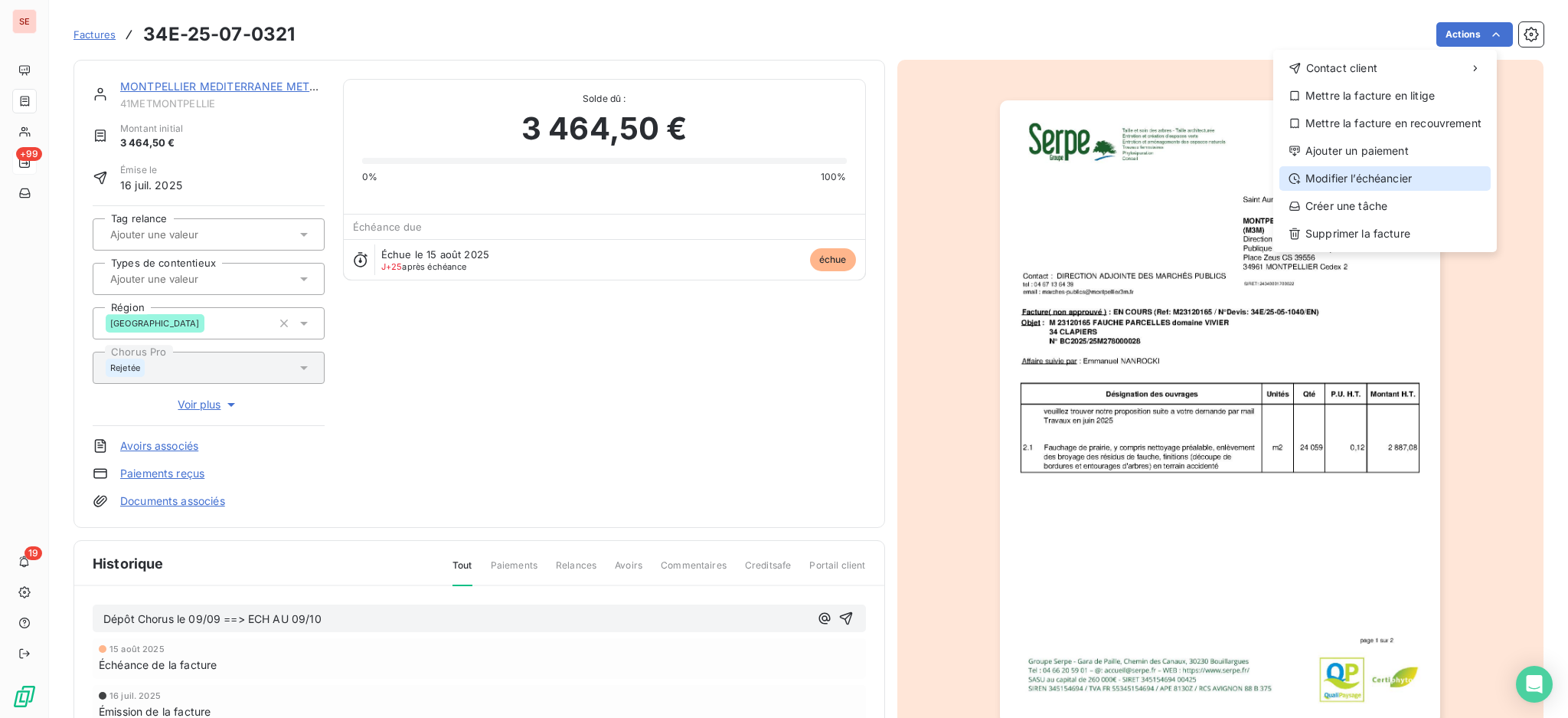
click at [1390, 180] on div "Modifier l’échéancier" at bounding box center [1385, 178] width 211 height 24
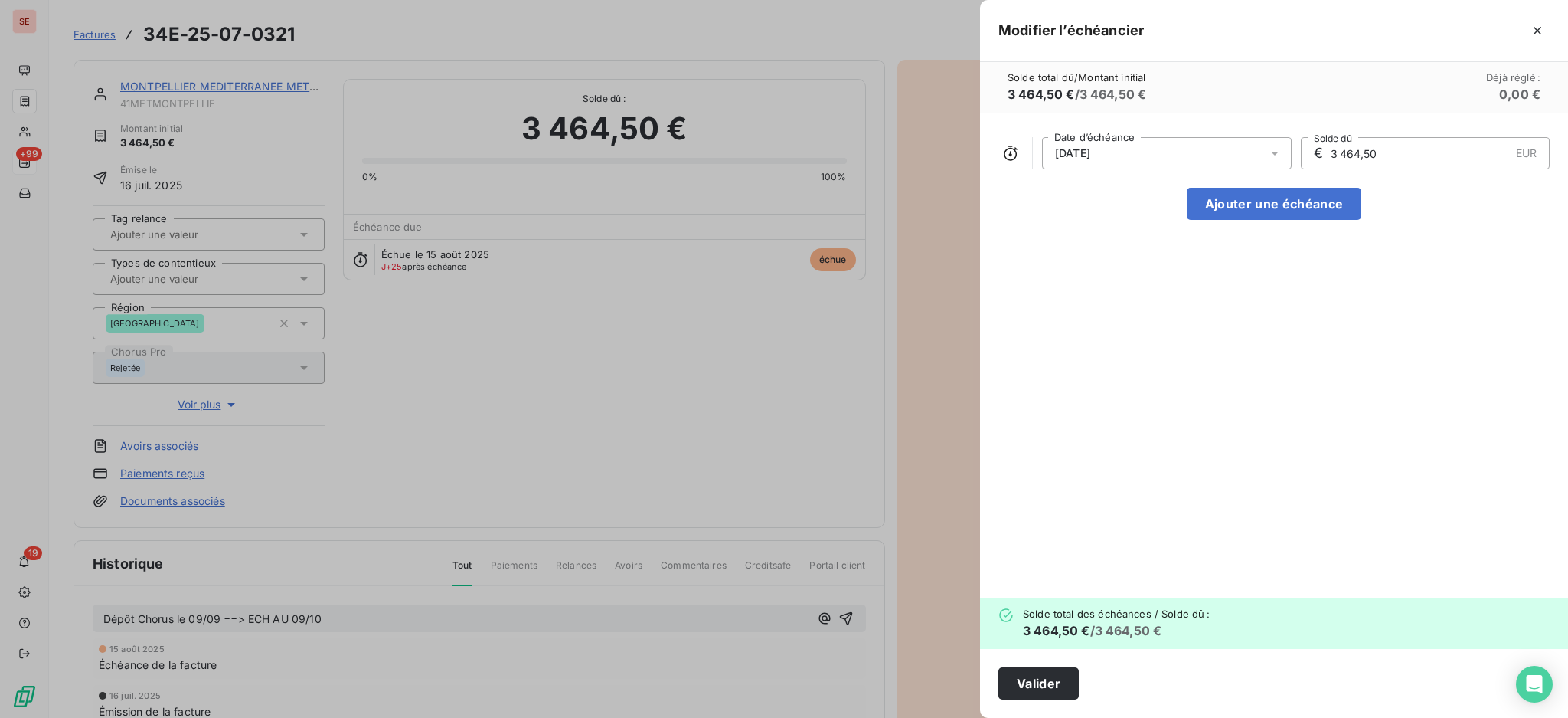
click at [1271, 154] on icon at bounding box center [1275, 154] width 16 height 16
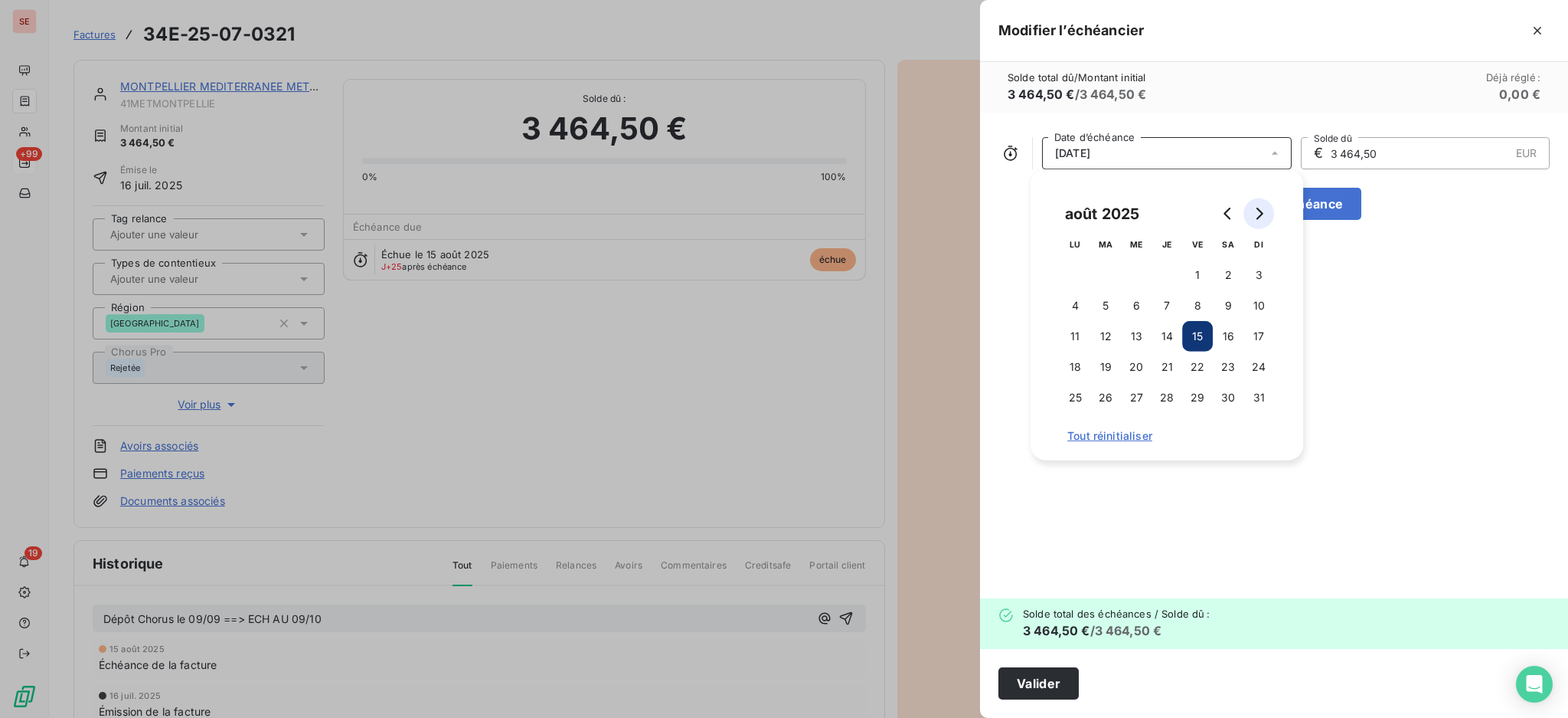
click at [1259, 210] on icon "Go to next month" at bounding box center [1259, 214] width 7 height 12
click at [1263, 214] on icon "Go to next month" at bounding box center [1259, 214] width 12 height 12
click at [1170, 306] on button "9" at bounding box center [1167, 305] width 30 height 30
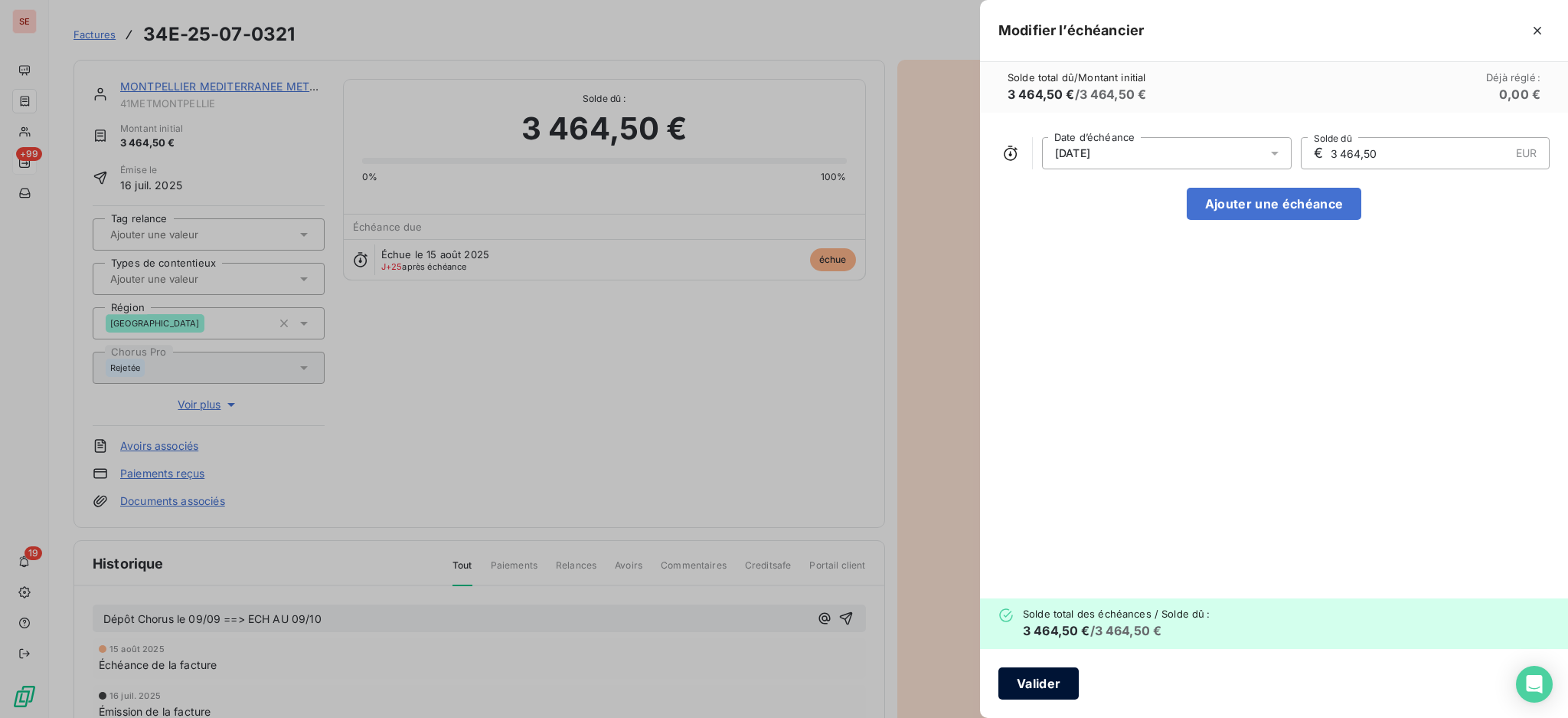
click at [1061, 680] on button "Valider" at bounding box center [1038, 683] width 80 height 32
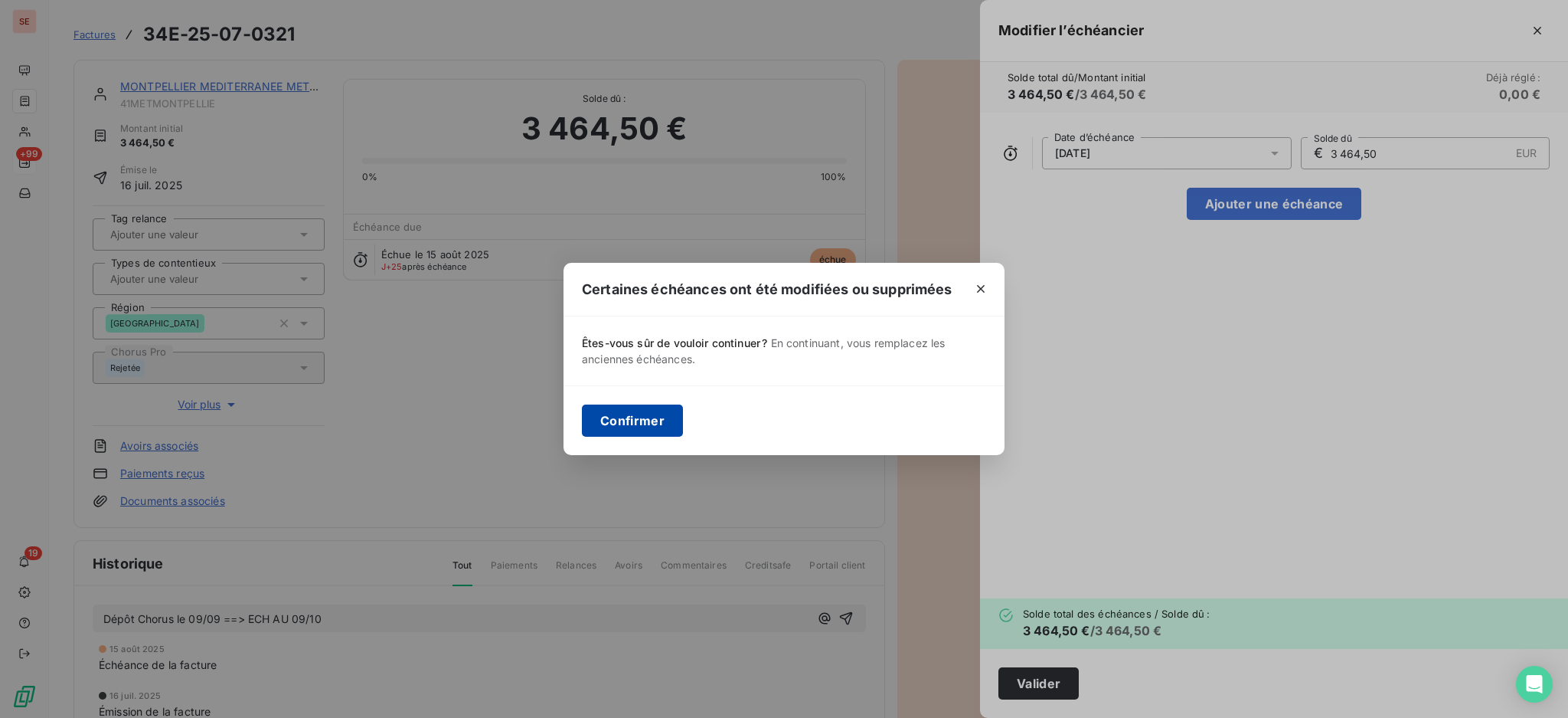
click at [630, 416] on button "Confirmer" at bounding box center [633, 420] width 101 height 32
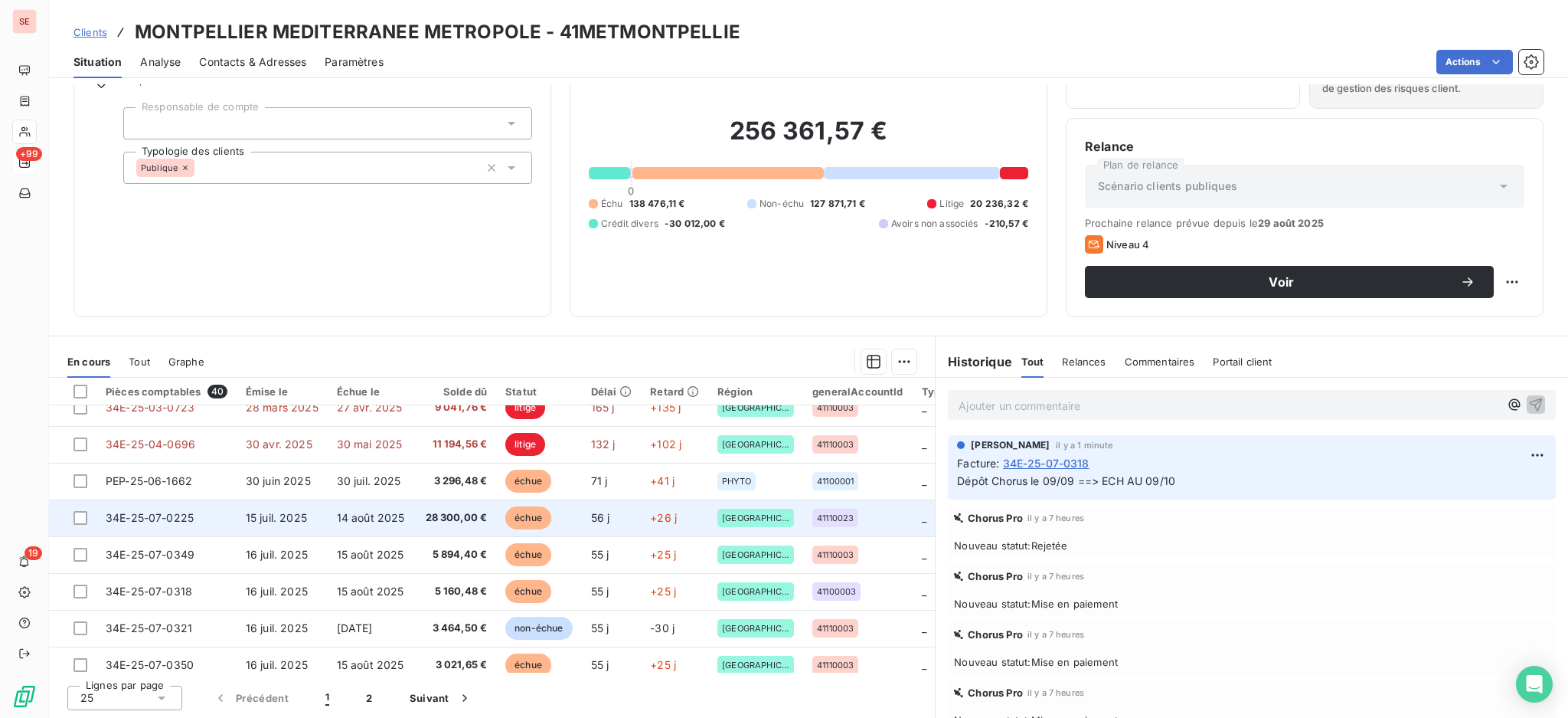
scroll to position [203, 0]
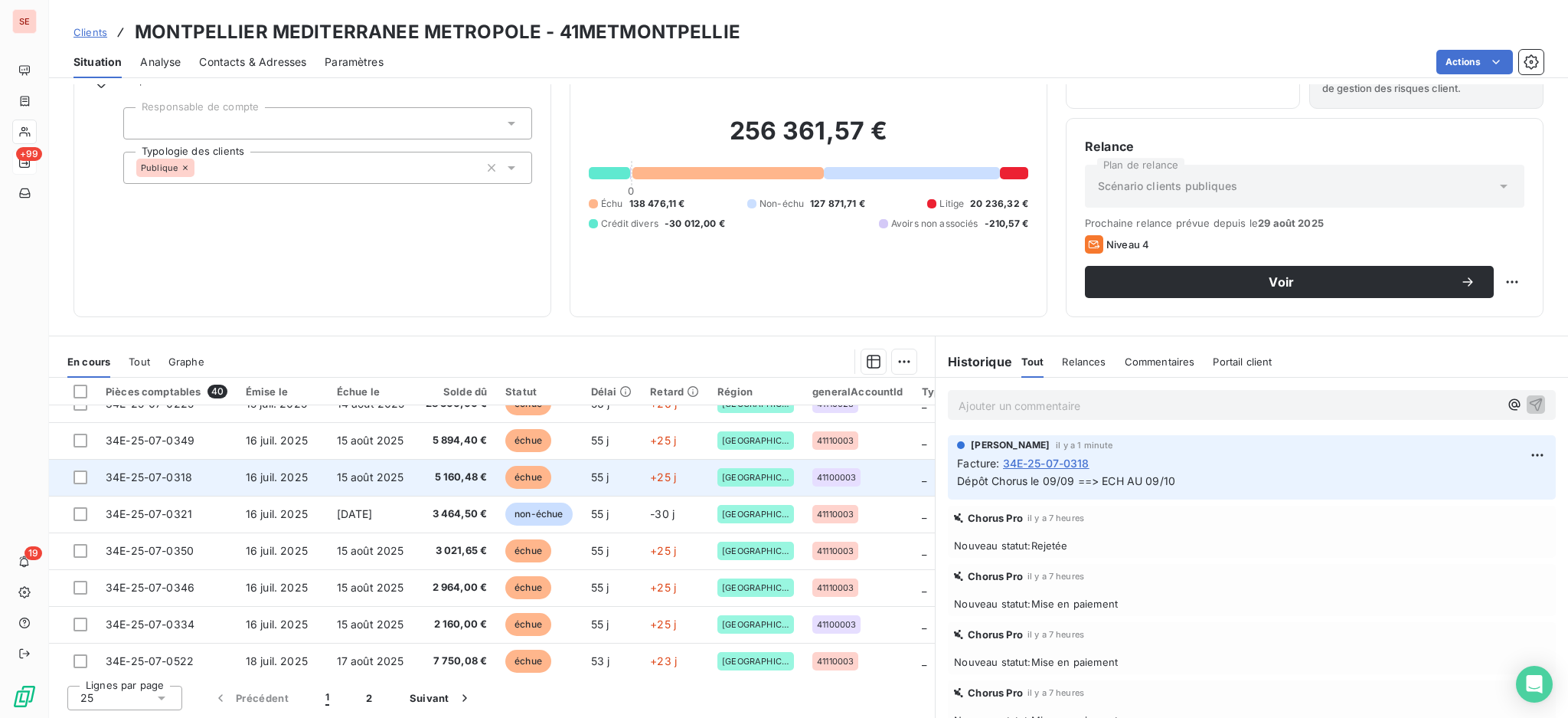
click at [296, 470] on span "16 juil. 2025" at bounding box center [277, 476] width 62 height 13
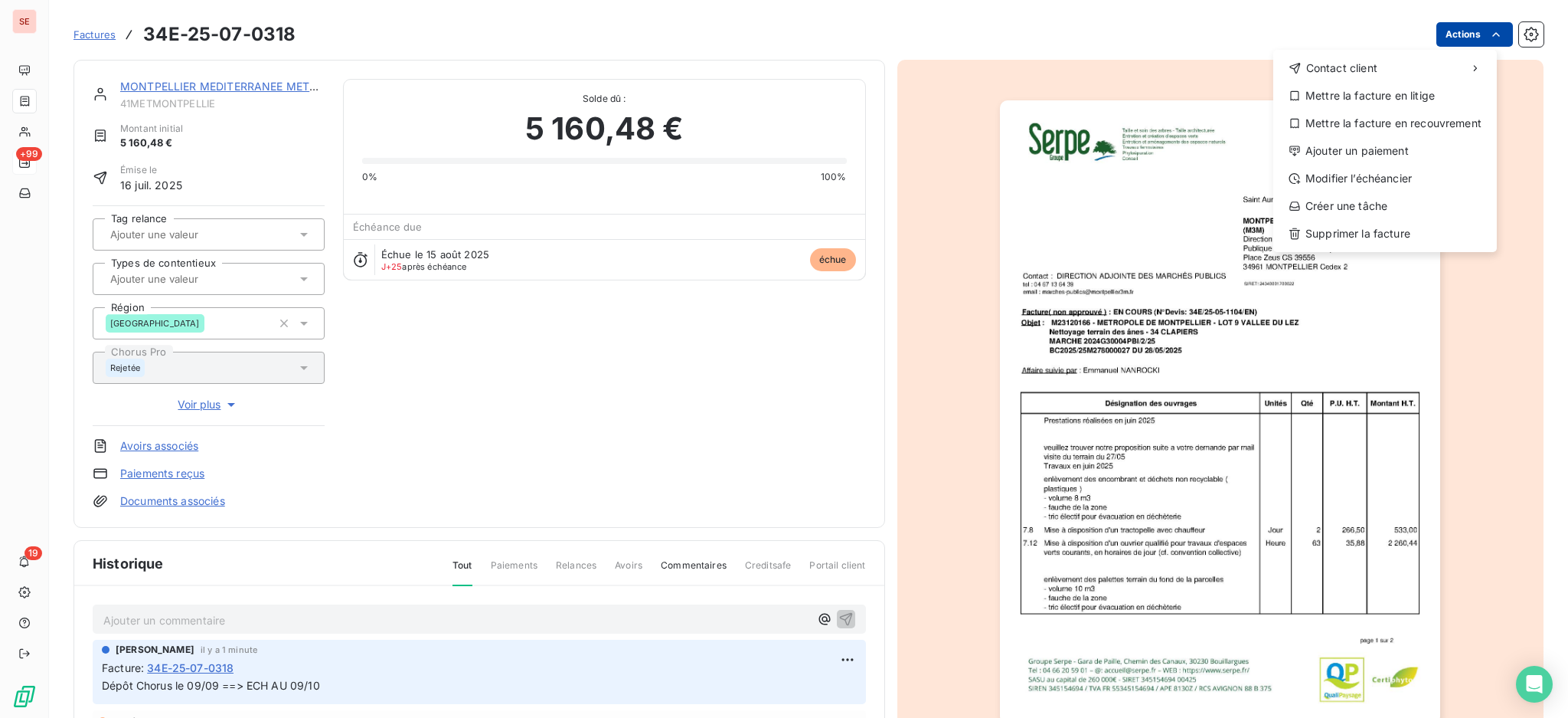
click at [1446, 25] on html "SE +99 19 Factures 34E-25-07-0318 Actions Contact client Mettre la facture en l…" at bounding box center [784, 359] width 1568 height 718
click at [1426, 172] on div "Modifier l’échéancier" at bounding box center [1385, 178] width 211 height 24
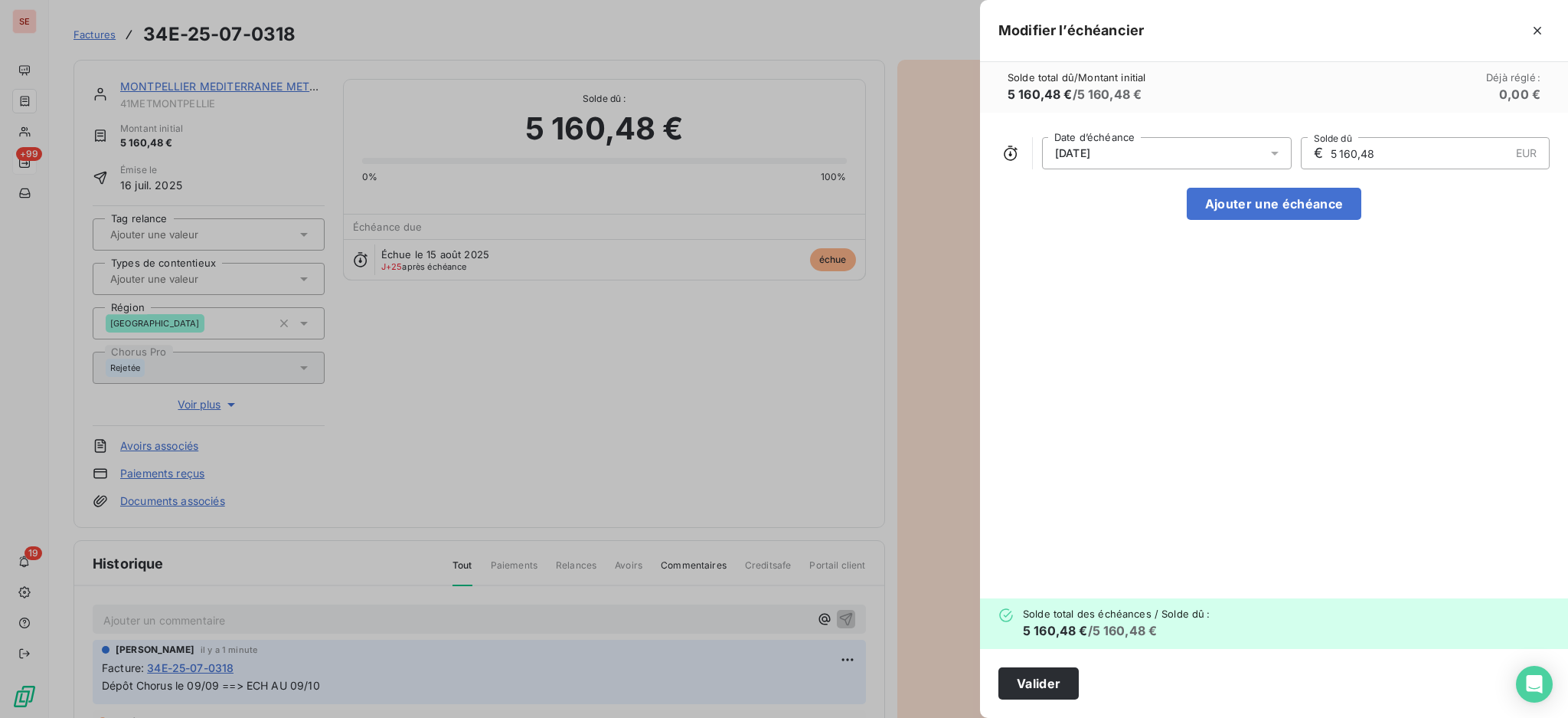
click at [1274, 147] on icon at bounding box center [1275, 154] width 16 height 16
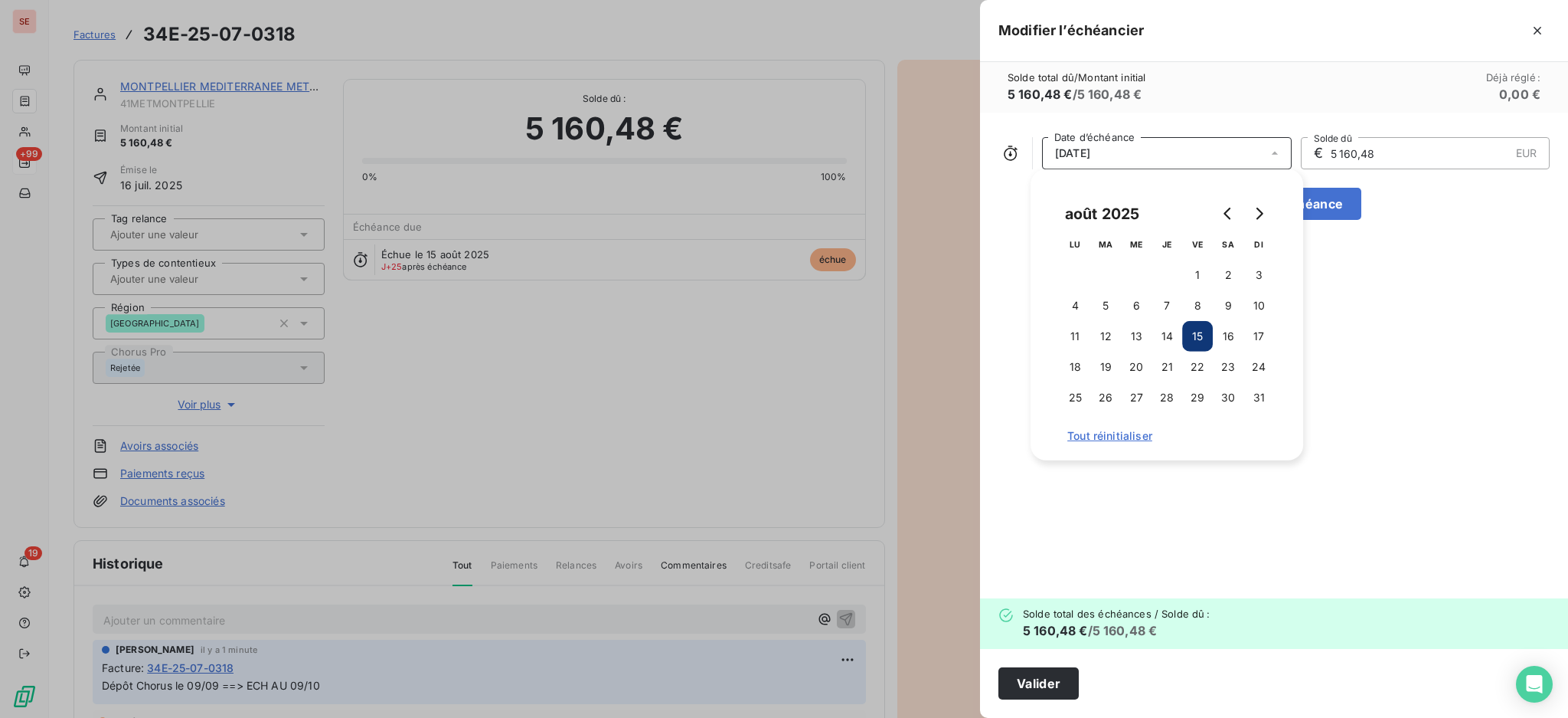
drag, startPoint x: 1263, startPoint y: 216, endPoint x: 1239, endPoint y: 250, distance: 41.6
click at [1263, 214] on icon "Go to next month" at bounding box center [1259, 214] width 12 height 12
click at [1263, 217] on icon "Go to next month" at bounding box center [1259, 214] width 12 height 12
click at [1171, 304] on button "9" at bounding box center [1167, 305] width 30 height 30
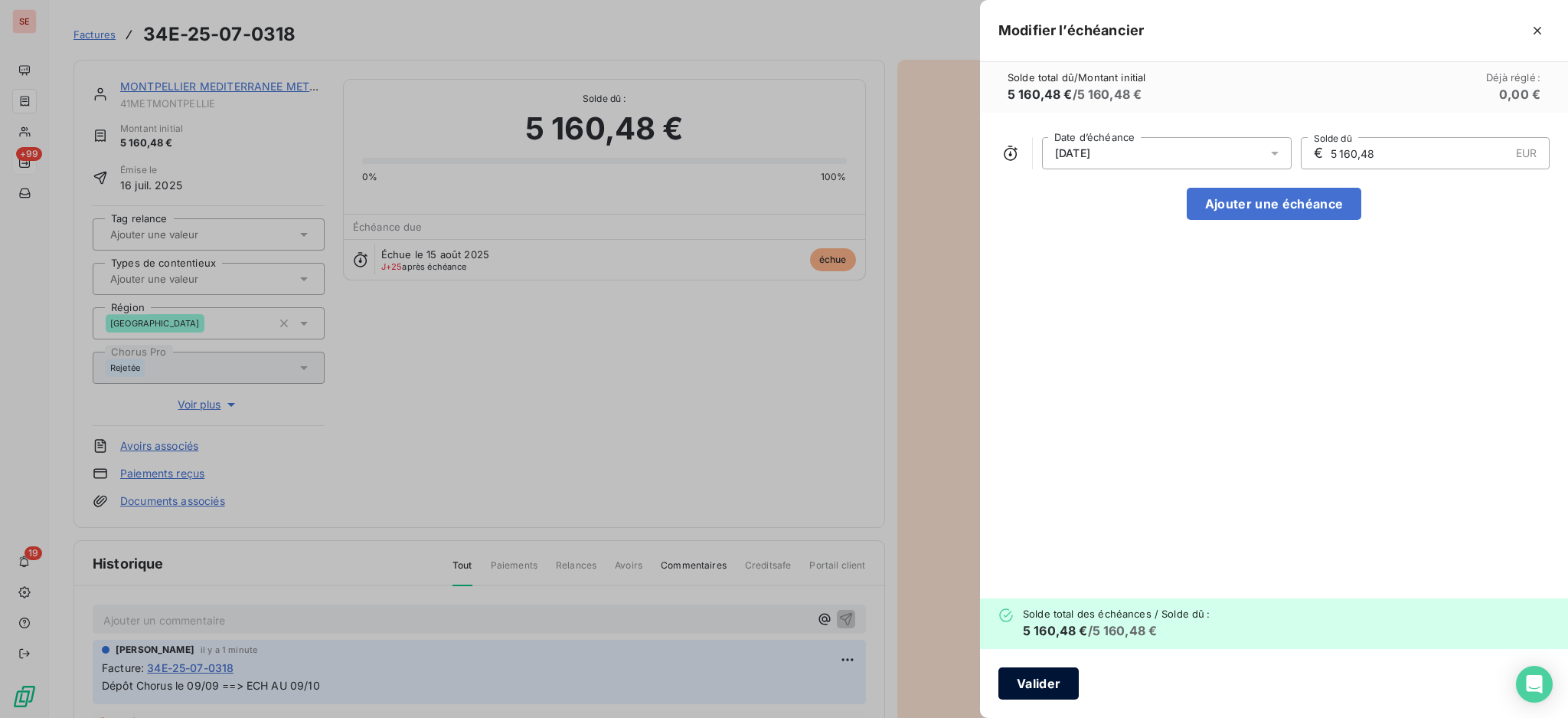
click at [1033, 682] on button "Valider" at bounding box center [1038, 683] width 80 height 32
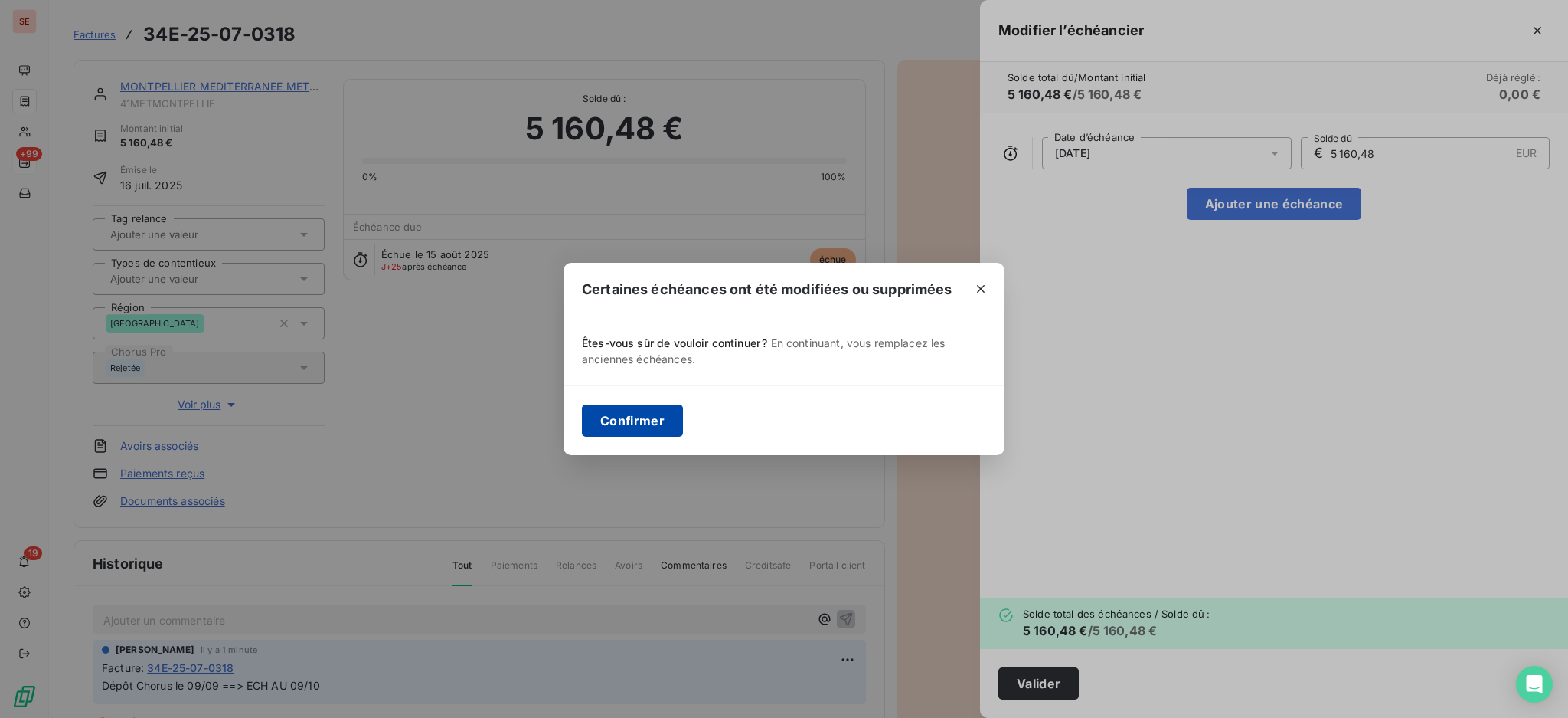
click at [637, 419] on button "Confirmer" at bounding box center [633, 420] width 101 height 32
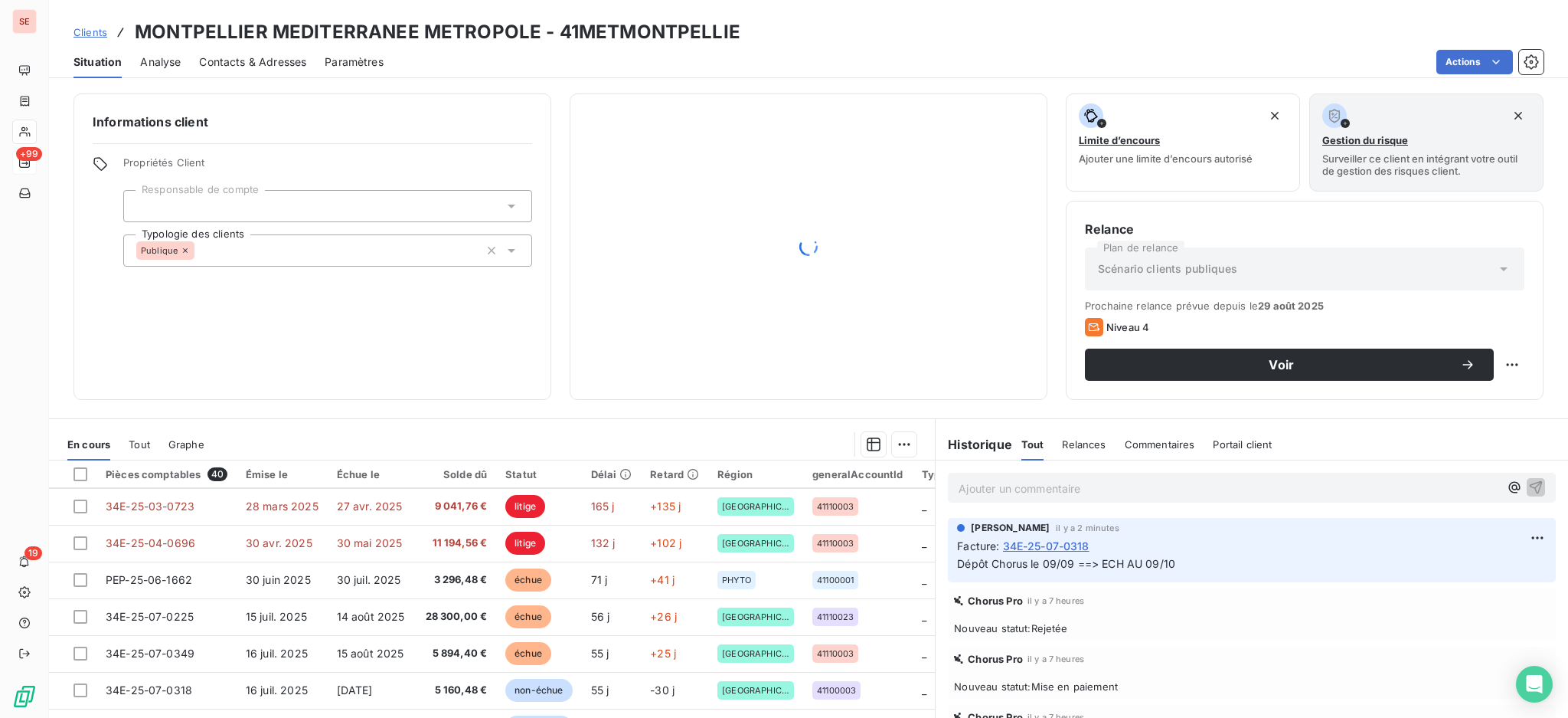
scroll to position [203, 0]
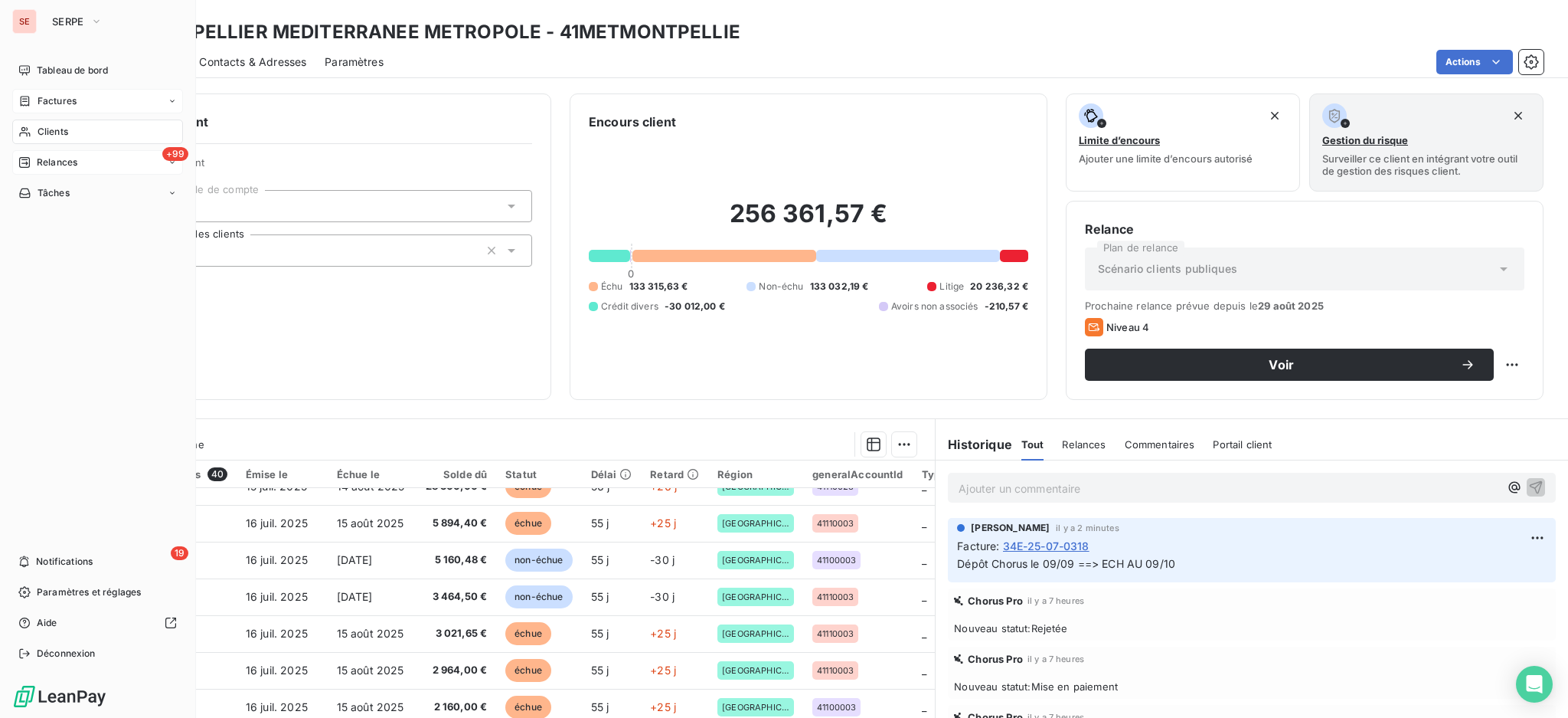
click at [49, 100] on span "Factures" at bounding box center [57, 101] width 39 height 14
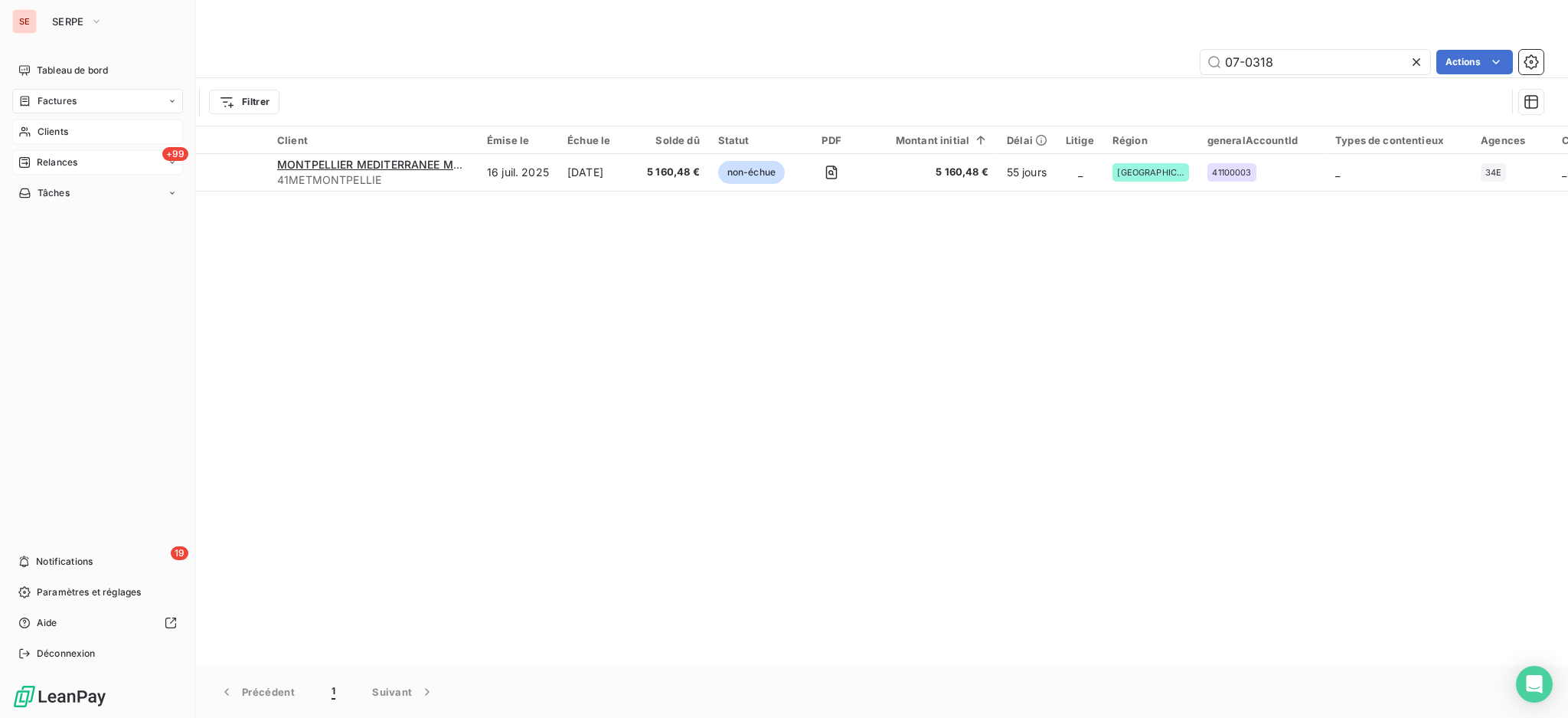
click at [63, 122] on div "Clients" at bounding box center [97, 131] width 171 height 24
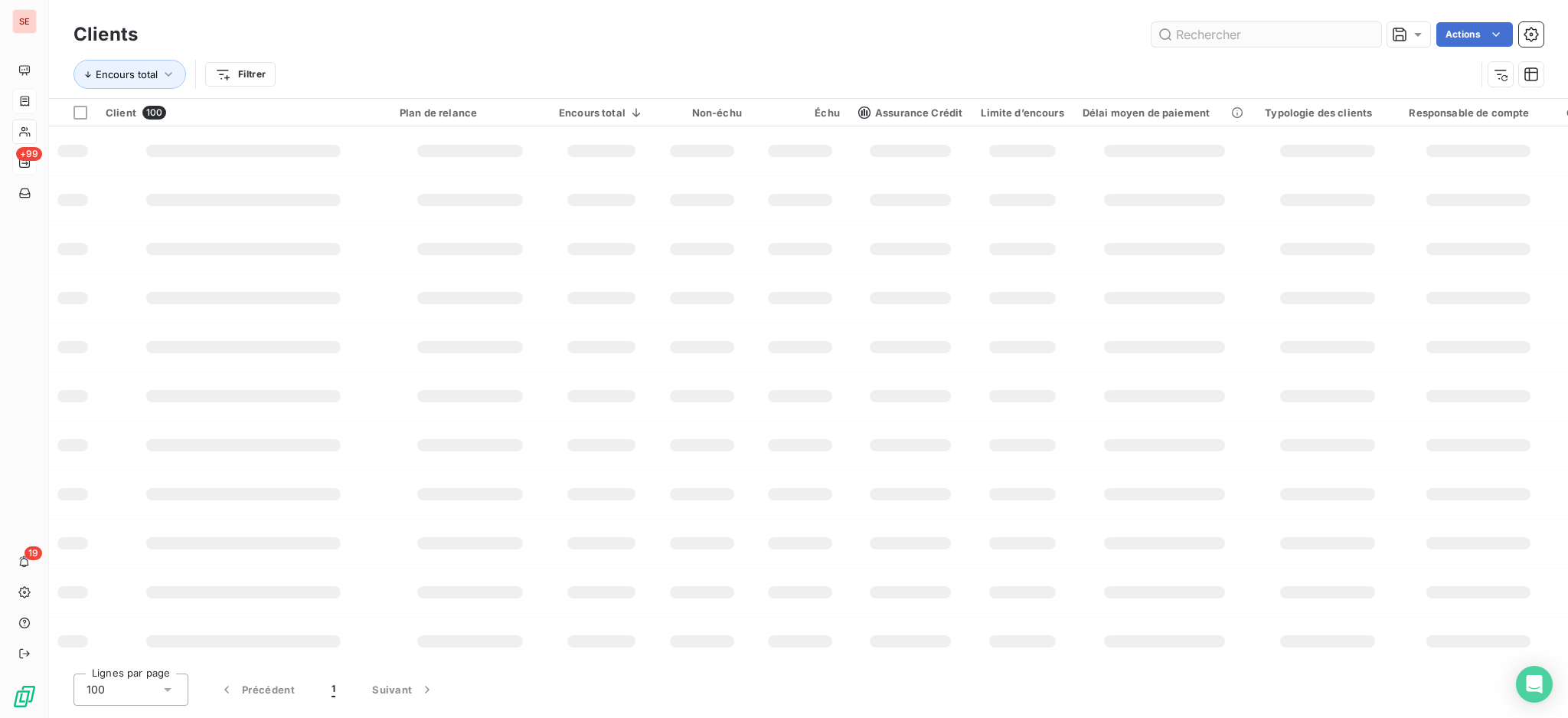
click at [1231, 31] on input "text" at bounding box center [1266, 34] width 230 height 24
type input "M"
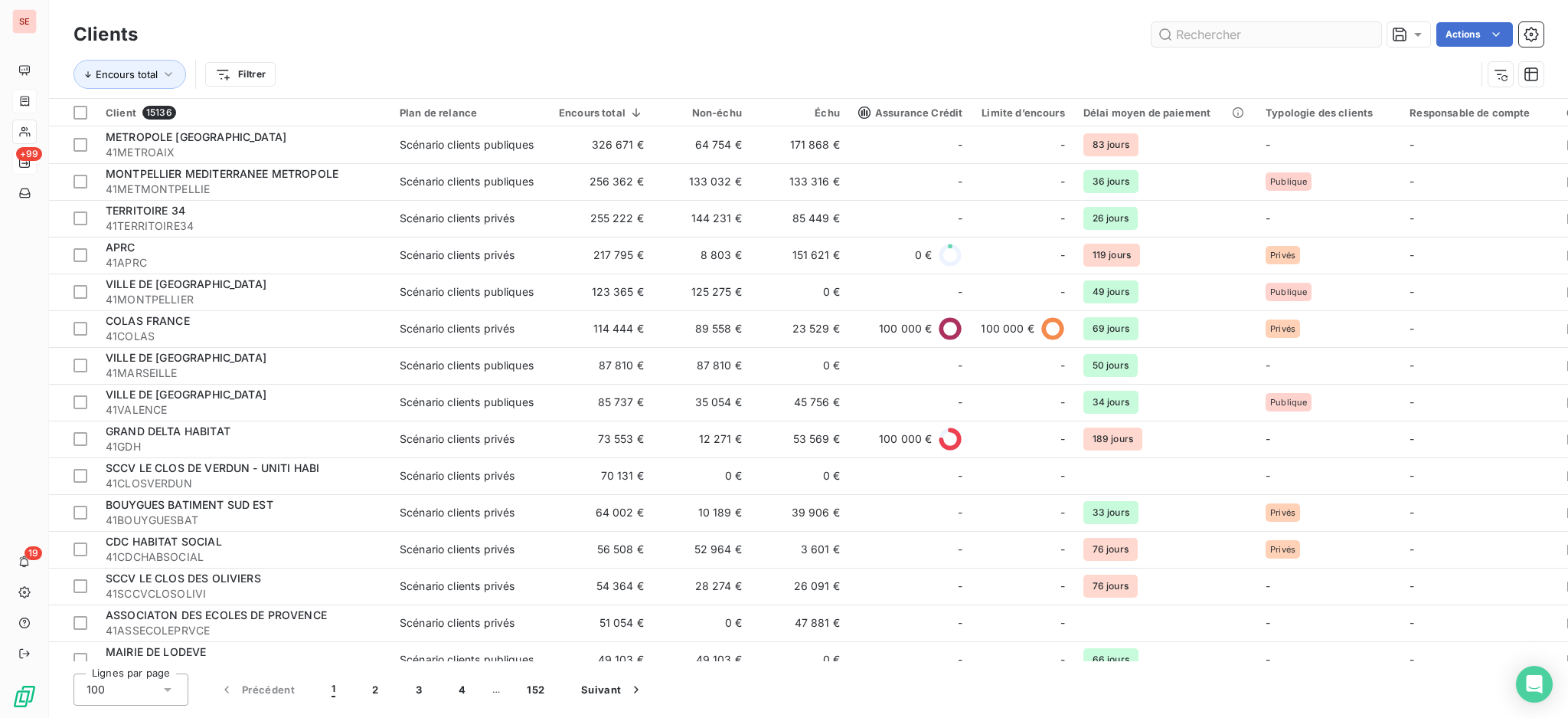
click at [1242, 35] on input "text" at bounding box center [1266, 34] width 230 height 24
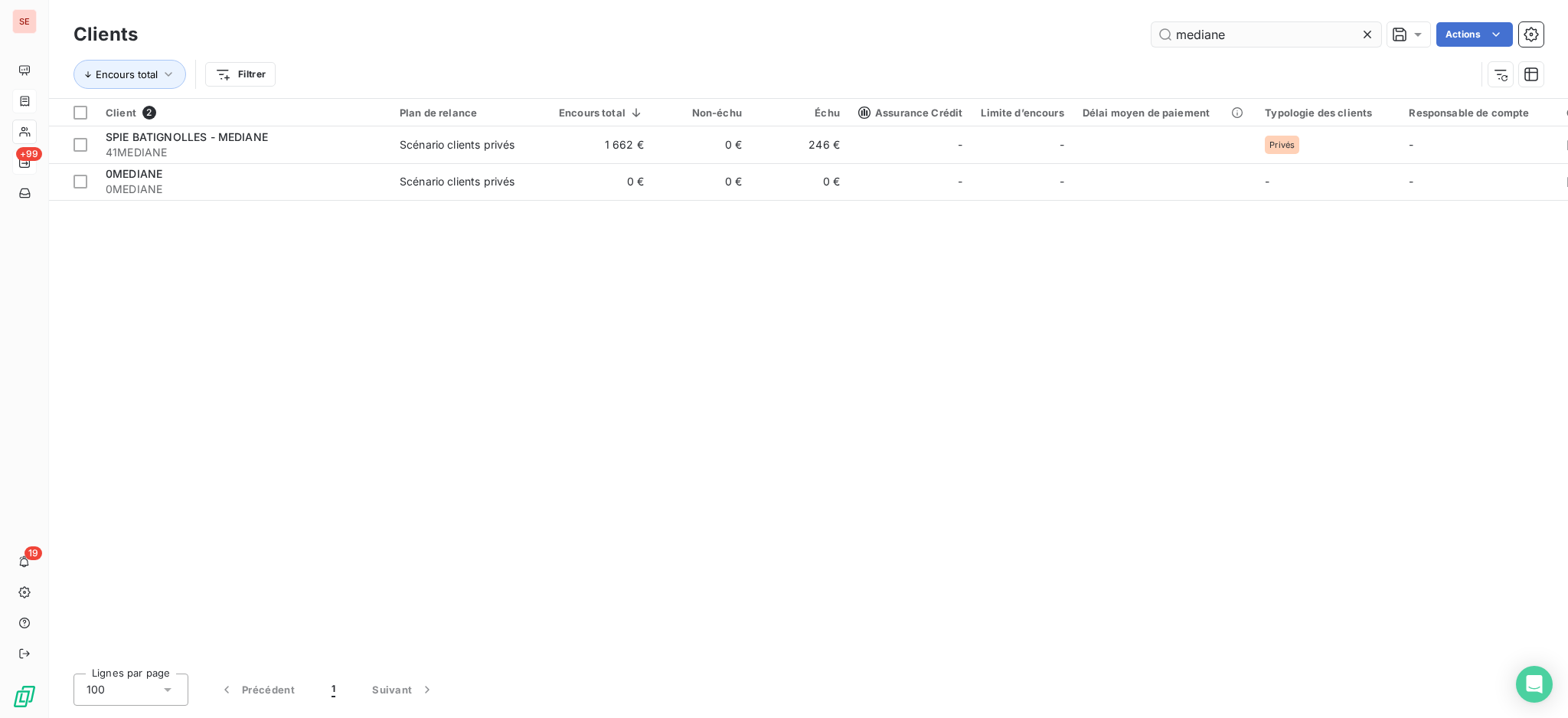
type input "mediane"
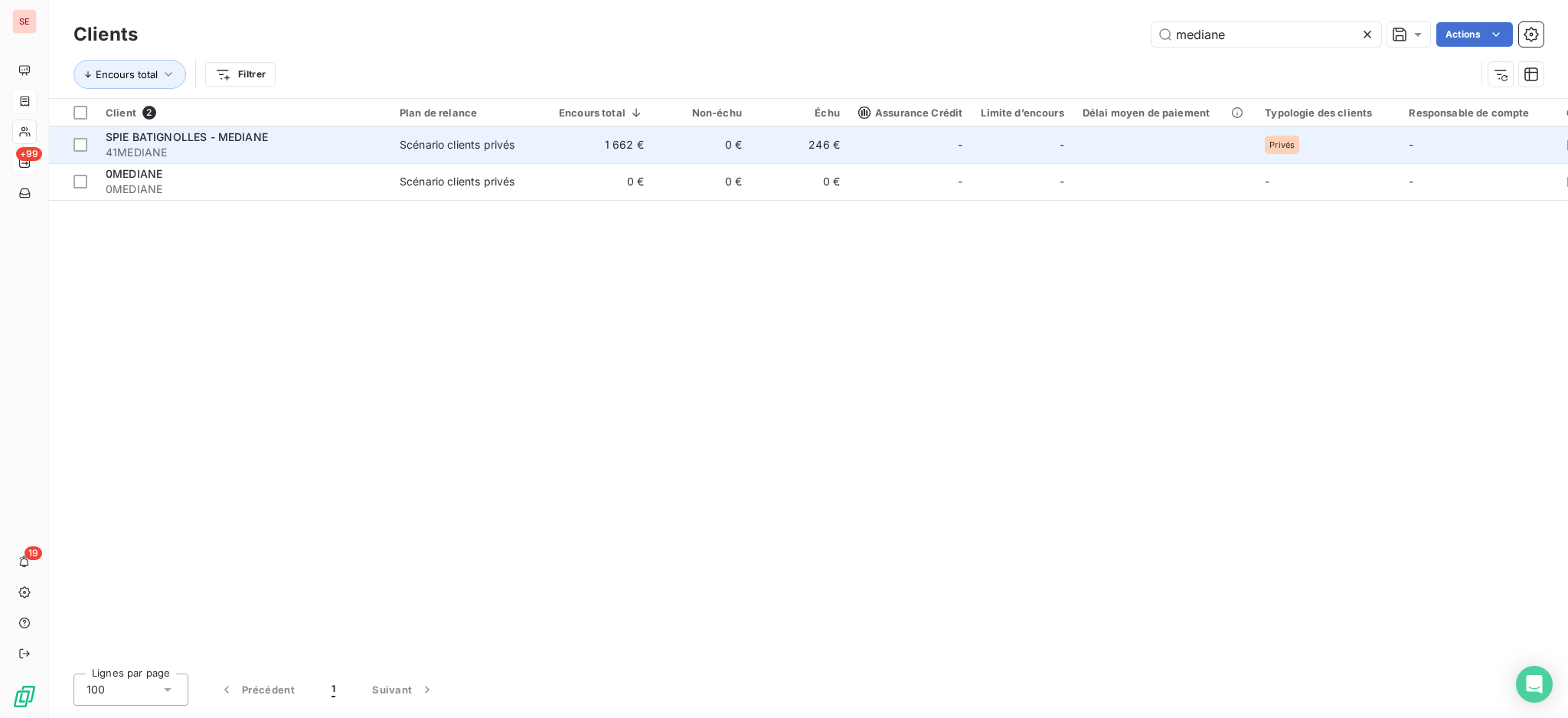
click at [517, 145] on span "Scénario clients privés" at bounding box center [470, 145] width 141 height 16
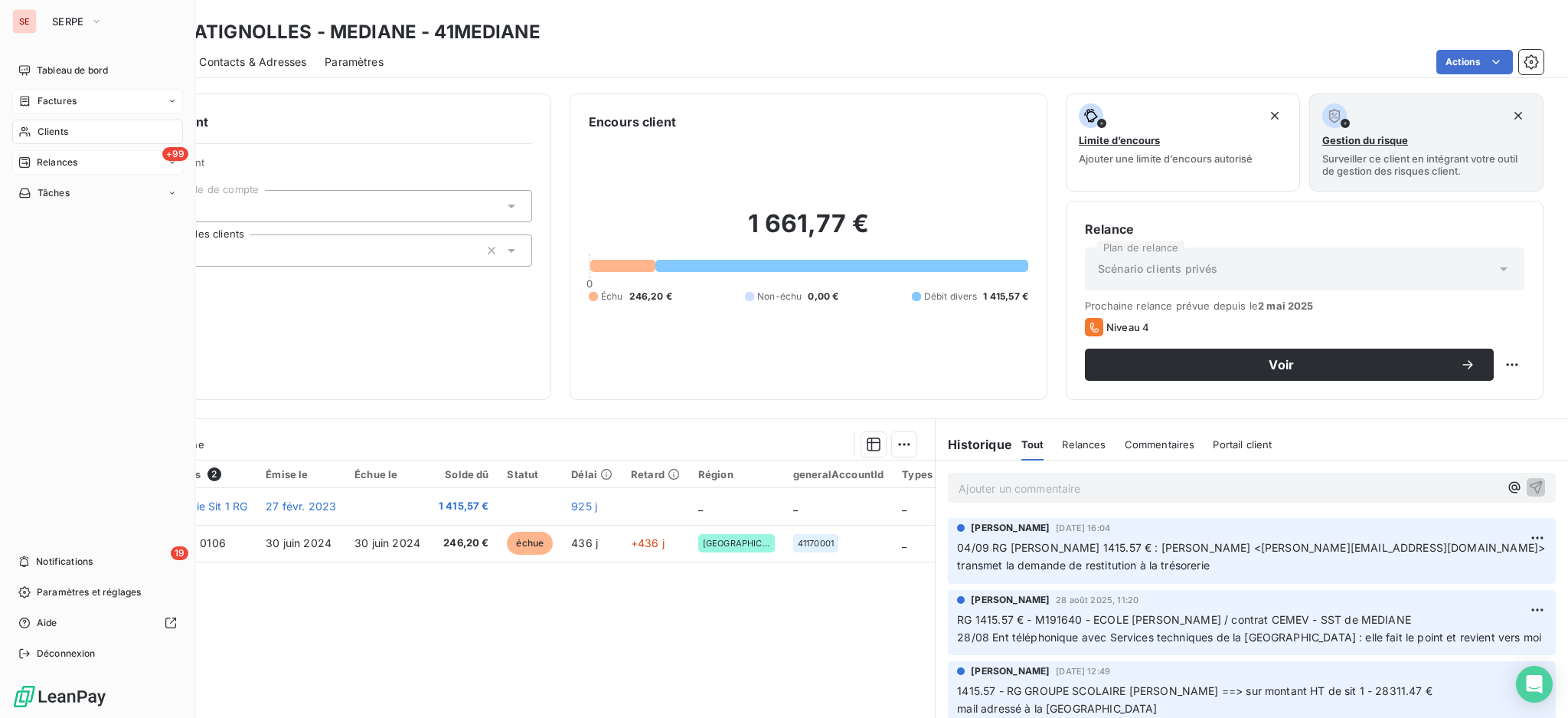
click at [44, 97] on span "Factures" at bounding box center [57, 101] width 39 height 14
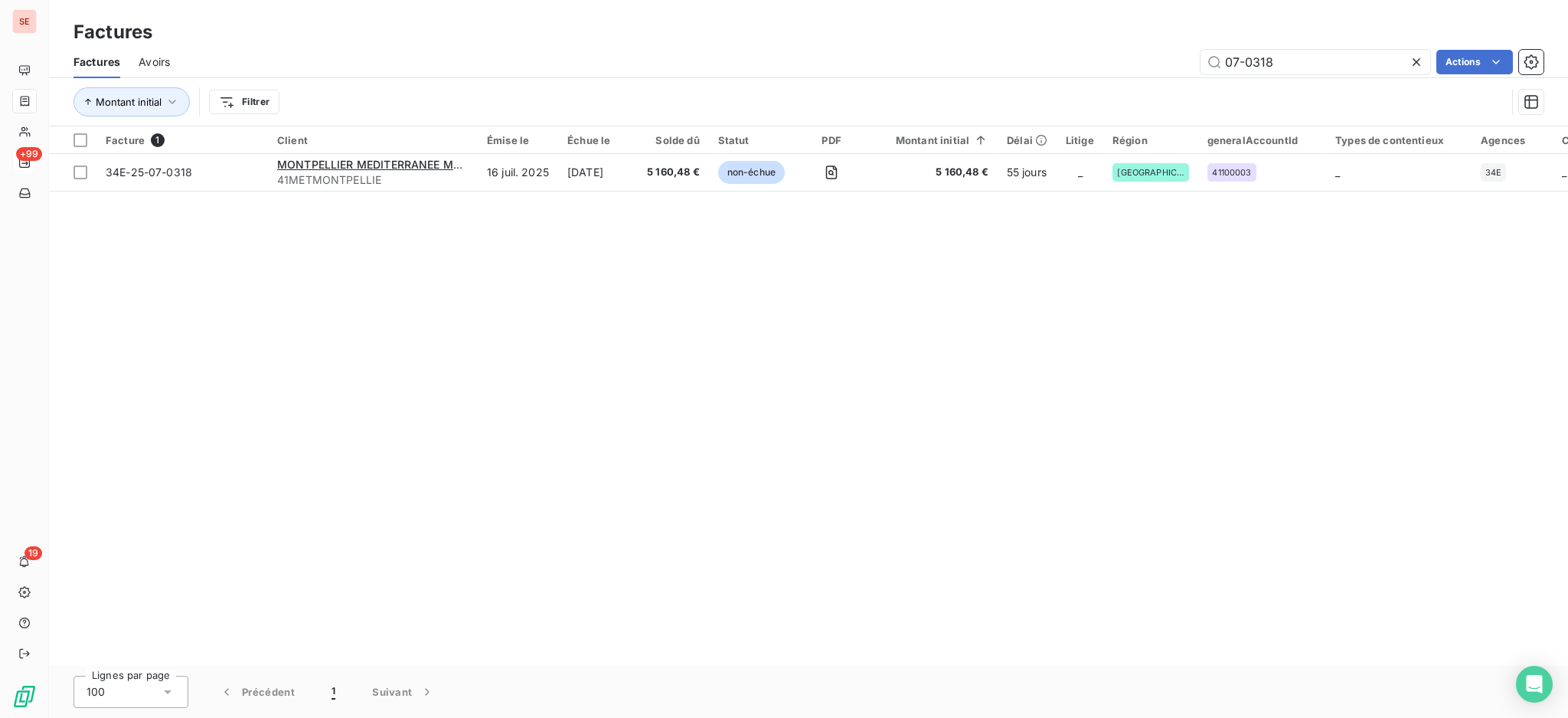
drag, startPoint x: 1319, startPoint y: 58, endPoint x: 1148, endPoint y: 36, distance: 172.4
click at [1149, 37] on div "Factures Factures Avoirs 07-0318 Actions Montant initial Filtrer" at bounding box center [808, 63] width 1519 height 126
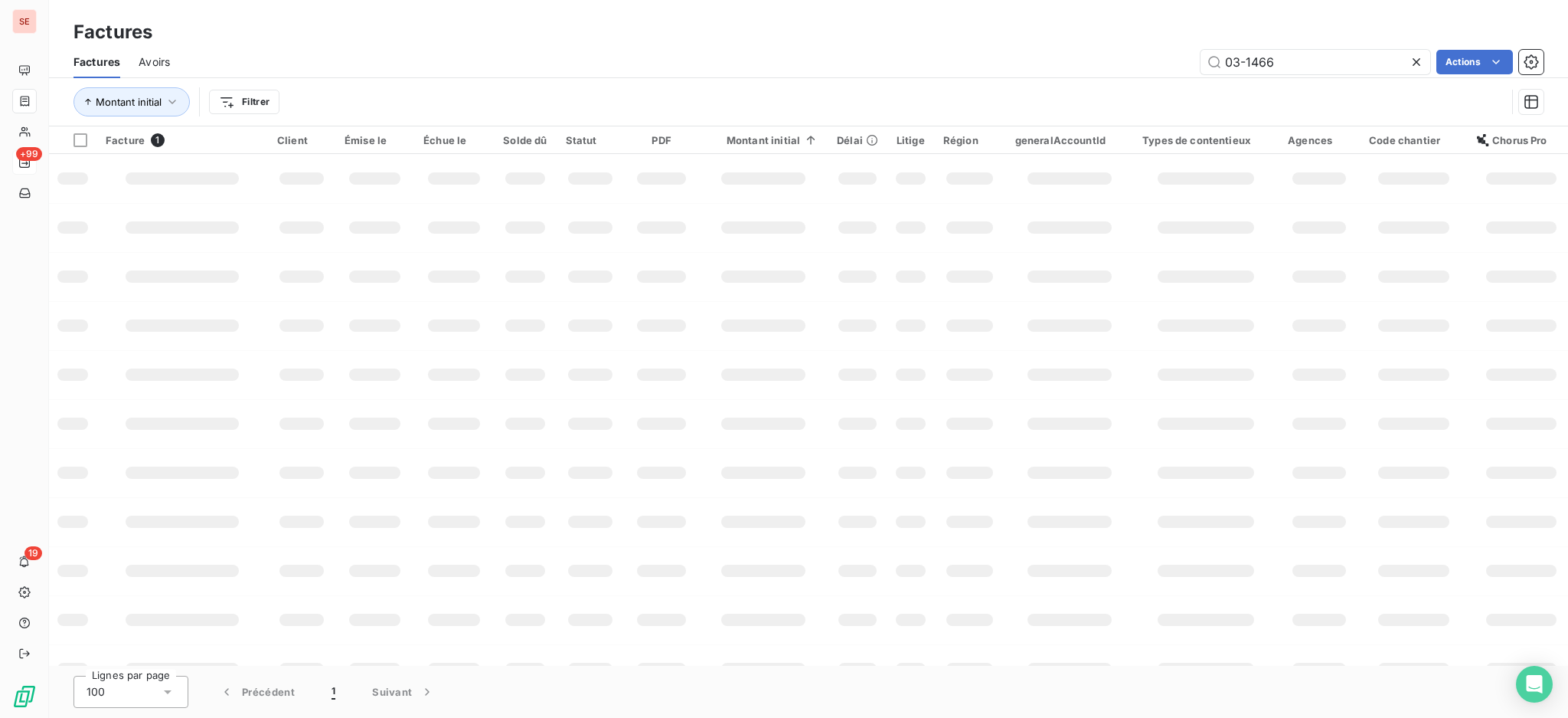
type input "03-1466"
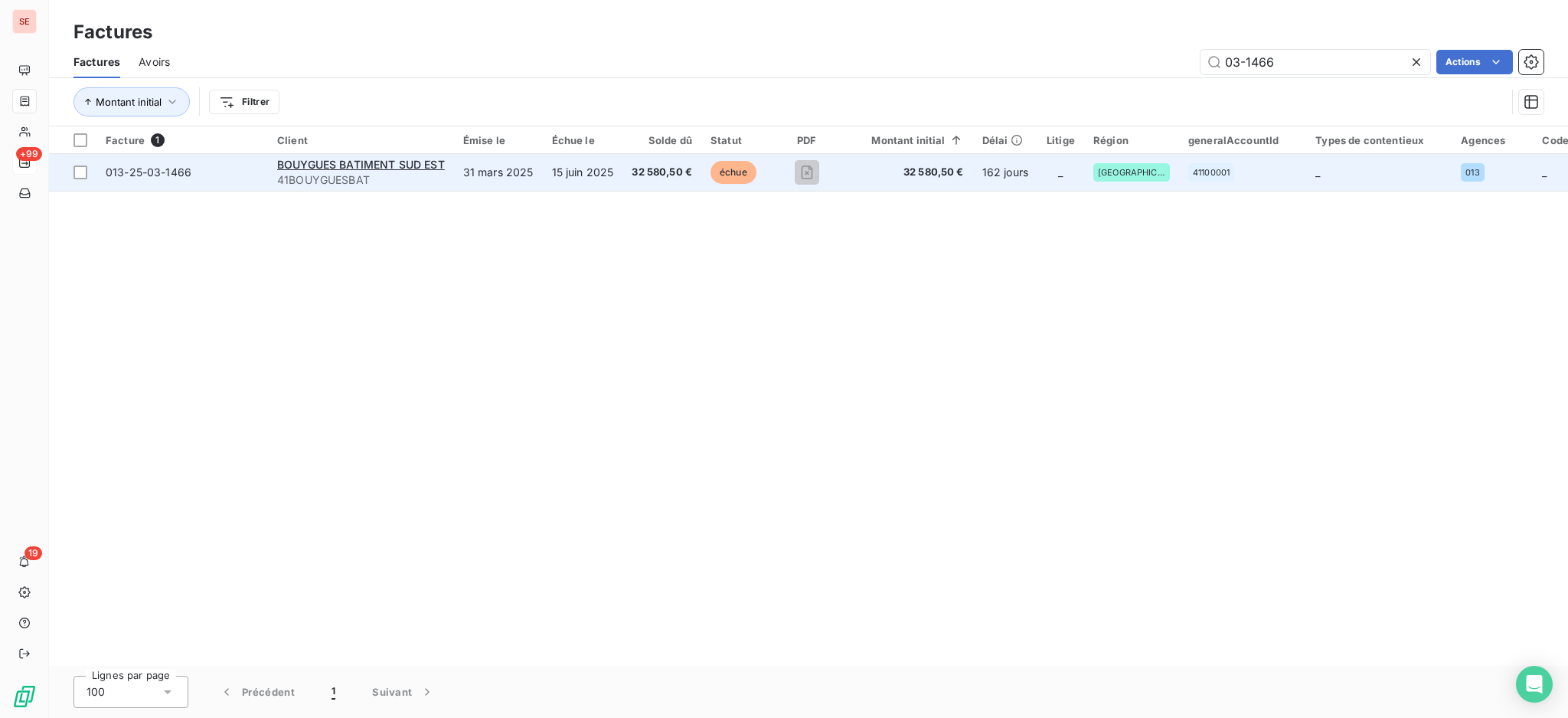
click at [607, 164] on td "15 juin 2025" at bounding box center [583, 172] width 80 height 37
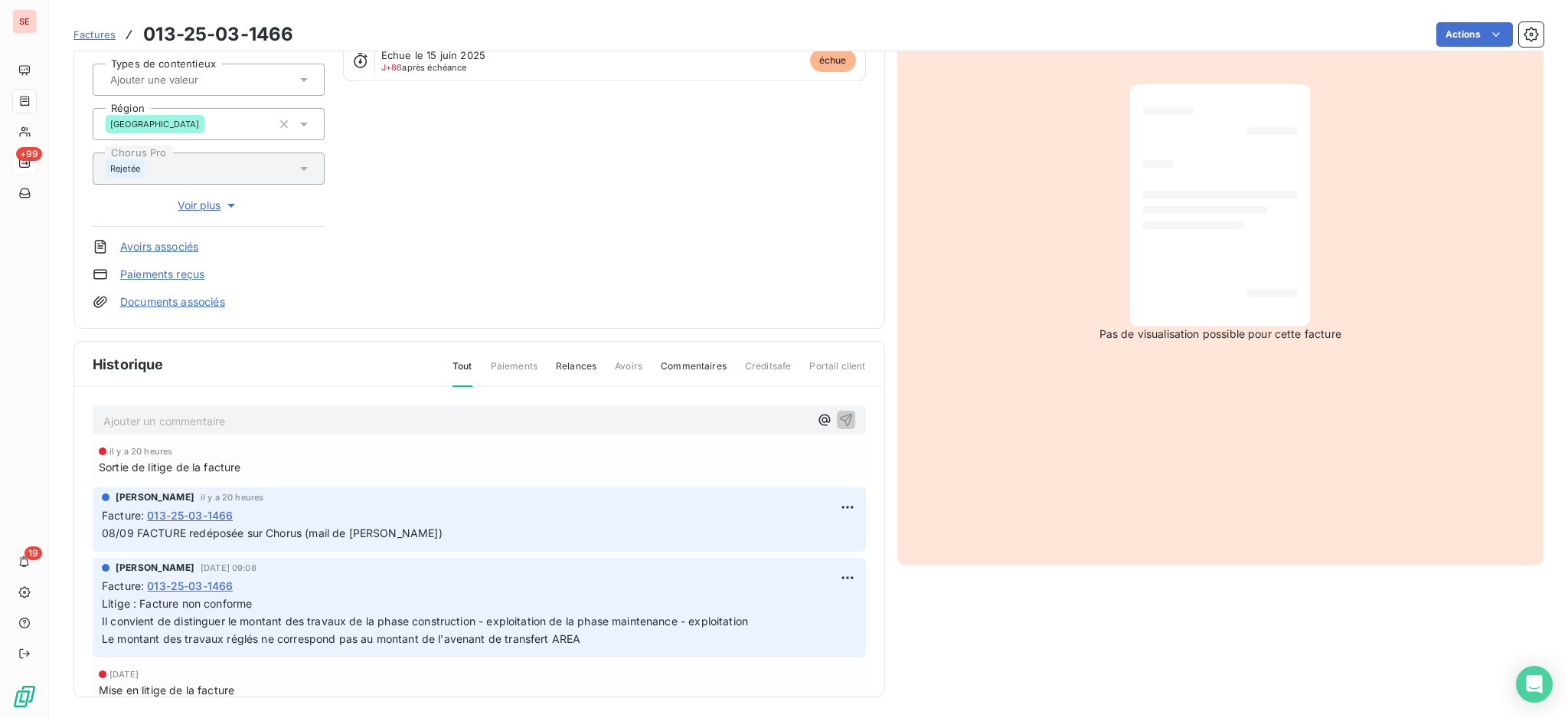
scroll to position [203, 0]
click at [321, 416] on p "Ajouter un commentaire ﻿" at bounding box center [457, 418] width 706 height 19
click at [323, 413] on p "Ajouter un commentaire ﻿" at bounding box center [457, 418] width 706 height 19
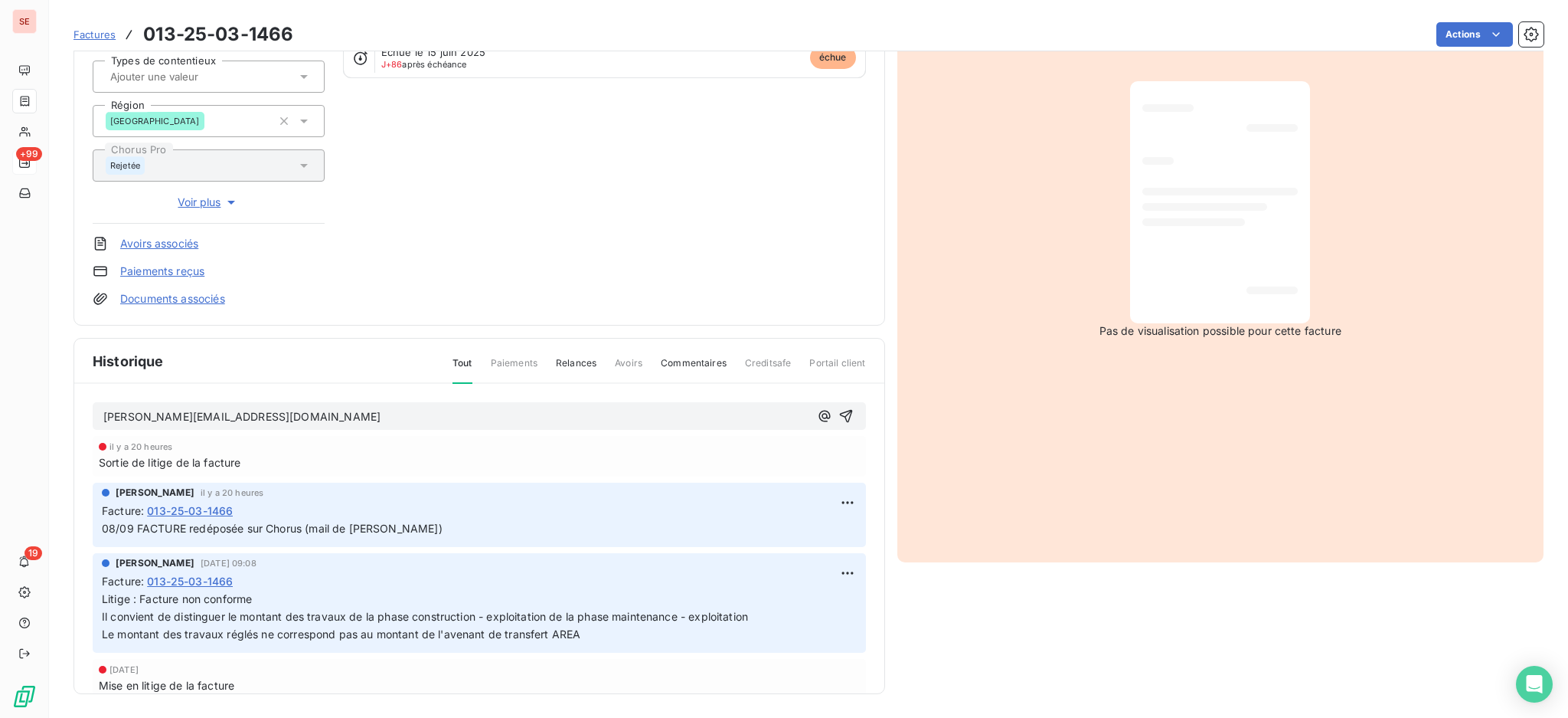
click at [490, 409] on p "k.malard@bouygues-construction.com" at bounding box center [457, 417] width 706 height 18
click at [457, 423] on p "k.malard@bouygues-construction.com" at bounding box center [457, 417] width 706 height 18
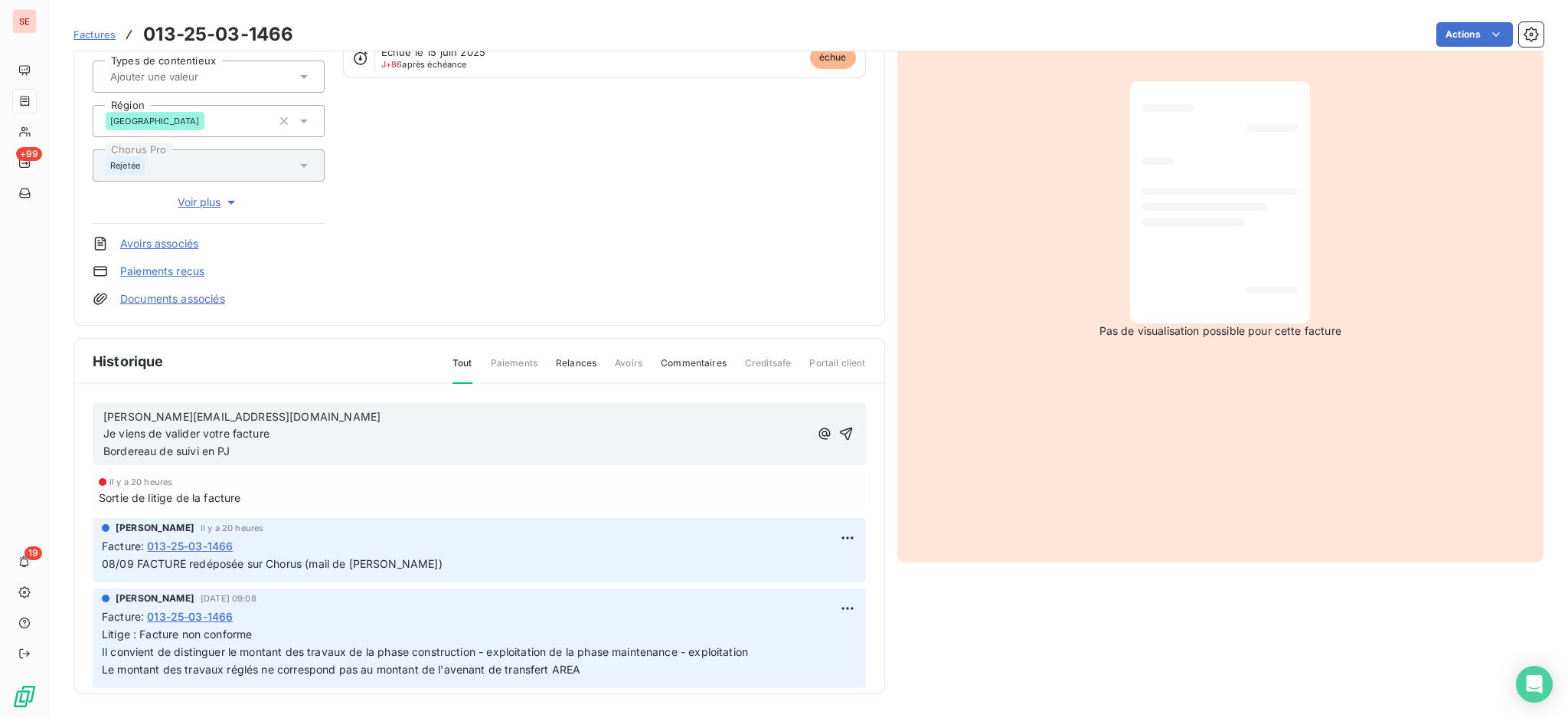
drag, startPoint x: 821, startPoint y: 428, endPoint x: 832, endPoint y: 426, distance: 11.2
click at [839, 427] on icon "button" at bounding box center [846, 433] width 16 height 16
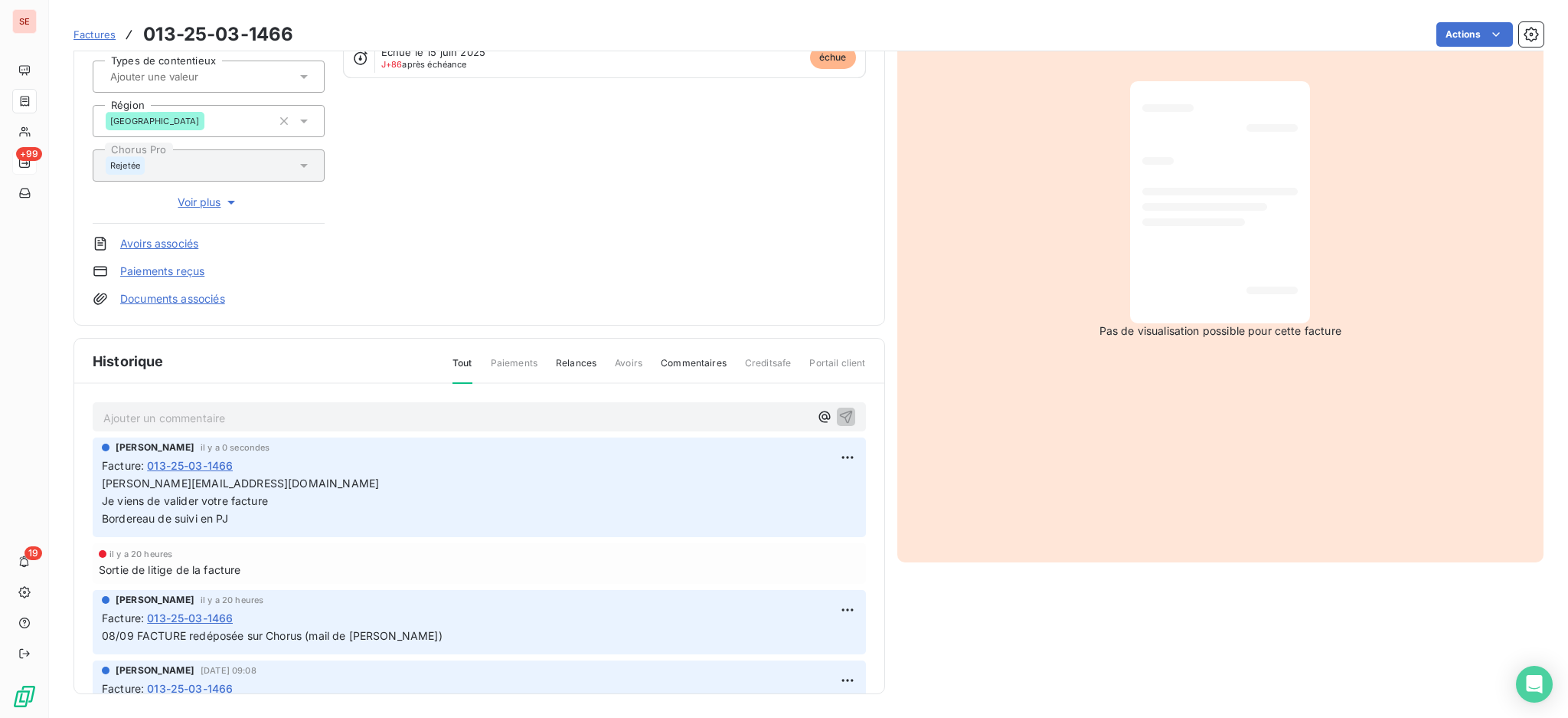
click at [203, 300] on link "Documents associés" at bounding box center [172, 299] width 105 height 16
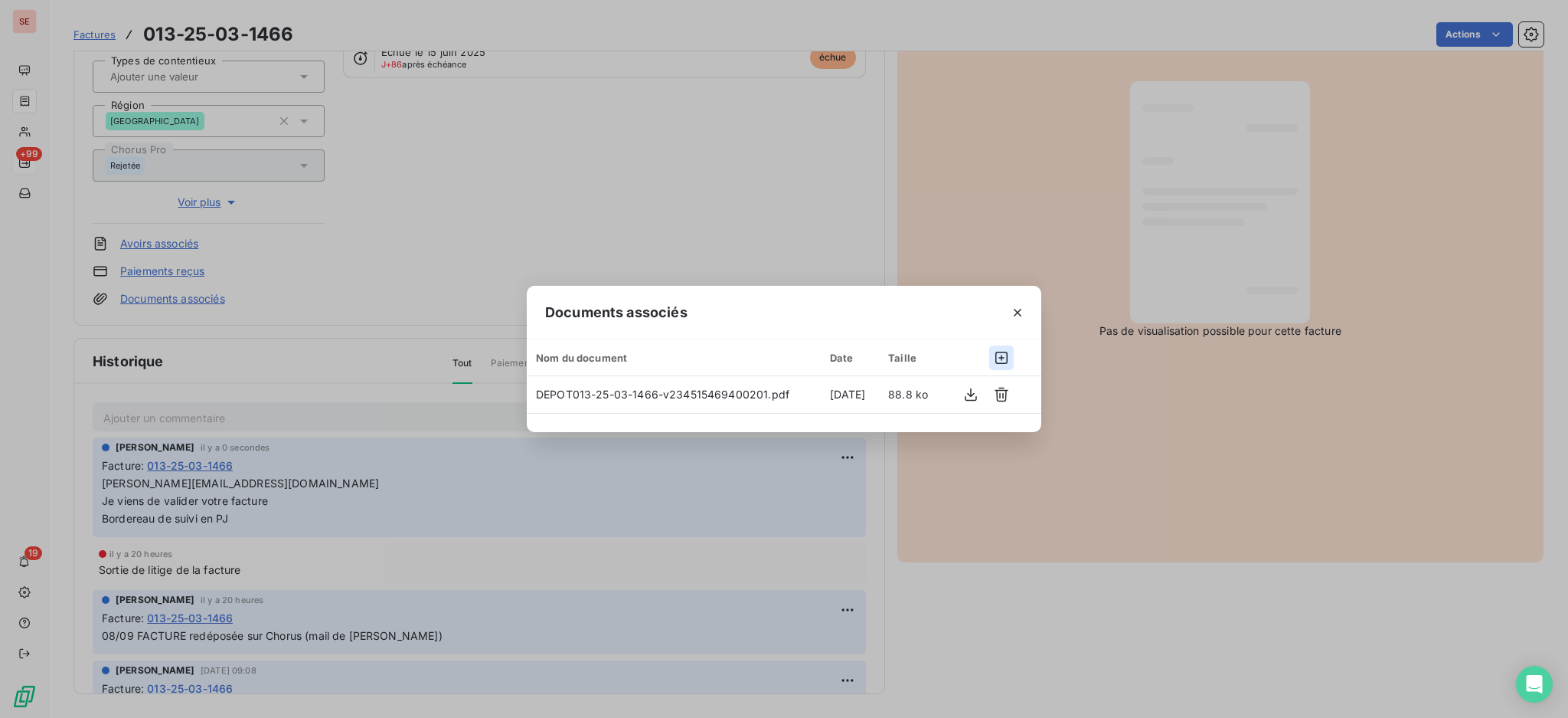
click at [1000, 353] on icon "button" at bounding box center [1001, 358] width 16 height 16
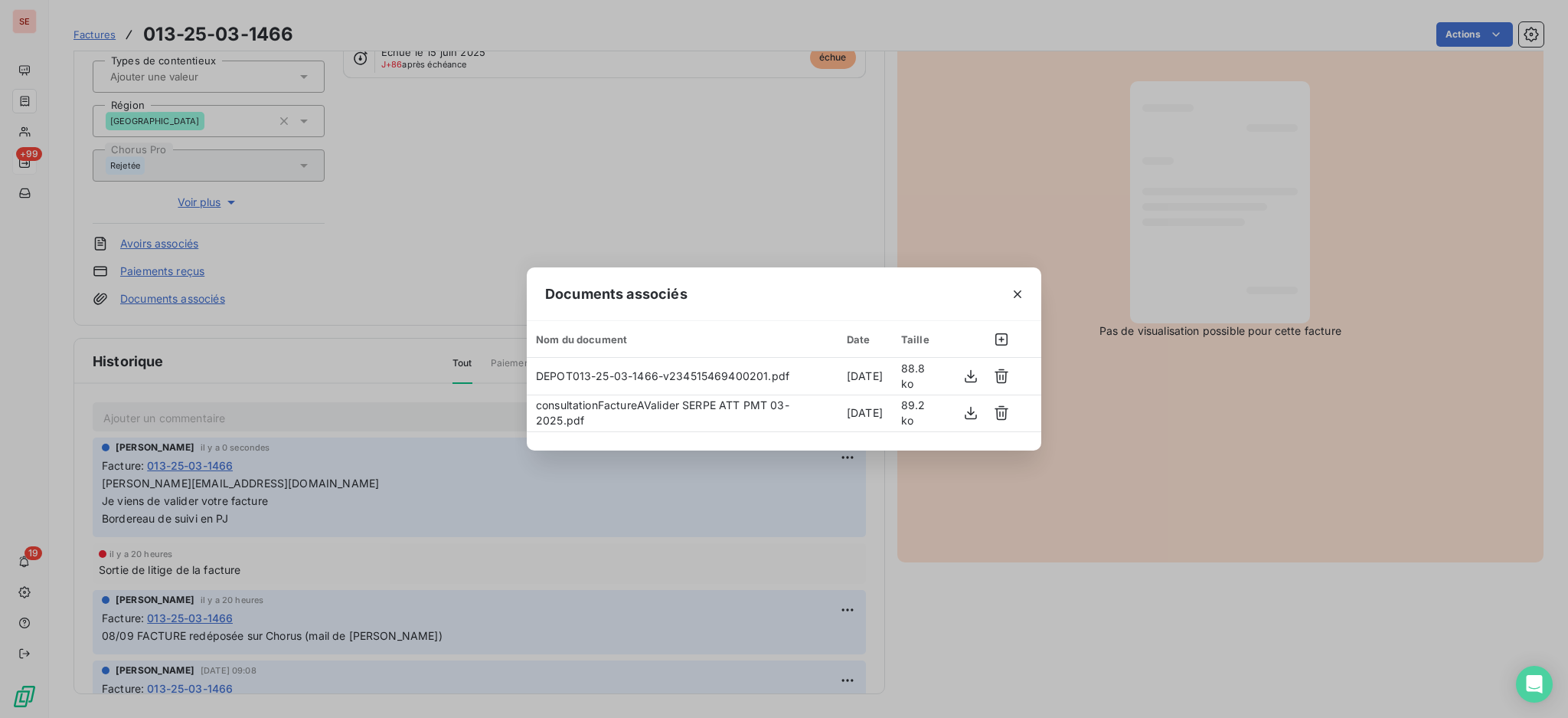
click at [1023, 298] on icon "button" at bounding box center [1018, 294] width 16 height 16
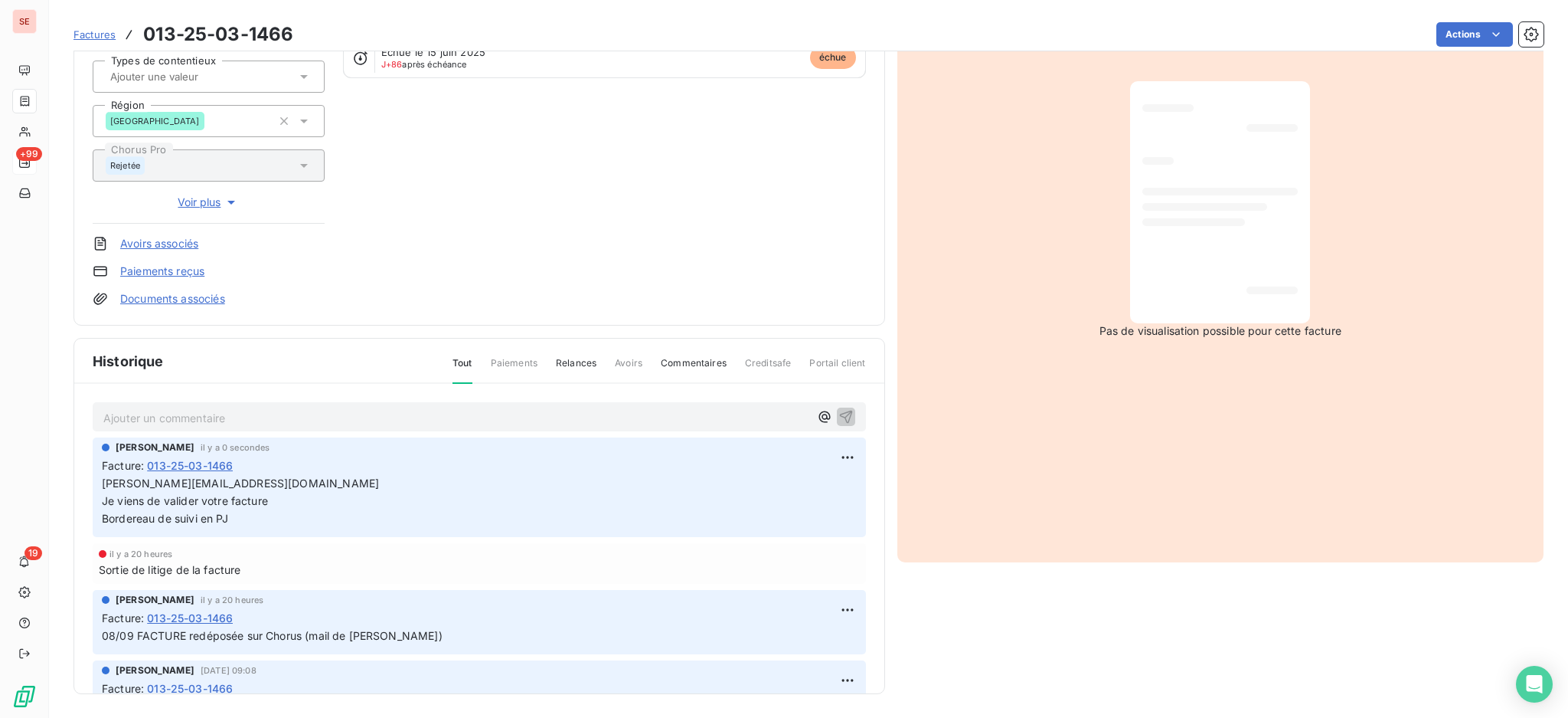
scroll to position [0, 0]
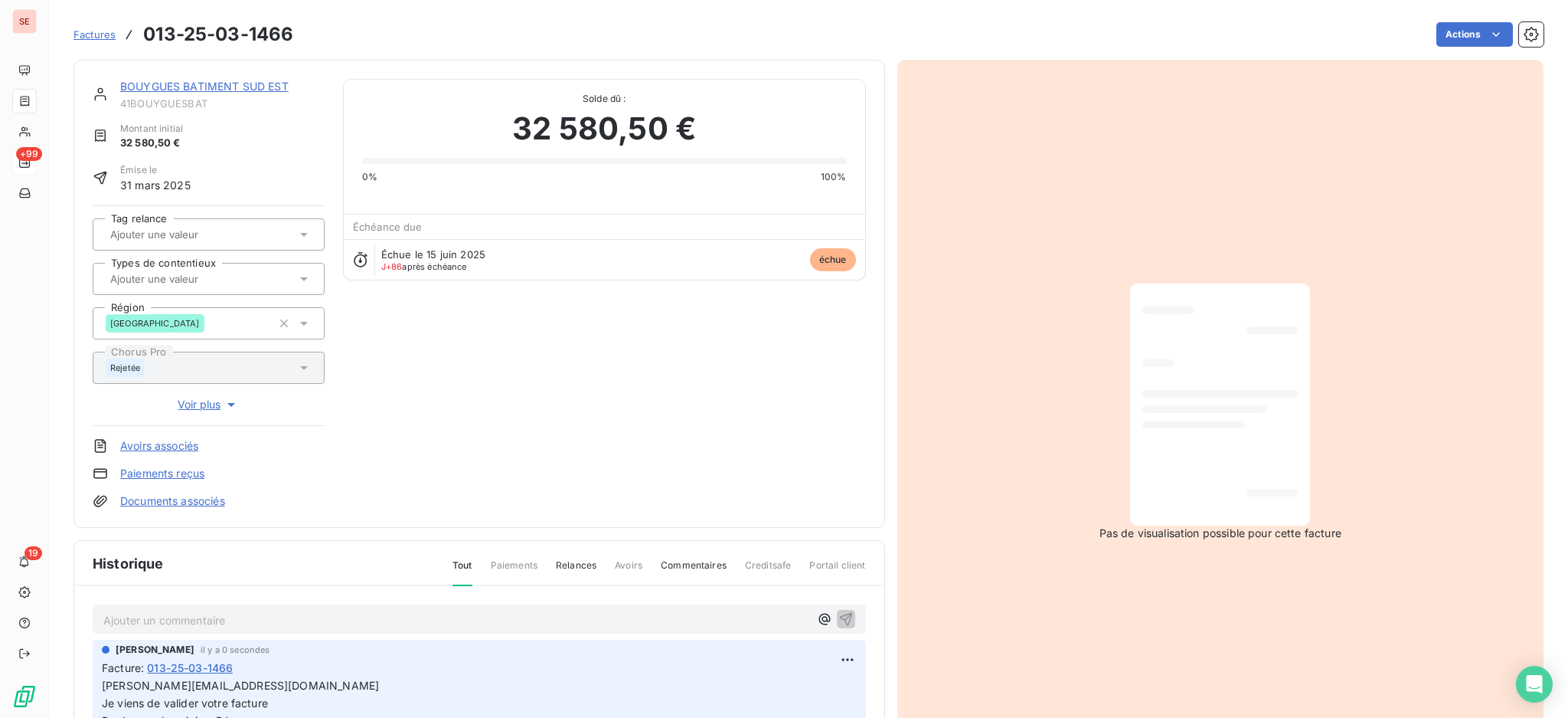
click at [221, 80] on link "BOUYGUES BATIMENT SUD EST" at bounding box center [204, 86] width 168 height 13
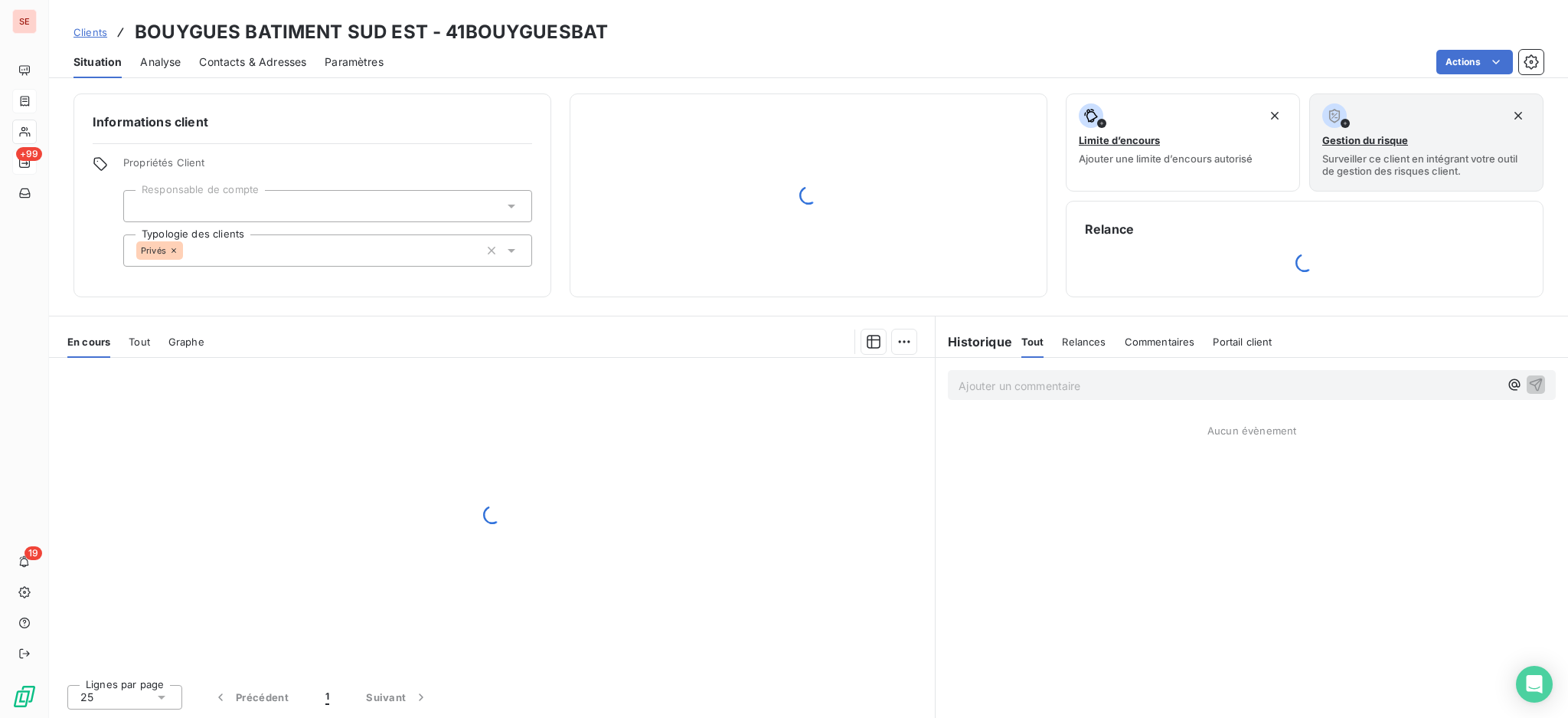
click at [252, 55] on span "Contacts & Adresses" at bounding box center [253, 62] width 108 height 16
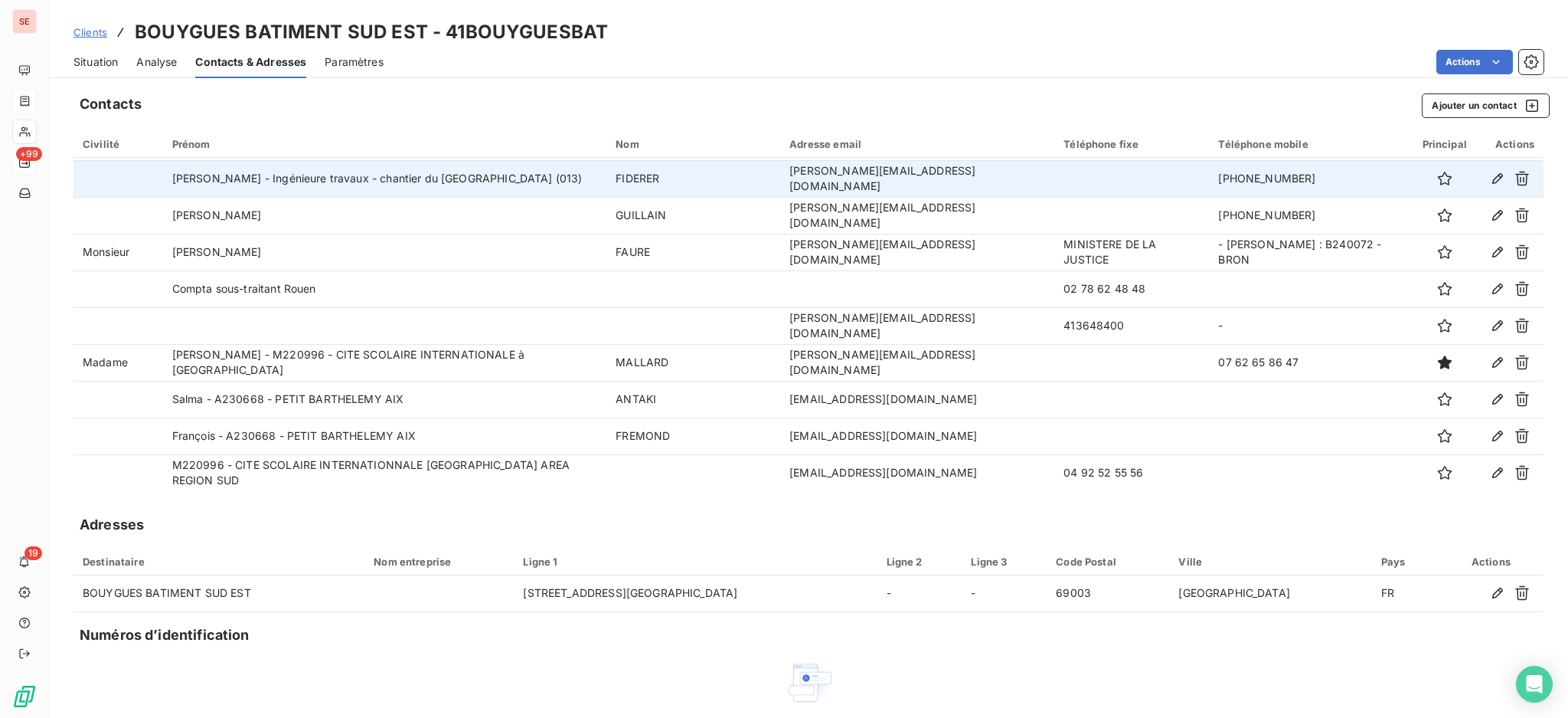
scroll to position [256, 0]
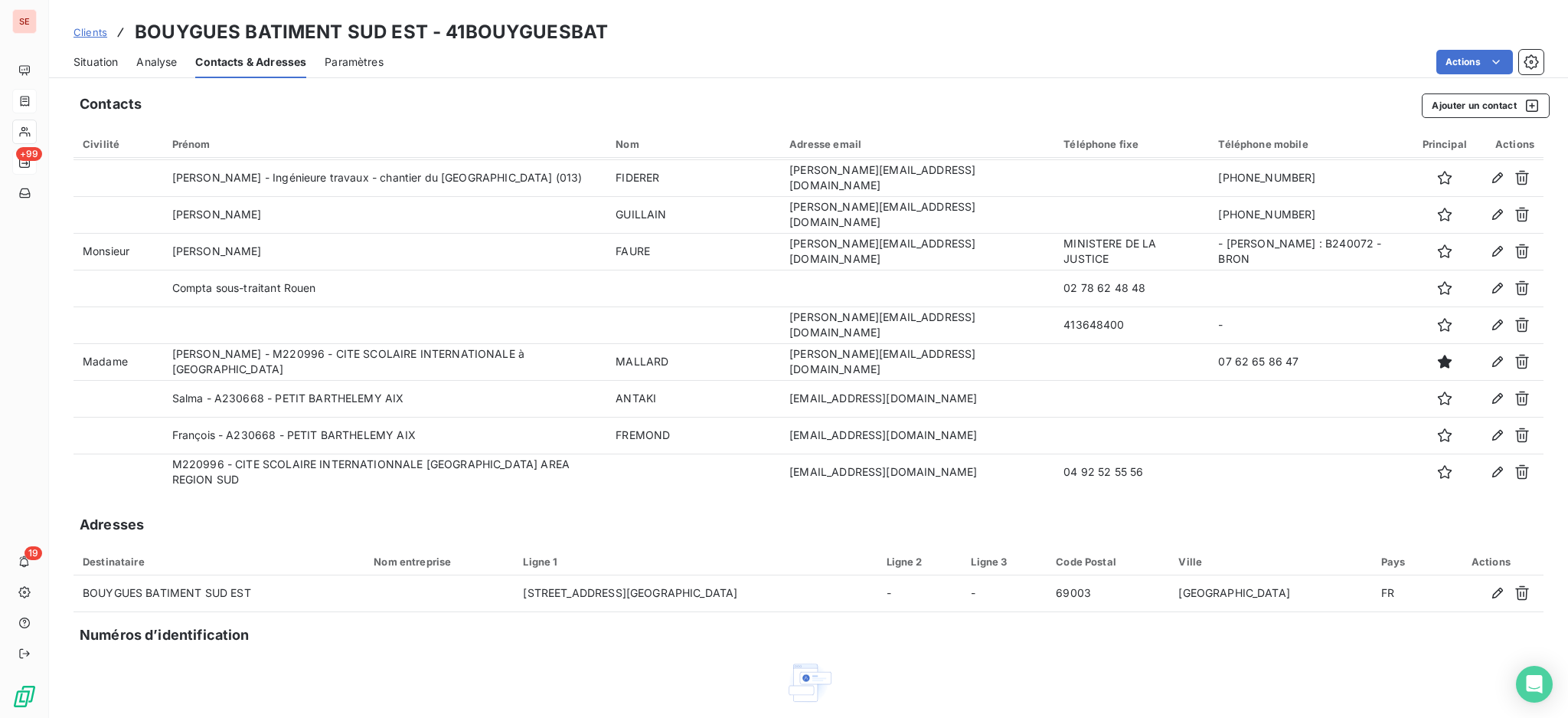
click at [109, 58] on span "Situation" at bounding box center [95, 62] width 44 height 16
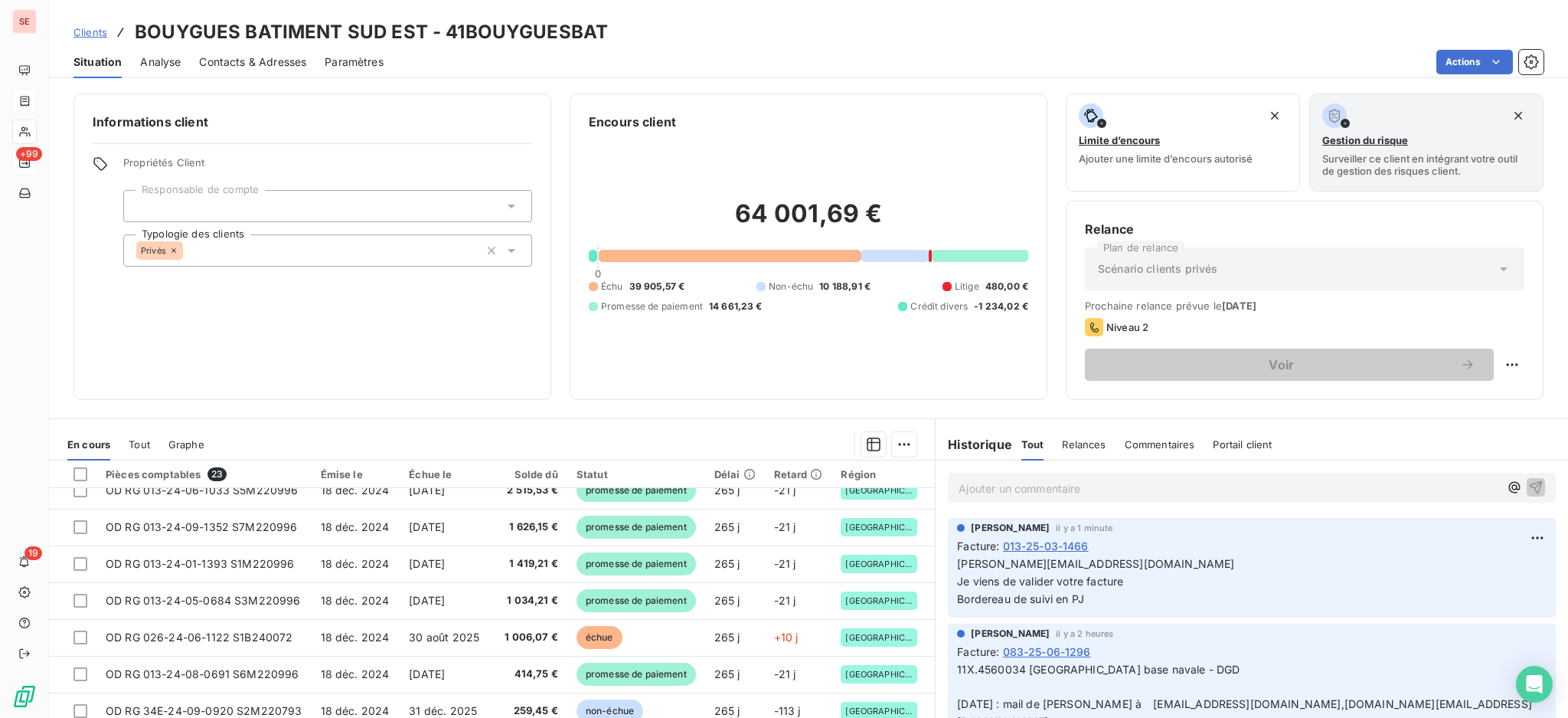
scroll to position [306, 0]
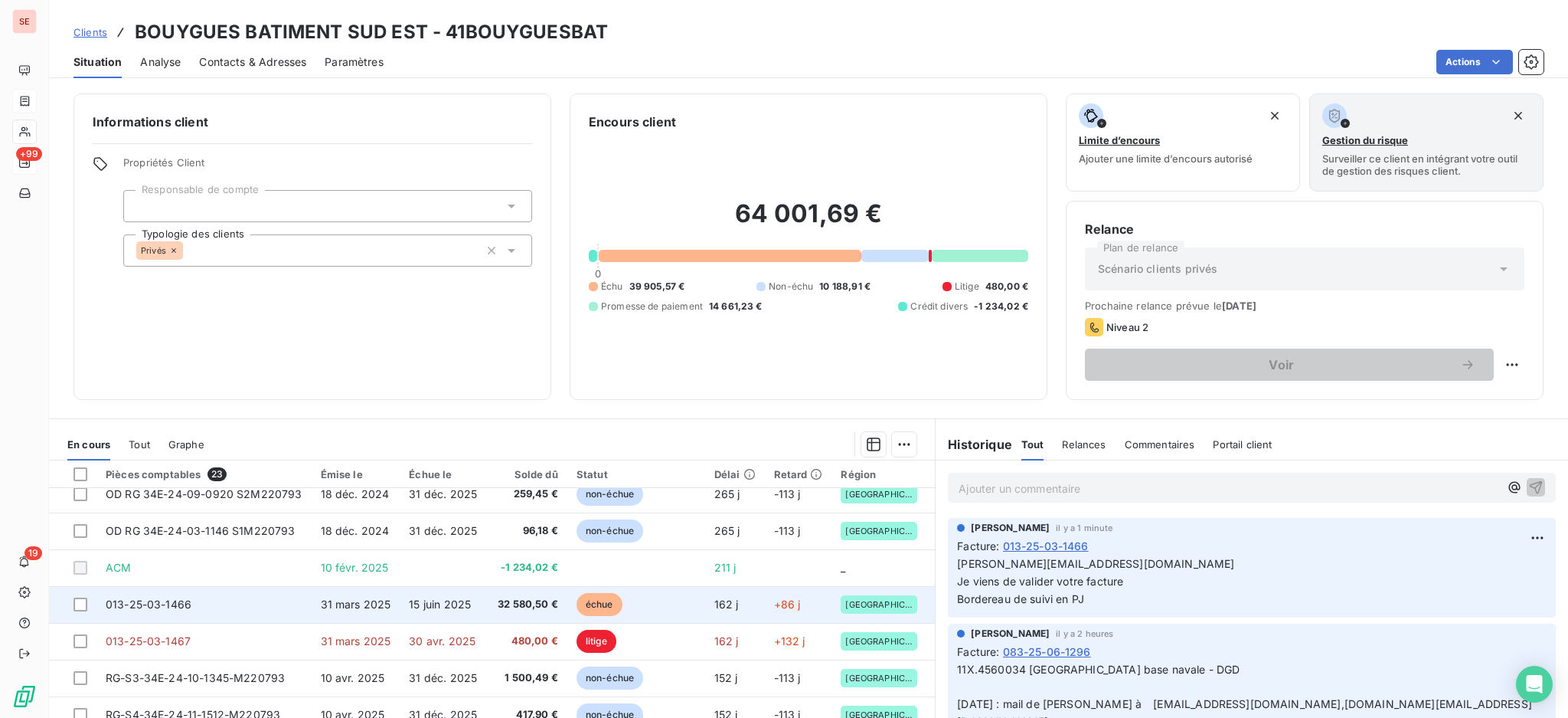
click at [480, 596] on td "15 juin 2025" at bounding box center [444, 604] width 89 height 37
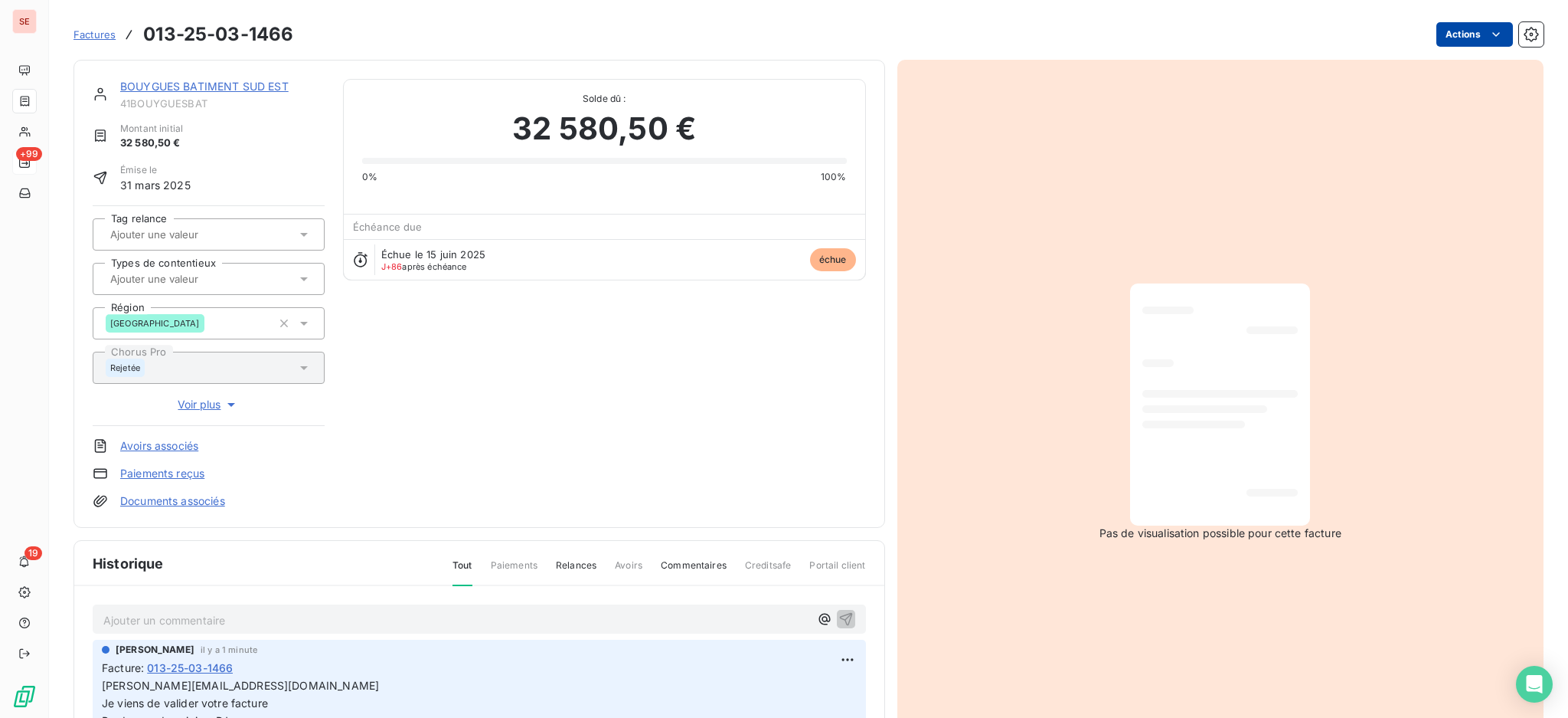
click at [1458, 25] on html "SE +99 19 Factures 013-25-03-1466 Actions BOUYGUES BATIMENT SUD EST 41BOUYGUESB…" at bounding box center [784, 359] width 1568 height 718
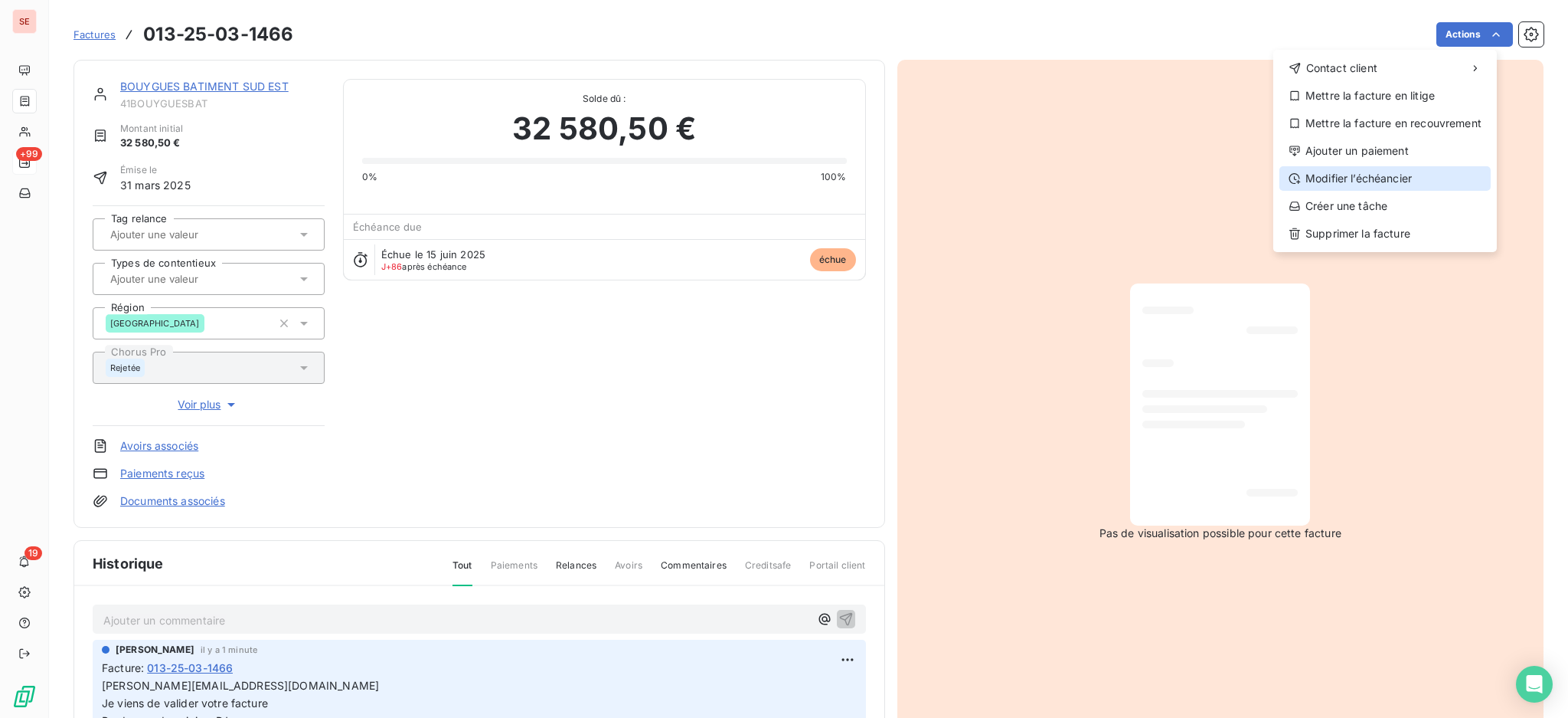
click at [1380, 178] on div "Modifier l’échéancier" at bounding box center [1385, 178] width 211 height 24
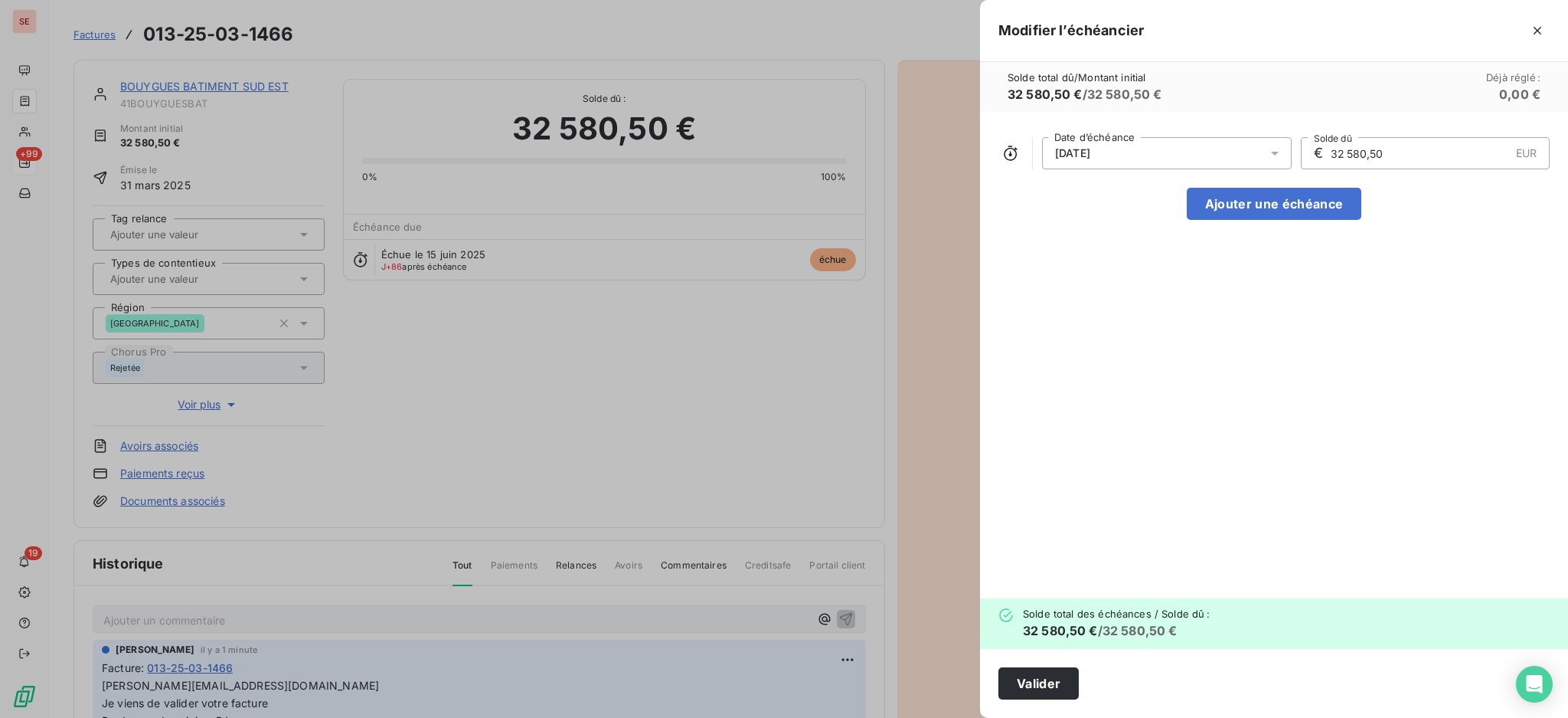
click at [1275, 149] on icon at bounding box center [1275, 154] width 16 height 16
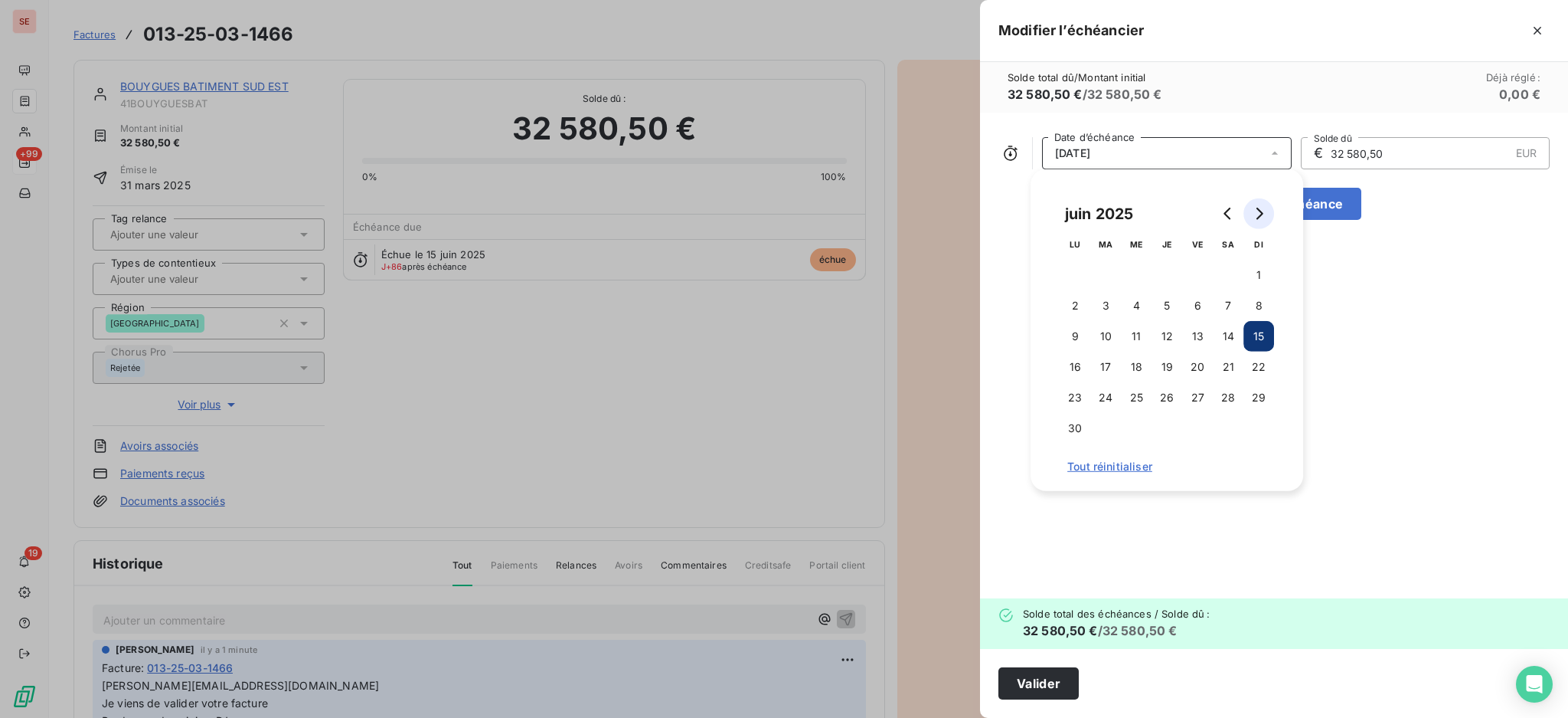
click at [1257, 220] on button "Go to next month" at bounding box center [1259, 213] width 30 height 30
click at [1257, 219] on button "Go to next month" at bounding box center [1259, 213] width 30 height 30
click at [1257, 219] on icon "Go to next month" at bounding box center [1259, 214] width 12 height 12
click at [1074, 338] on button "15" at bounding box center [1075, 336] width 30 height 30
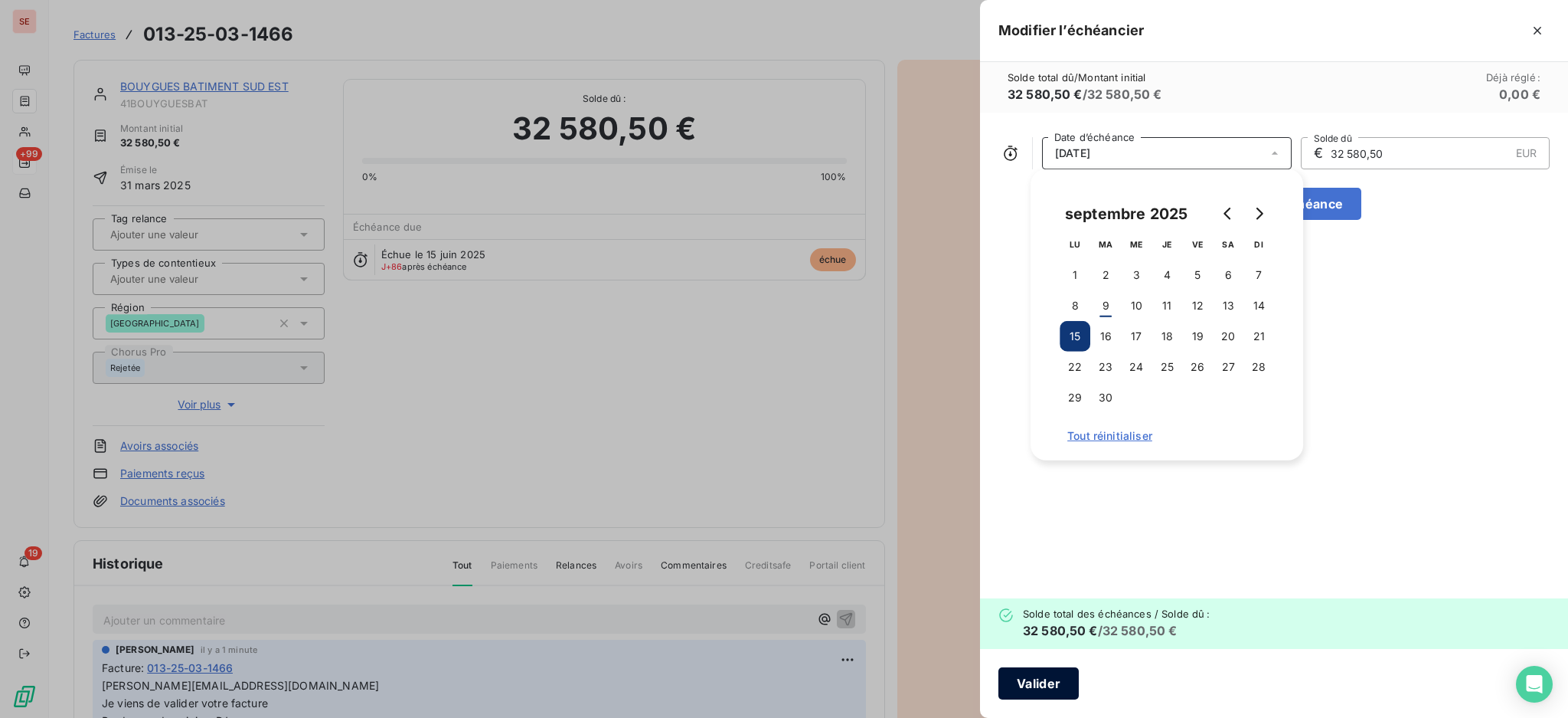
click at [1029, 677] on button "Valider" at bounding box center [1038, 683] width 80 height 32
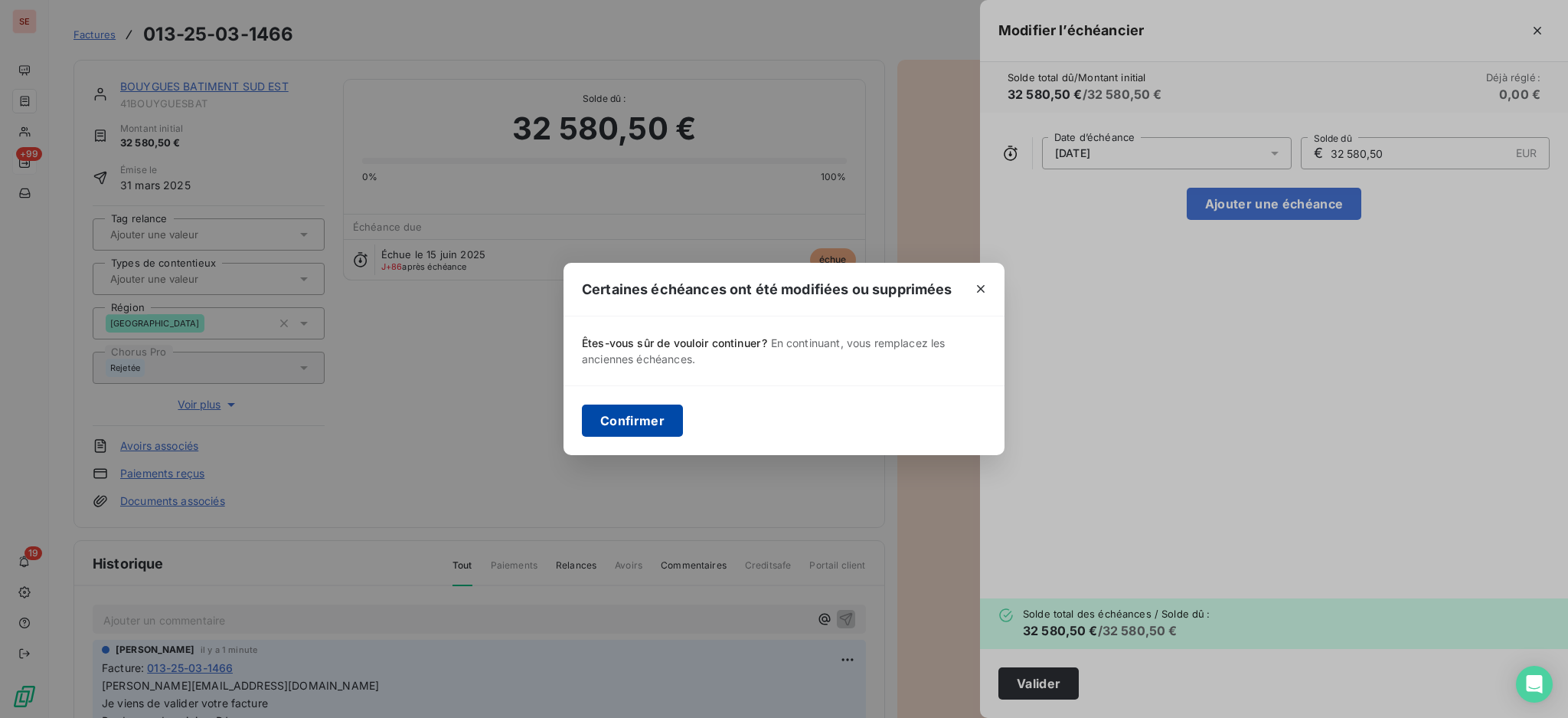
click at [631, 417] on button "Confirmer" at bounding box center [633, 420] width 101 height 32
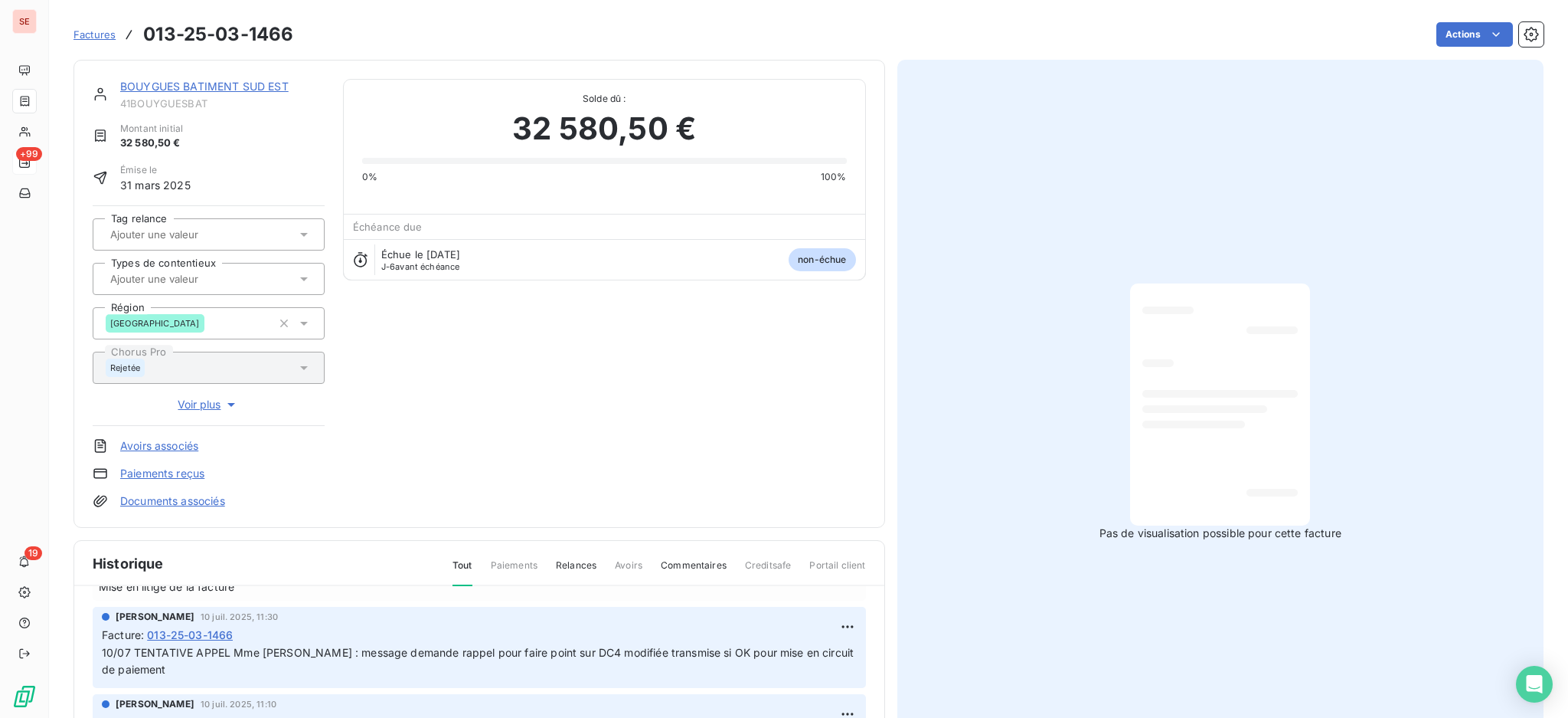
scroll to position [613, 0]
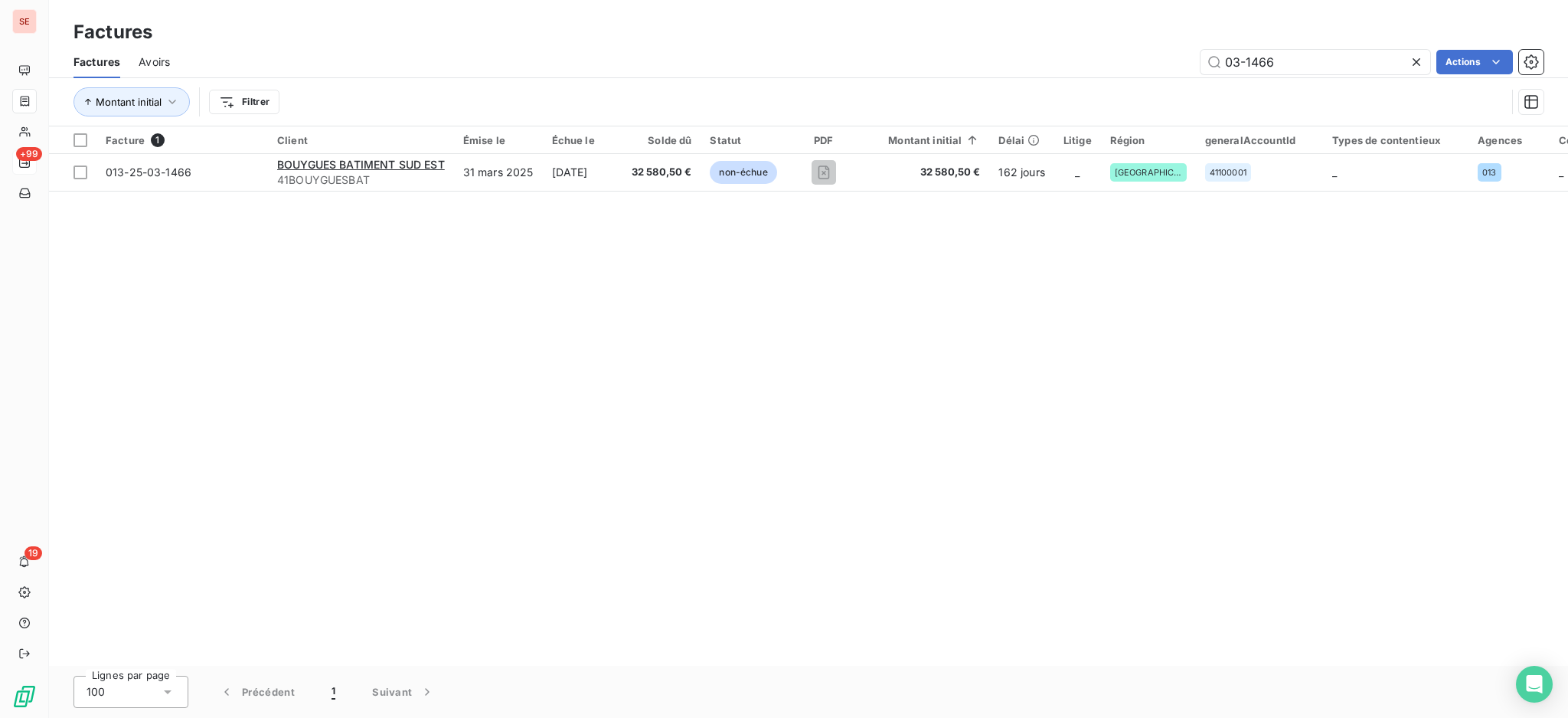
click at [1418, 60] on icon at bounding box center [1417, 62] width 16 height 16
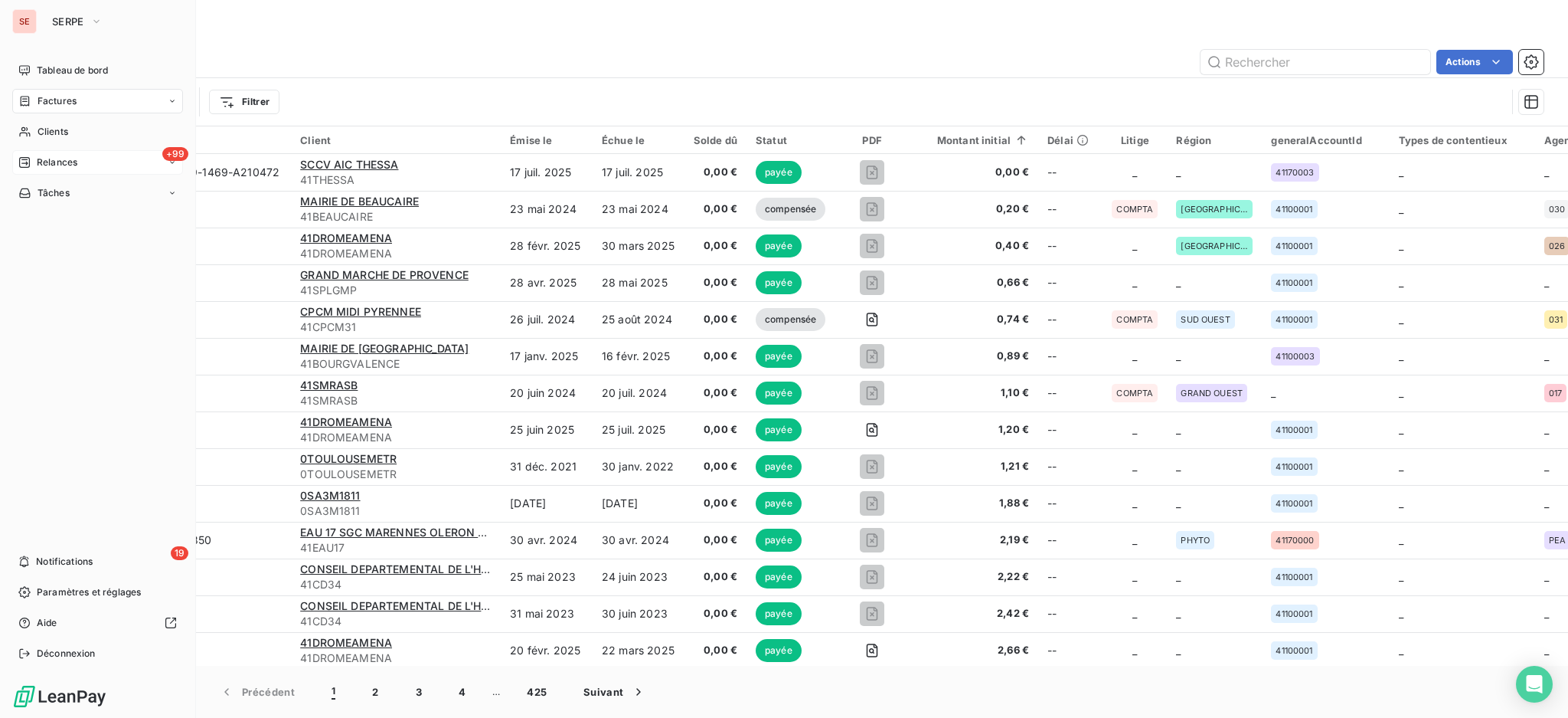
click at [66, 102] on span "Factures" at bounding box center [57, 101] width 39 height 14
click at [58, 95] on span "Factures" at bounding box center [57, 101] width 39 height 14
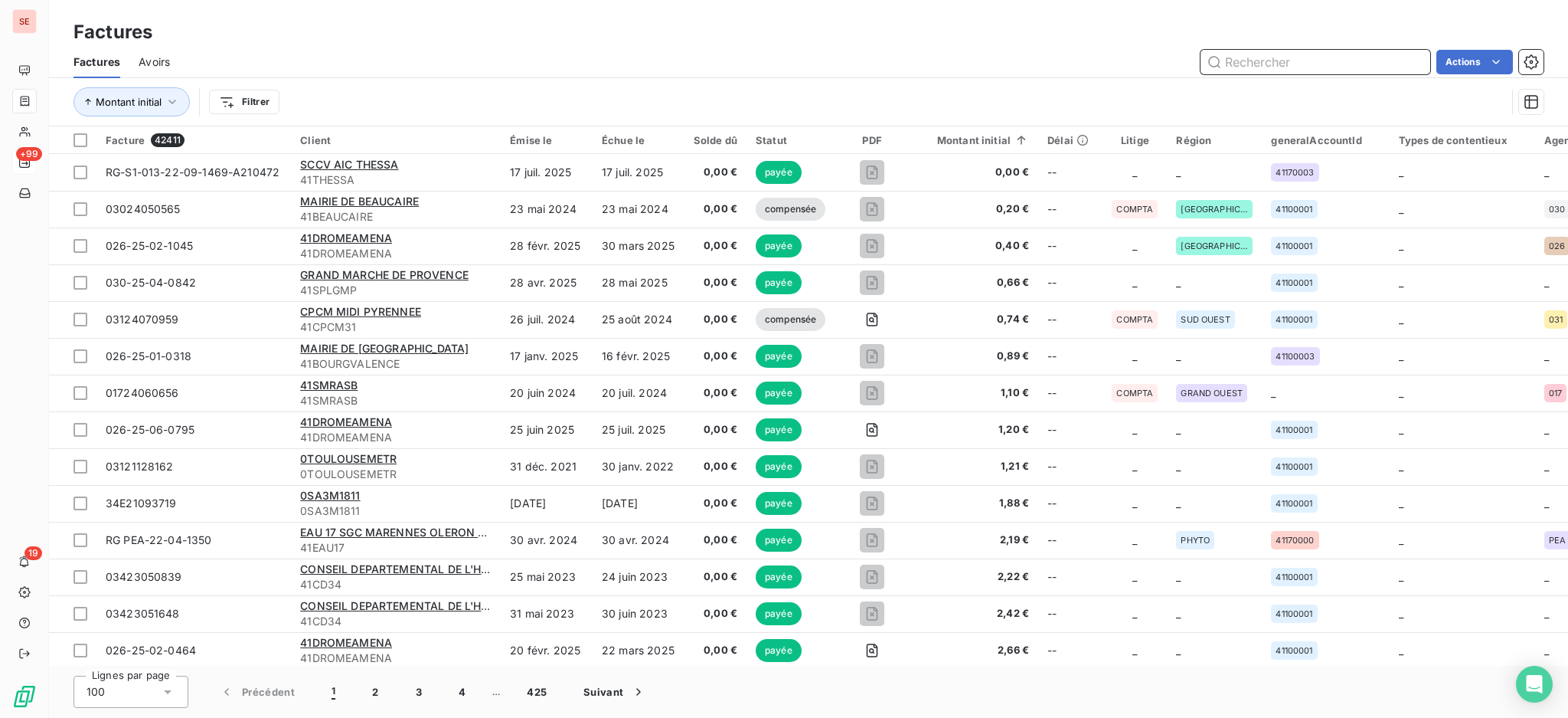
click at [1305, 58] on input "text" at bounding box center [1315, 62] width 230 height 24
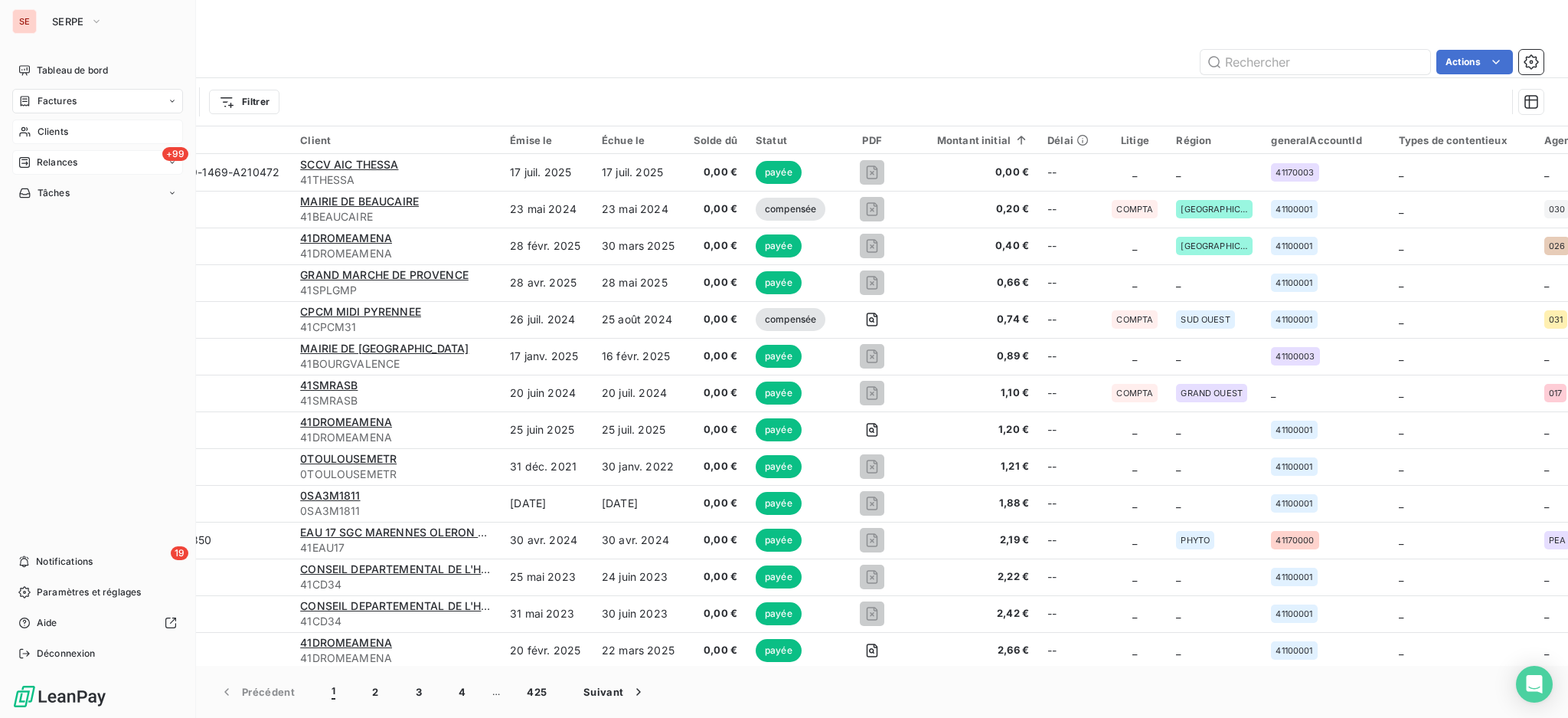
click at [51, 138] on div "Clients" at bounding box center [97, 131] width 171 height 24
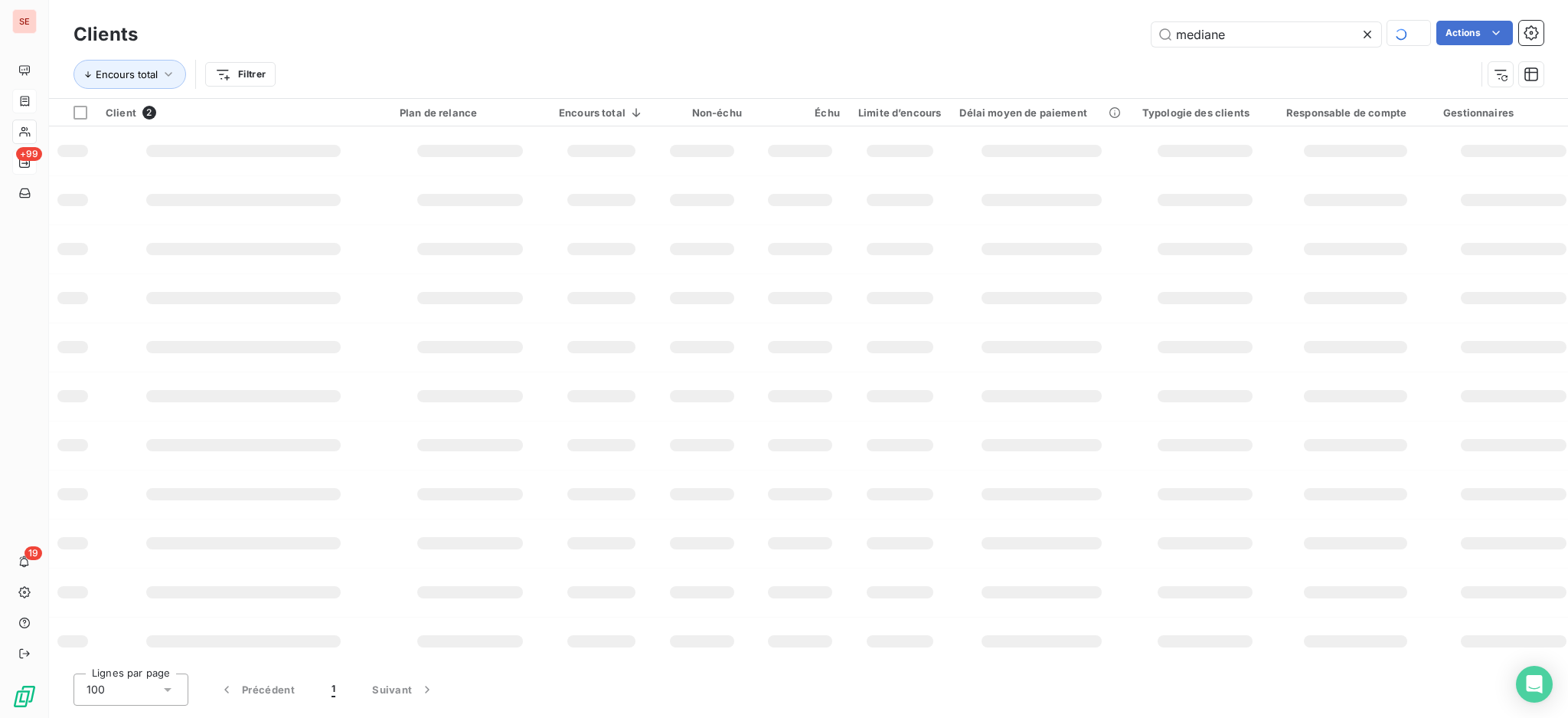
drag, startPoint x: 1282, startPoint y: 43, endPoint x: 1036, endPoint y: 27, distance: 246.5
click at [1036, 27] on div "mediane Actions" at bounding box center [849, 34] width 1387 height 27
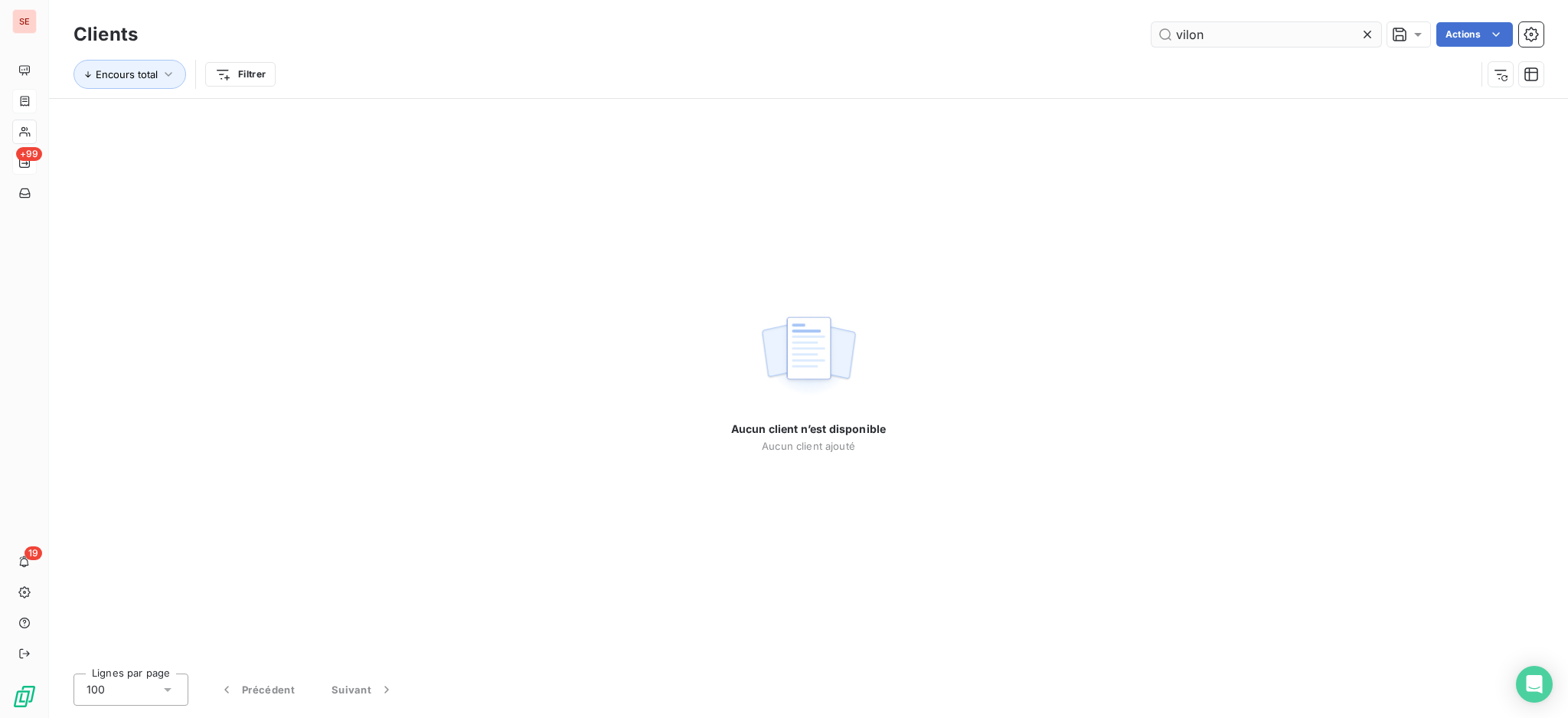
click at [1190, 30] on input "vilon" at bounding box center [1266, 34] width 230 height 24
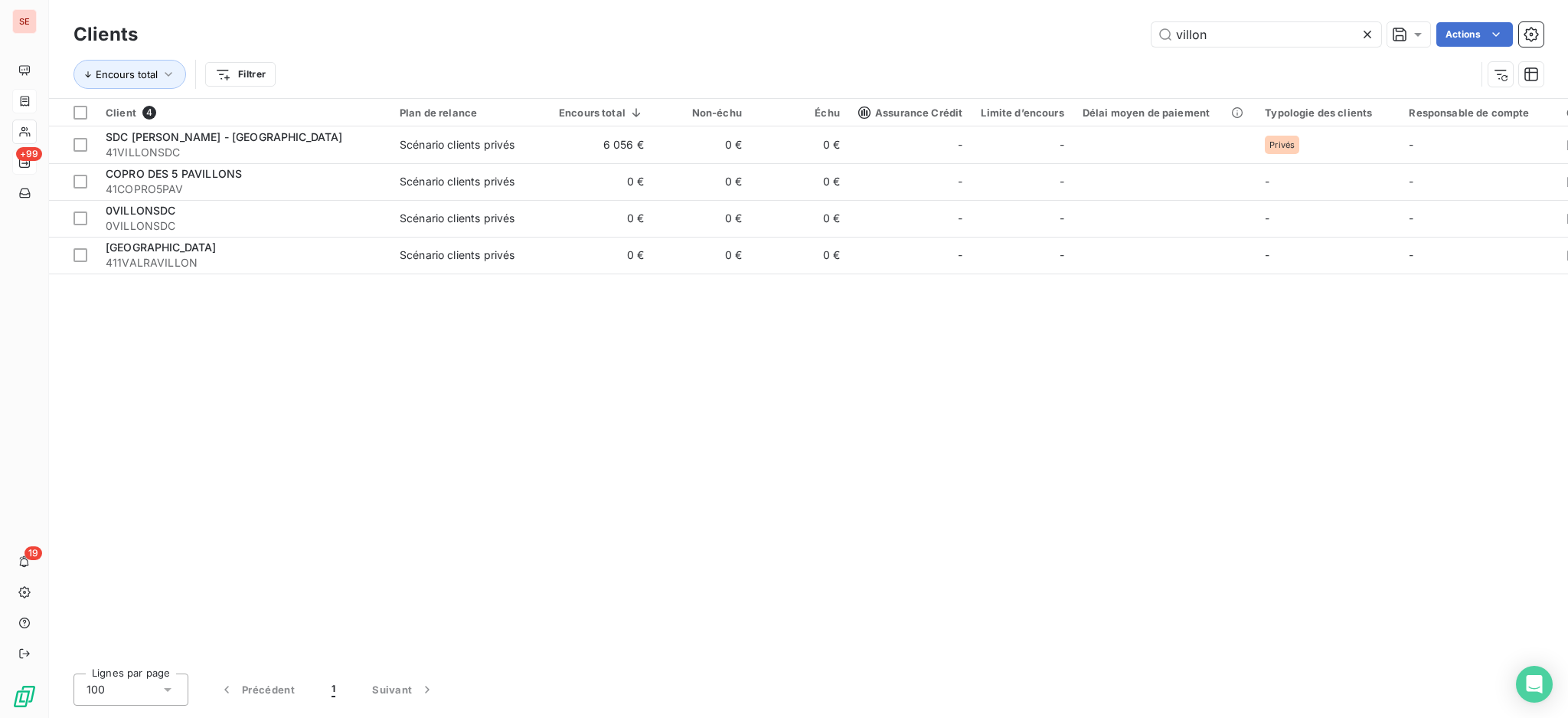
type input "villon"
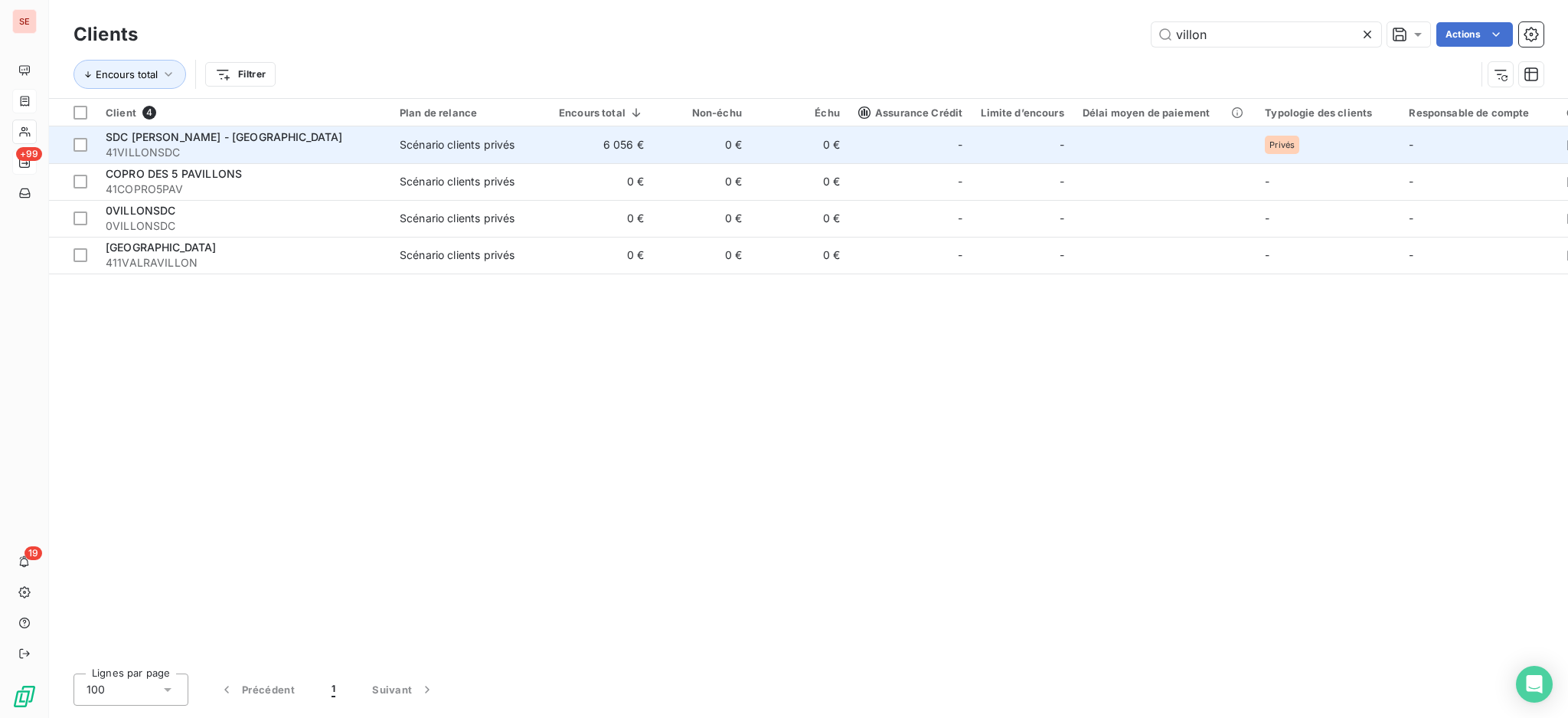
click at [249, 145] on span "41VILLONSDC" at bounding box center [244, 153] width 276 height 16
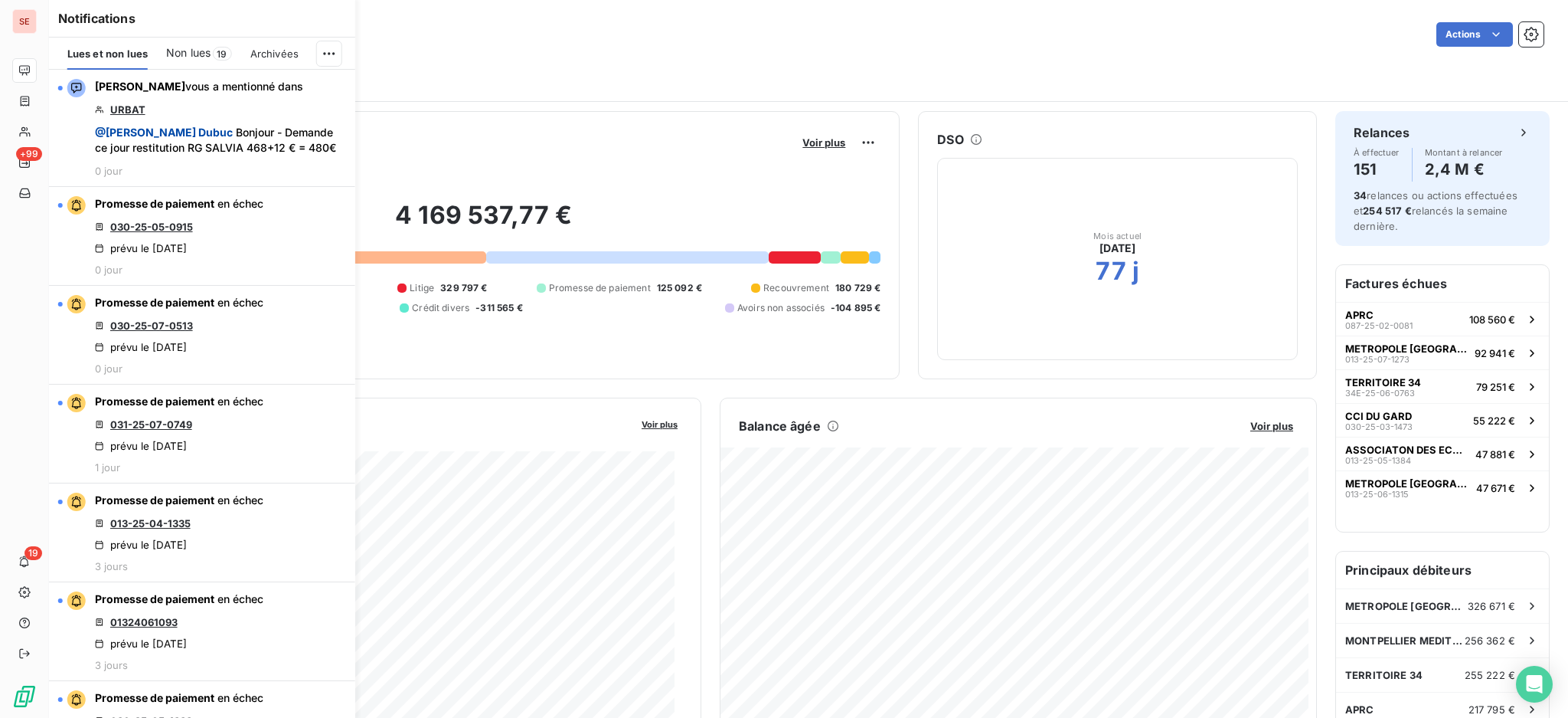
scroll to position [8783, 0]
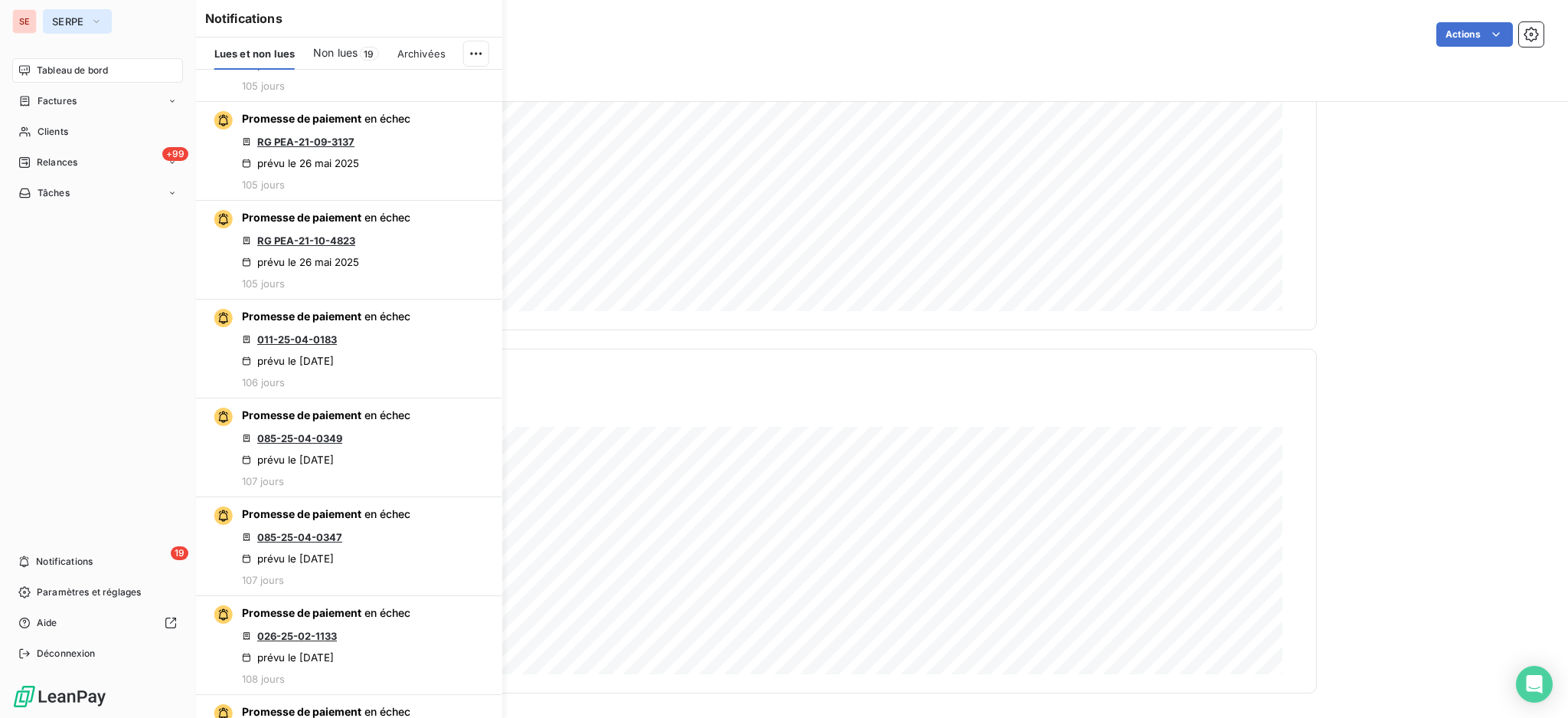
click at [53, 16] on span "SERPE" at bounding box center [68, 22] width 32 height 12
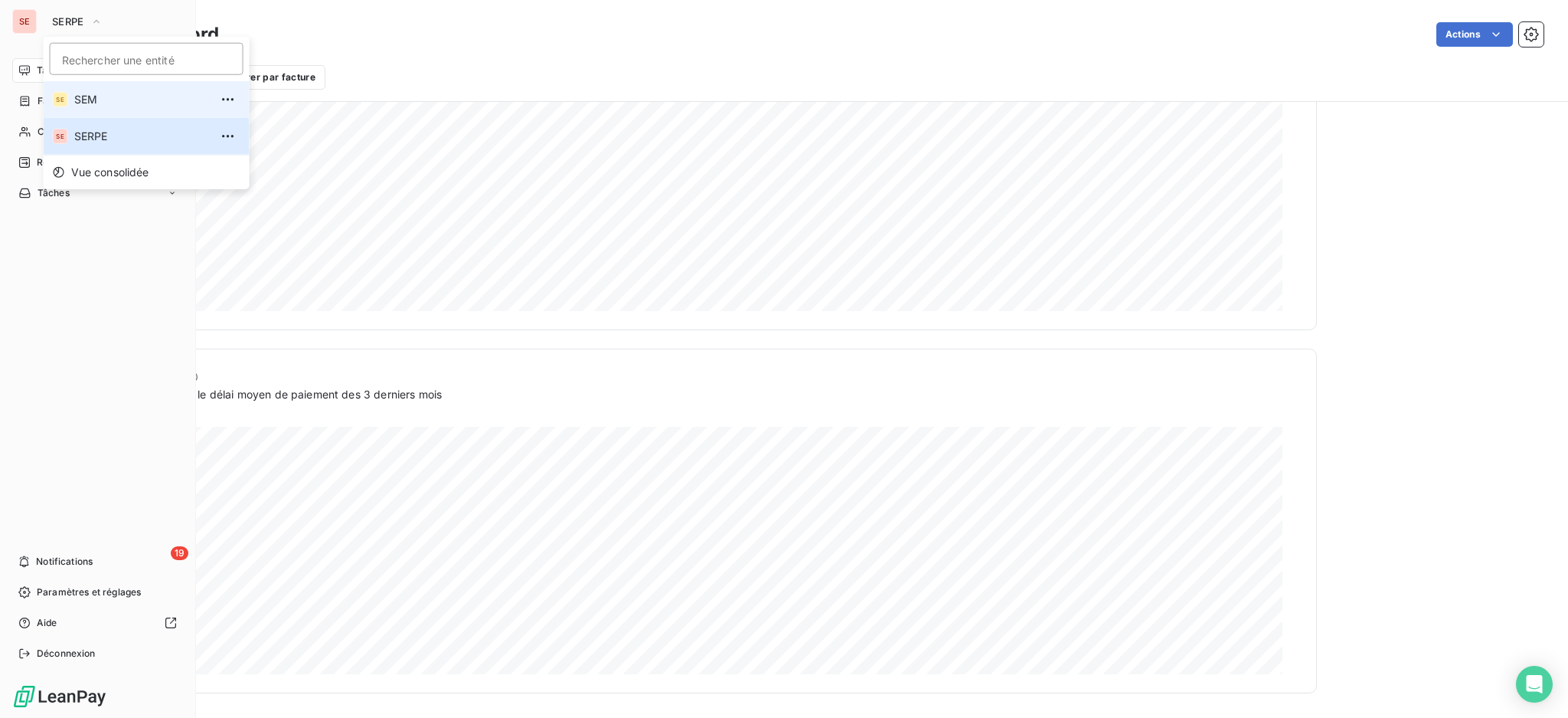
click at [95, 104] on span "SEM" at bounding box center [142, 100] width 136 height 16
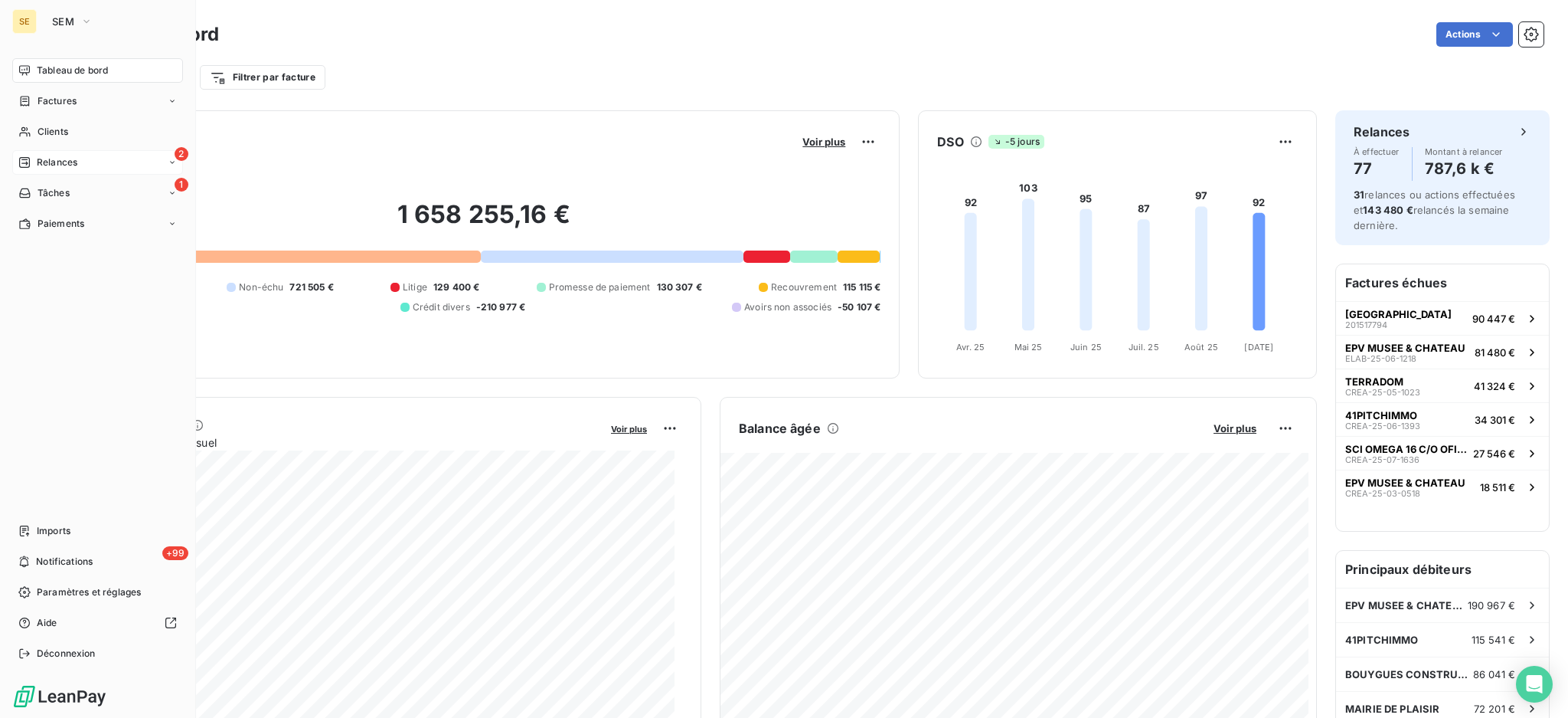
click at [51, 158] on span "Relances" at bounding box center [57, 162] width 41 height 14
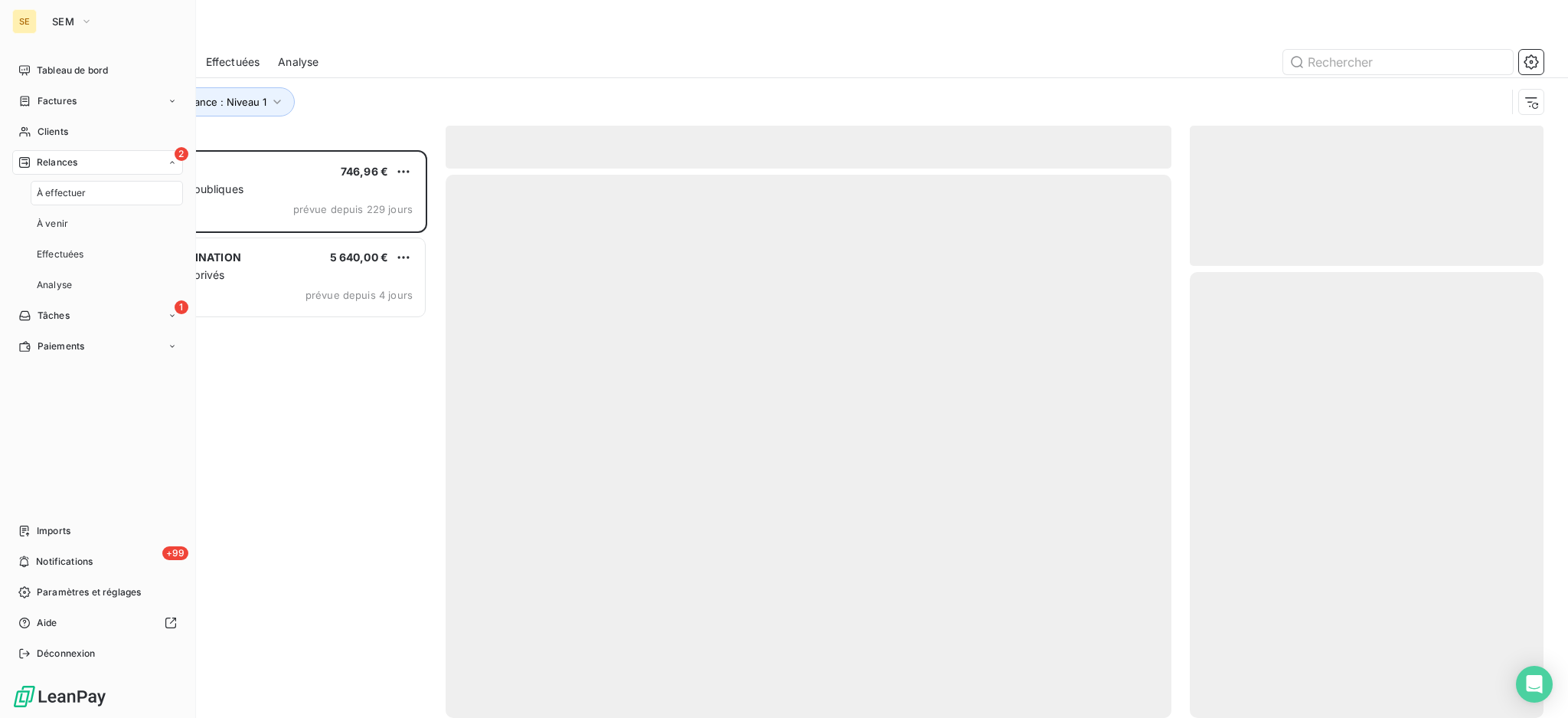
scroll to position [552, 337]
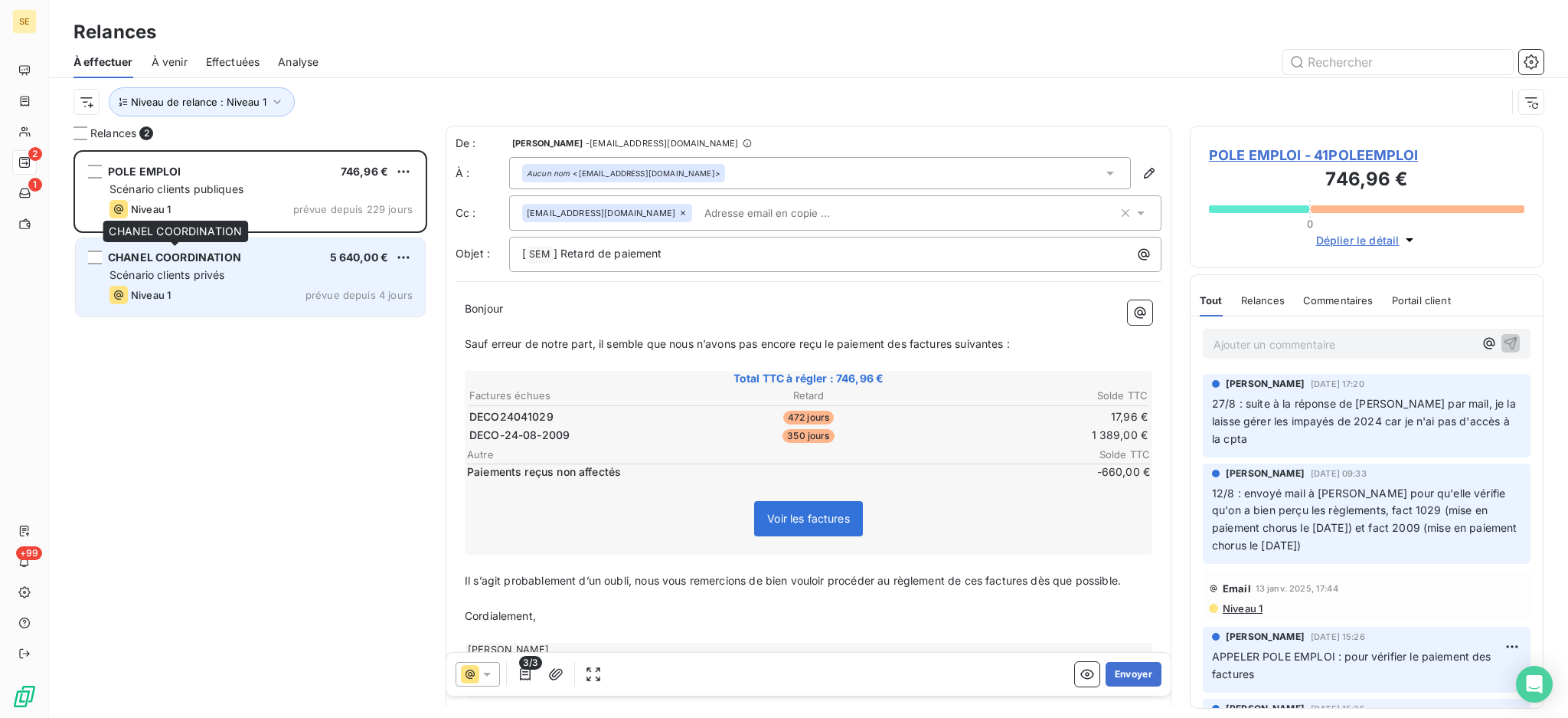
click at [241, 259] on span "CHANEL COORDINATION" at bounding box center [175, 256] width 133 height 13
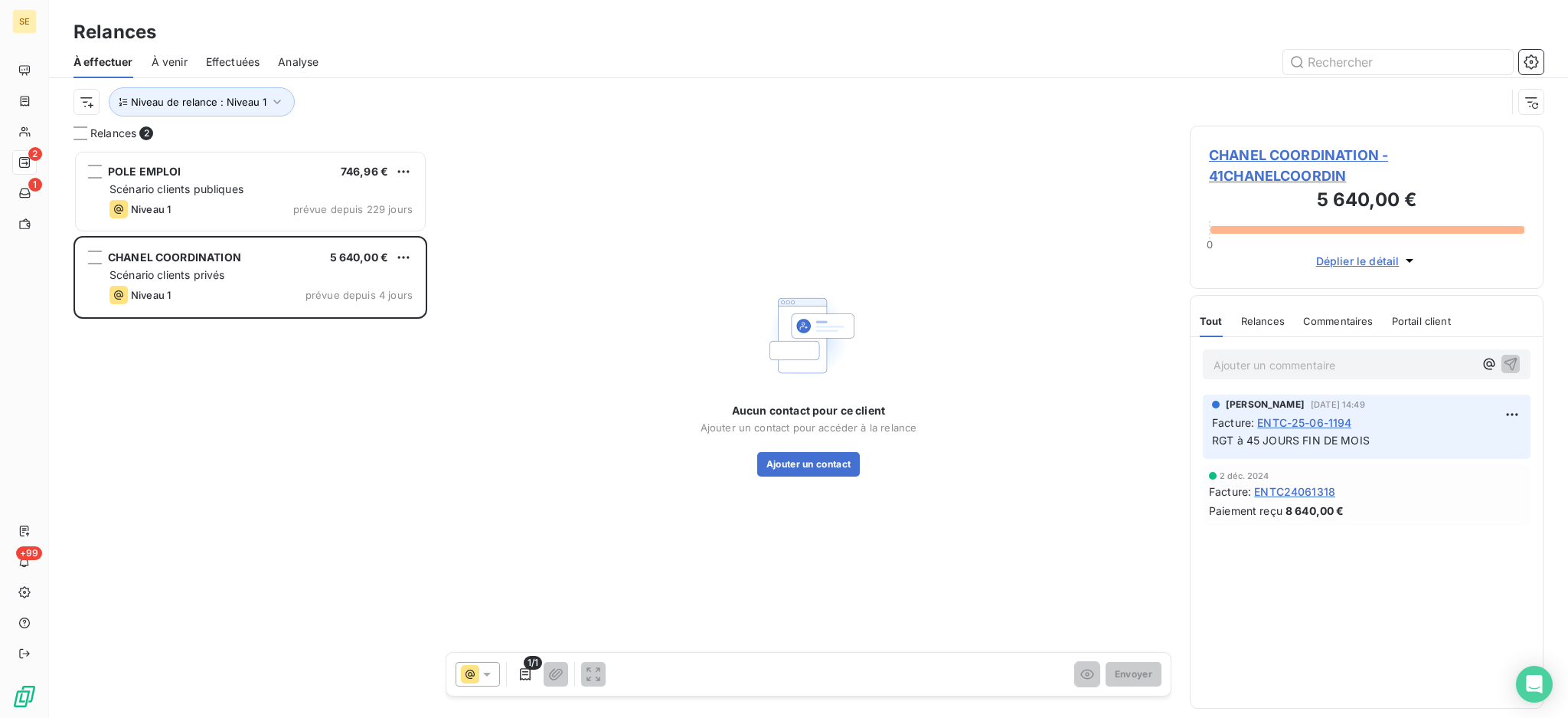
click at [1315, 150] on span "CHANEL COORDINATION - 41CHANELCOORDIN" at bounding box center [1366, 165] width 316 height 41
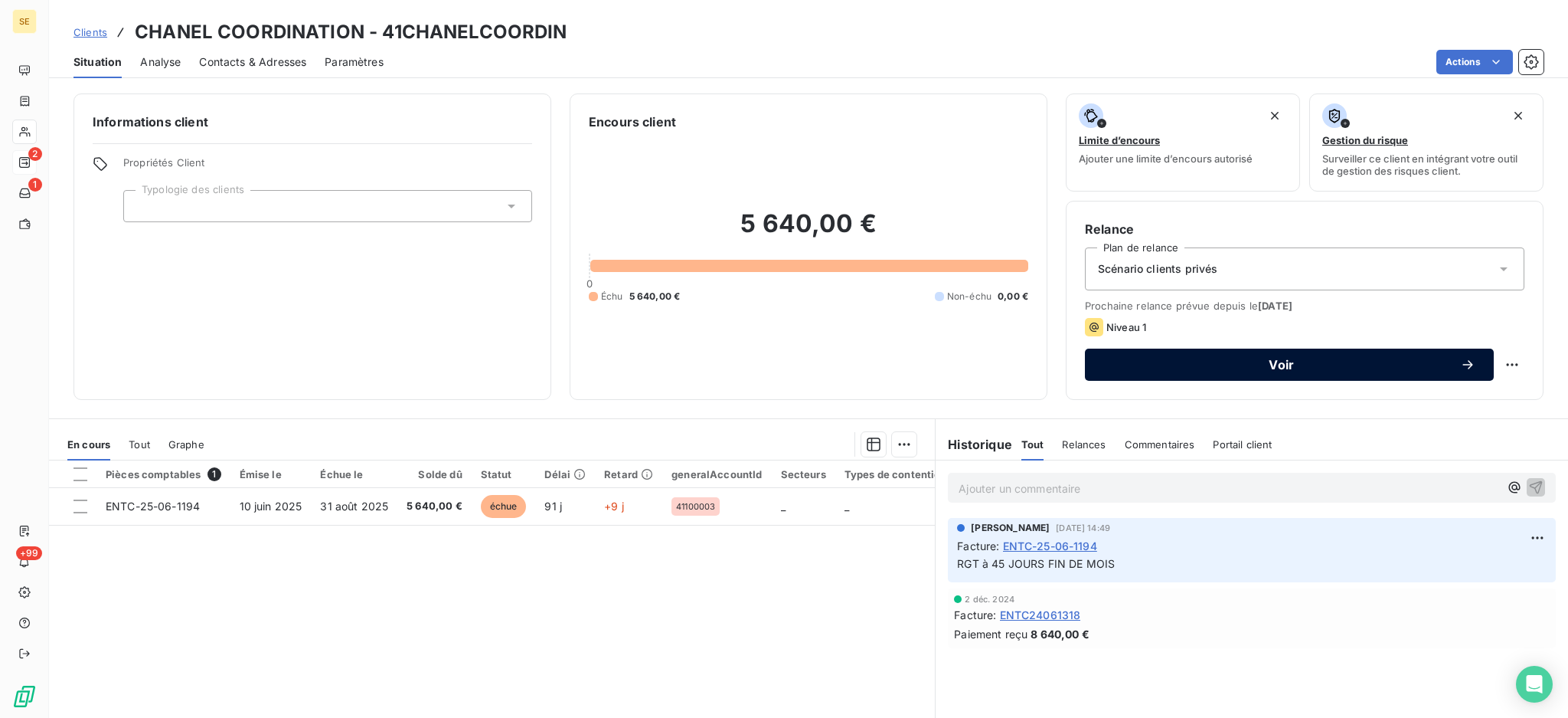
click at [1152, 368] on span "Voir" at bounding box center [1282, 365] width 357 height 12
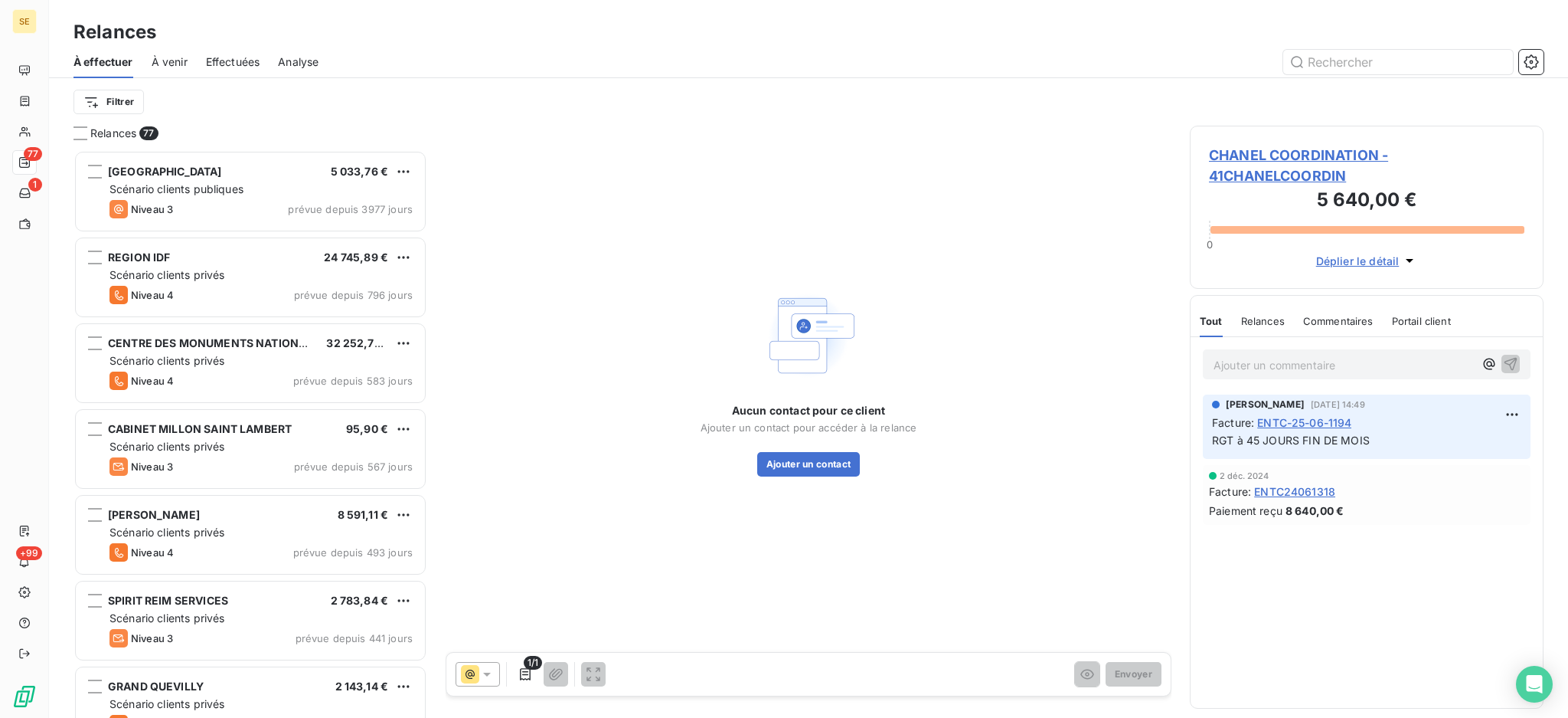
scroll to position [553, 337]
click at [1289, 153] on span "CHANEL COORDINATION - 41CHANELCOORDIN" at bounding box center [1366, 165] width 316 height 41
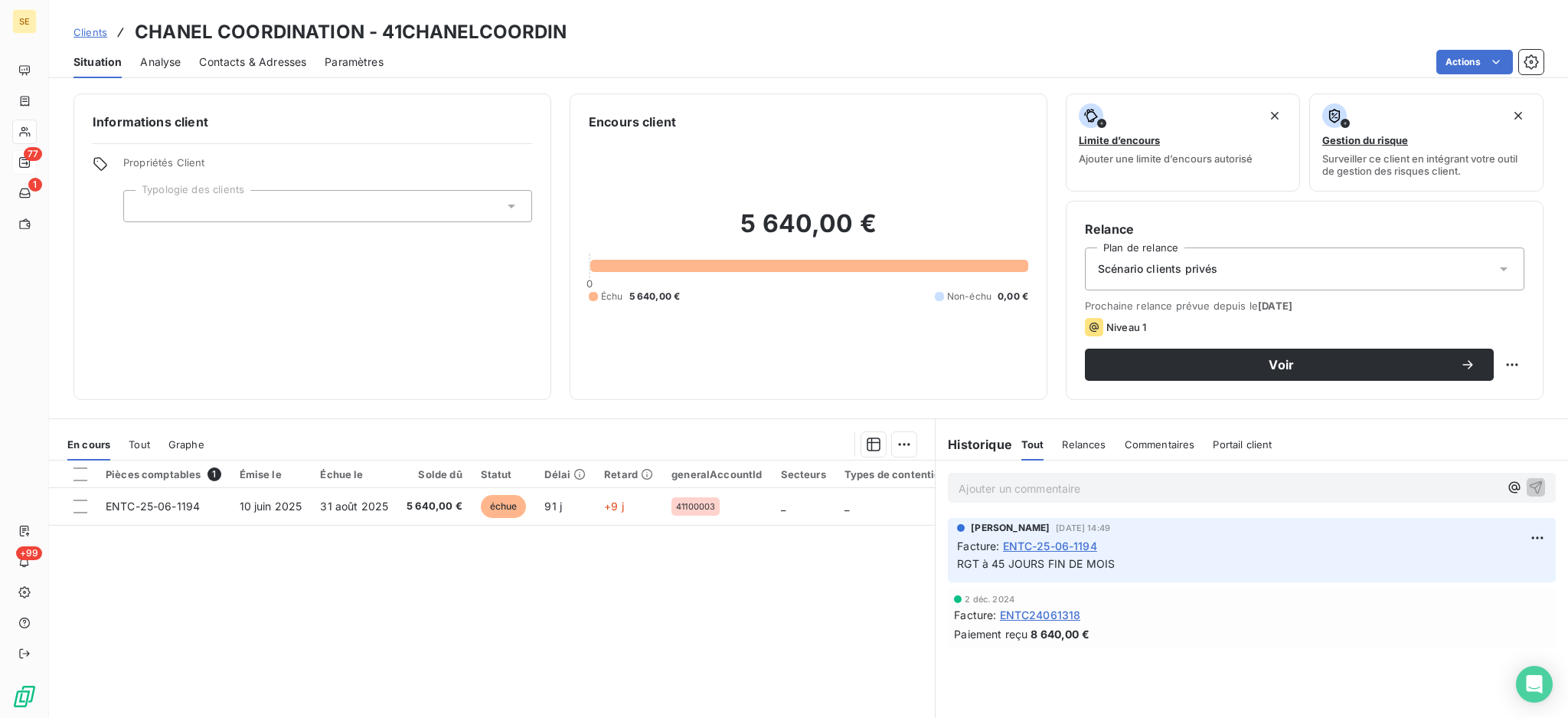
click at [264, 60] on span "Contacts & Adresses" at bounding box center [253, 62] width 108 height 16
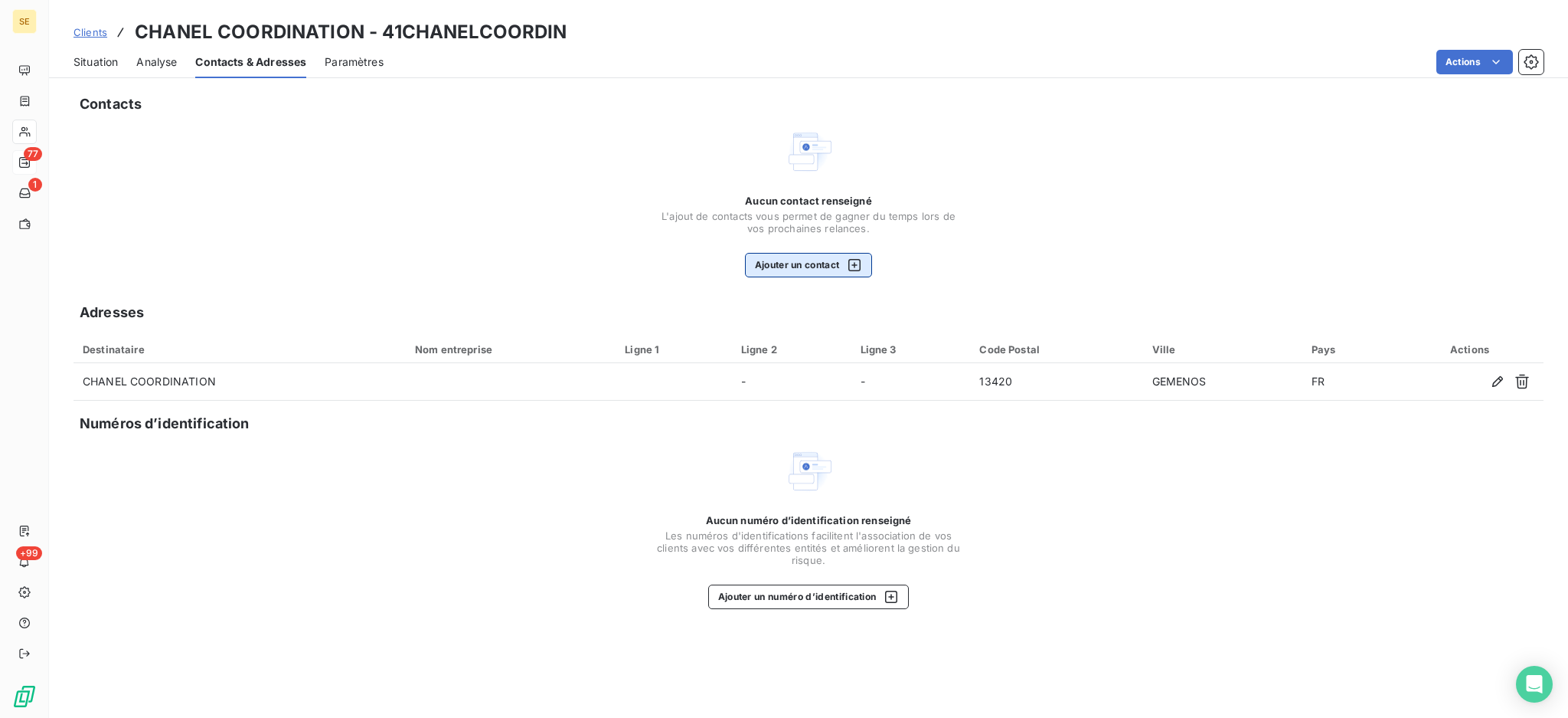
click at [836, 260] on button "Ajouter un contact" at bounding box center [809, 264] width 128 height 24
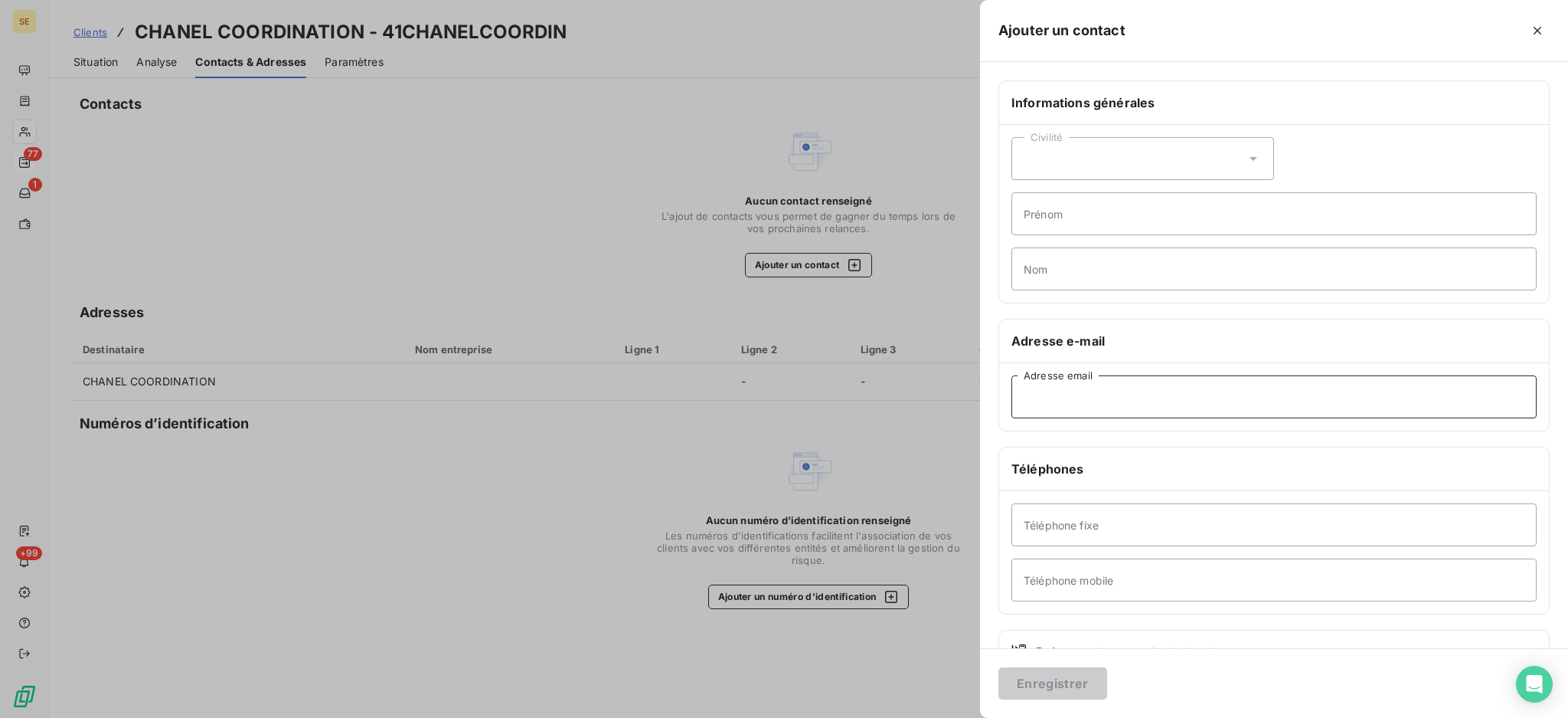
click at [1178, 399] on input "Adresse email" at bounding box center [1274, 396] width 525 height 43
paste input "[PERSON_NAME][EMAIL_ADDRESS][DOMAIN_NAME]"
type input "[PERSON_NAME][EMAIL_ADDRESS][DOMAIN_NAME]"
click at [1033, 676] on button "Enregistrer" at bounding box center [1053, 683] width 109 height 32
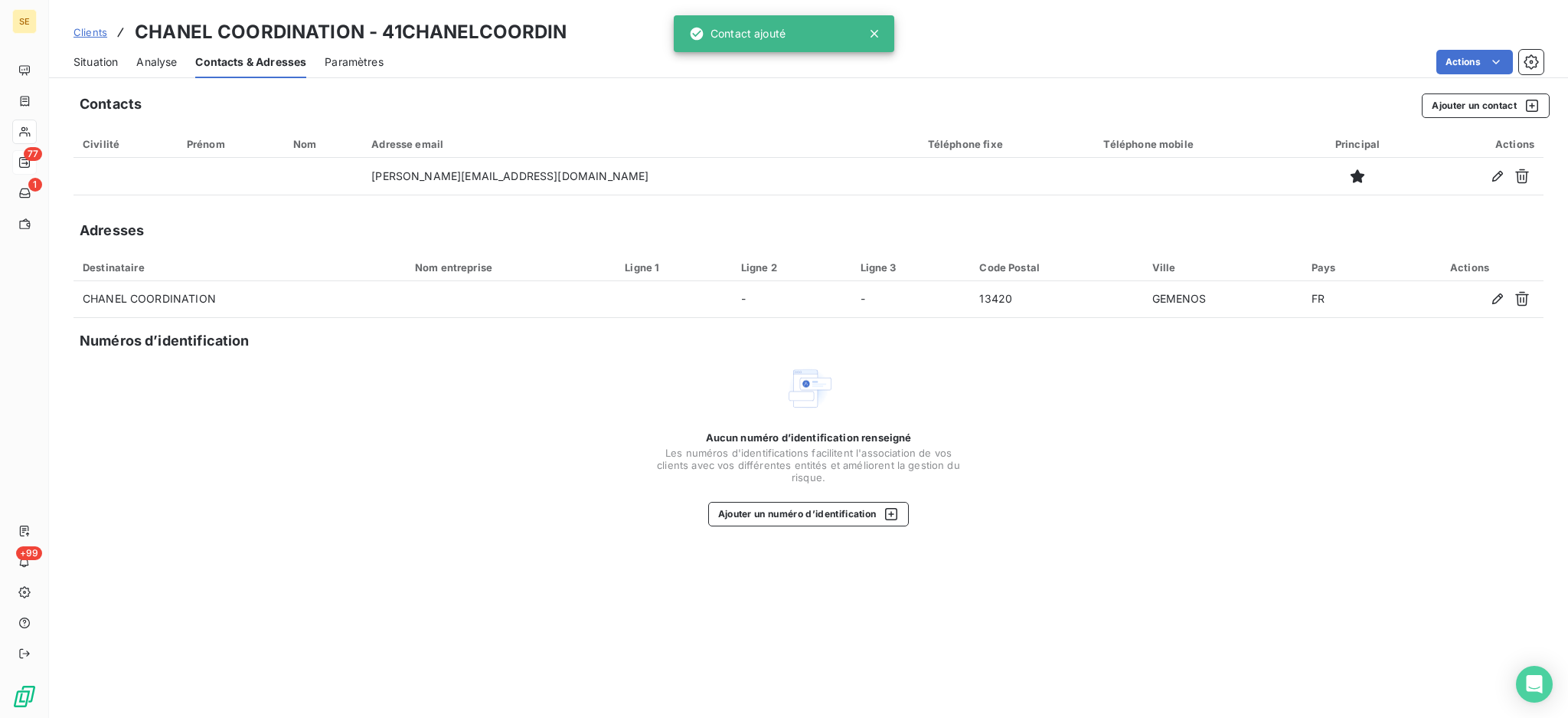
click at [94, 61] on span "Situation" at bounding box center [95, 62] width 44 height 16
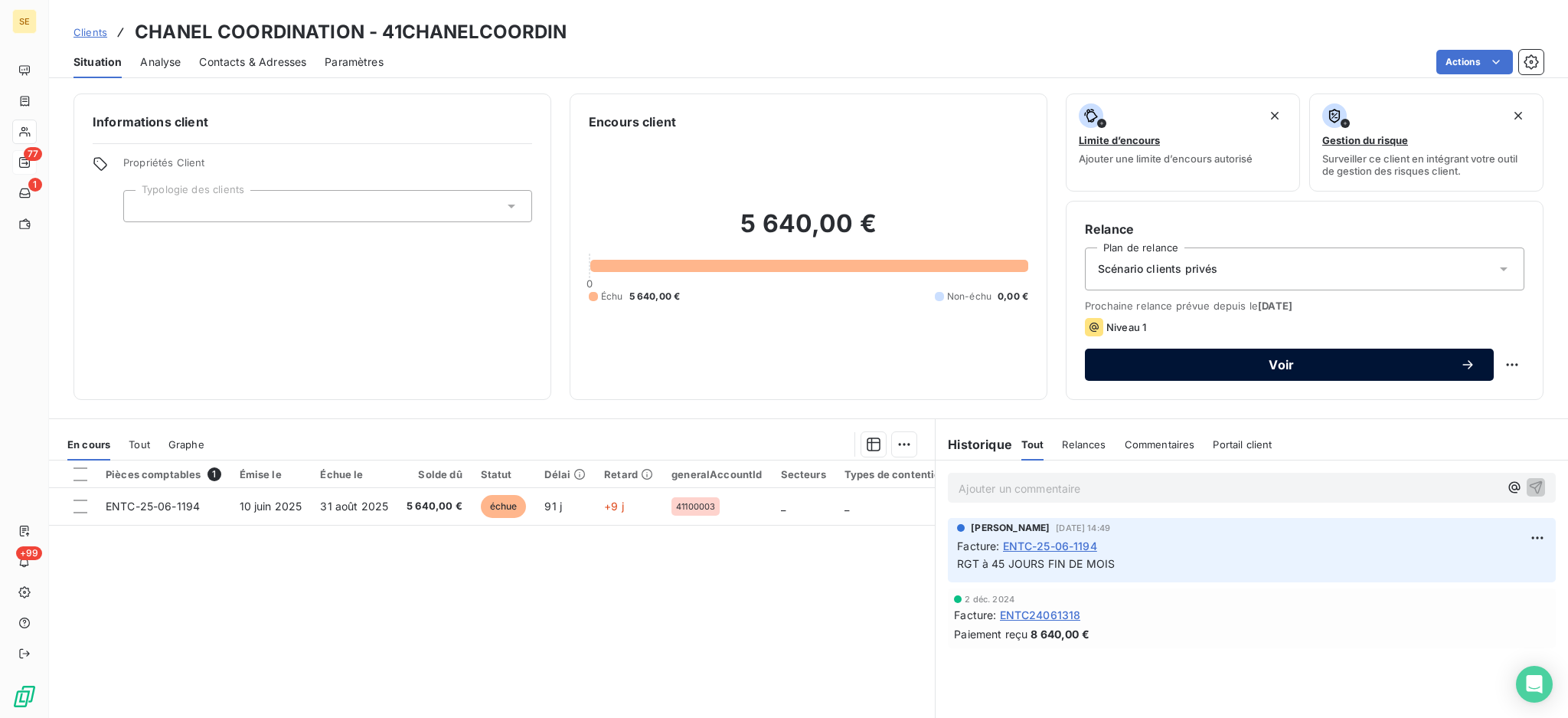
click at [1205, 372] on div "Voir" at bounding box center [1290, 365] width 373 height 16
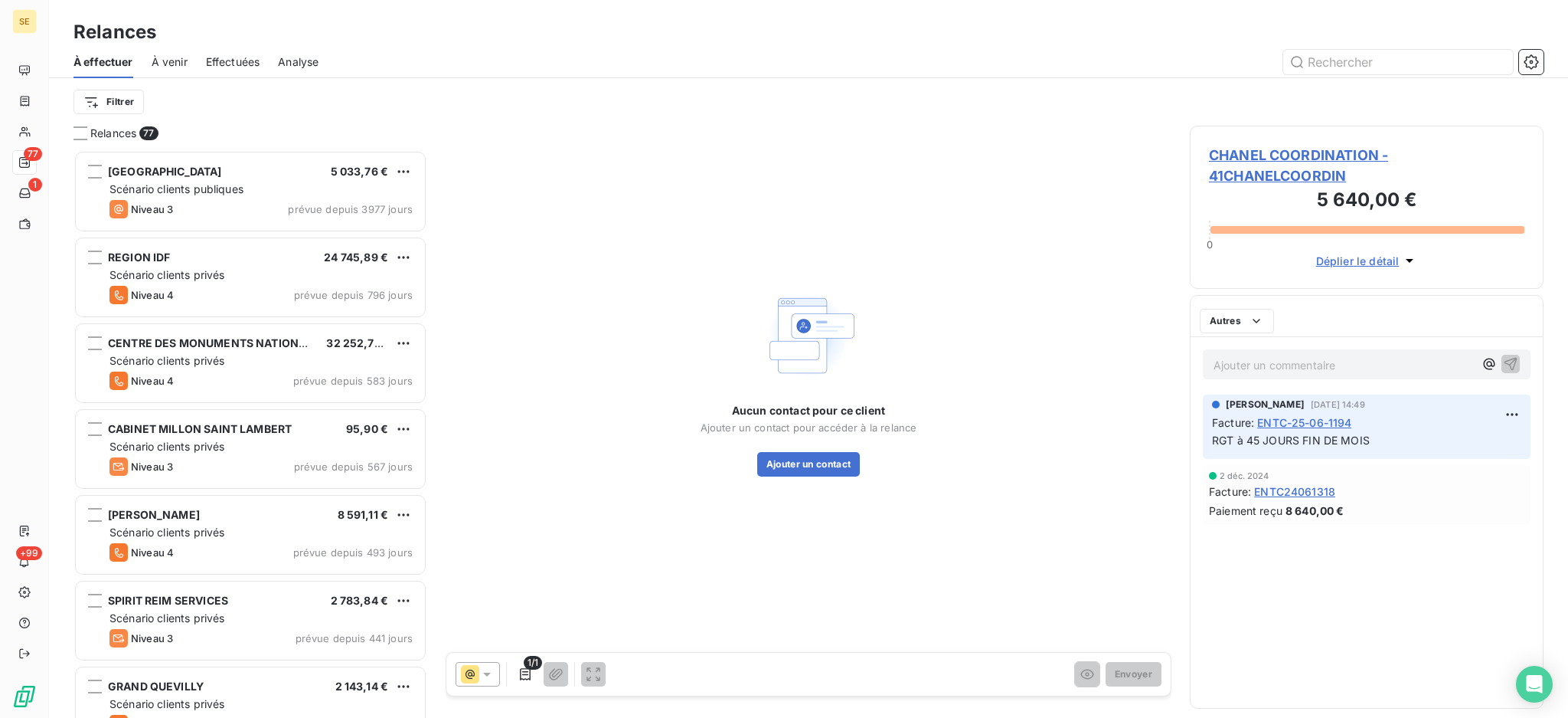
scroll to position [553, 337]
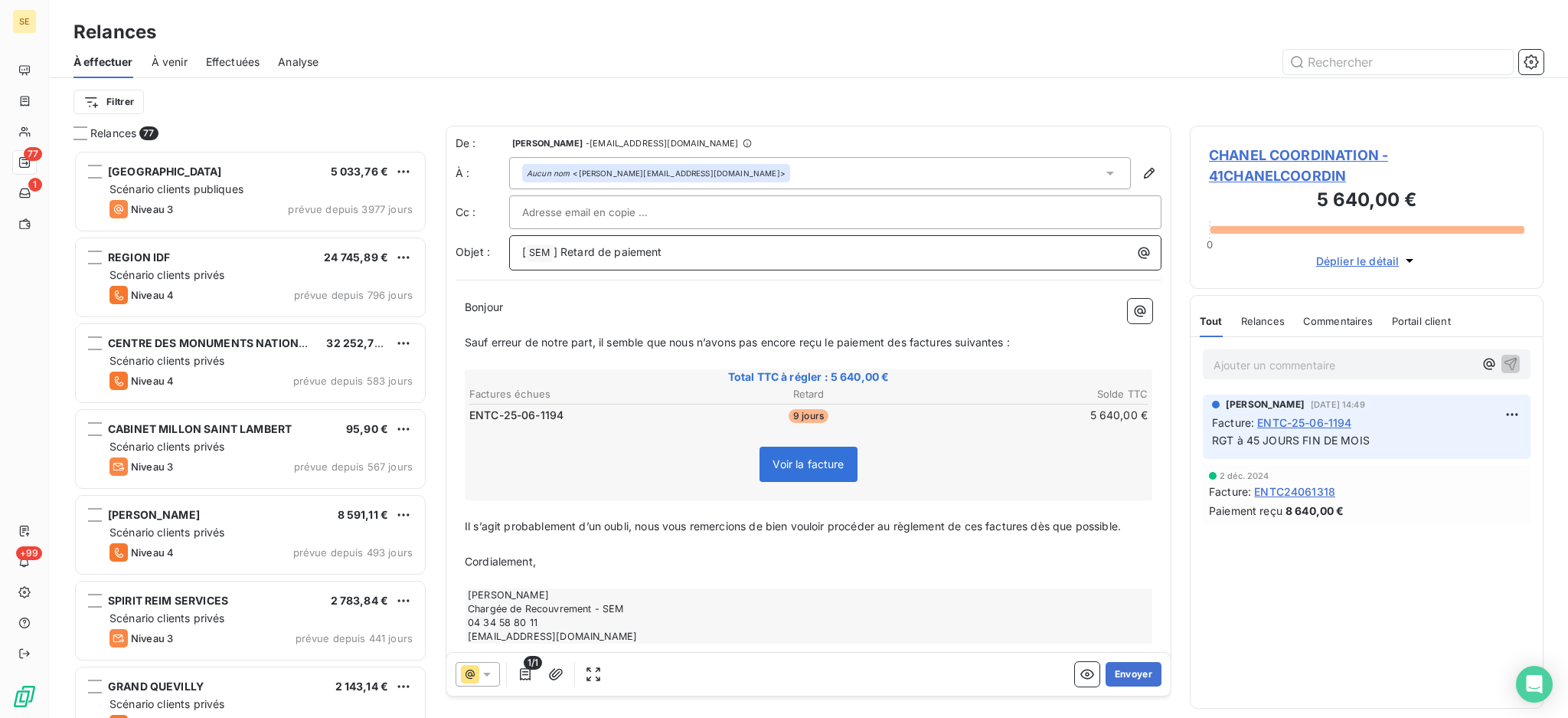
click at [706, 243] on p "[ SEM ﻿ ] Retard de paiement" at bounding box center [839, 253] width 634 height 19
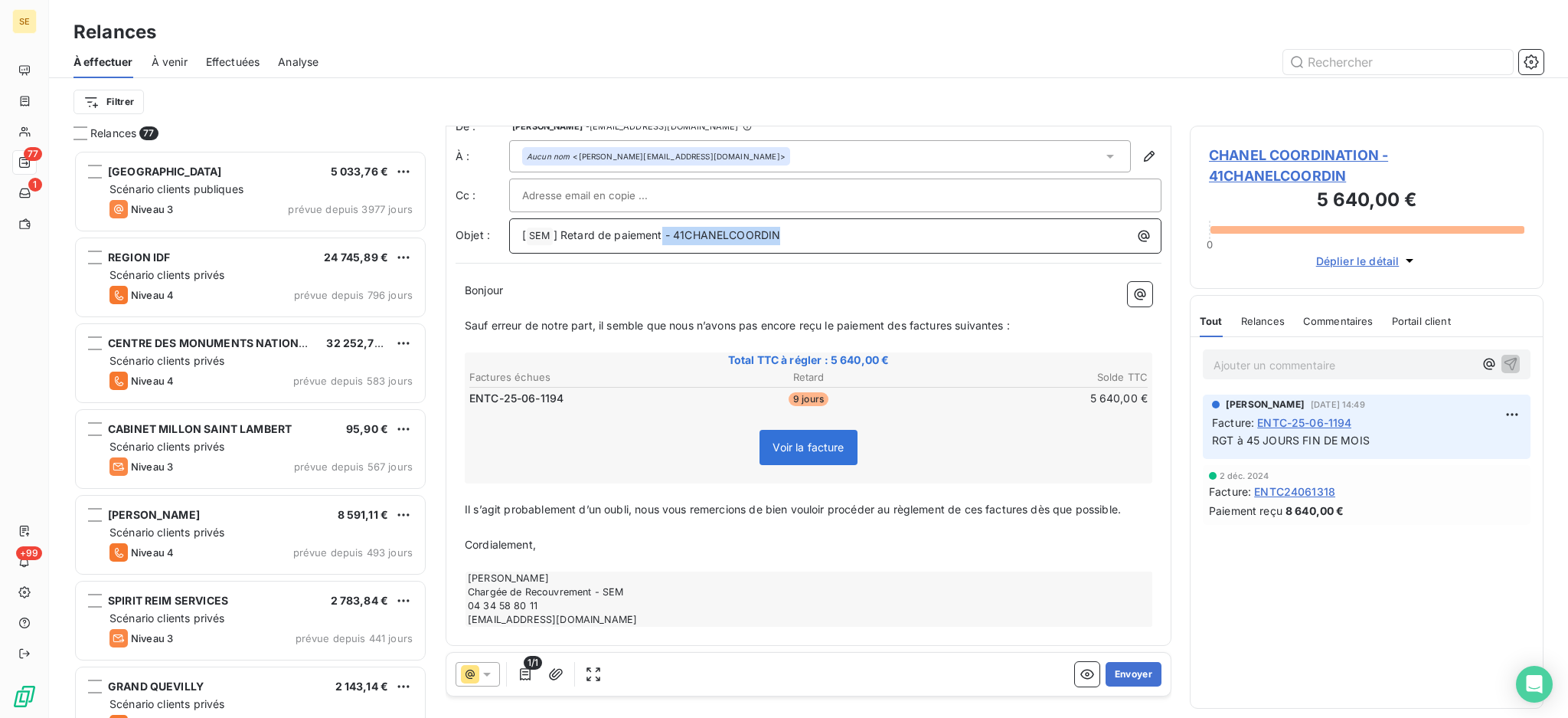
drag, startPoint x: 874, startPoint y: 234, endPoint x: 662, endPoint y: 237, distance: 212.0
click at [662, 237] on p "[ SEM ﻿ ] Retard de paiement - 41CHANELCOORDIN" at bounding box center [839, 236] width 634 height 19
copy span "- 41CHANELCOORDIN"
click at [1241, 160] on span "CHANEL COORDINATION - 41CHANELCOORDIN" at bounding box center [1366, 165] width 316 height 41
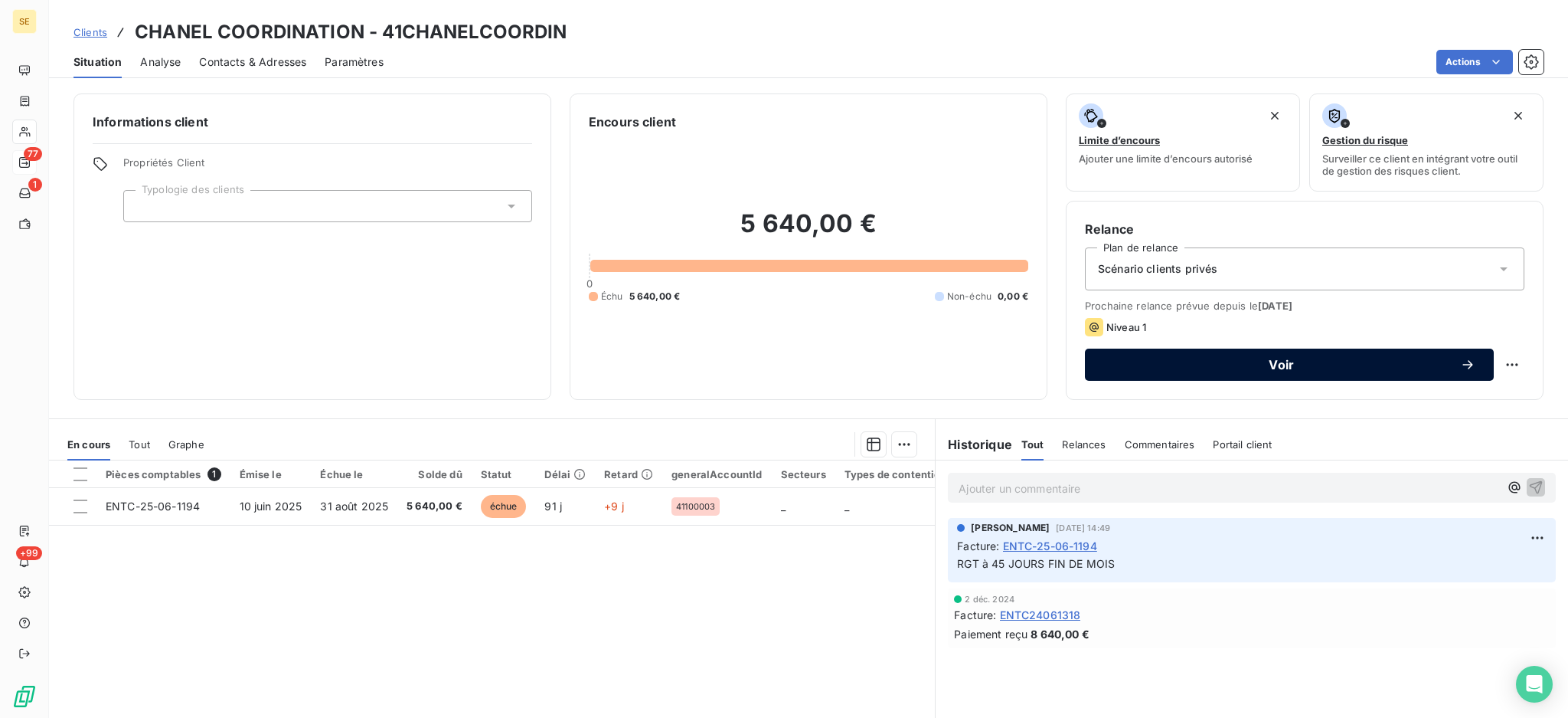
click at [1202, 362] on span "Voir" at bounding box center [1282, 365] width 357 height 12
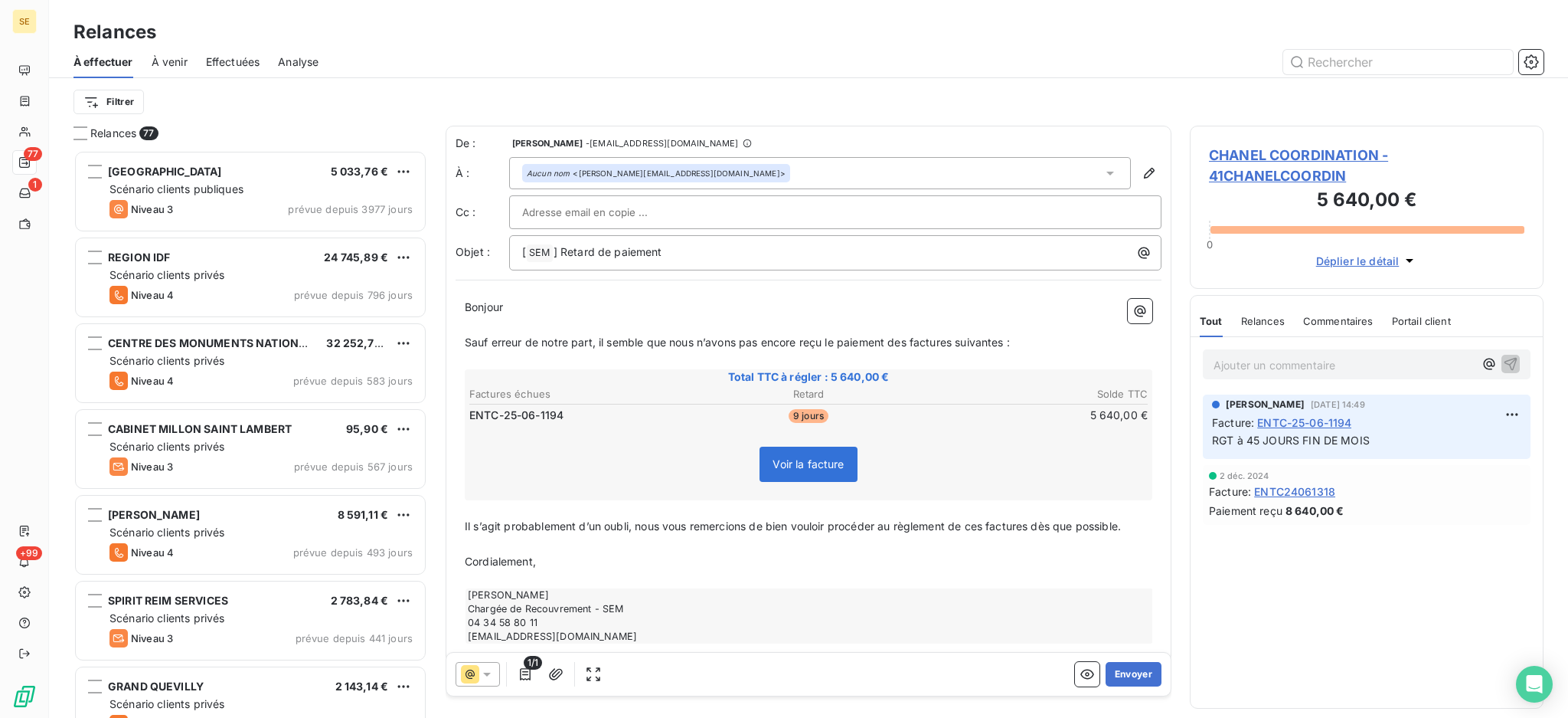
scroll to position [553, 337]
click at [740, 252] on p "[ SEM ﻿ ] Retard de paiement" at bounding box center [839, 253] width 634 height 19
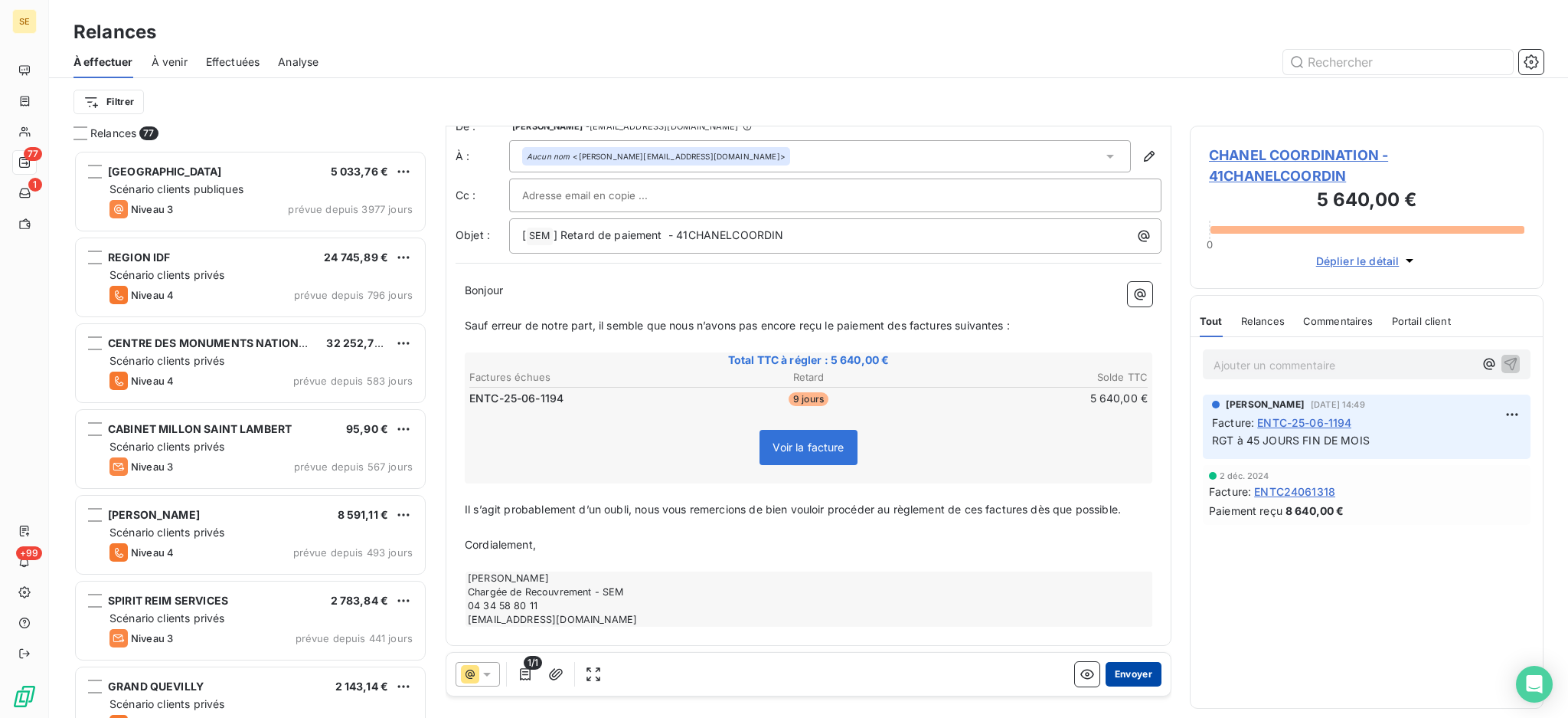
click at [1106, 672] on button "Envoyer" at bounding box center [1134, 674] width 56 height 24
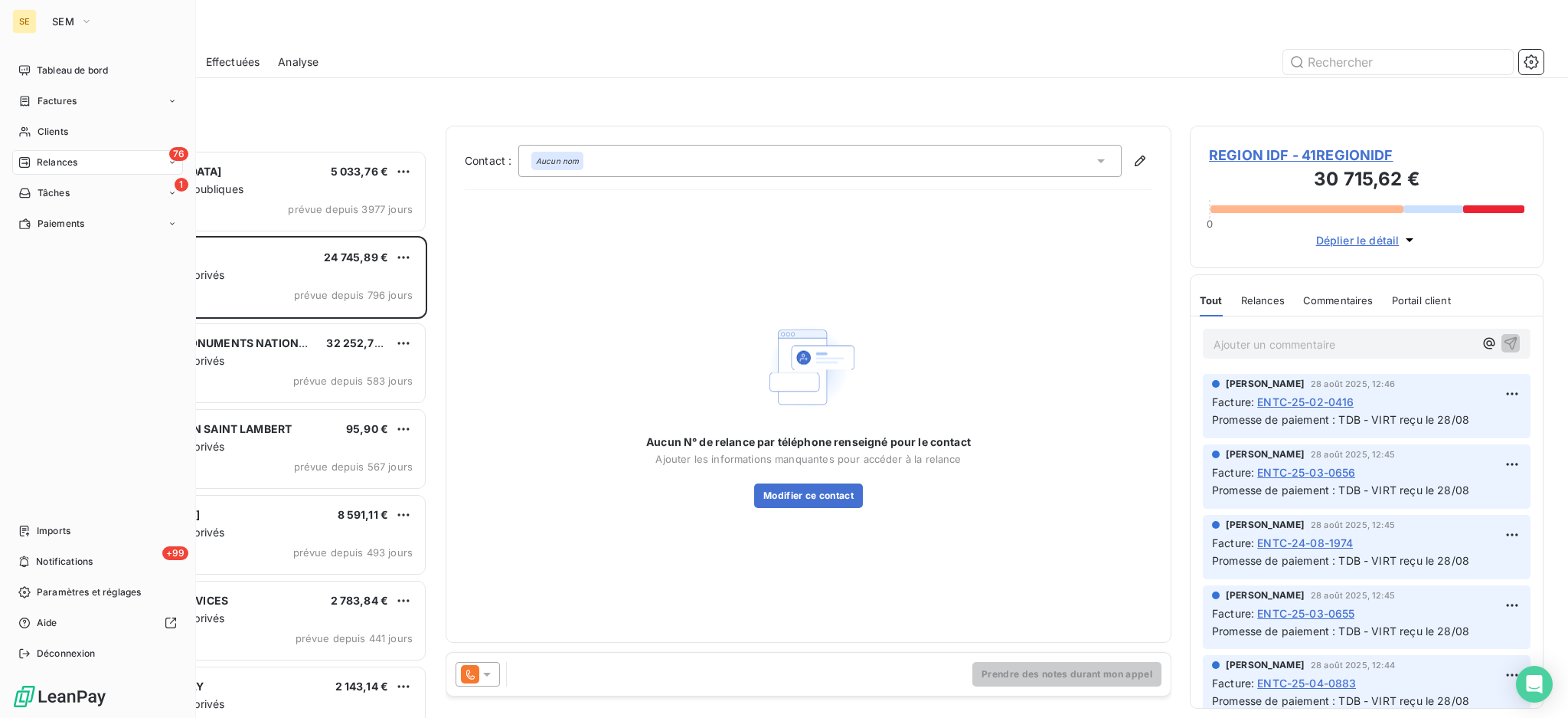
click at [70, 163] on span "Relances" at bounding box center [57, 162] width 41 height 14
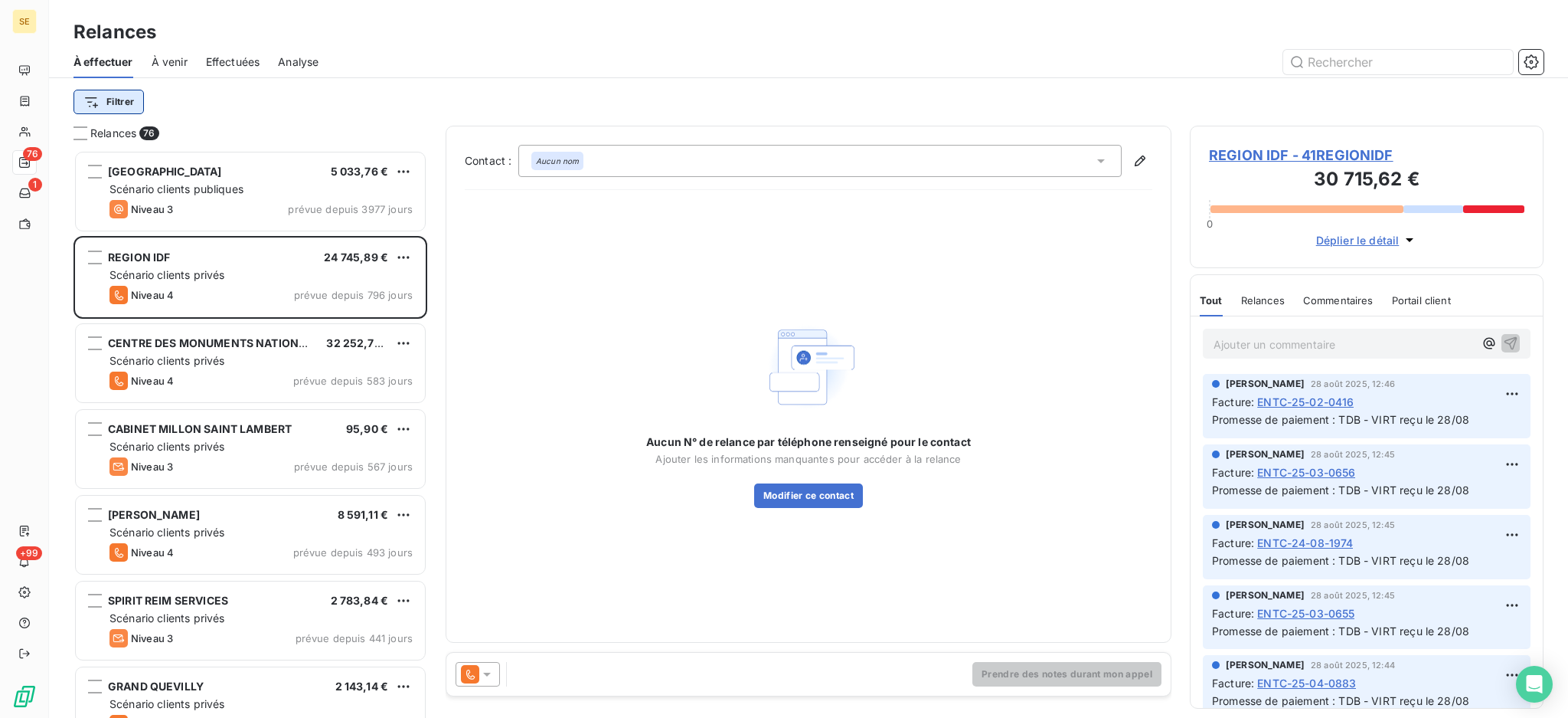
click at [112, 102] on html "SE 76 1 +99 Relances À effectuer À venir Effectuées Analyse Filtrer Relances 76…" at bounding box center [784, 359] width 1568 height 718
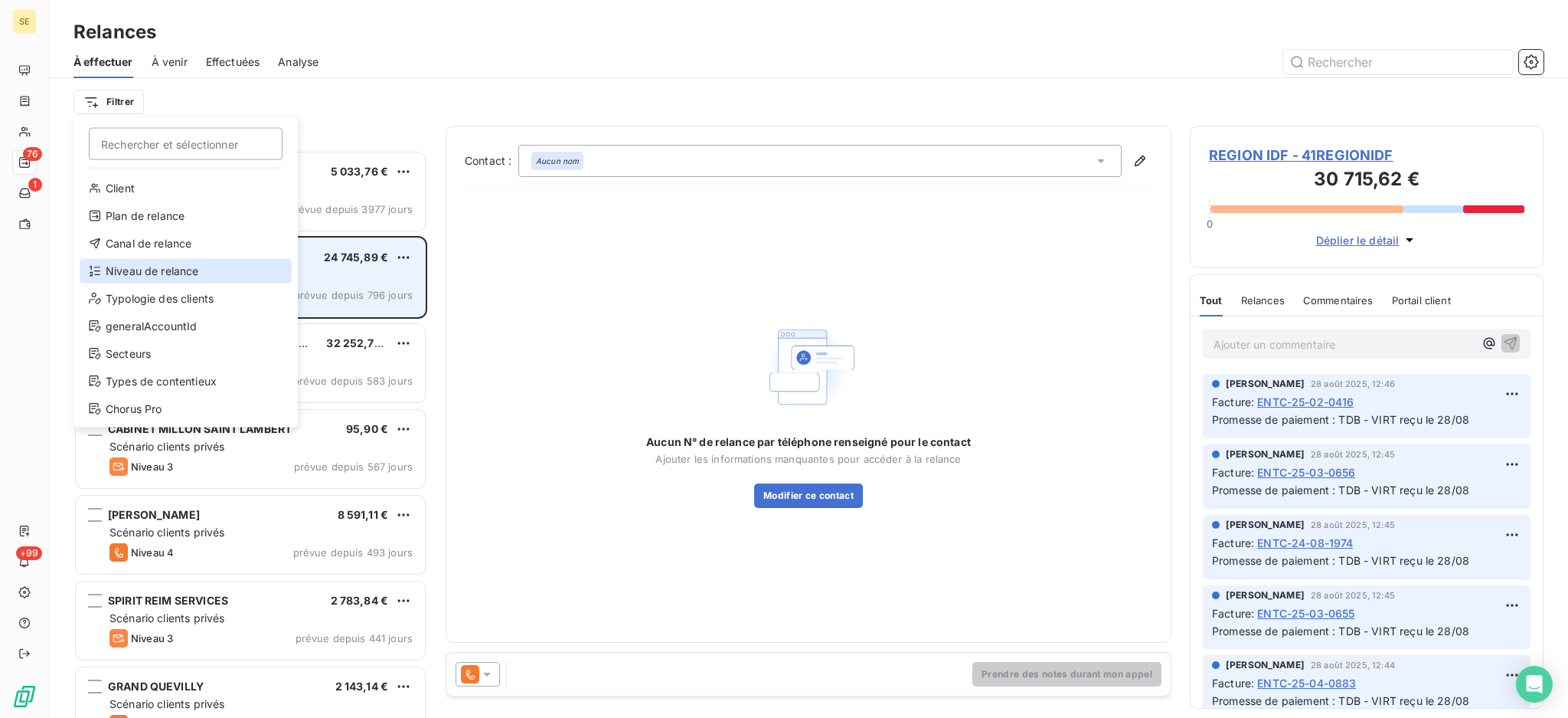
click at [148, 264] on div "Niveau de relance" at bounding box center [185, 271] width 212 height 24
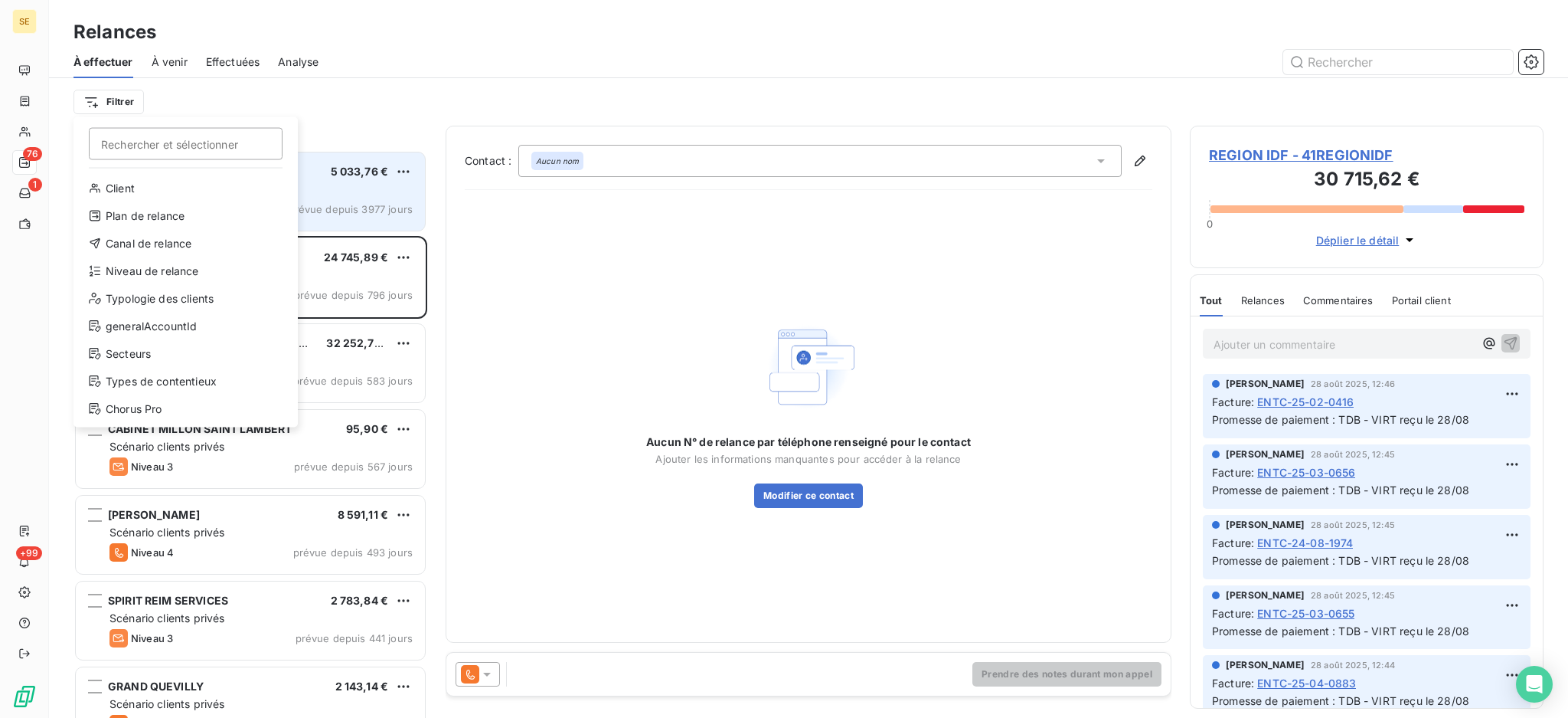
scroll to position [16, 16]
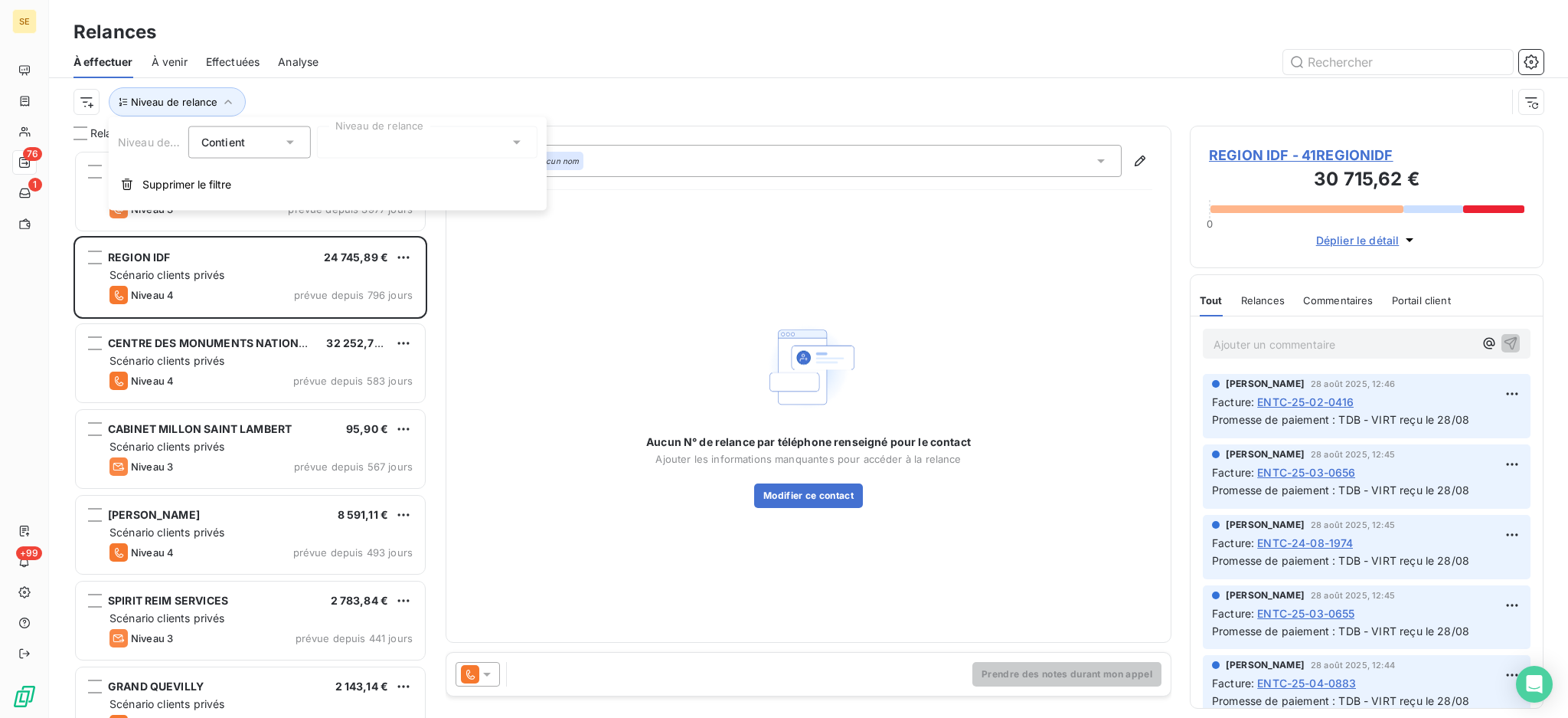
click at [509, 140] on icon at bounding box center [517, 143] width 16 height 16
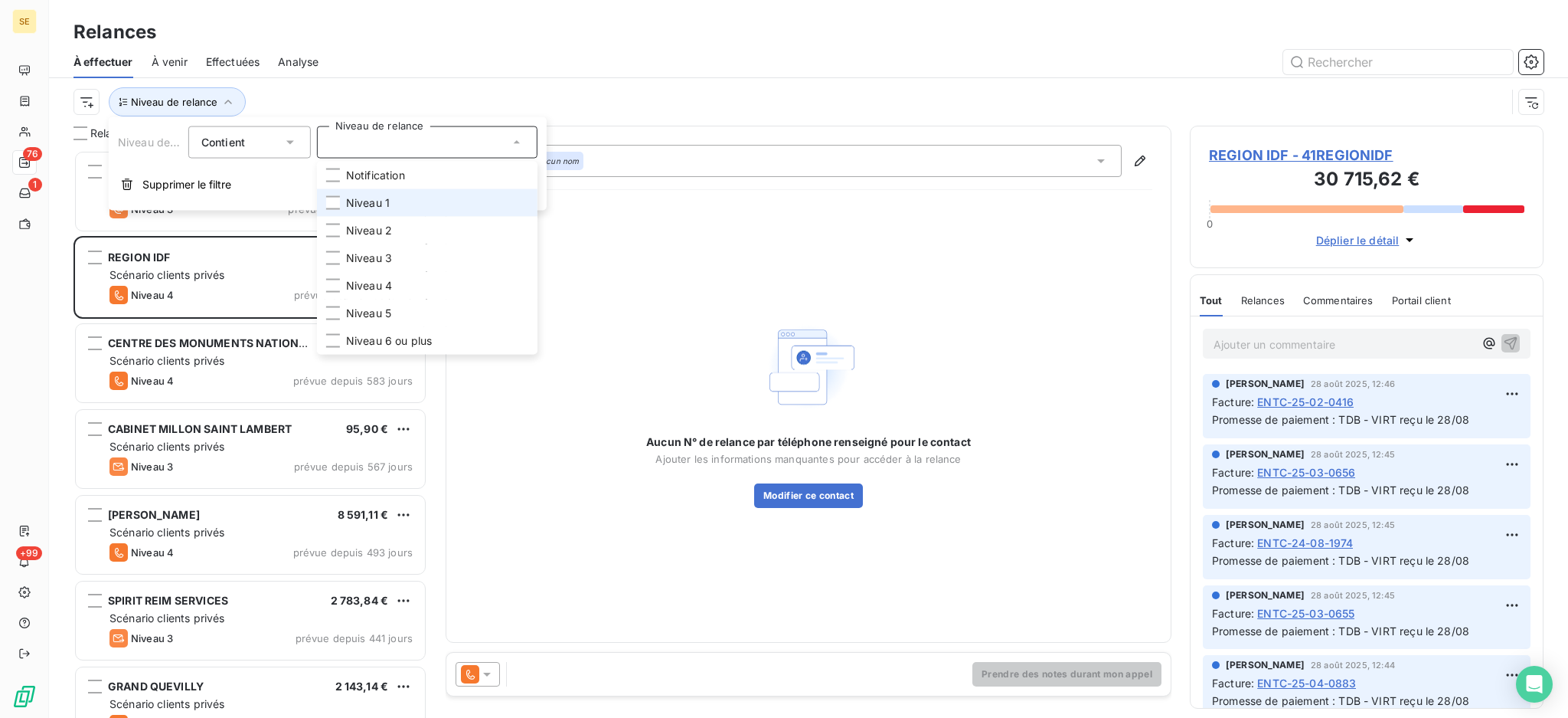
click at [409, 204] on li "Niveau 1" at bounding box center [427, 203] width 221 height 27
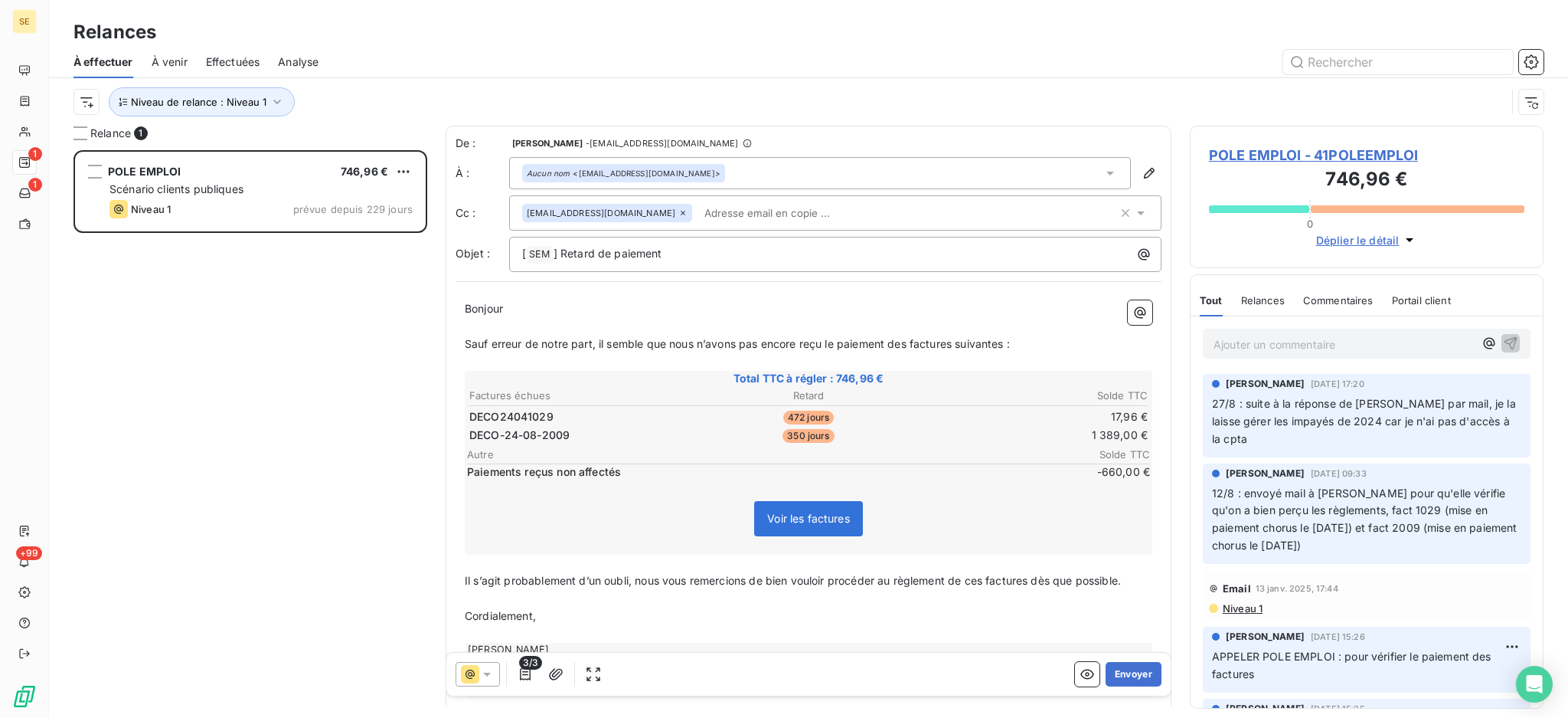
click at [397, 50] on div at bounding box center [940, 62] width 1206 height 24
click at [274, 94] on icon "button" at bounding box center [277, 102] width 16 height 16
click at [528, 133] on div "Niveau 1" at bounding box center [427, 142] width 221 height 32
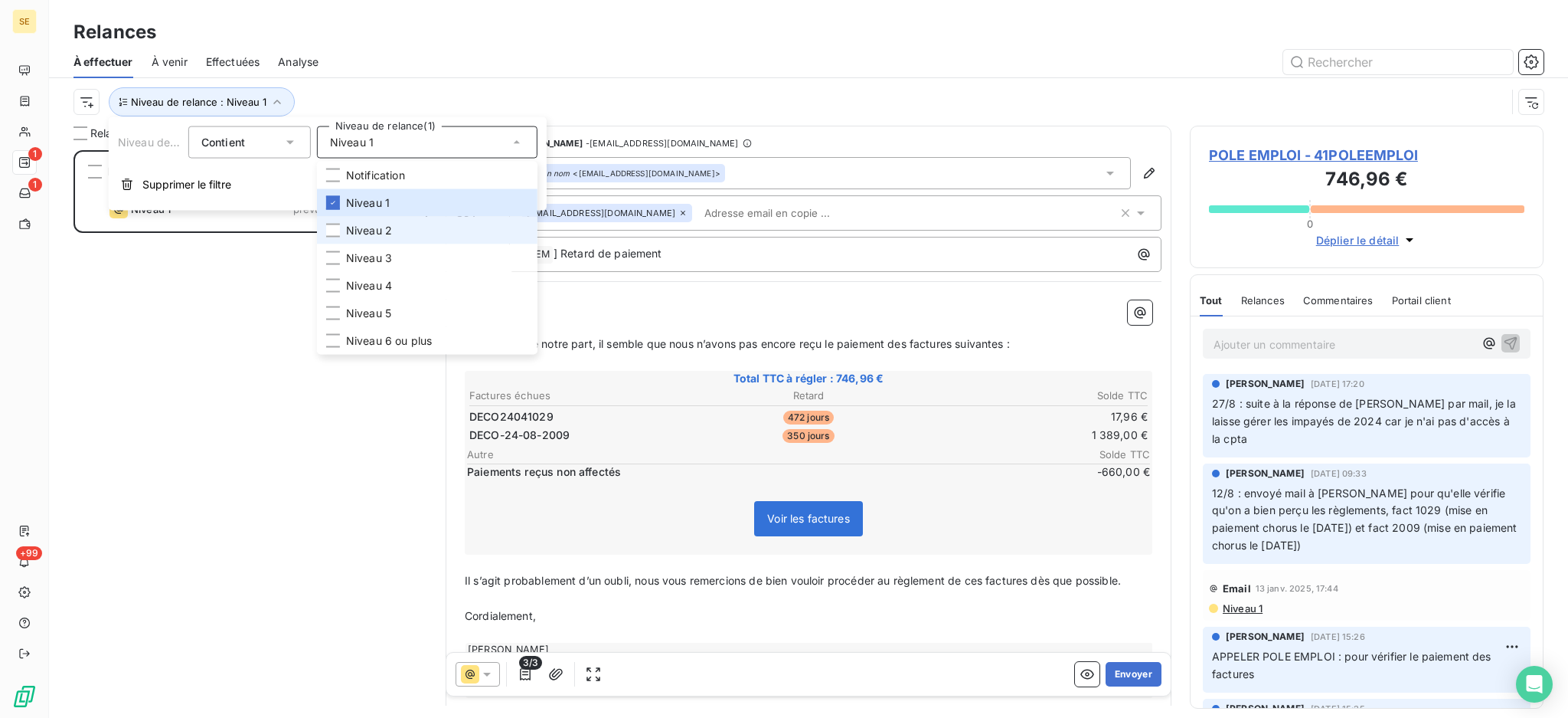
click at [383, 225] on span "Niveau 2" at bounding box center [369, 231] width 46 height 16
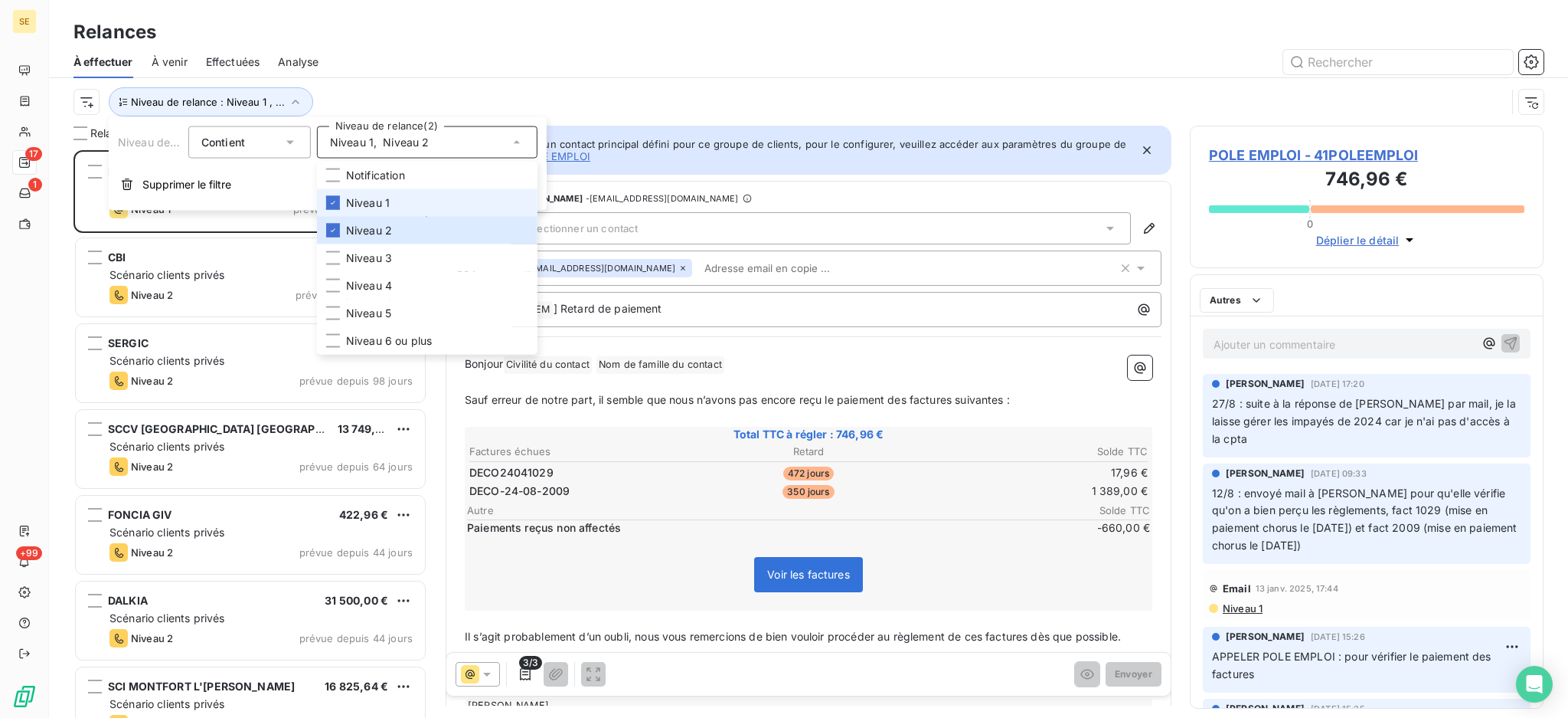
scroll to position [552, 337]
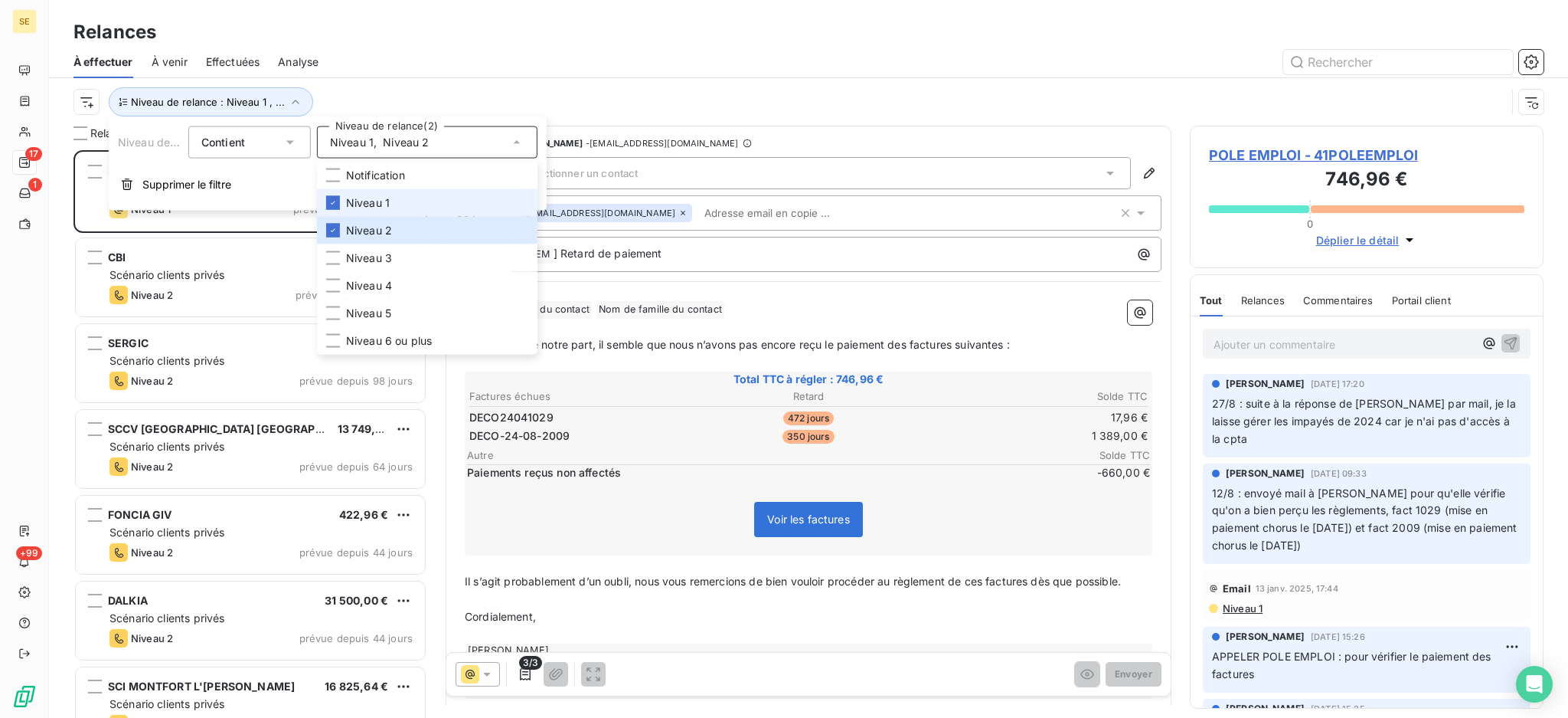
click at [376, 203] on span "Niveau 1" at bounding box center [368, 203] width 44 height 16
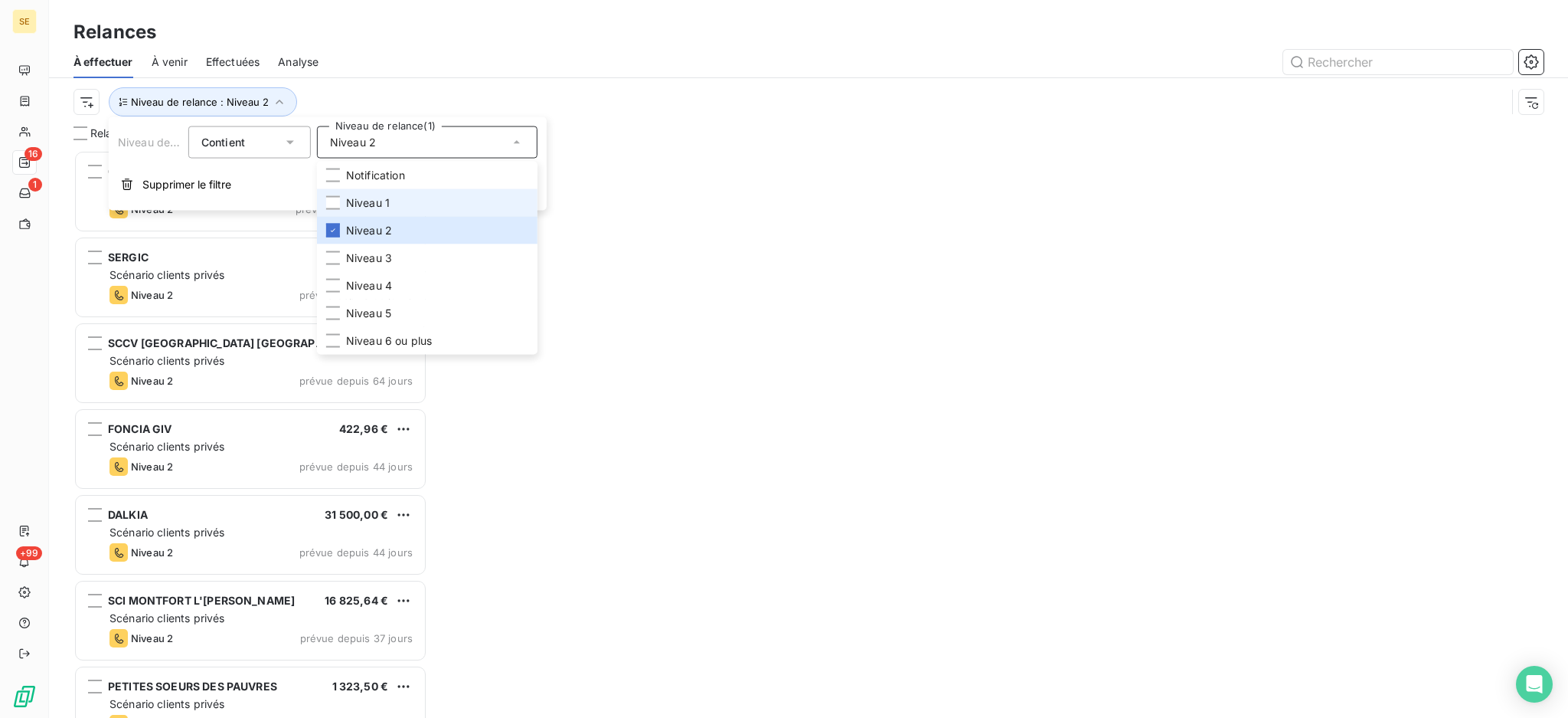
scroll to position [552, 337]
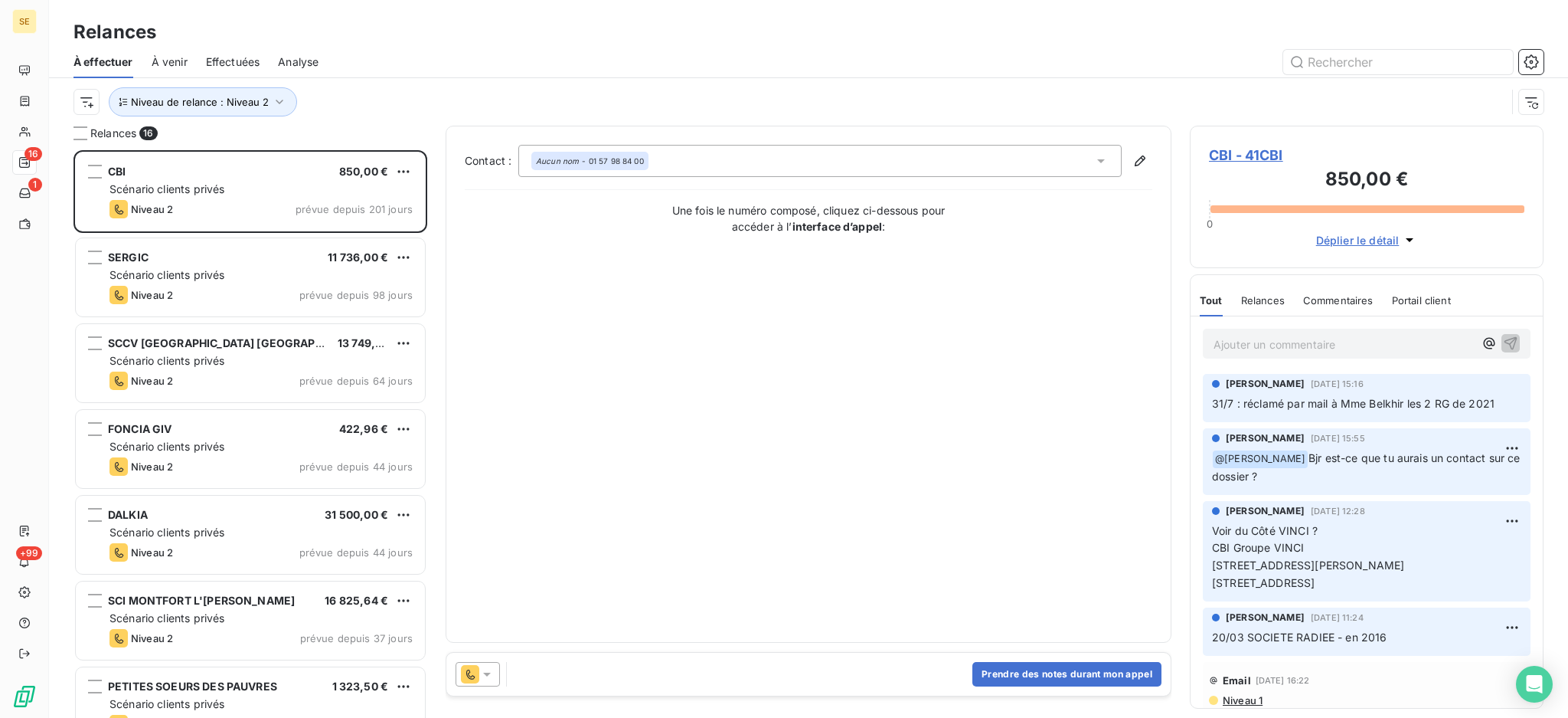
click at [383, 1] on div "Relances À effectuer À venir Effectuées Analyse Niveau de relance : Niveau 2" at bounding box center [808, 62] width 1519 height 126
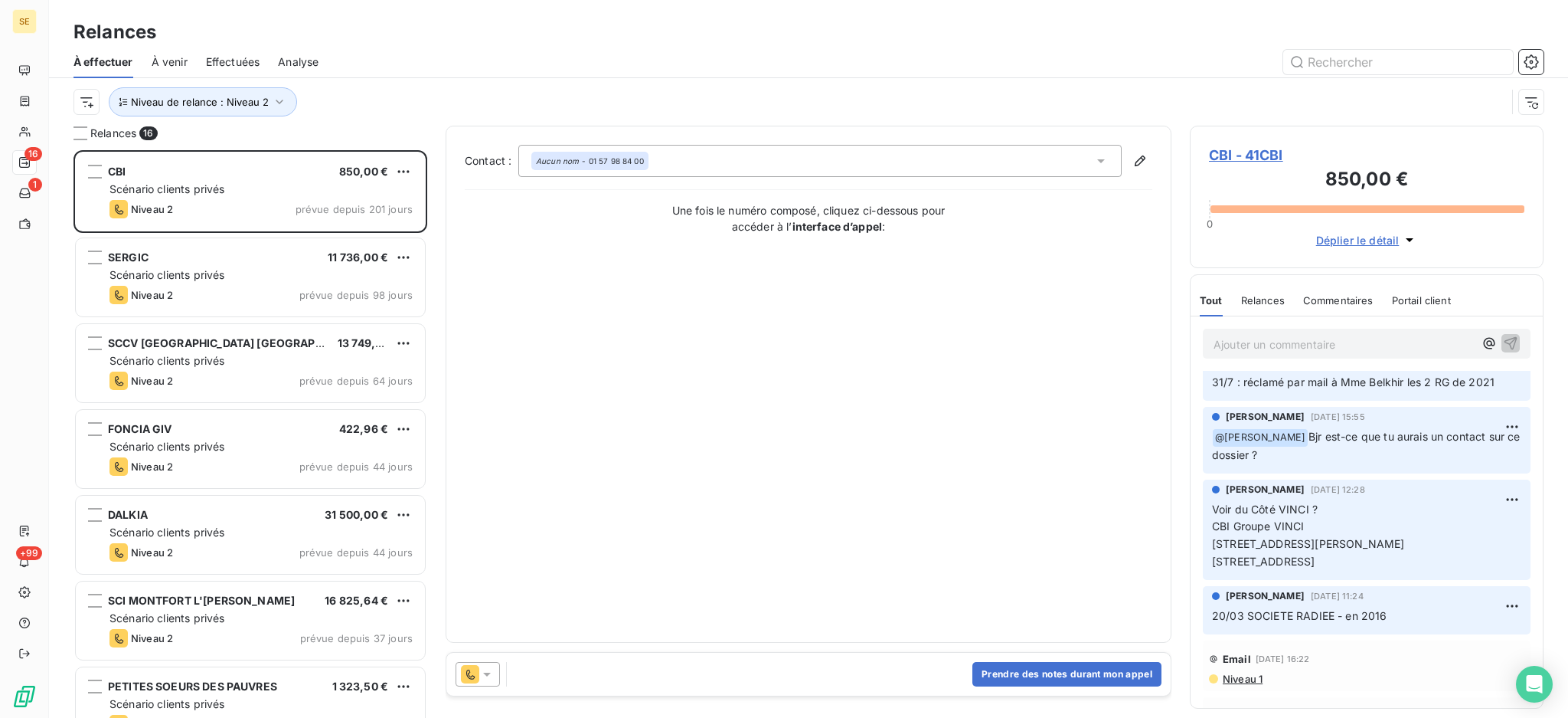
scroll to position [0, 0]
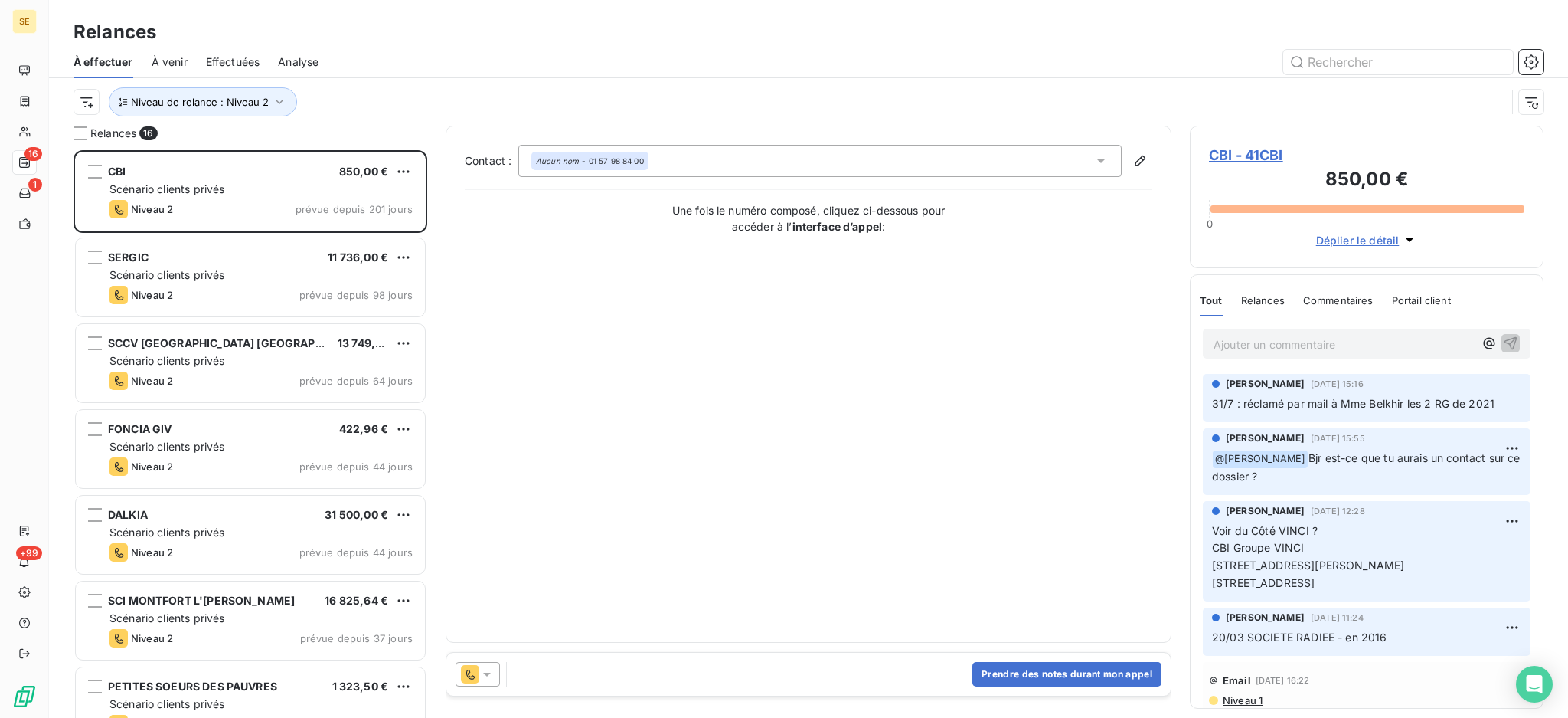
click at [1248, 699] on span "Niveau 1" at bounding box center [1241, 700] width 41 height 12
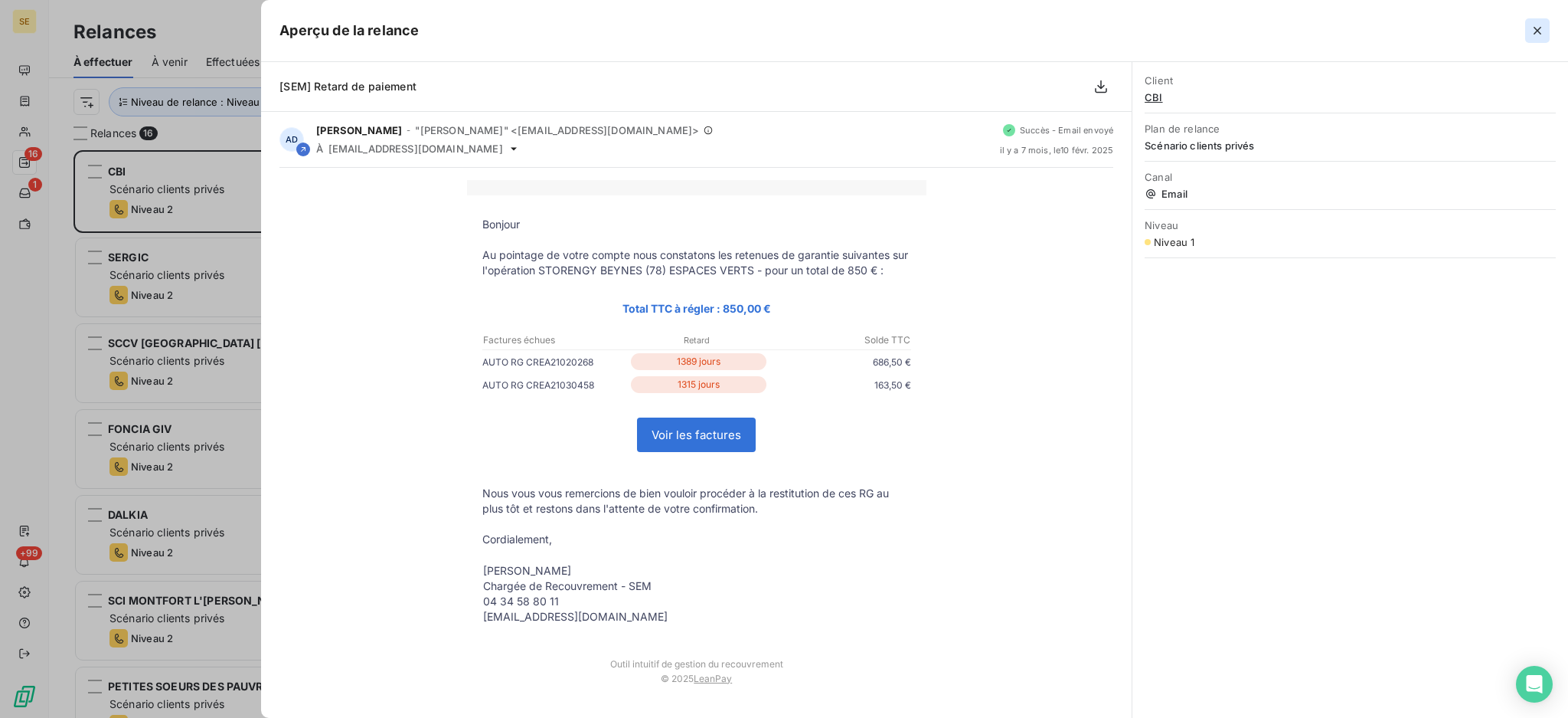
click at [1534, 30] on icon "button" at bounding box center [1538, 30] width 16 height 16
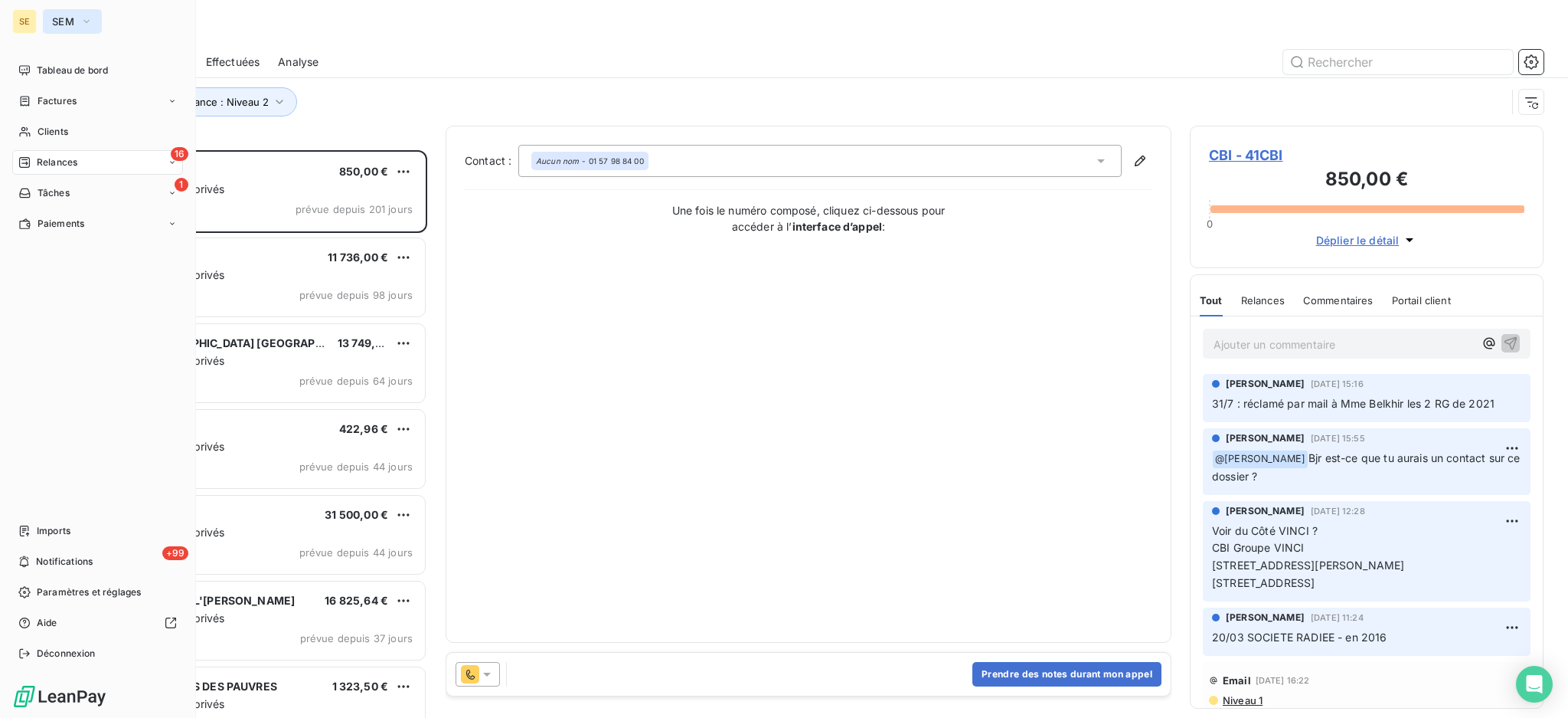
click at [62, 16] on span "SEM" at bounding box center [63, 22] width 22 height 12
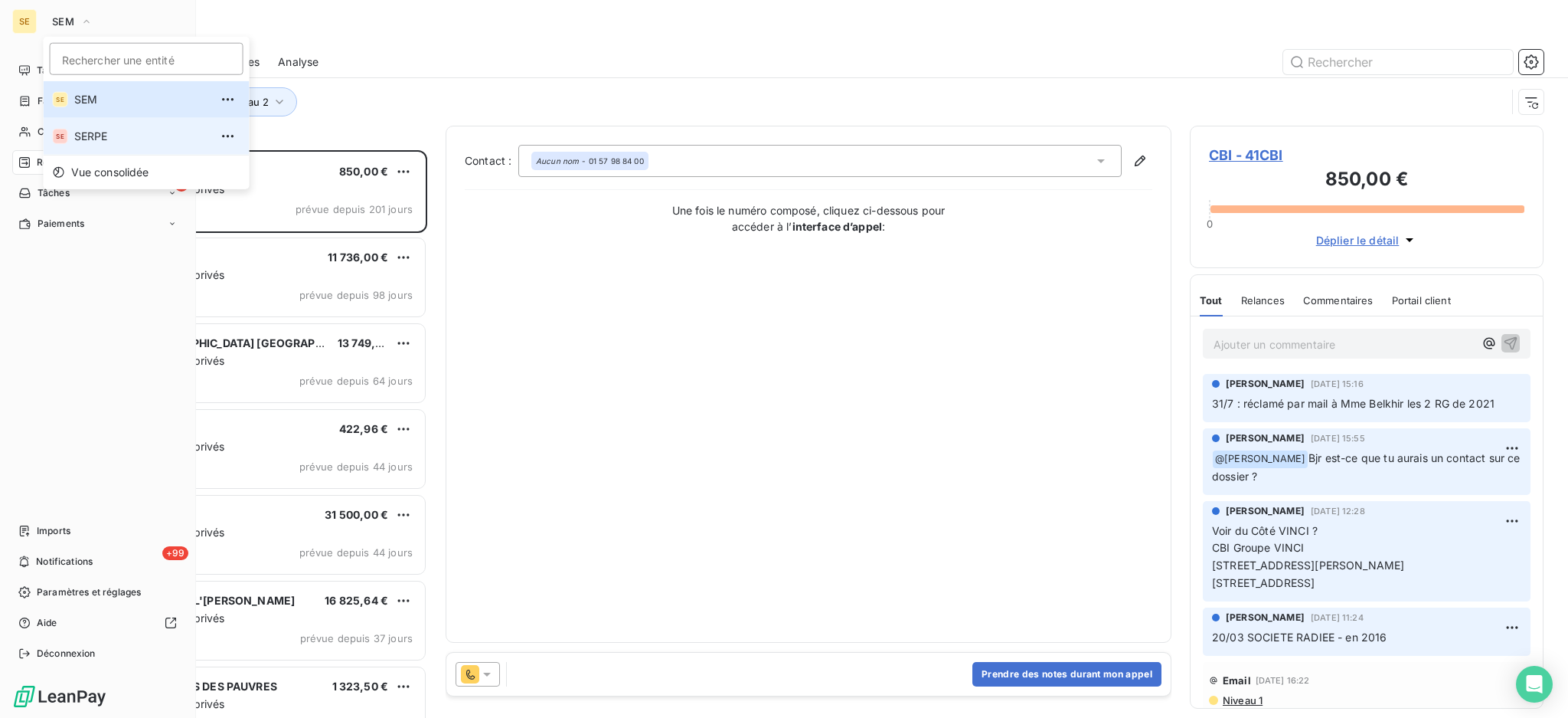
click at [90, 131] on span "SERPE" at bounding box center [142, 136] width 136 height 16
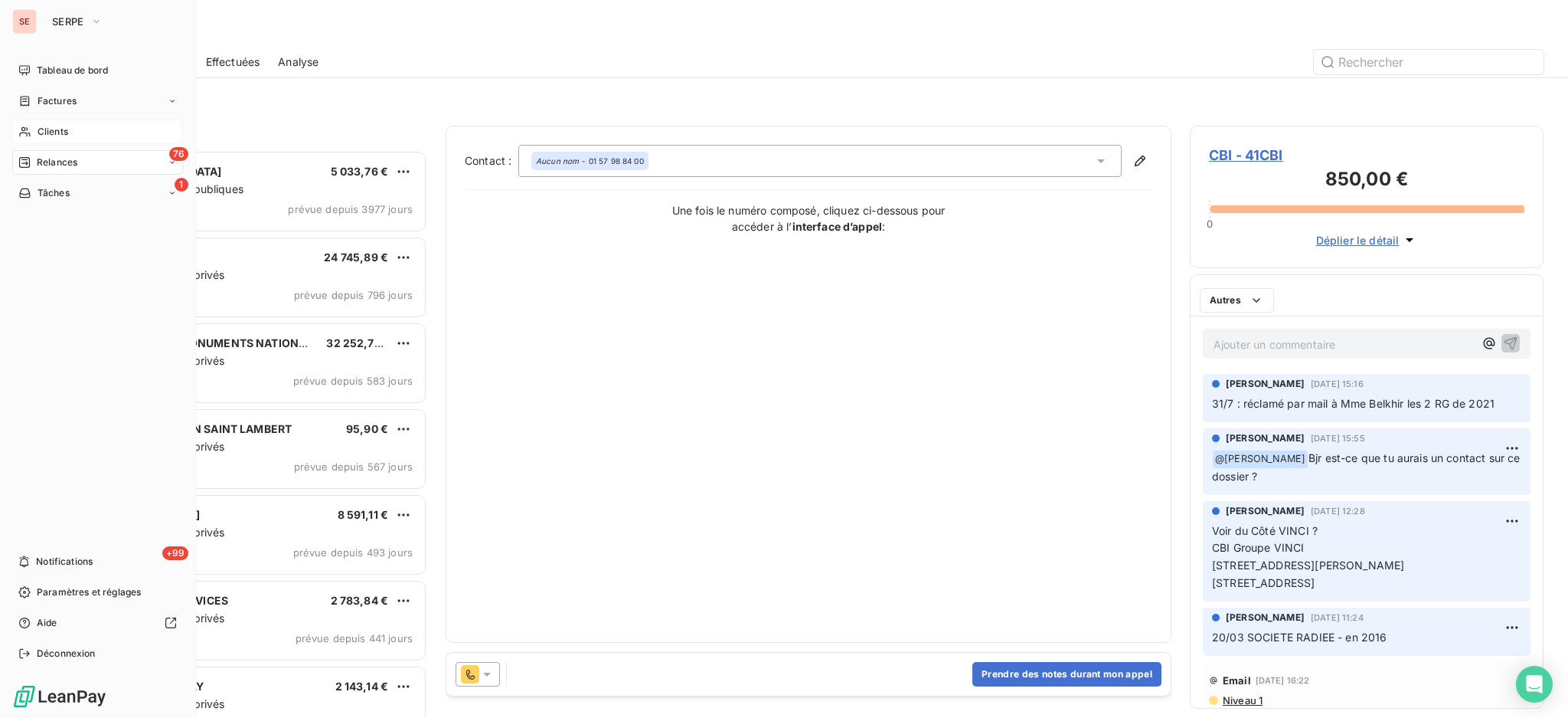
scroll to position [553, 337]
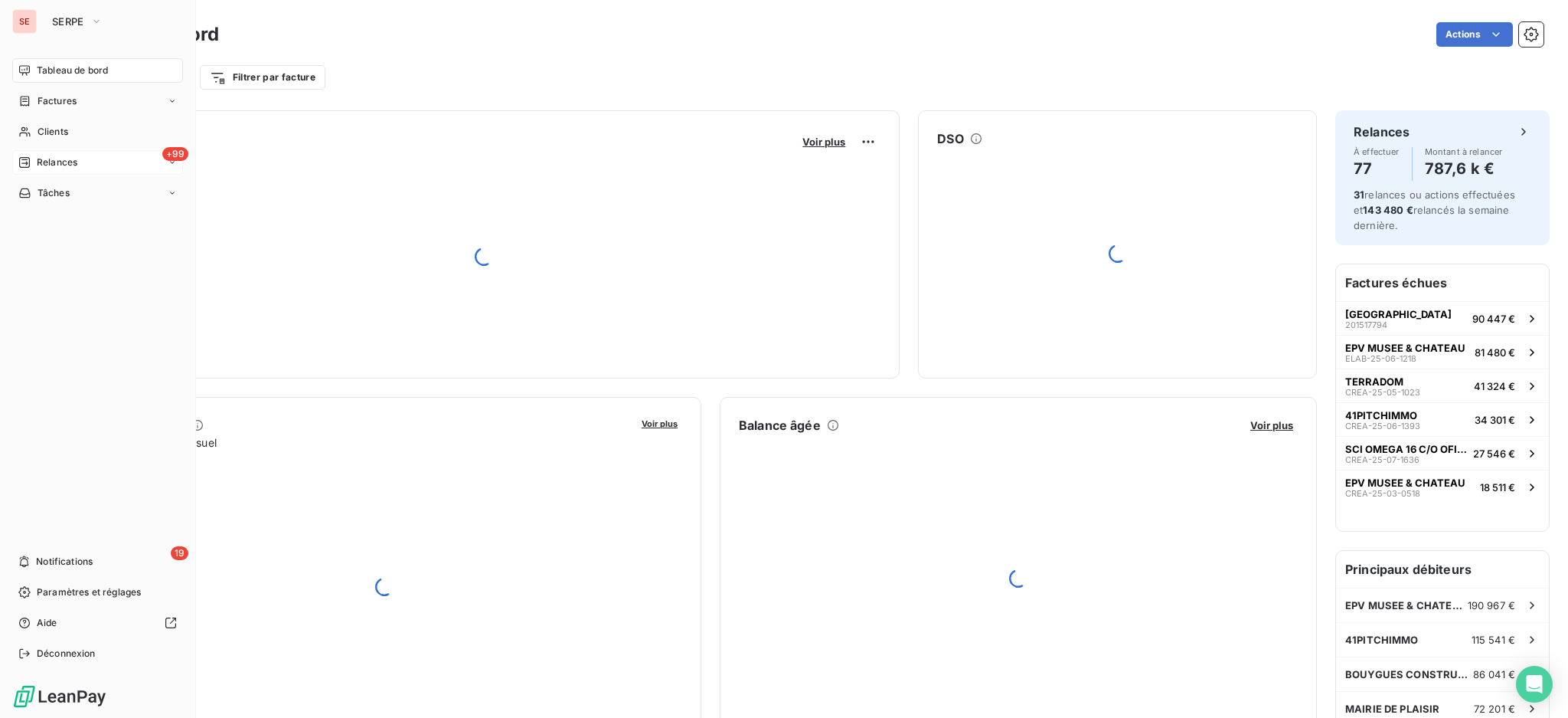
click at [59, 157] on span "Relances" at bounding box center [57, 162] width 41 height 14
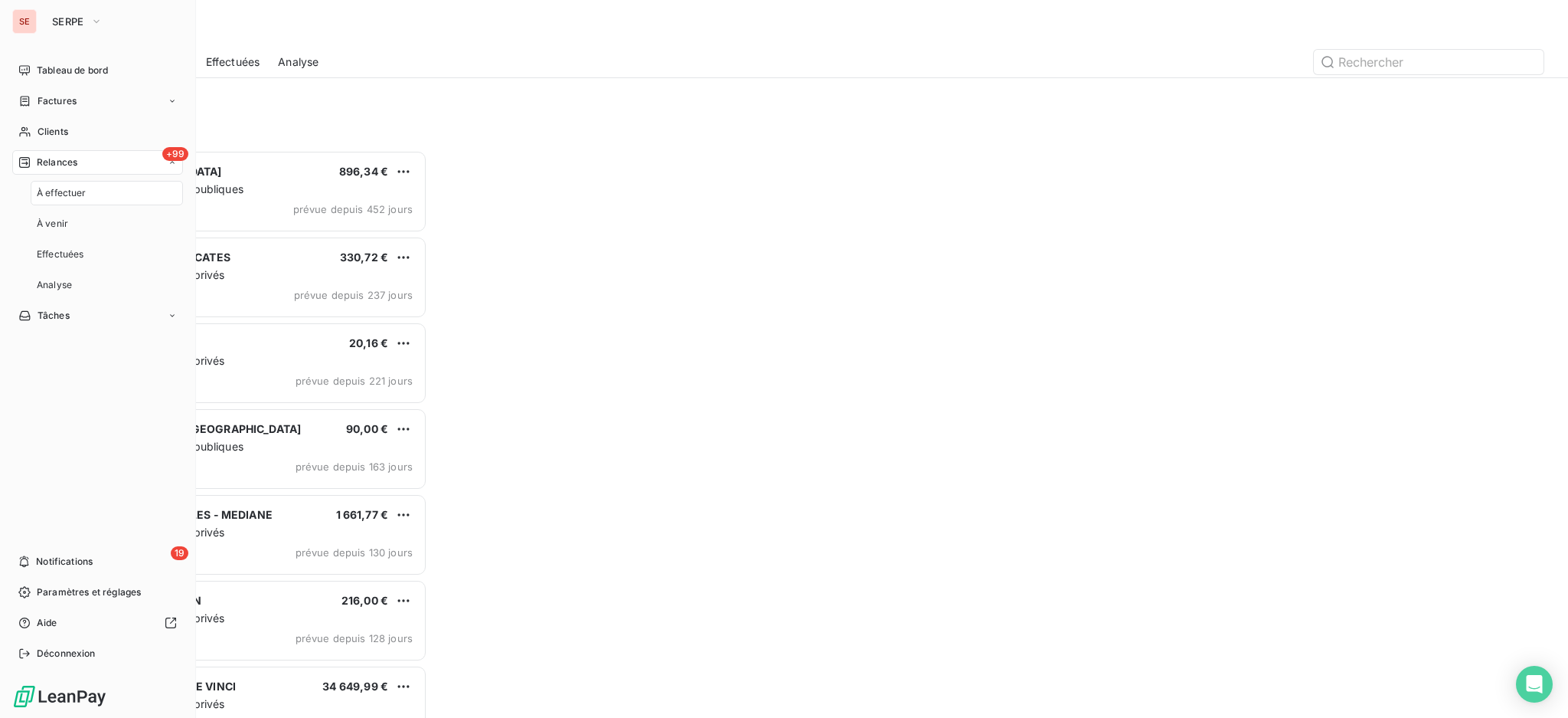
scroll to position [553, 337]
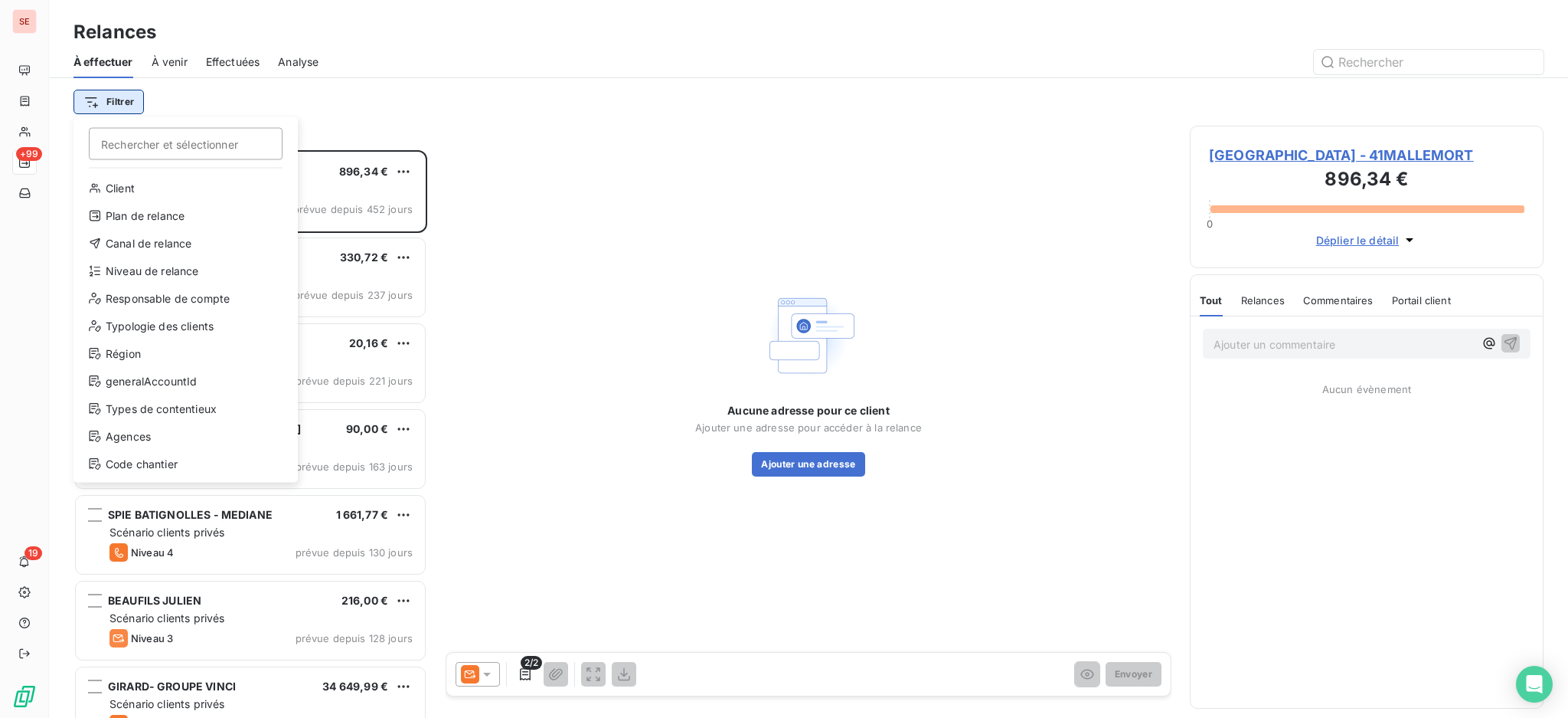
click at [129, 95] on html "SE +99 19 Relances À effectuer À venir Effectuées Analyse Filtrer Rechercher et…" at bounding box center [784, 359] width 1568 height 718
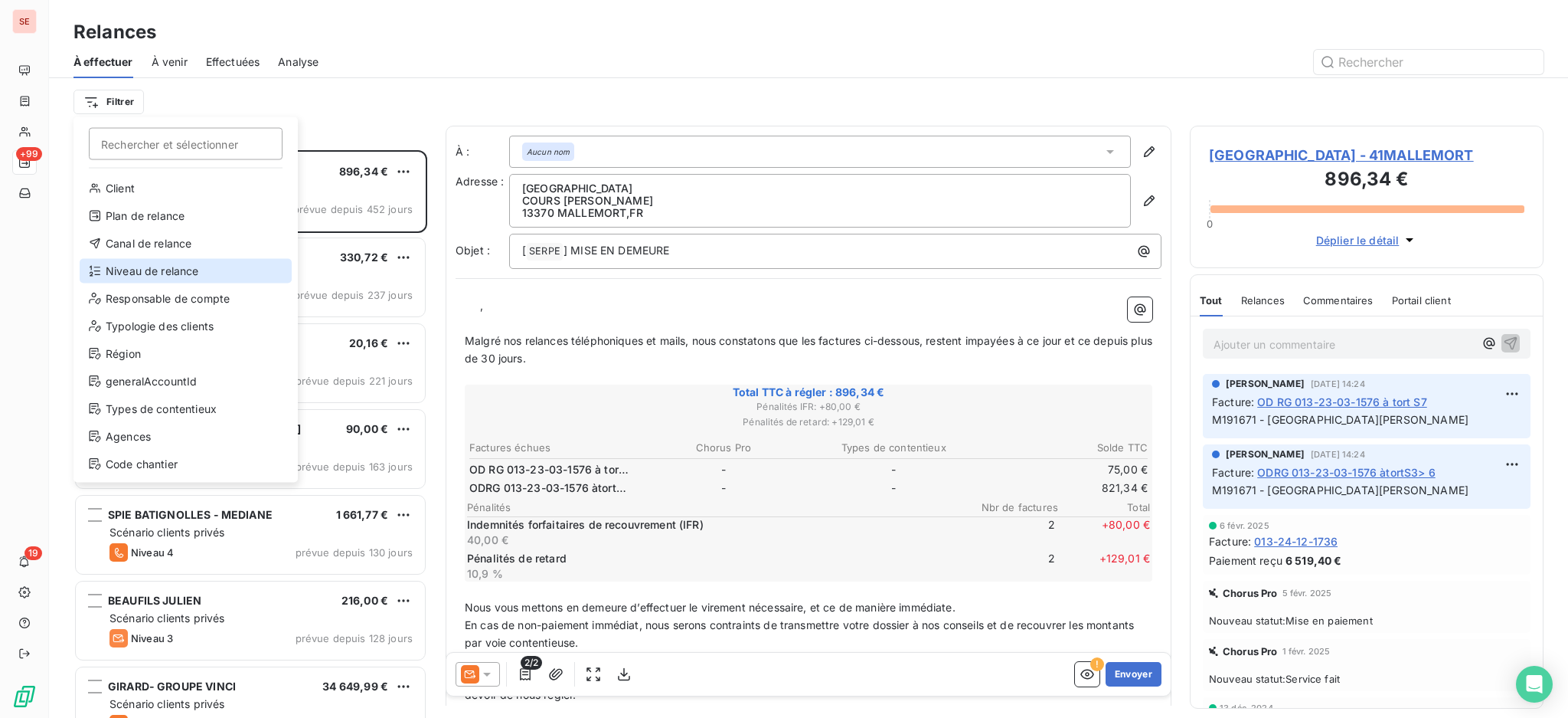
click at [154, 261] on div "Niveau de relance" at bounding box center [185, 271] width 212 height 24
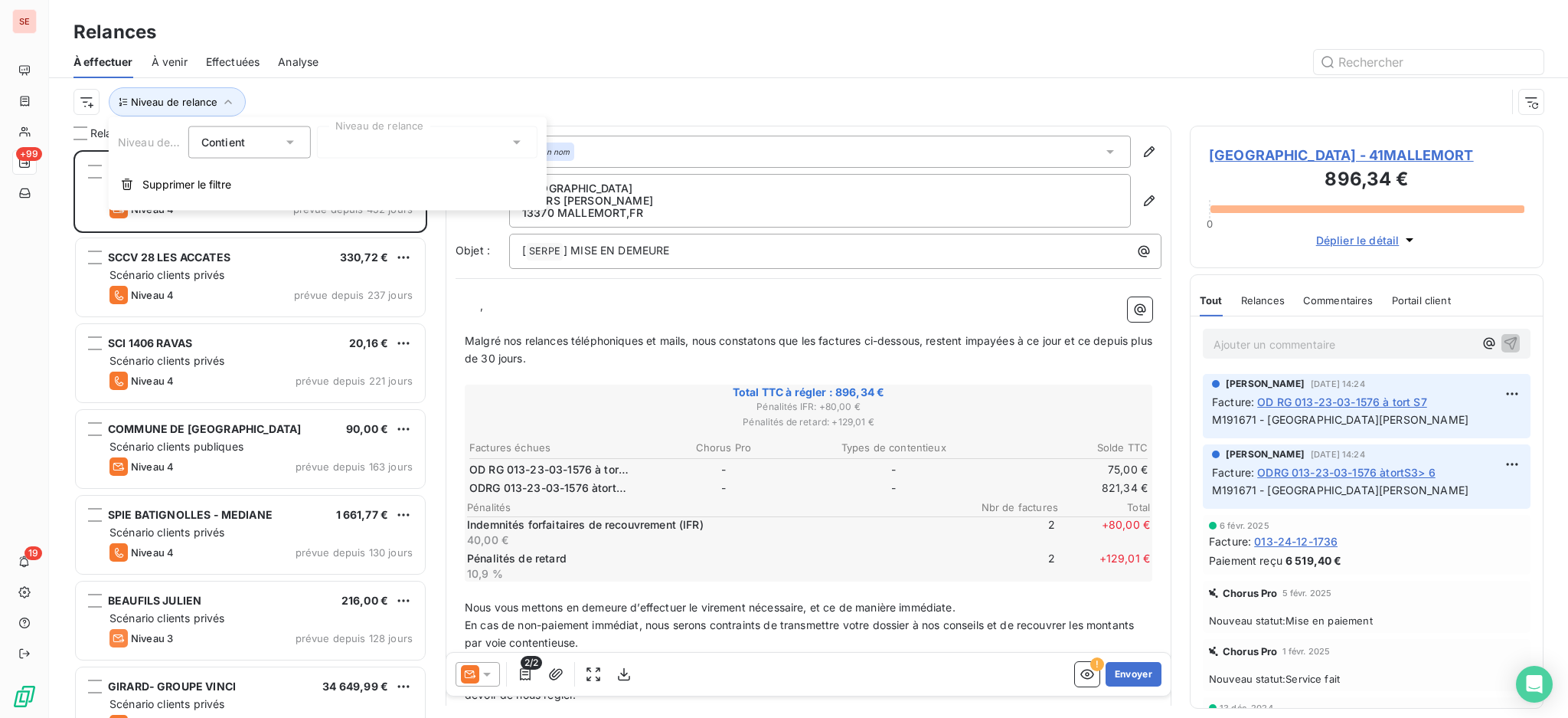
scroll to position [16, 16]
click at [517, 140] on icon at bounding box center [517, 143] width 16 height 16
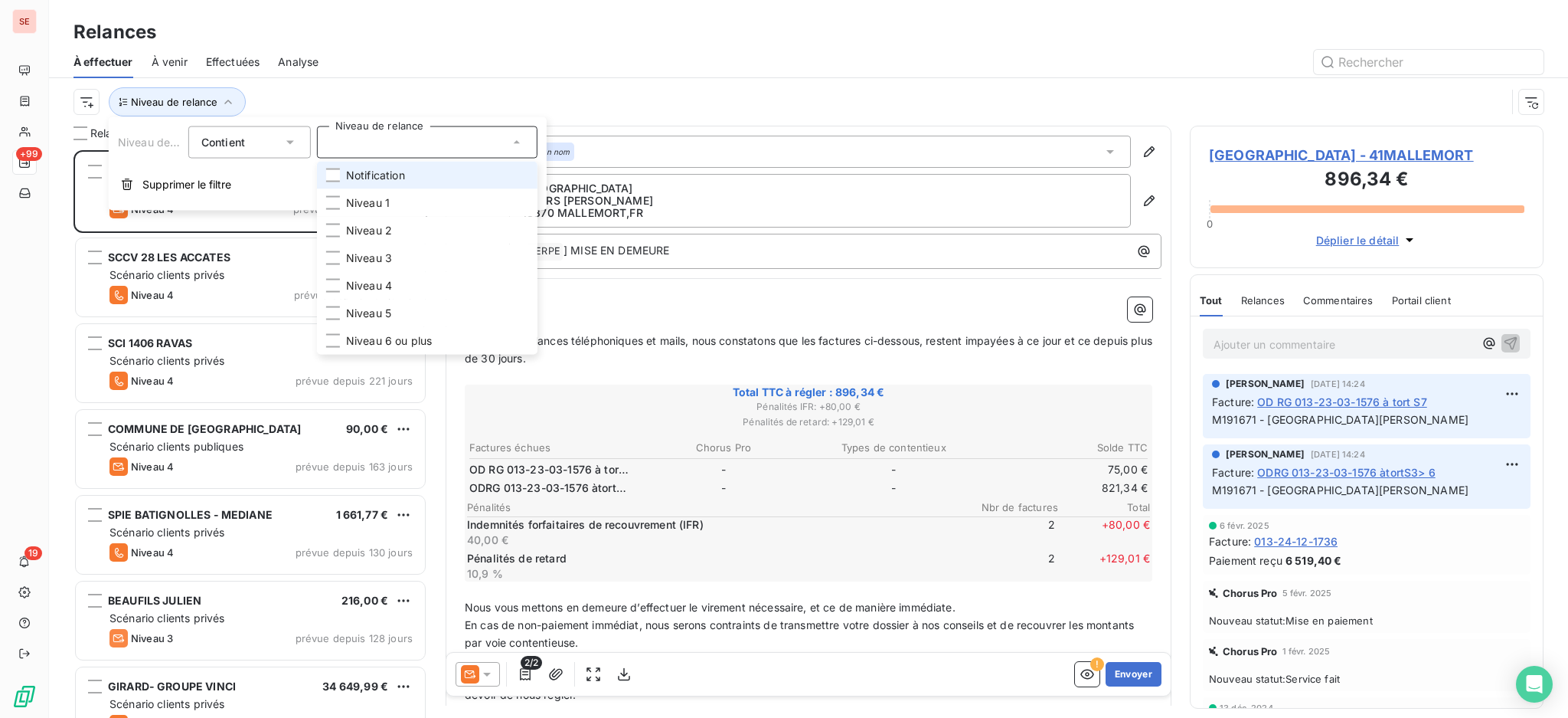
click at [401, 168] on span "Notification" at bounding box center [376, 175] width 59 height 16
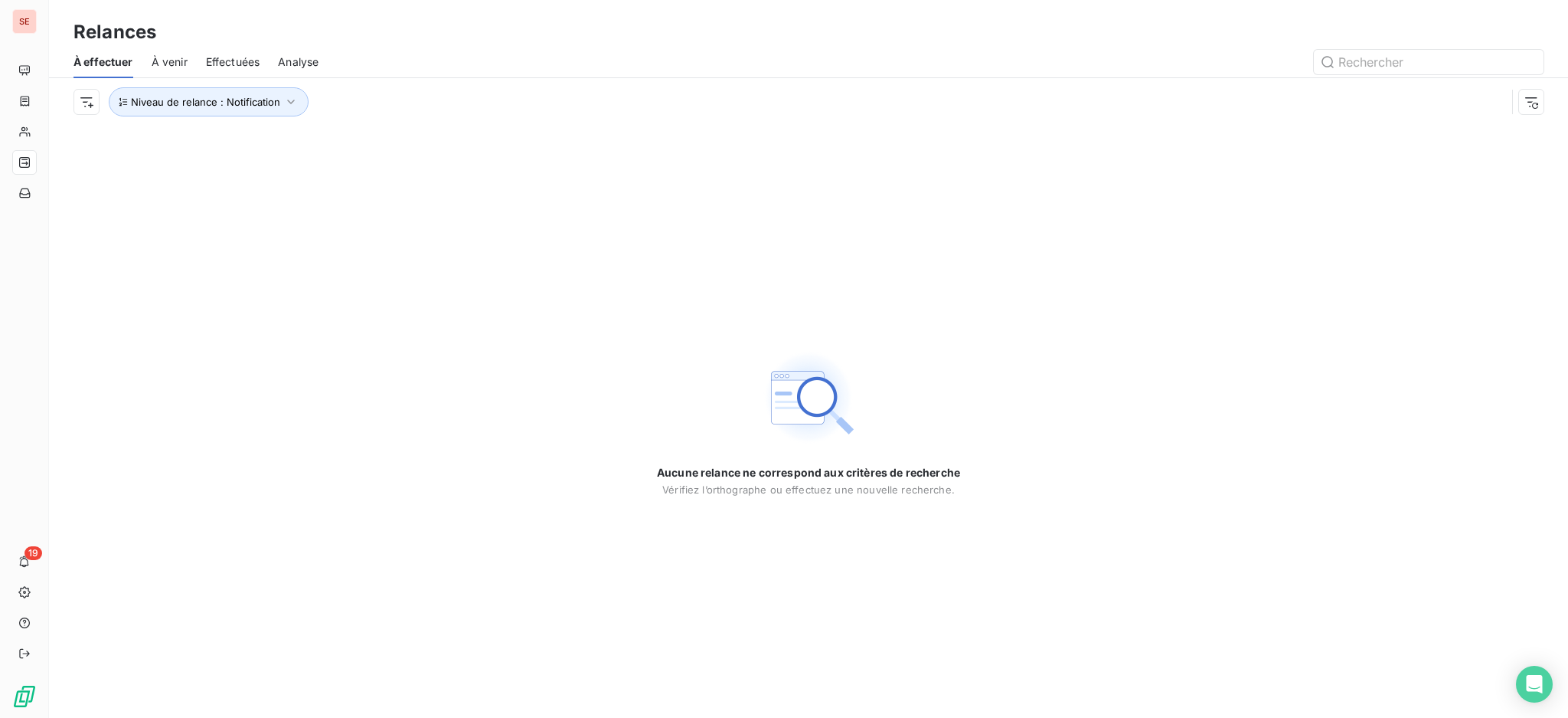
click at [346, 1] on div "Relances À effectuer À venir Effectuées Analyse Niveau de relance : Notification" at bounding box center [808, 62] width 1519 height 126
click at [284, 98] on icon "button" at bounding box center [291, 102] width 16 height 16
click at [510, 136] on icon at bounding box center [517, 143] width 16 height 16
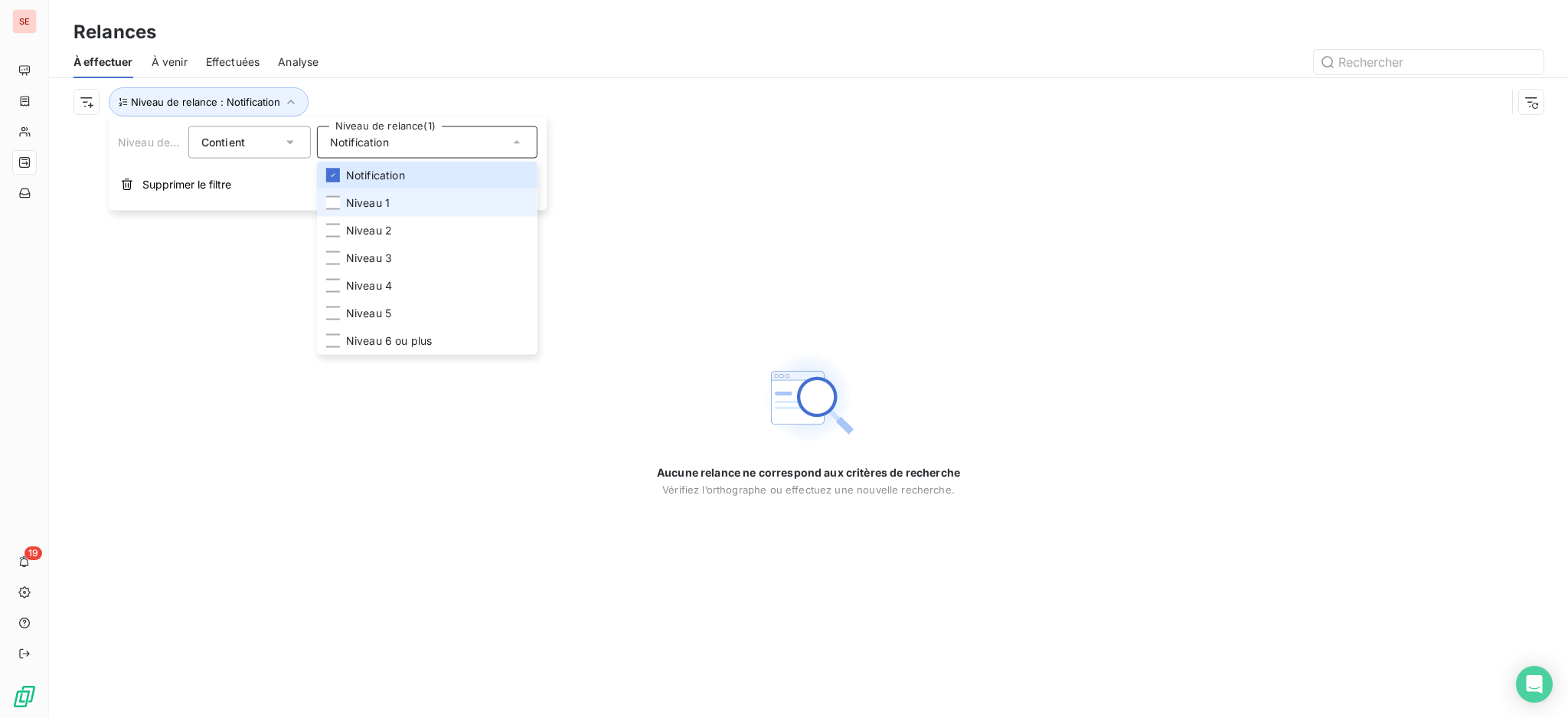
click at [420, 202] on li "Niveau 1" at bounding box center [427, 203] width 221 height 27
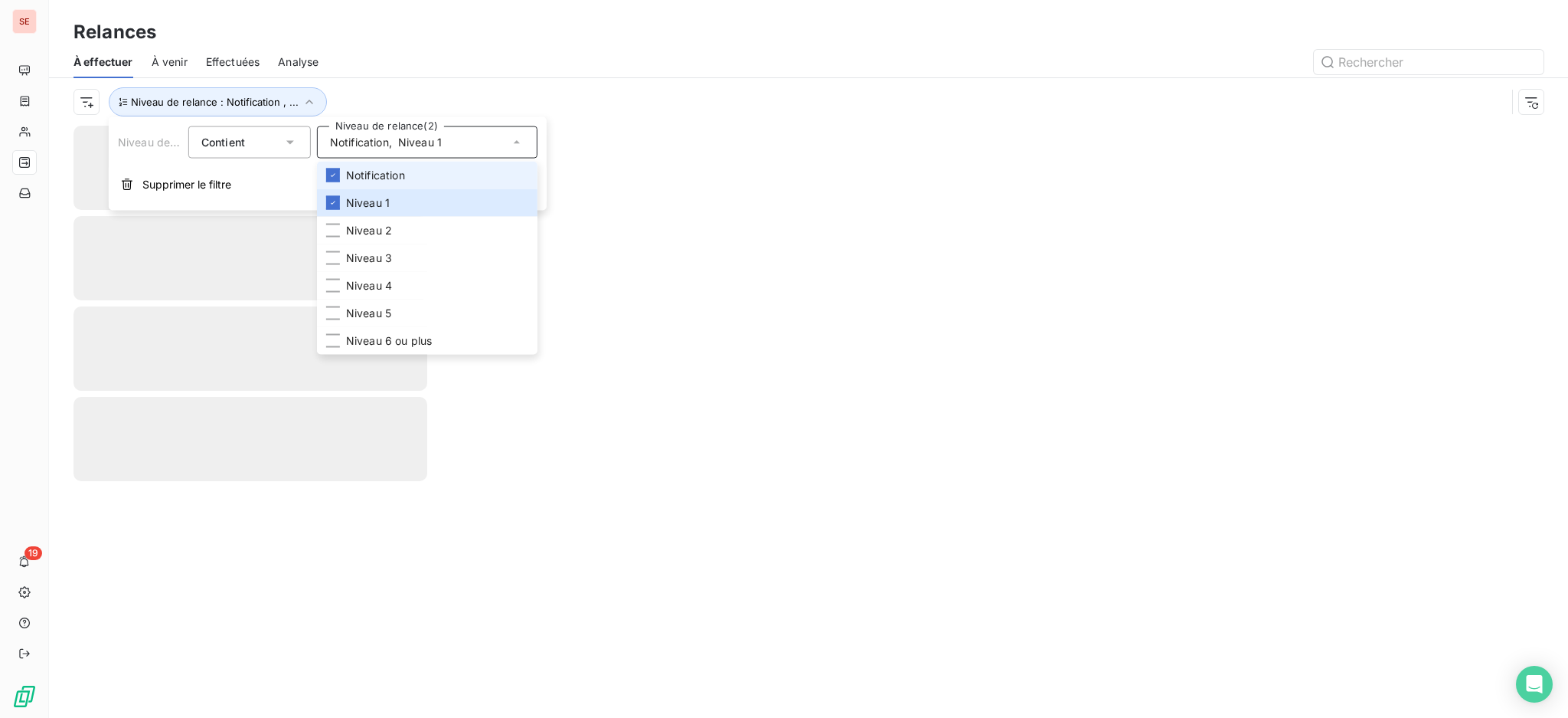
click at [386, 171] on span "Notification" at bounding box center [376, 175] width 59 height 16
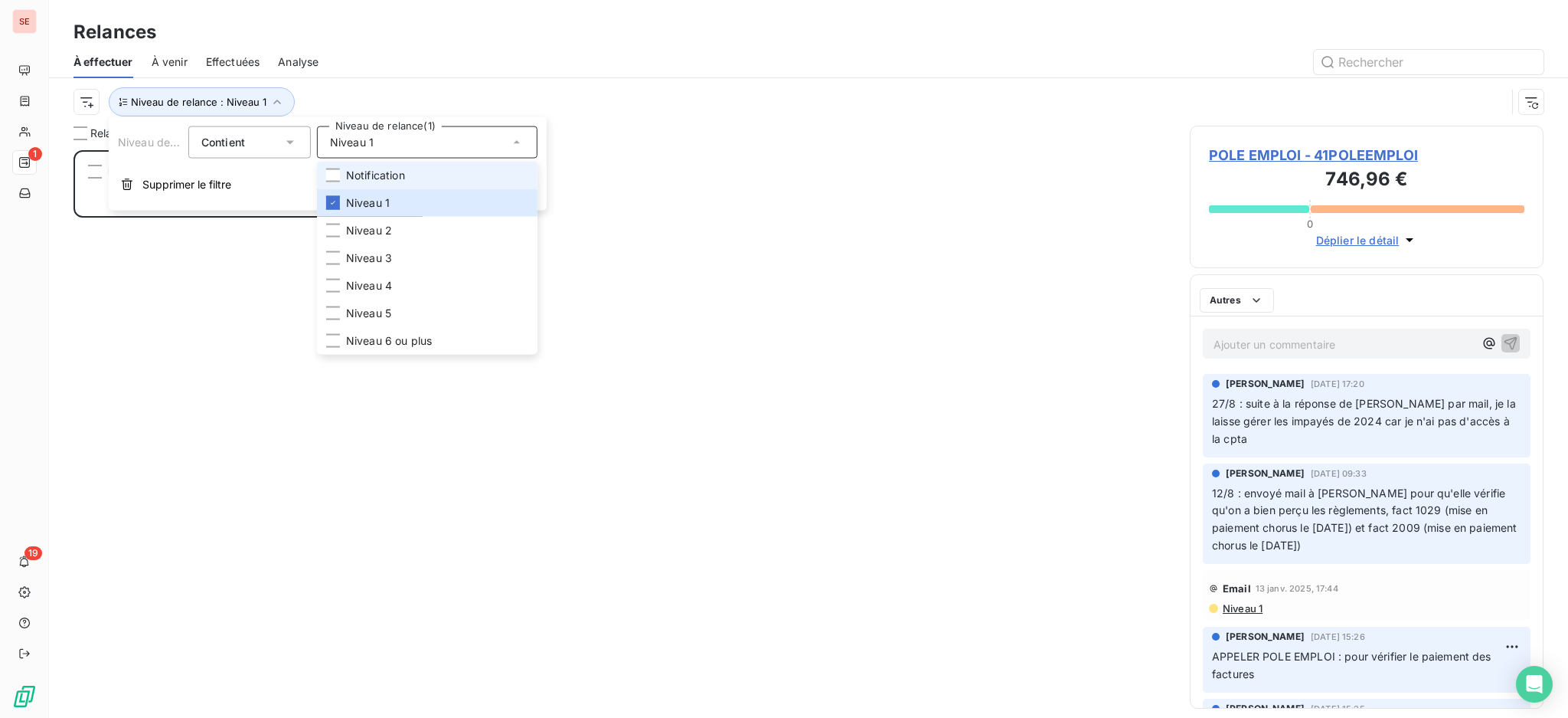
scroll to position [552, 337]
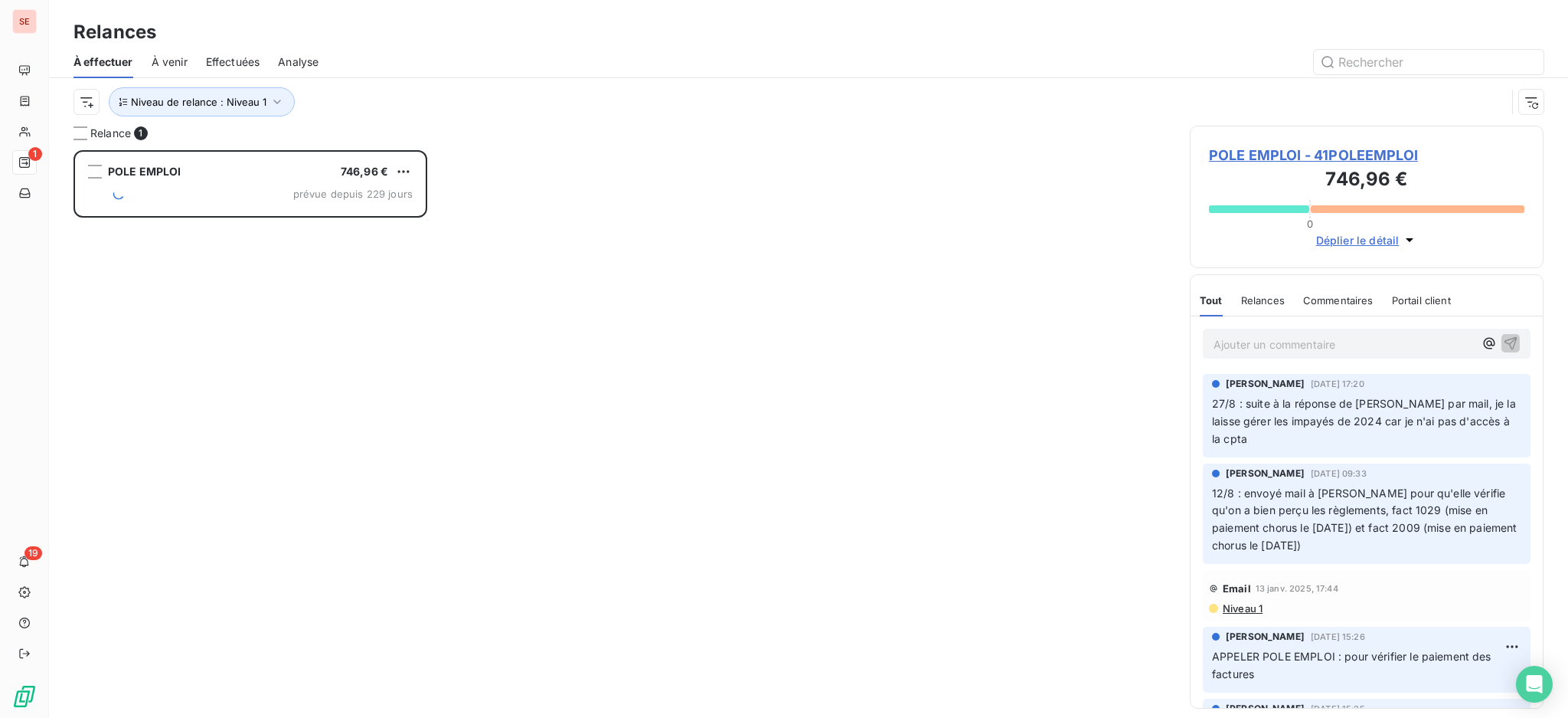
click at [366, 41] on div "Relances" at bounding box center [808, 32] width 1519 height 27
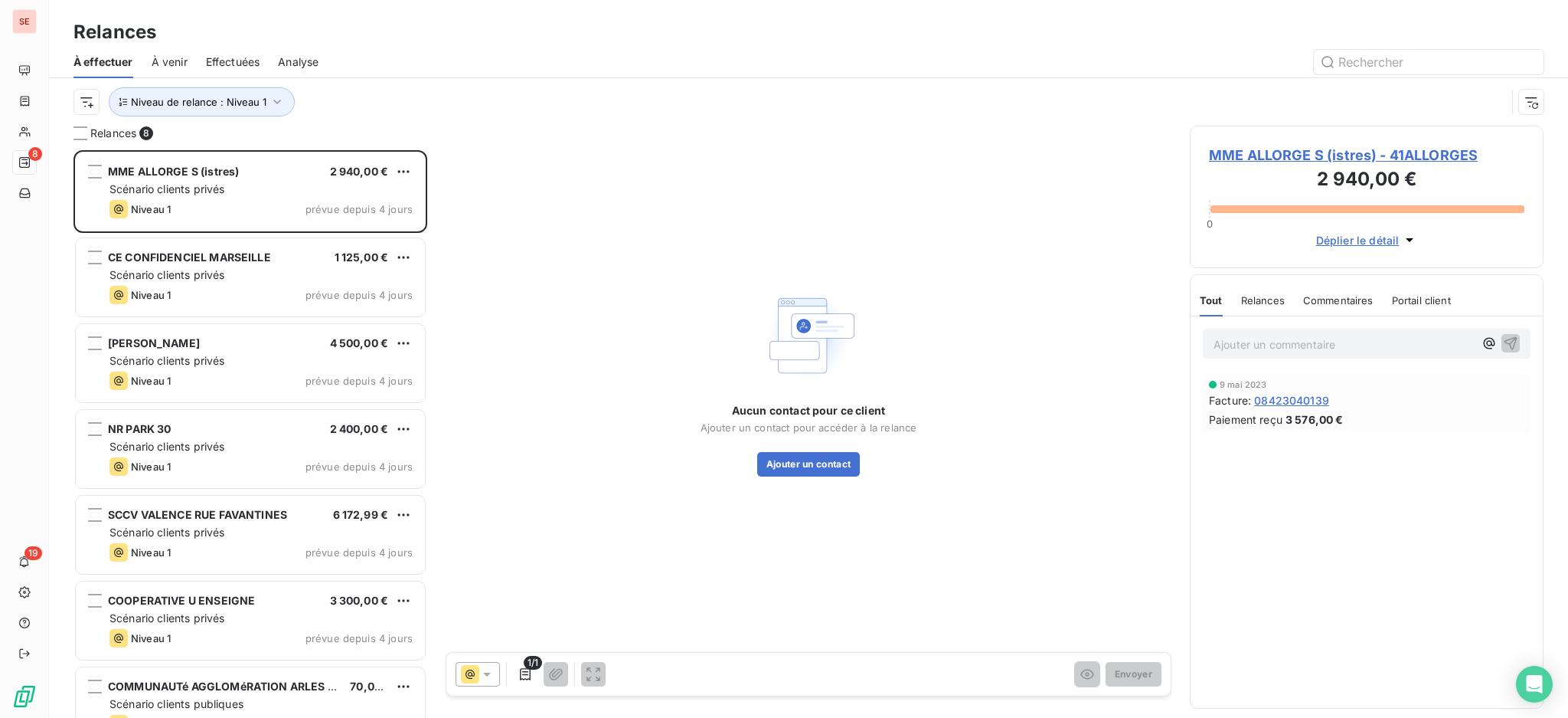
click at [1430, 152] on span "MME ALLORGE S (istres) - 41ALLORGES" at bounding box center [1366, 155] width 316 height 21
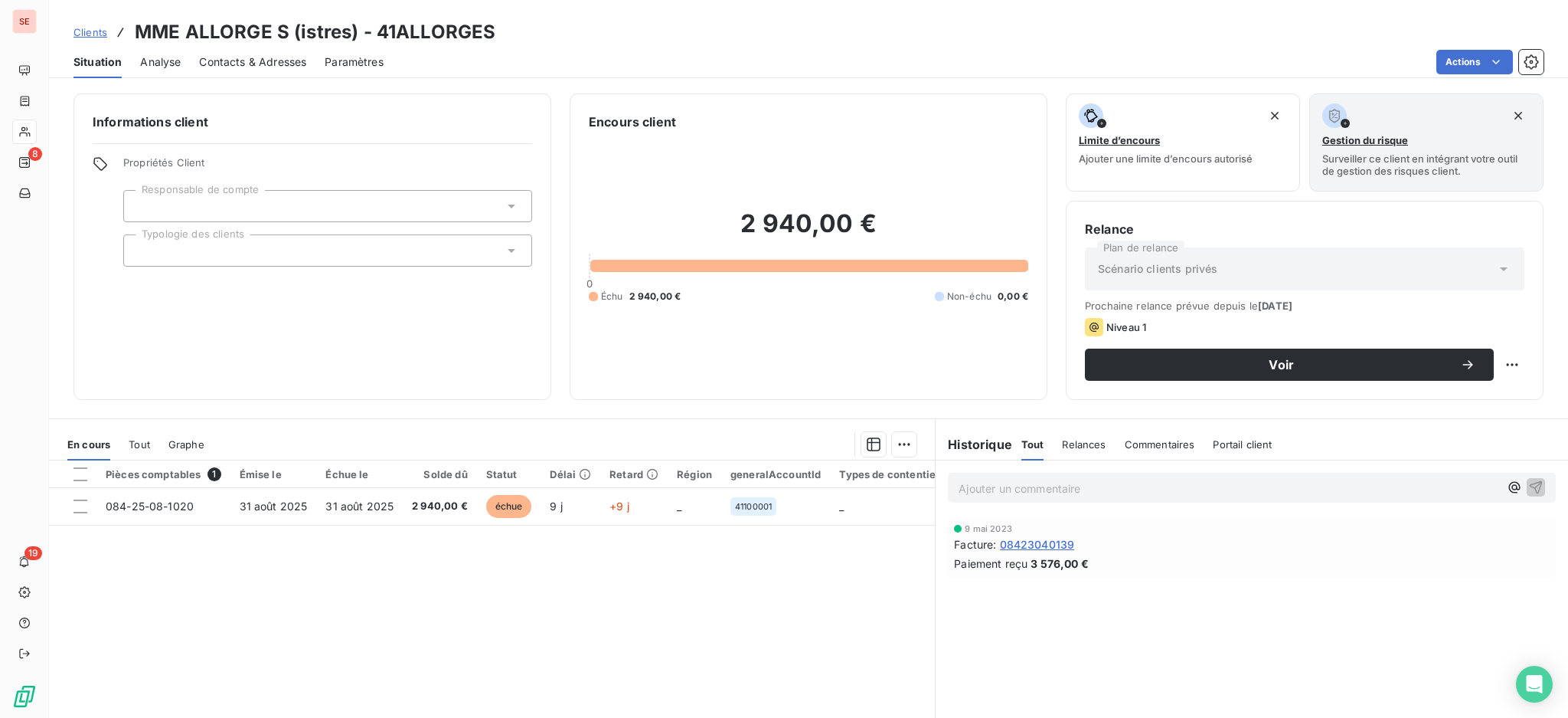
click at [141, 447] on span "Tout" at bounding box center [139, 444] width 22 height 12
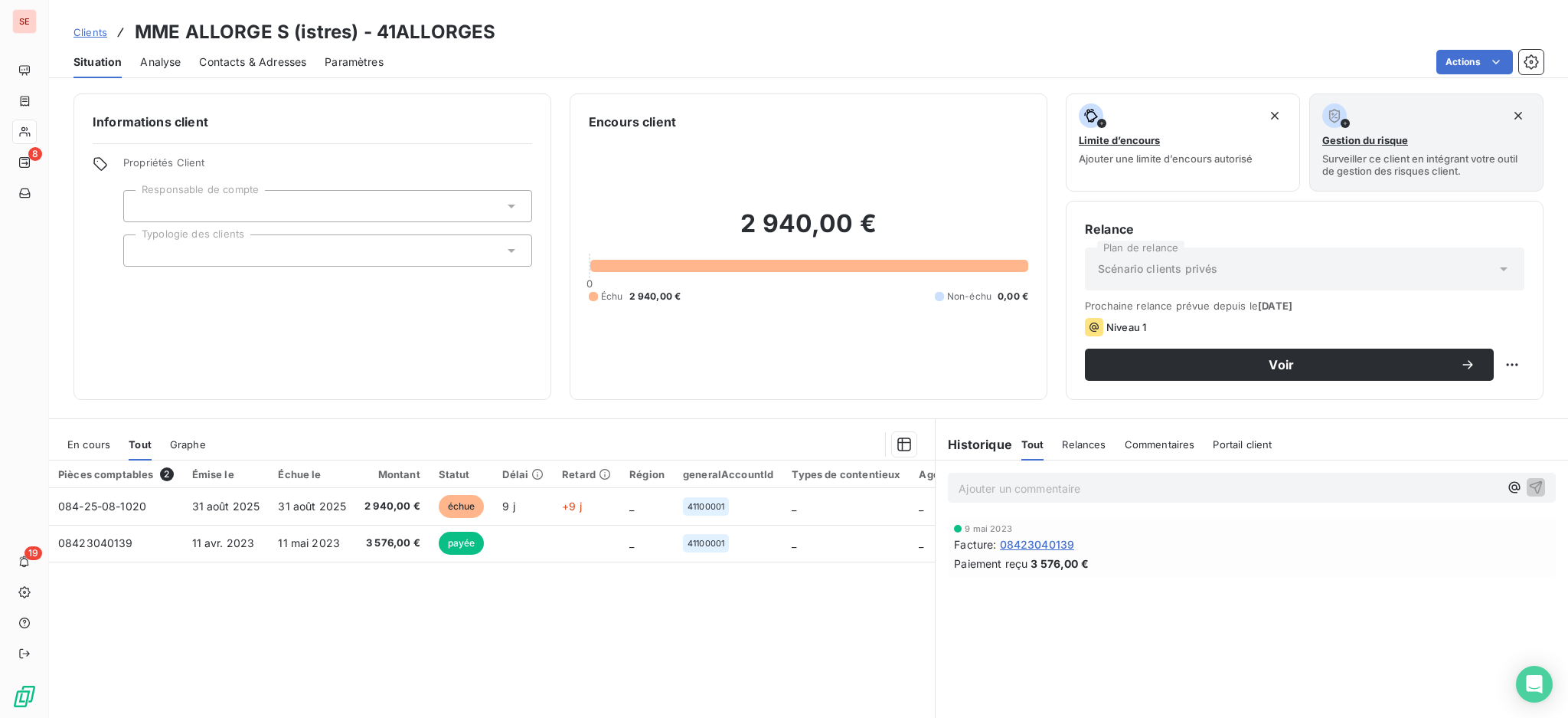
click at [70, 449] on span "En cours" at bounding box center [88, 444] width 43 height 12
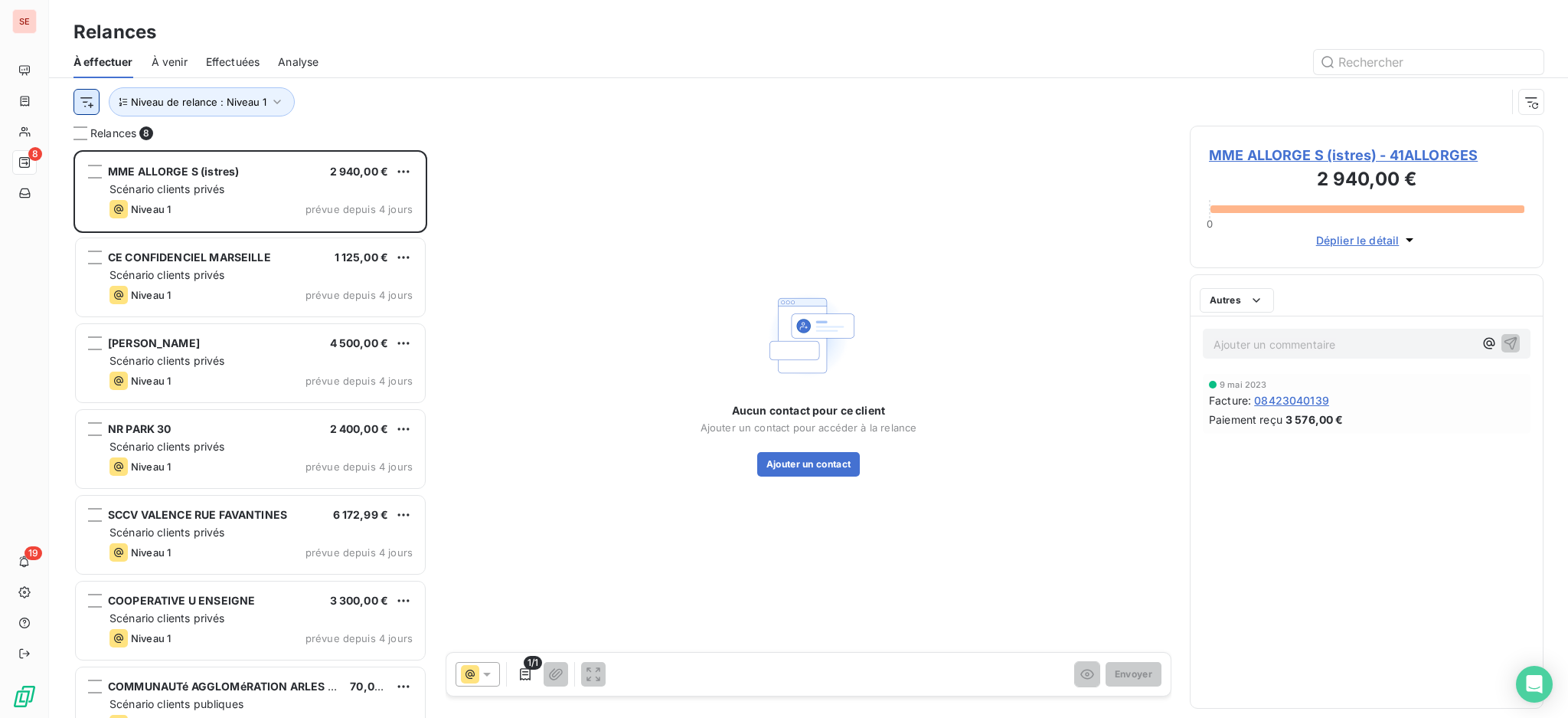
scroll to position [552, 337]
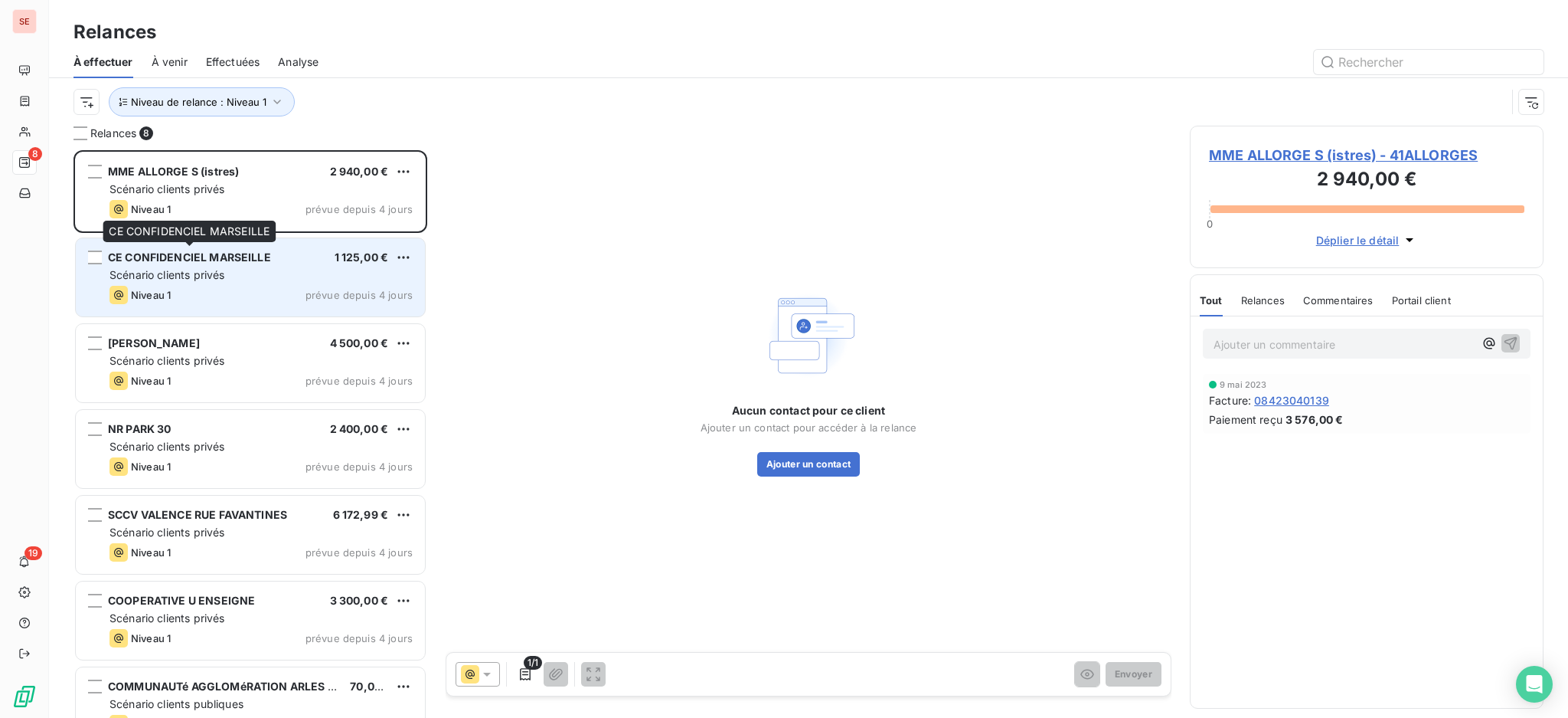
click at [135, 259] on span "CE CONFIDENCIEL MARSEILLE" at bounding box center [189, 256] width 163 height 13
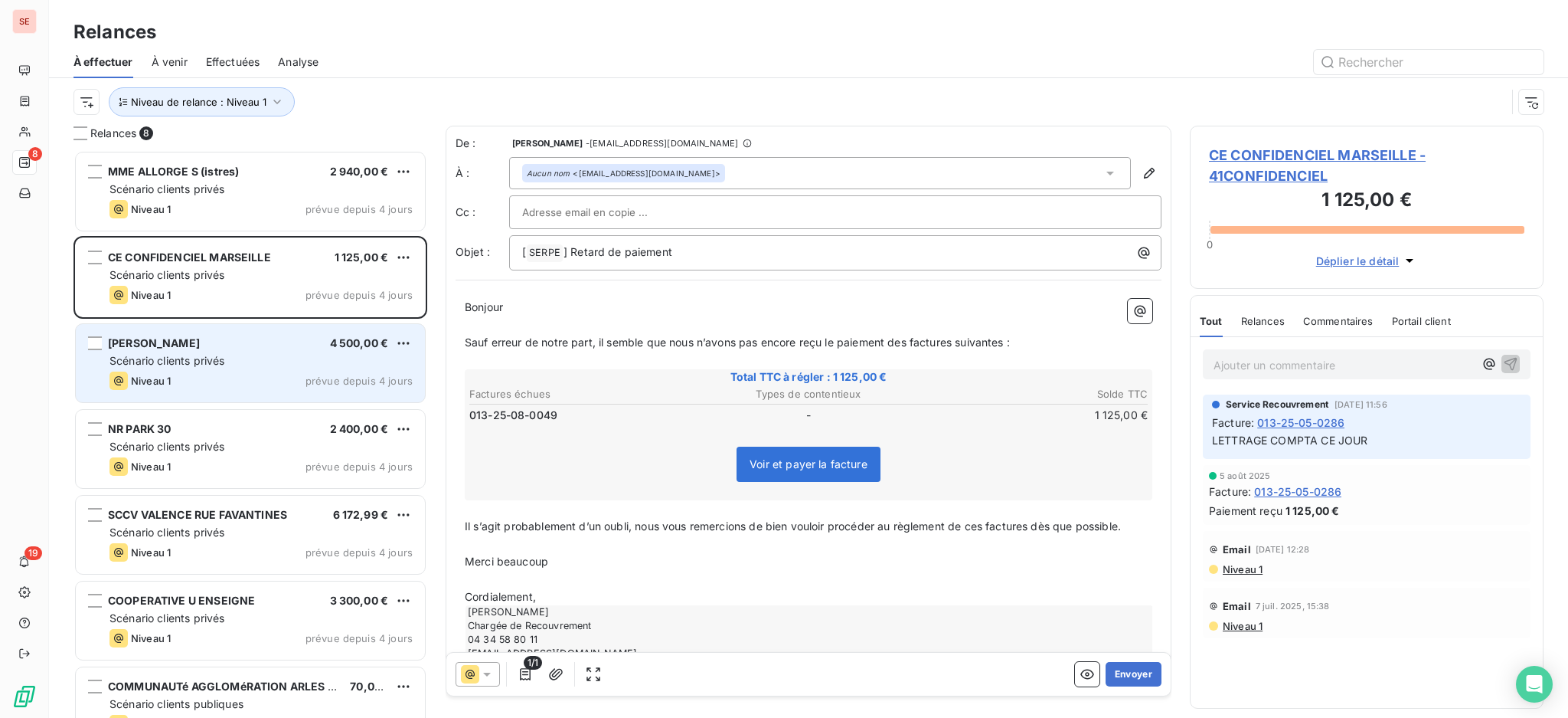
click at [203, 366] on span "Scénario clients privés" at bounding box center [167, 360] width 115 height 13
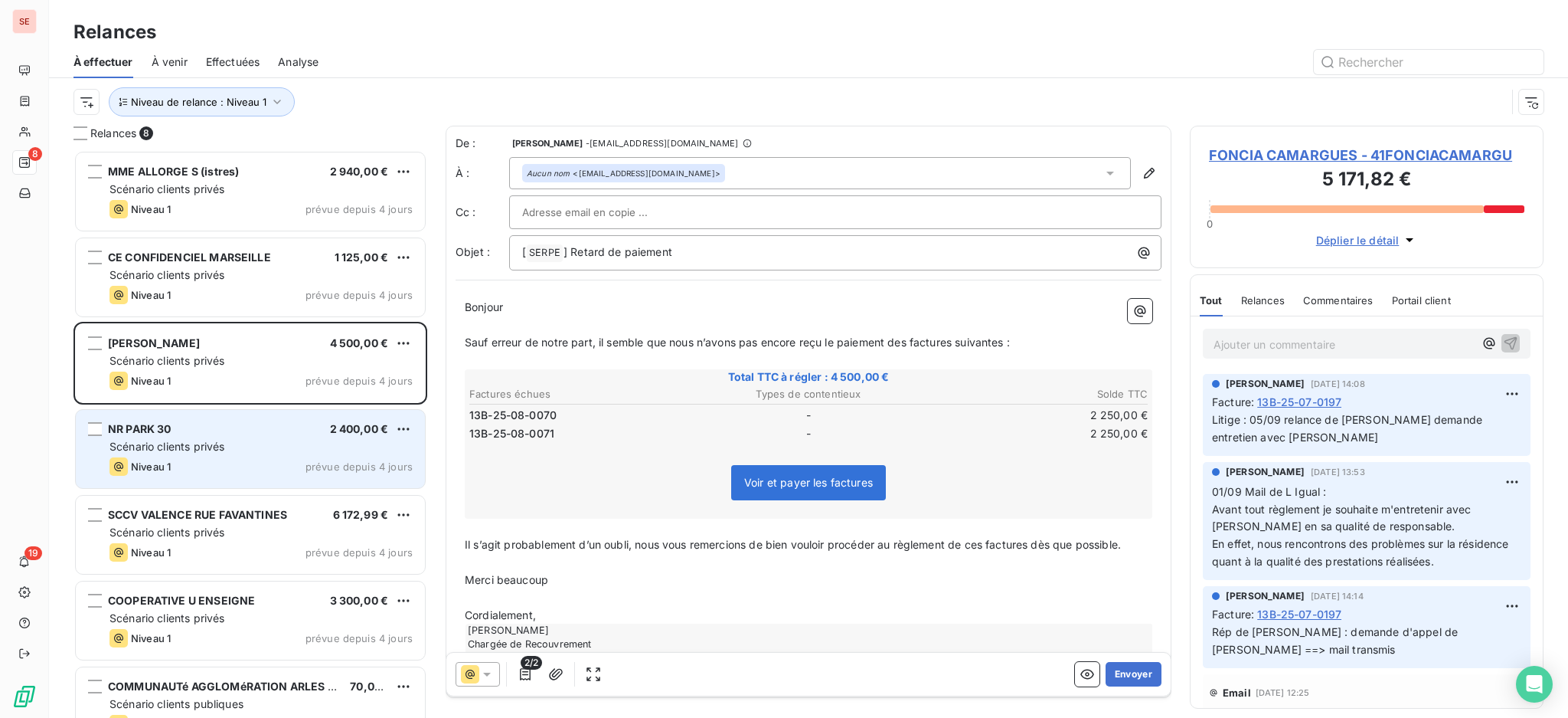
click at [218, 441] on span "Scénario clients privés" at bounding box center [167, 446] width 115 height 13
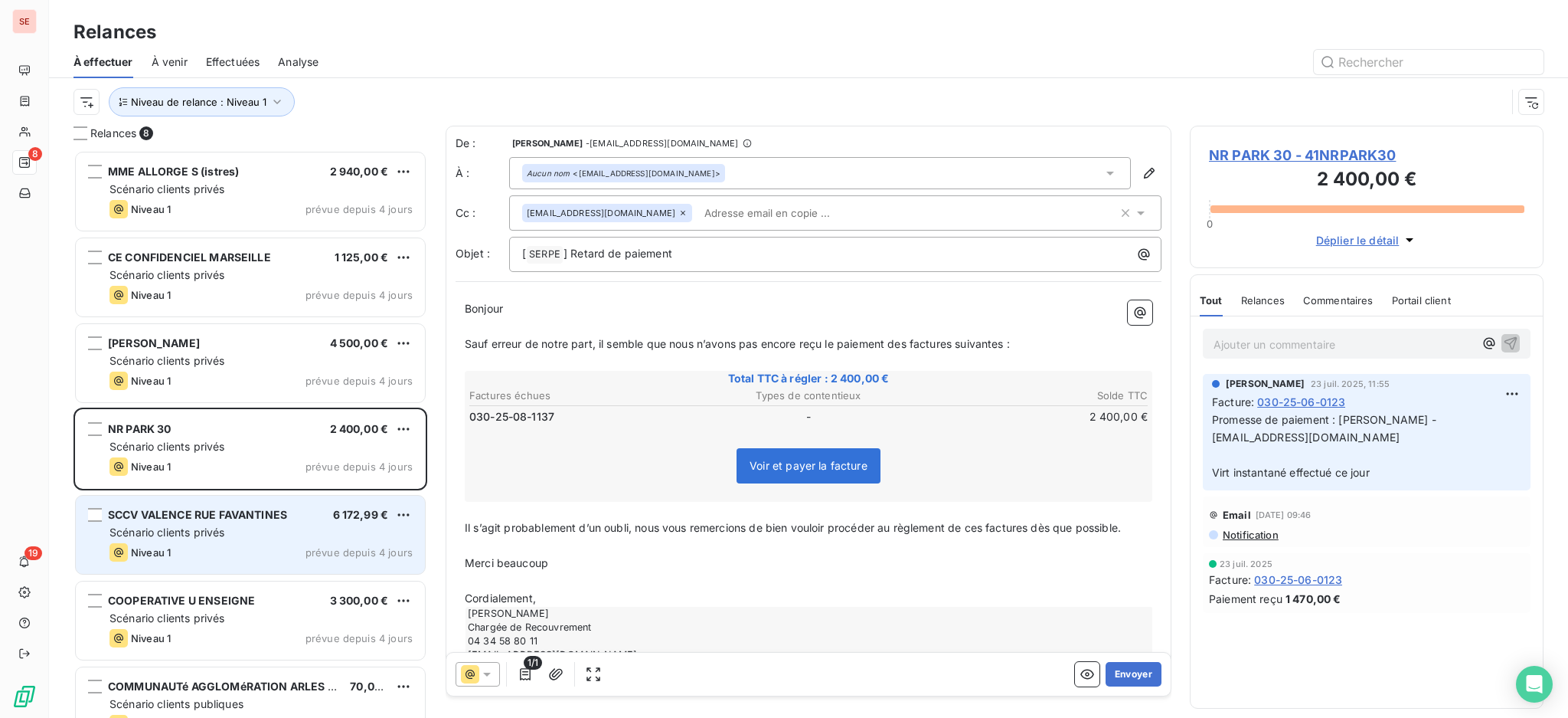
click at [264, 527] on div "Scénario clients privés" at bounding box center [261, 532] width 303 height 16
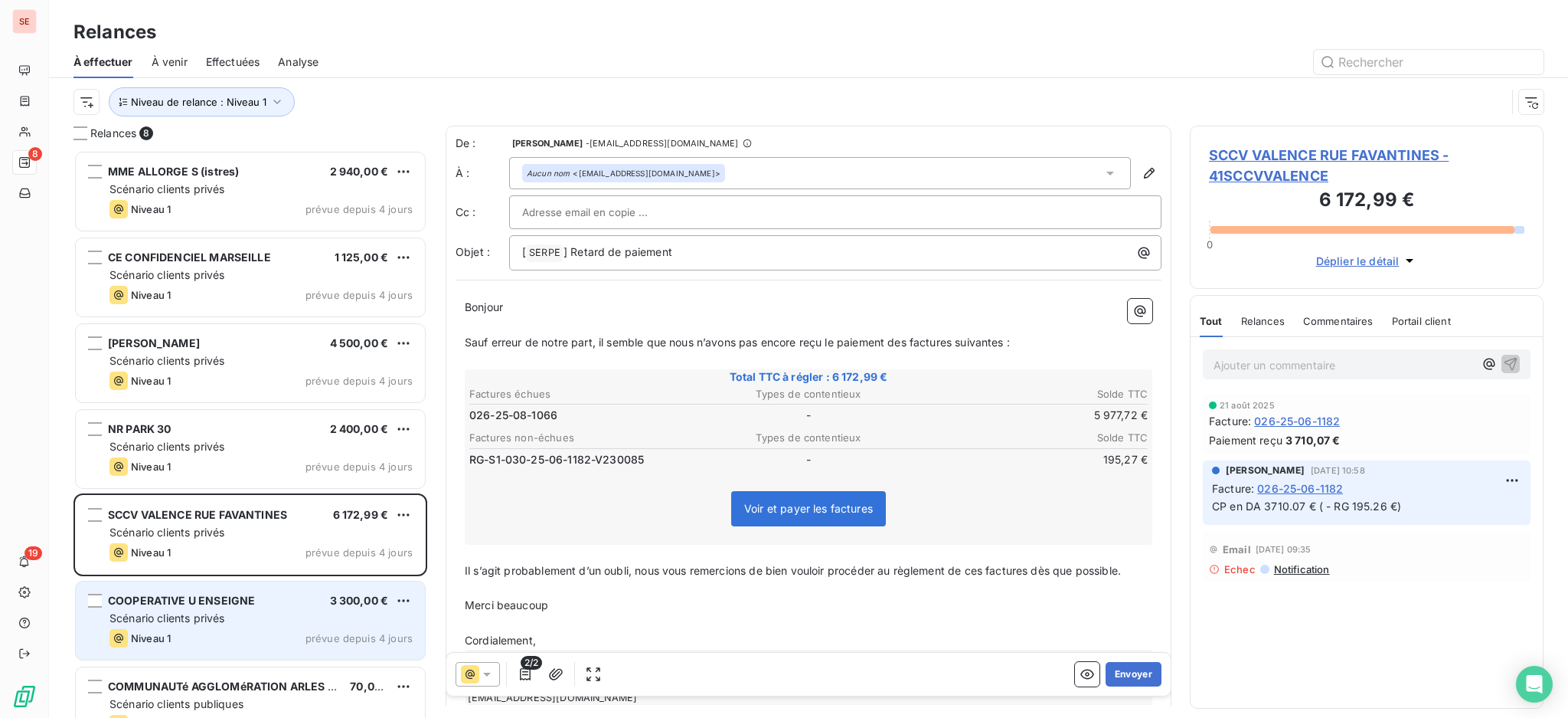
click at [281, 609] on div "COOPERATIVE U ENSEIGNE 3 300,00 € Scénario clients privés Niveau 1 prévue depui…" at bounding box center [250, 621] width 349 height 78
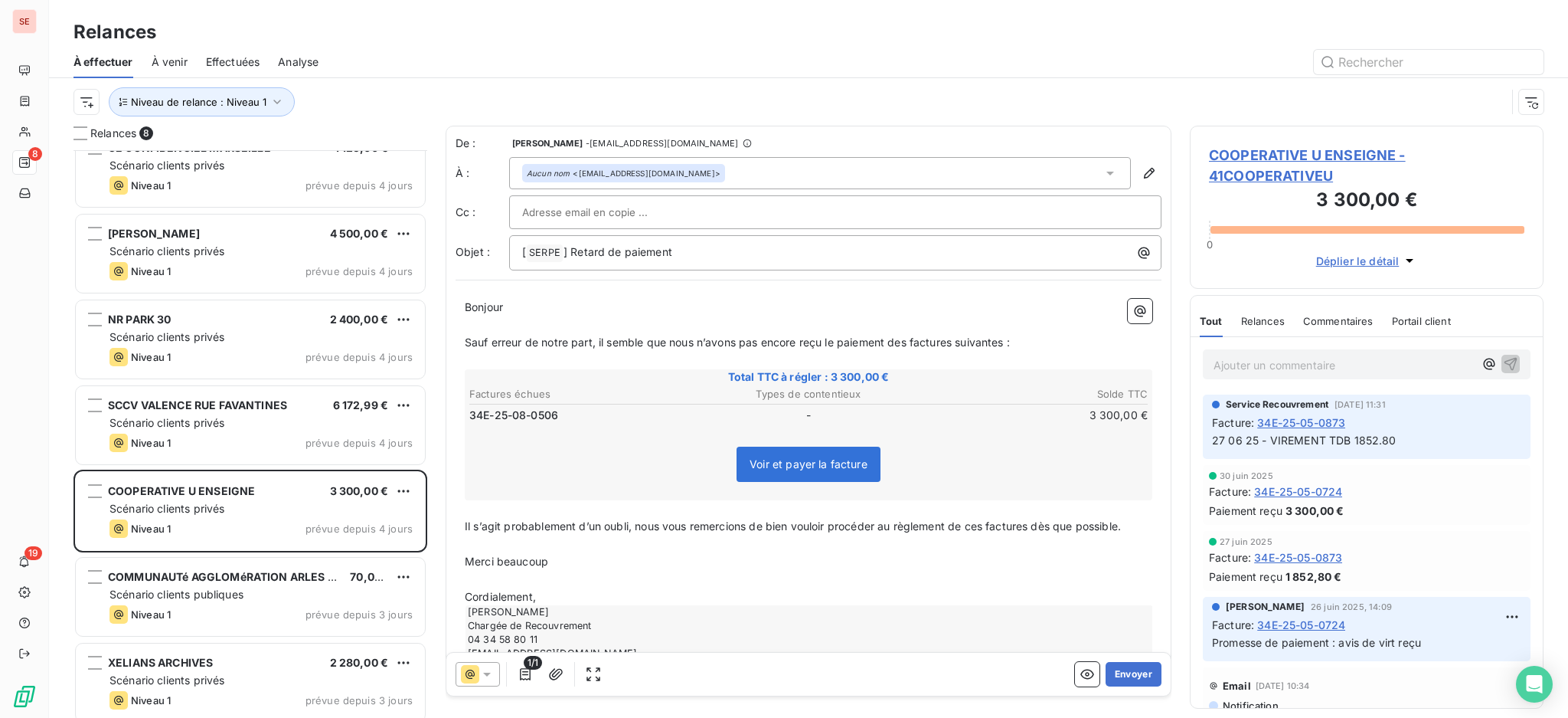
scroll to position [118, 0]
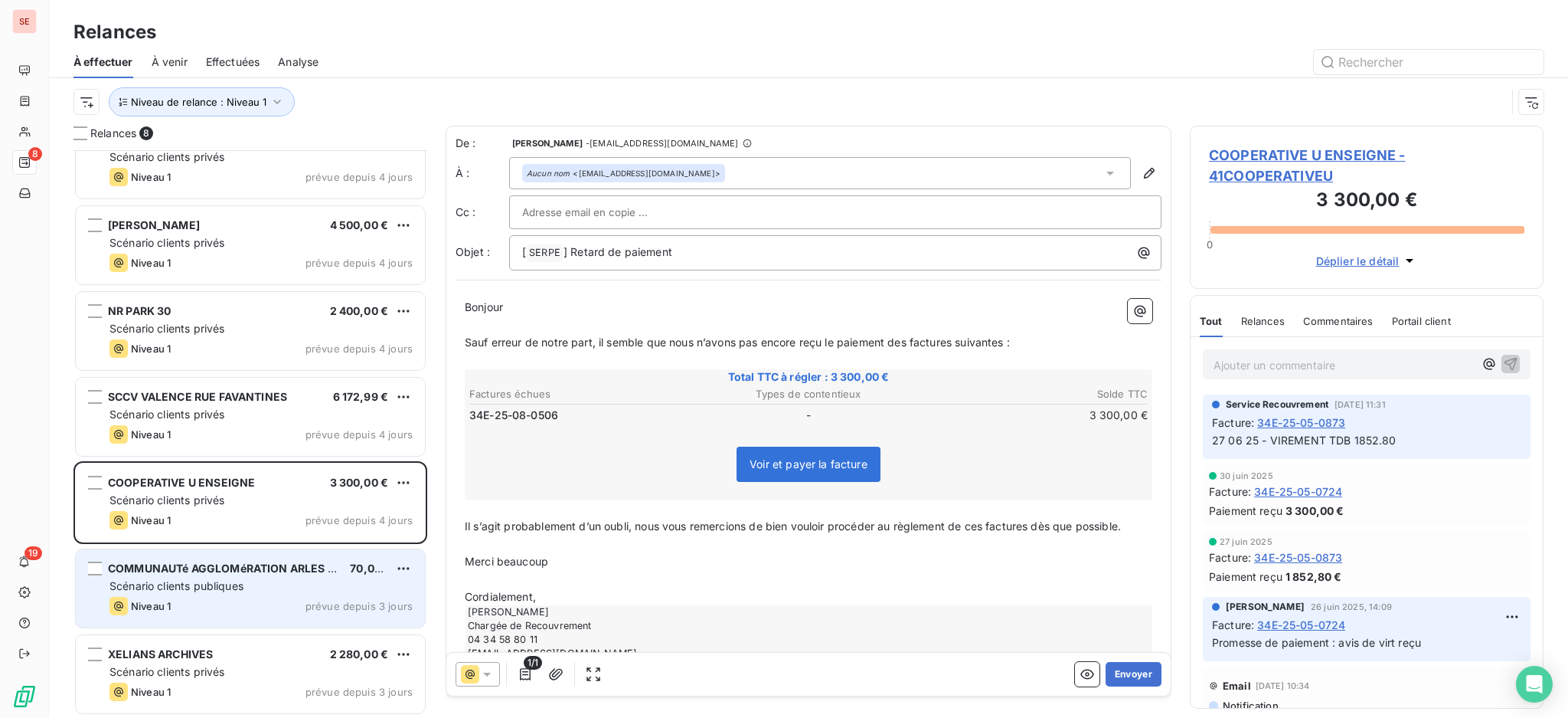
click at [274, 594] on div "COMMUNAUTé AGGLOMéRATION ARLES CRAU 70,02 € Scénario clients publiques Niveau 1…" at bounding box center [250, 588] width 349 height 78
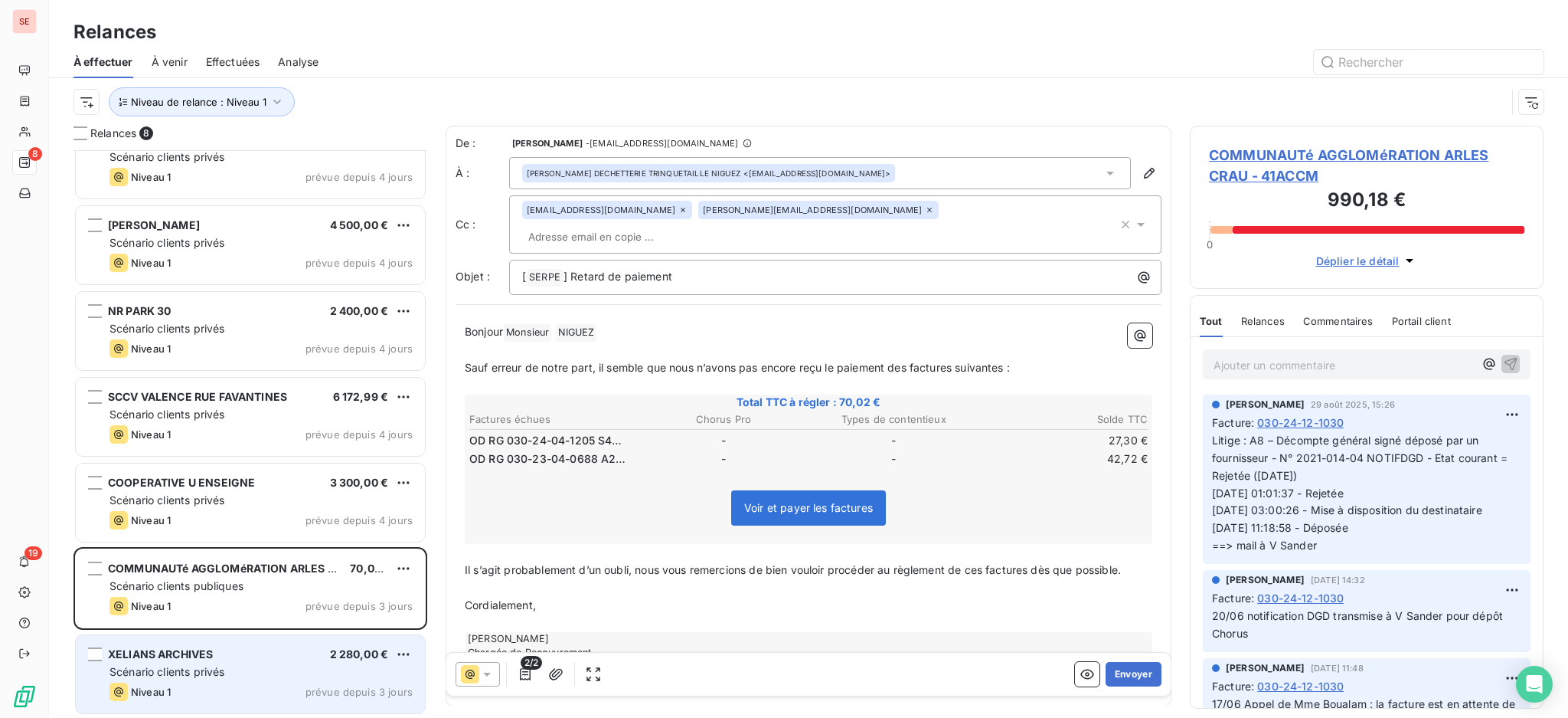
click at [255, 644] on div "XELIANS ARCHIVES 2 280,00 € Scénario clients privés Niveau 1 prévue depuis 3 jo…" at bounding box center [250, 674] width 349 height 78
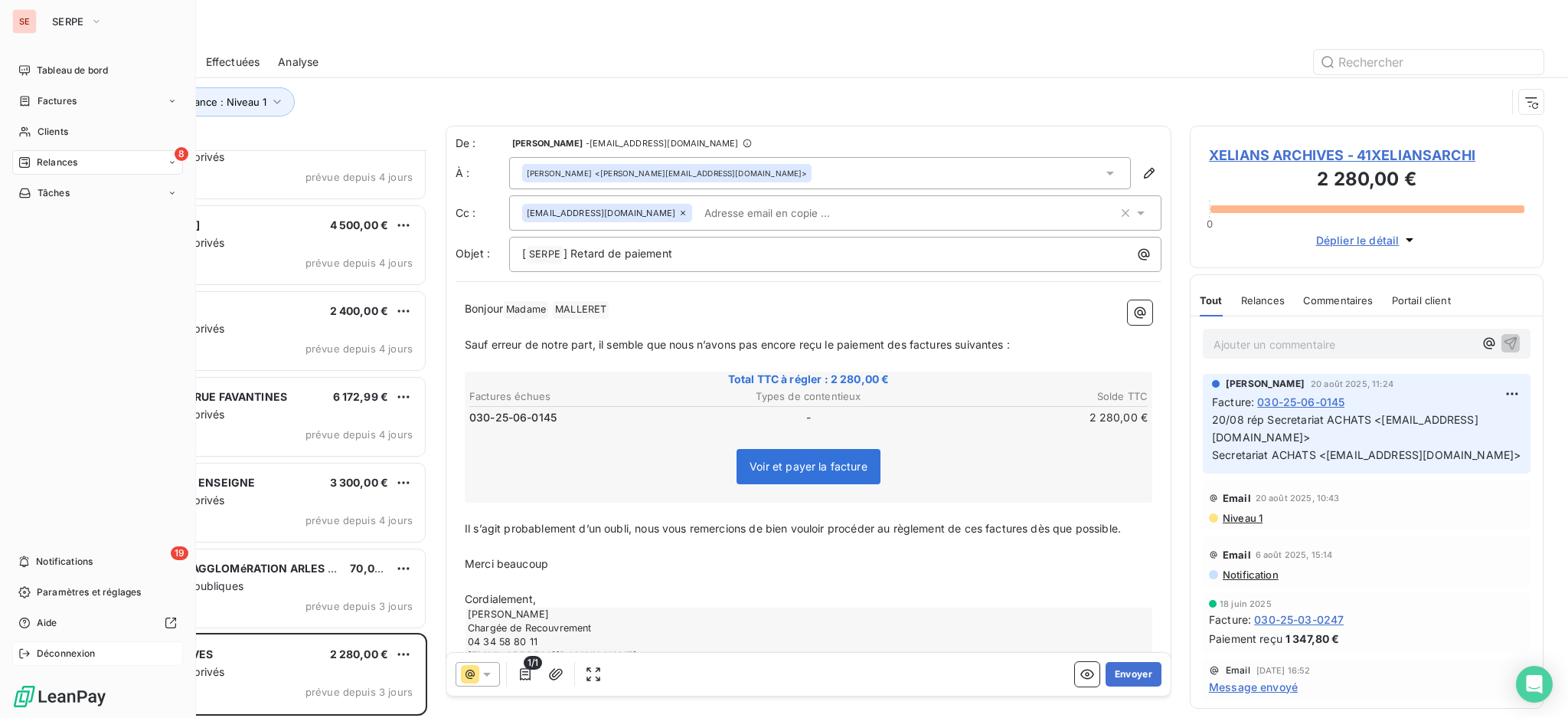
click at [55, 646] on span "Déconnexion" at bounding box center [66, 653] width 59 height 14
